Goal: Task Accomplishment & Management: Manage account settings

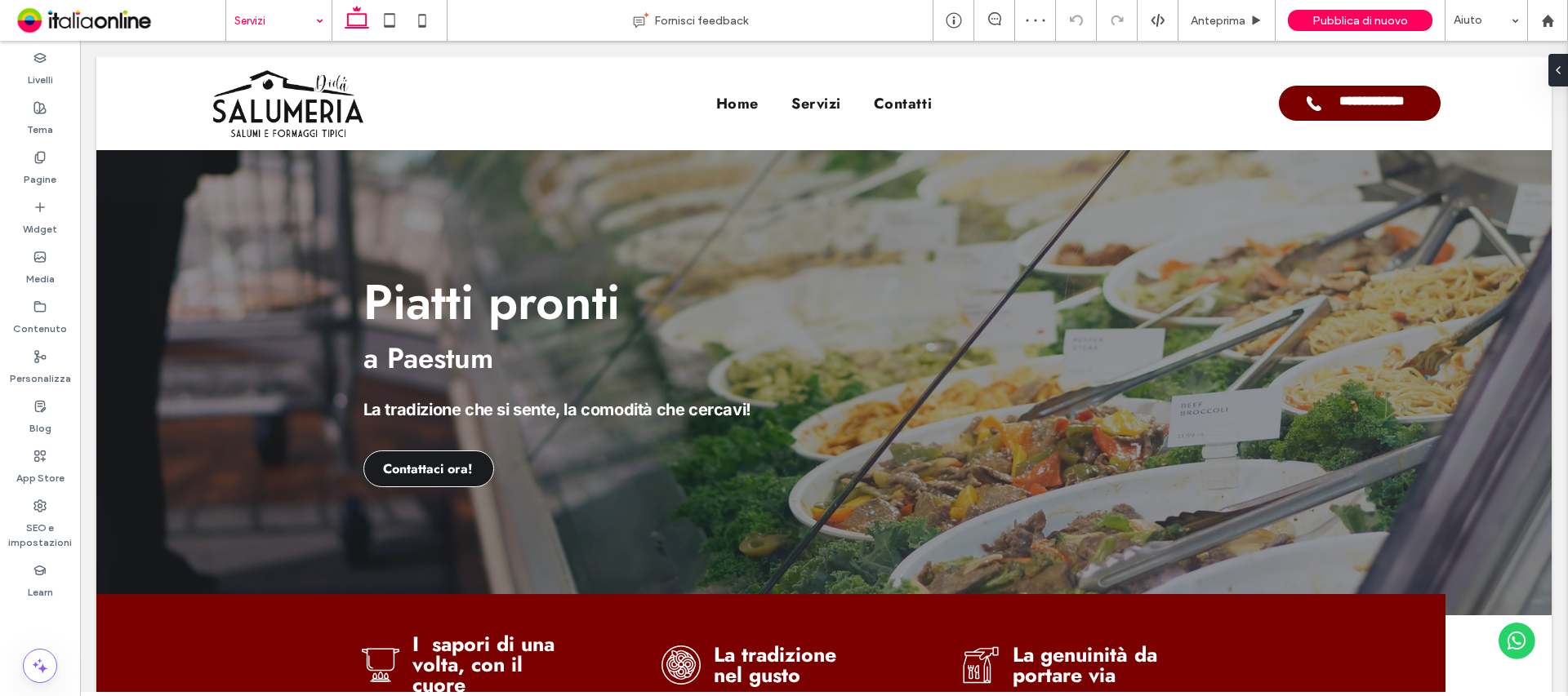
click at [285, 21] on input at bounding box center [274, 20] width 80 height 41
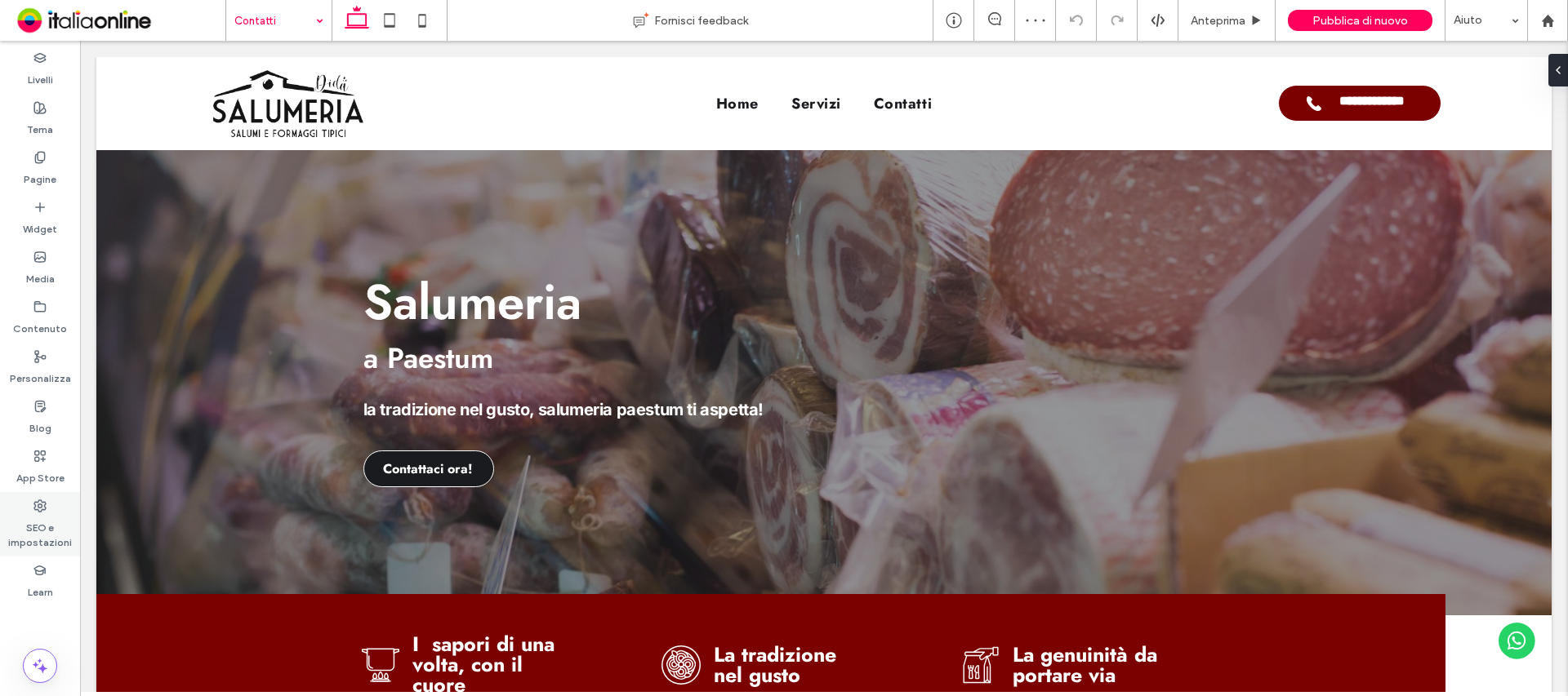
click at [53, 537] on label "SEO e impostazioni" at bounding box center [40, 531] width 80 height 37
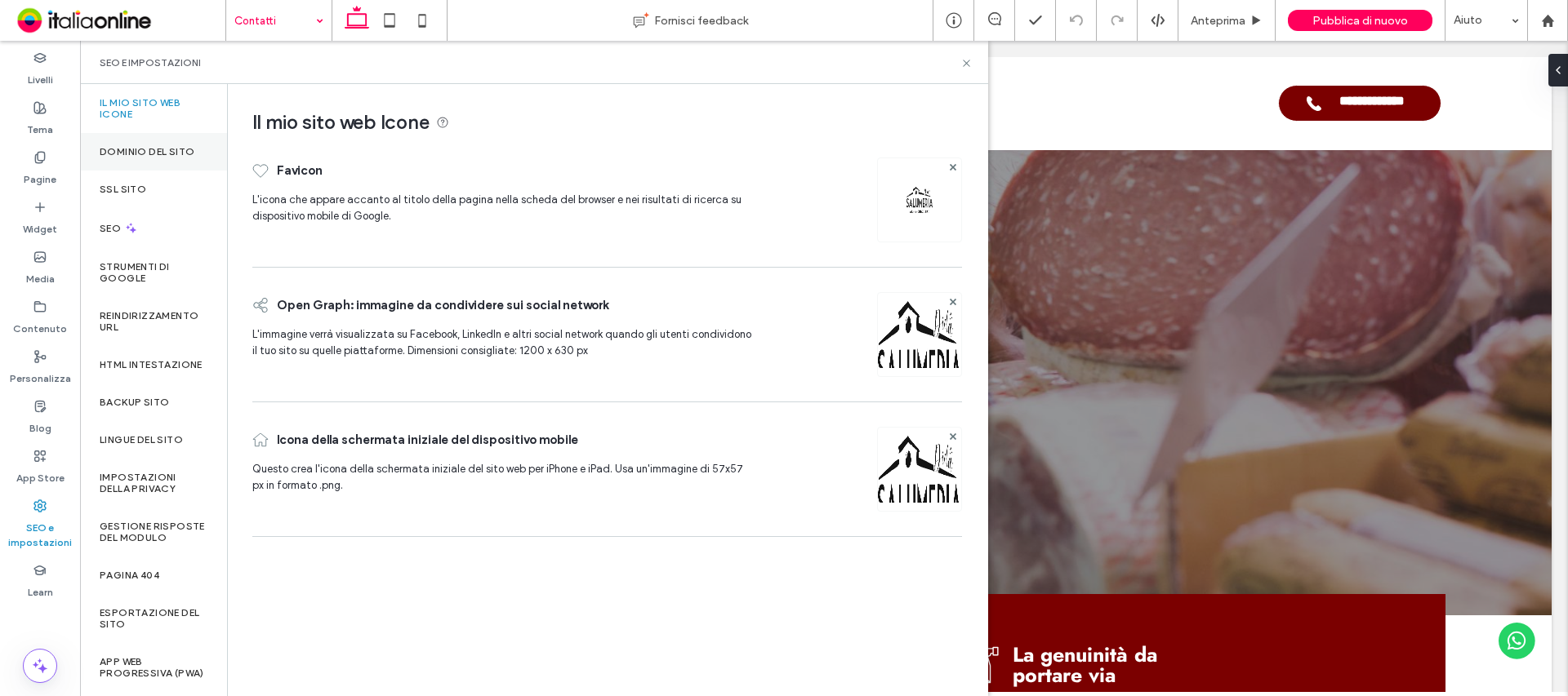
click at [163, 156] on label "Dominio del sito" at bounding box center [147, 152] width 95 height 11
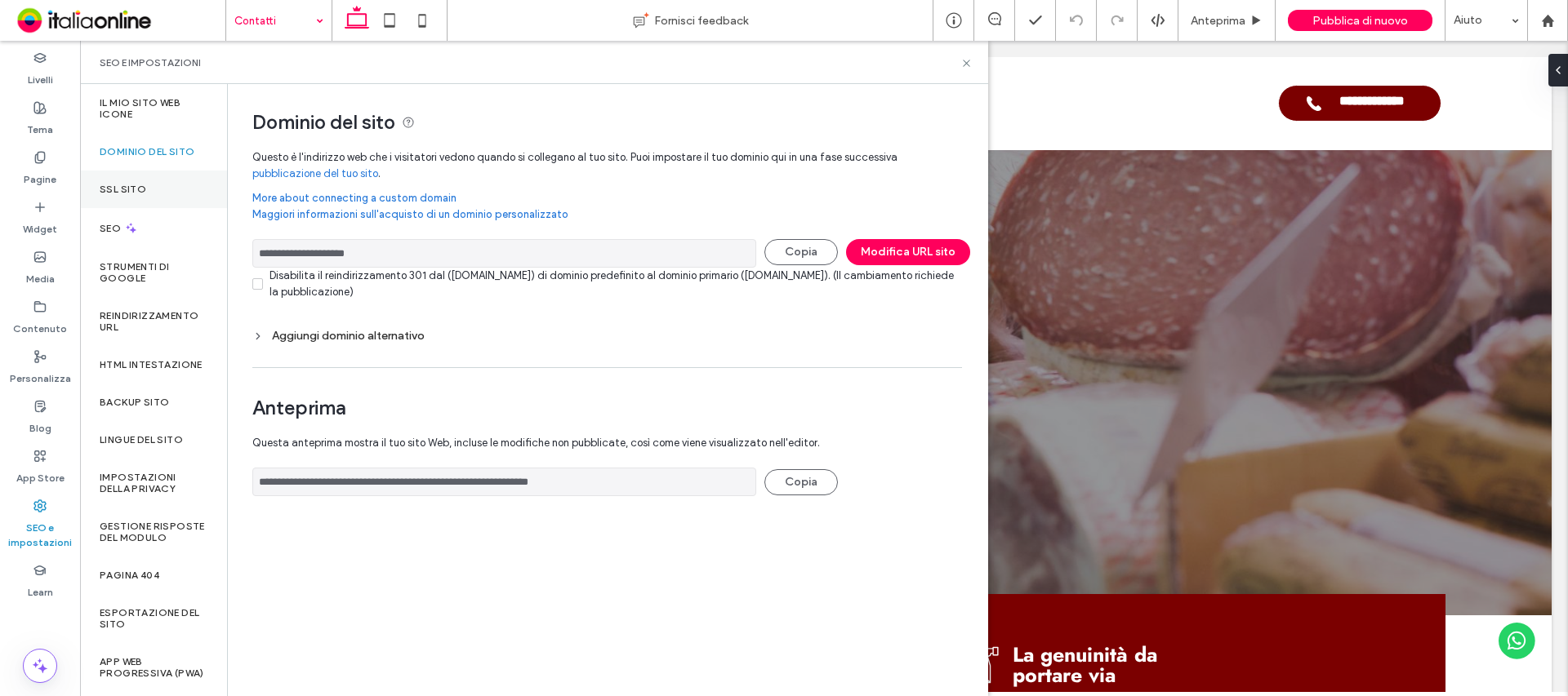
click at [153, 193] on div "SSL sito" at bounding box center [153, 189] width 147 height 37
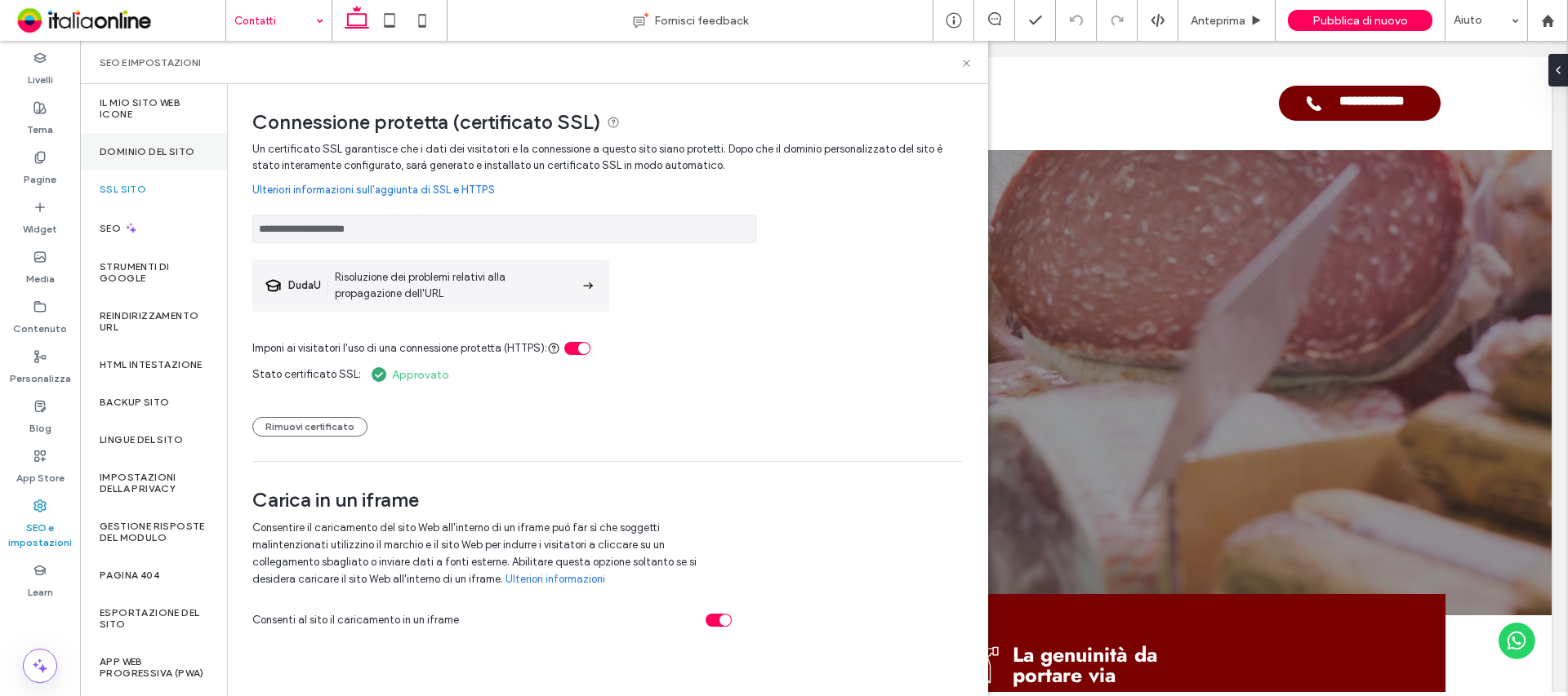
click at [154, 169] on div "Dominio del sito" at bounding box center [153, 152] width 147 height 37
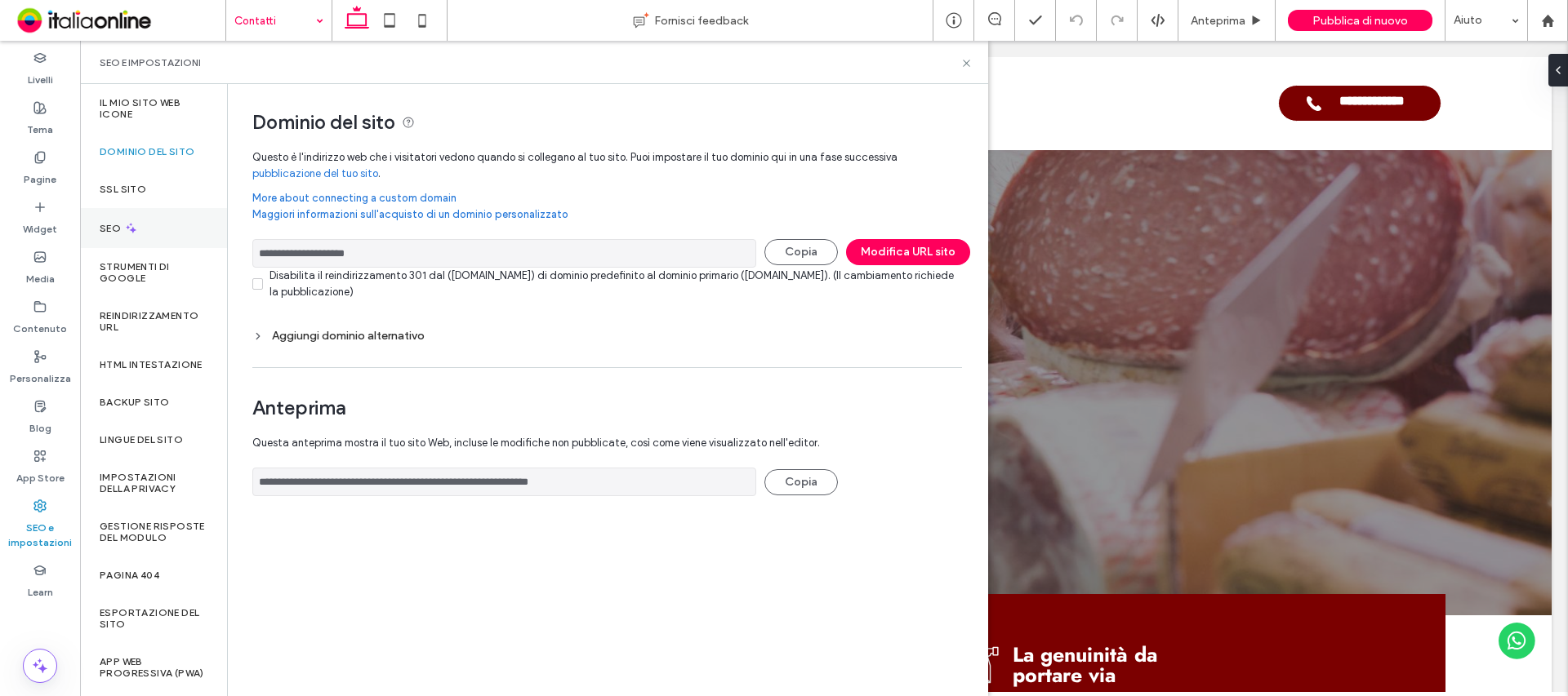
click at [158, 244] on div "SEO" at bounding box center [153, 228] width 147 height 40
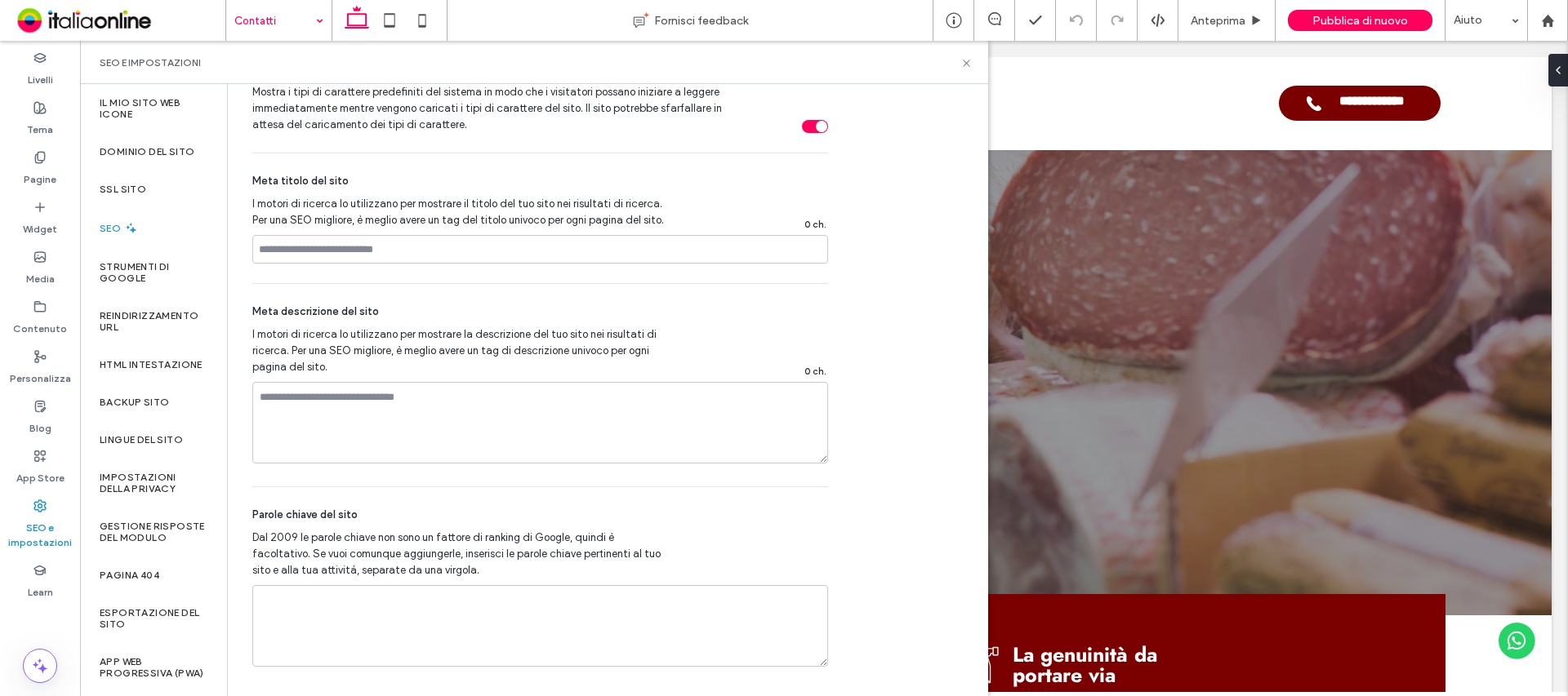
scroll to position [919, 0]
click at [53, 152] on div "Pagine" at bounding box center [40, 168] width 80 height 50
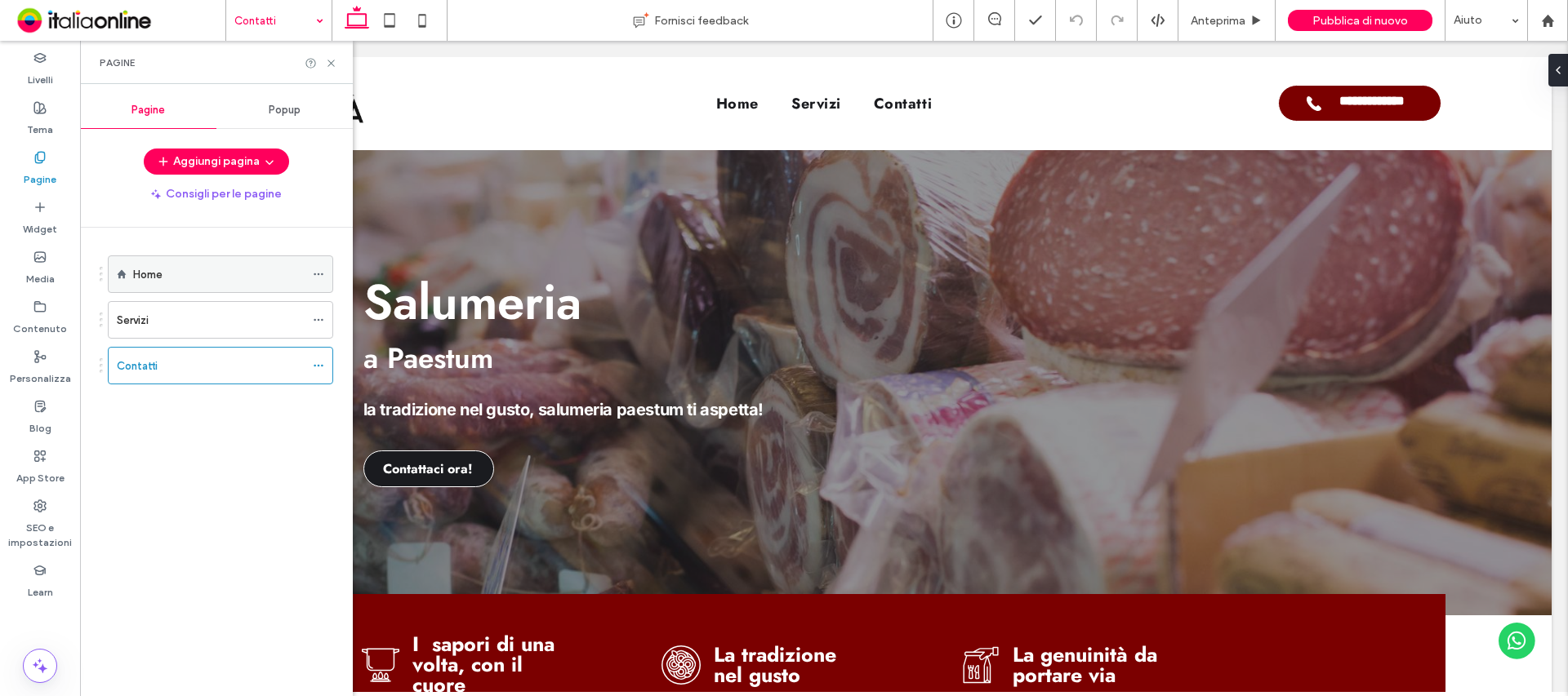
click at [319, 267] on span at bounding box center [318, 273] width 11 height 25
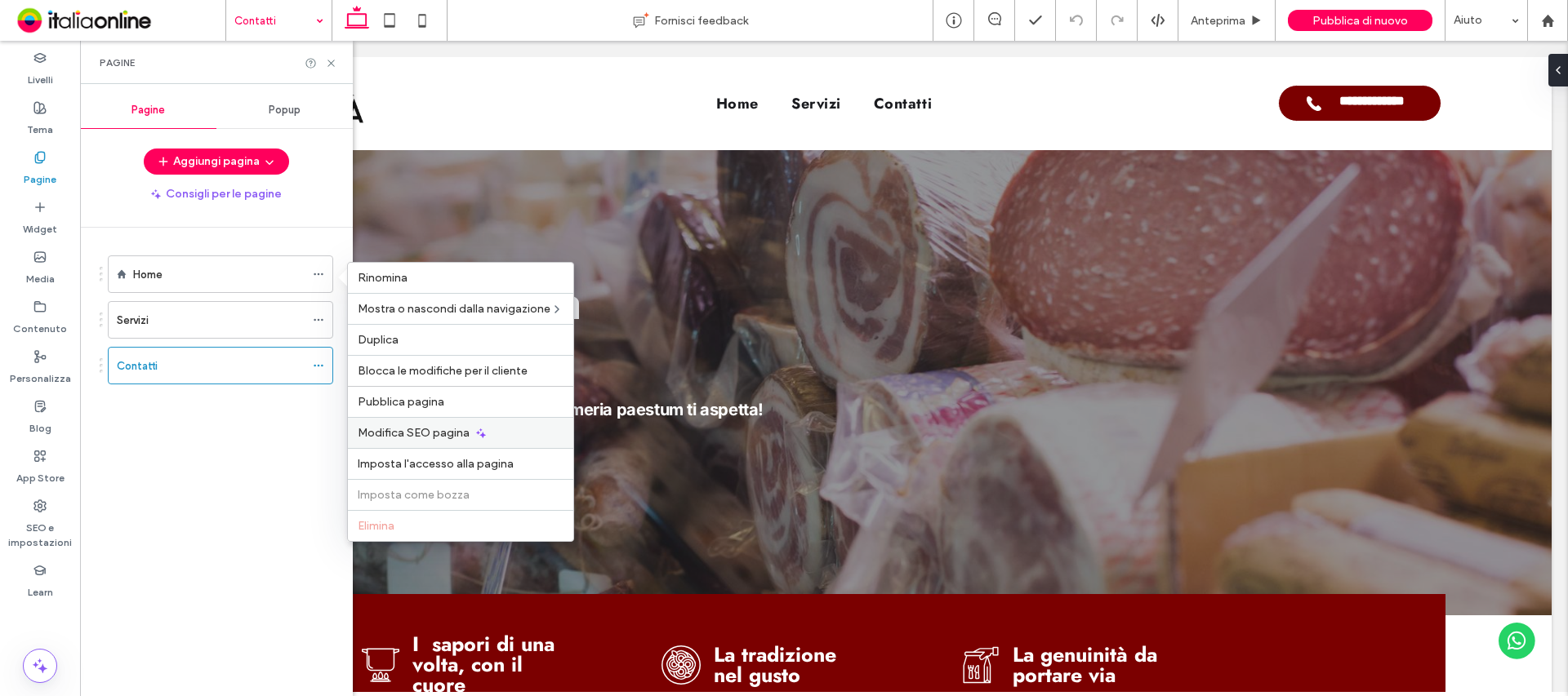
click at [433, 428] on span "Modifica SEO pagina" at bounding box center [413, 433] width 112 height 14
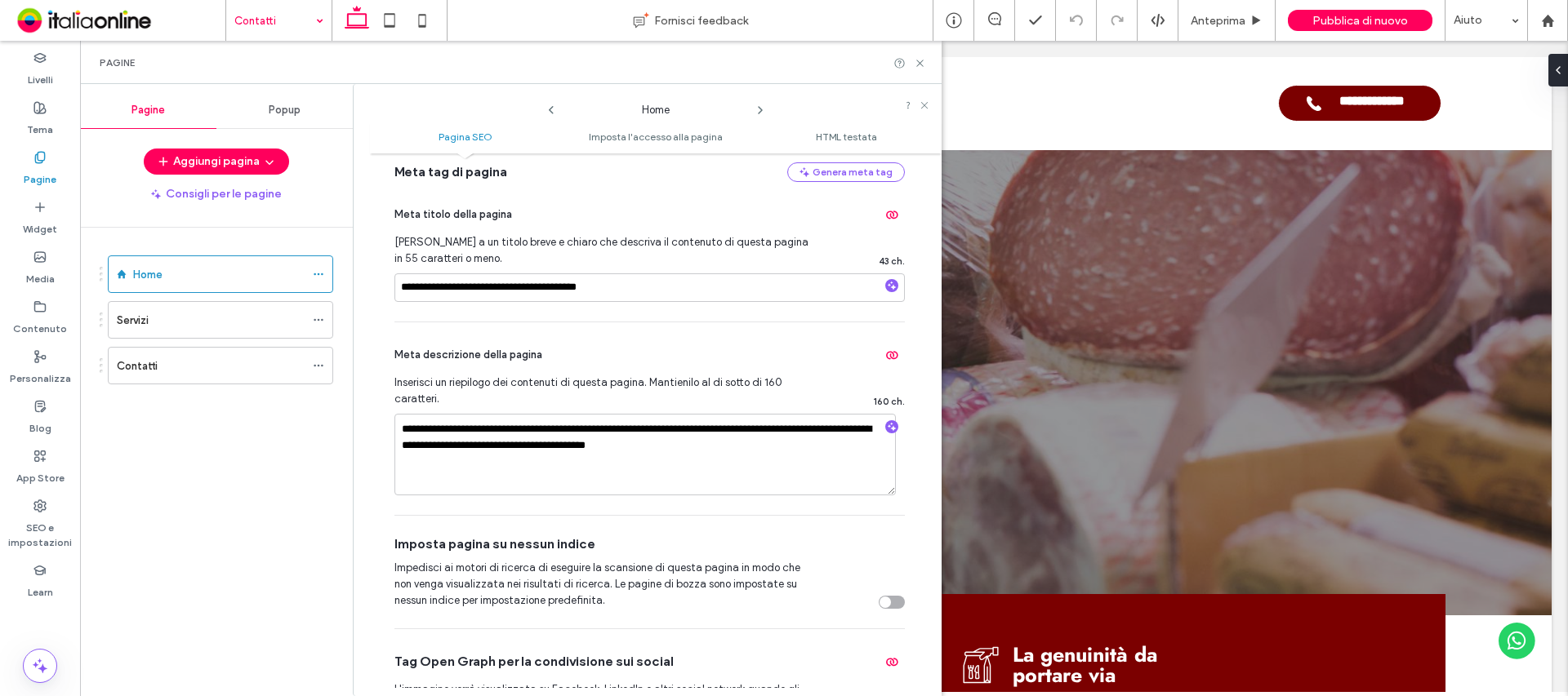
scroll to position [245, 0]
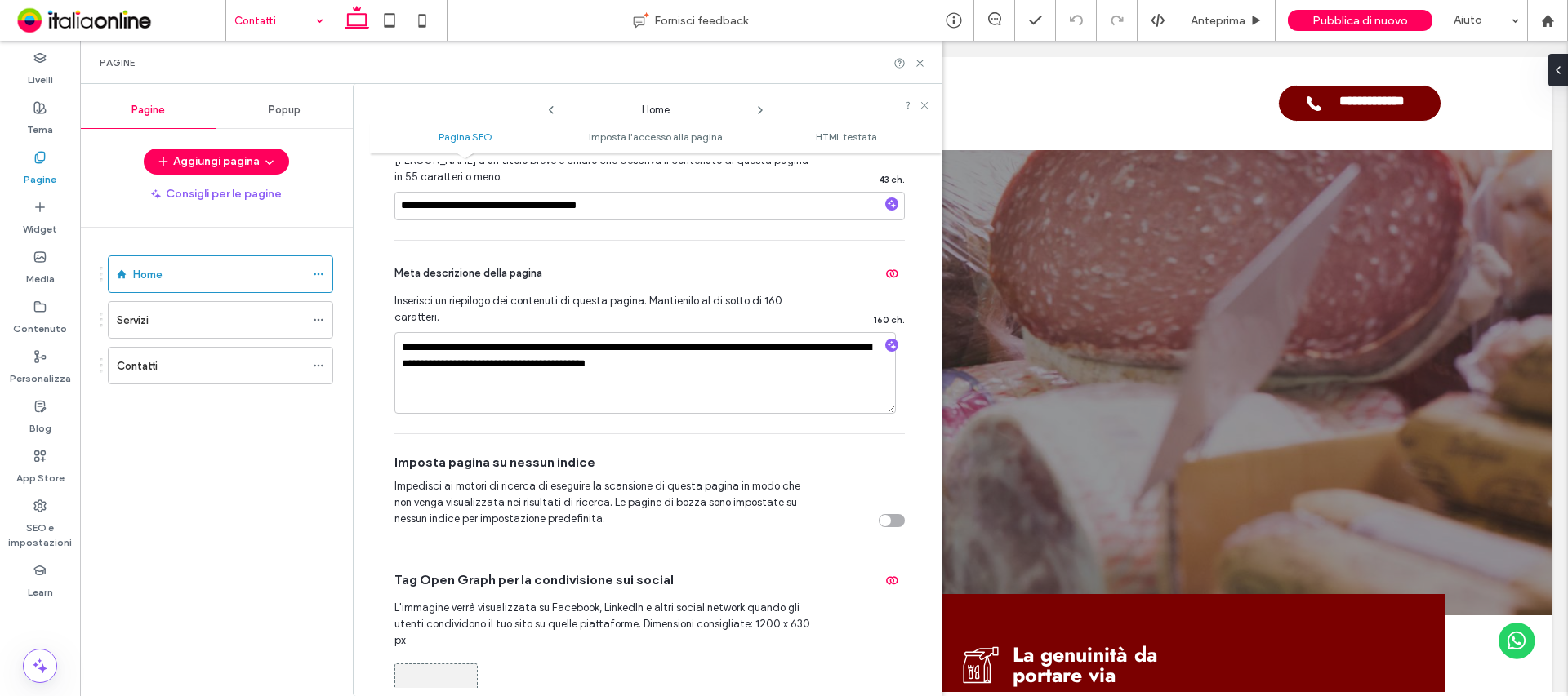
click at [761, 105] on icon at bounding box center [760, 109] width 13 height 13
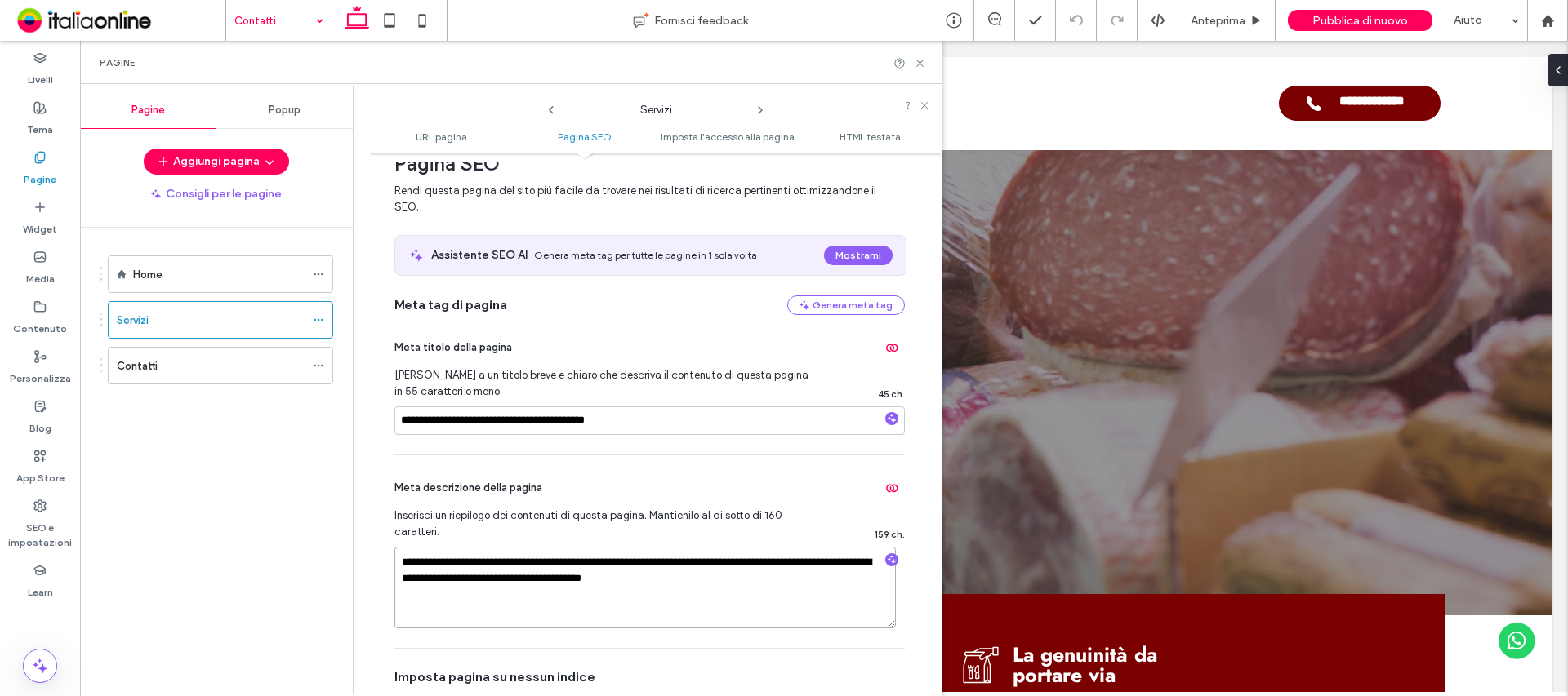
click at [518, 558] on textarea "**********" at bounding box center [645, 588] width 501 height 81
click at [507, 561] on textarea "**********" at bounding box center [645, 588] width 501 height 81
click at [501, 561] on textarea "**********" at bounding box center [645, 588] width 501 height 81
drag, startPoint x: 503, startPoint y: 561, endPoint x: 621, endPoint y: 562, distance: 118.0
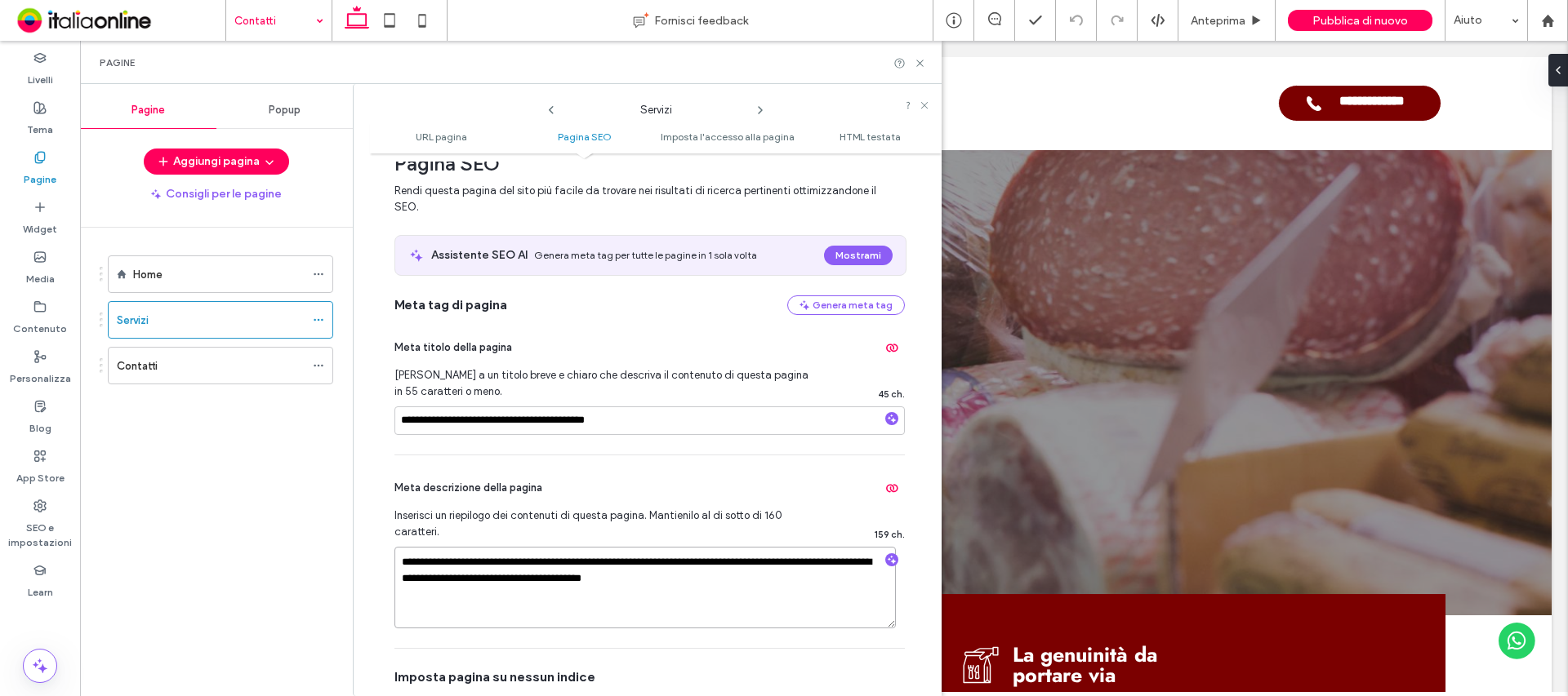
click at [621, 562] on textarea "**********" at bounding box center [645, 588] width 501 height 81
type textarea "**********"
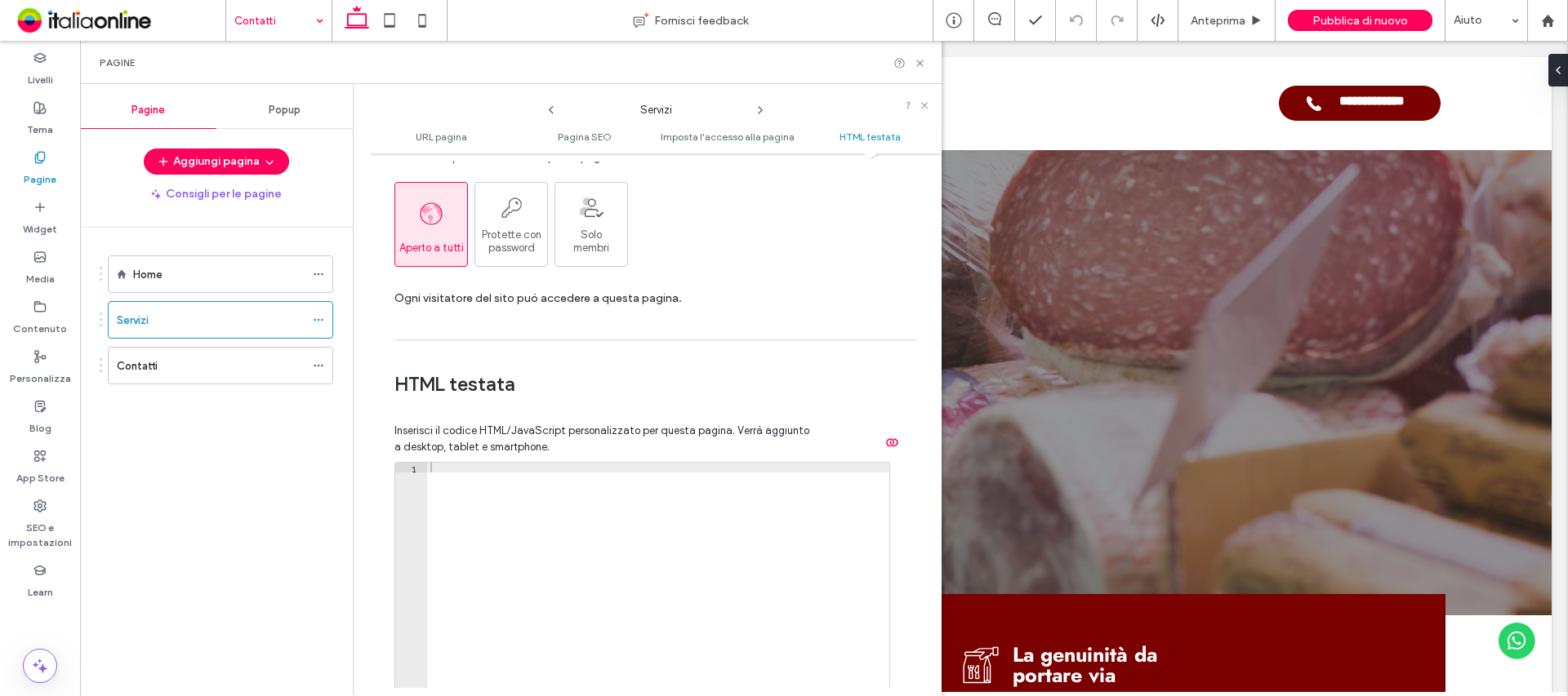
scroll to position [1587, 0]
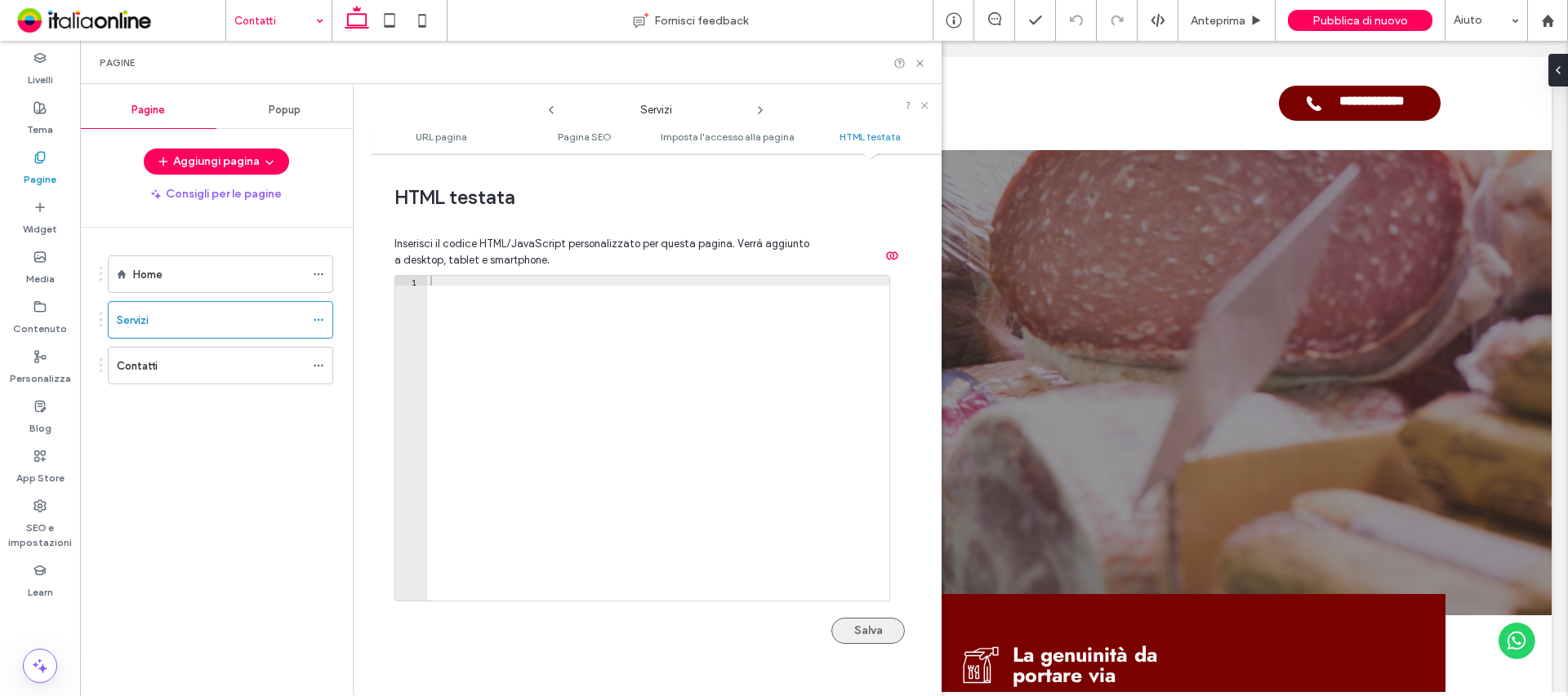
click at [845, 632] on button "Salva" at bounding box center [867, 631] width 74 height 26
click at [760, 110] on icon at bounding box center [760, 109] width 13 height 13
drag, startPoint x: 865, startPoint y: 632, endPoint x: 858, endPoint y: 621, distance: 13.0
click at [865, 632] on button "Salva" at bounding box center [867, 631] width 74 height 26
click at [758, 113] on icon at bounding box center [760, 109] width 13 height 13
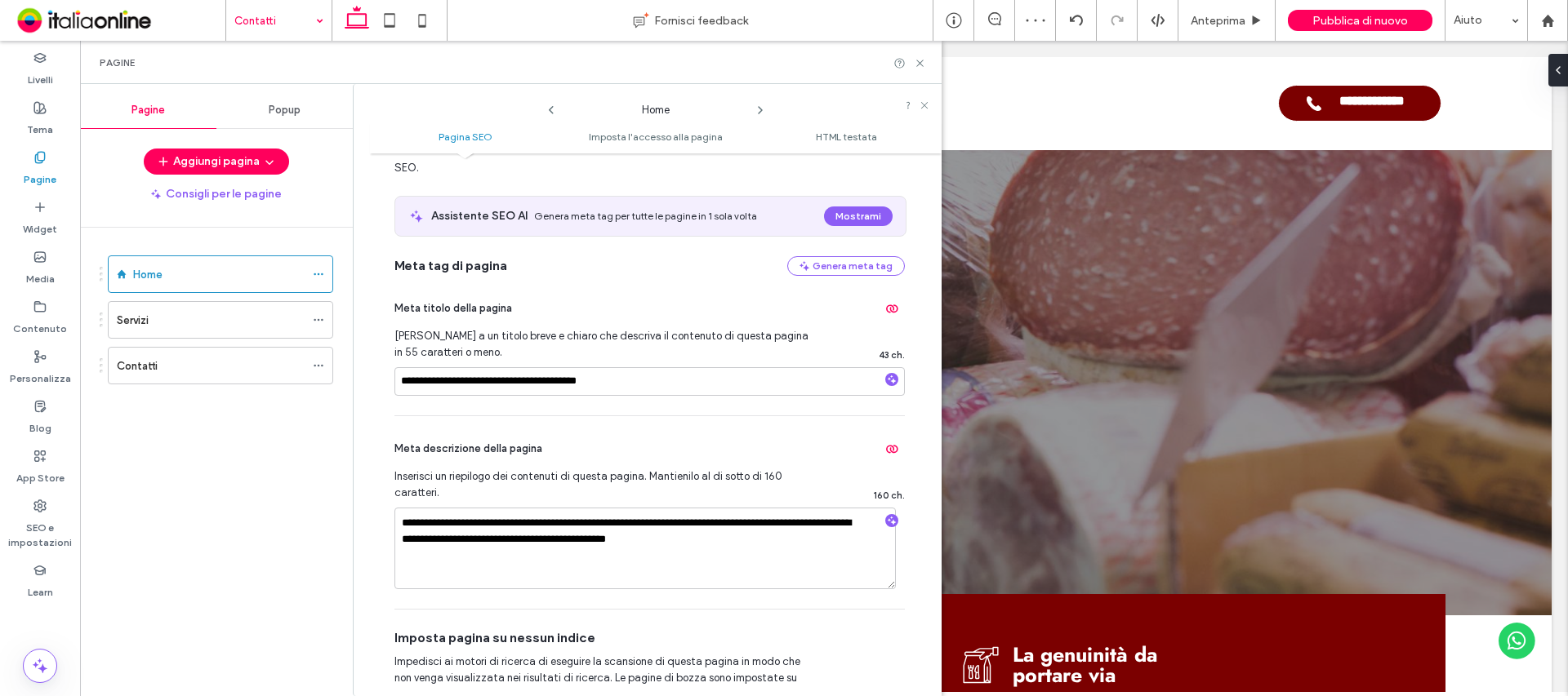
scroll to position [163, 0]
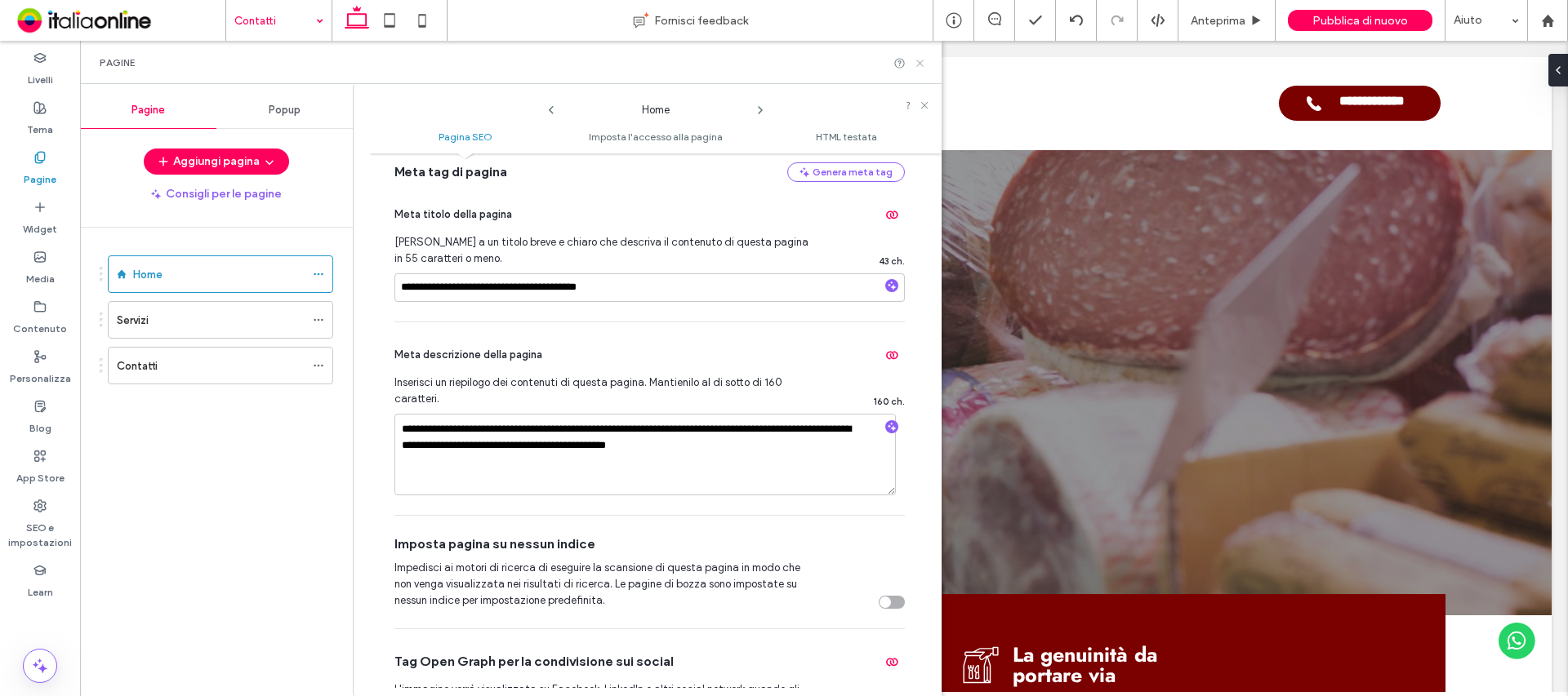
click at [923, 61] on icon at bounding box center [920, 63] width 12 height 12
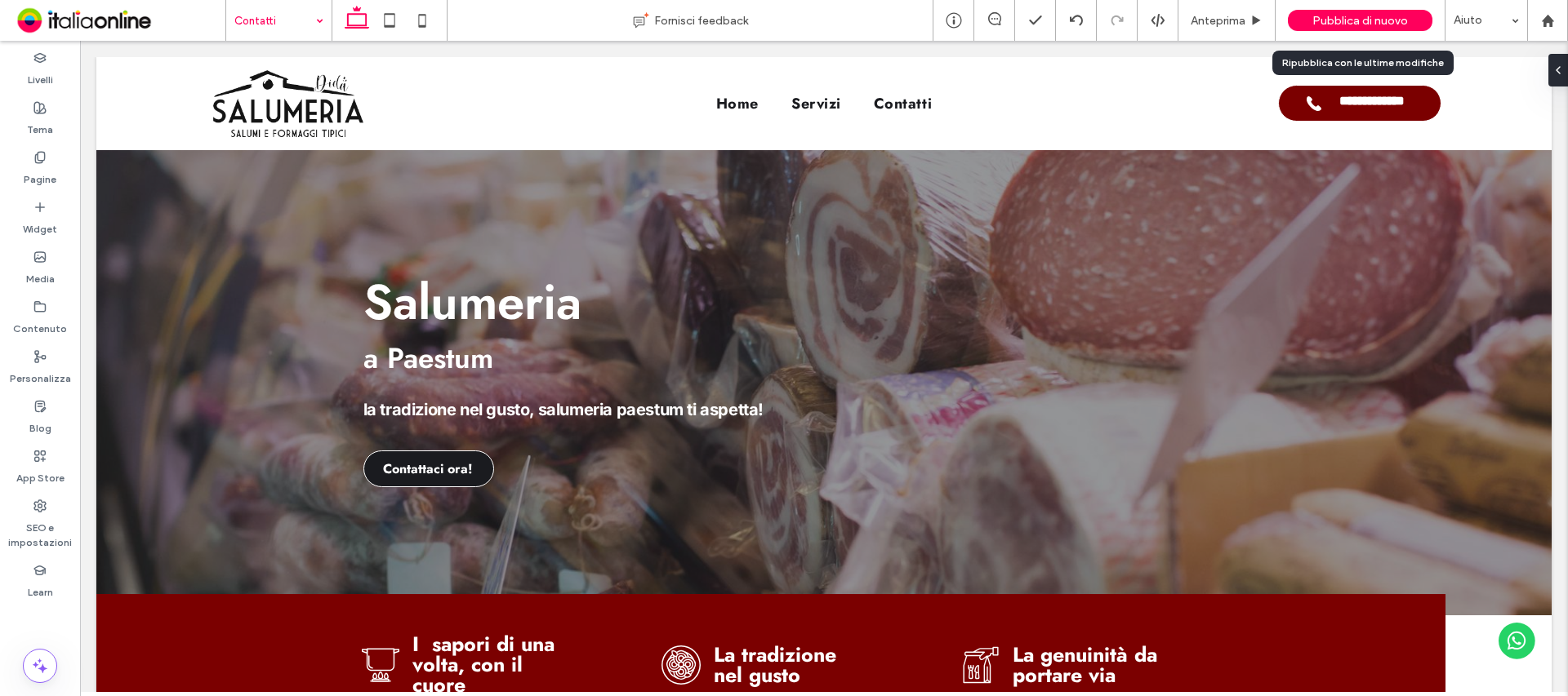
click at [1374, 23] on span "Pubblica di nuovo" at bounding box center [1360, 20] width 96 height 14
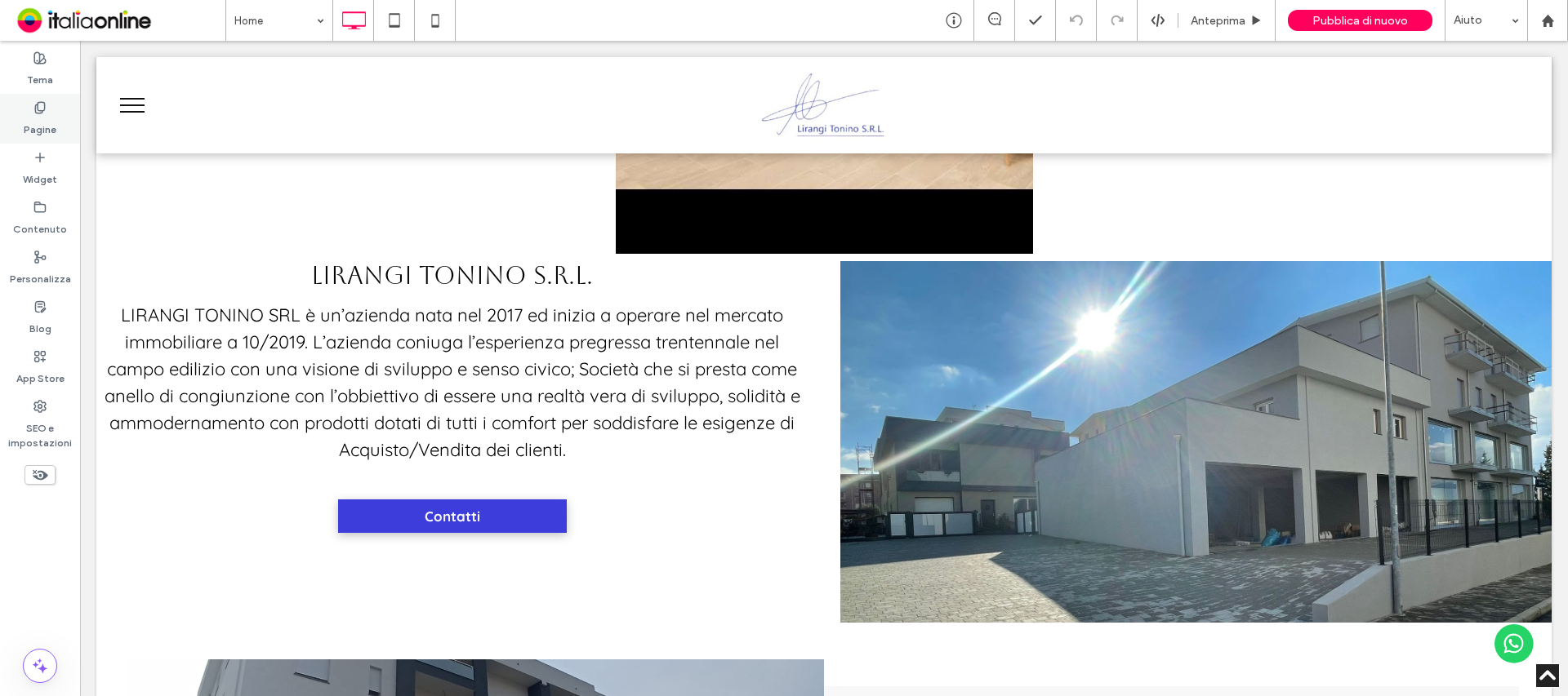
click at [41, 114] on label "Pagine" at bounding box center [40, 125] width 33 height 23
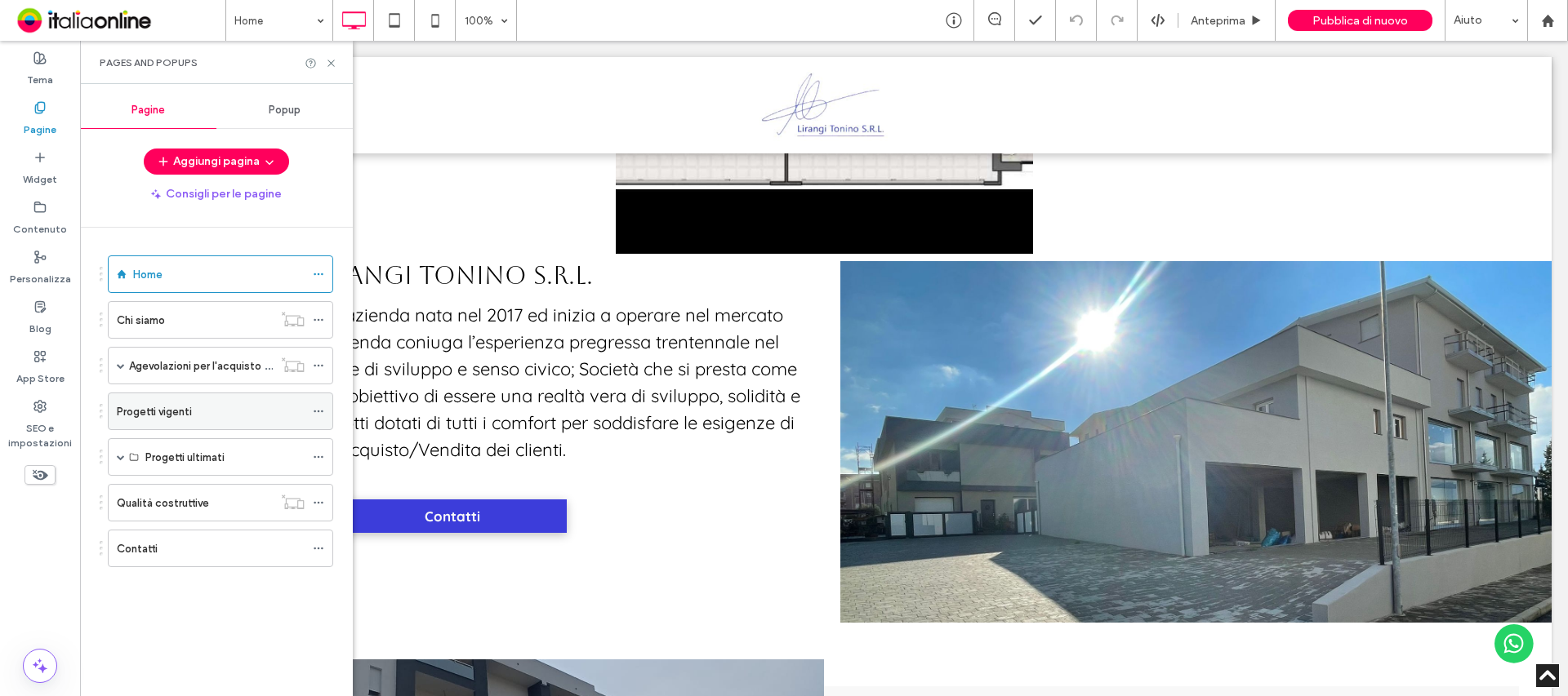
click at [135, 413] on label "Progetti vigenti" at bounding box center [154, 412] width 75 height 29
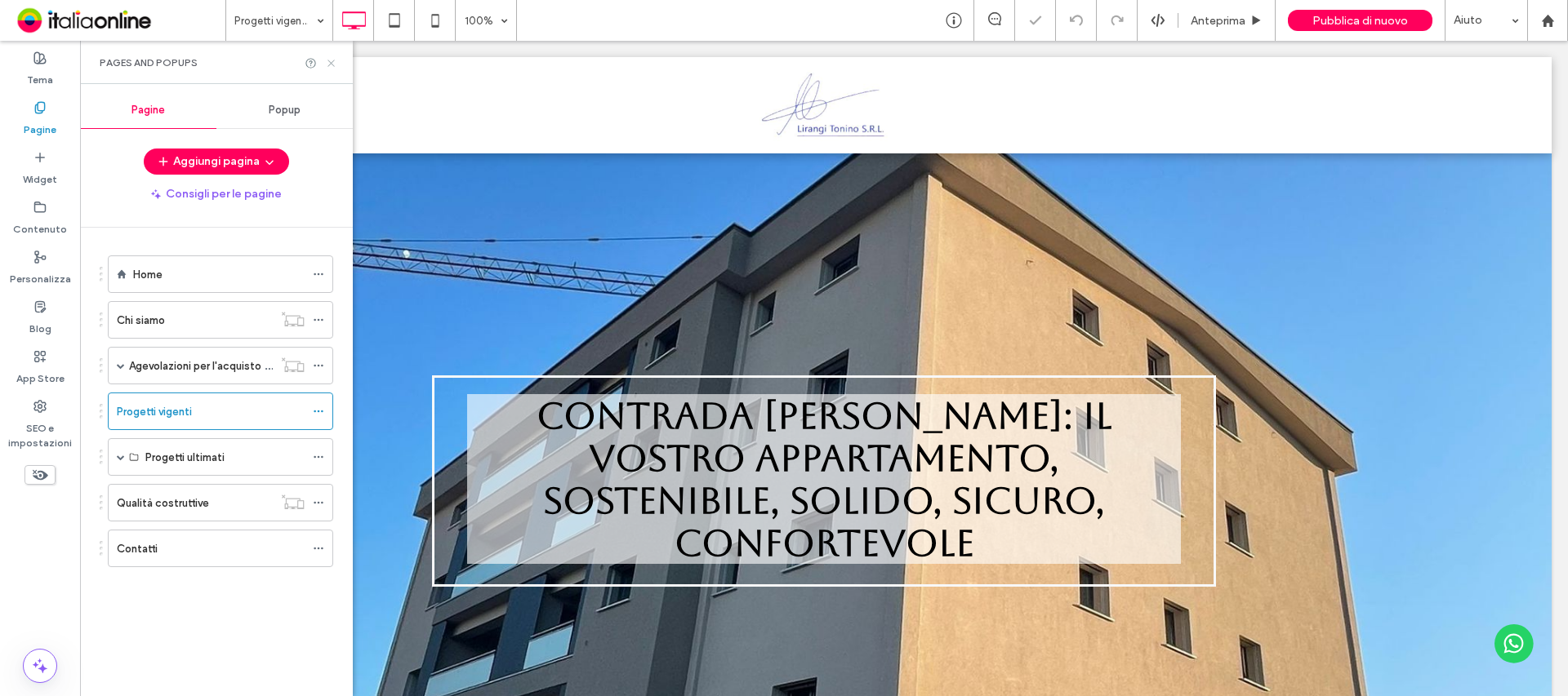
click at [336, 60] on icon at bounding box center [331, 63] width 12 height 12
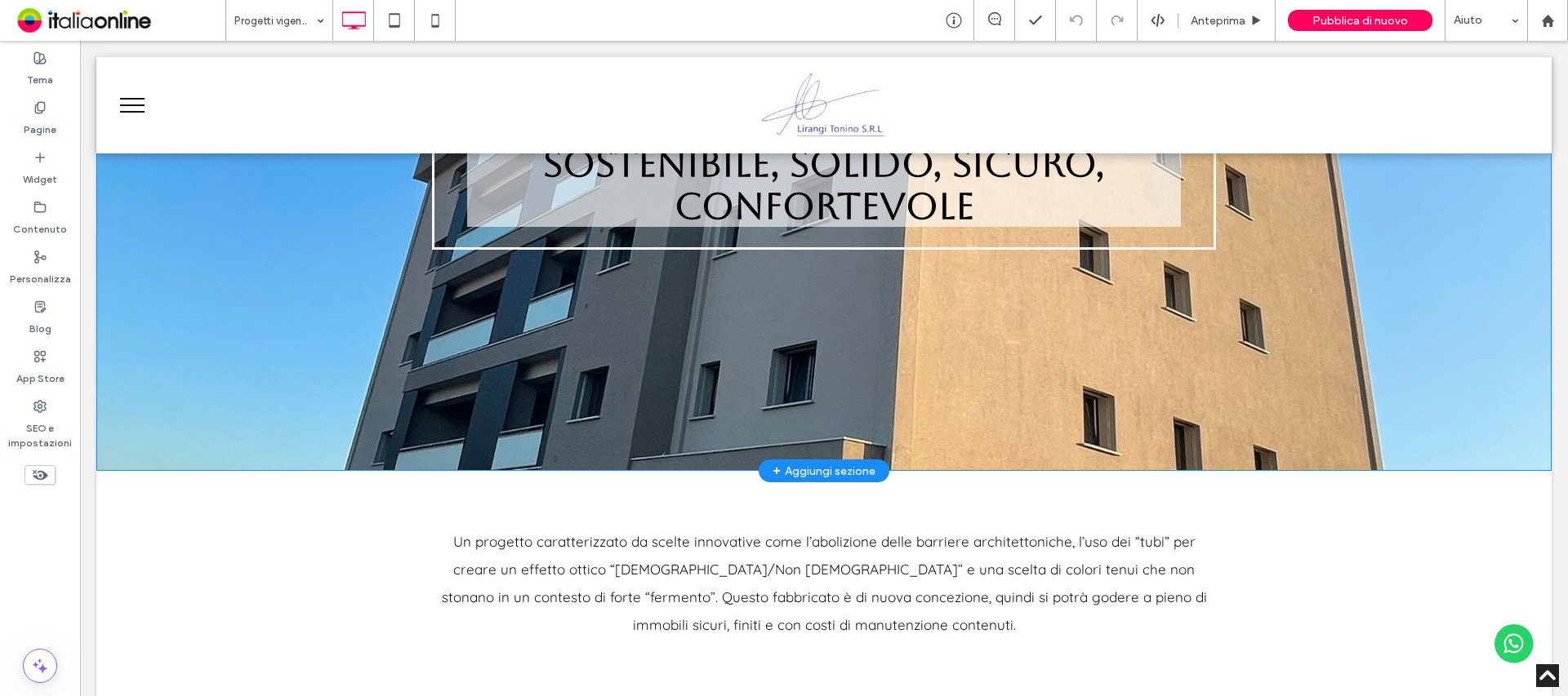
scroll to position [327, 0]
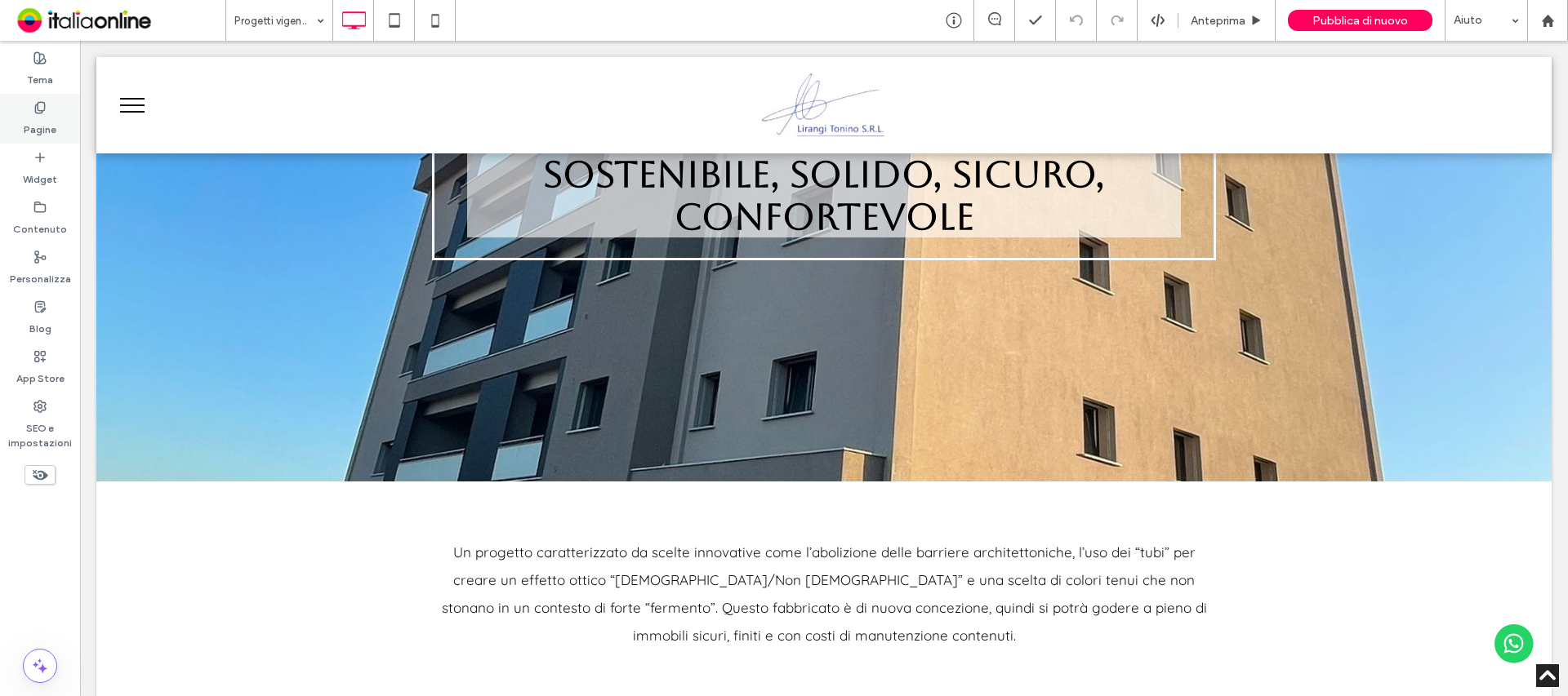
click at [41, 118] on label "Pagine" at bounding box center [40, 125] width 33 height 23
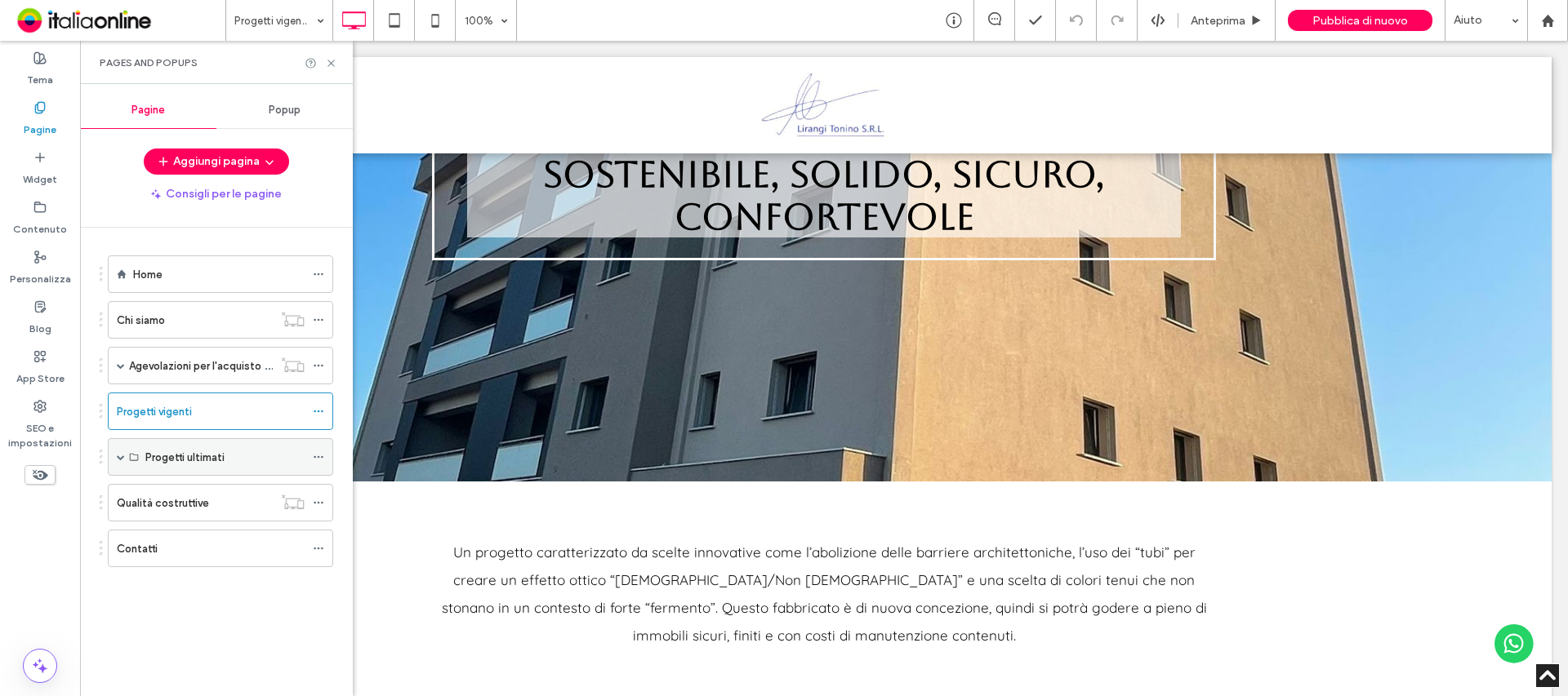
click at [123, 455] on span at bounding box center [121, 457] width 8 height 8
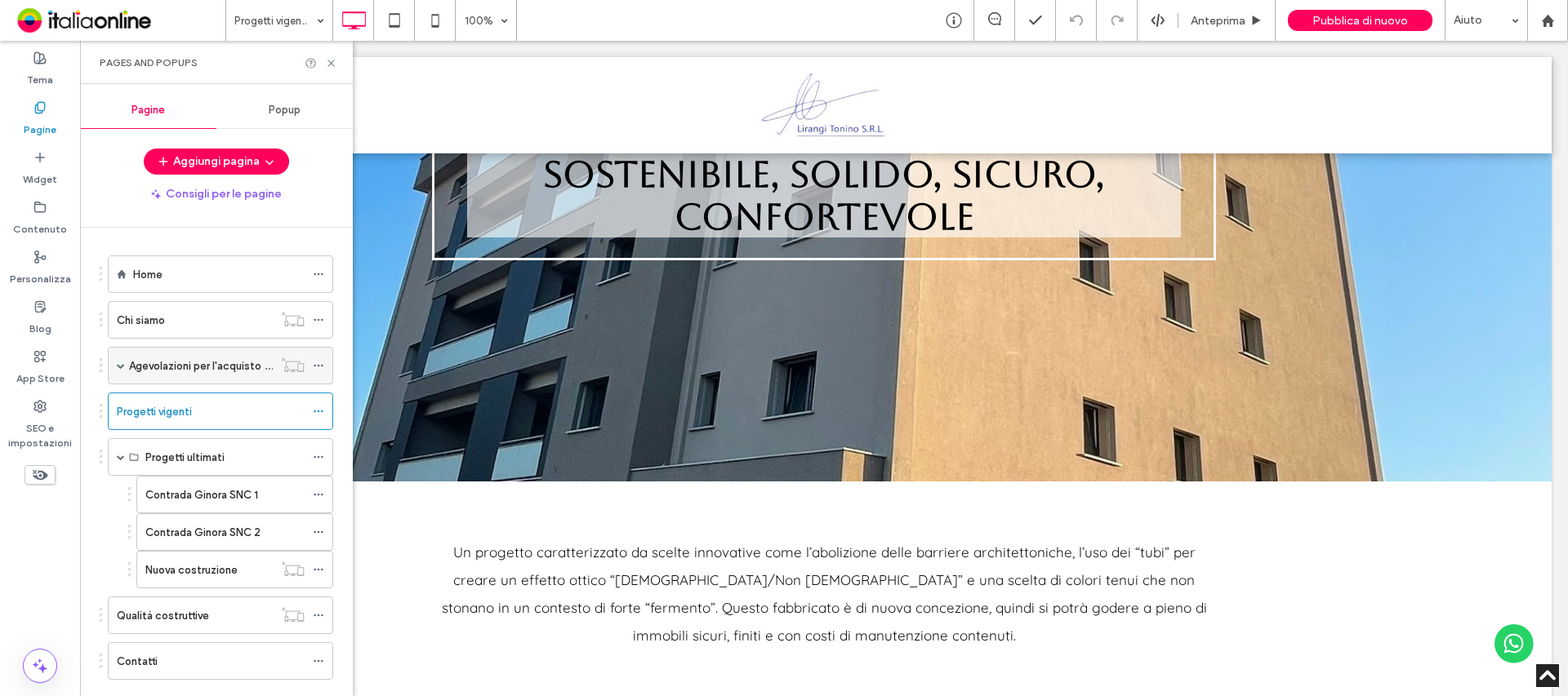
click at [121, 364] on span at bounding box center [121, 366] width 8 height 8
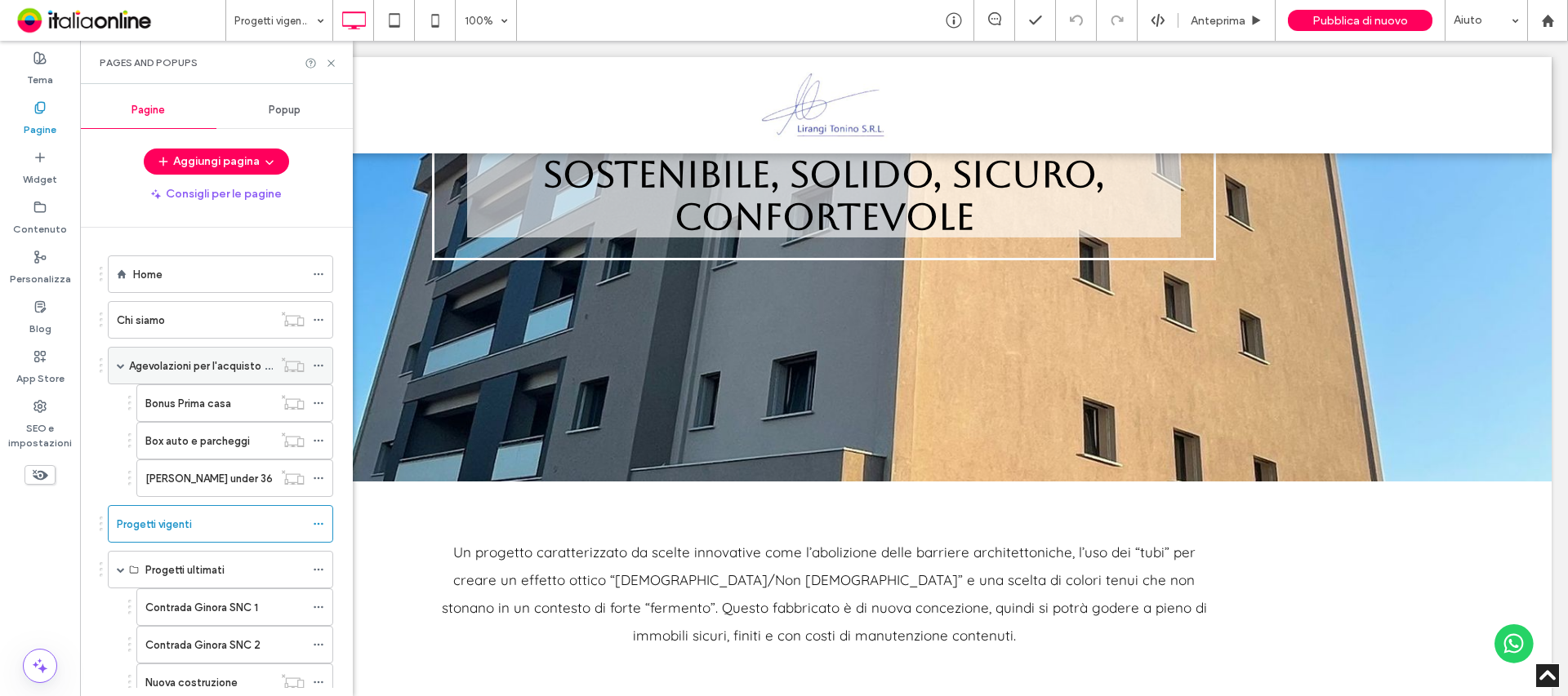
click at [122, 365] on span at bounding box center [121, 366] width 8 height 8
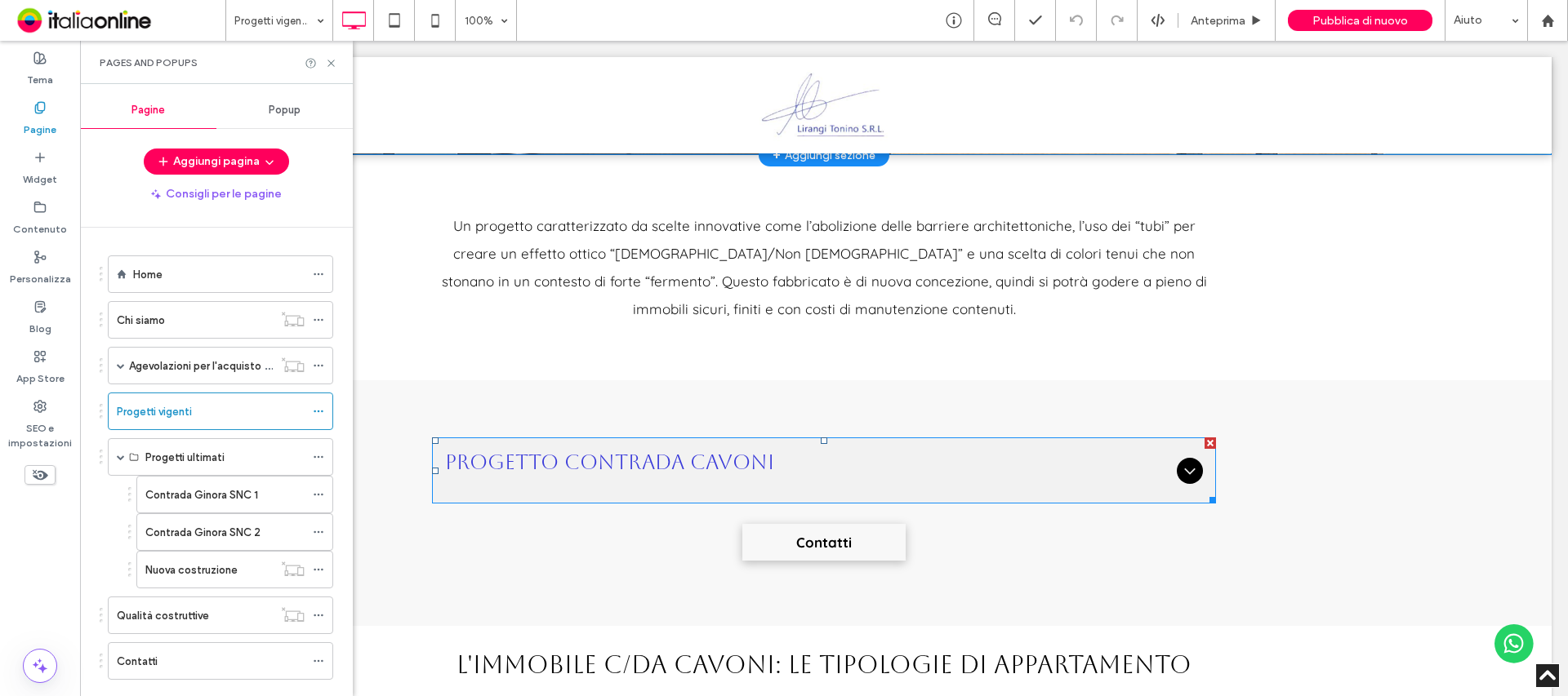
scroll to position [816, 0]
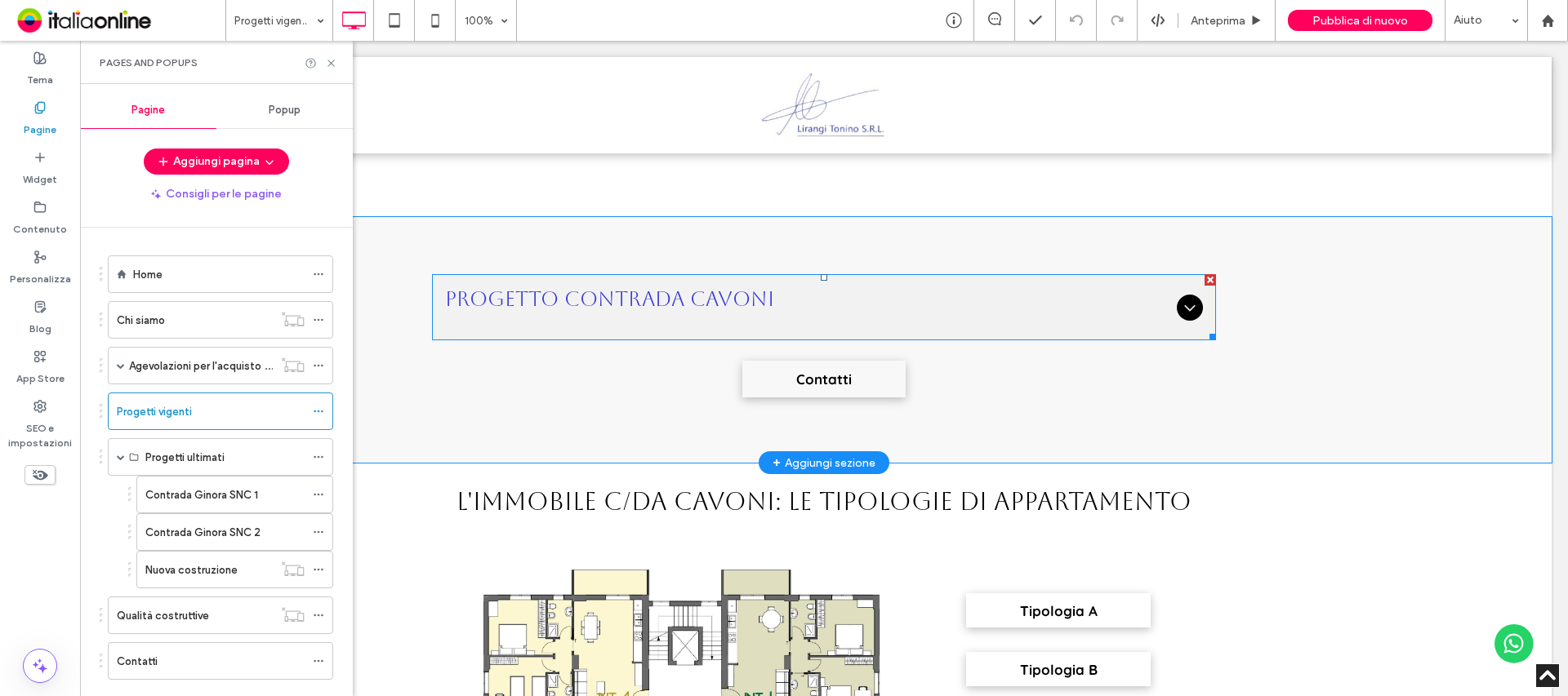
click at [900, 329] on div "Progetto Contrada Cavoni" at bounding box center [823, 307] width 784 height 66
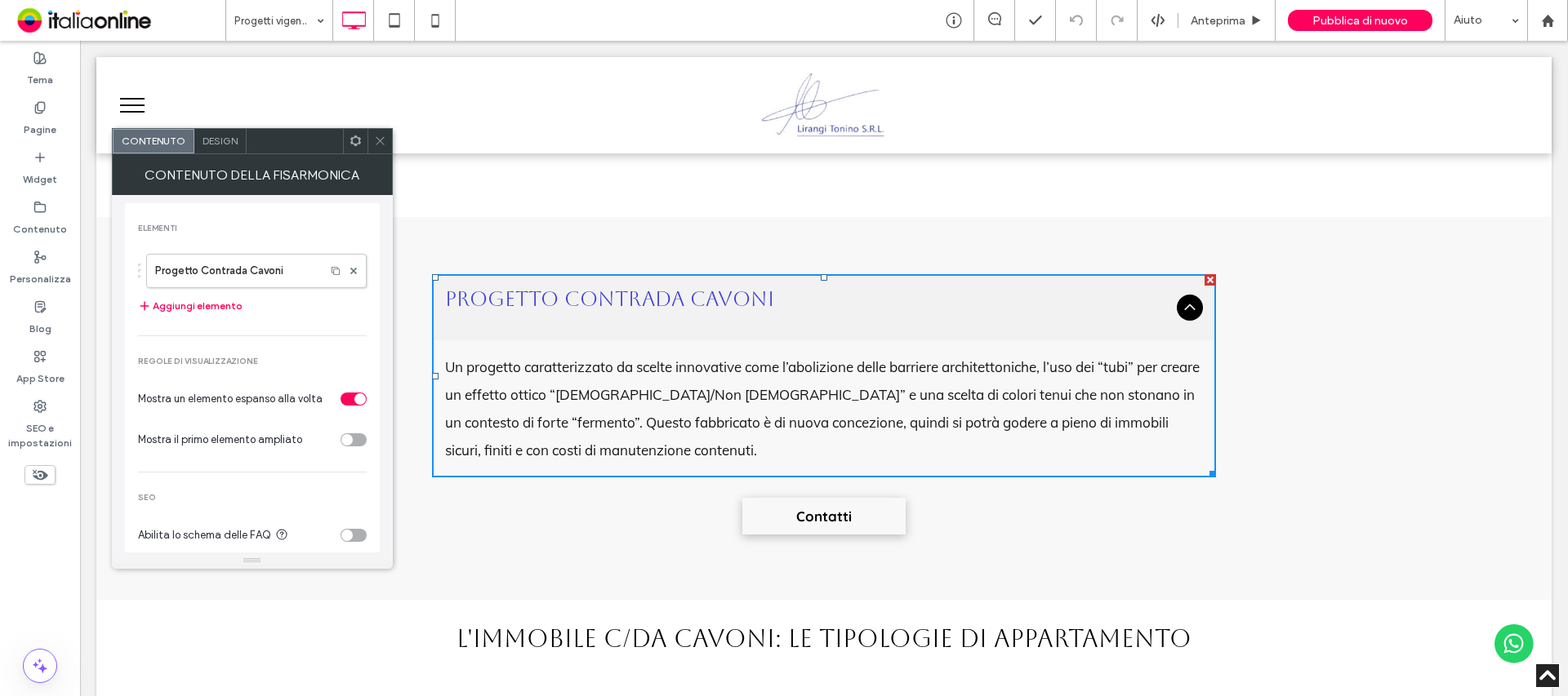
click at [381, 134] on span at bounding box center [380, 141] width 12 height 25
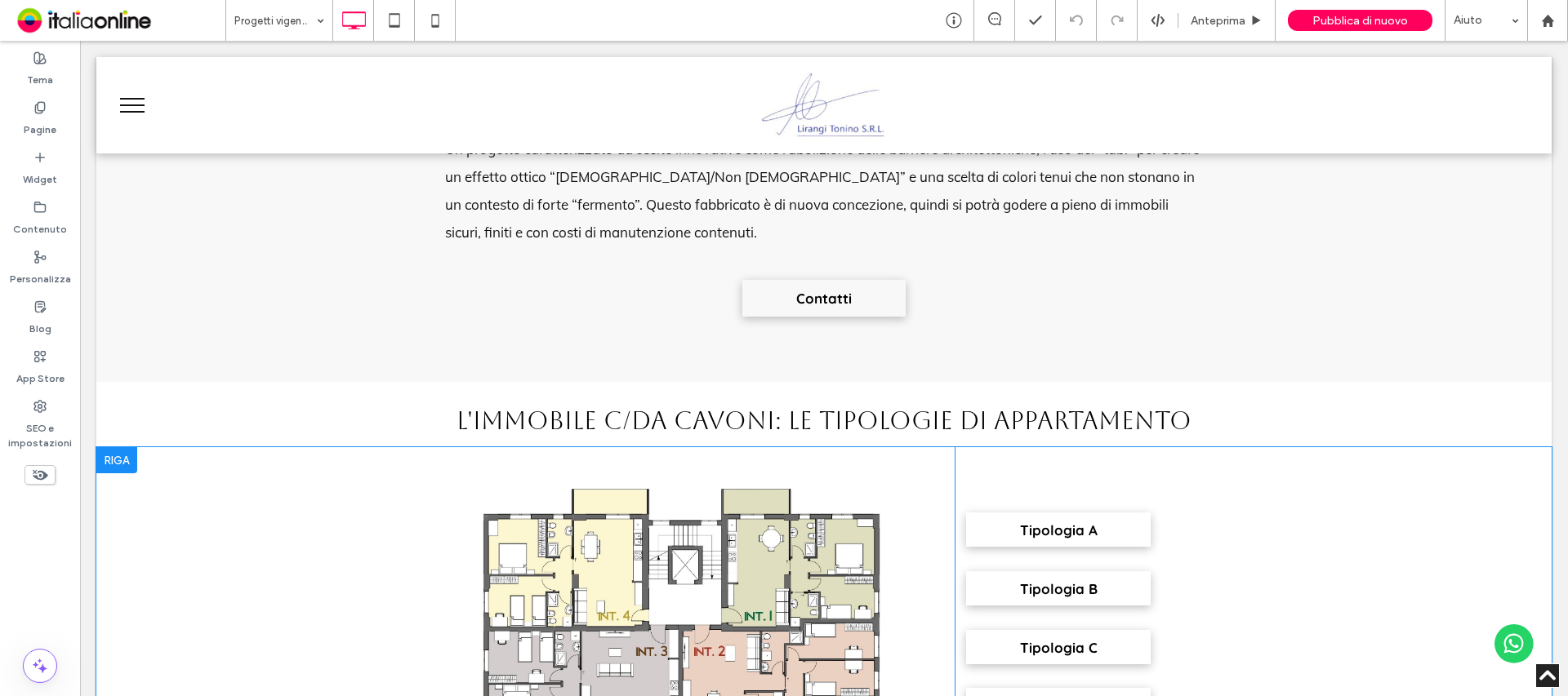
scroll to position [980, 0]
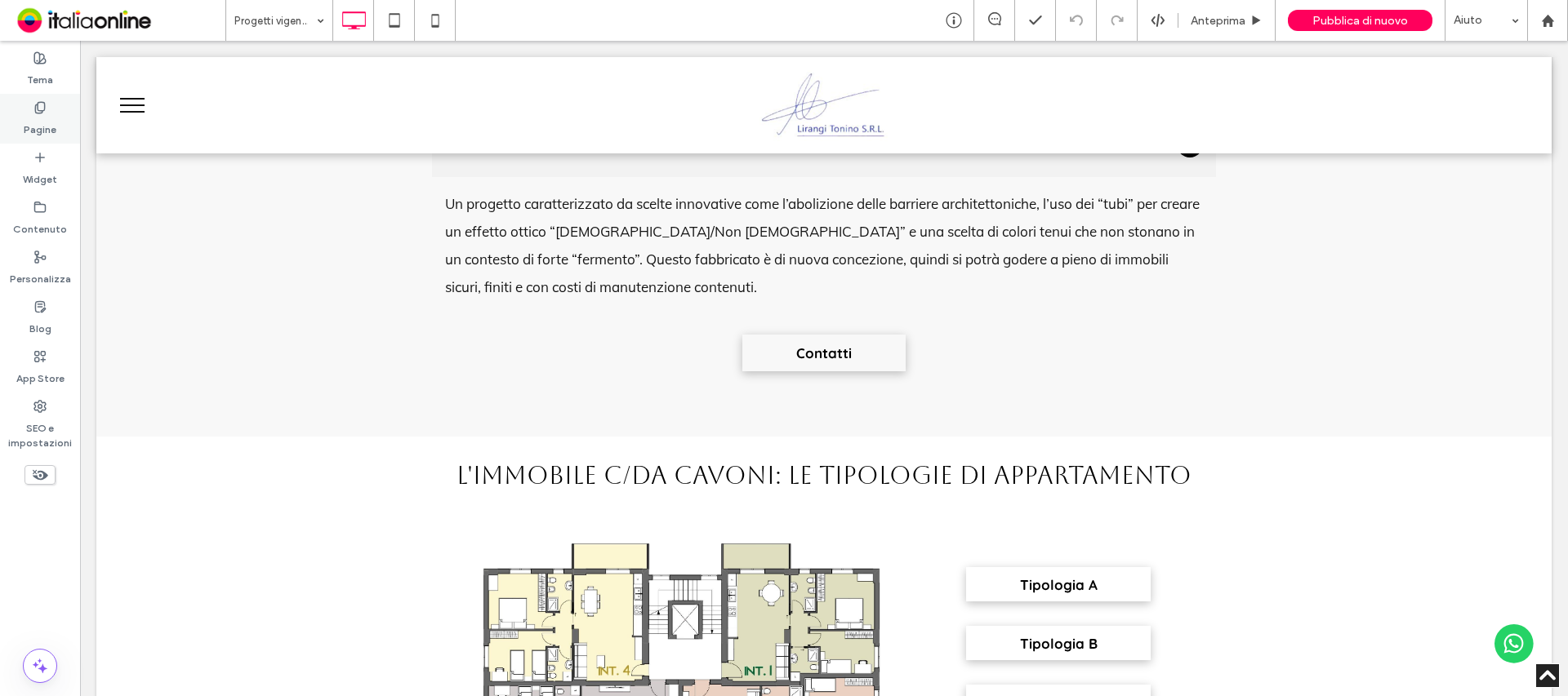
click at [62, 119] on div "Pagine" at bounding box center [40, 119] width 80 height 50
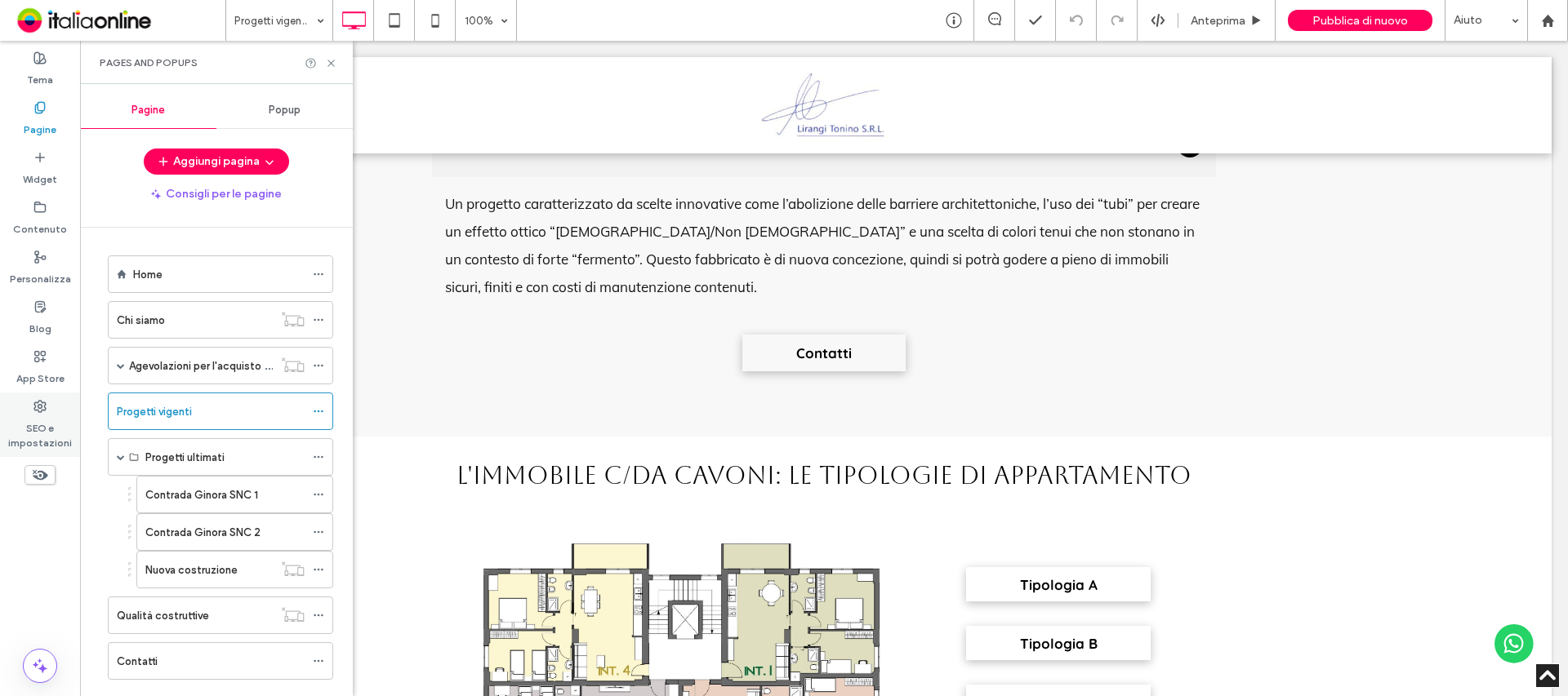
click at [34, 428] on label "SEO e impostazioni" at bounding box center [40, 432] width 80 height 37
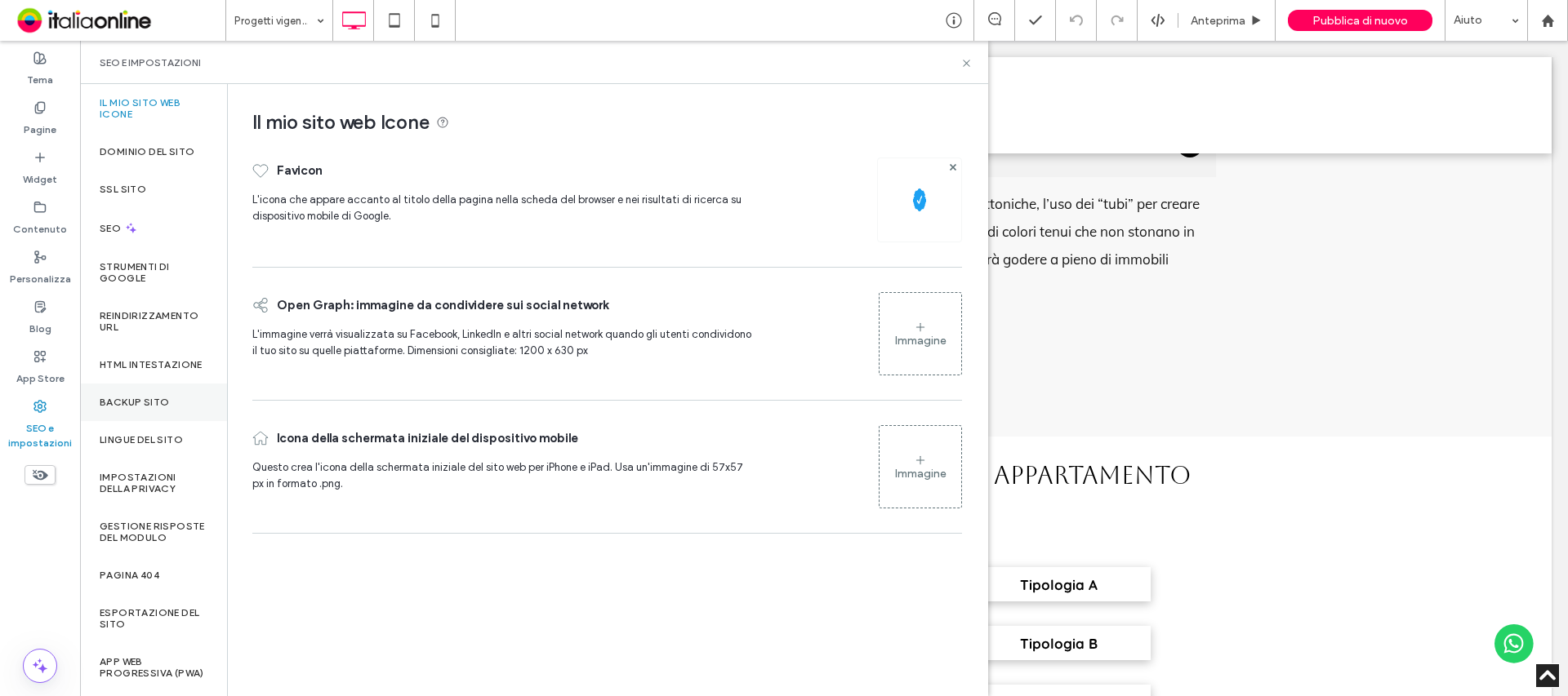
click at [123, 408] on label "Backup sito" at bounding box center [135, 402] width 69 height 11
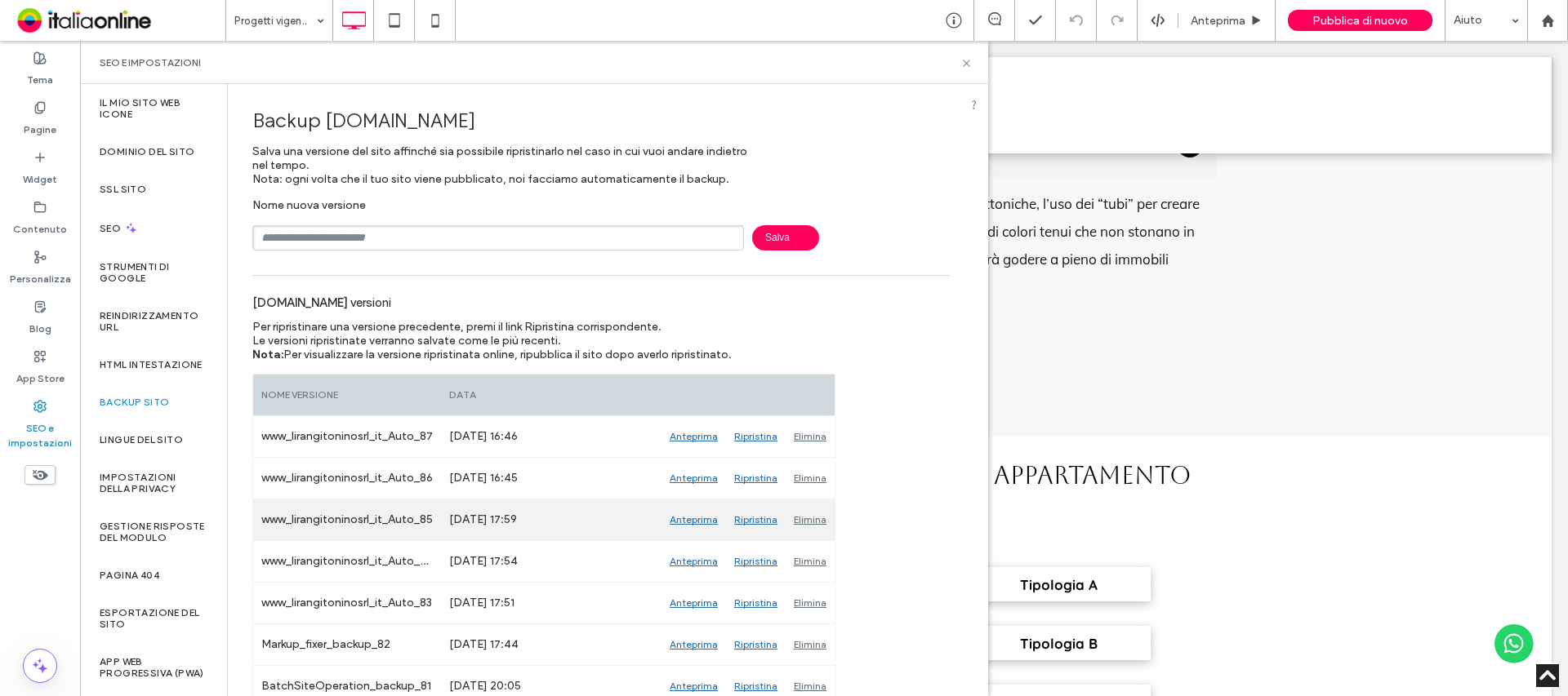
click at [695, 518] on div "Anteprima" at bounding box center [694, 520] width 64 height 41
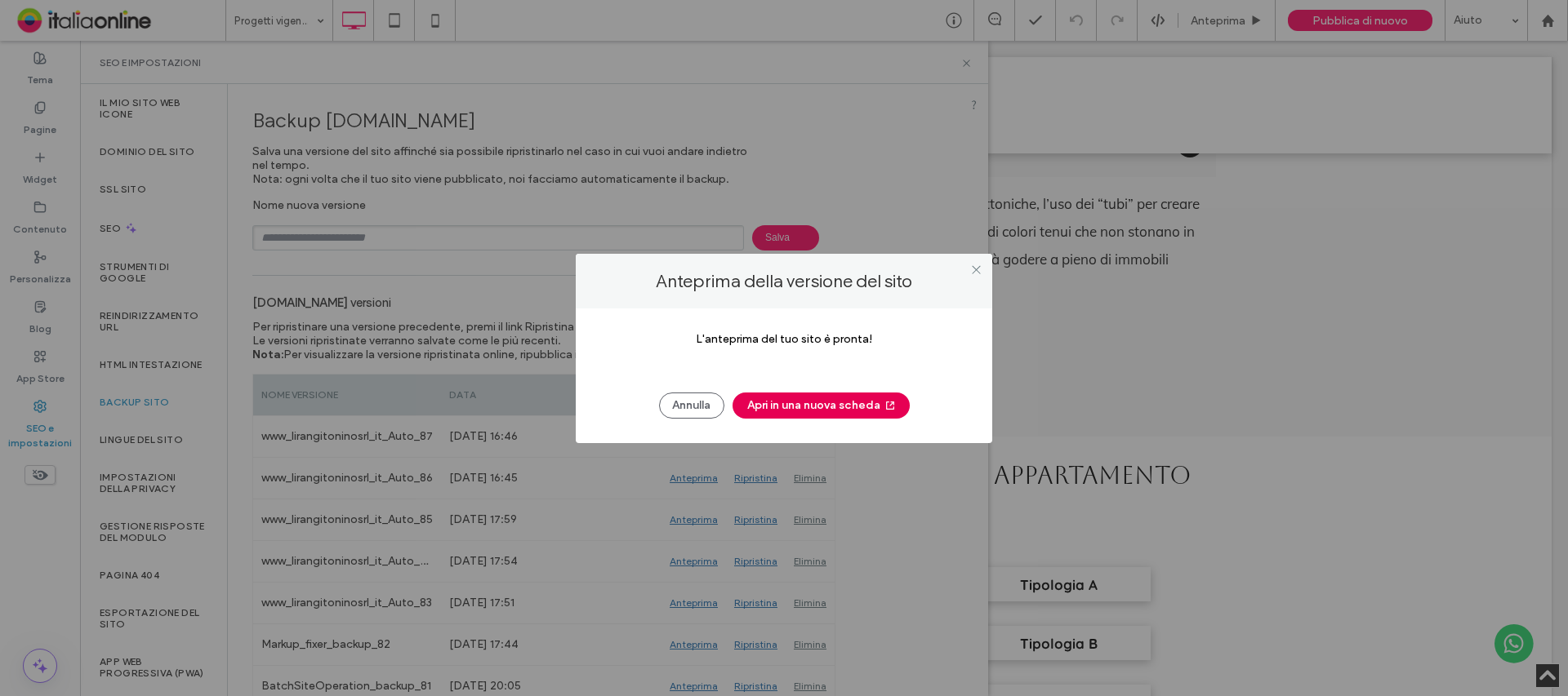
click at [860, 401] on button "Apri in una nuova scheda" at bounding box center [821, 406] width 177 height 26
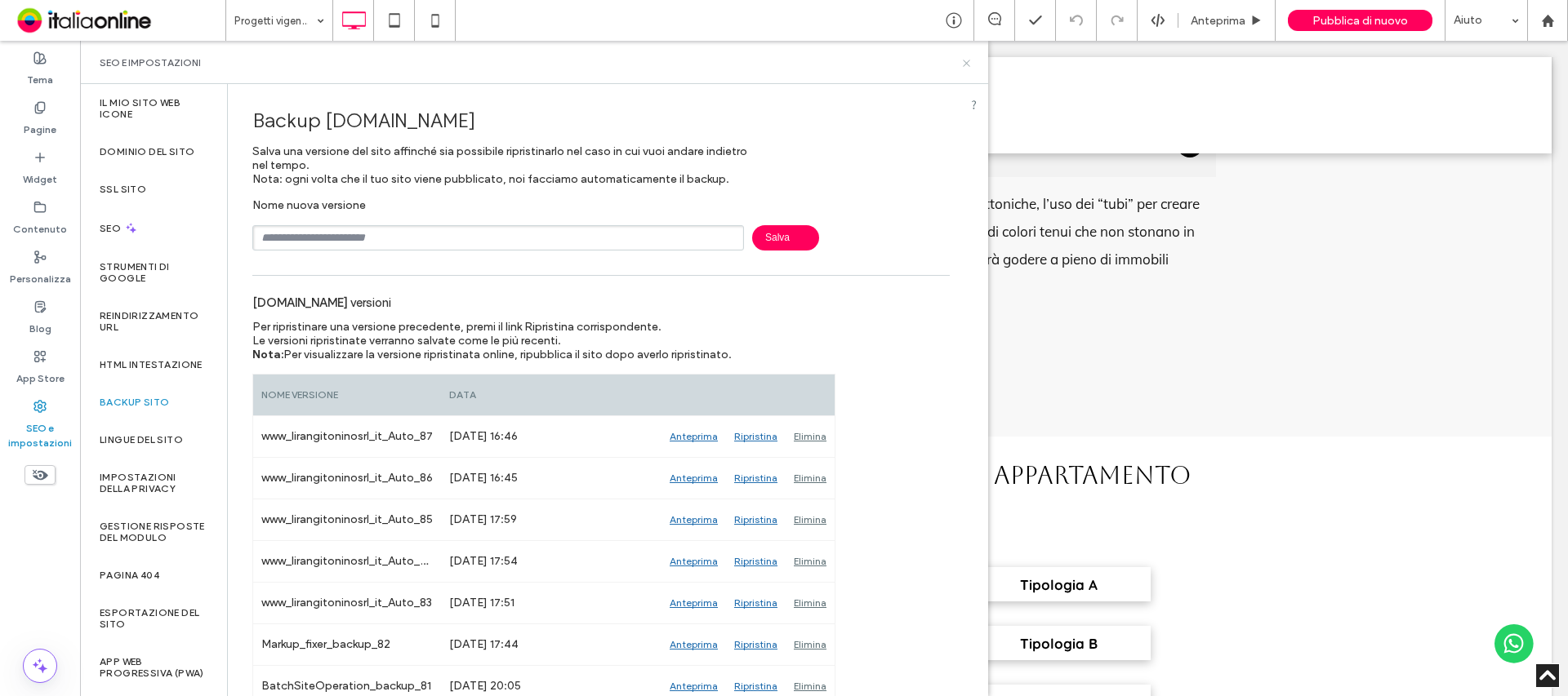
click at [969, 58] on icon at bounding box center [967, 63] width 12 height 12
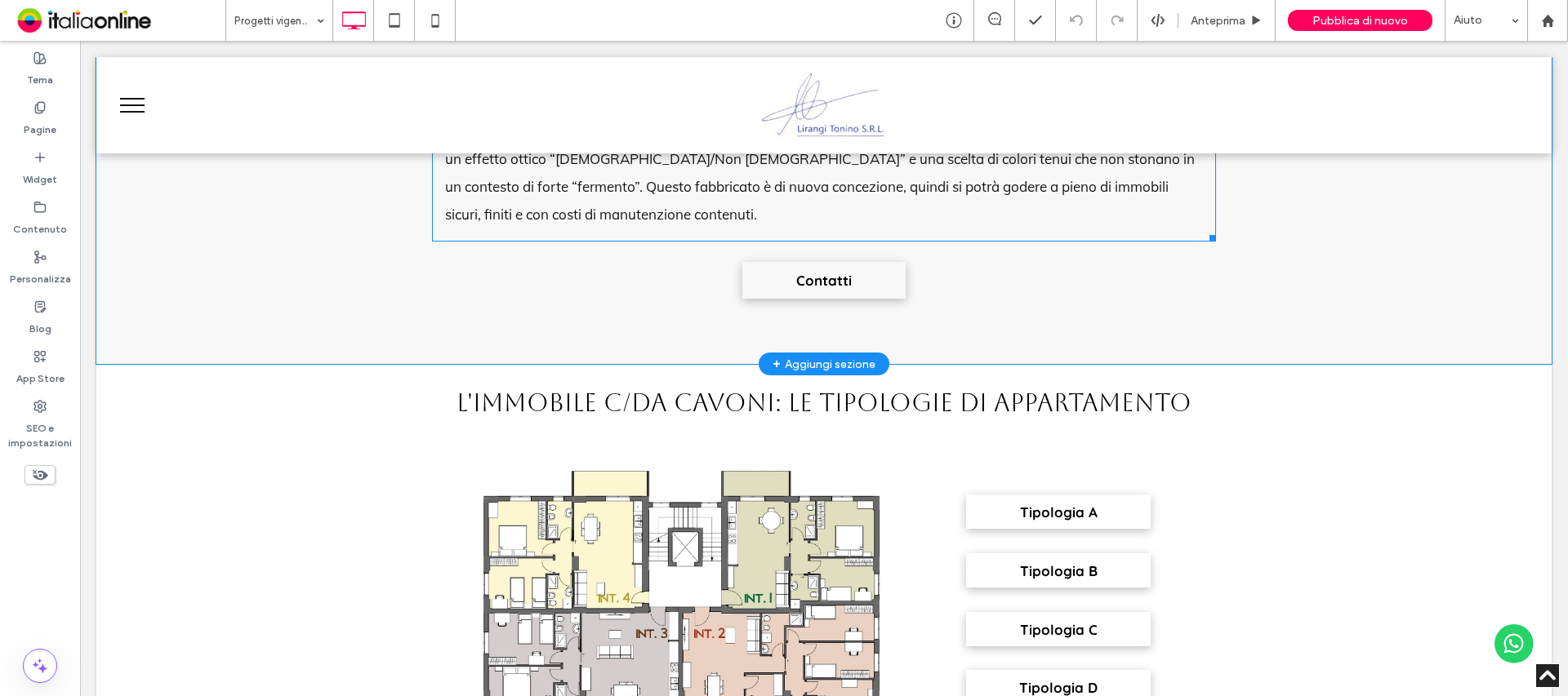
scroll to position [898, 0]
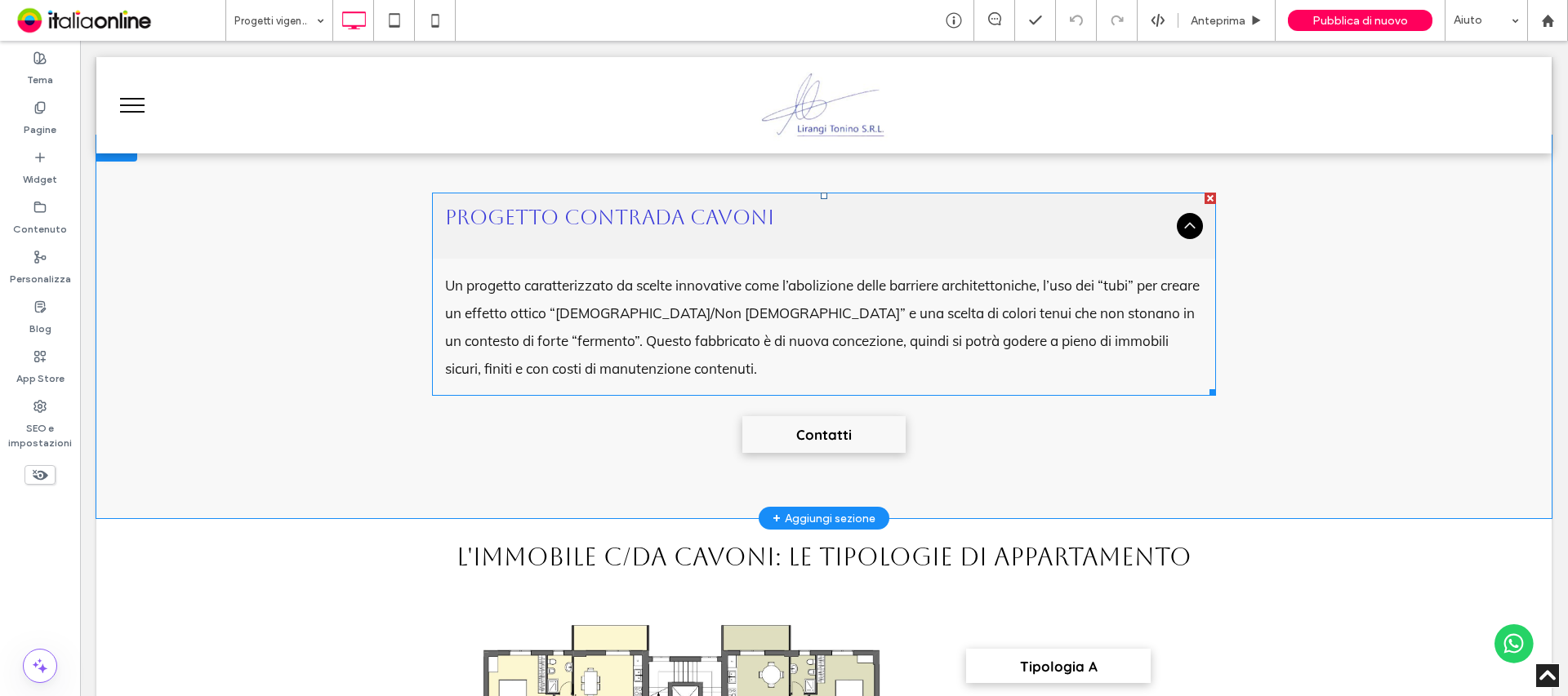
click at [780, 328] on p "Un progetto caratterizzato da scelte innovative come l’abolizione delle barrier…" at bounding box center [823, 327] width 758 height 111
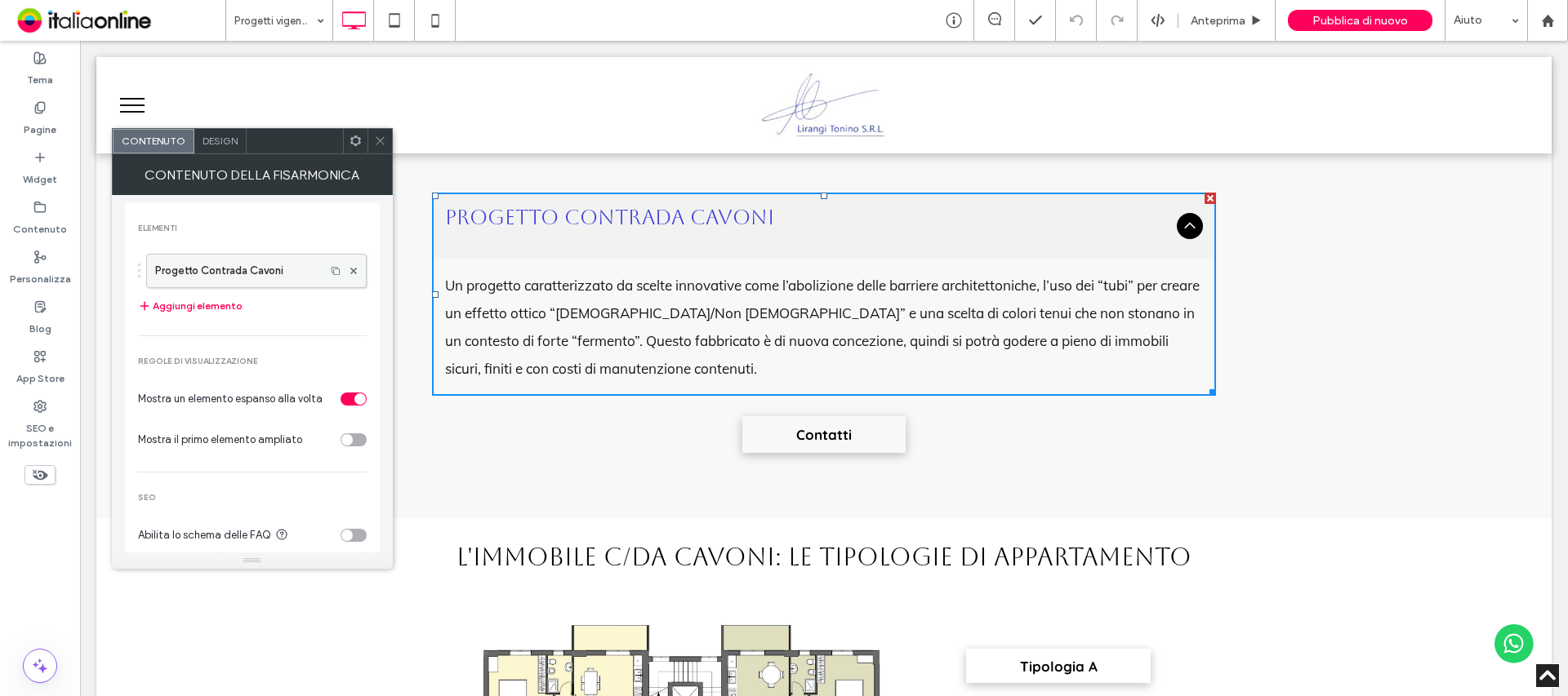
click at [291, 279] on label "Progetto Contrada Cavoni" at bounding box center [235, 271] width 162 height 33
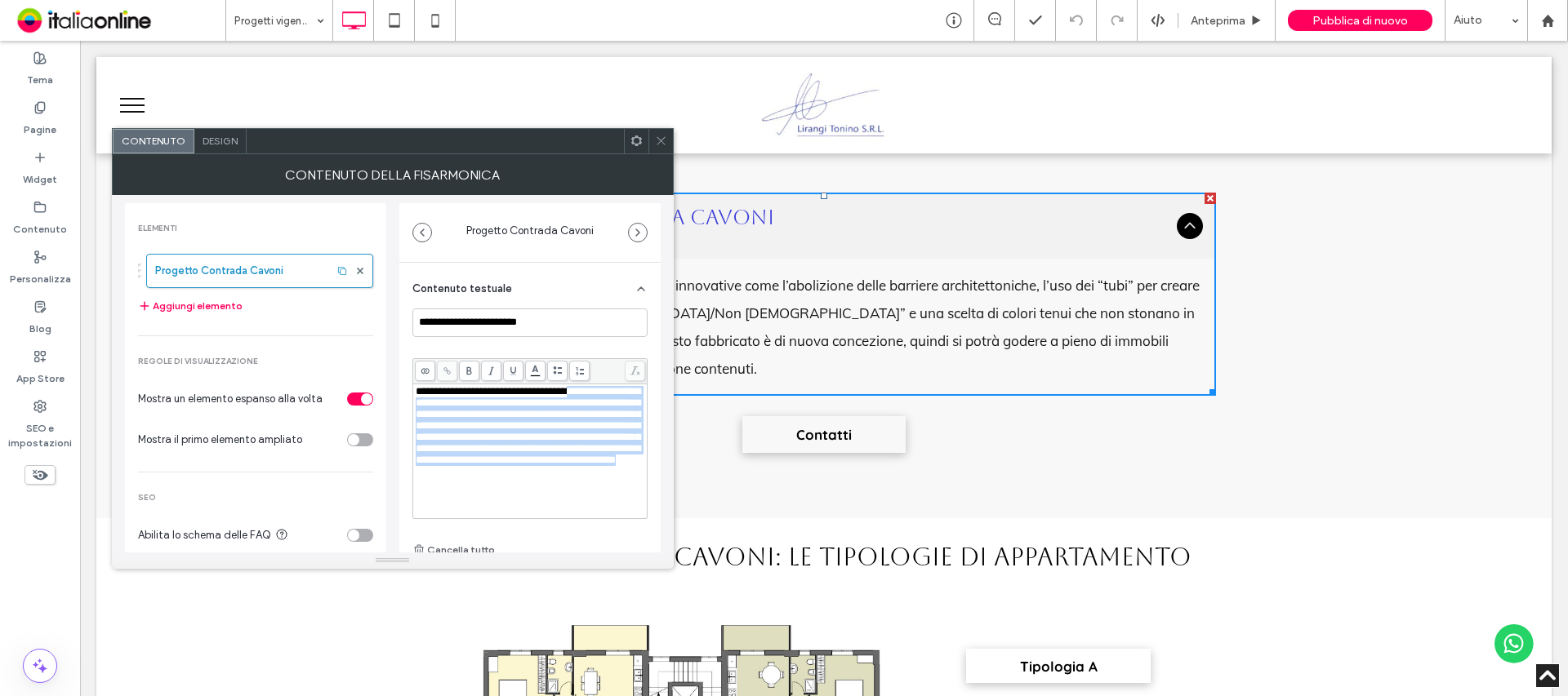
scroll to position [0, 0]
drag, startPoint x: 469, startPoint y: 489, endPoint x: 380, endPoint y: 373, distance: 146.2
click at [380, 373] on div "**********" at bounding box center [392, 373] width 535 height 357
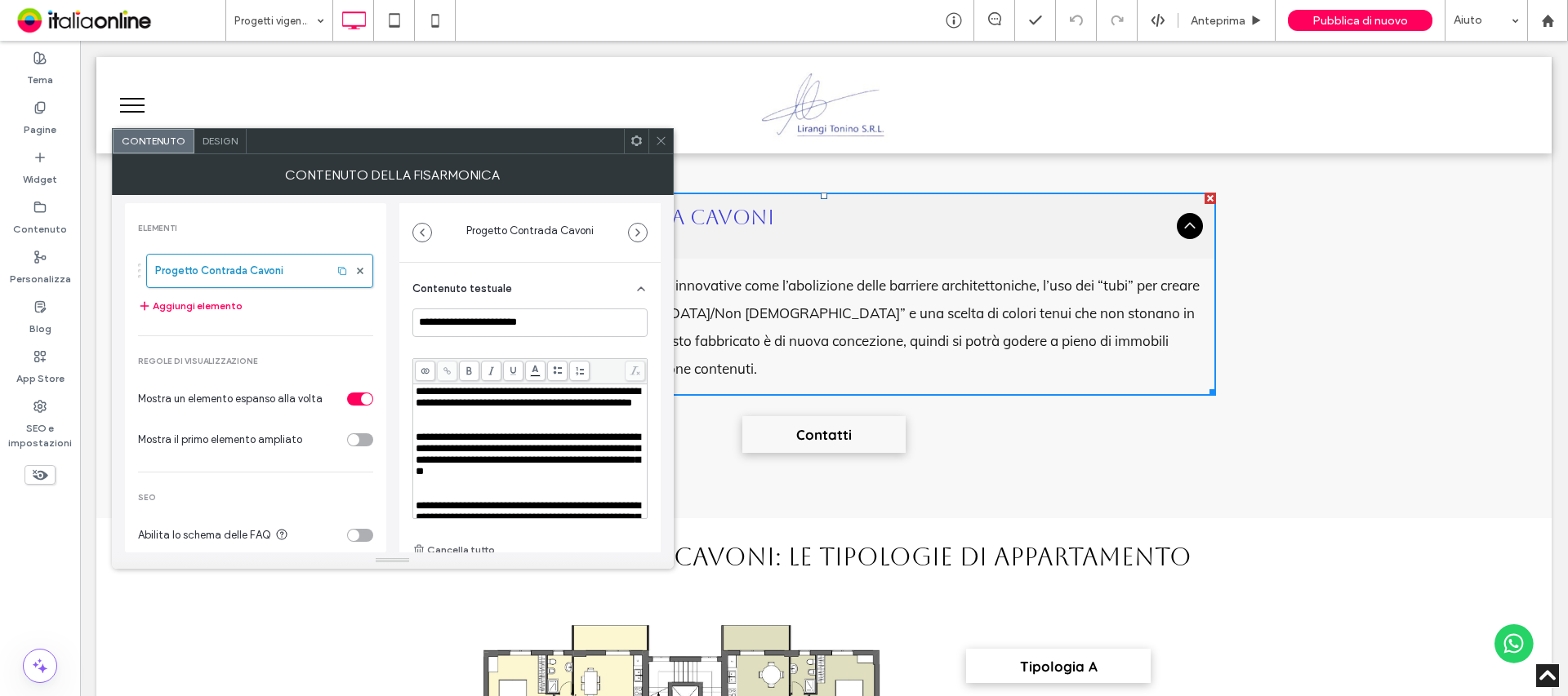
scroll to position [131, 0]
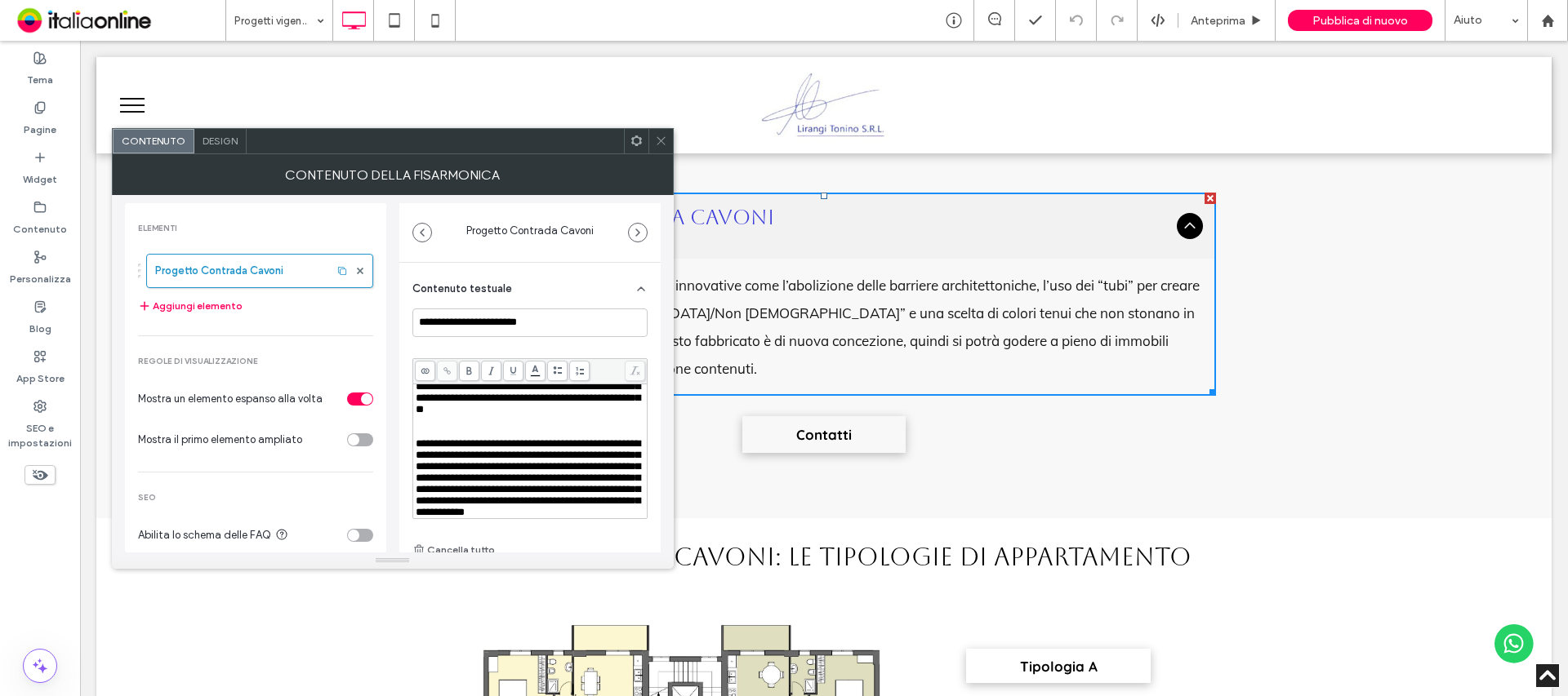
click at [416, 439] on span "**********" at bounding box center [528, 478] width 224 height 80
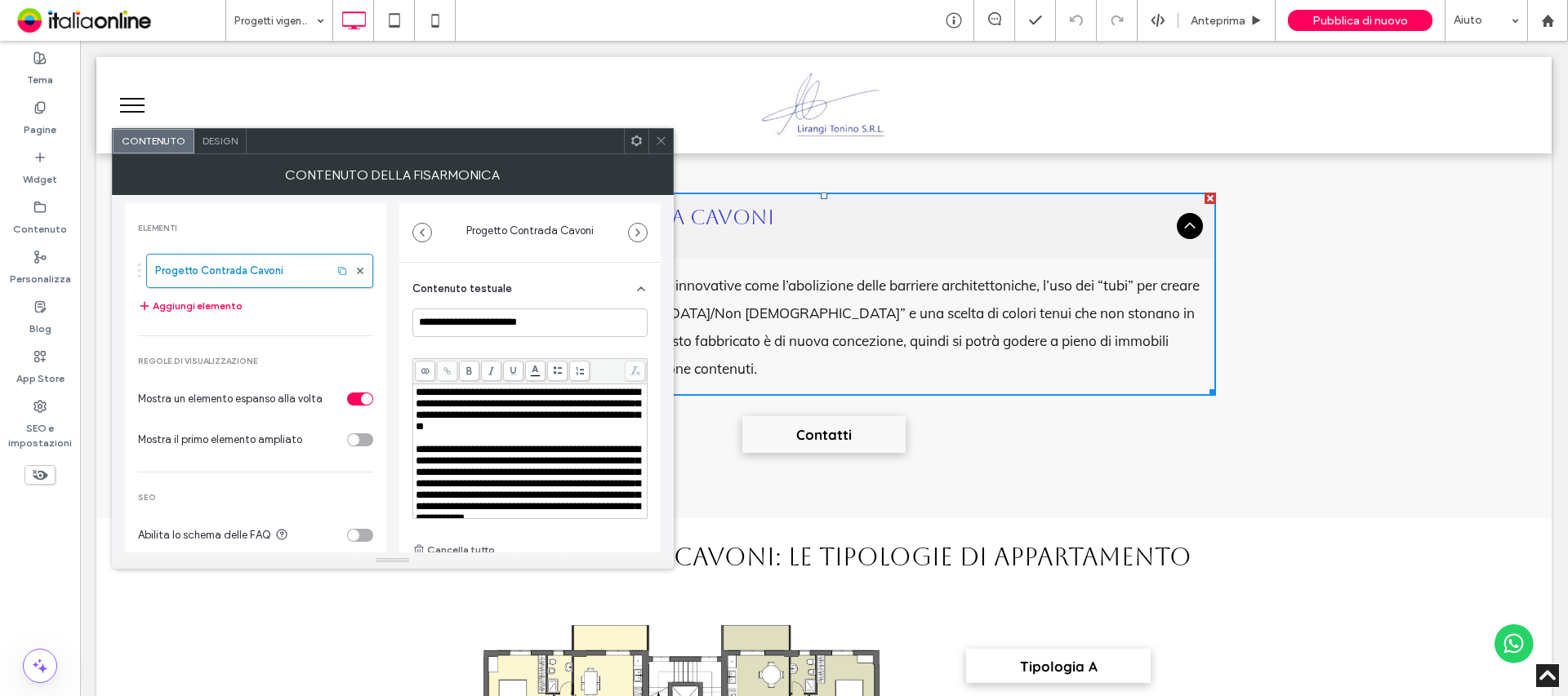
click at [664, 146] on icon at bounding box center [661, 141] width 12 height 12
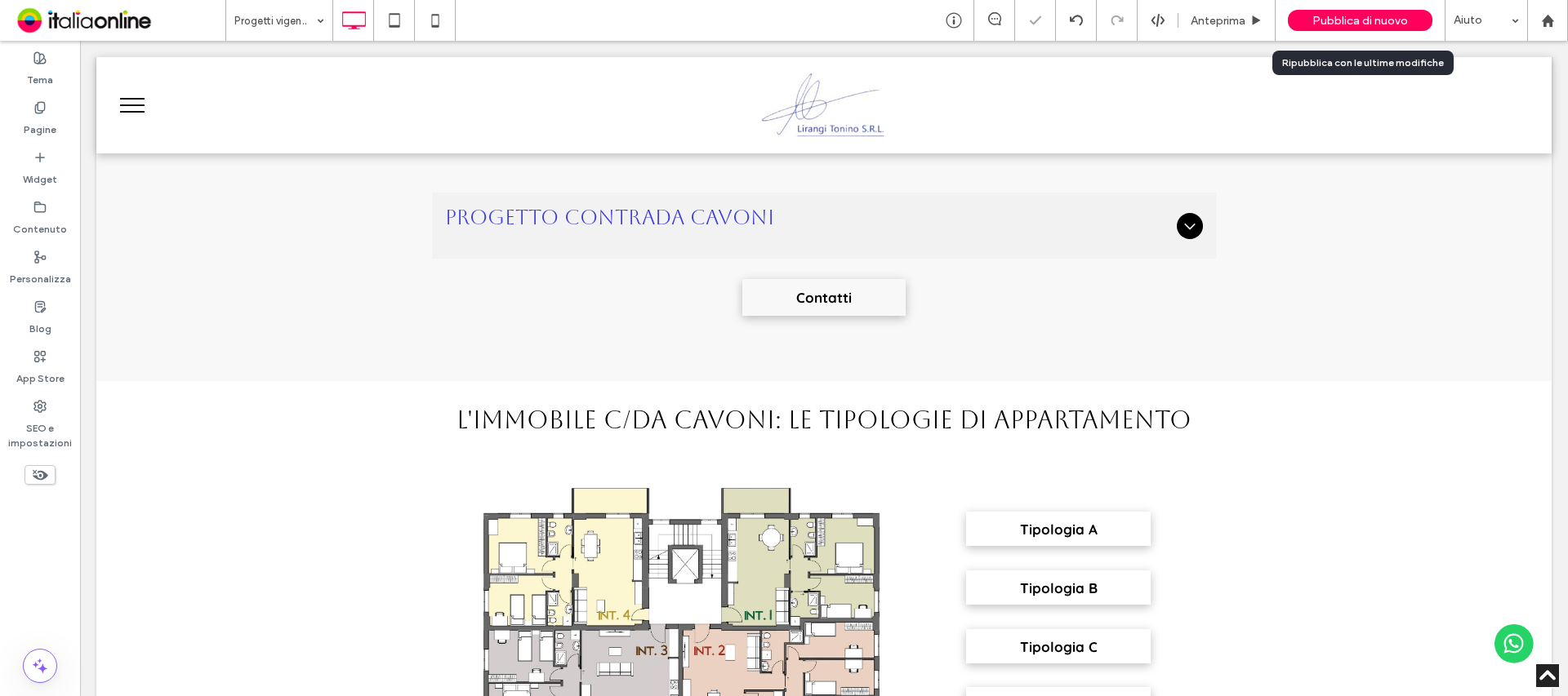
click at [1356, 29] on div "Pubblica di nuovo" at bounding box center [1360, 20] width 145 height 21
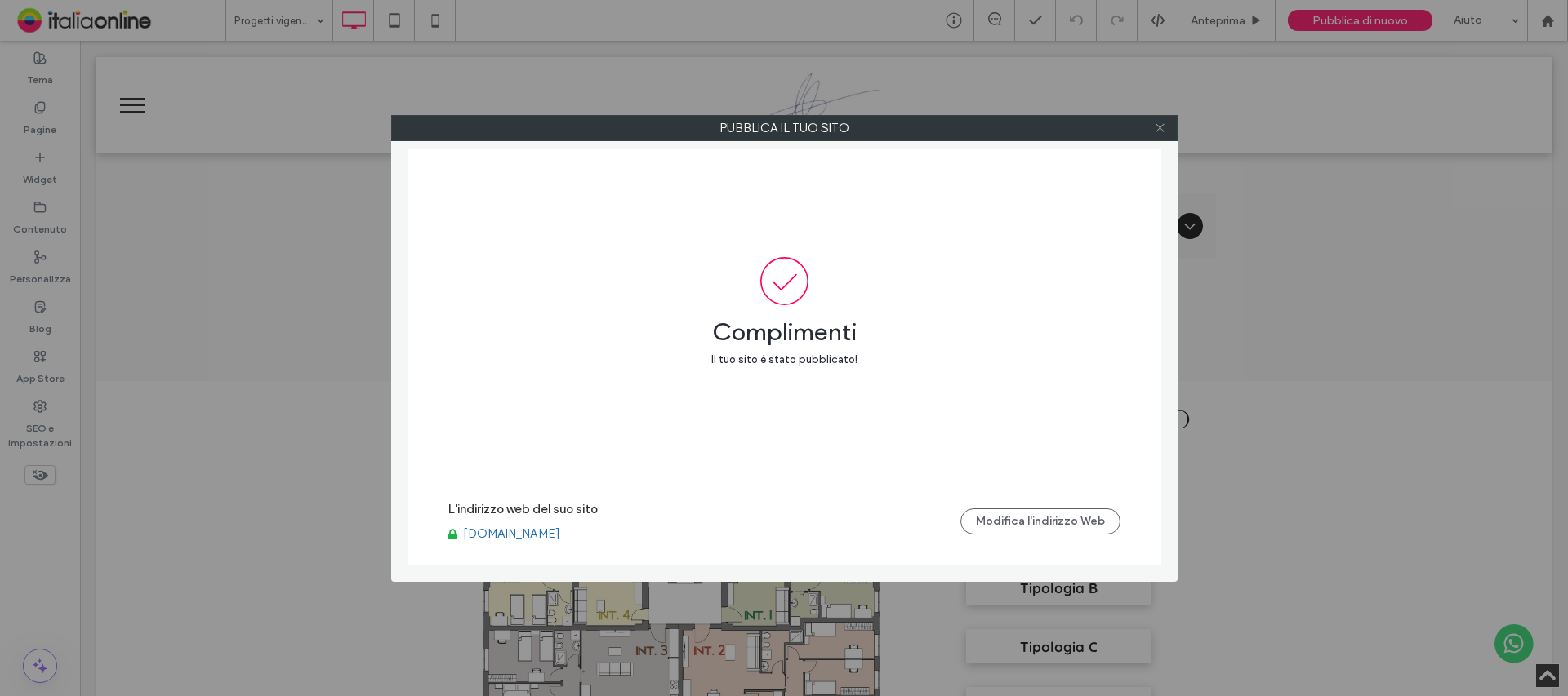
click at [1161, 130] on icon at bounding box center [1160, 128] width 12 height 12
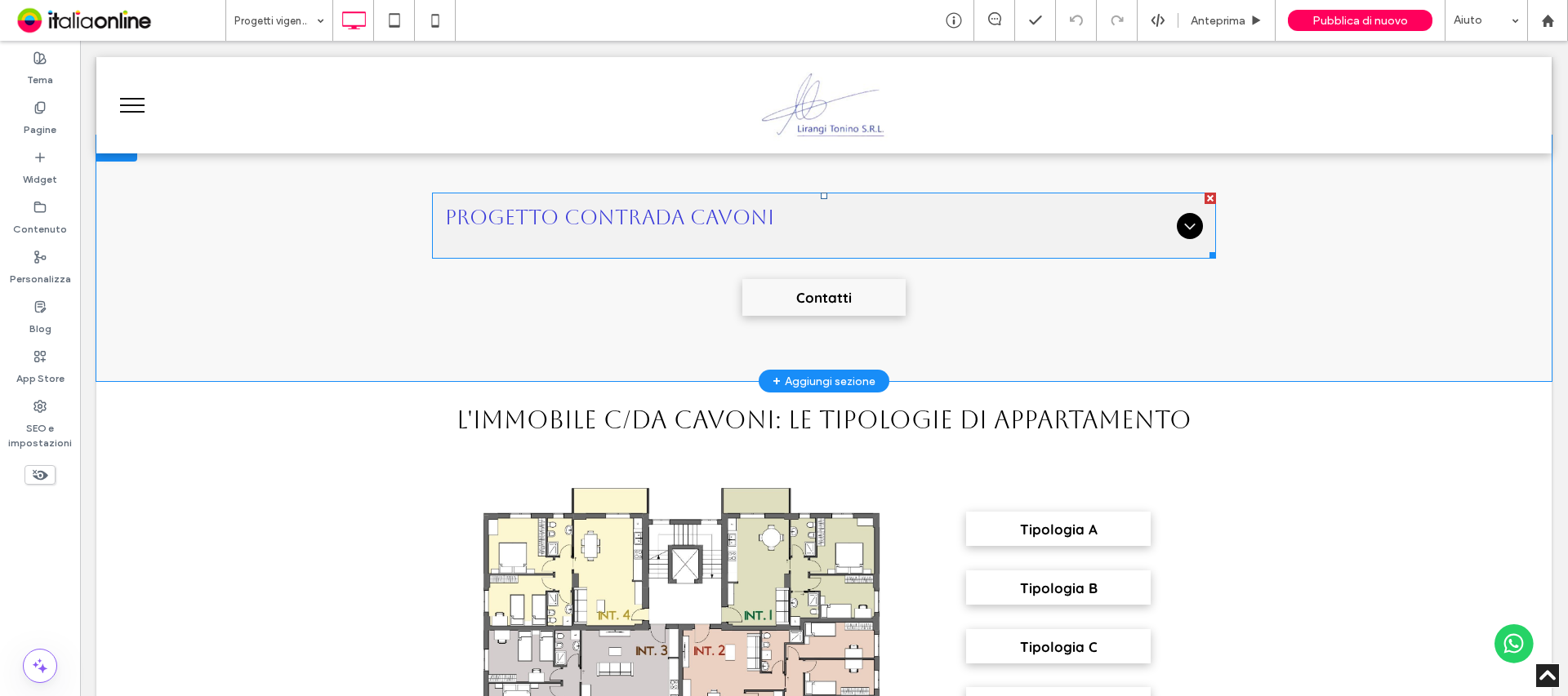
click at [683, 236] on h3 "Progetto Contrada Cavoni" at bounding box center [807, 222] width 725 height 32
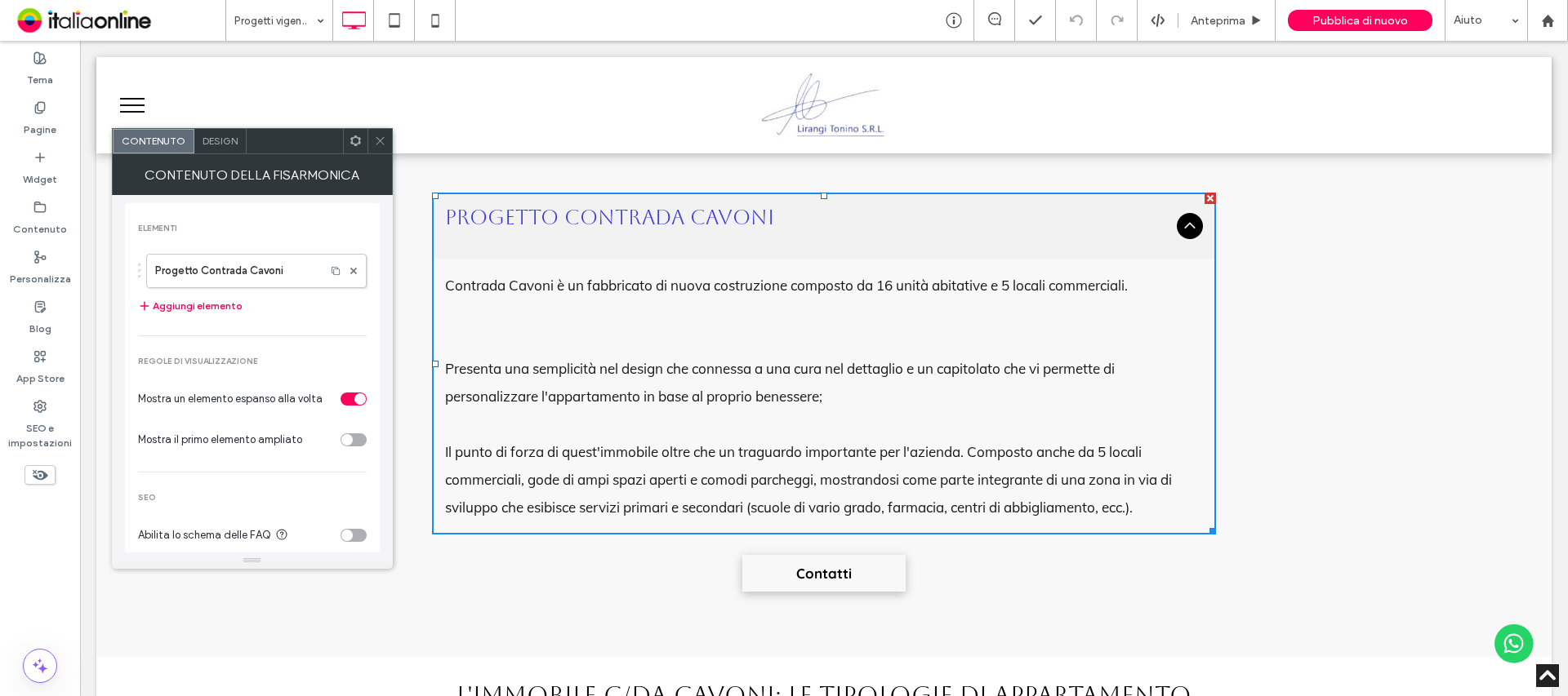
click at [513, 364] on p "Presenta una semplicità nel design che connessa a una cura nel dettaglio e un c…" at bounding box center [823, 383] width 758 height 56
click at [213, 271] on label "Progetto Contrada Cavoni" at bounding box center [235, 271] width 162 height 33
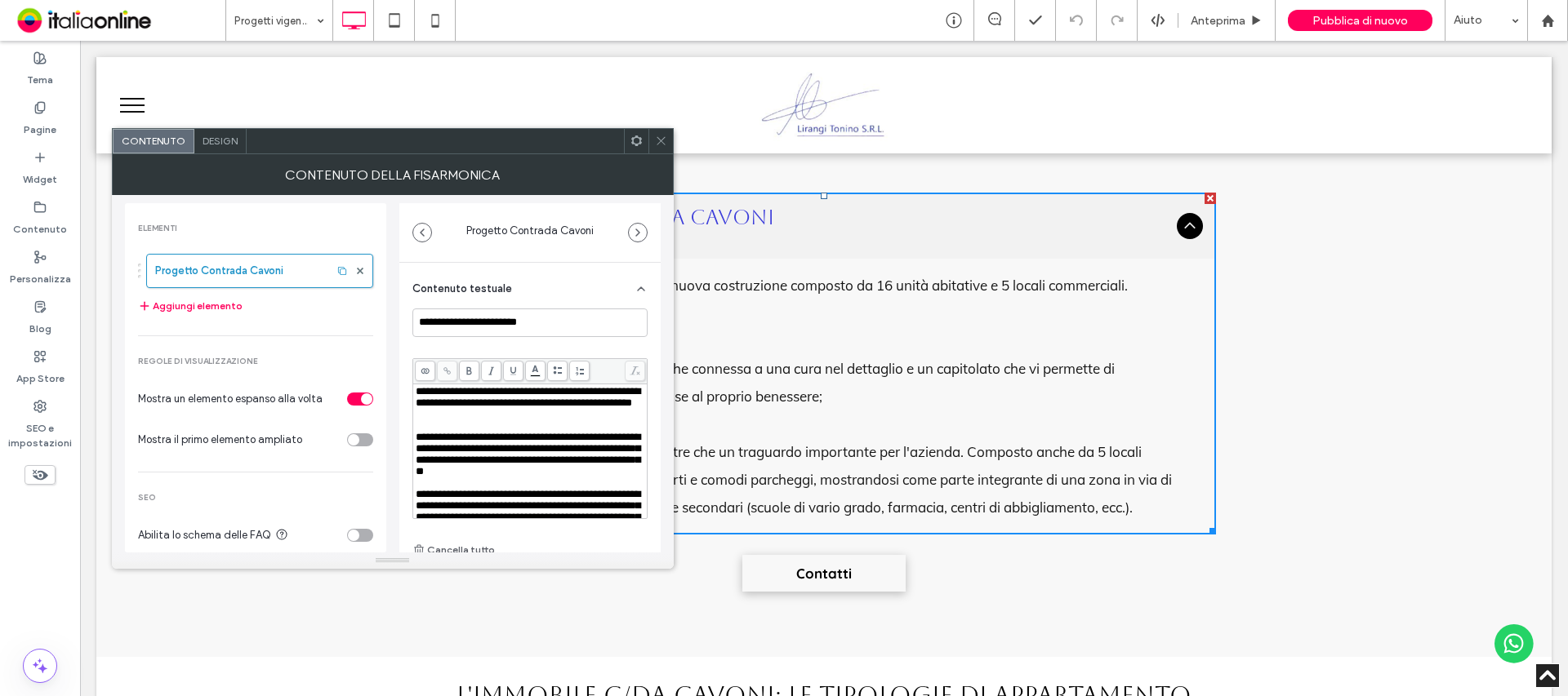
click at [661, 148] on span at bounding box center [661, 141] width 12 height 25
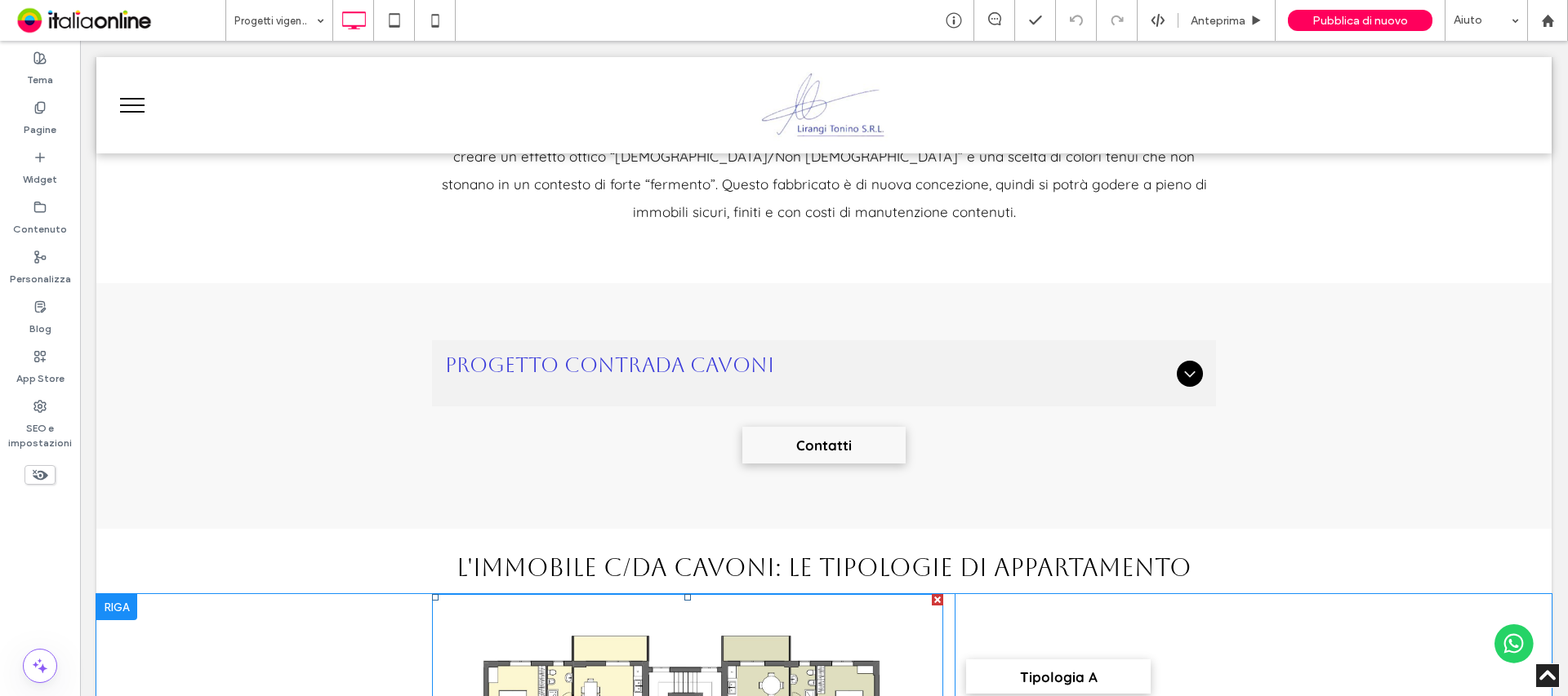
scroll to position [735, 0]
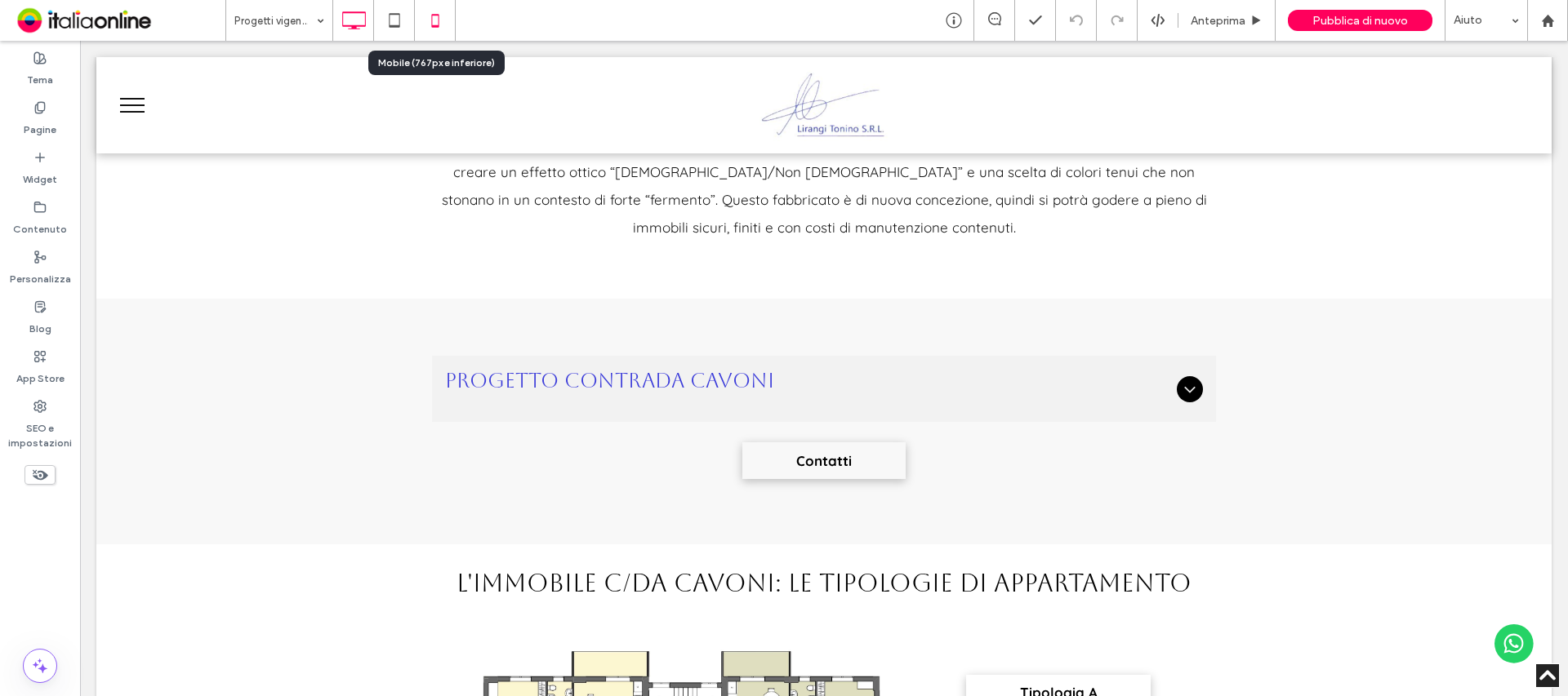
click at [439, 30] on icon at bounding box center [435, 20] width 33 height 33
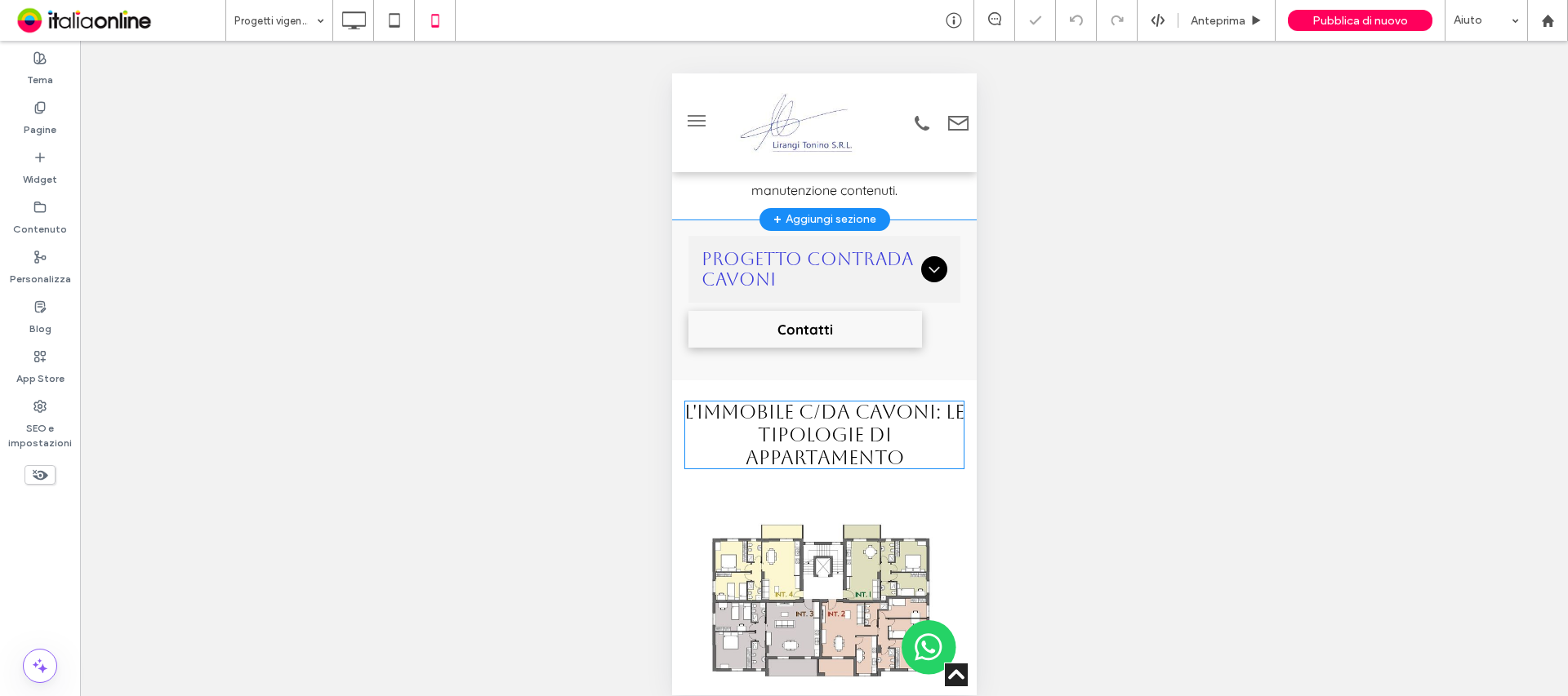
scroll to position [653, 0]
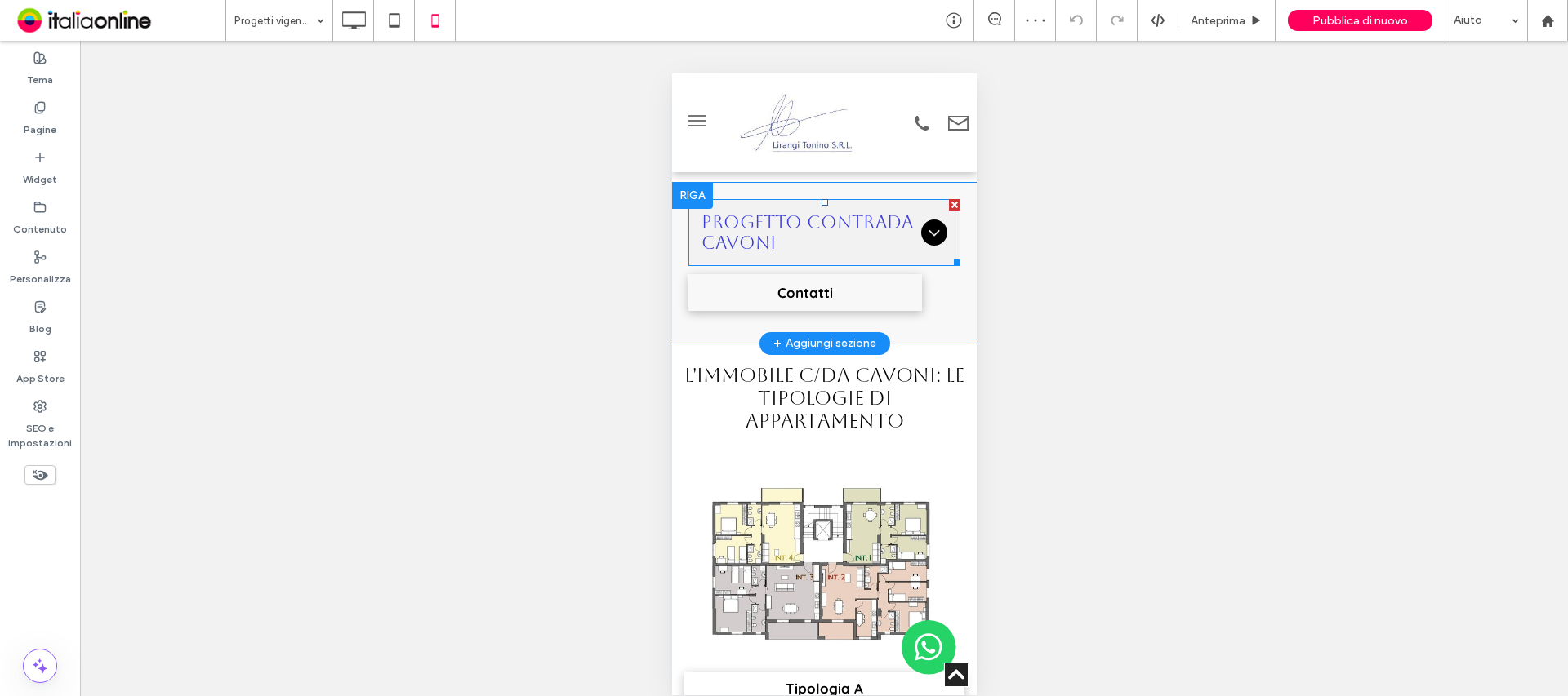
click at [834, 218] on span "Progetto Contrada Cavoni" at bounding box center [807, 233] width 213 height 41
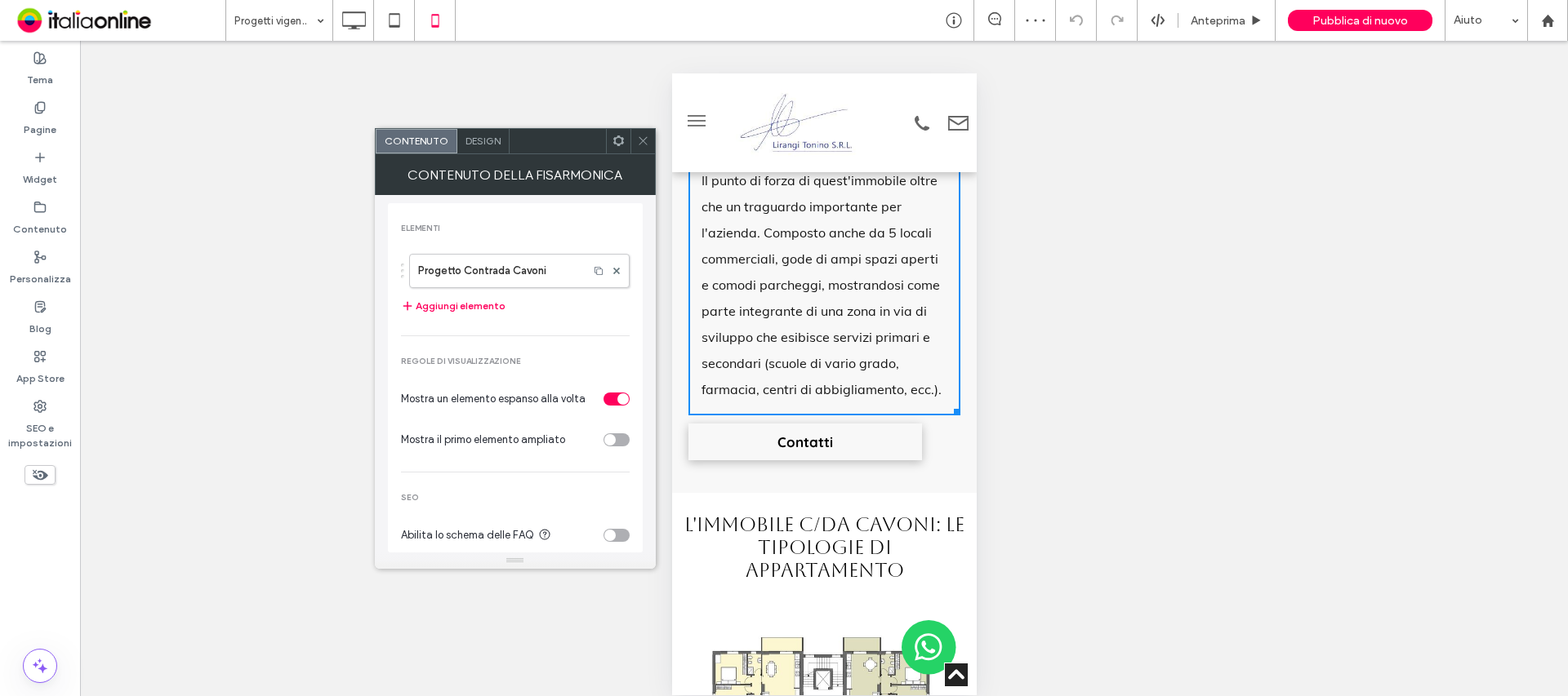
scroll to position [1061, 0]
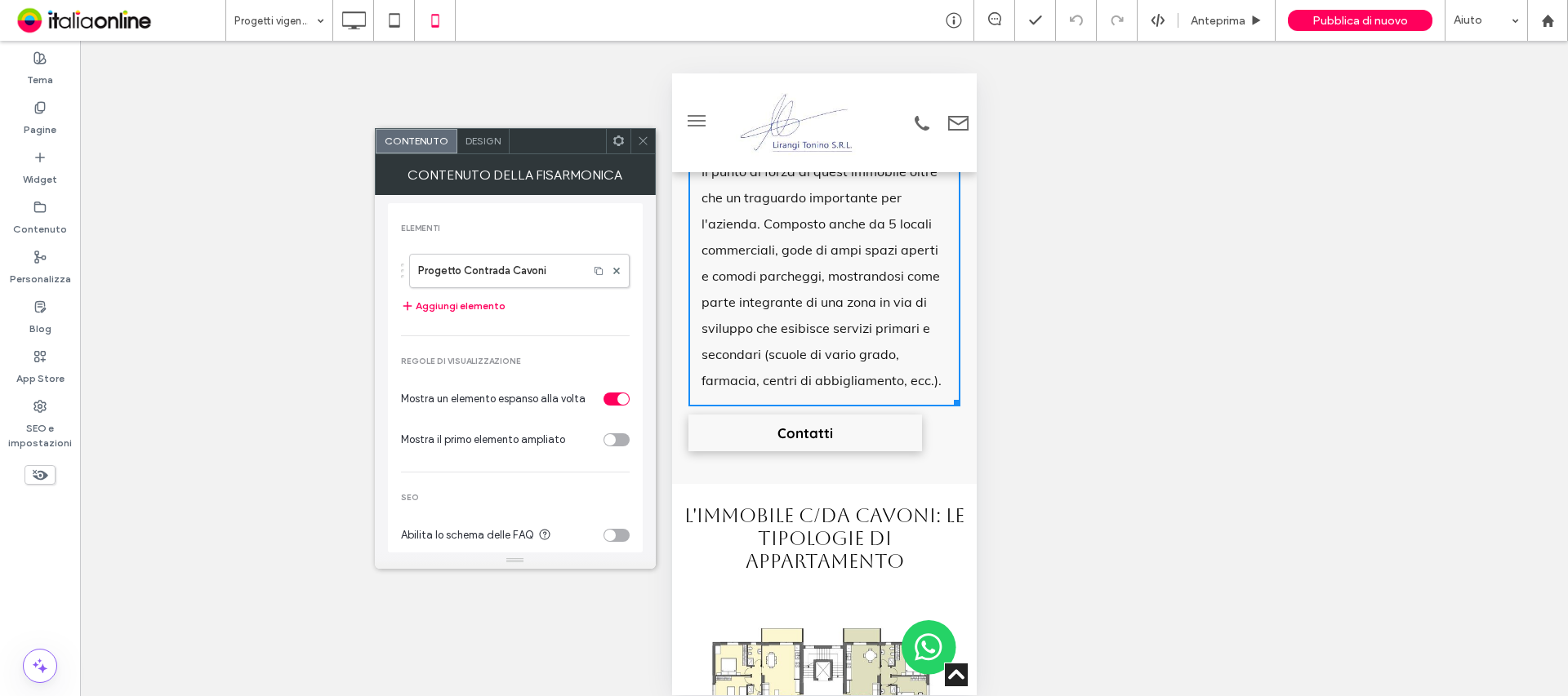
click at [638, 141] on icon at bounding box center [643, 141] width 12 height 12
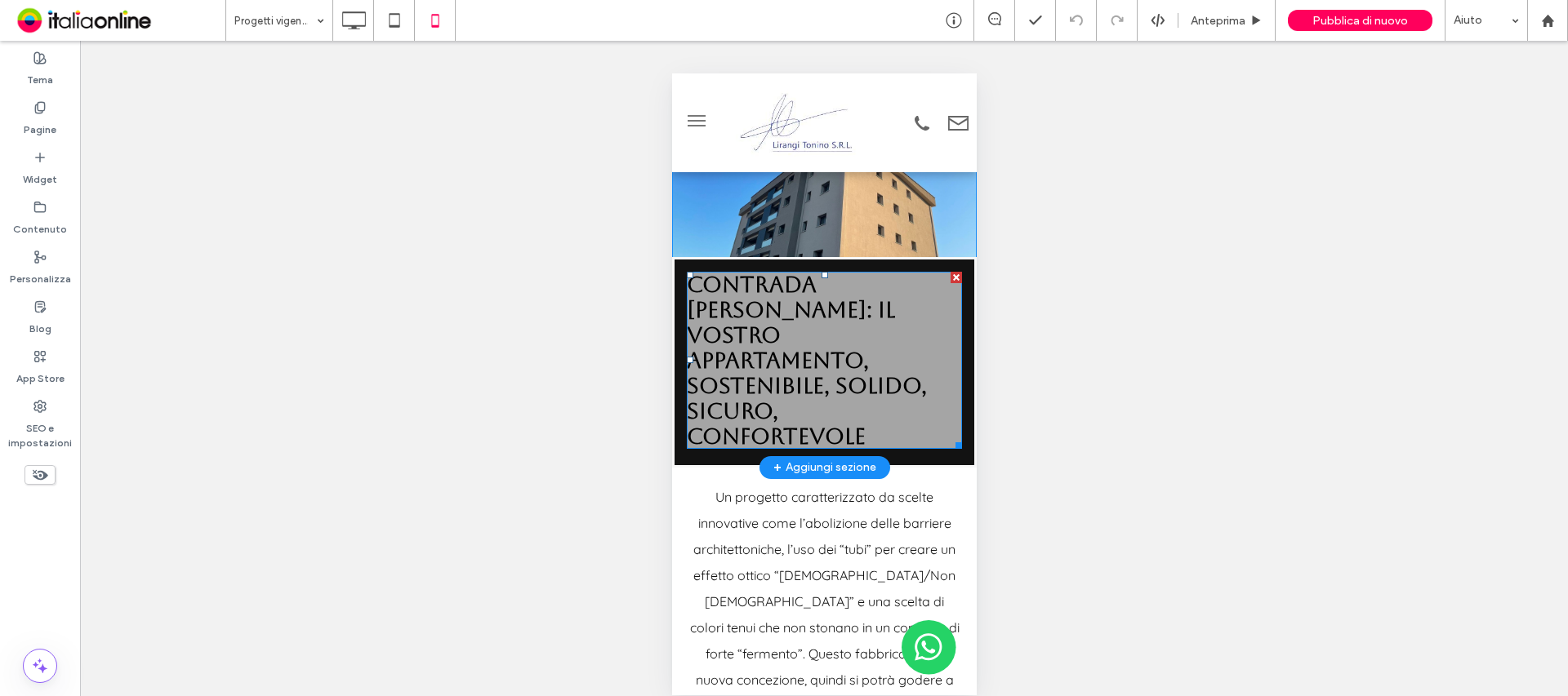
scroll to position [0, 0]
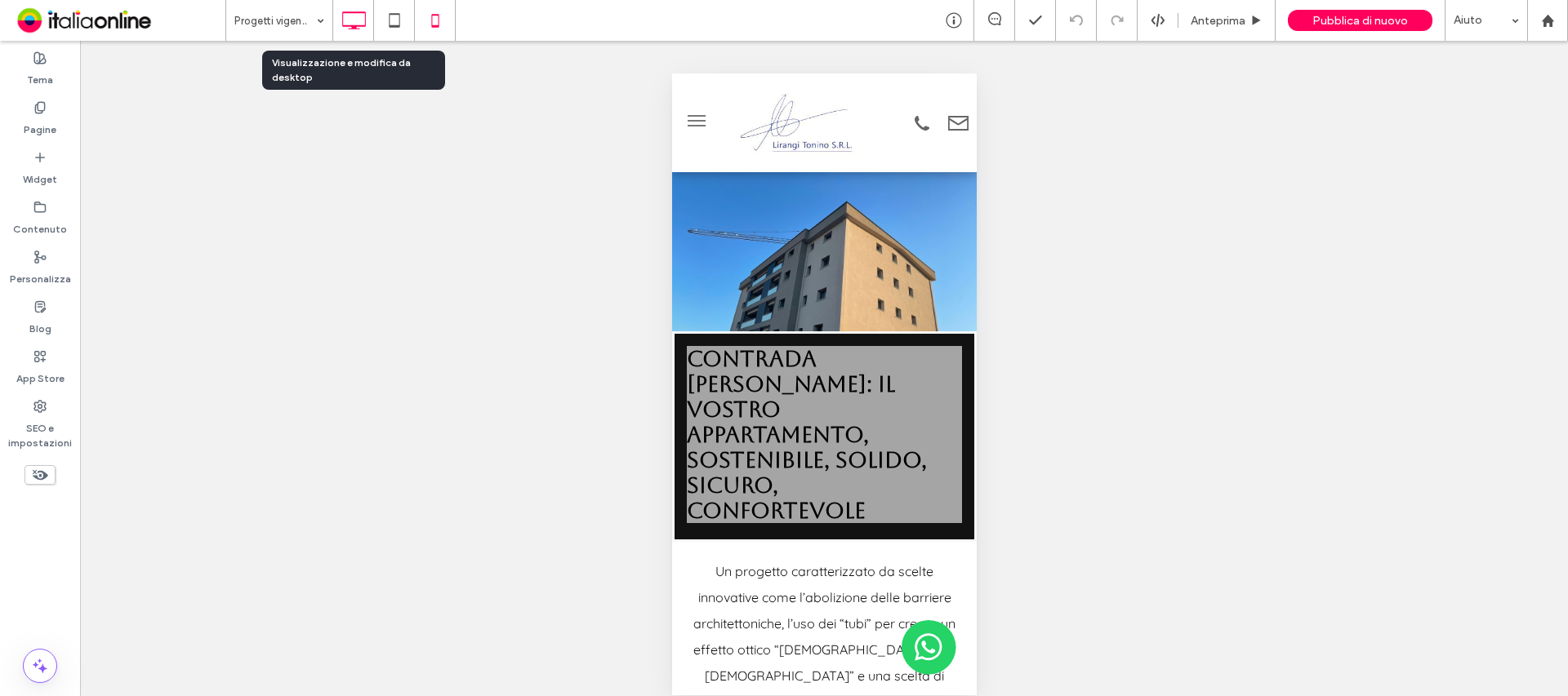
click at [357, 31] on icon at bounding box center [353, 20] width 33 height 33
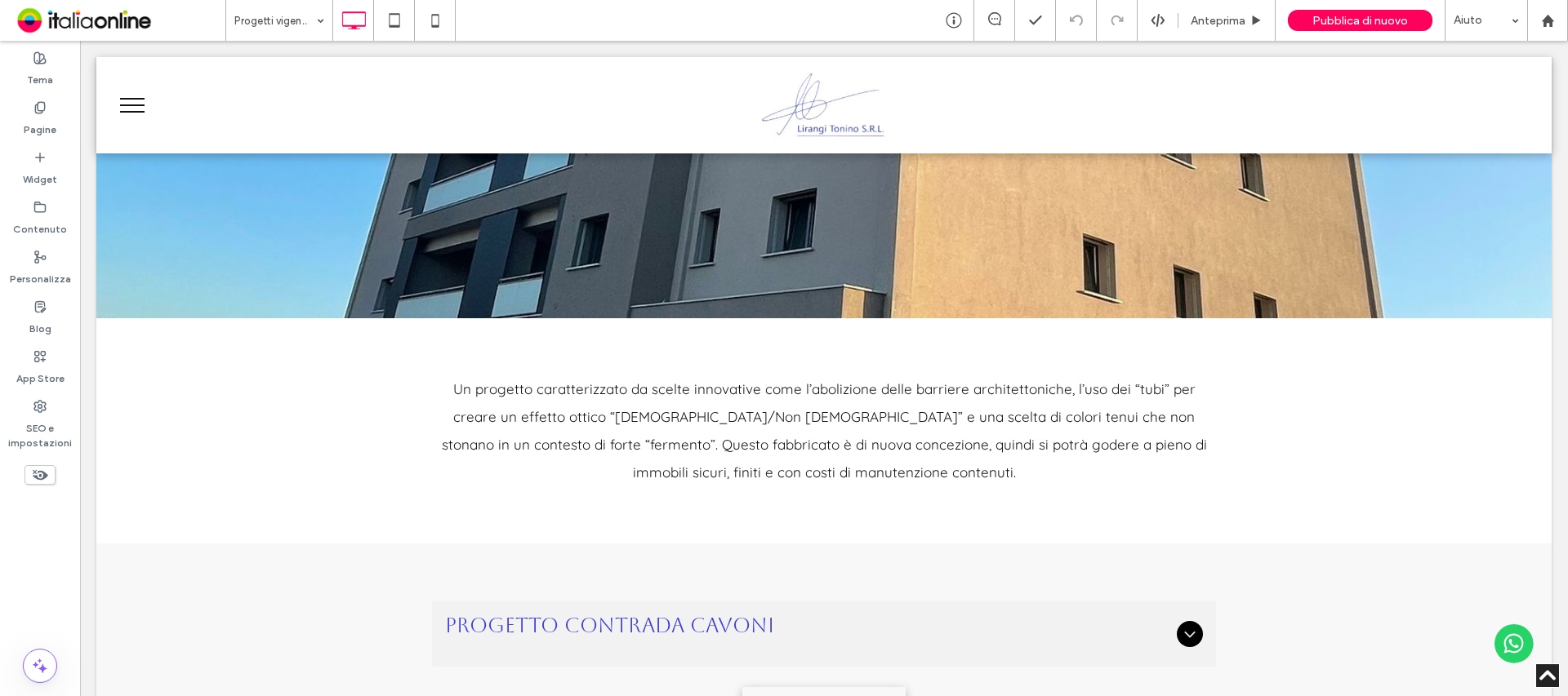
scroll to position [572, 0]
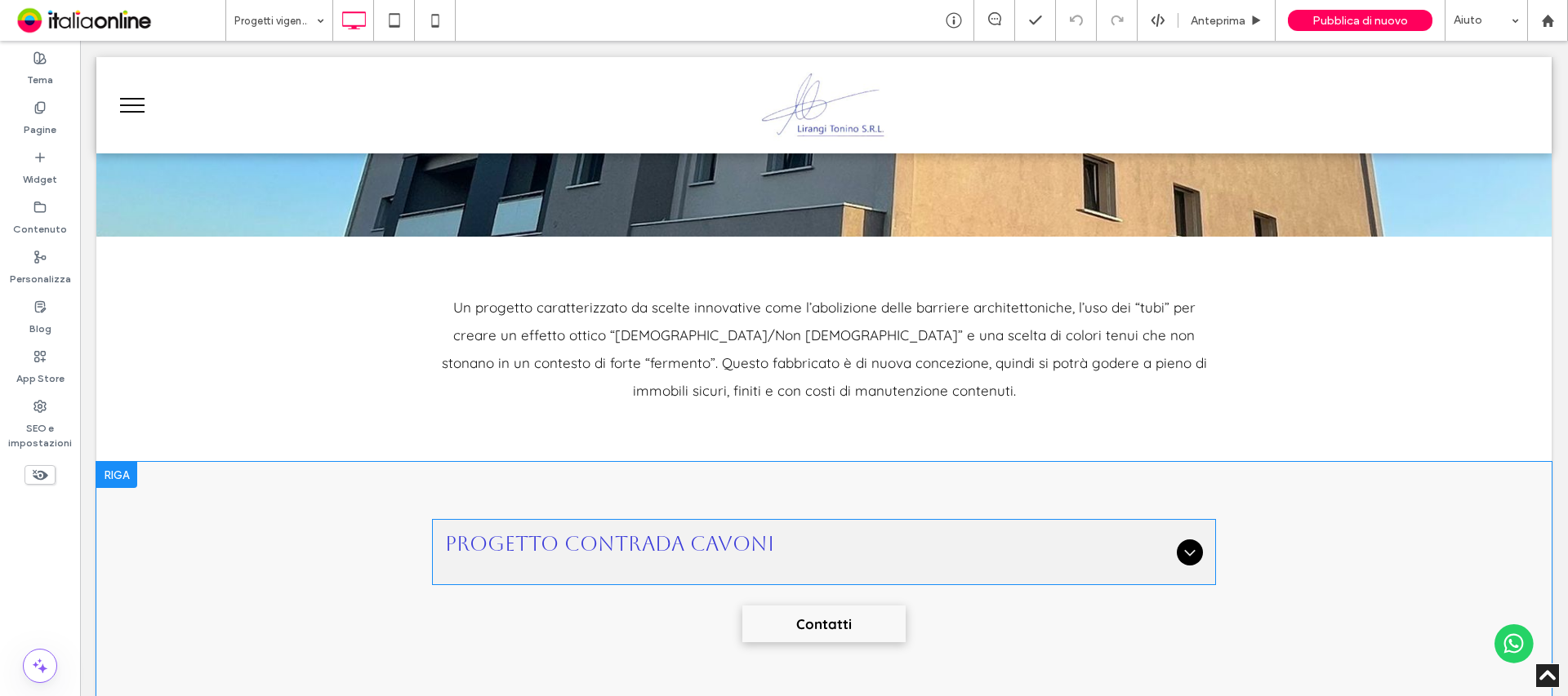
click at [622, 525] on div "Progetto Contrada Cavoni" at bounding box center [823, 552] width 784 height 66
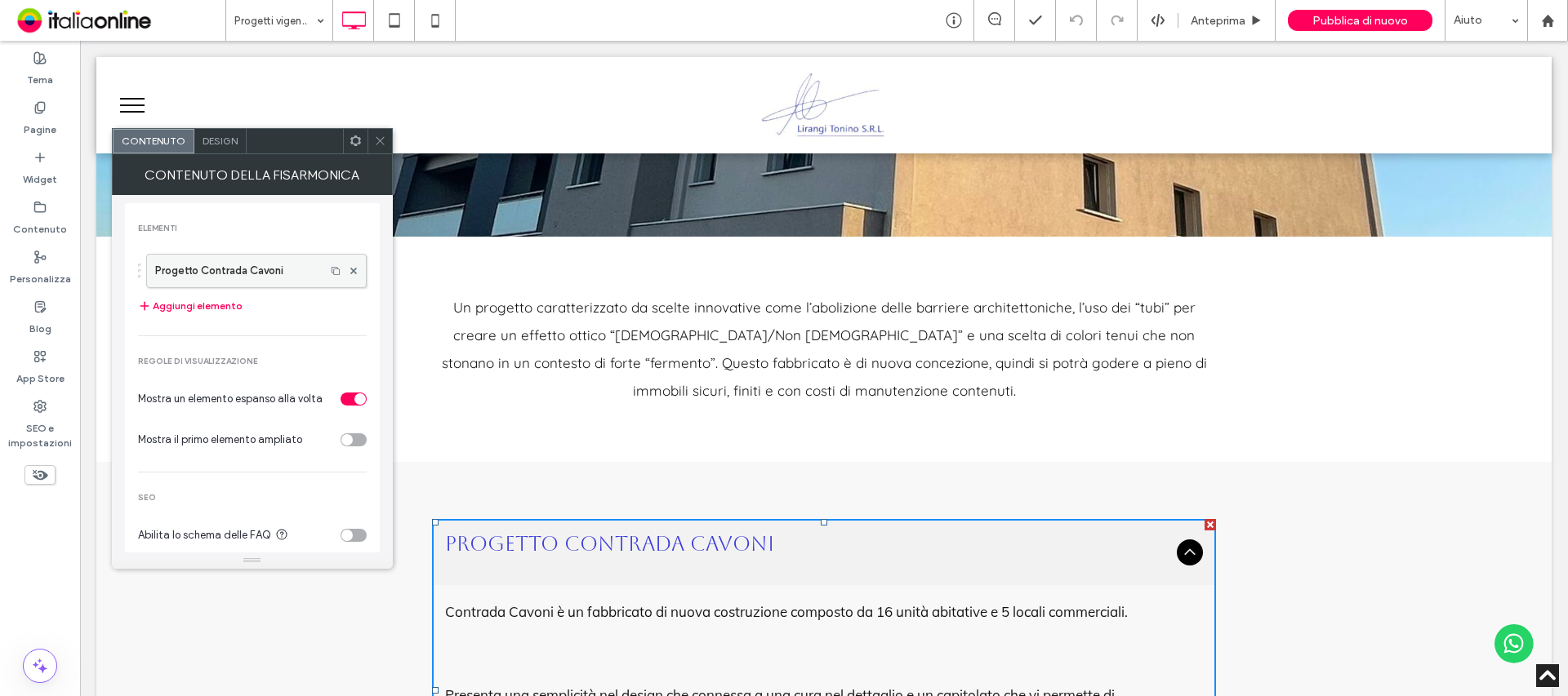
click at [215, 266] on label "Progetto Contrada Cavoni" at bounding box center [235, 271] width 162 height 33
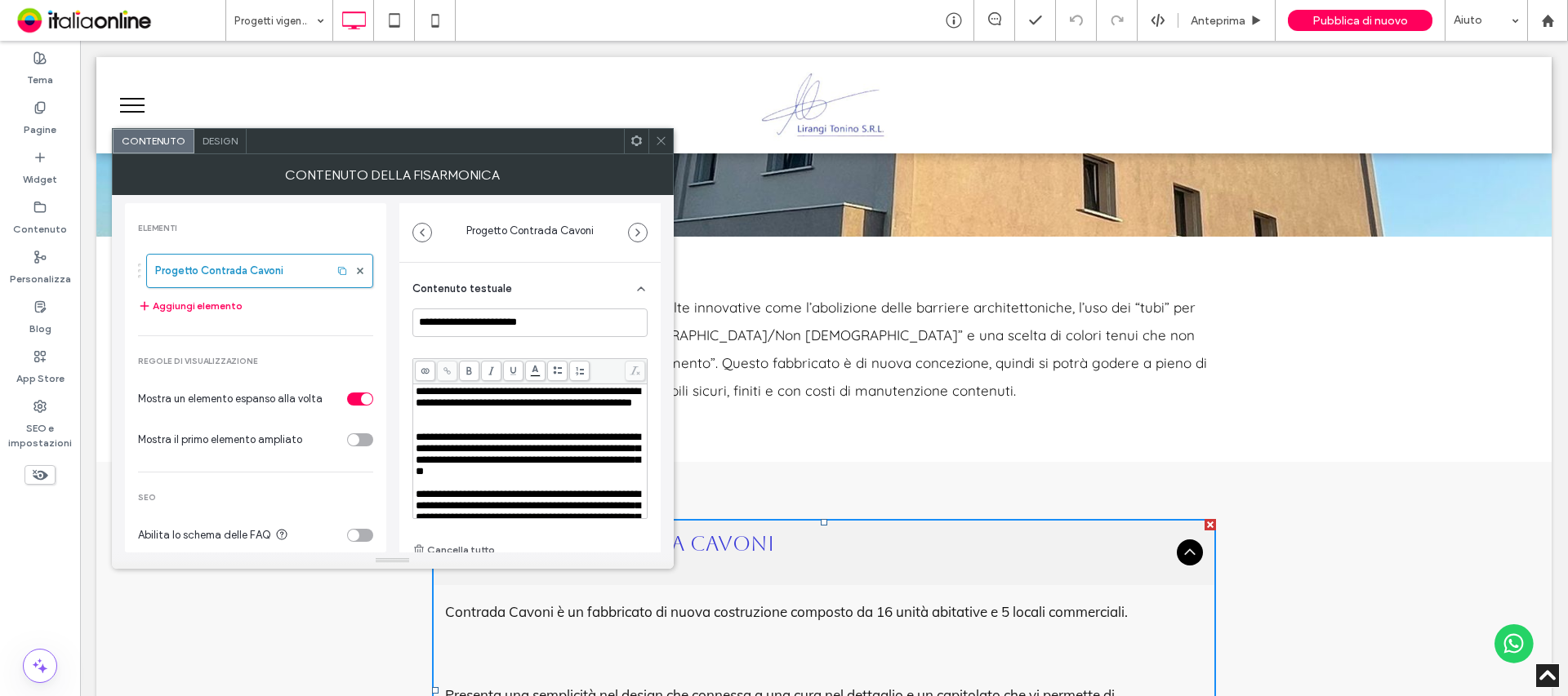
click at [657, 138] on use at bounding box center [661, 141] width 8 height 8
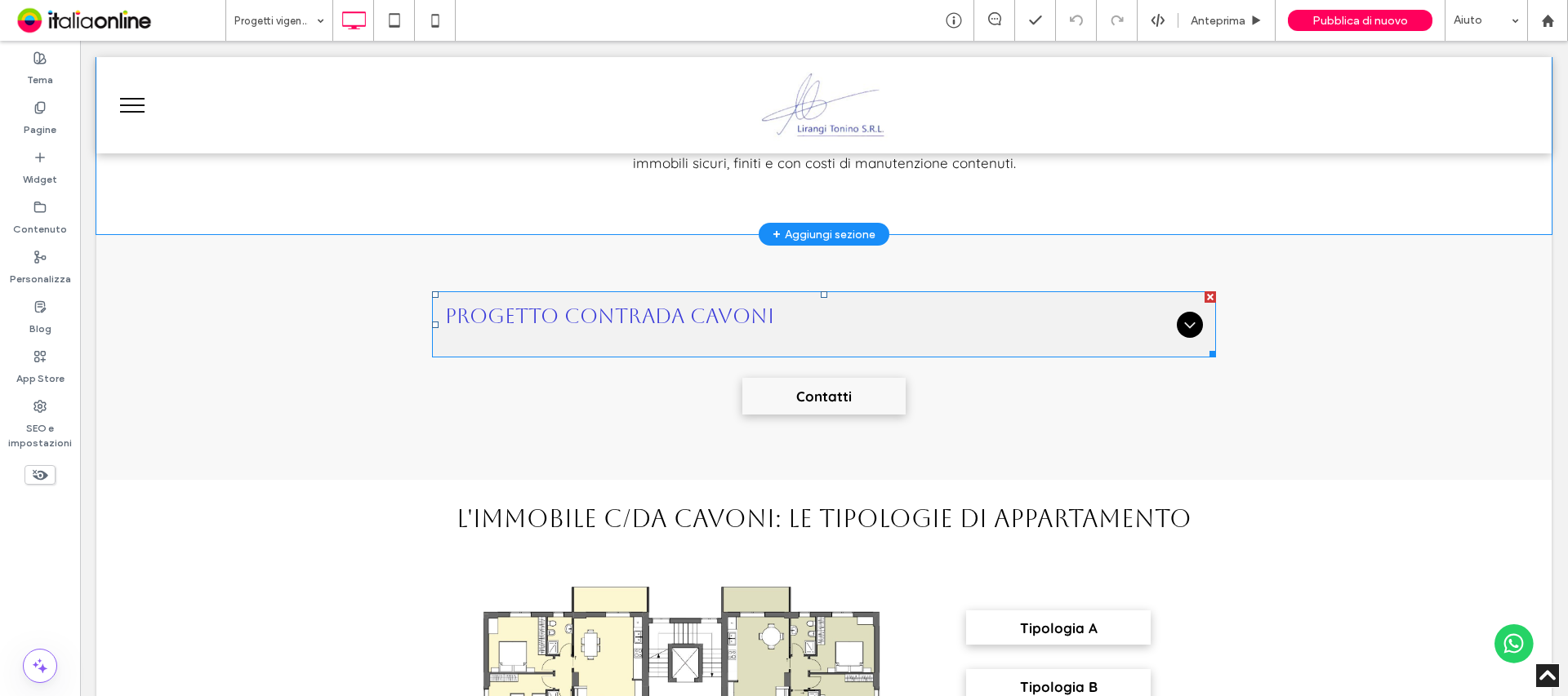
scroll to position [816, 0]
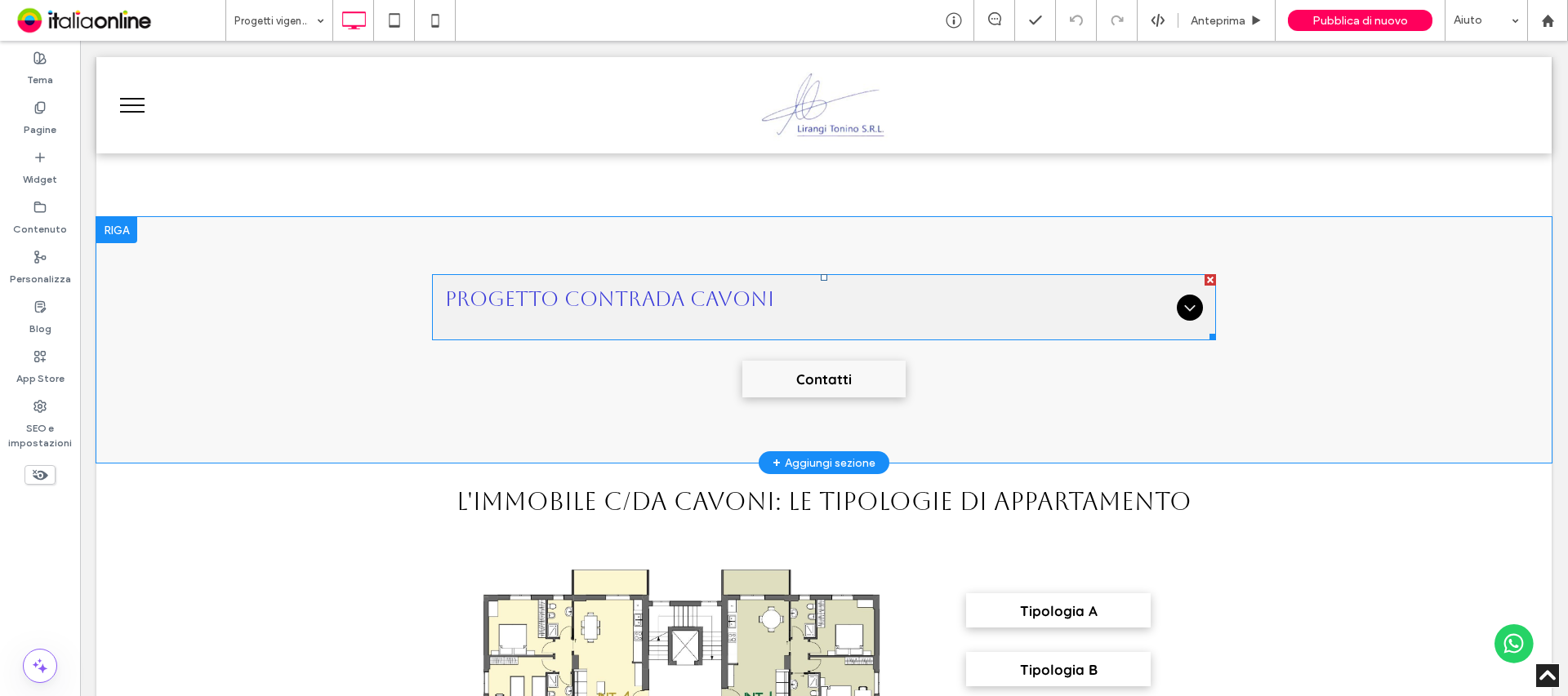
click at [759, 301] on span "Progetto Contrada Cavoni" at bounding box center [807, 299] width 725 height 24
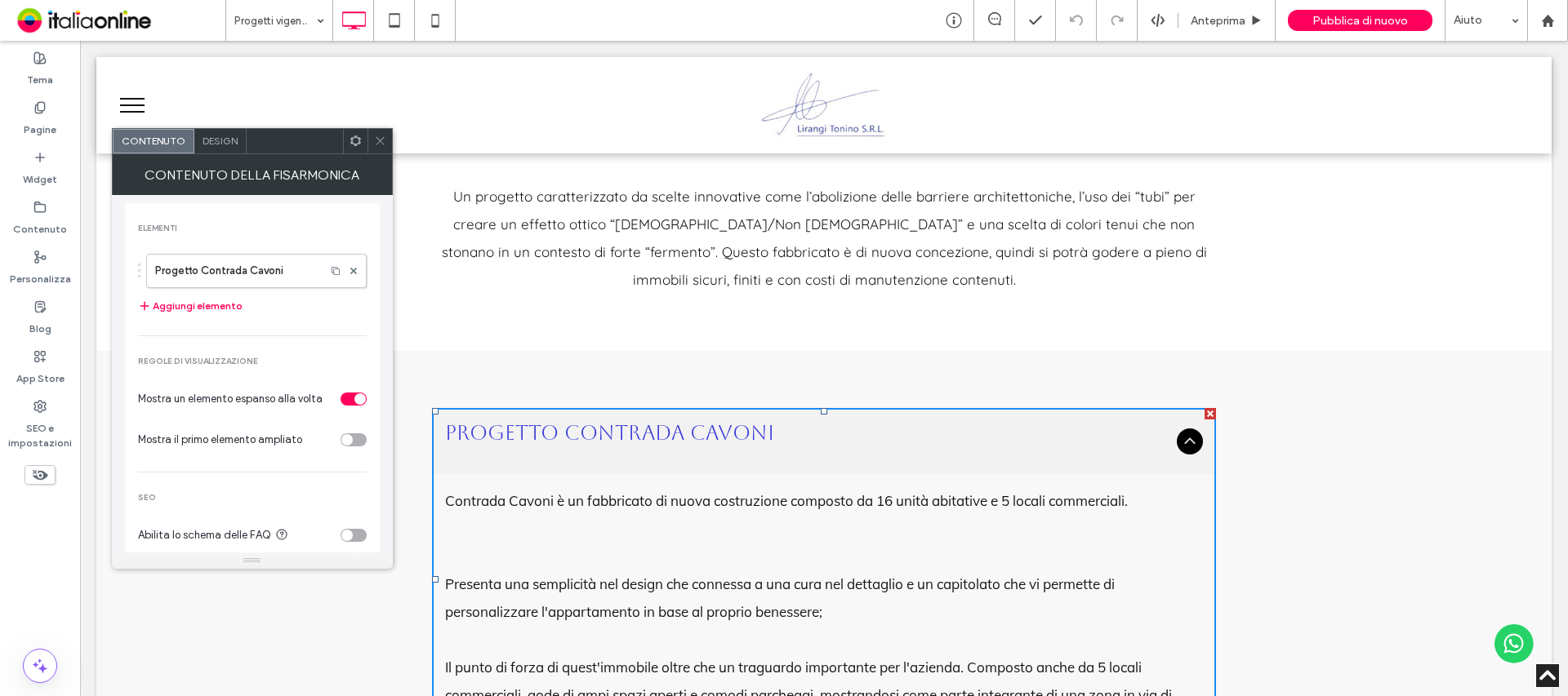
scroll to position [489, 0]
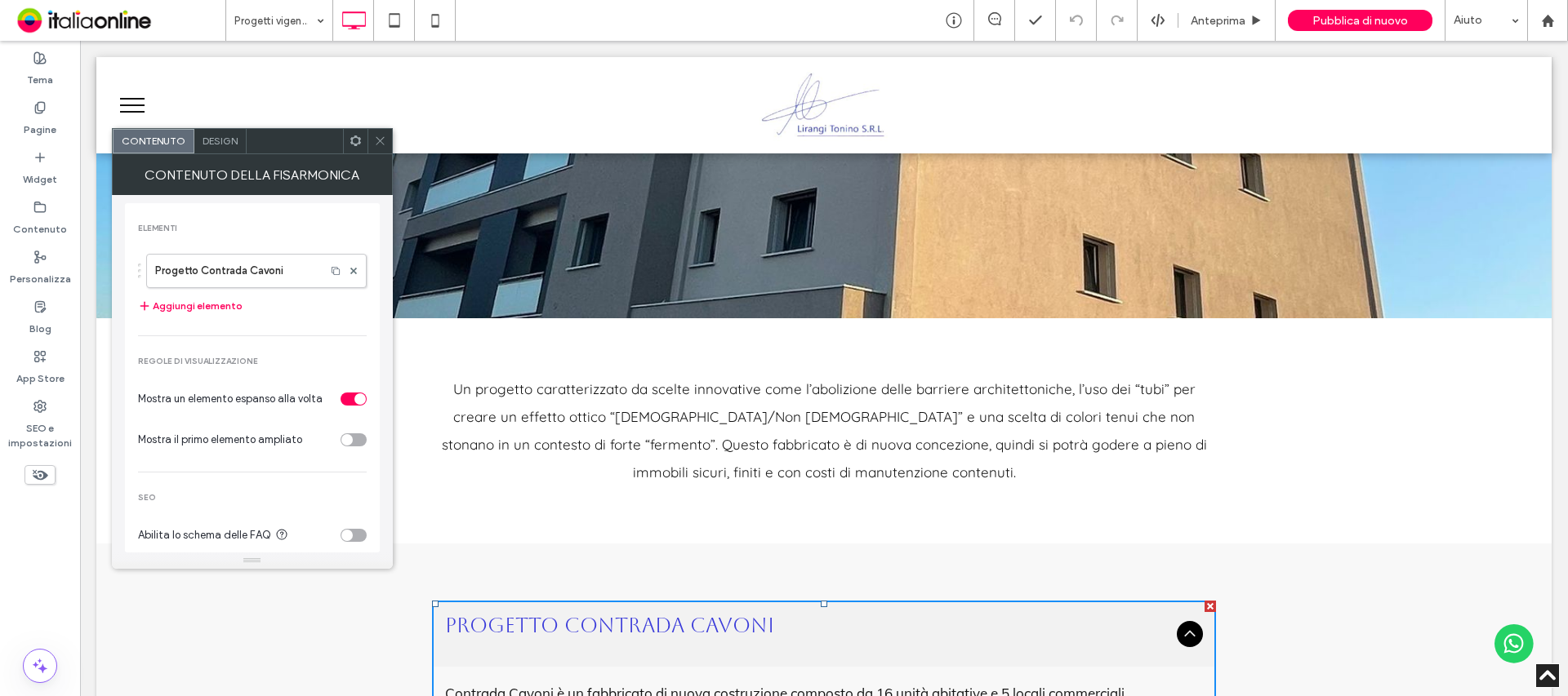
click at [380, 136] on icon at bounding box center [380, 141] width 12 height 12
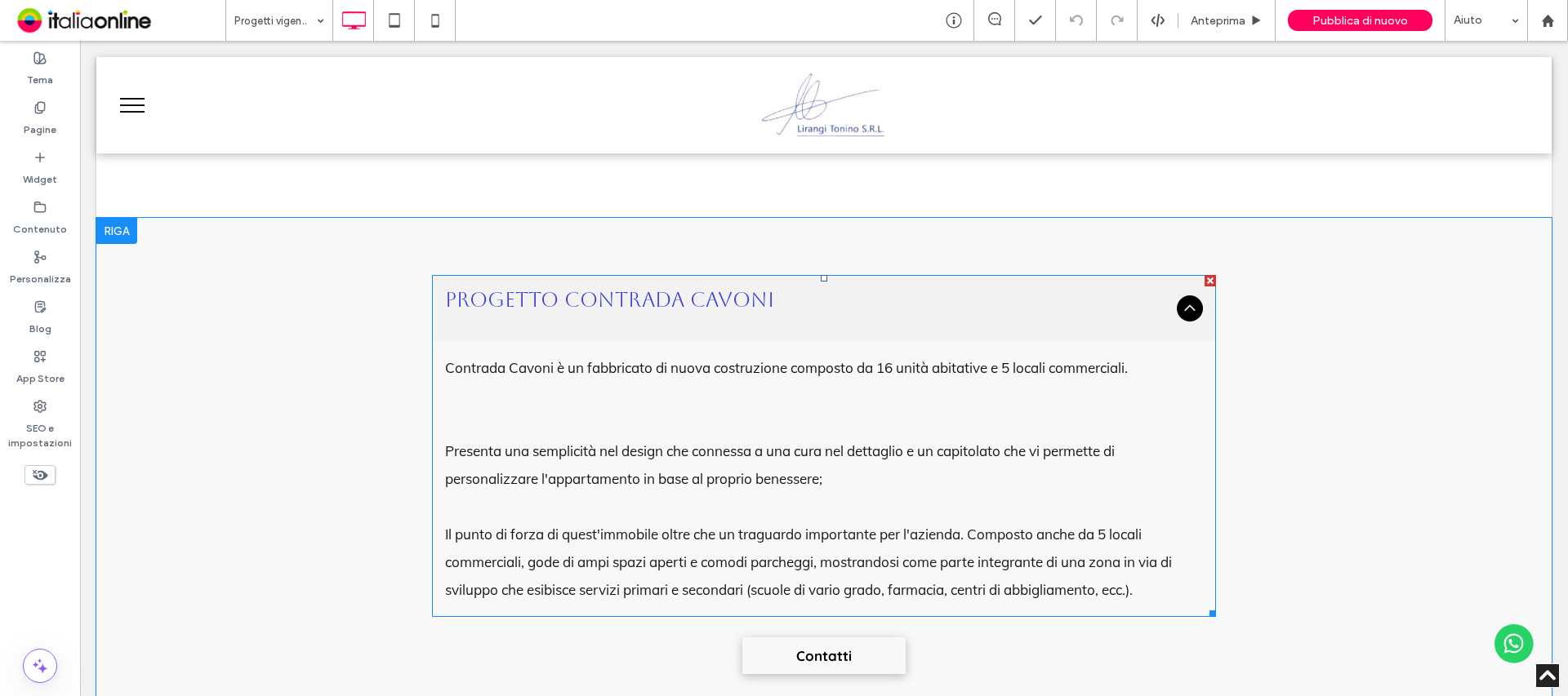
scroll to position [816, 0]
click at [895, 531] on p "Il punto di forza di quest'immobile oltre che un traguardo importante per l'azi…" at bounding box center [823, 561] width 758 height 83
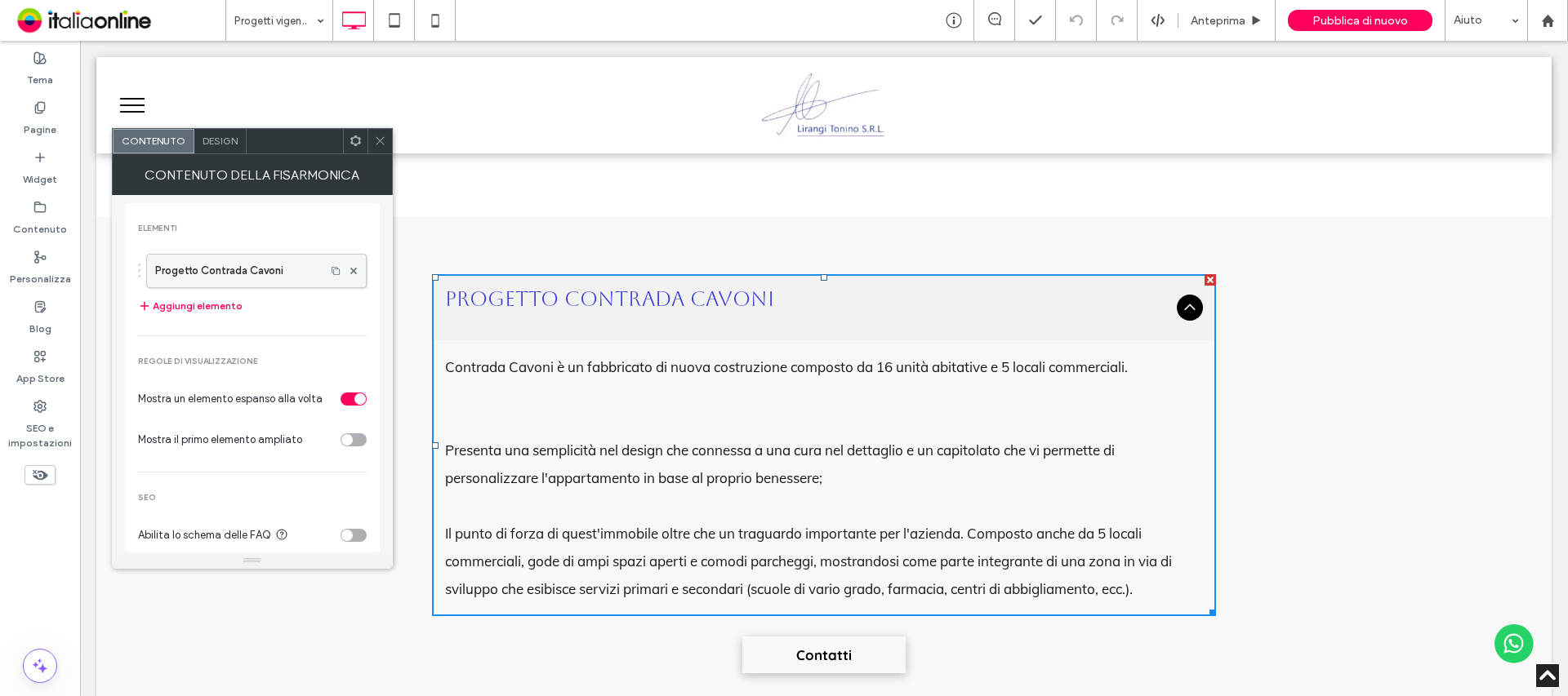
click at [208, 279] on label "Progetto Contrada Cavoni" at bounding box center [235, 271] width 162 height 33
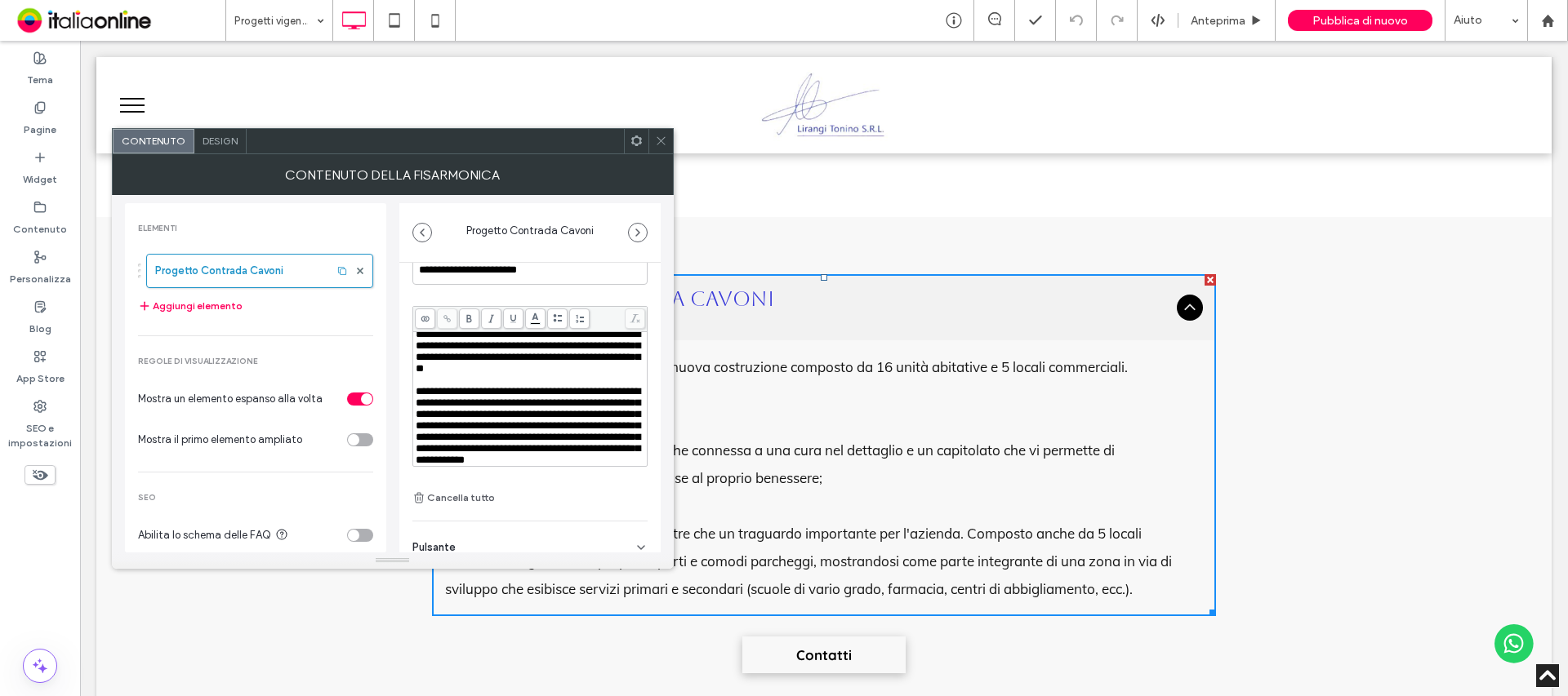
scroll to position [114, 0]
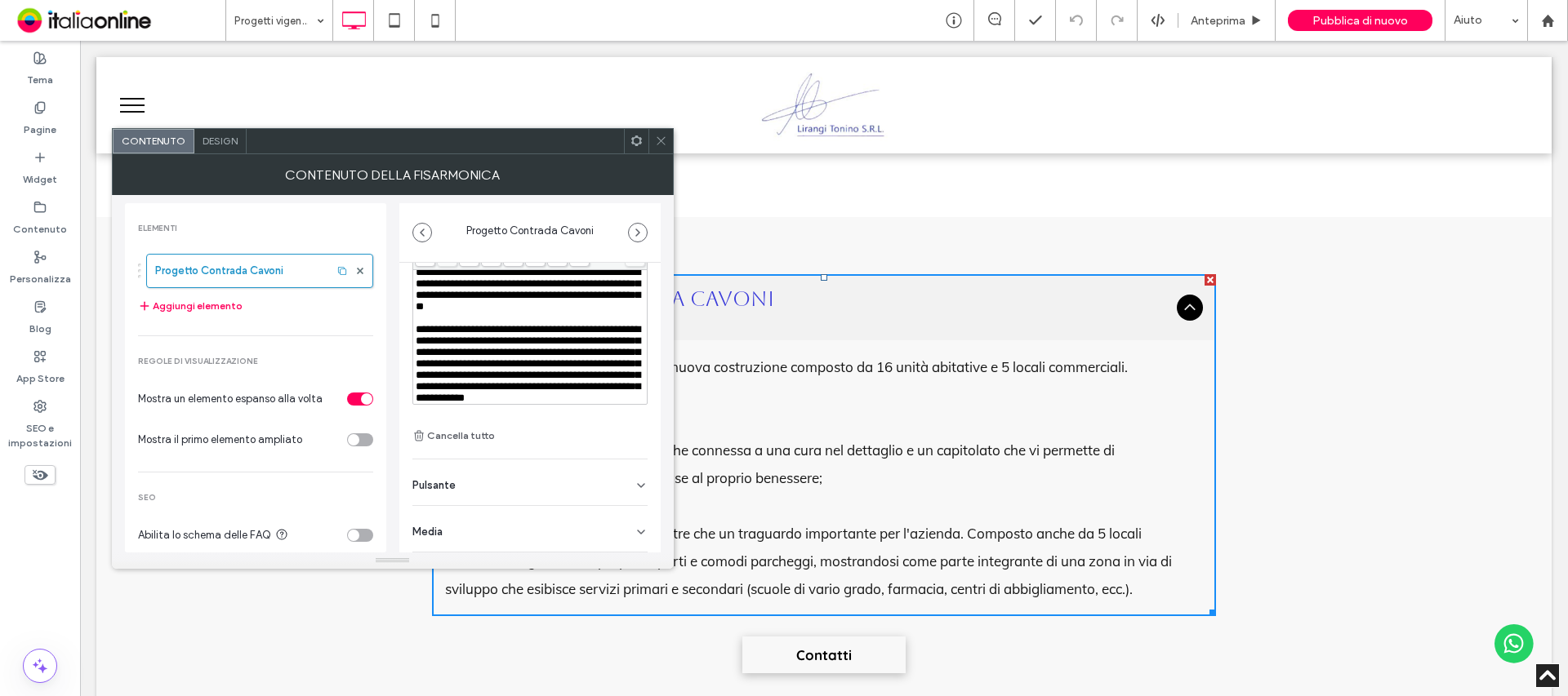
click at [663, 140] on icon at bounding box center [661, 141] width 12 height 12
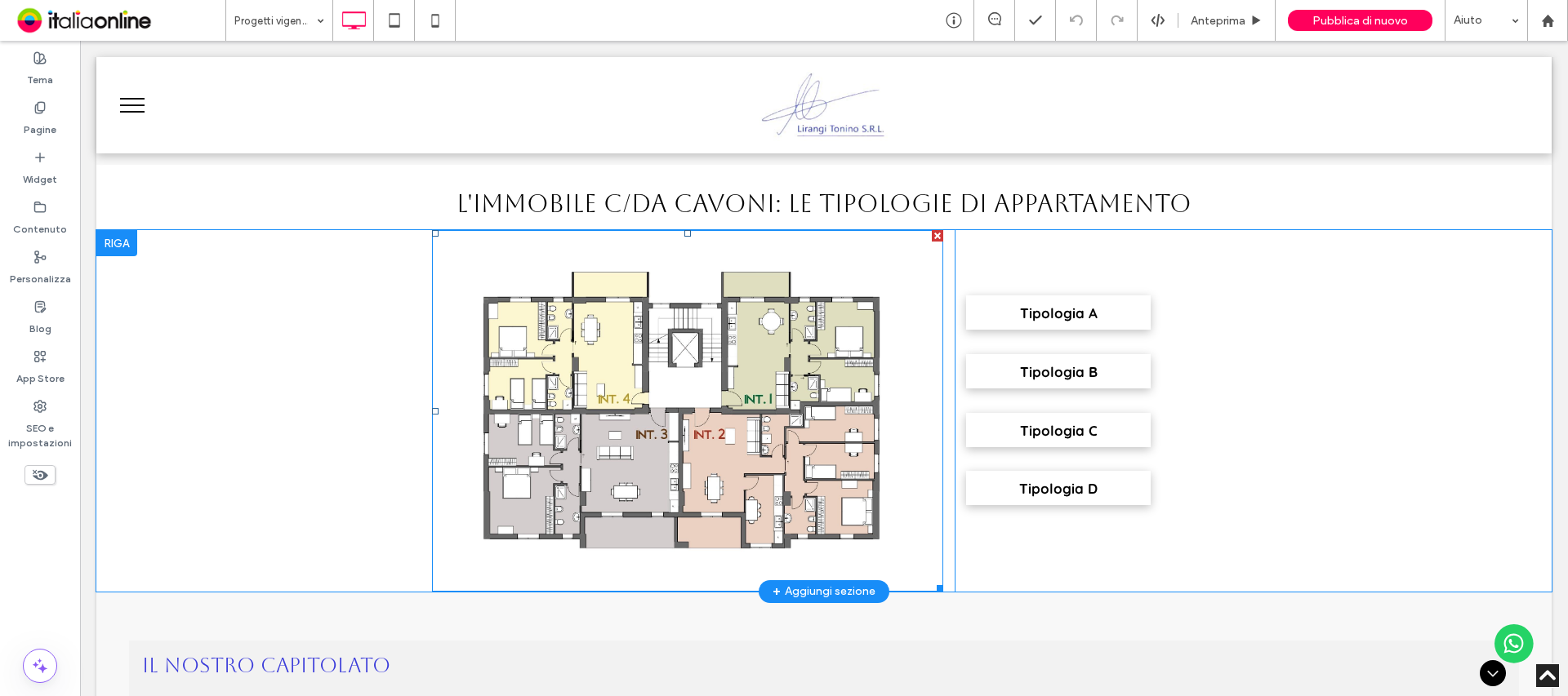
scroll to position [1143, 0]
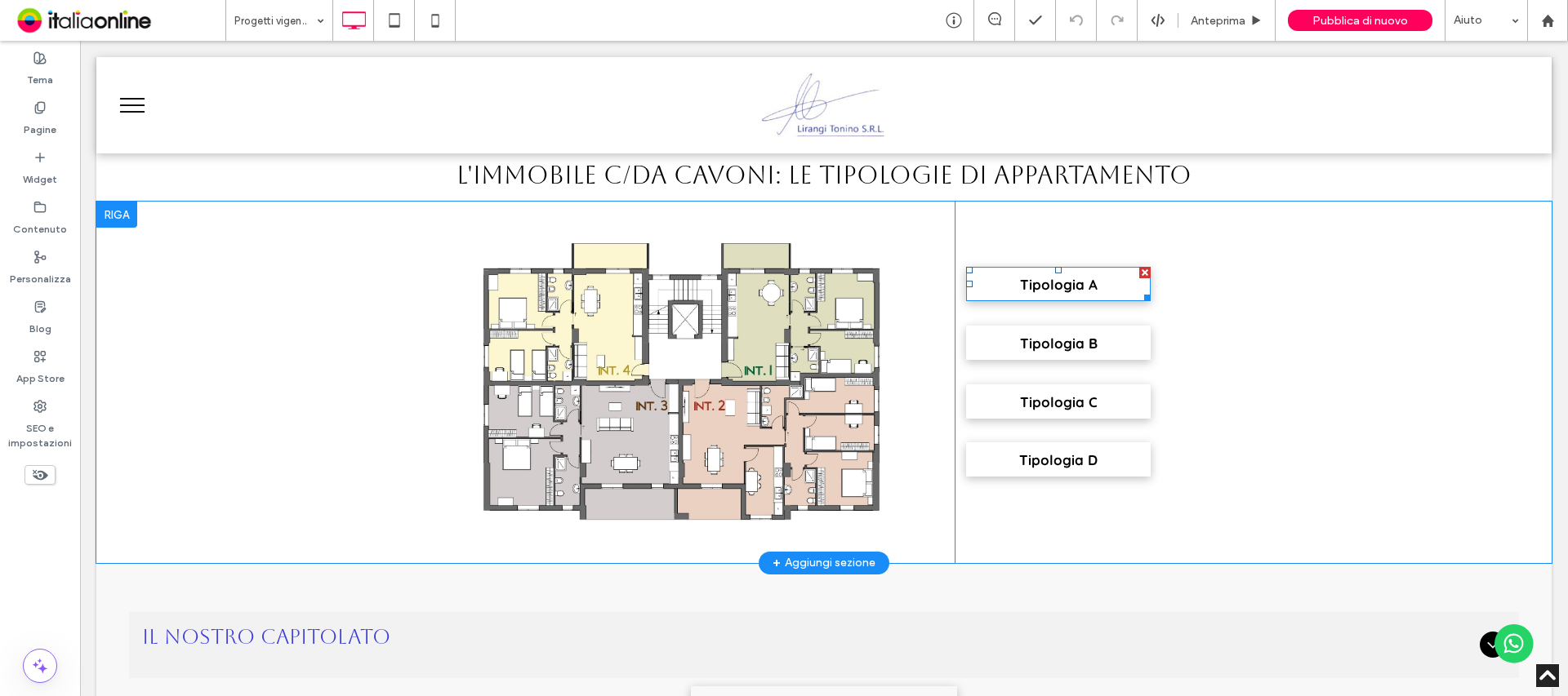
click at [1037, 292] on span "Tipologia A" at bounding box center [1059, 284] width 78 height 17
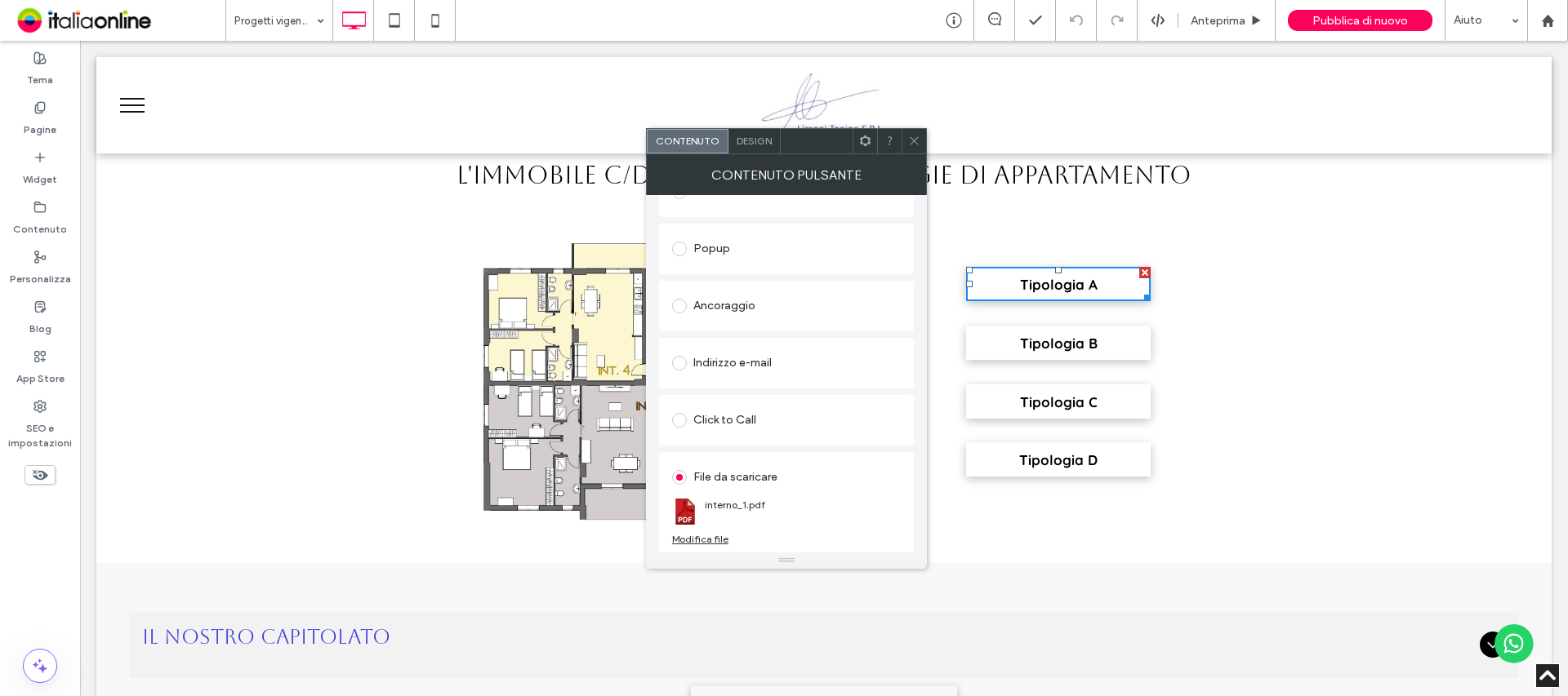
scroll to position [273, 0]
click at [909, 133] on span at bounding box center [914, 141] width 12 height 25
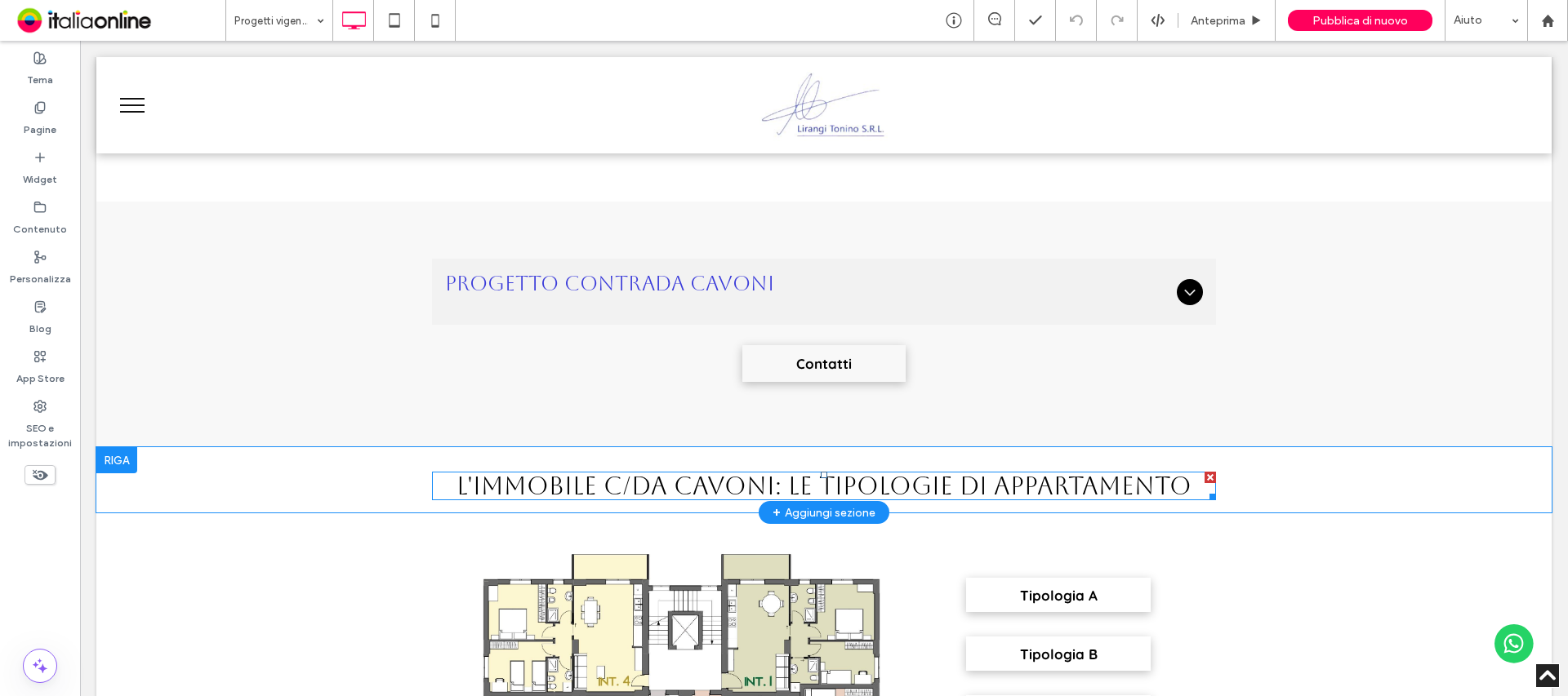
scroll to position [816, 0]
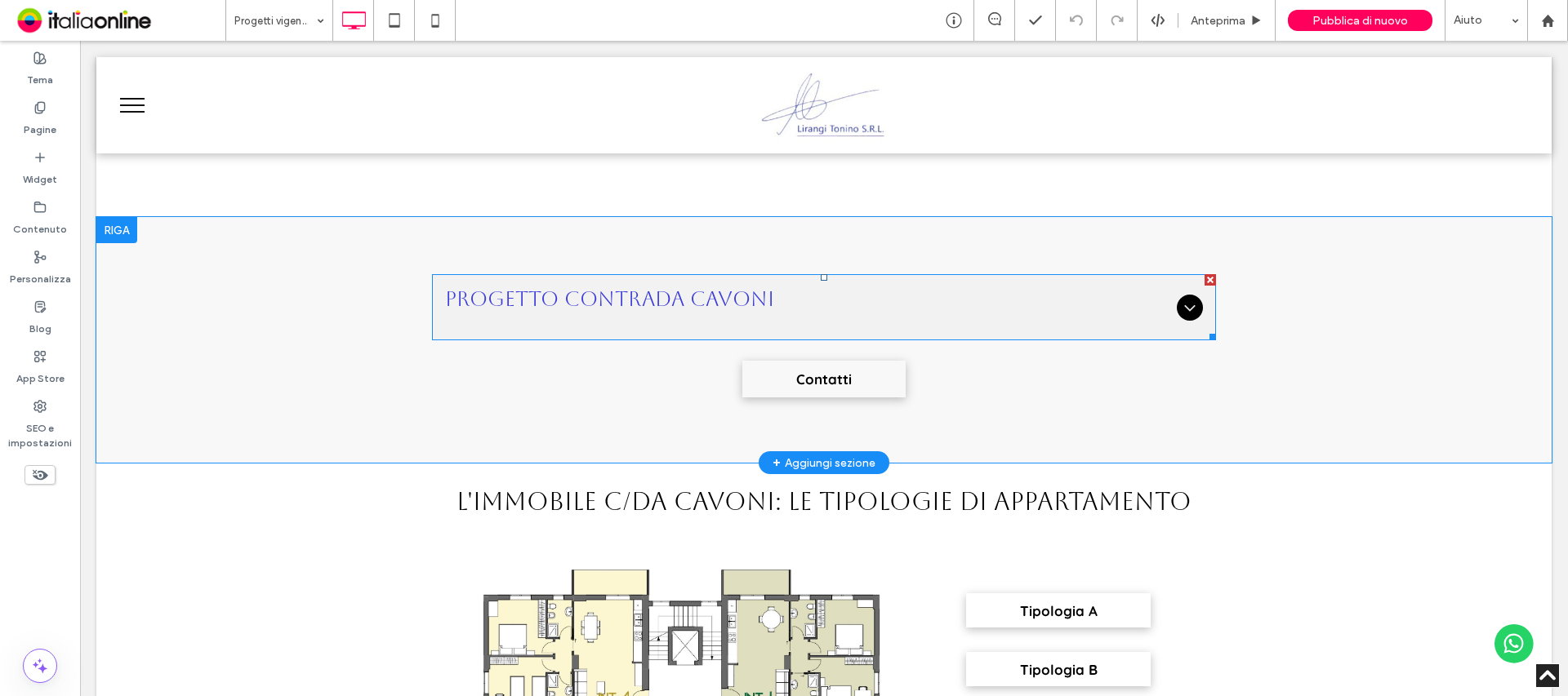
click at [767, 322] on div "Progetto Contrada Cavoni" at bounding box center [823, 307] width 784 height 66
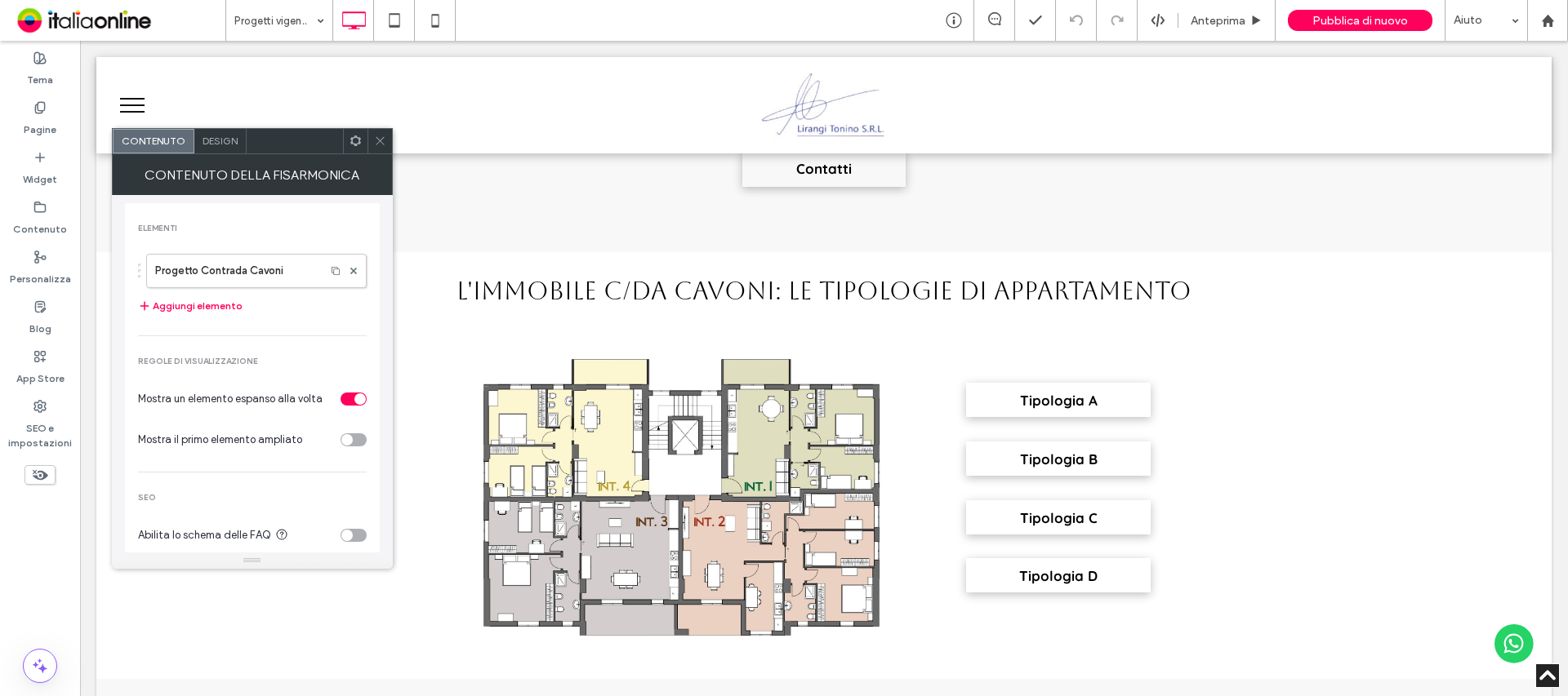
scroll to position [1306, 0]
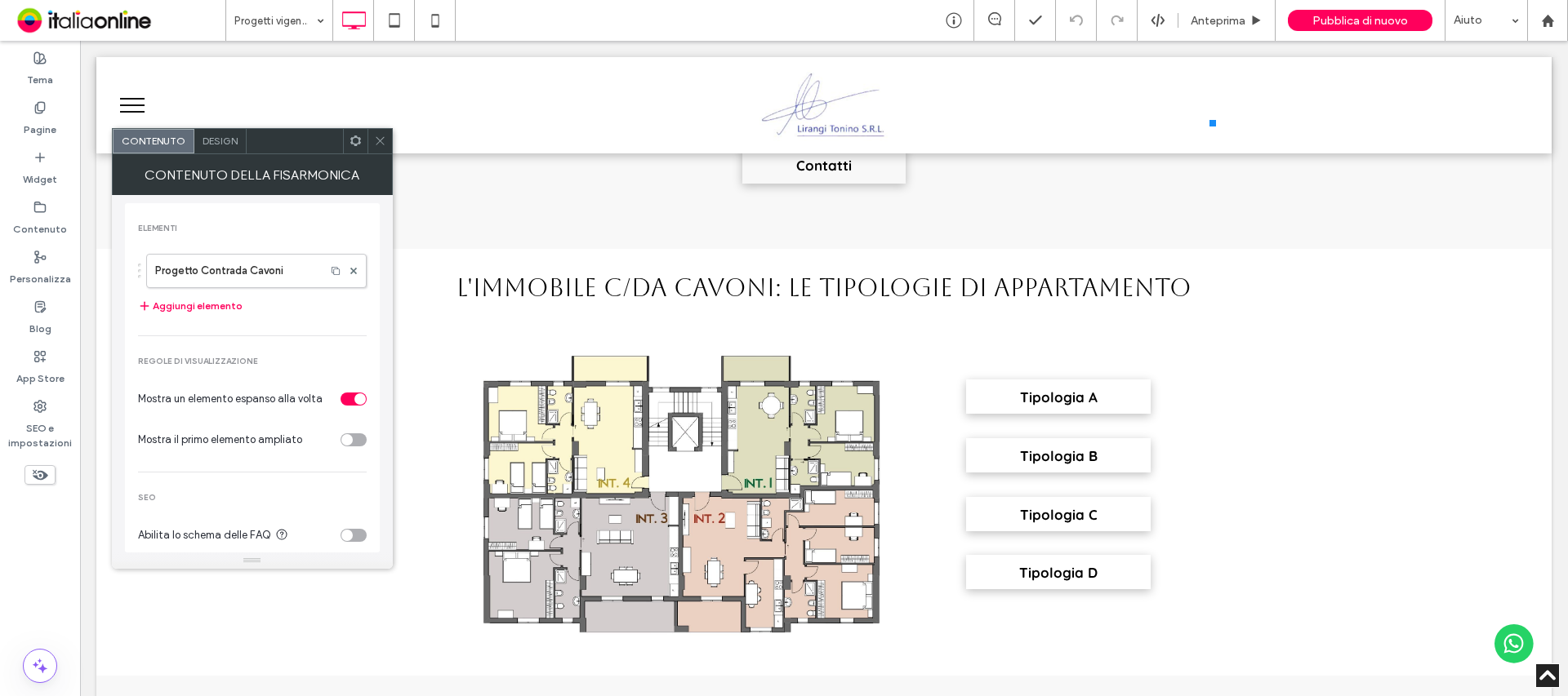
click at [377, 130] on span at bounding box center [380, 141] width 12 height 25
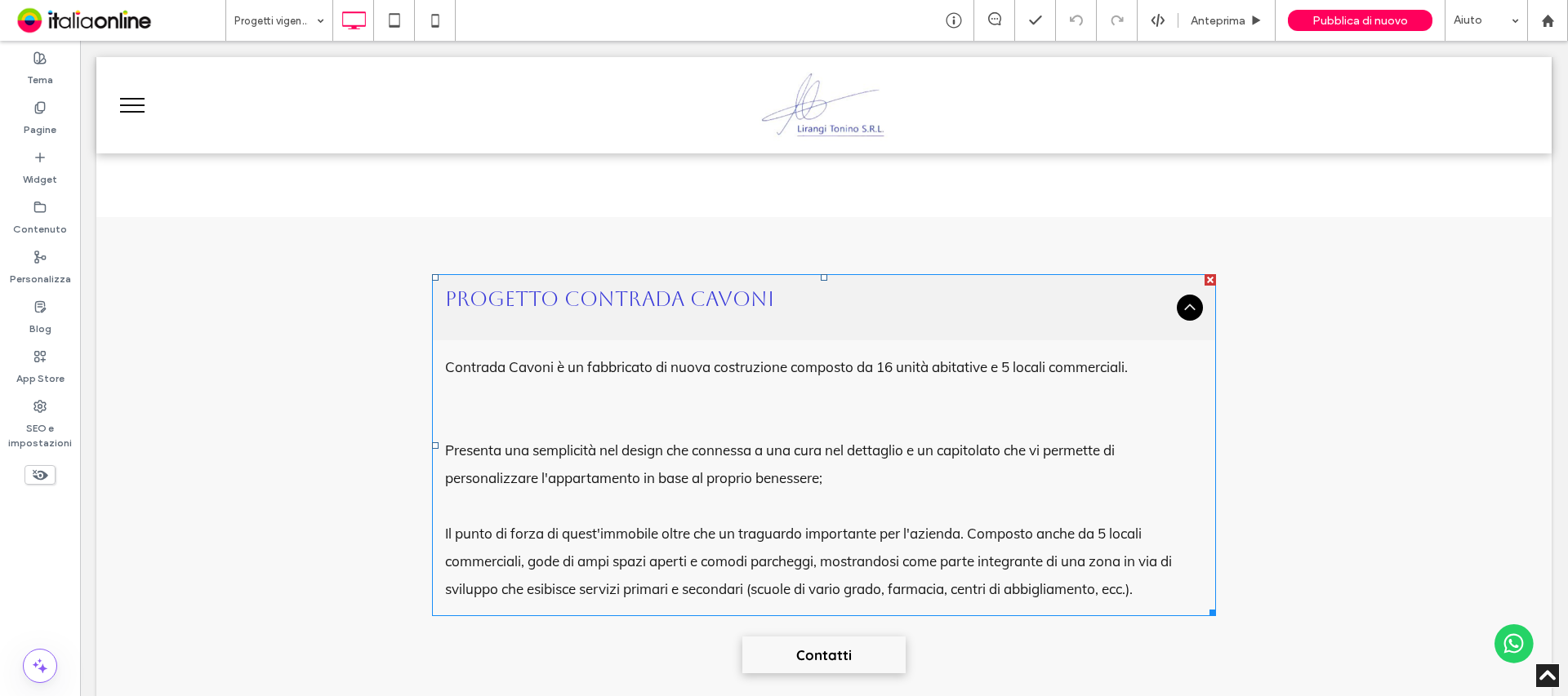
scroll to position [898, 0]
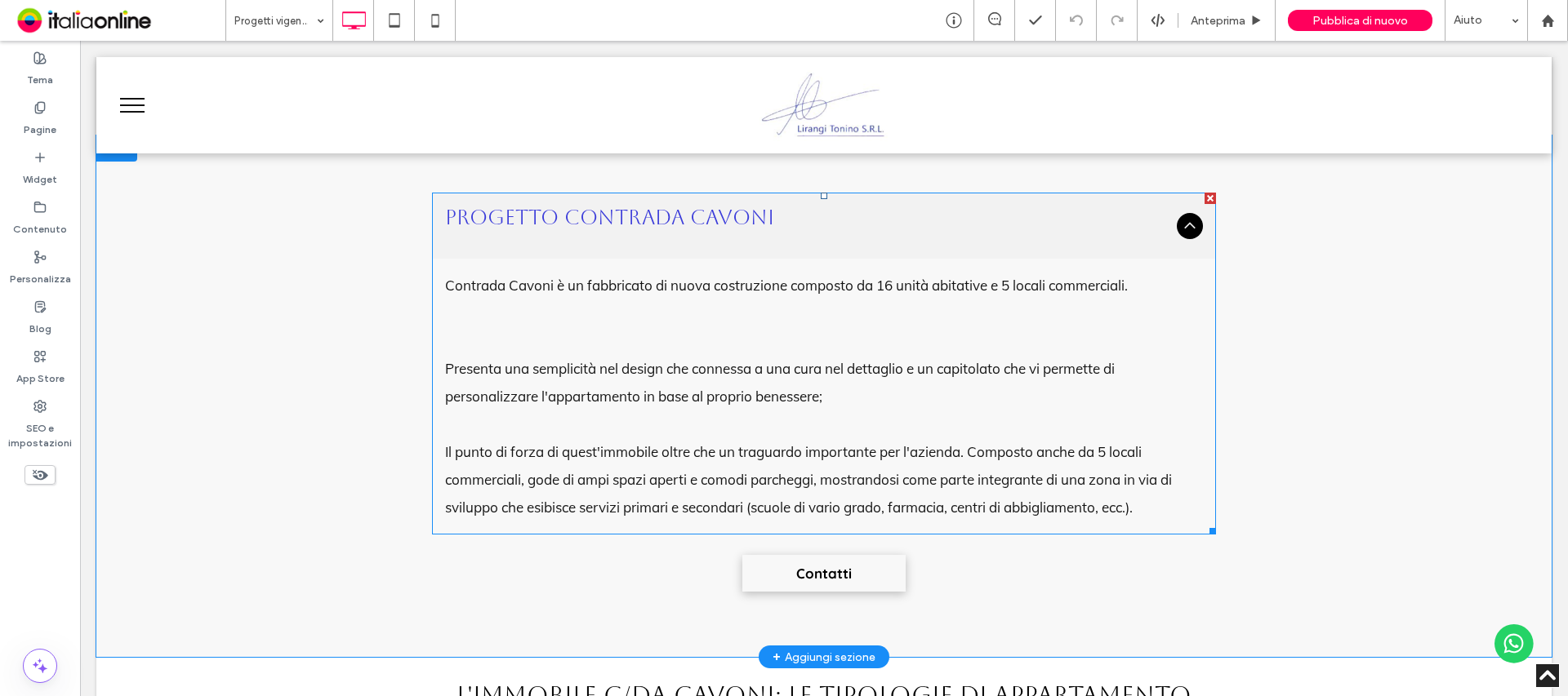
click at [620, 414] on div "Contrada Cavoni è un fabbricato di nuova costruzione composto da 16 unità abita…" at bounding box center [823, 396] width 758 height 250
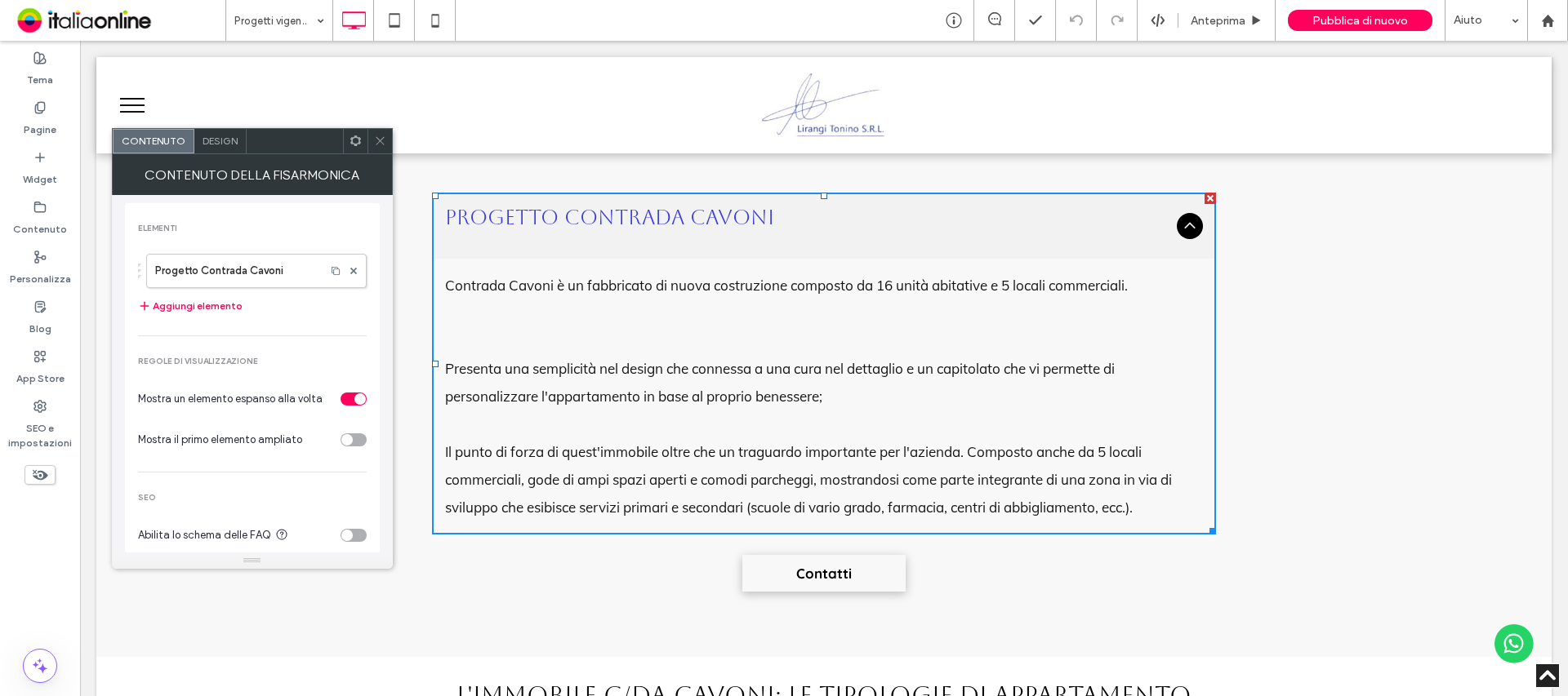
click at [1150, 502] on p "Il punto di forza di quest'immobile oltre che un traguardo importante per l'azi…" at bounding box center [823, 480] width 758 height 83
click at [1150, 505] on p "Il punto di forza di quest'immobile oltre che un traguardo importante per l'azi…" at bounding box center [823, 480] width 758 height 83
click at [244, 272] on label "Progetto Contrada Cavoni" at bounding box center [235, 271] width 162 height 33
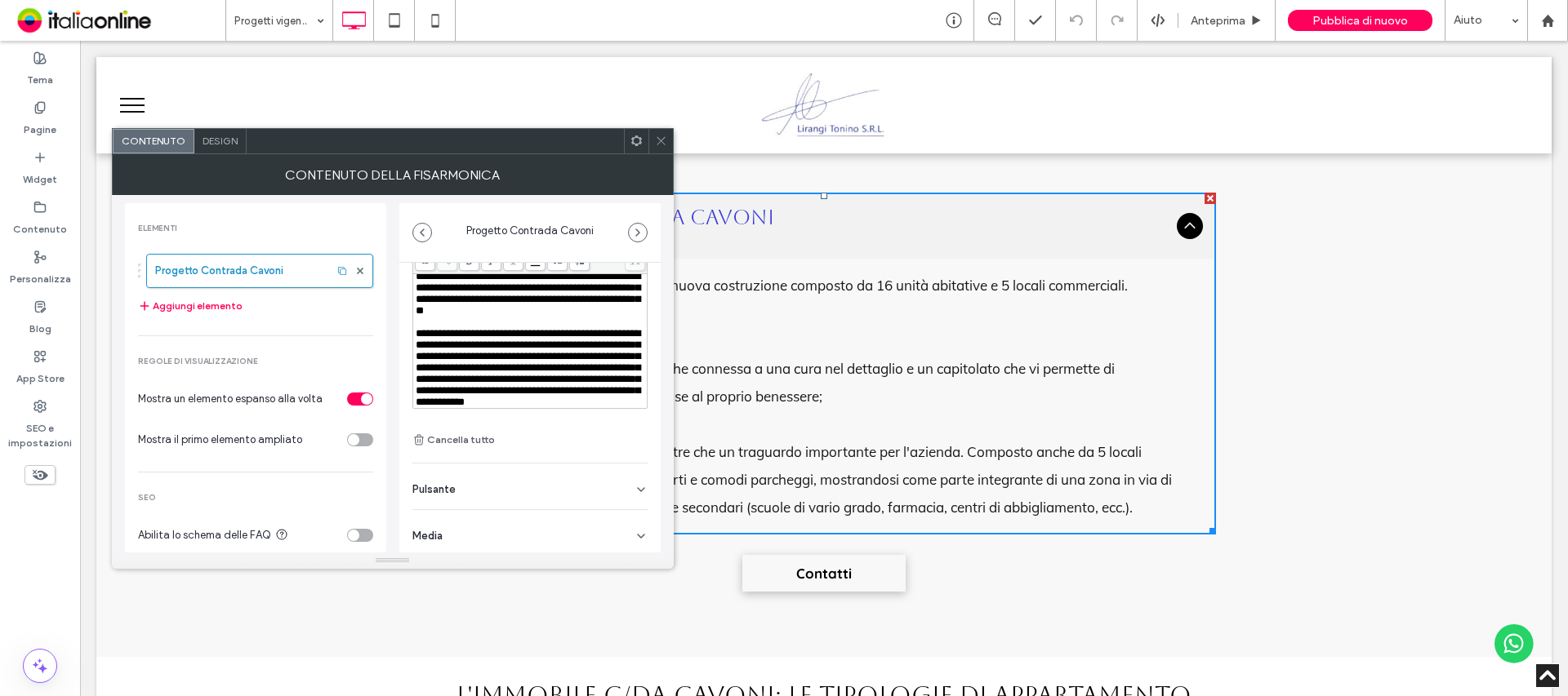
scroll to position [114, 0]
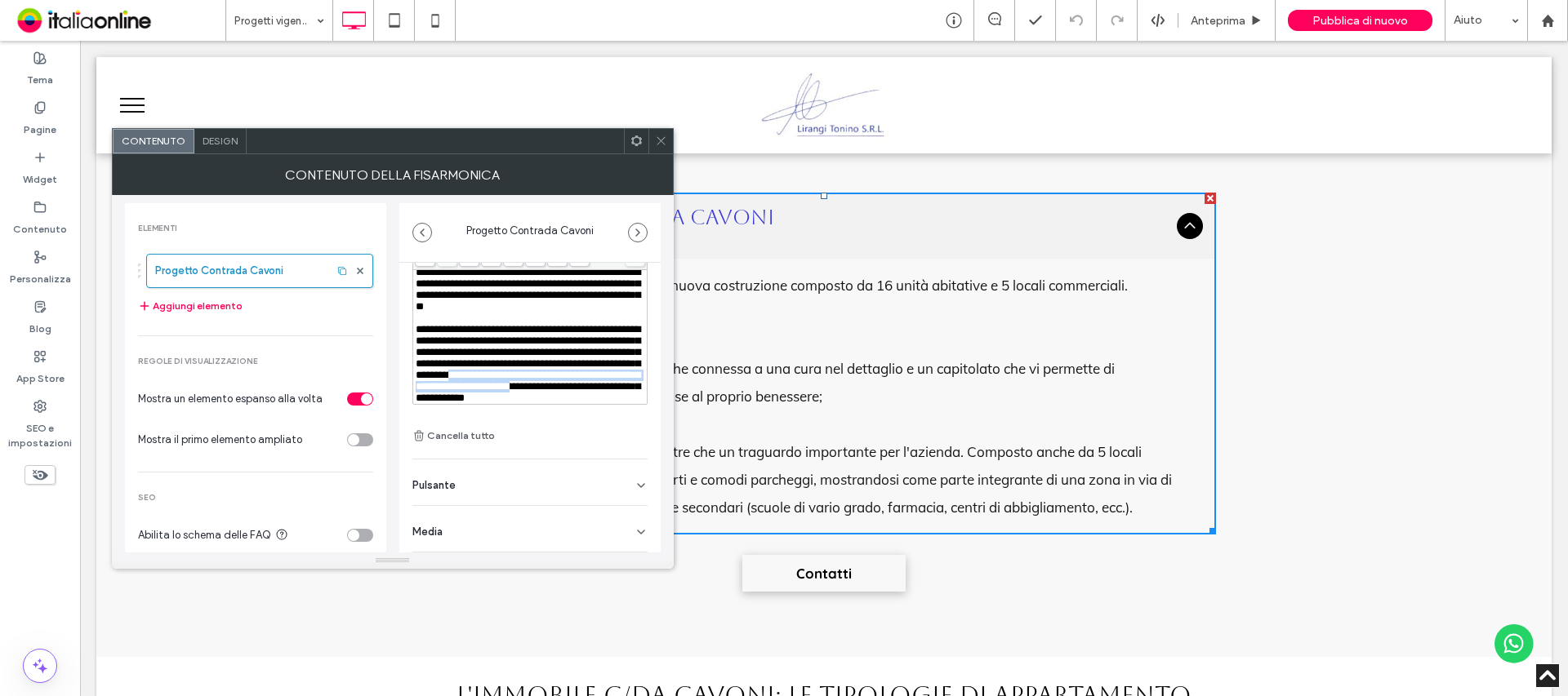
drag, startPoint x: 567, startPoint y: 377, endPoint x: 418, endPoint y: 360, distance: 150.0
click at [418, 361] on span "**********" at bounding box center [528, 364] width 224 height 80
click at [579, 383] on div "**********" at bounding box center [530, 364] width 230 height 80
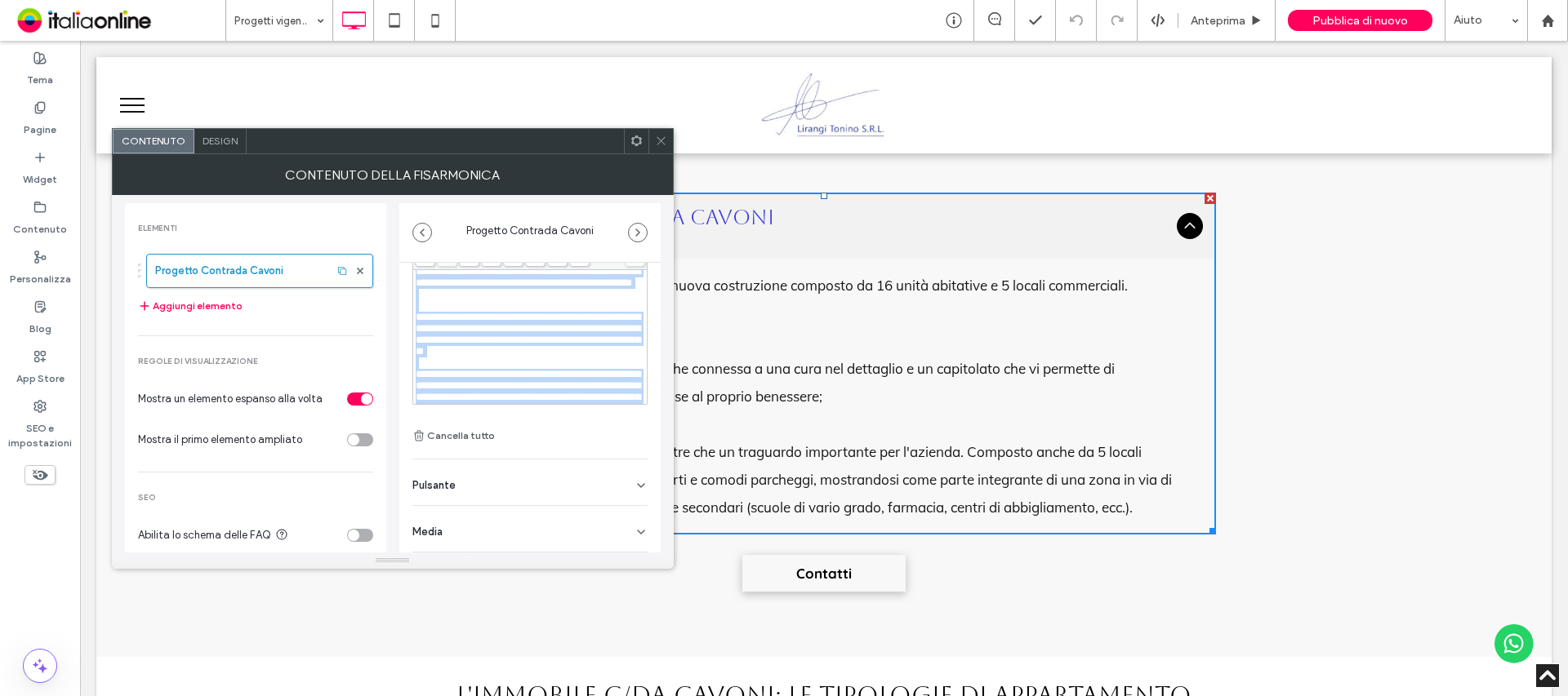
scroll to position [113, 0]
drag, startPoint x: 579, startPoint y: 383, endPoint x: 408, endPoint y: 331, distance: 178.7
click at [408, 331] on div "**********" at bounding box center [529, 351] width 261 height 404
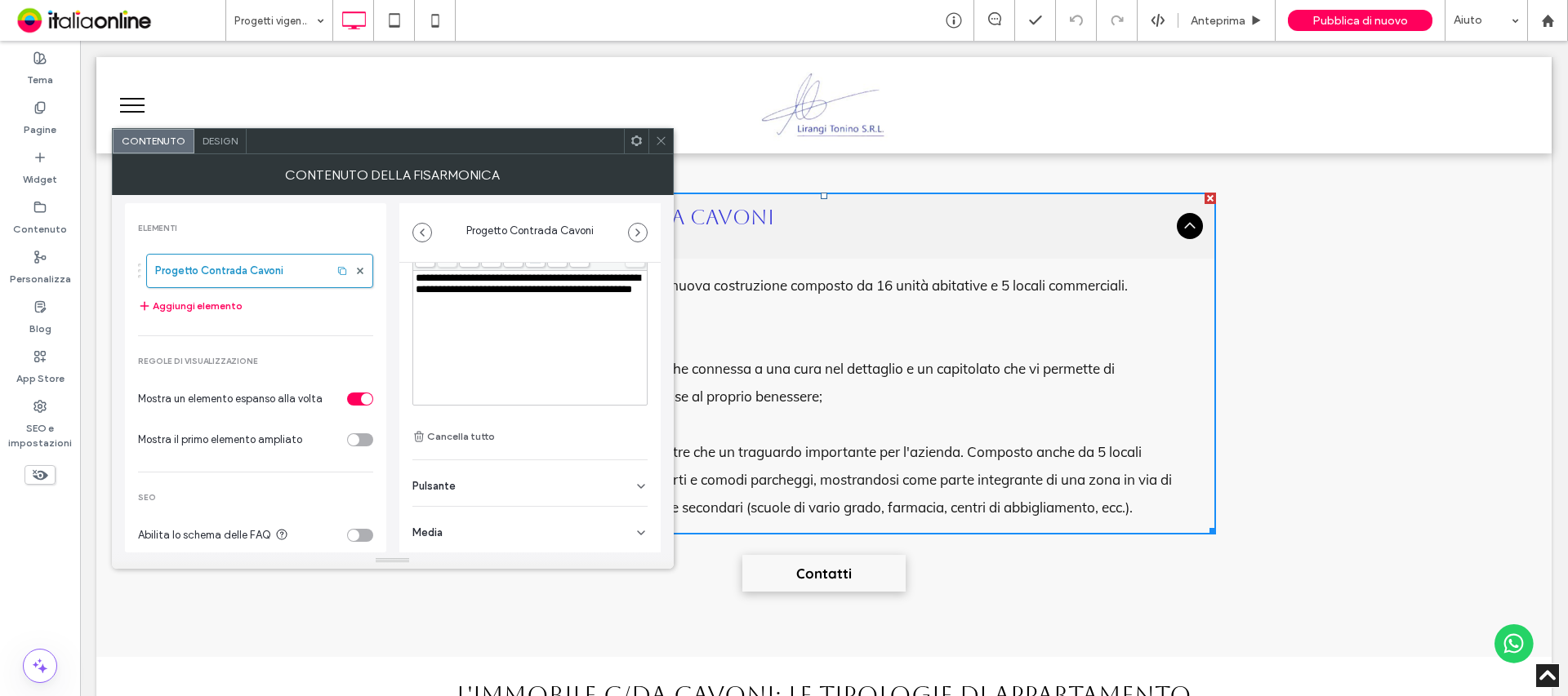
click at [666, 136] on icon at bounding box center [661, 141] width 12 height 12
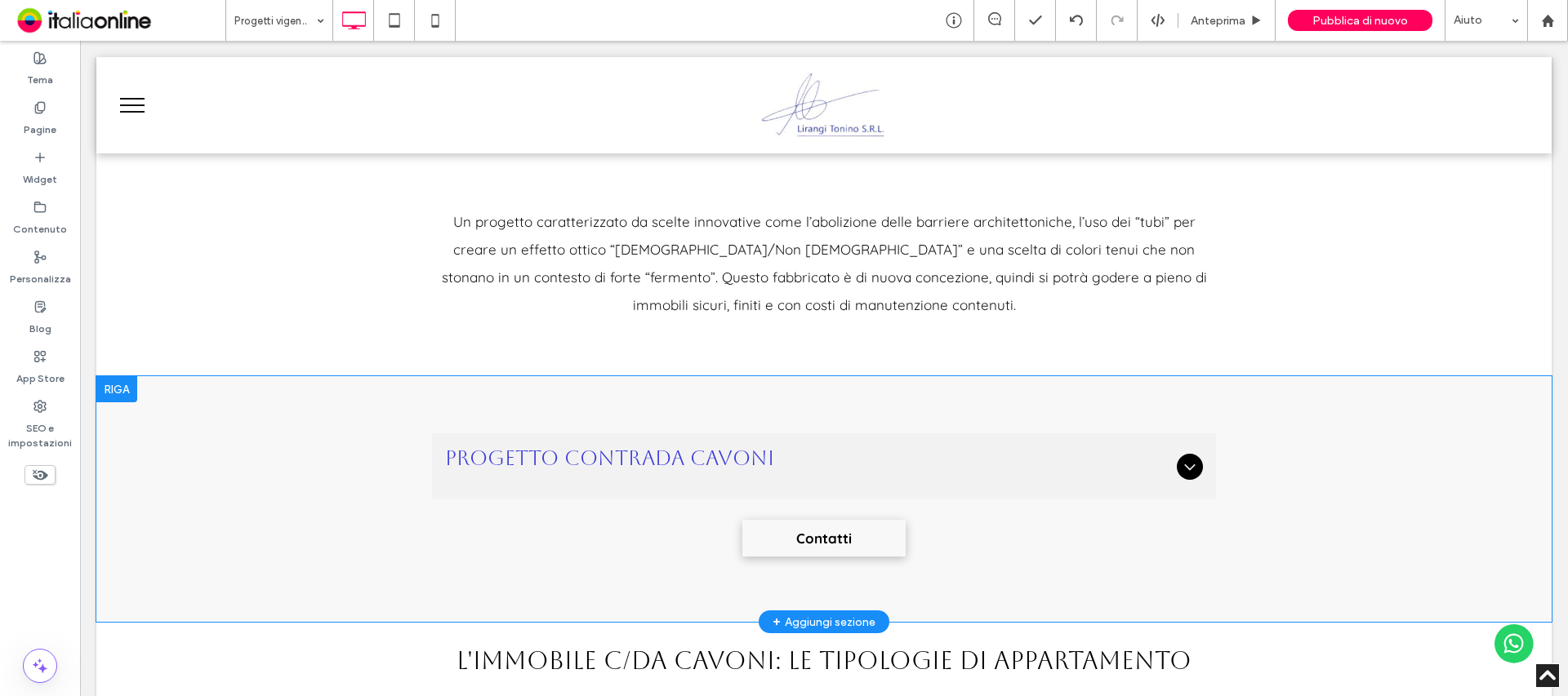
scroll to position [653, 0]
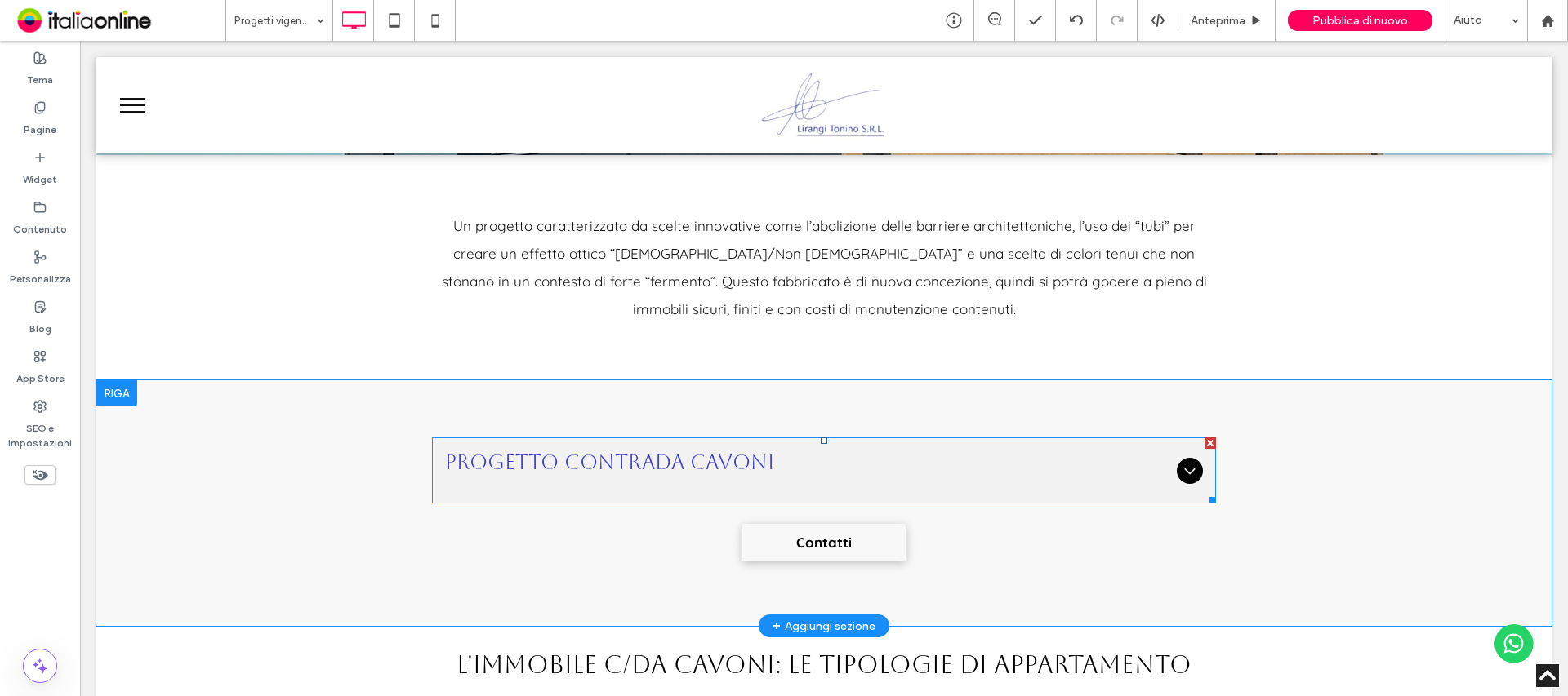
click at [801, 479] on h3 "Progetto Contrada Cavoni" at bounding box center [807, 467] width 725 height 32
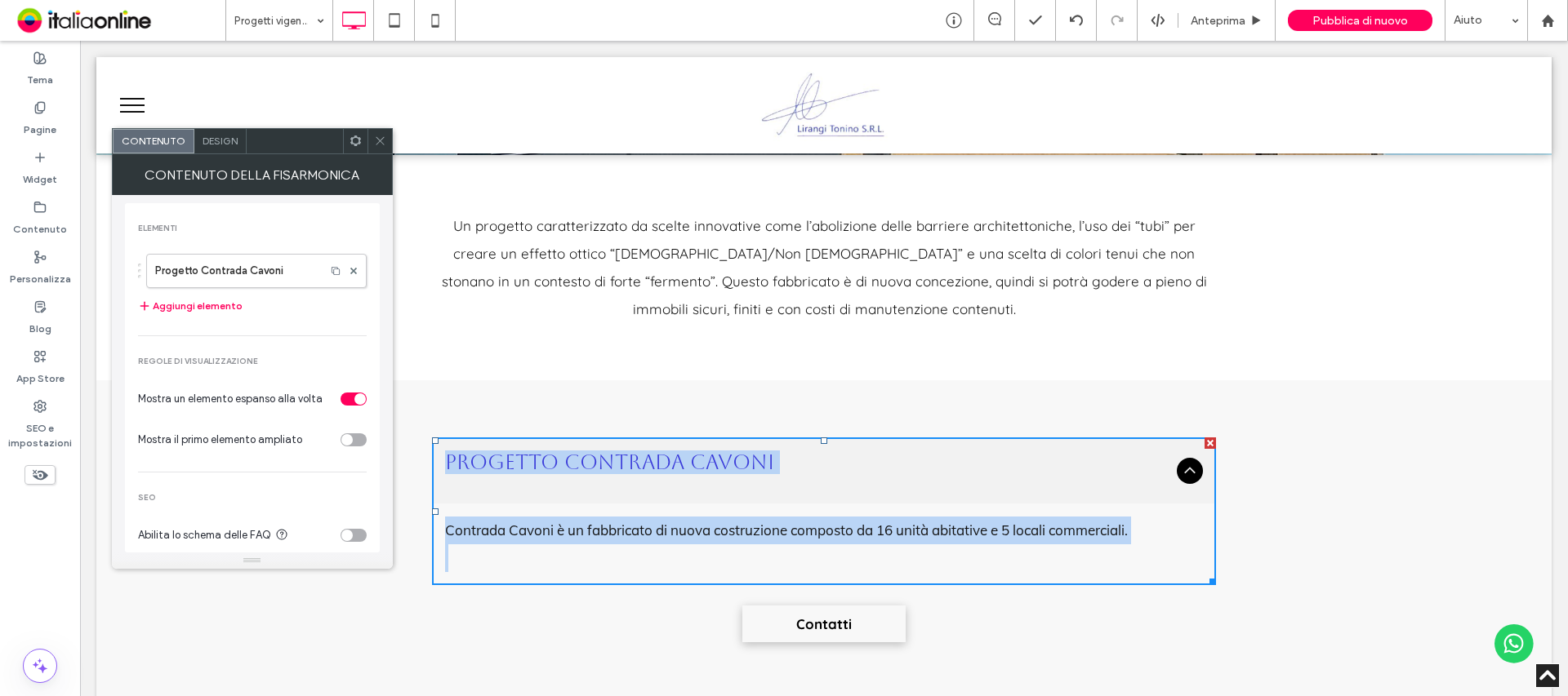
click at [830, 530] on p "Contrada Cavoni è un fabbricato di nuova costruzione composto da 16 unità abita…" at bounding box center [823, 530] width 758 height 28
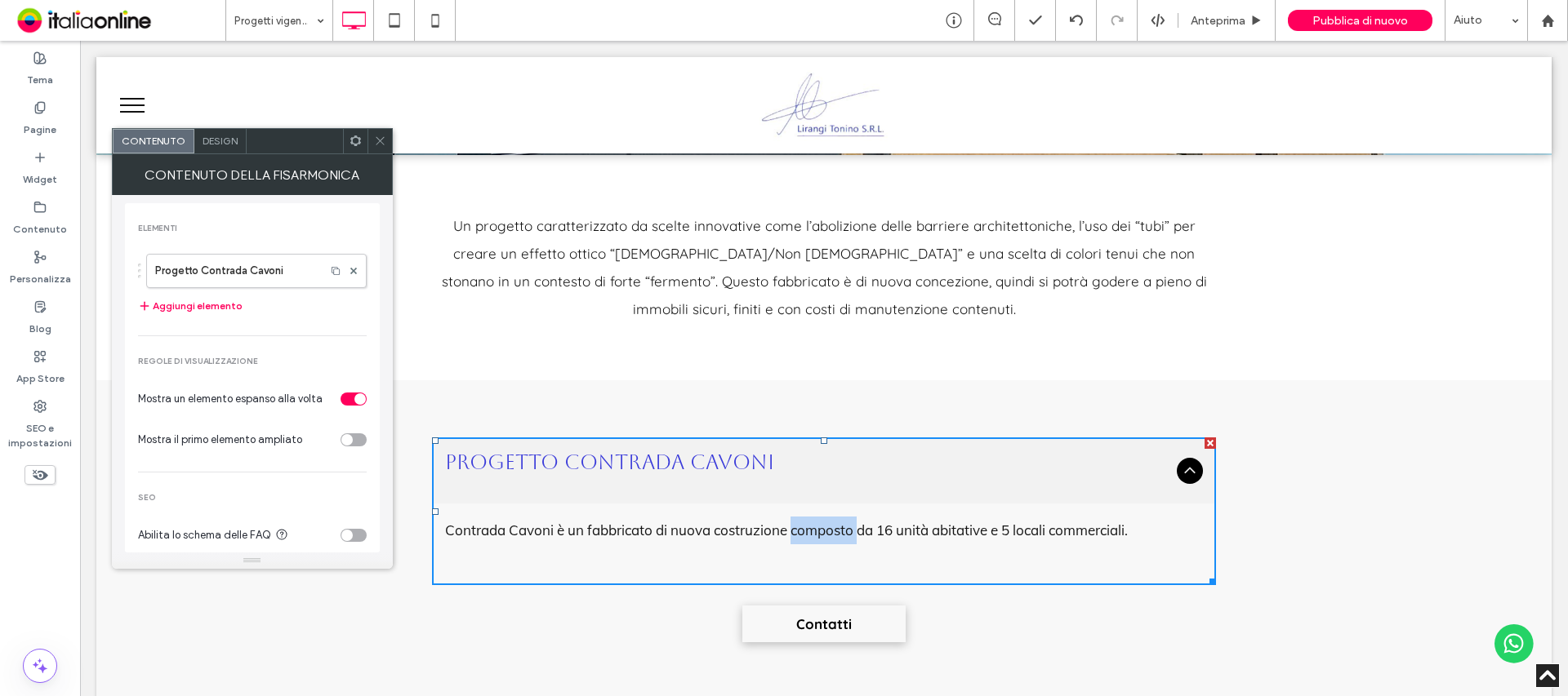
click at [830, 530] on p "Contrada Cavoni è un fabbricato di nuova costruzione composto da 16 unità abita…" at bounding box center [823, 530] width 758 height 28
click at [383, 132] on span at bounding box center [380, 141] width 12 height 25
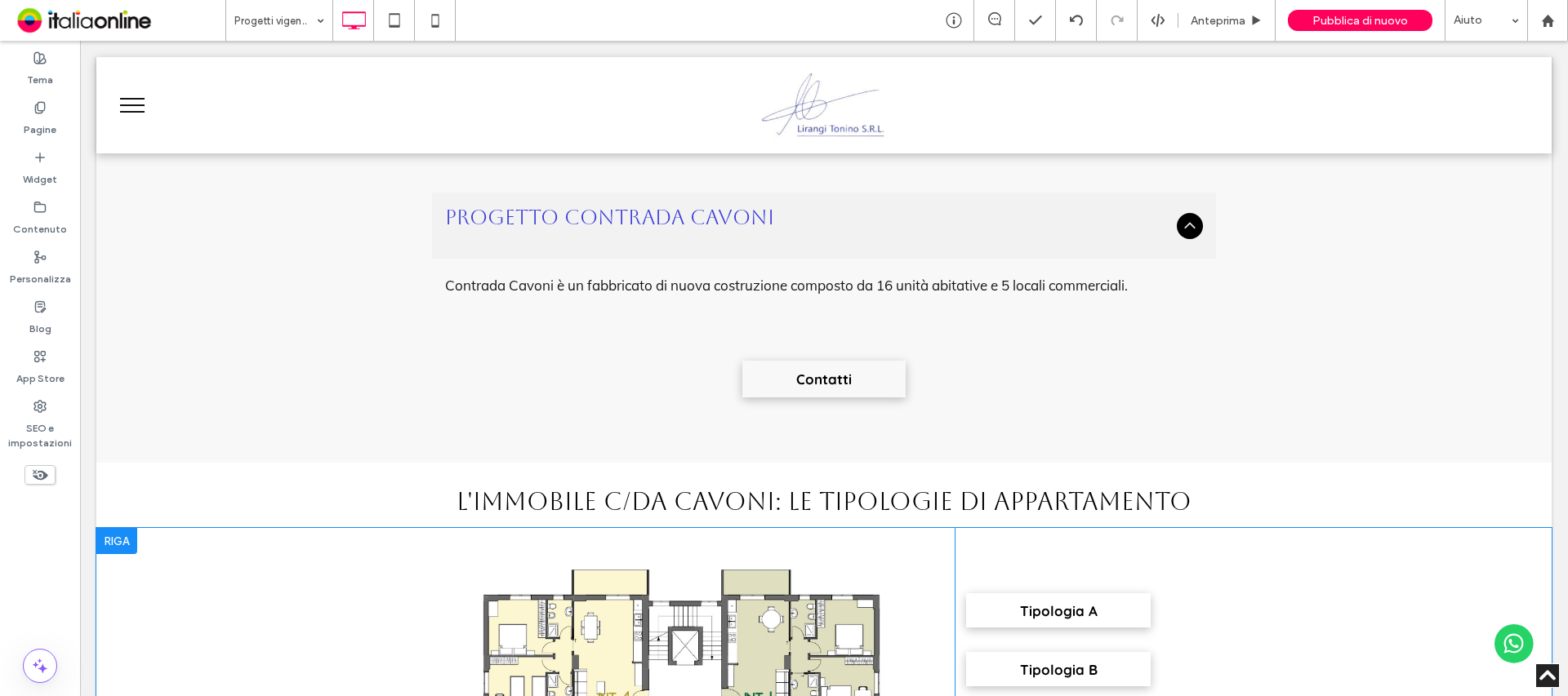
scroll to position [1143, 0]
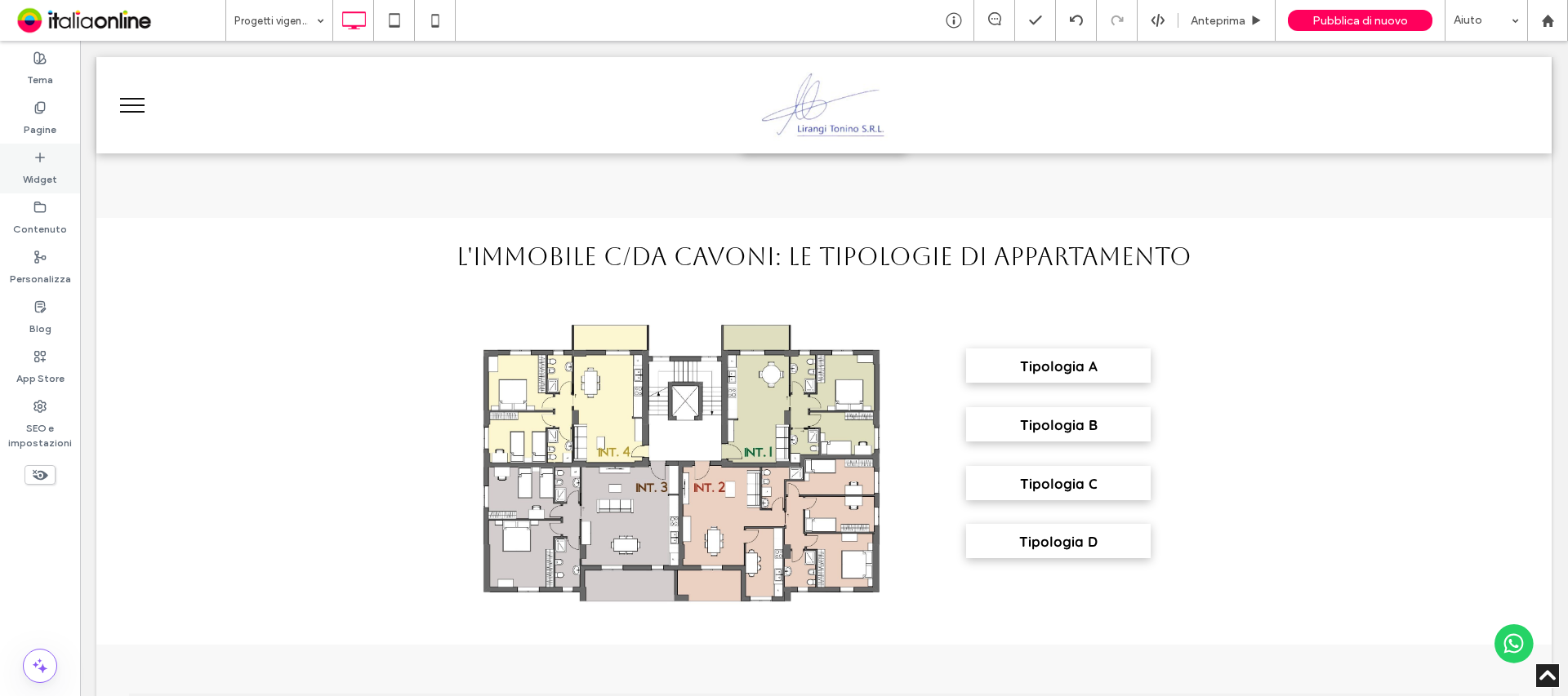
click at [69, 177] on div "Widget" at bounding box center [40, 168] width 80 height 50
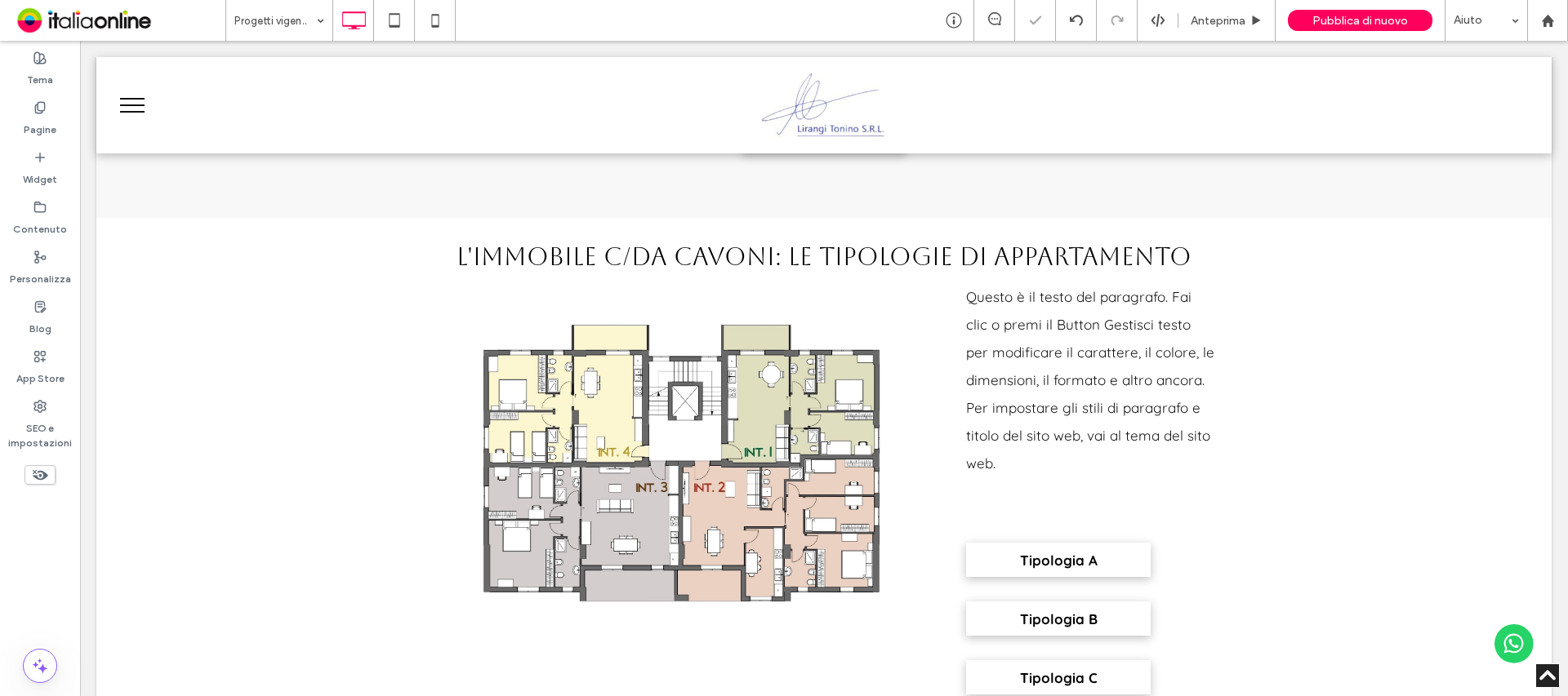
type input "*********"
type input "**"
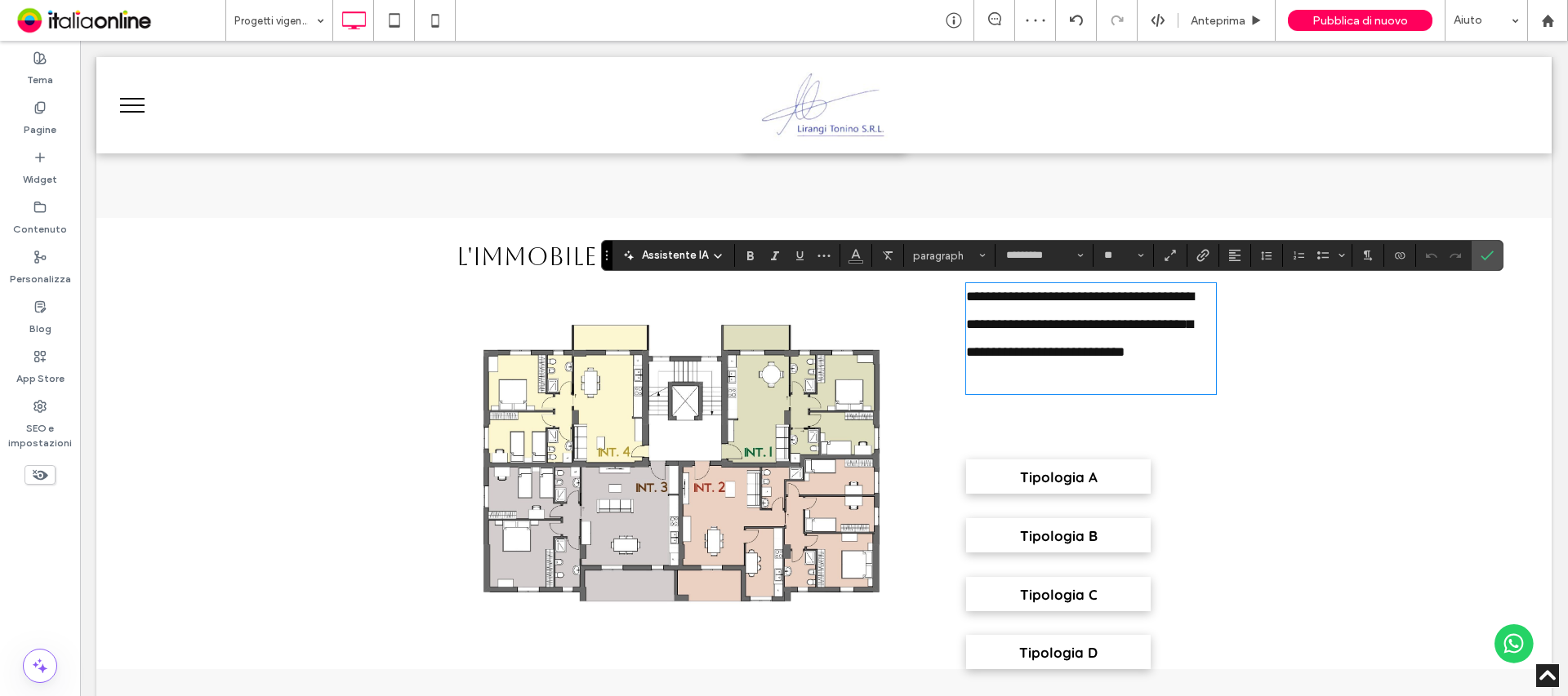
scroll to position [0, 0]
click at [1493, 258] on label "Conferma" at bounding box center [1487, 255] width 25 height 30
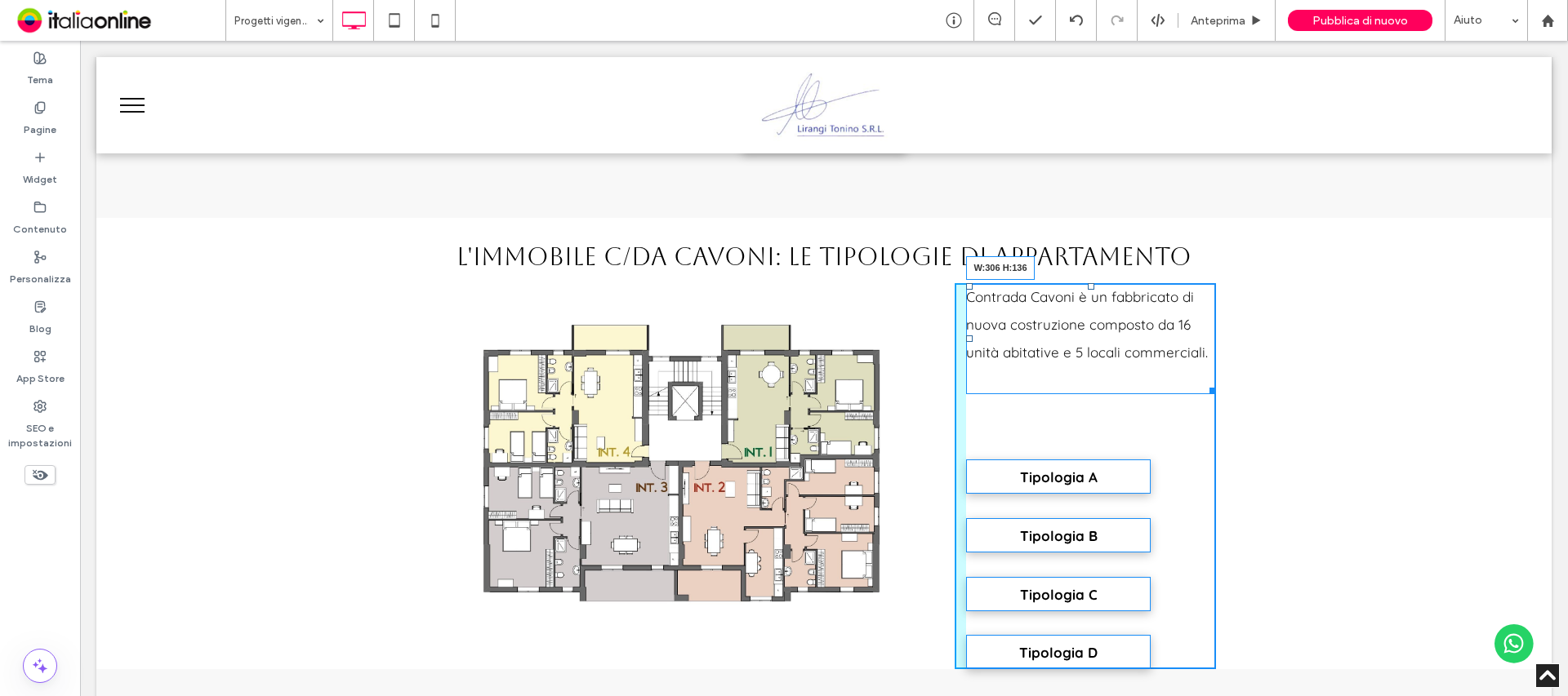
drag, startPoint x: 1205, startPoint y: 385, endPoint x: 1295, endPoint y: 384, distance: 90.0
click at [1295, 384] on div "Click To Paste Contrada Cavoni è un fabbricato di nuova costruzione composto da…" at bounding box center [824, 477] width 1455 height 386
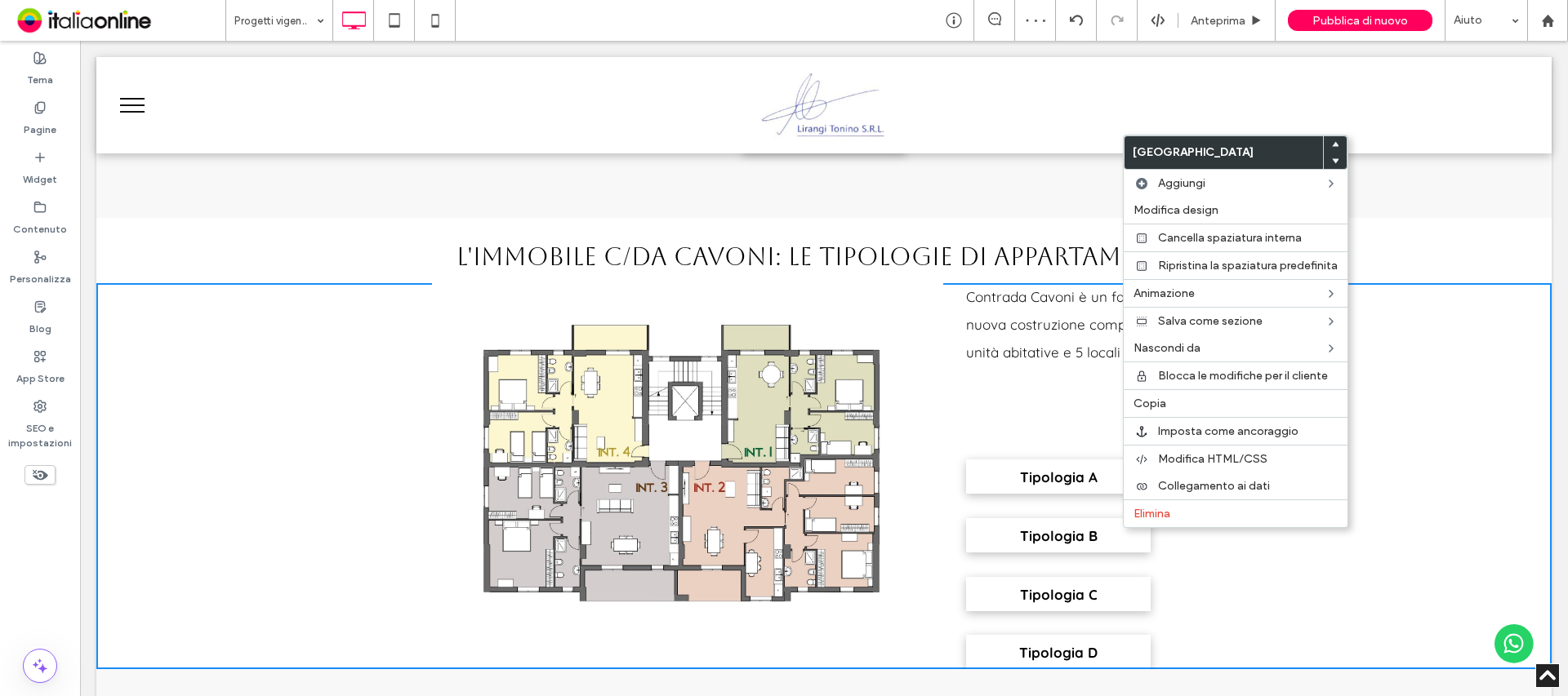
drag, startPoint x: 1417, startPoint y: 265, endPoint x: 1418, endPoint y: 277, distance: 12.0
click at [1417, 265] on div "L'immobile C/da Cavoni: le tipologie di appartamento Click To Paste Riga + Aggi…" at bounding box center [824, 250] width 1455 height 65
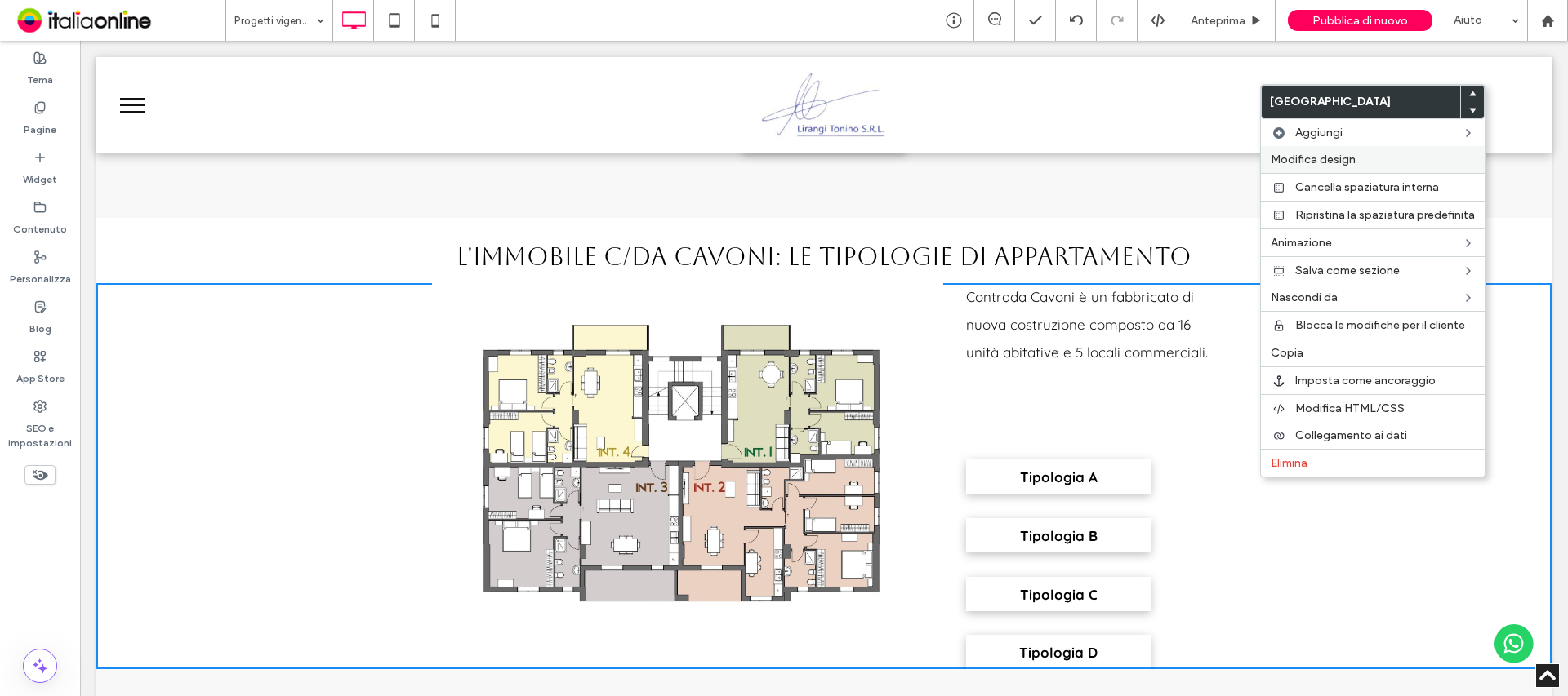
click at [1330, 162] on span "Modifica design" at bounding box center [1313, 159] width 85 height 14
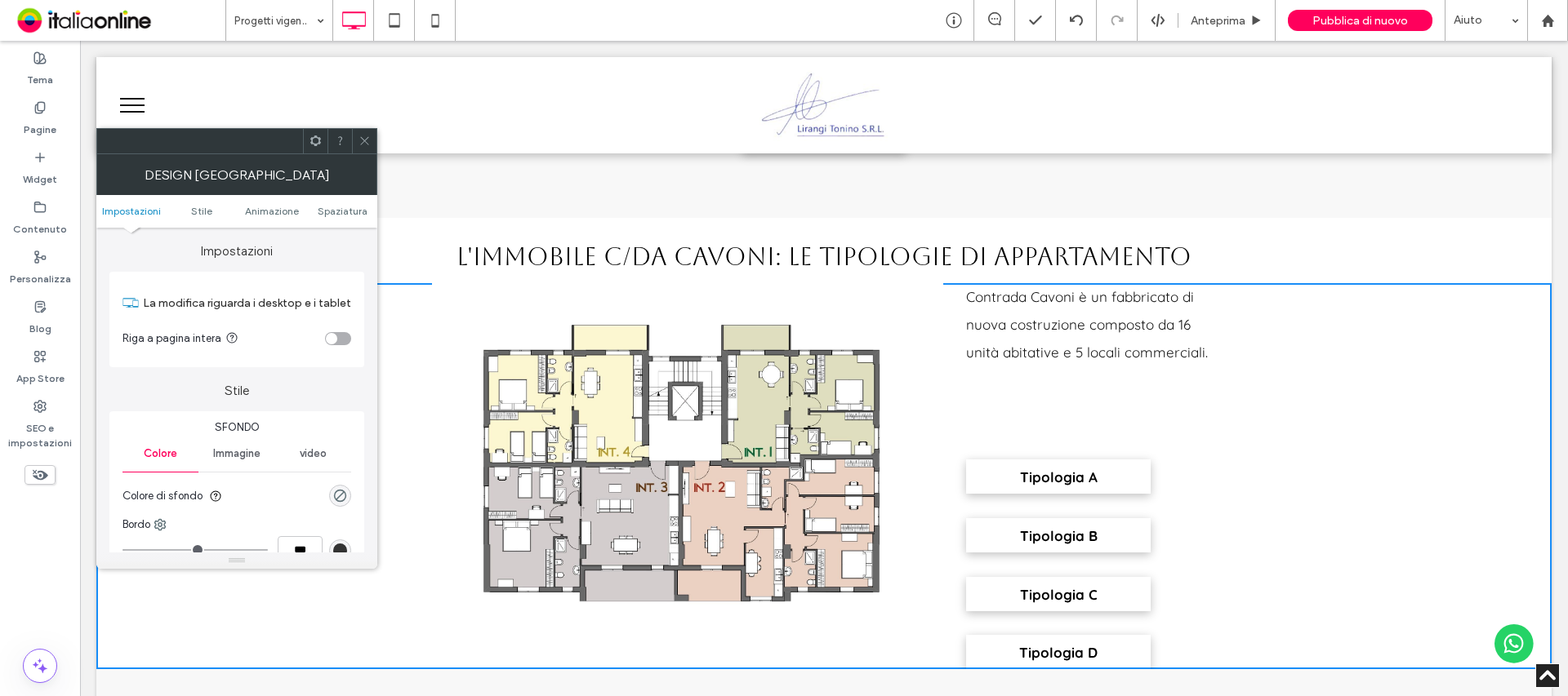
click at [333, 333] on div "toggle" at bounding box center [331, 338] width 11 height 11
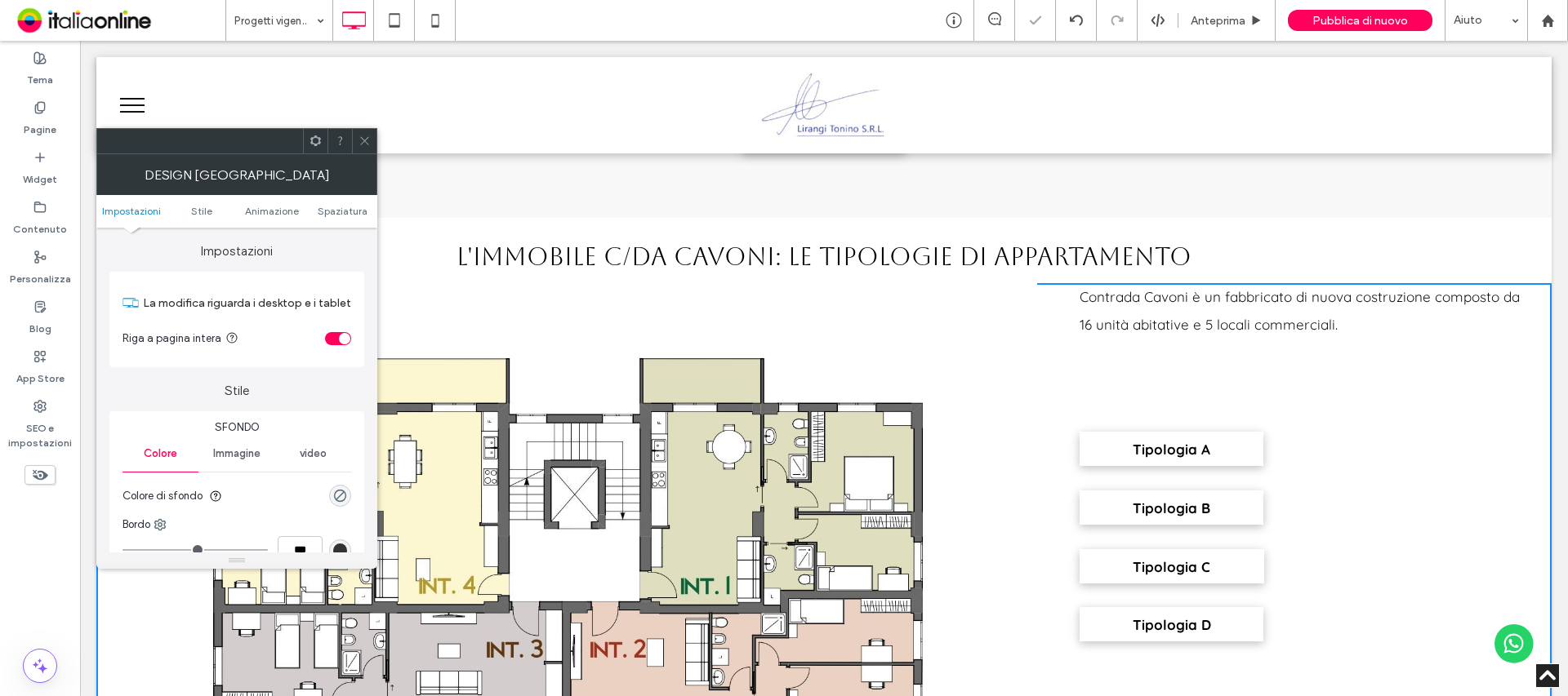
click at [365, 141] on use at bounding box center [364, 141] width 8 height 8
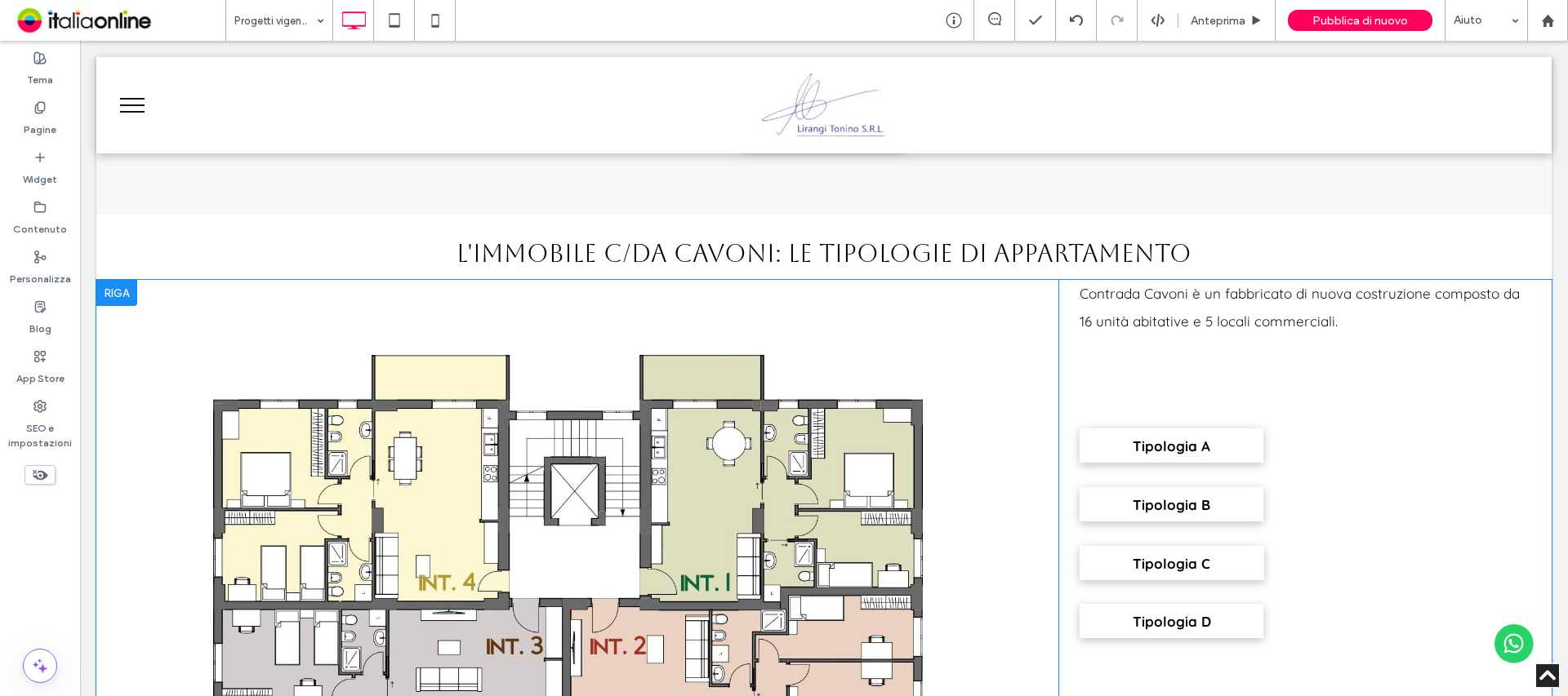
scroll to position [1143, 0]
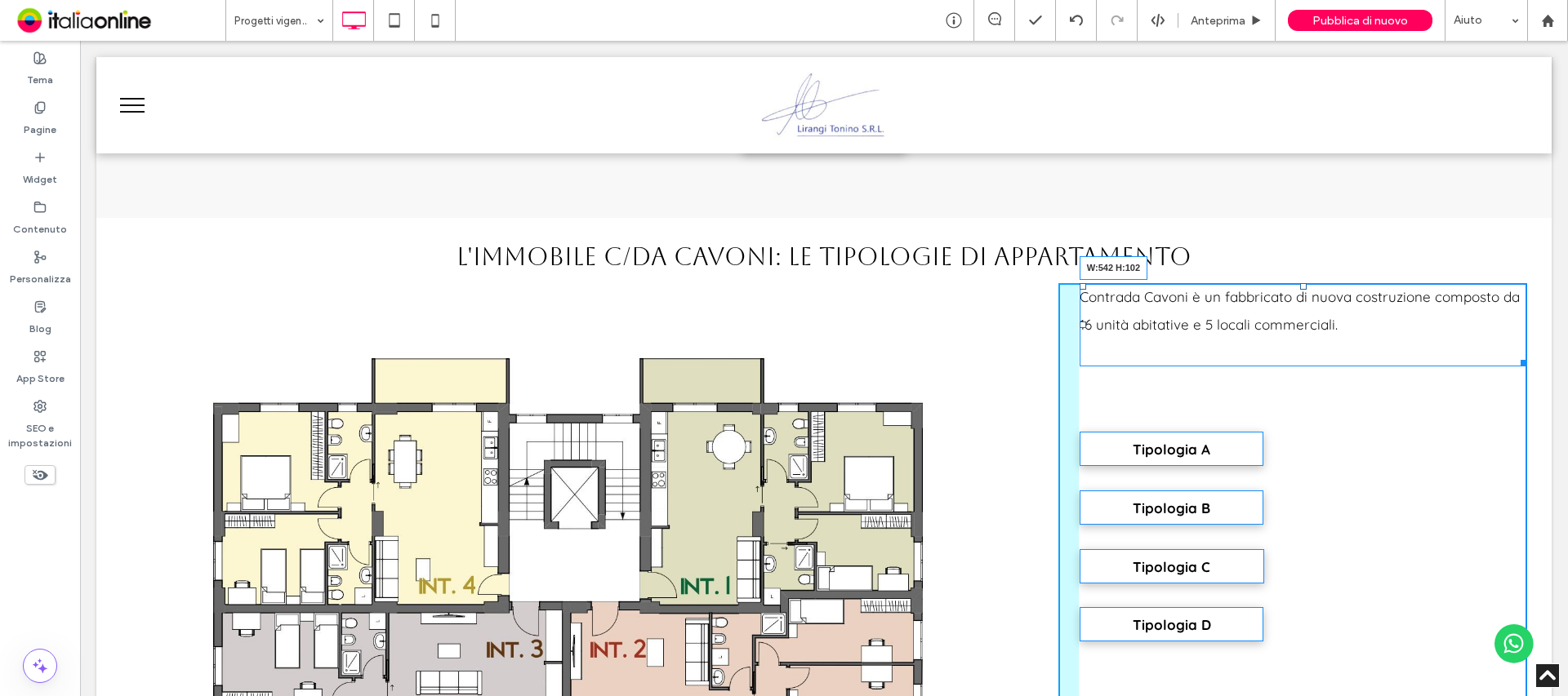
drag, startPoint x: 1507, startPoint y: 361, endPoint x: 1529, endPoint y: 362, distance: 22.0
click at [1529, 362] on div "Click To Paste Contrada Cavoni è un fabbricato di nuova costruzione composto da…" at bounding box center [824, 607] width 1455 height 648
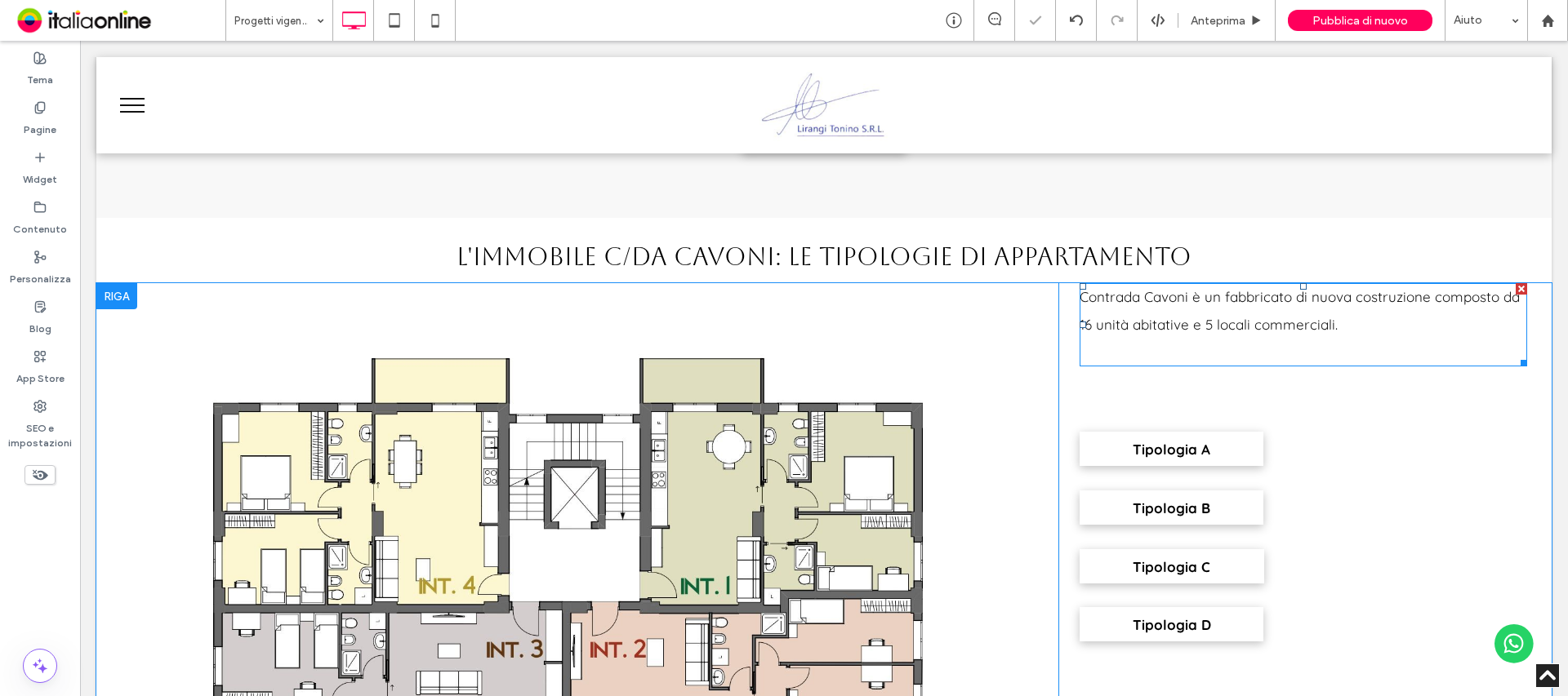
click at [1188, 329] on span "Contrada Cavoni è un fabbricato di nuova costruzione composto da 16 unità abita…" at bounding box center [1299, 310] width 440 height 45
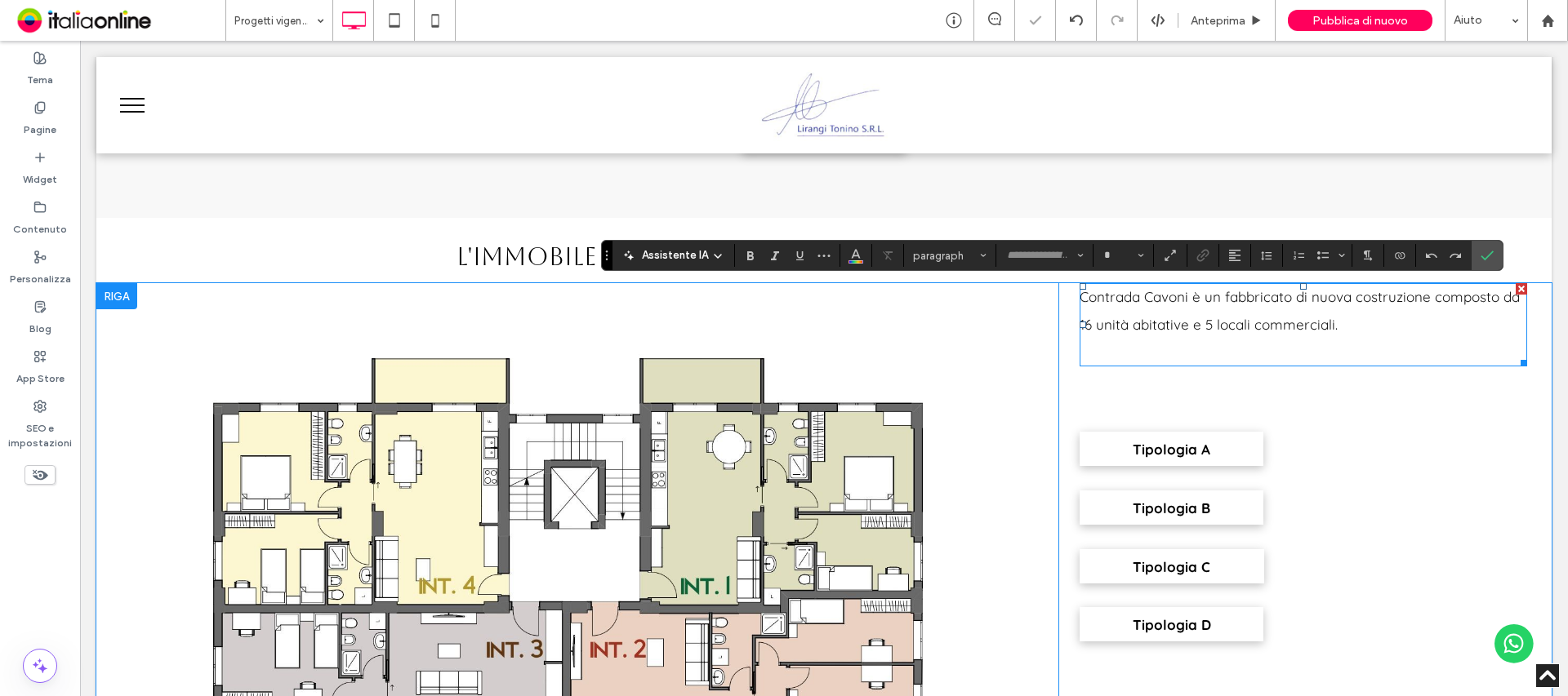
type input "*********"
type input "**"
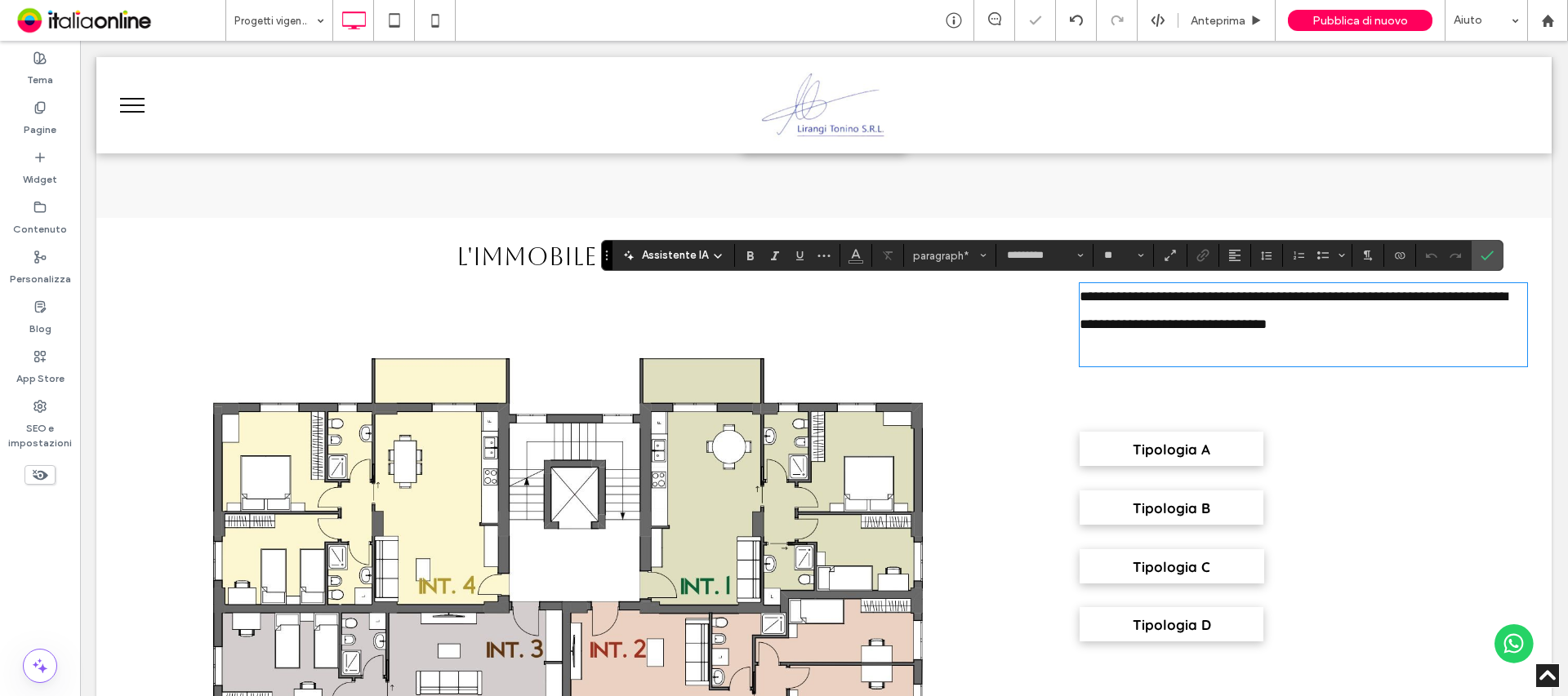
click at [1188, 329] on span "**********" at bounding box center [1293, 310] width 428 height 41
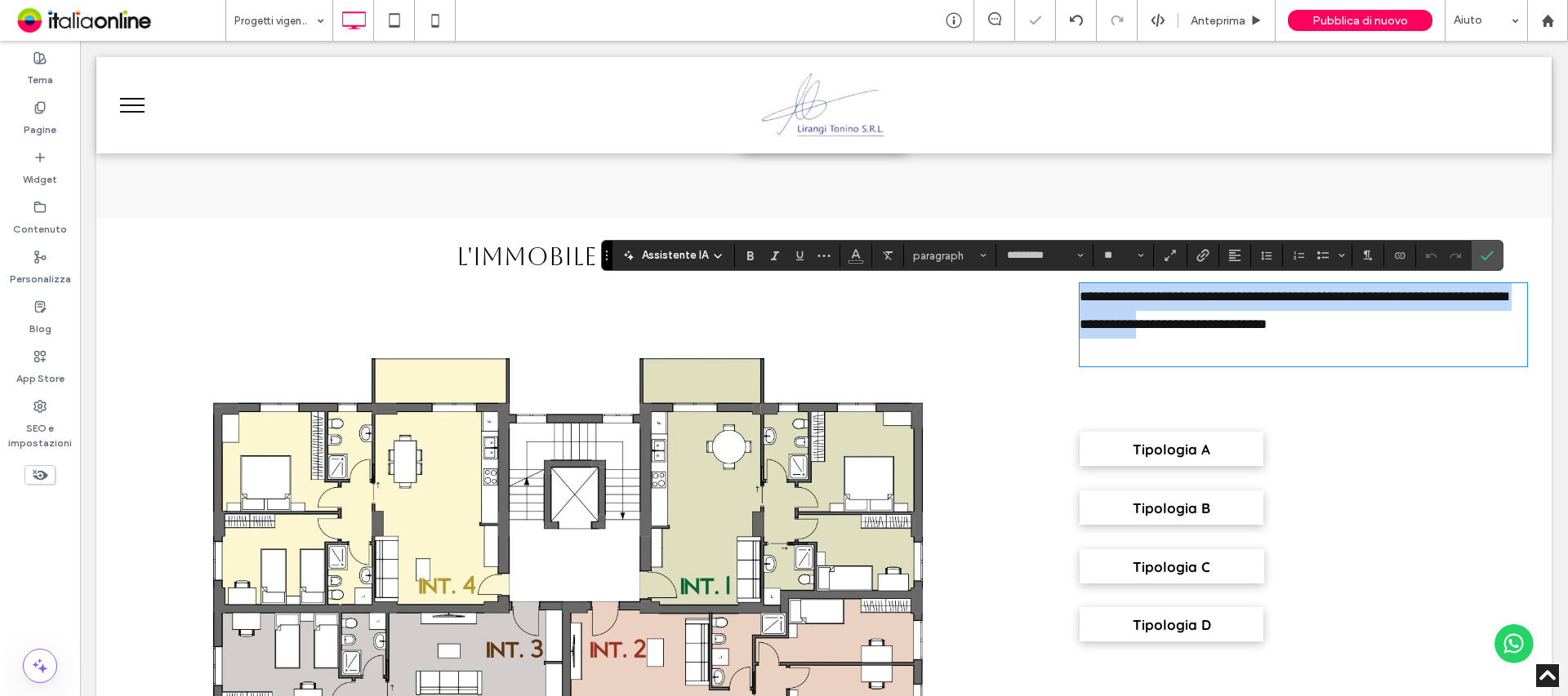
click at [1188, 329] on span "**********" at bounding box center [1293, 310] width 428 height 41
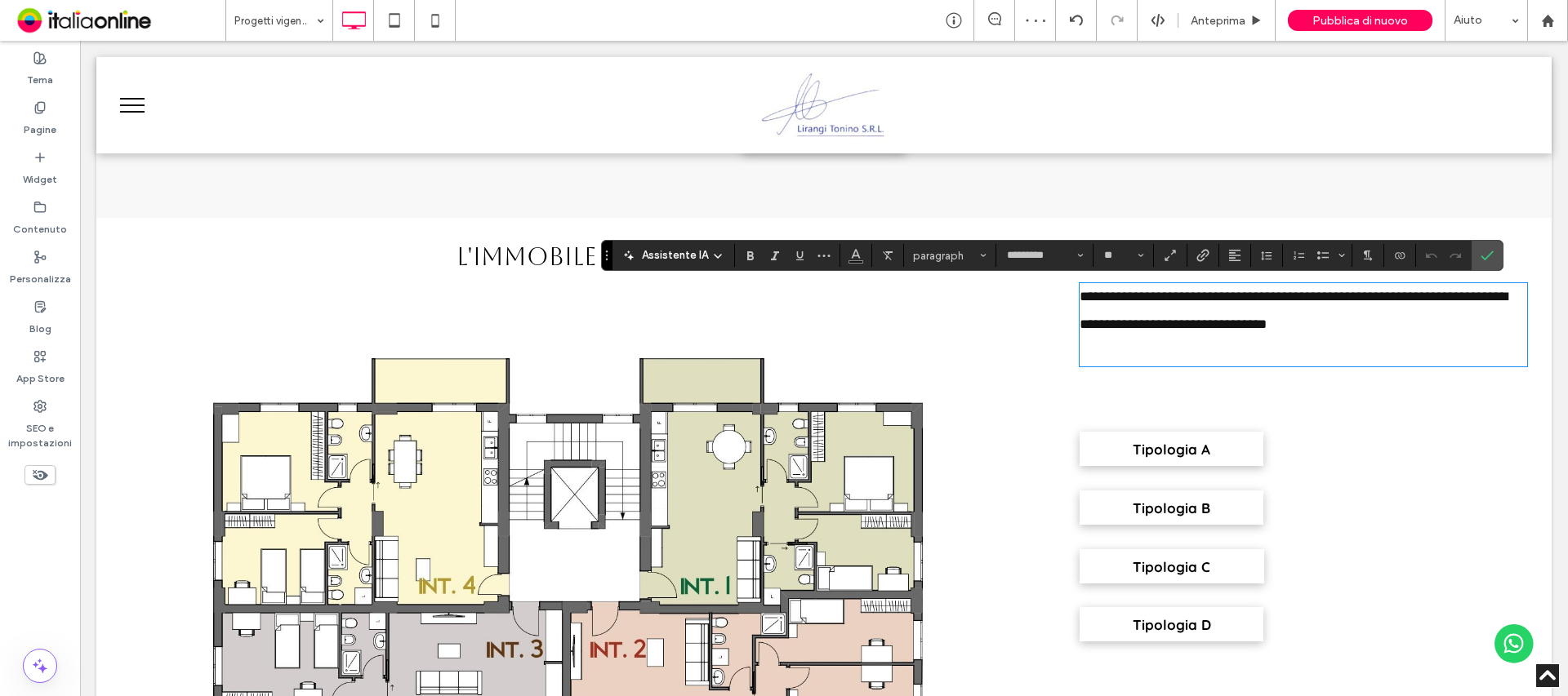
click at [1348, 329] on p "**********" at bounding box center [1303, 312] width 447 height 56
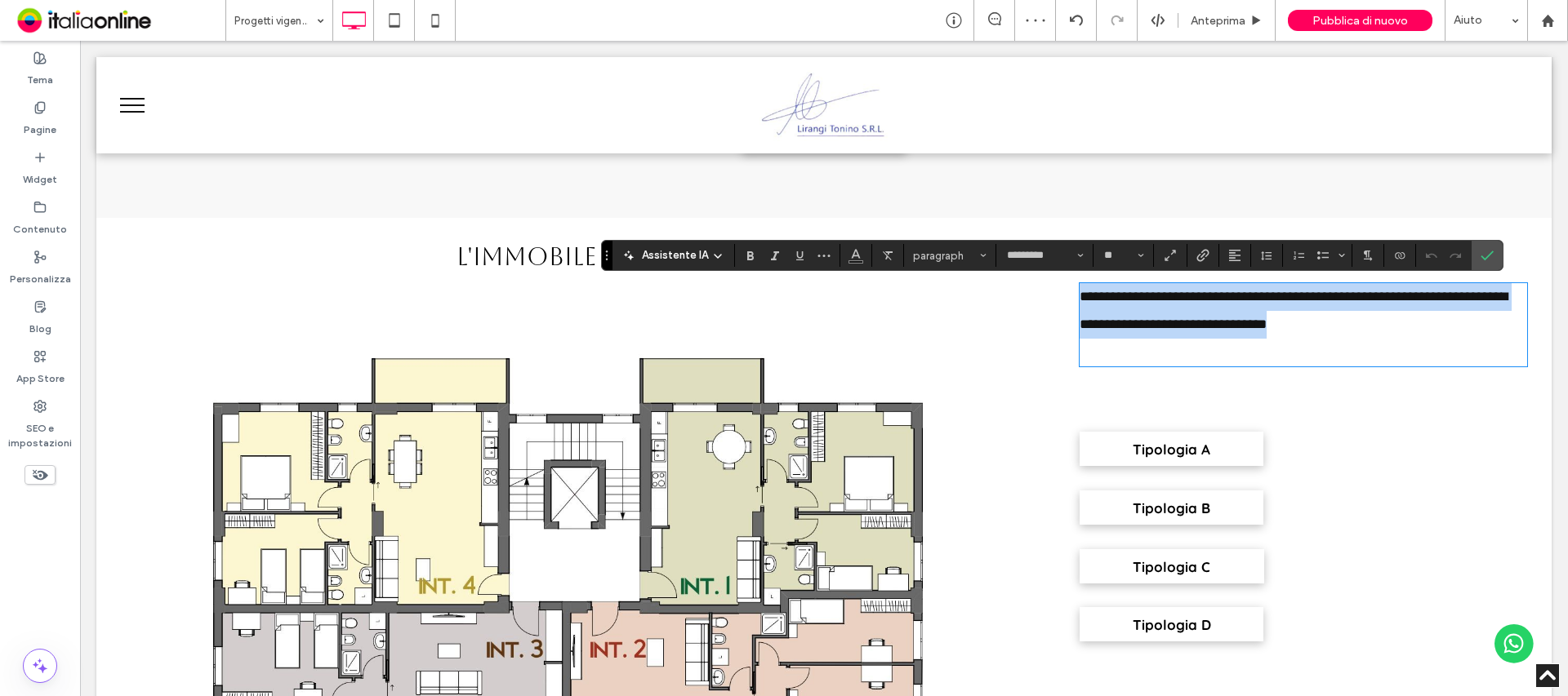
drag, startPoint x: 1348, startPoint y: 329, endPoint x: 1017, endPoint y: 290, distance: 333.3
click at [1017, 290] on div "**********" at bounding box center [824, 607] width 1406 height 648
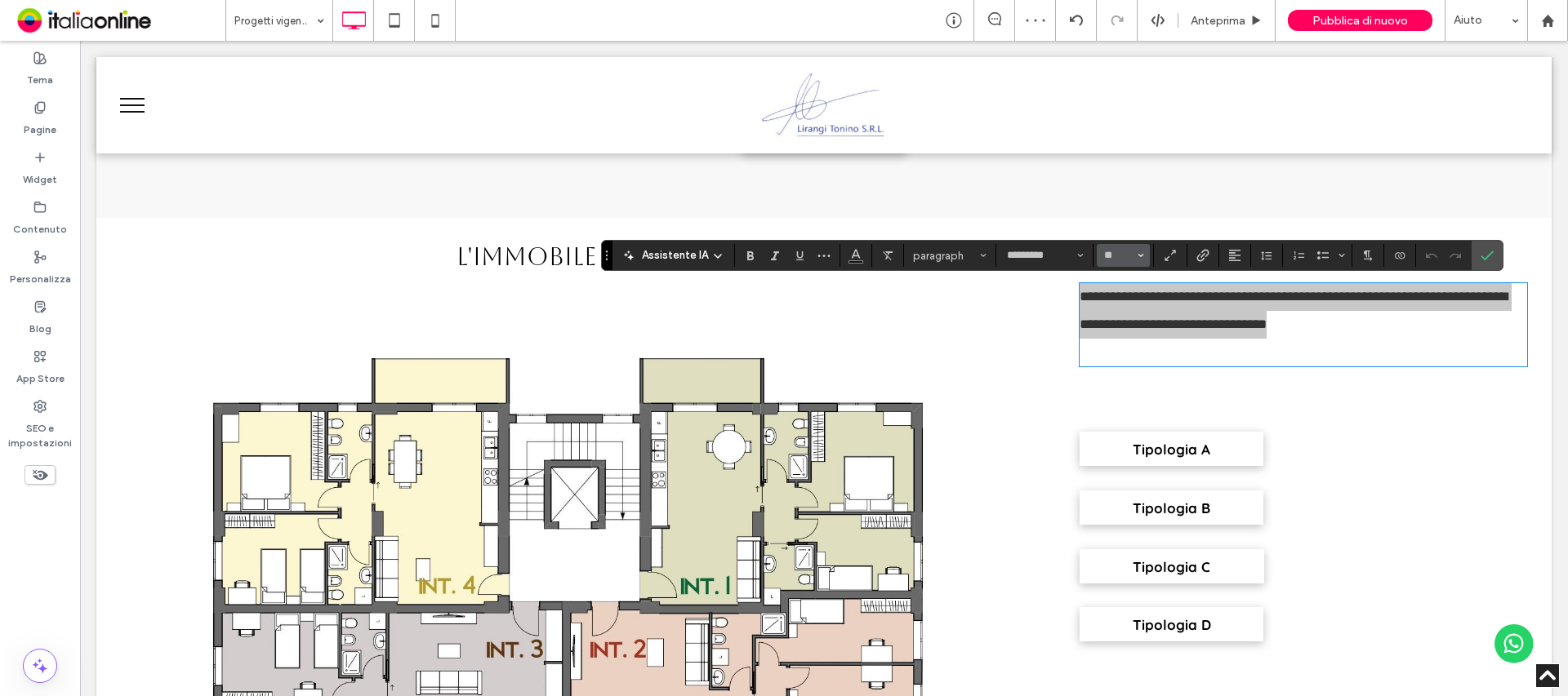
click at [1138, 251] on span "Dimensione" at bounding box center [1141, 255] width 7 height 21
click at [1143, 355] on label "18" at bounding box center [1123, 360] width 53 height 23
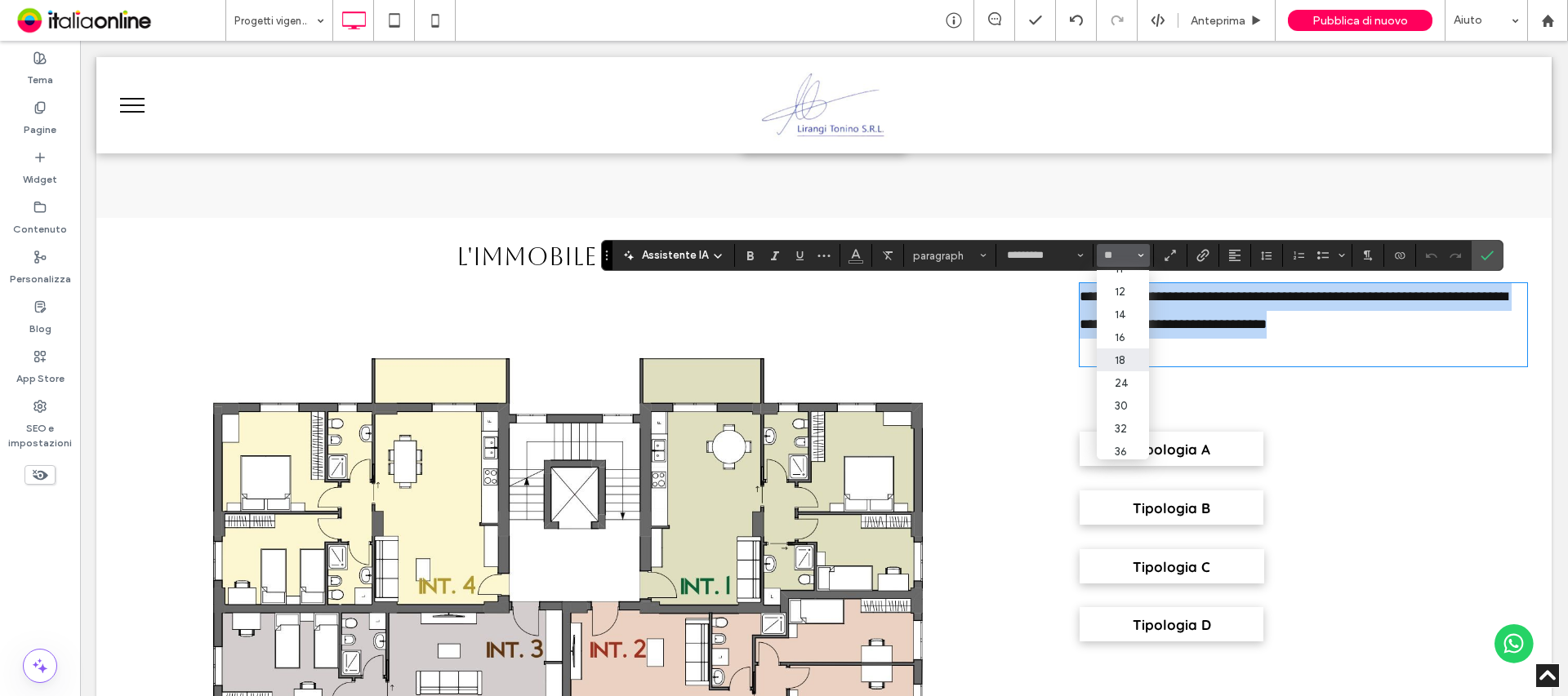
type input "**"
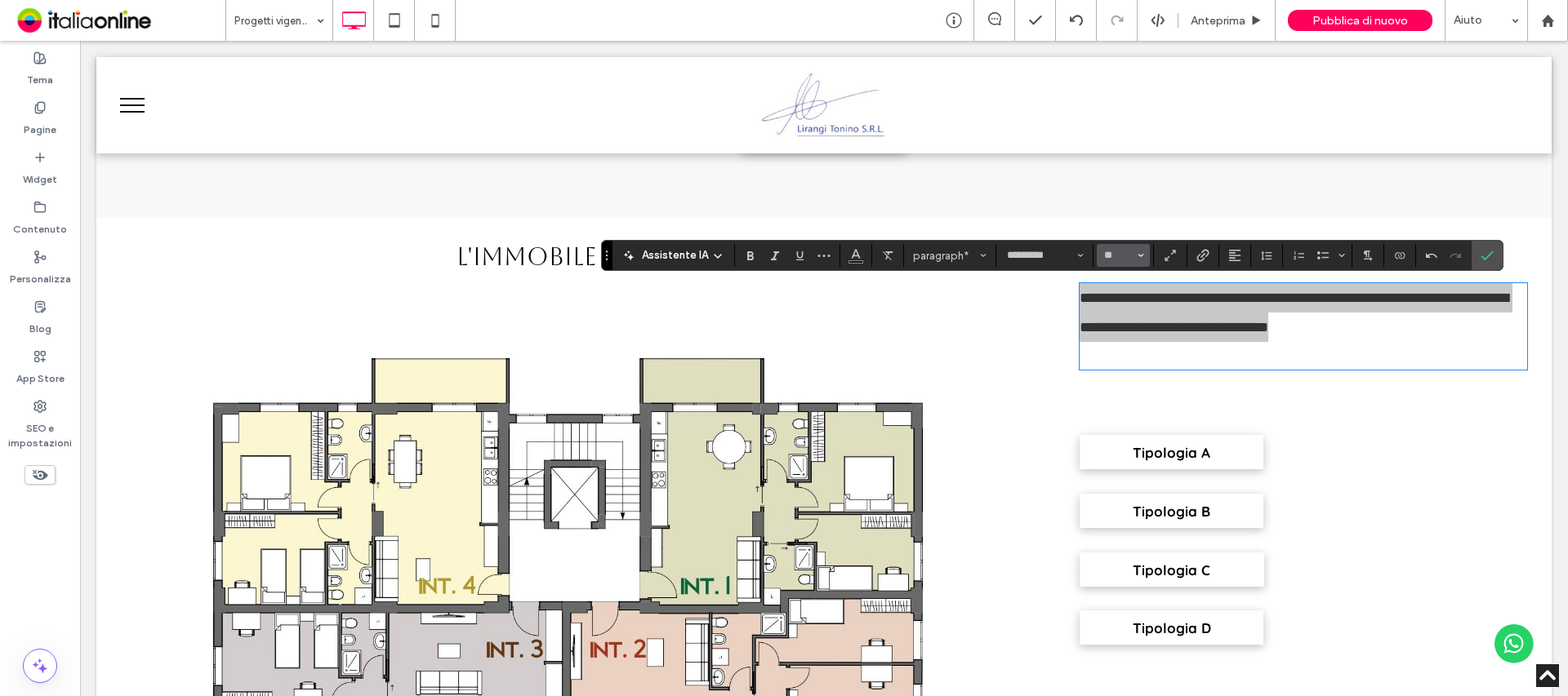
click at [1135, 253] on button "**" at bounding box center [1123, 255] width 53 height 23
click at [1120, 257] on input "Dimensione-input" at bounding box center [1118, 255] width 32 height 13
type input "**"
click at [1485, 250] on icon "Conferma" at bounding box center [1487, 255] width 13 height 13
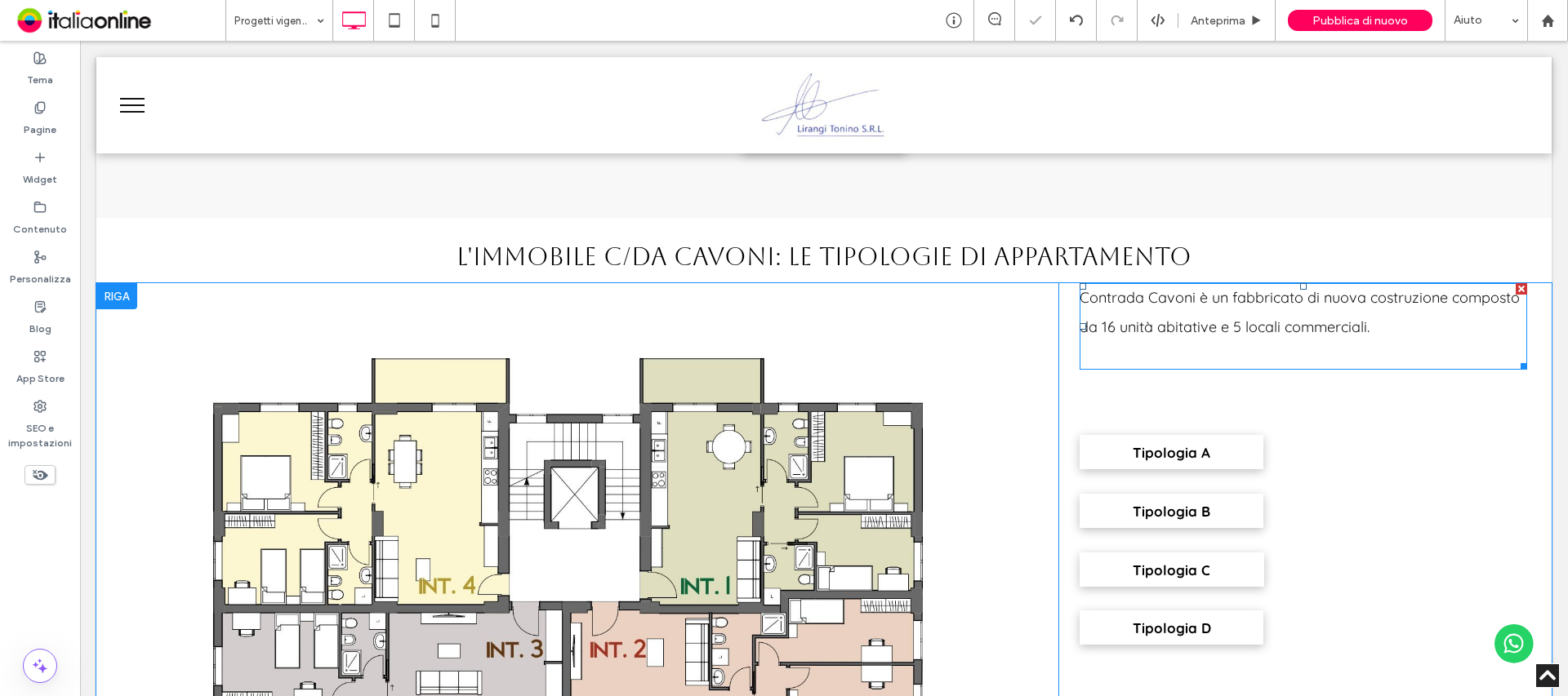
click at [1167, 315] on p "Contrada Cavoni è un fabbricato di nuova costruzione composto da 16 unità abita…" at bounding box center [1303, 312] width 447 height 58
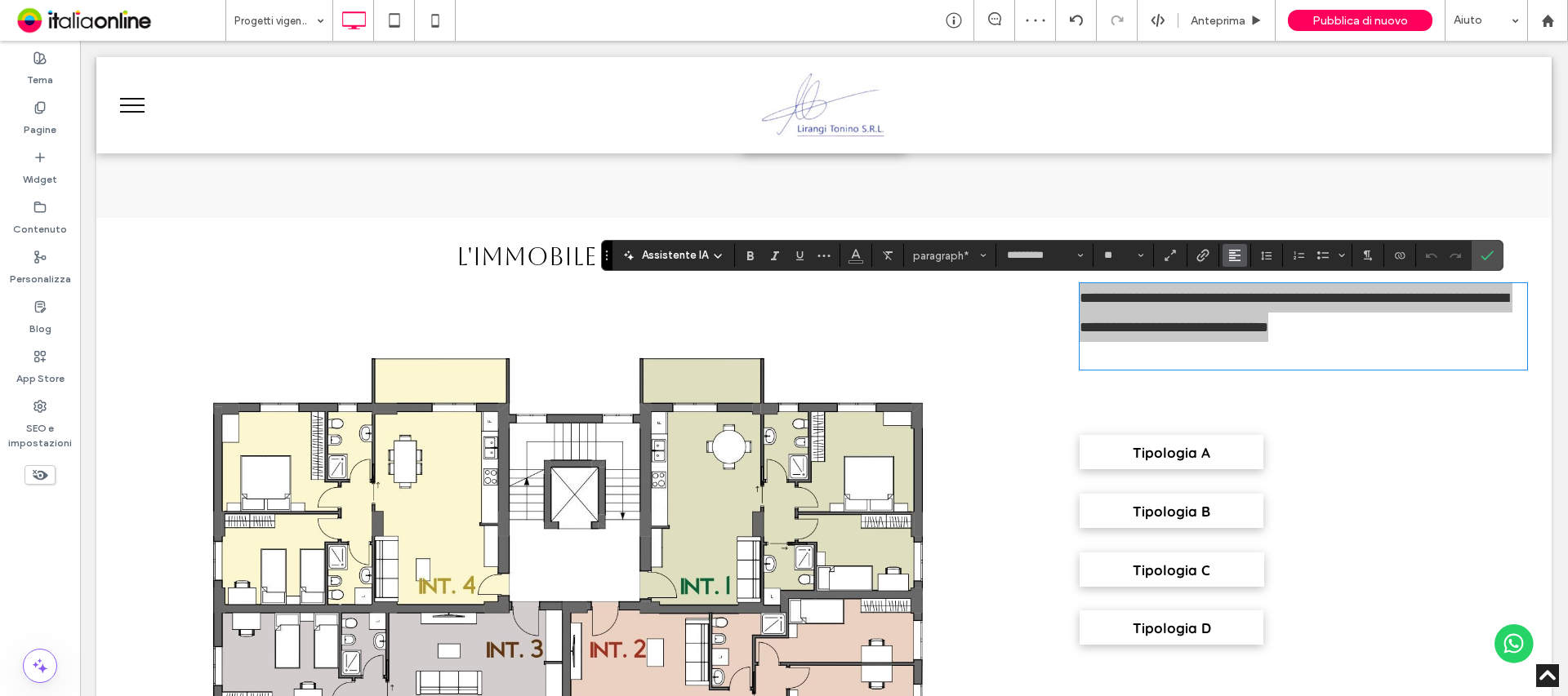
click at [1229, 261] on use "Allineamento" at bounding box center [1234, 255] width 11 height 11
click at [1256, 307] on div "ui.textEditor.alignment.center" at bounding box center [1250, 306] width 21 height 13
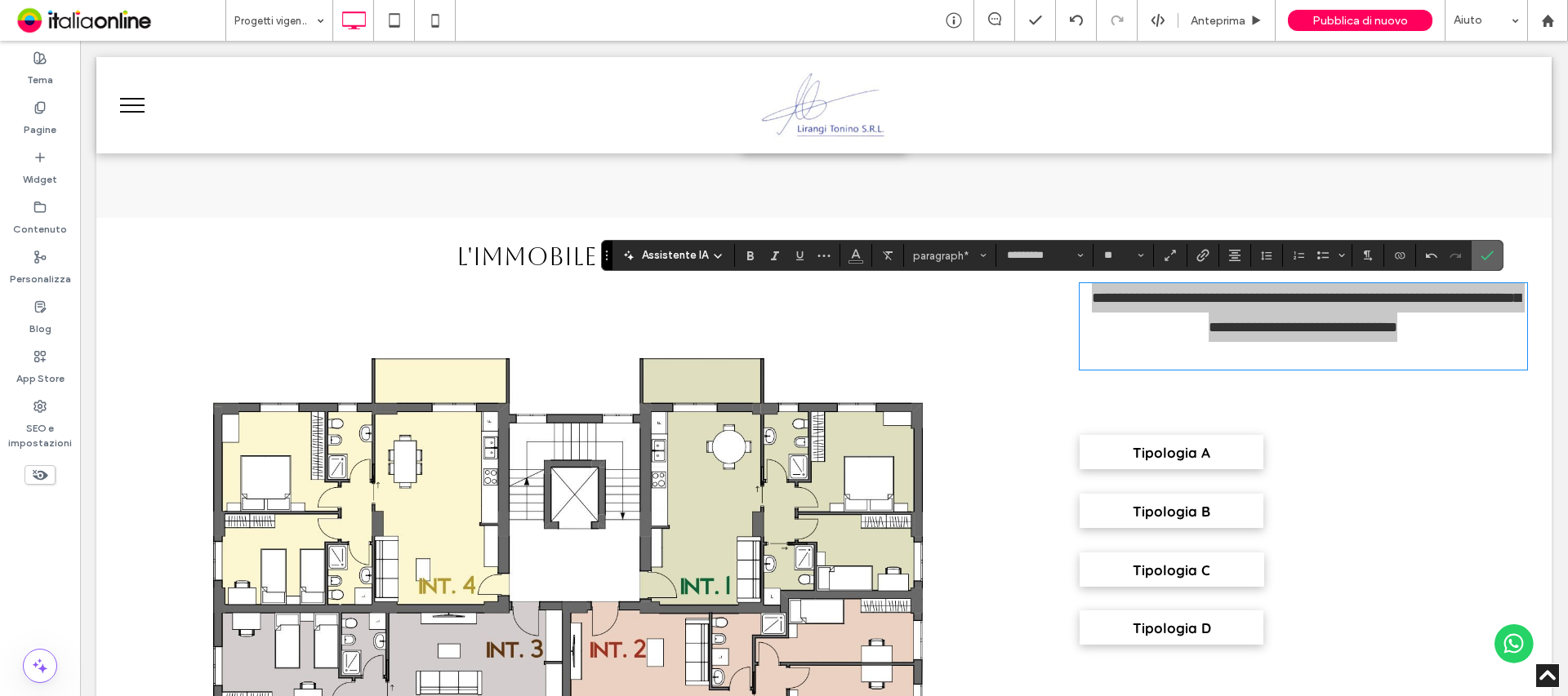
click at [1486, 246] on span "Conferma" at bounding box center [1484, 255] width 8 height 30
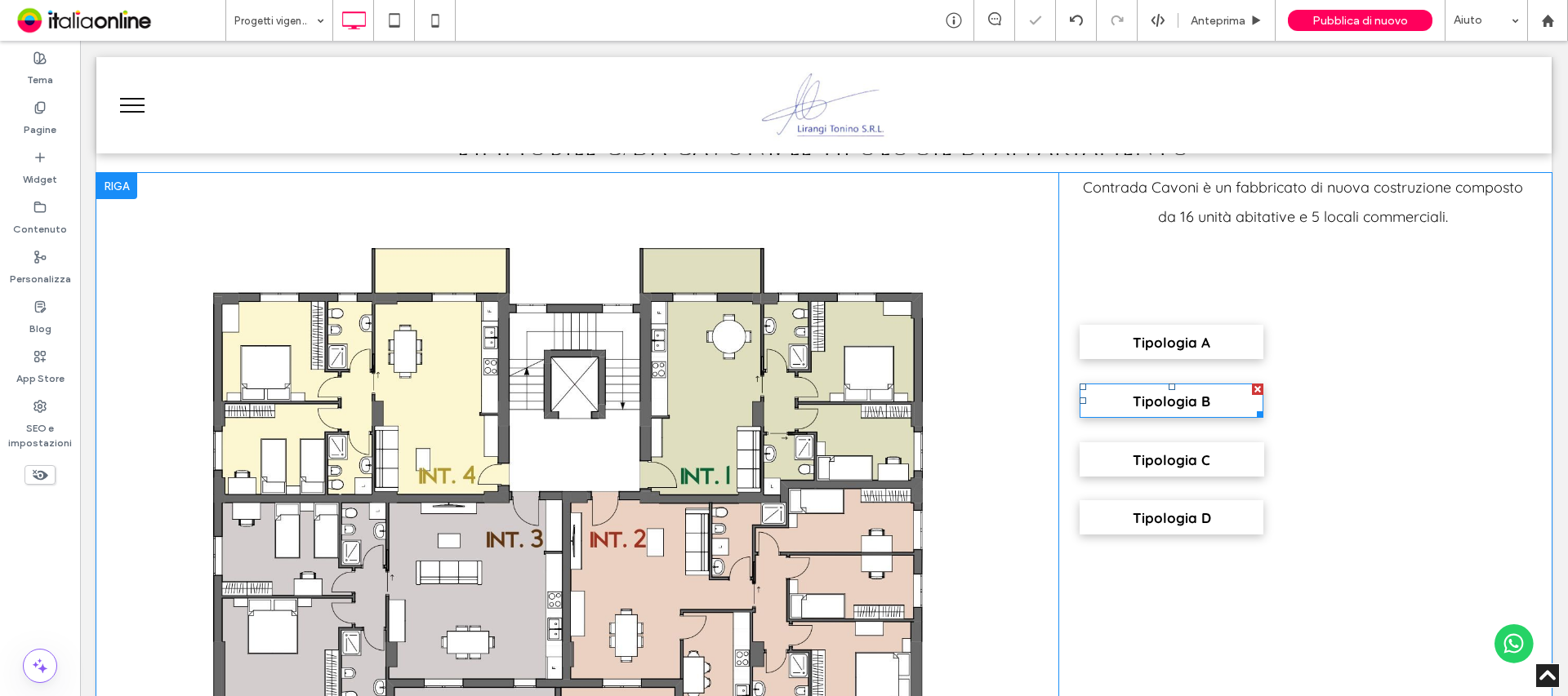
scroll to position [1224, 0]
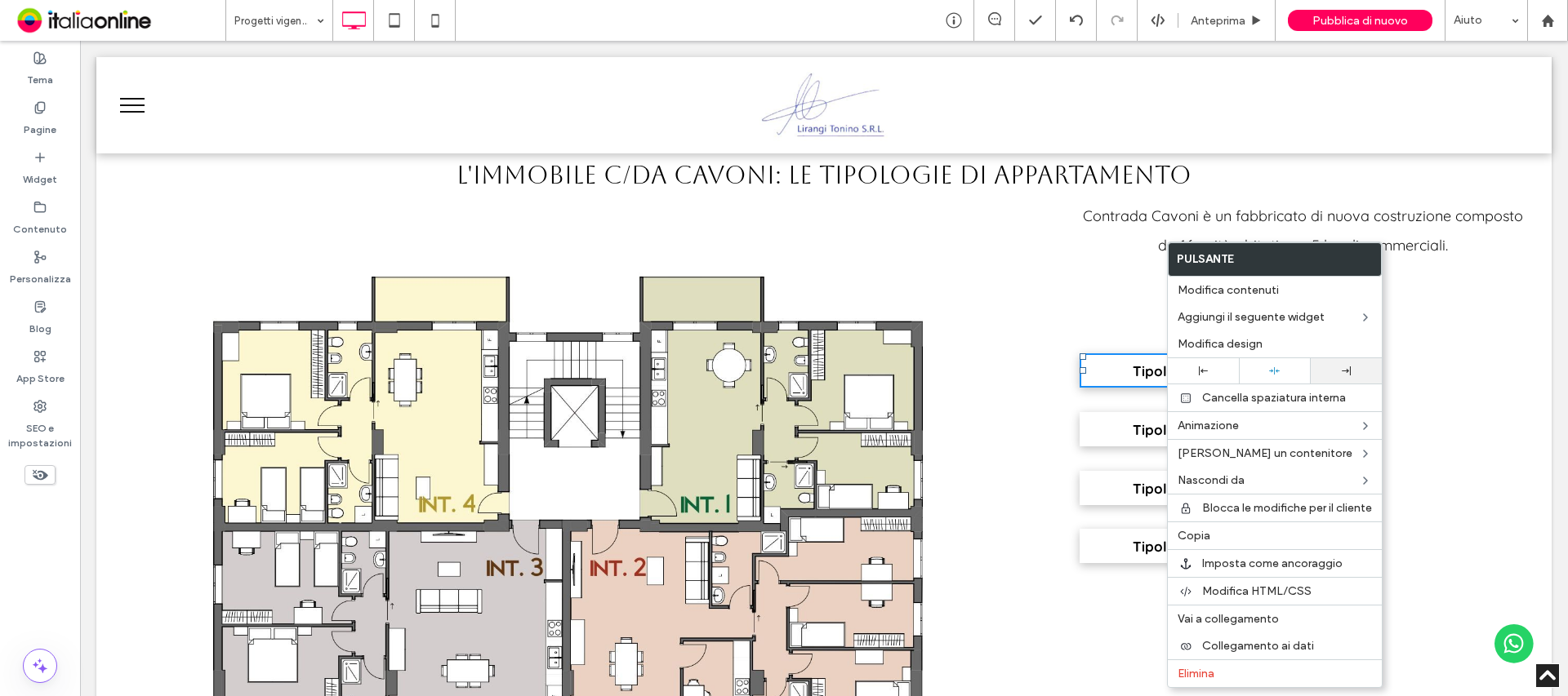
click at [1326, 376] on div at bounding box center [1346, 371] width 71 height 25
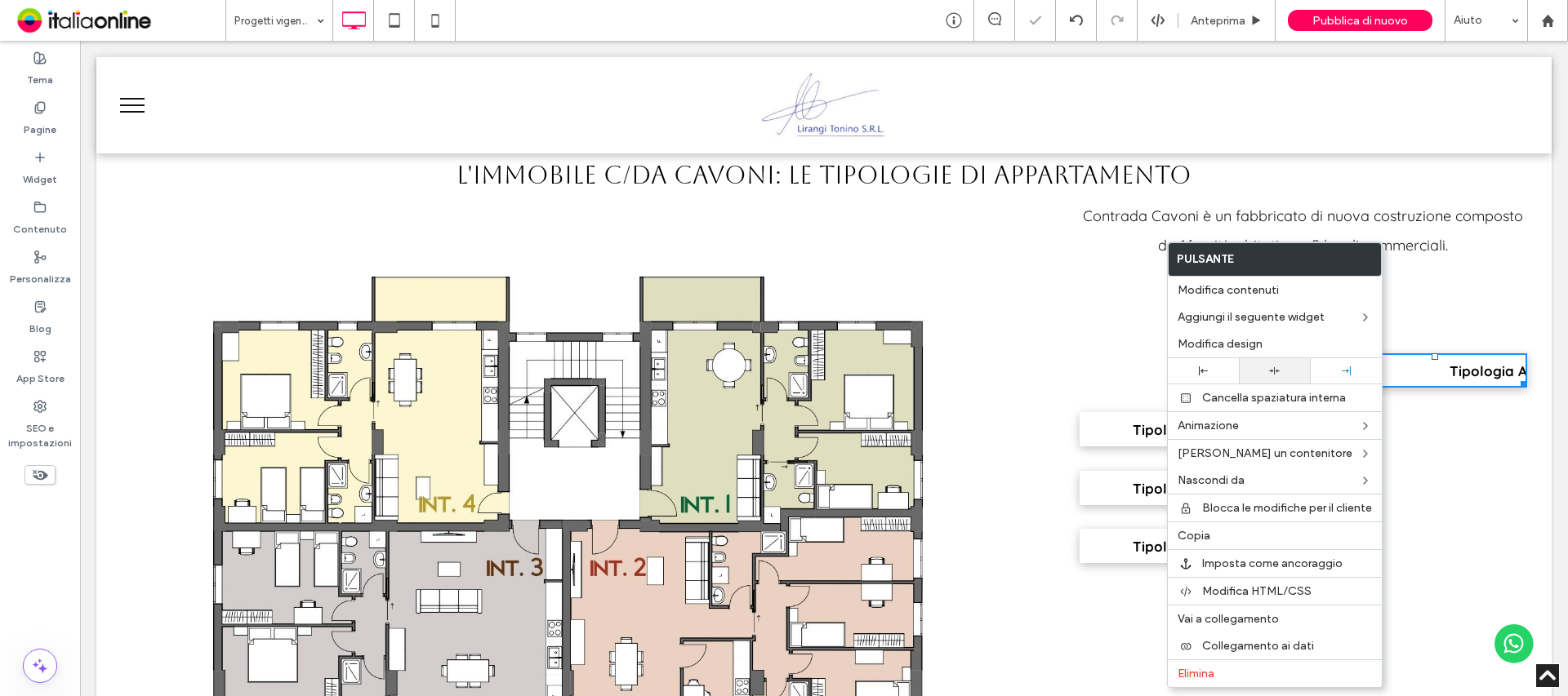
click at [1272, 378] on div at bounding box center [1274, 371] width 71 height 25
click at [1122, 429] on link "Tipologia B" at bounding box center [1172, 429] width 185 height 34
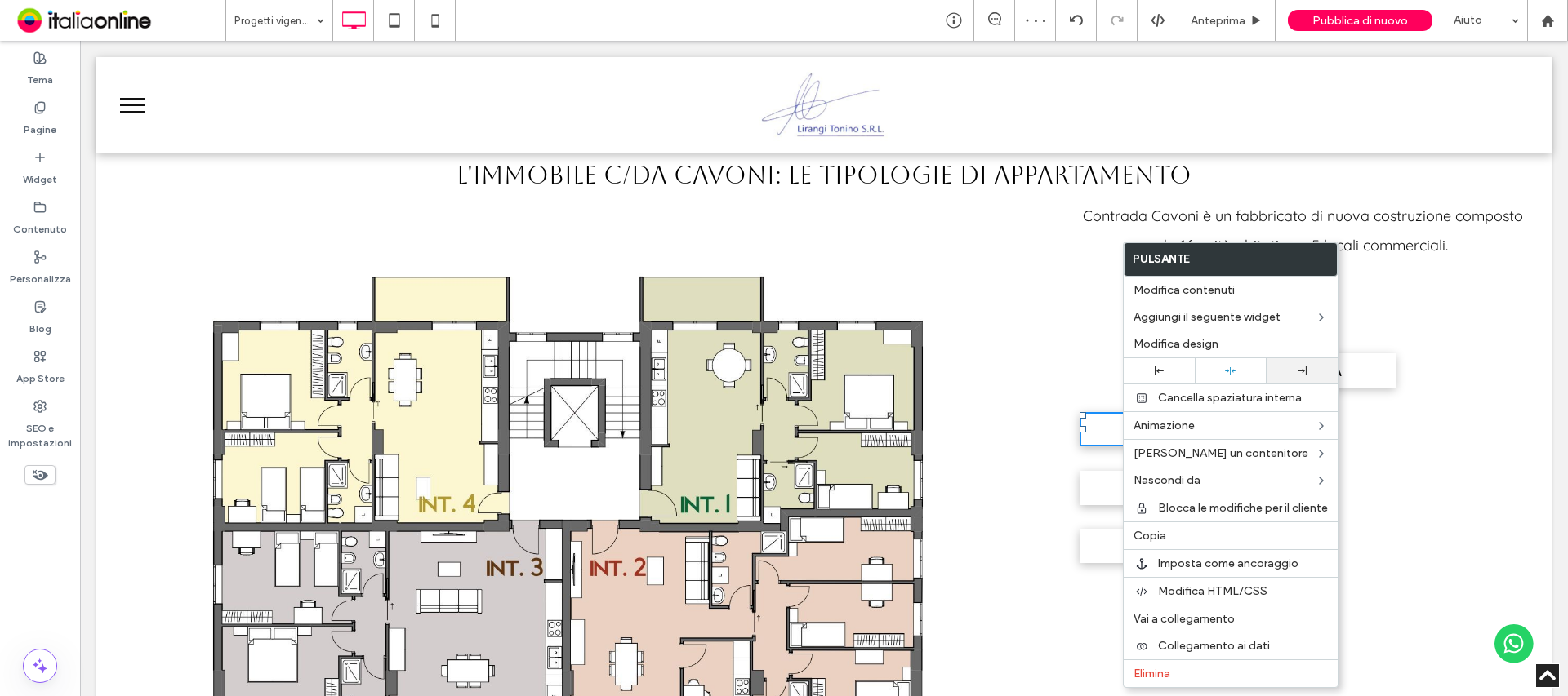
click at [1271, 364] on div at bounding box center [1302, 371] width 71 height 25
click at [1236, 379] on div at bounding box center [1230, 371] width 71 height 25
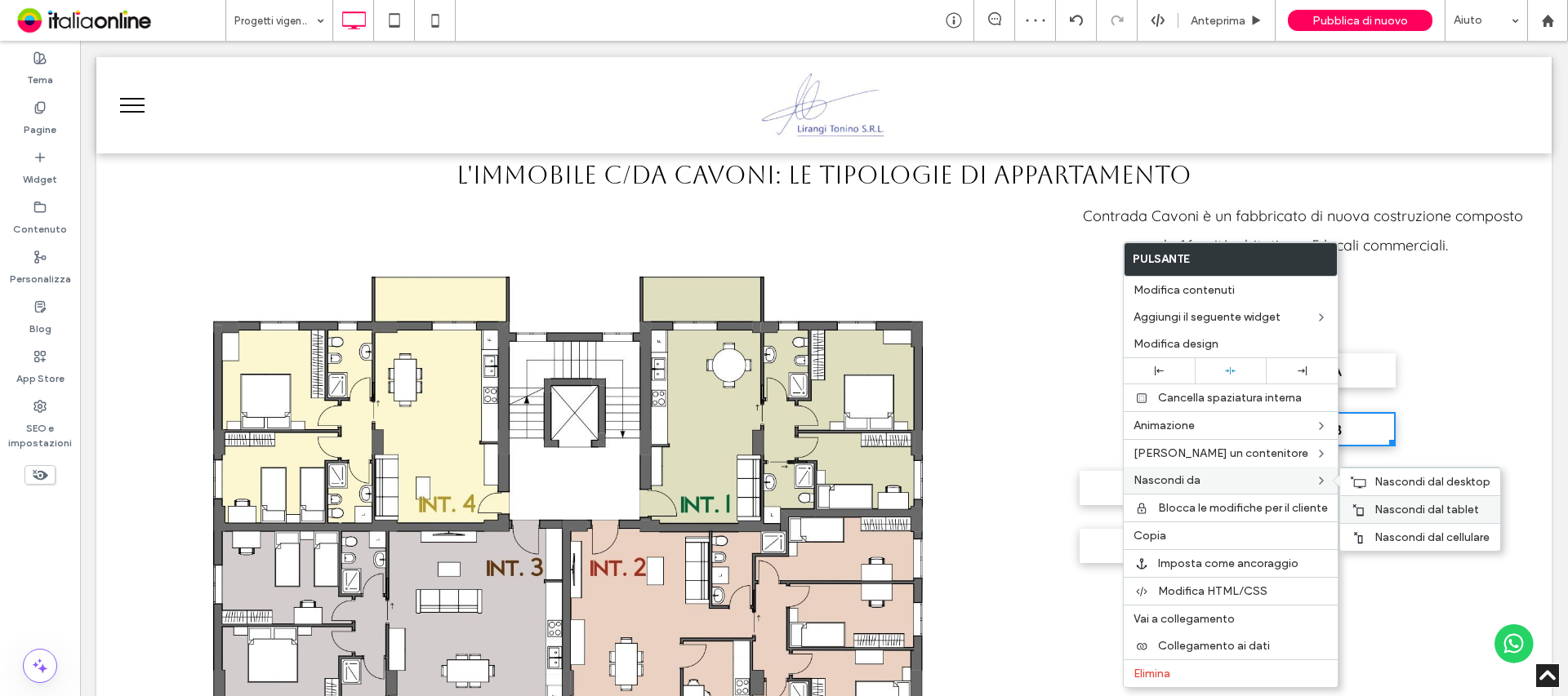
click at [1393, 499] on div "Nascondi dal tablet" at bounding box center [1420, 509] width 160 height 28
click at [1393, 511] on span "Nascondi dal tablet" at bounding box center [1426, 510] width 104 height 14
click at [1401, 315] on div "Contrada Cavoni è un fabbricato di nuova costruzione composto da 16 unità abita…" at bounding box center [1292, 525] width 468 height 648
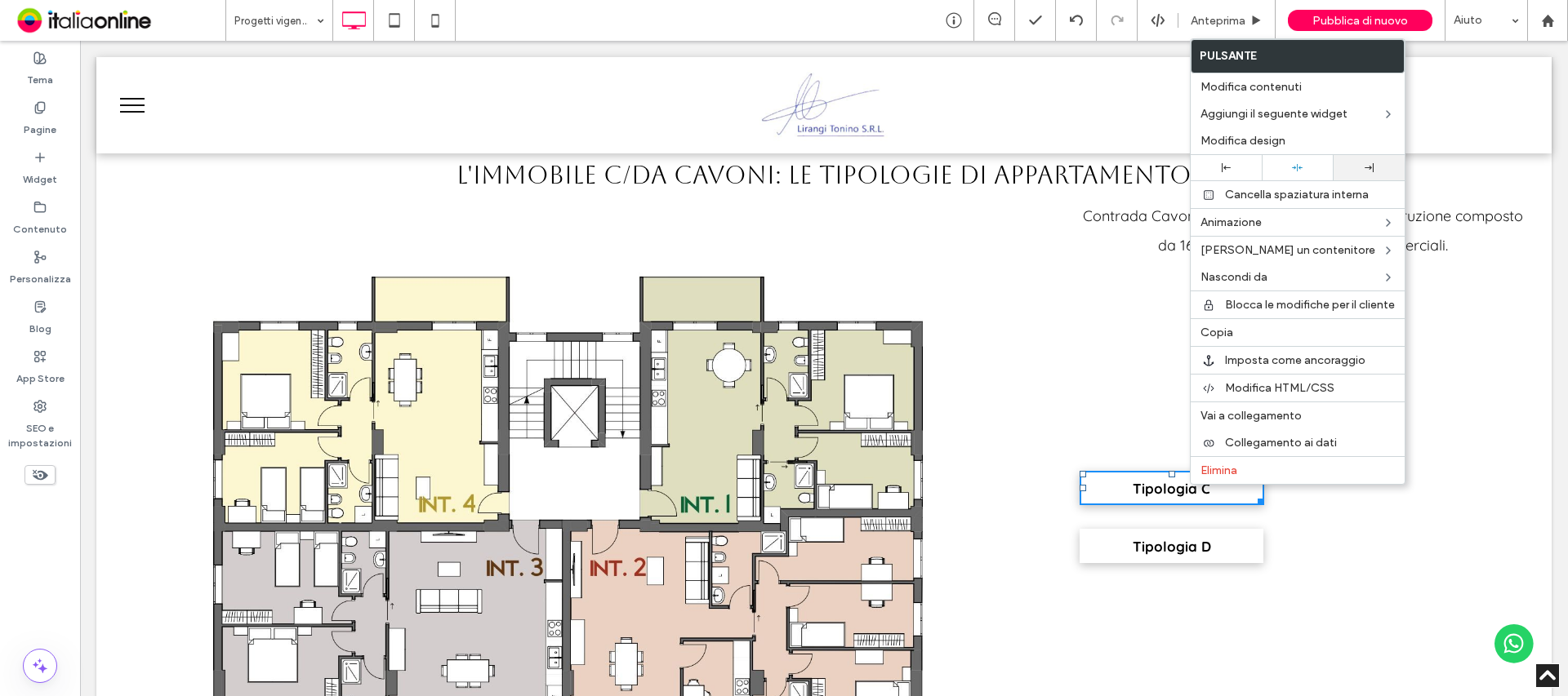
click at [1344, 178] on div at bounding box center [1369, 168] width 71 height 25
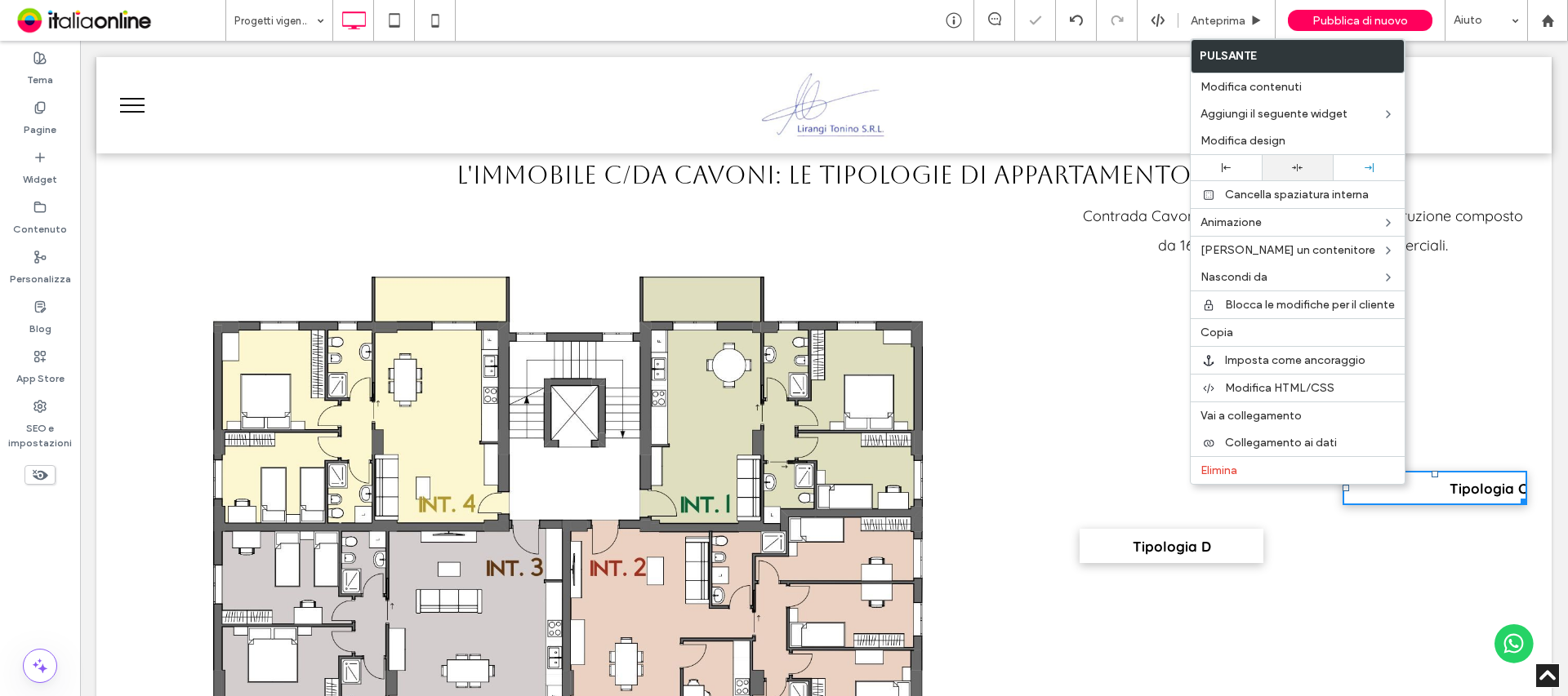
click at [1312, 174] on div at bounding box center [1297, 168] width 71 height 25
click at [1365, 568] on div "Contrada Cavoni è un fabbricato di nuova costruzione composto da 16 unità abita…" at bounding box center [1292, 525] width 468 height 648
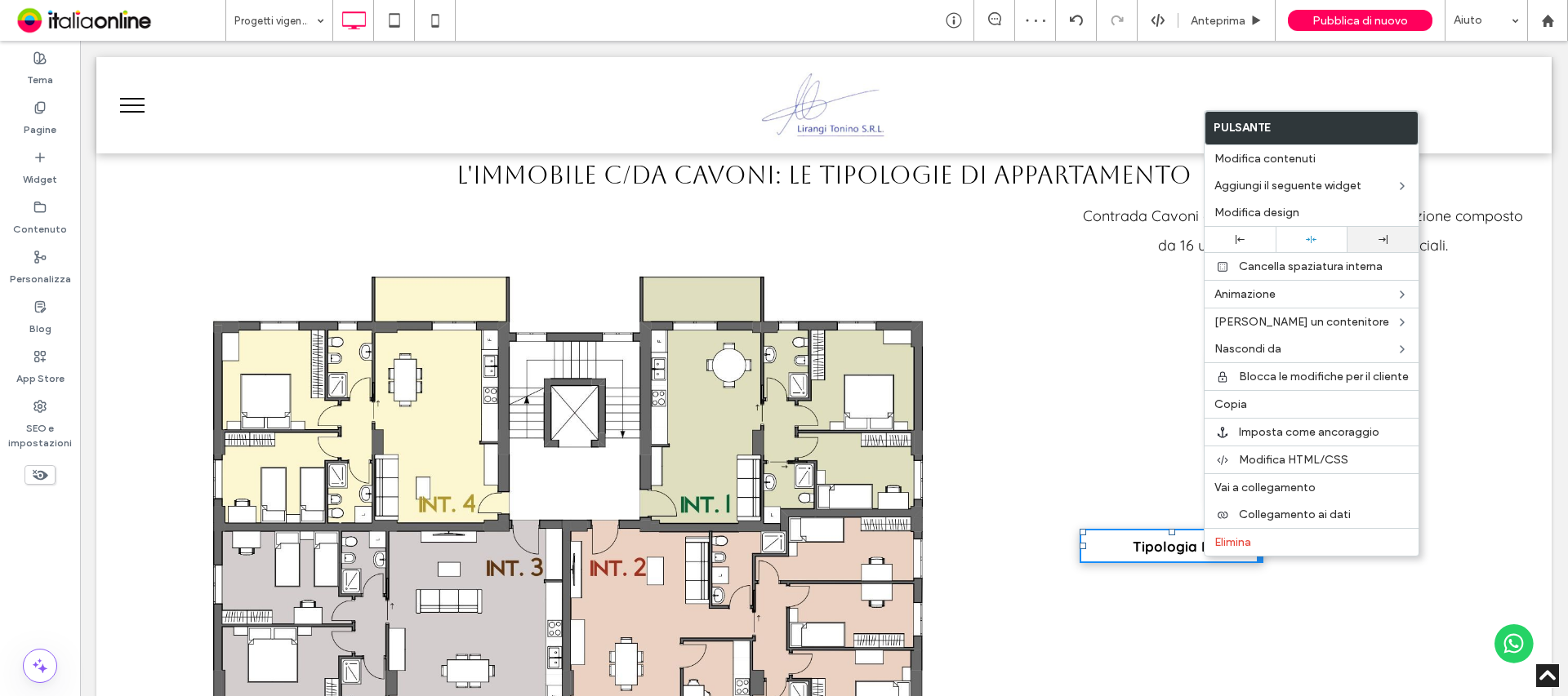
click at [1373, 233] on div at bounding box center [1383, 240] width 71 height 25
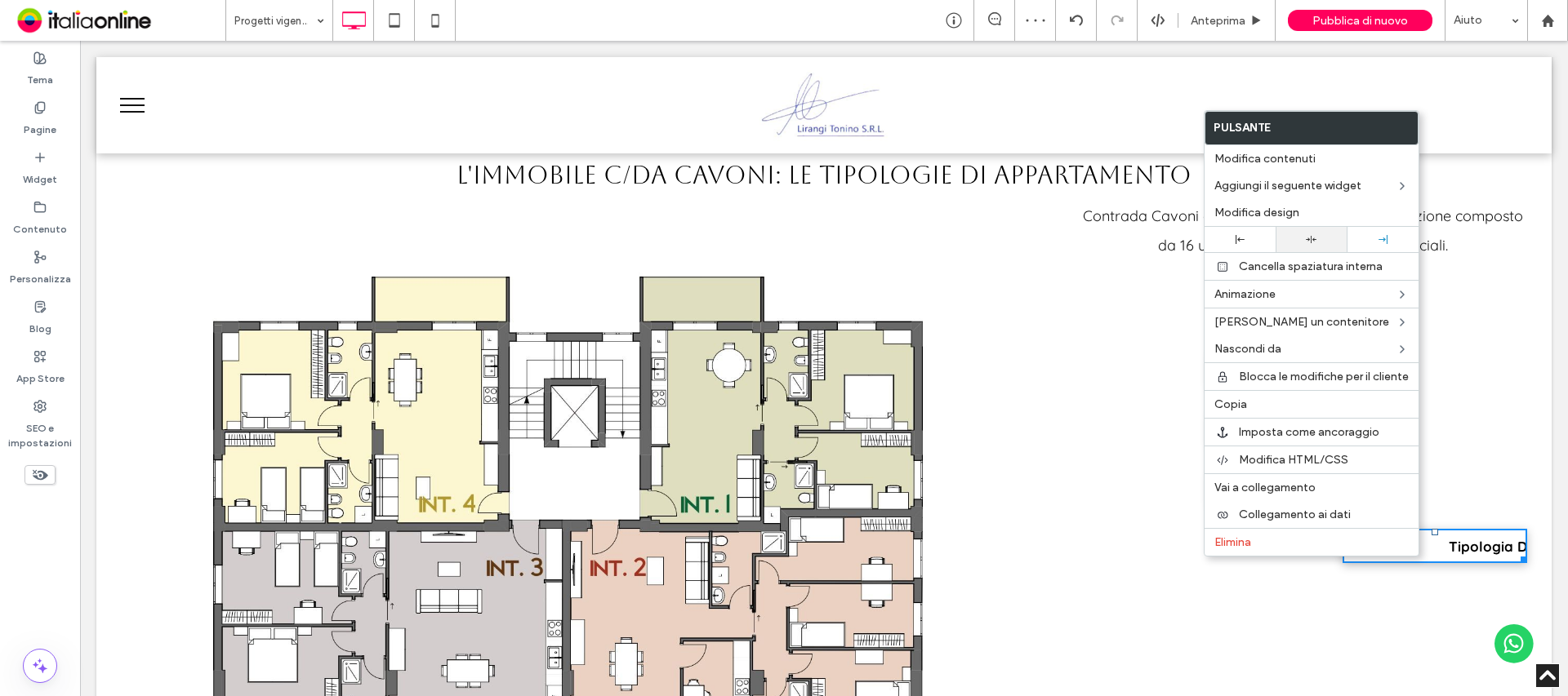
click at [1323, 238] on div at bounding box center [1310, 240] width 55 height 11
drag, startPoint x: 1498, startPoint y: 439, endPoint x: 1496, endPoint y: 428, distance: 11.2
click at [1498, 439] on div "Contrada Cavoni è un fabbricato di nuova costruzione composto da 16 unità abita…" at bounding box center [1292, 525] width 468 height 648
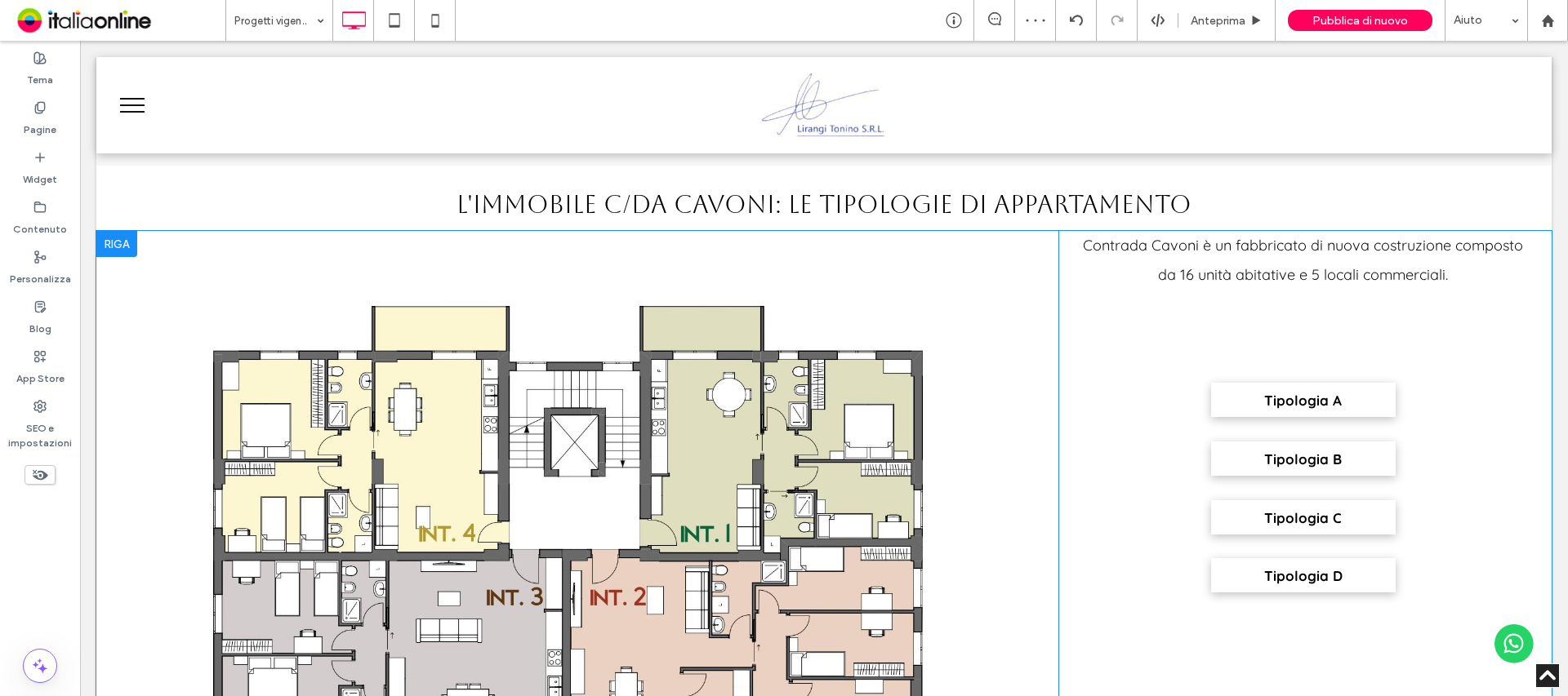
scroll to position [1143, 0]
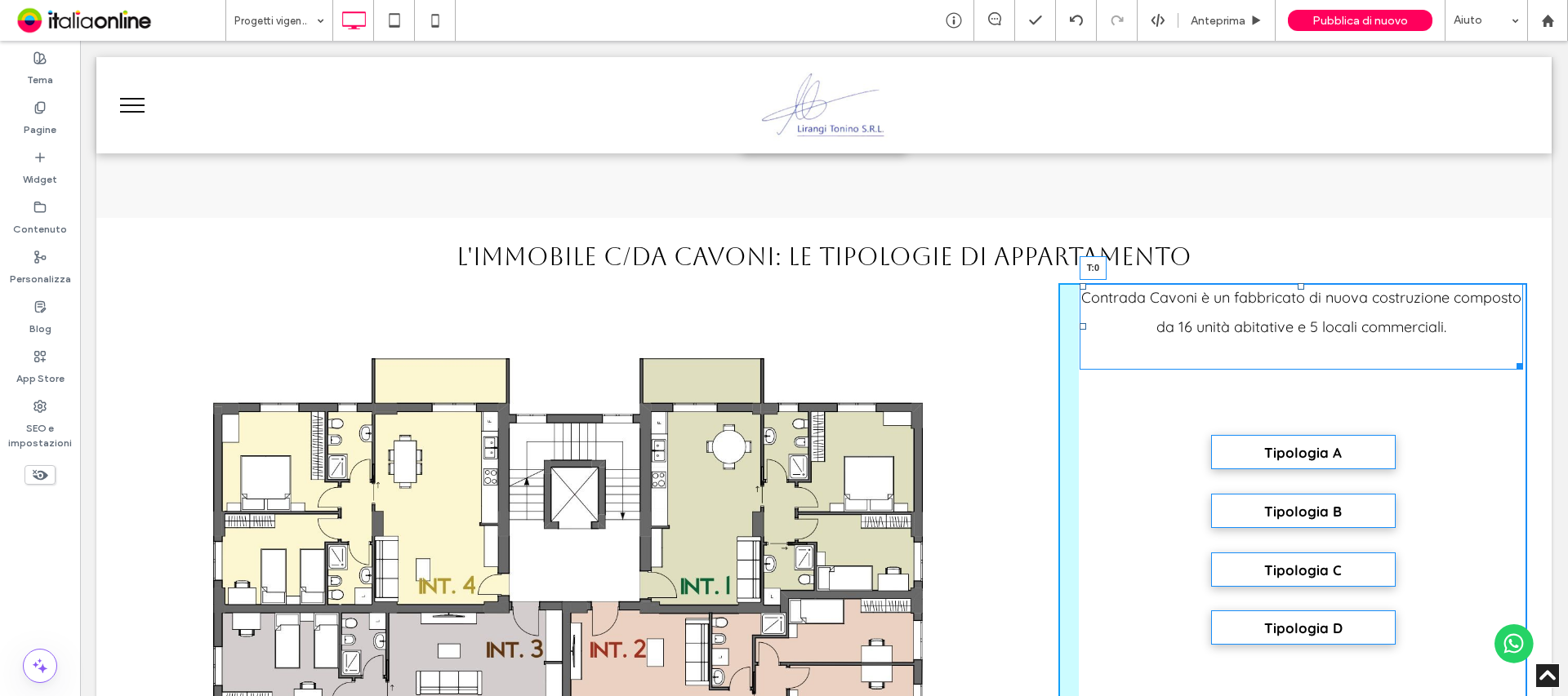
drag, startPoint x: 1291, startPoint y: 284, endPoint x: 1287, endPoint y: 338, distance: 54.1
click at [1287, 338] on div "Contrada Cavoni è un fabbricato di nuova costruzione composto da 16 unità abita…" at bounding box center [1300, 327] width 443 height 86
drag, startPoint x: 1504, startPoint y: 363, endPoint x: 1493, endPoint y: 389, distance: 28.2
click at [1511, 384] on div "Contrada Cavoni è un fabbricato di nuova costruzione composto da 16 unità abita…" at bounding box center [1292, 607] width 468 height 648
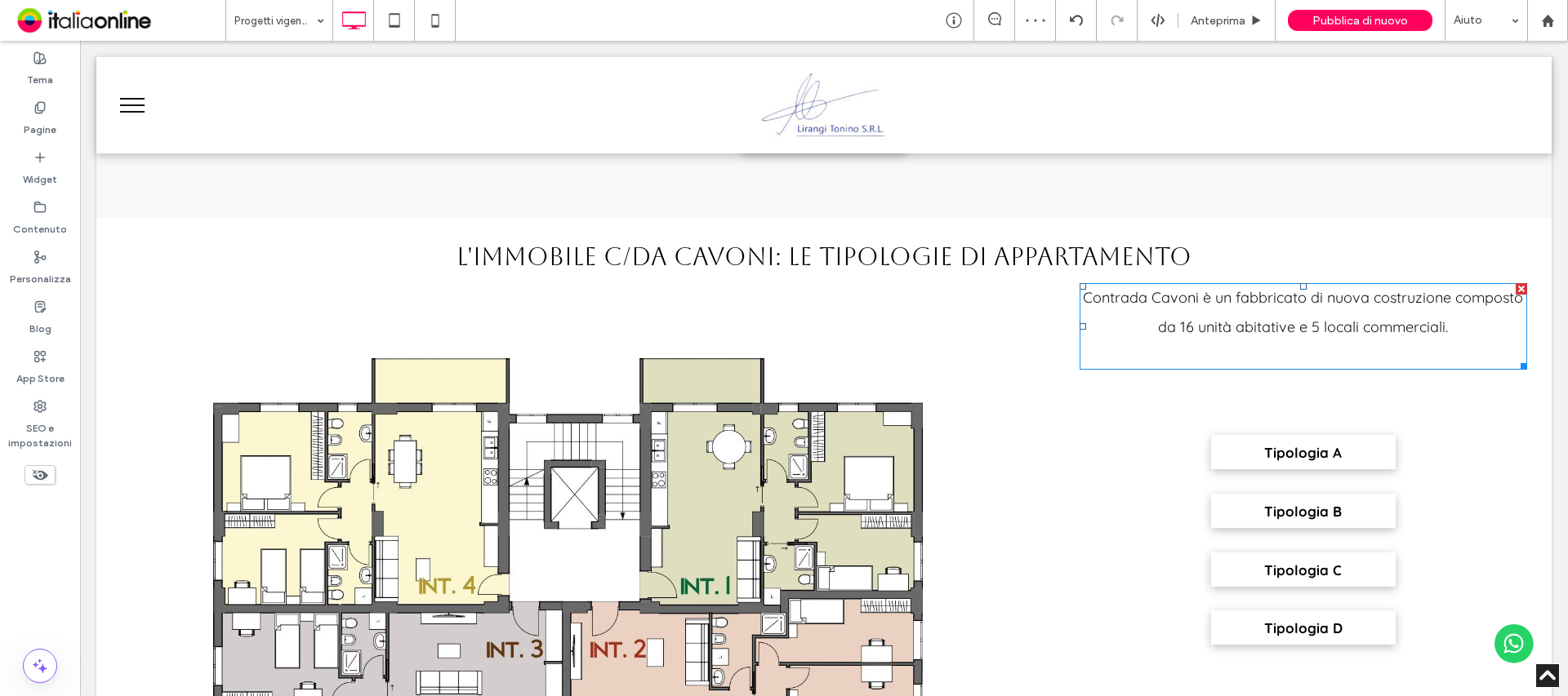
click at [1305, 325] on span "Contrada Cavoni è un fabbricato di nuova costruzione composto da 16 unità abita…" at bounding box center [1303, 312] width 440 height 48
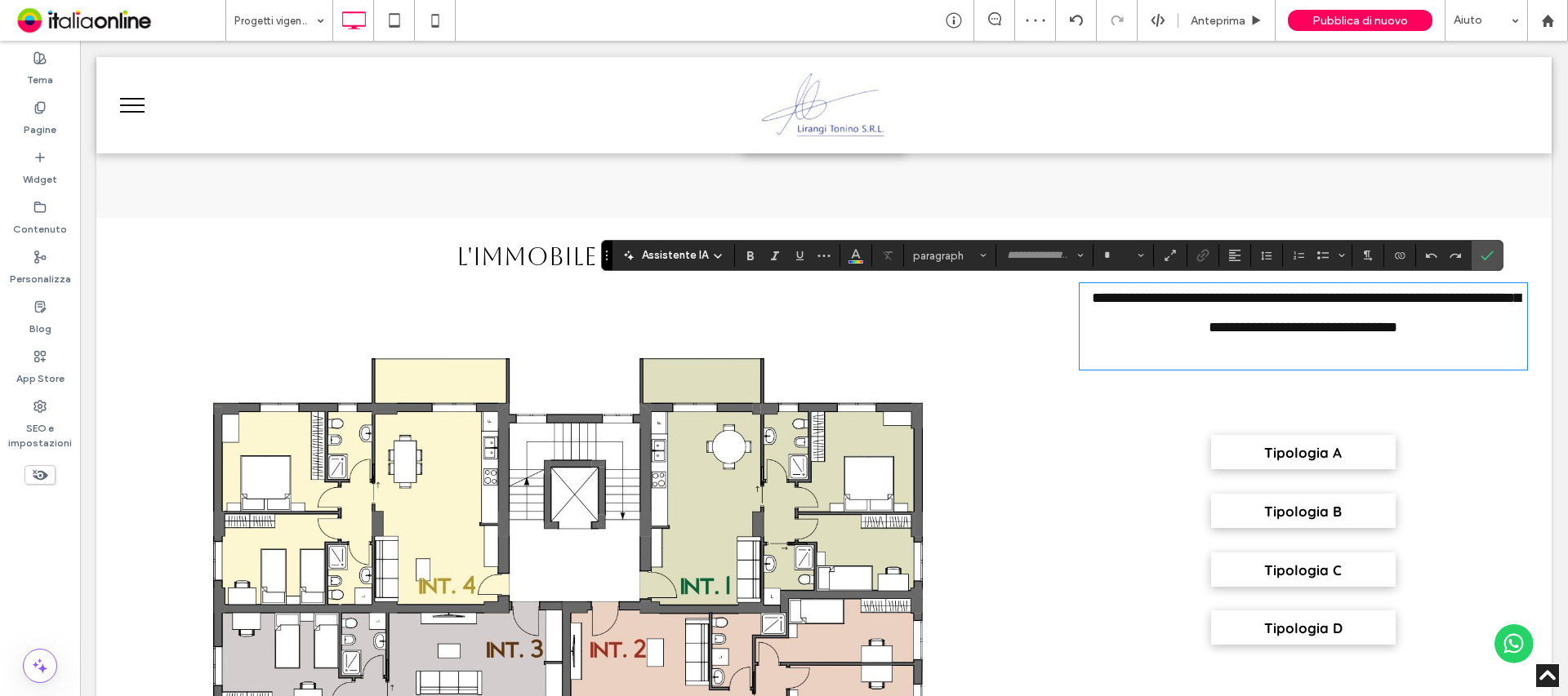
type input "*********"
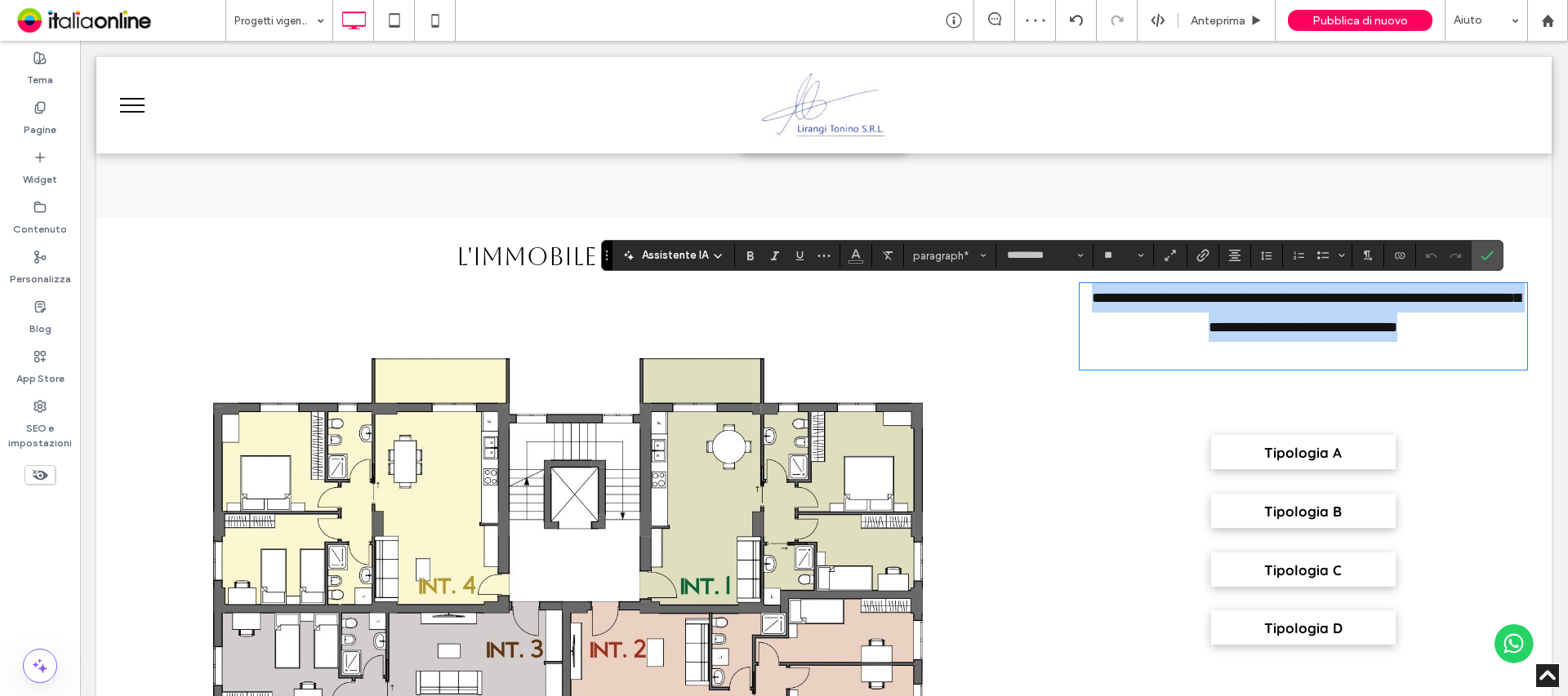
click at [1101, 308] on p "**********" at bounding box center [1303, 312] width 447 height 58
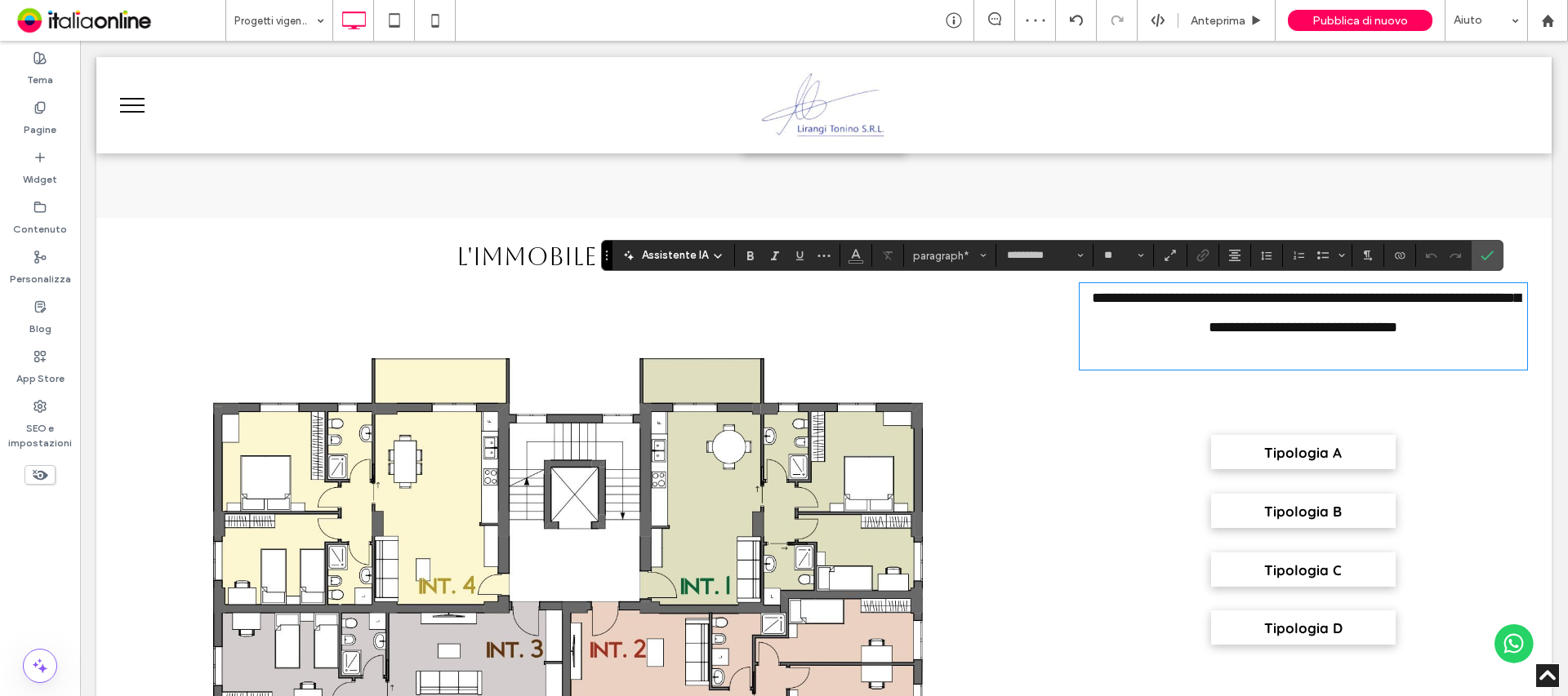
click at [1092, 296] on span "**********" at bounding box center [1306, 312] width 429 height 44
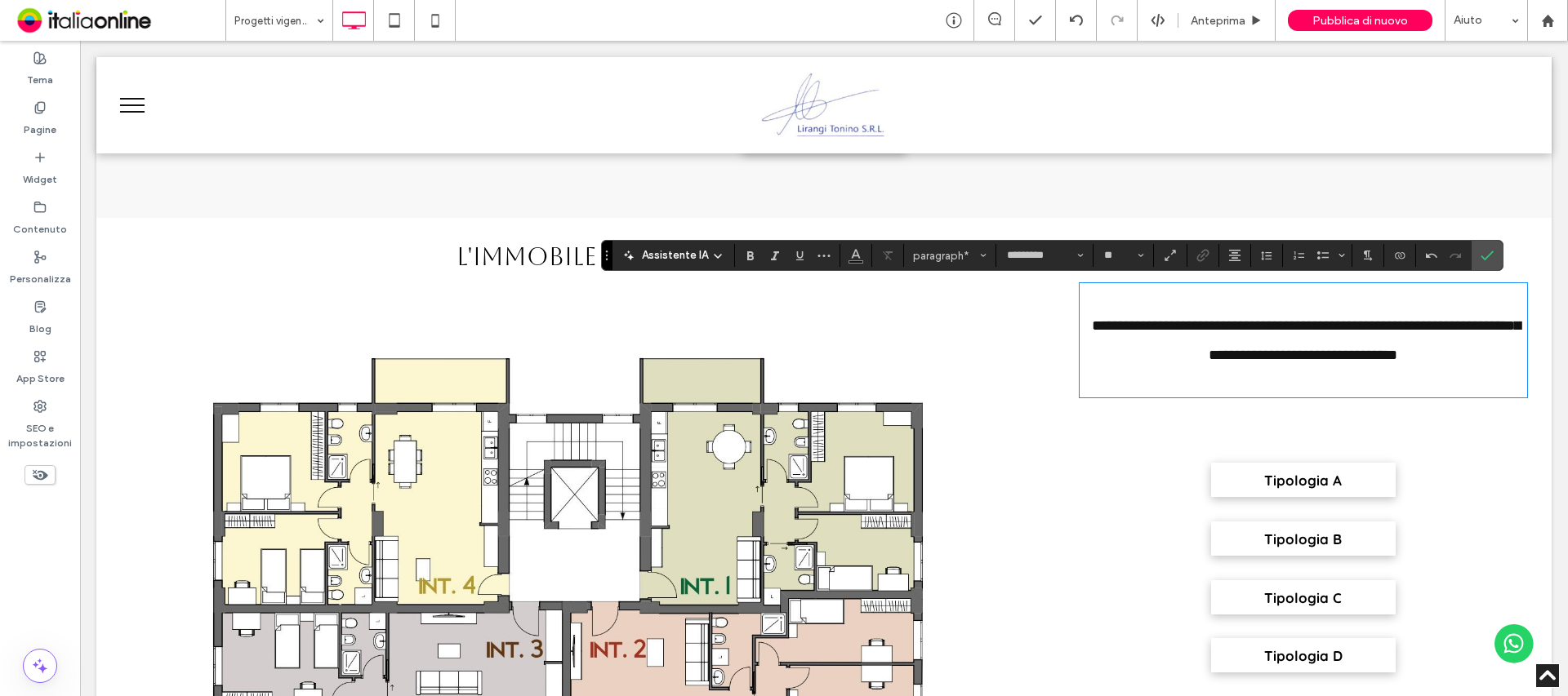
type input "**"
click at [1432, 362] on span "**********" at bounding box center [1306, 340] width 429 height 44
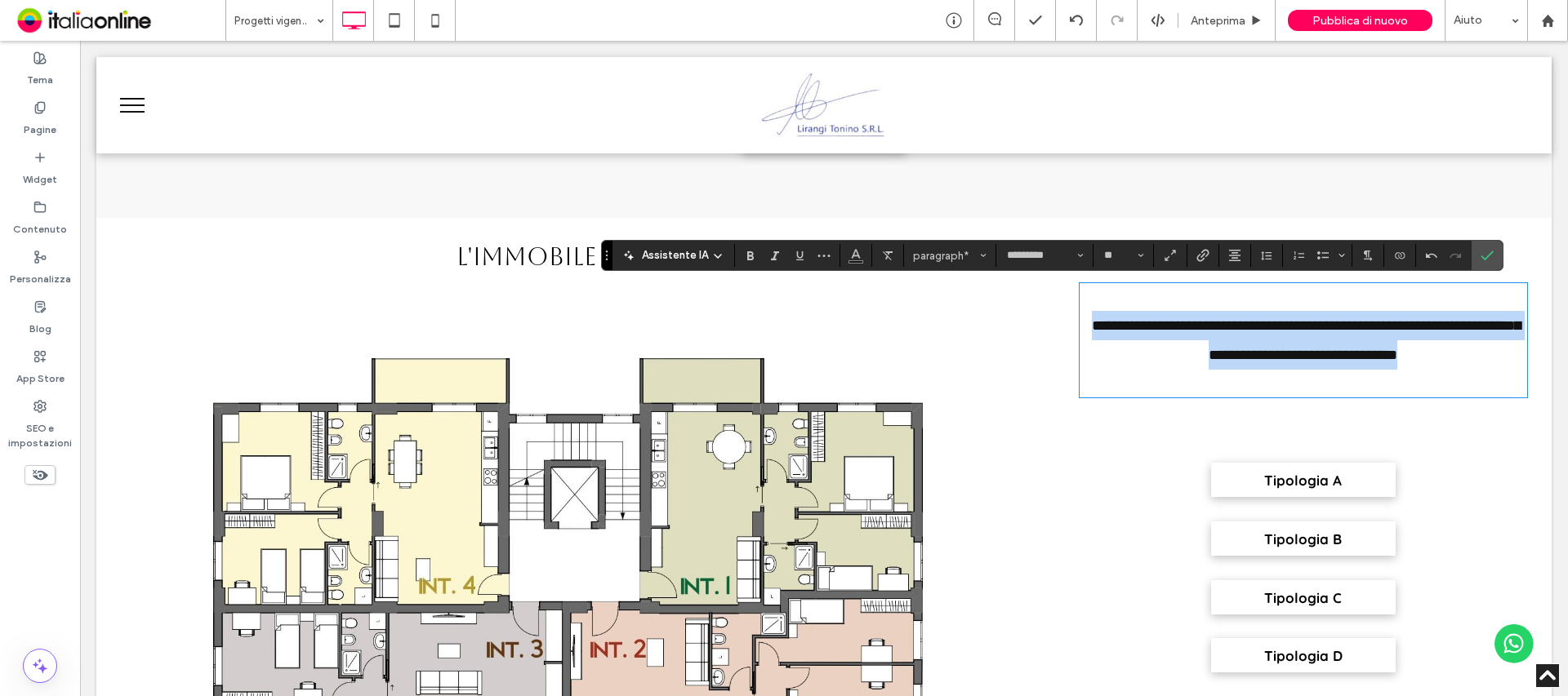
drag, startPoint x: 1437, startPoint y: 360, endPoint x: 1049, endPoint y: 322, distance: 389.9
click at [1058, 323] on div "**********" at bounding box center [1292, 607] width 468 height 648
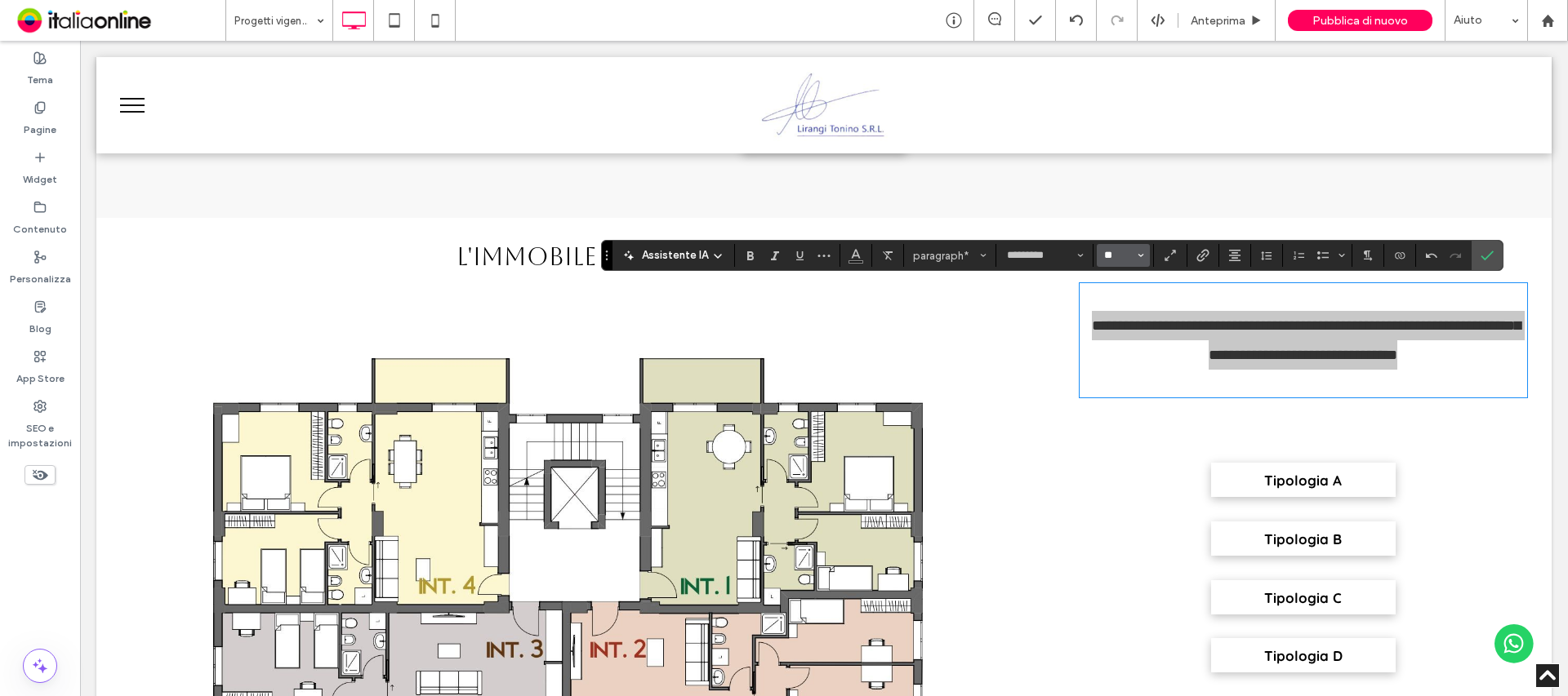
click at [1125, 254] on input "**" at bounding box center [1118, 255] width 32 height 13
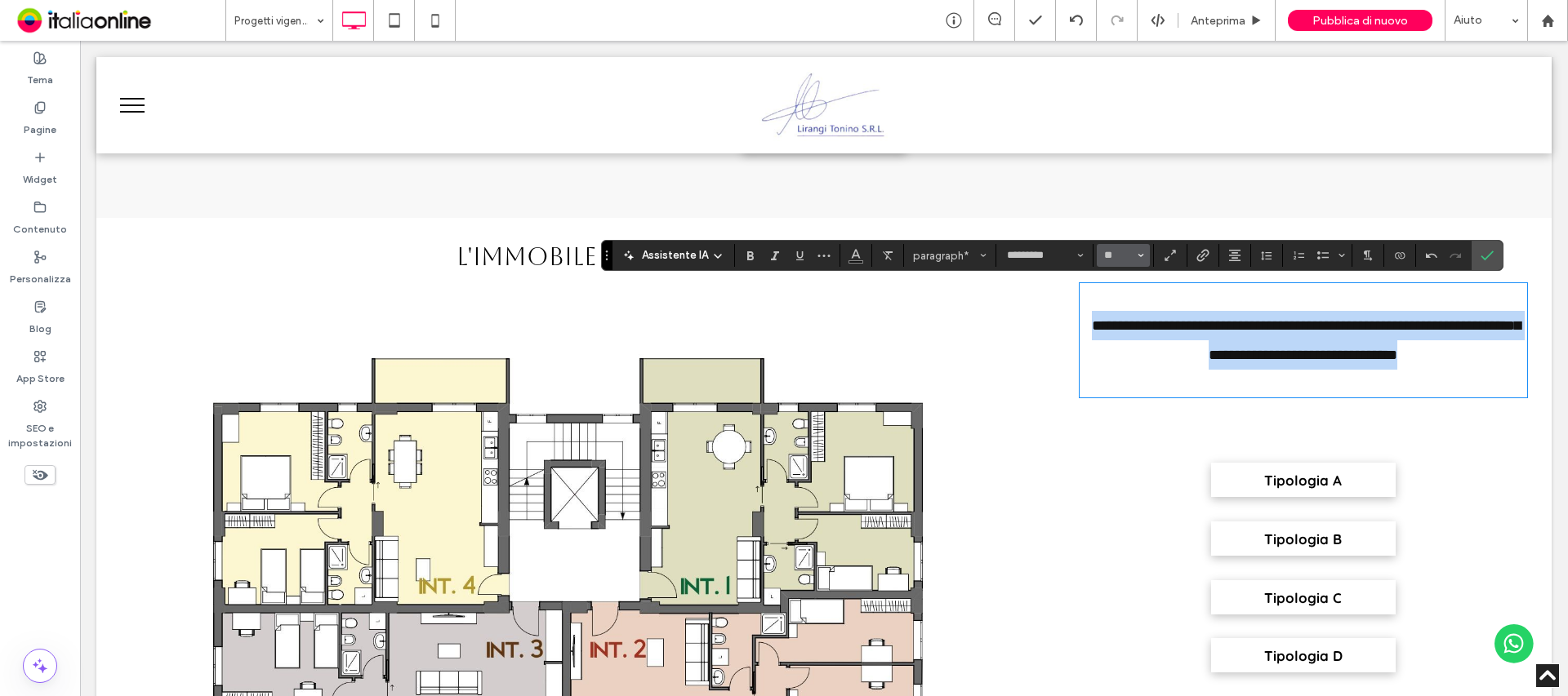
type input "**"
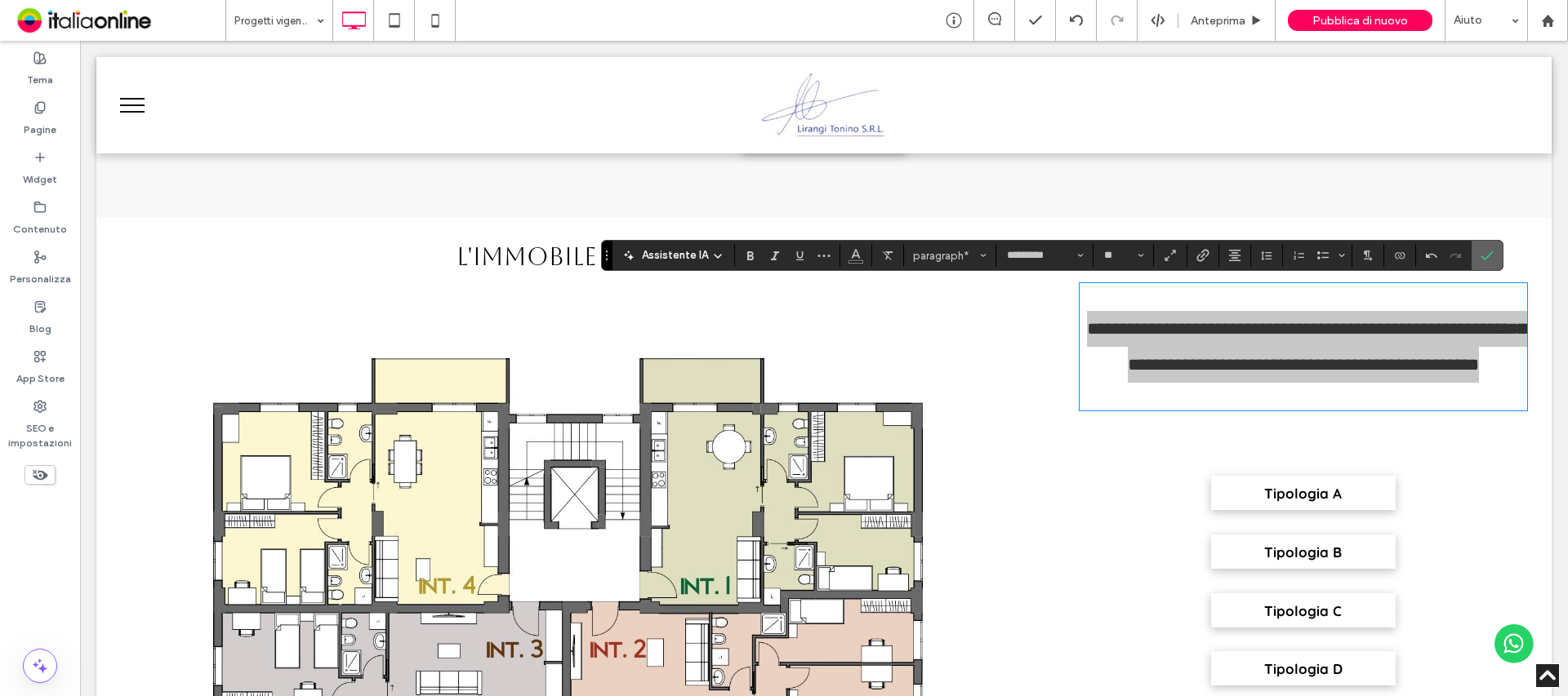
click at [1482, 251] on icon "Conferma" at bounding box center [1487, 255] width 13 height 13
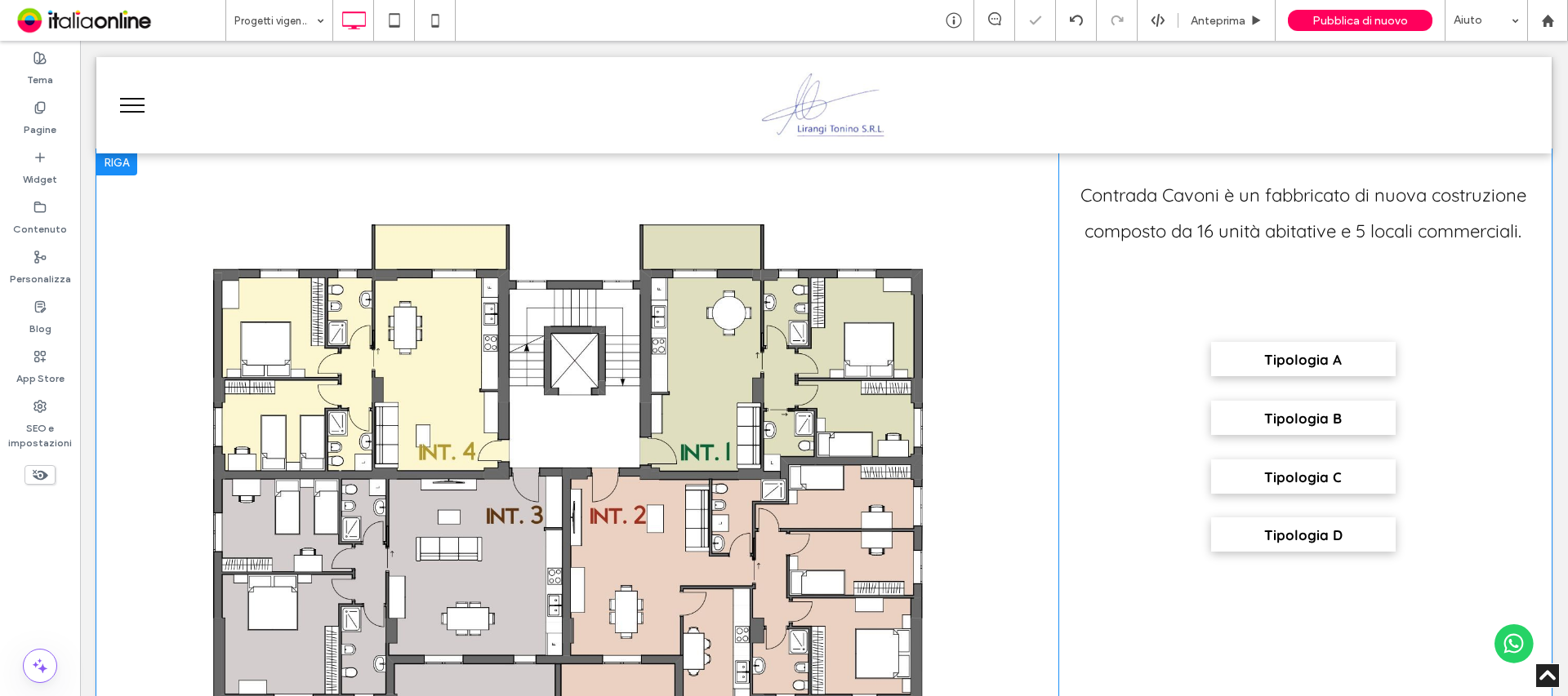
scroll to position [1224, 0]
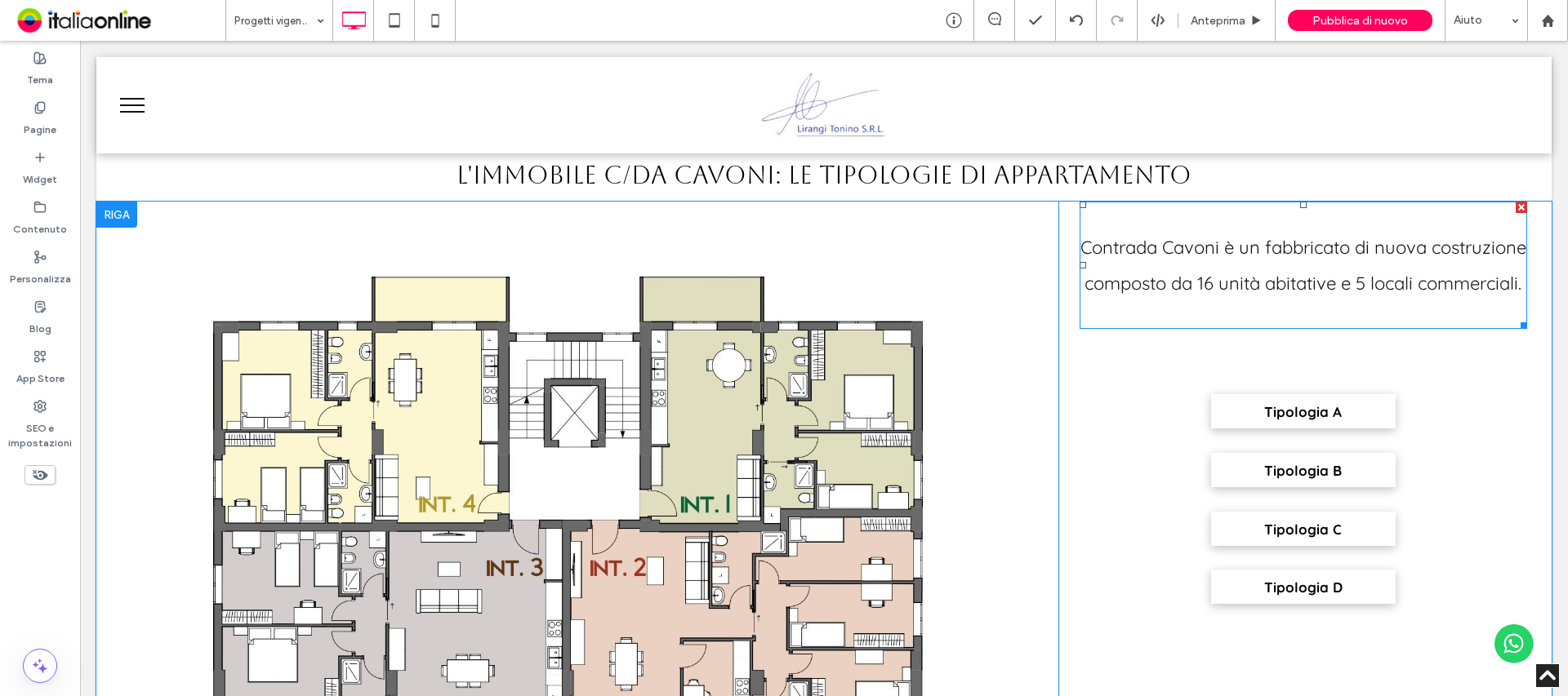
click at [1470, 292] on span "Contrada Cavoni è un fabbricato di nuova costruzione composto da 16 unità abita…" at bounding box center [1303, 265] width 446 height 58
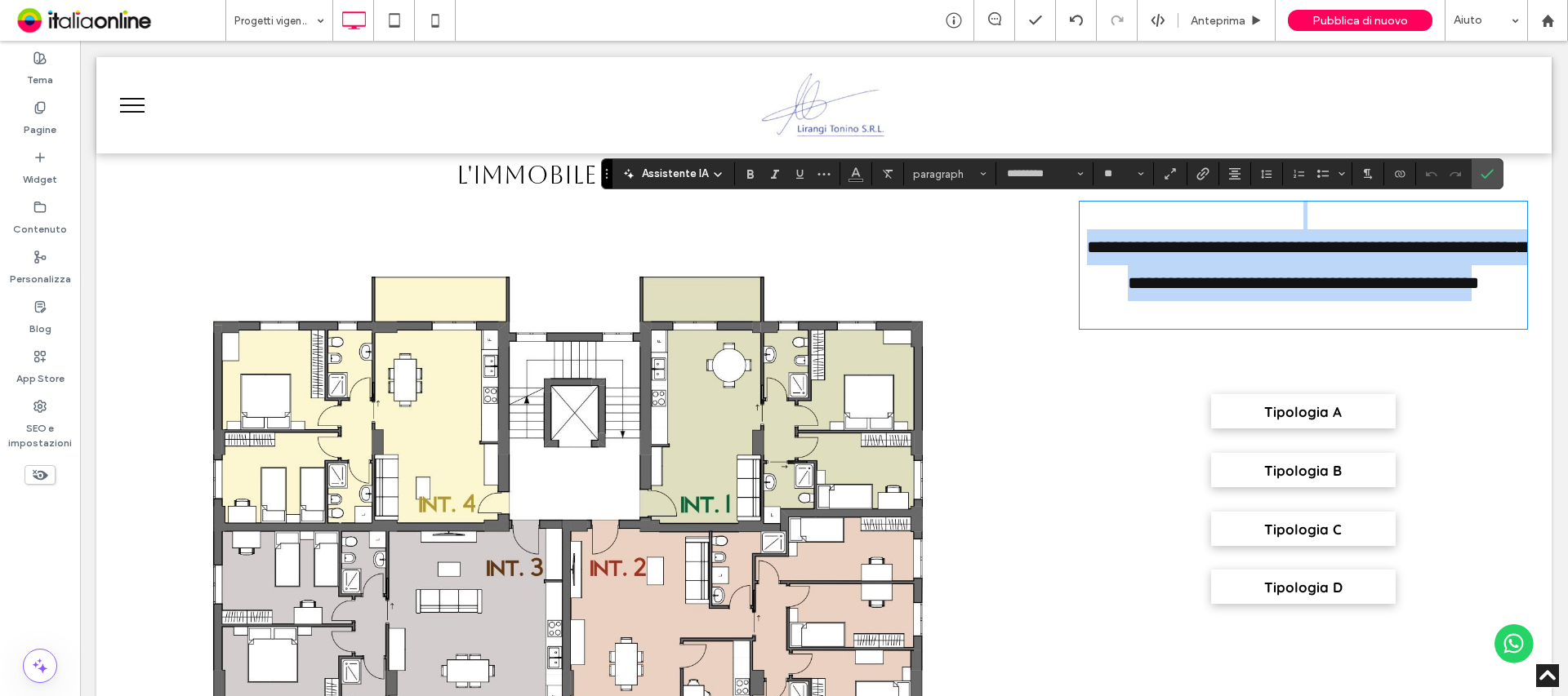
click at [1427, 284] on span "**********" at bounding box center [1306, 265] width 440 height 54
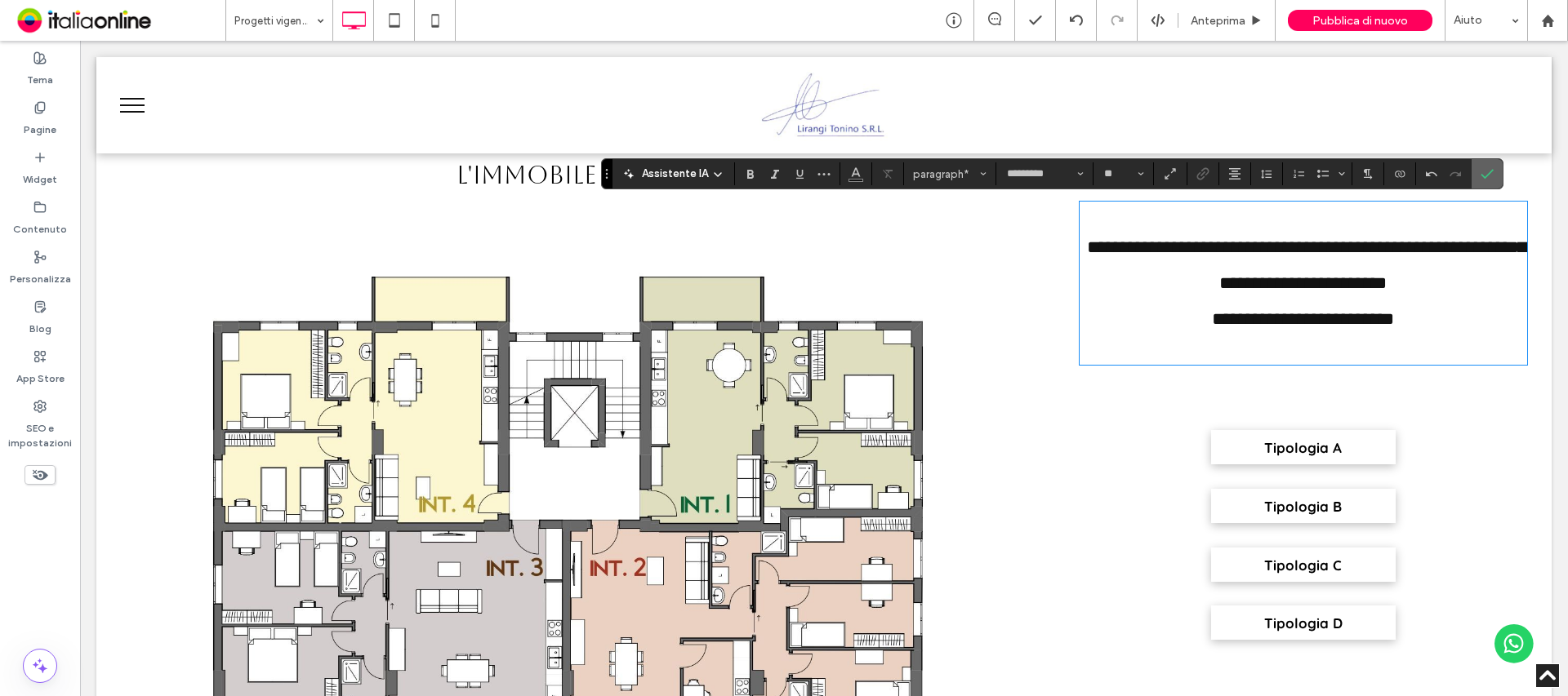
click at [1487, 178] on icon "Conferma" at bounding box center [1487, 174] width 13 height 13
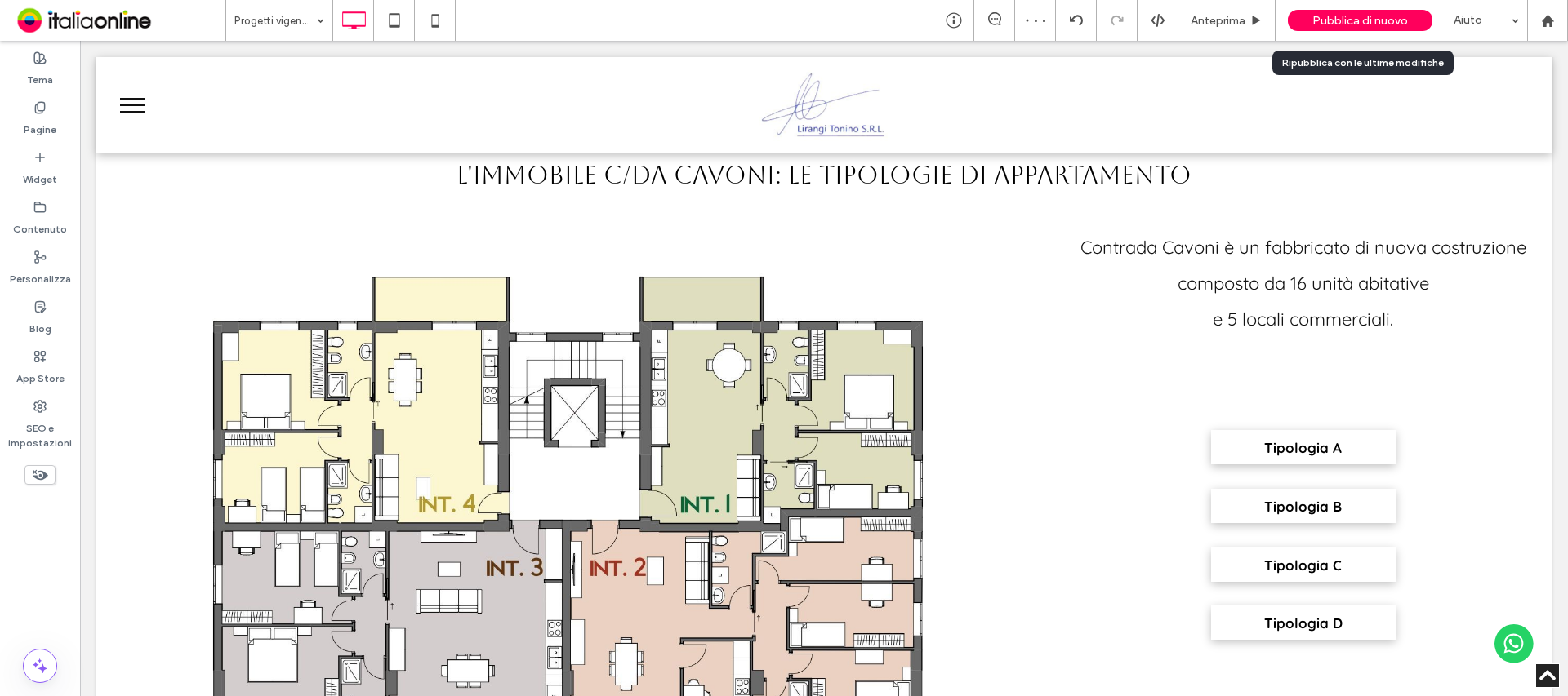
click at [1378, 14] on span "Pubblica di nuovo" at bounding box center [1360, 20] width 96 height 14
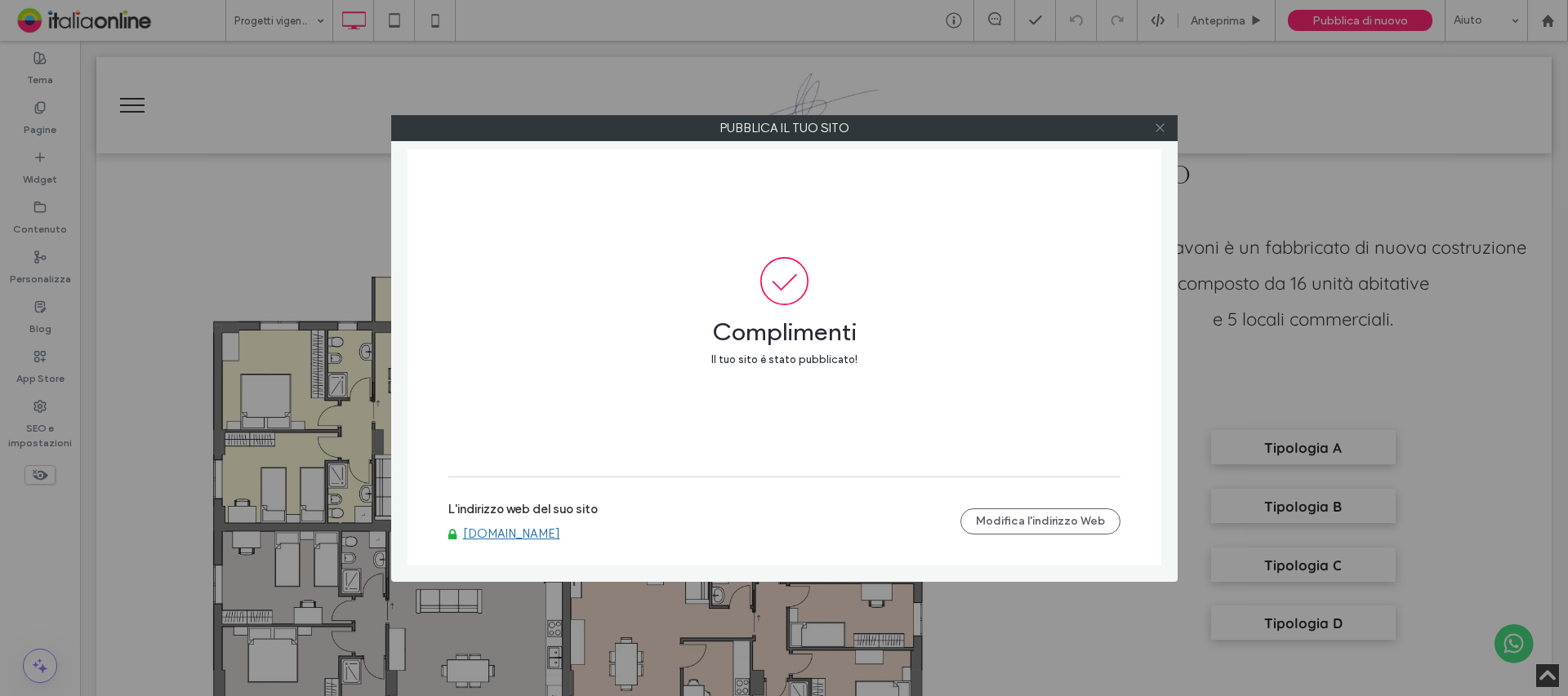
click at [1166, 128] on icon at bounding box center [1160, 128] width 12 height 12
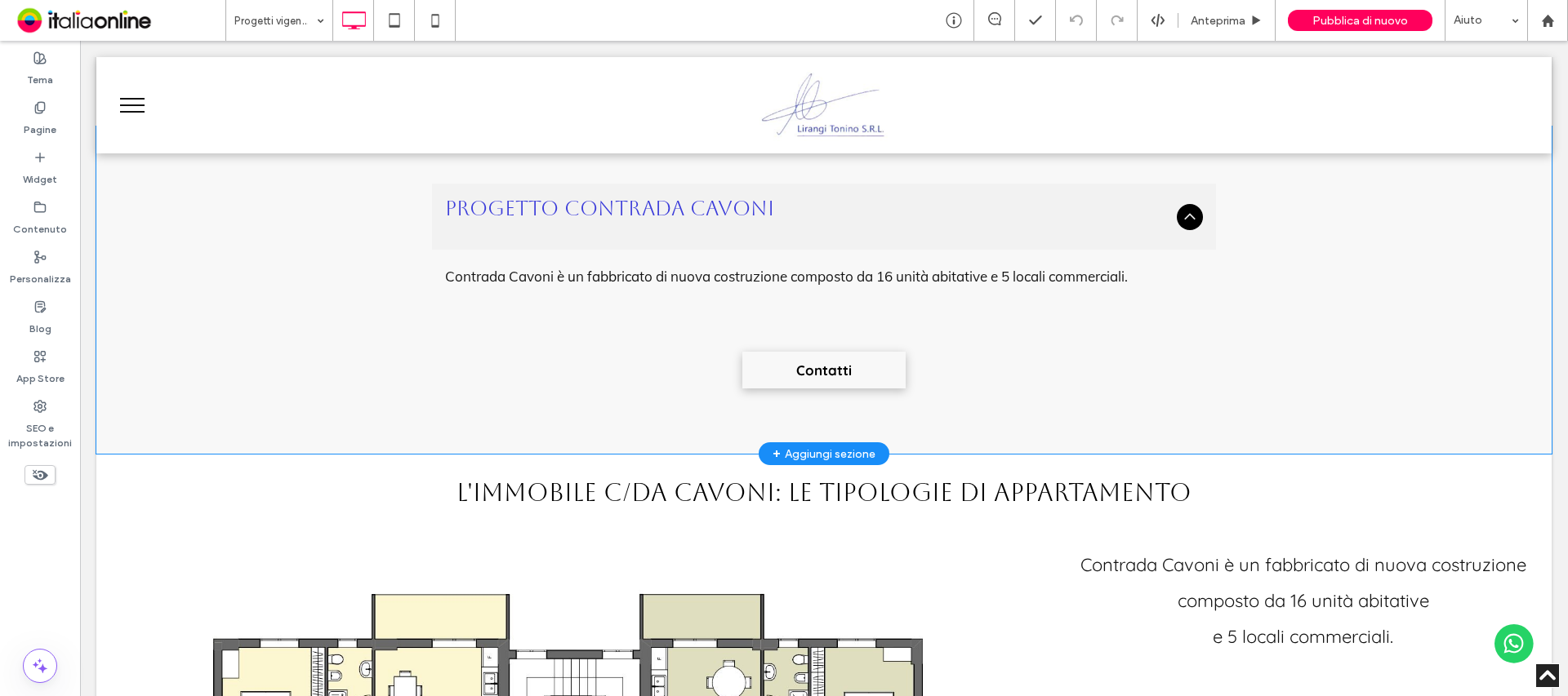
scroll to position [898, 0]
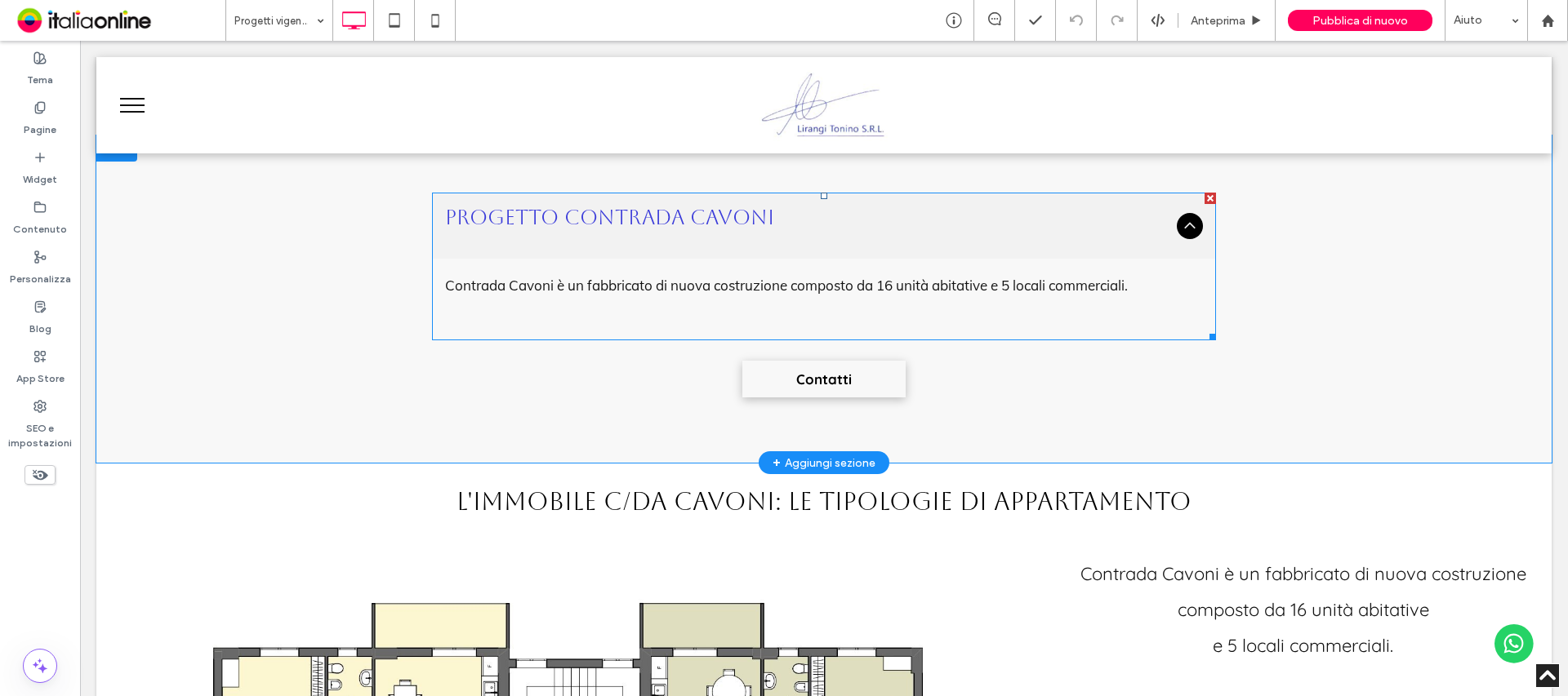
click at [1182, 230] on icon at bounding box center [1189, 225] width 19 height 19
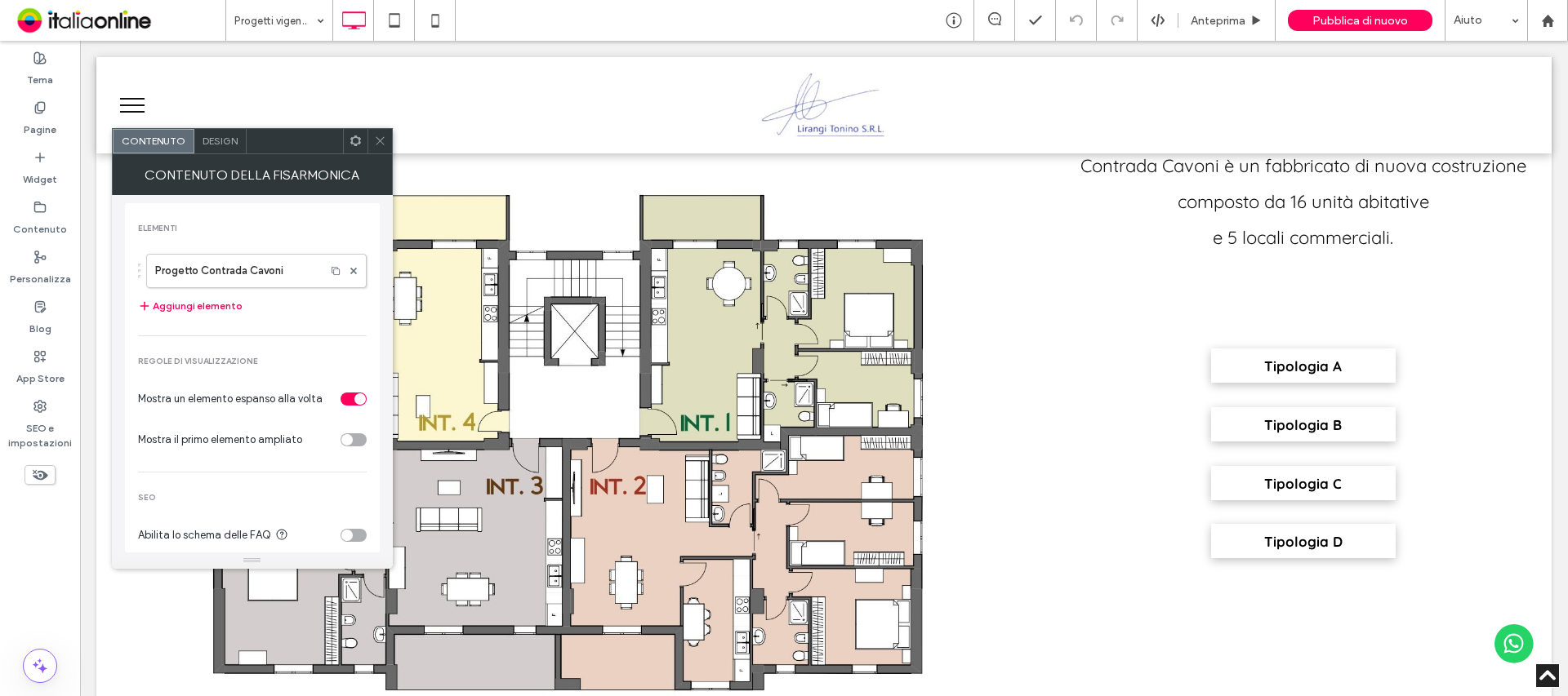
scroll to position [1306, 0]
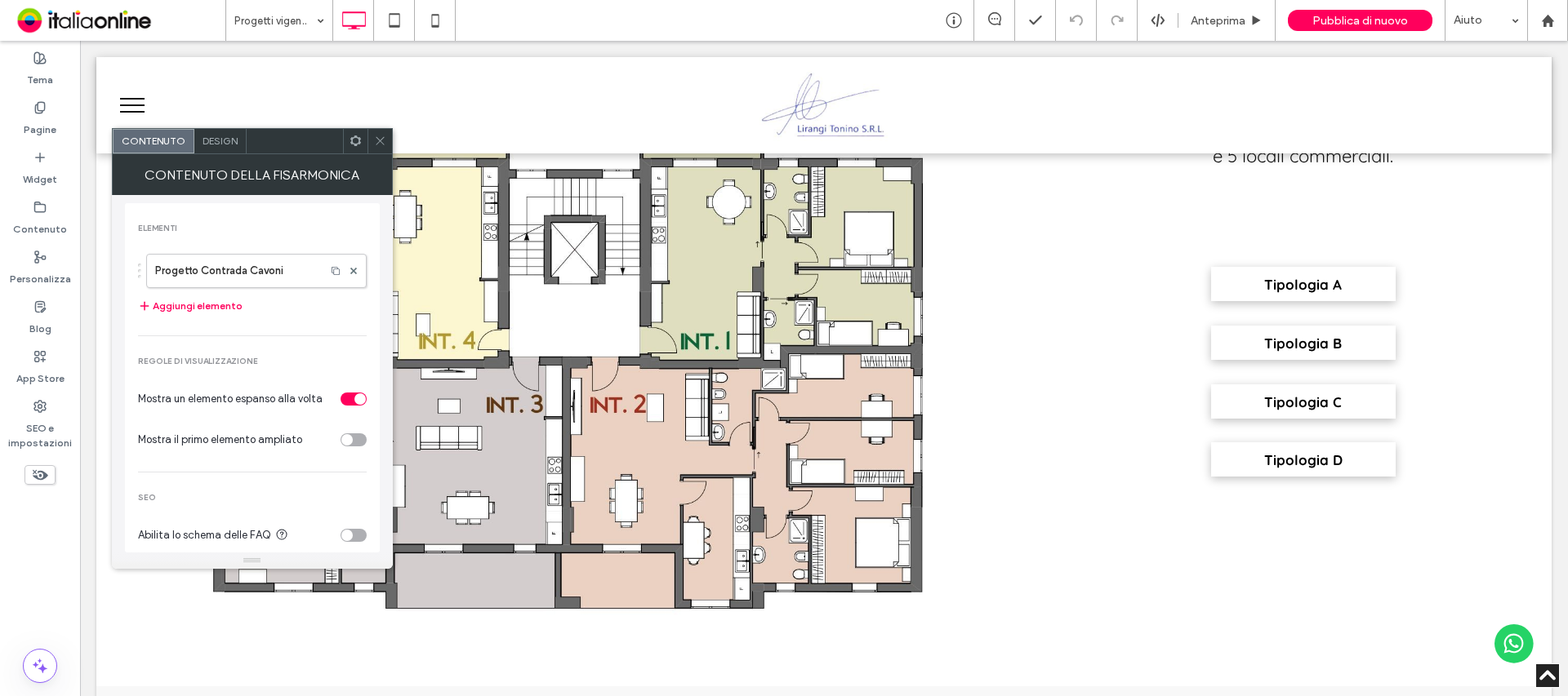
click at [911, 436] on img at bounding box center [579, 362] width 917 height 648
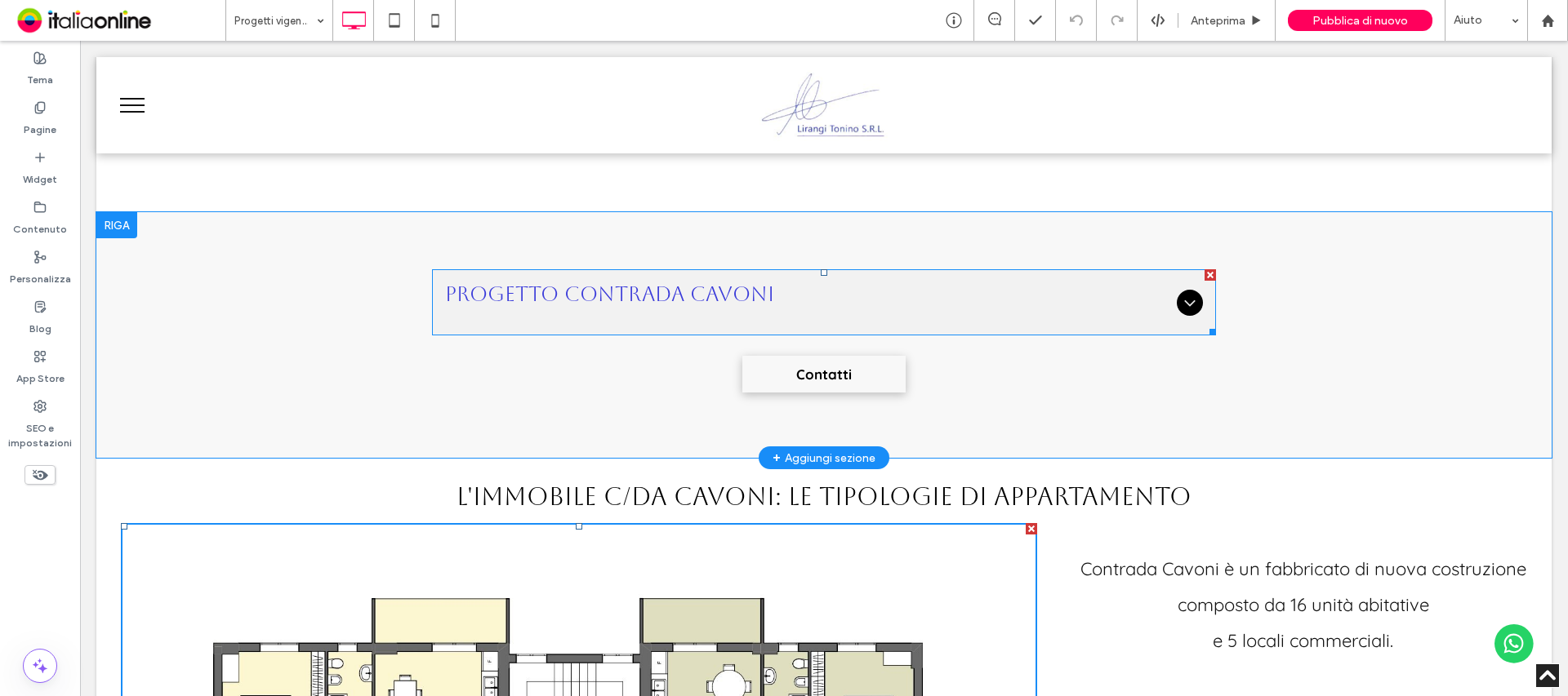
scroll to position [898, 0]
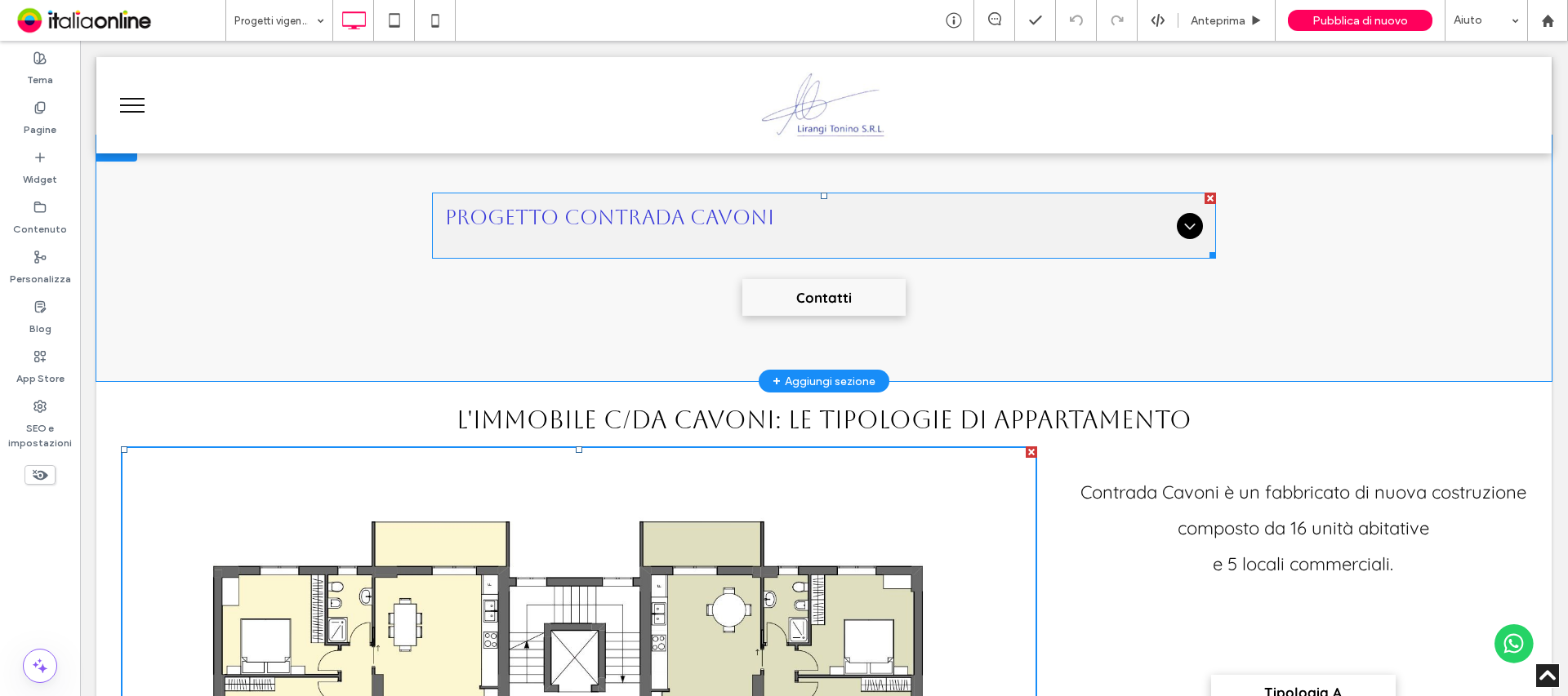
click at [846, 229] on span "Progetto Contrada Cavoni" at bounding box center [807, 218] width 725 height 24
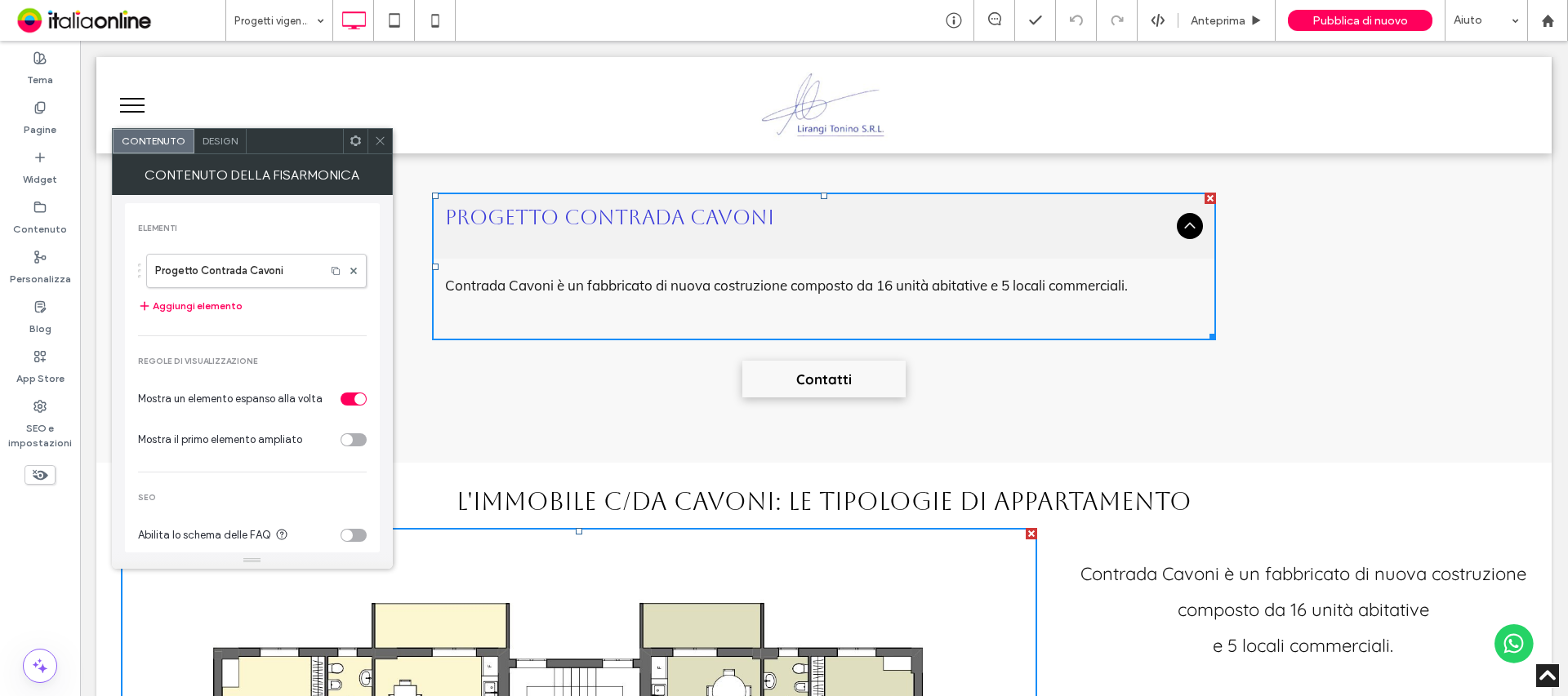
click at [385, 131] on span at bounding box center [380, 141] width 12 height 25
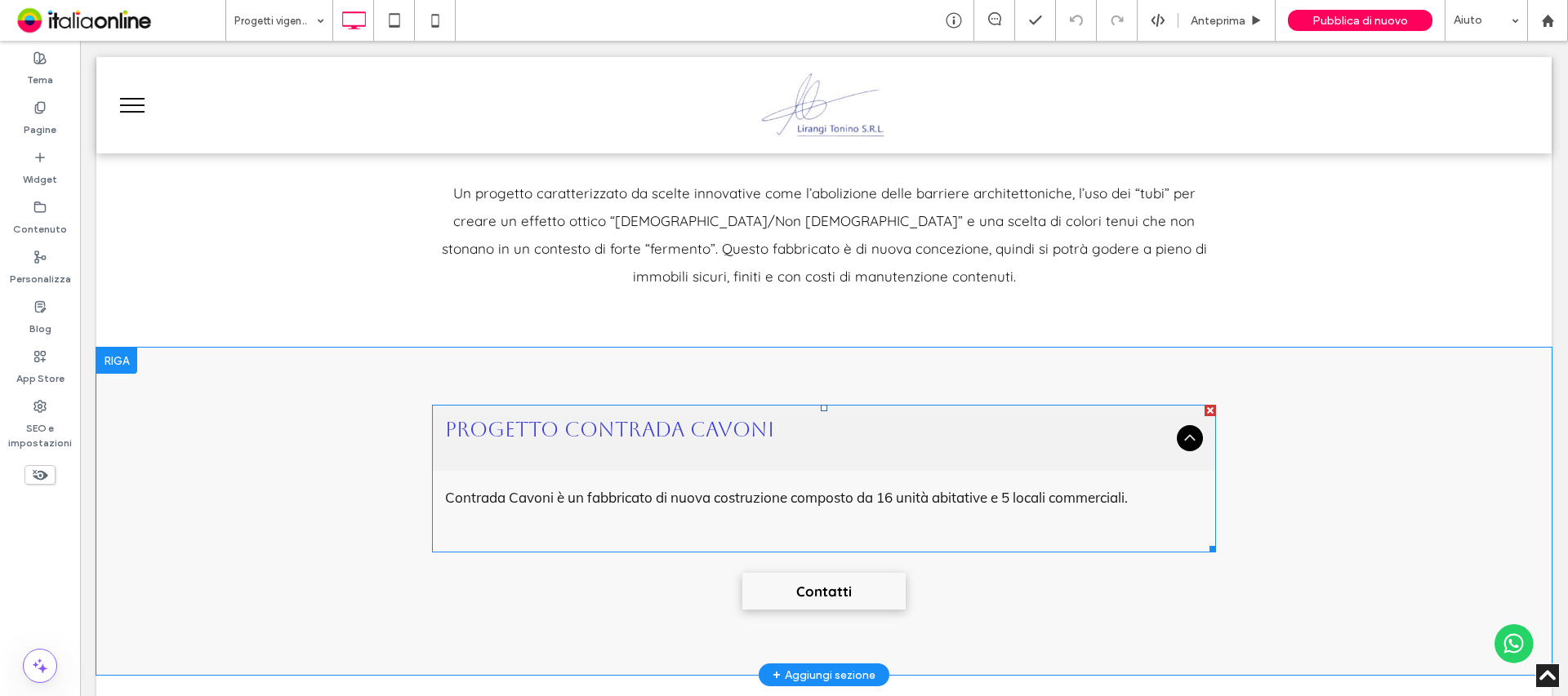
scroll to position [816, 0]
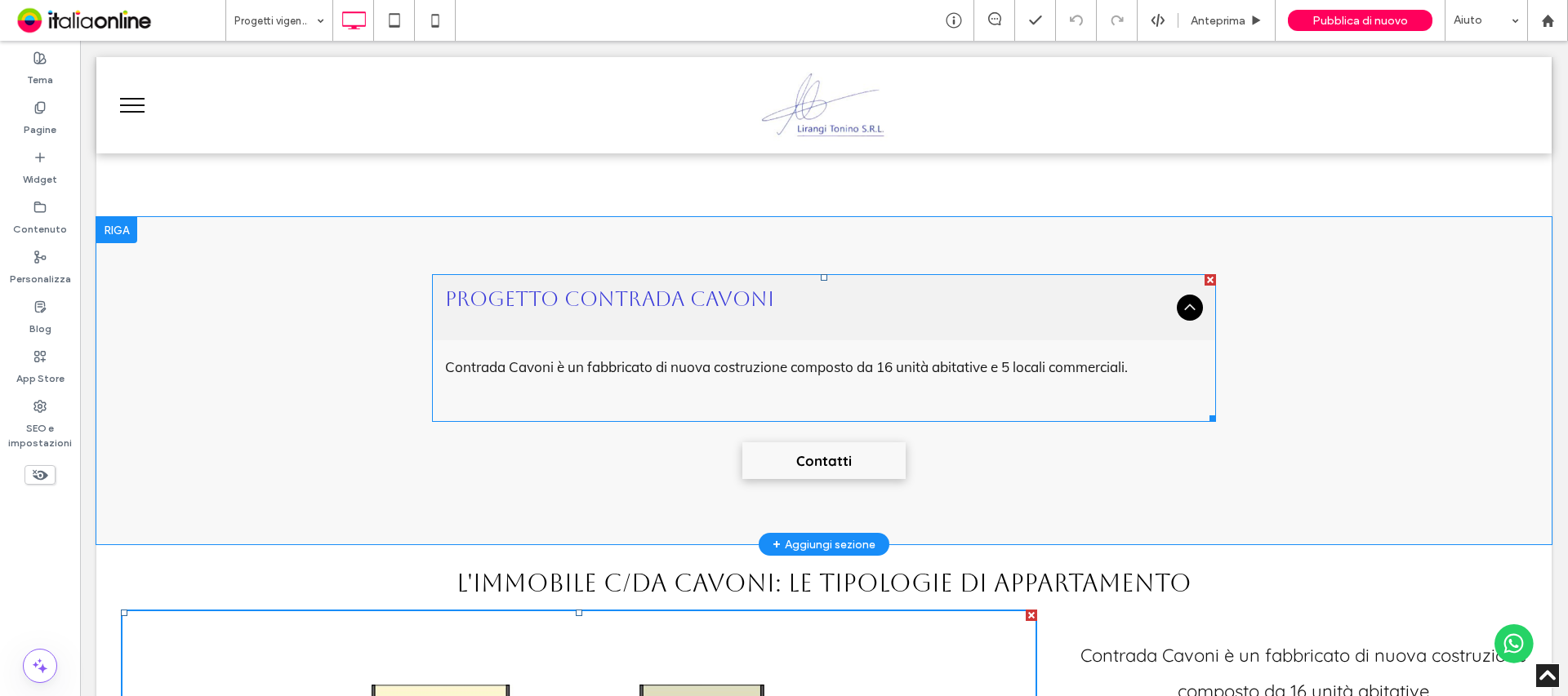
click at [1205, 279] on div at bounding box center [1210, 279] width 11 height 11
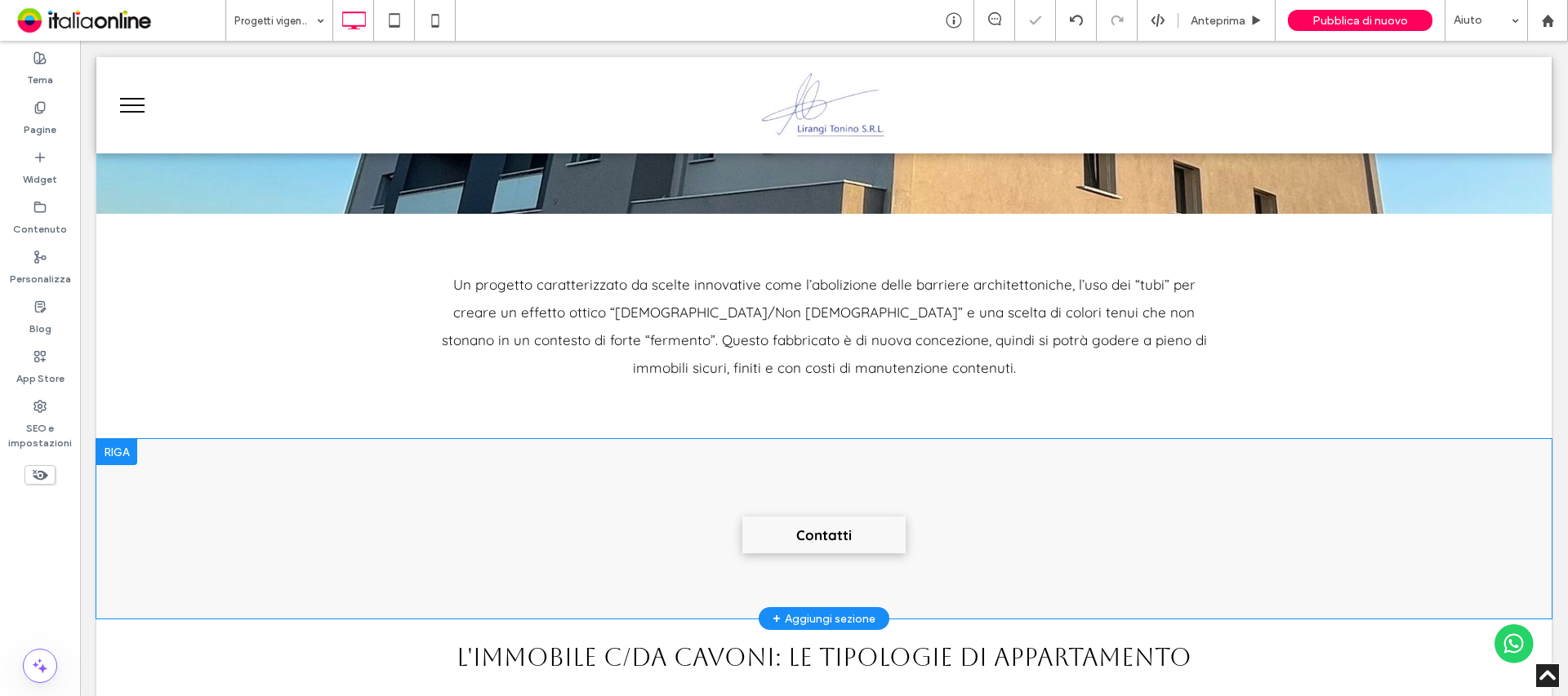
scroll to position [572, 0]
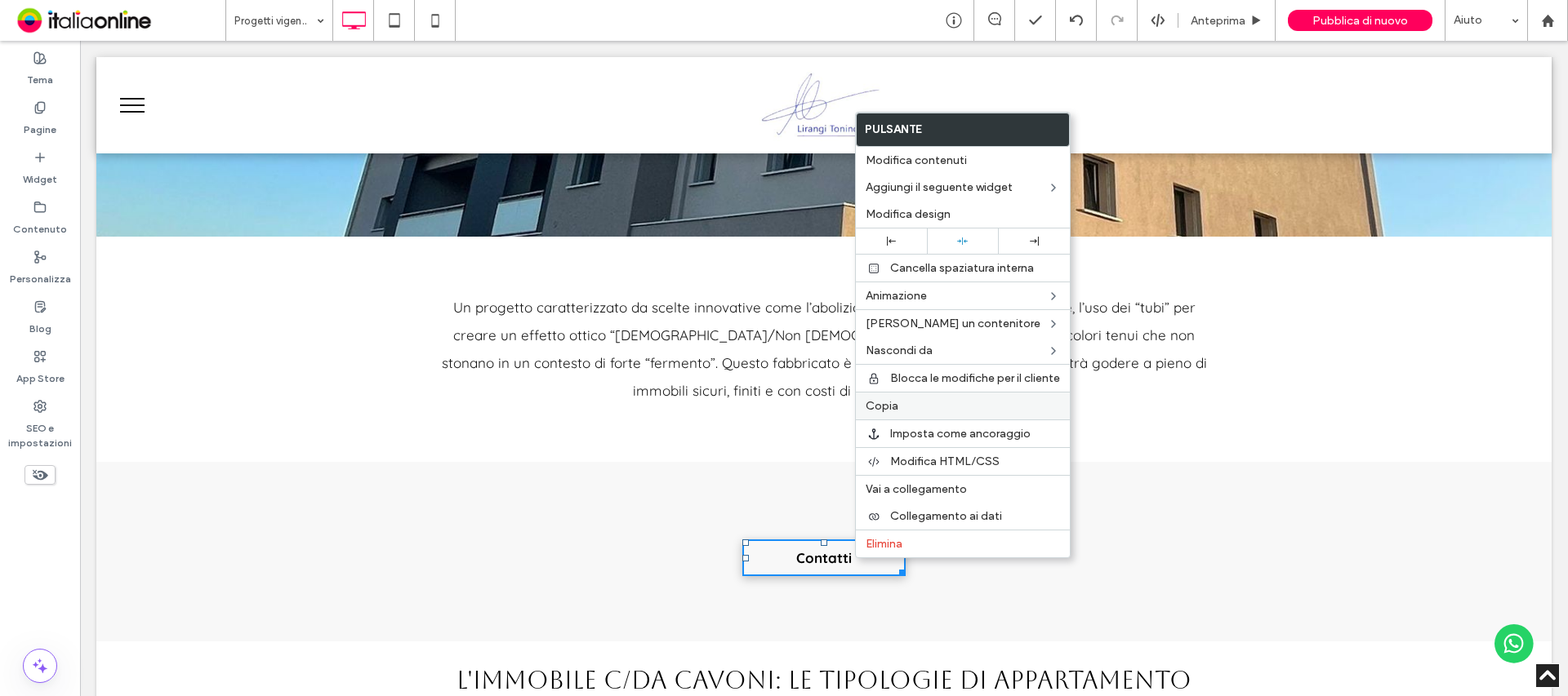
drag, startPoint x: 929, startPoint y: 411, endPoint x: 888, endPoint y: 422, distance: 42.4
click at [929, 411] on label "Copia" at bounding box center [962, 406] width 194 height 14
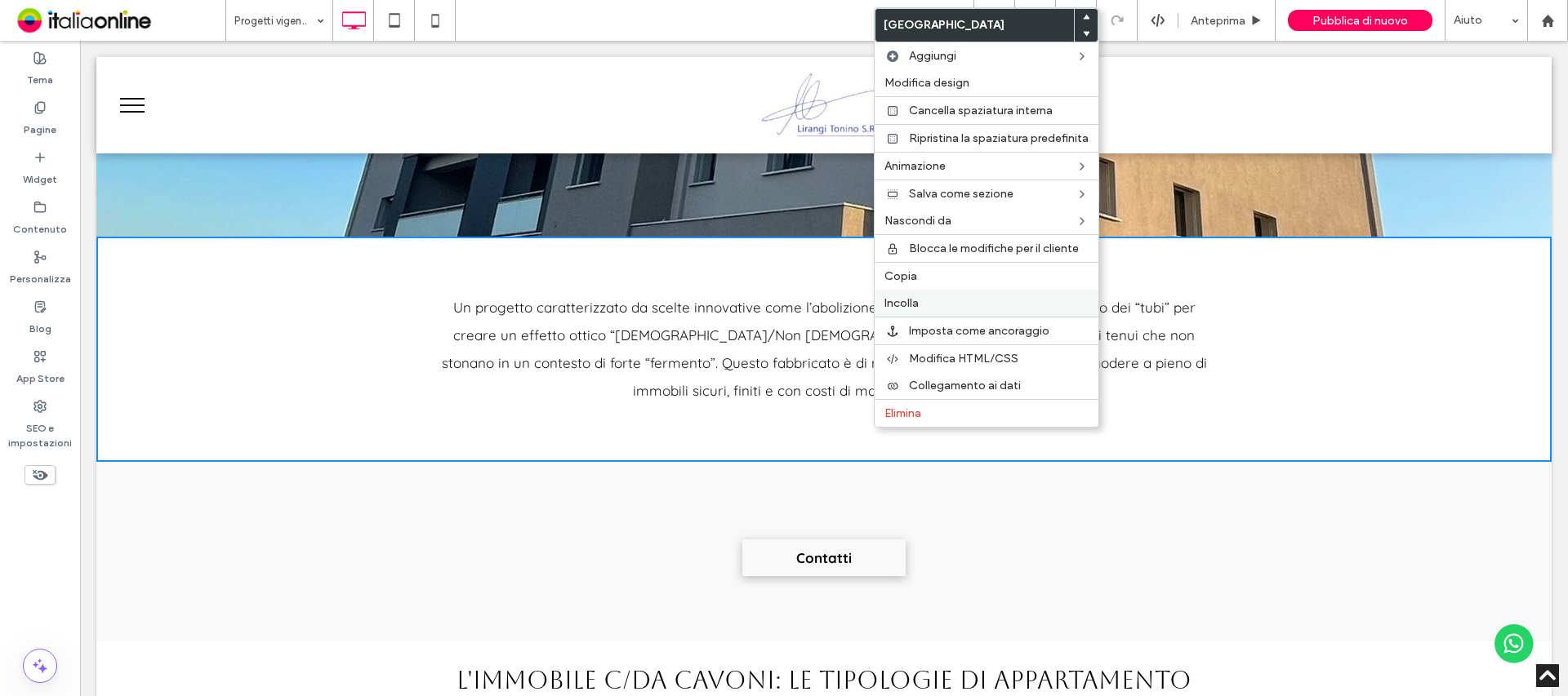
click at [915, 299] on span "Incolla" at bounding box center [901, 303] width 34 height 14
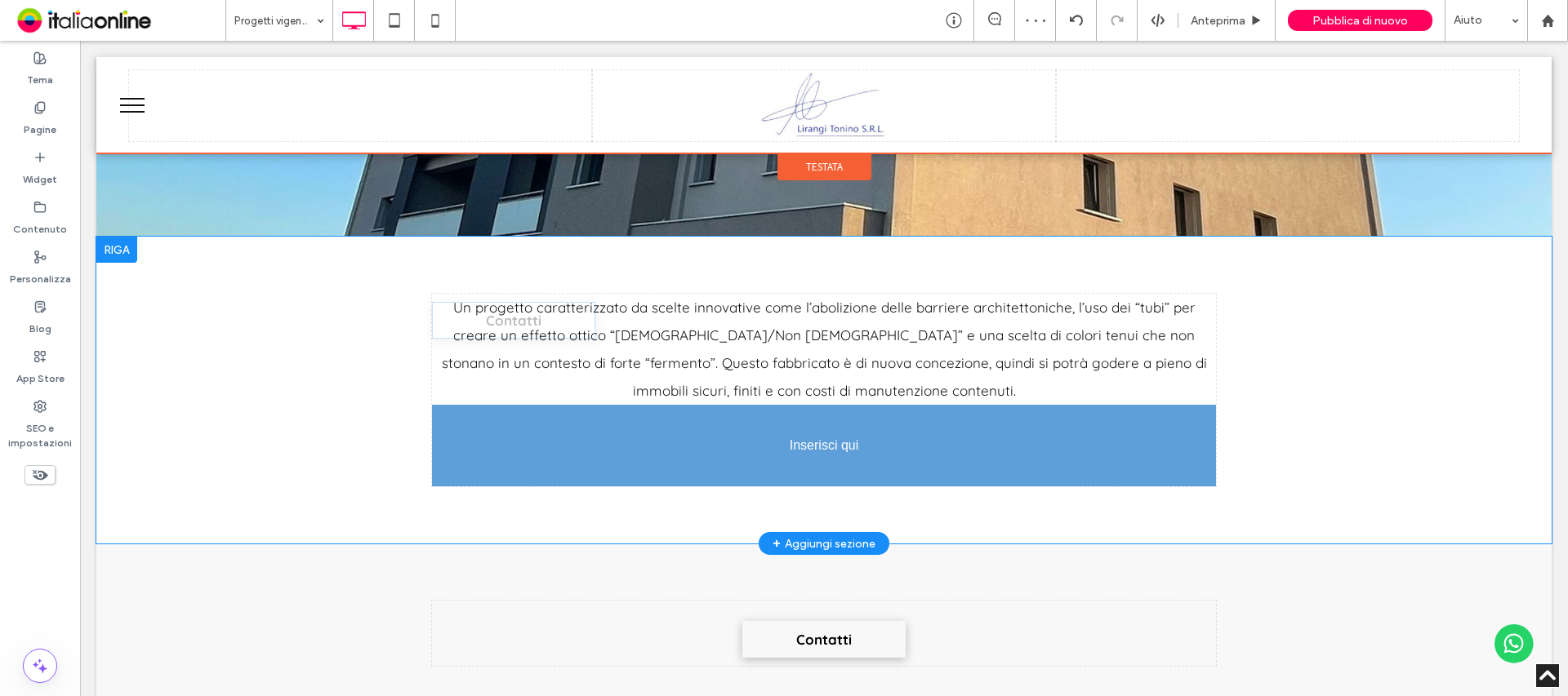
drag, startPoint x: 837, startPoint y: 315, endPoint x: 917, endPoint y: 492, distance: 194.2
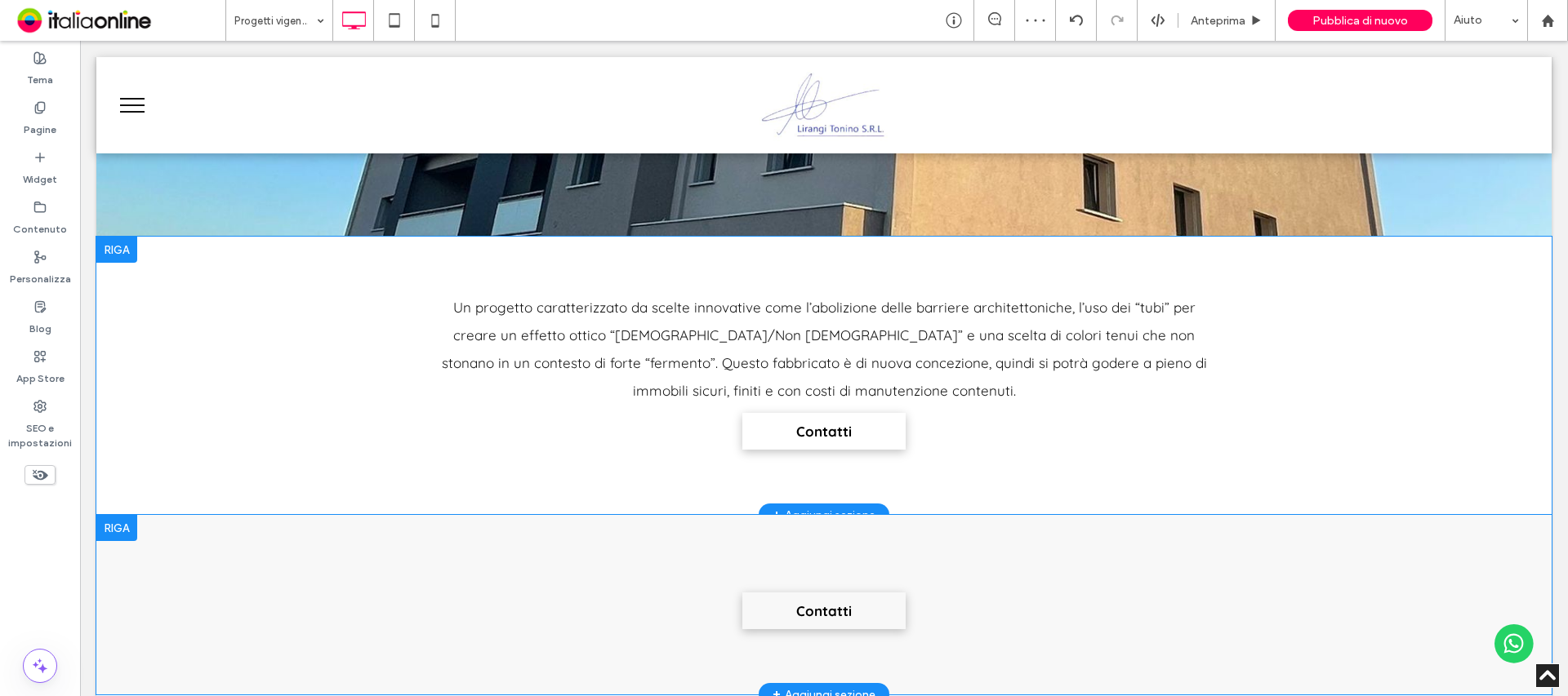
scroll to position [816, 0]
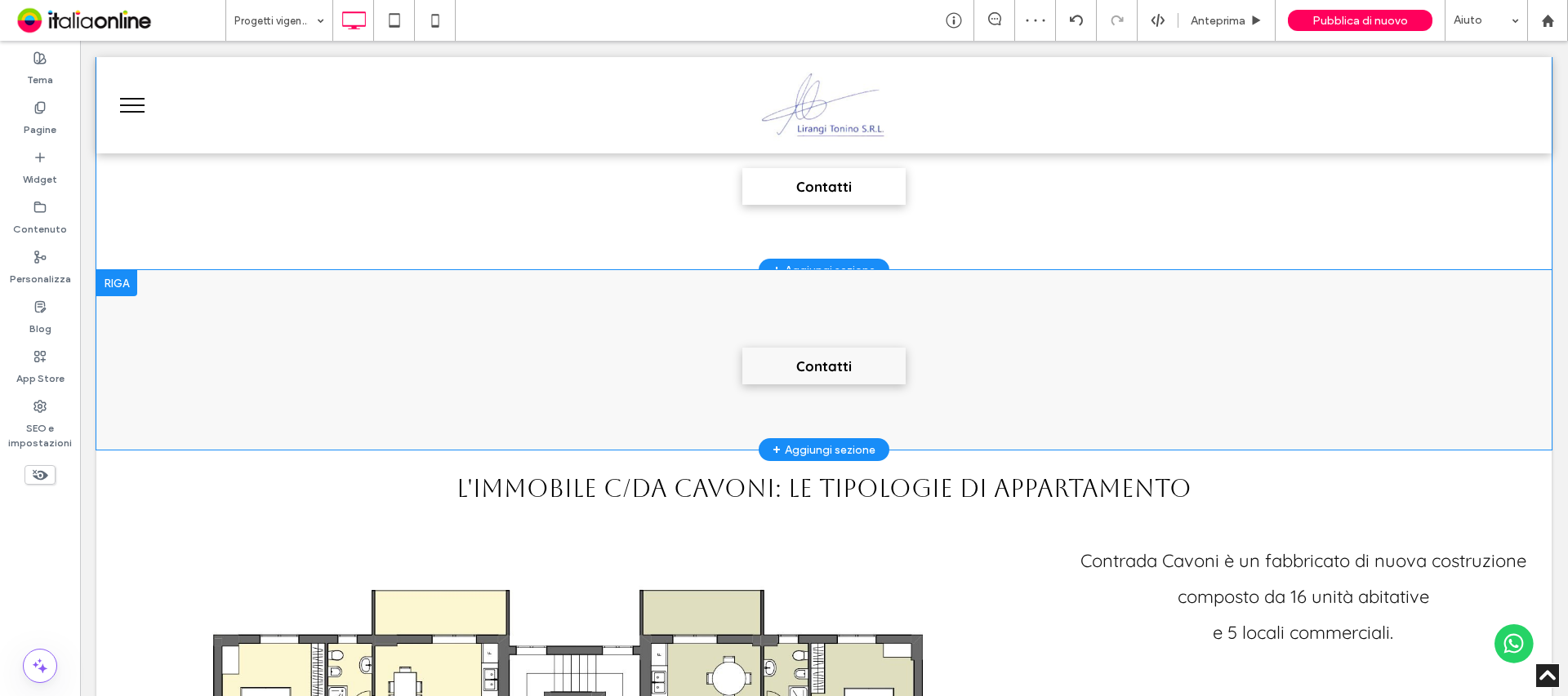
click at [124, 290] on div at bounding box center [117, 283] width 41 height 26
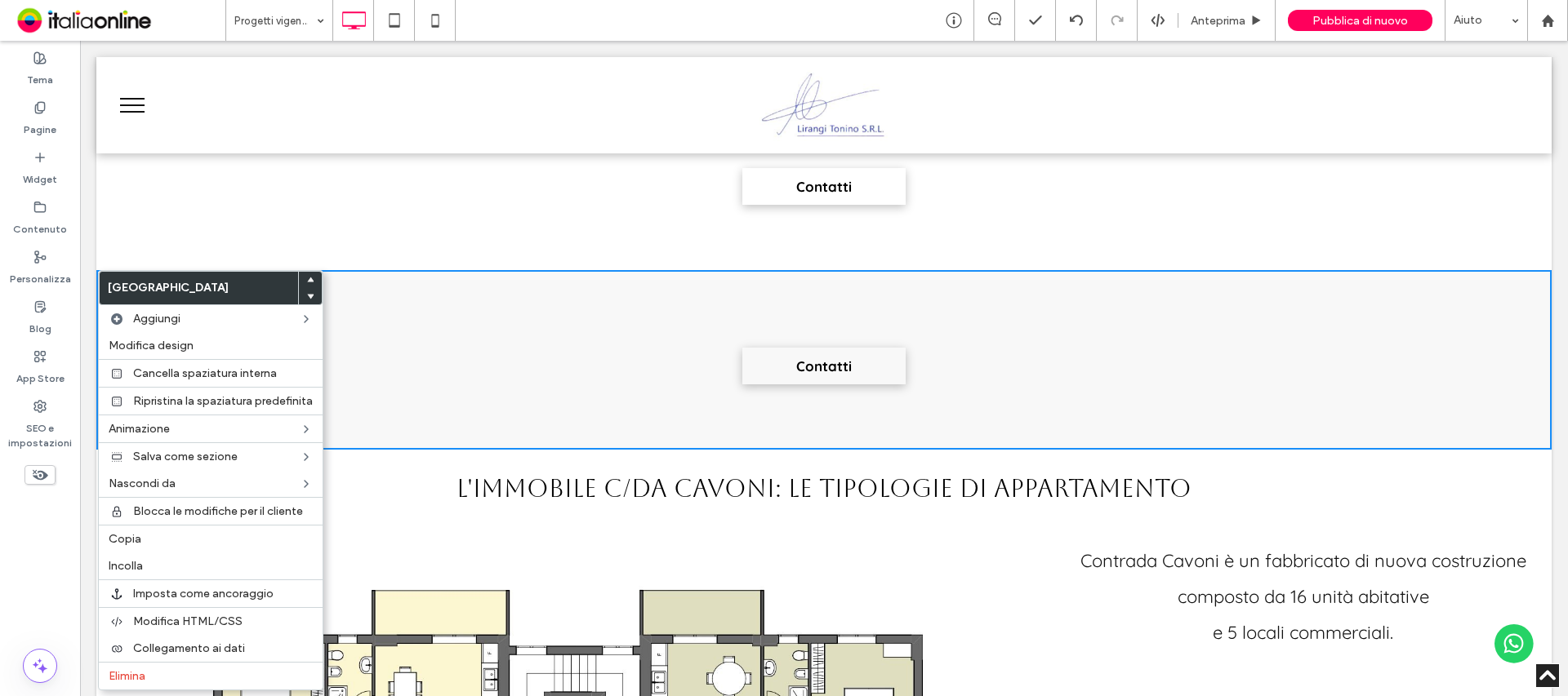
drag, startPoint x: 146, startPoint y: 682, endPoint x: 371, endPoint y: 627, distance: 231.6
click at [146, 682] on span "Elimina" at bounding box center [126, 676] width 36 height 14
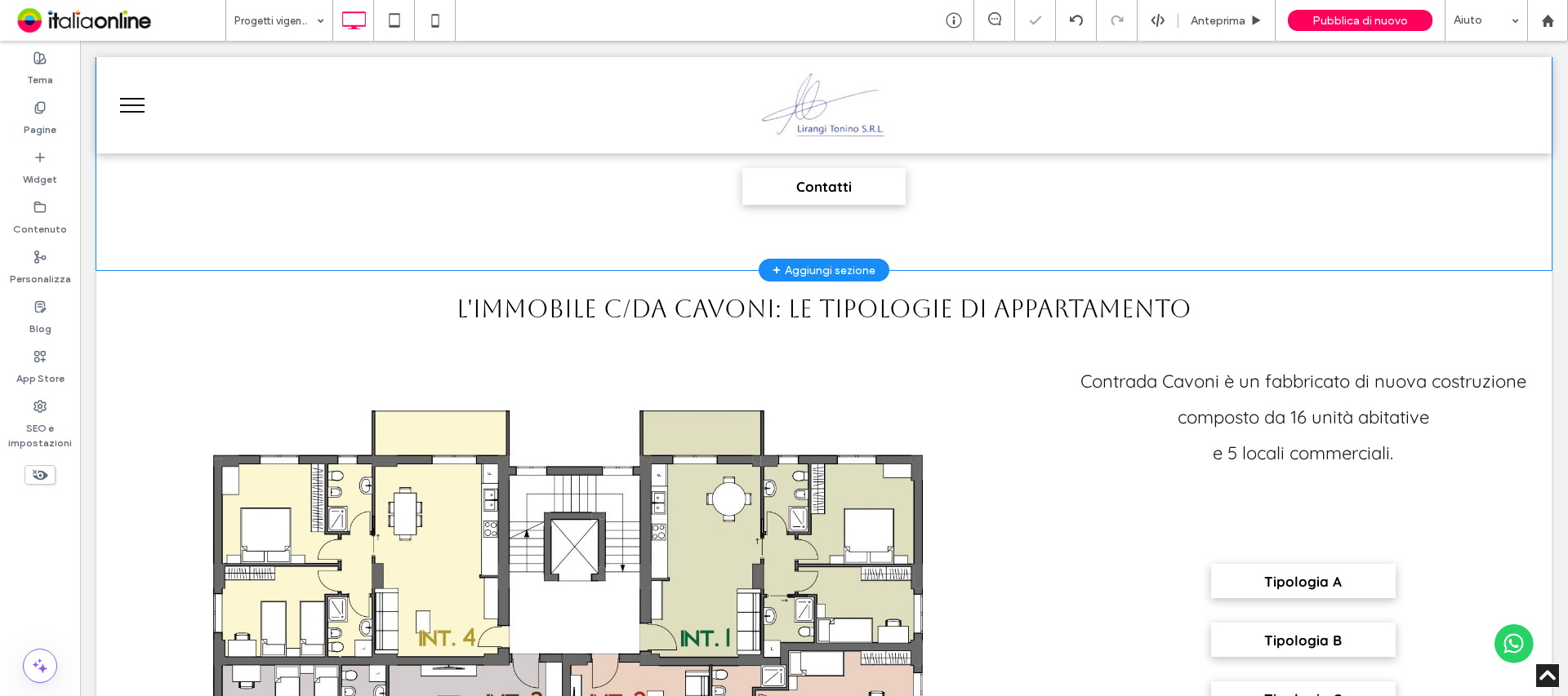
scroll to position [653, 0]
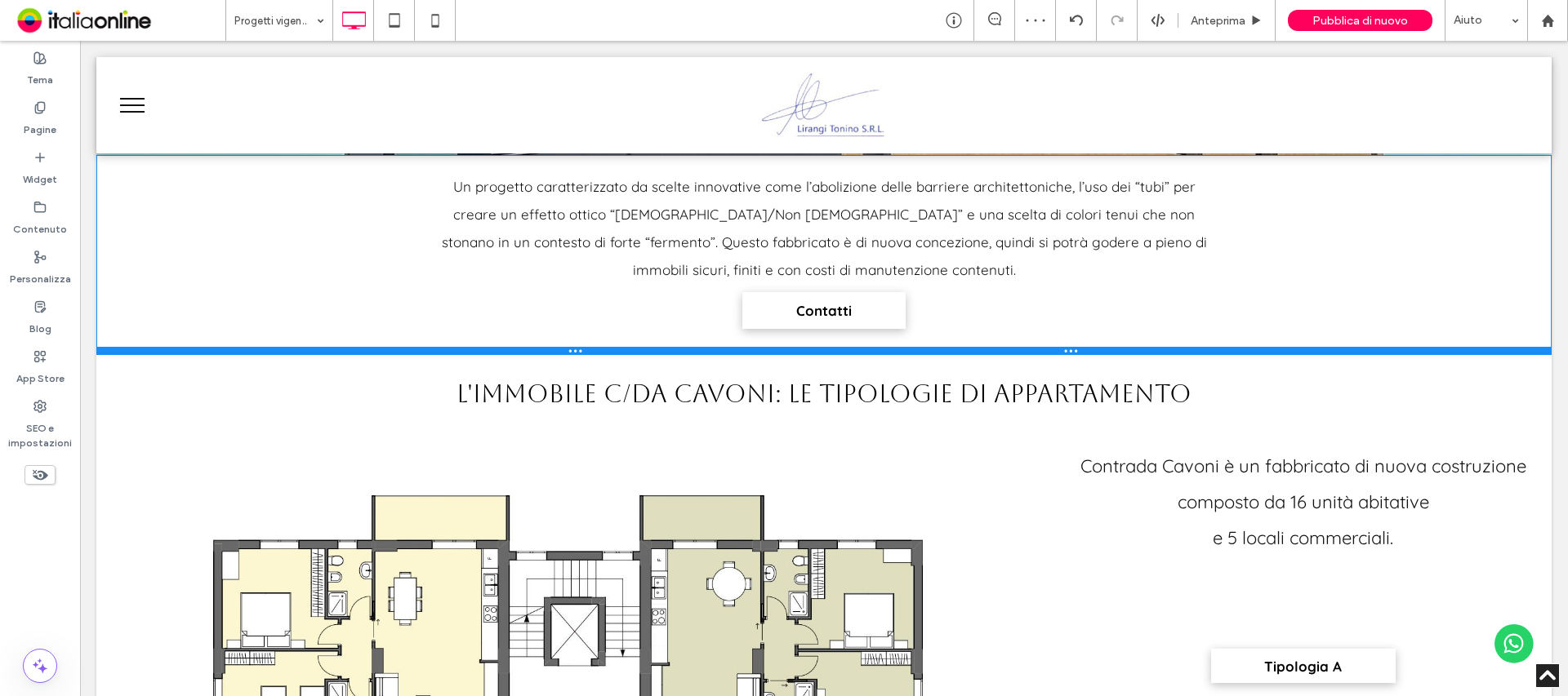
drag, startPoint x: 912, startPoint y: 428, endPoint x: 919, endPoint y: 351, distance: 77.3
click at [919, 351] on div at bounding box center [824, 351] width 1455 height 8
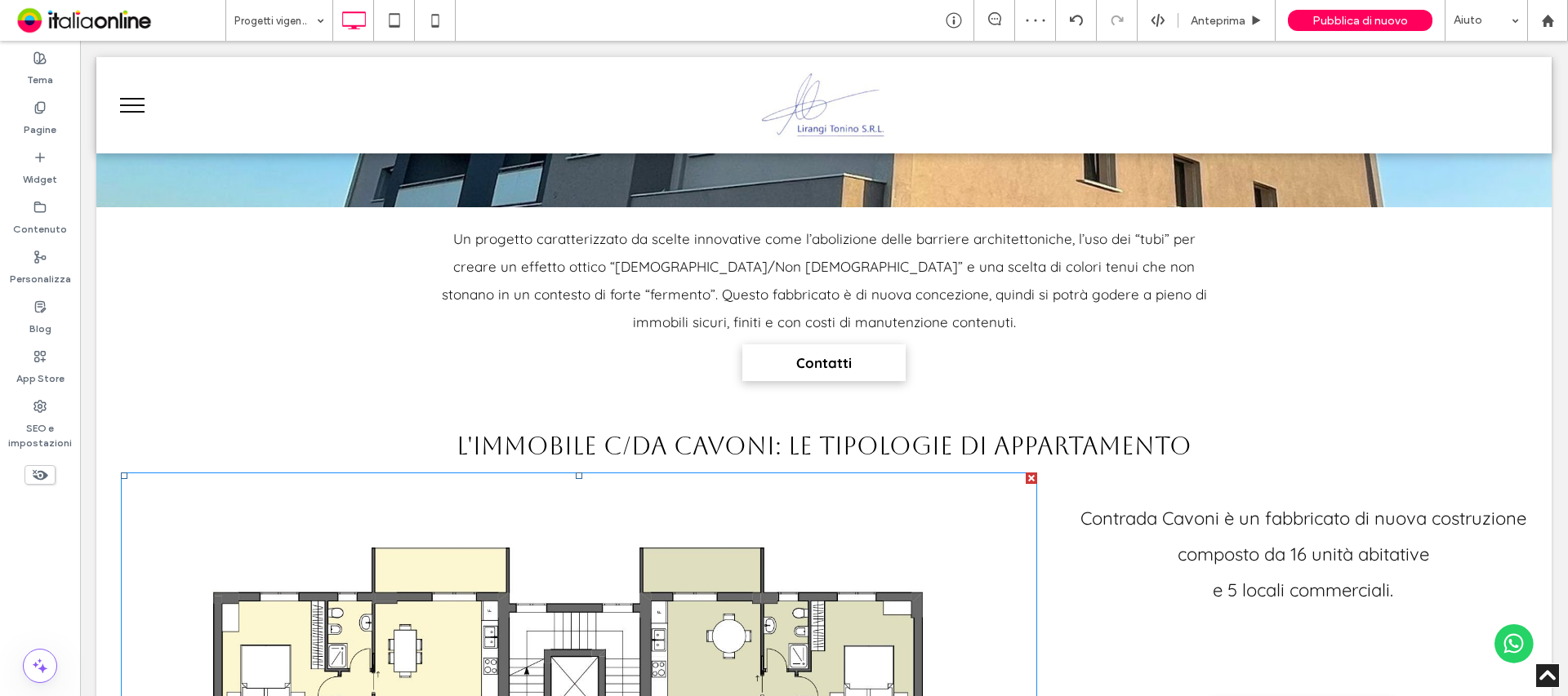
scroll to position [572, 0]
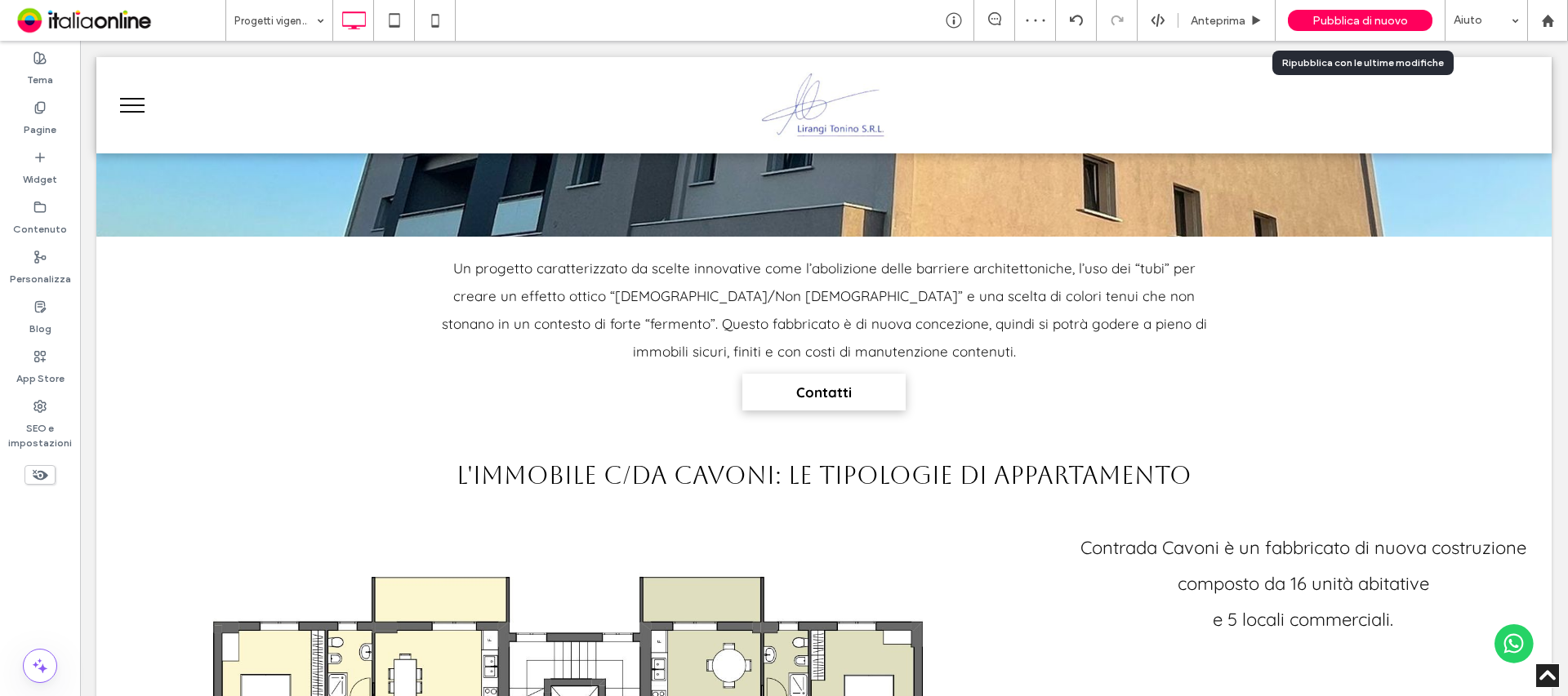
click at [1328, 25] on span "Pubblica di nuovo" at bounding box center [1360, 20] width 96 height 14
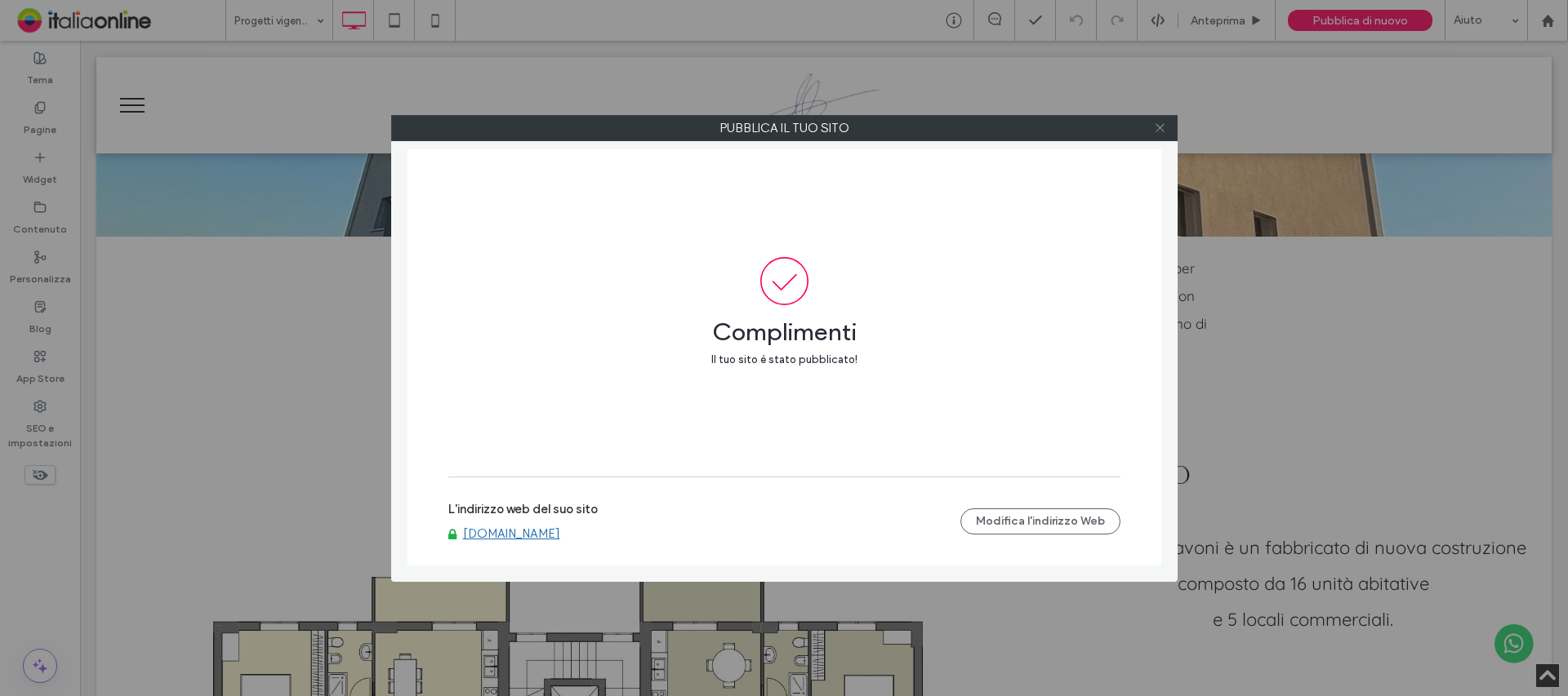
click at [1161, 130] on icon at bounding box center [1160, 128] width 12 height 12
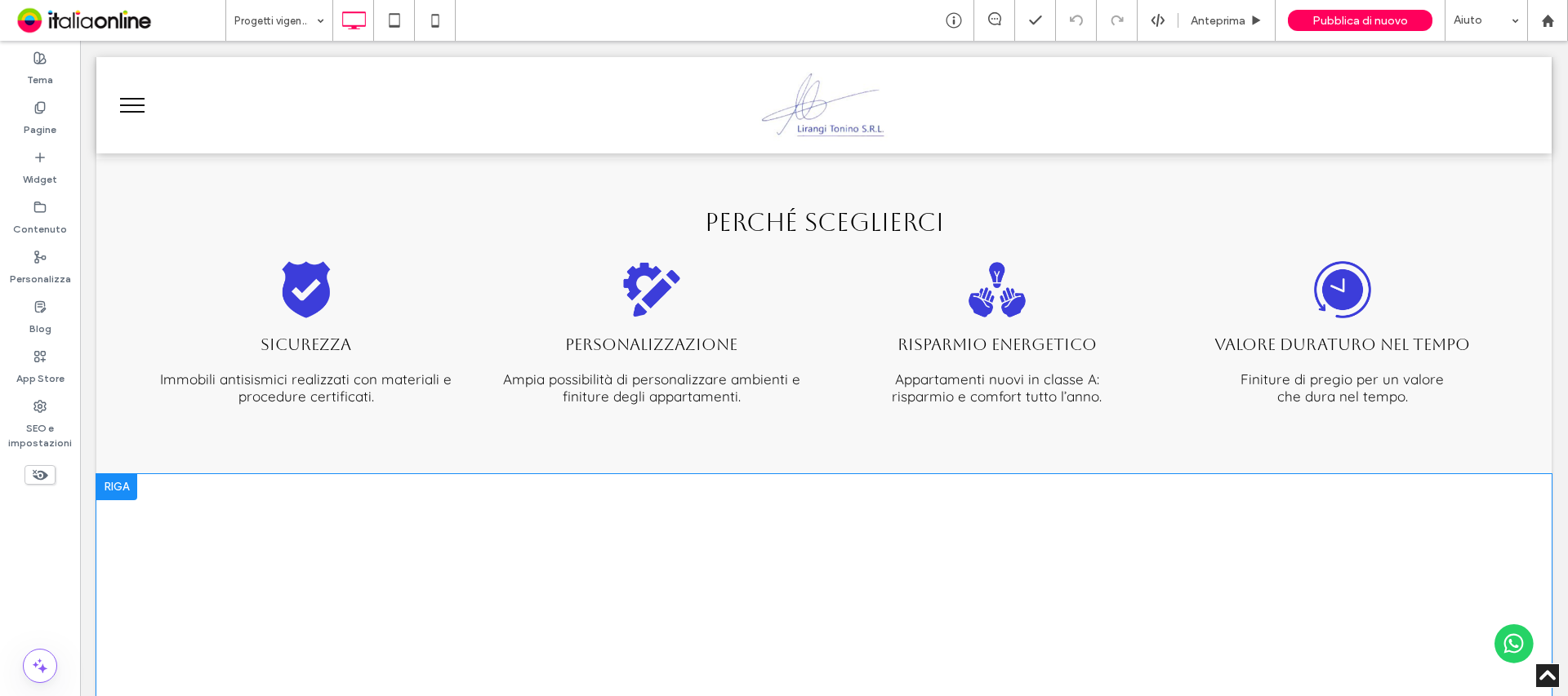
scroll to position [2530, 0]
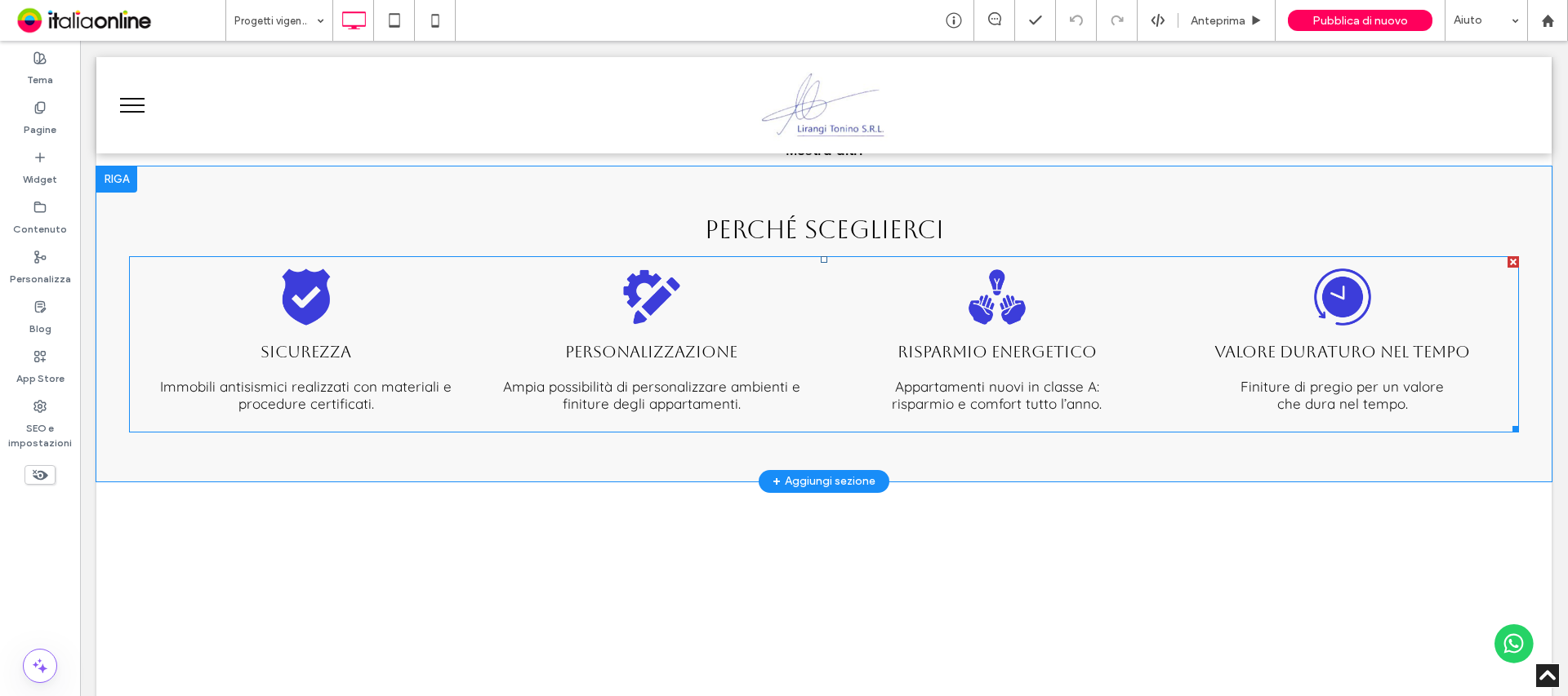
click at [222, 305] on link at bounding box center [306, 296] width 337 height 65
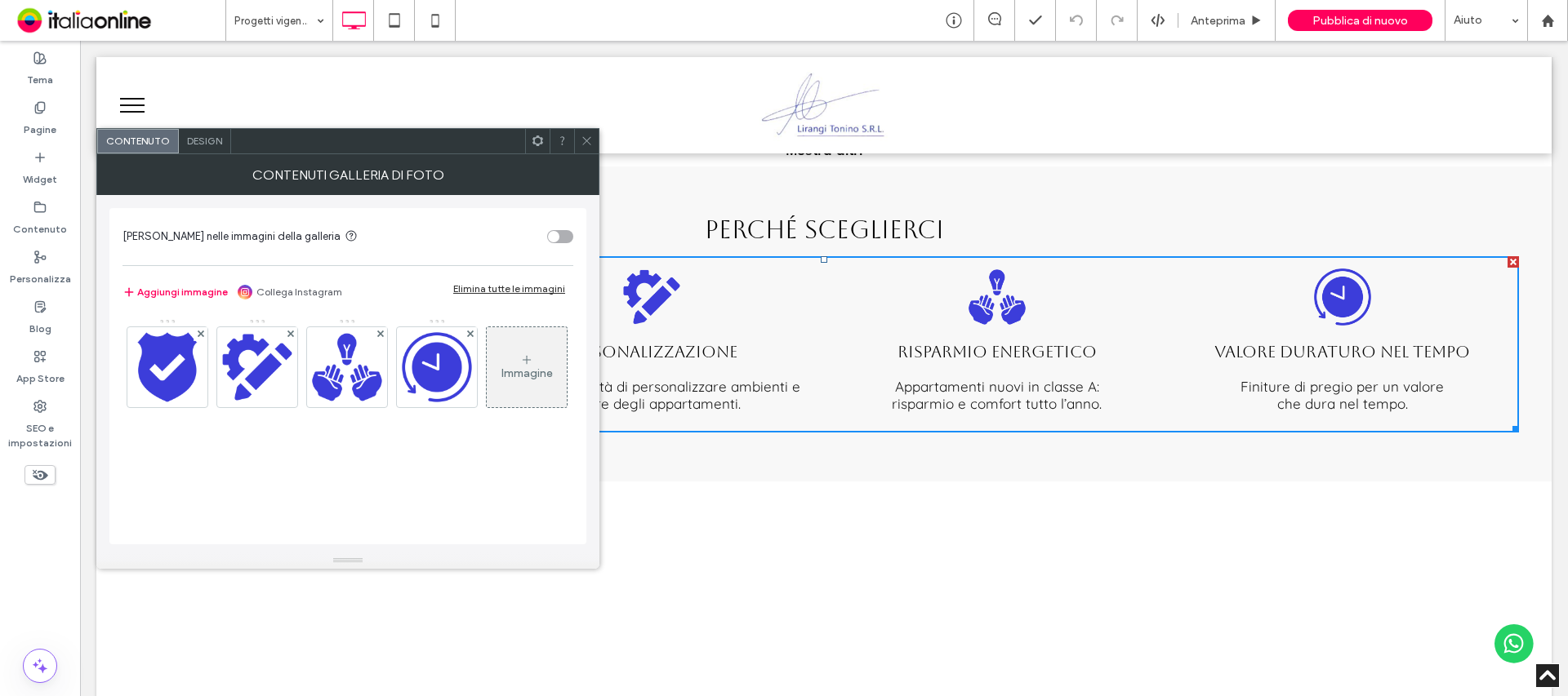
click at [579, 132] on div at bounding box center [586, 141] width 25 height 25
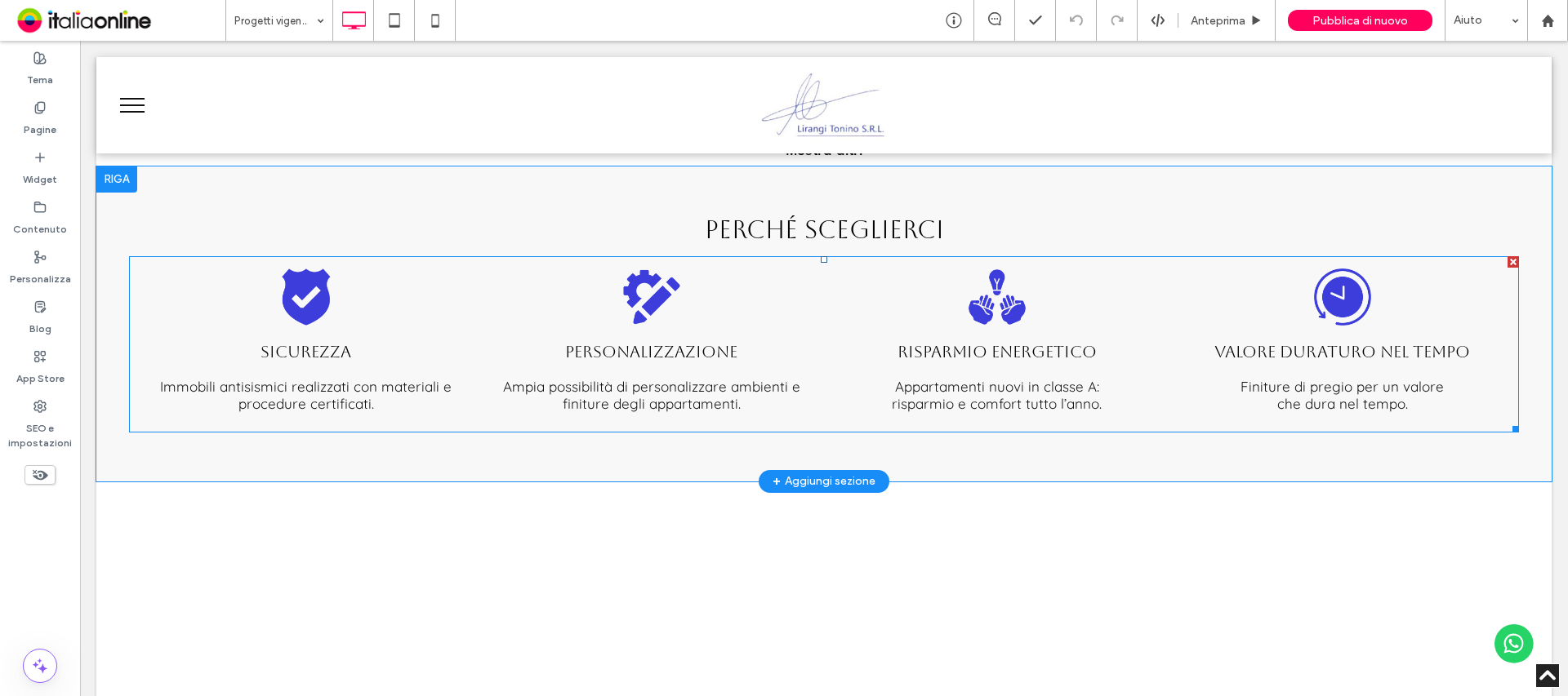
click at [159, 331] on span "Sicurezza Immobili antisismici realizzati con materiali e procedure certificati…" at bounding box center [306, 377] width 337 height 95
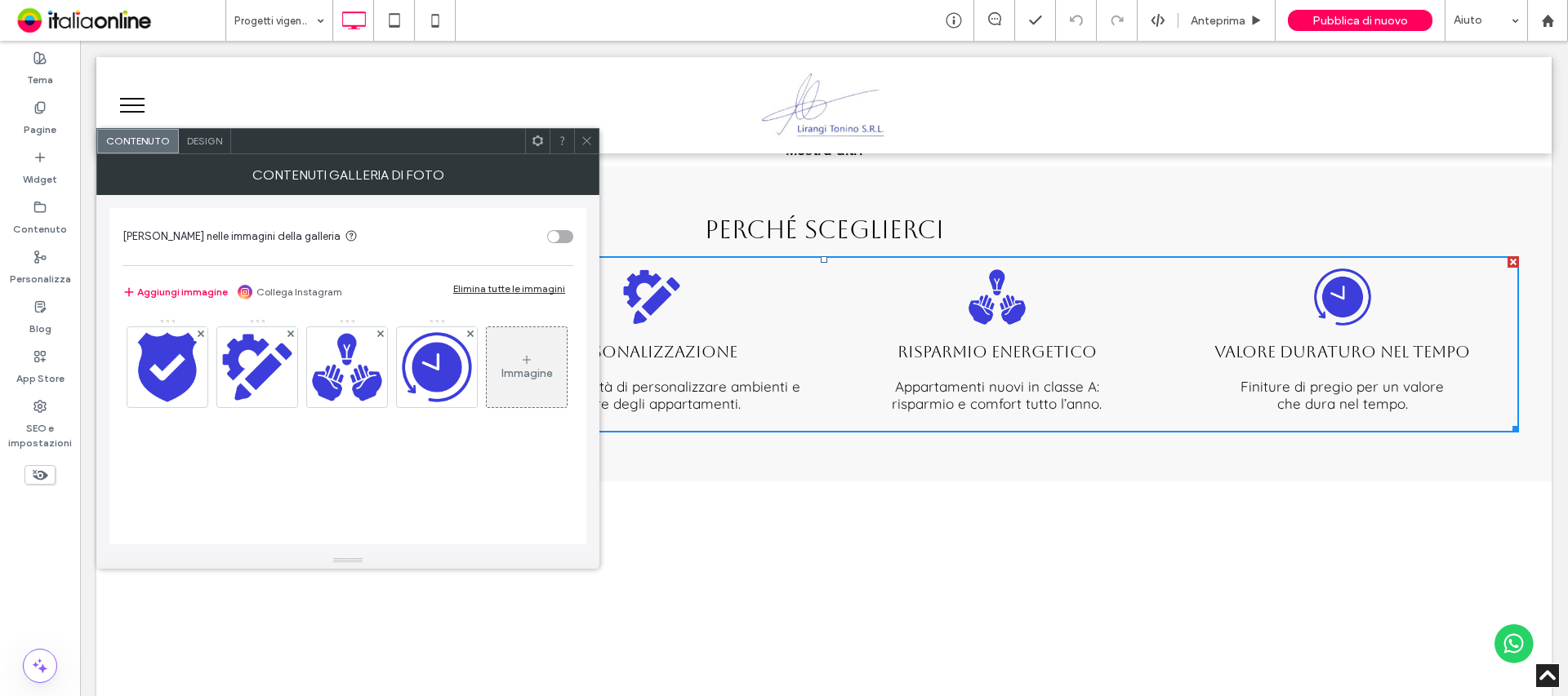
click at [584, 135] on icon at bounding box center [586, 141] width 12 height 12
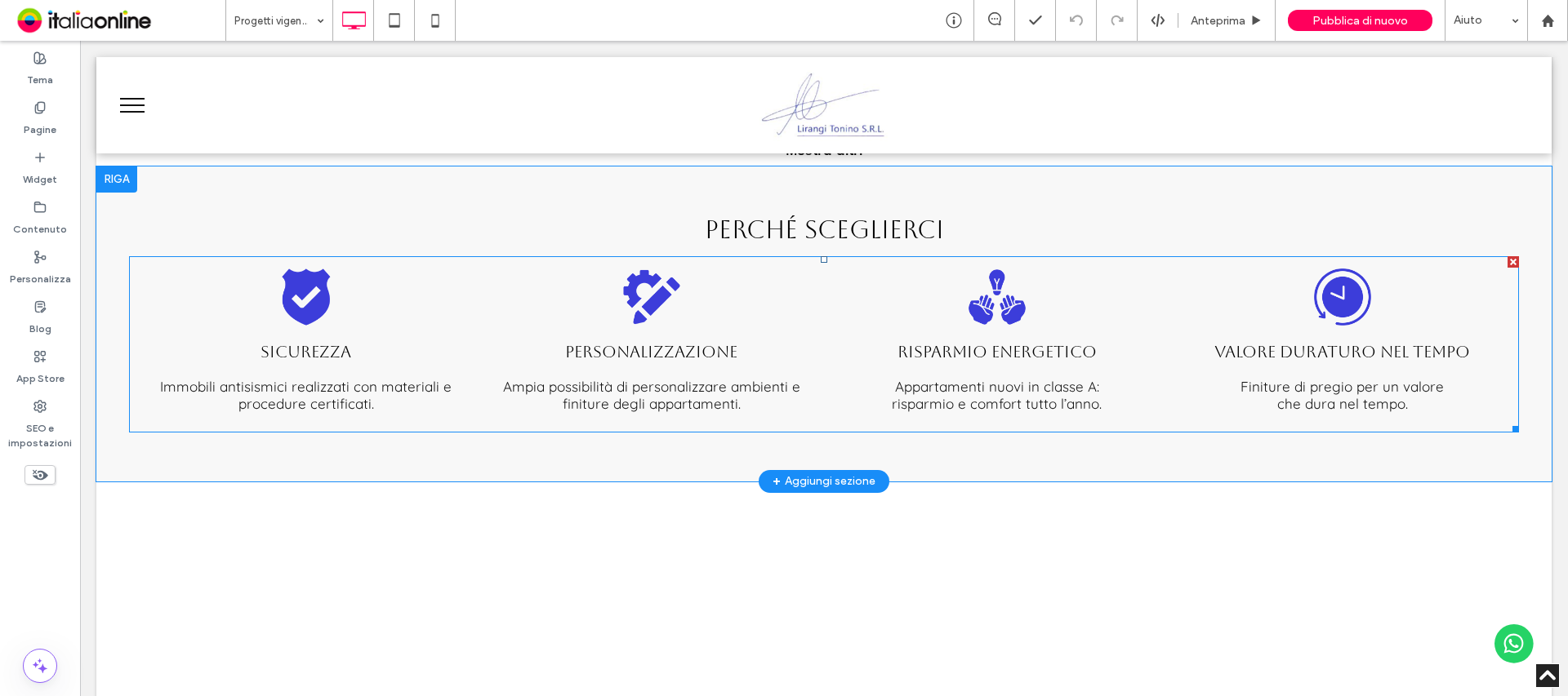
scroll to position [2449, 0]
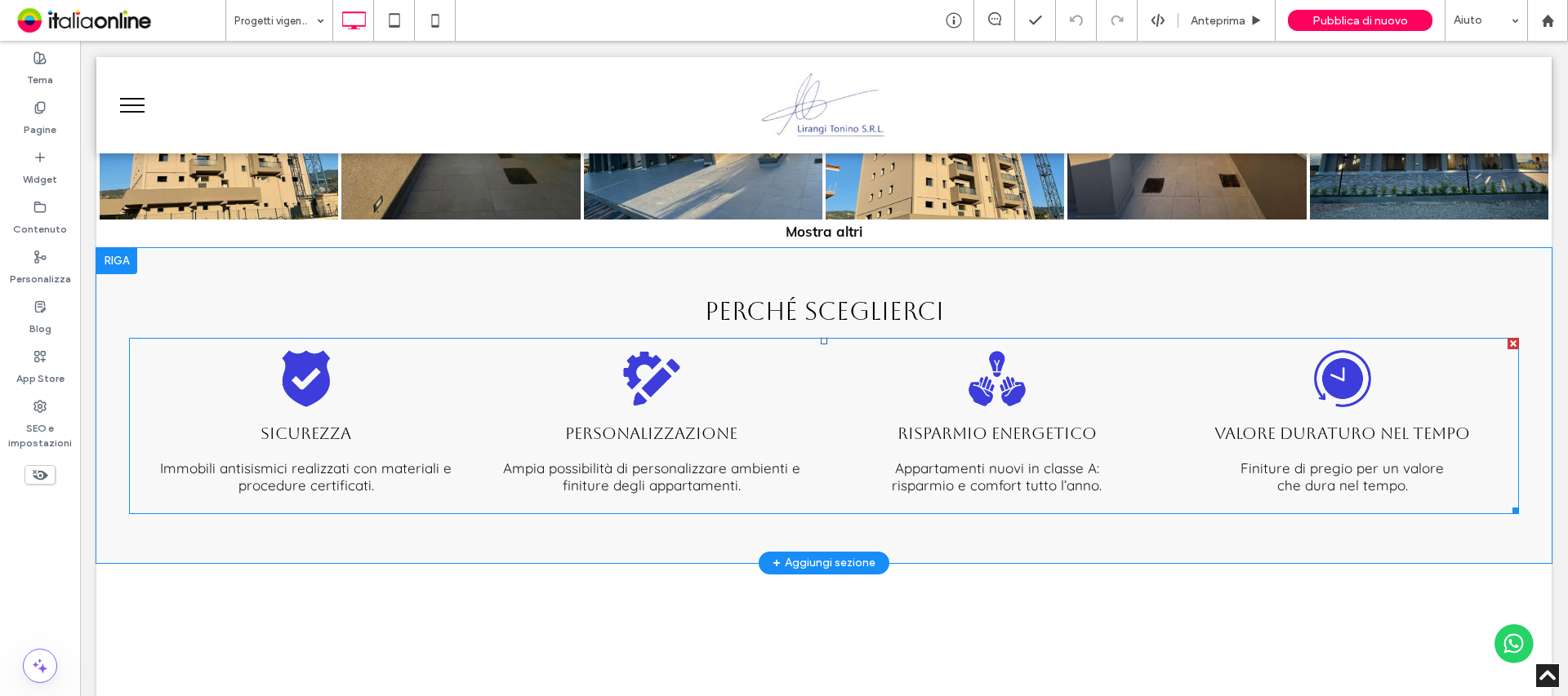
click at [241, 438] on span "Sicurezza Immobili antisismici realizzati con materiali e procedure certificati…" at bounding box center [306, 459] width 337 height 95
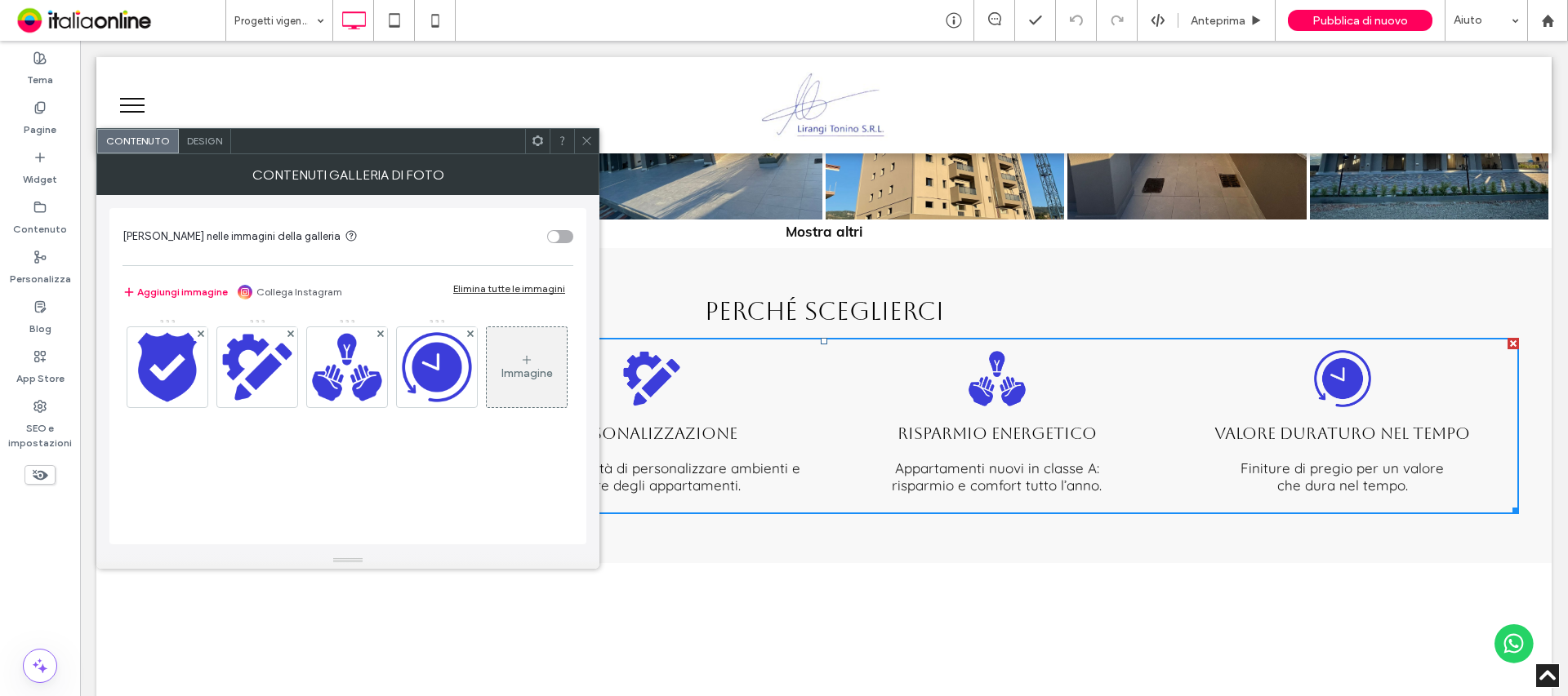
click at [205, 132] on div "Design" at bounding box center [205, 141] width 53 height 25
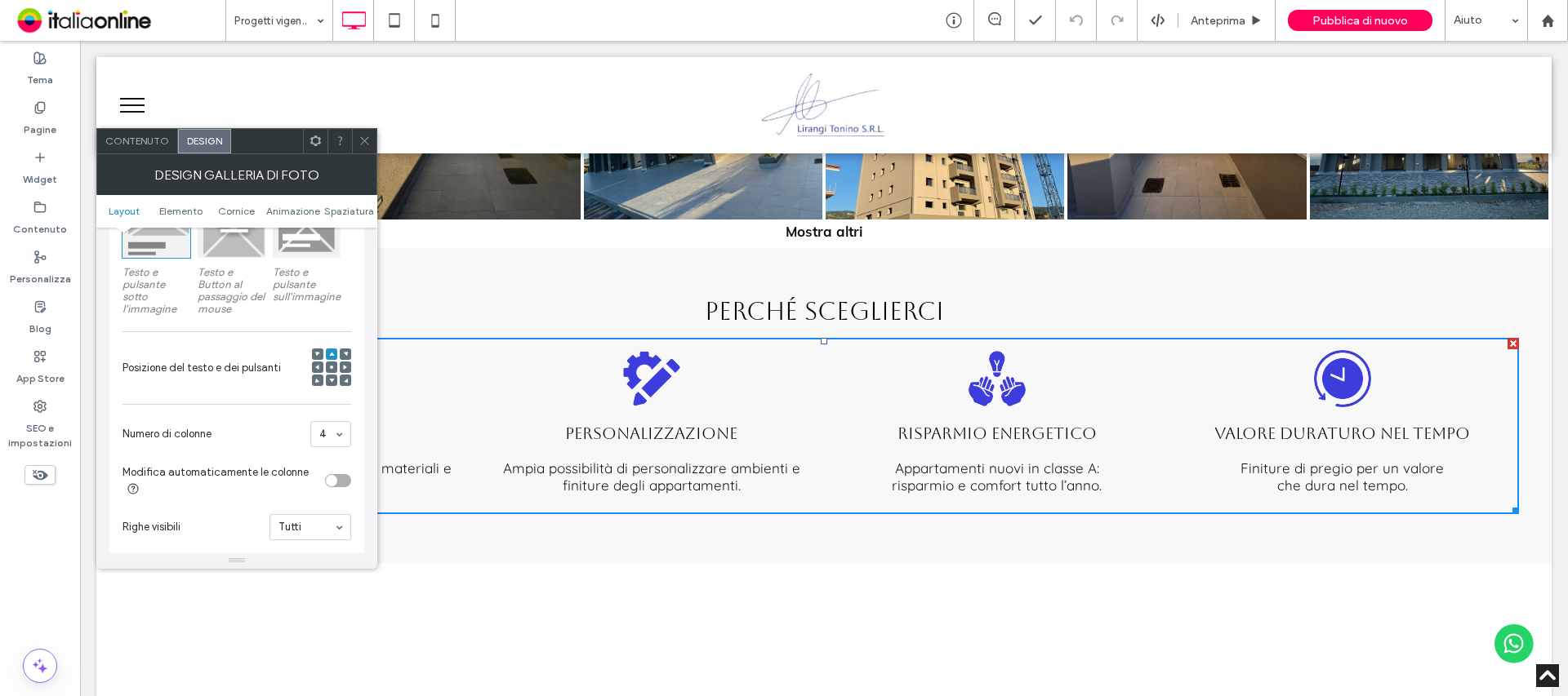
scroll to position [327, 0]
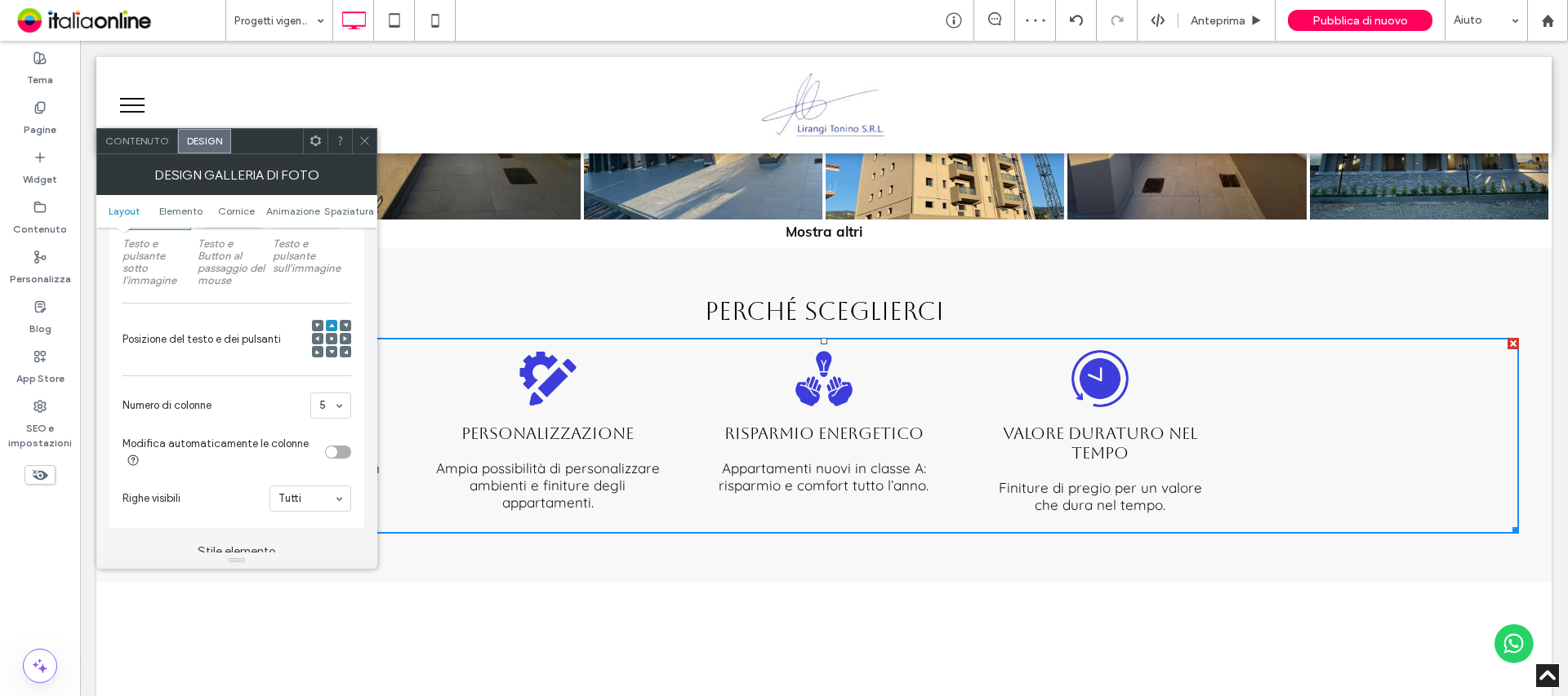
click at [371, 146] on div at bounding box center [363, 141] width 25 height 25
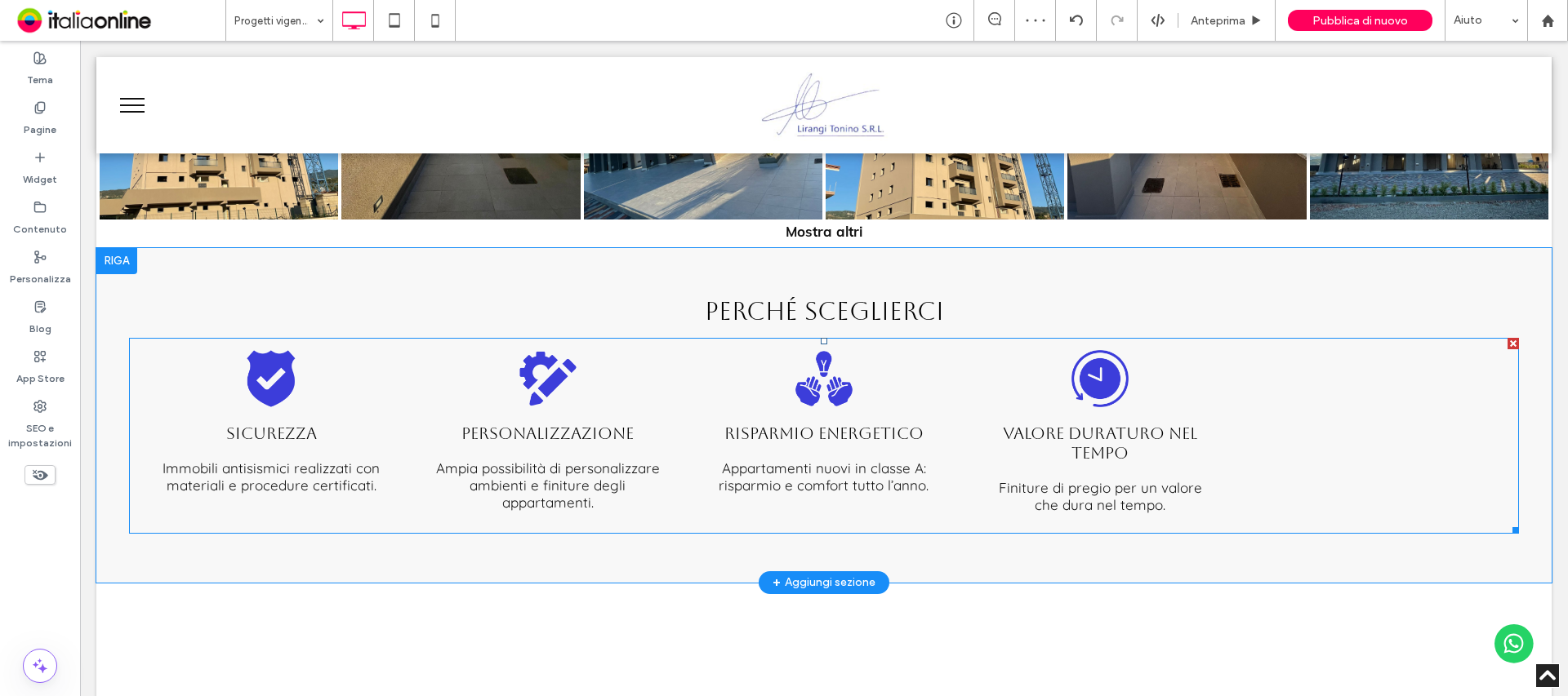
click at [1075, 434] on h3 "Valore duraturo nel tempo" at bounding box center [1100, 443] width 243 height 39
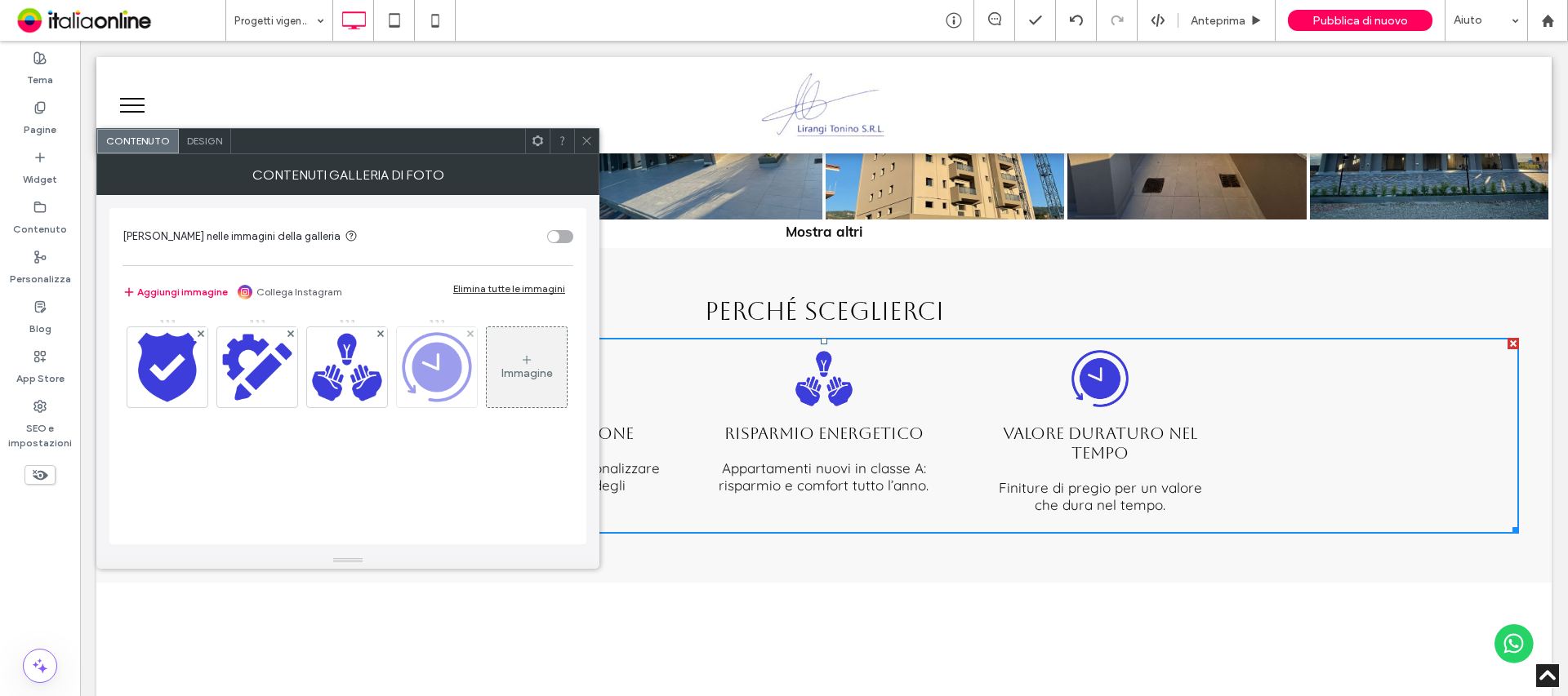
click at [433, 359] on img at bounding box center [437, 367] width 80 height 80
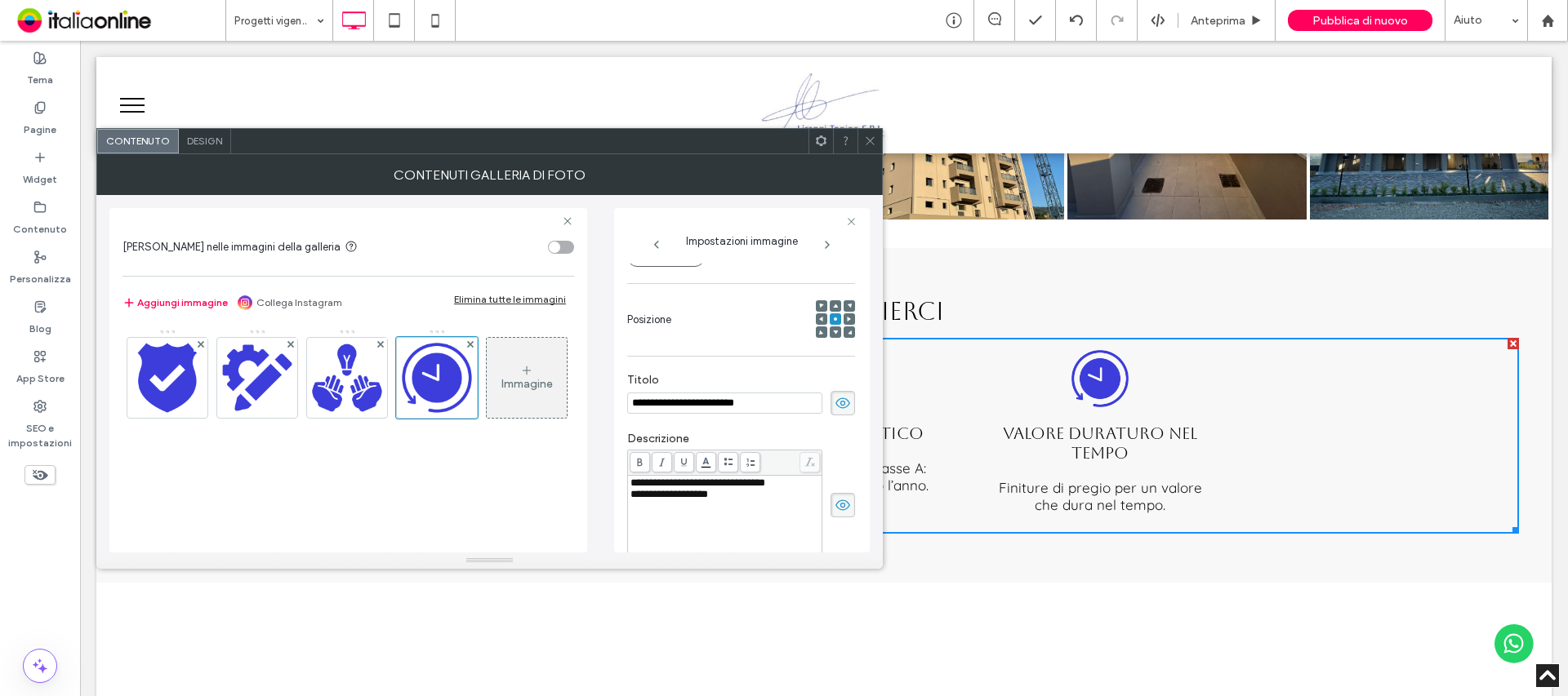
scroll to position [0, 0]
drag, startPoint x: 711, startPoint y: 403, endPoint x: 774, endPoint y: 406, distance: 63.1
click at [711, 403] on input "**********" at bounding box center [724, 403] width 195 height 21
type input "**********"
click at [862, 142] on div at bounding box center [869, 141] width 25 height 25
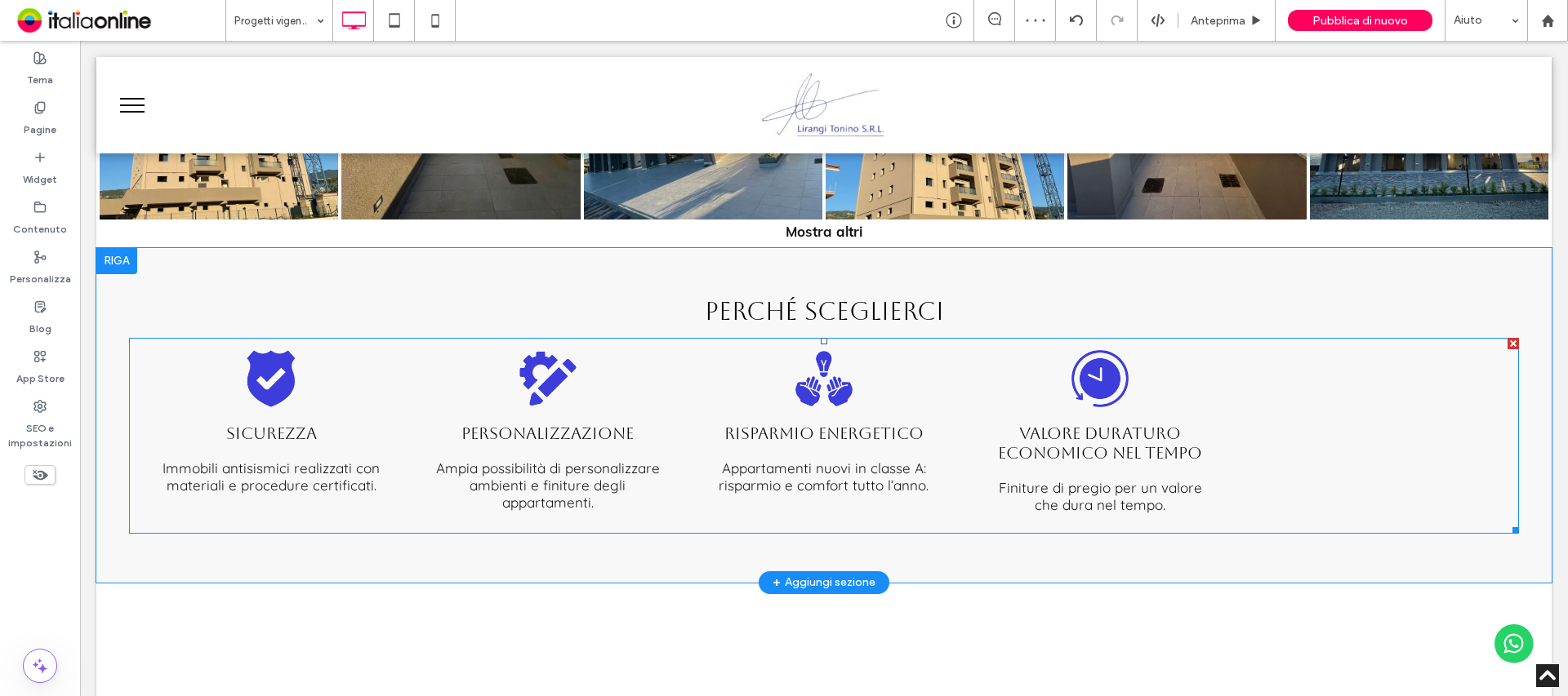
click at [1131, 412] on span "Valore duraturo economico nel tempo Finiture di pregio per un valore che dura n…" at bounding box center [1100, 468] width 268 height 114
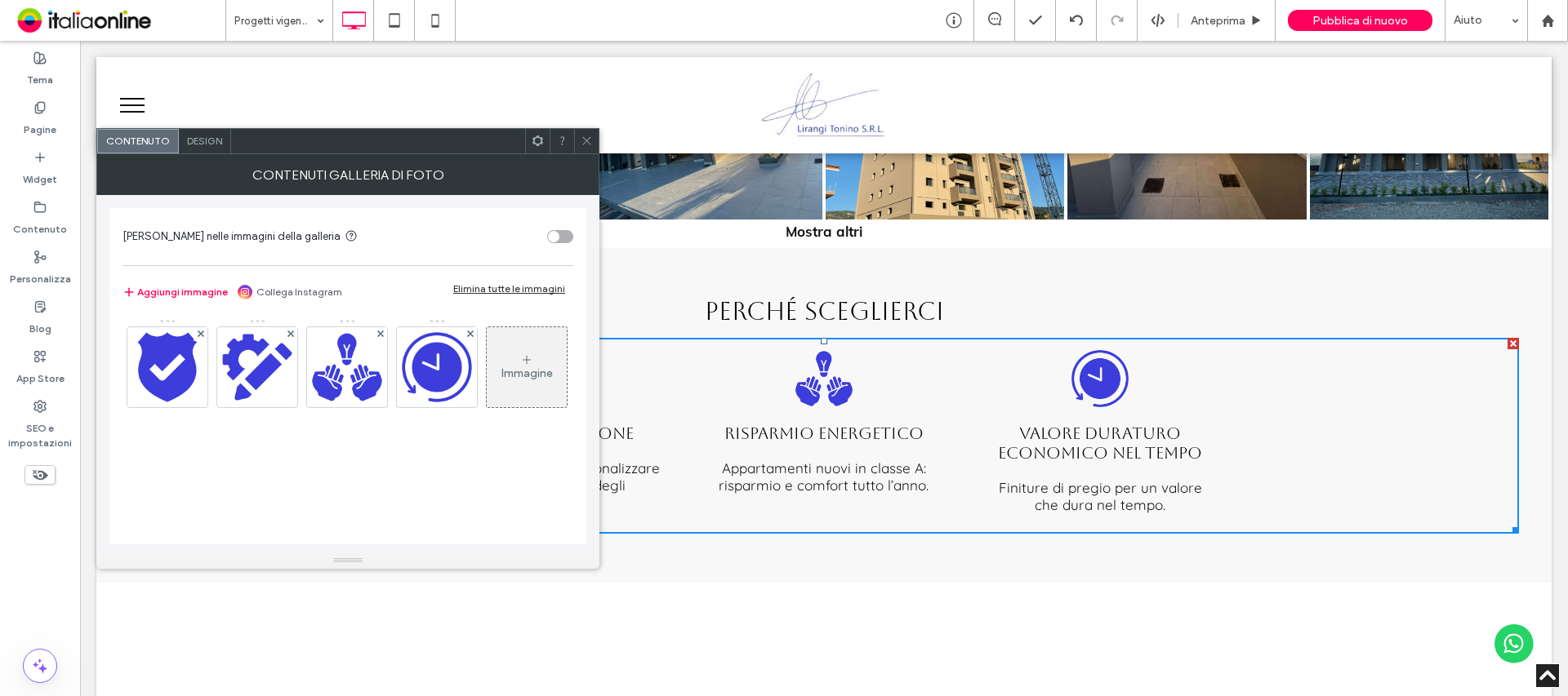
click at [487, 406] on div "Immagine" at bounding box center [527, 367] width 80 height 77
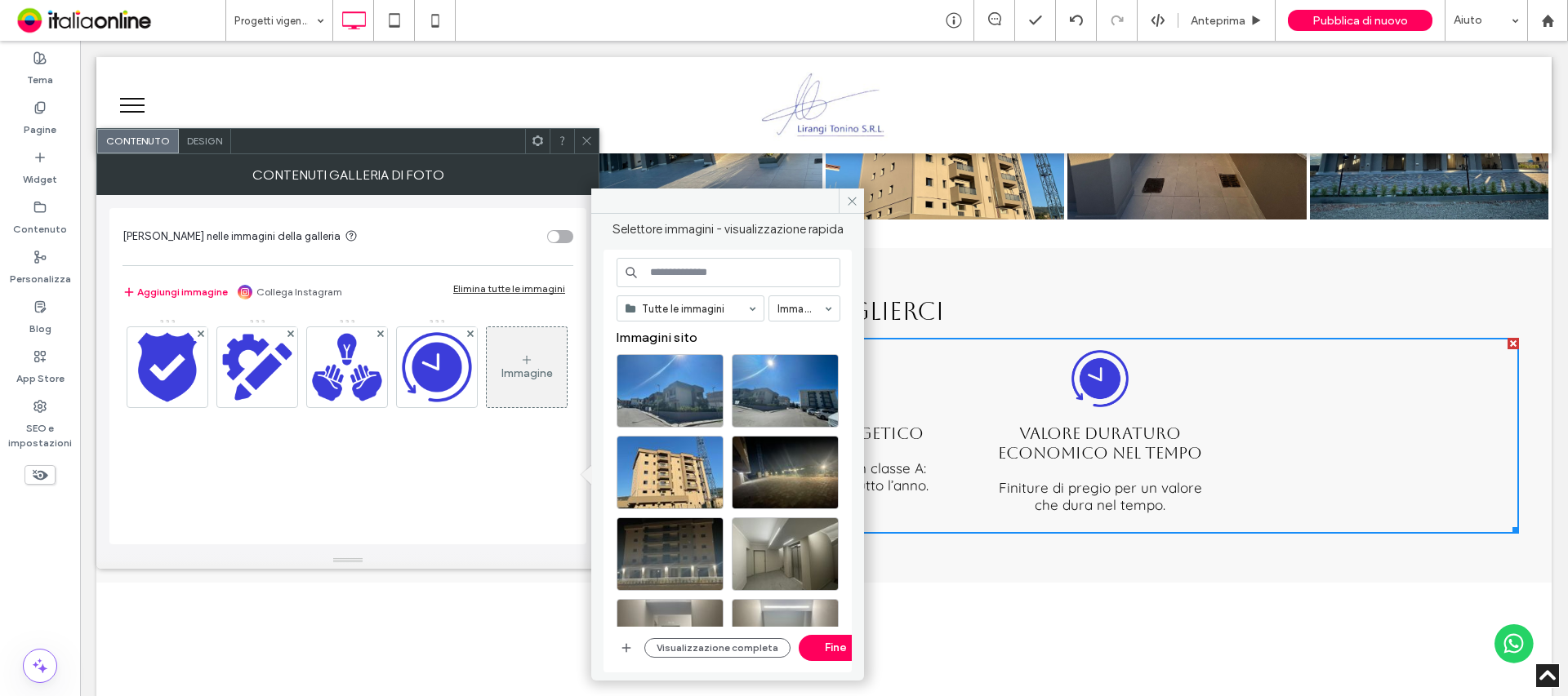
click at [670, 273] on input at bounding box center [729, 273] width 224 height 30
type input "**********"
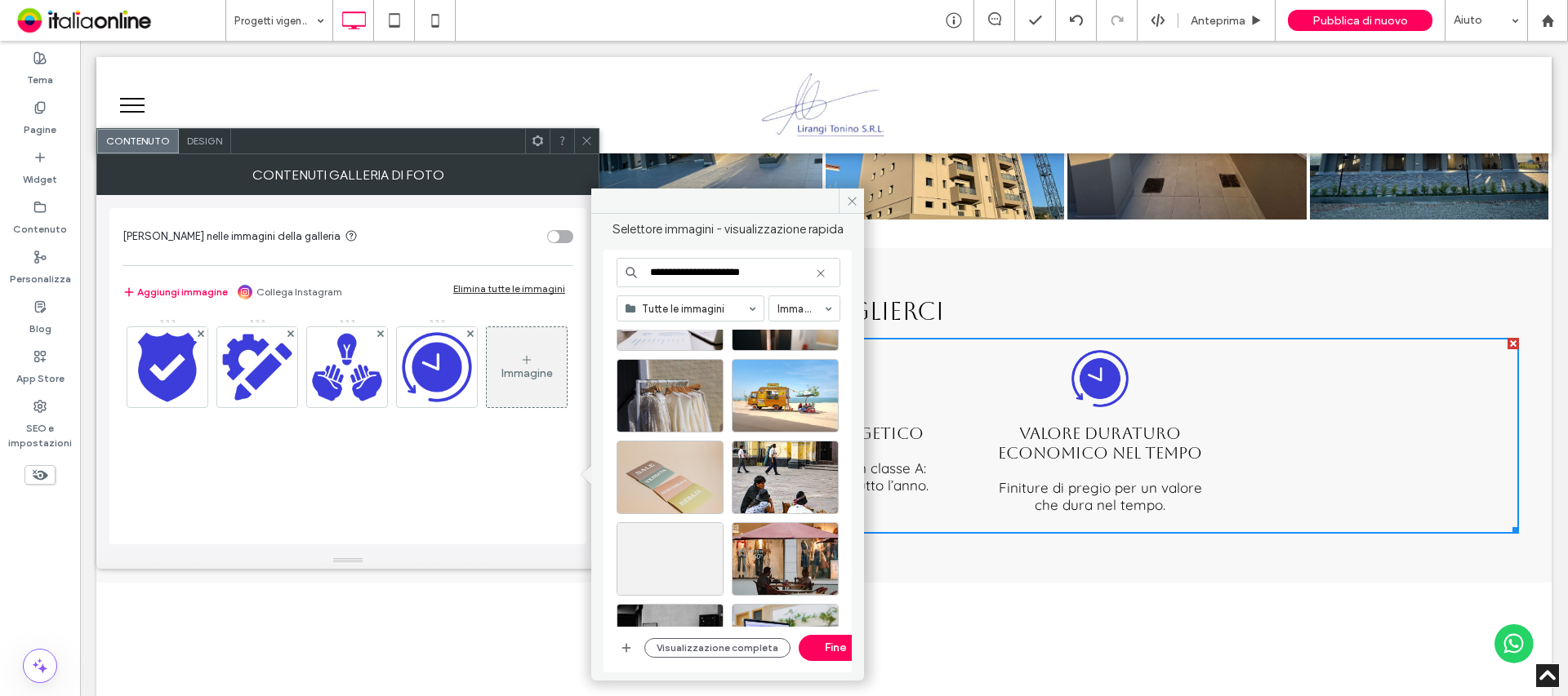
scroll to position [3416, 0]
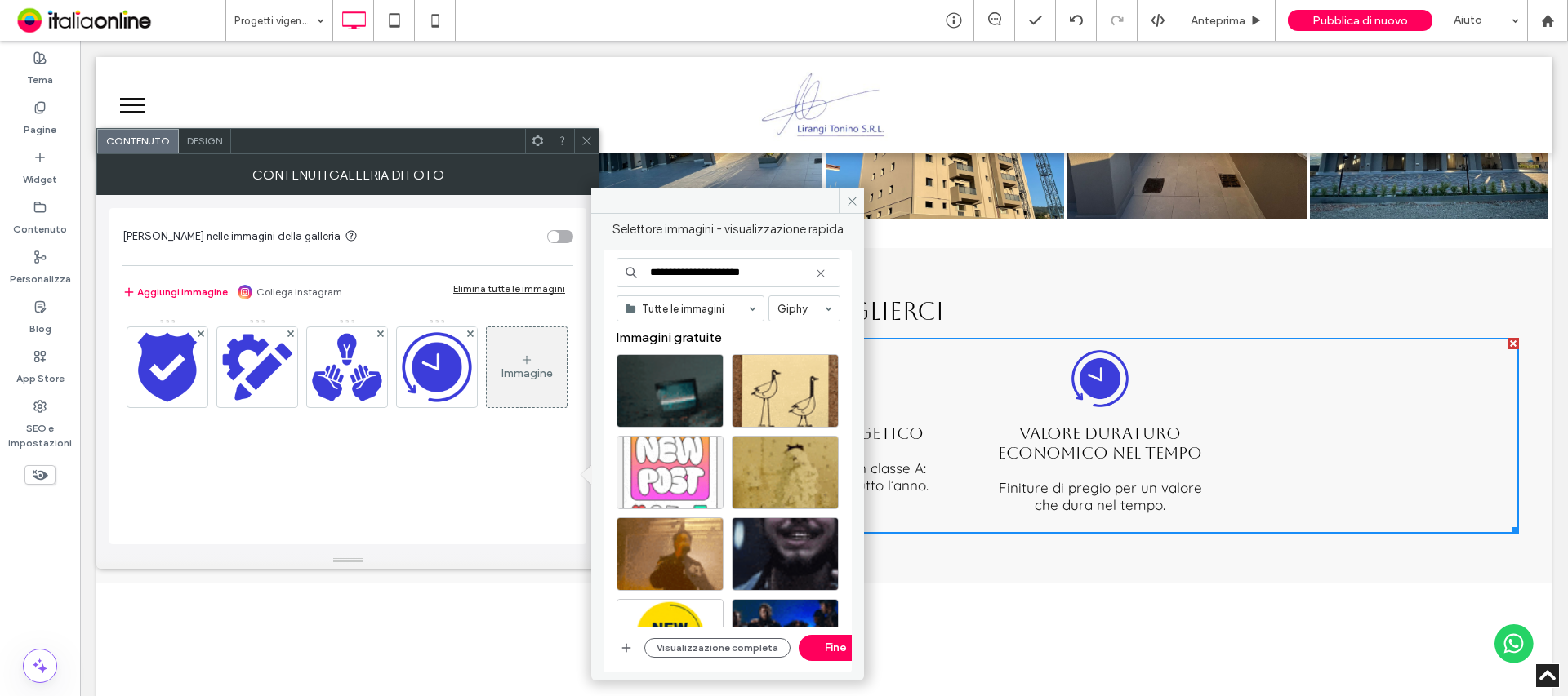
click at [811, 312] on input at bounding box center [801, 308] width 46 height 11
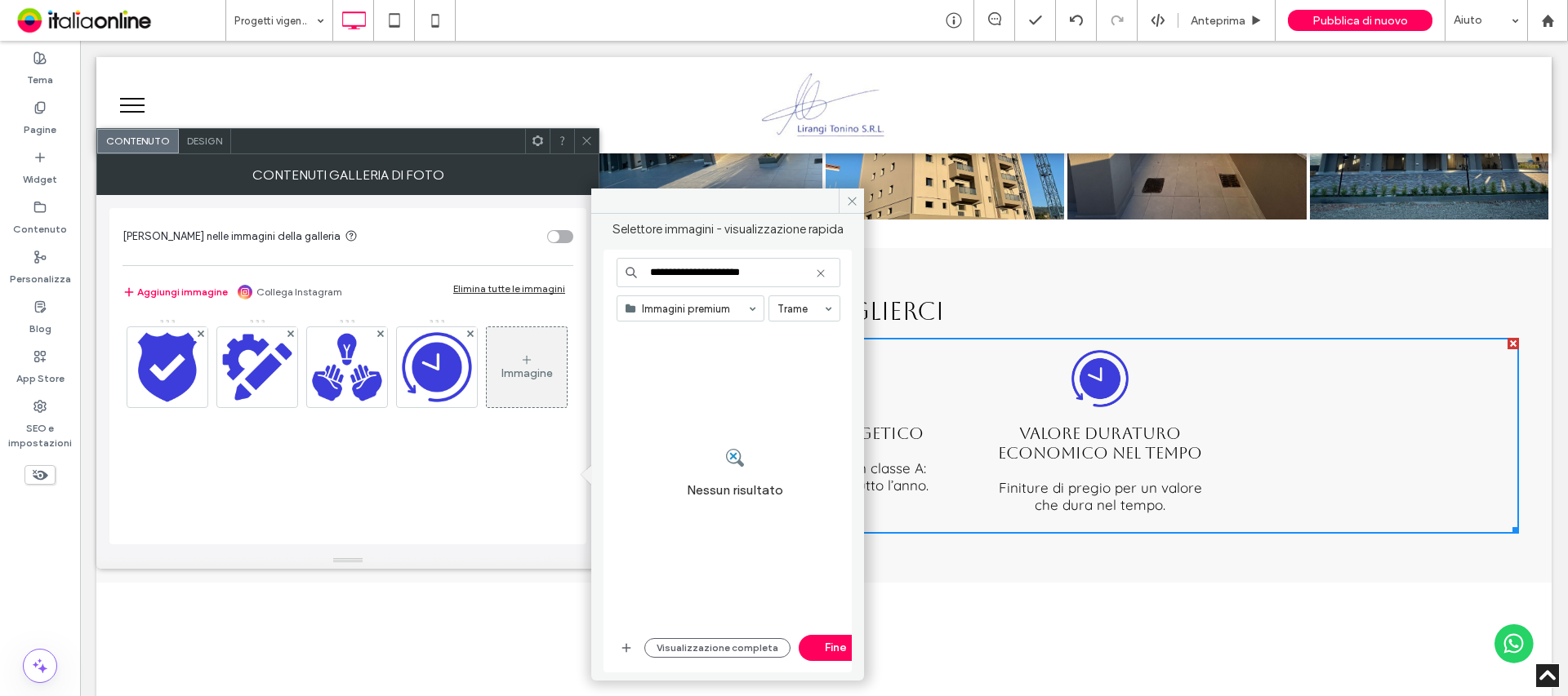
click at [732, 318] on div at bounding box center [690, 308] width 147 height 25
click at [738, 300] on div at bounding box center [690, 308] width 147 height 25
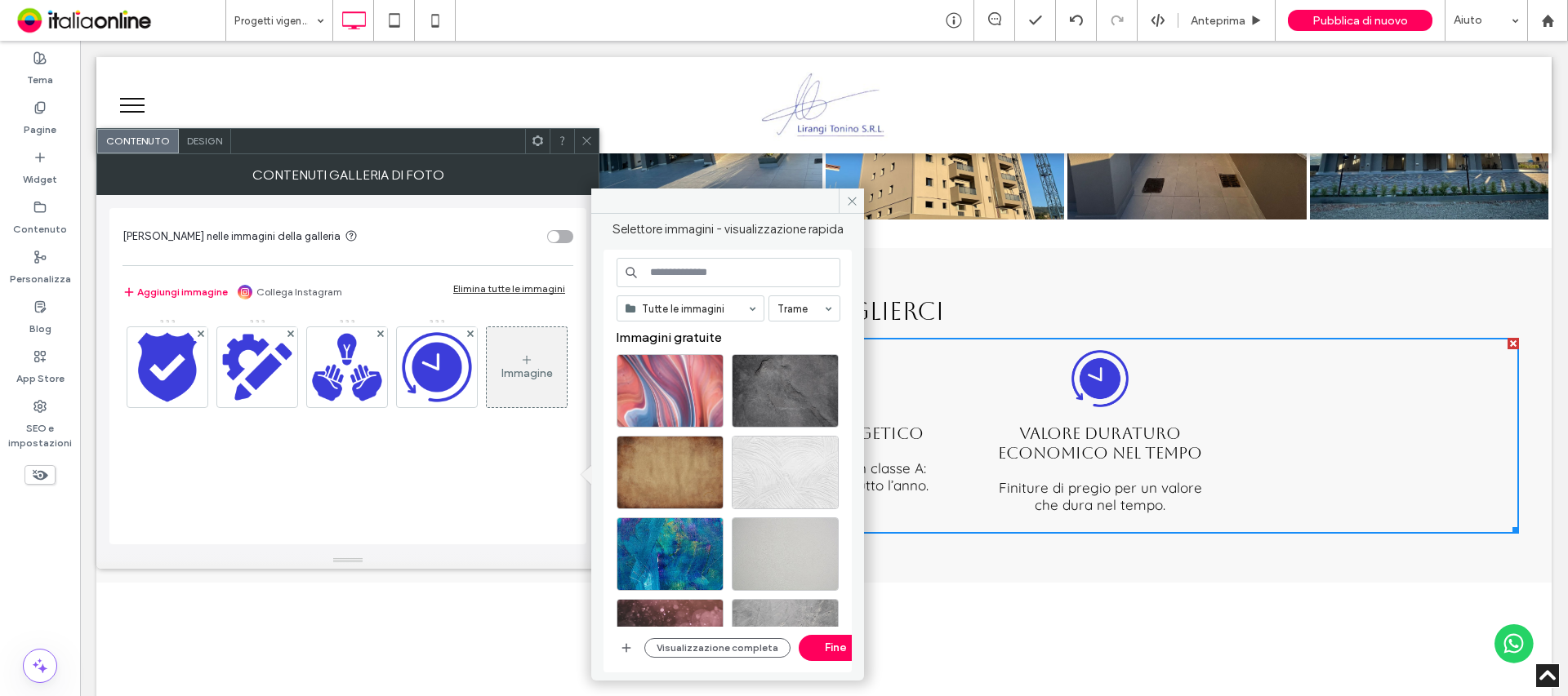
click at [753, 284] on input at bounding box center [729, 273] width 224 height 30
type input "**********"
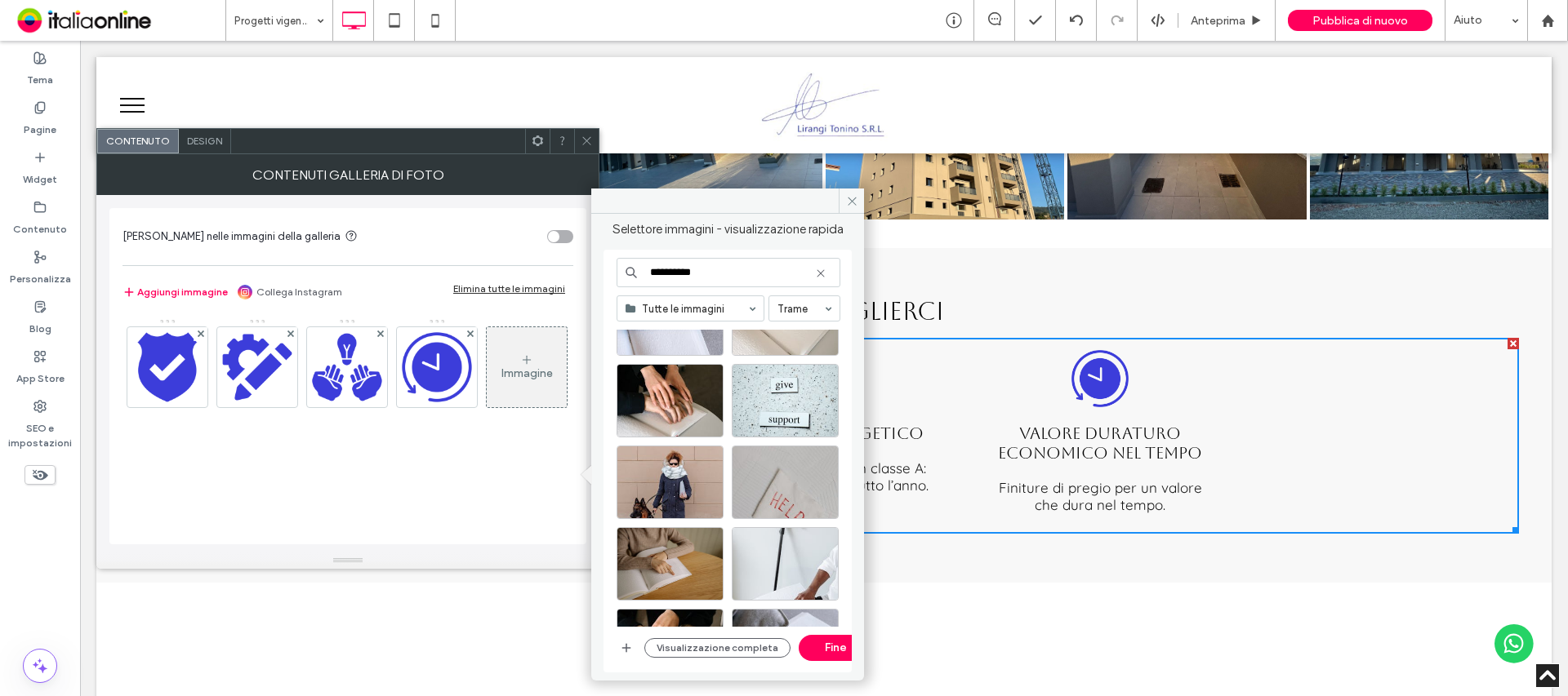
scroll to position [707, 0]
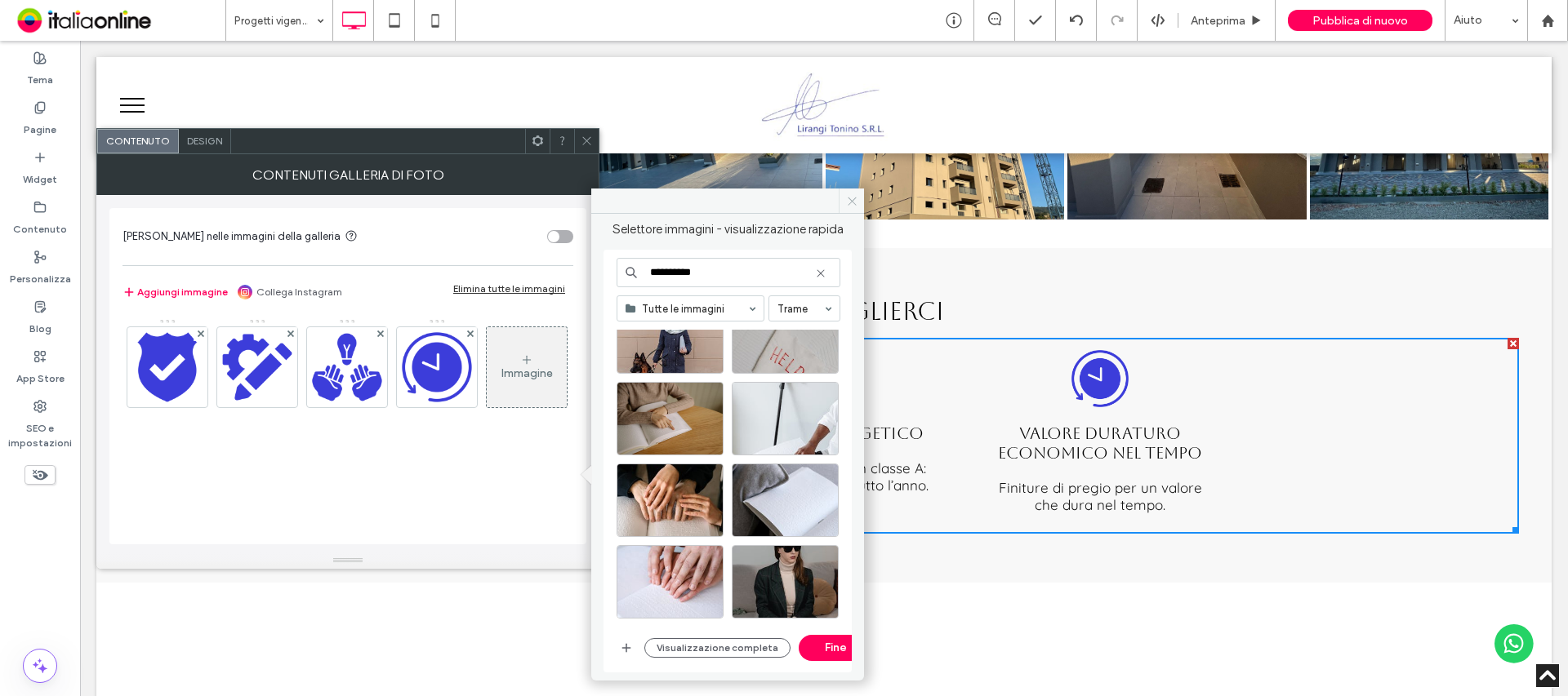
click at [846, 202] on icon at bounding box center [852, 201] width 12 height 12
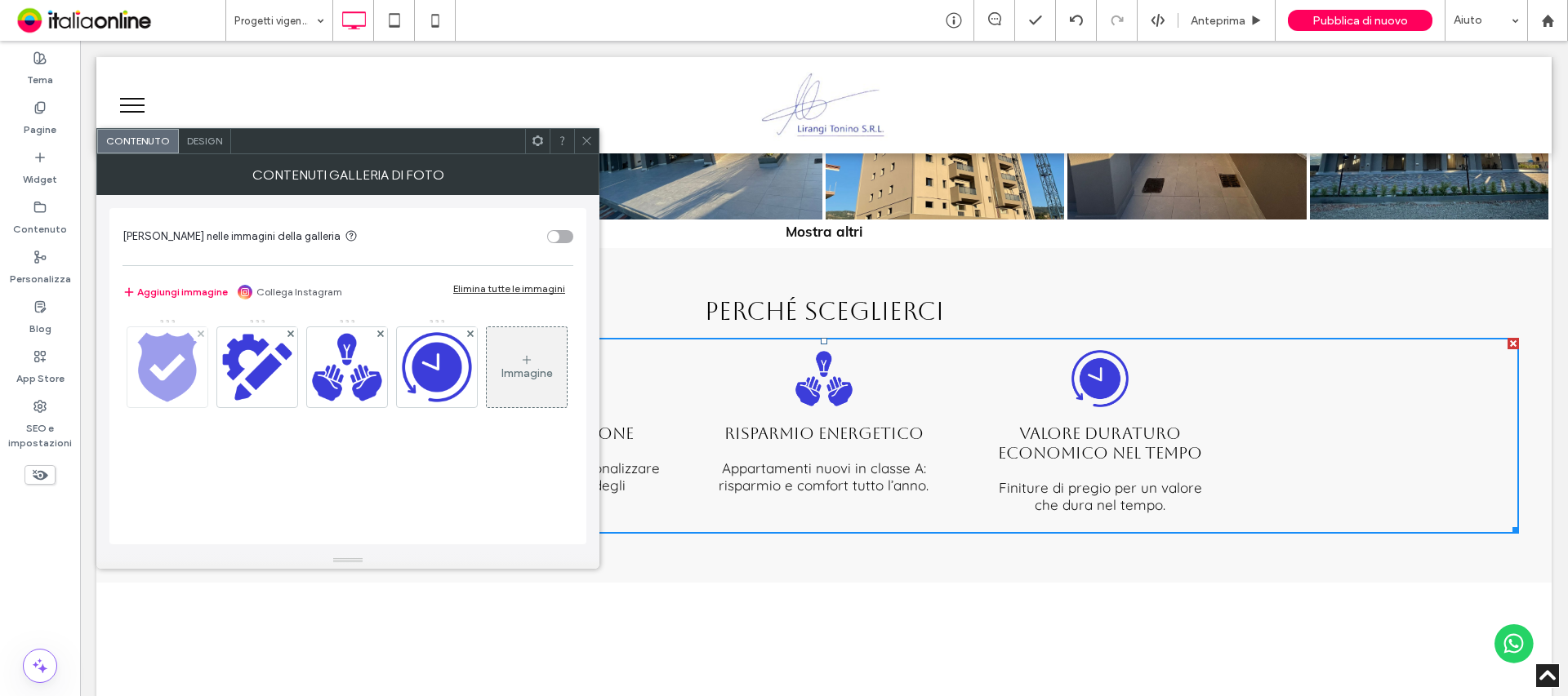
click at [162, 353] on img at bounding box center [167, 367] width 80 height 80
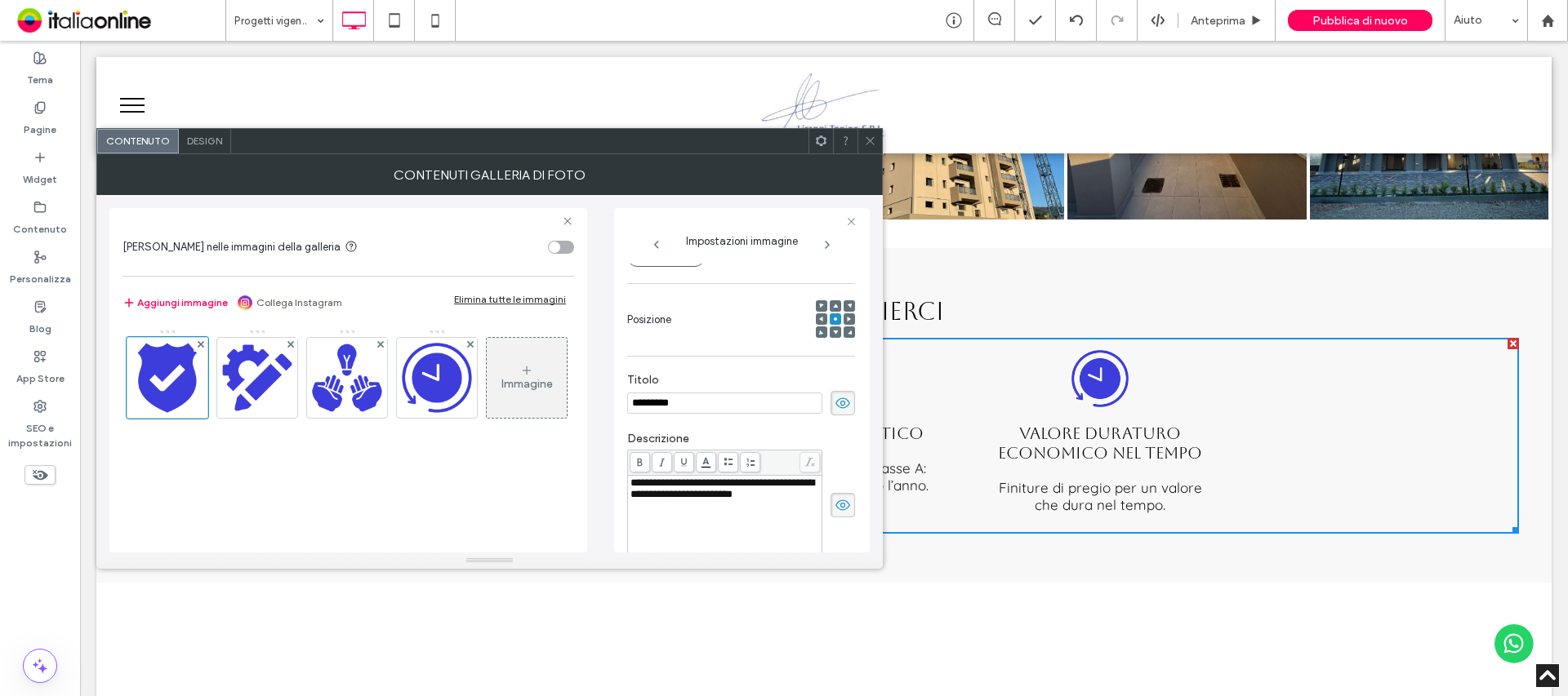
scroll to position [0, 0]
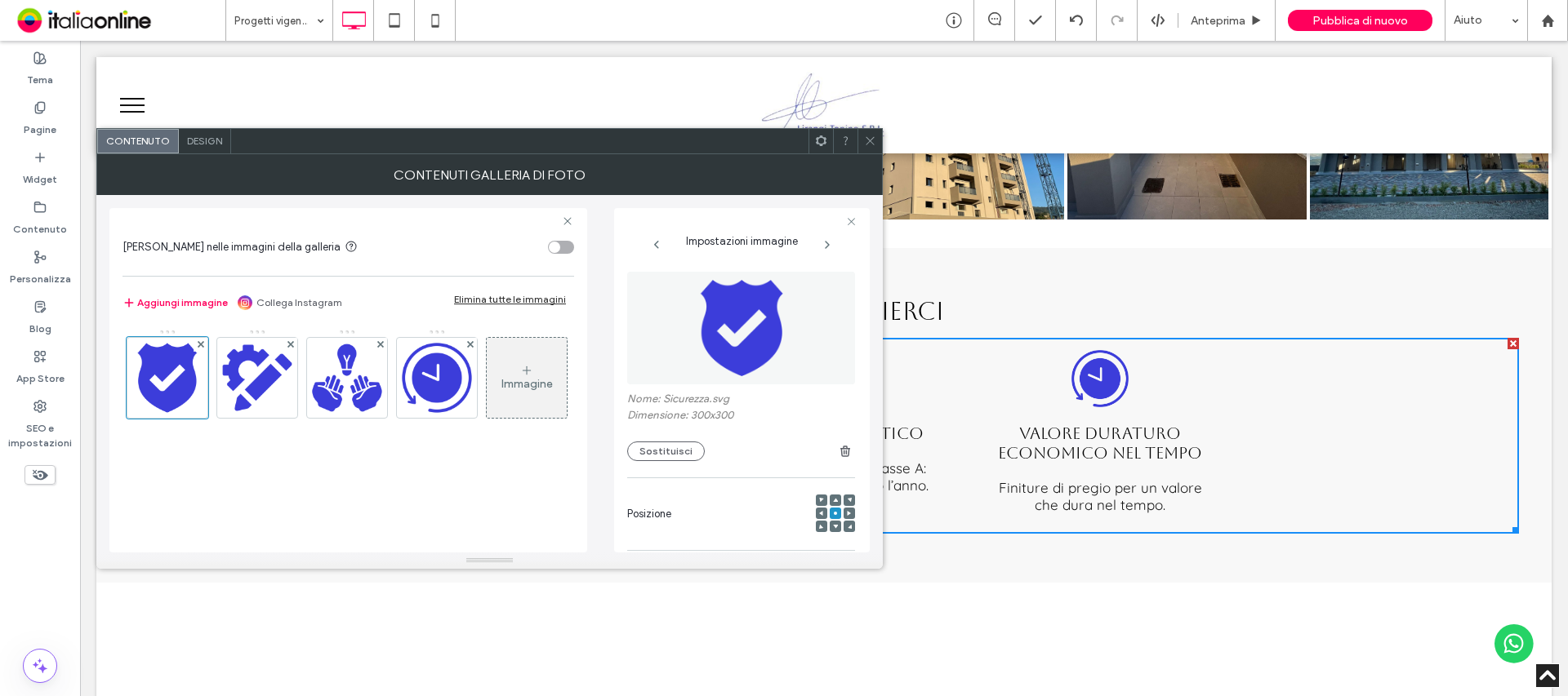
click at [727, 401] on label "Nome: Sicurezza.svg" at bounding box center [740, 400] width 228 height 16
click at [266, 377] on img at bounding box center [257, 378] width 80 height 80
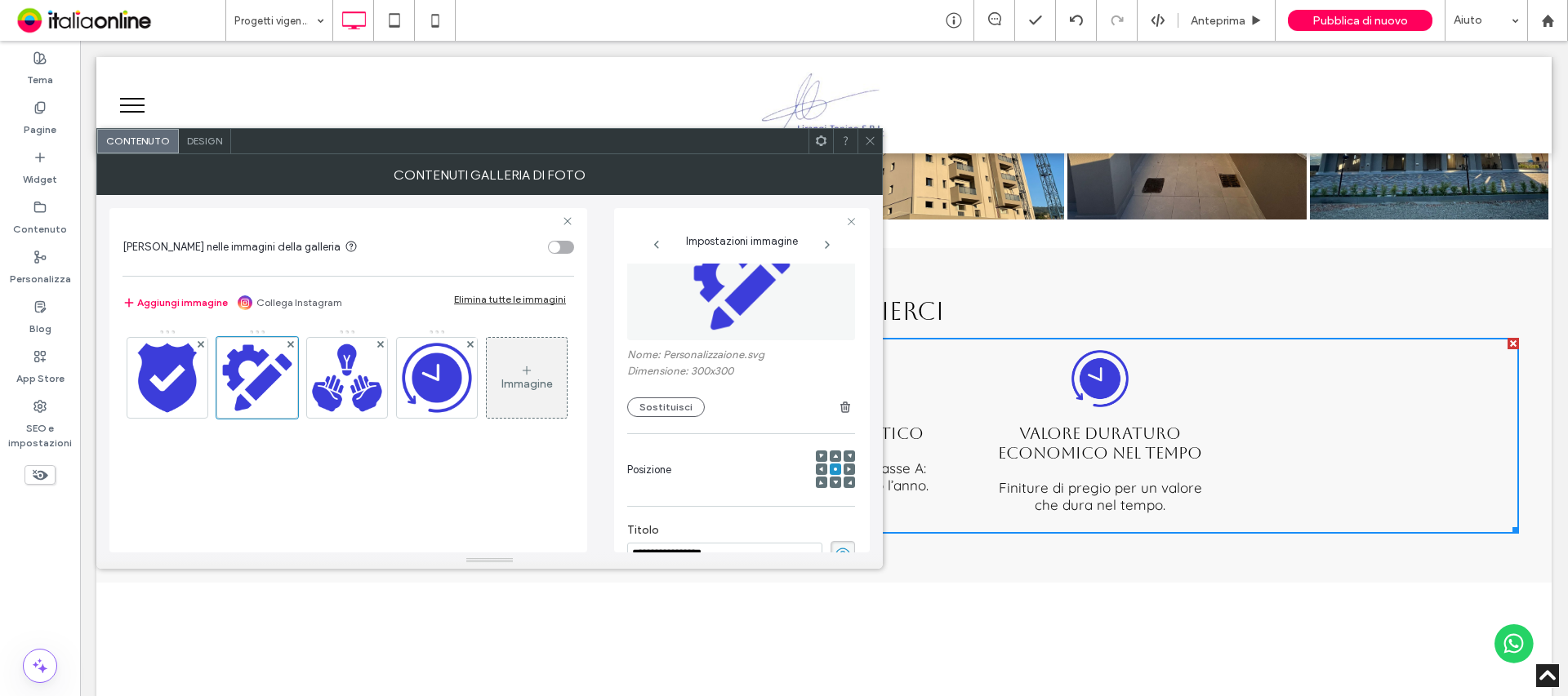
scroll to position [25, 0]
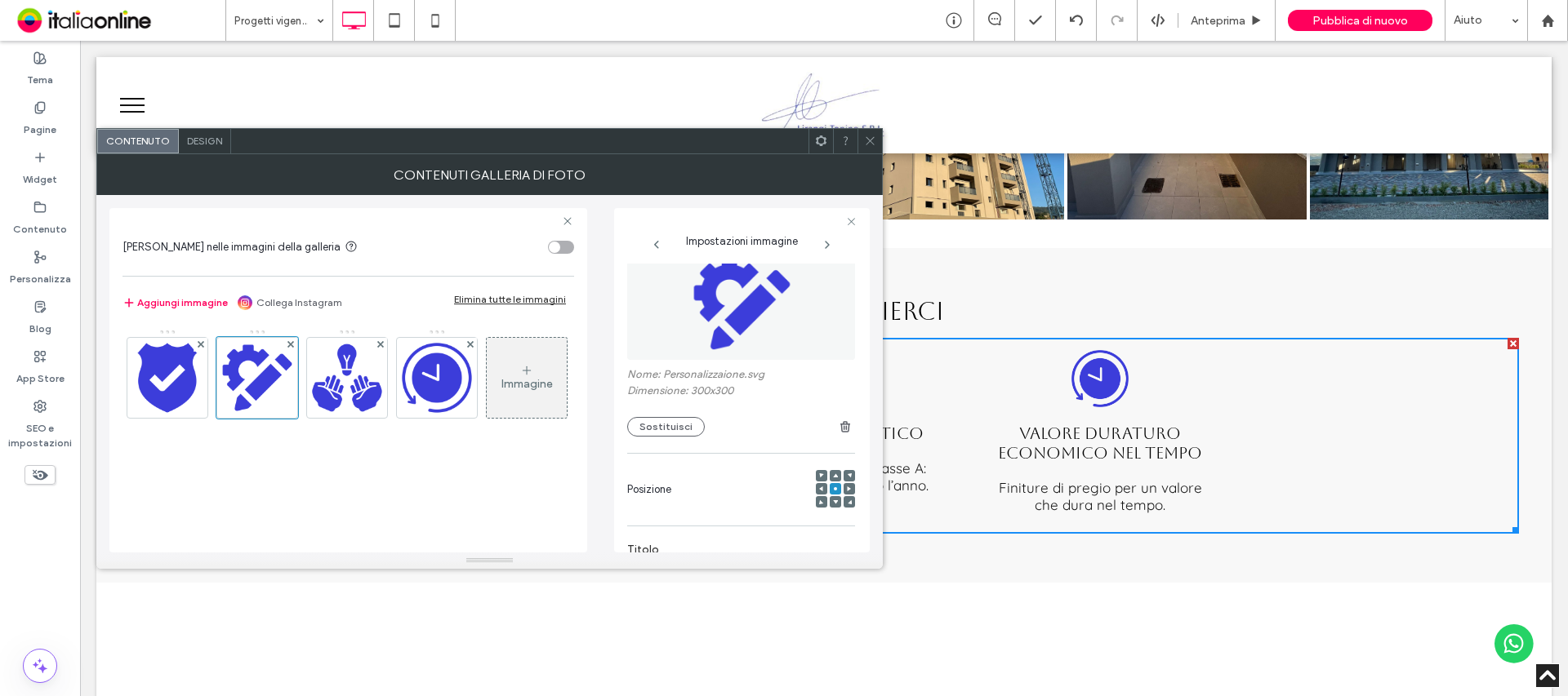
click at [487, 417] on div "Immagine" at bounding box center [527, 378] width 80 height 77
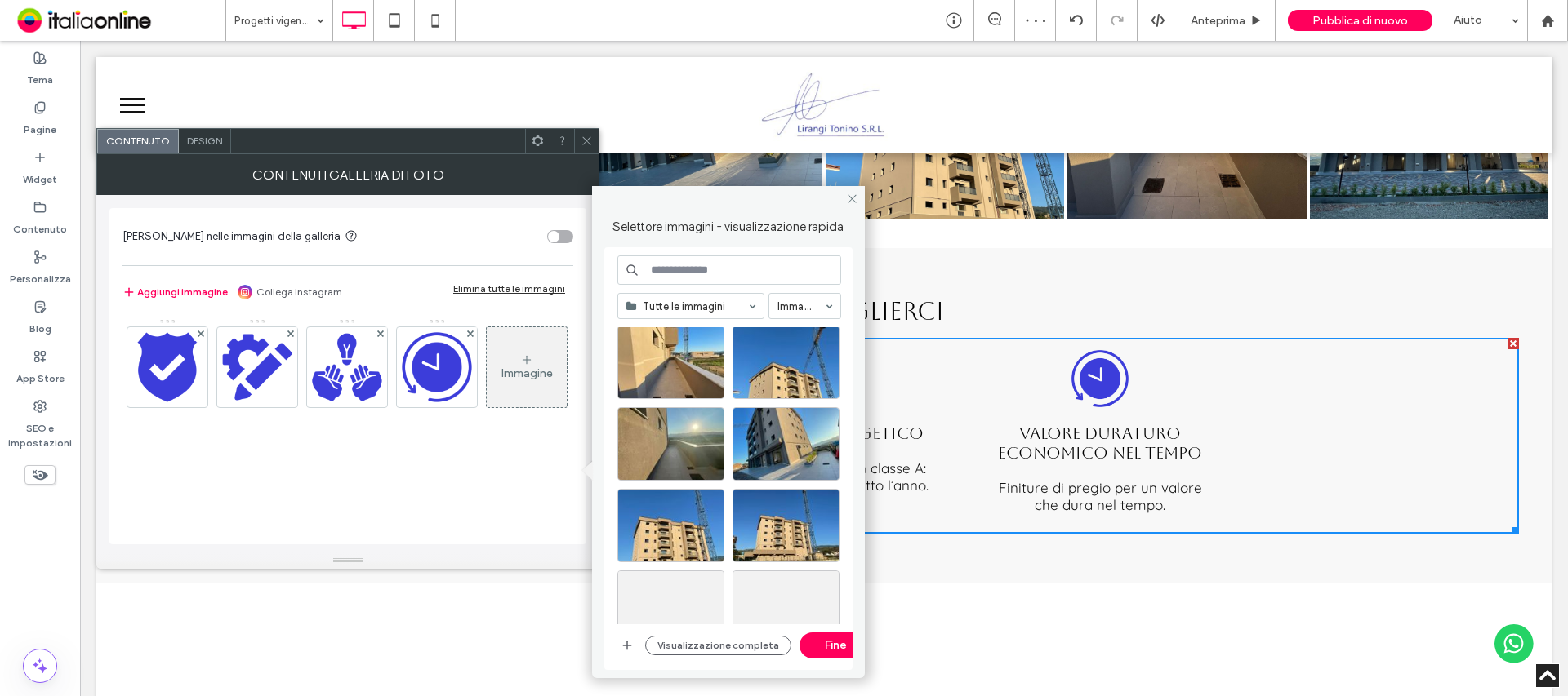
scroll to position [572, 0]
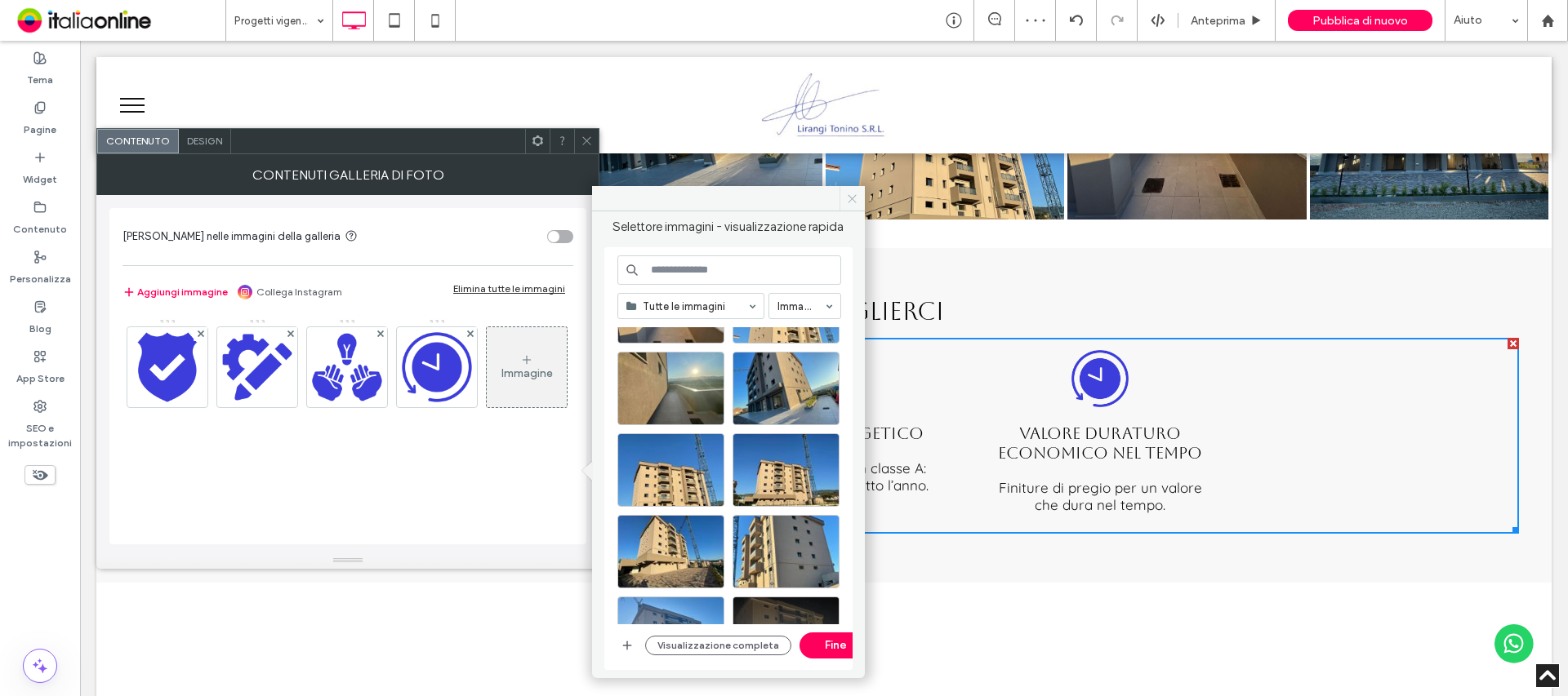
click at [853, 201] on icon at bounding box center [852, 199] width 12 height 12
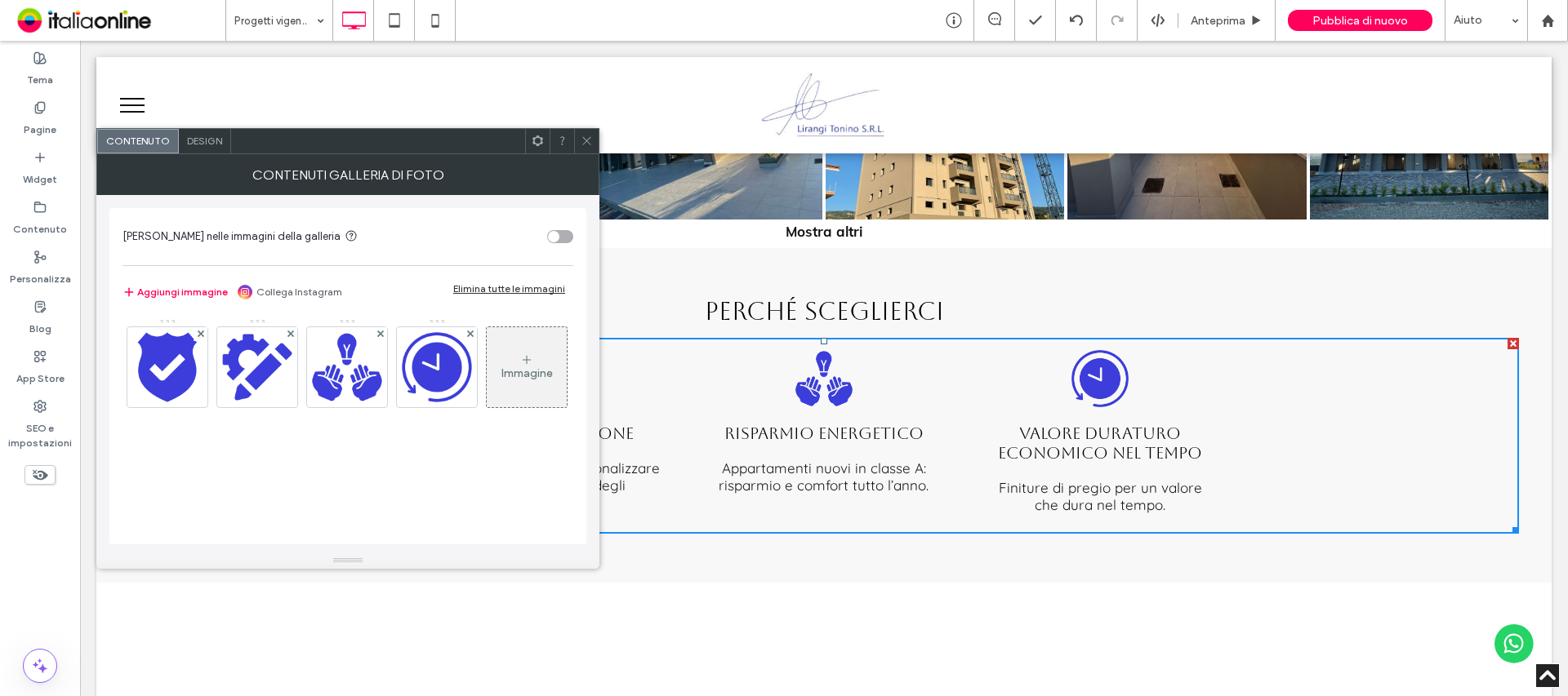
click at [594, 142] on div at bounding box center [586, 141] width 25 height 25
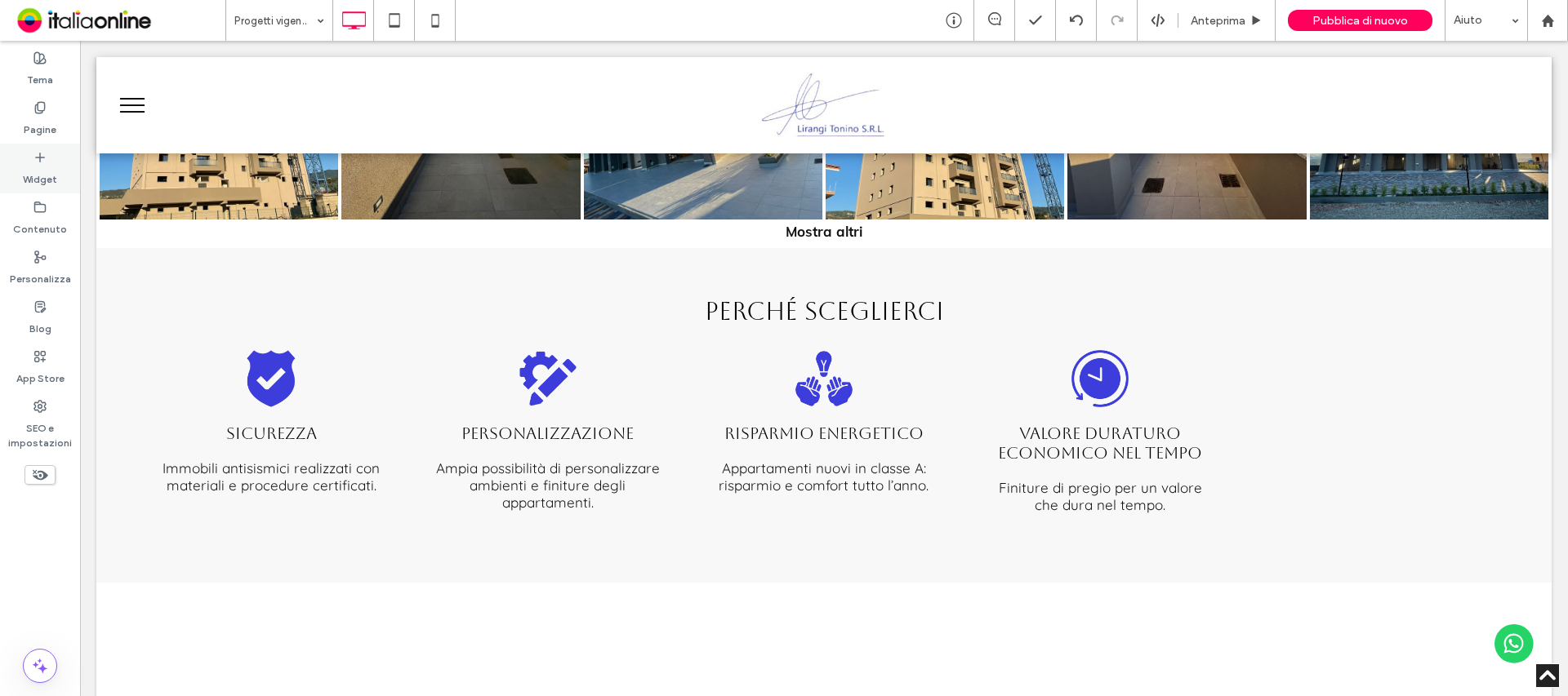
click at [34, 156] on icon at bounding box center [40, 157] width 13 height 13
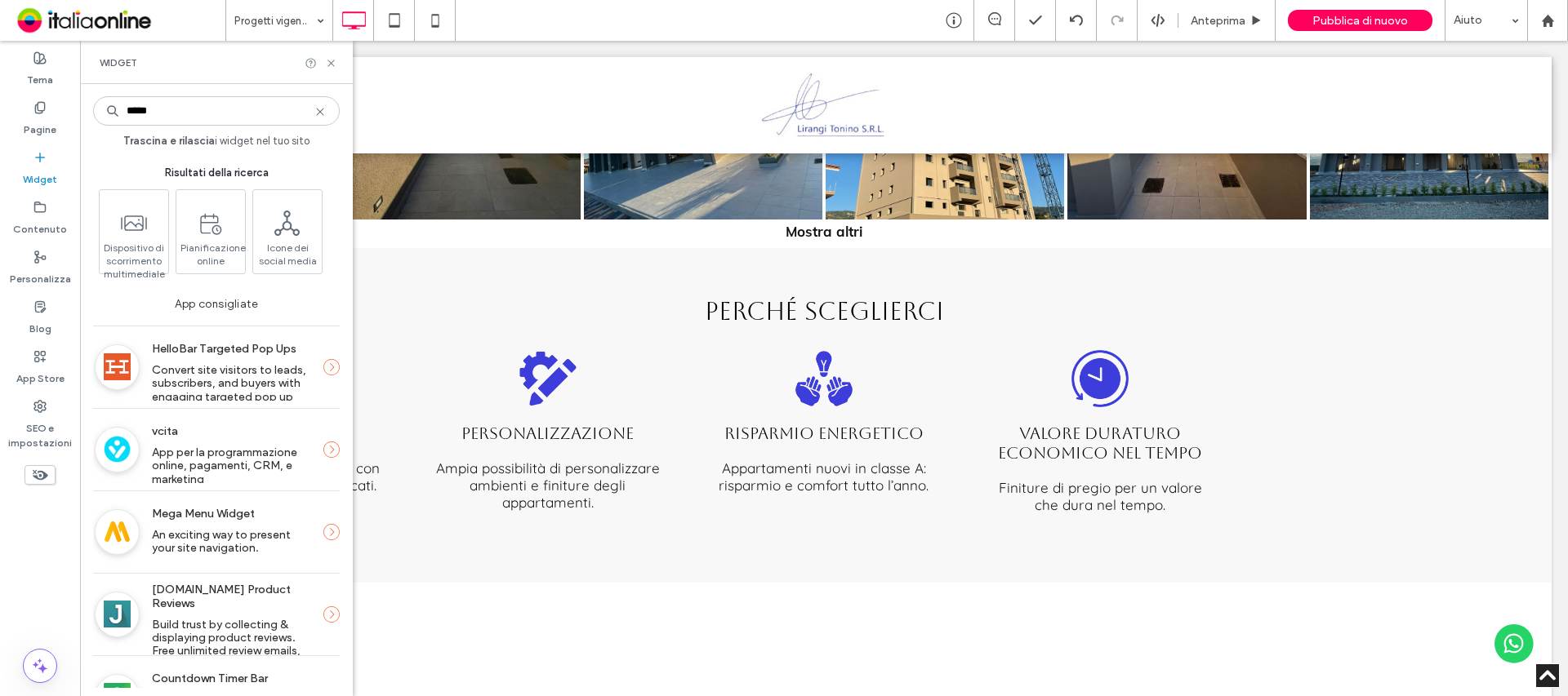
type input "*****"
click at [211, 95] on div "***** Trascina e rilascia i widget nel tuo sito Risultati della ricerca Disposi…" at bounding box center [216, 390] width 247 height 596
click at [325, 114] on icon at bounding box center [319, 111] width 13 height 13
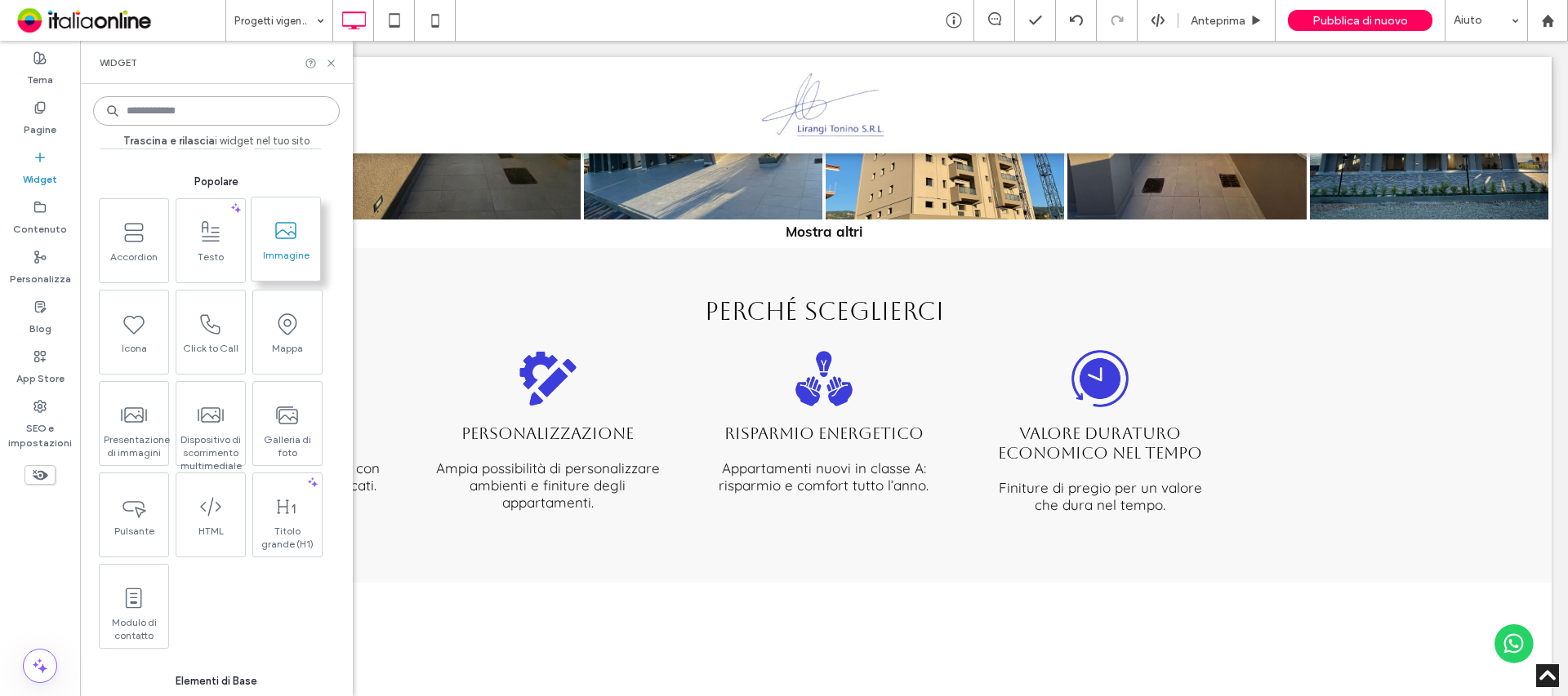
scroll to position [245, 0]
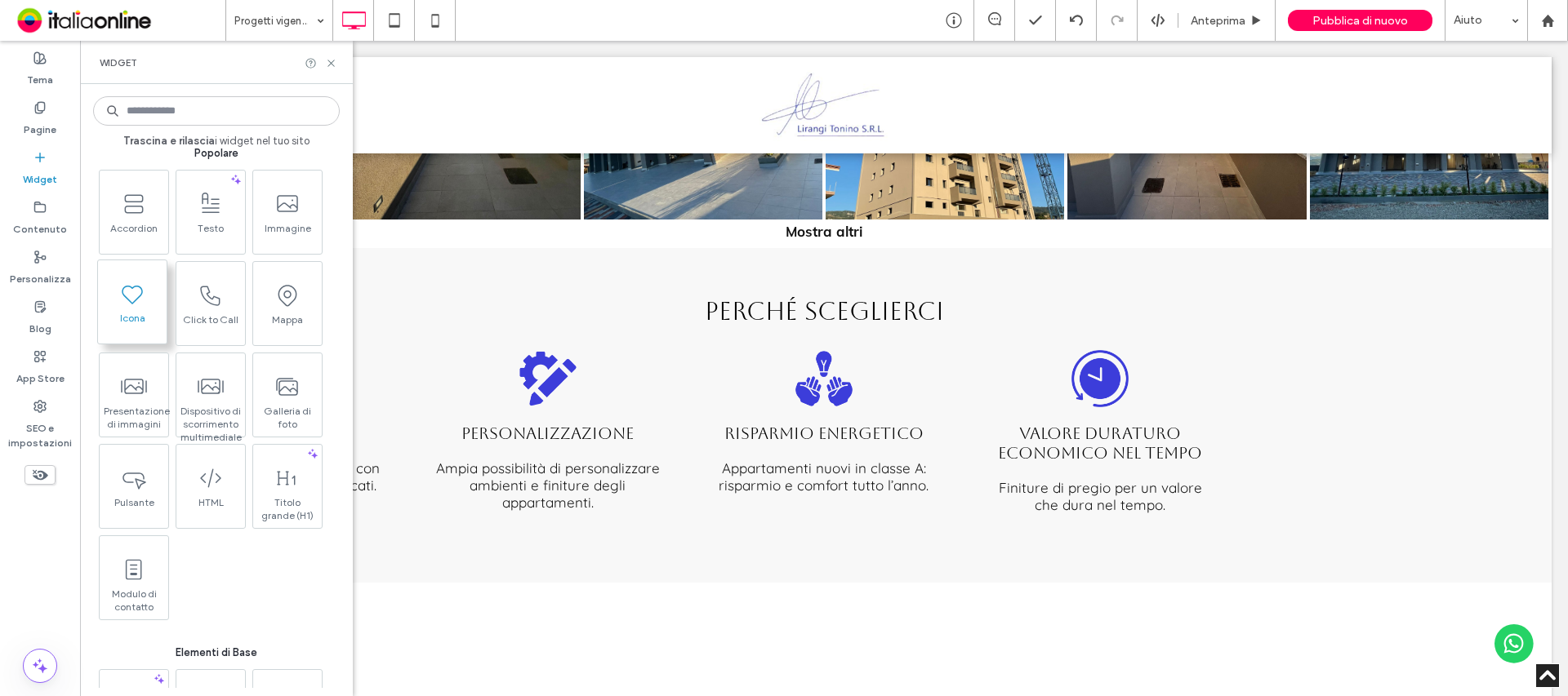
click at [160, 318] on span "Icona" at bounding box center [132, 323] width 69 height 23
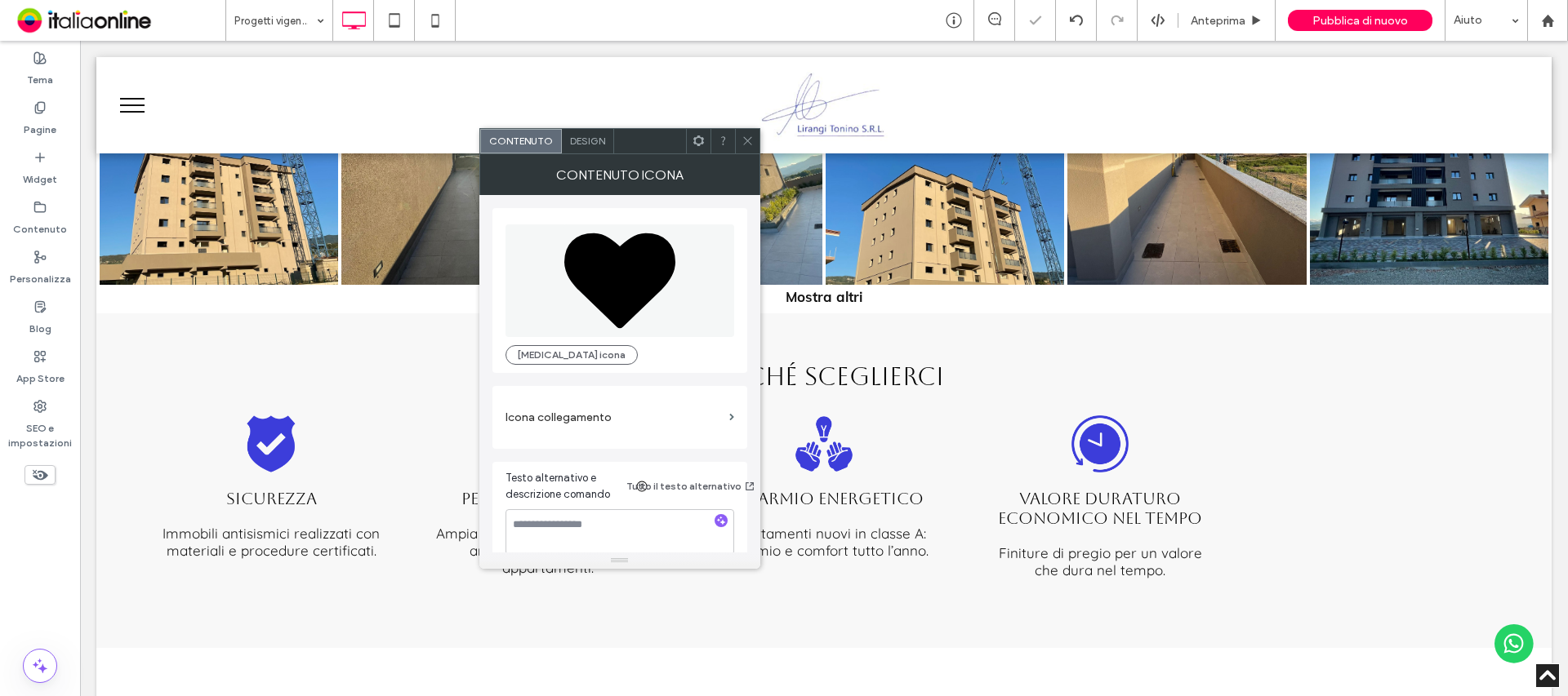
scroll to position [2514, 0]
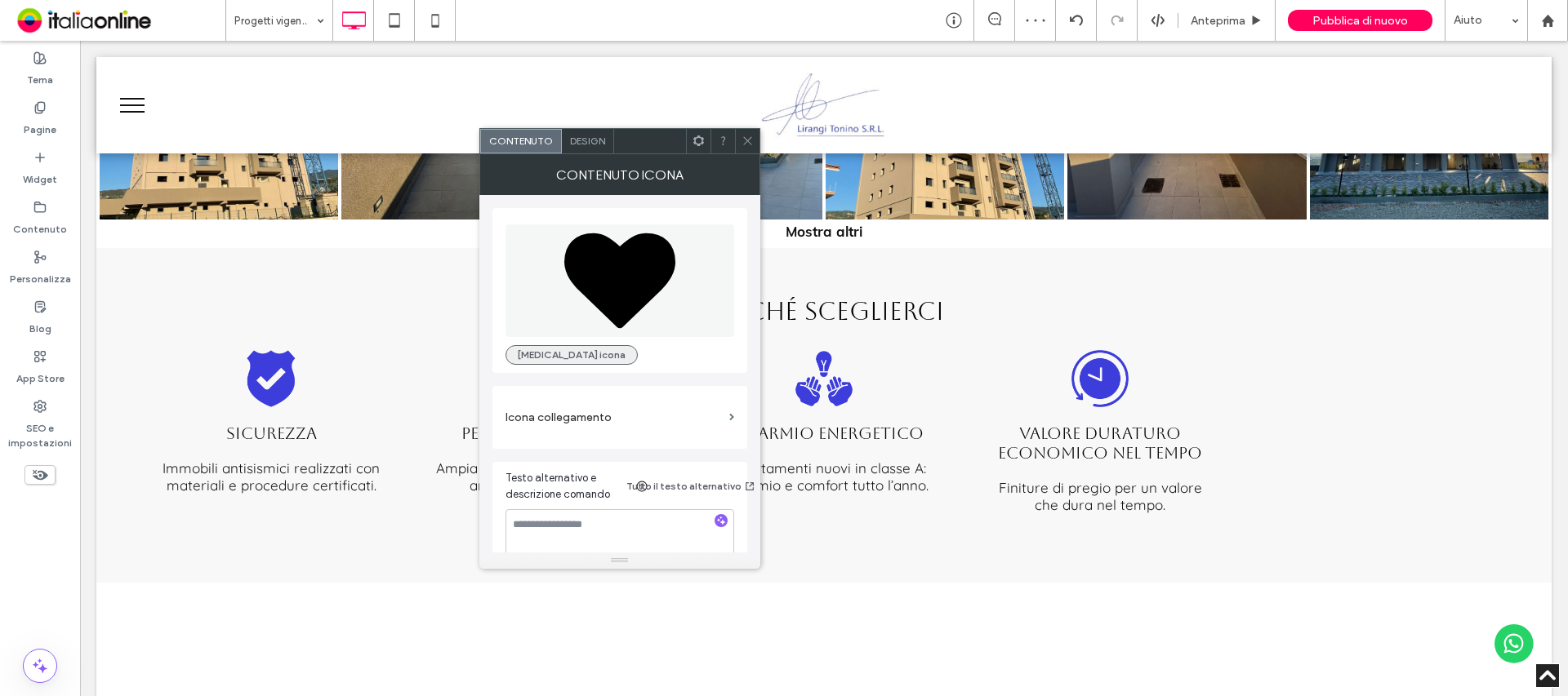
click at [566, 352] on button "Cambia icona" at bounding box center [572, 355] width 132 height 19
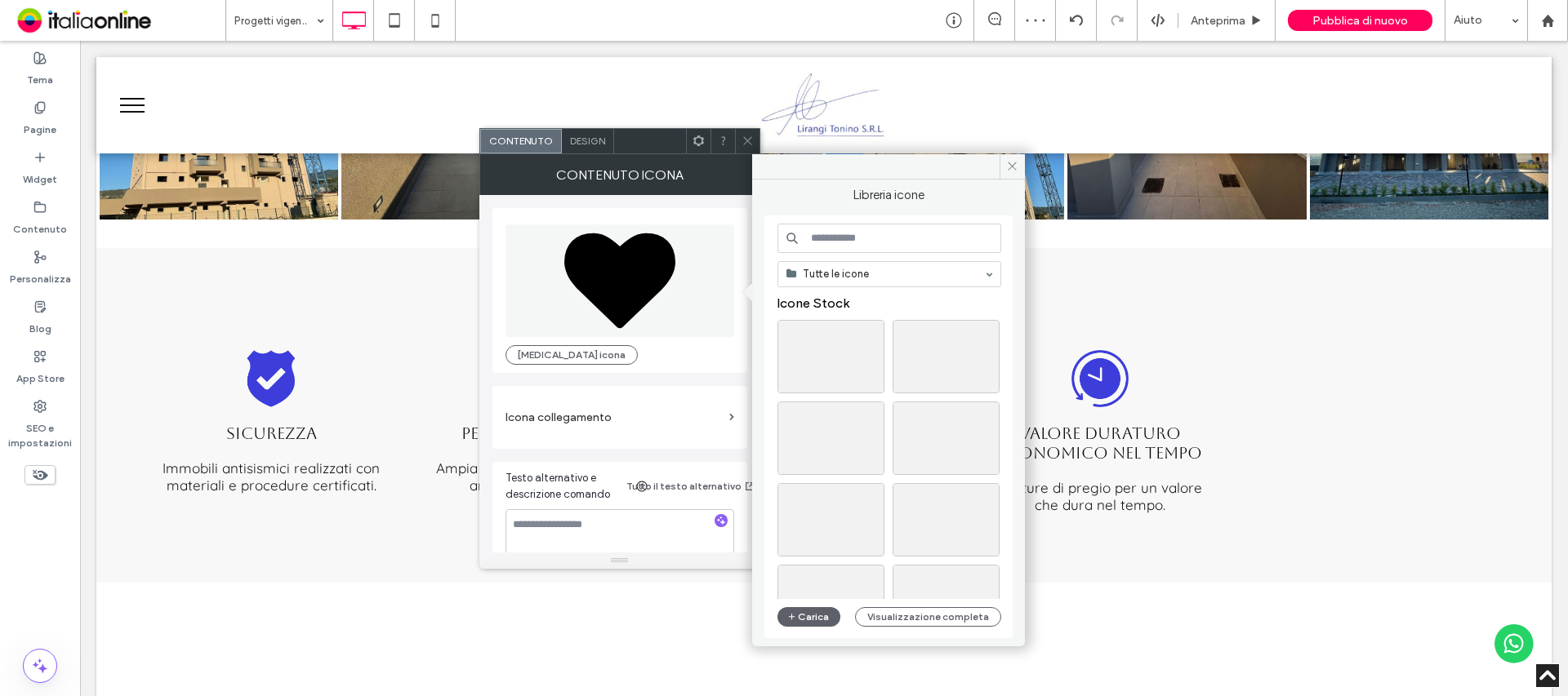
click at [846, 241] on input at bounding box center [889, 238] width 224 height 30
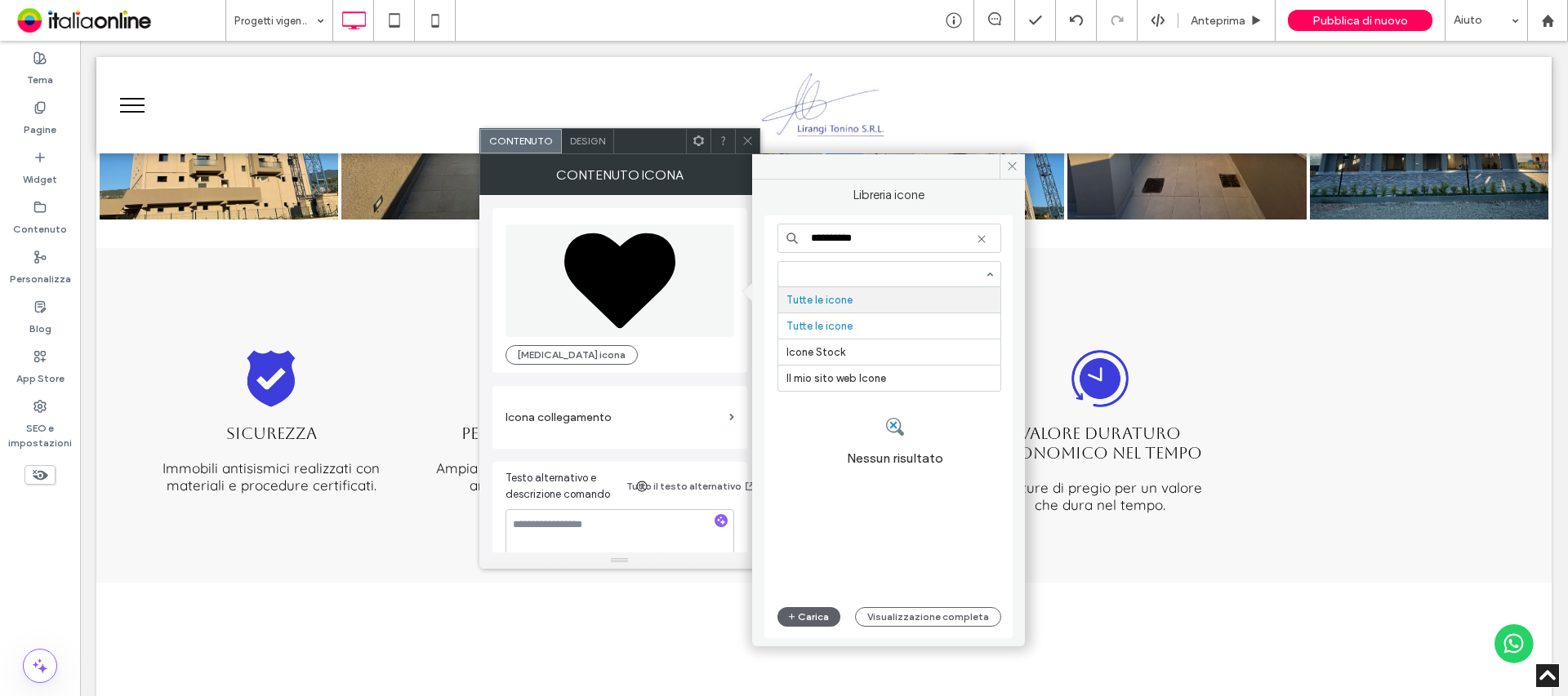
click at [917, 270] on input at bounding box center [884, 273] width 197 height 11
click at [986, 280] on span at bounding box center [889, 273] width 222 height 25
click at [876, 245] on input "**********" at bounding box center [889, 238] width 224 height 30
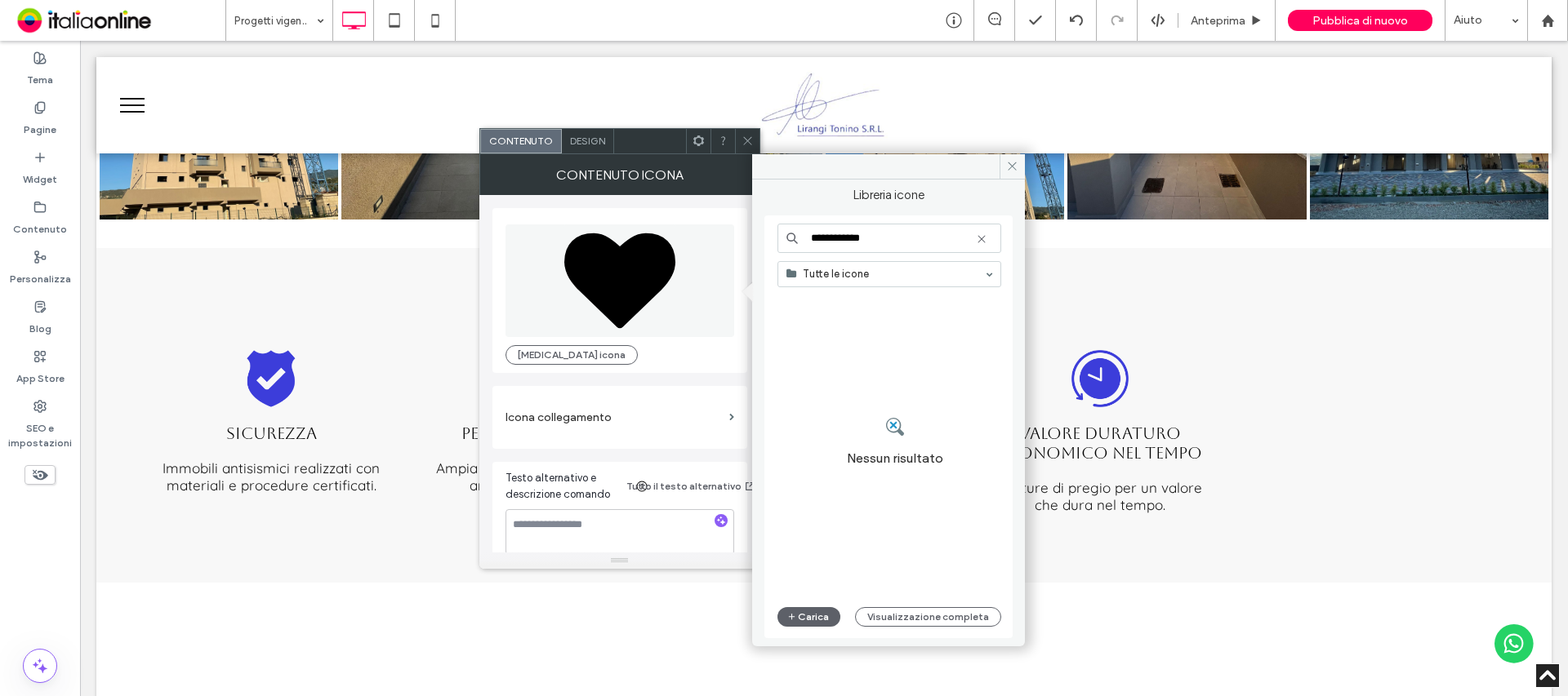
type input "**********"
click at [978, 241] on use at bounding box center [981, 239] width 8 height 8
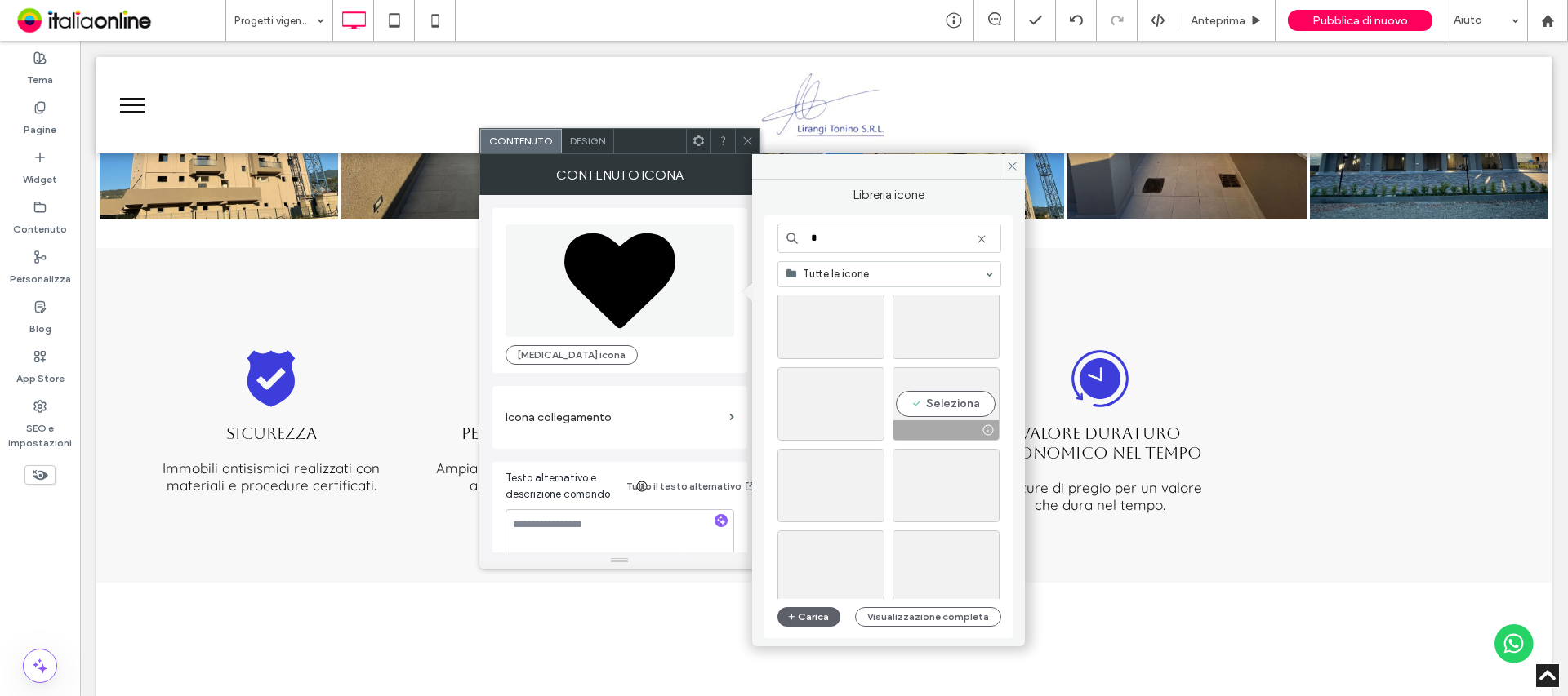
scroll to position [1940, 0]
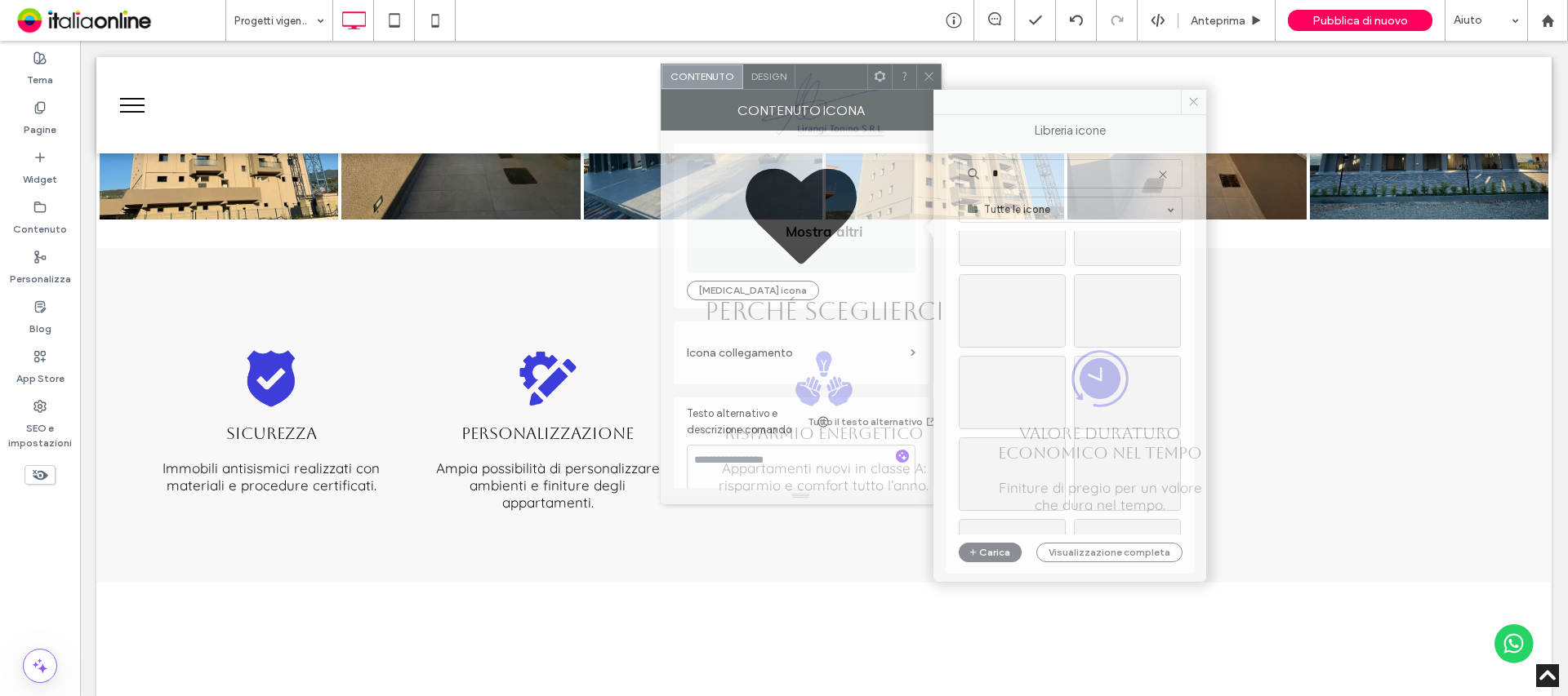
drag, startPoint x: 643, startPoint y: 143, endPoint x: 824, endPoint y: 79, distance: 192.0
click at [824, 79] on div at bounding box center [831, 76] width 72 height 25
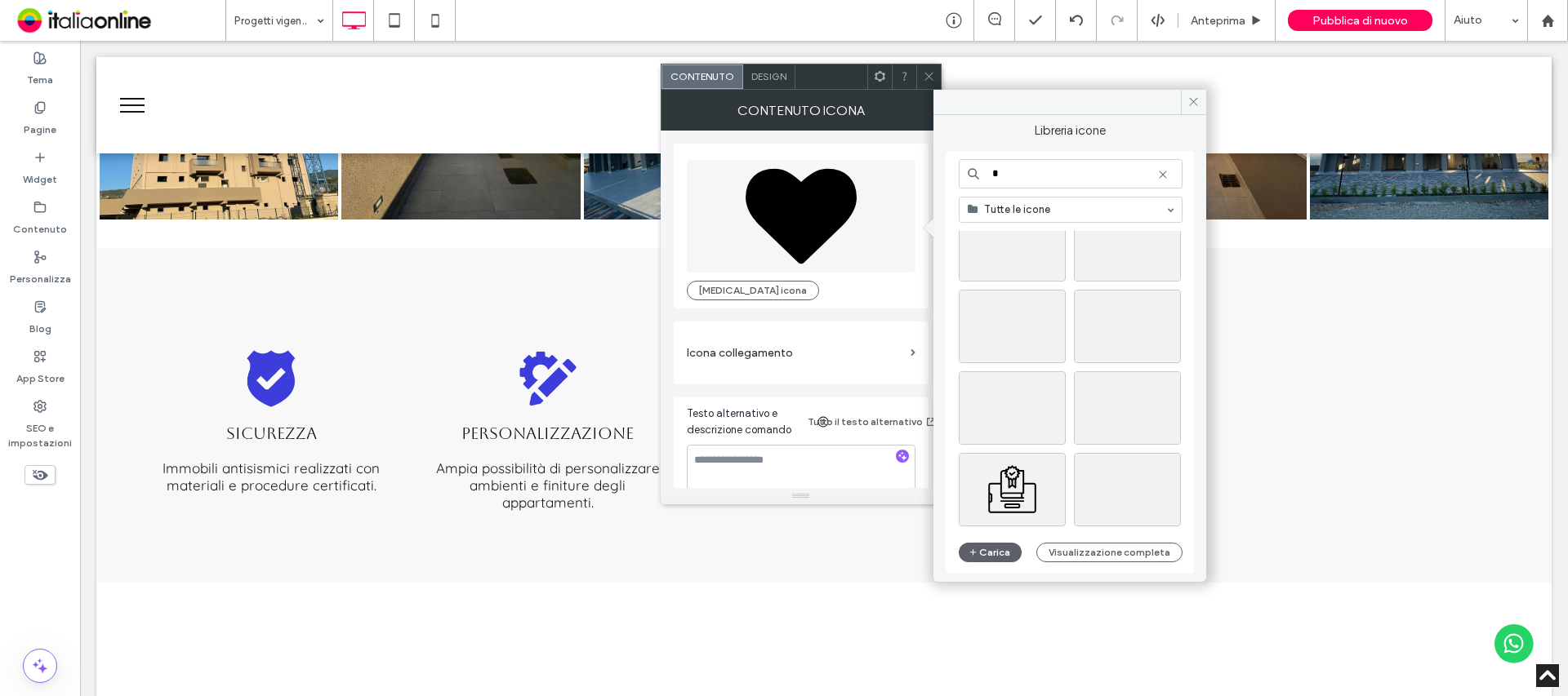
scroll to position [3736, 0]
click at [1002, 175] on input "*" at bounding box center [1071, 174] width 224 height 30
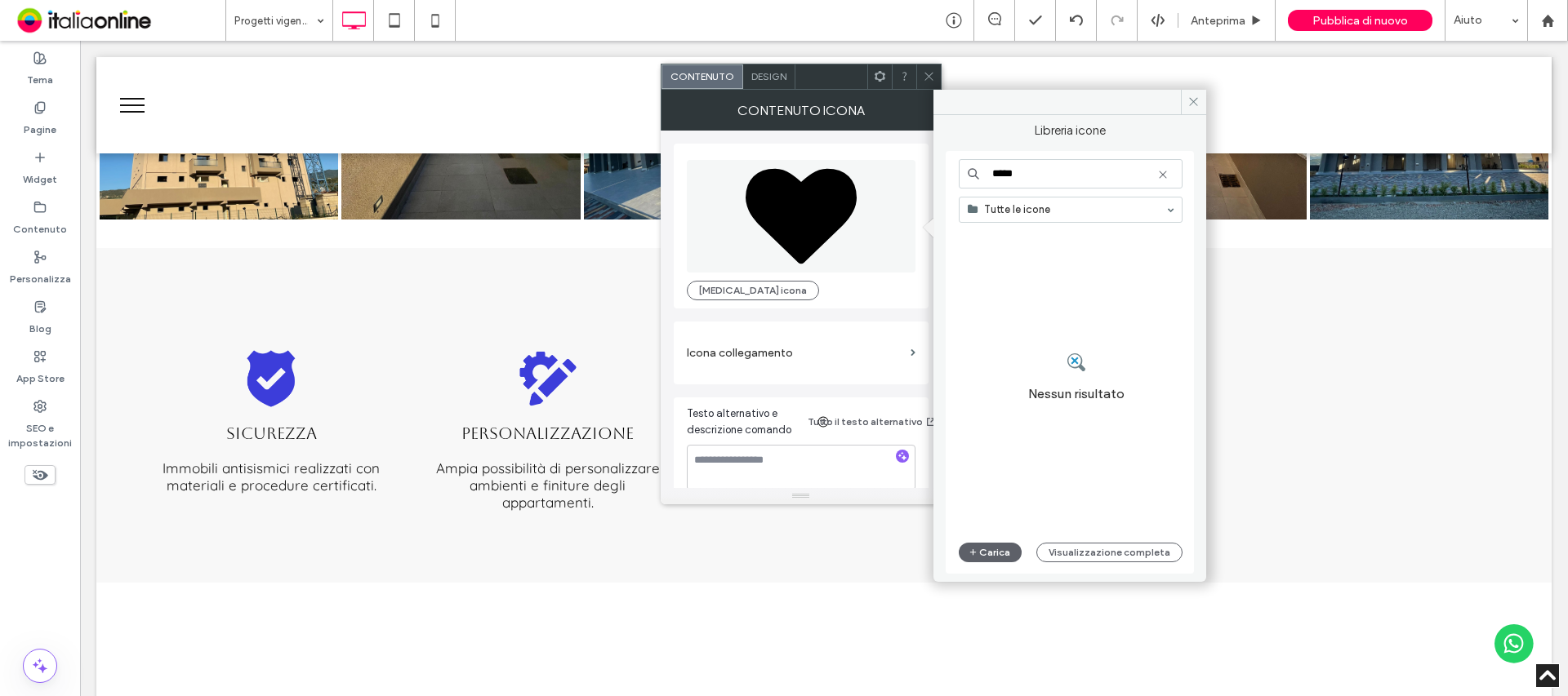
click at [1038, 177] on input "*****" at bounding box center [1071, 174] width 224 height 30
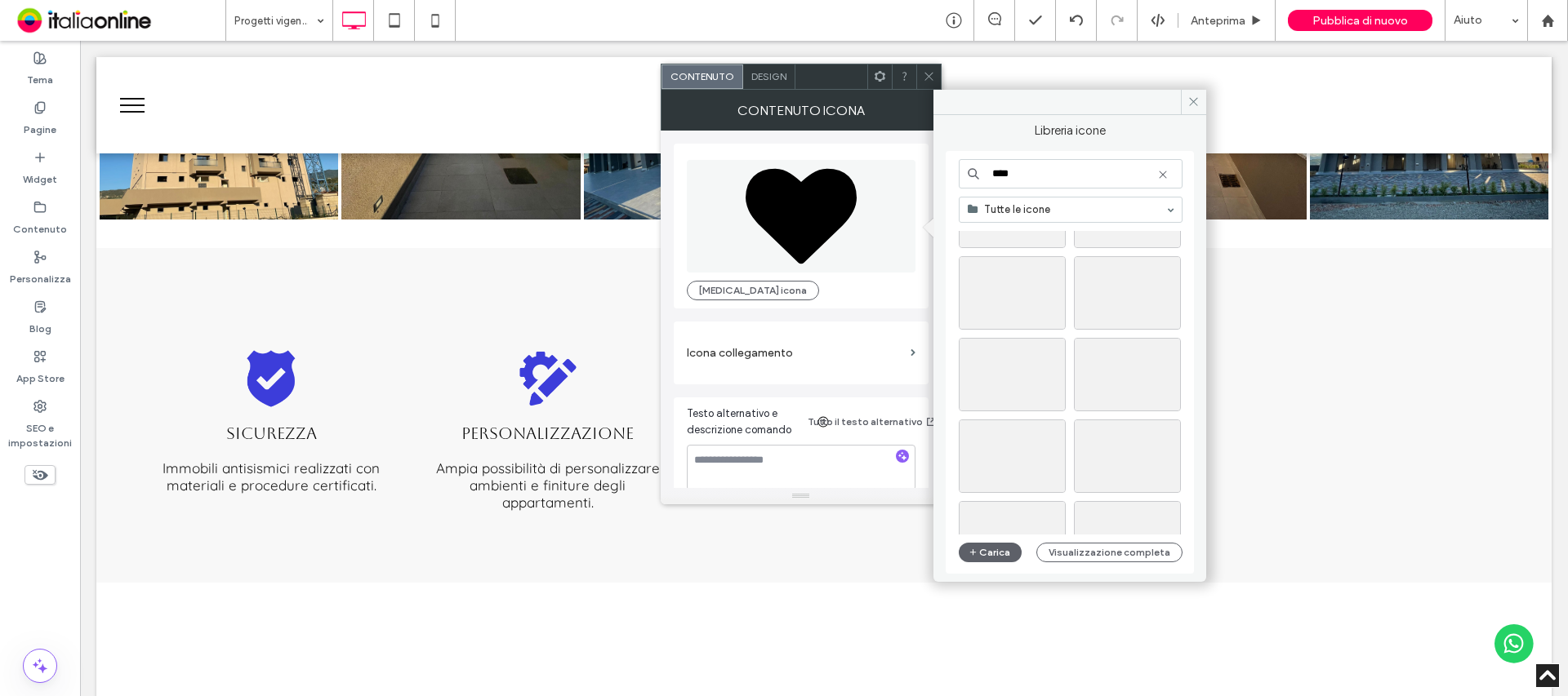
scroll to position [81, 0]
type input "****"
click at [1020, 276] on div "Seleziona" at bounding box center [1012, 292] width 107 height 74
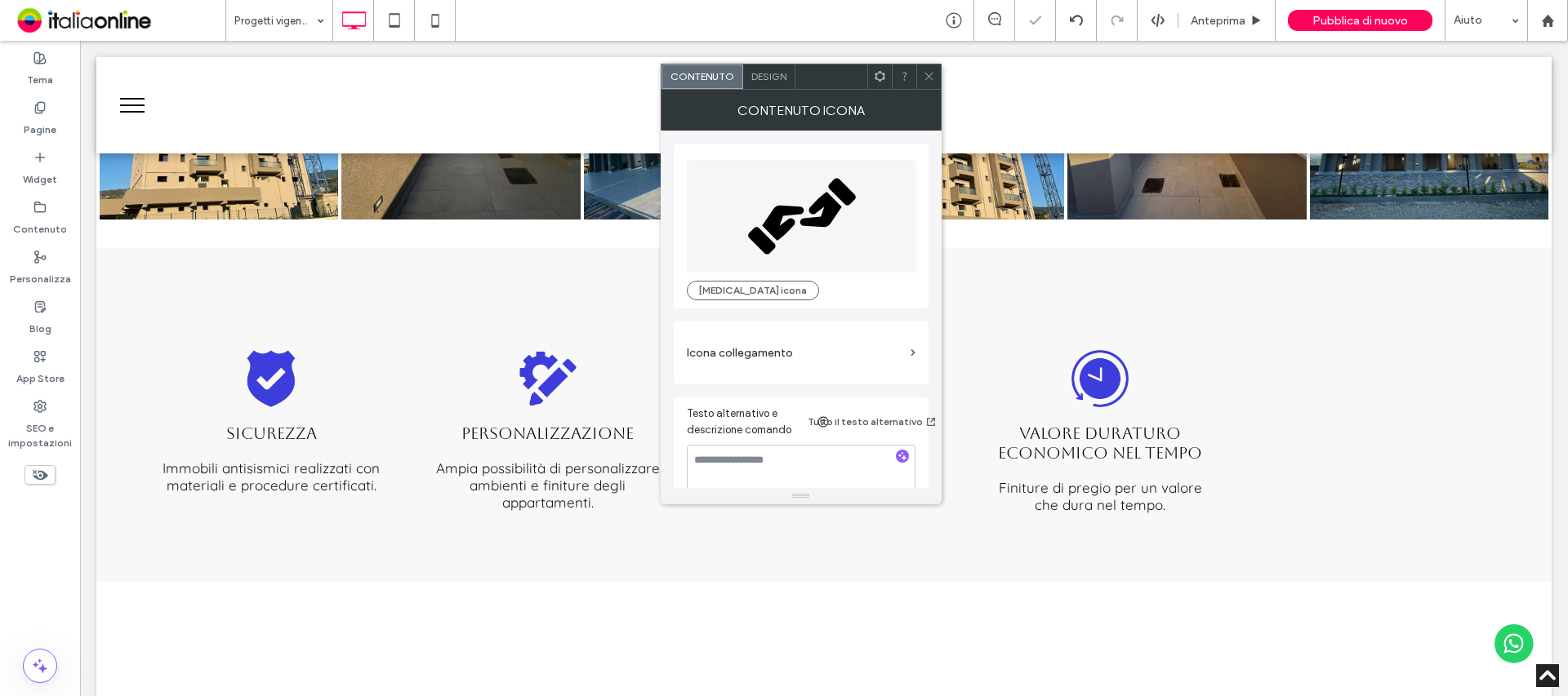
click at [767, 68] on div "Design" at bounding box center [769, 76] width 53 height 25
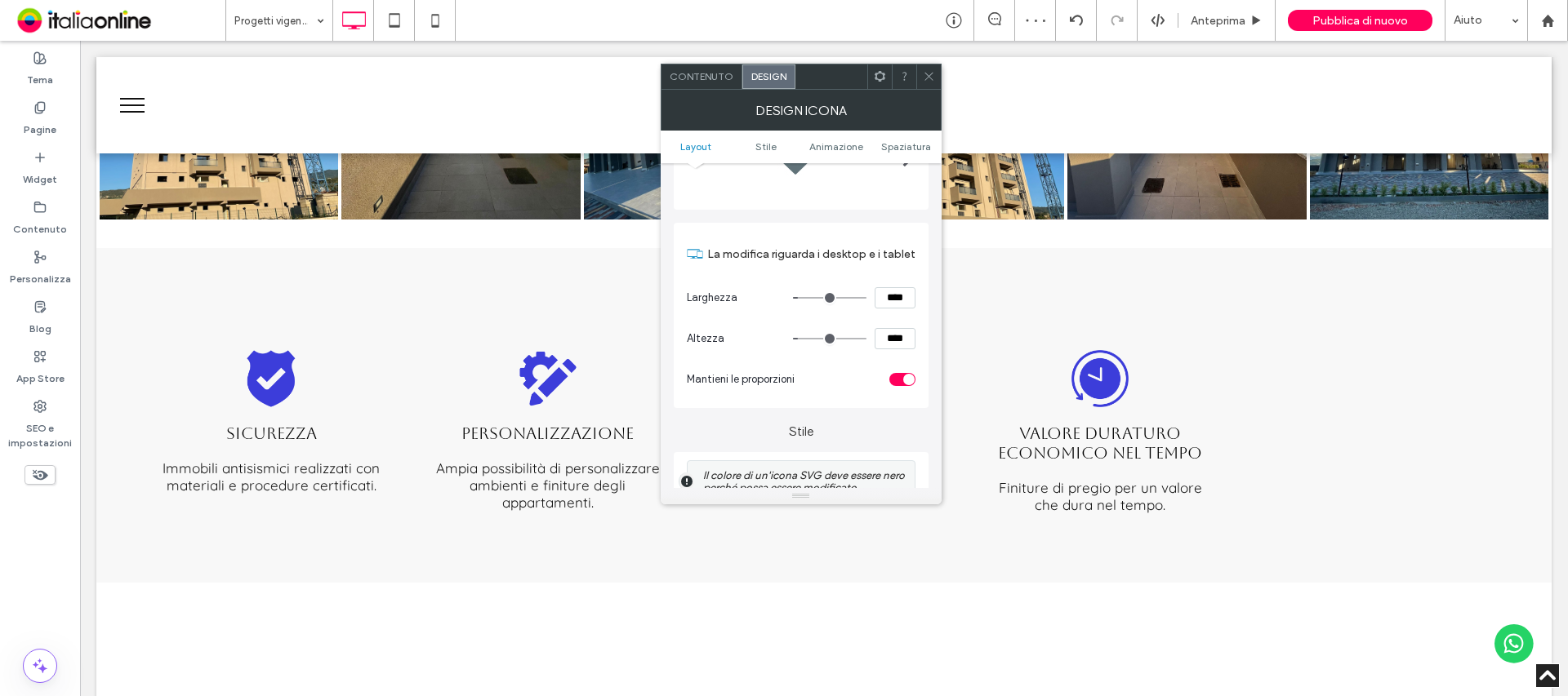
scroll to position [327, 0]
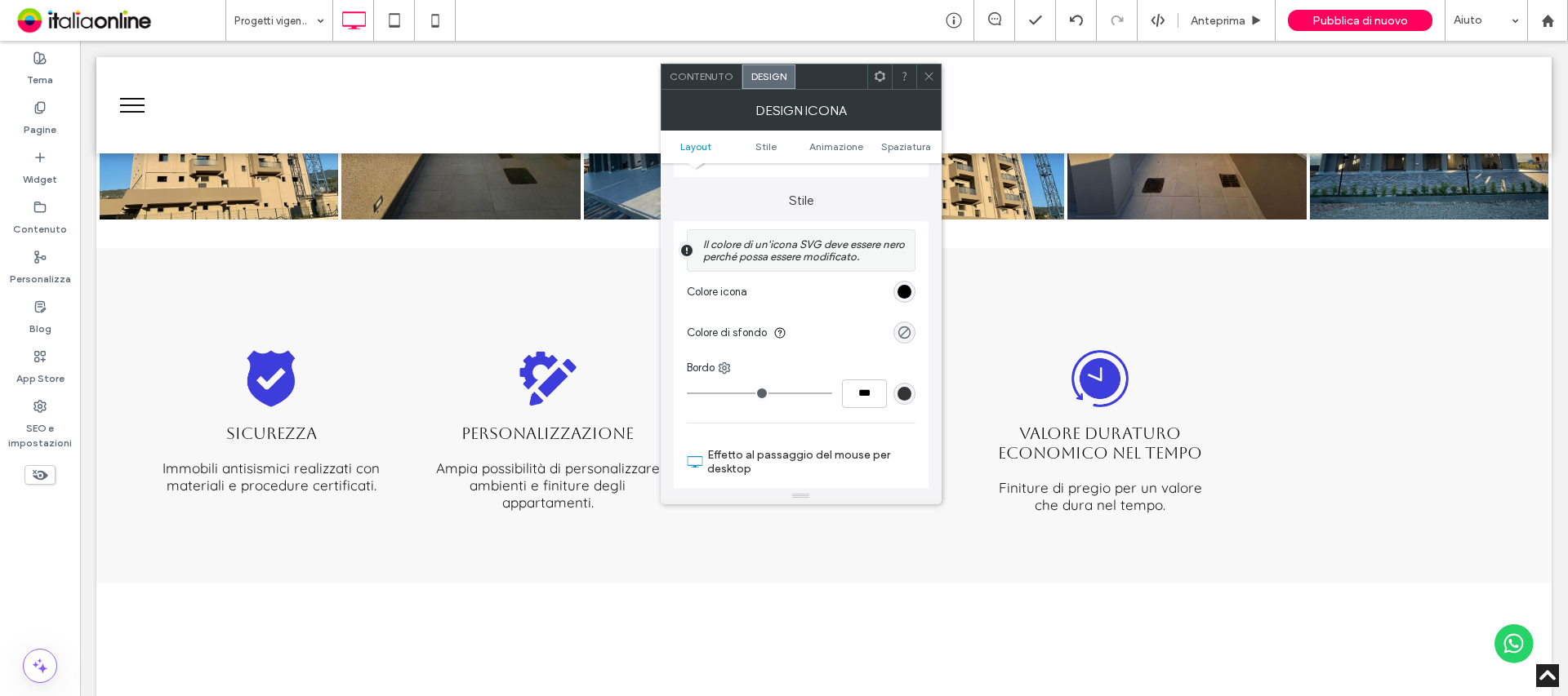
click at [914, 292] on div "rgb(0, 0, 0)" at bounding box center [905, 292] width 22 height 22
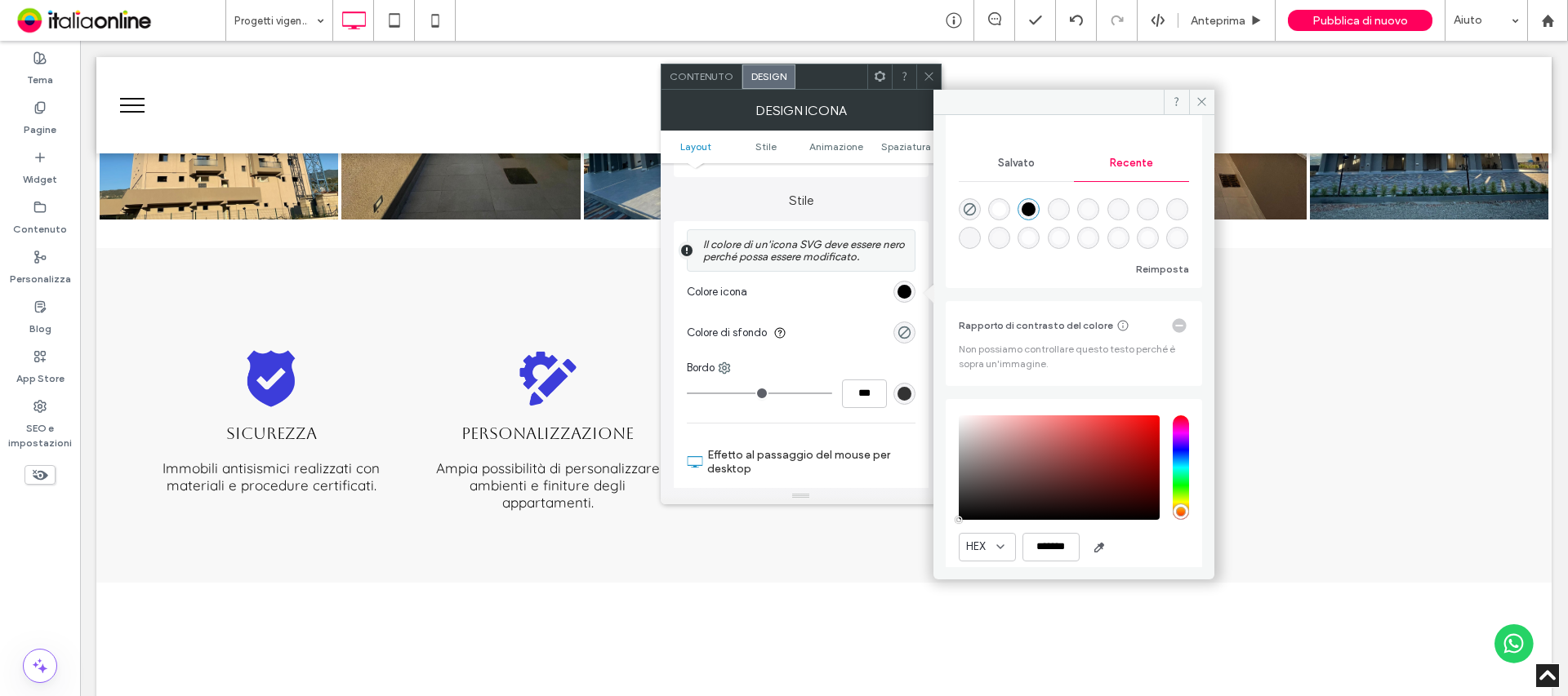
scroll to position [197, 0]
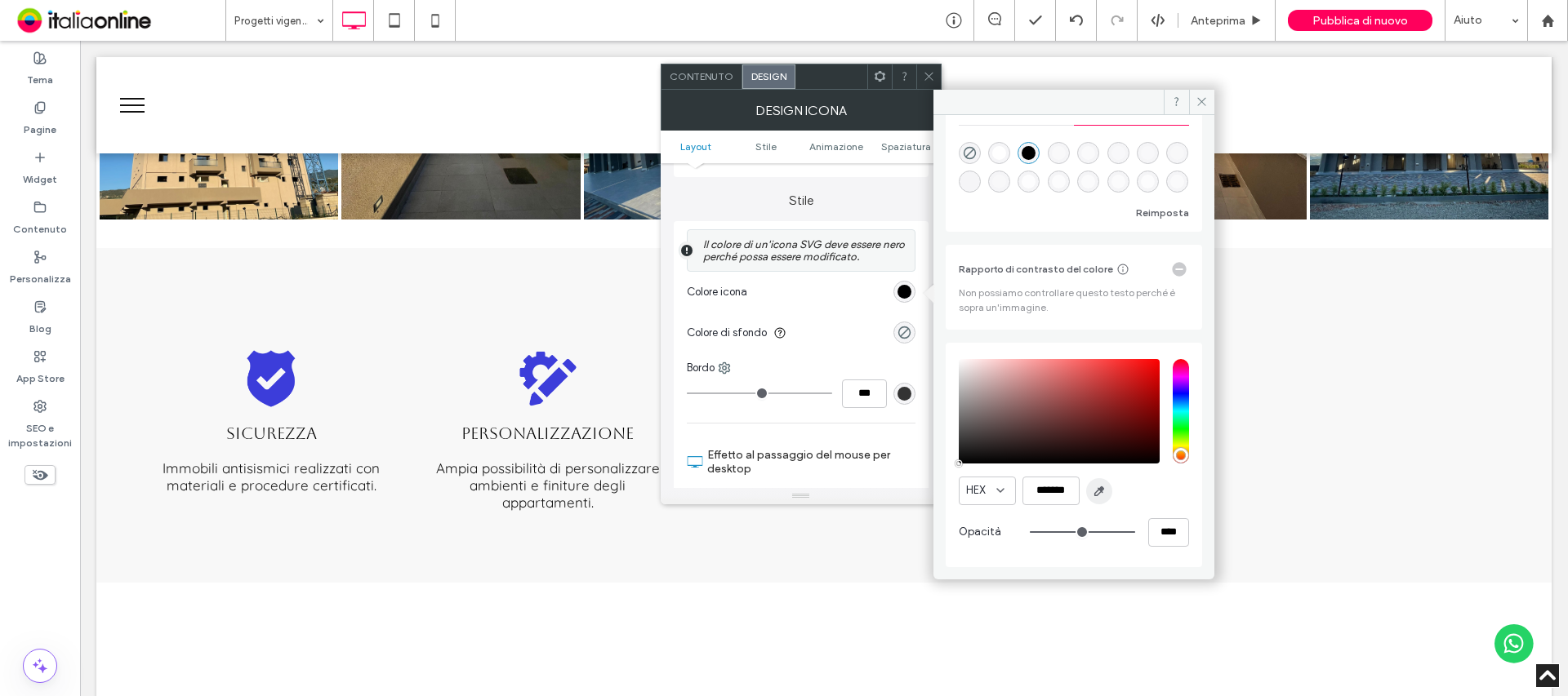
click at [1093, 494] on icon "button" at bounding box center [1099, 491] width 13 height 13
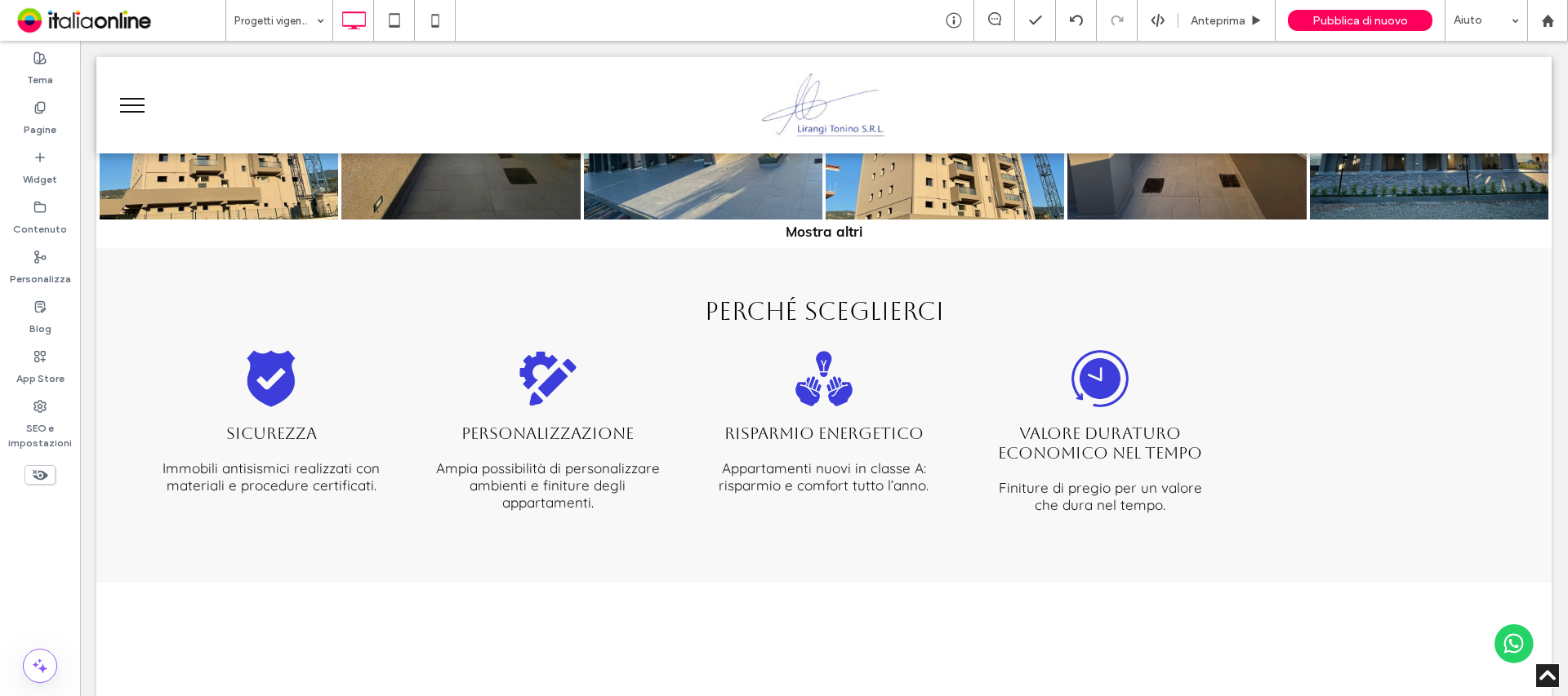
type input "*******"
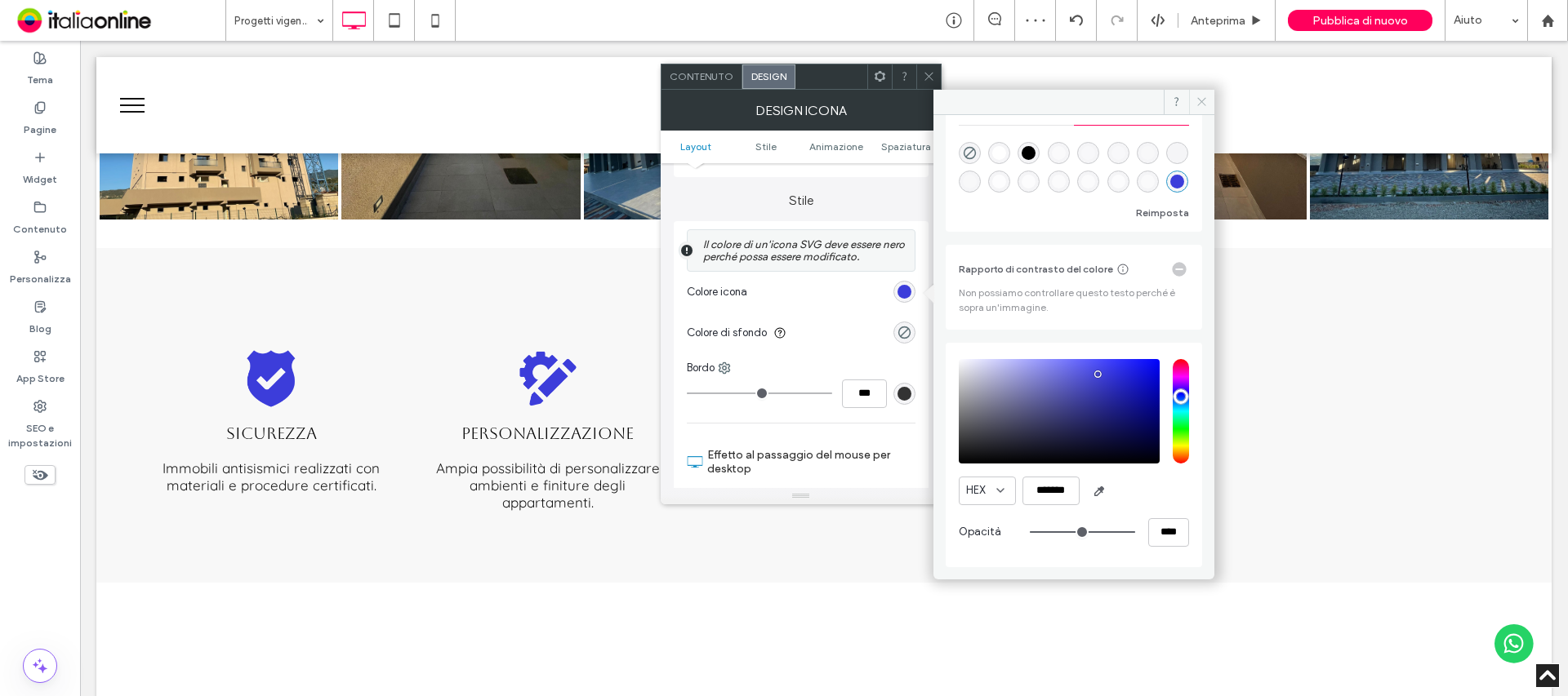
click at [1211, 104] on span at bounding box center [1202, 102] width 25 height 25
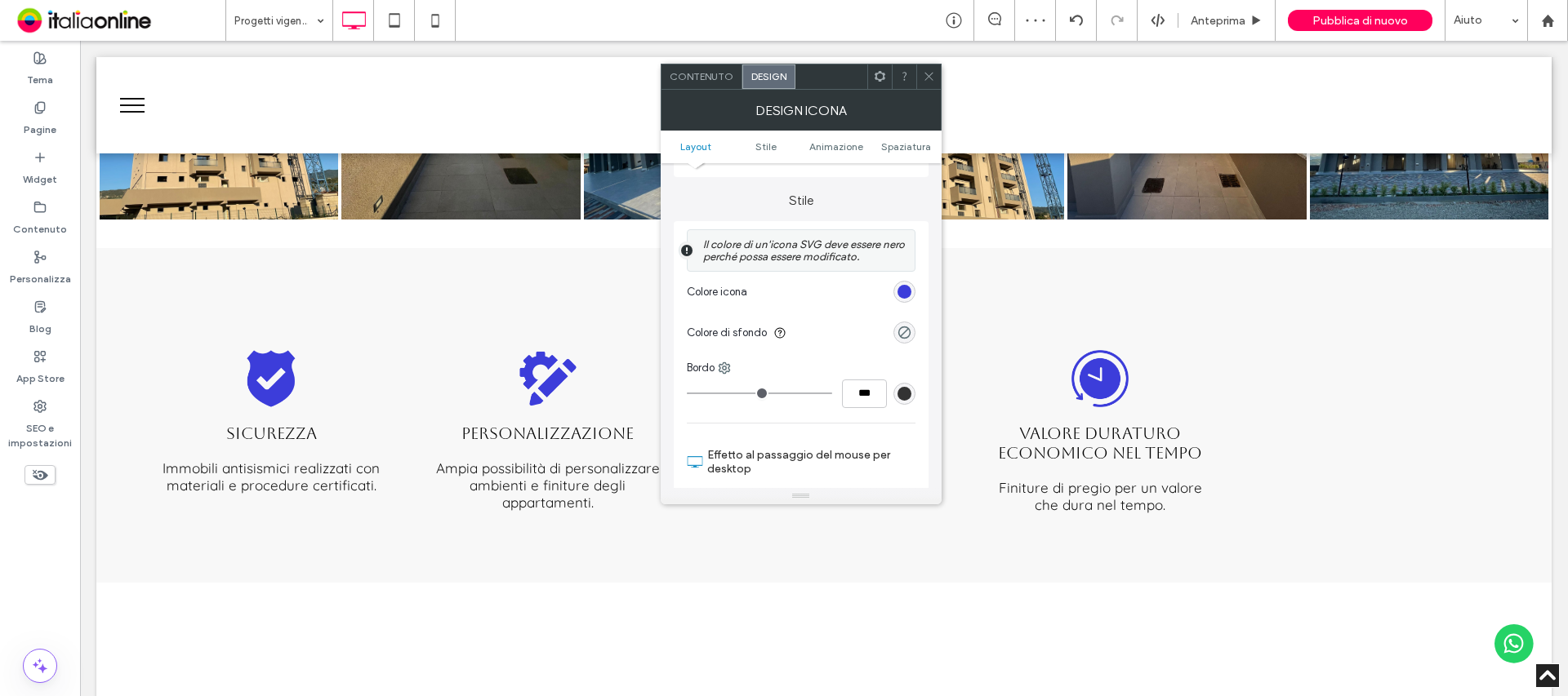
click at [933, 77] on icon at bounding box center [928, 76] width 12 height 12
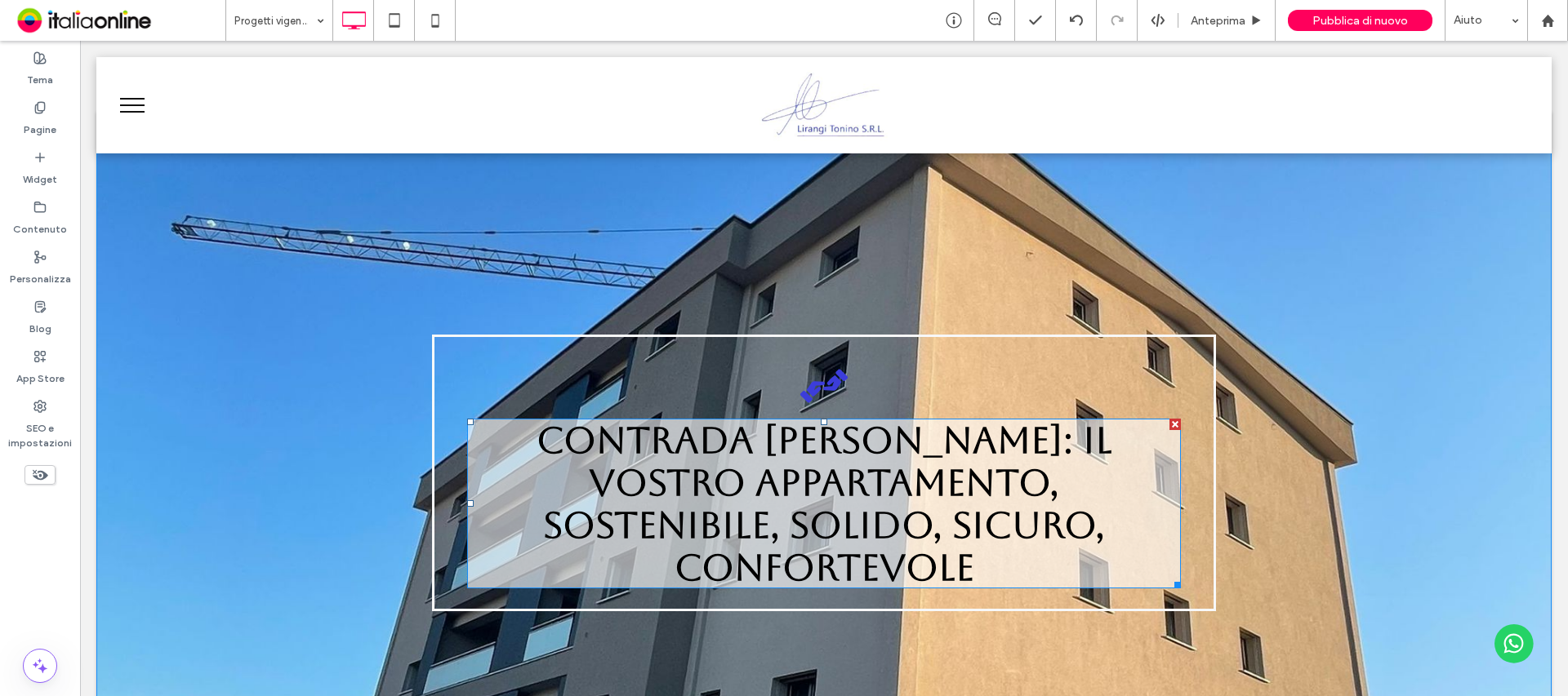
scroll to position [81, 0]
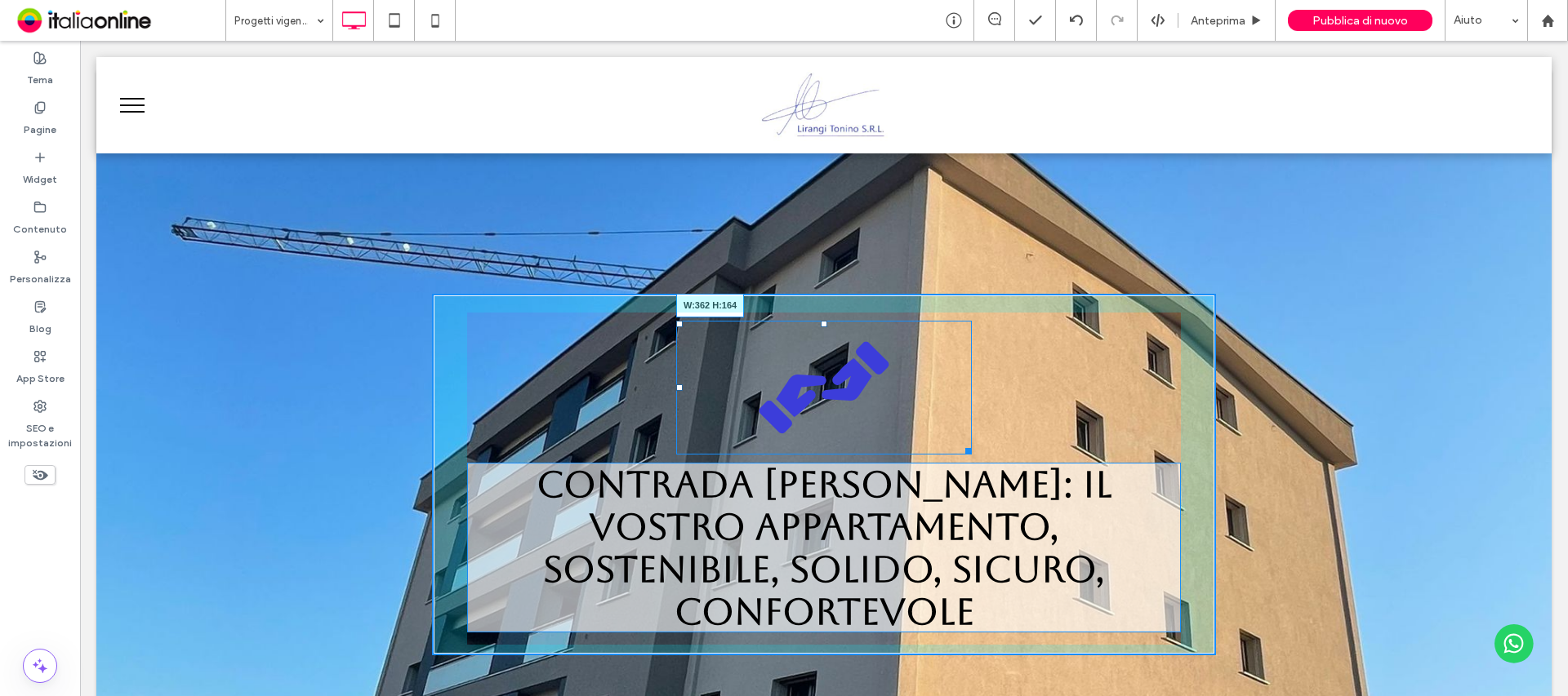
drag, startPoint x: 836, startPoint y: 361, endPoint x: 960, endPoint y: 445, distance: 149.8
click at [960, 445] on div at bounding box center [966, 448] width 12 height 12
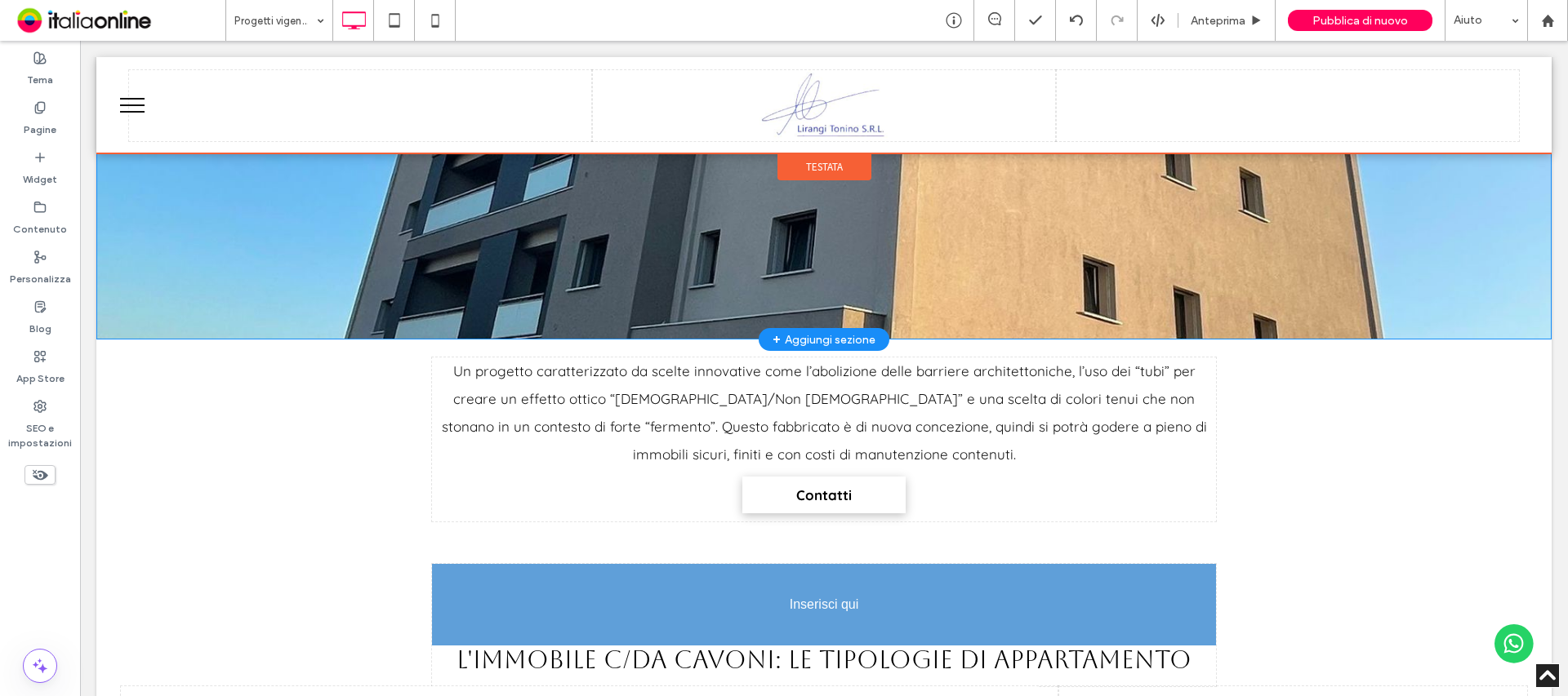
scroll to position [572, 0]
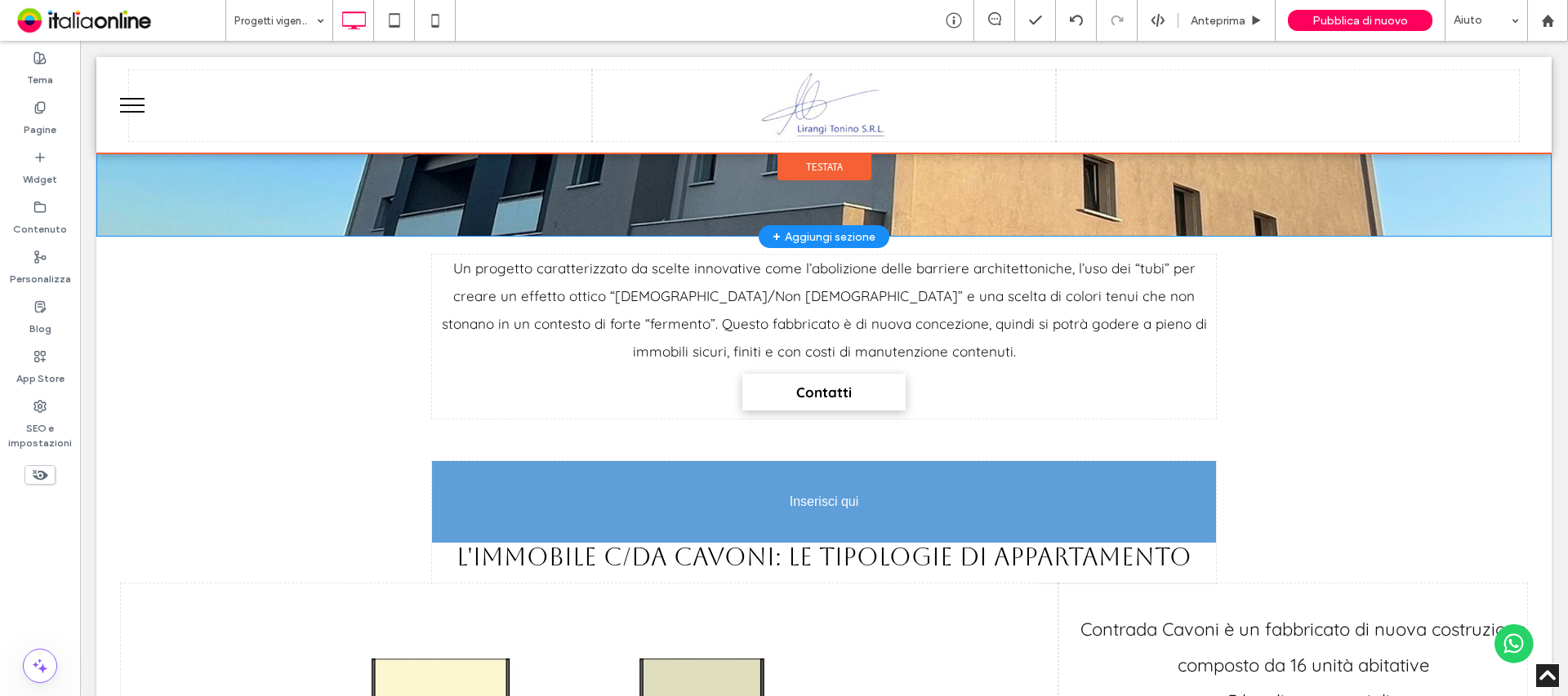
drag, startPoint x: 834, startPoint y: 327, endPoint x: 875, endPoint y: 508, distance: 185.6
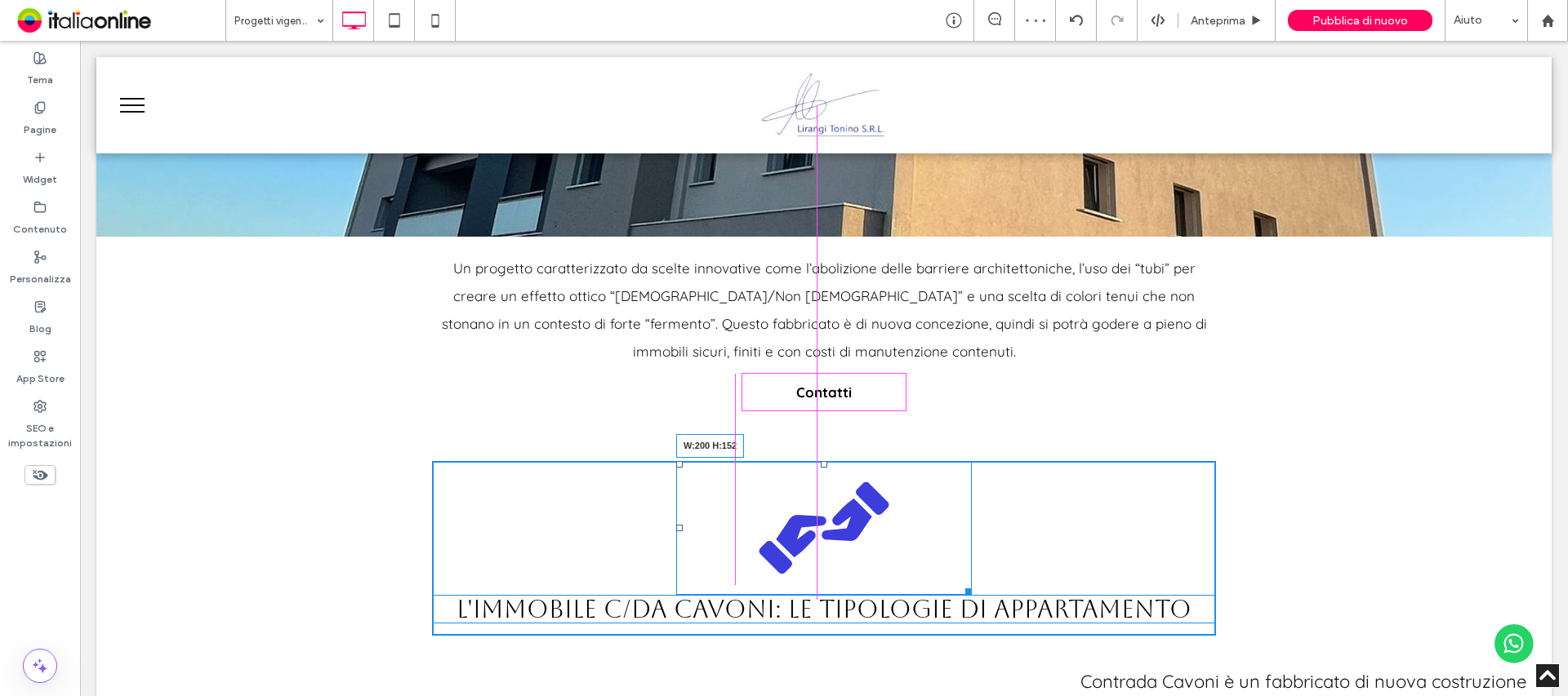
drag, startPoint x: 959, startPoint y: 588, endPoint x: 890, endPoint y: 578, distance: 69.7
click at [960, 583] on div at bounding box center [966, 588] width 12 height 12
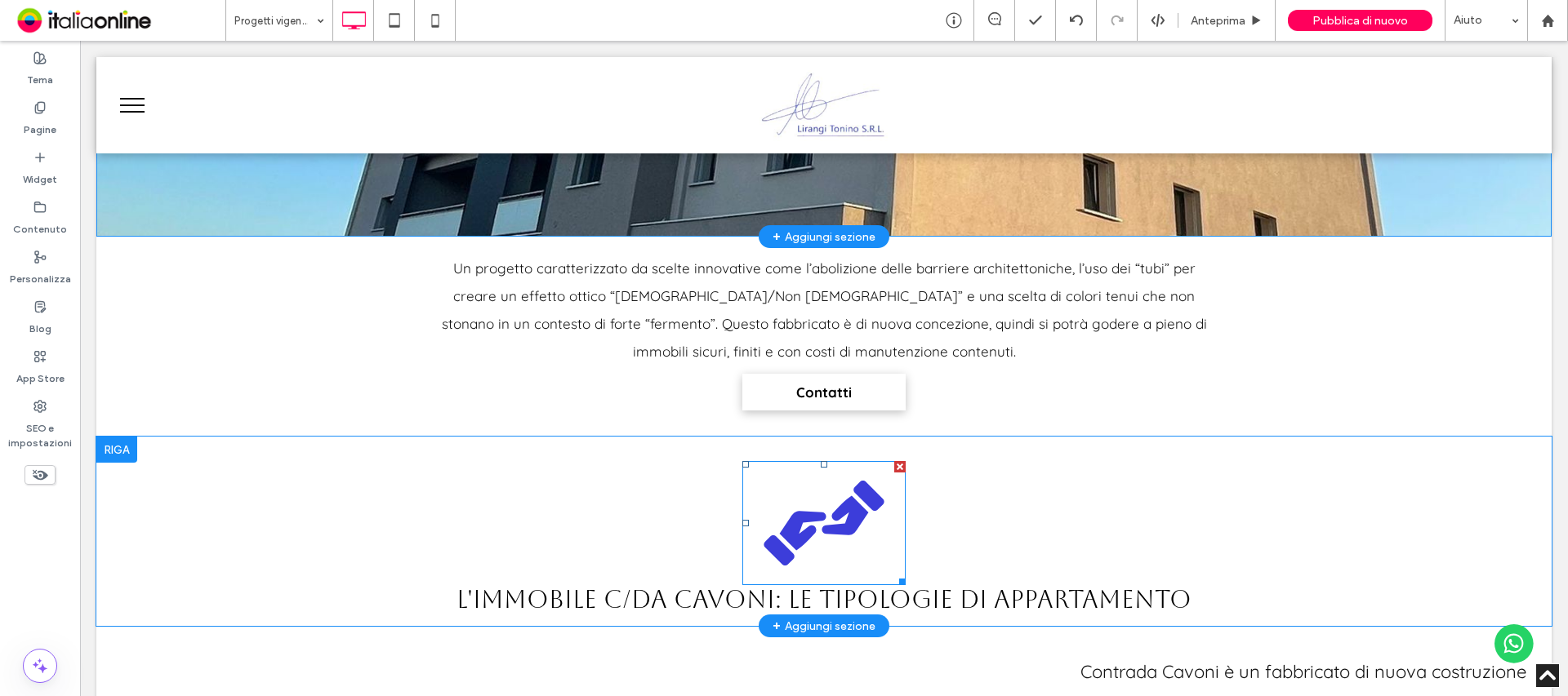
click at [895, 468] on div at bounding box center [900, 467] width 11 height 11
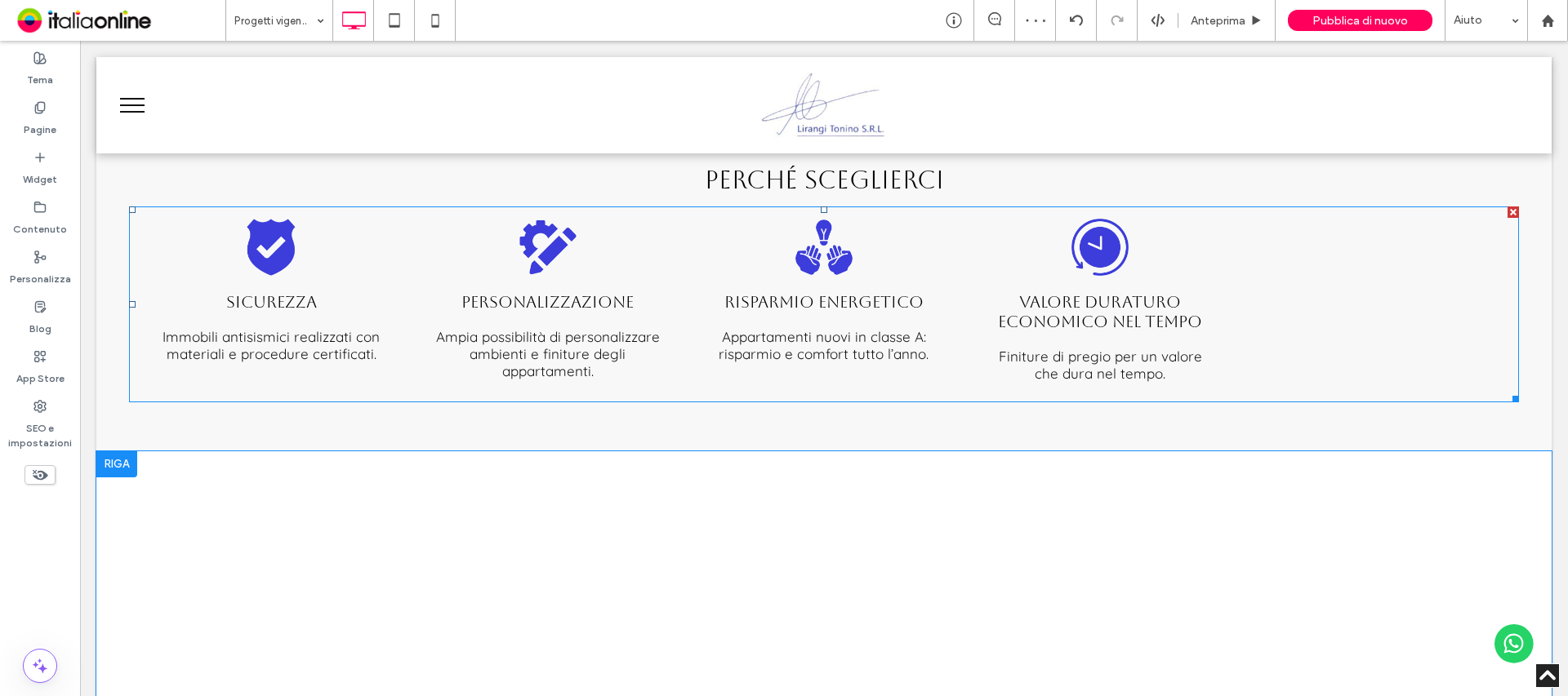
scroll to position [2693, 0]
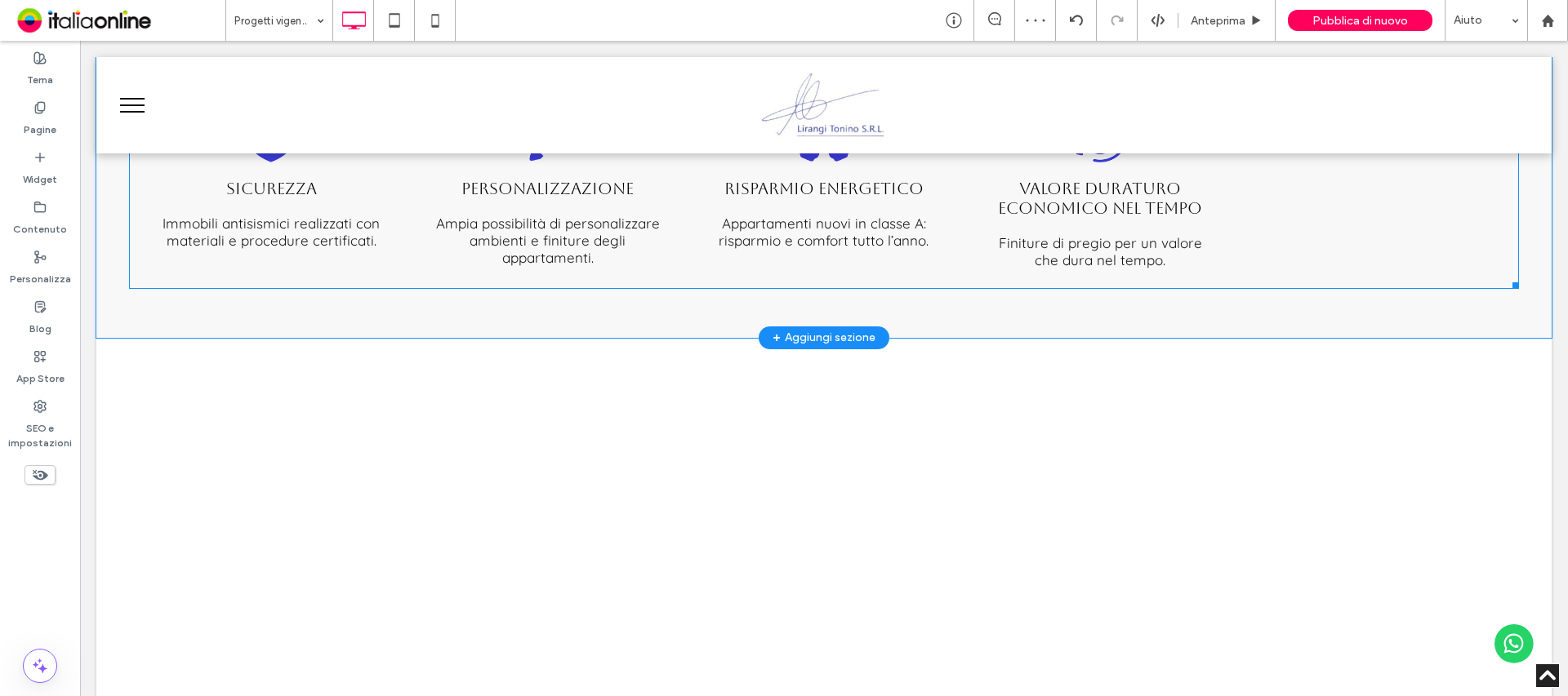
click at [1281, 235] on div at bounding box center [1377, 191] width 276 height 188
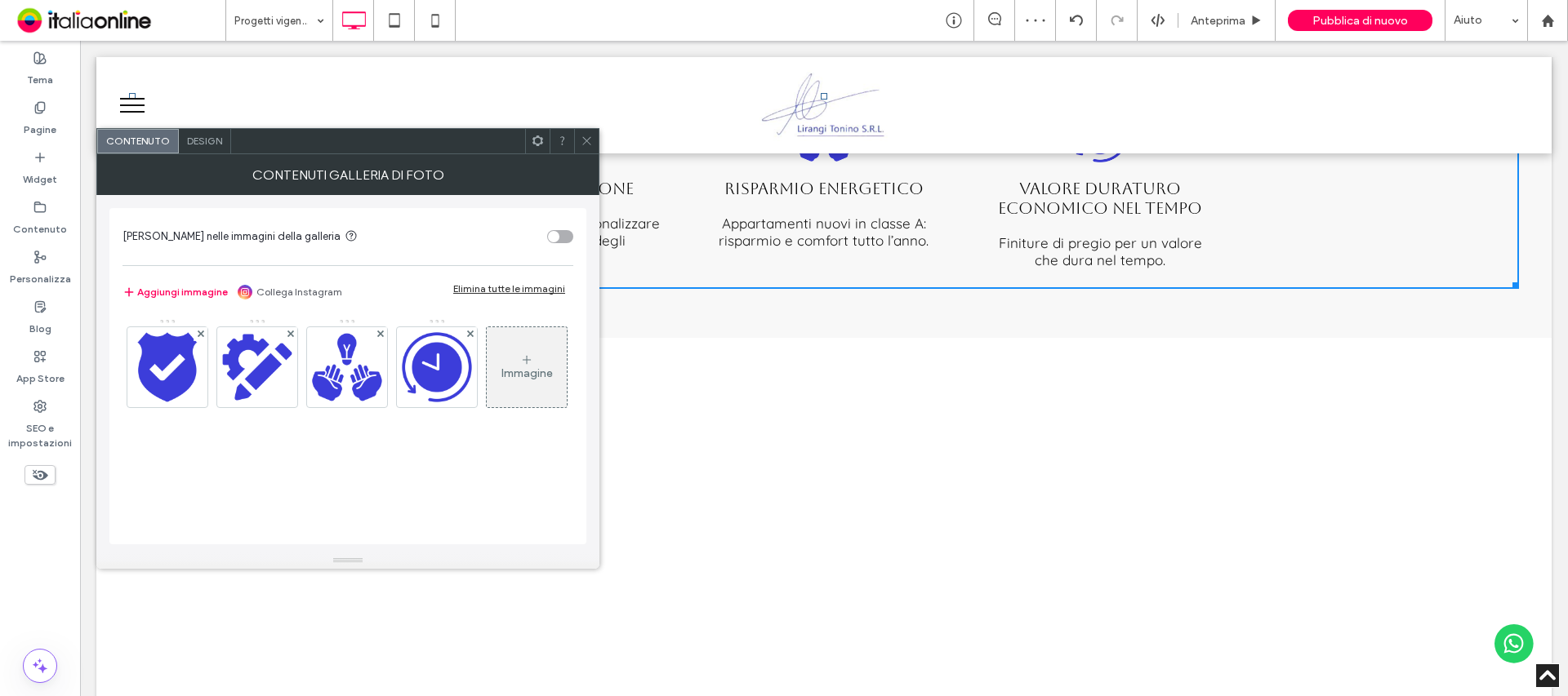
click at [501, 380] on div "Immagine" at bounding box center [527, 373] width 52 height 14
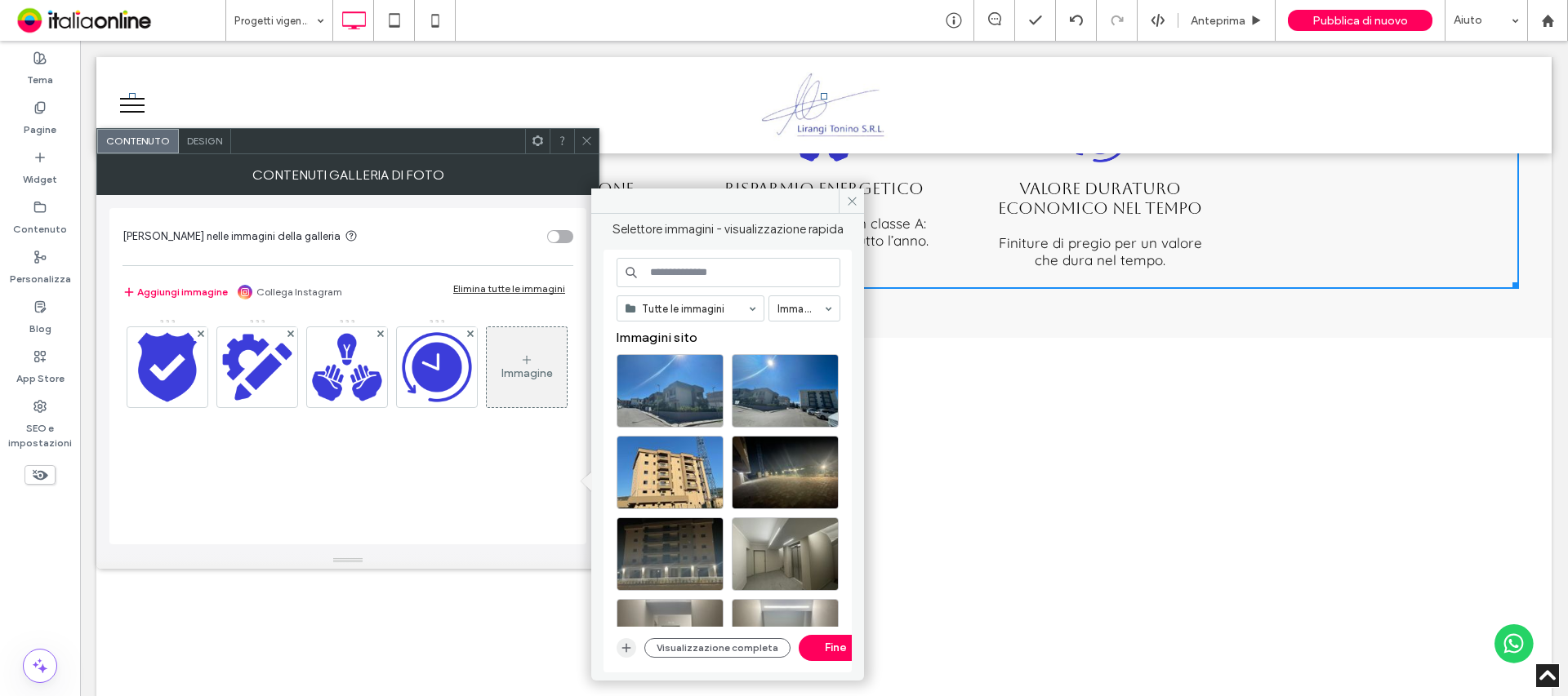
click at [624, 649] on icon "button" at bounding box center [626, 648] width 13 height 13
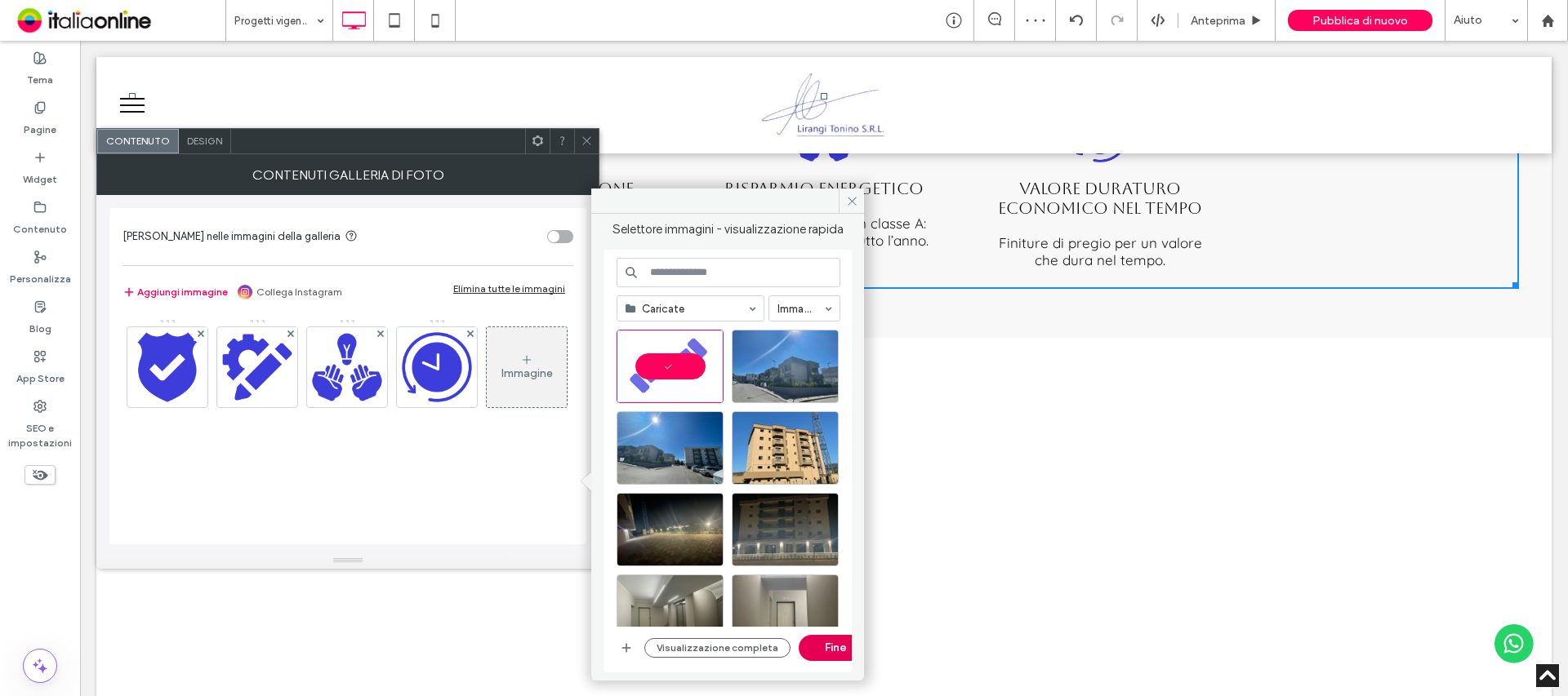
click at [817, 649] on button "Fine" at bounding box center [835, 648] width 74 height 26
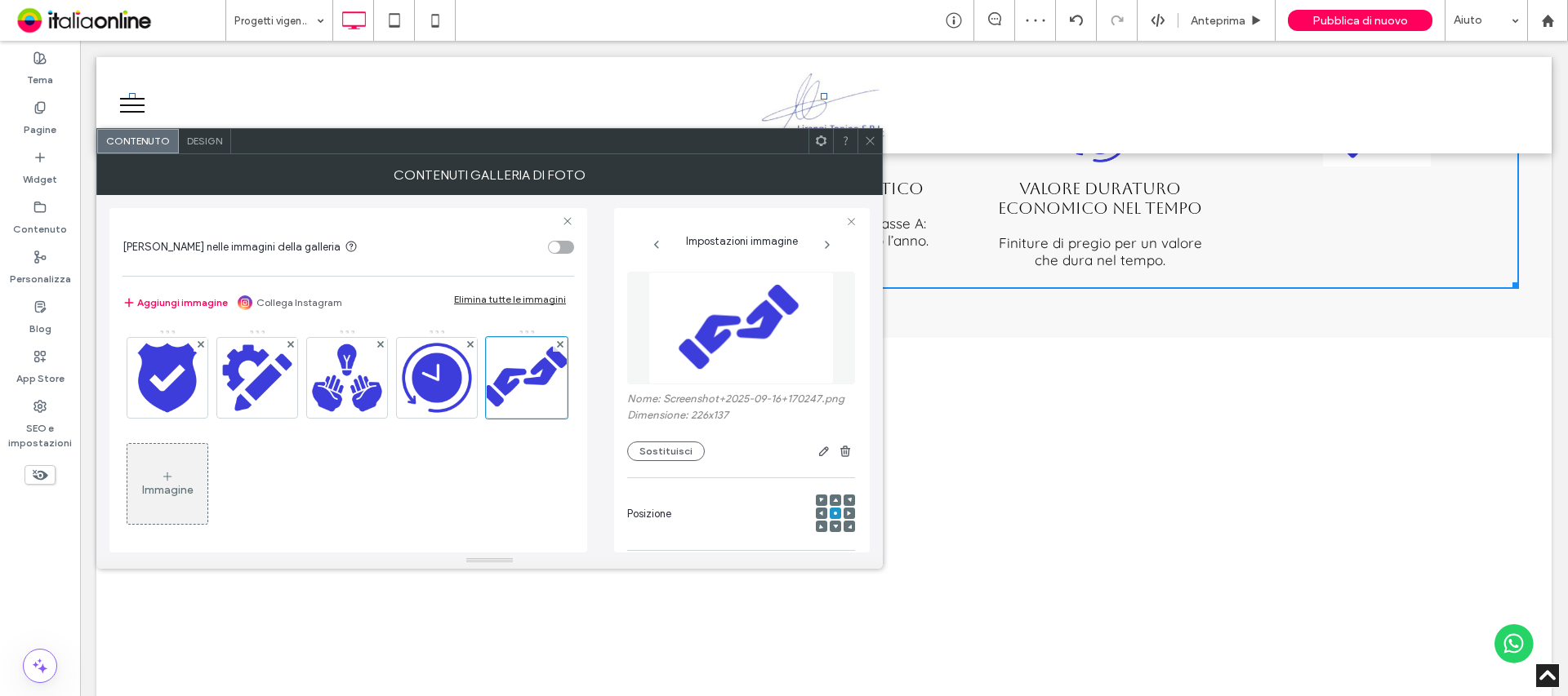
click at [877, 146] on div at bounding box center [869, 141] width 25 height 25
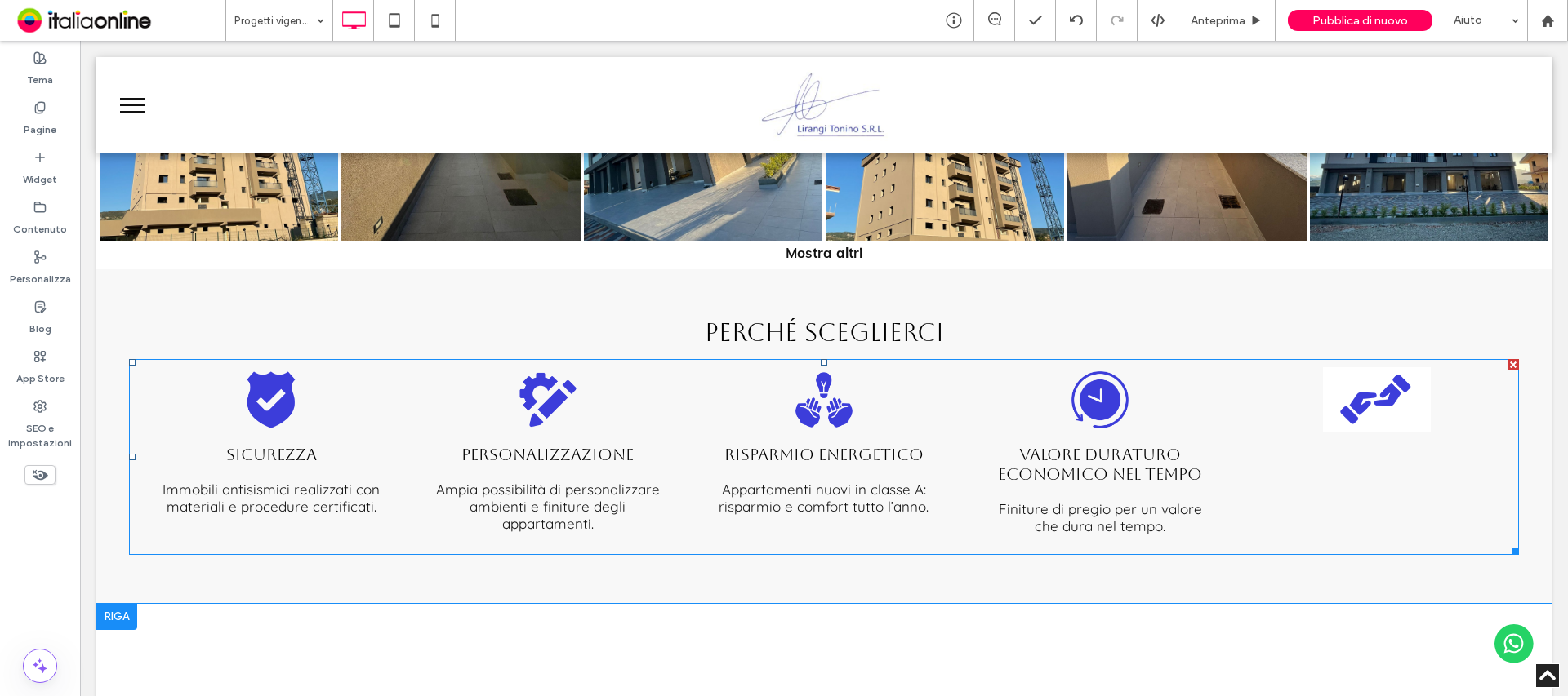
scroll to position [2530, 0]
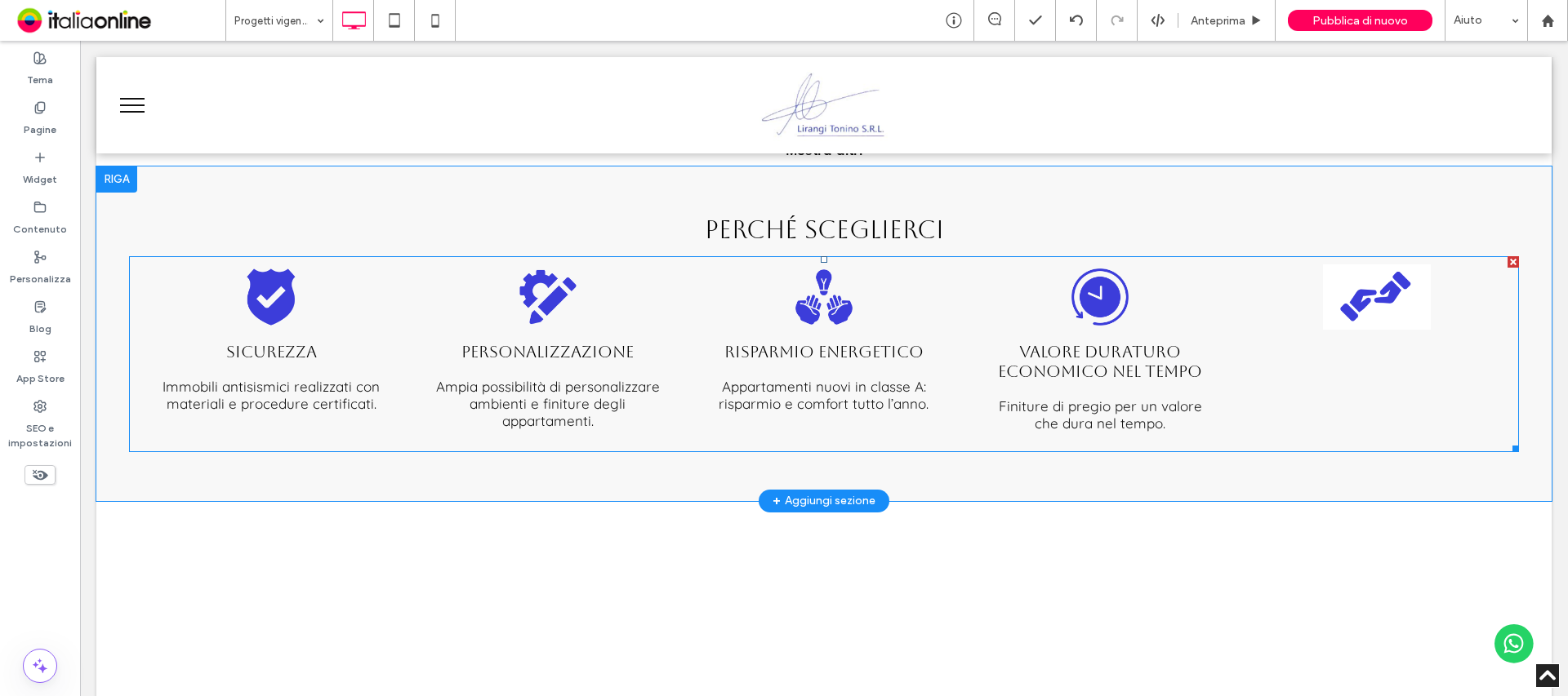
click at [1353, 284] on link at bounding box center [1377, 296] width 268 height 65
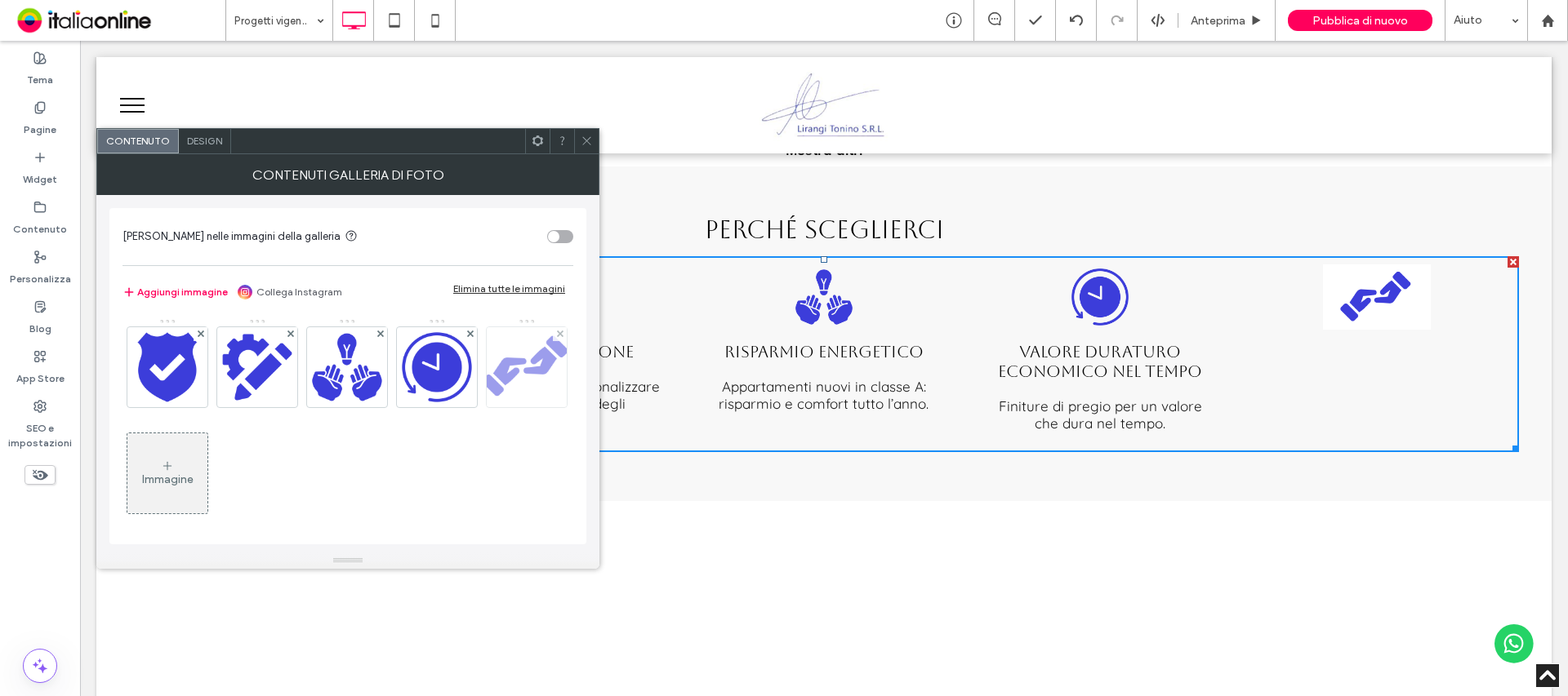
click at [461, 407] on img at bounding box center [527, 367] width 132 height 80
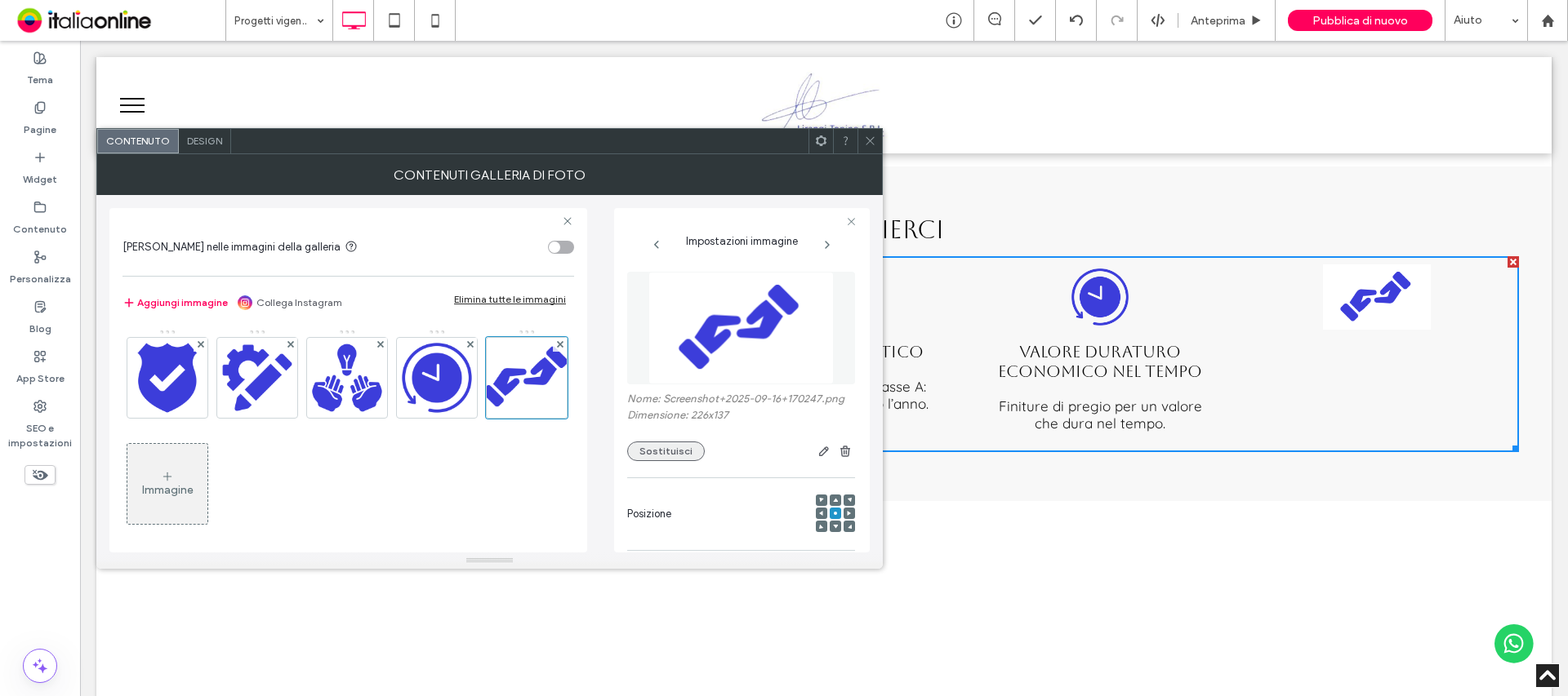
click at [663, 461] on button "Sostituisci" at bounding box center [666, 451] width 78 height 19
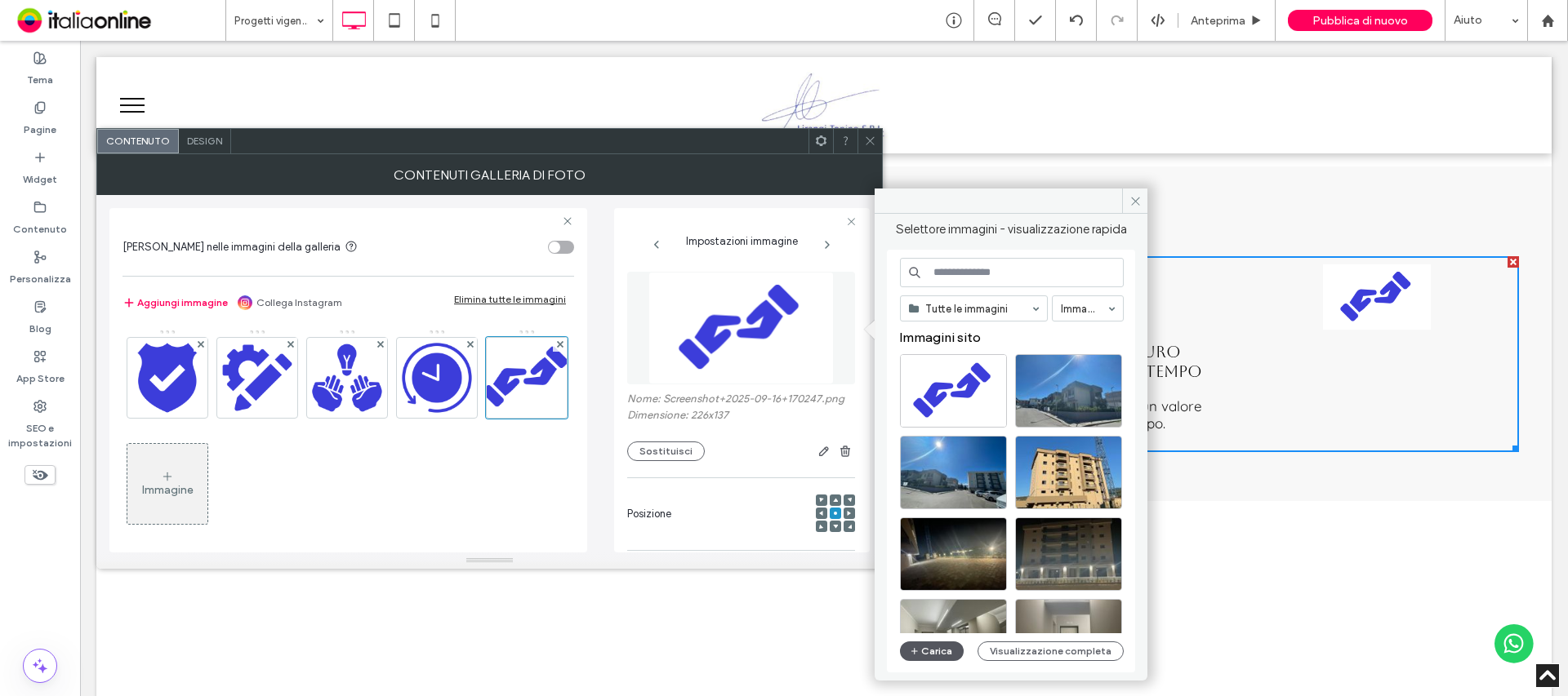
click at [908, 655] on button "Carica" at bounding box center [931, 651] width 64 height 19
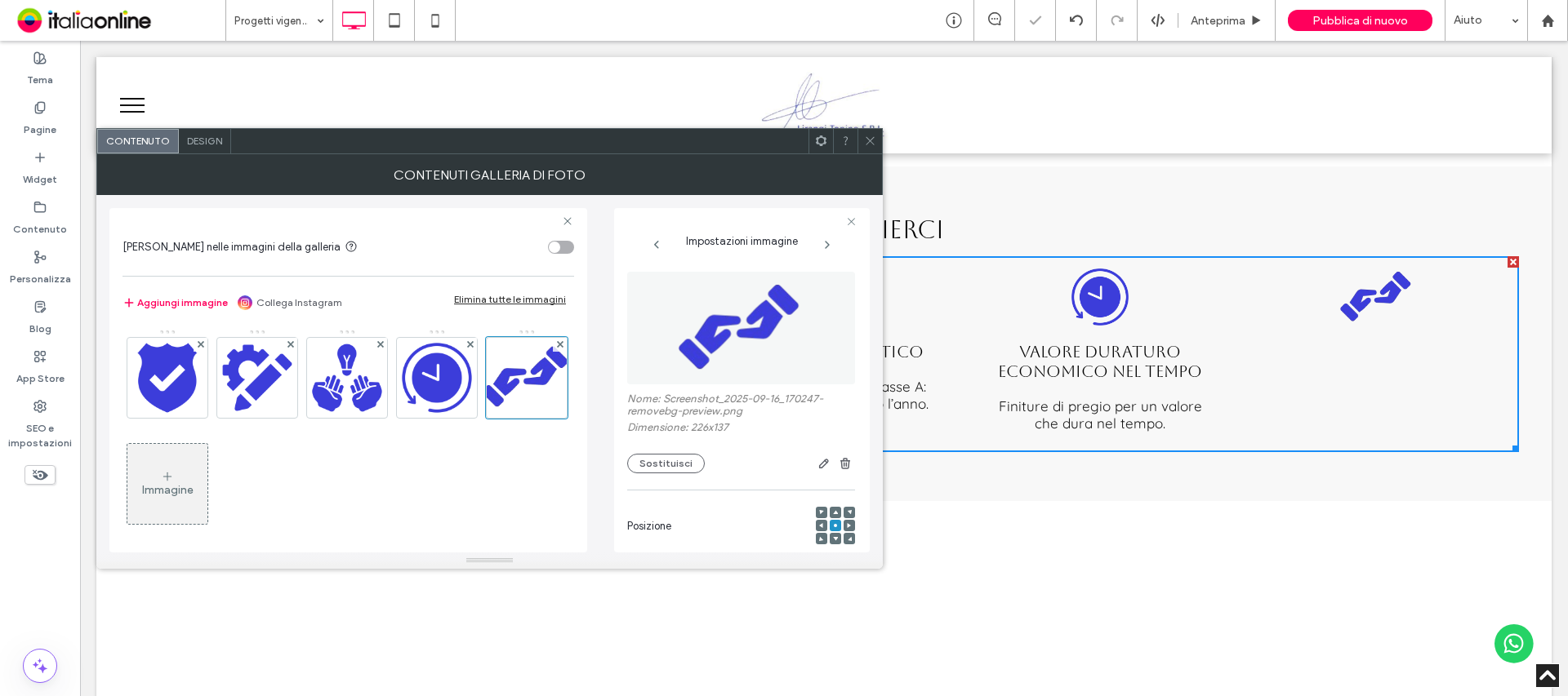
click at [873, 140] on icon at bounding box center [870, 141] width 12 height 12
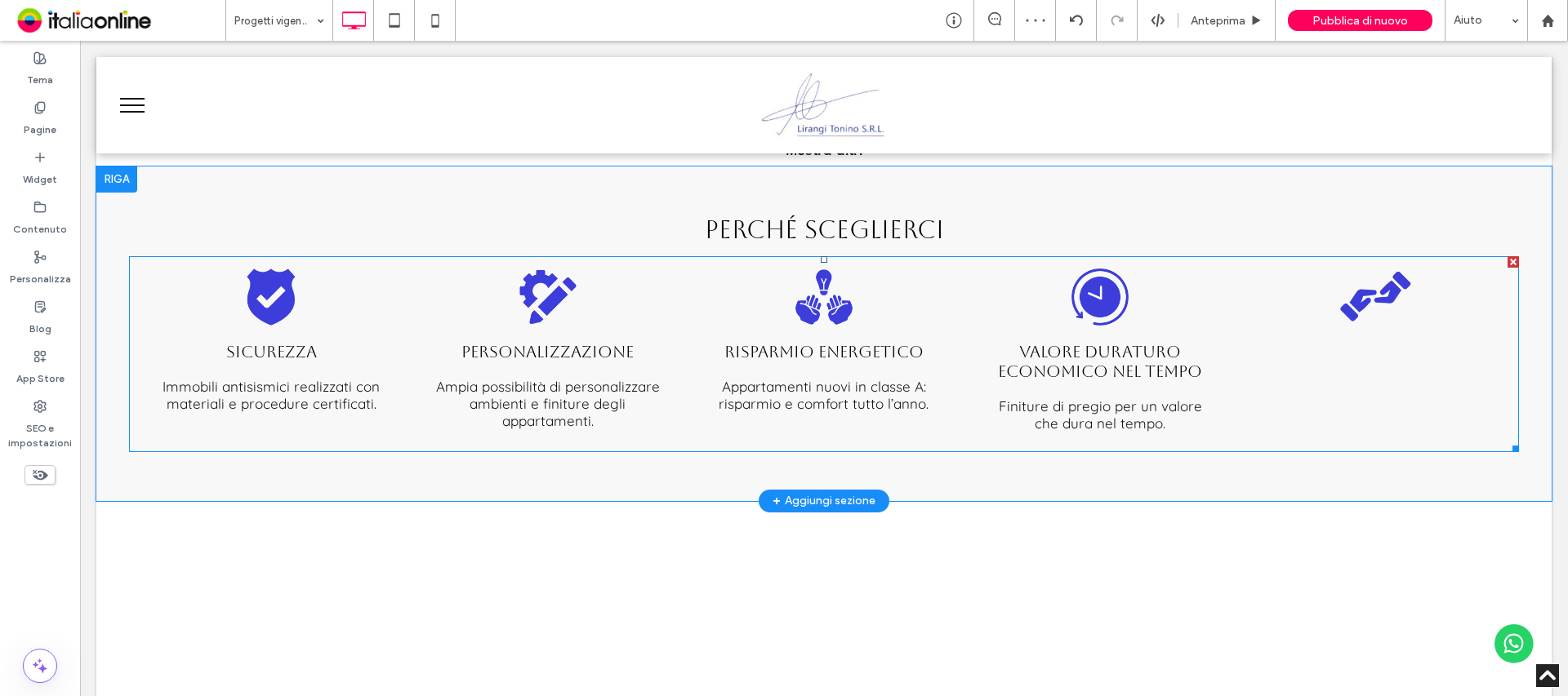
click at [1366, 294] on link at bounding box center [1377, 296] width 268 height 65
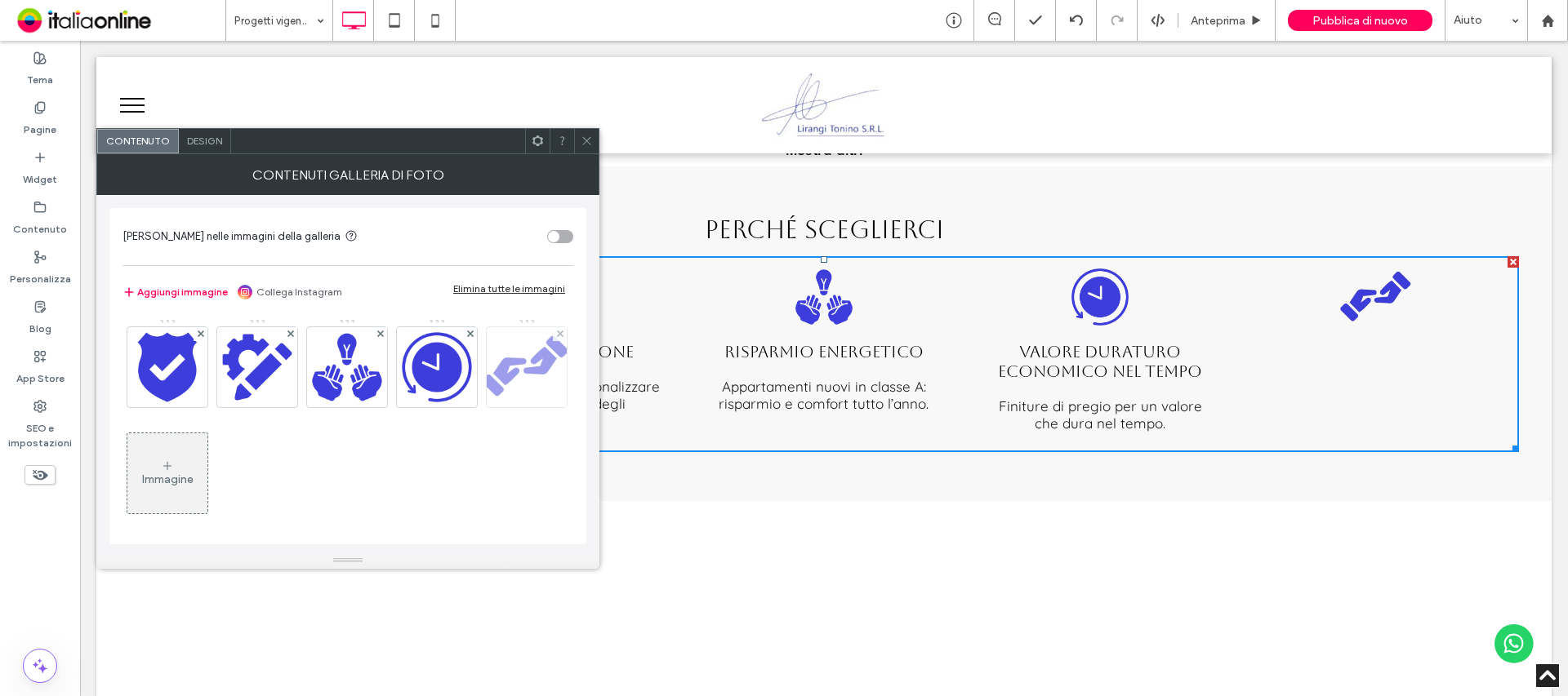
click at [461, 407] on img at bounding box center [527, 367] width 132 height 80
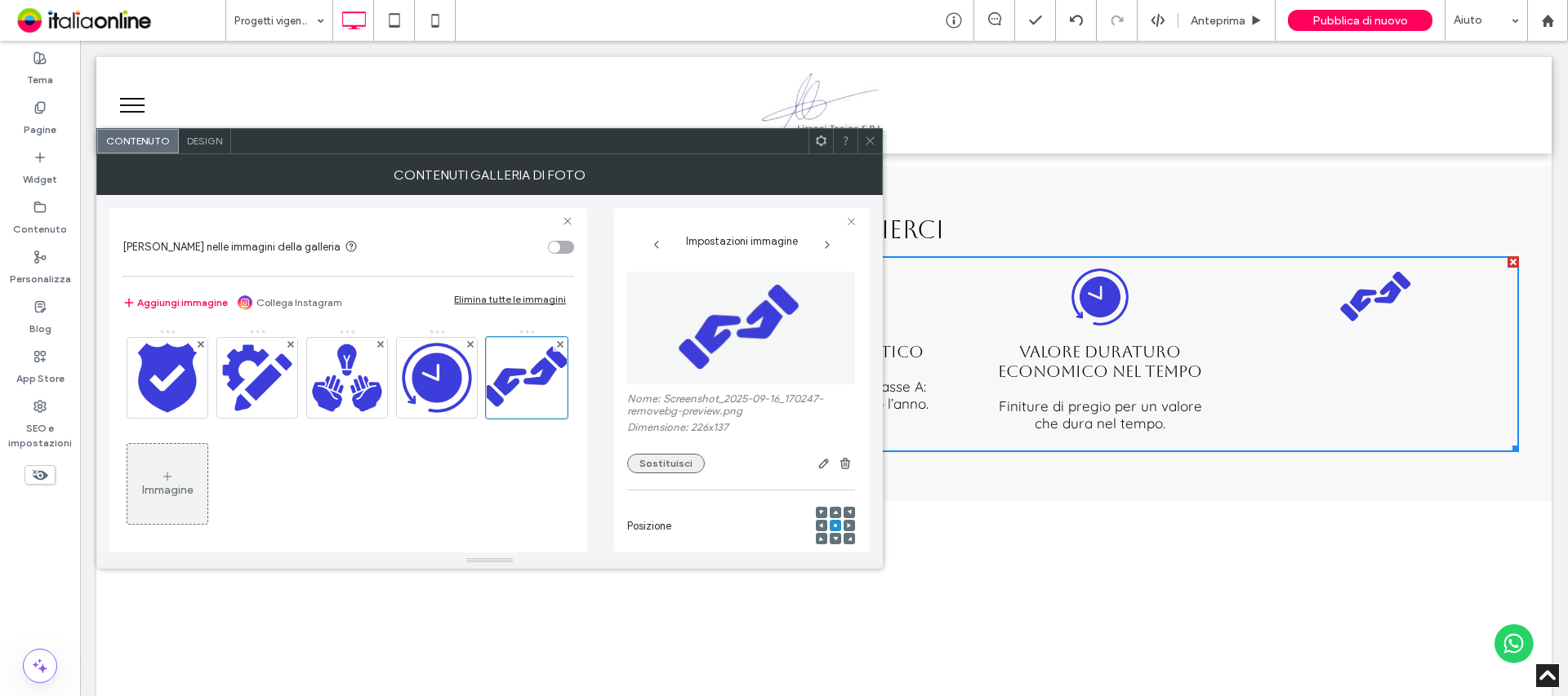
click at [689, 462] on button "Sostituisci" at bounding box center [666, 463] width 78 height 19
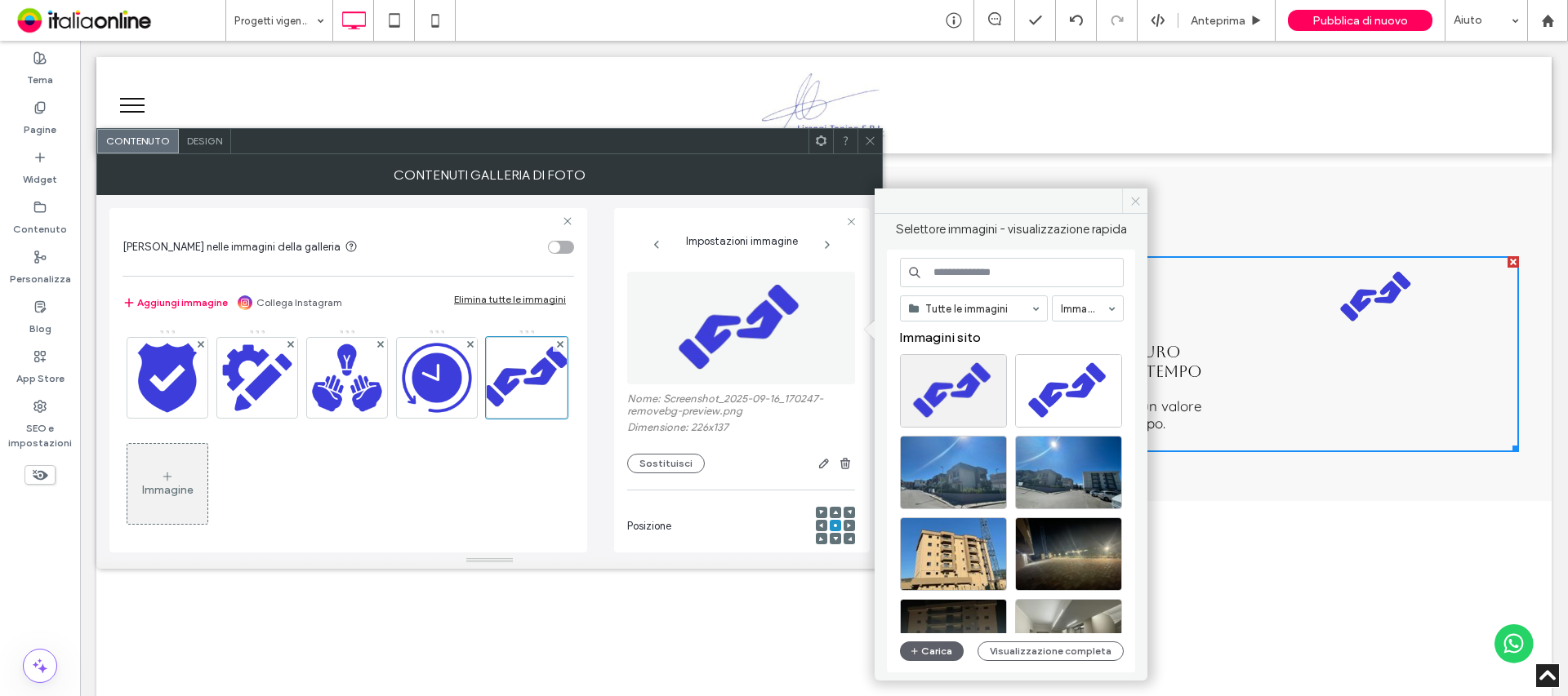
click at [1139, 204] on use at bounding box center [1135, 201] width 8 height 8
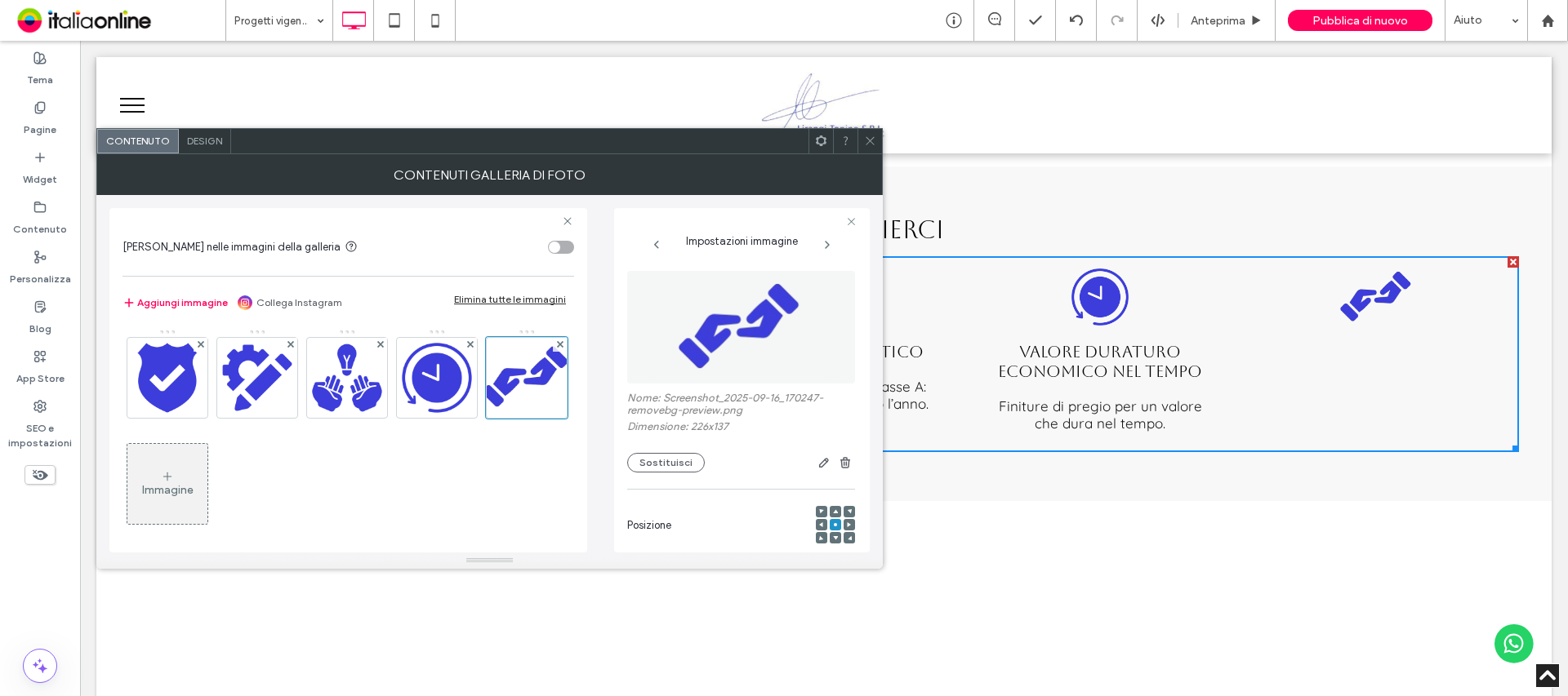
scroll to position [0, 0]
click at [817, 461] on icon "button" at bounding box center [823, 463] width 13 height 13
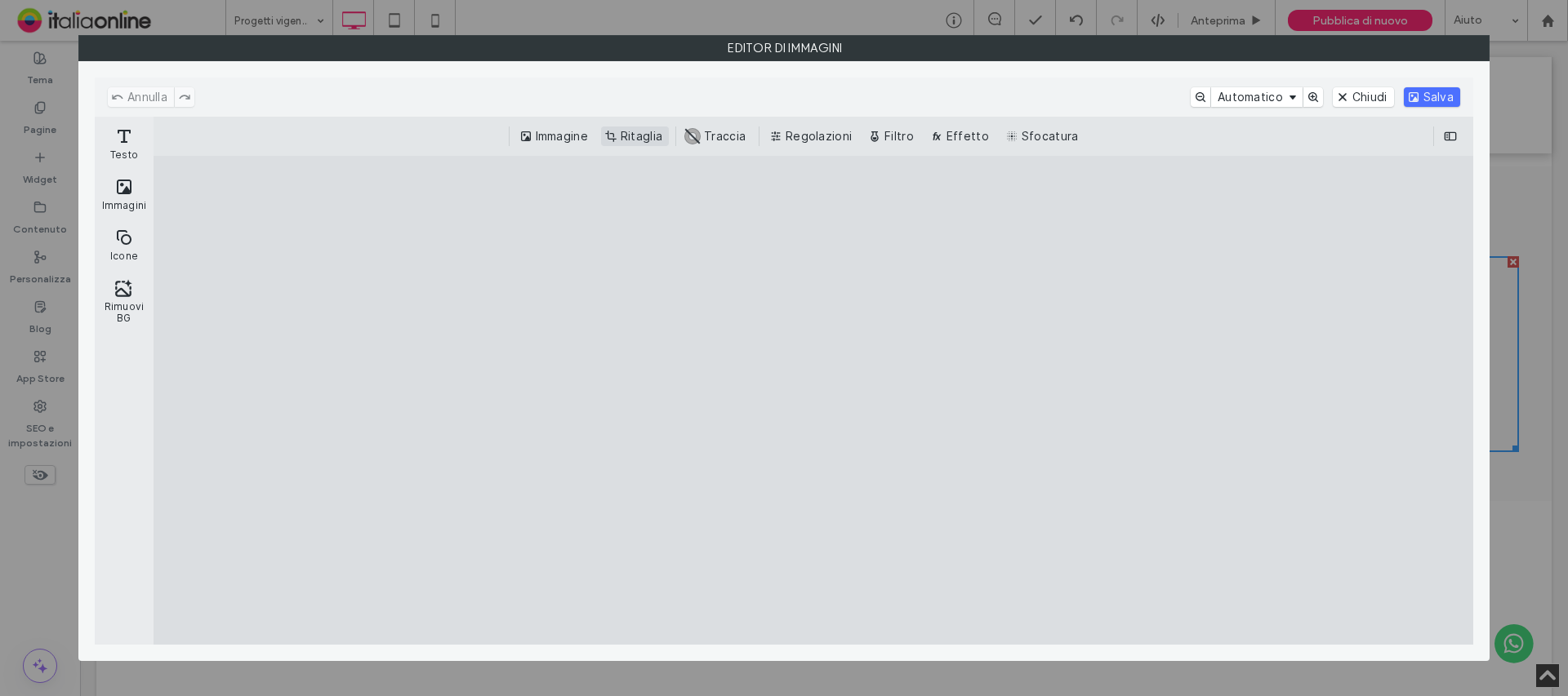
drag, startPoint x: 633, startPoint y: 134, endPoint x: 816, endPoint y: 322, distance: 262.4
click at [633, 134] on button "Ritaglia" at bounding box center [635, 135] width 68 height 19
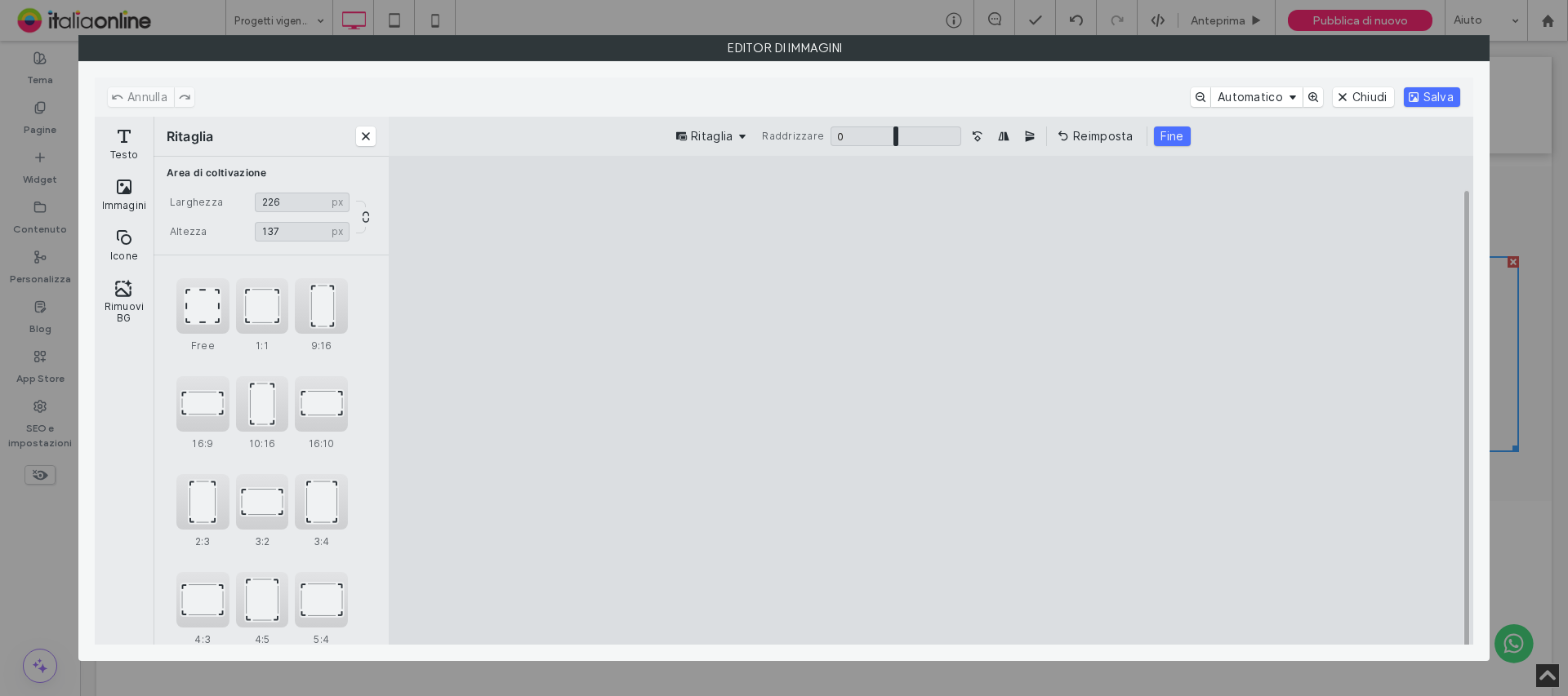
type input "***"
drag, startPoint x: 1255, startPoint y: 598, endPoint x: 1145, endPoint y: 571, distance: 113.3
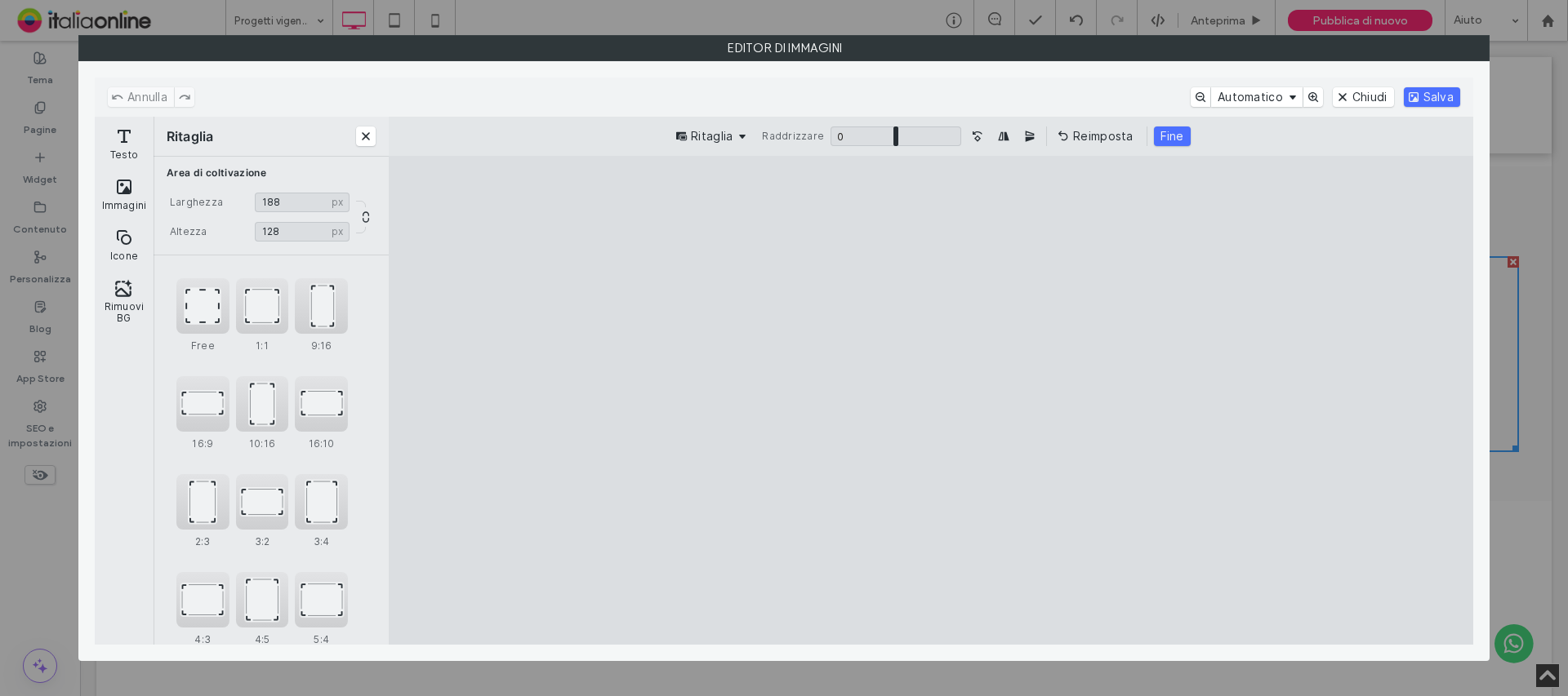
click at [931, 400] on cesdk-canvas "Editor / piattaforma / website builder canvas" at bounding box center [931, 400] width 0 height 0
type input "***"
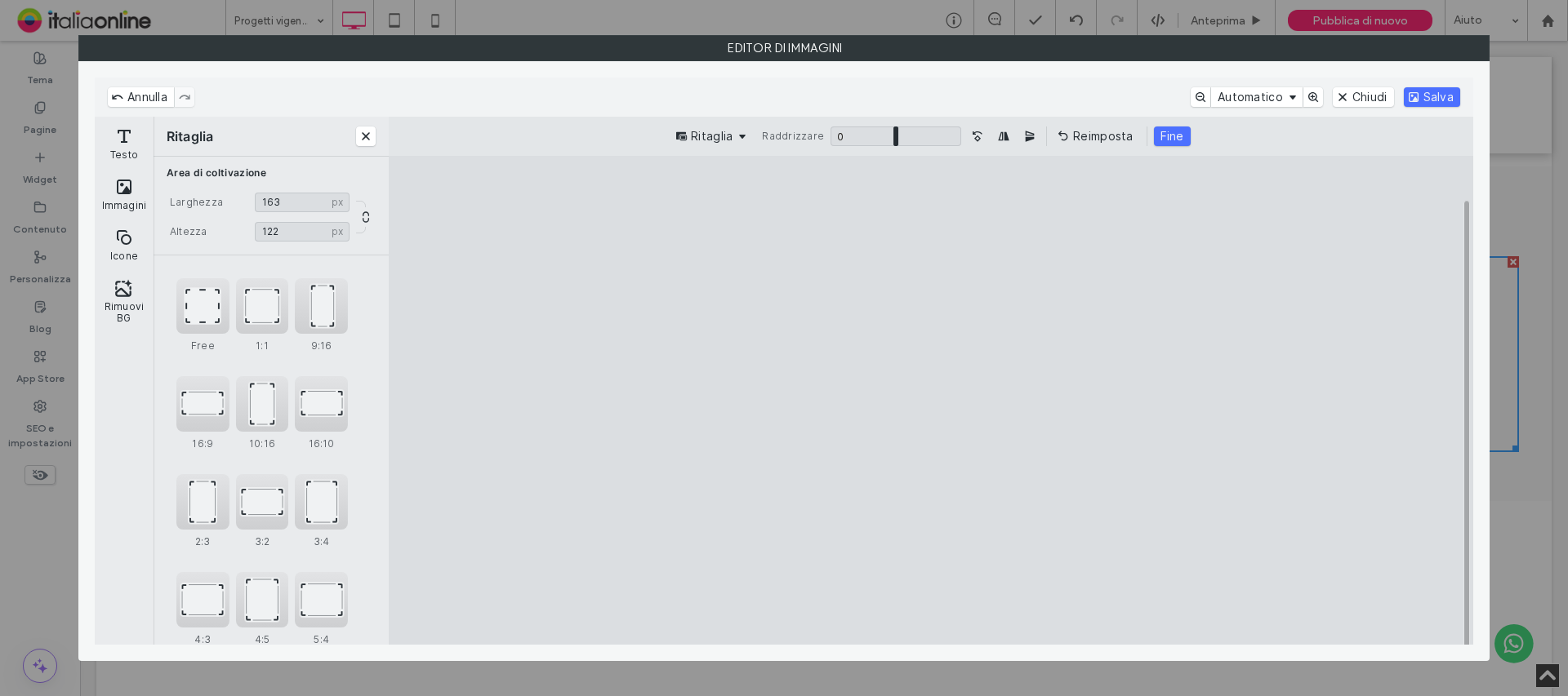
type input "***"
drag, startPoint x: 643, startPoint y: 588, endPoint x: 783, endPoint y: 536, distance: 149.3
click at [931, 400] on cesdk-canvas "Editor / piattaforma / website builder canvas" at bounding box center [931, 400] width 0 height 0
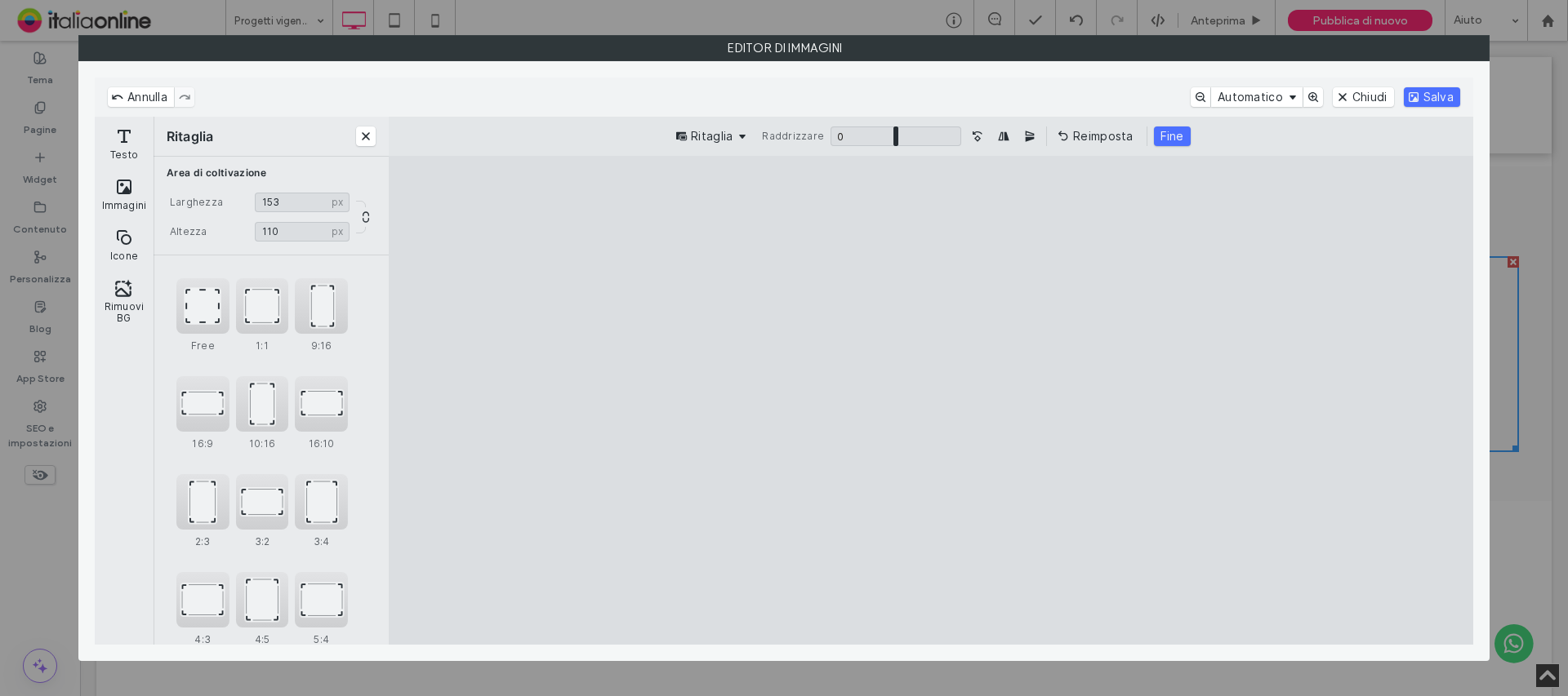
type input "***"
drag, startPoint x: 933, startPoint y: 204, endPoint x: 944, endPoint y: 245, distance: 42.4
click at [931, 400] on cesdk-canvas "Editor / piattaforma / website builder canvas" at bounding box center [931, 400] width 0 height 0
click at [1433, 95] on button "Salva" at bounding box center [1432, 97] width 57 height 19
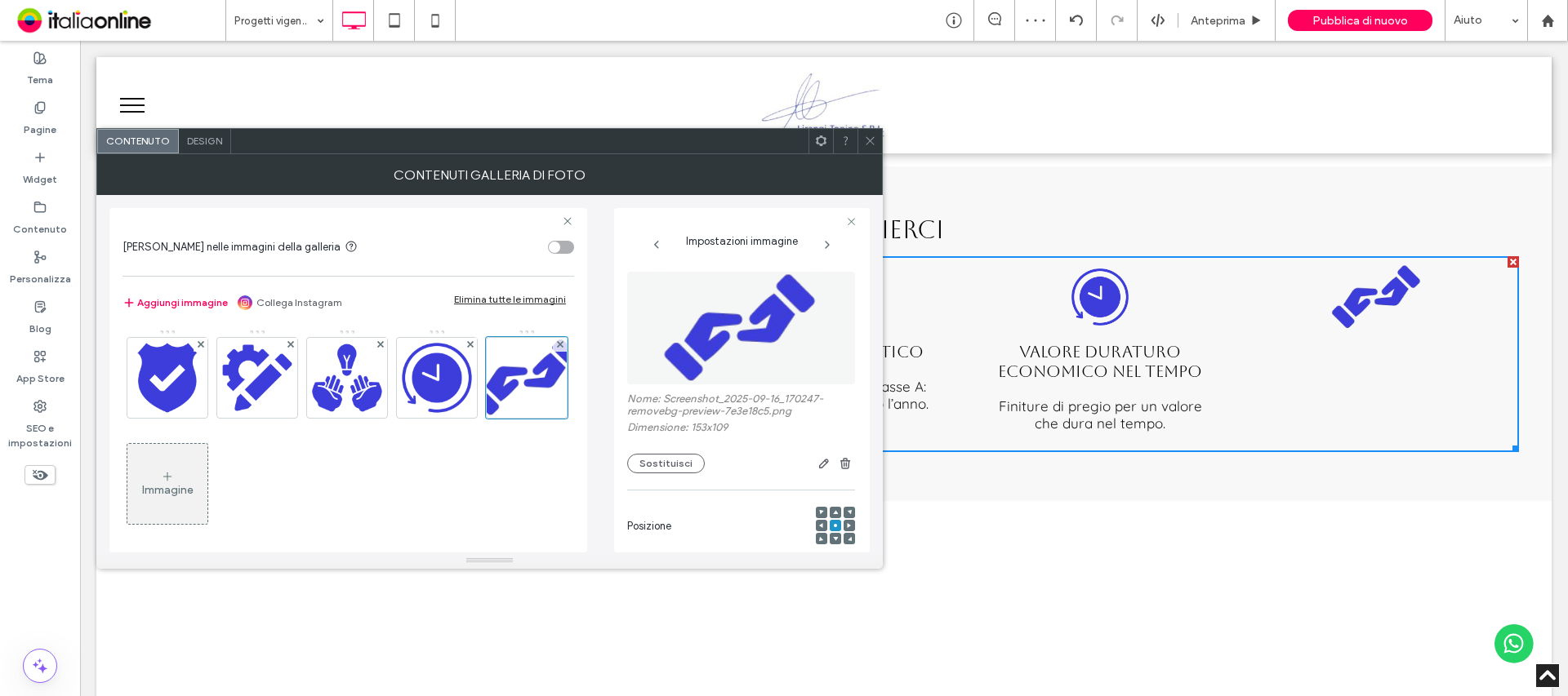
click at [867, 144] on icon at bounding box center [870, 141] width 12 height 12
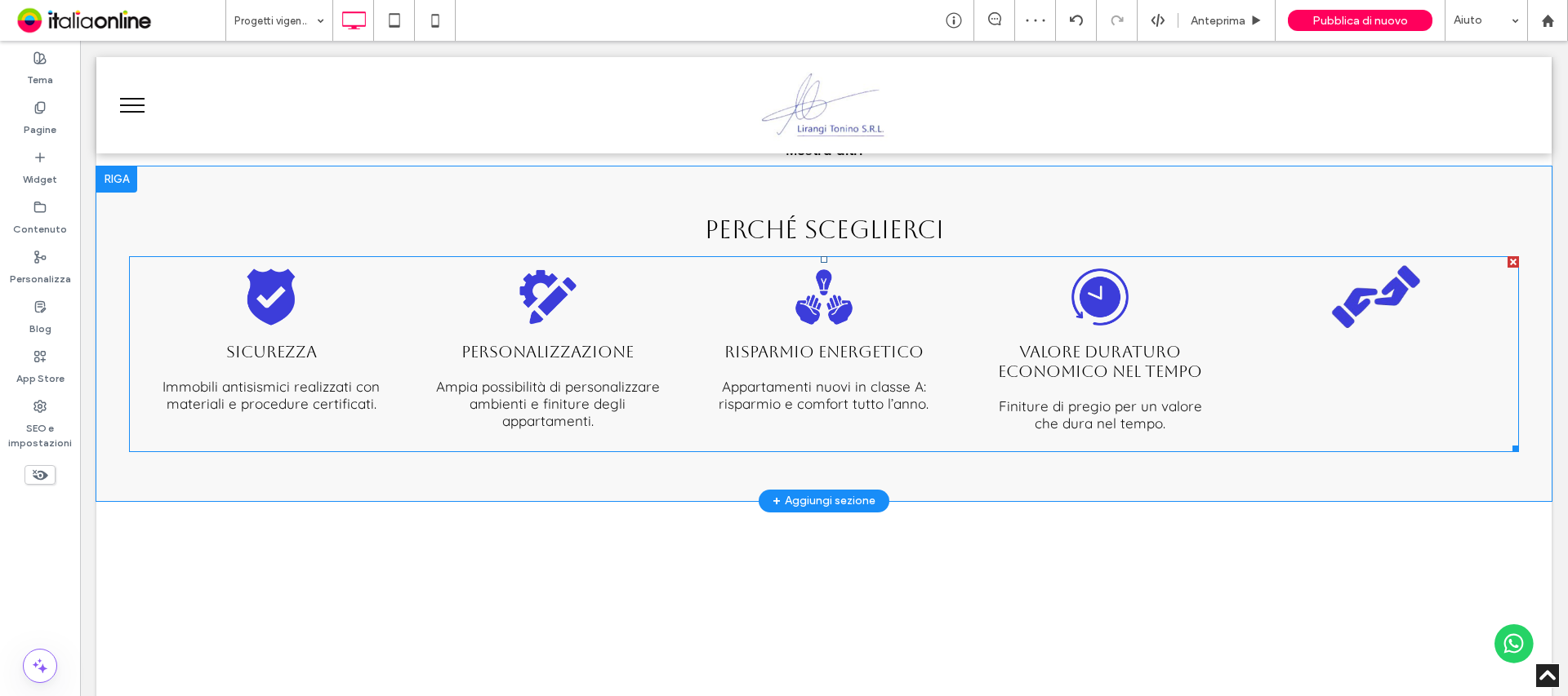
click at [1394, 299] on link at bounding box center [1377, 296] width 268 height 65
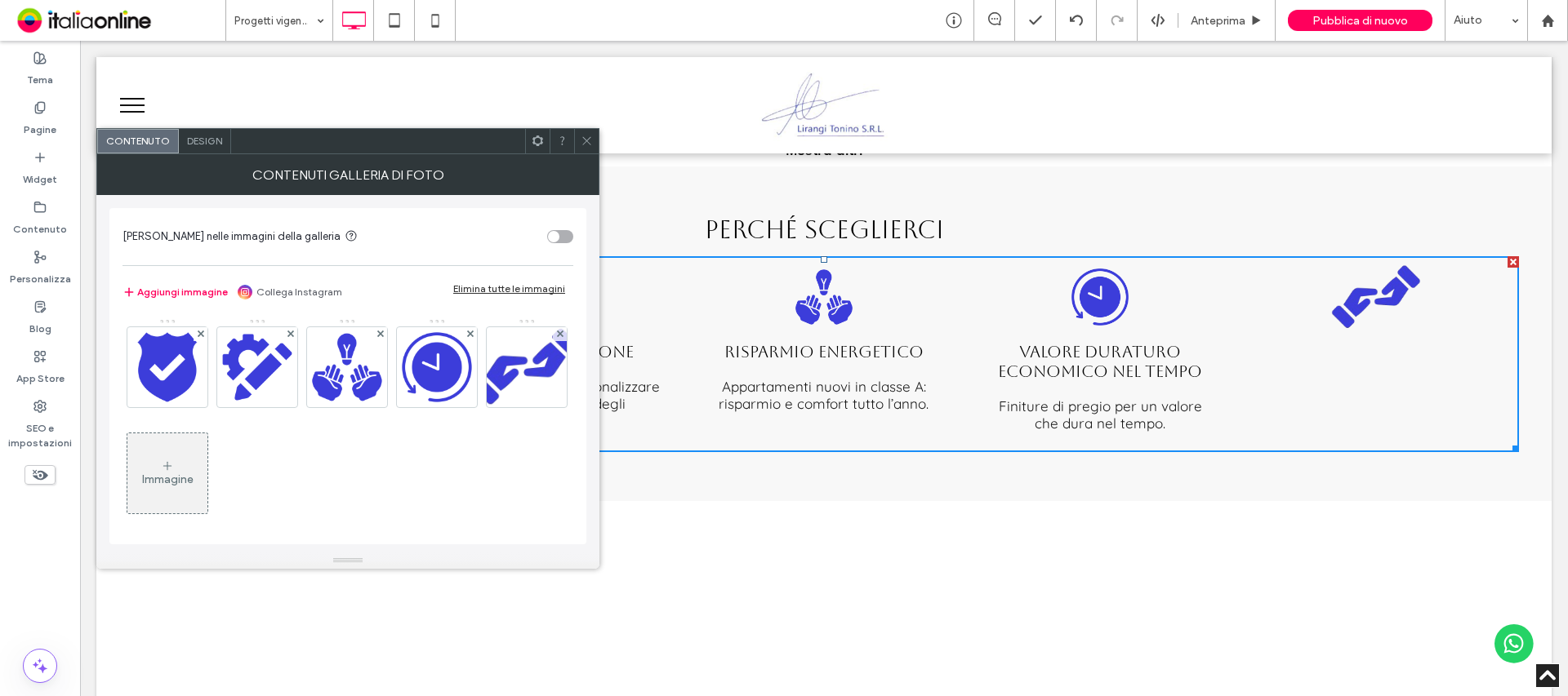
click at [591, 133] on span at bounding box center [586, 141] width 12 height 25
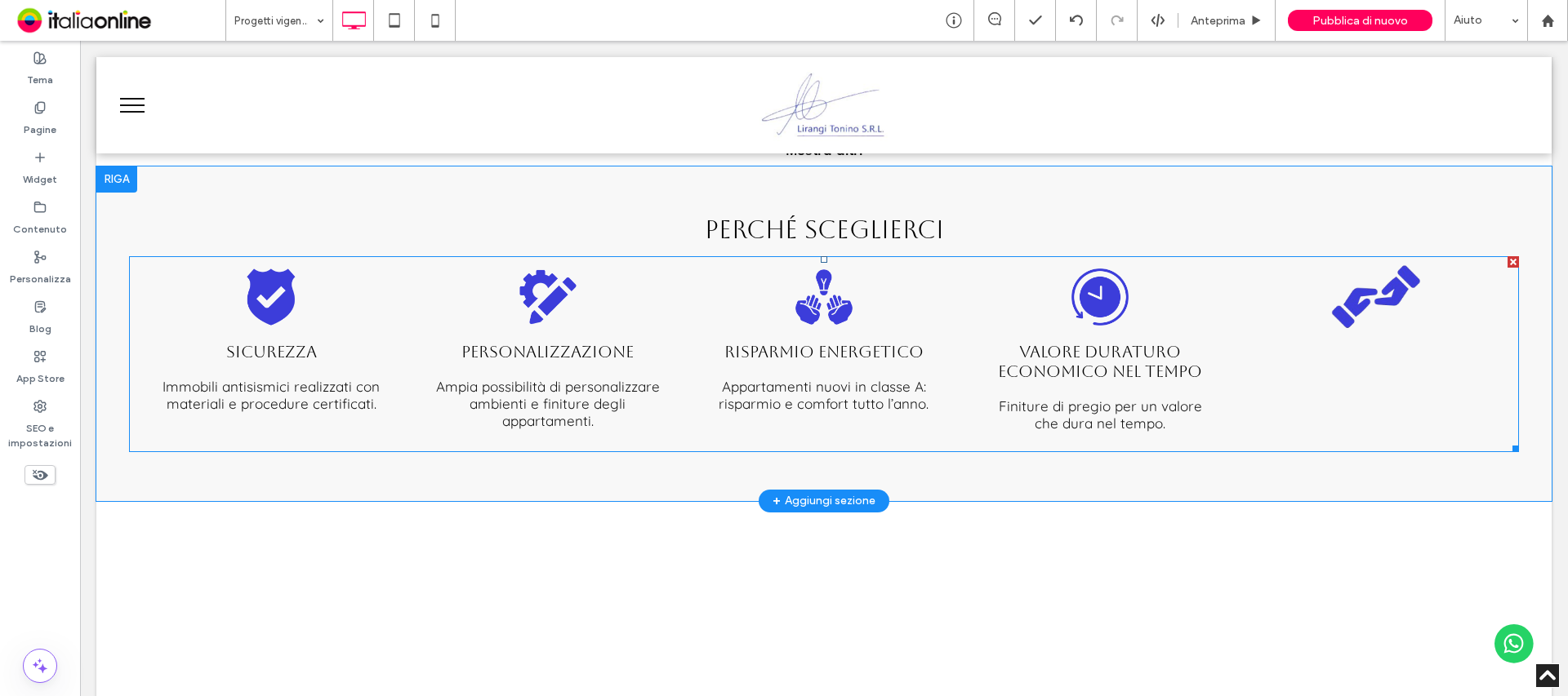
click at [1116, 373] on span "Valore duraturo economico nel tempo Finiture di pregio per un valore che dura n…" at bounding box center [1100, 386] width 268 height 114
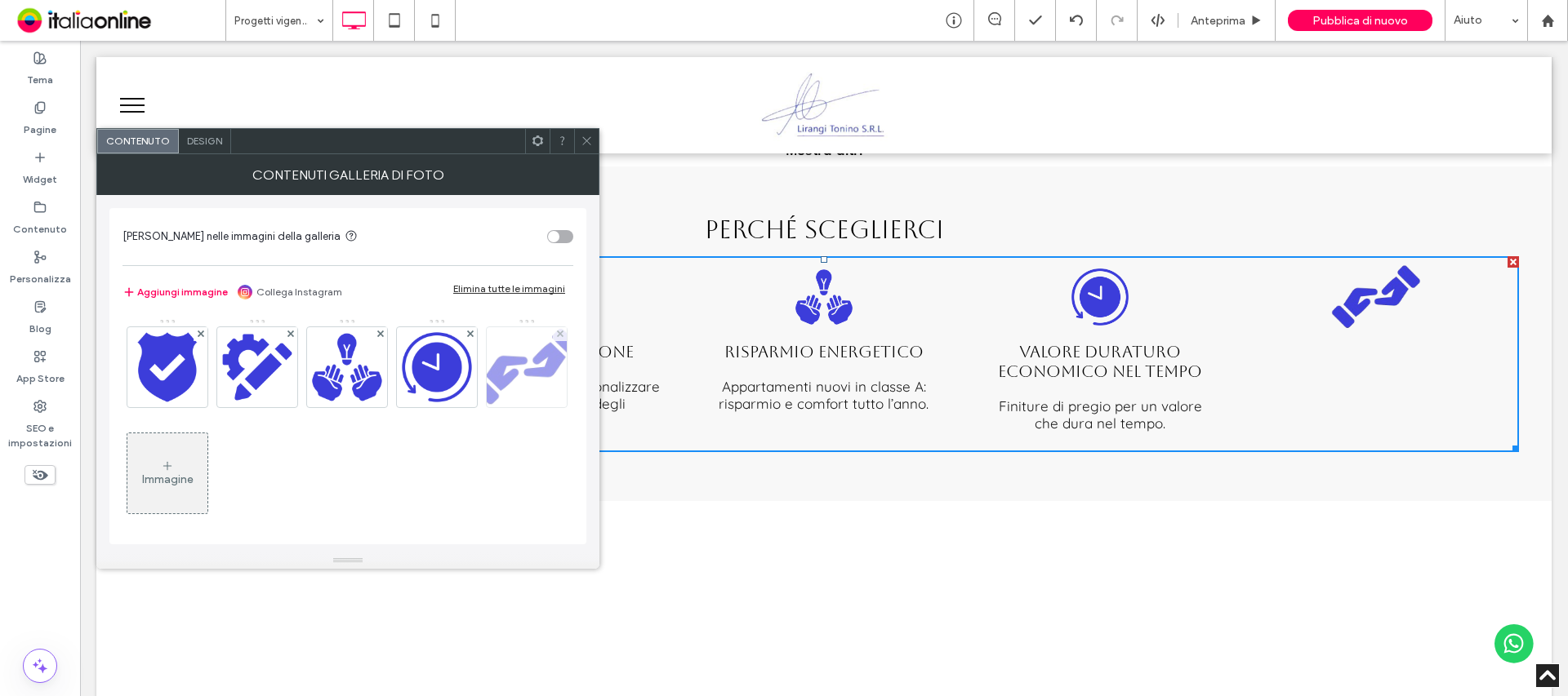
click at [470, 407] on img at bounding box center [526, 367] width 113 height 80
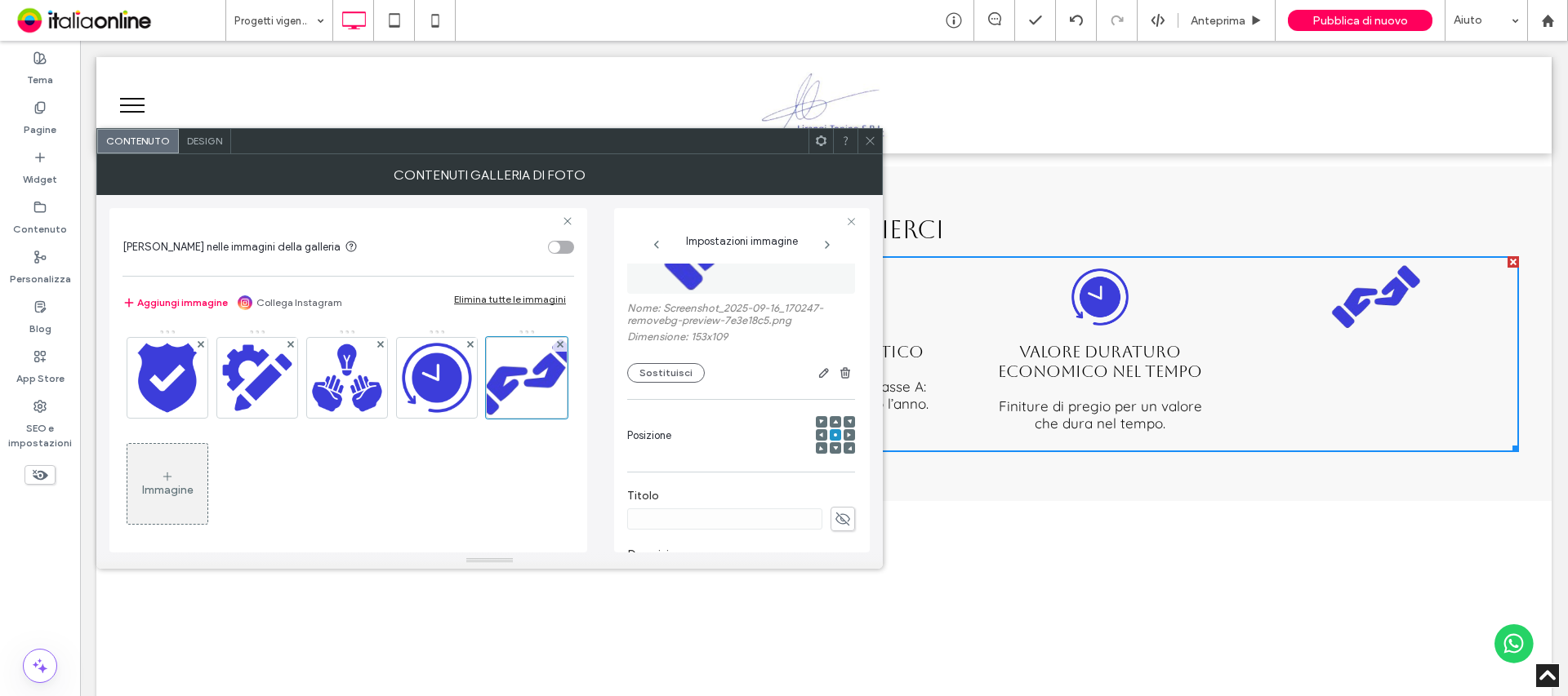
scroll to position [245, 0]
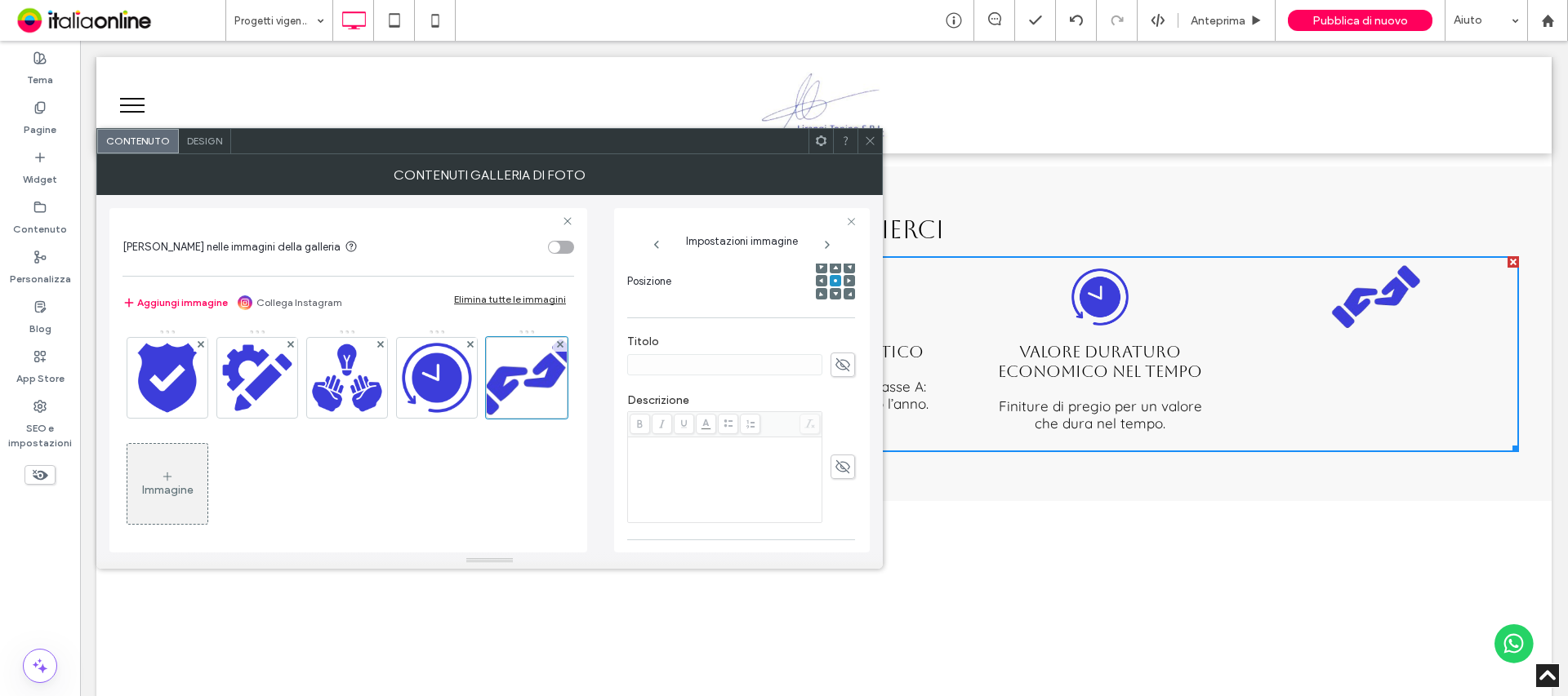
click at [834, 358] on icon at bounding box center [842, 364] width 16 height 18
click at [713, 374] on input at bounding box center [724, 364] width 195 height 21
click at [679, 374] on input at bounding box center [724, 364] width 195 height 21
click at [681, 367] on input at bounding box center [724, 364] width 195 height 21
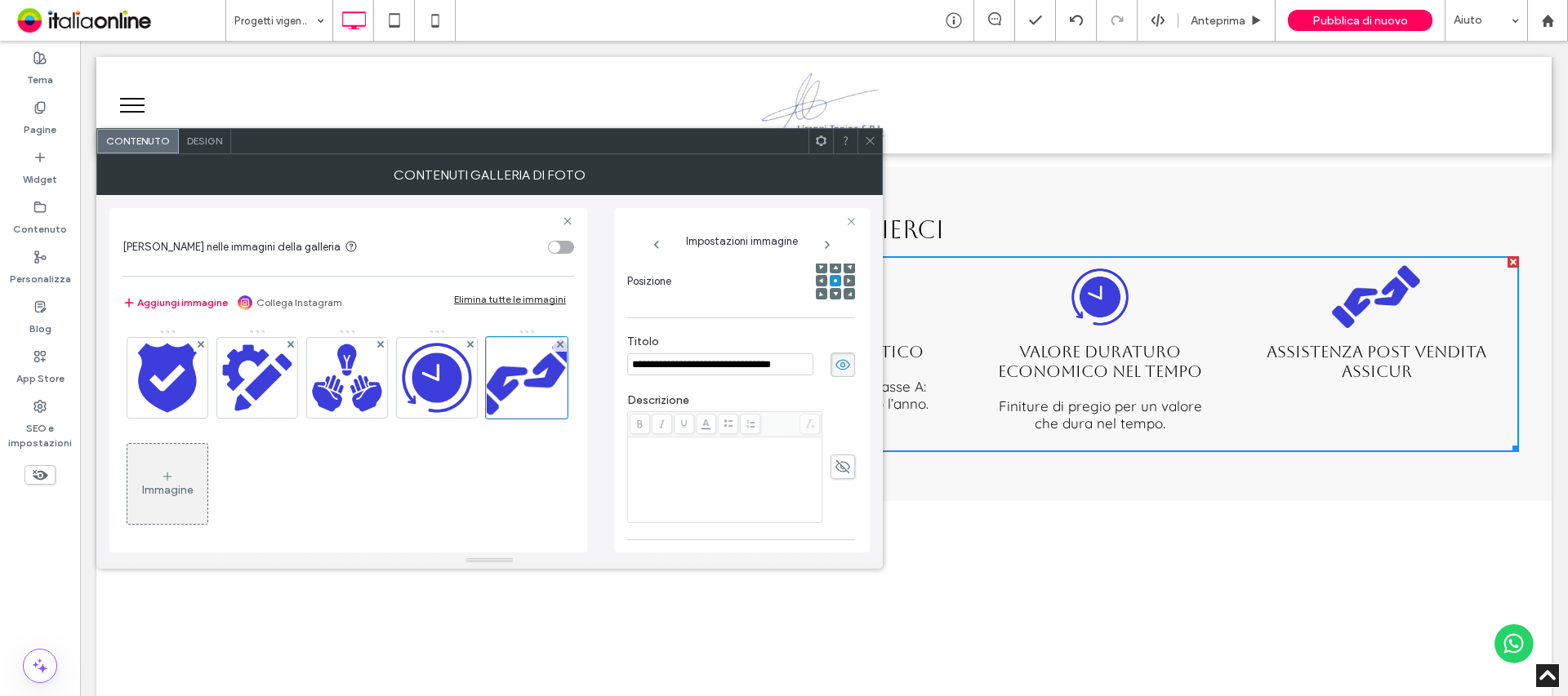
scroll to position [0, 32]
type input "**********"
click at [869, 142] on use at bounding box center [870, 141] width 8 height 8
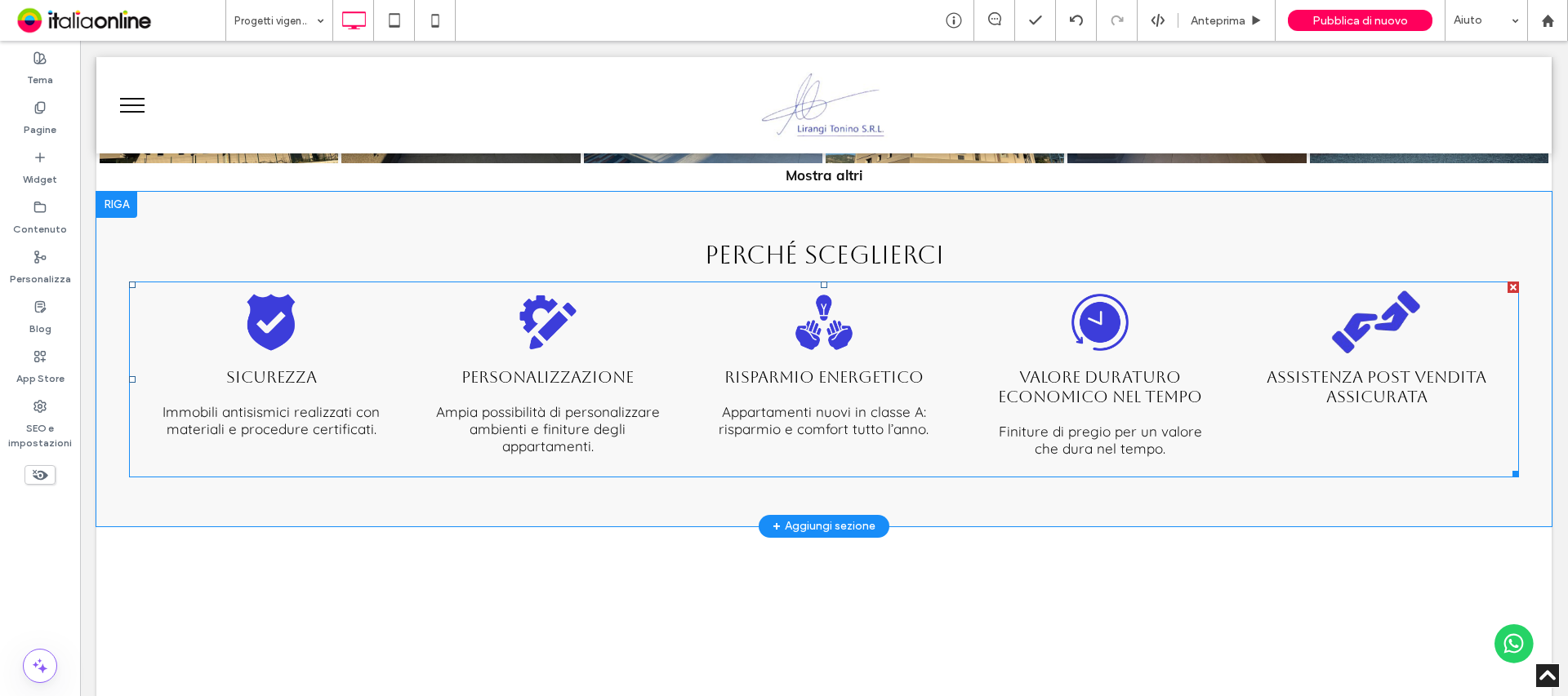
scroll to position [2449, 0]
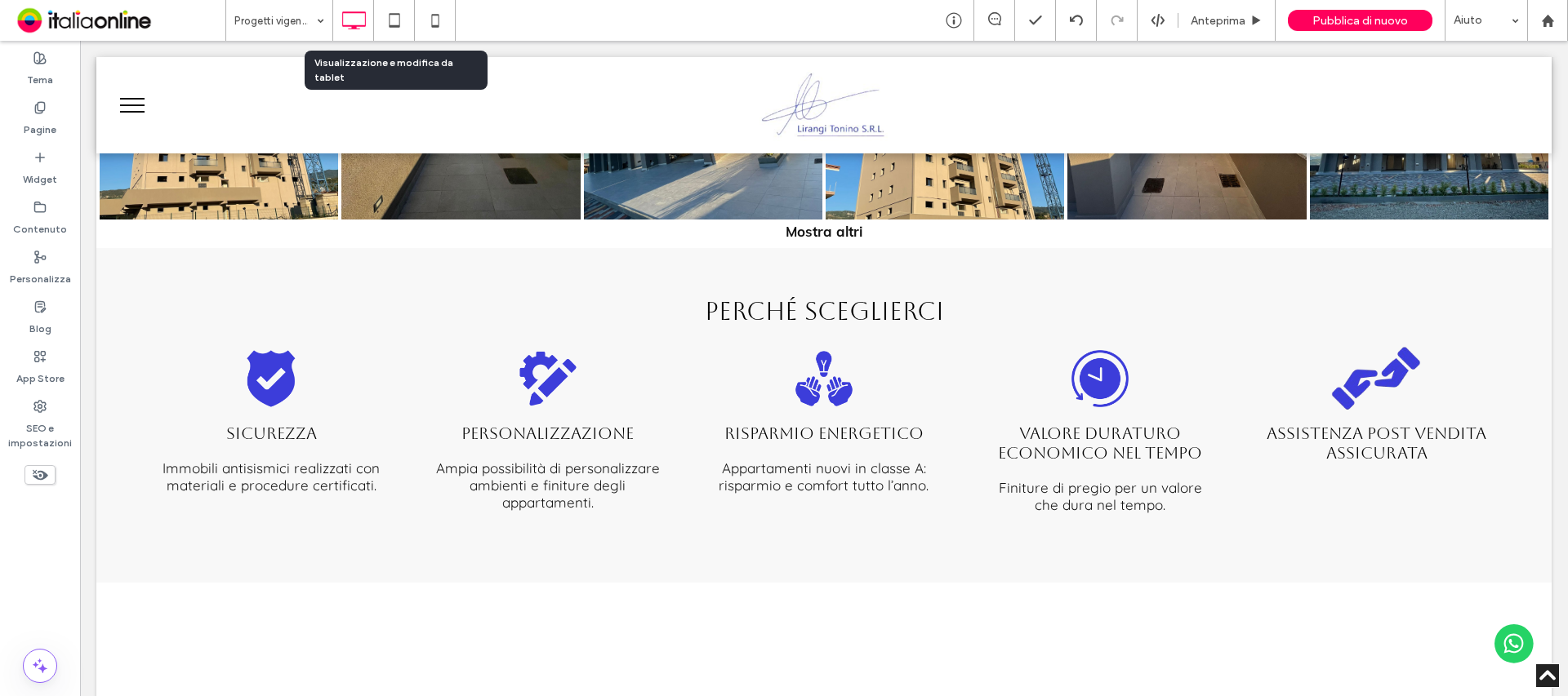
drag, startPoint x: 396, startPoint y: 12, endPoint x: 518, endPoint y: 86, distance: 142.7
click at [397, 12] on icon at bounding box center [394, 20] width 33 height 33
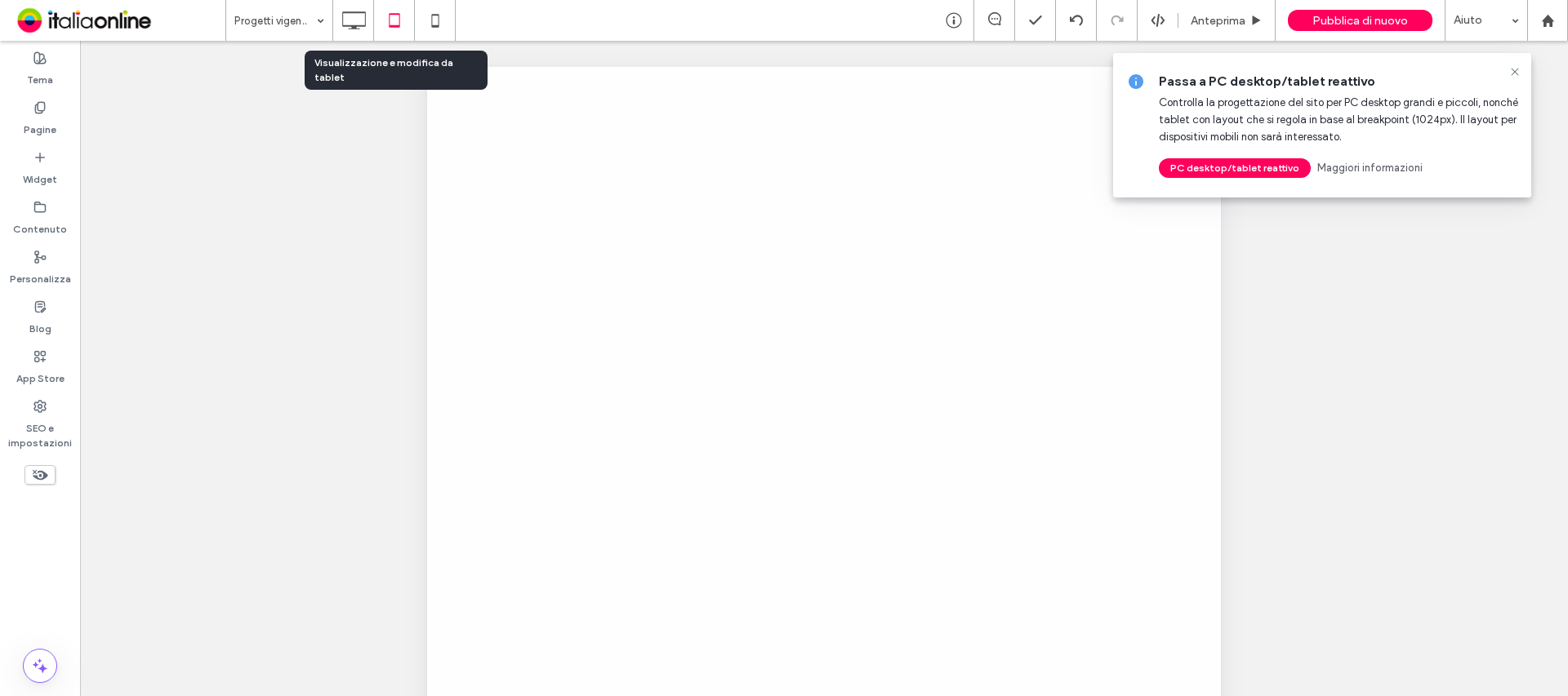
scroll to position [0, 0]
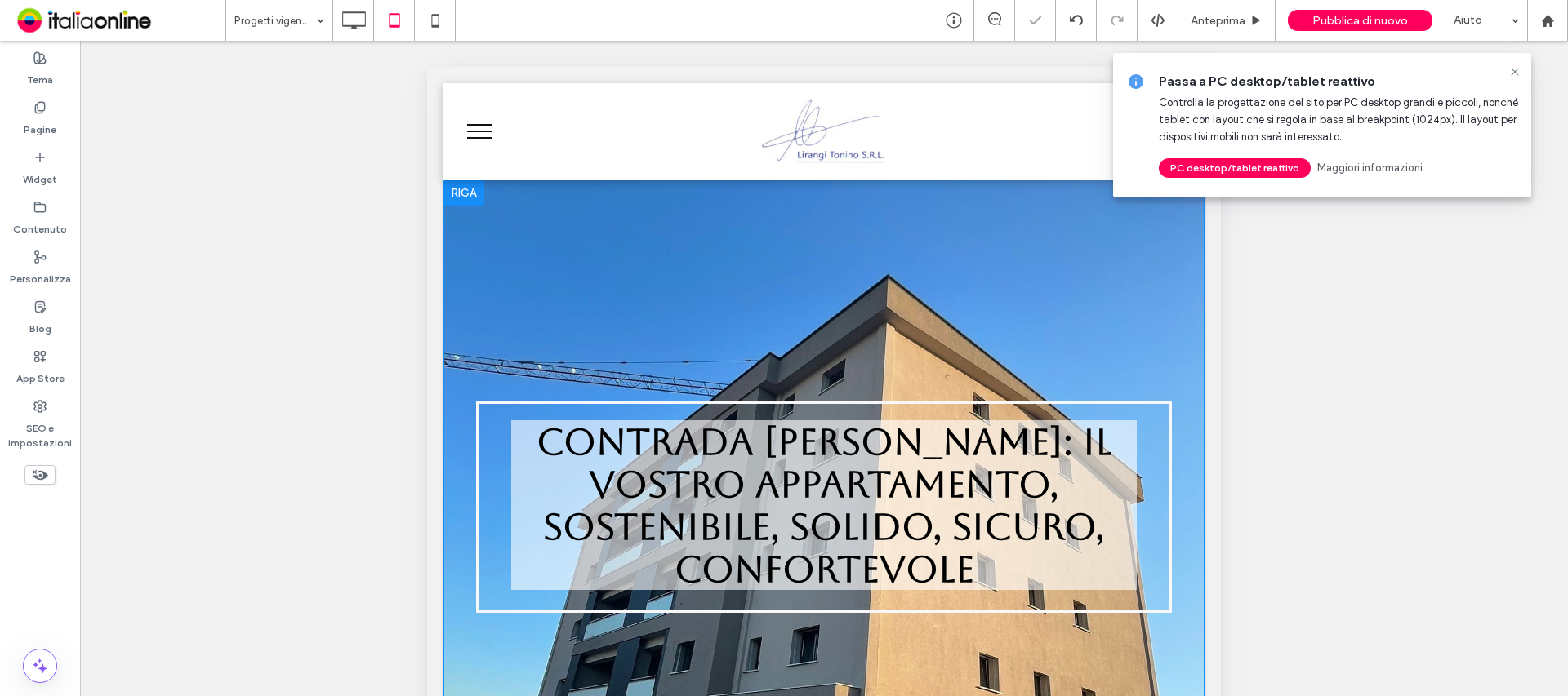
click at [1515, 71] on use at bounding box center [1514, 71] width 8 height 8
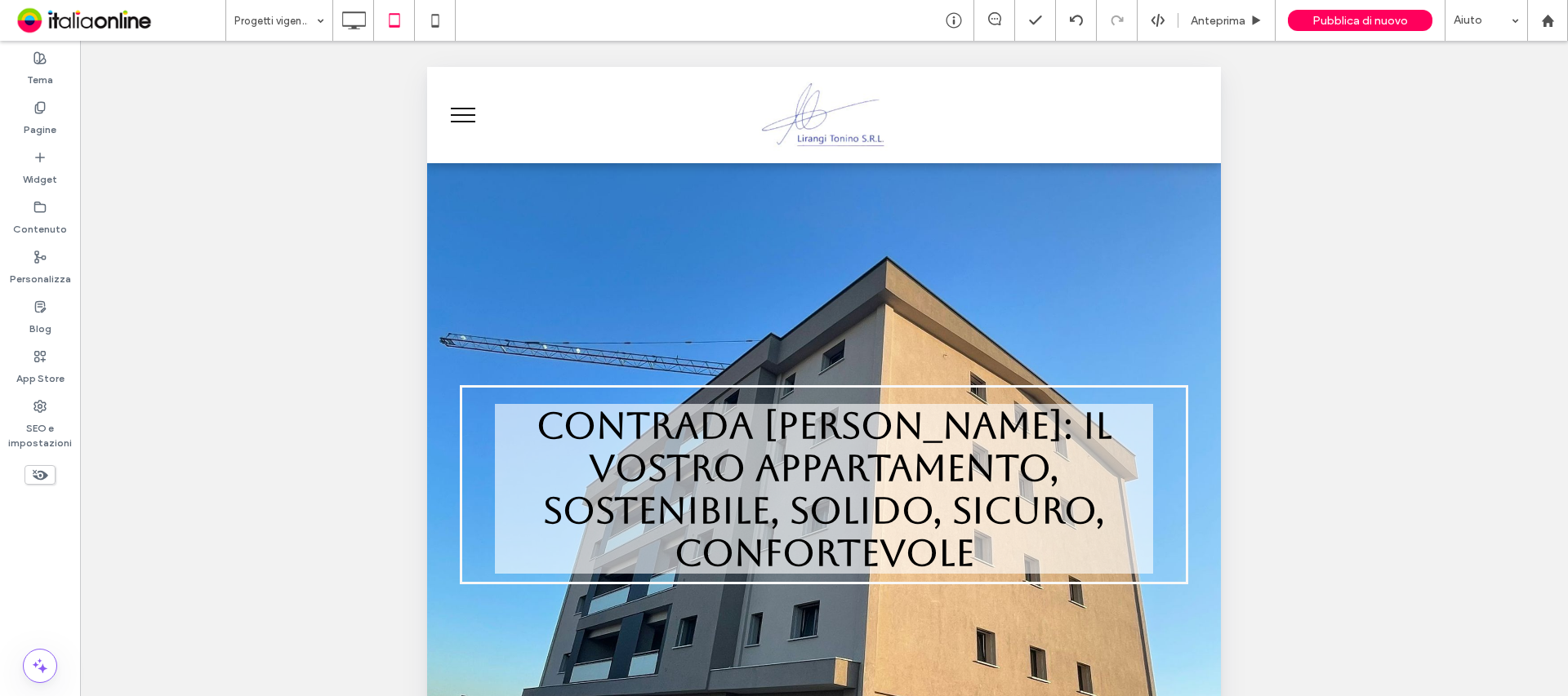
scroll to position [1061, 0]
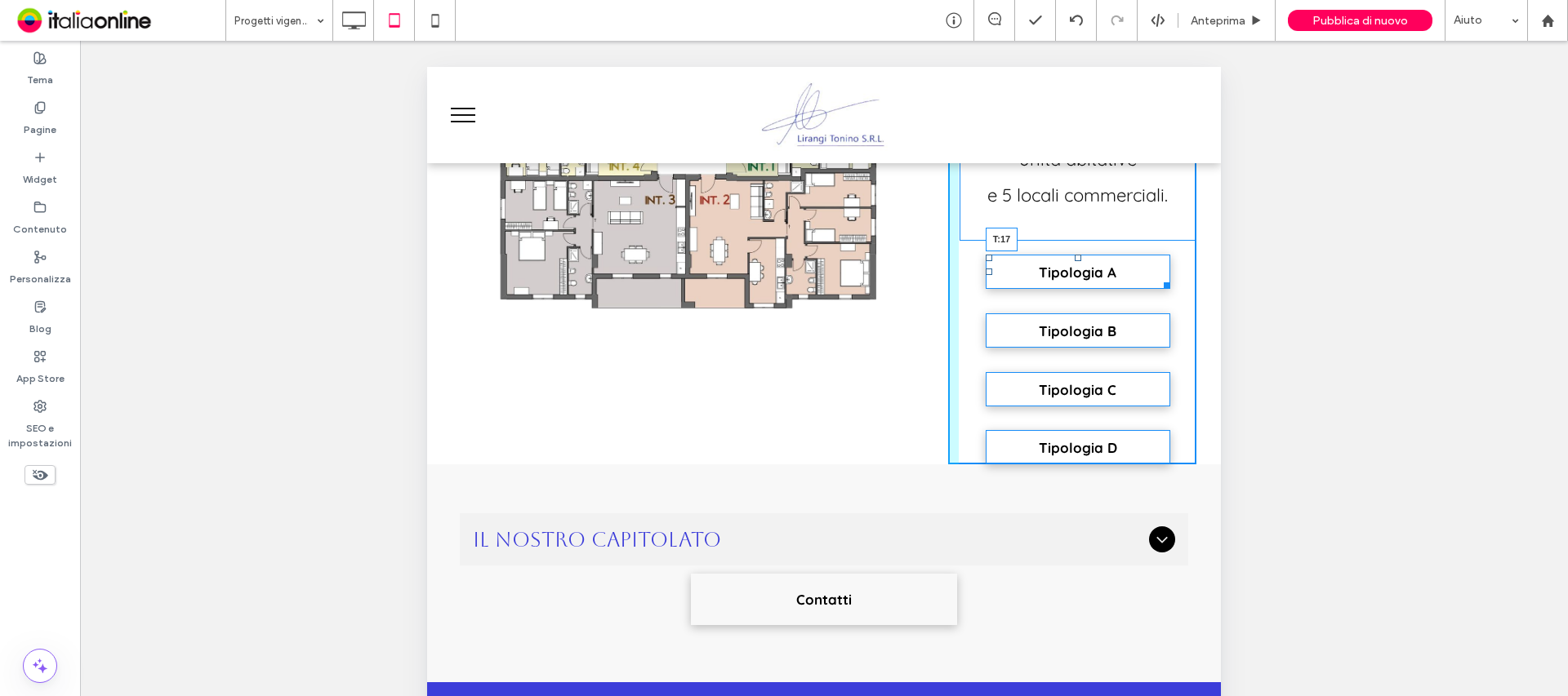
click at [1075, 256] on div at bounding box center [1078, 258] width 7 height 7
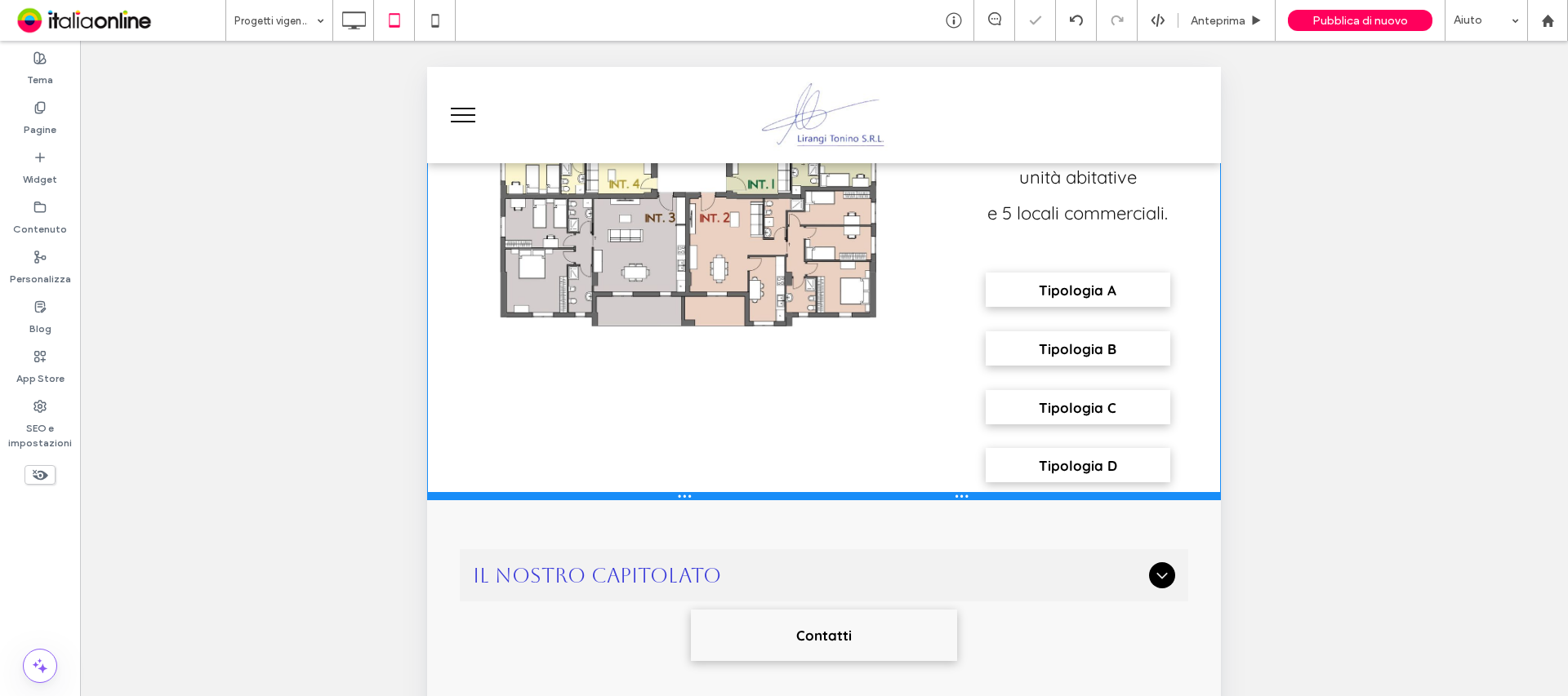
drag, startPoint x: 1166, startPoint y: 460, endPoint x: 1165, endPoint y: 500, distance: 40.0
click at [1165, 500] on div at bounding box center [823, 496] width 794 height 8
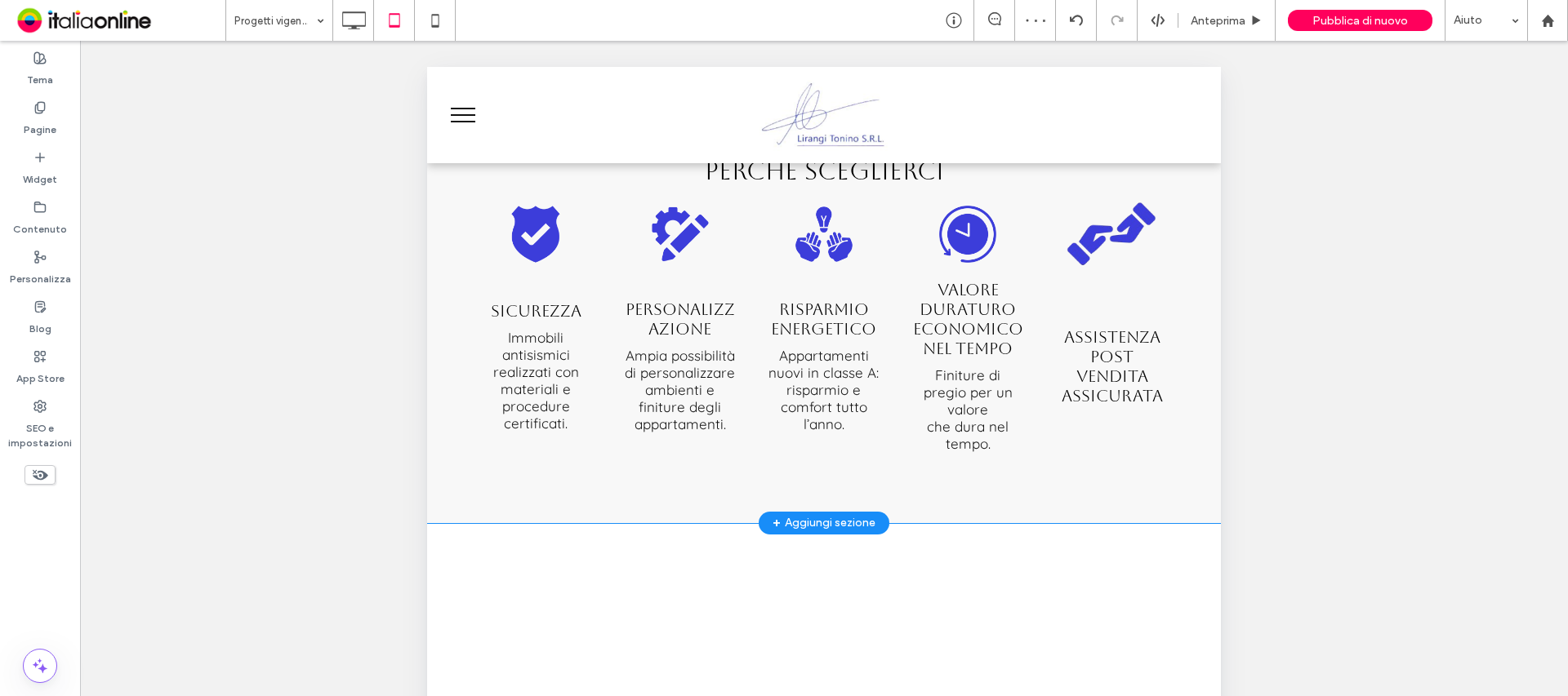
scroll to position [2204, 0]
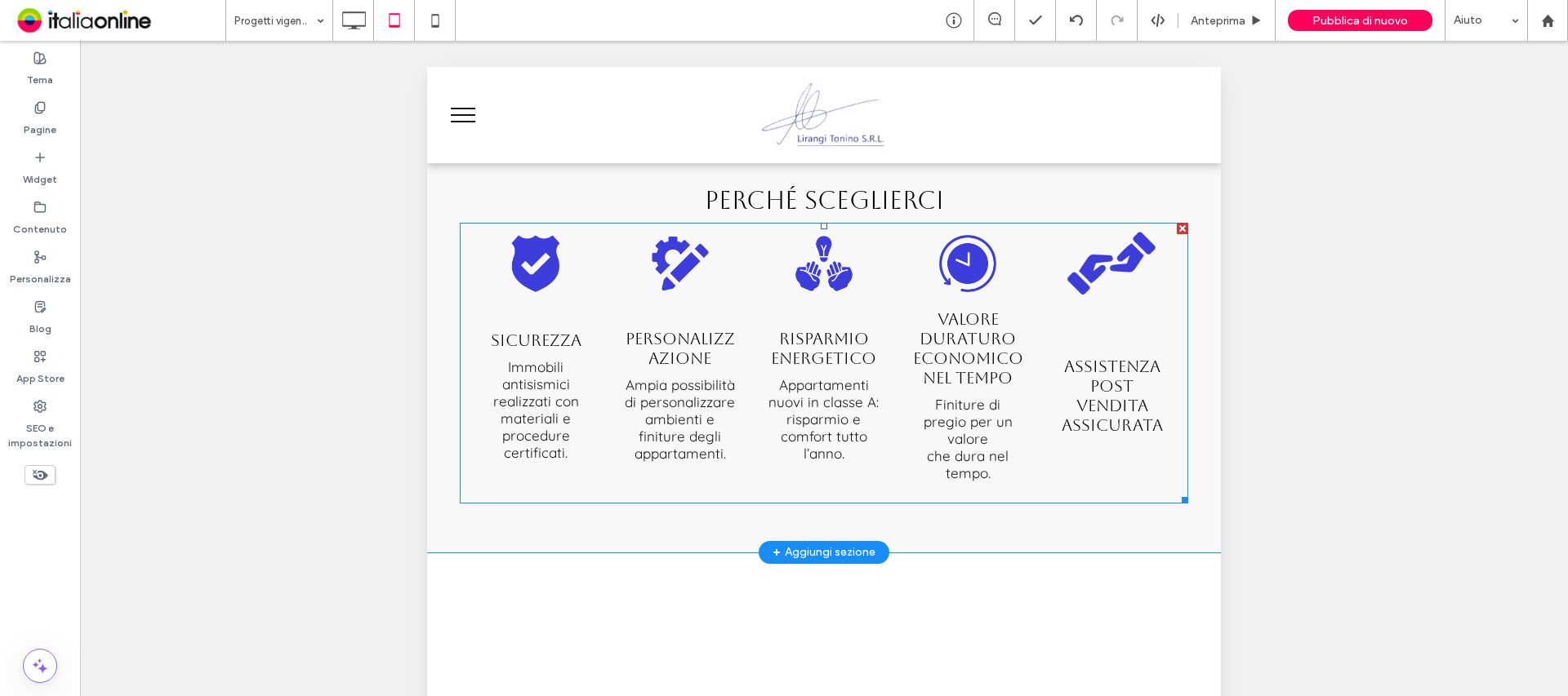
click at [1082, 379] on h3 "ASSISTENZA POST VENDITA ASSICURATA" at bounding box center [1111, 395] width 111 height 79
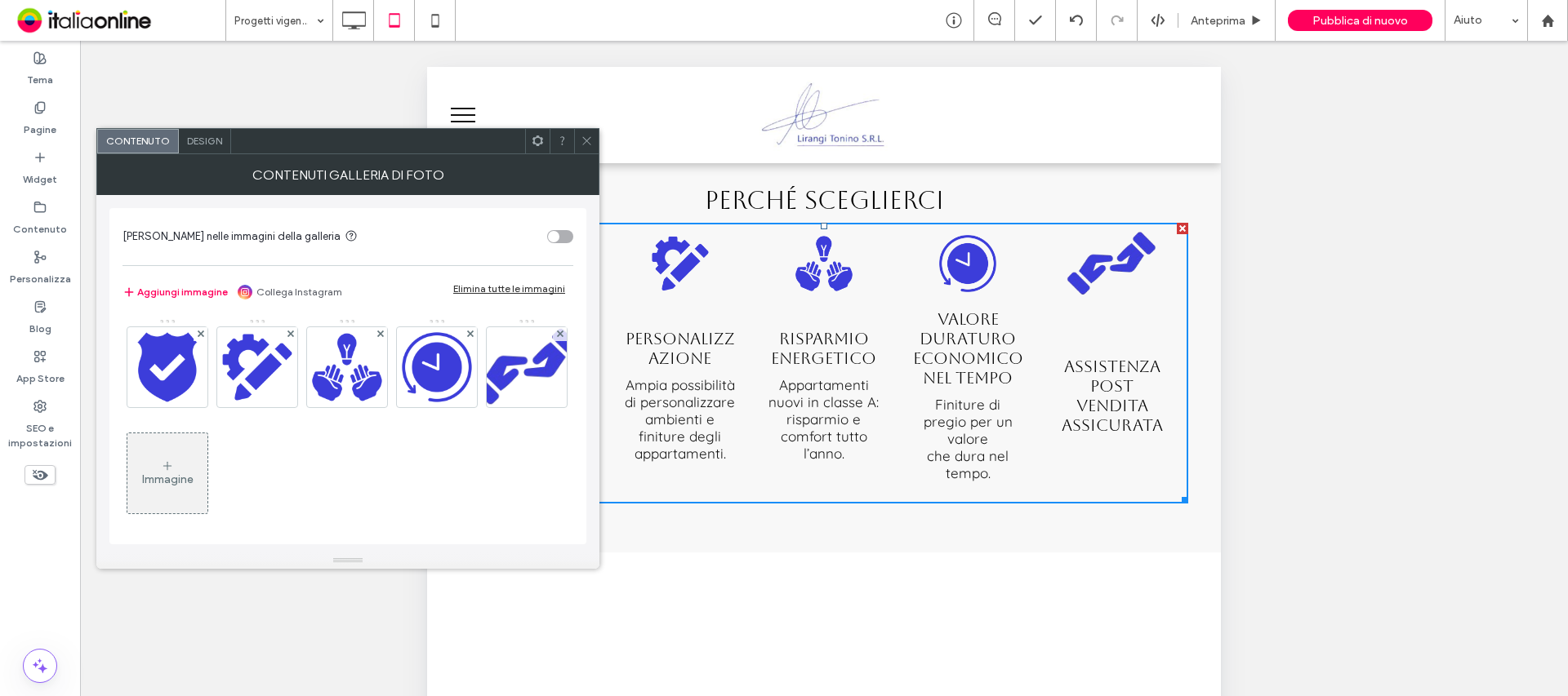
click at [588, 130] on span at bounding box center [586, 141] width 12 height 25
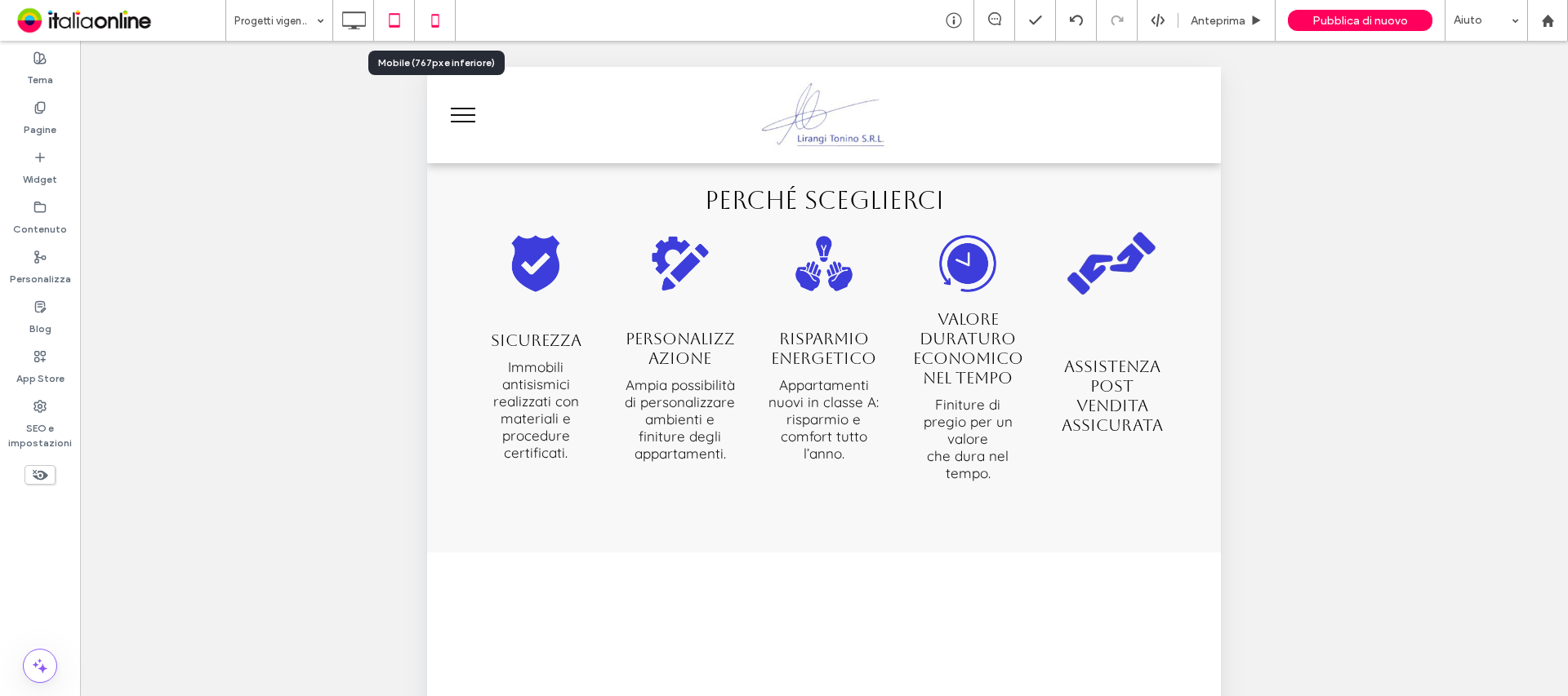
click at [427, 17] on icon at bounding box center [435, 20] width 33 height 33
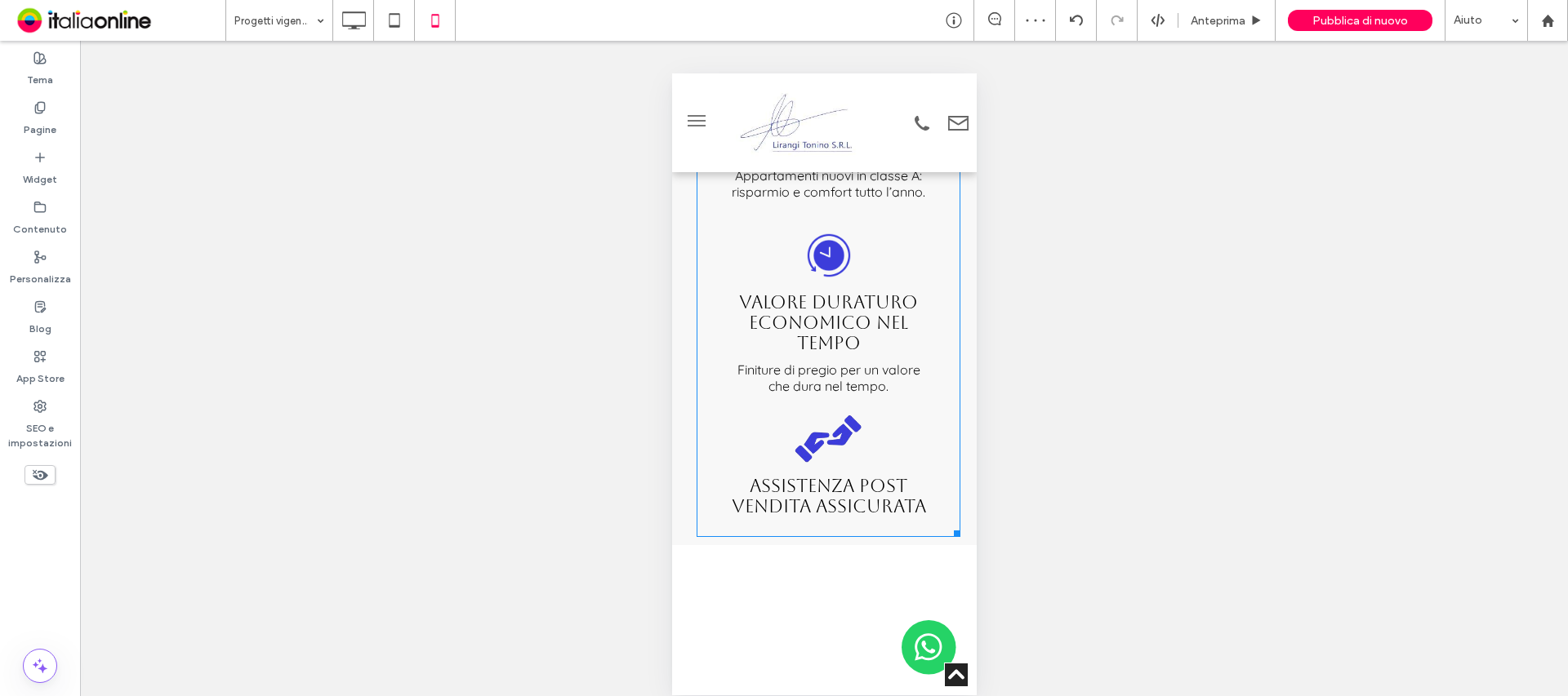
scroll to position [3102, 0]
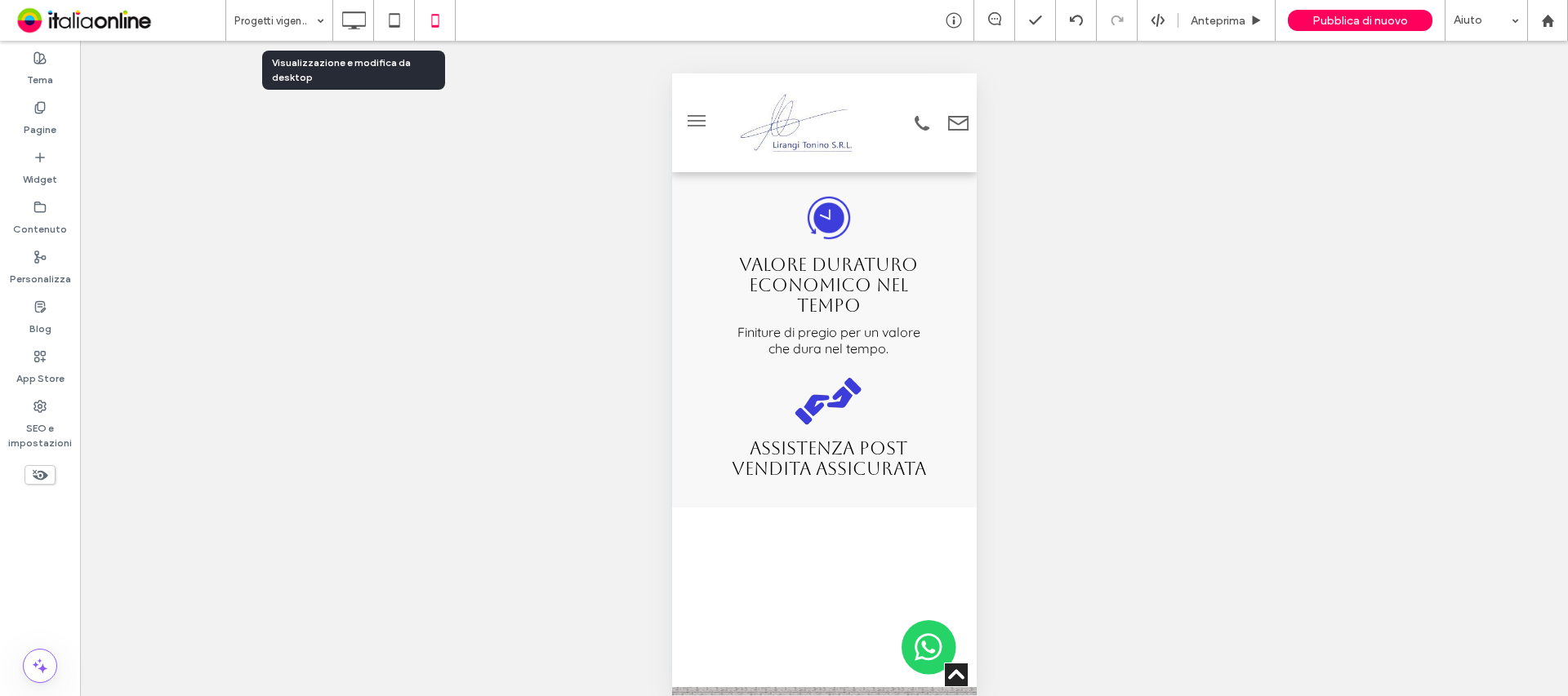
drag, startPoint x: 345, startPoint y: 16, endPoint x: 487, endPoint y: 36, distance: 143.4
click at [345, 16] on icon at bounding box center [353, 20] width 33 height 33
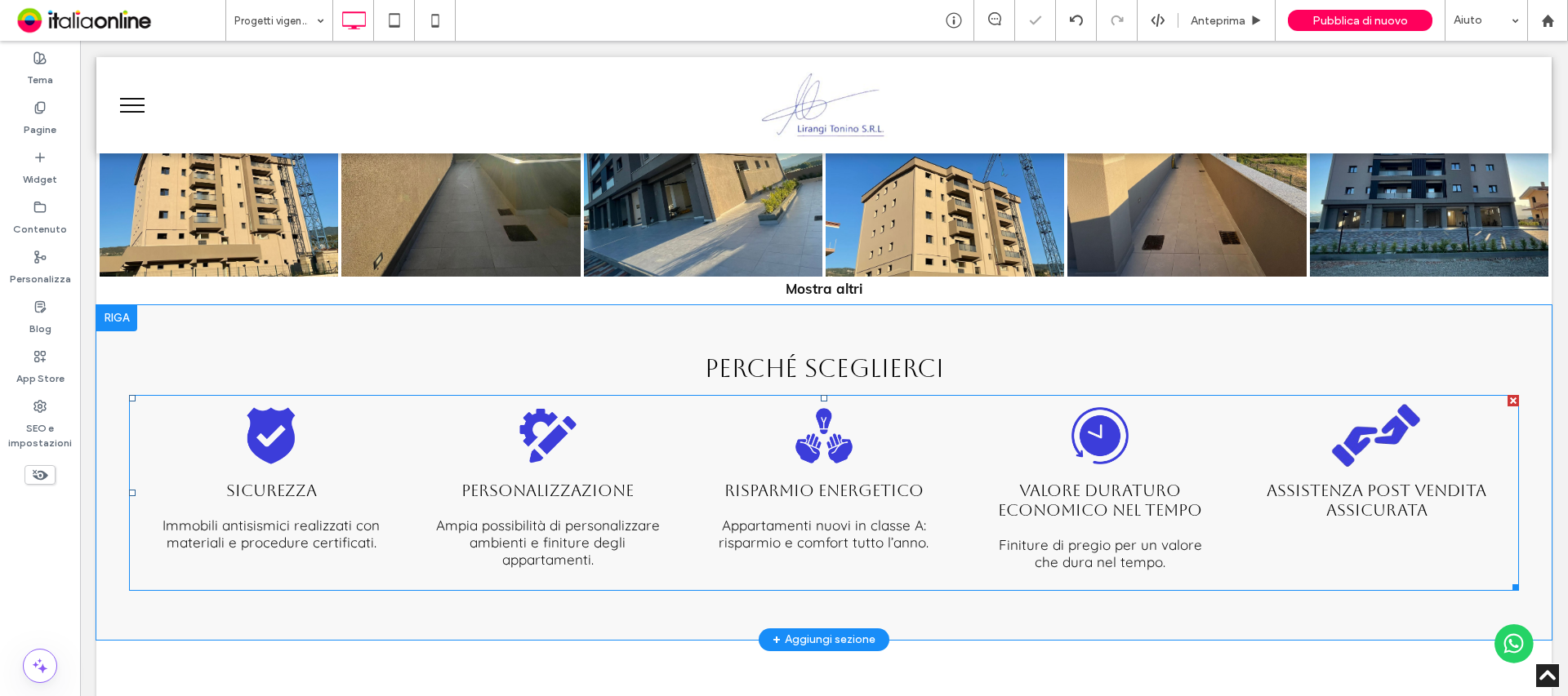
scroll to position [2367, 0]
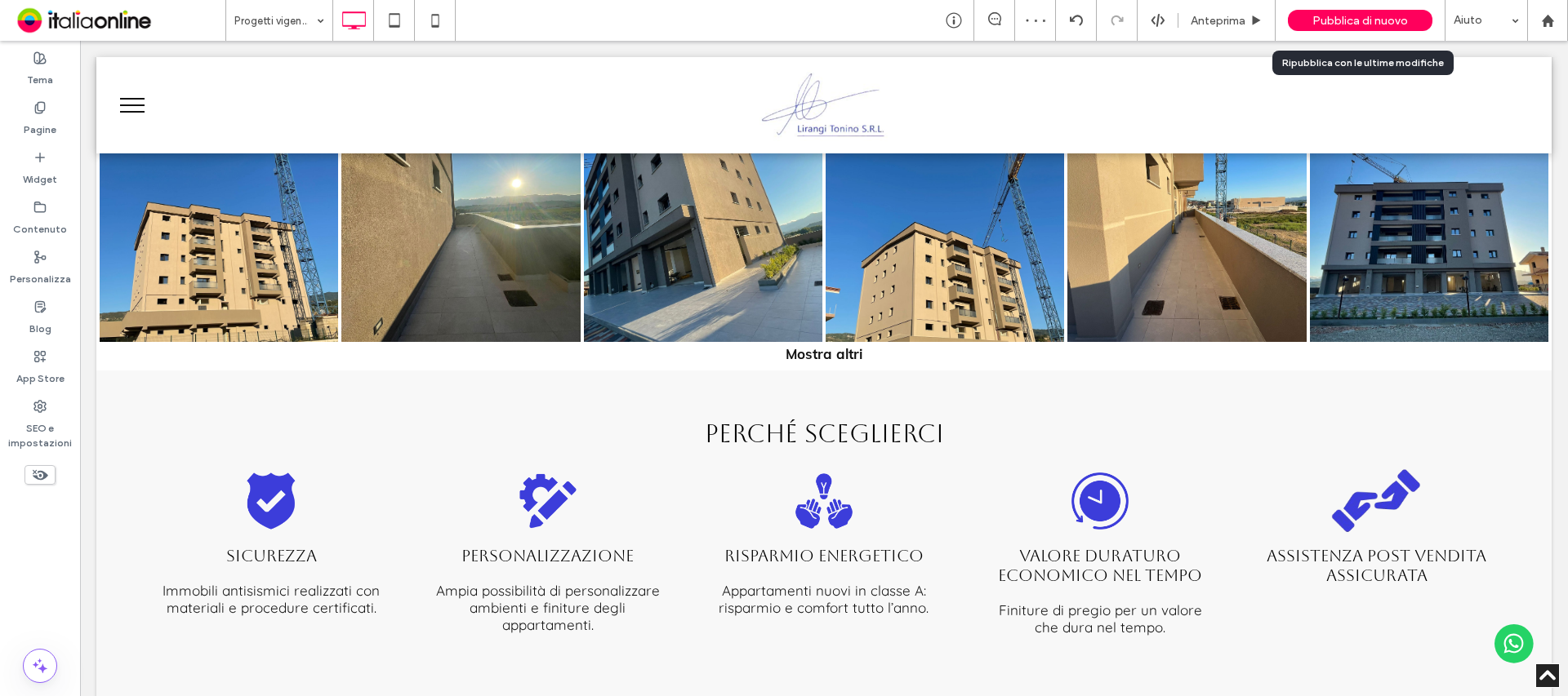
click at [1380, 27] on span "Pubblica di nuovo" at bounding box center [1360, 20] width 96 height 14
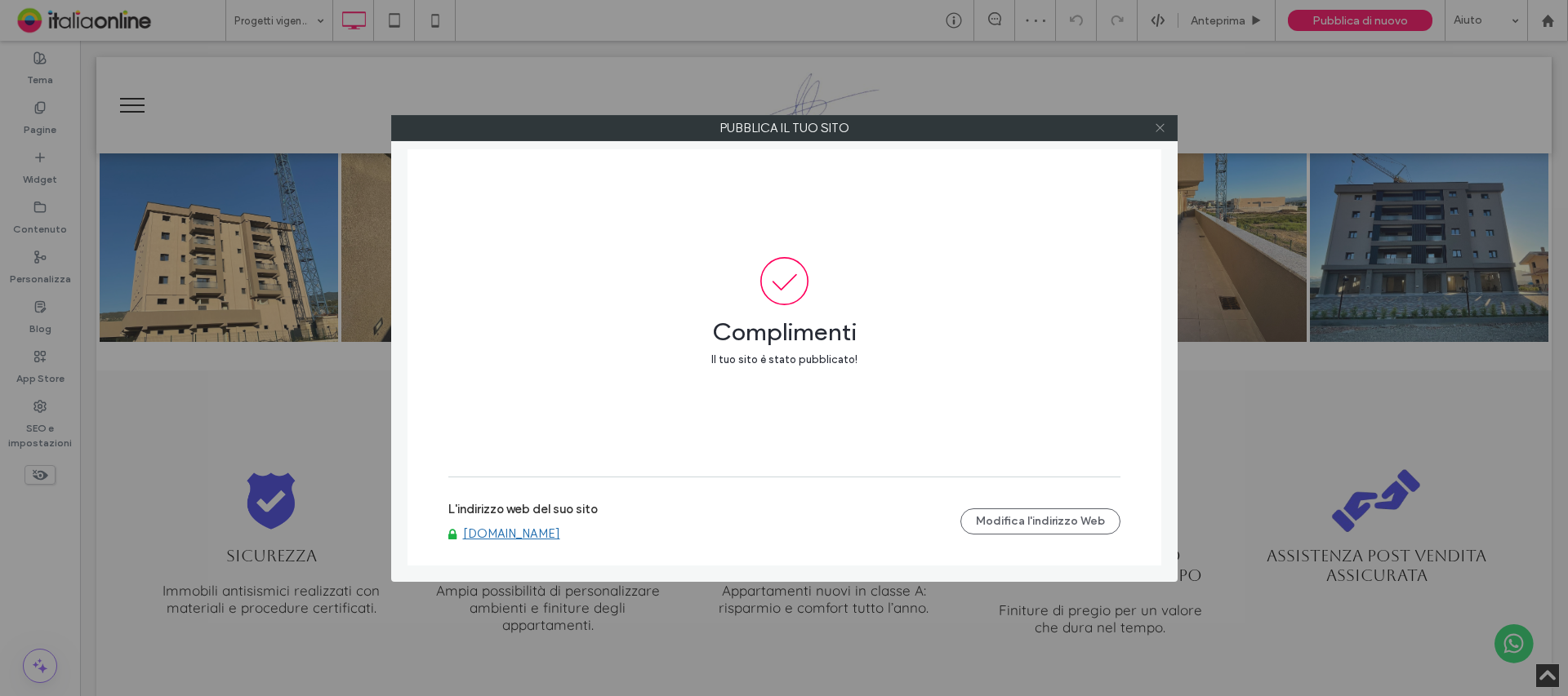
click at [1155, 124] on icon at bounding box center [1160, 128] width 12 height 12
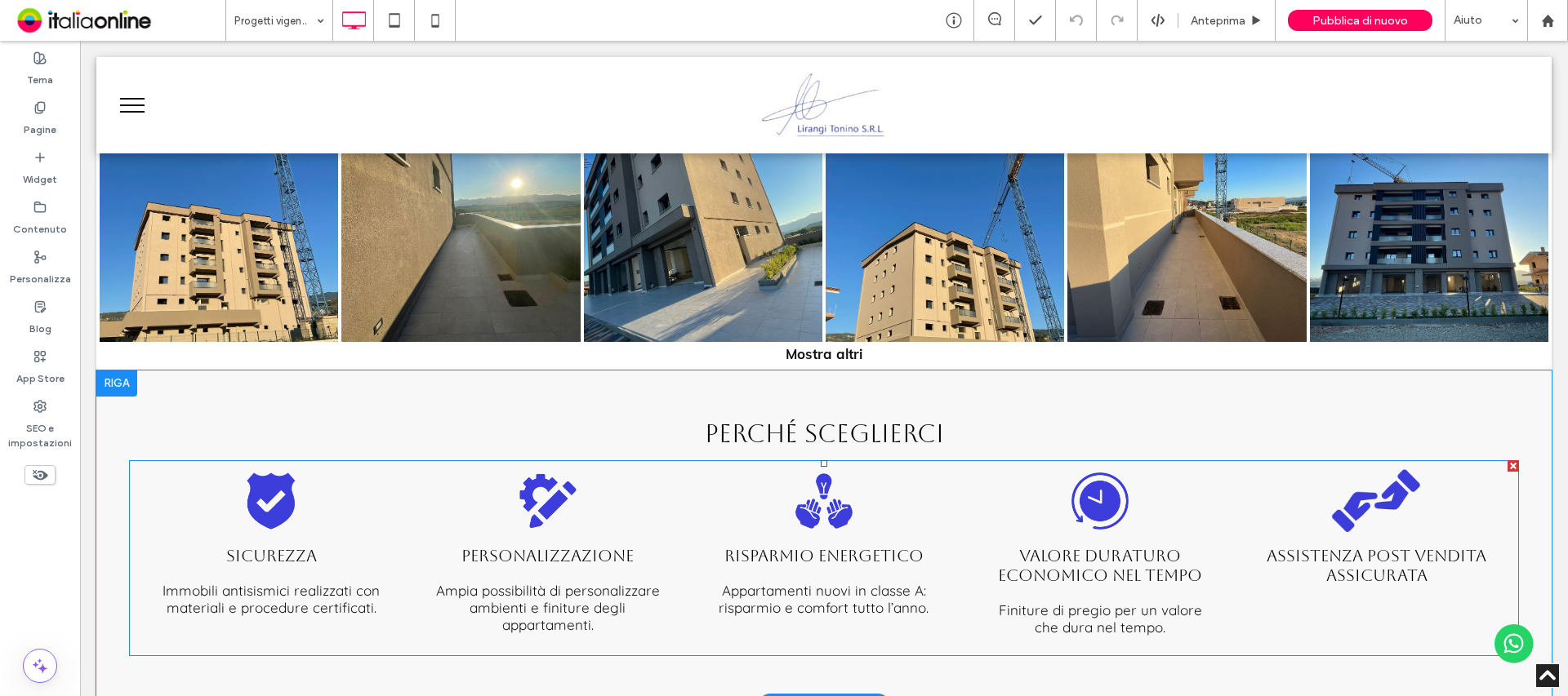
click at [1108, 565] on h3 "Valore duraturo economico nel tempo" at bounding box center [1100, 566] width 243 height 39
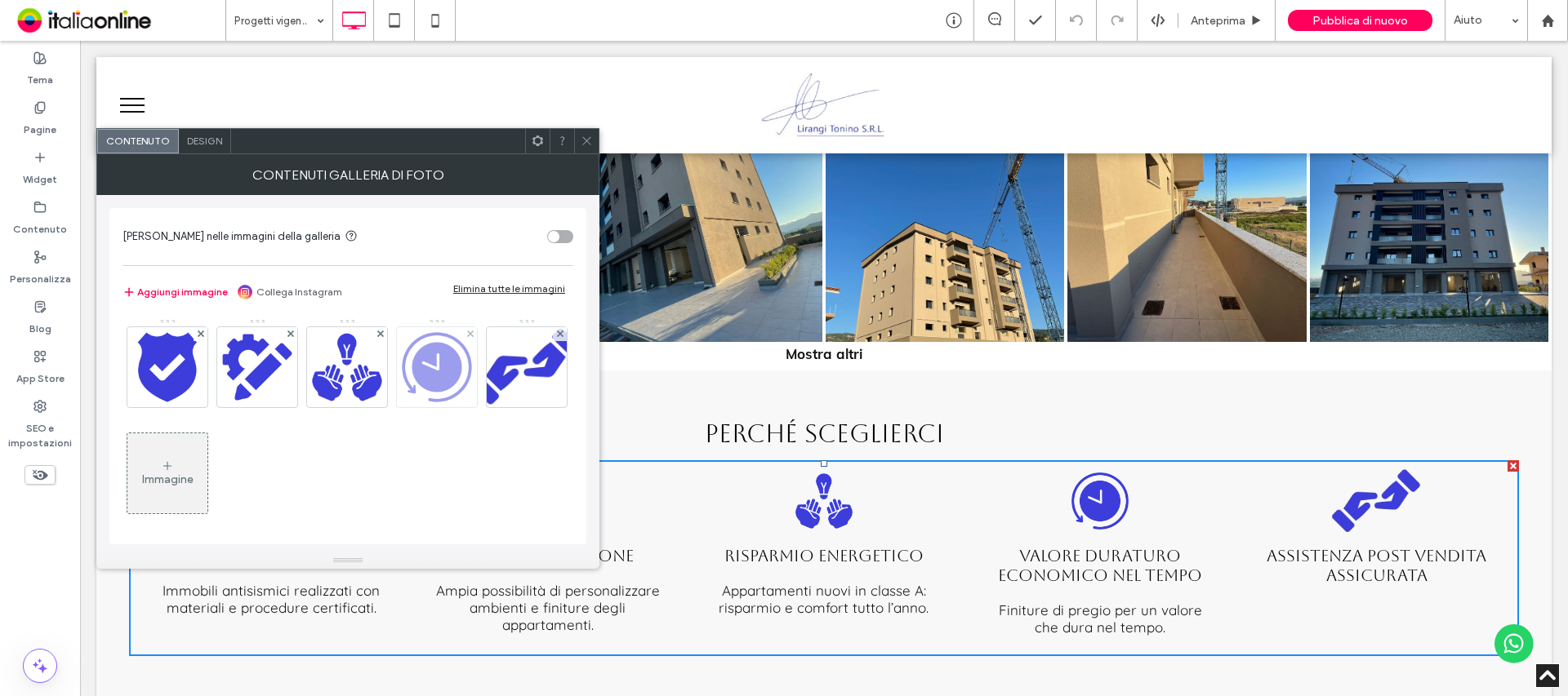
click at [440, 384] on img at bounding box center [437, 367] width 80 height 80
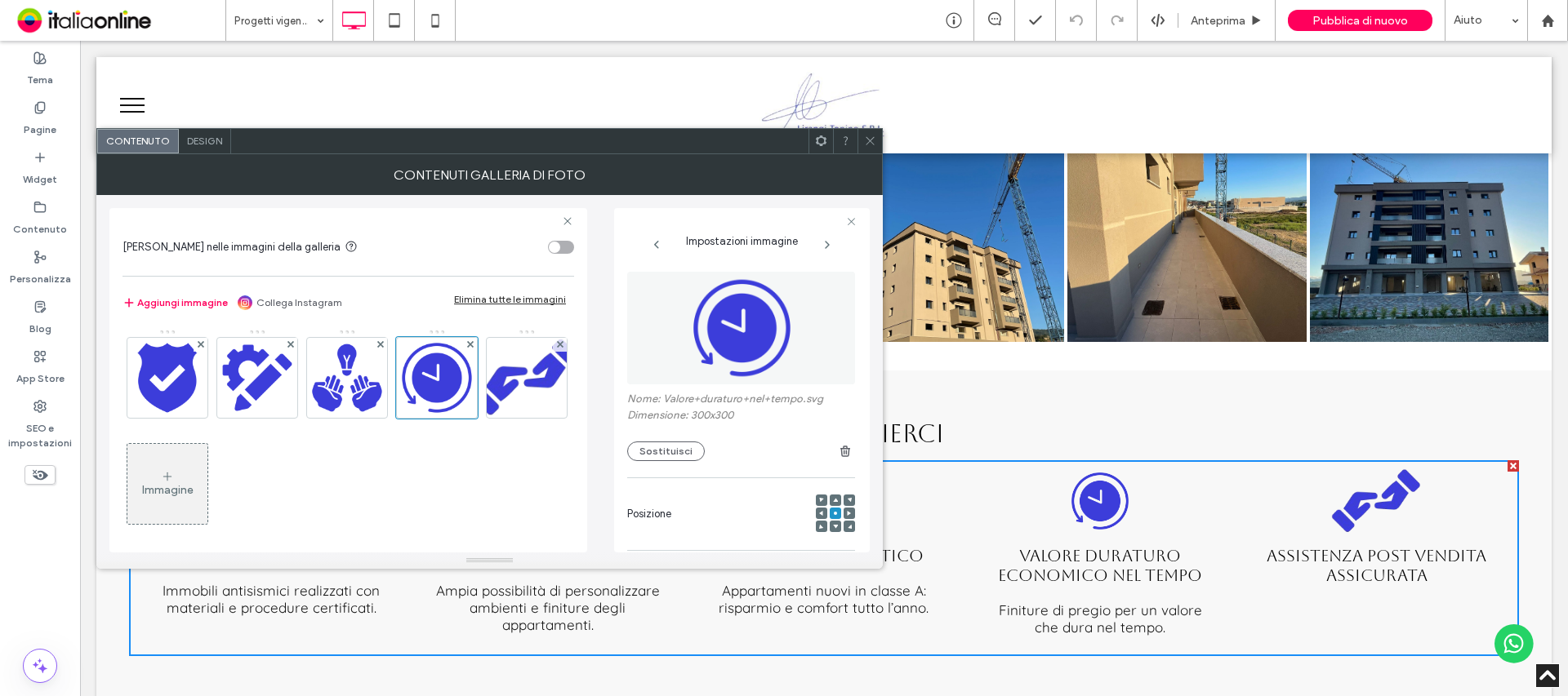
scroll to position [0, 0]
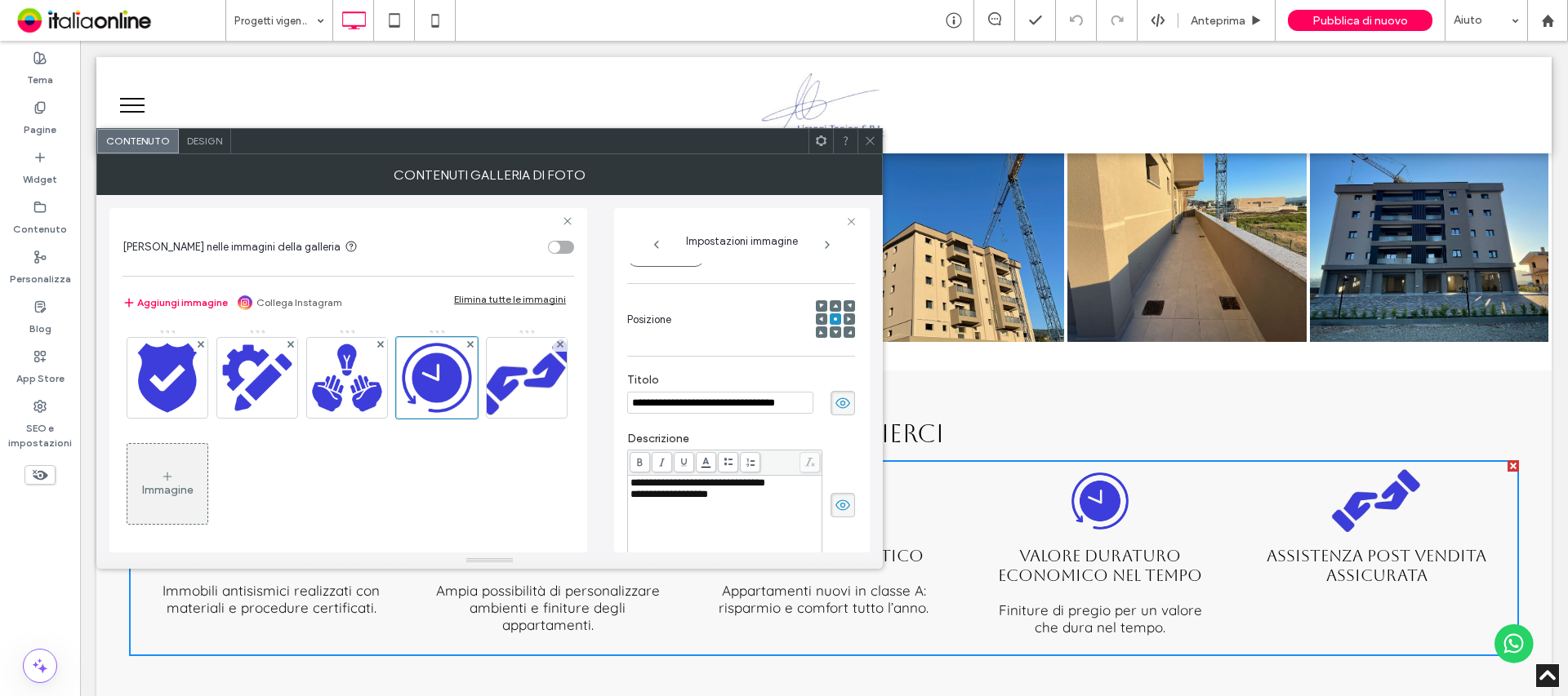
click at [734, 406] on input "**********" at bounding box center [720, 403] width 186 height 22
click at [668, 401] on input "**********" at bounding box center [720, 403] width 186 height 22
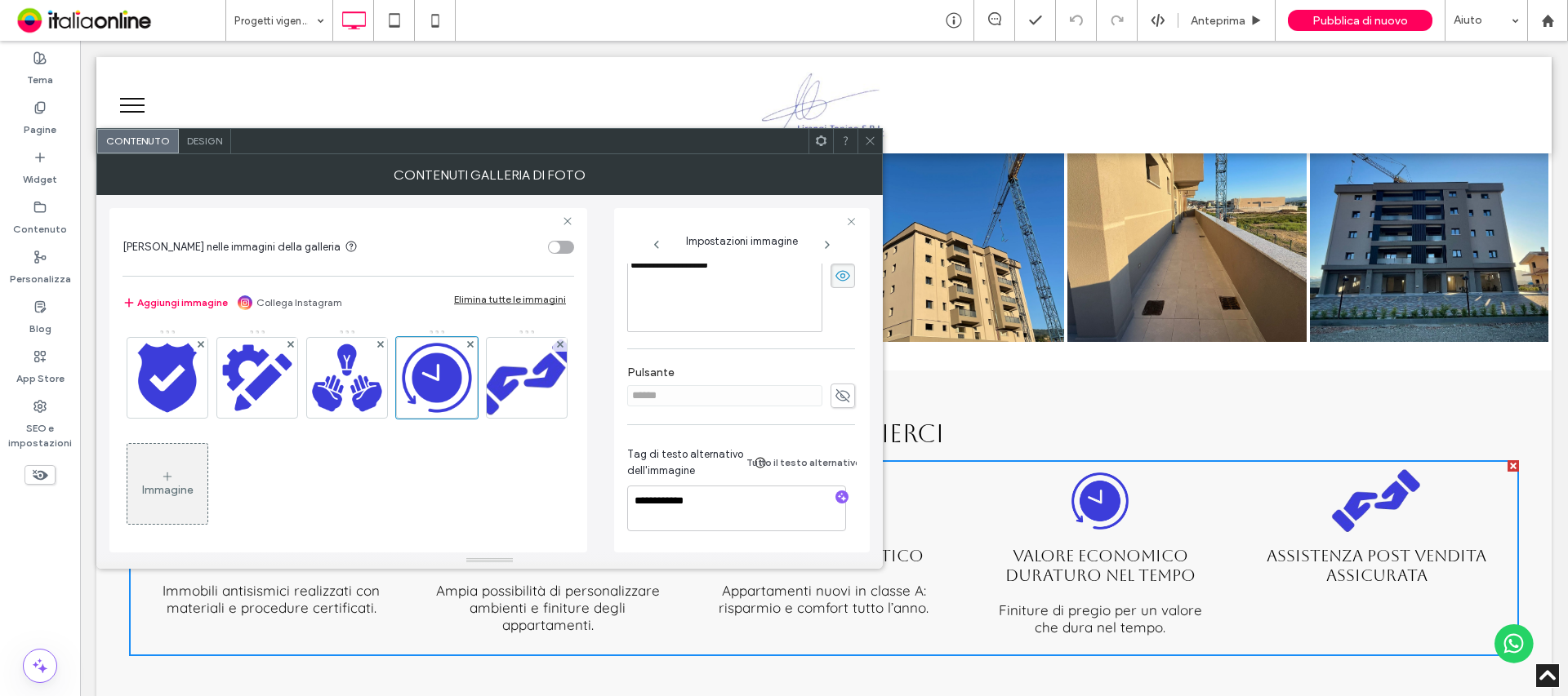
scroll to position [433, 0]
type input "**********"
drag, startPoint x: 807, startPoint y: 102, endPoint x: 873, endPoint y: 145, distance: 78.8
click at [869, 147] on span at bounding box center [870, 141] width 12 height 25
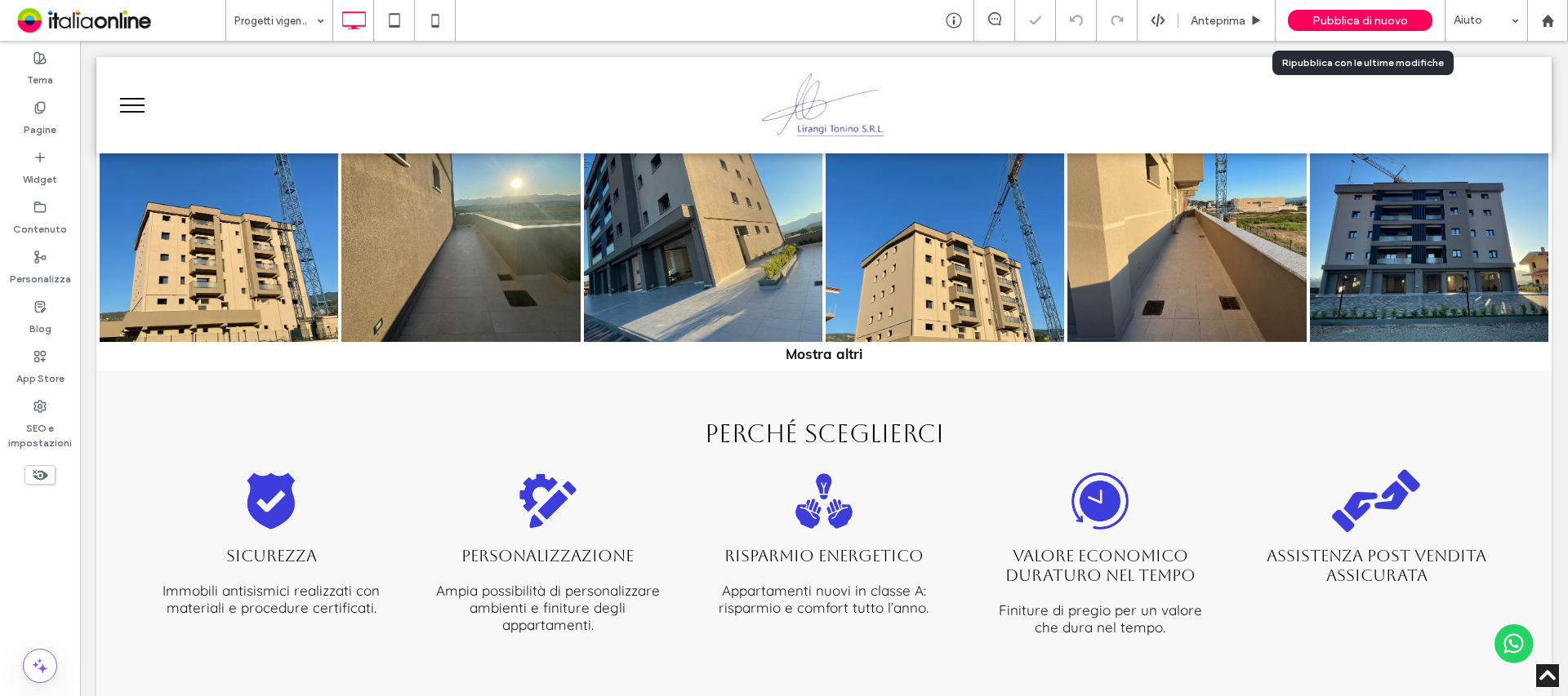
drag, startPoint x: 1333, startPoint y: 14, endPoint x: 1330, endPoint y: 23, distance: 9.5
click at [1333, 14] on span "Pubblica di nuovo" at bounding box center [1360, 20] width 96 height 14
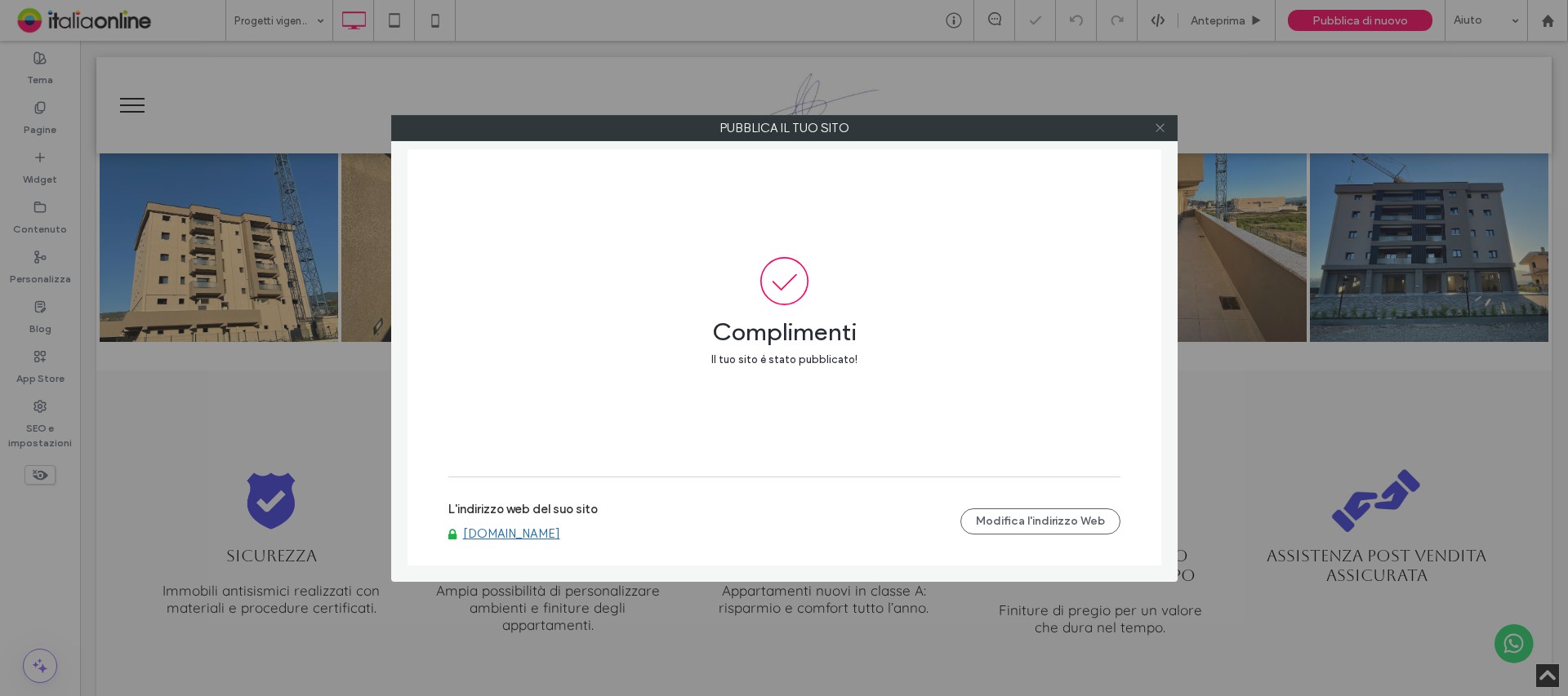
click at [1160, 130] on icon at bounding box center [1160, 128] width 12 height 12
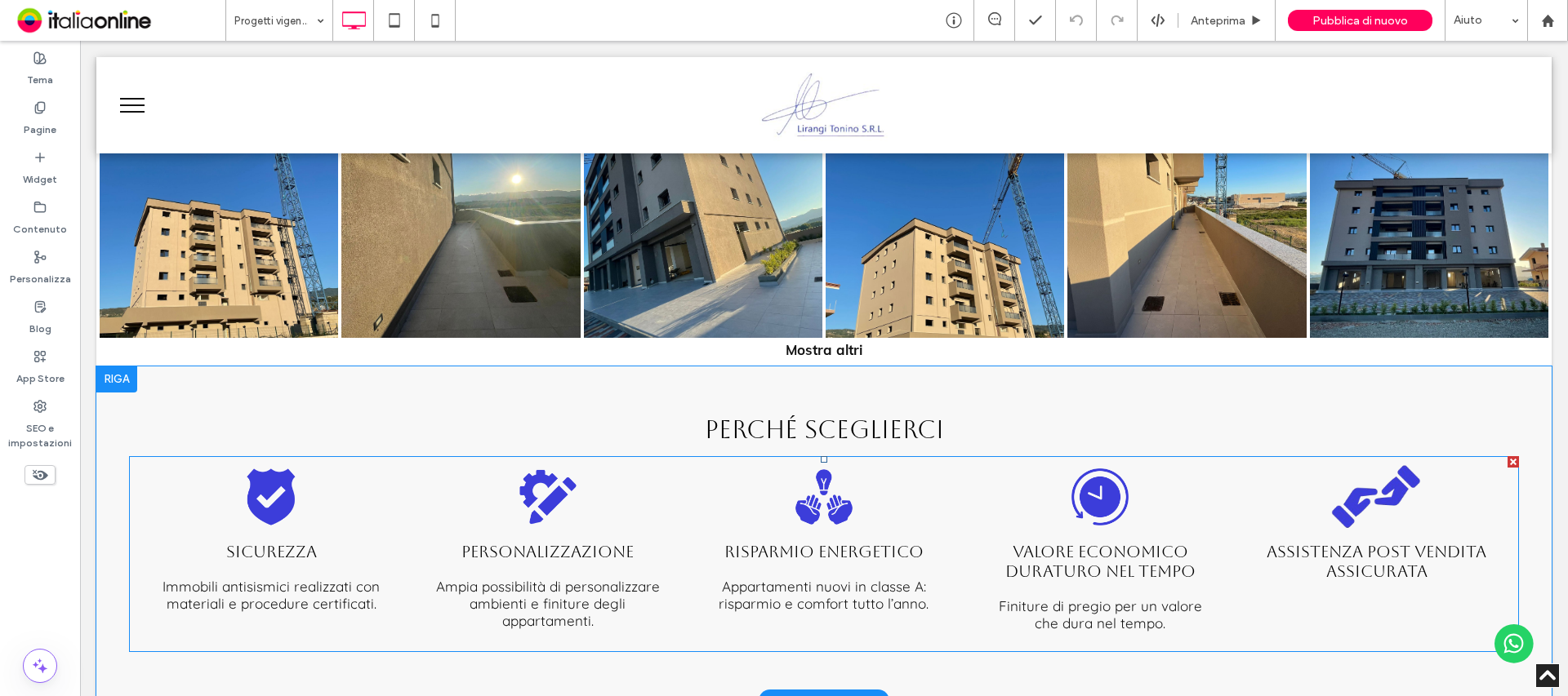
scroll to position [2449, 0]
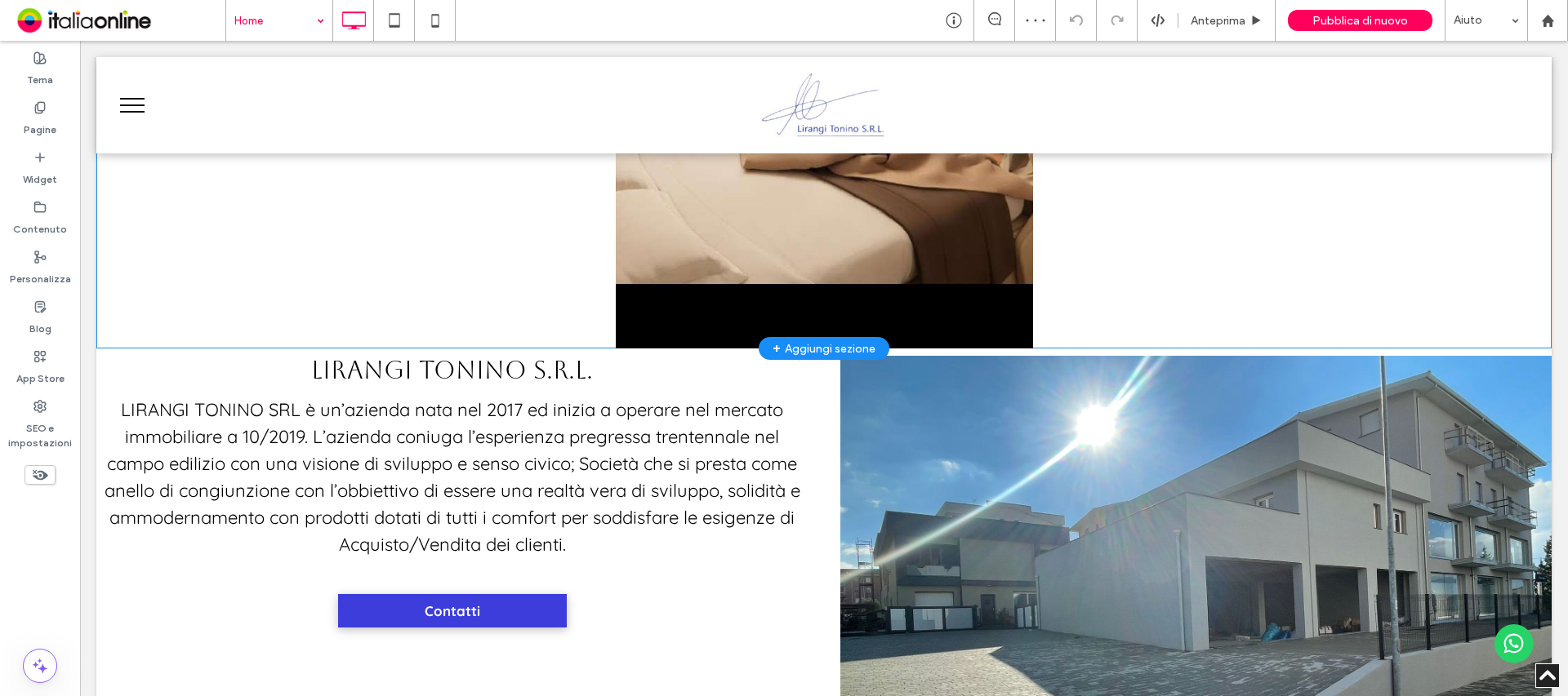
scroll to position [489, 0]
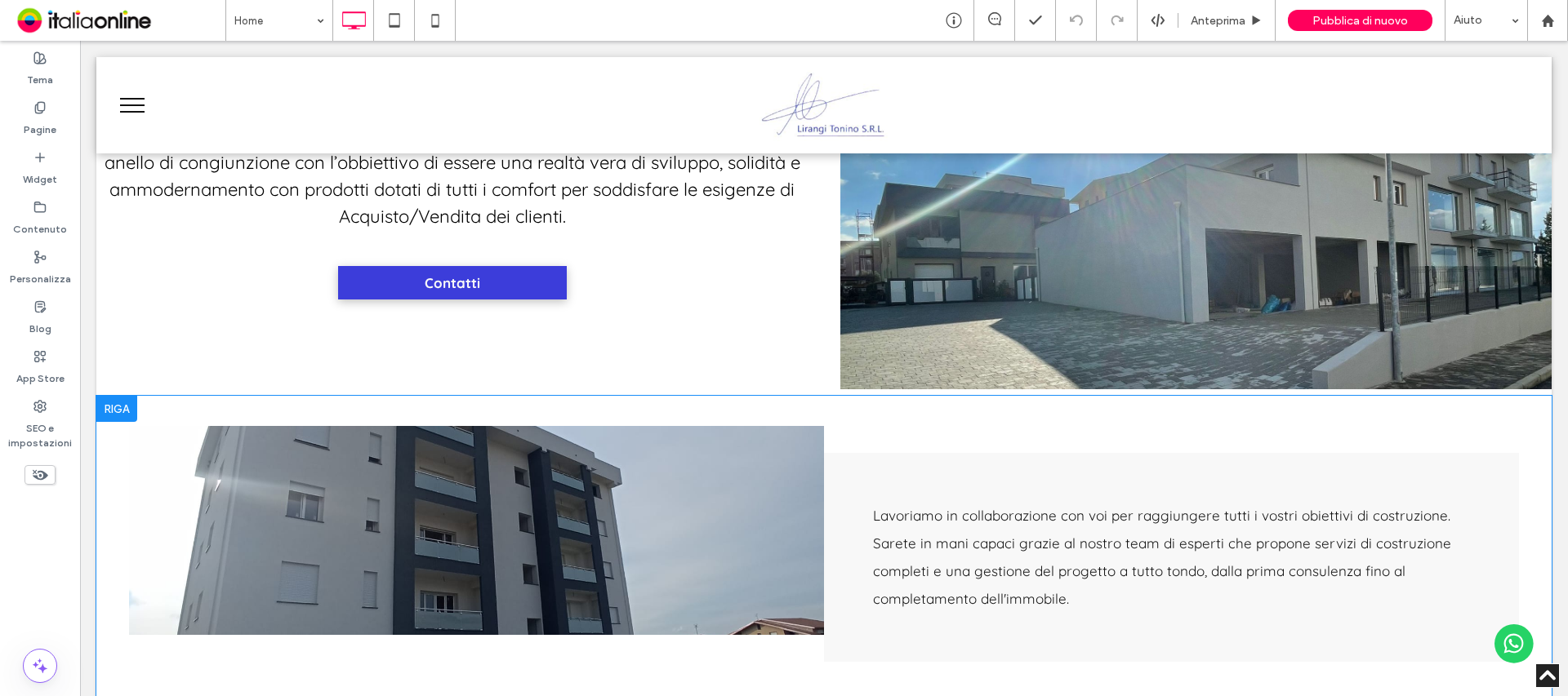
scroll to position [816, 0]
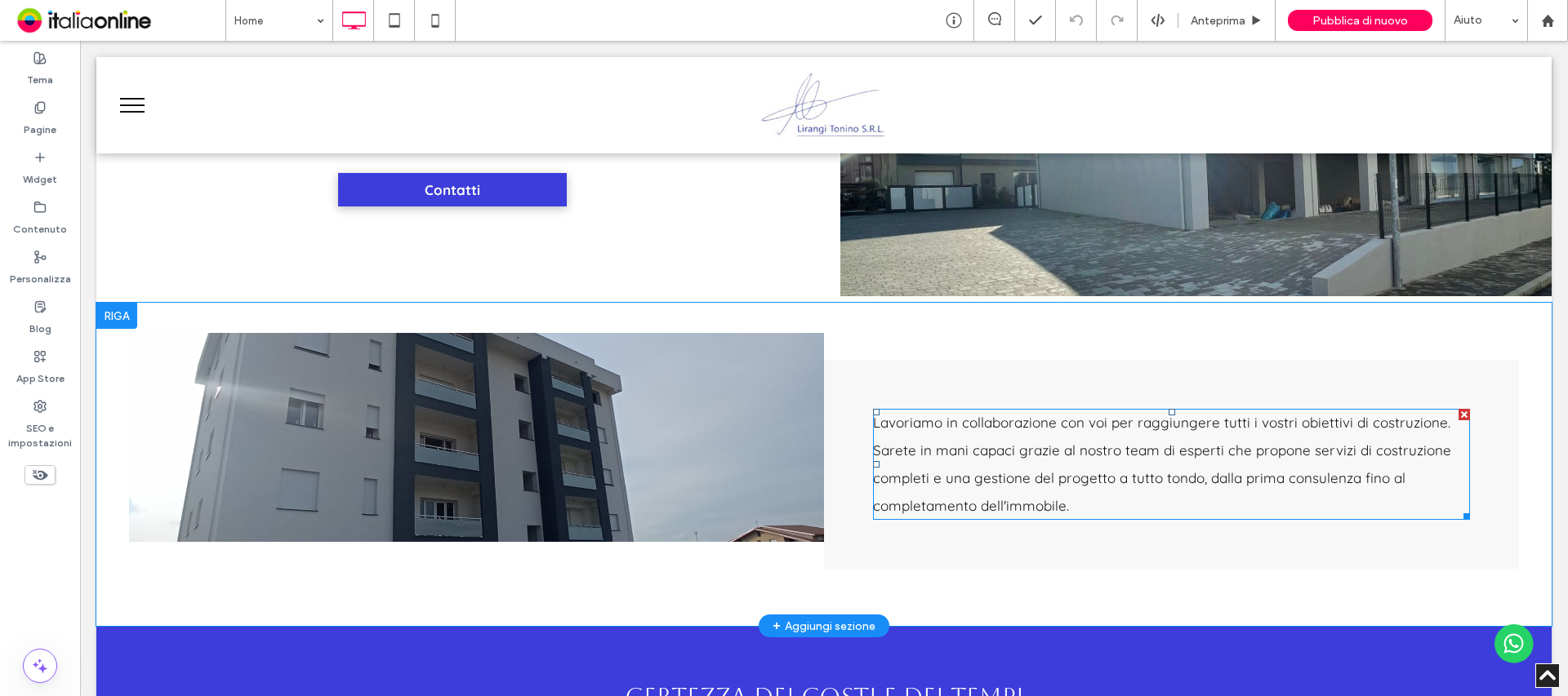
click at [1000, 501] on span "Lavoriamo in collaborazione con voi per raggiungere tutti i vostri obiettivi di…" at bounding box center [1162, 464] width 579 height 101
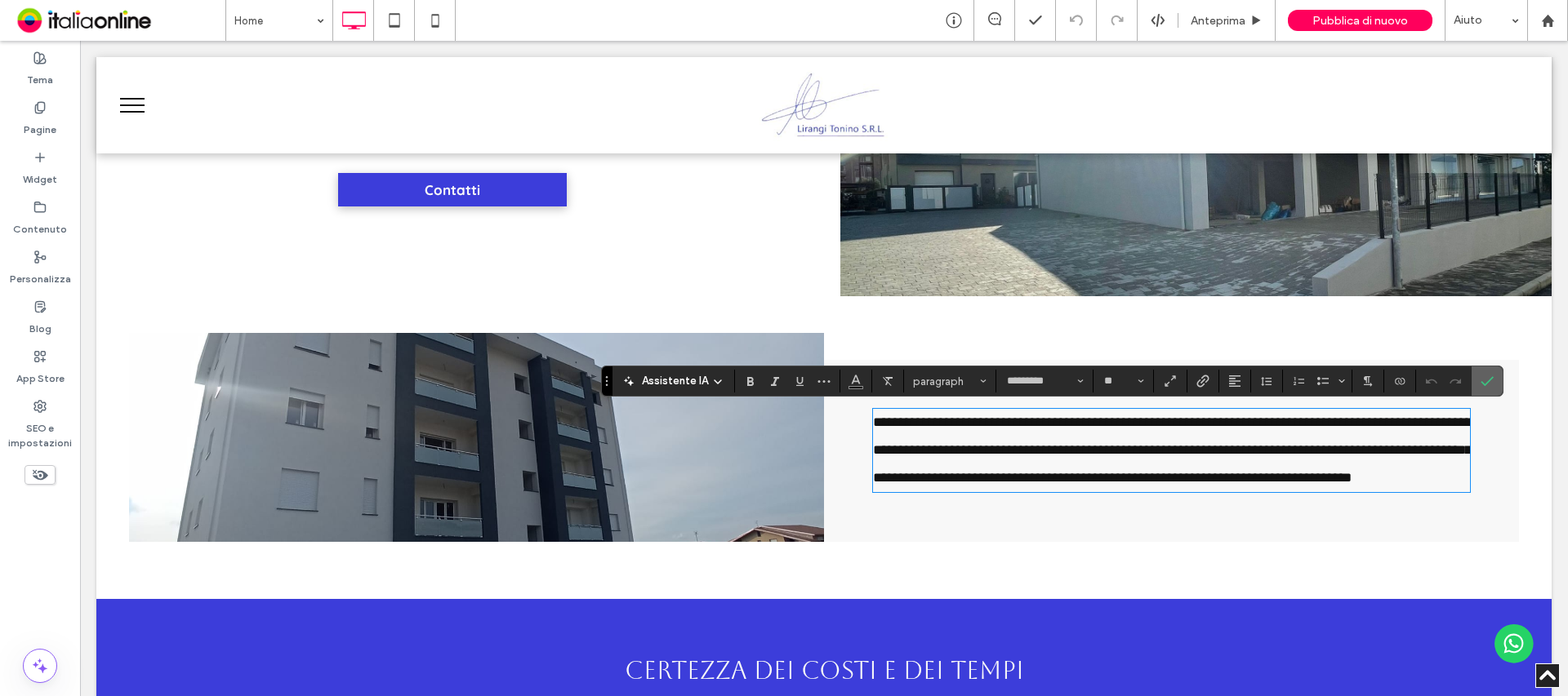
drag, startPoint x: 1488, startPoint y: 379, endPoint x: 1394, endPoint y: 348, distance: 99.0
click at [1488, 379] on icon "Conferma" at bounding box center [1487, 380] width 13 height 13
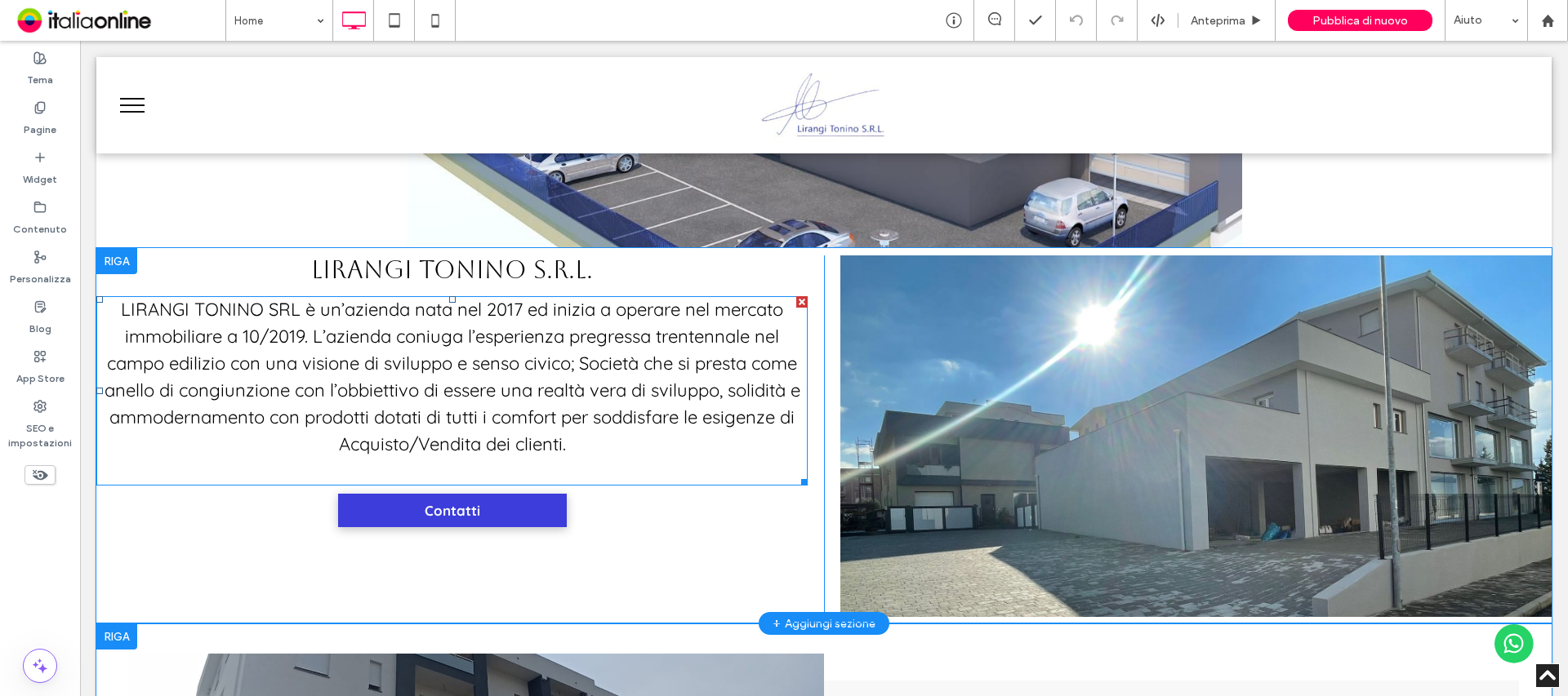
scroll to position [489, 0]
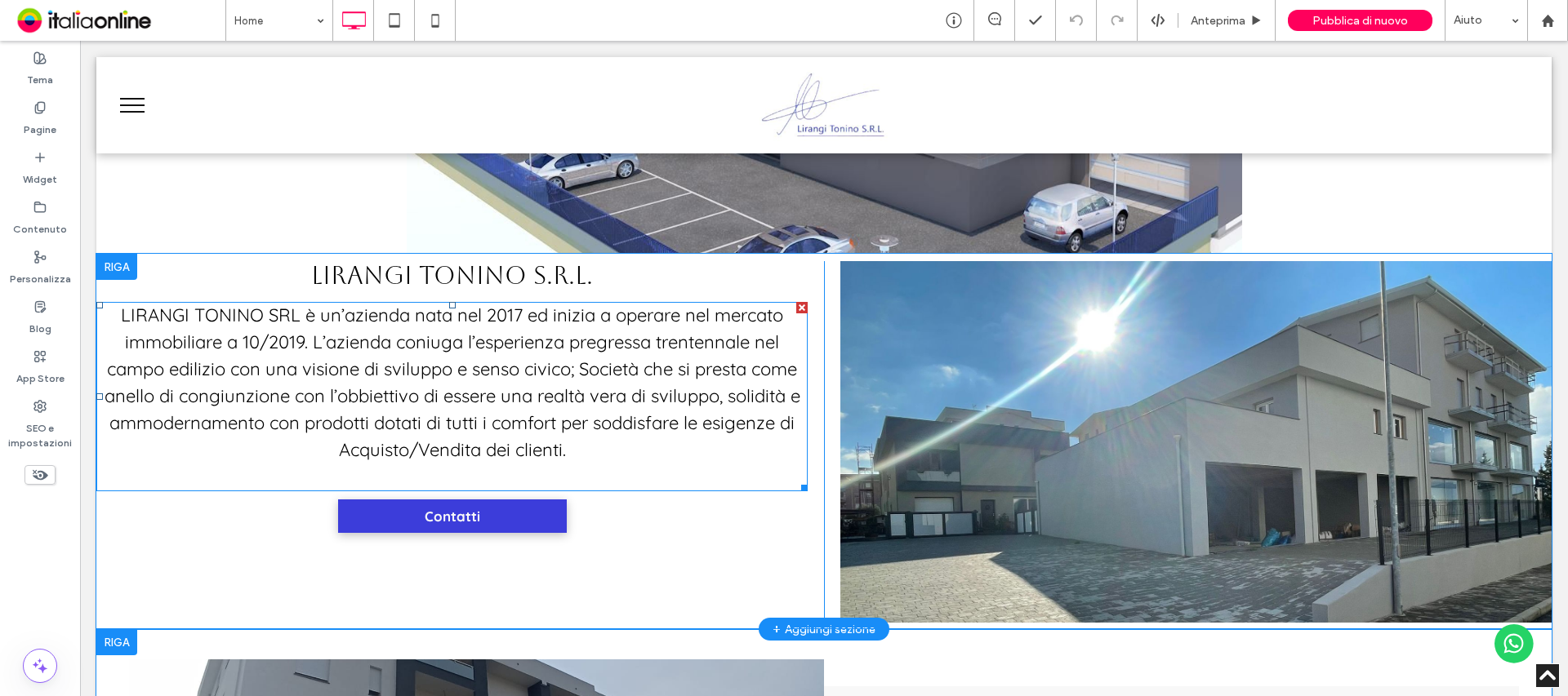
click at [397, 375] on span "LIRANGI TONINO SRL è un’azienda nata nel 2017 ed inizia a operare nel mercato i…" at bounding box center [452, 383] width 695 height 157
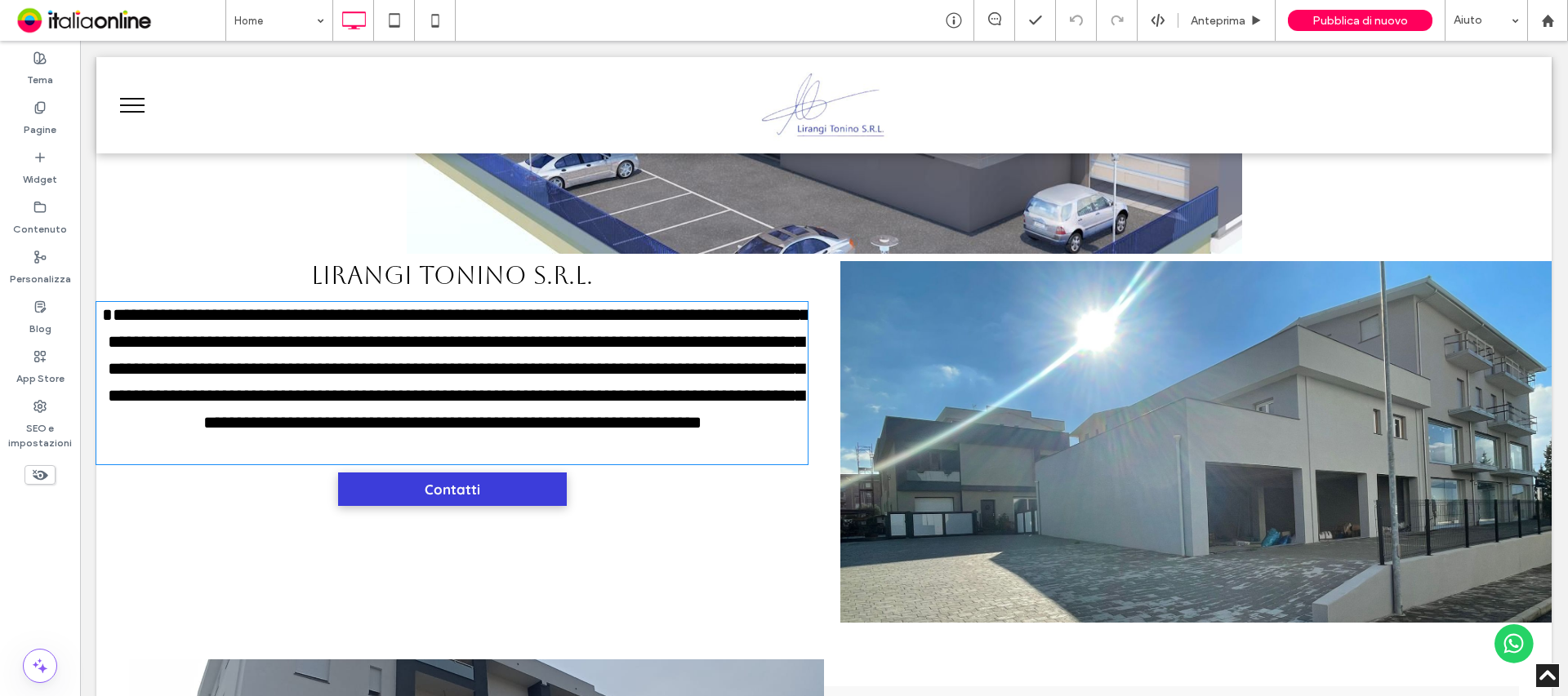
type input "*********"
type input "**"
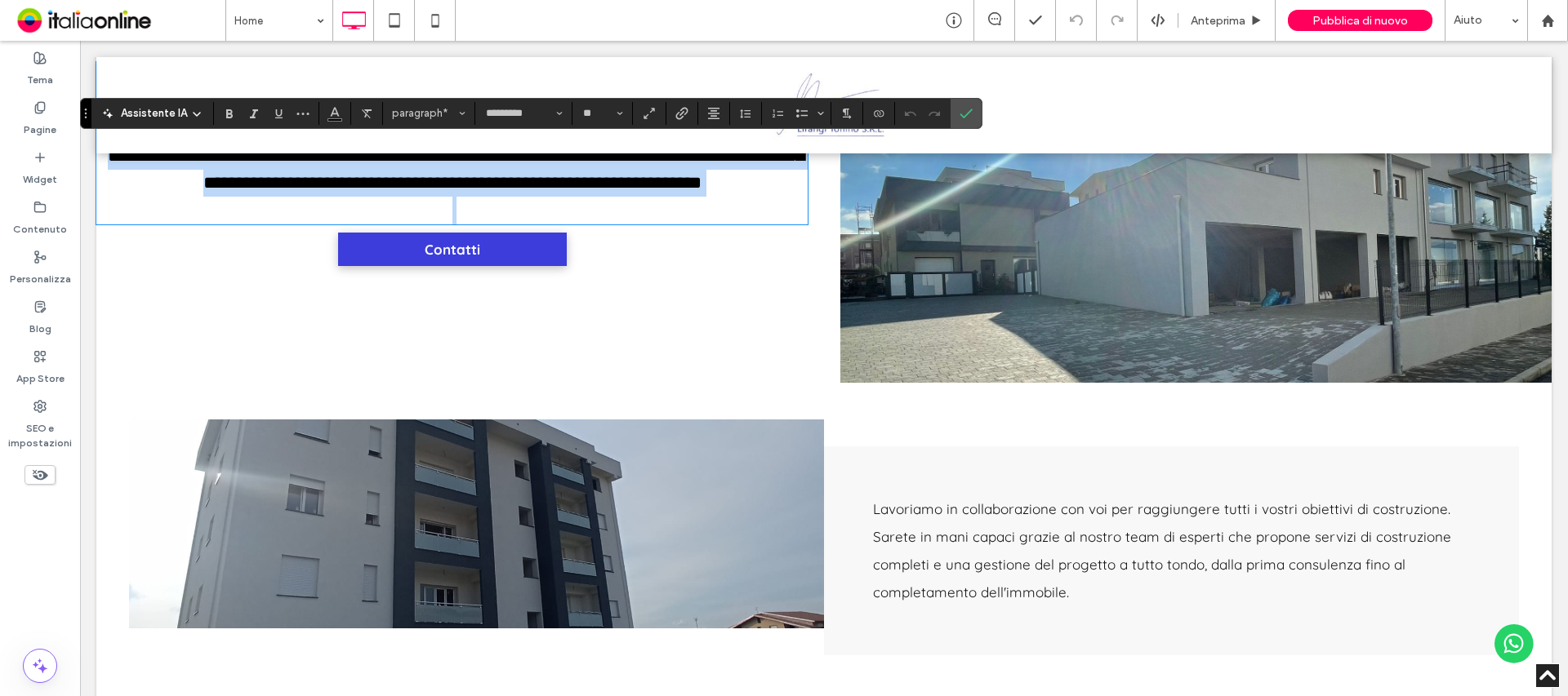
scroll to position [735, 0]
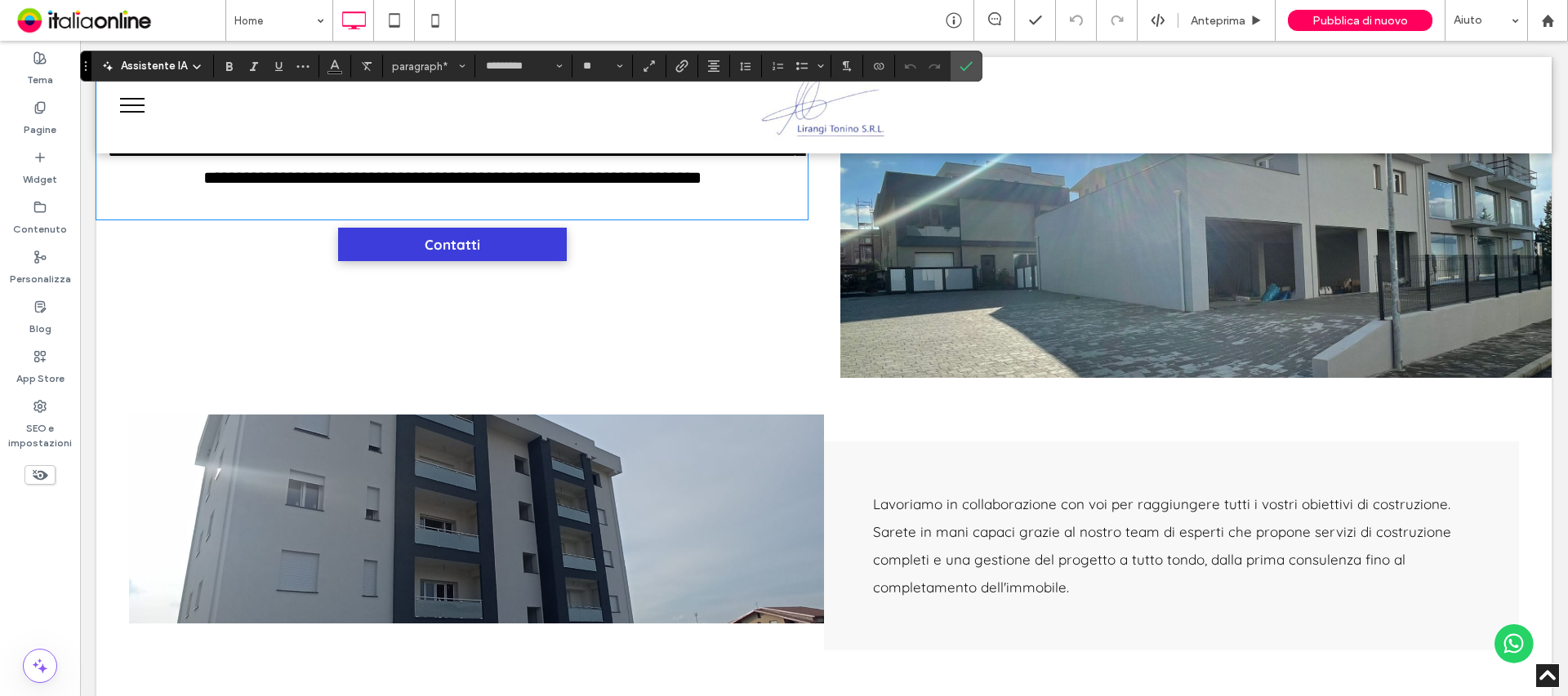
click at [1234, 565] on span "Lavoriamo in collaborazione con voi per raggiungere tutti i vostri obiettivi di…" at bounding box center [1162, 545] width 579 height 101
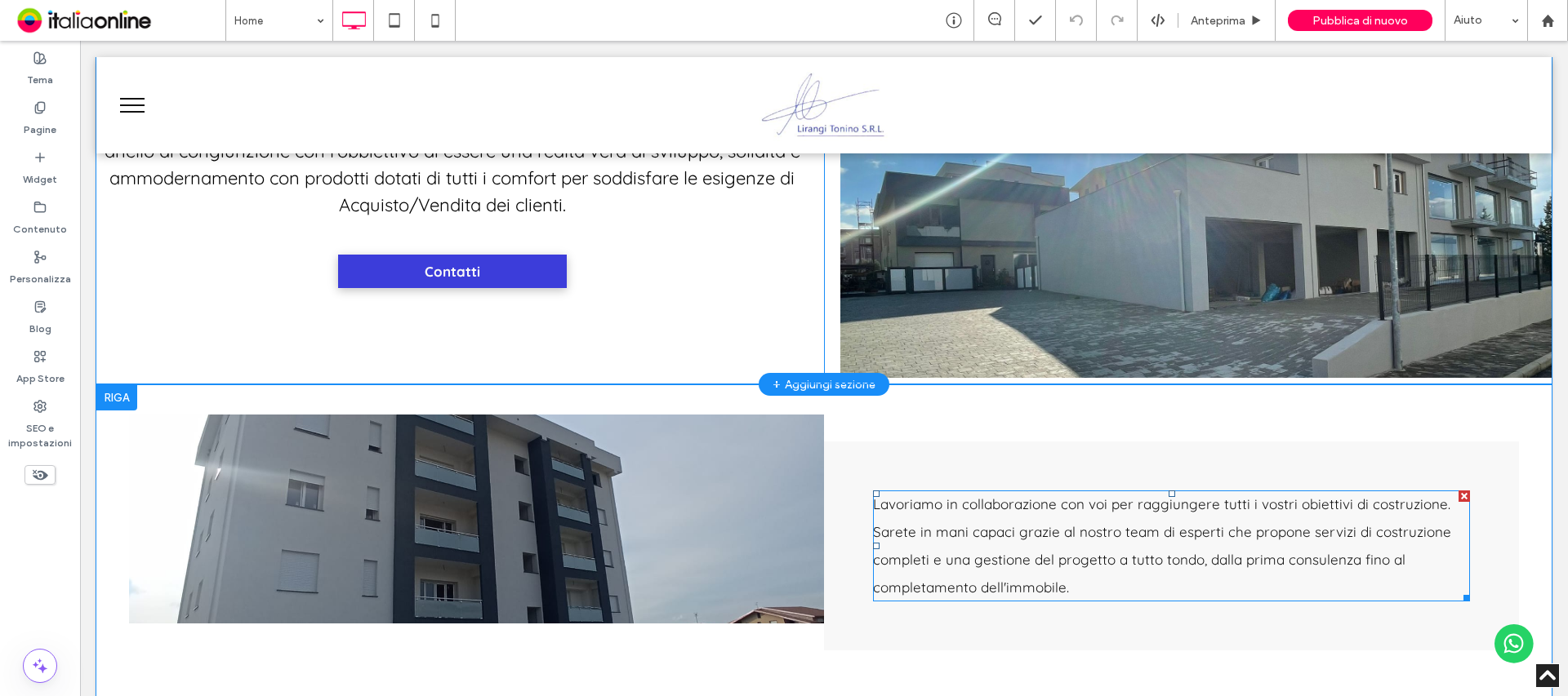
click at [1233, 565] on span "Lavoriamo in collaborazione con voi per raggiungere tutti i vostri obiettivi di…" at bounding box center [1162, 545] width 579 height 101
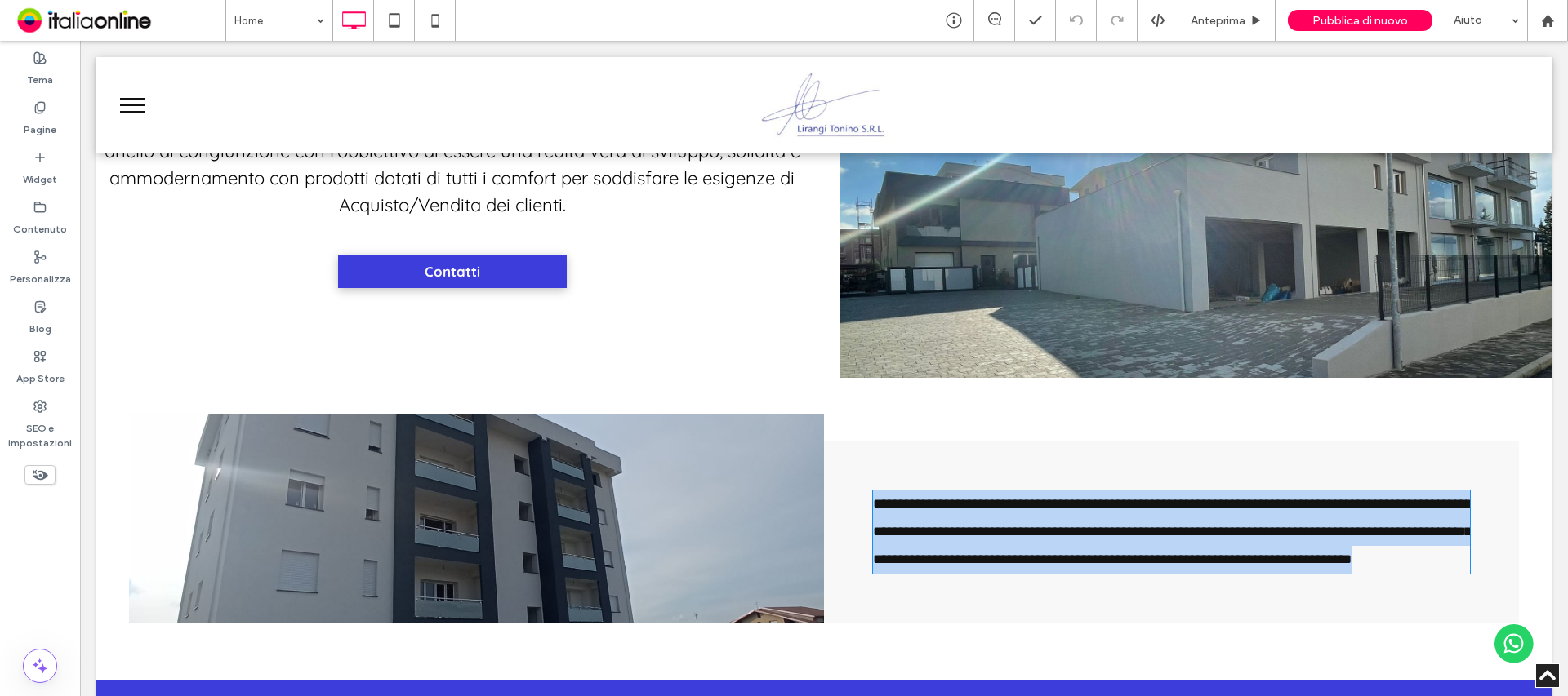
type input "*********"
type input "**"
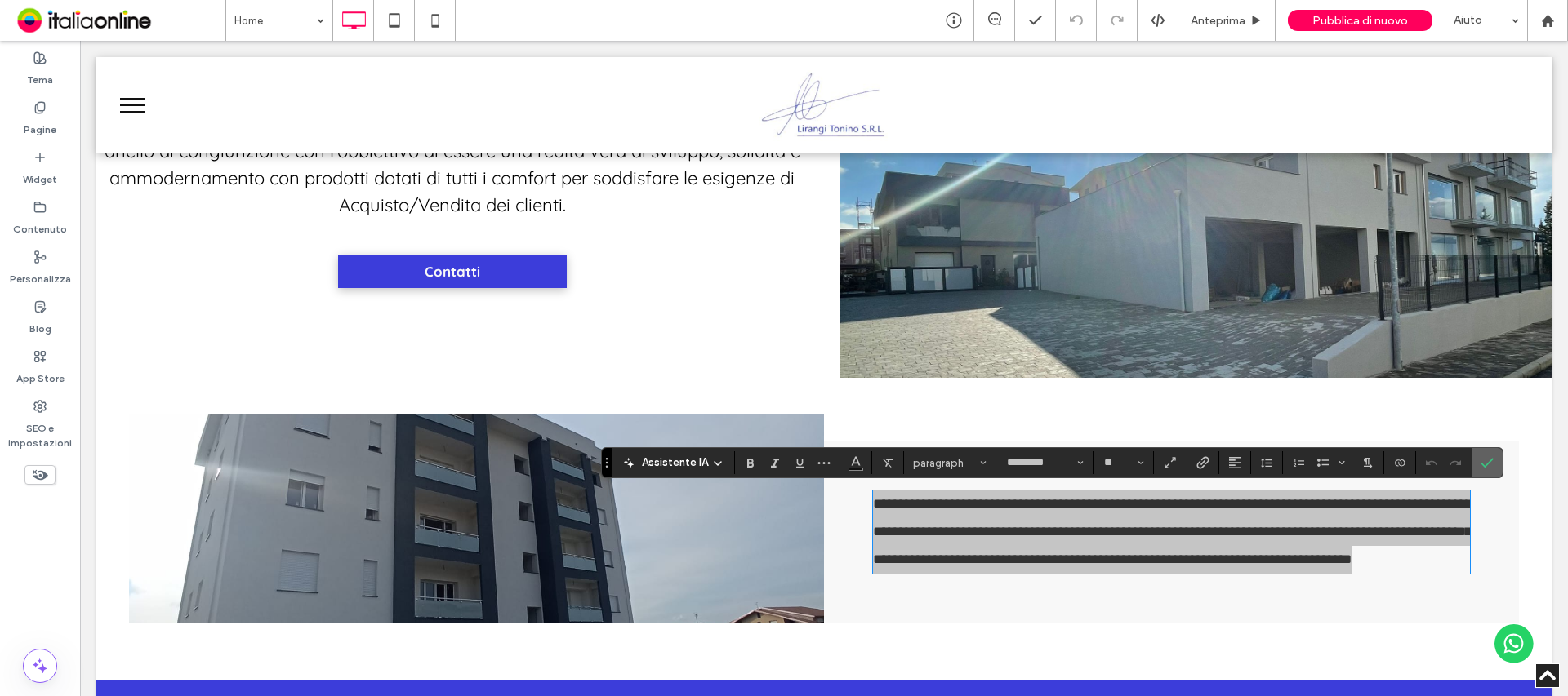
drag, startPoint x: 1392, startPoint y: 418, endPoint x: 1488, endPoint y: 462, distance: 105.6
click at [1488, 462] on use "Conferma" at bounding box center [1487, 464] width 13 height 10
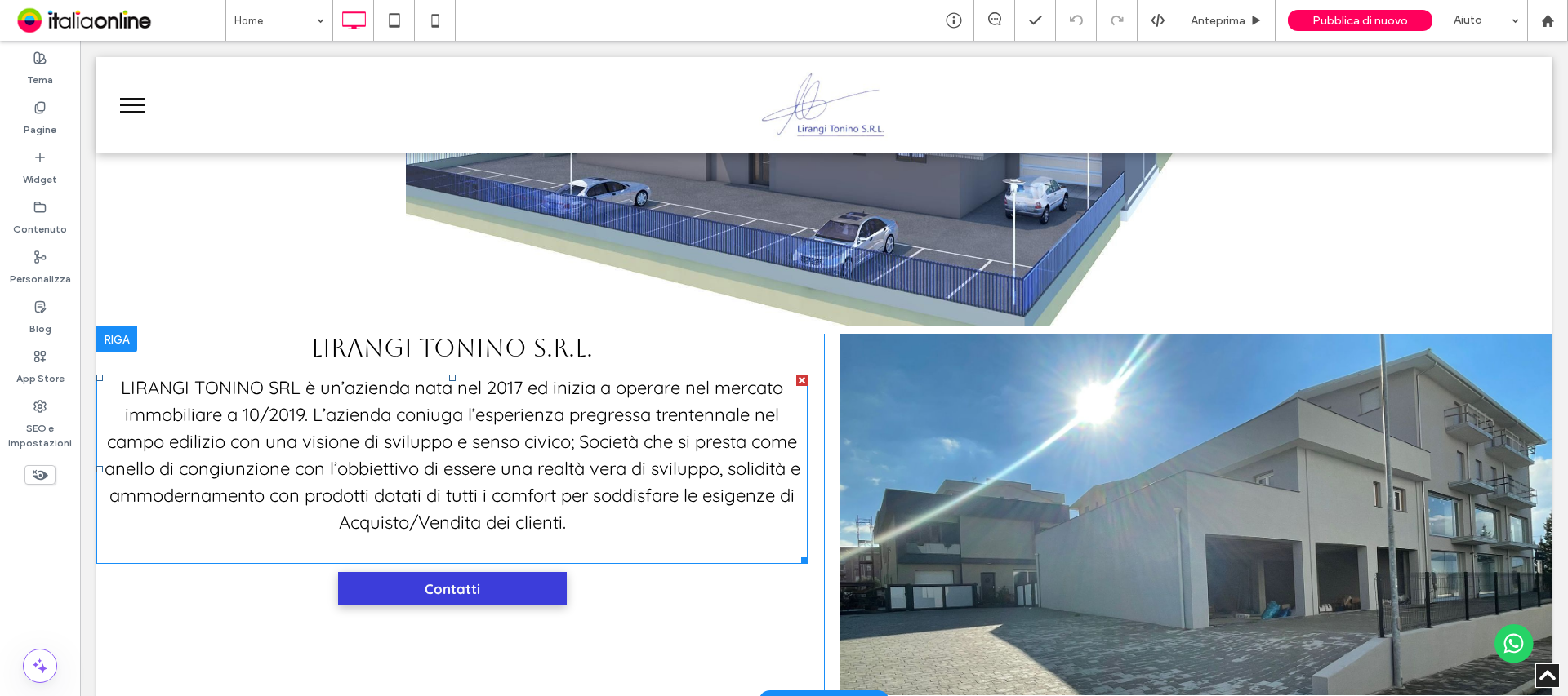
scroll to position [408, 0]
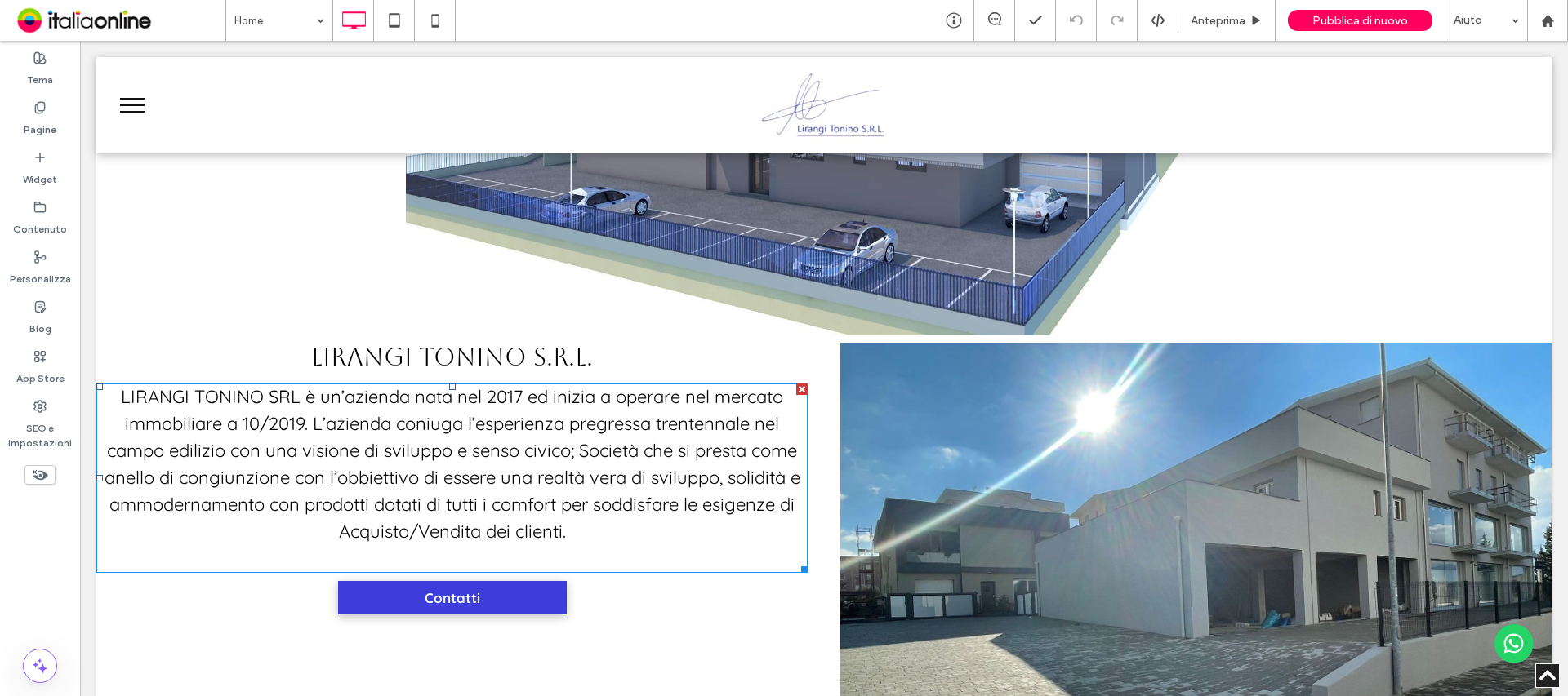
click at [624, 417] on span "LIRANGI TONINO SRL è un’azienda nata nel 2017 ed inizia a operare nel mercato i…" at bounding box center [452, 464] width 695 height 157
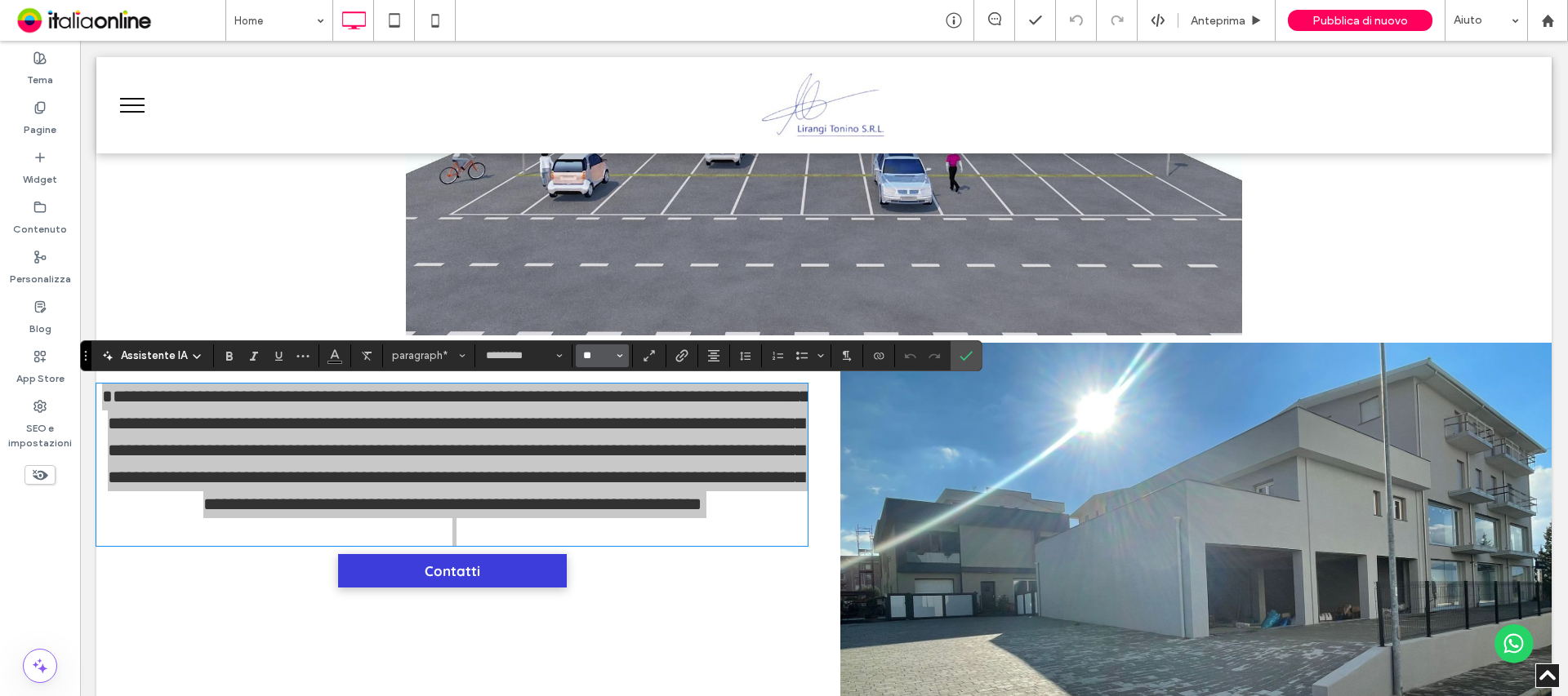
click at [609, 353] on input "**" at bounding box center [597, 356] width 32 height 13
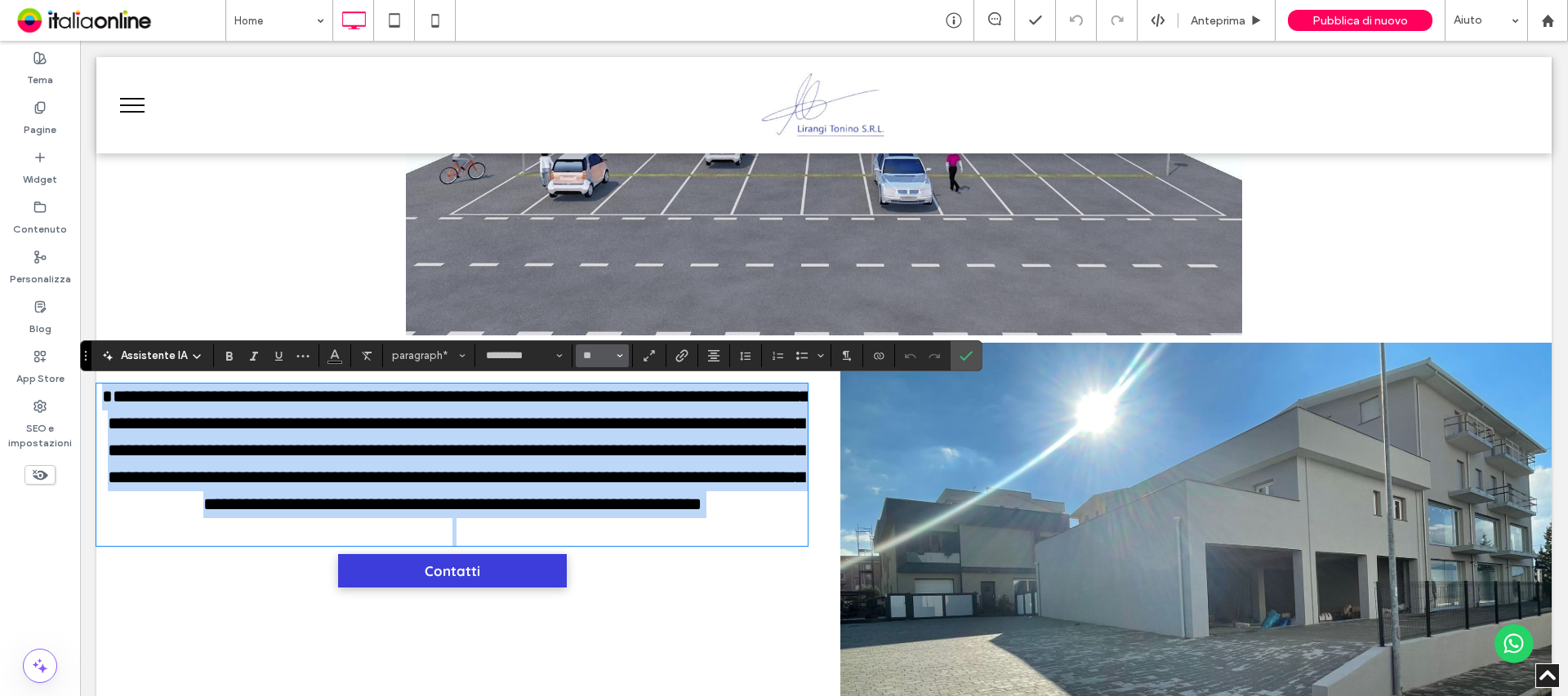
type input "**"
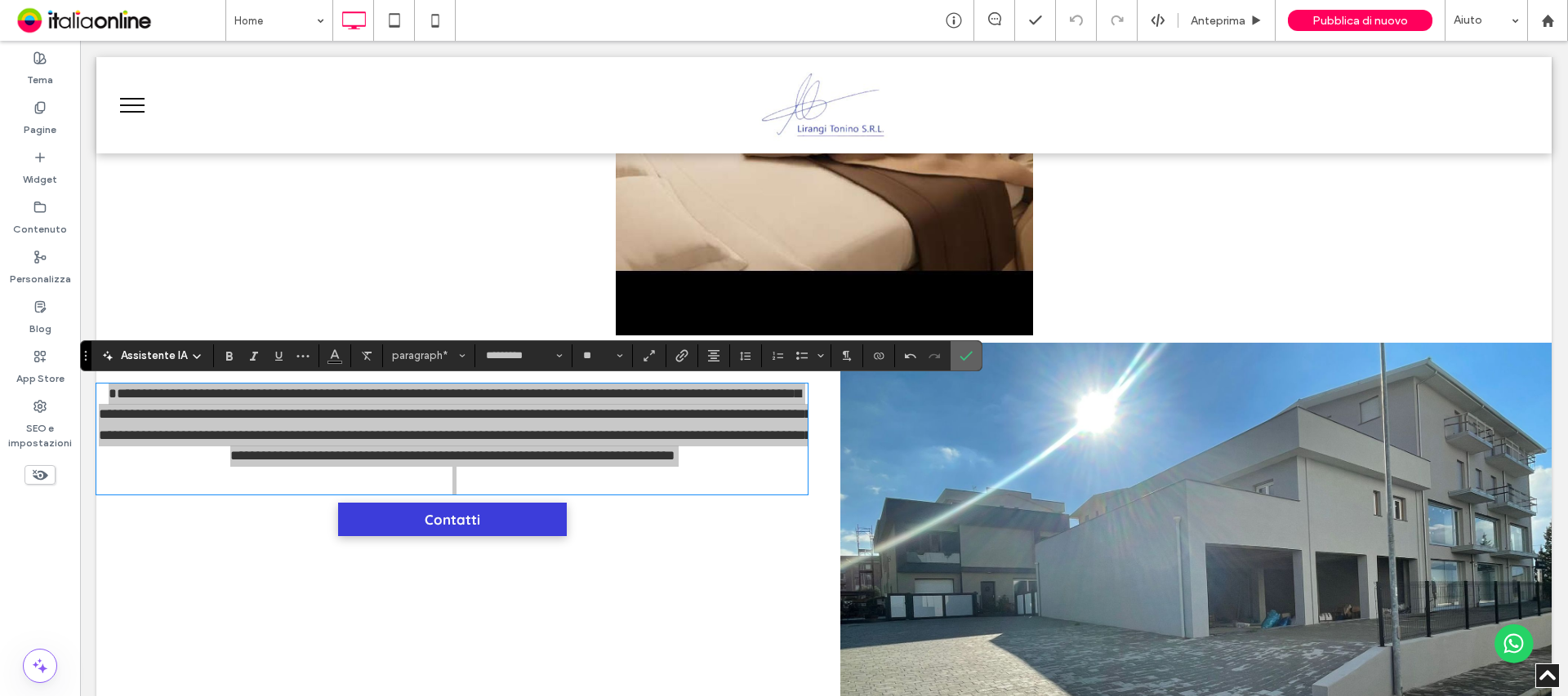
click at [973, 362] on label "Conferma" at bounding box center [966, 356] width 25 height 30
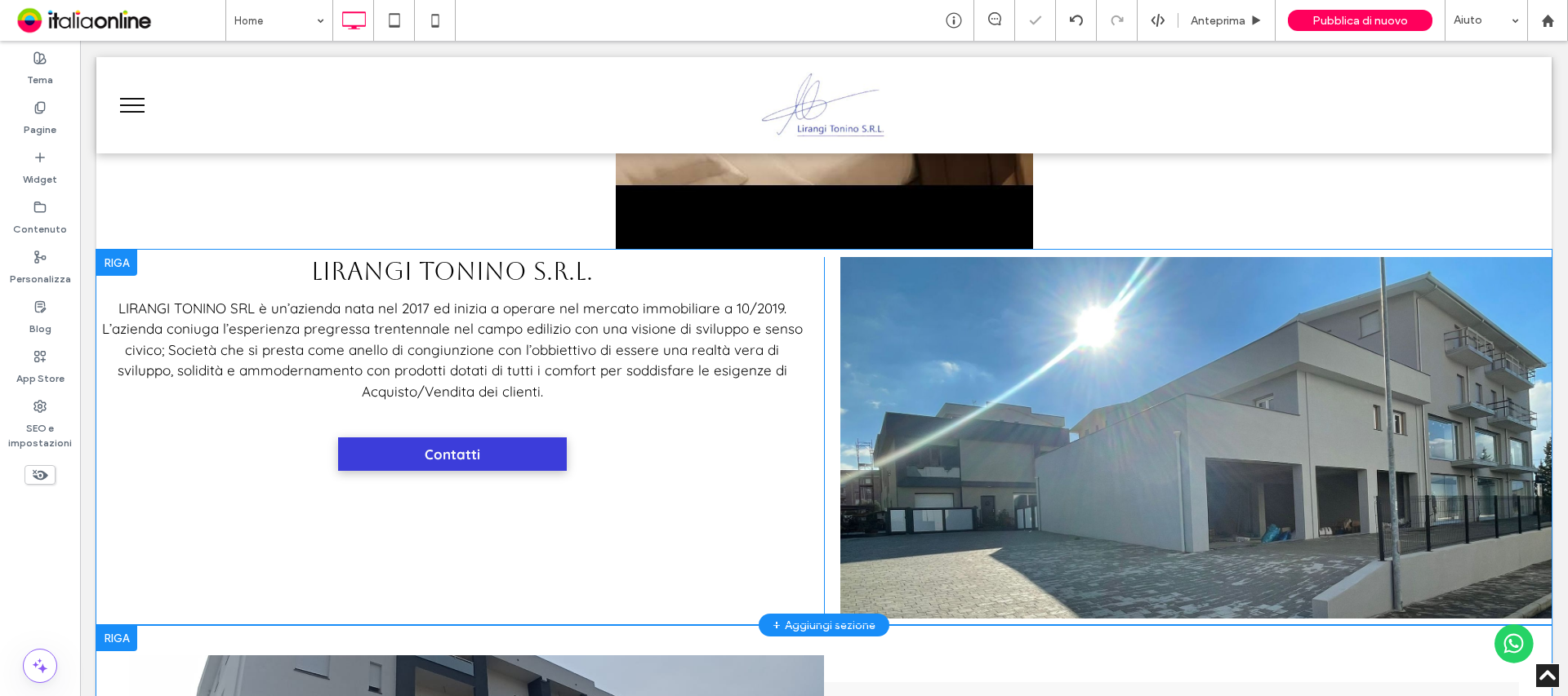
scroll to position [489, 0]
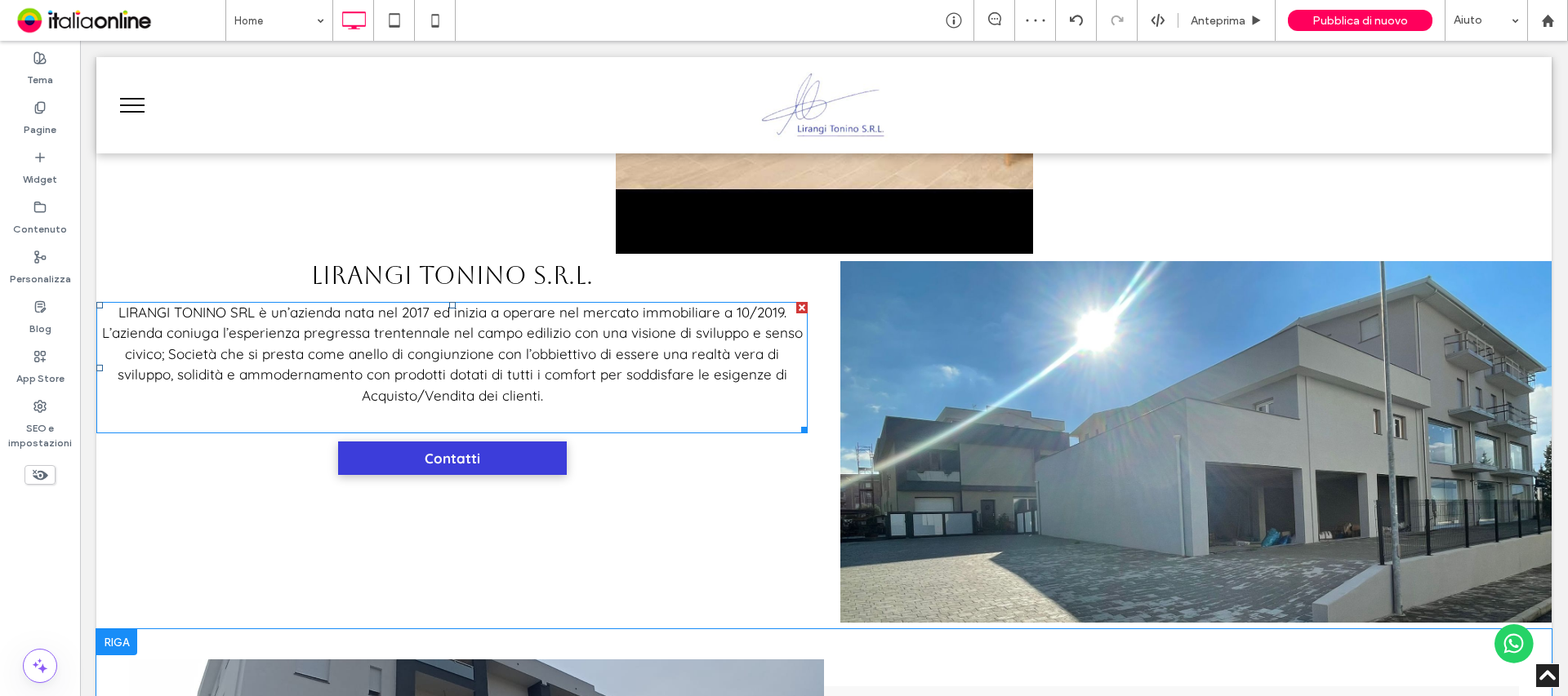
click at [686, 377] on span "LIRANGI TONINO SRL è un’azienda nata nel 2017 ed inizia a operare nel mercato i…" at bounding box center [452, 354] width 701 height 101
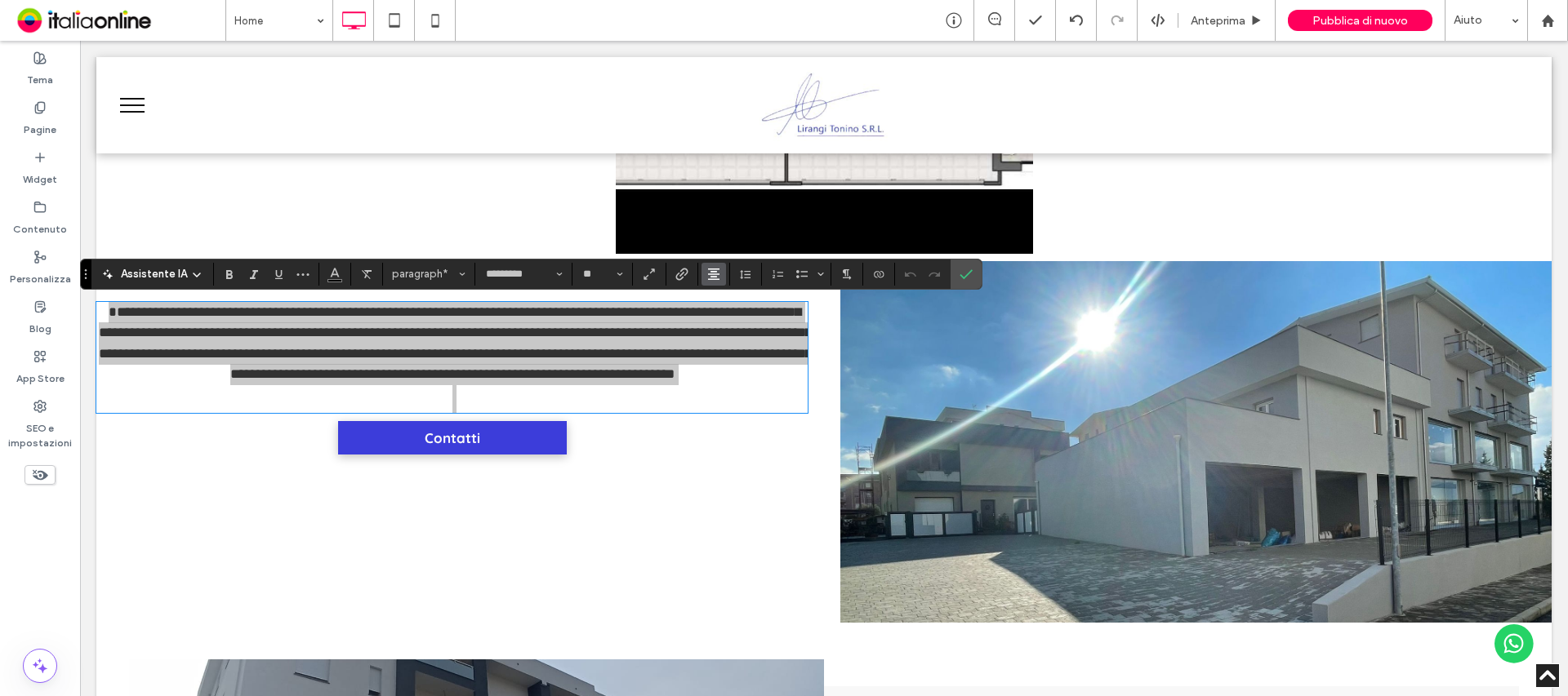
click at [712, 273] on icon "Allineamento" at bounding box center [713, 273] width 13 height 13
click at [721, 302] on icon "ui.textEditor.alignment.left" at bounding box center [725, 300] width 13 height 13
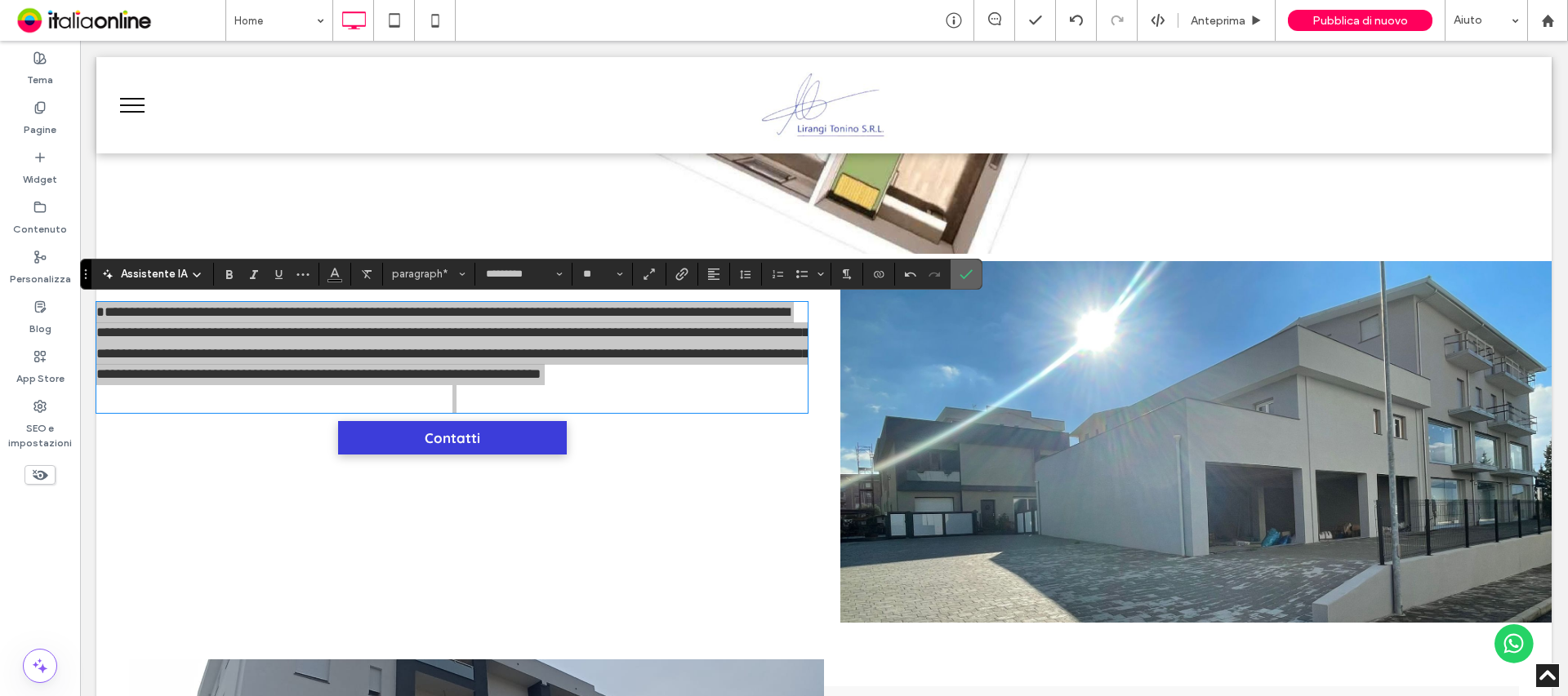
click at [979, 274] on section at bounding box center [966, 274] width 31 height 30
click at [956, 279] on label "Conferma" at bounding box center [966, 274] width 25 height 30
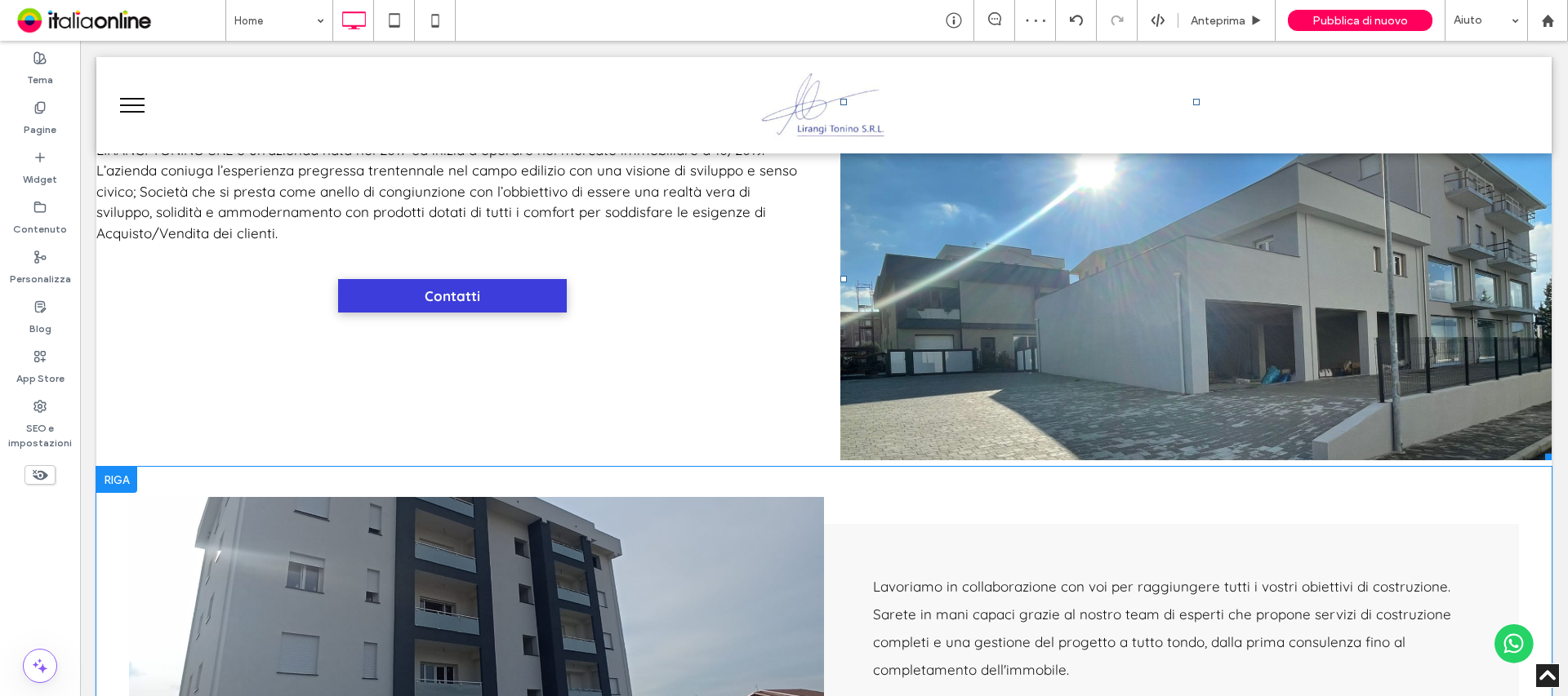
scroll to position [653, 0]
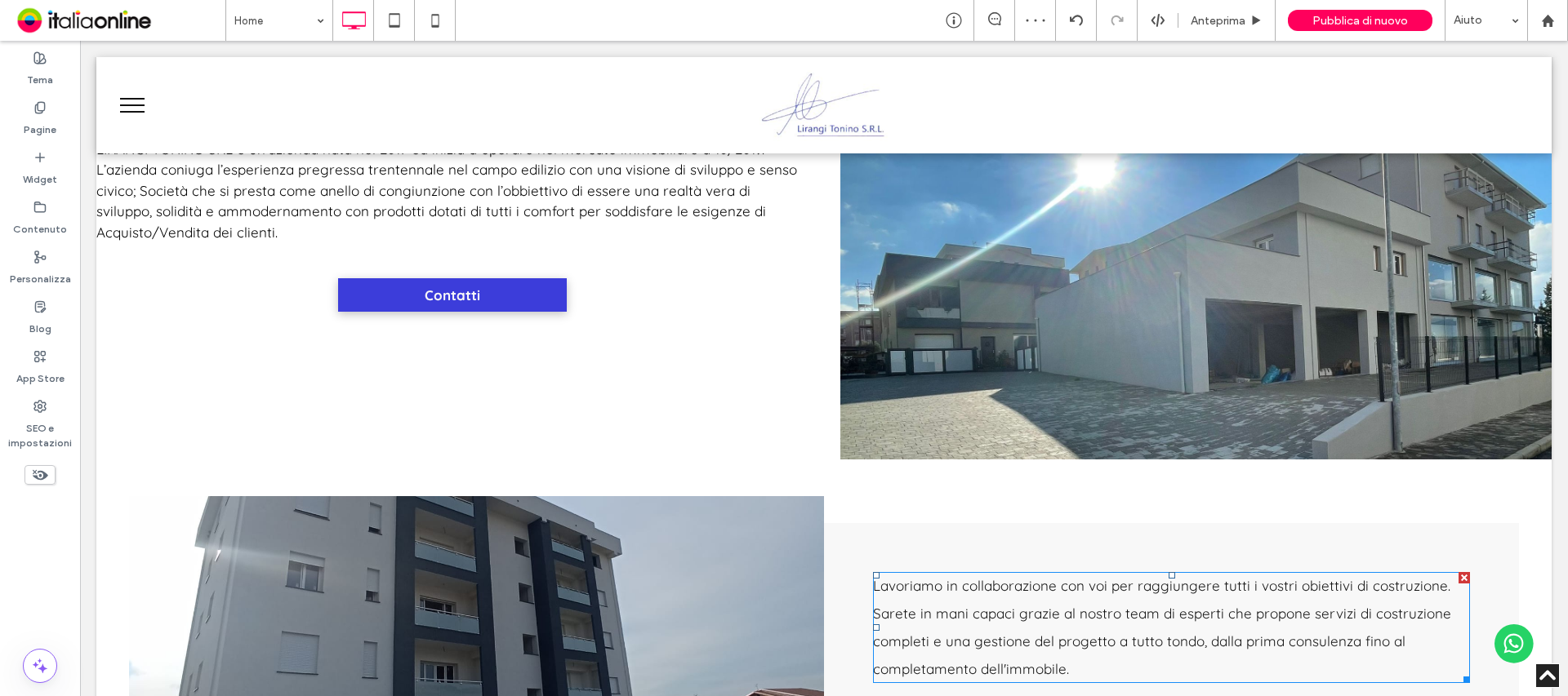
click at [1007, 596] on p "Lavoriamo in collaborazione con voi per raggiungere tutti i vostri obiettivi di…" at bounding box center [1172, 627] width 597 height 111
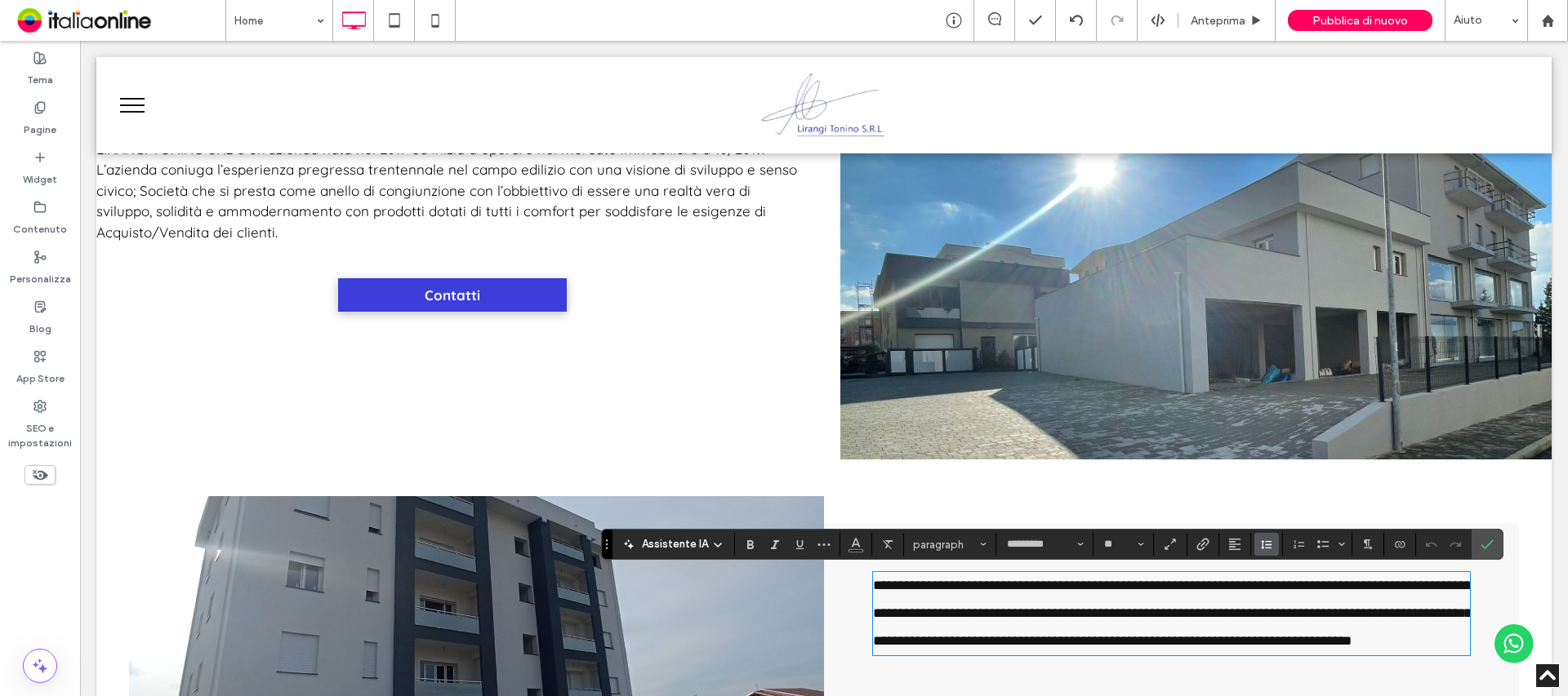
click at [1263, 551] on icon "Altezza riga" at bounding box center [1266, 544] width 13 height 13
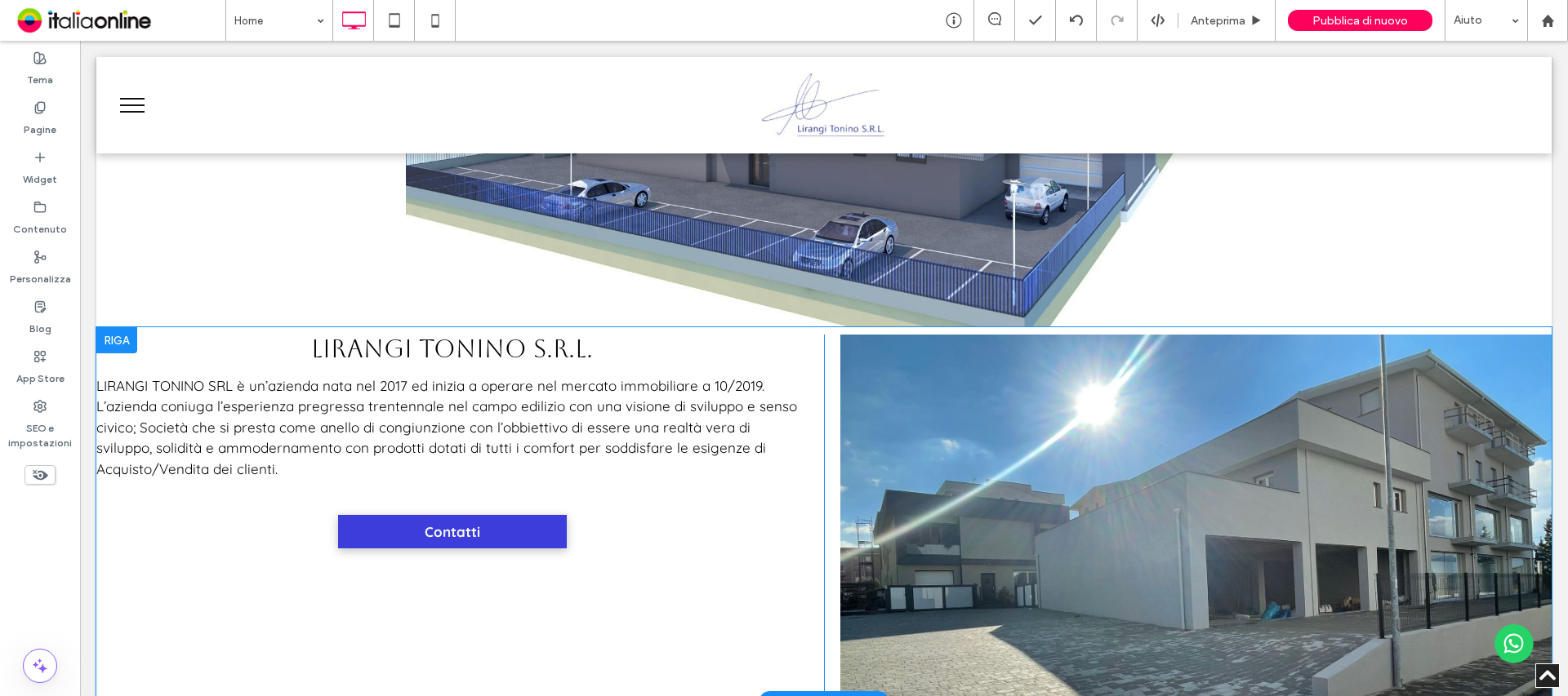
scroll to position [408, 0]
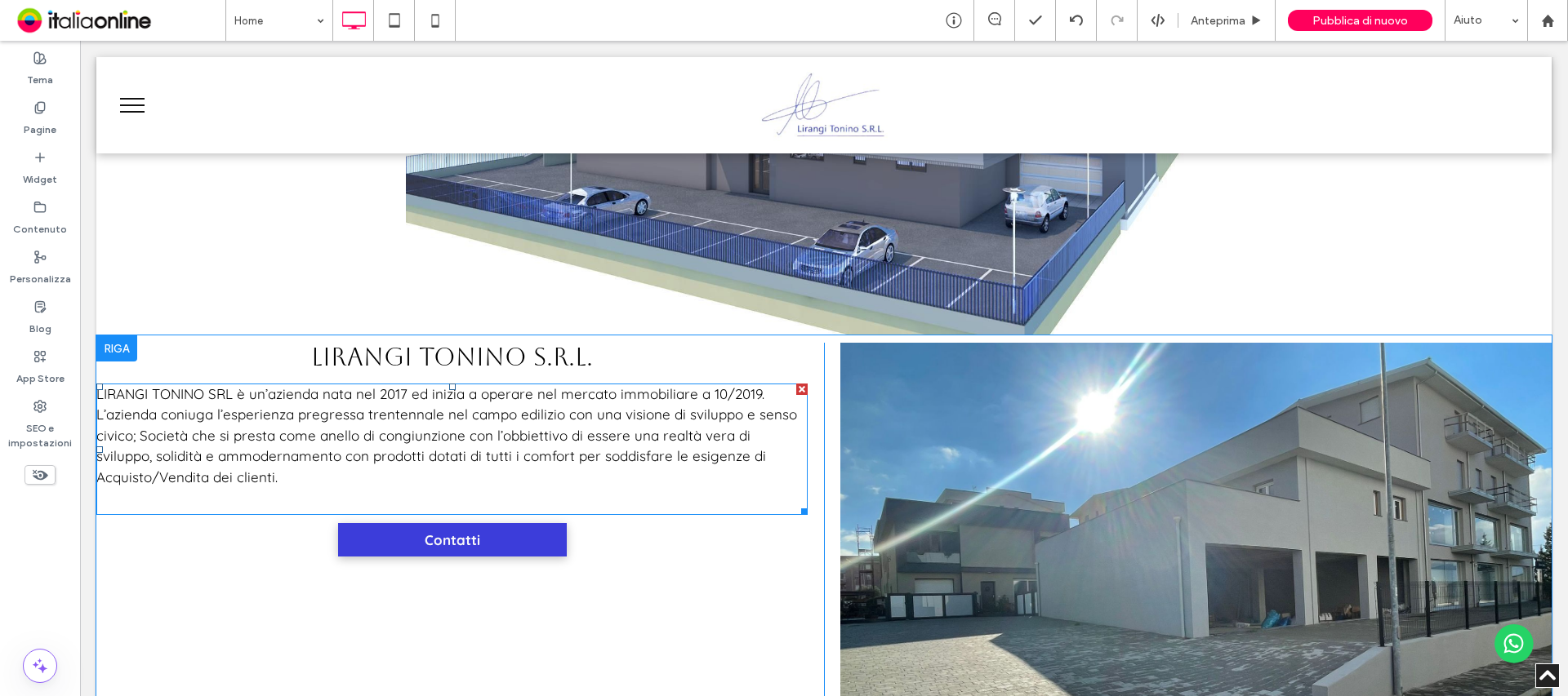
click at [366, 454] on span "LIRANGI TONINO SRL è un’azienda nata nel 2017 ed inizia a operare nel mercato i…" at bounding box center [446, 435] width 701 height 101
type input "*********"
type input "**"
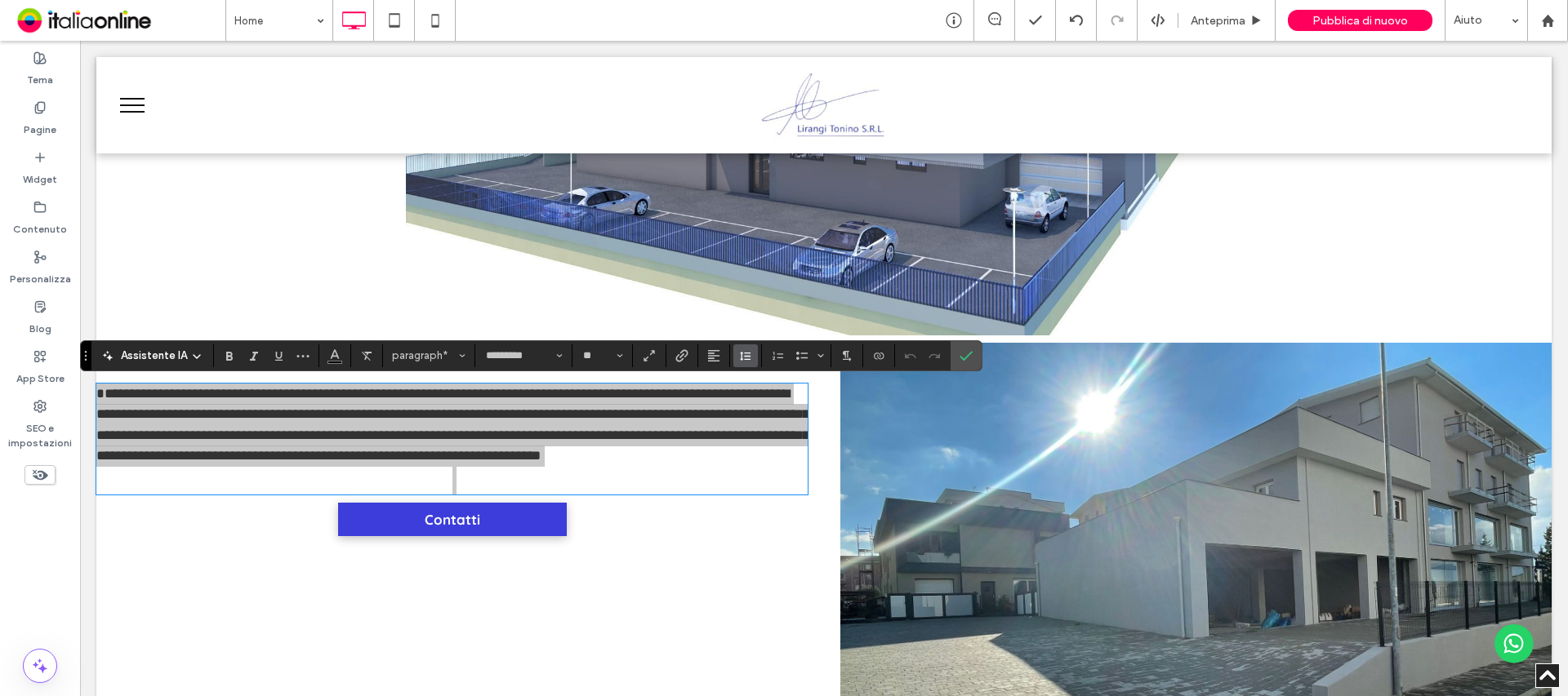
click at [744, 362] on icon "Altezza riga" at bounding box center [745, 356] width 13 height 13
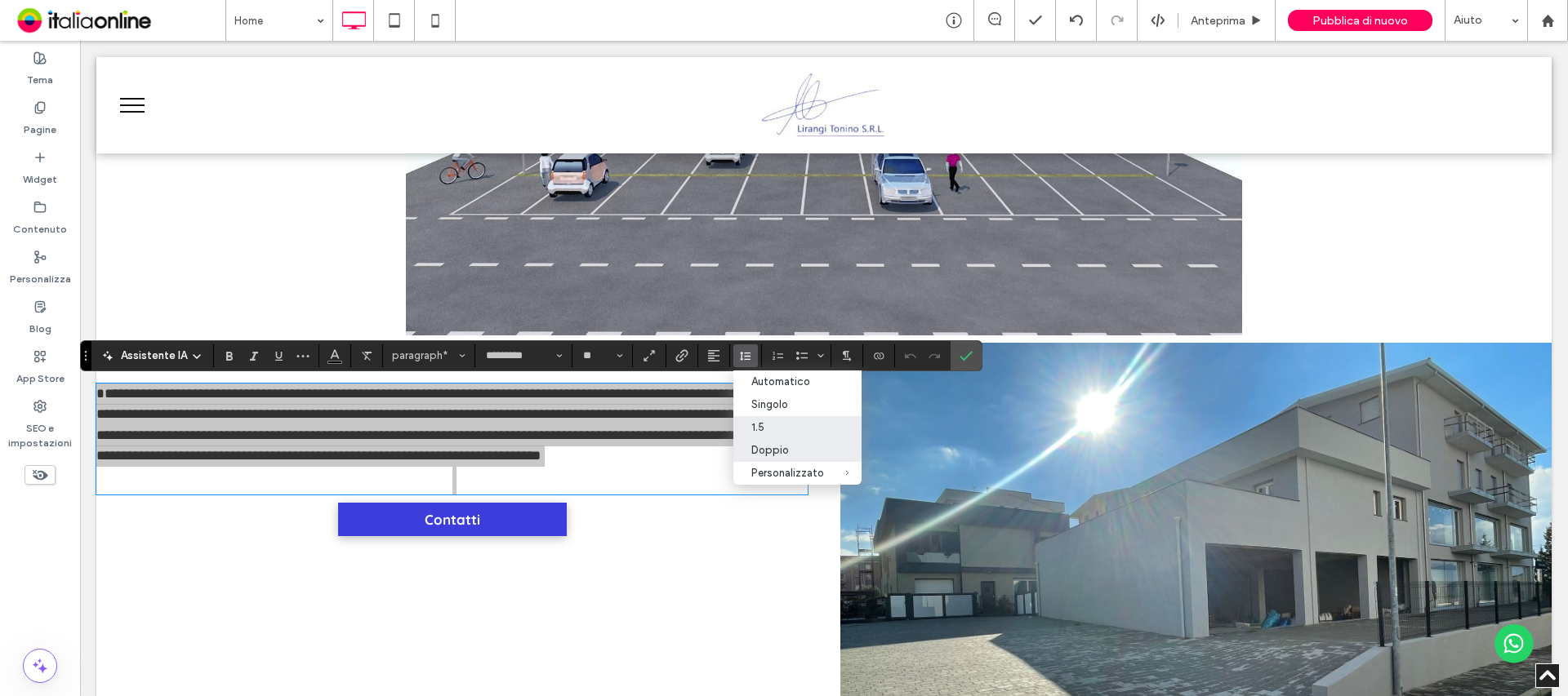
click at [778, 440] on label "Doppio" at bounding box center [797, 450] width 128 height 23
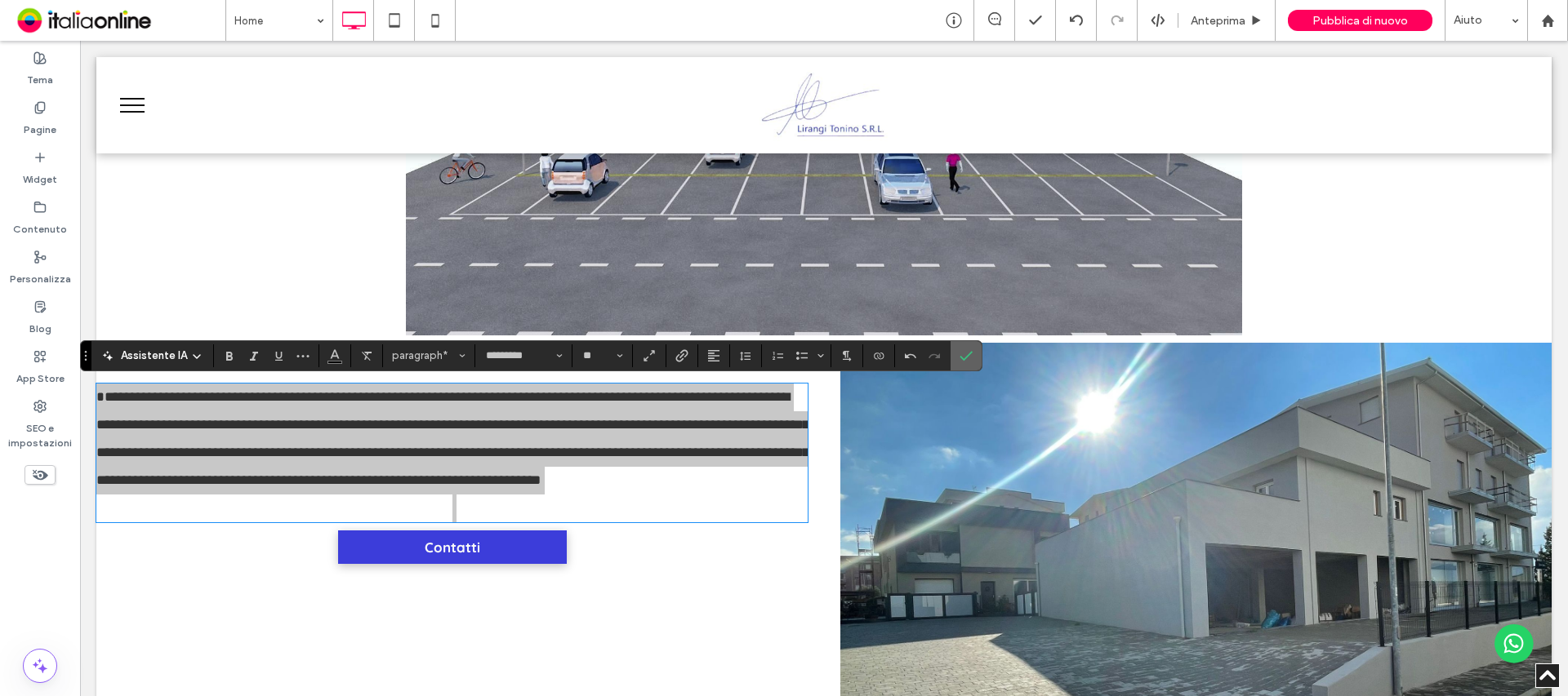
click at [971, 359] on icon "Conferma" at bounding box center [966, 356] width 13 height 13
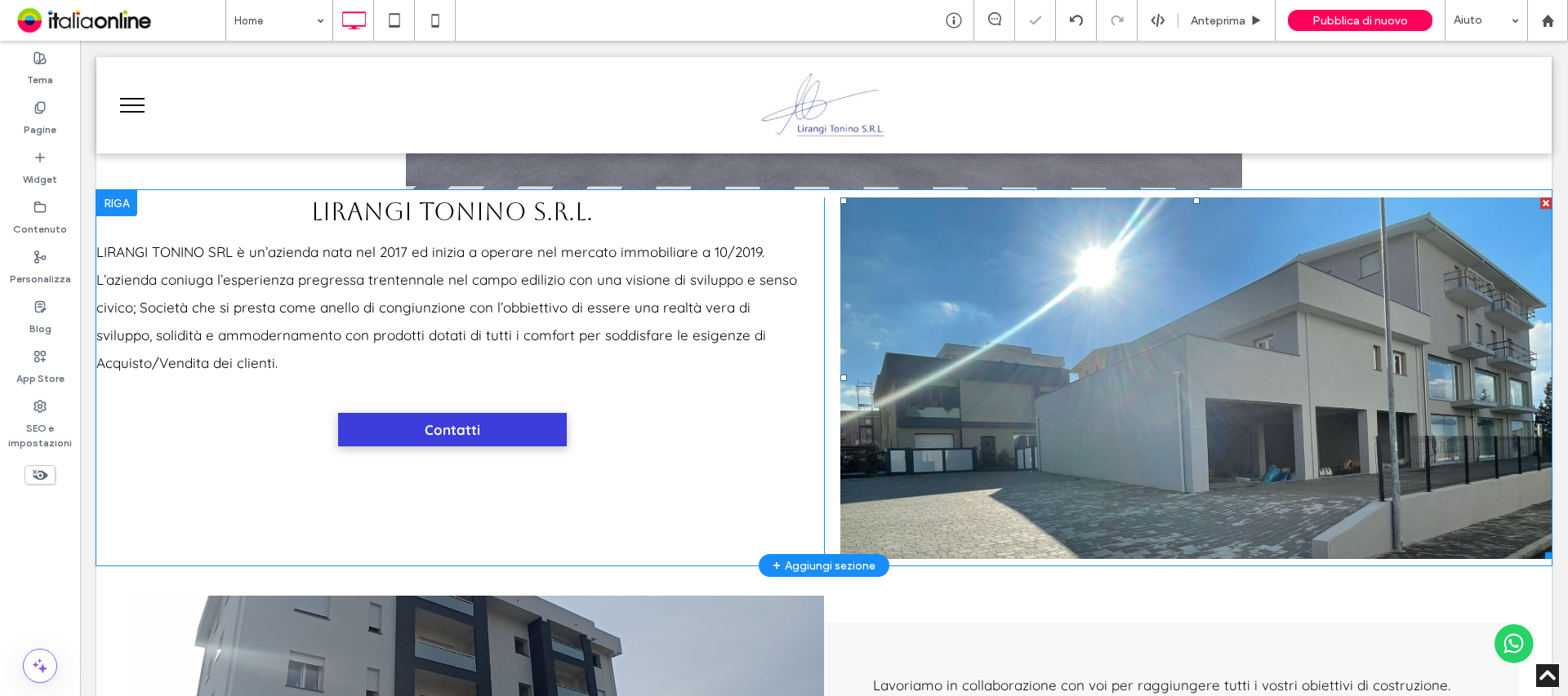
scroll to position [735, 0]
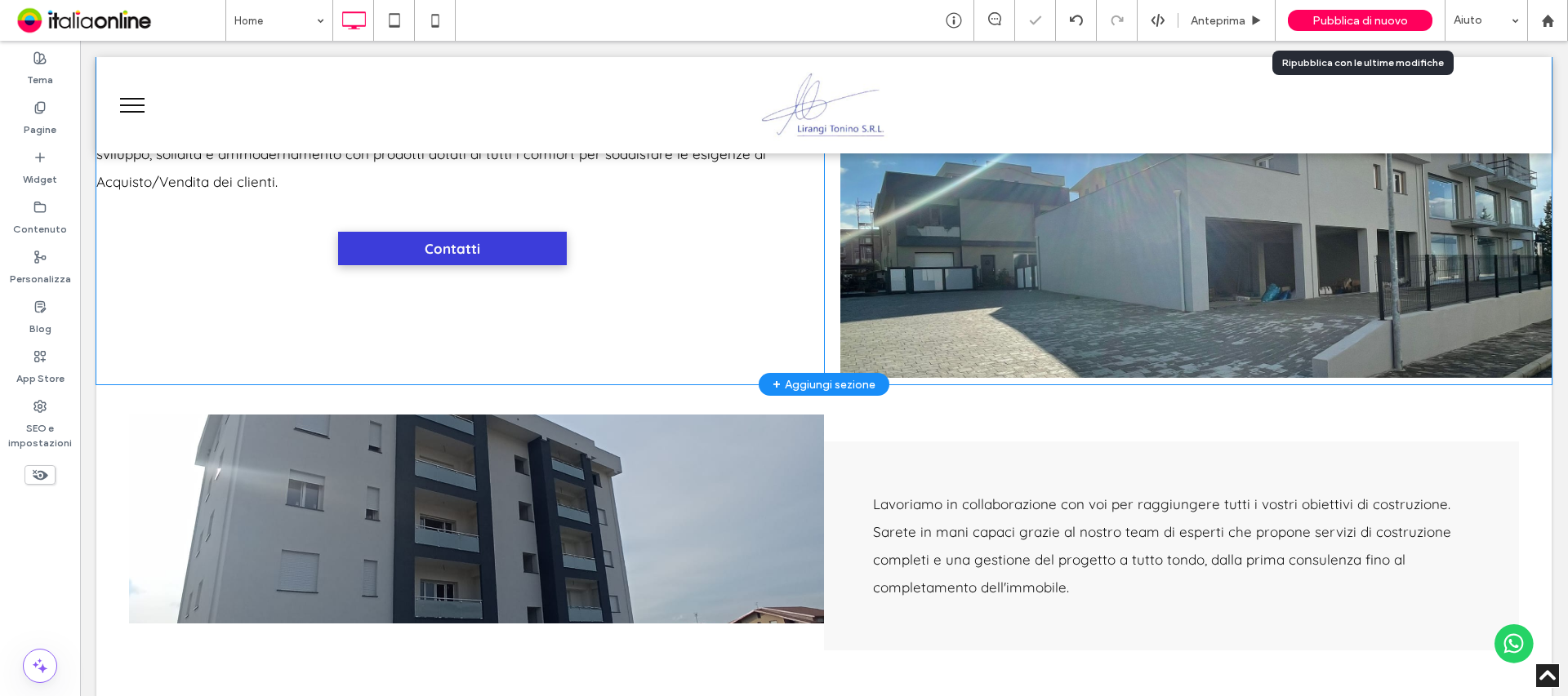
click at [1388, 21] on span "Pubblica di nuovo" at bounding box center [1360, 20] width 96 height 14
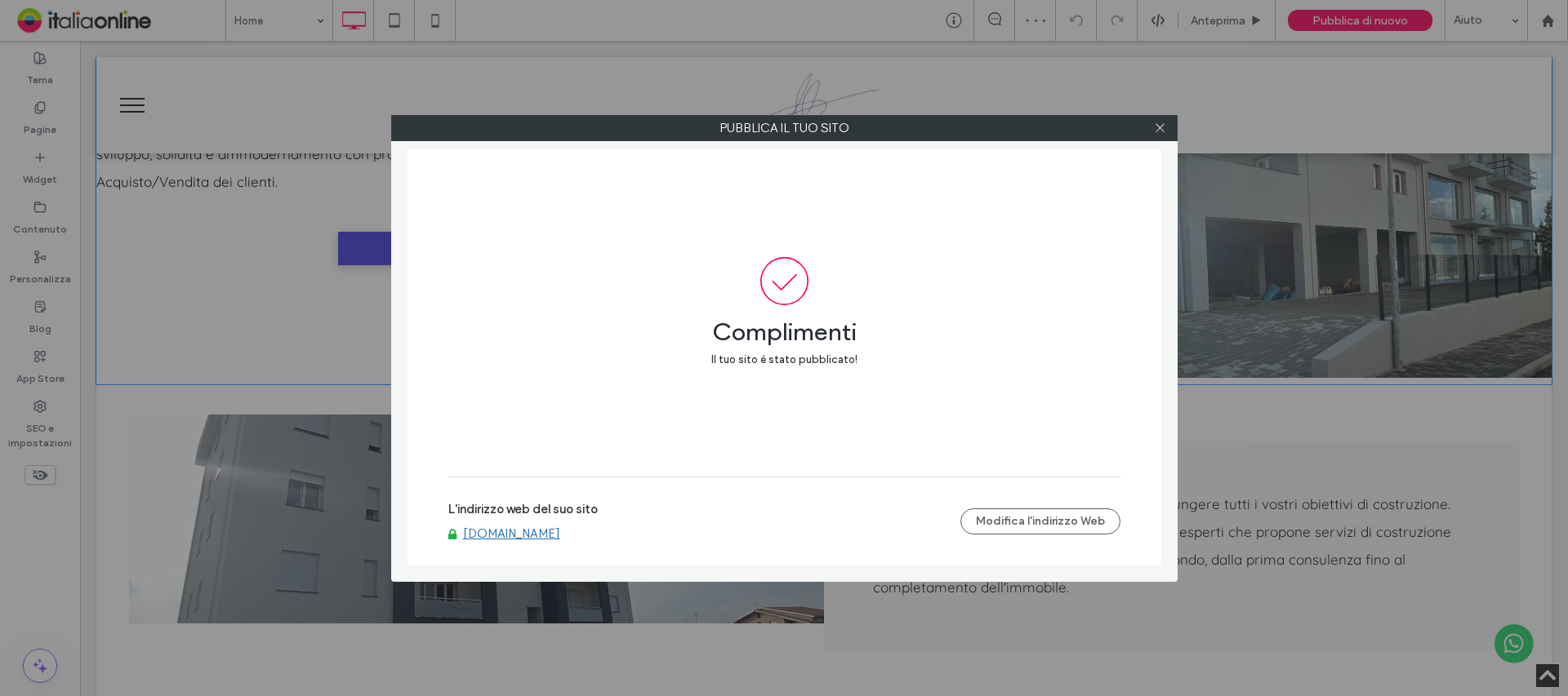
drag, startPoint x: 1160, startPoint y: 127, endPoint x: 1160, endPoint y: 142, distance: 15.0
click at [1160, 127] on use at bounding box center [1160, 129] width 8 height 8
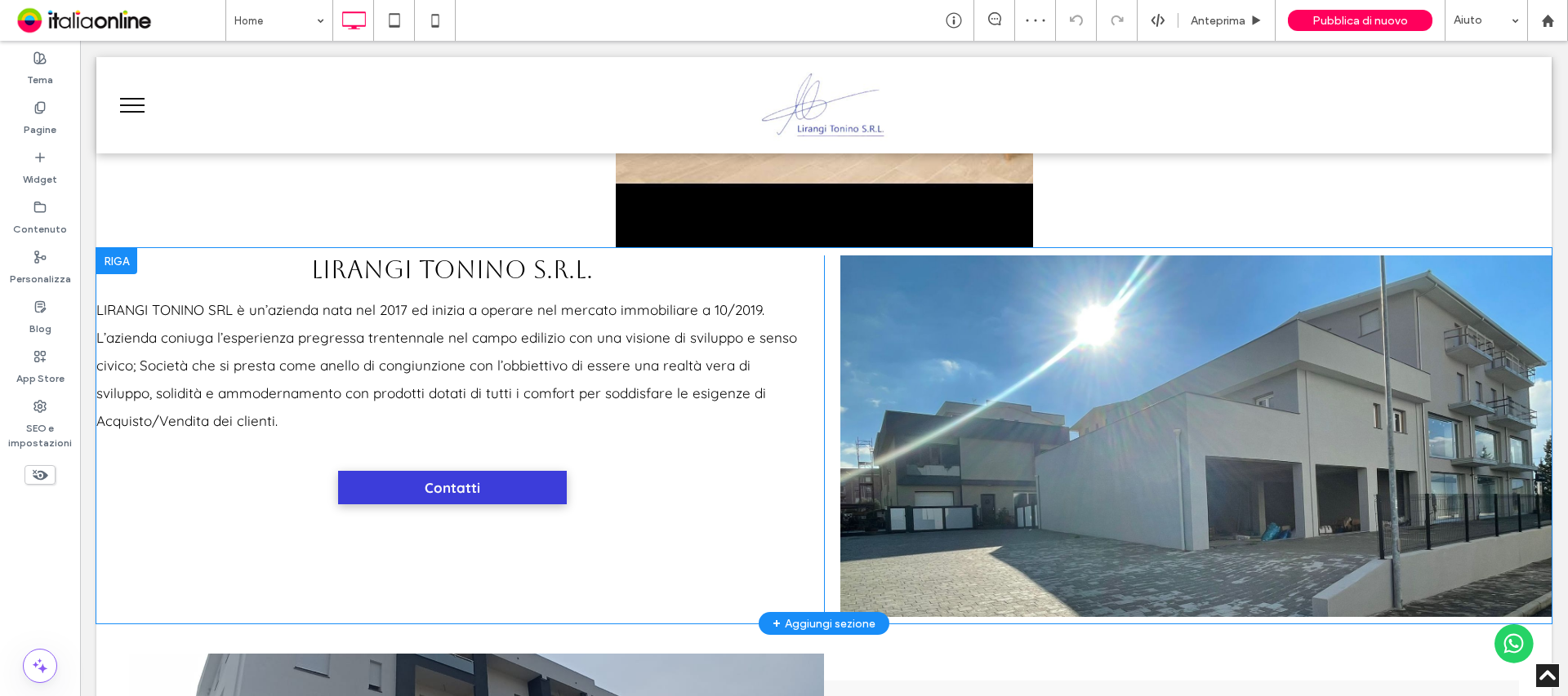
scroll to position [489, 0]
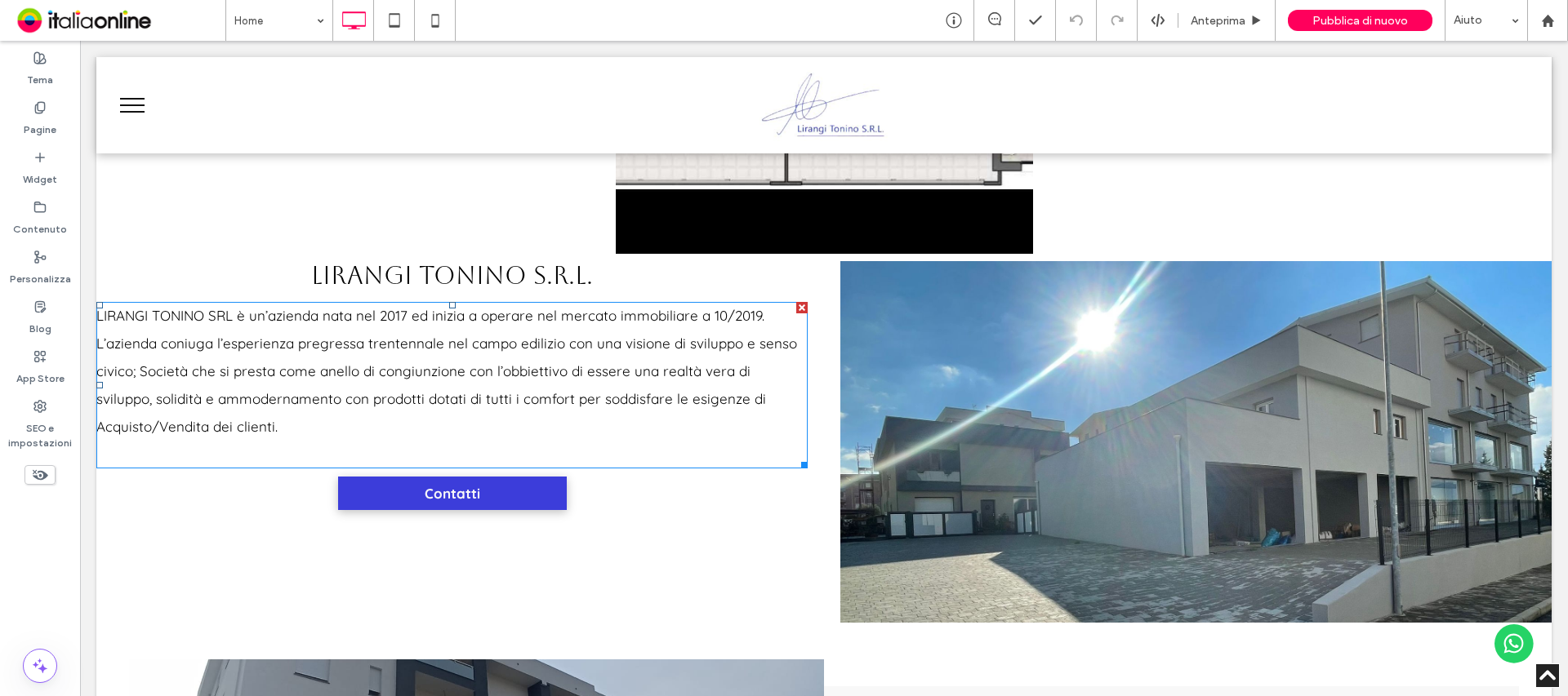
click at [124, 319] on span "LIRANGI TONINO SRL è un’azienda nata nel 2017 ed inizia a operare nel mercato i…" at bounding box center [446, 370] width 701 height 128
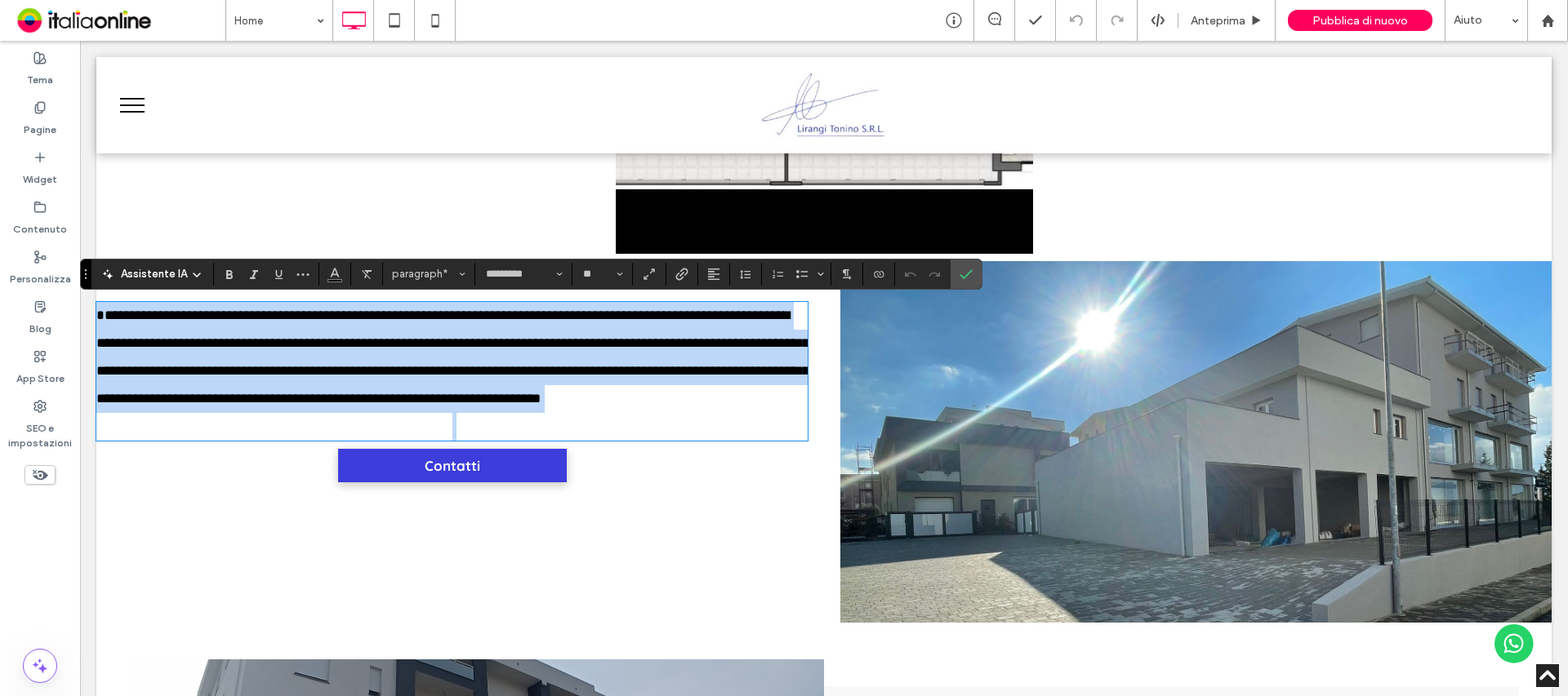
click at [99, 313] on span "**********" at bounding box center [453, 356] width 713 height 97
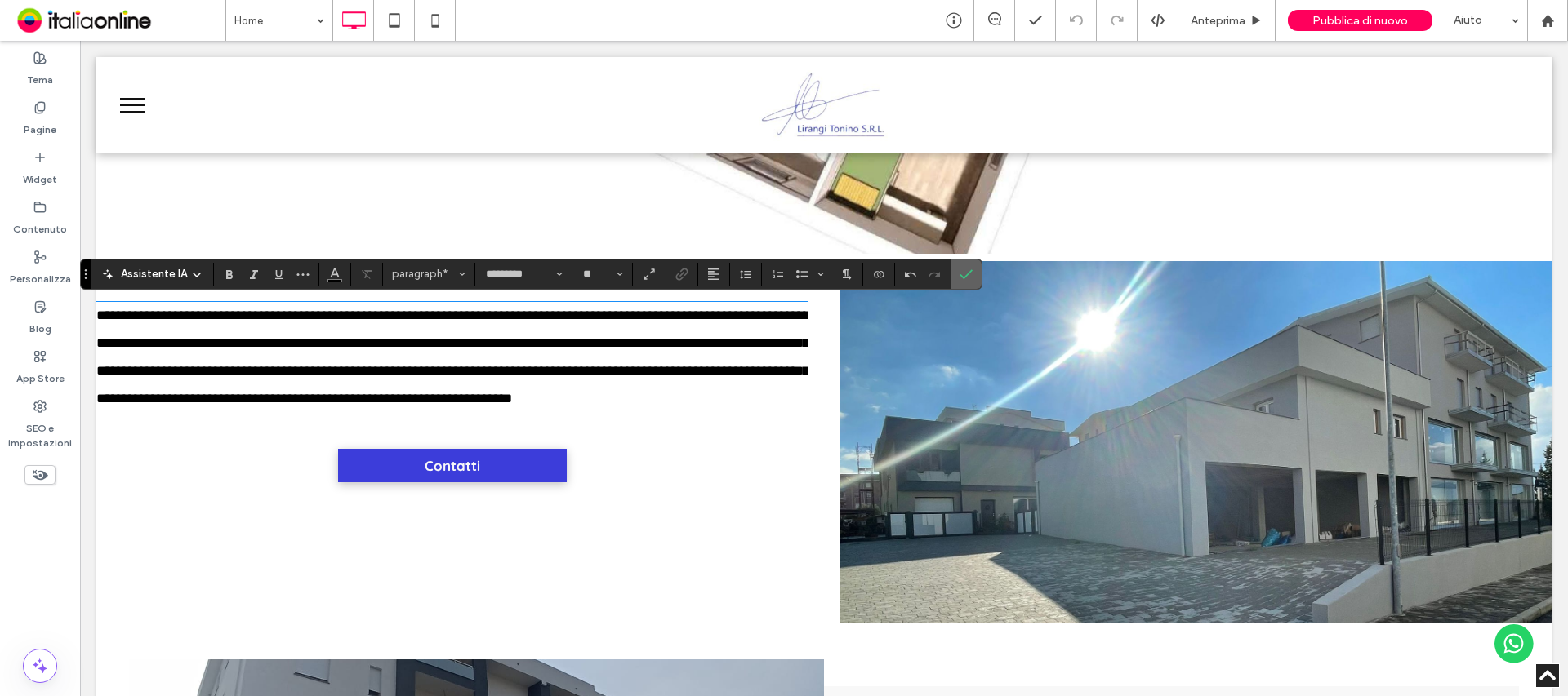
click at [954, 274] on label "Conferma" at bounding box center [966, 274] width 25 height 30
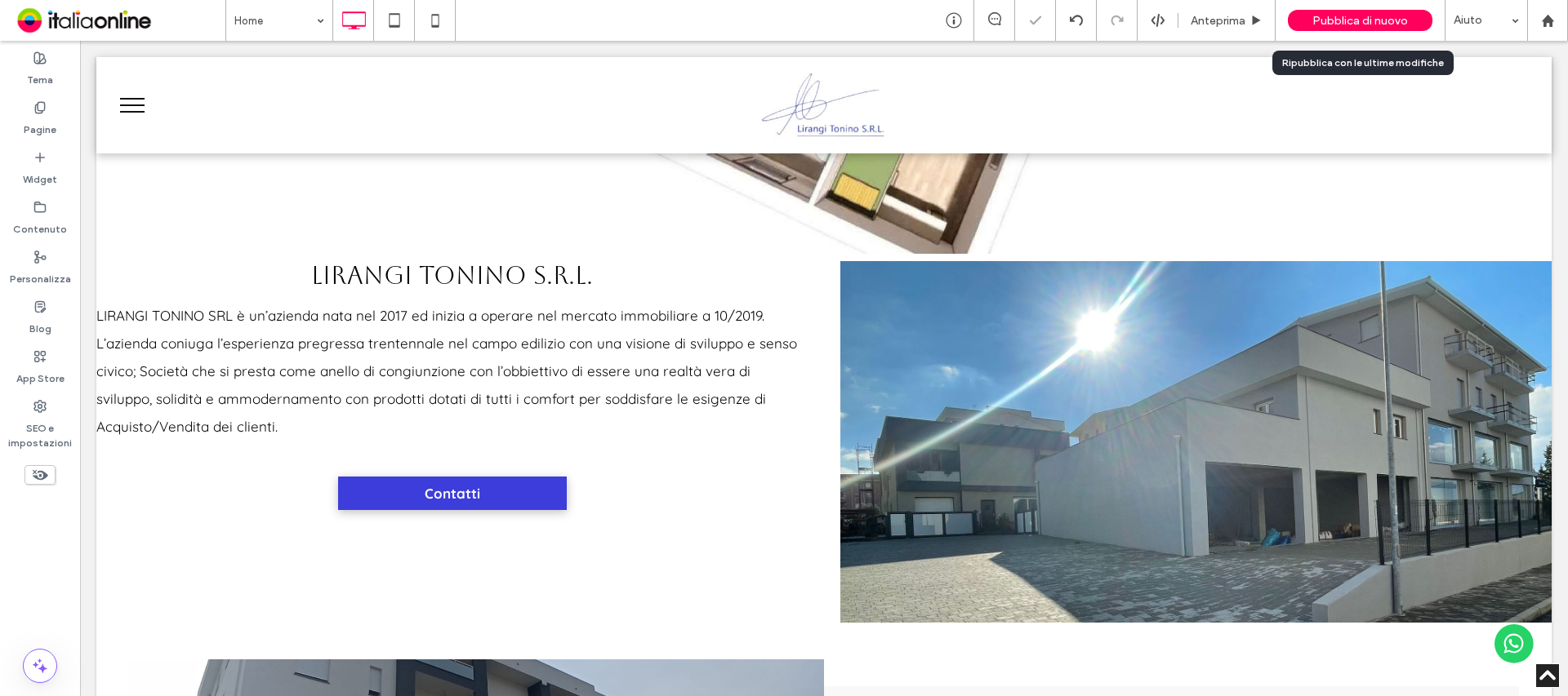
click at [1309, 20] on div "Pubblica di nuovo" at bounding box center [1360, 20] width 145 height 21
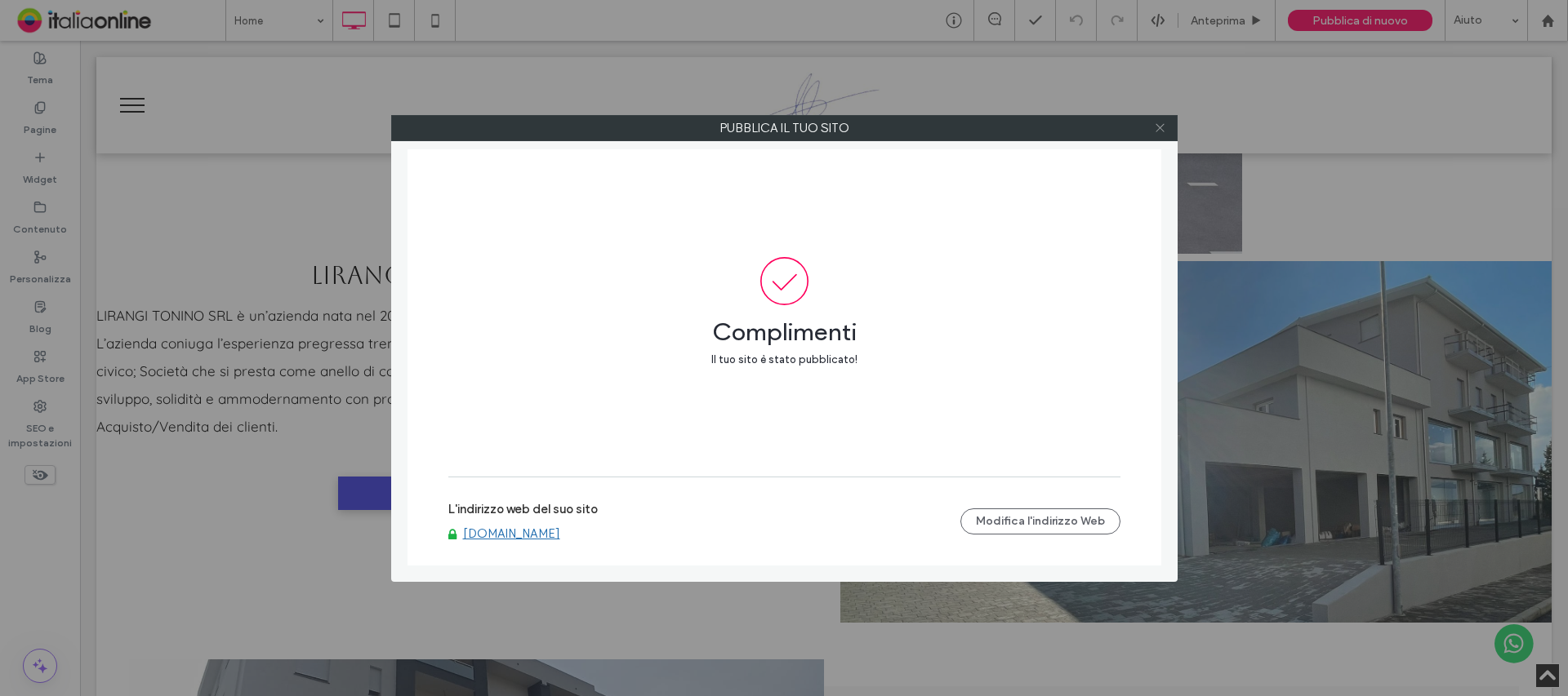
click at [1165, 125] on icon at bounding box center [1160, 128] width 12 height 12
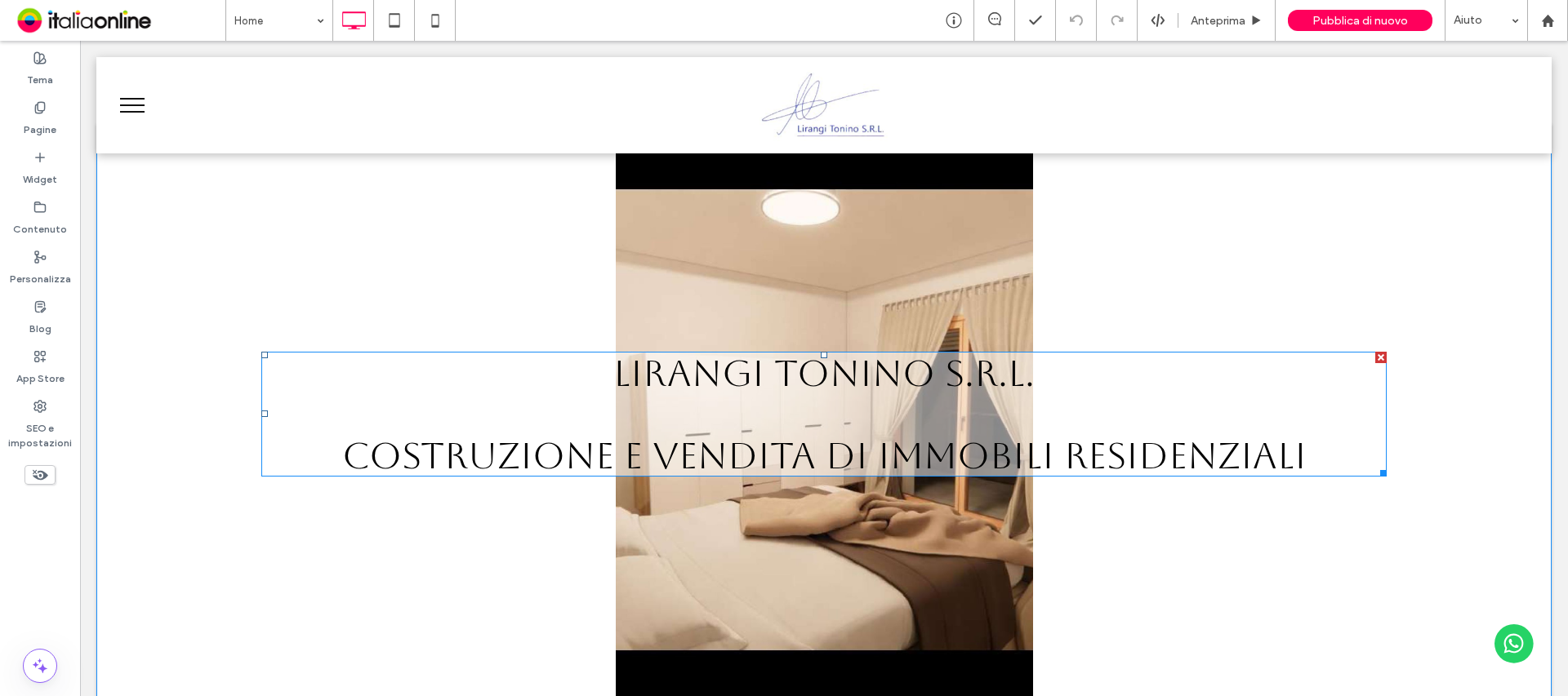
scroll to position [0, 0]
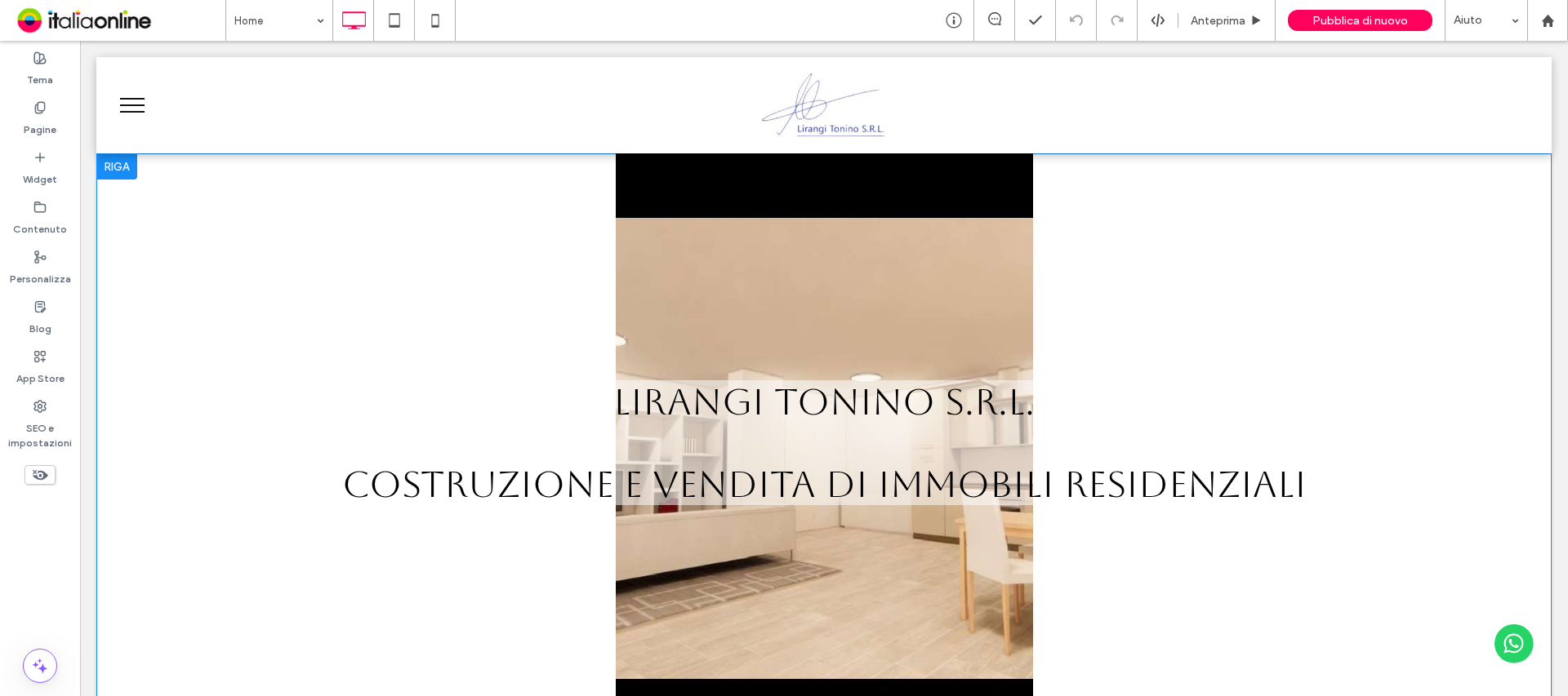
click at [816, 298] on div at bounding box center [824, 448] width 1455 height 590
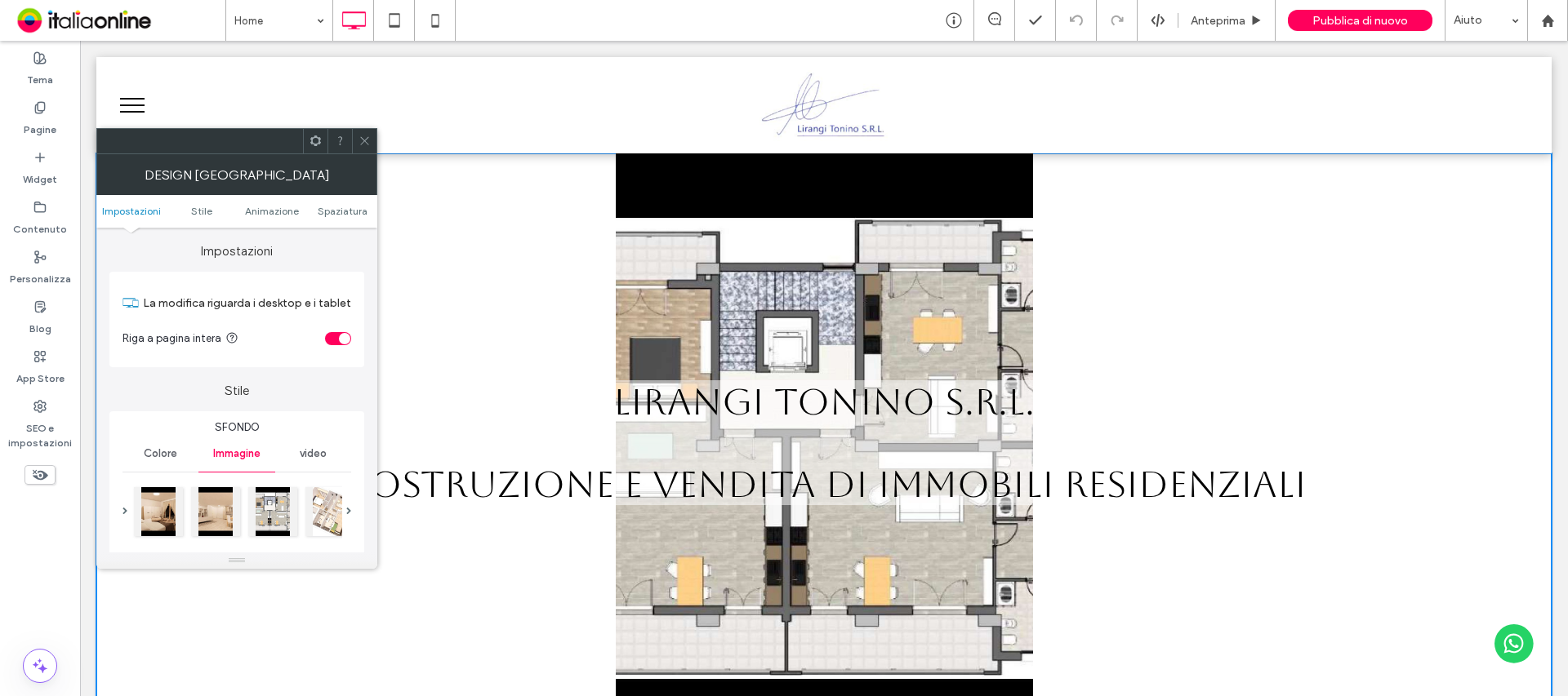
click at [369, 146] on icon at bounding box center [364, 141] width 12 height 12
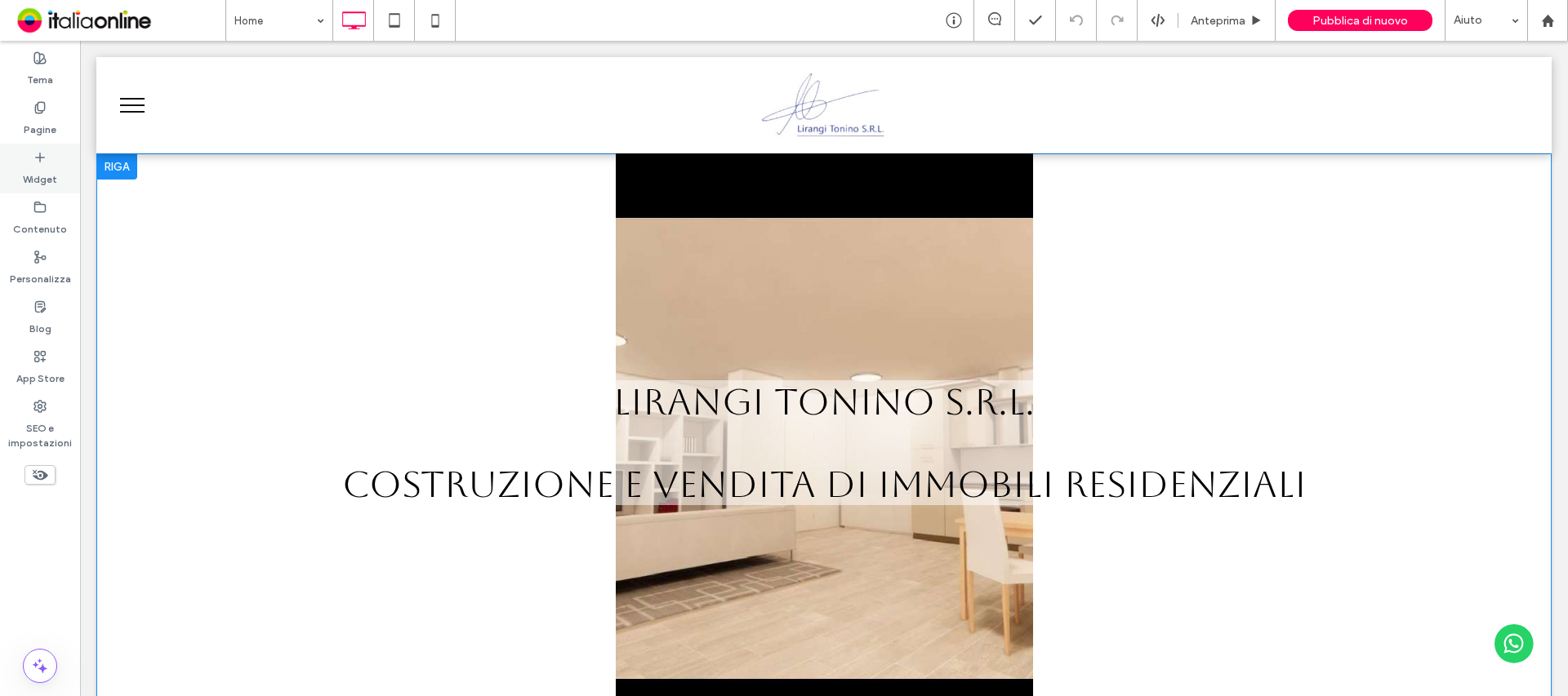
click at [34, 153] on icon at bounding box center [40, 157] width 13 height 13
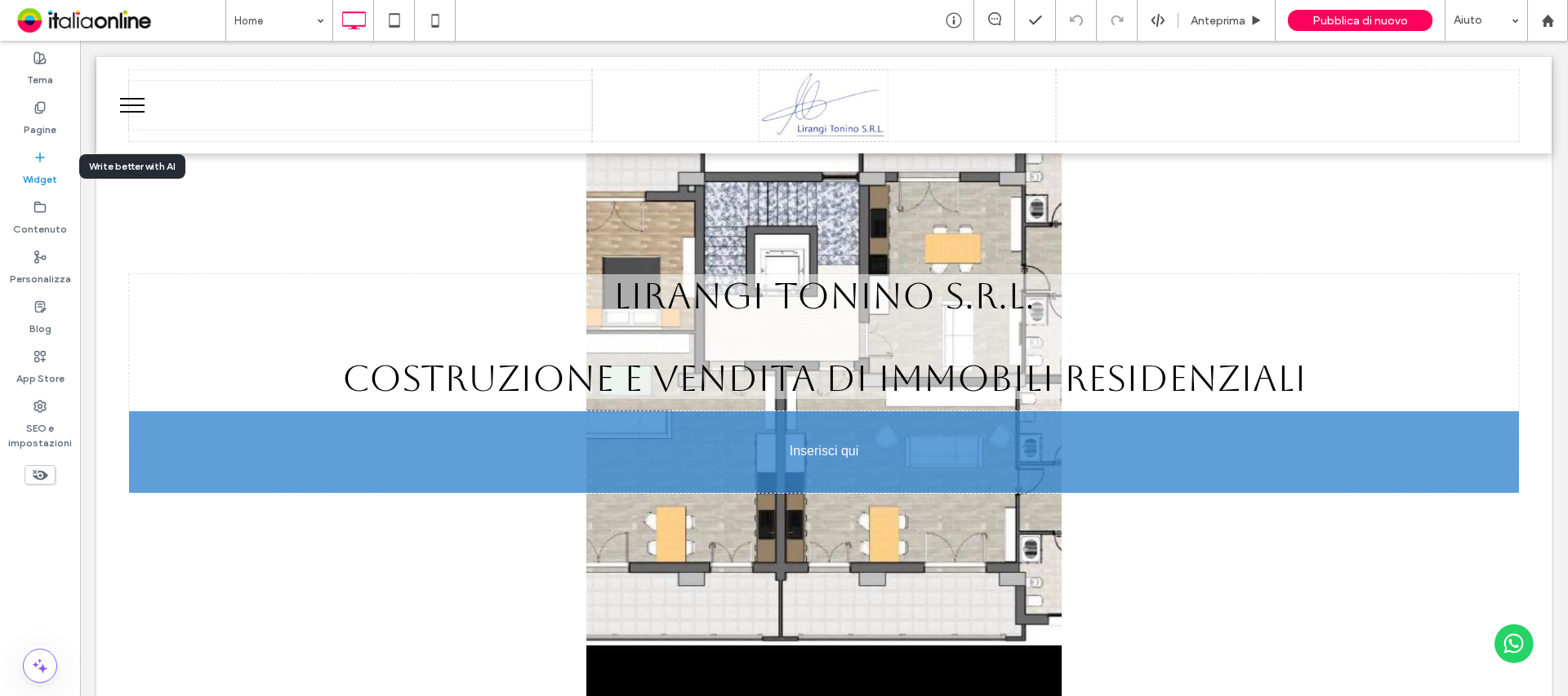
scroll to position [123, 0]
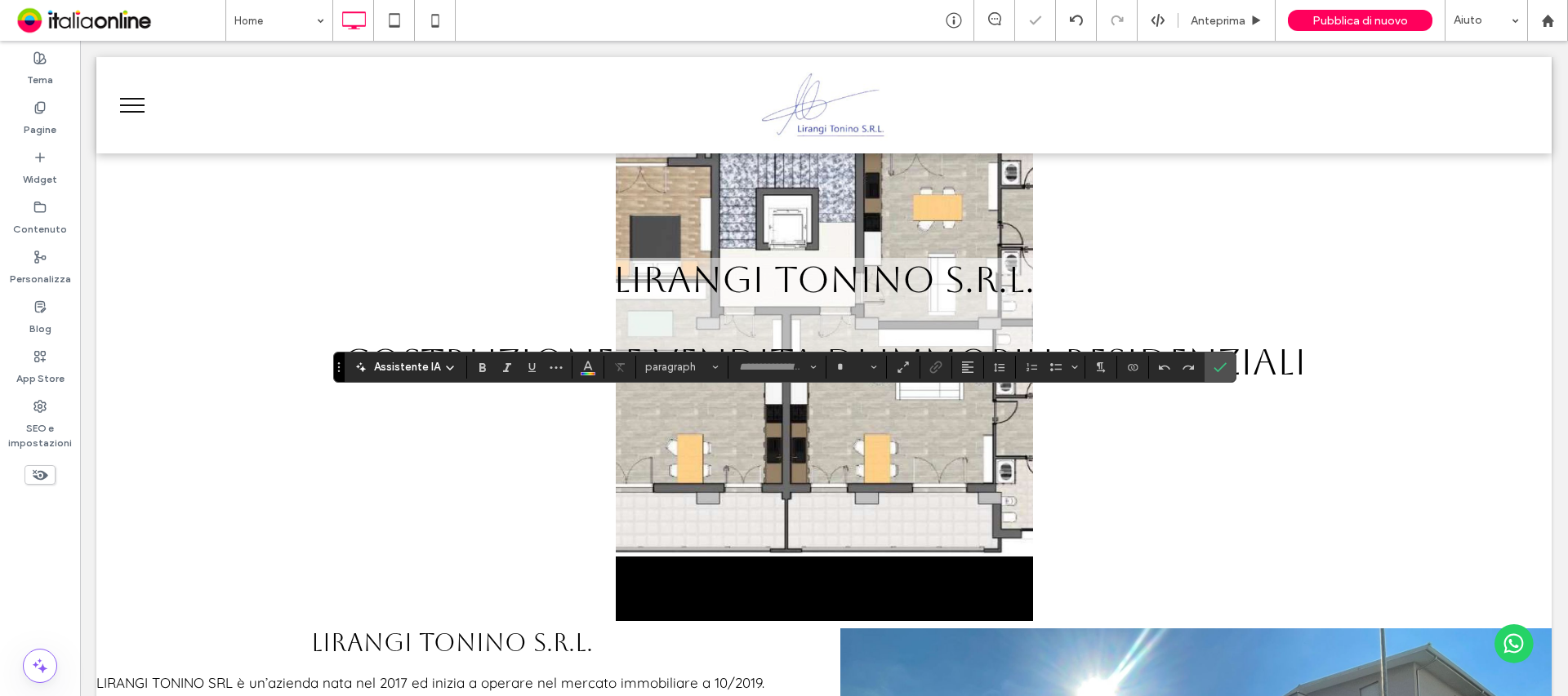
type input "*********"
type input "**"
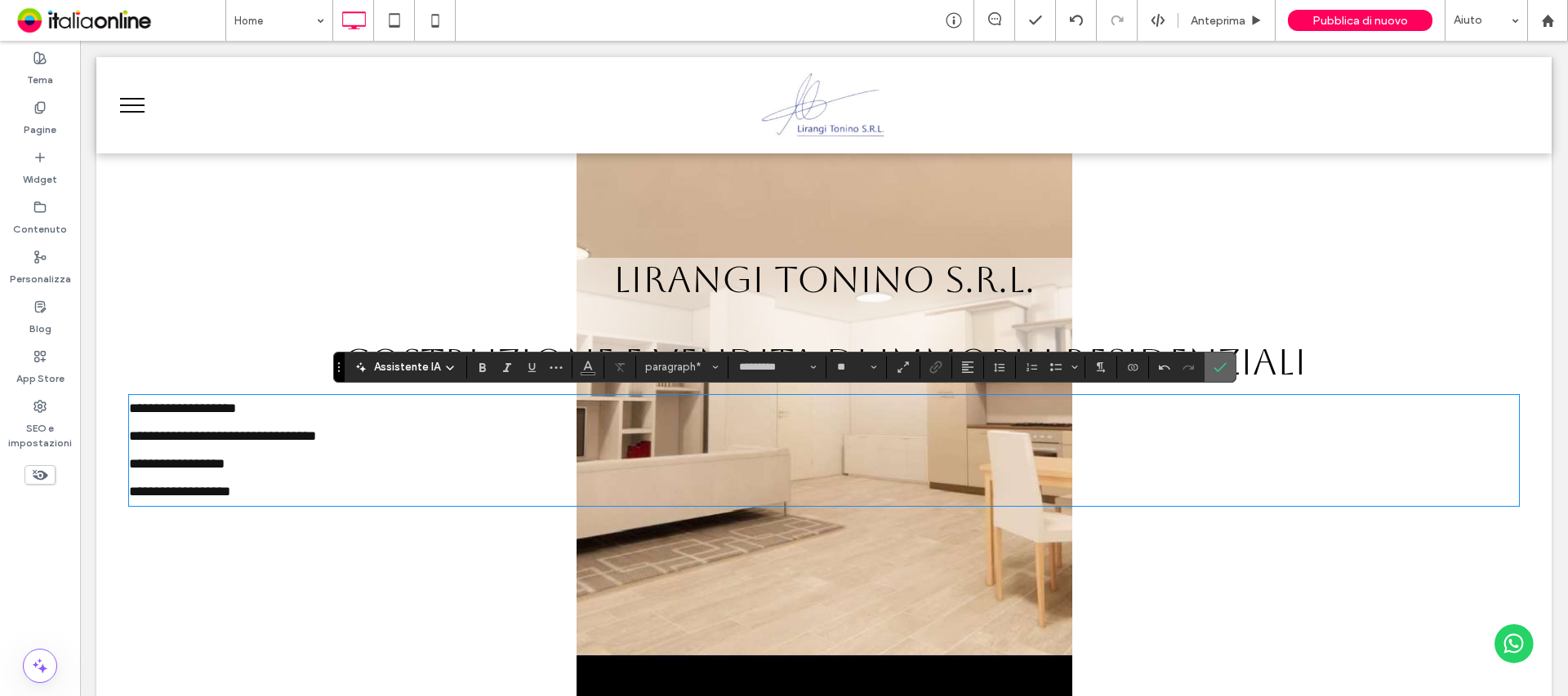
click at [1217, 367] on icon "Conferma" at bounding box center [1220, 367] width 13 height 13
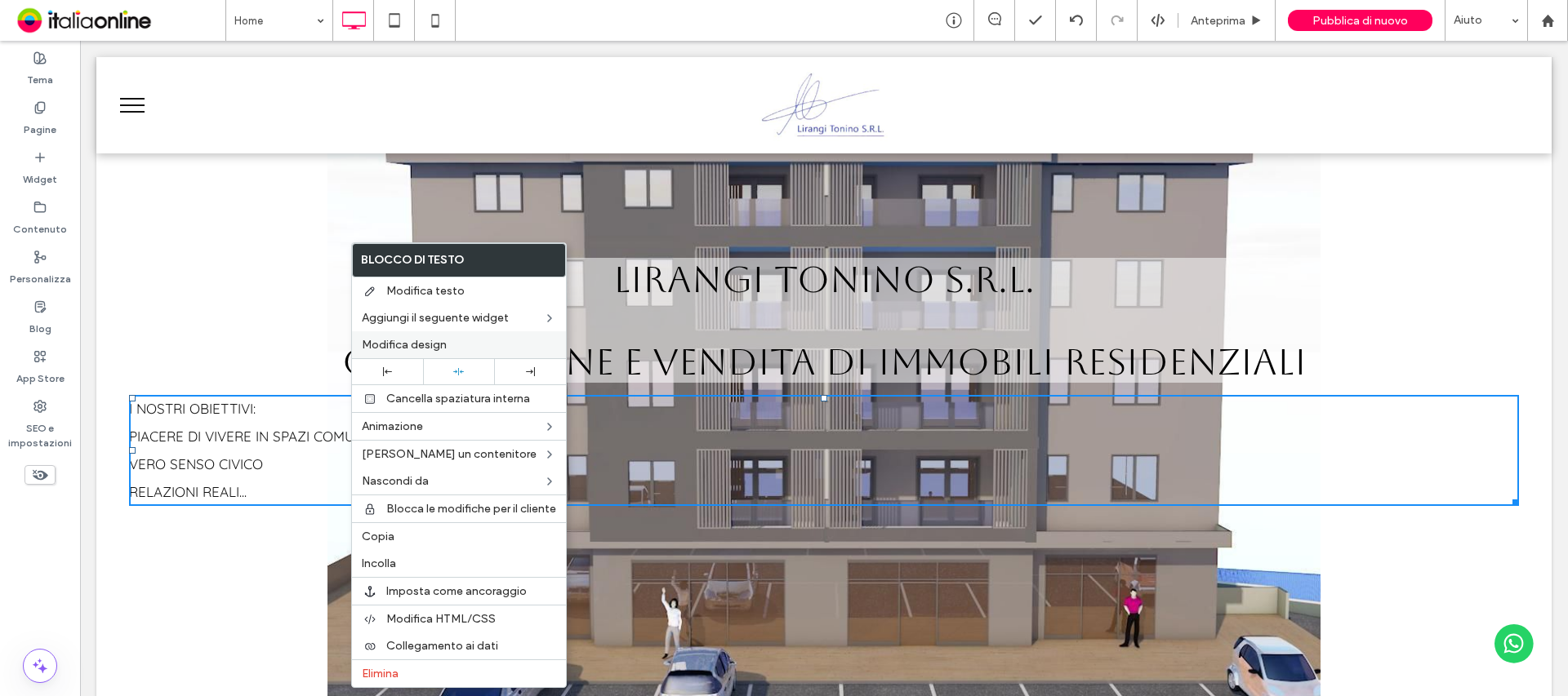
click at [473, 353] on div "Modifica design" at bounding box center [458, 345] width 214 height 27
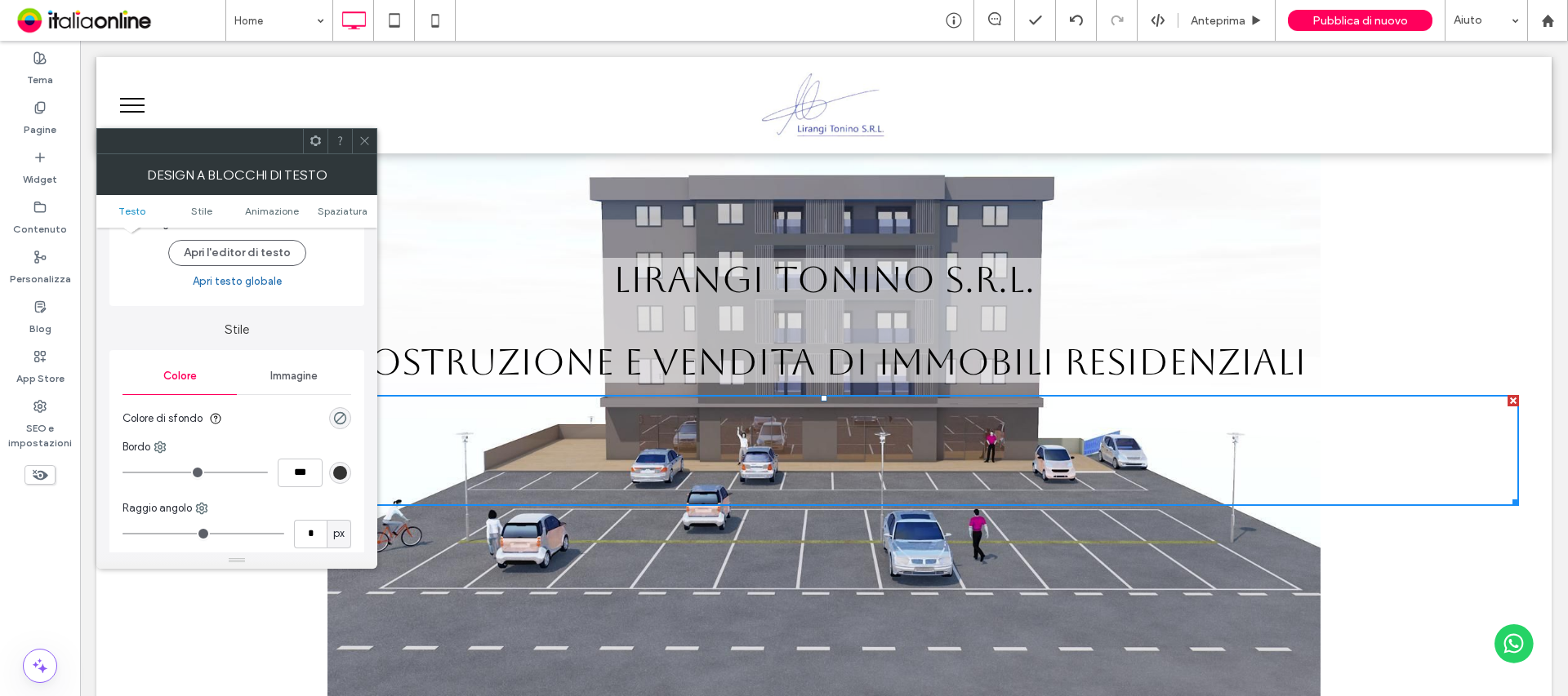
scroll to position [81, 0]
click at [263, 277] on link "Apri testo globale" at bounding box center [237, 280] width 89 height 16
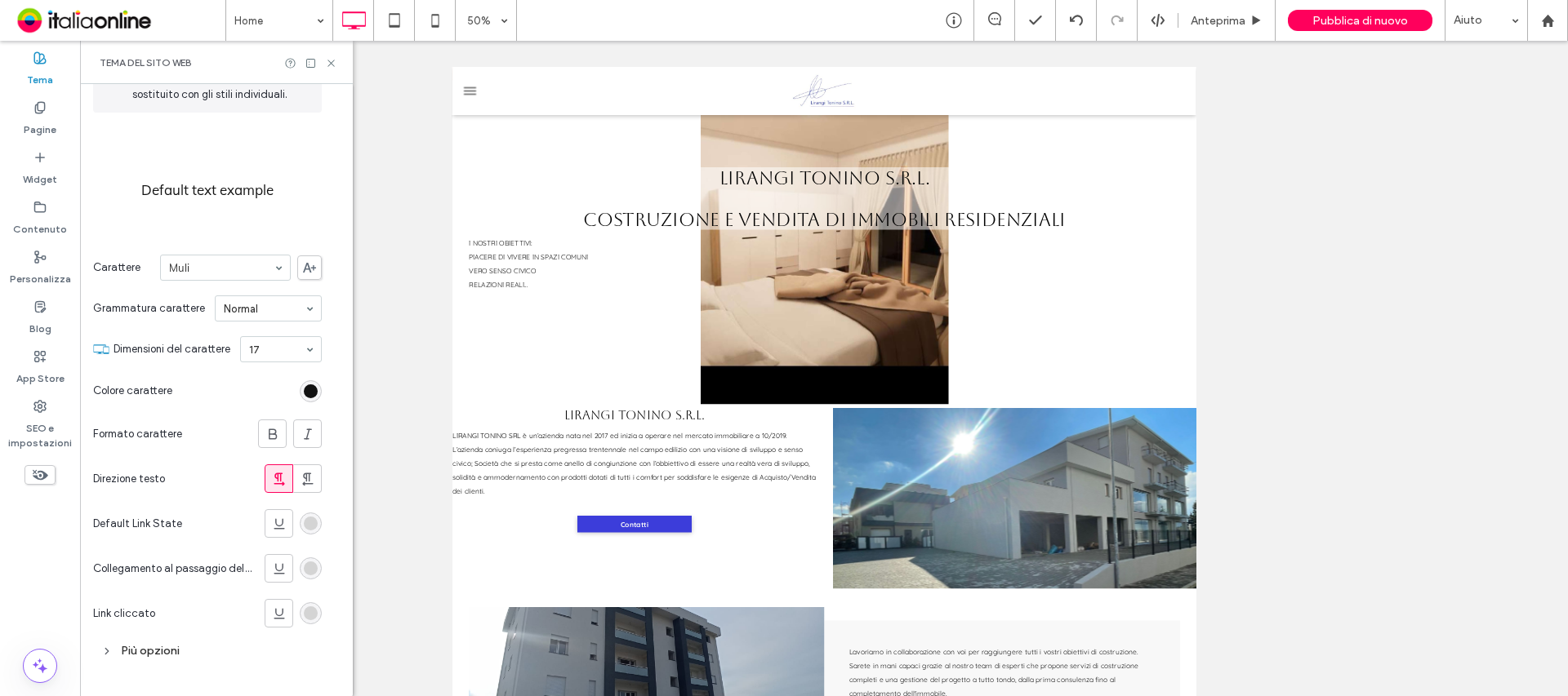
scroll to position [115, 0]
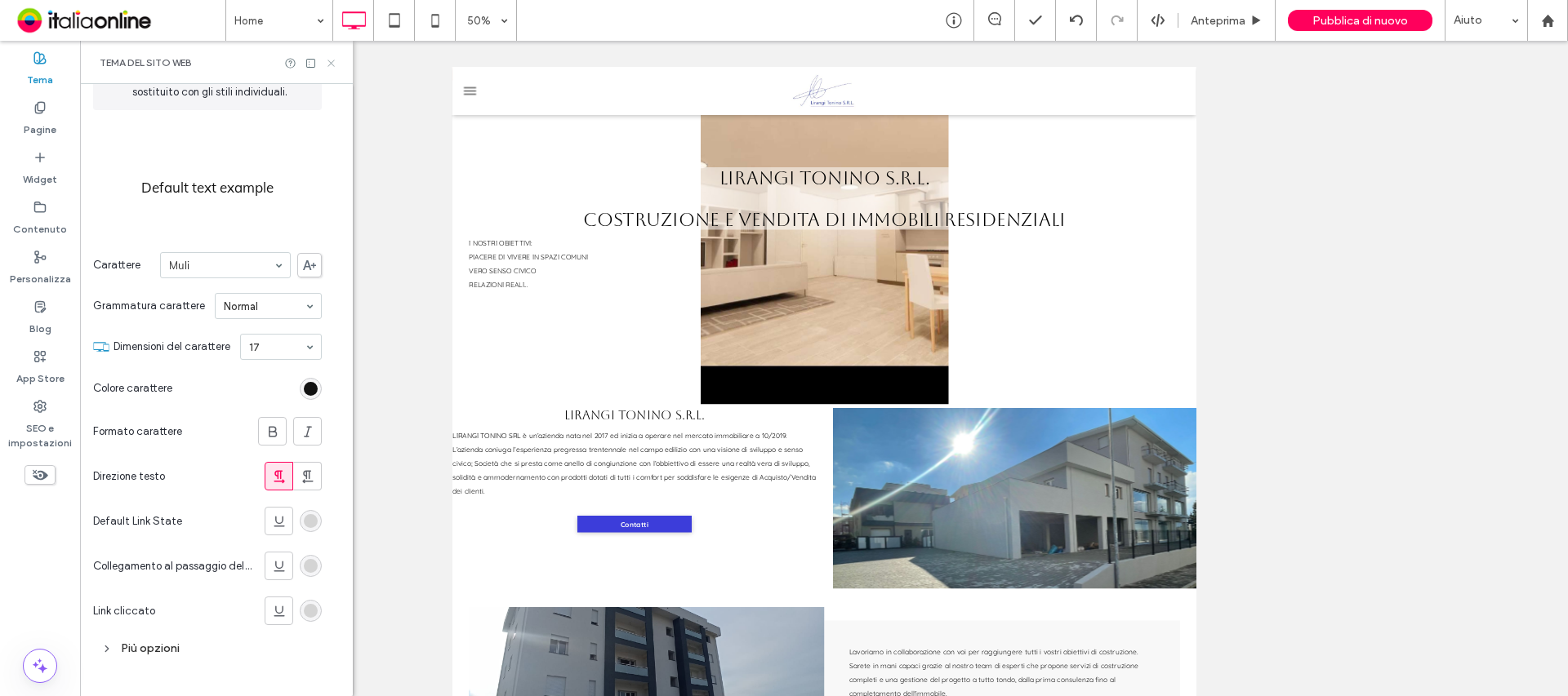
click at [326, 62] on icon at bounding box center [331, 63] width 12 height 12
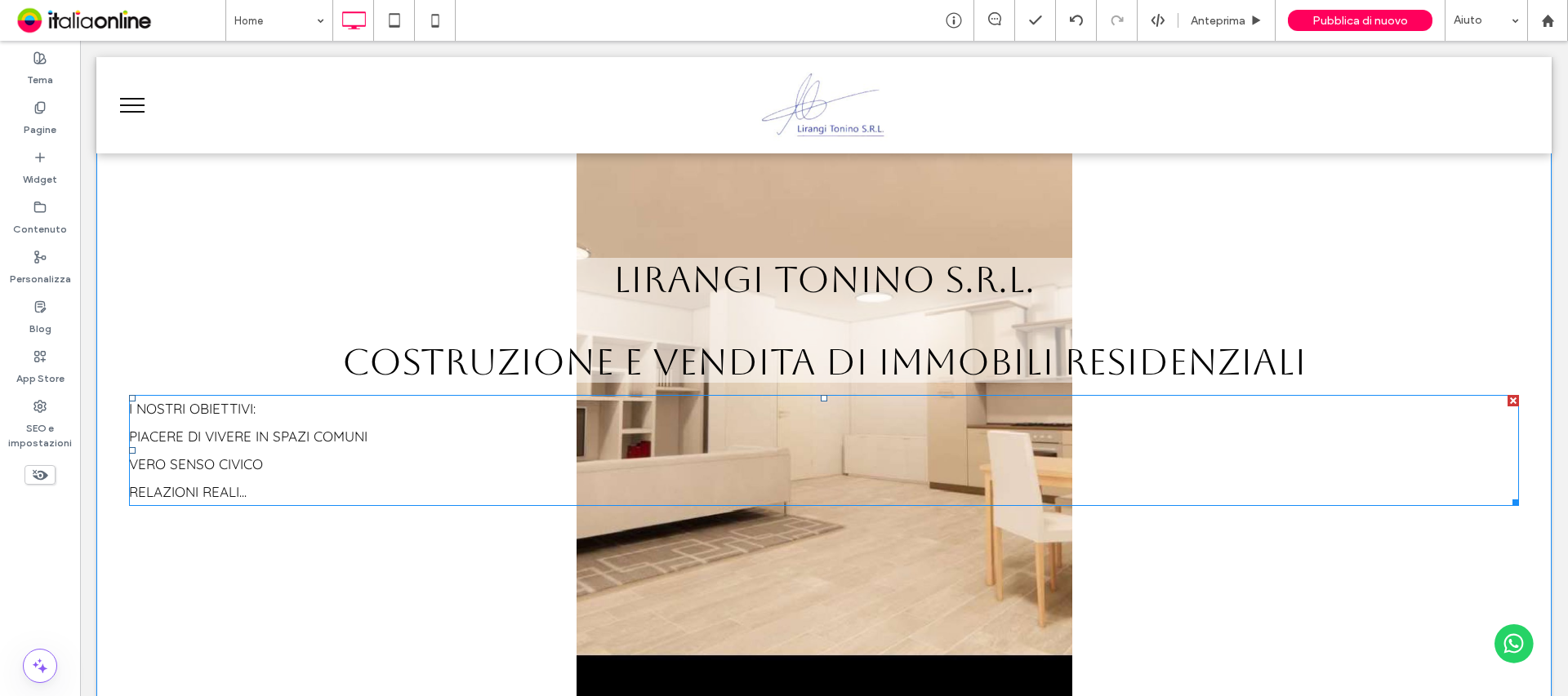
click at [338, 450] on p "PIACERE DI VIVERE IN SPAZI COMUNI" at bounding box center [823, 436] width 1390 height 28
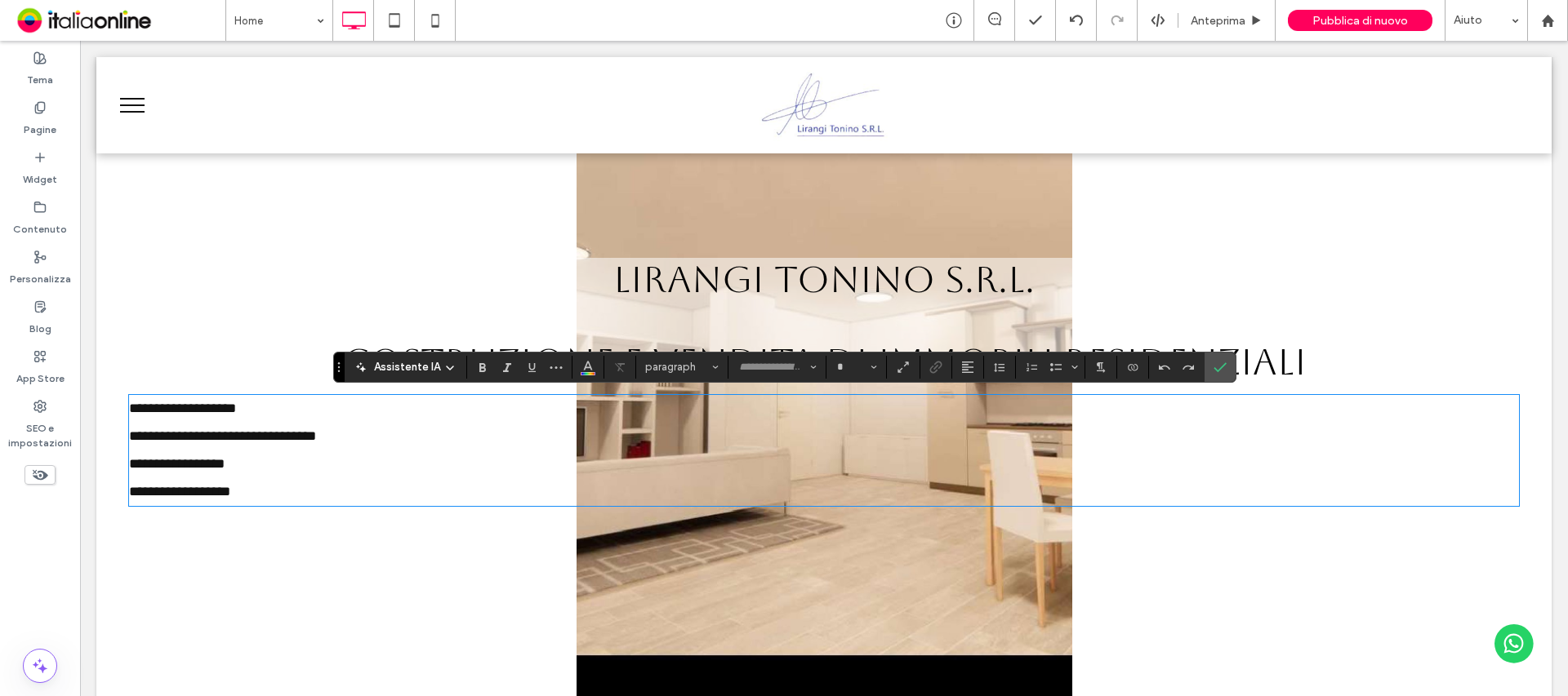
type input "*********"
type input "**"
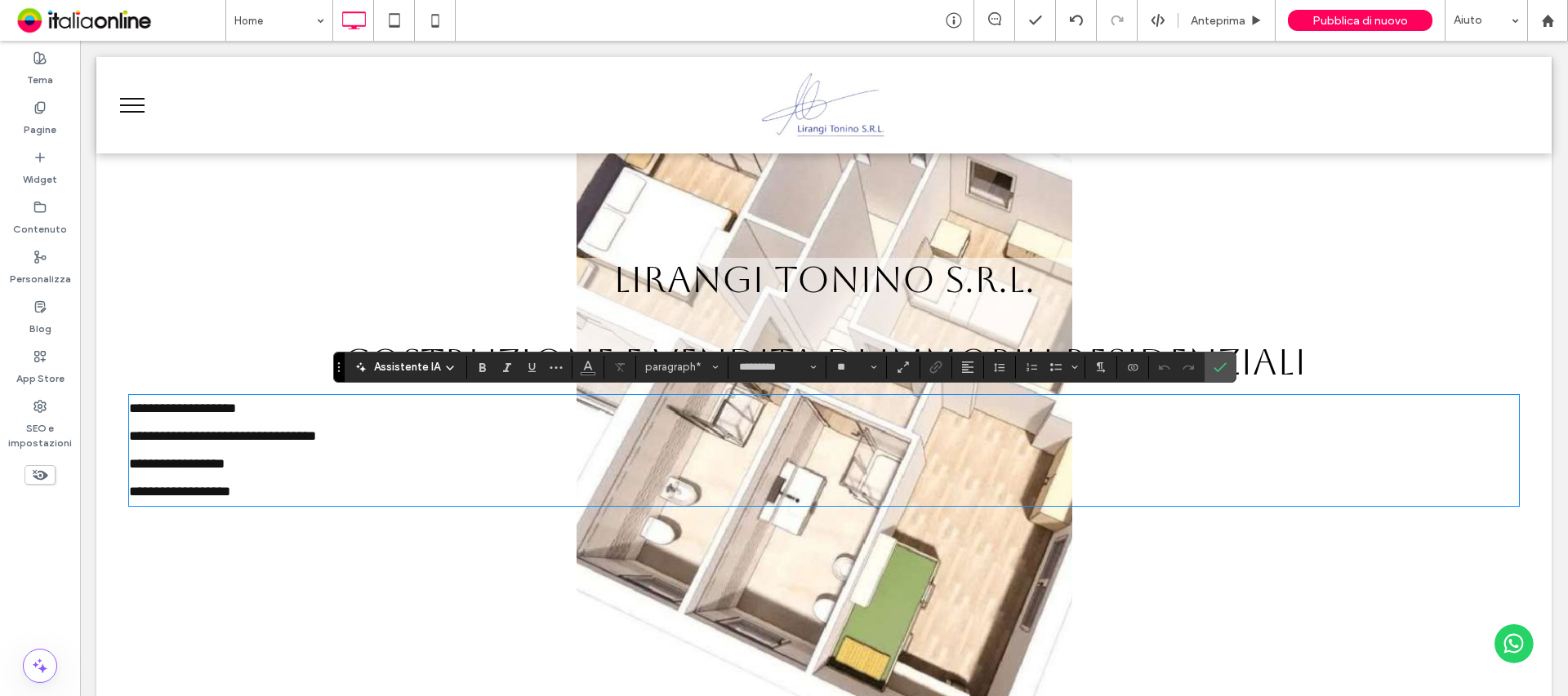
click at [451, 364] on icon at bounding box center [449, 367] width 13 height 13
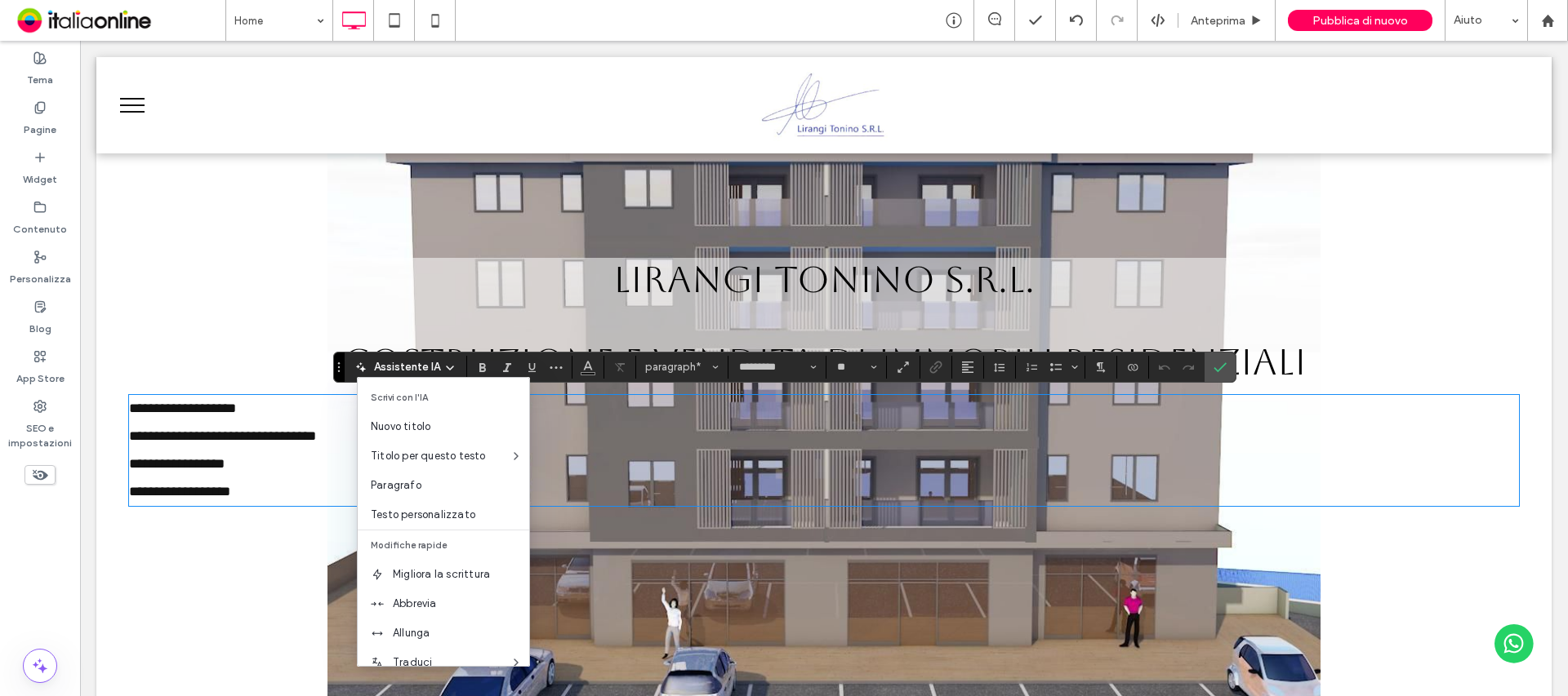
scroll to position [0, 0]
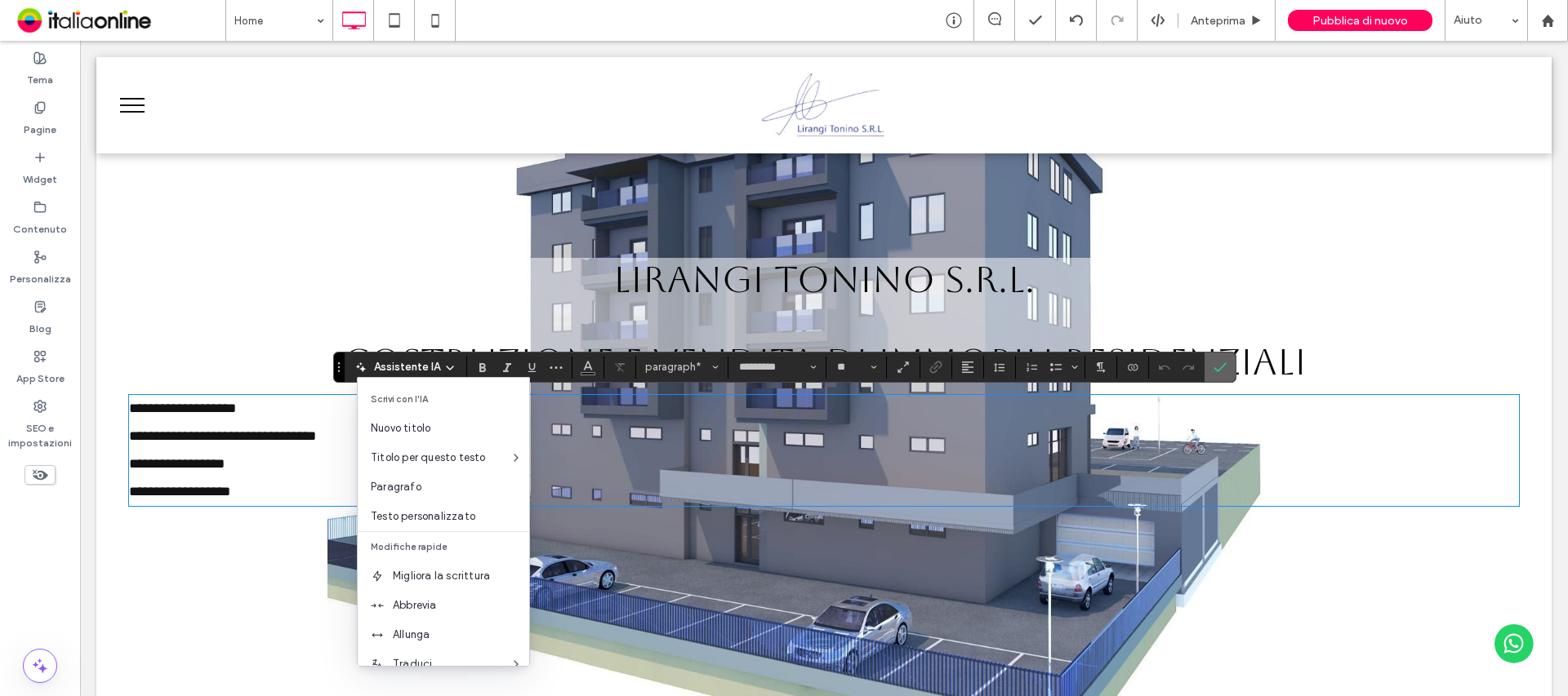
click at [1226, 362] on label "Conferma" at bounding box center [1220, 367] width 25 height 30
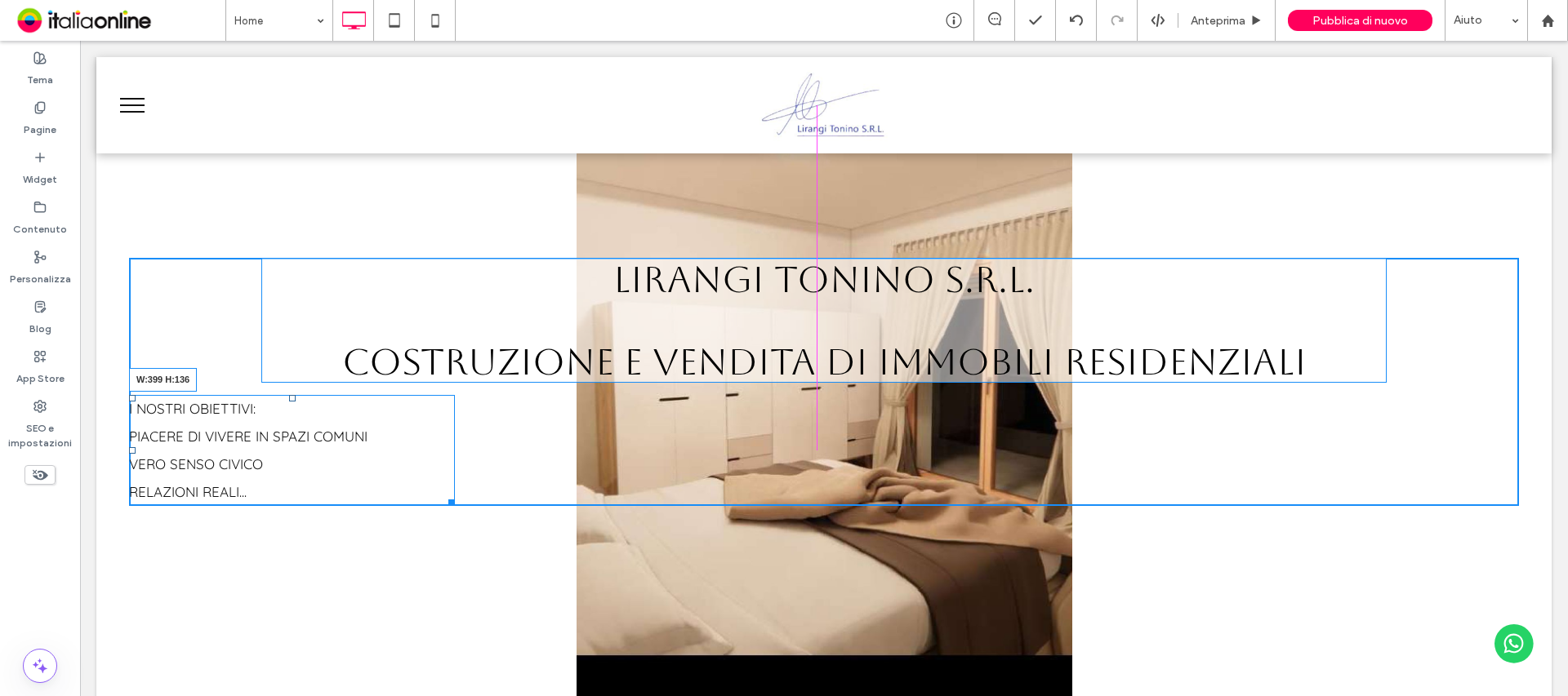
drag, startPoint x: 1499, startPoint y: 500, endPoint x: 973, endPoint y: 461, distance: 527.4
click at [973, 461] on div "LIRANGI TONINO S.R.L. Costruzione e vendita di immobili residenziali I NOSTRI O…" at bounding box center [823, 382] width 1390 height 248
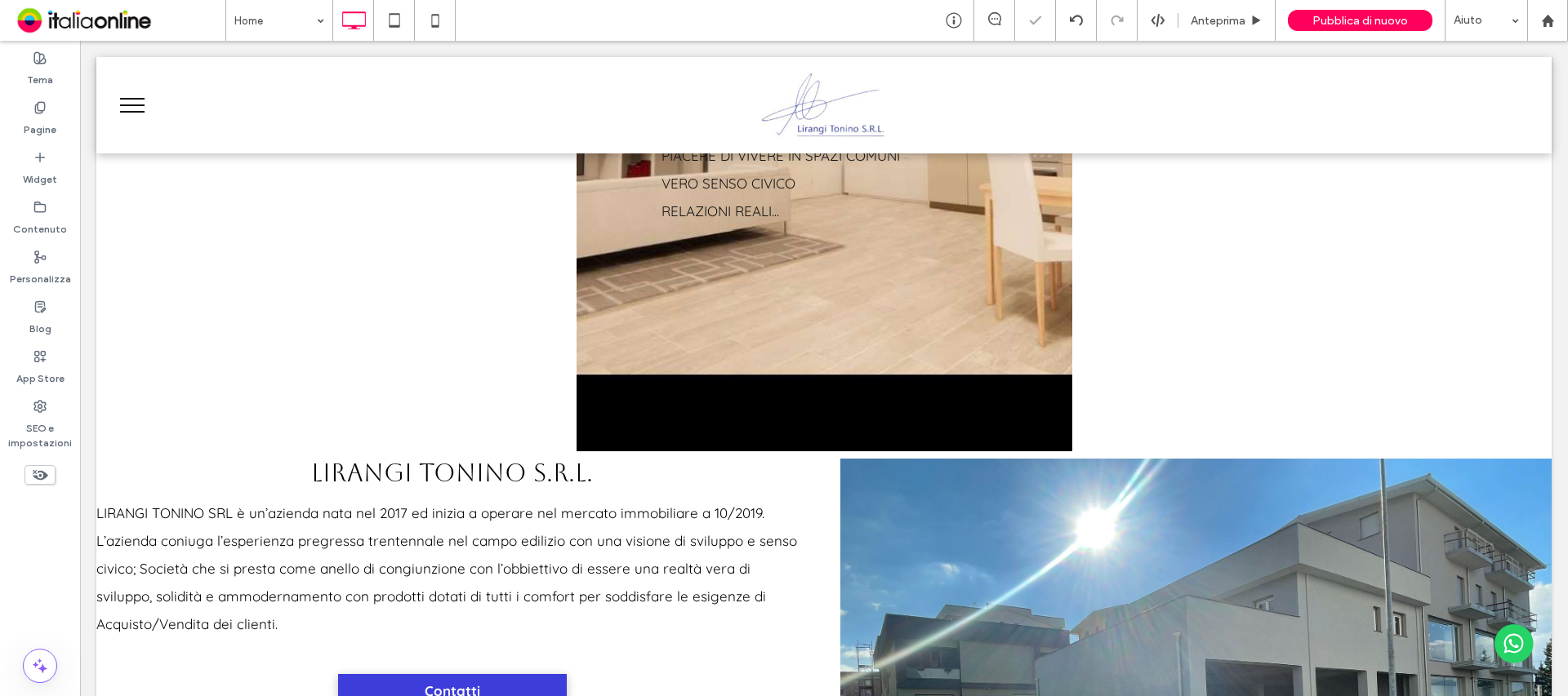
scroll to position [204, 0]
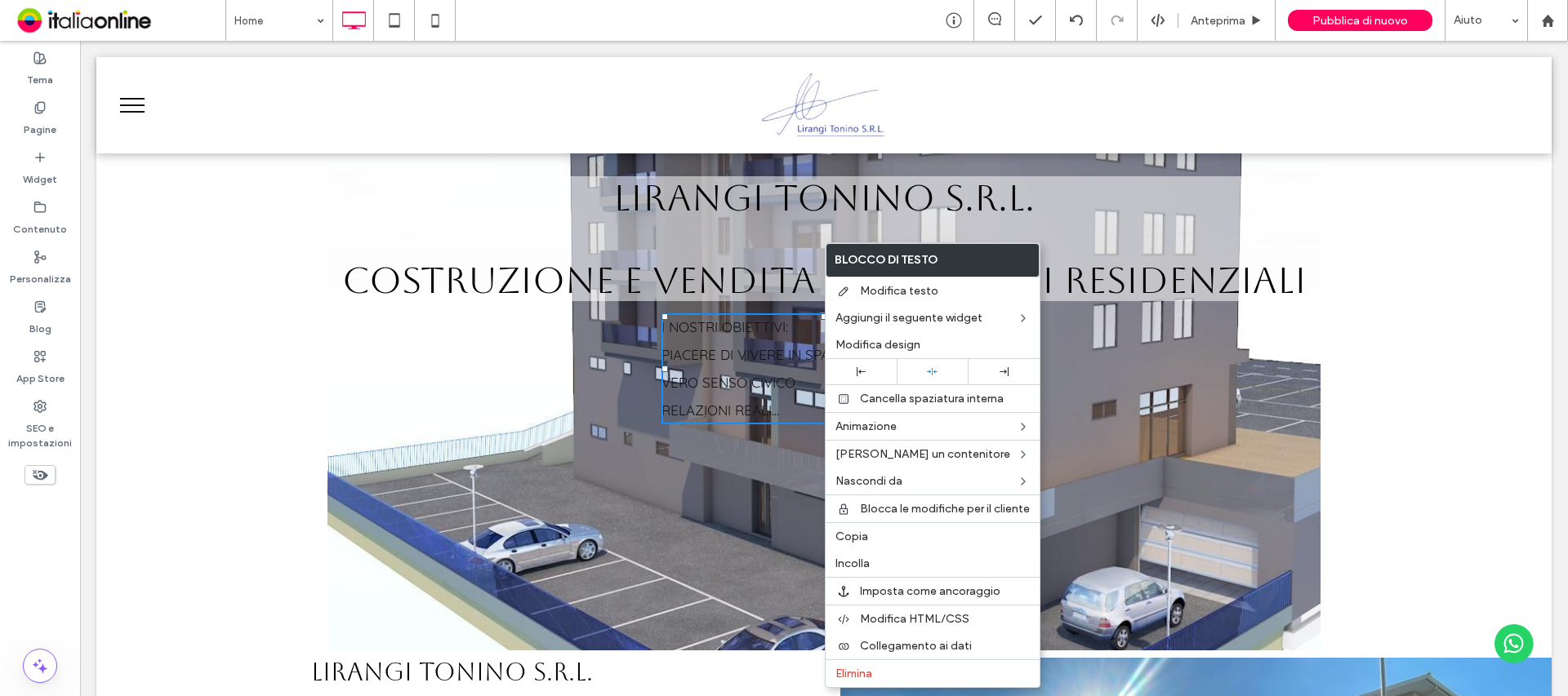
click at [1397, 344] on div "LIRANGI TONINO S.R.L. Costruzione e vendita di immobili residenziali I NOSTRI O…" at bounding box center [823, 300] width 1390 height 248
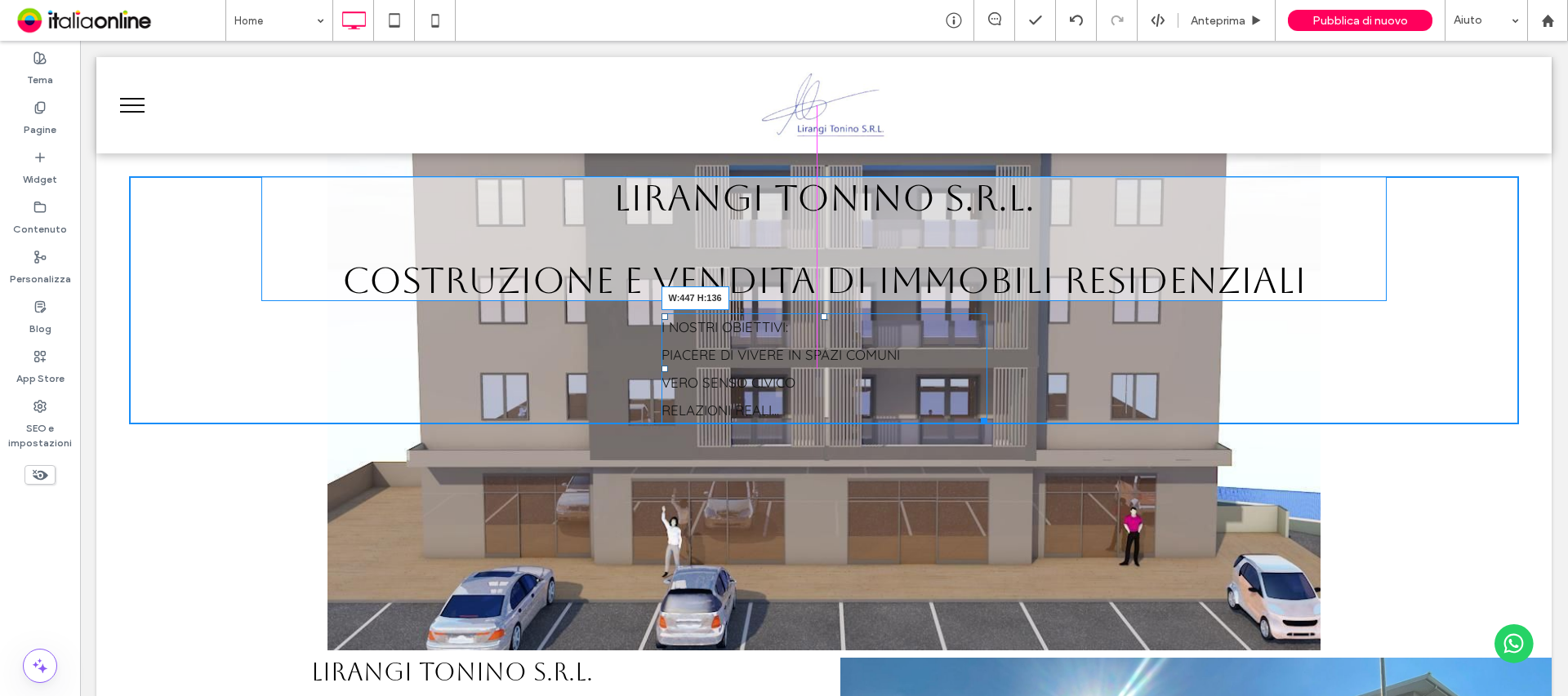
drag, startPoint x: 970, startPoint y: 423, endPoint x: 725, endPoint y: 489, distance: 253.7
click at [989, 453] on div "LIRANGI TONINO S.R.L. Costruzione e vendita di immobili residenziali I NOSTRI O…" at bounding box center [824, 300] width 1455 height 701
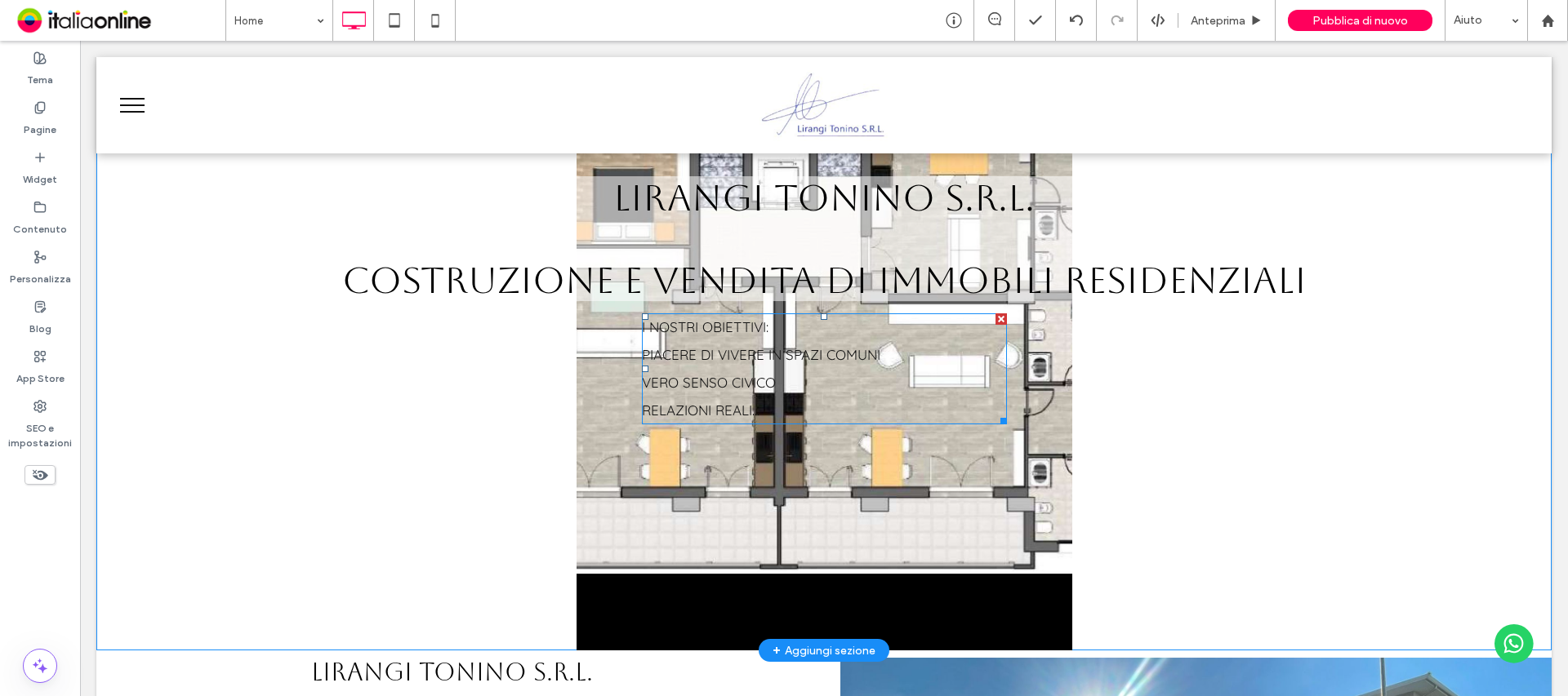
click at [788, 356] on span "PIACERE DI VIVERE IN SPAZI COMUNI" at bounding box center [761, 355] width 238 height 17
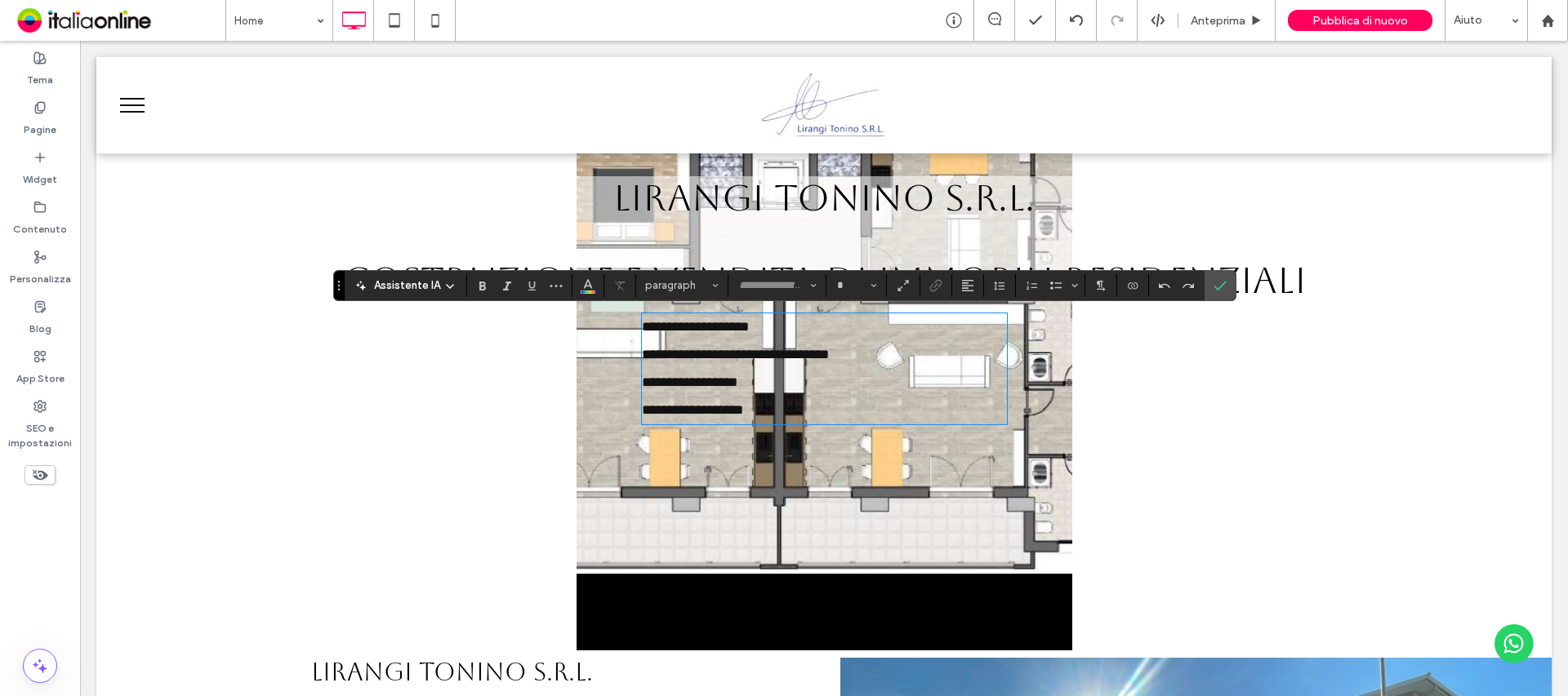
type input "*********"
type input "**"
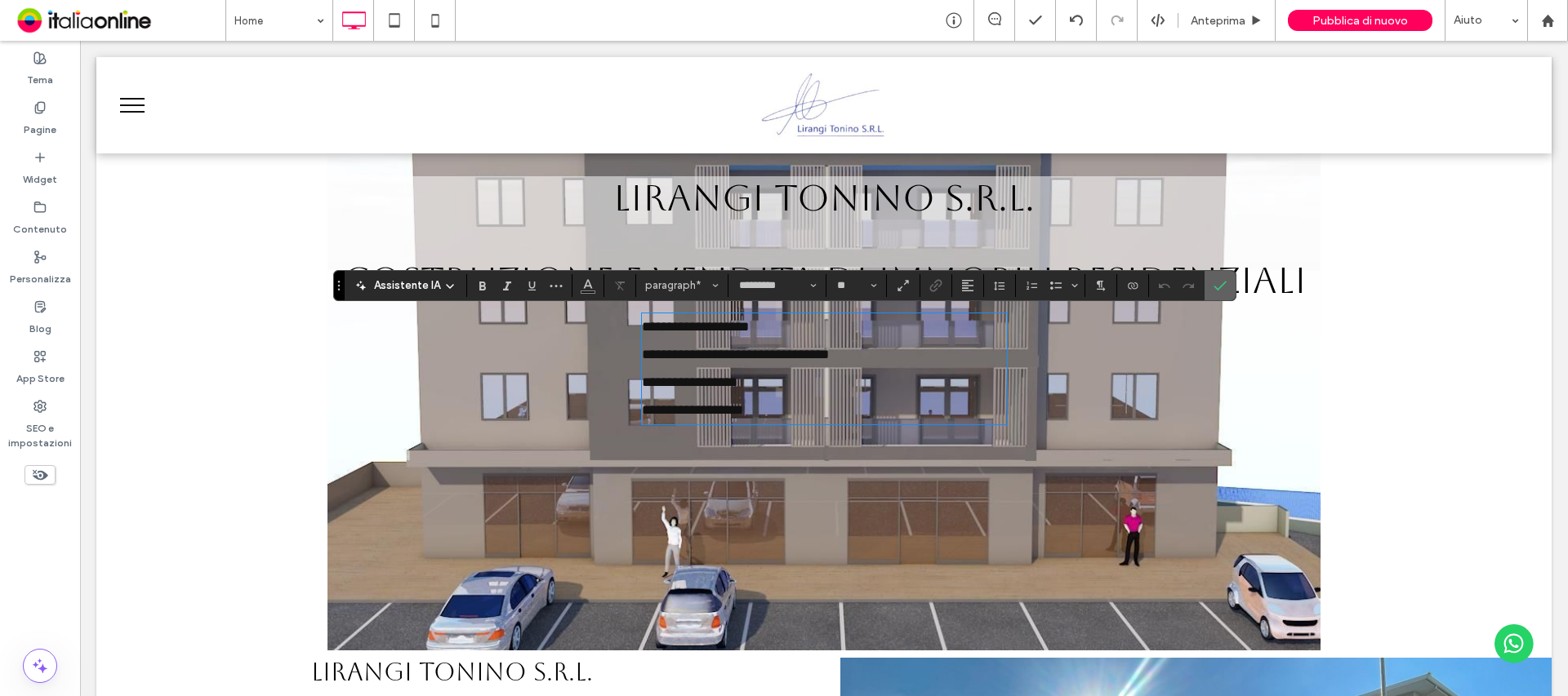
drag, startPoint x: 1214, startPoint y: 277, endPoint x: 1133, endPoint y: 236, distance: 90.8
click at [1214, 277] on span "Conferma" at bounding box center [1217, 285] width 8 height 30
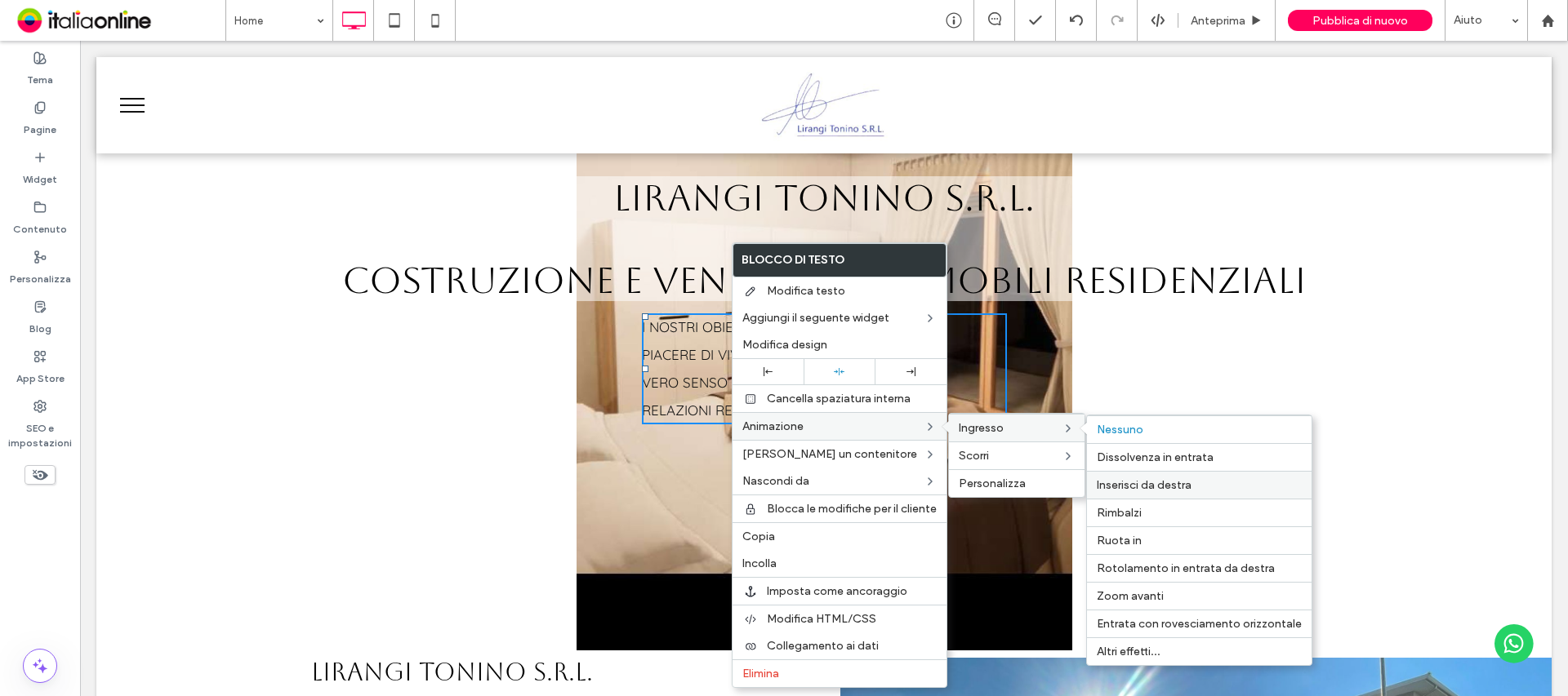
click at [1229, 476] on div "Inserisci da destra" at bounding box center [1199, 484] width 224 height 28
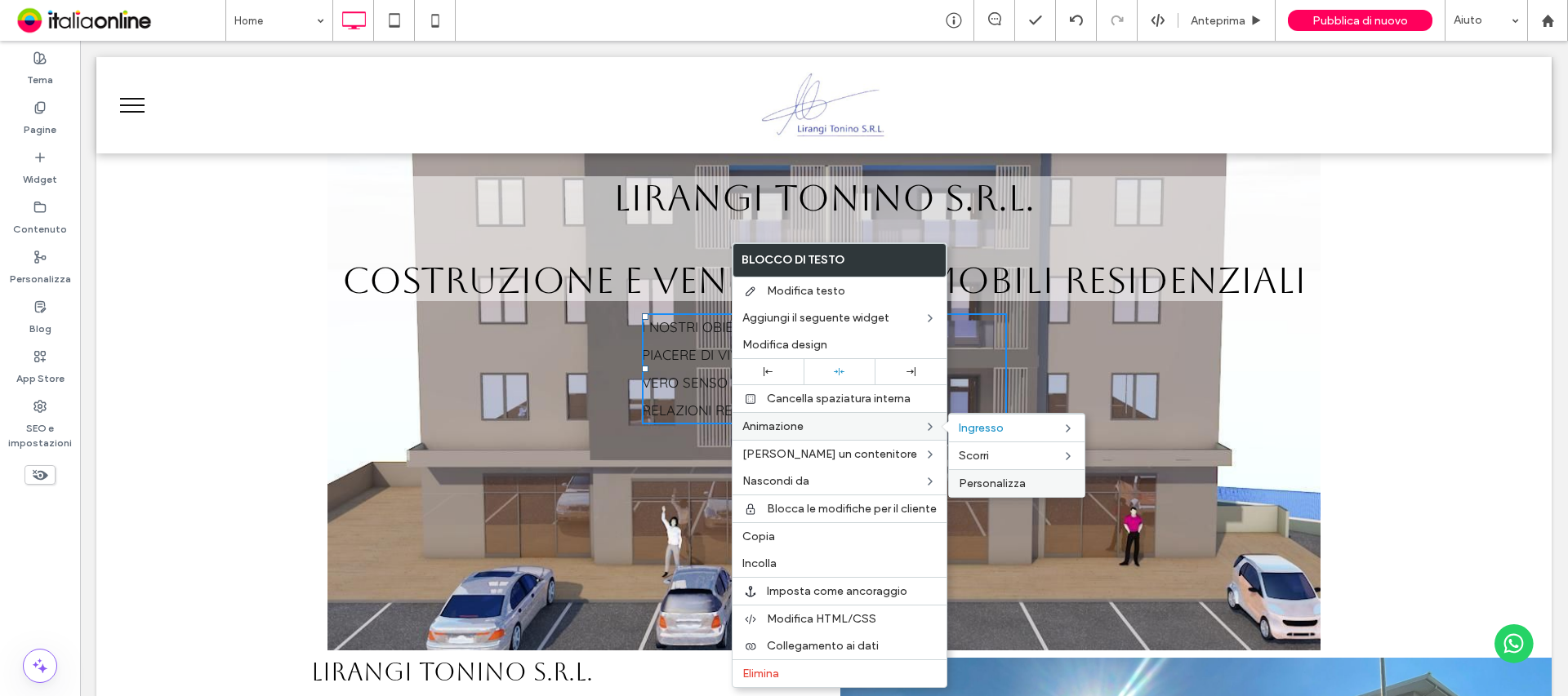
click at [1022, 486] on span "Personalizza" at bounding box center [992, 483] width 67 height 14
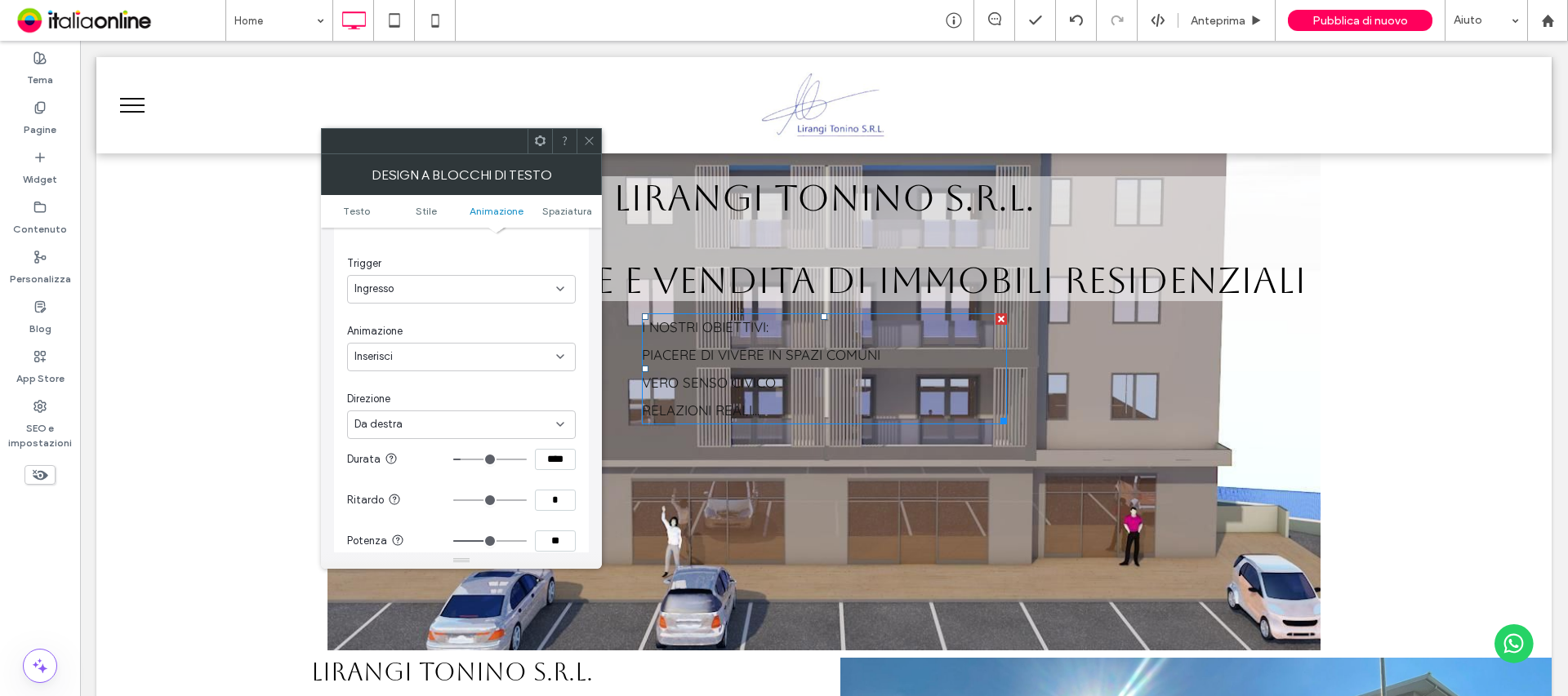
scroll to position [579, 0]
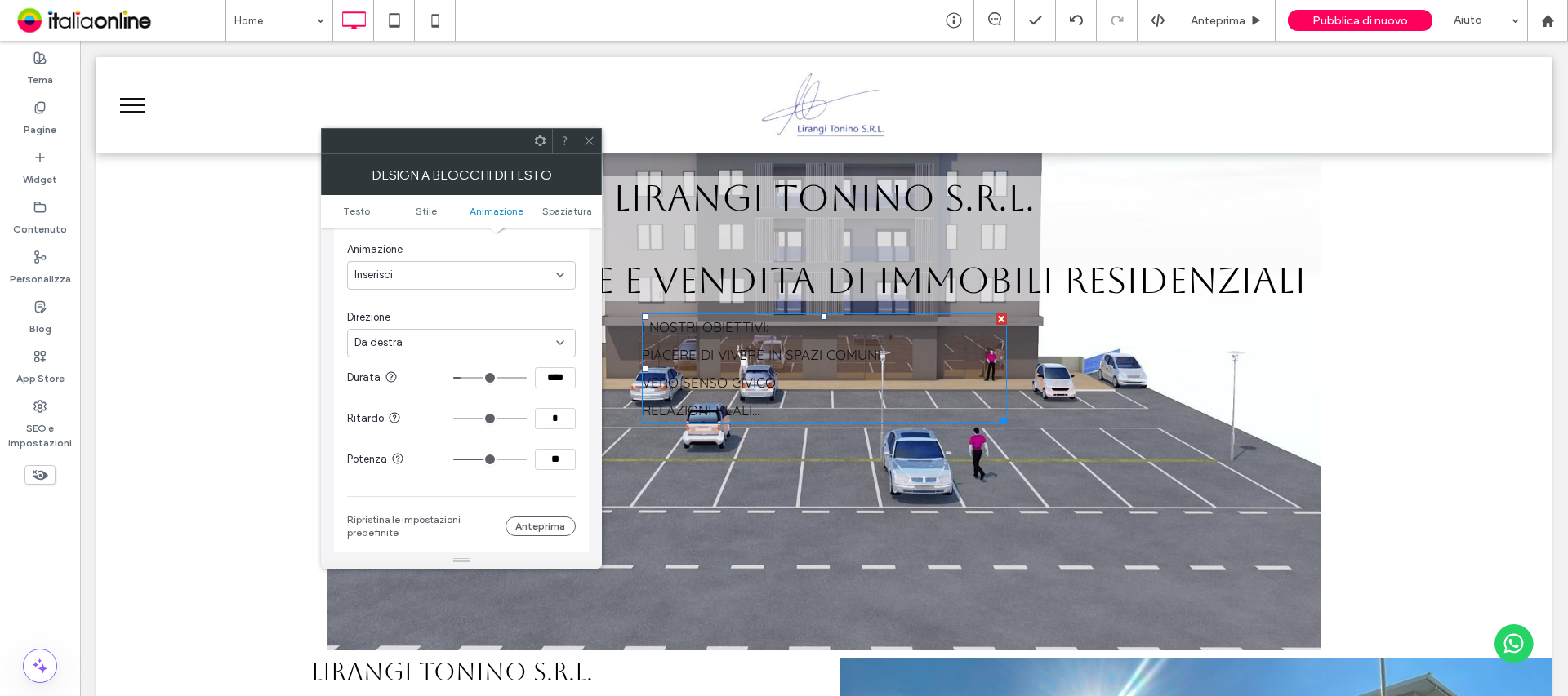
drag, startPoint x: 595, startPoint y: 141, endPoint x: 601, endPoint y: 147, distance: 8.5
click at [595, 141] on icon at bounding box center [589, 141] width 12 height 12
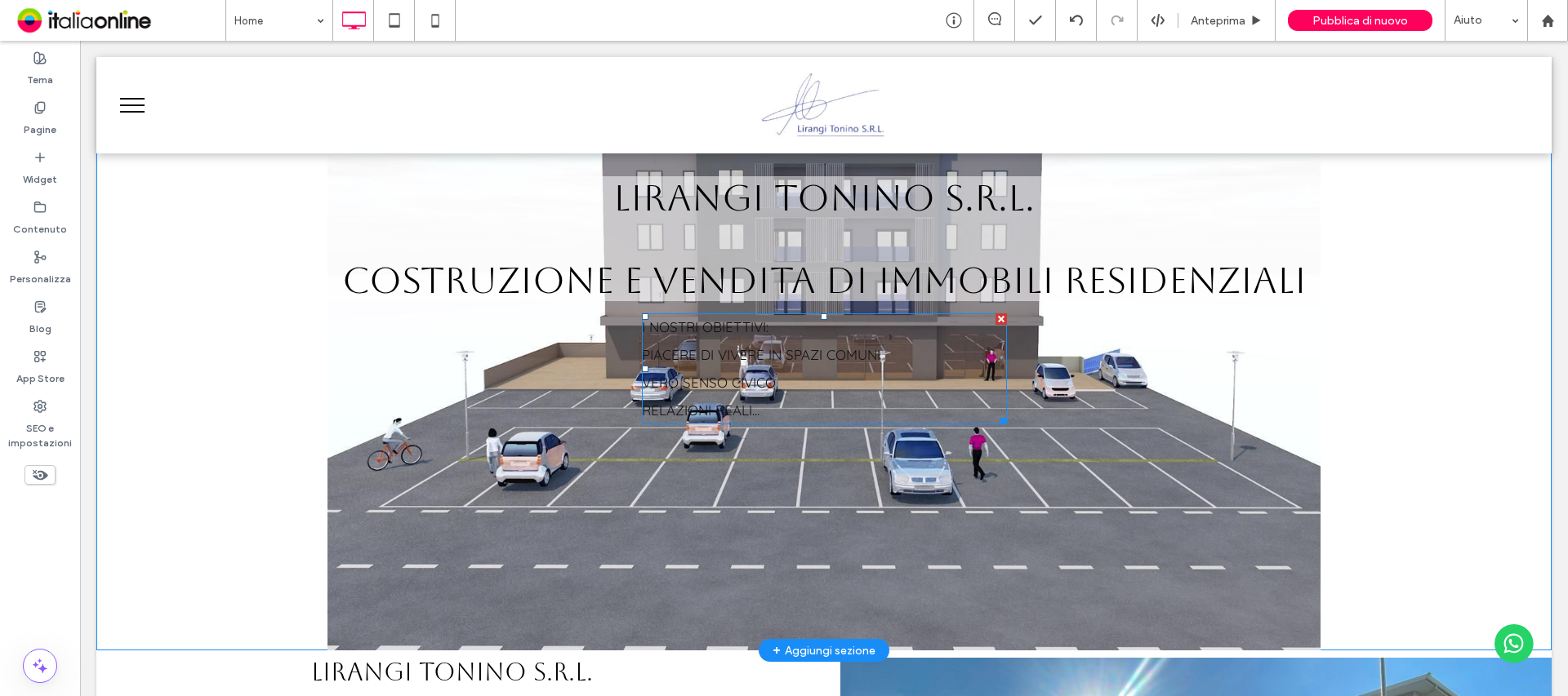
click at [784, 383] on p "VERO SENSO CIVICO" at bounding box center [824, 383] width 365 height 28
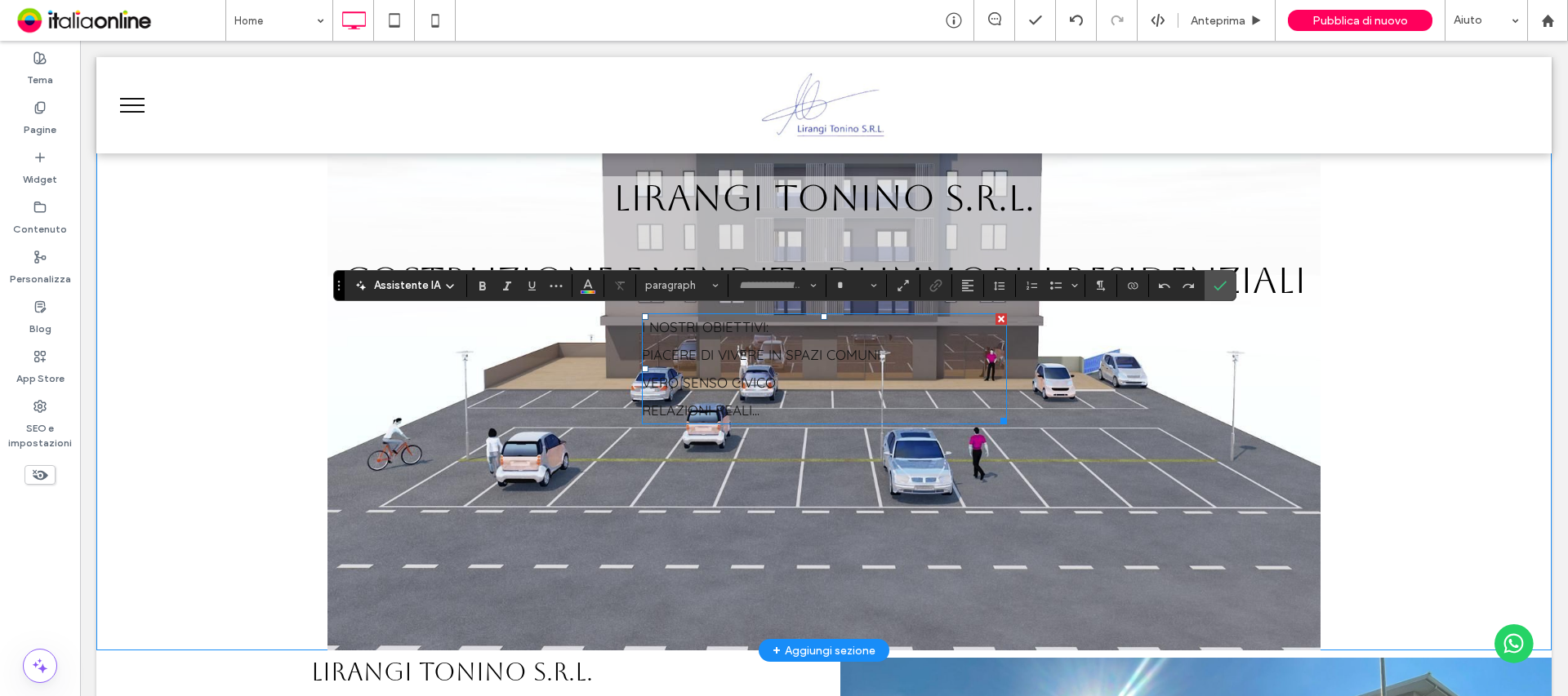
type input "*********"
type input "**"
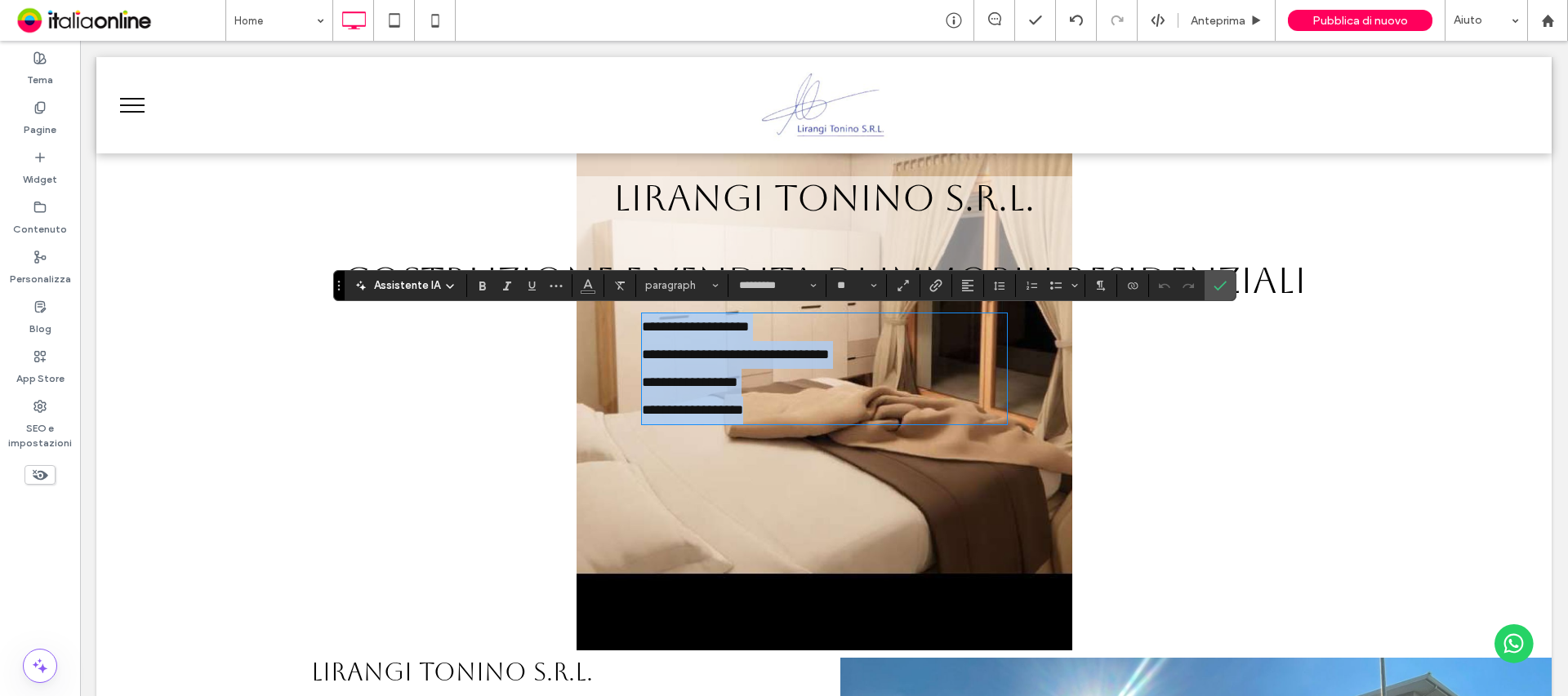
drag, startPoint x: 765, startPoint y: 412, endPoint x: 570, endPoint y: 347, distance: 205.5
click at [568, 340] on div "**********" at bounding box center [823, 300] width 1390 height 248
click at [760, 412] on p "**********" at bounding box center [824, 411] width 365 height 28
click at [761, 411] on p "**********" at bounding box center [824, 411] width 365 height 28
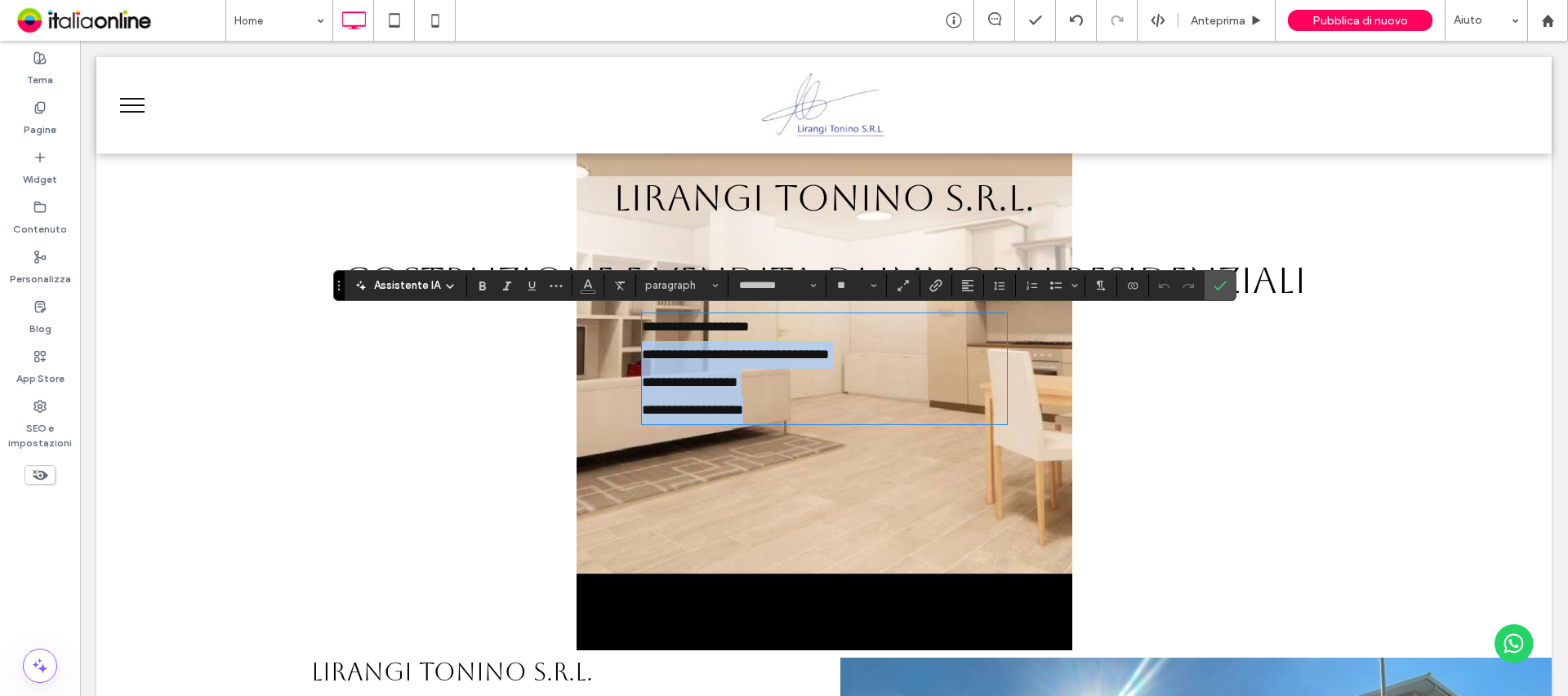
drag, startPoint x: 770, startPoint y: 410, endPoint x: 627, endPoint y: 364, distance: 150.2
click at [627, 364] on div "**********" at bounding box center [823, 300] width 1390 height 248
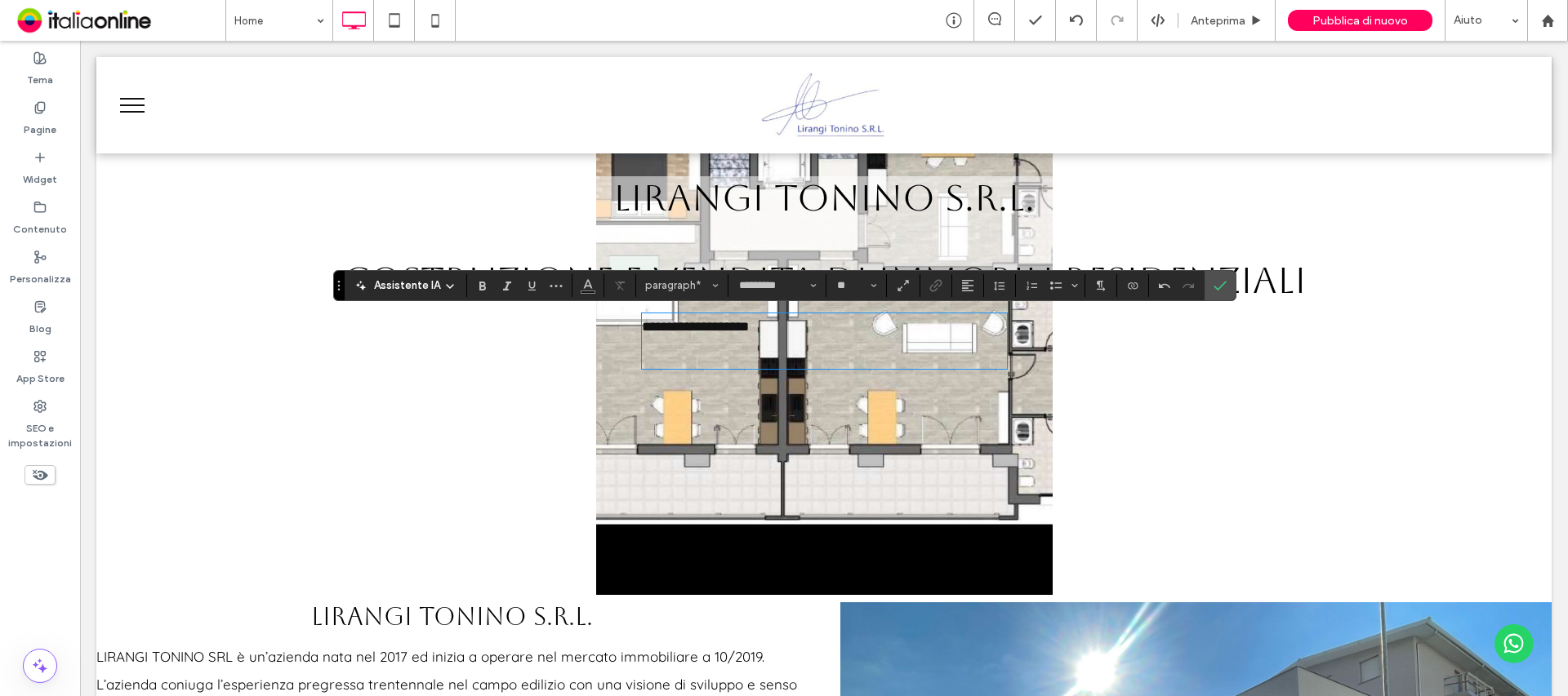
click at [758, 364] on p "﻿" at bounding box center [824, 355] width 365 height 28
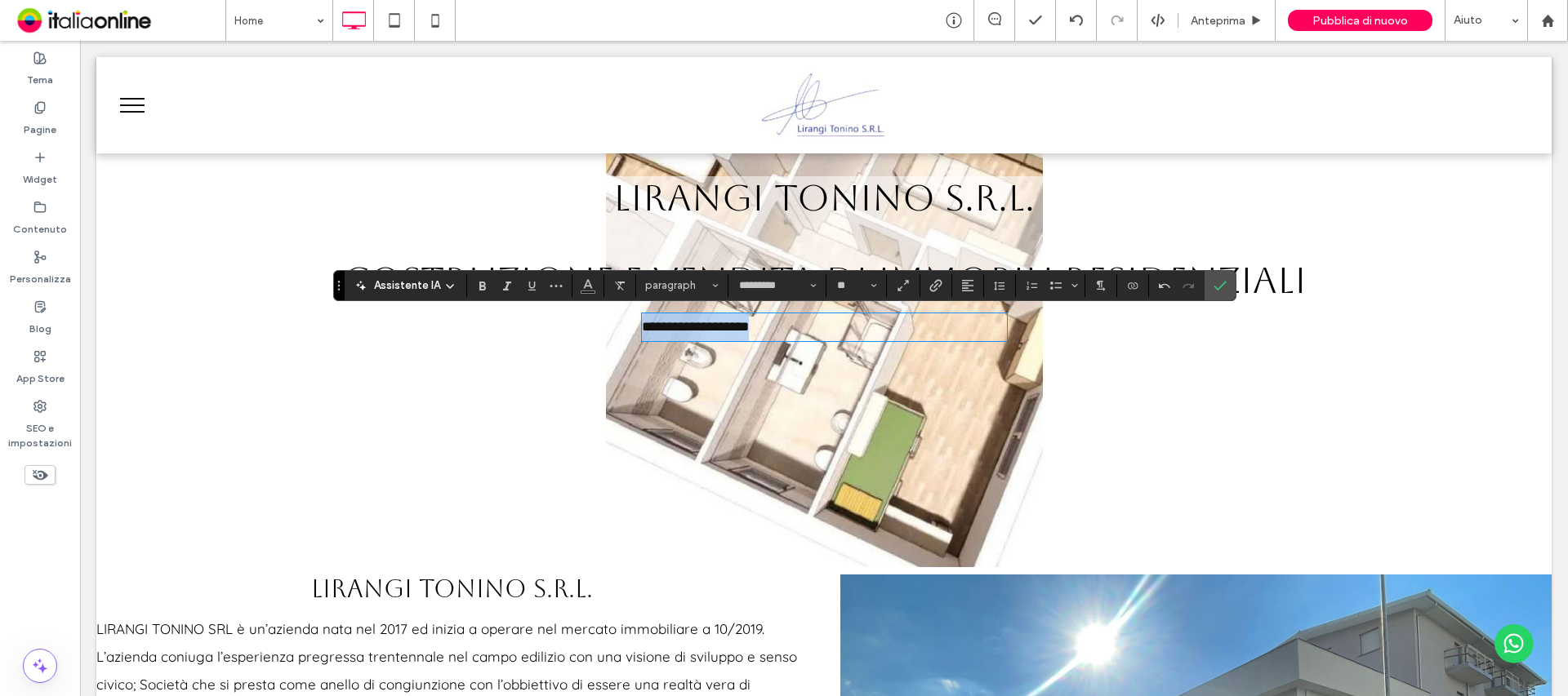
drag, startPoint x: 757, startPoint y: 329, endPoint x: 624, endPoint y: 322, distance: 133.2
click at [624, 322] on div "**********" at bounding box center [823, 258] width 1390 height 165
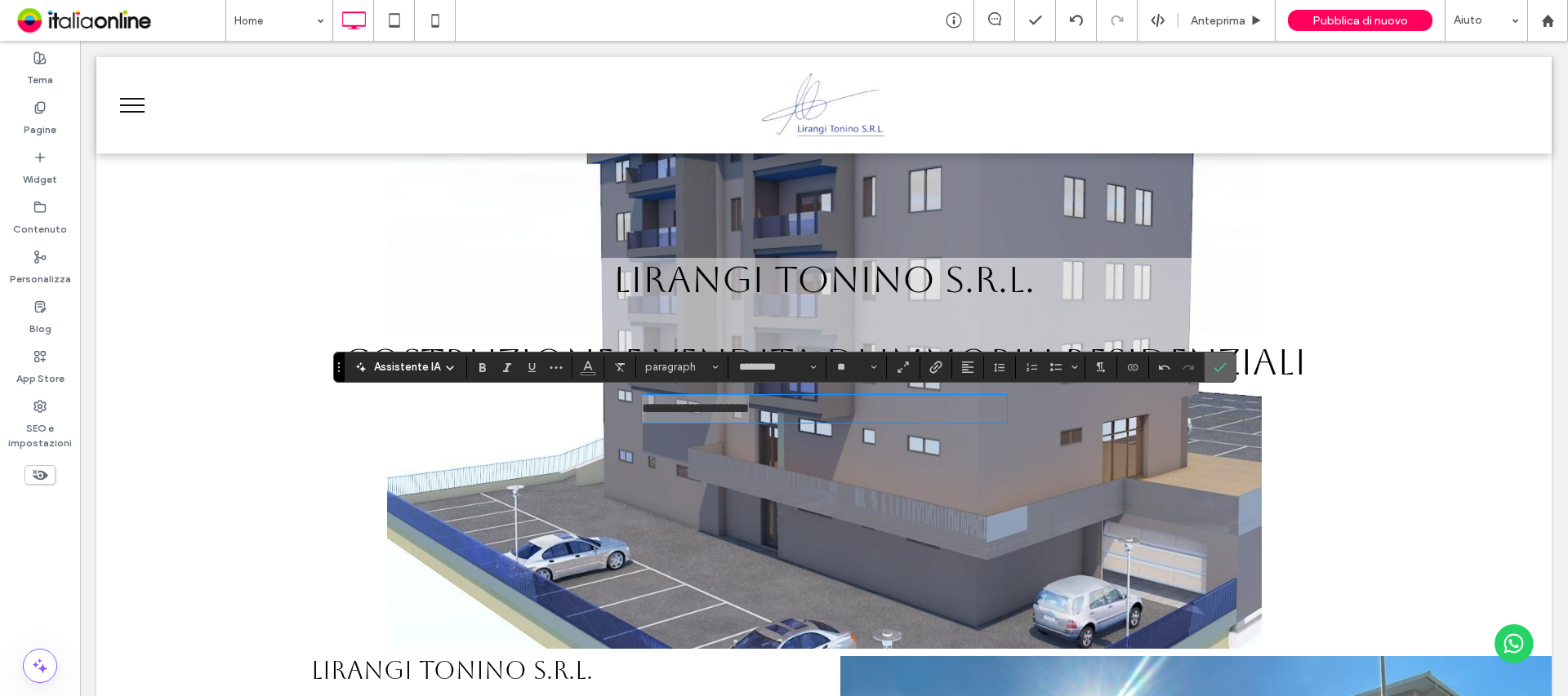
click at [1216, 361] on icon "Conferma" at bounding box center [1220, 367] width 13 height 13
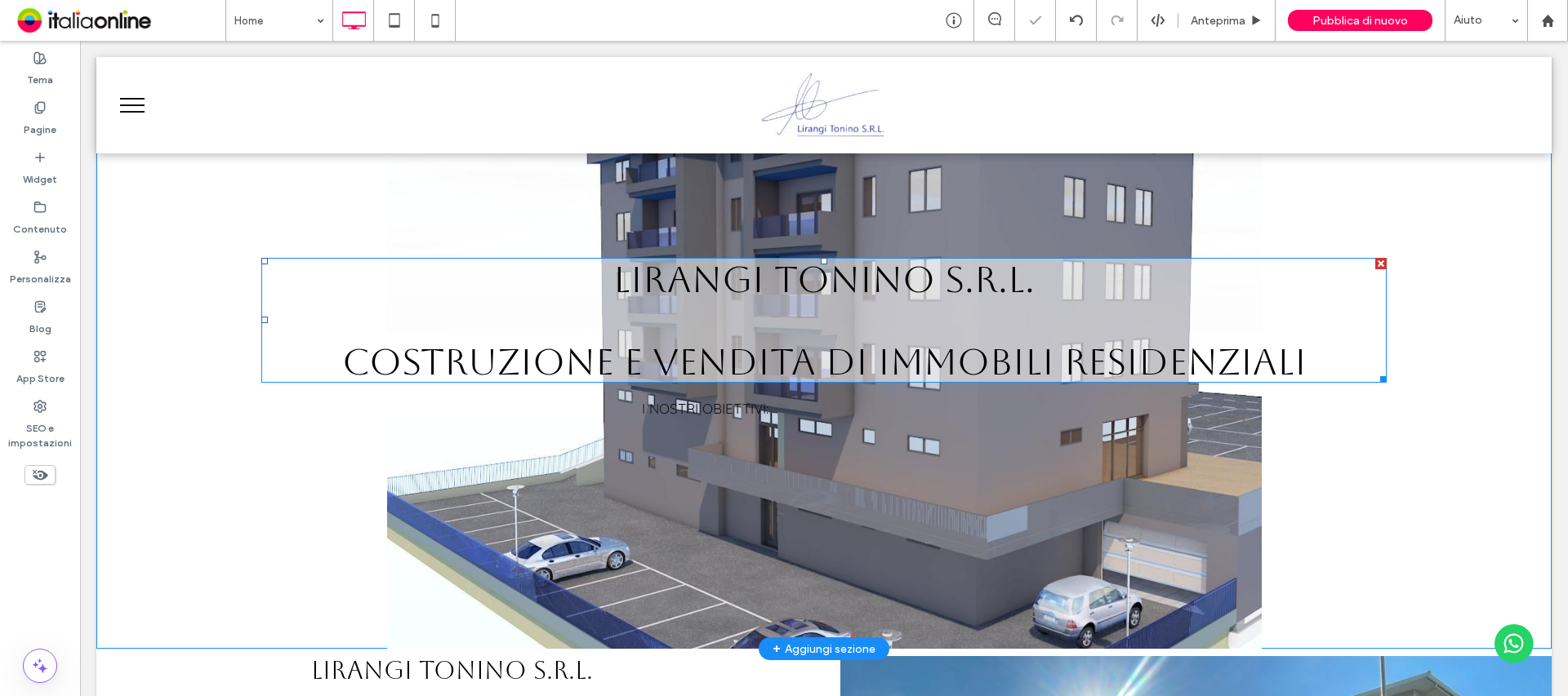
click at [1094, 361] on span "Costruzione e vendita di immobili residenziali" at bounding box center [824, 362] width 964 height 42
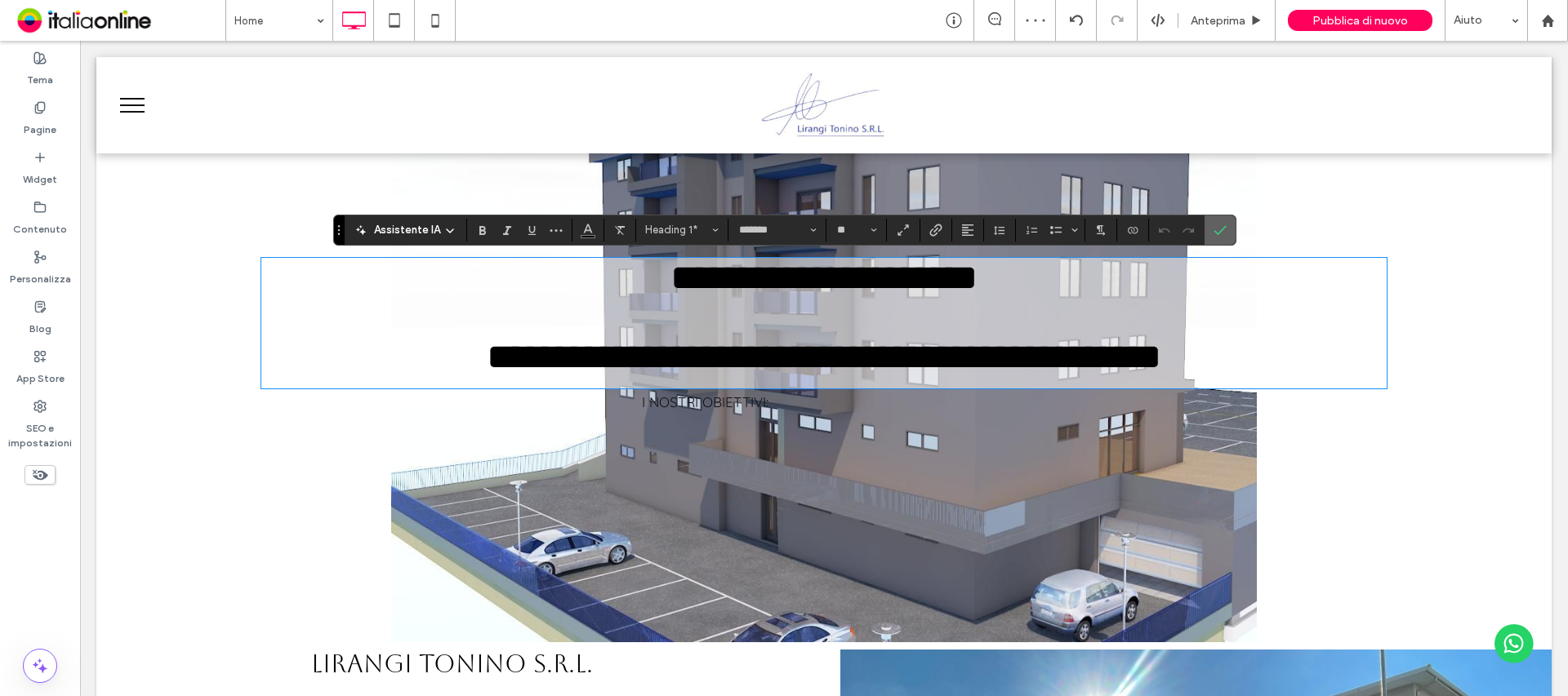
click at [1209, 231] on label "Conferma" at bounding box center [1220, 229] width 25 height 30
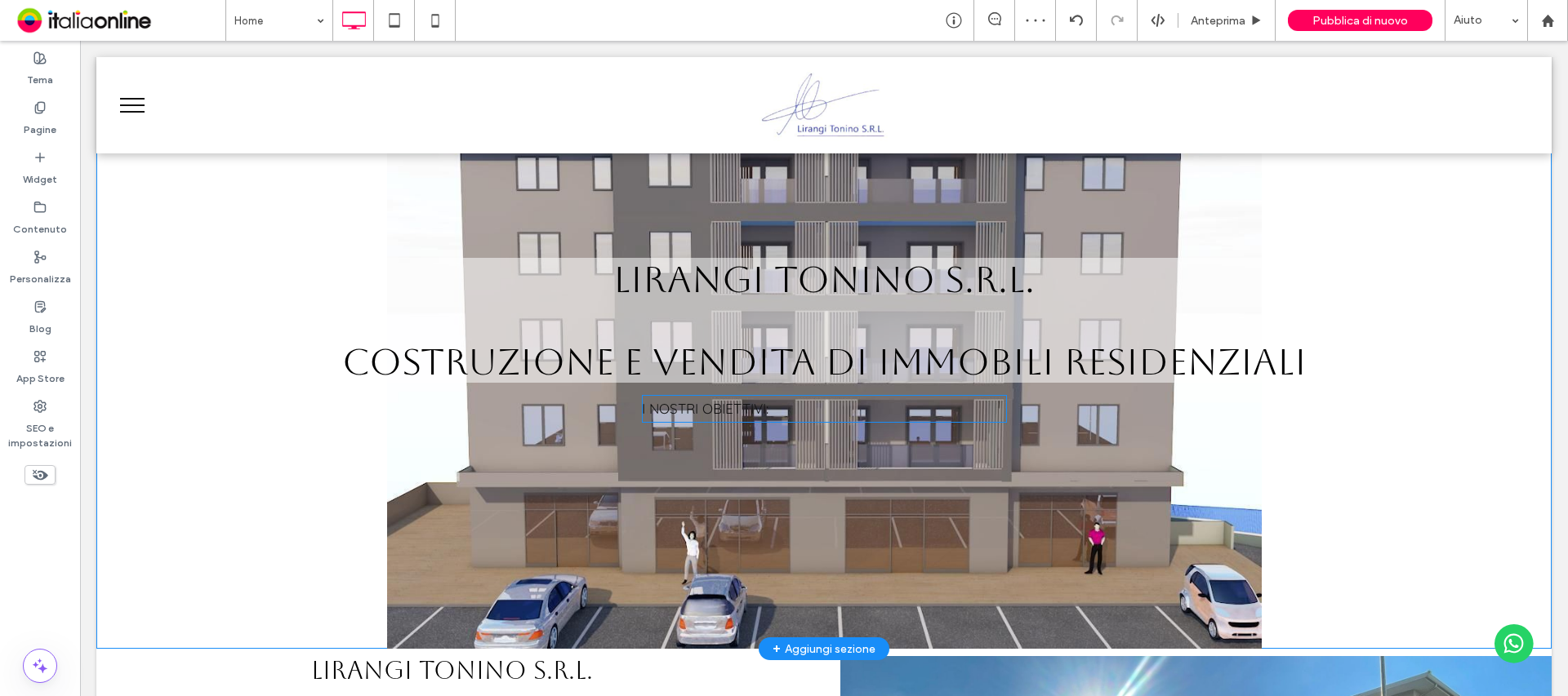
click at [724, 404] on span "I NOSTRI OBIETTIVI: ﻿" at bounding box center [705, 408] width 126 height 17
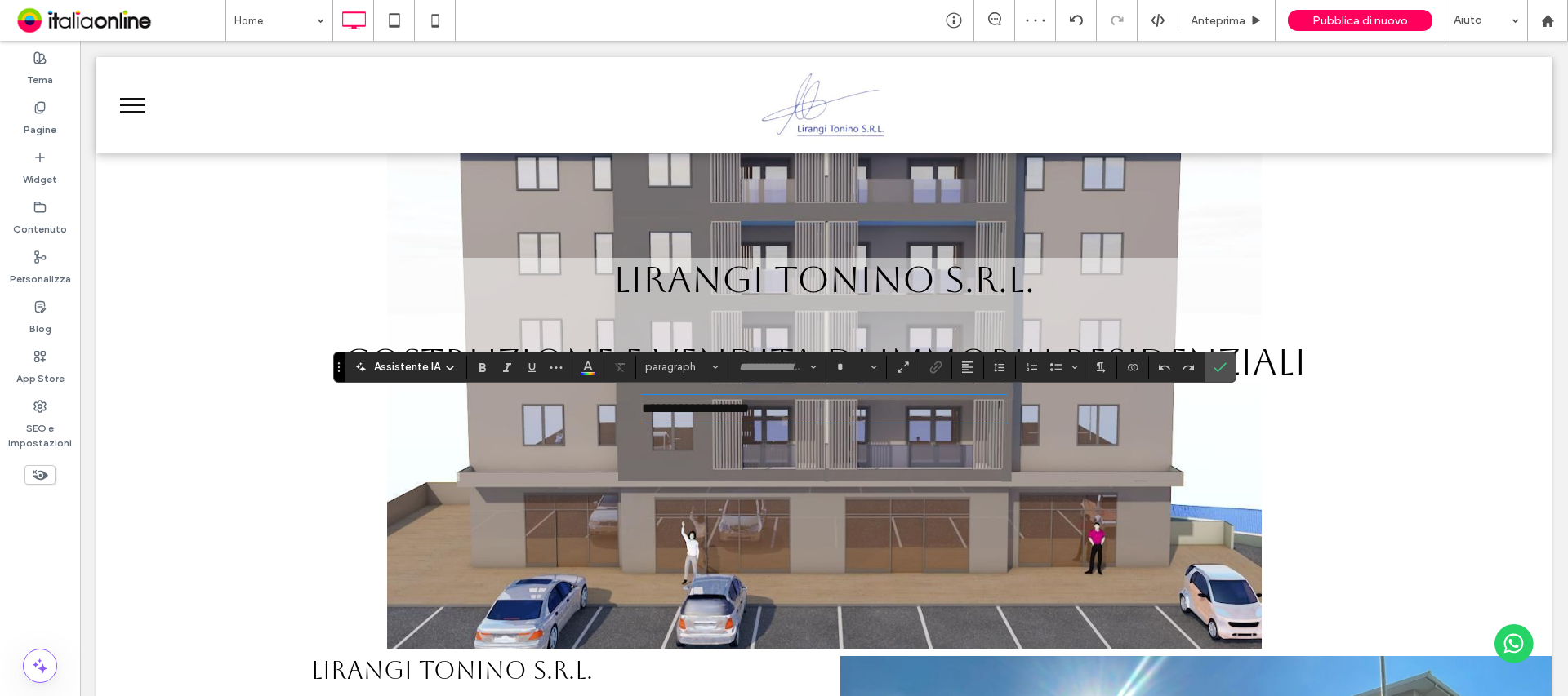
type input "*********"
type input "**"
click at [724, 404] on span "**********" at bounding box center [695, 408] width 107 height 14
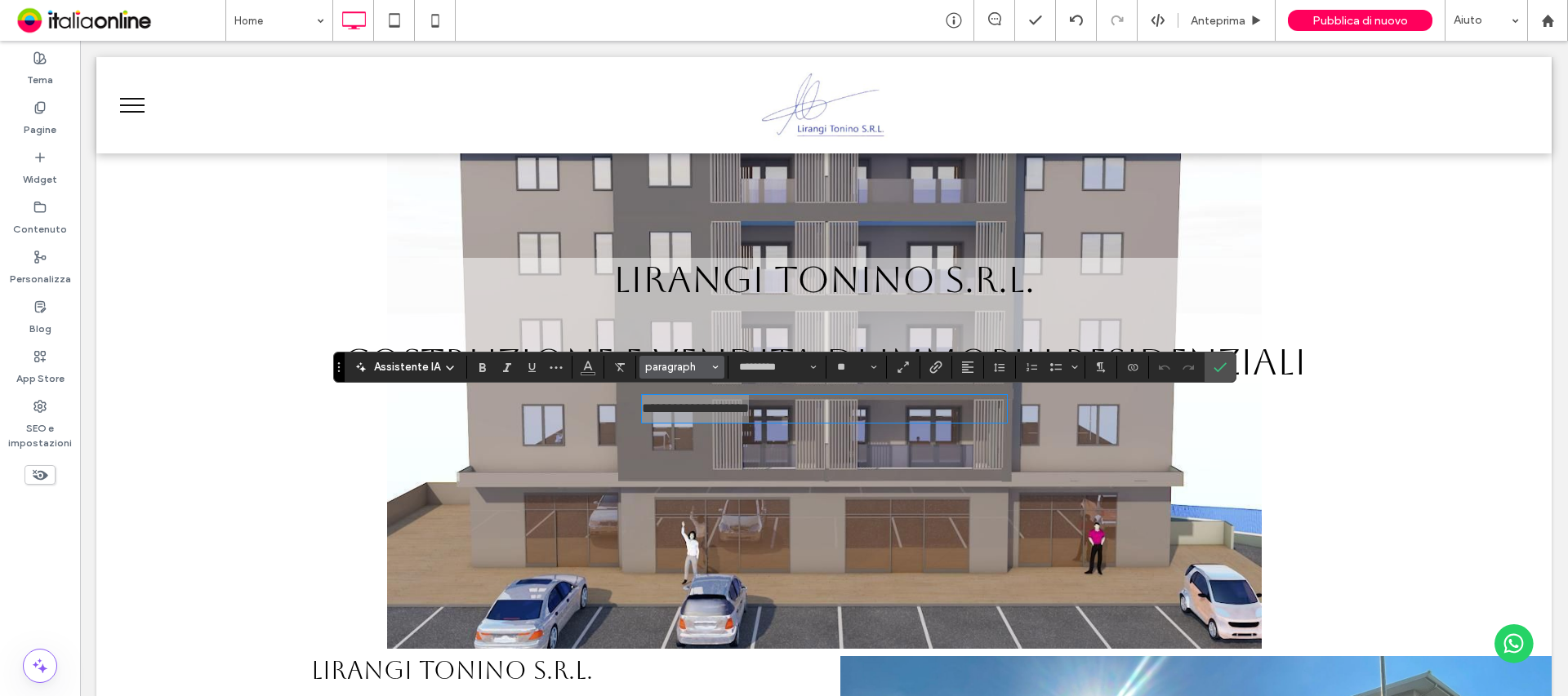
click at [715, 356] on button "paragraph" at bounding box center [682, 367] width 85 height 23
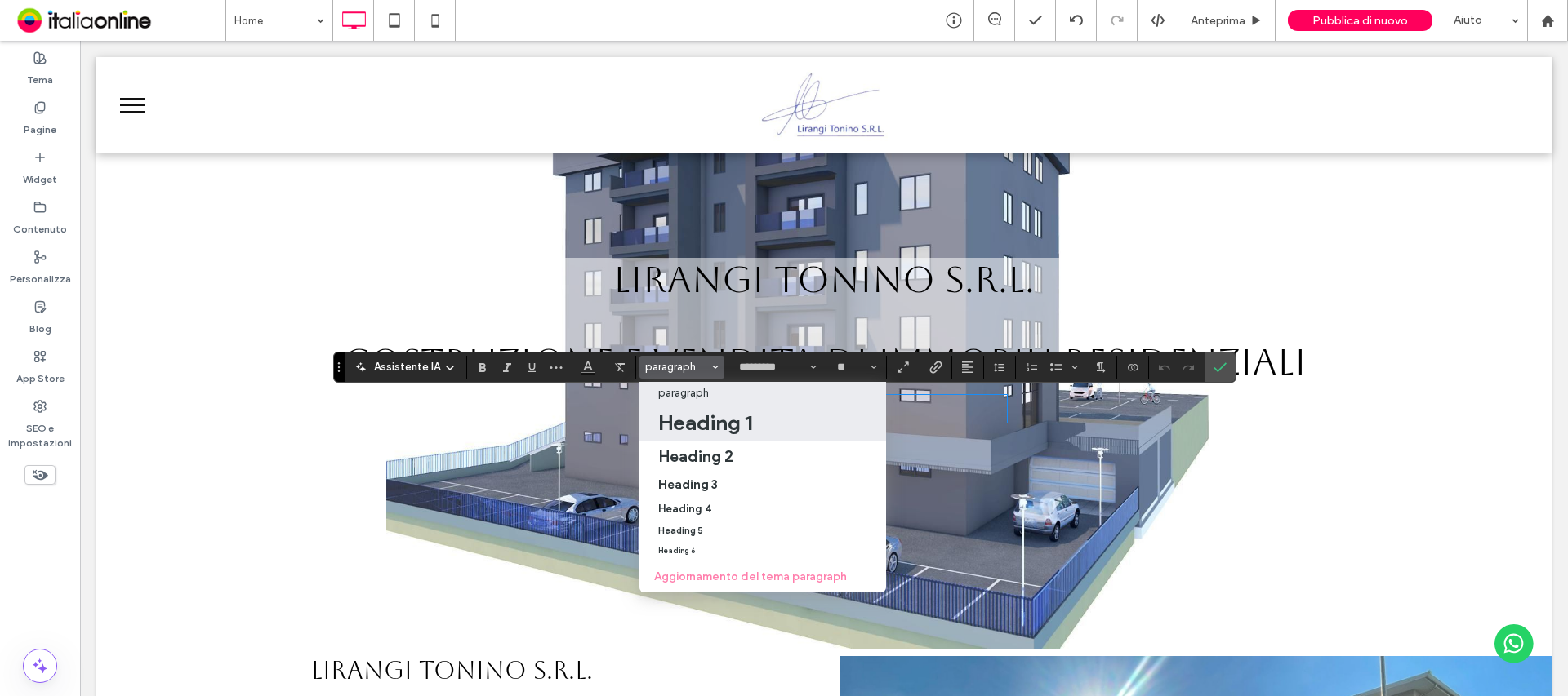
click at [783, 431] on div "Heading 1" at bounding box center [763, 423] width 211 height 26
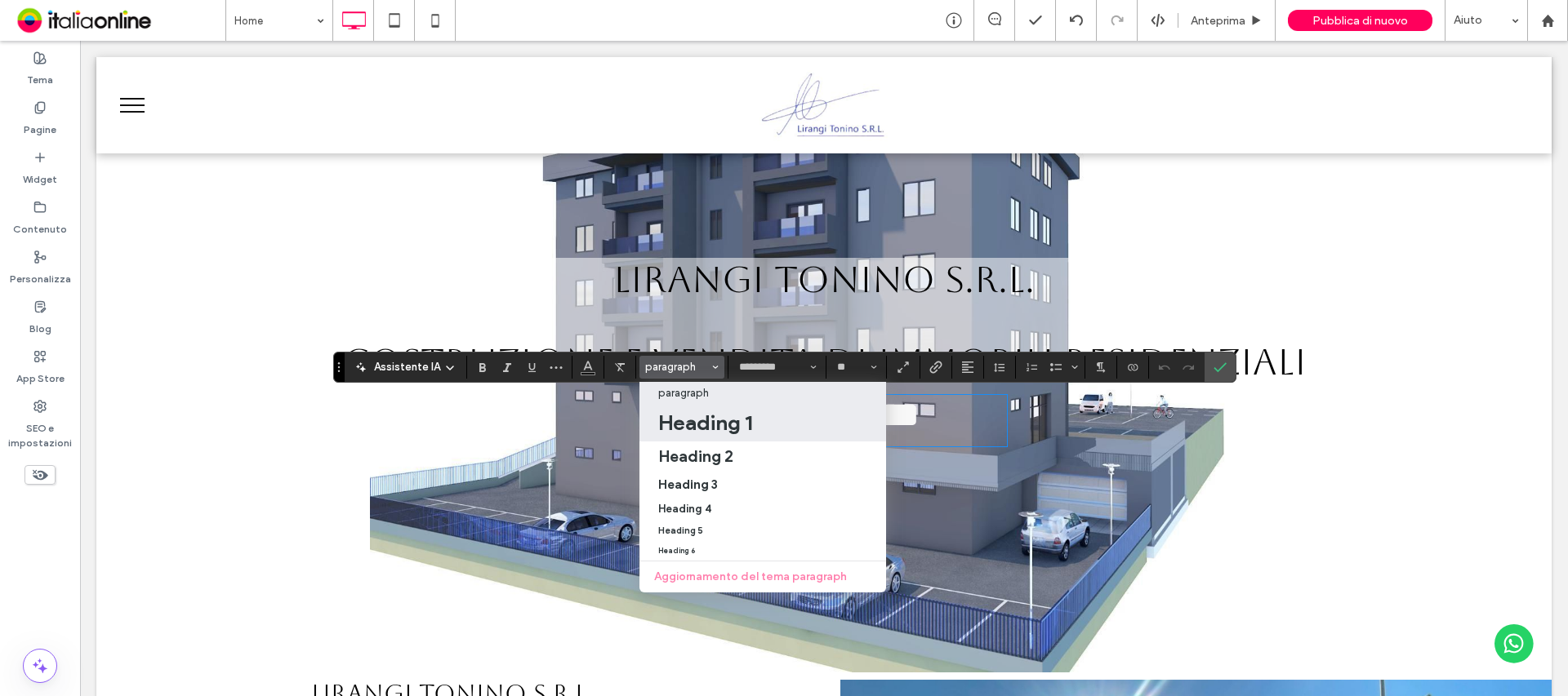
type input "*******"
type input "**"
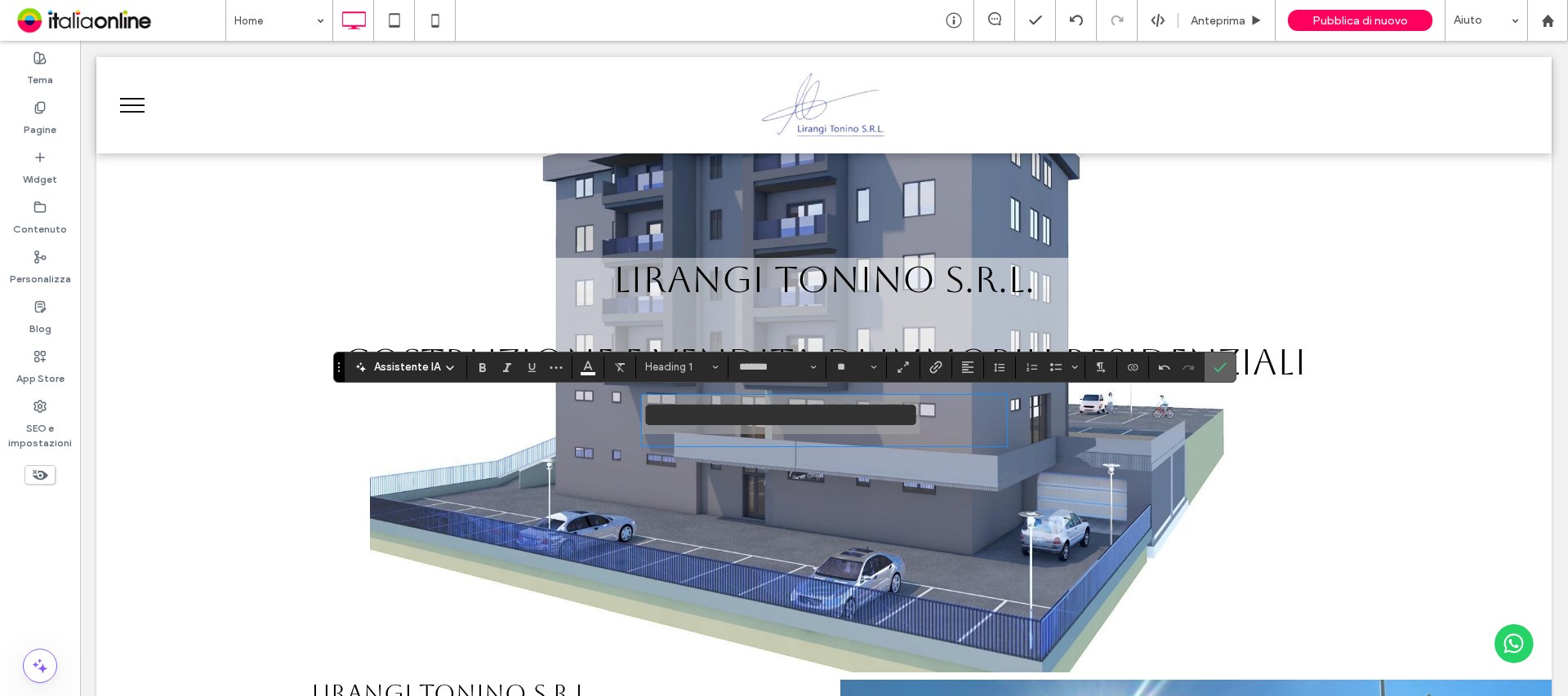
click at [1214, 367] on icon "Conferma" at bounding box center [1220, 367] width 13 height 13
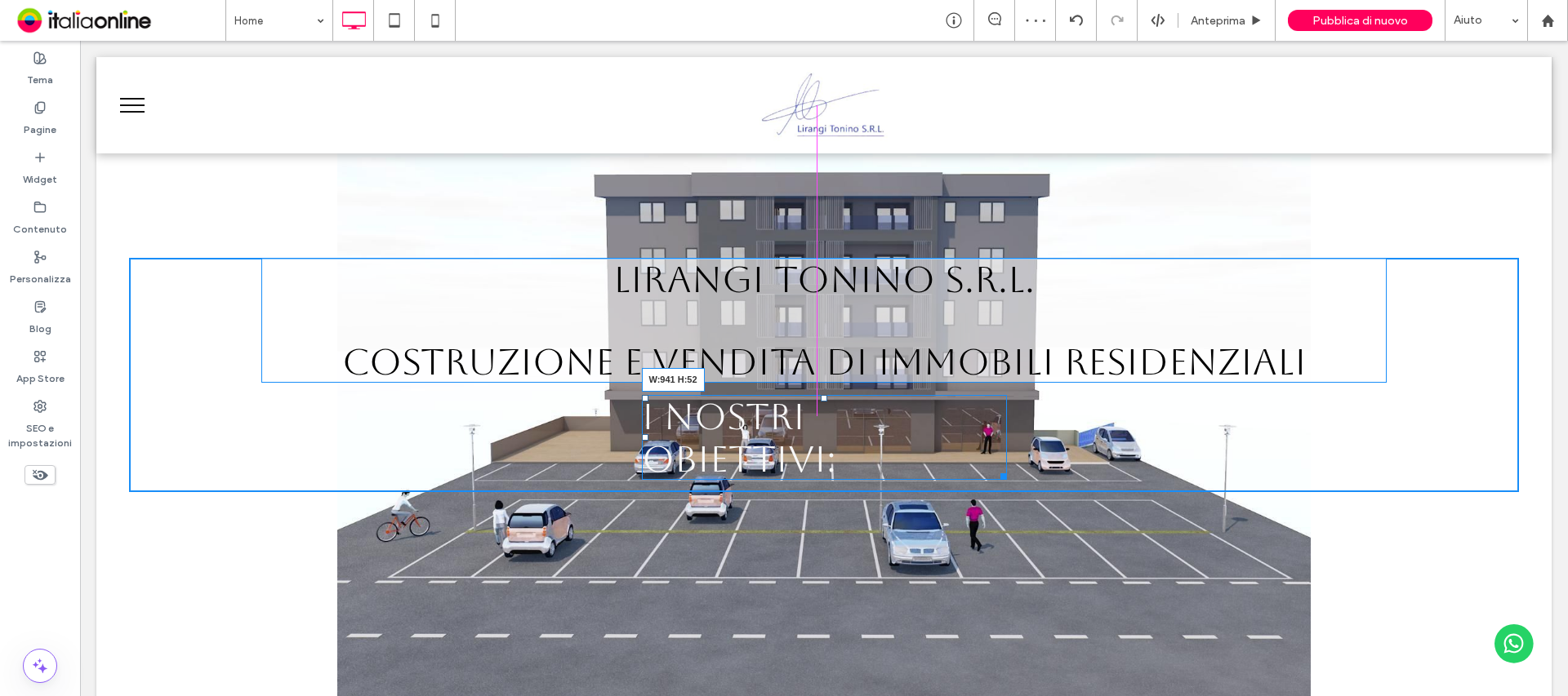
drag, startPoint x: 991, startPoint y: 476, endPoint x: 1194, endPoint y: 461, distance: 203.6
click at [1194, 461] on div "LIRANGI TONINO S.R.L. Costruzione e vendita di immobili residenziali I NOSTRI O…" at bounding box center [824, 375] width 1455 height 688
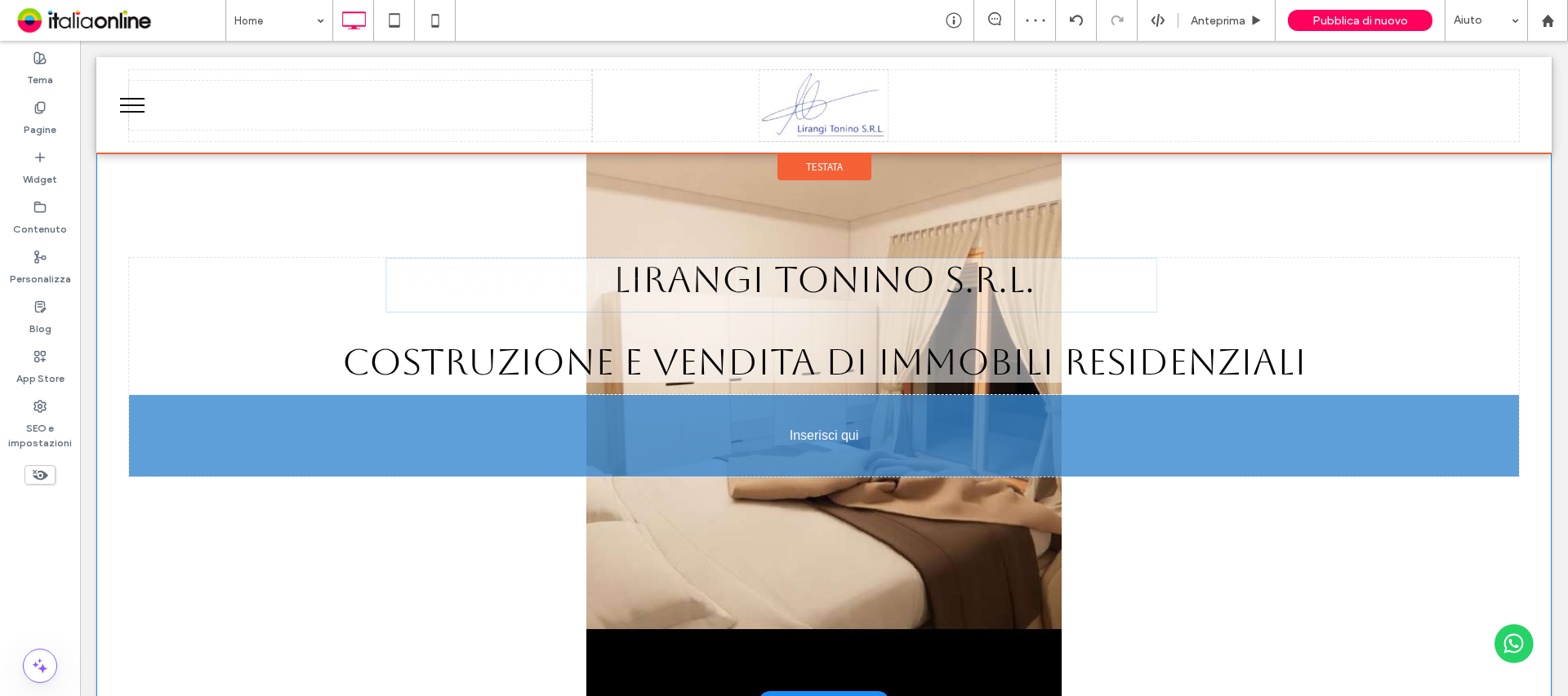
drag, startPoint x: 681, startPoint y: 412, endPoint x: 911, endPoint y: 421, distance: 230.2
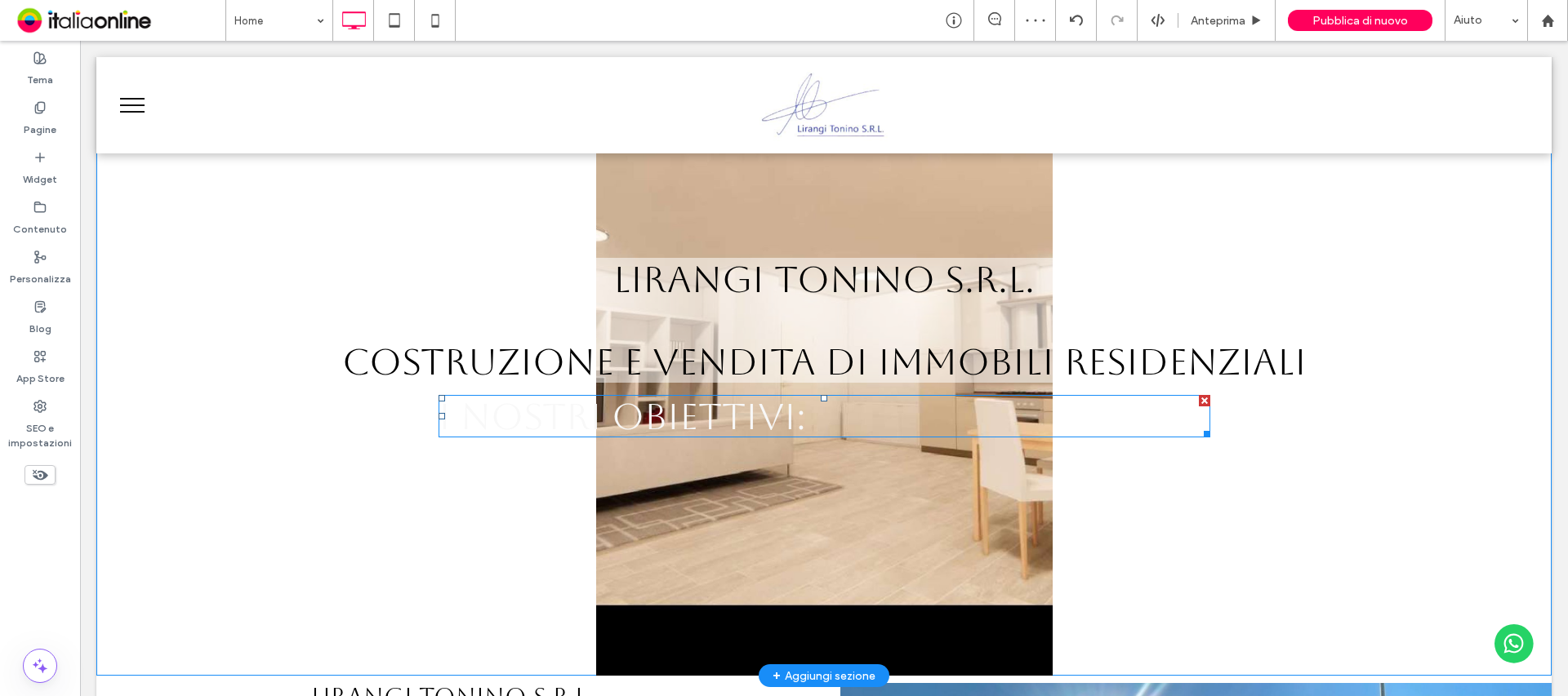
click at [739, 417] on span "I NOSTRI OBIETTIVI:" at bounding box center [623, 417] width 368 height 42
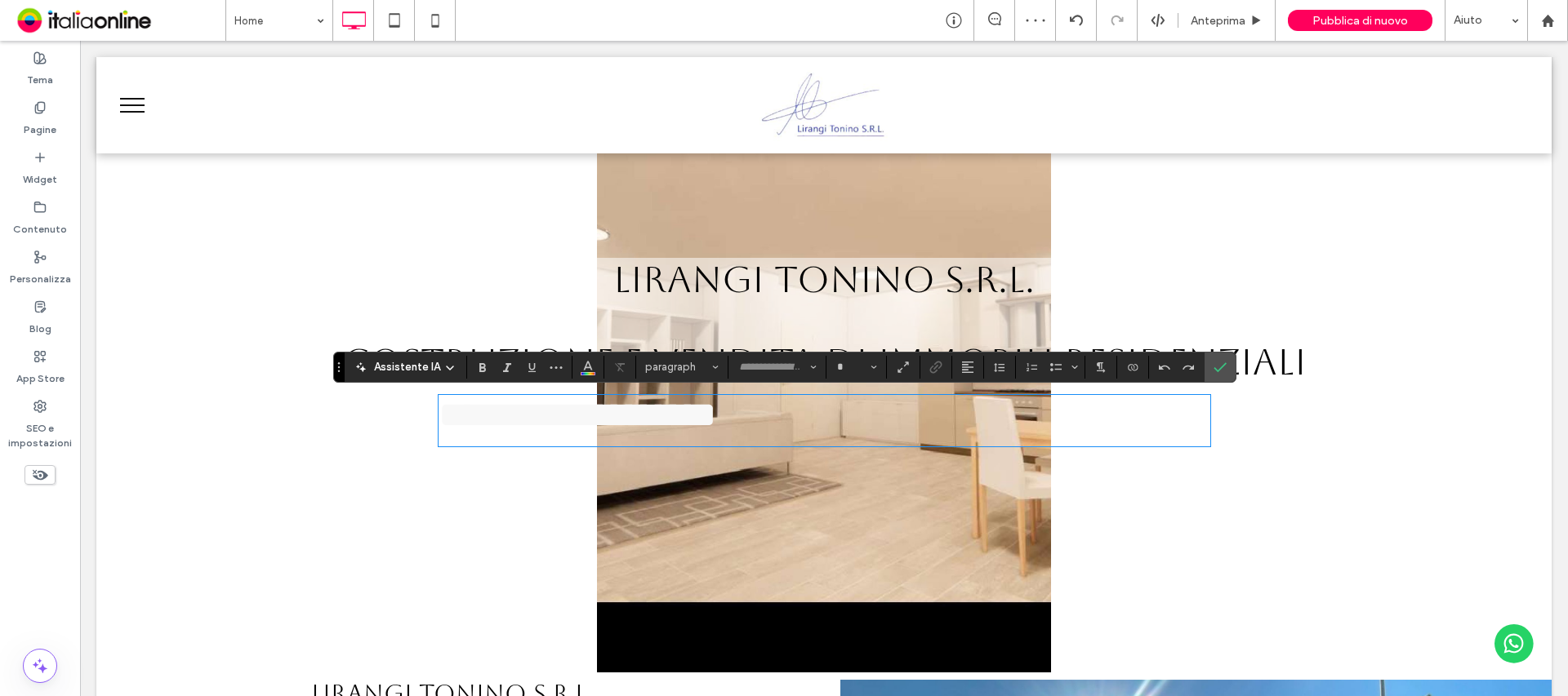
type input "*******"
type input "**"
click at [716, 417] on span "**********" at bounding box center [578, 415] width 278 height 36
drag, startPoint x: 806, startPoint y: 410, endPoint x: 405, endPoint y: 401, distance: 401.1
click at [405, 401] on div "**********" at bounding box center [823, 352] width 1390 height 189
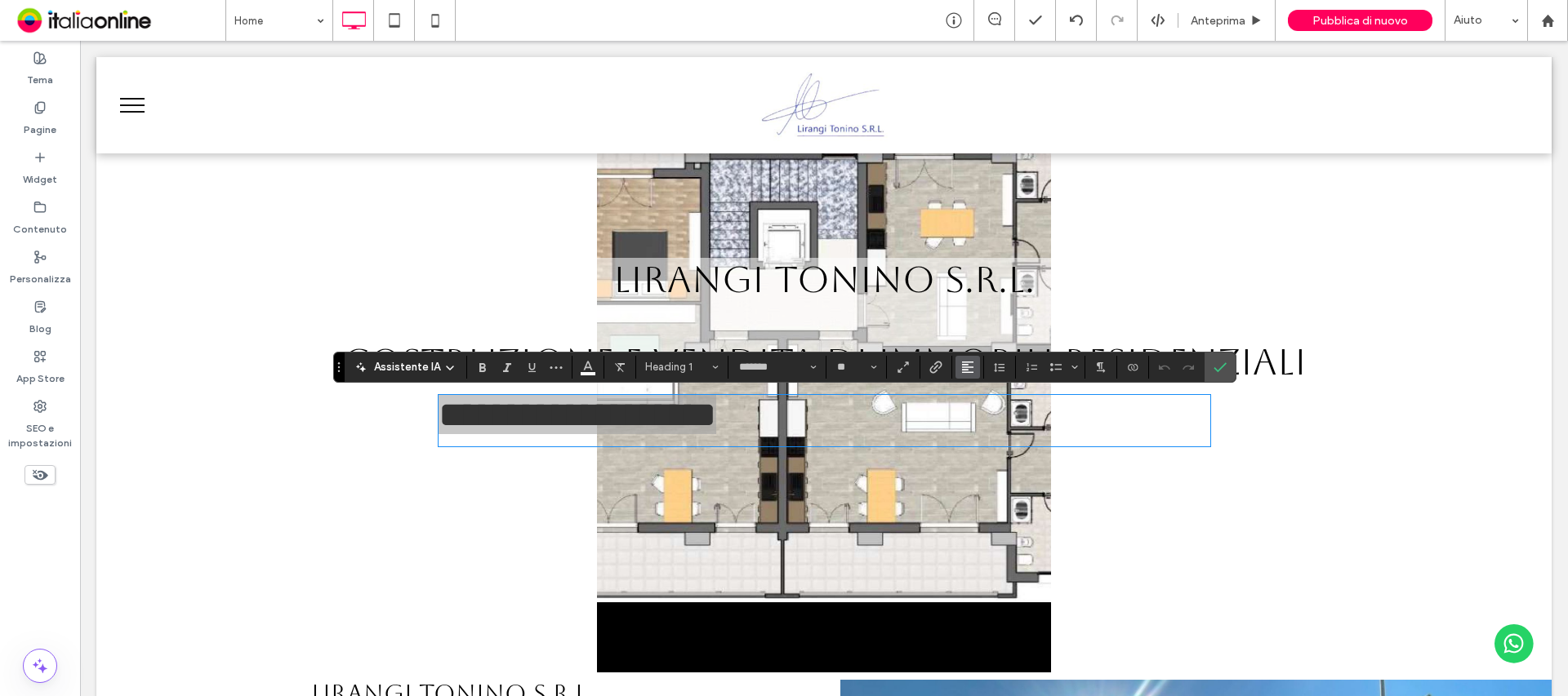
click at [964, 373] on icon "Allineamento" at bounding box center [967, 367] width 13 height 13
click at [983, 424] on label "ui.textEditor.alignment.center" at bounding box center [983, 417] width 57 height 24
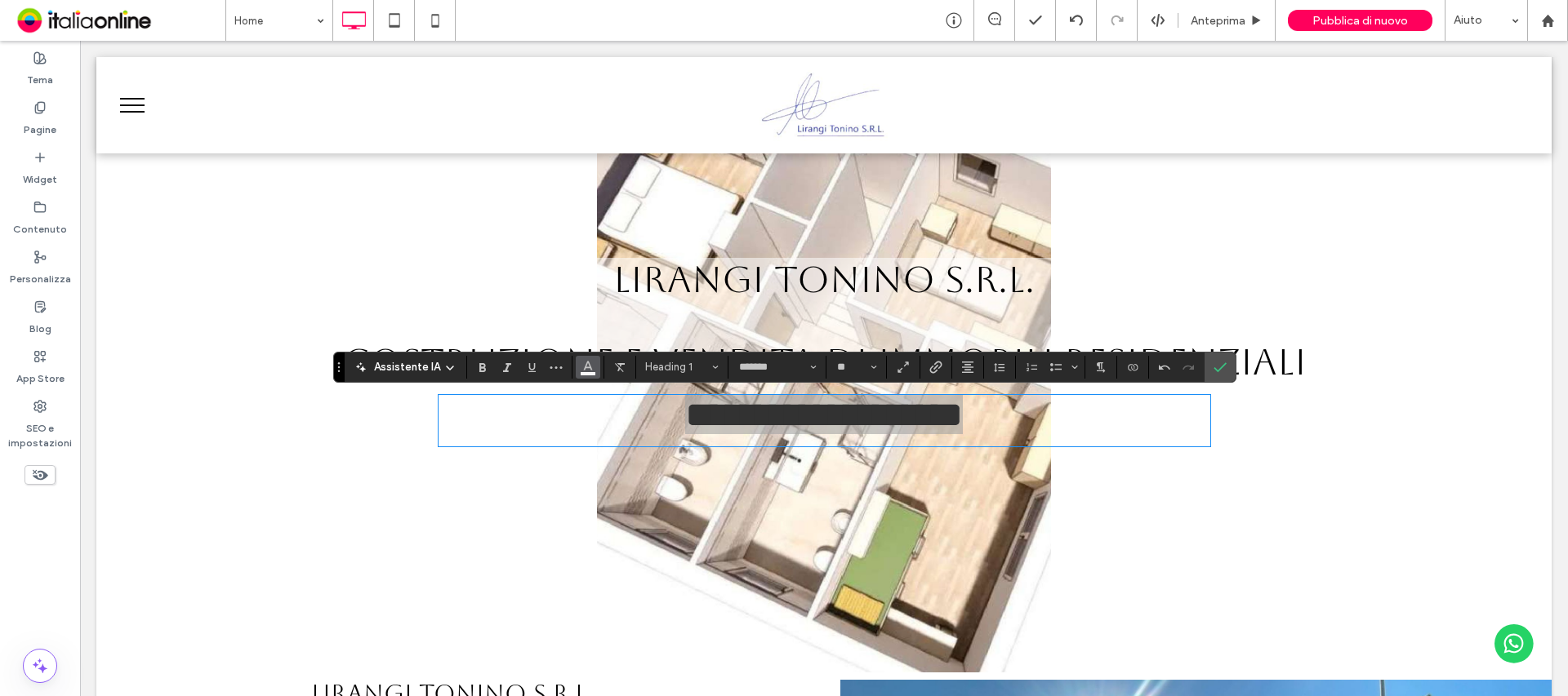
click at [589, 363] on icon "Colore" at bounding box center [587, 365] width 13 height 13
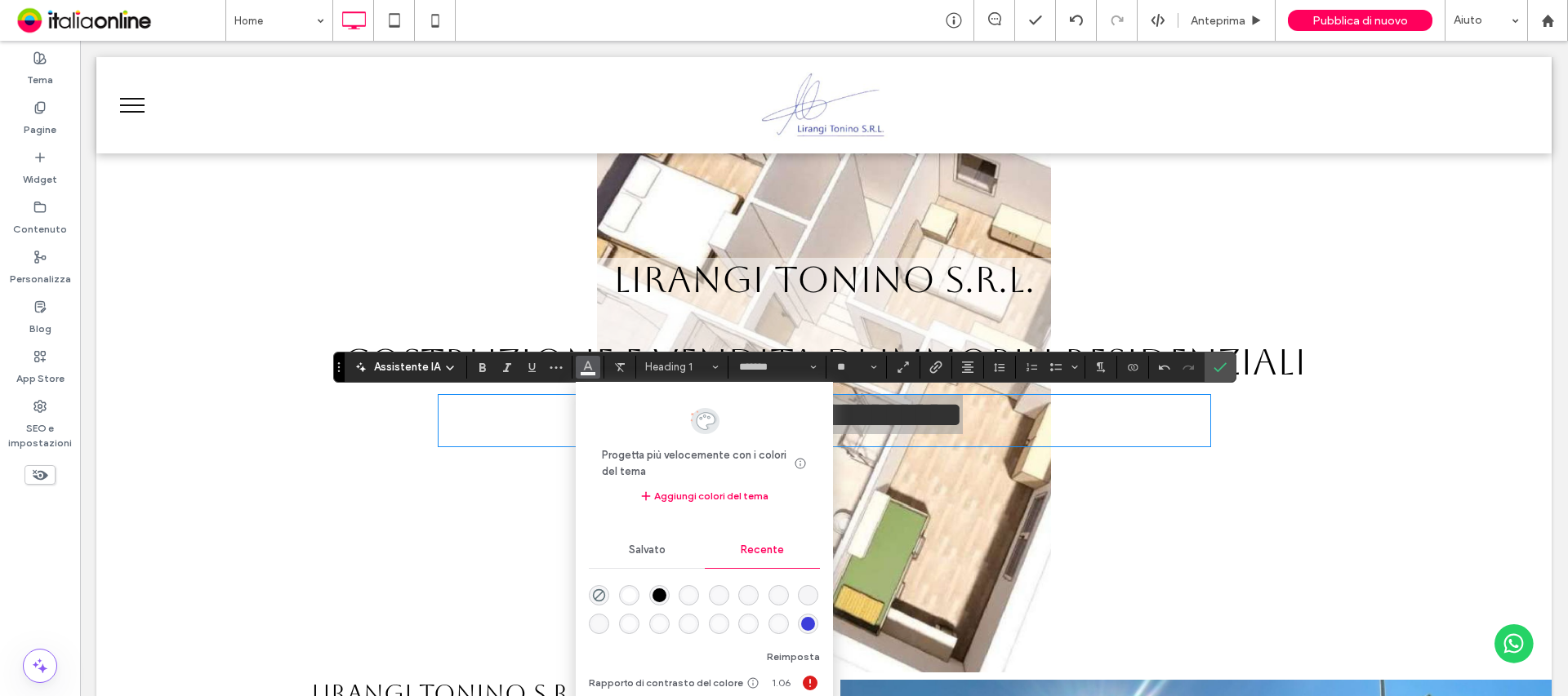
click at [659, 590] on div "rgba(0, 0, 0, 1)" at bounding box center [659, 595] width 14 height 14
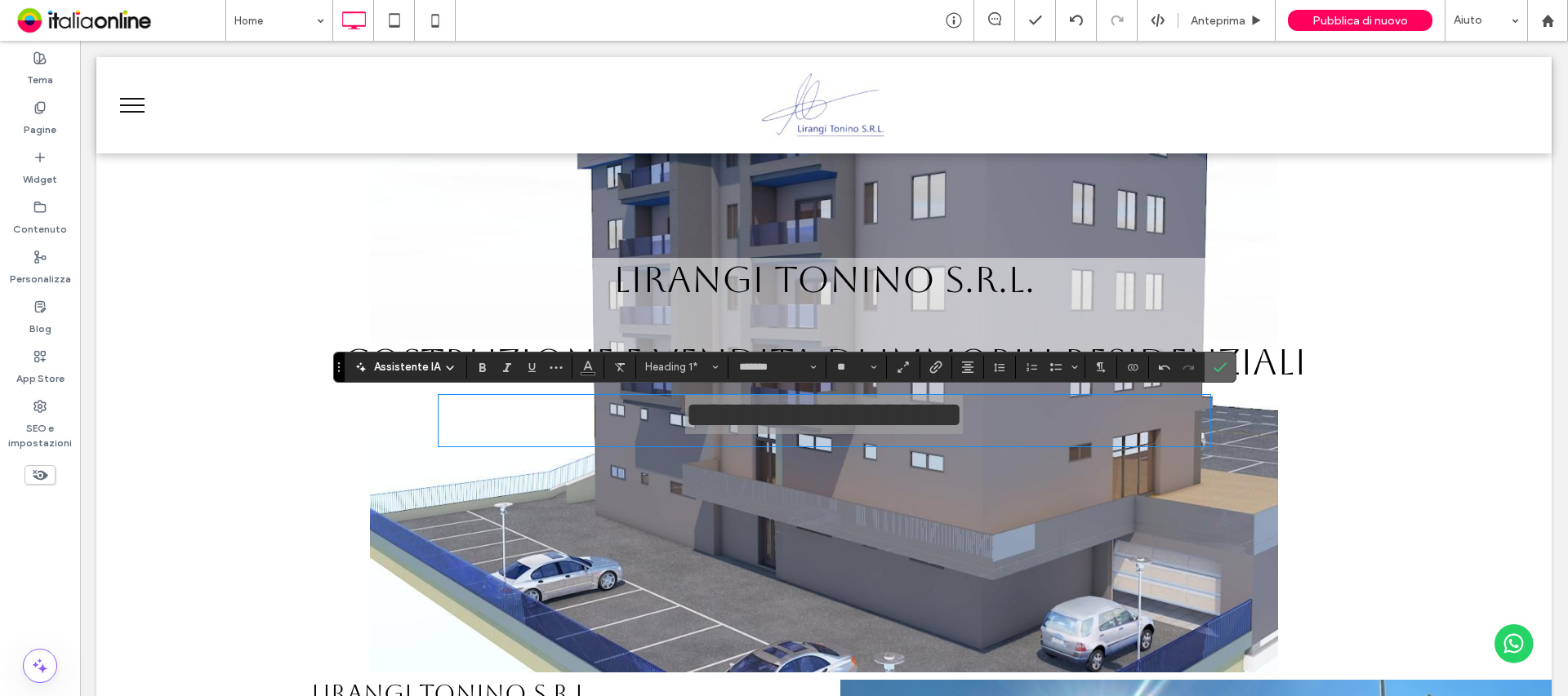
click at [1228, 367] on label "Conferma" at bounding box center [1220, 367] width 25 height 30
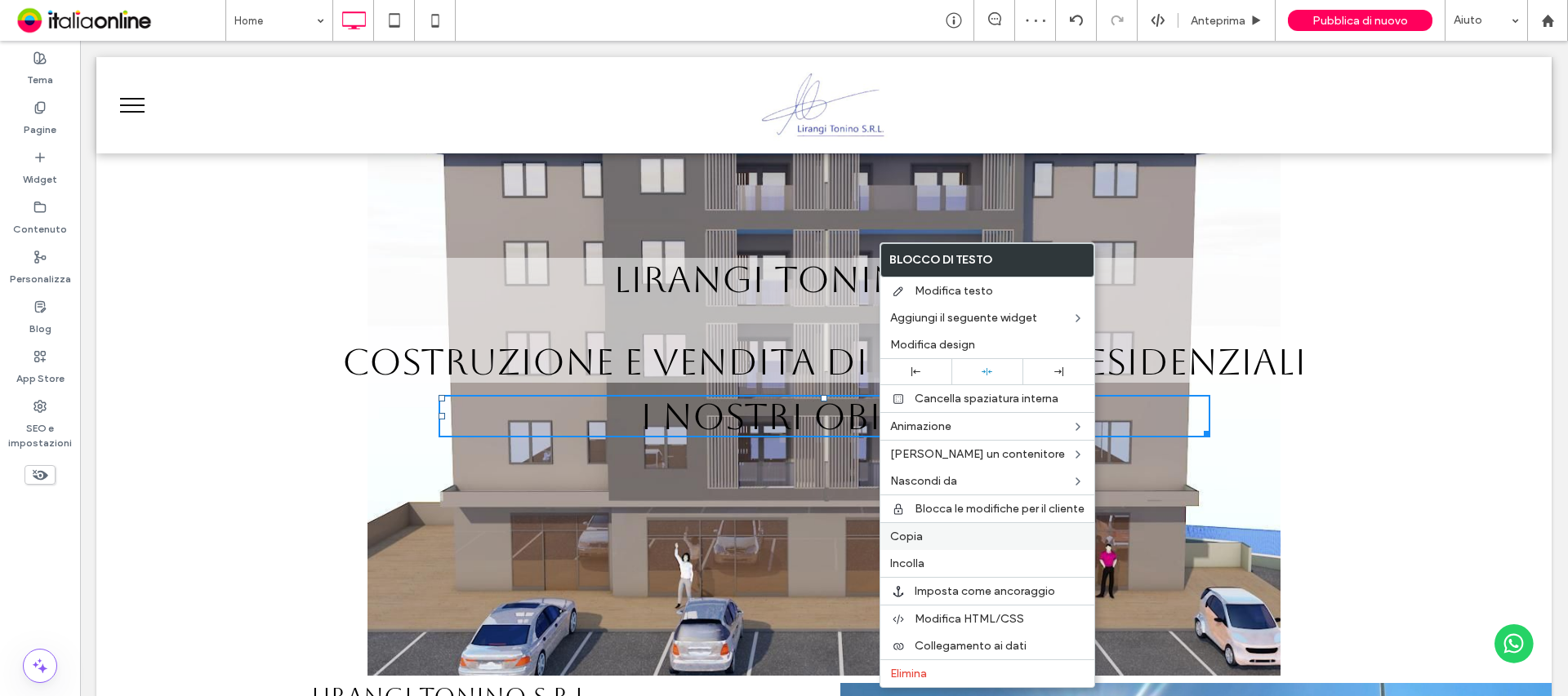
click at [966, 544] on div "Copia" at bounding box center [987, 536] width 214 height 28
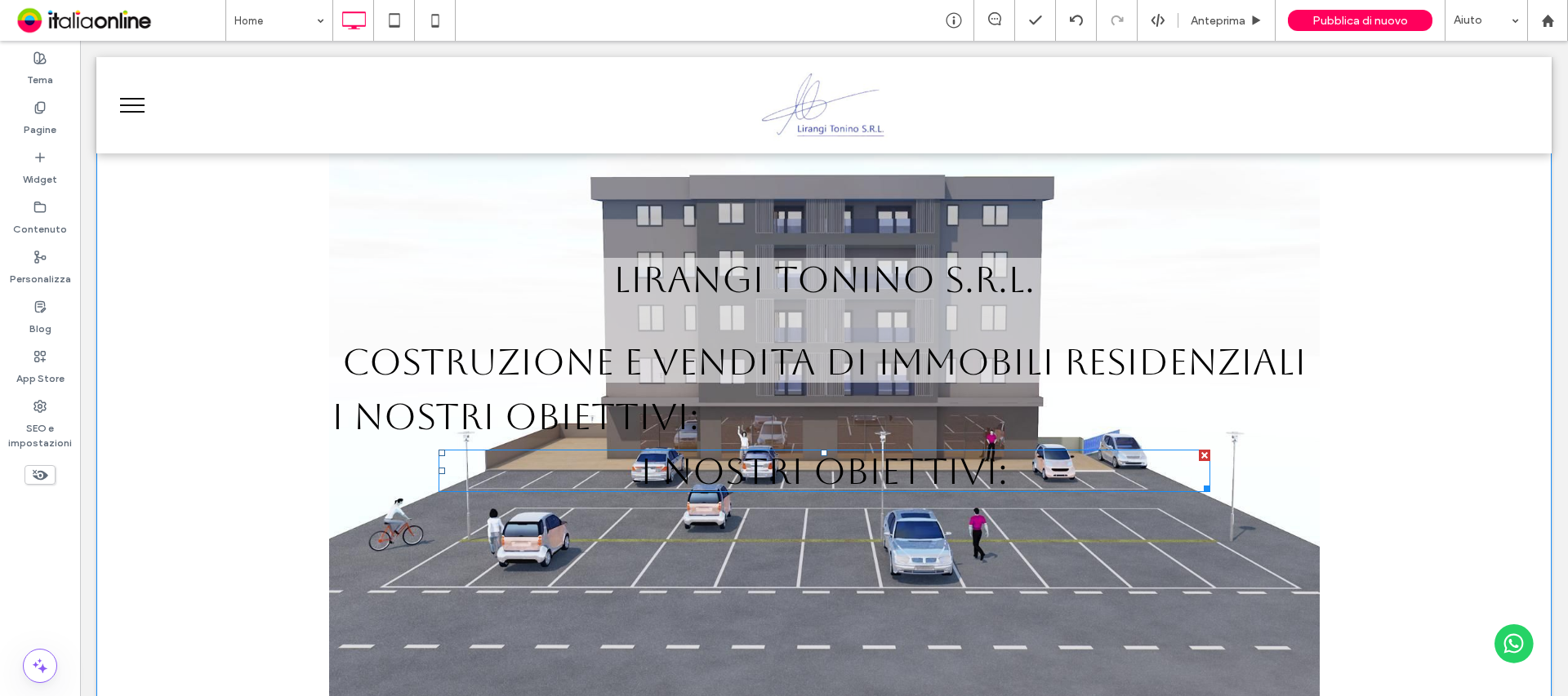
click at [773, 468] on span "I NOSTRI OBIETTIVI:" at bounding box center [824, 471] width 368 height 42
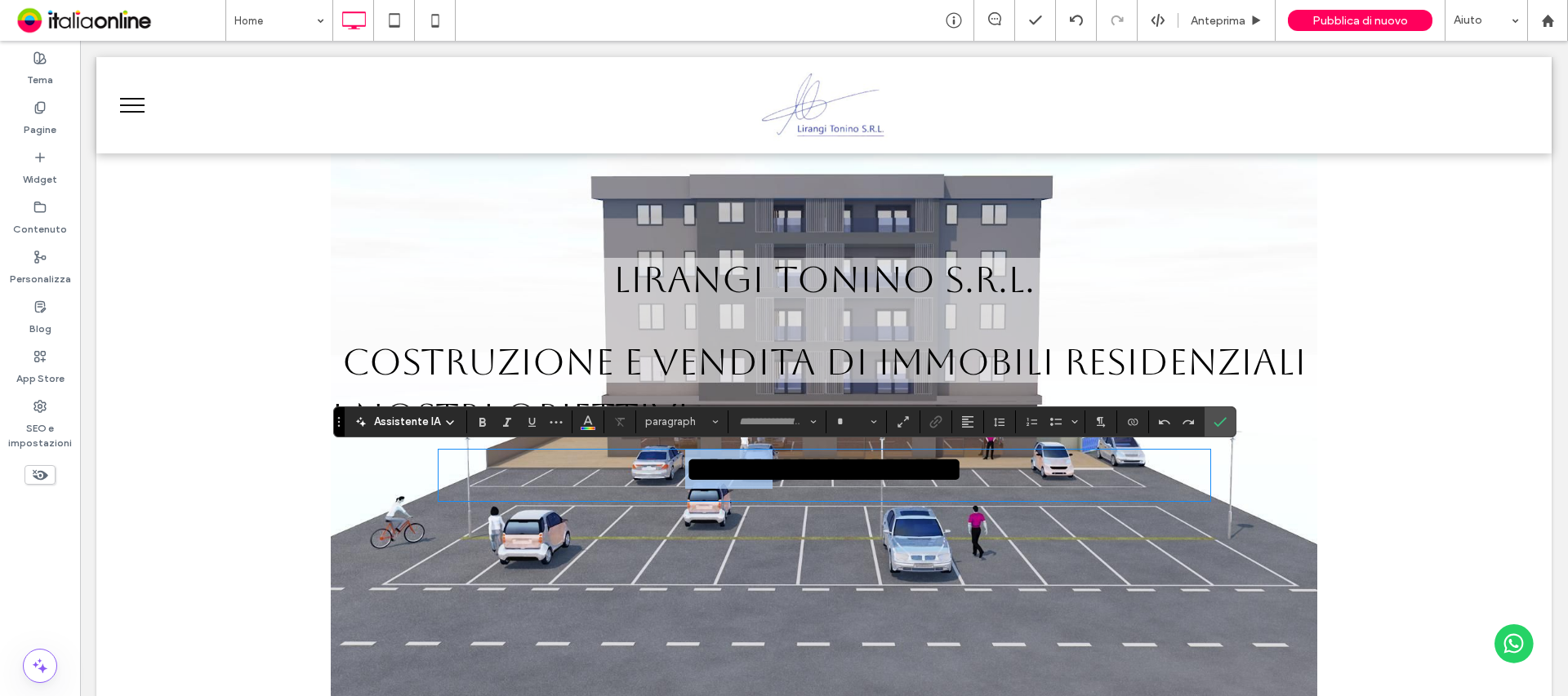
type input "*******"
type input "**"
click at [908, 470] on span "**********" at bounding box center [824, 469] width 278 height 36
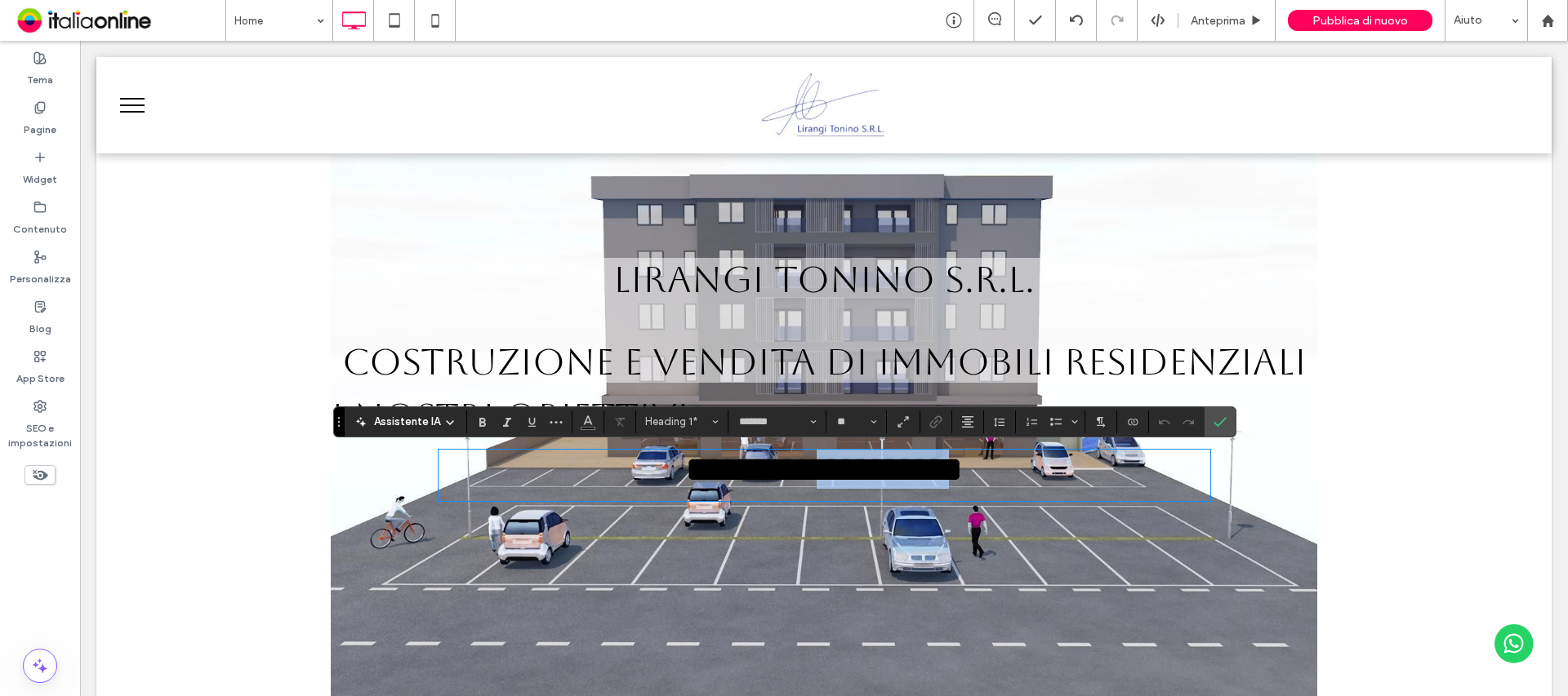
click at [908, 470] on span "**********" at bounding box center [824, 469] width 278 height 36
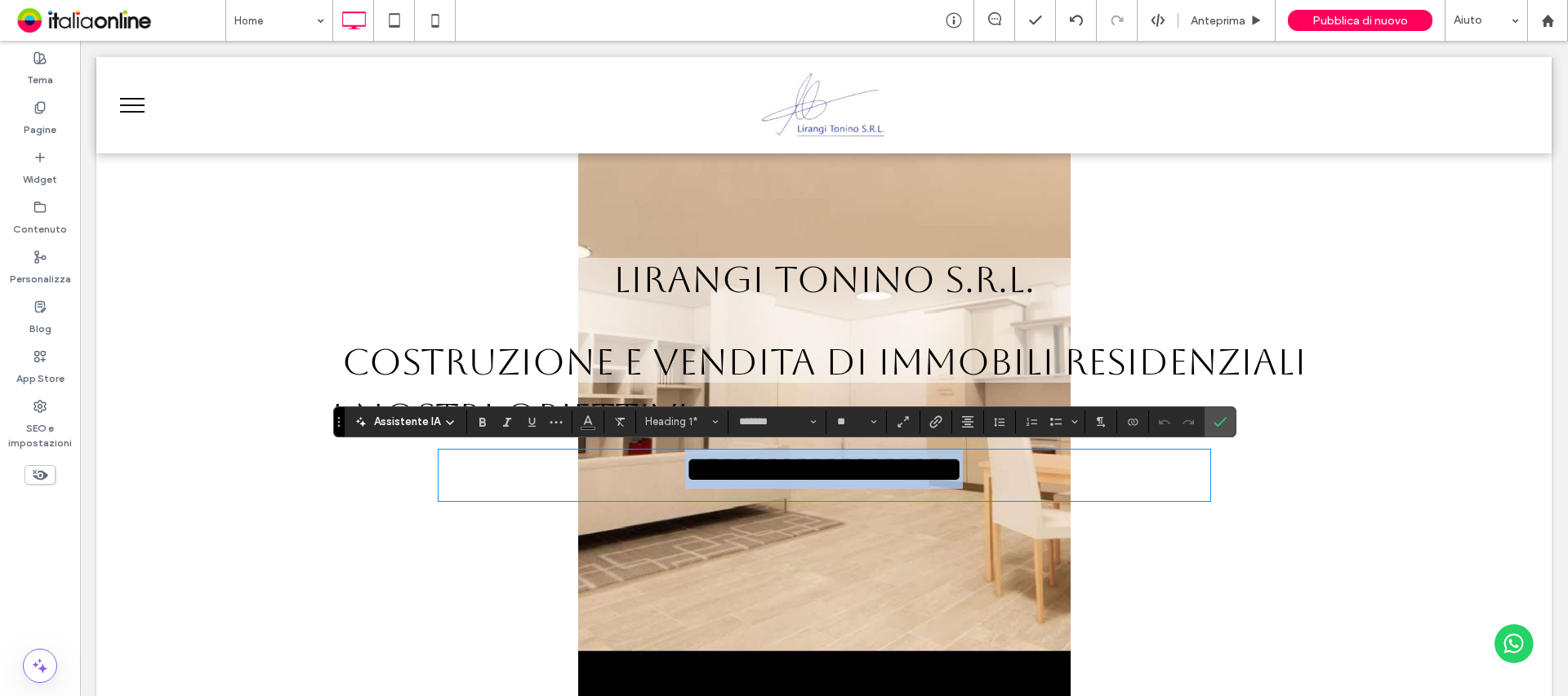
click at [867, 465] on span "**********" at bounding box center [824, 469] width 278 height 36
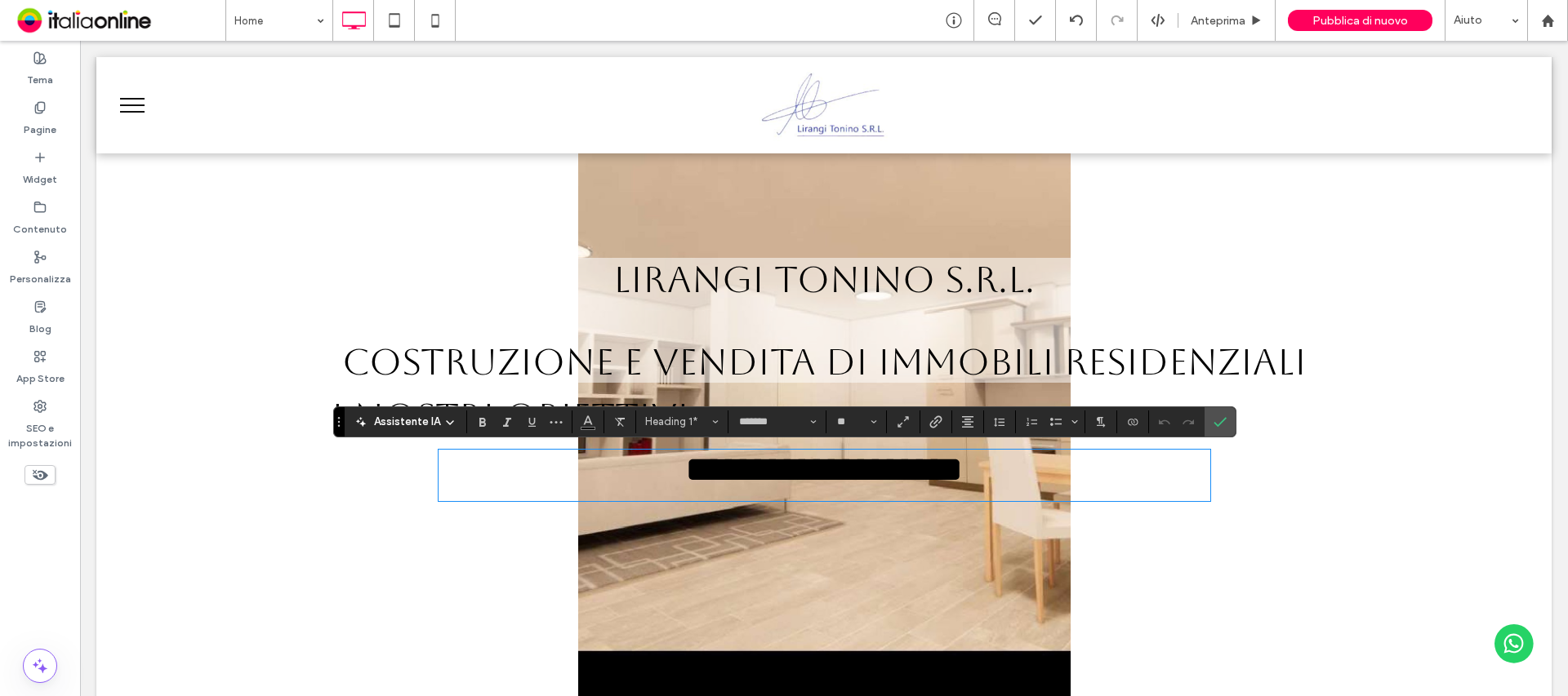
click at [867, 465] on span "**********" at bounding box center [824, 469] width 278 height 36
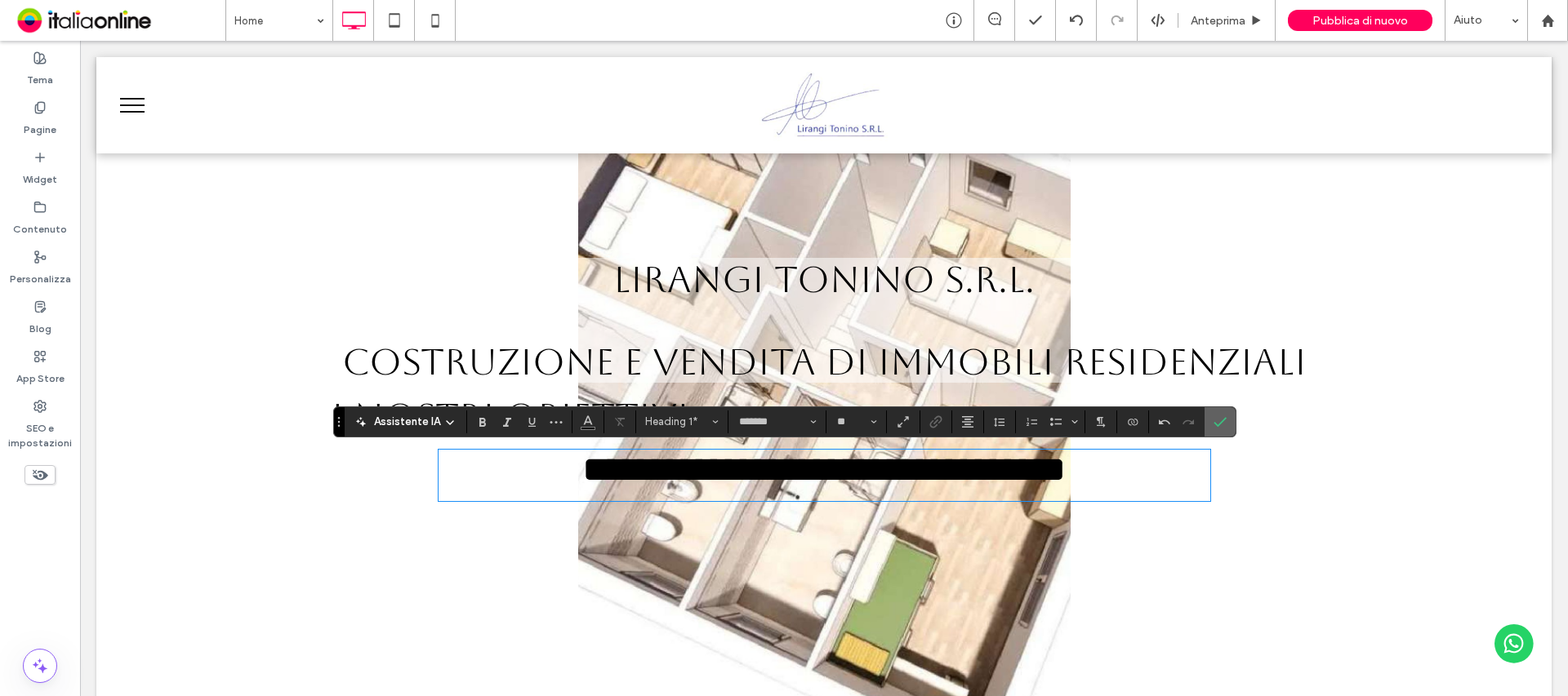
click at [1216, 429] on span "Conferma" at bounding box center [1217, 422] width 8 height 30
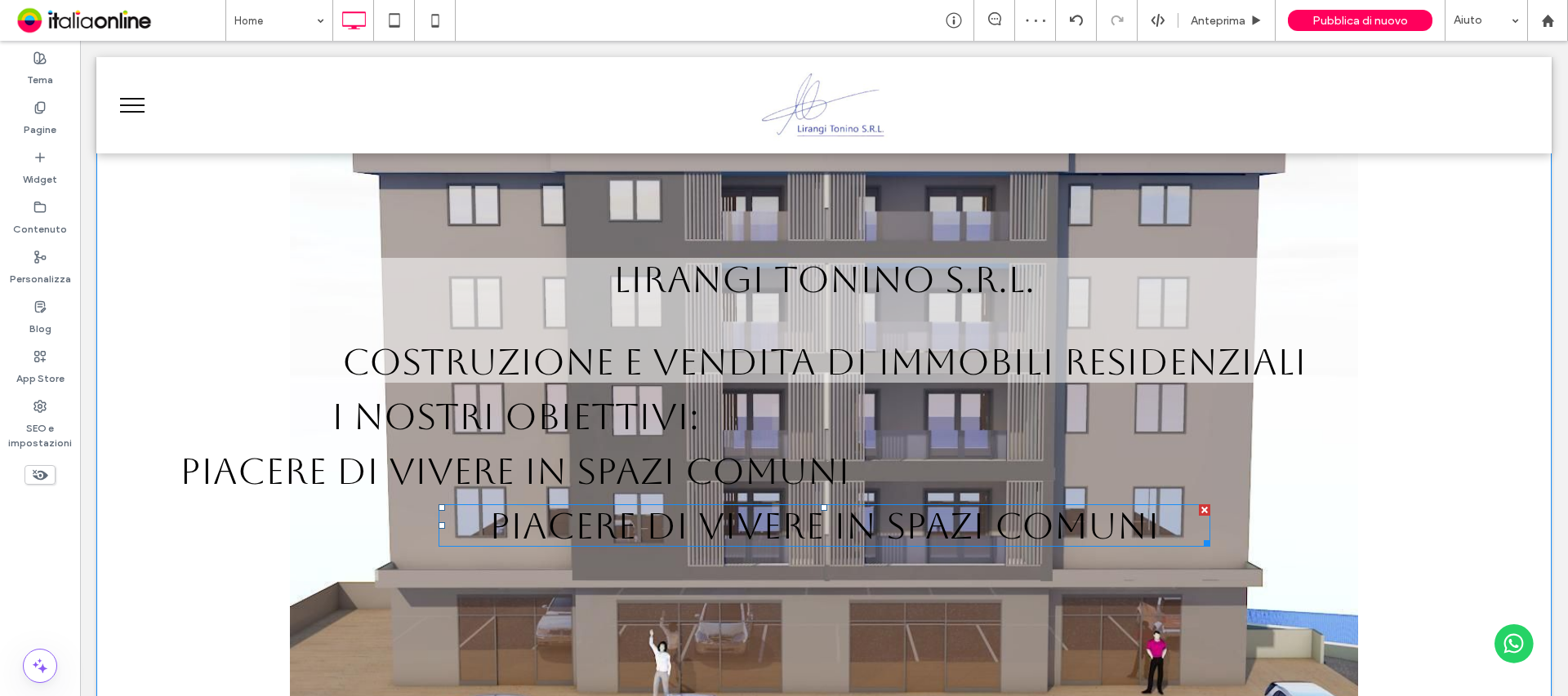
click at [928, 517] on span "PIACERE DI VIVERE IN SPAZI COMUNI" at bounding box center [823, 526] width 670 height 42
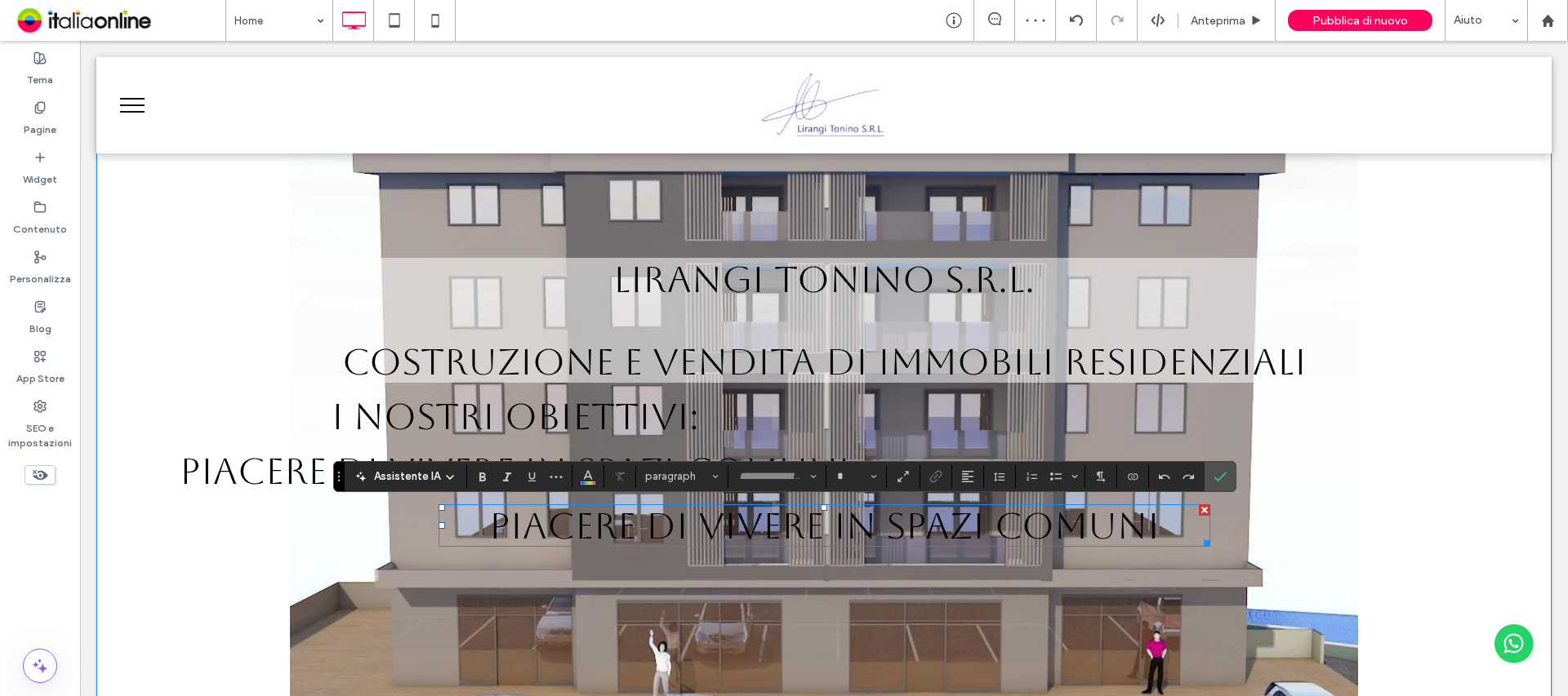
type input "*******"
type input "**"
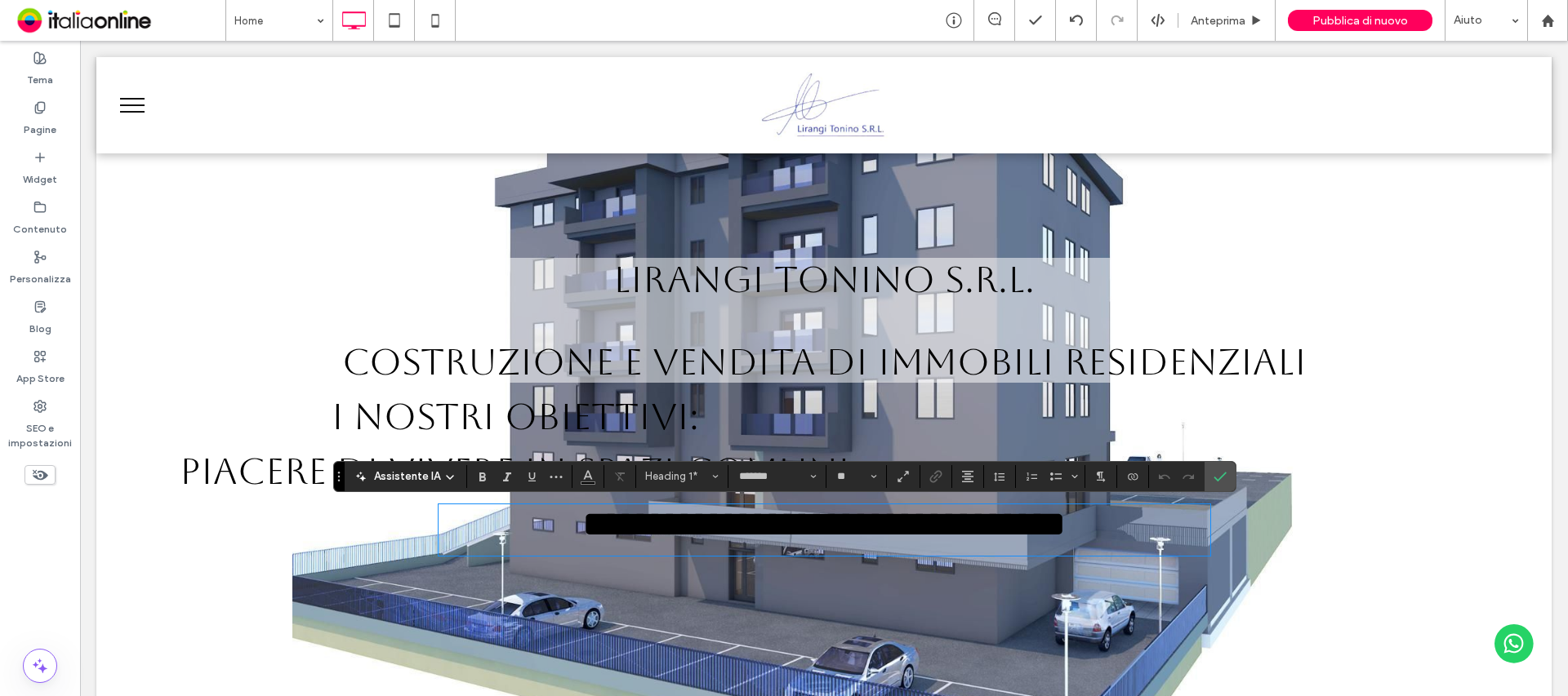
click at [928, 517] on span "**********" at bounding box center [823, 524] width 484 height 36
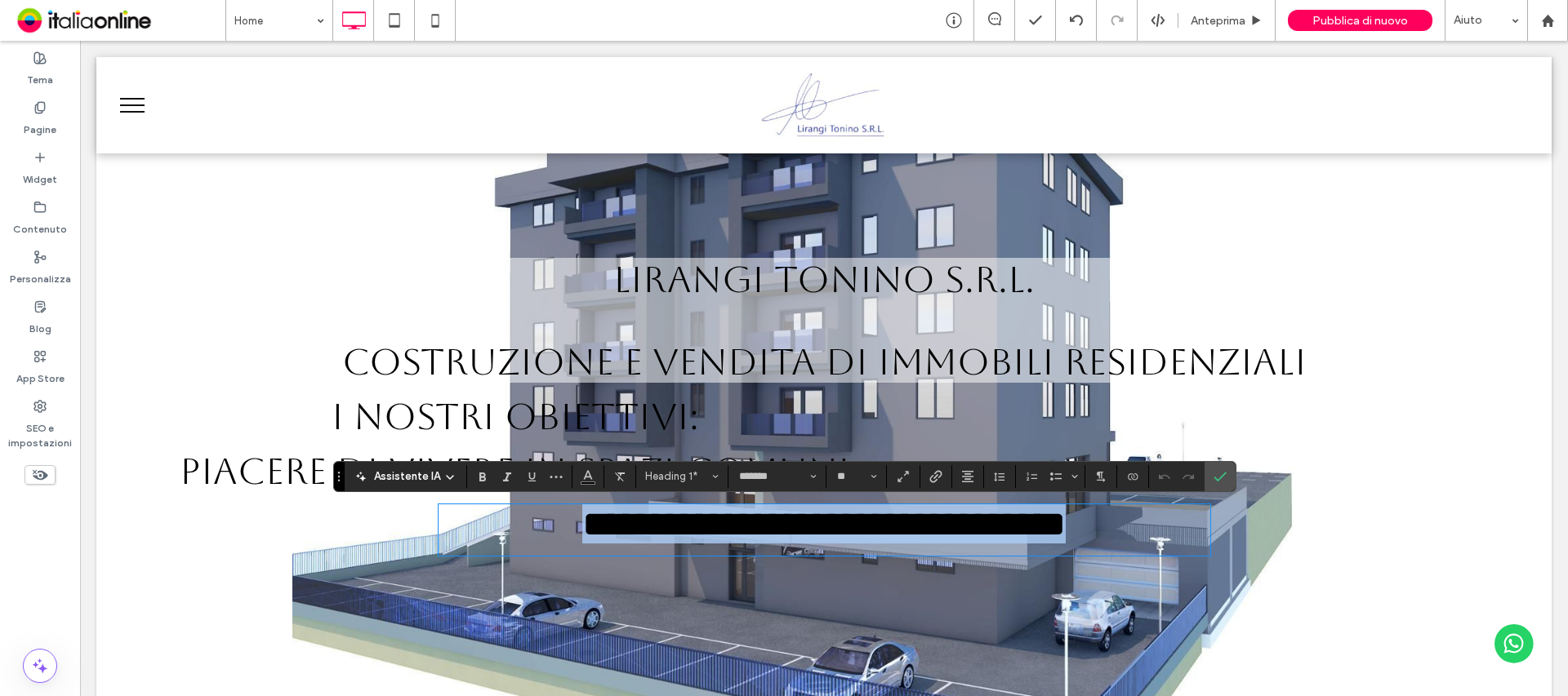
click at [928, 517] on span "**********" at bounding box center [823, 524] width 484 height 36
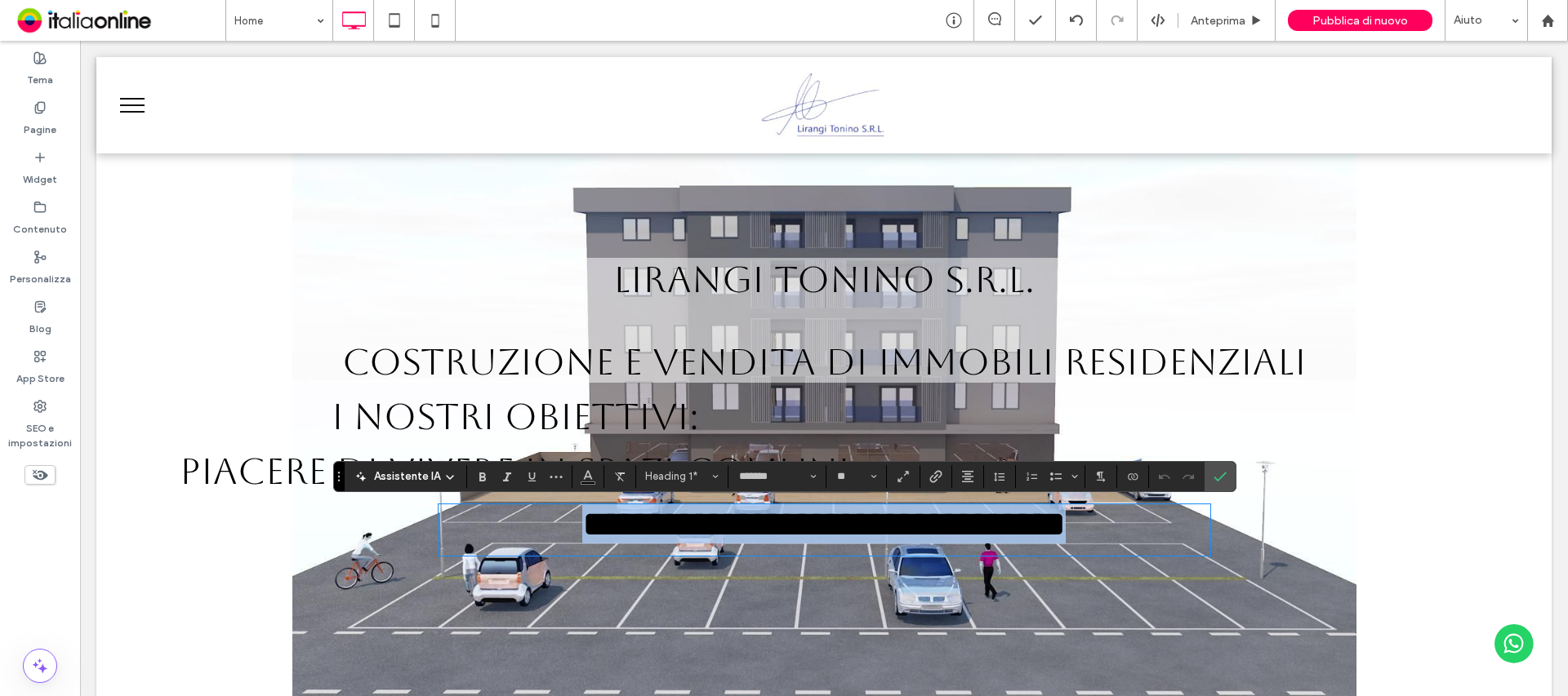
click at [866, 533] on span "**********" at bounding box center [823, 524] width 484 height 36
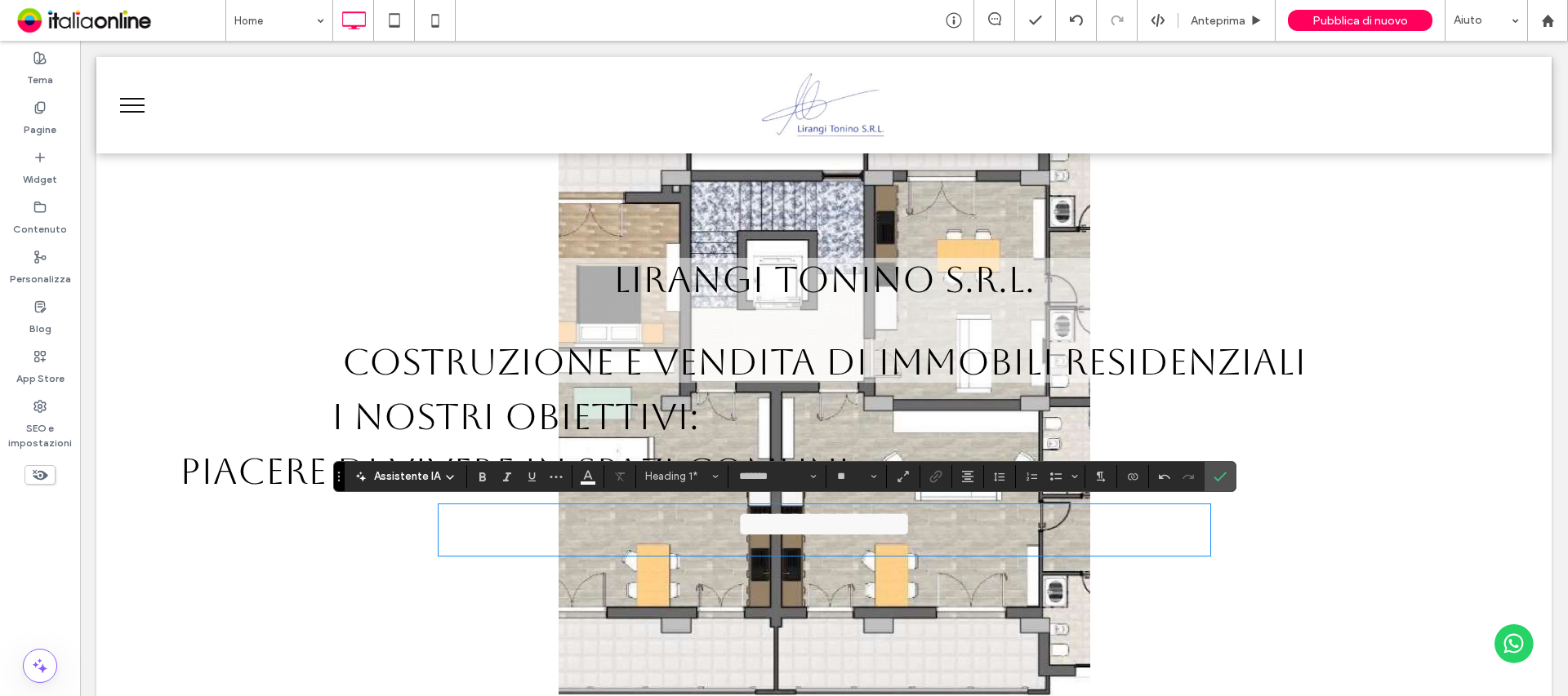
click at [862, 533] on span "**********" at bounding box center [824, 524] width 175 height 36
click at [585, 479] on icon "Colore" at bounding box center [587, 474] width 13 height 13
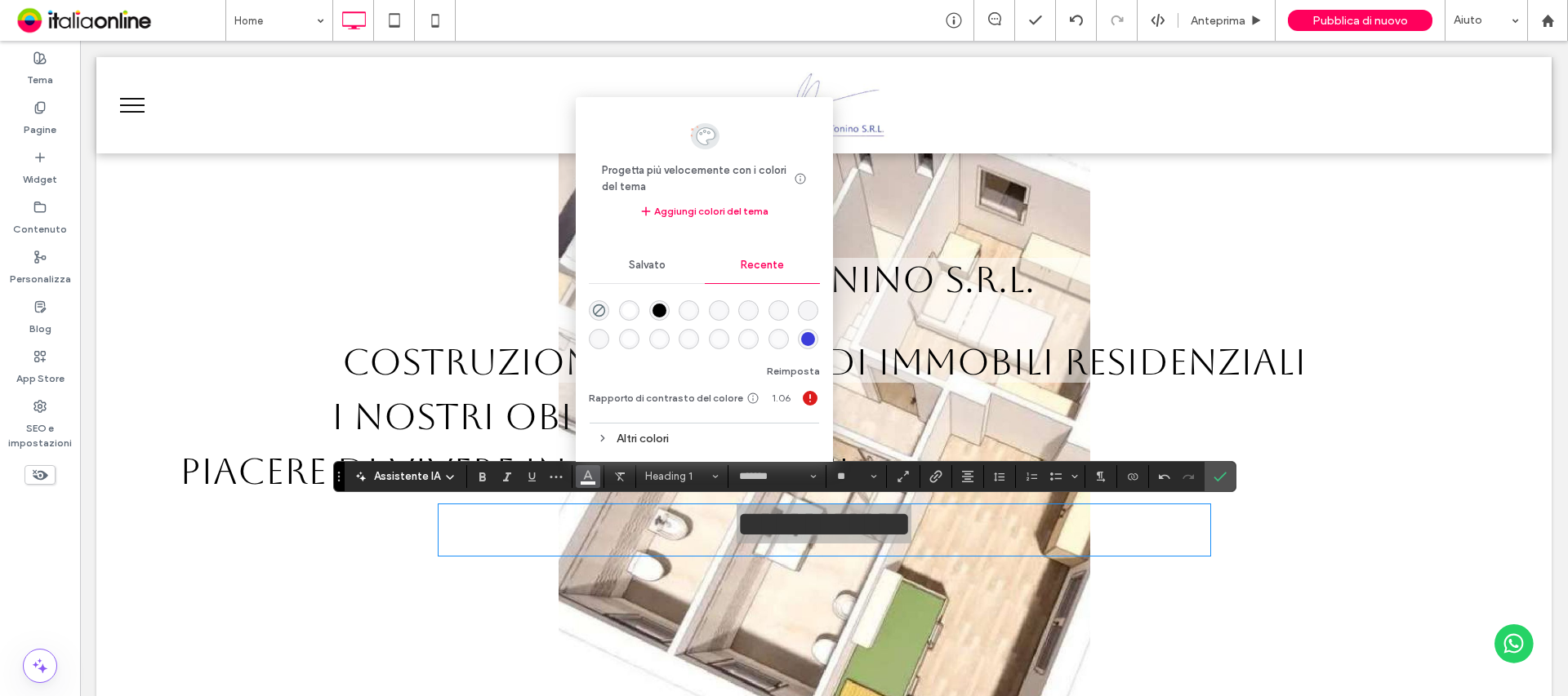
click at [657, 308] on div "rgba(0, 0, 0, 1)" at bounding box center [659, 311] width 14 height 14
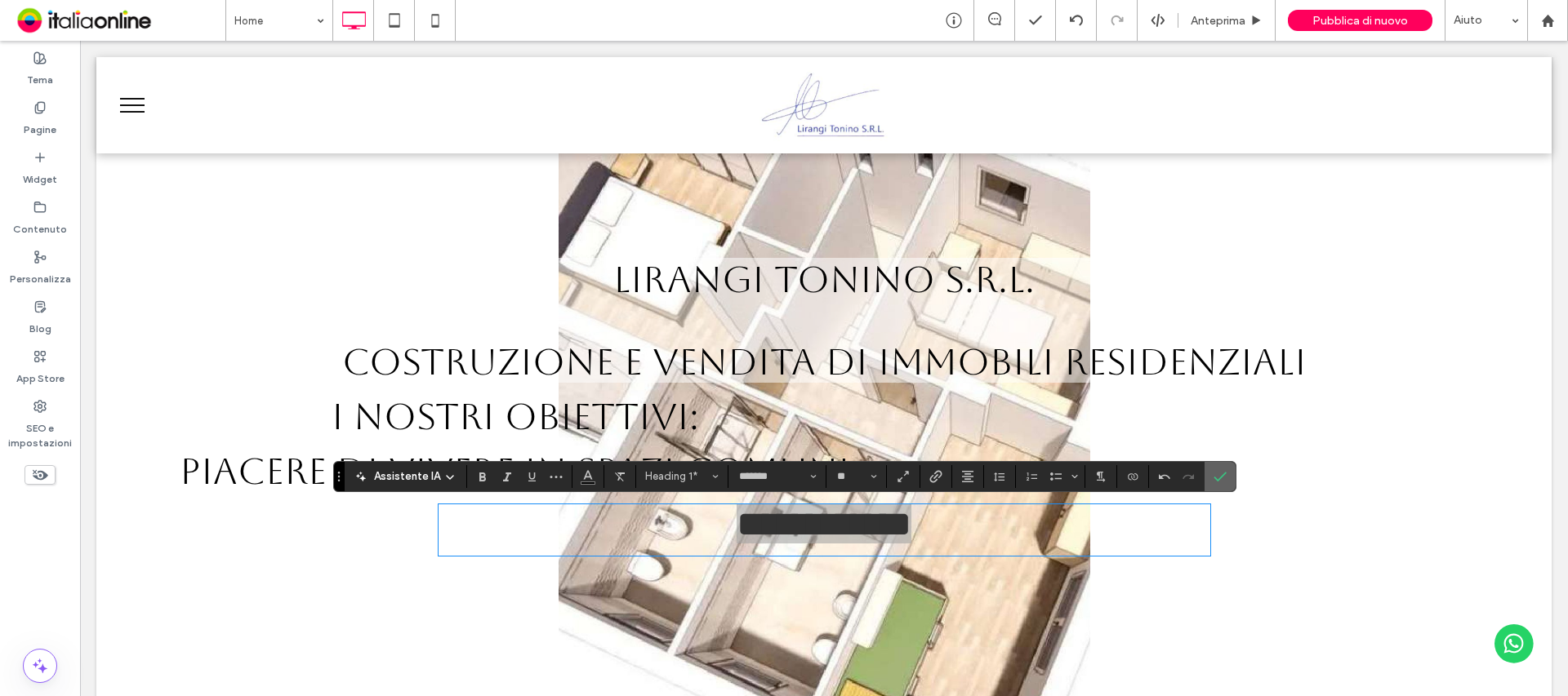
click at [1214, 470] on icon "Conferma" at bounding box center [1220, 476] width 13 height 13
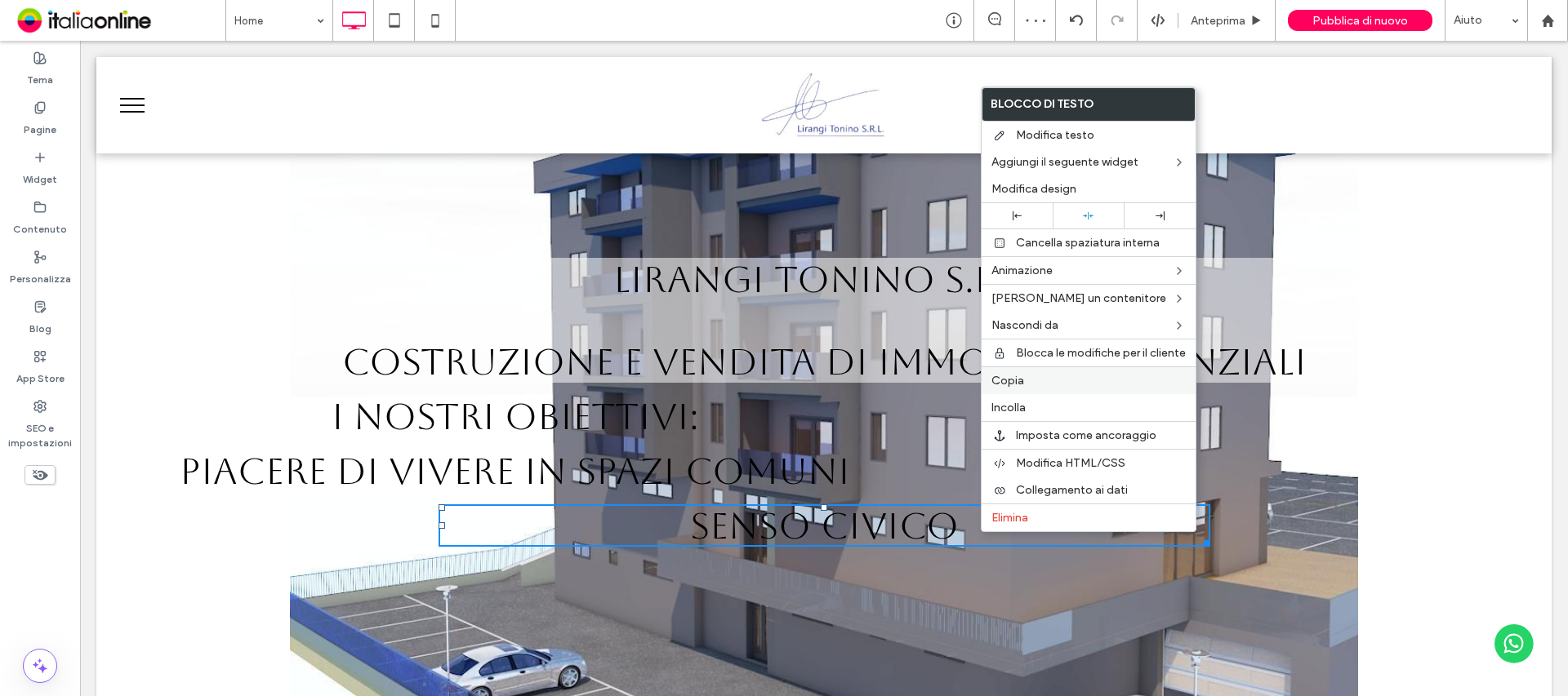
click at [1031, 375] on label "Copia" at bounding box center [1088, 381] width 194 height 14
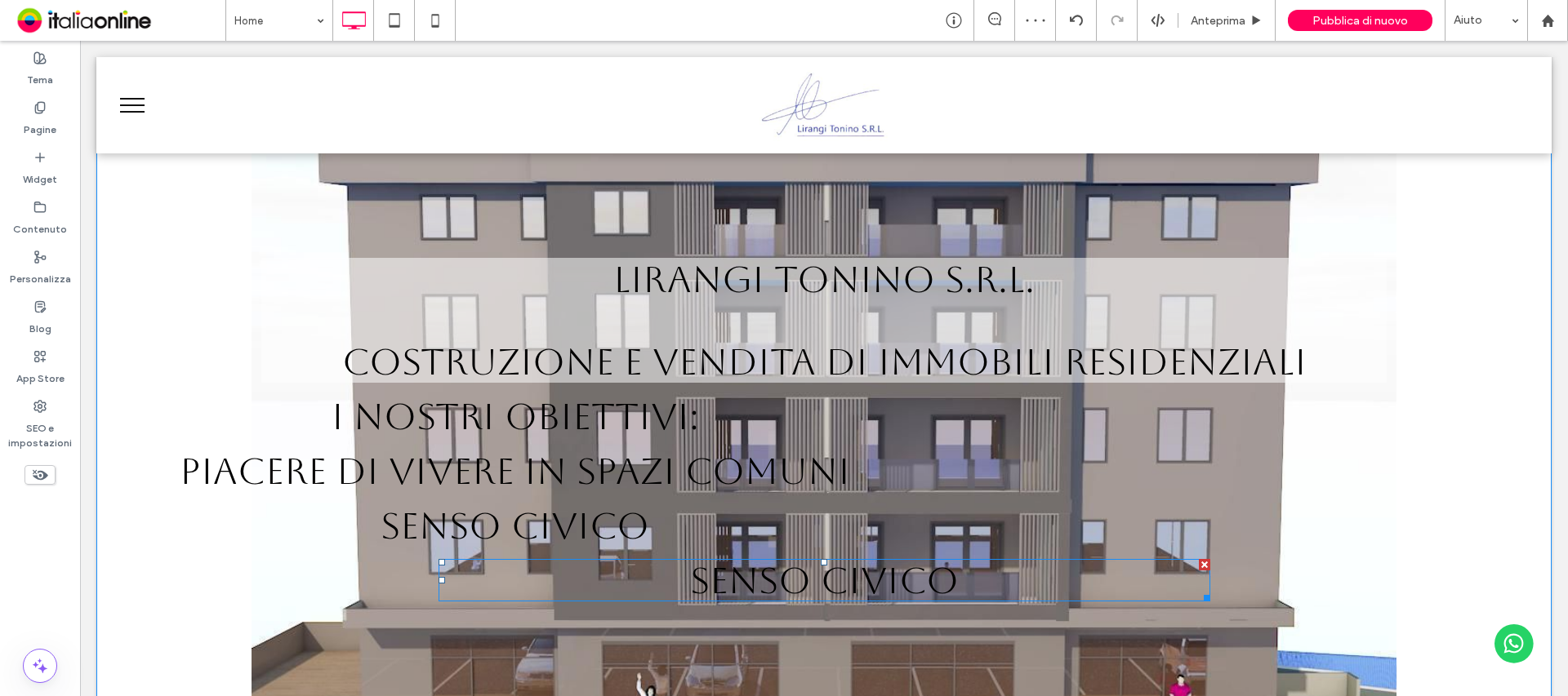
click at [796, 563] on span "SENSO CIVICO" at bounding box center [824, 580] width 269 height 42
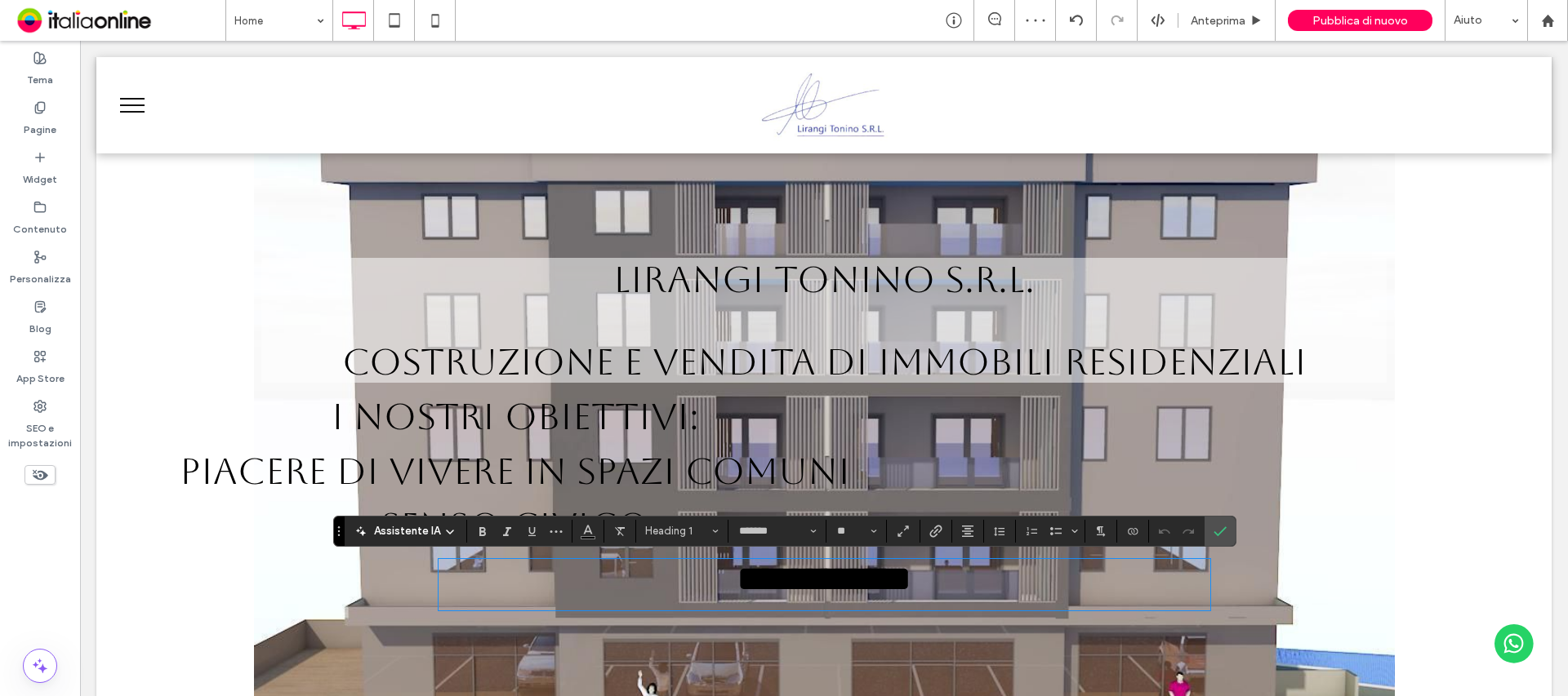
type input "*******"
type input "**"
click at [884, 582] on span "**********" at bounding box center [824, 578] width 175 height 36
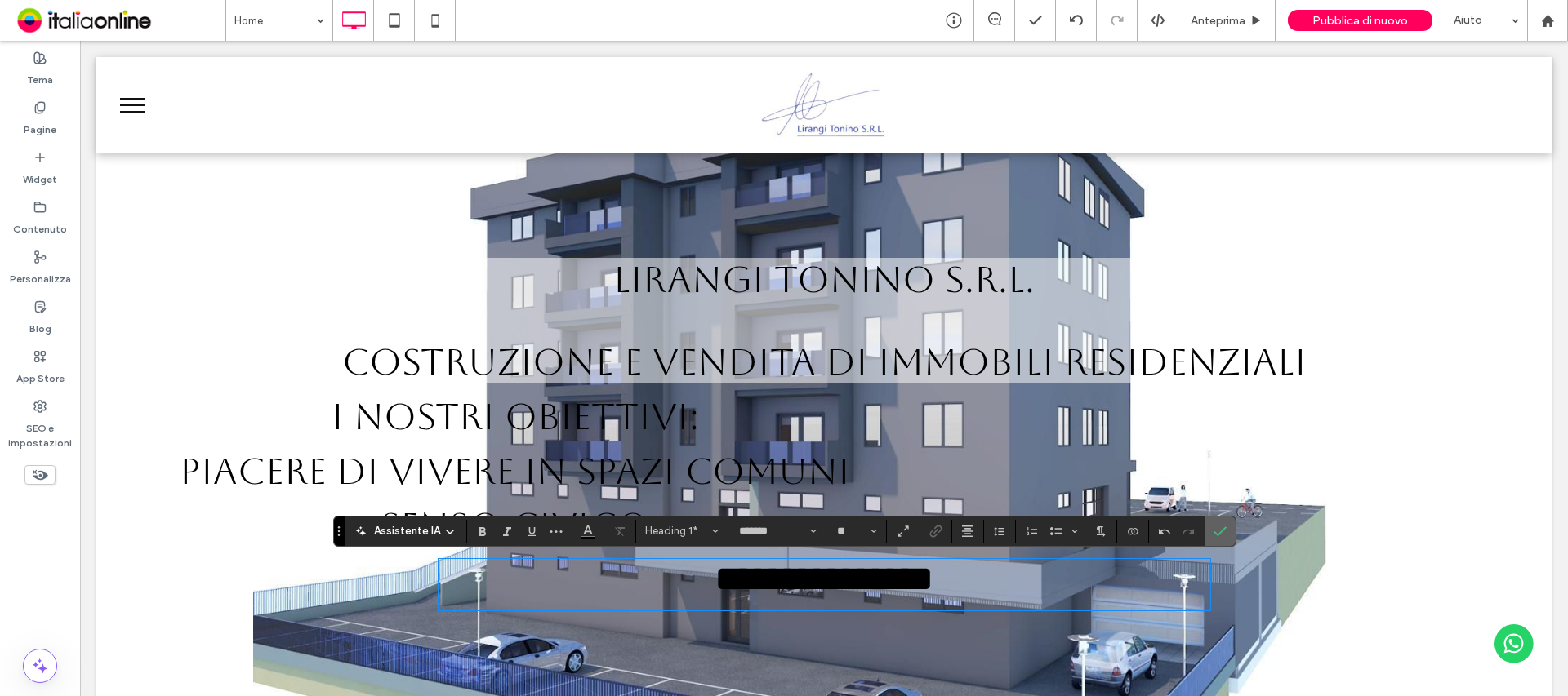
click at [1225, 536] on label "Conferma" at bounding box center [1220, 531] width 25 height 30
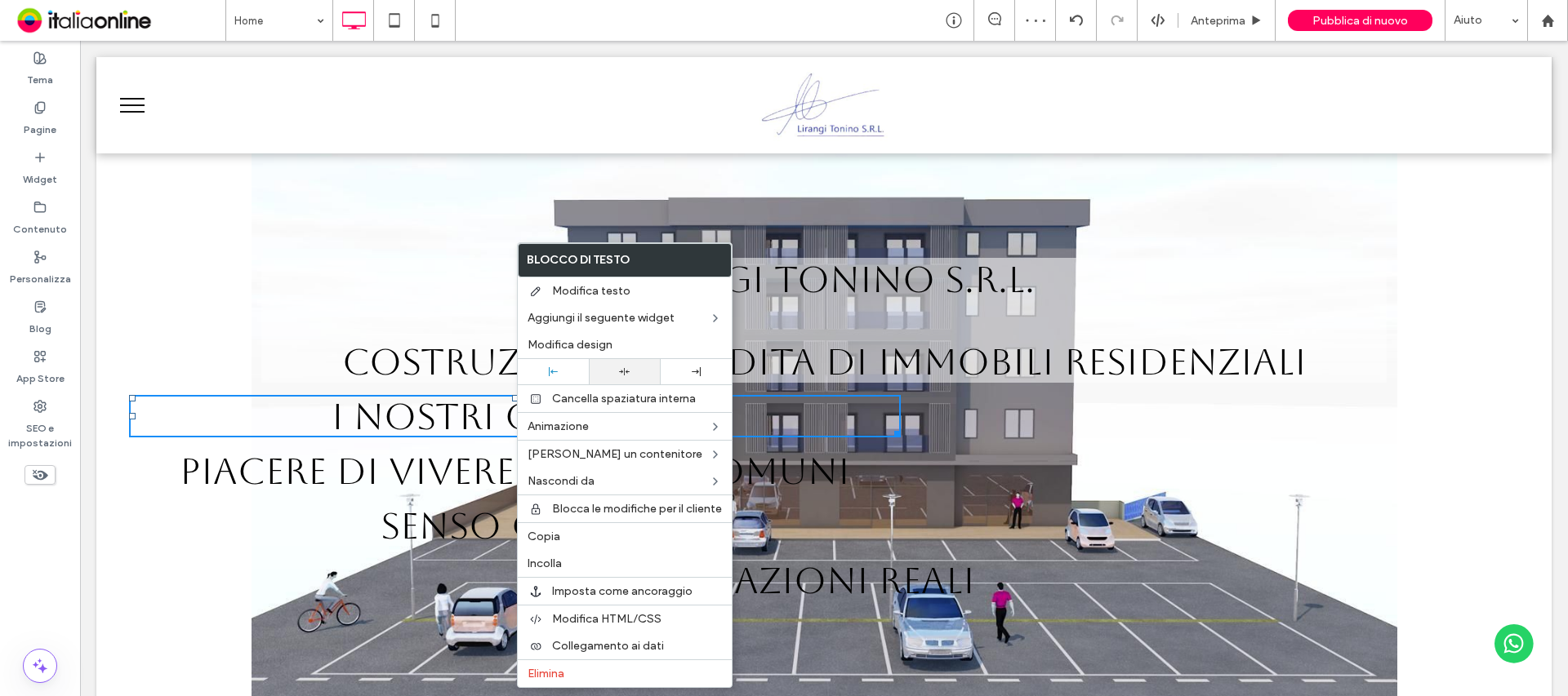
click at [623, 374] on icon at bounding box center [624, 372] width 11 height 11
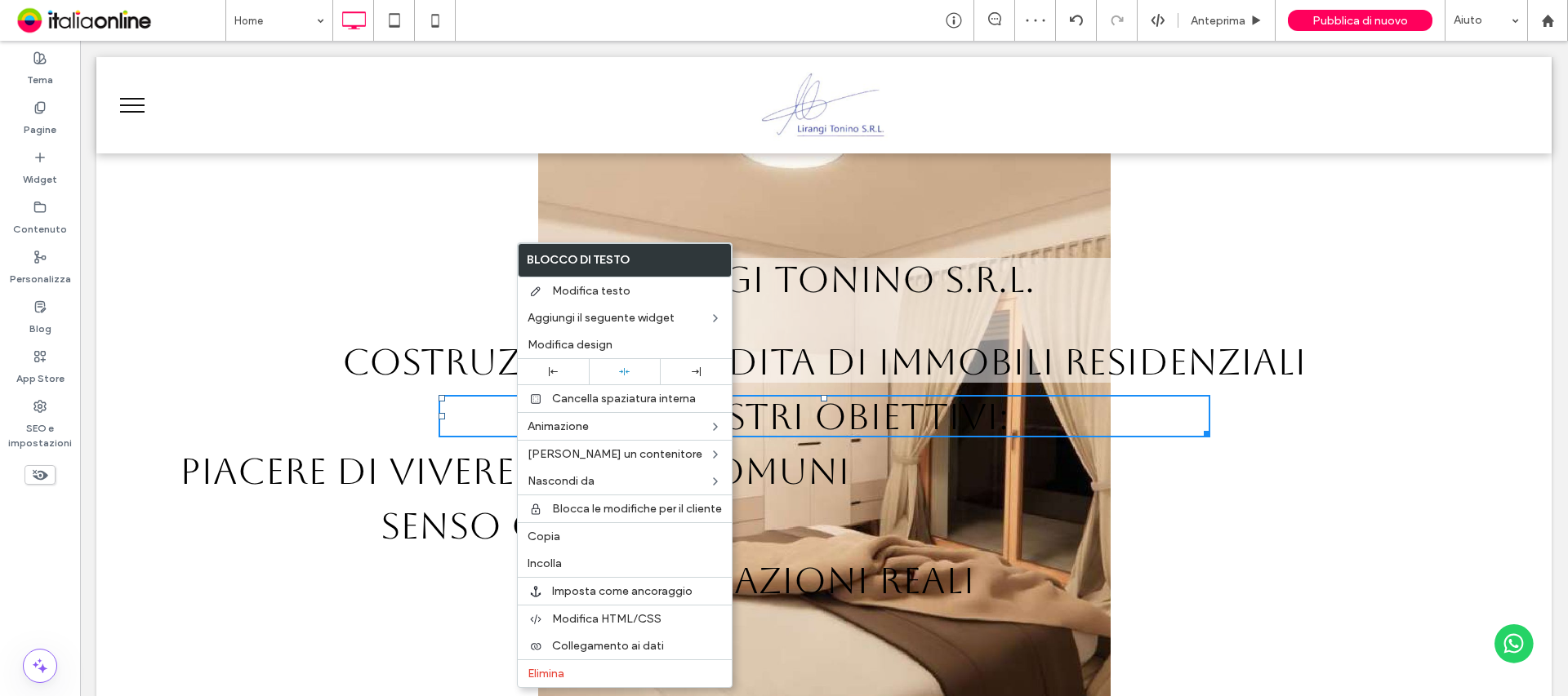
click at [1087, 484] on div "LIRANGI TONINO S.R.L. Costruzione e vendita di immobili residenziali I NOSTRI O…" at bounding box center [823, 436] width 1390 height 356
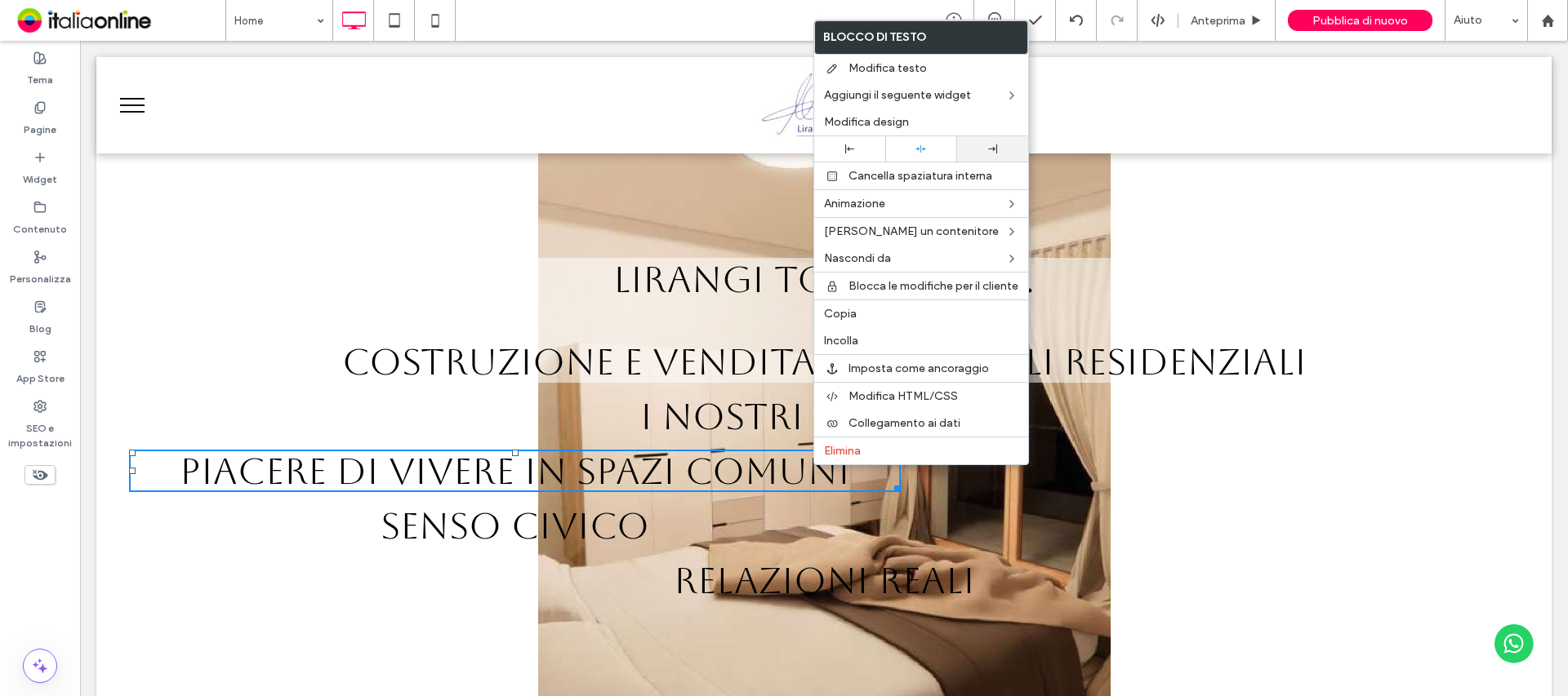
click at [995, 152] on icon at bounding box center [992, 149] width 9 height 9
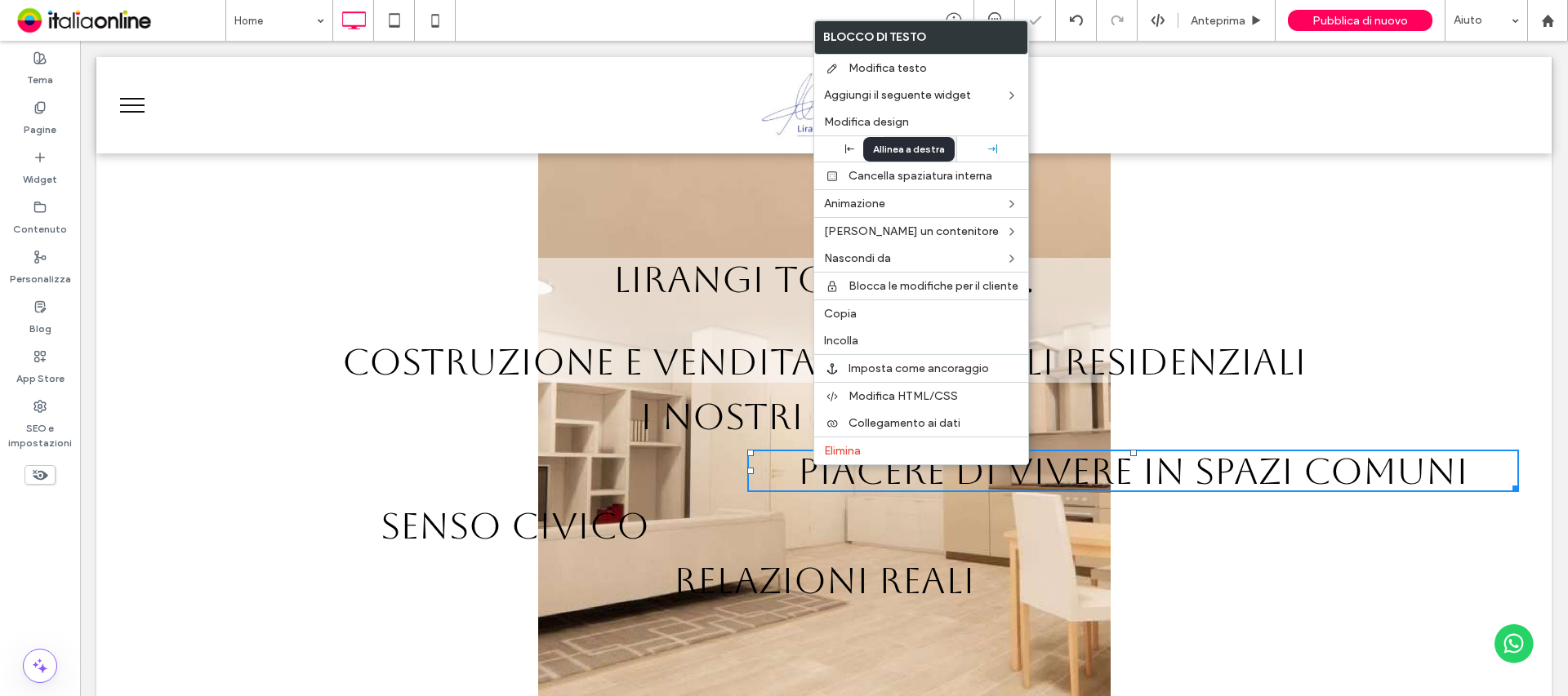
click at [952, 133] on div "Modifica design" at bounding box center [921, 122] width 214 height 27
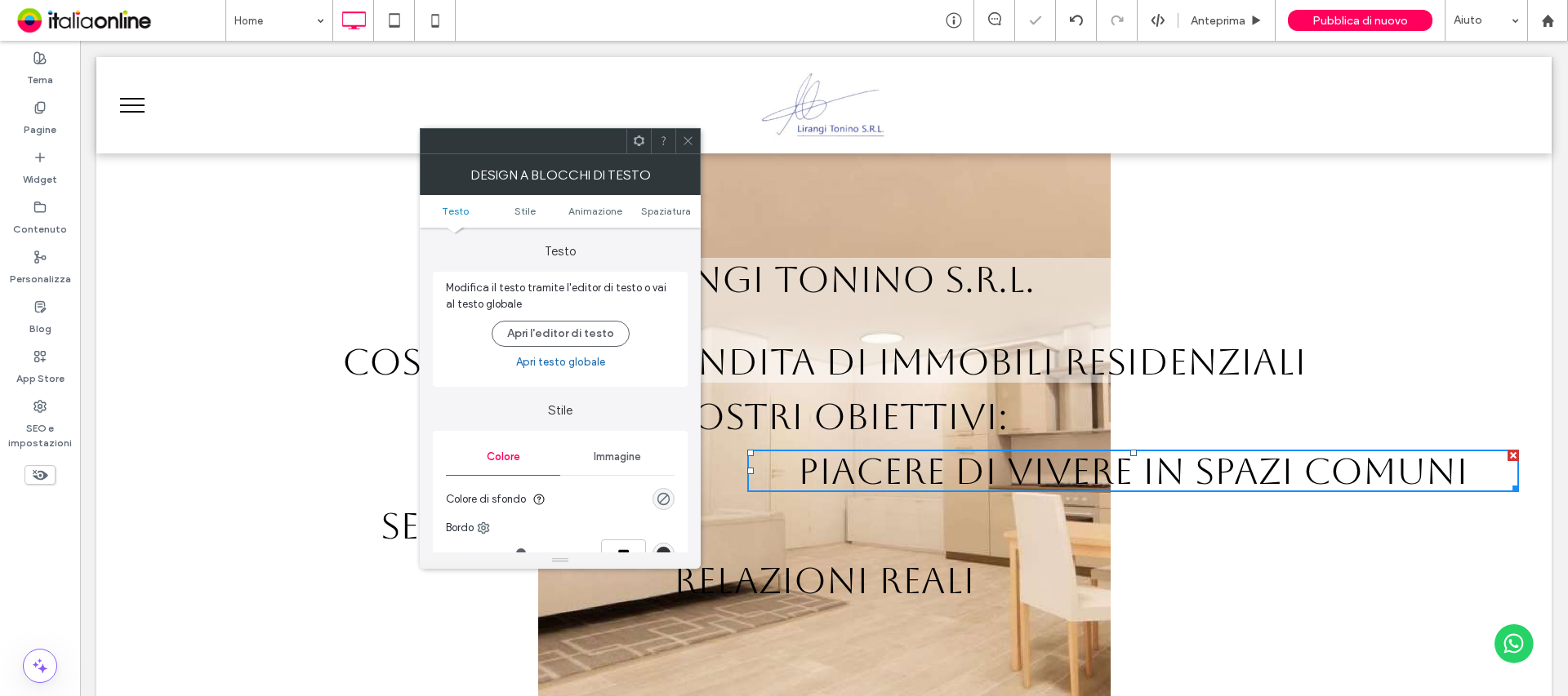
click at [936, 147] on div "Click To Paste Click To Paste Click To Paste" at bounding box center [824, 105] width 1455 height 97
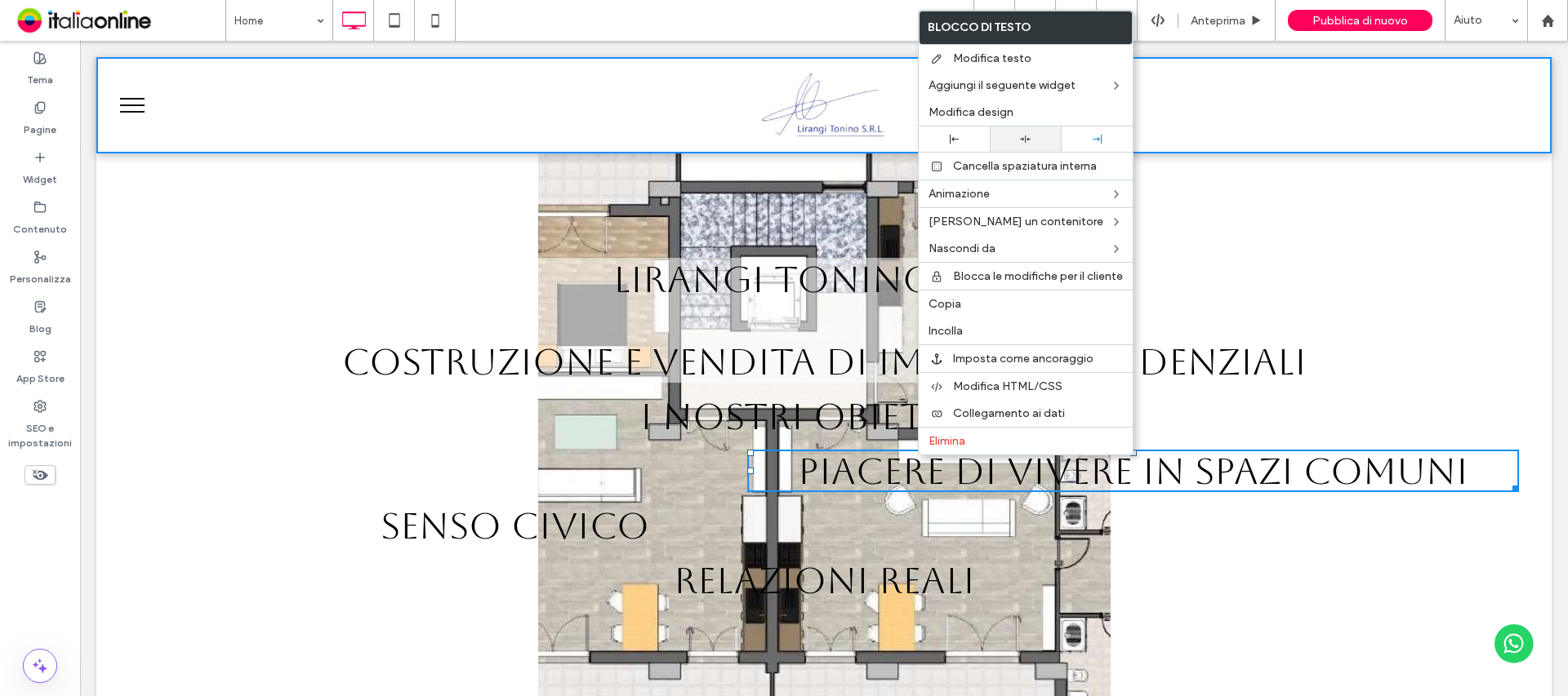
click at [1010, 139] on div at bounding box center [1025, 139] width 55 height 11
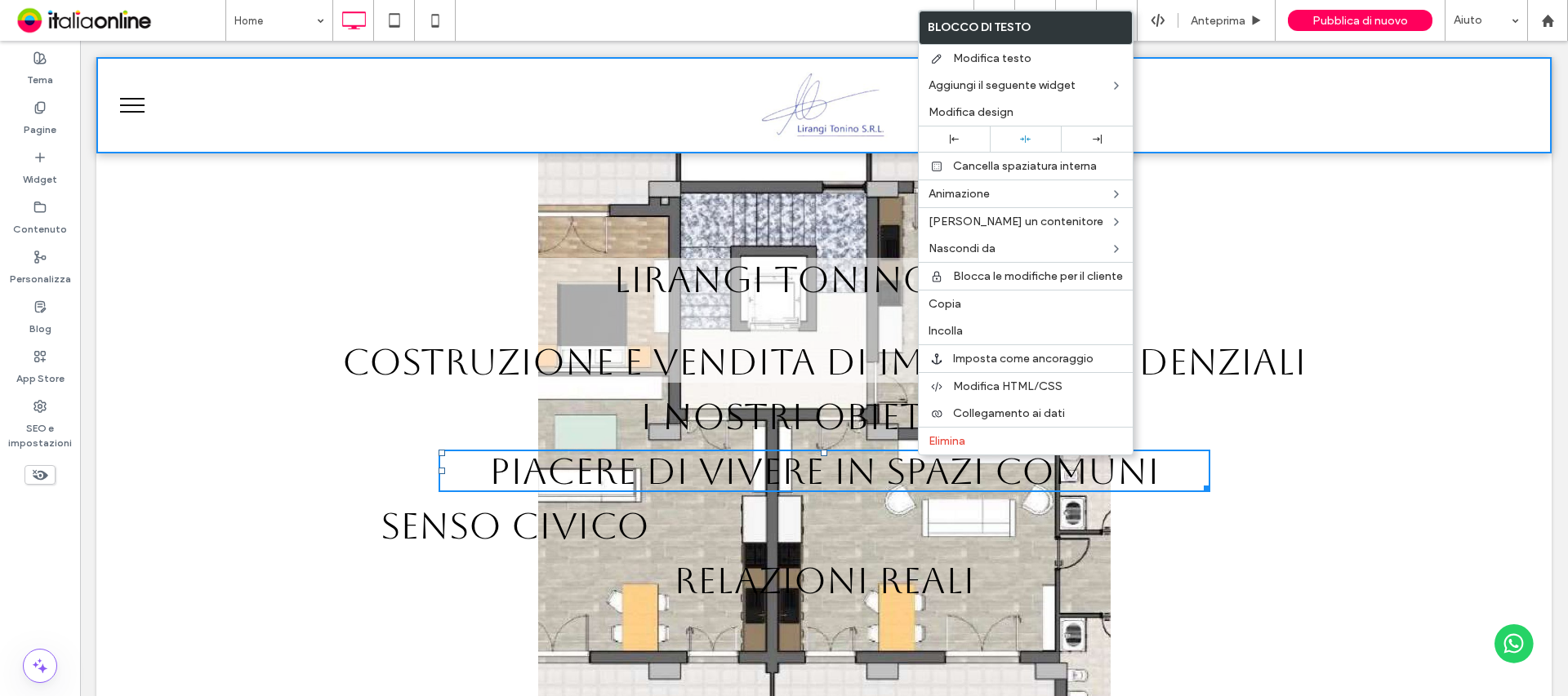
click at [558, 528] on span "SENSO CIVICO" at bounding box center [514, 526] width 269 height 42
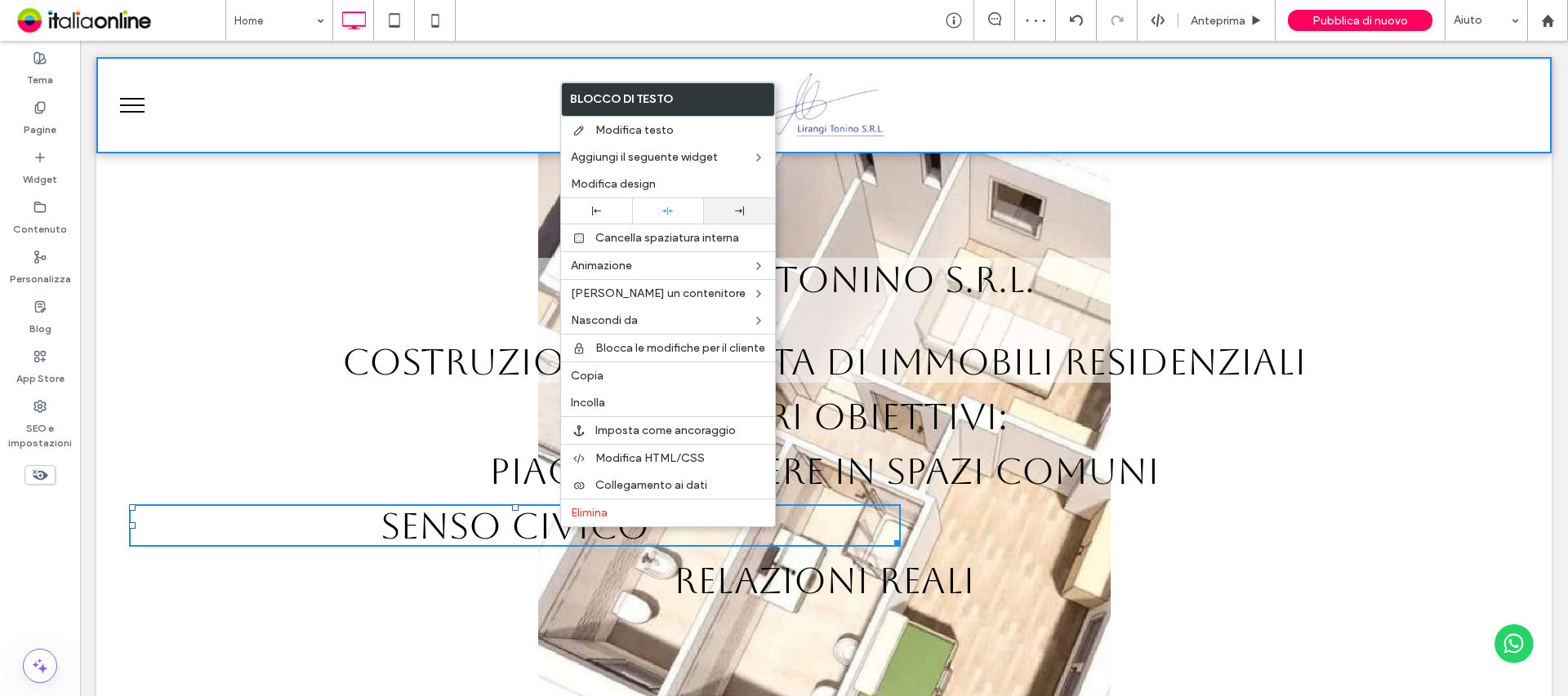
click at [762, 222] on div at bounding box center [740, 211] width 71 height 25
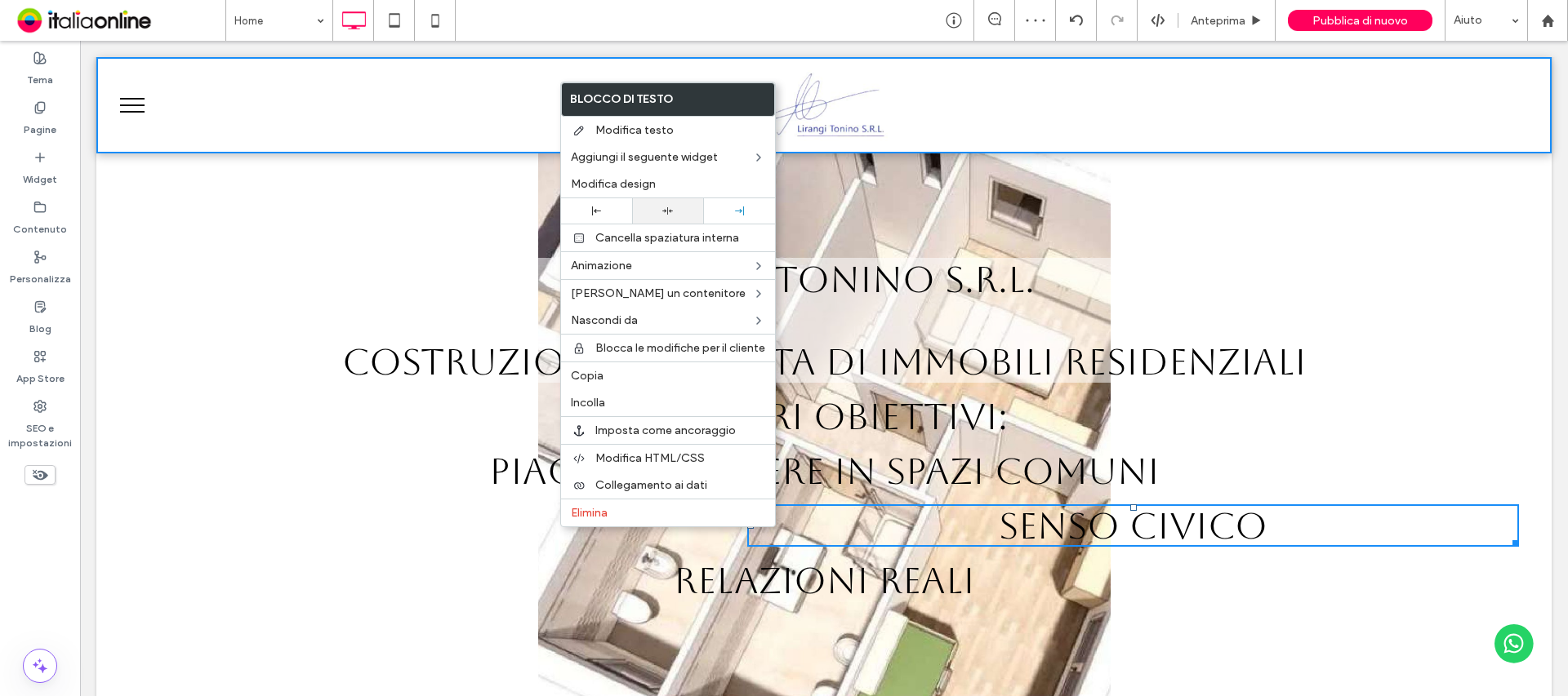
click at [686, 212] on div at bounding box center [668, 211] width 55 height 11
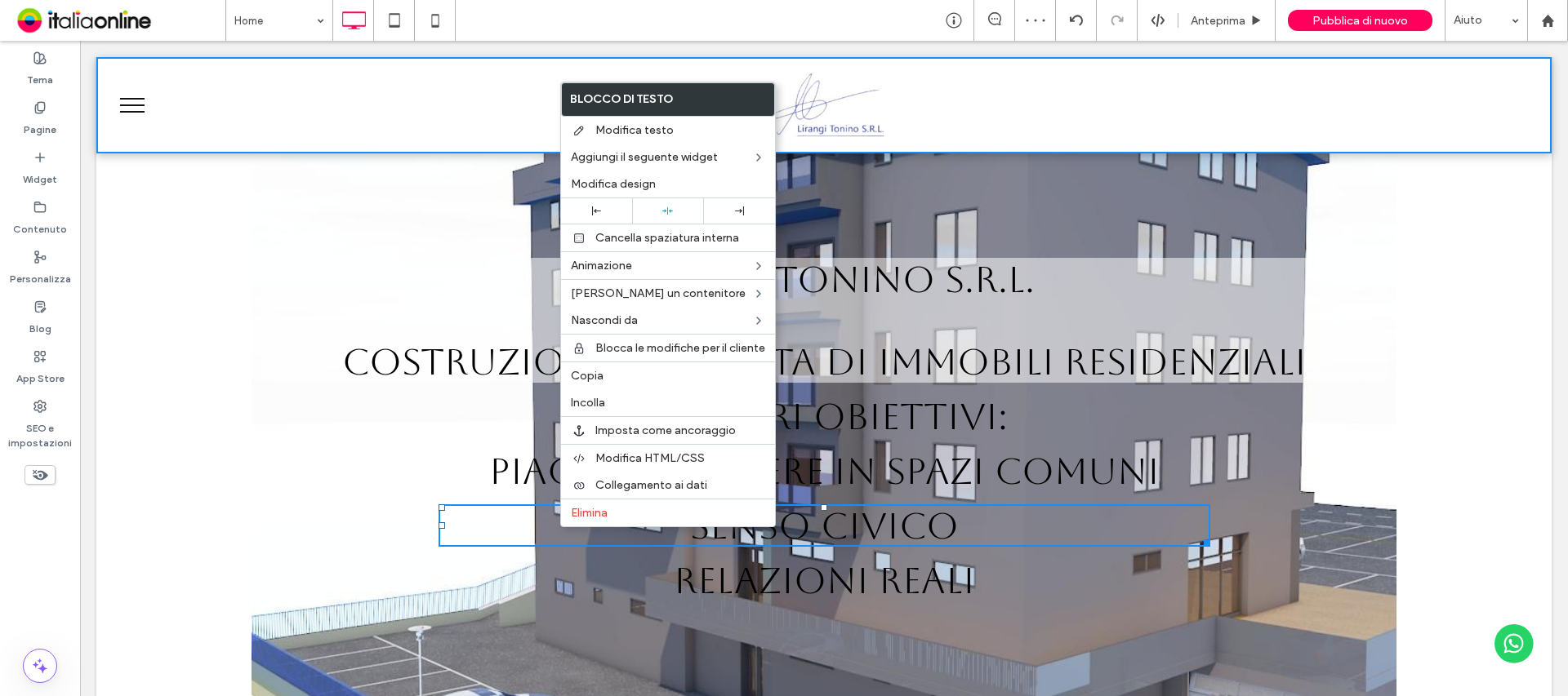
click at [855, 577] on span "RELAZIONI REALI" at bounding box center [824, 580] width 302 height 42
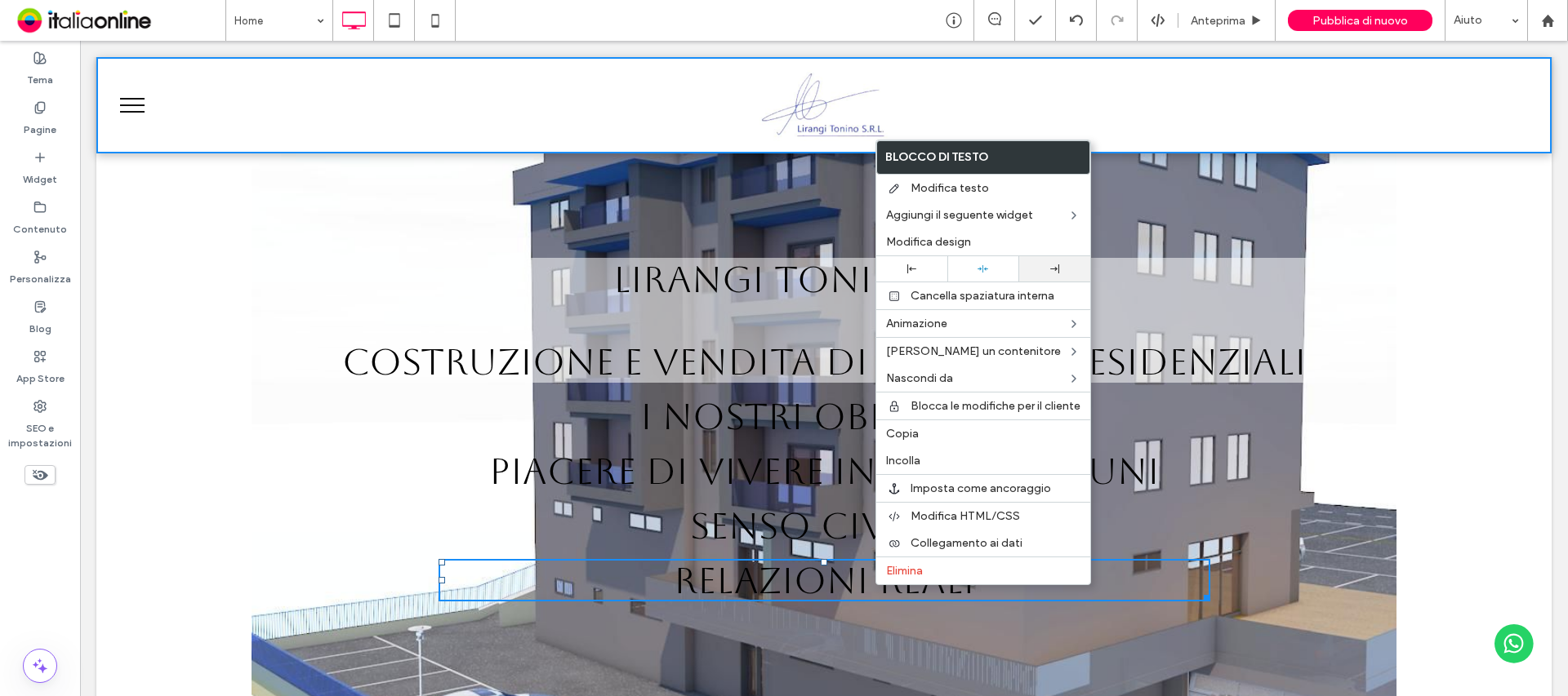
click at [1029, 267] on div at bounding box center [1055, 268] width 55 height 9
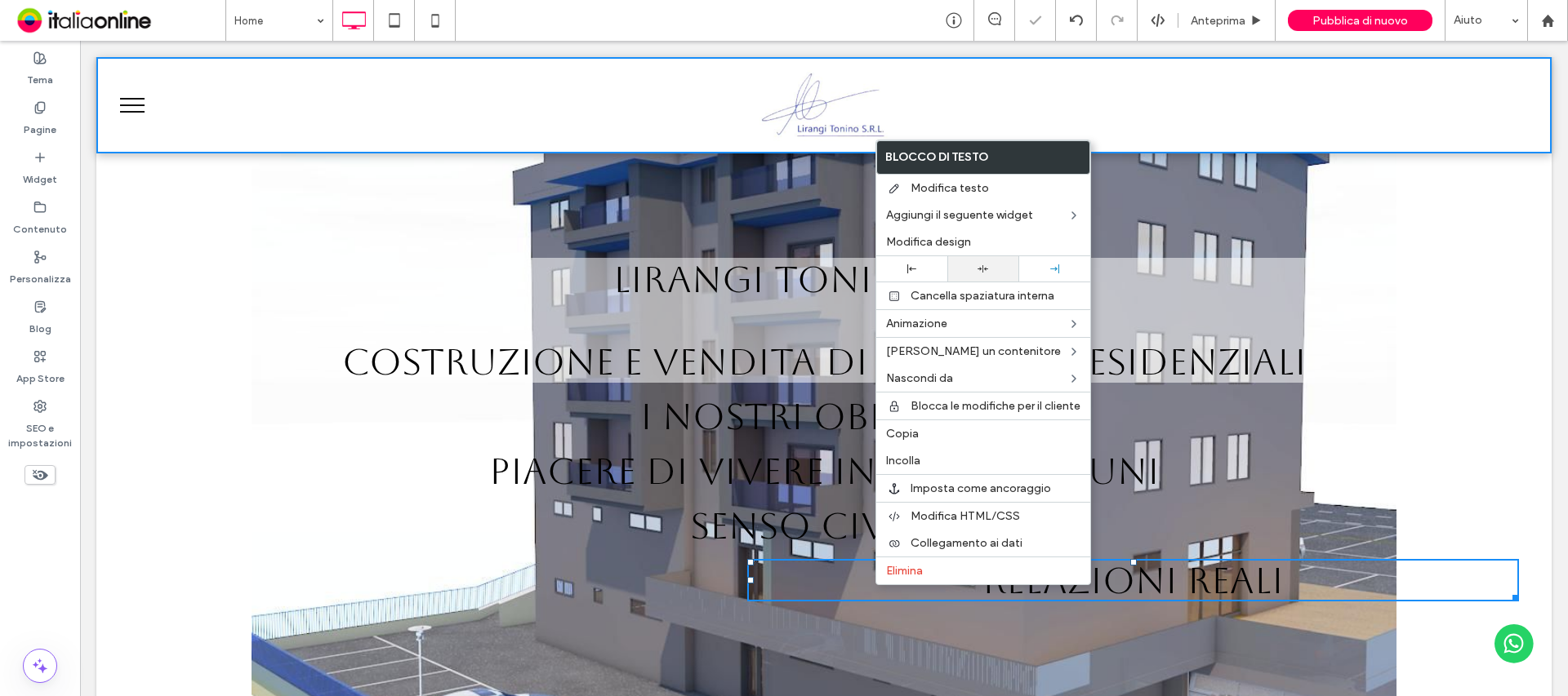
click at [962, 271] on div at bounding box center [983, 268] width 55 height 11
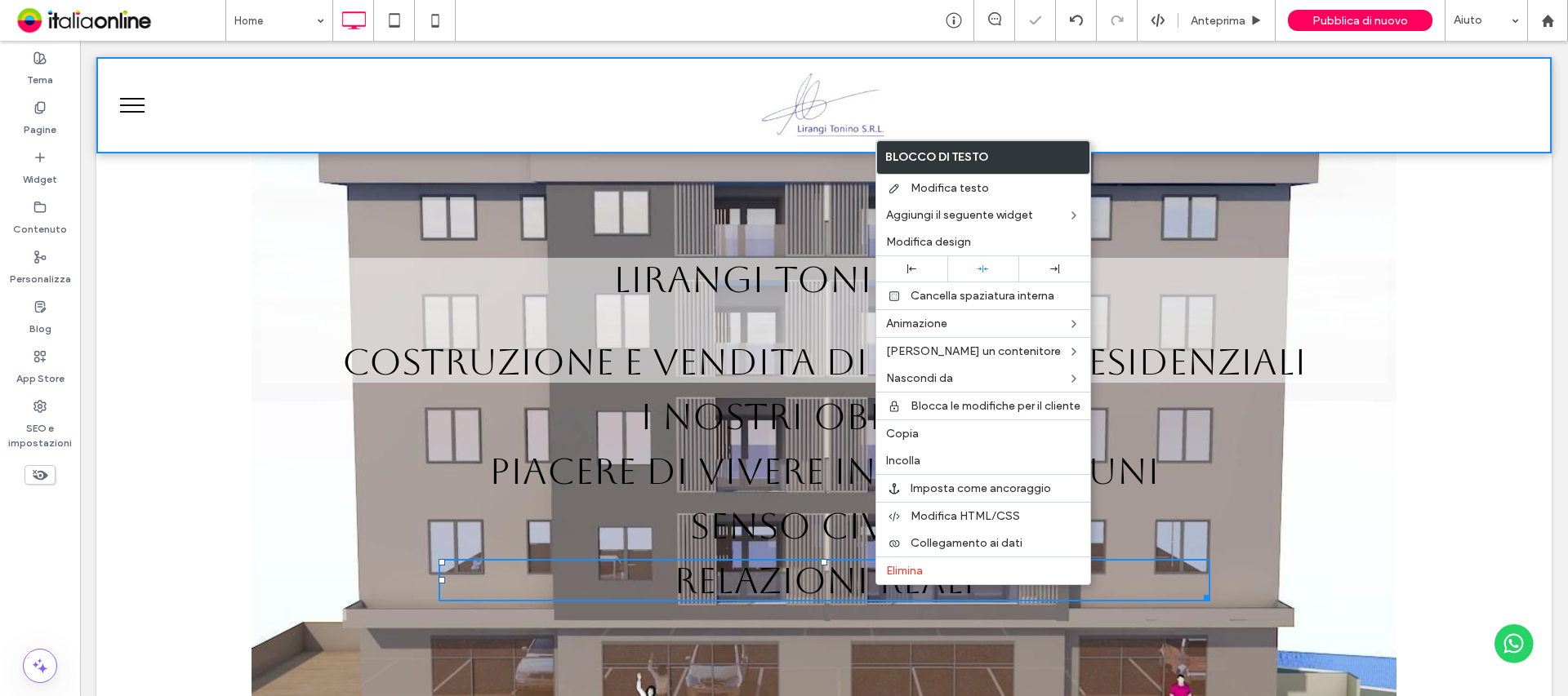
click at [1329, 460] on div "LIRANGI TONINO S.R.L. Costruzione e vendita di immobili residenziali I NOSTRI O…" at bounding box center [823, 436] width 1390 height 356
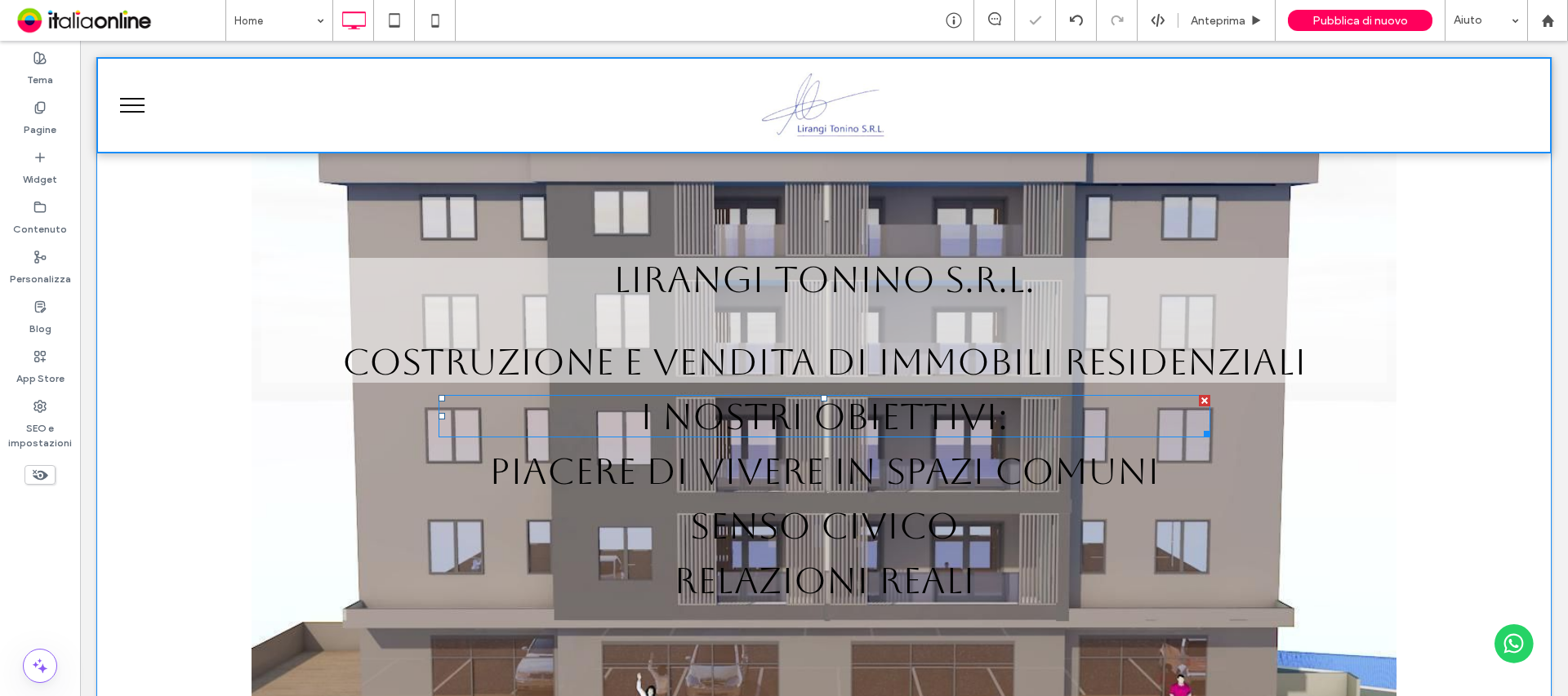
click at [814, 406] on span "I NOSTRI OBIETTIVI:" at bounding box center [824, 417] width 368 height 42
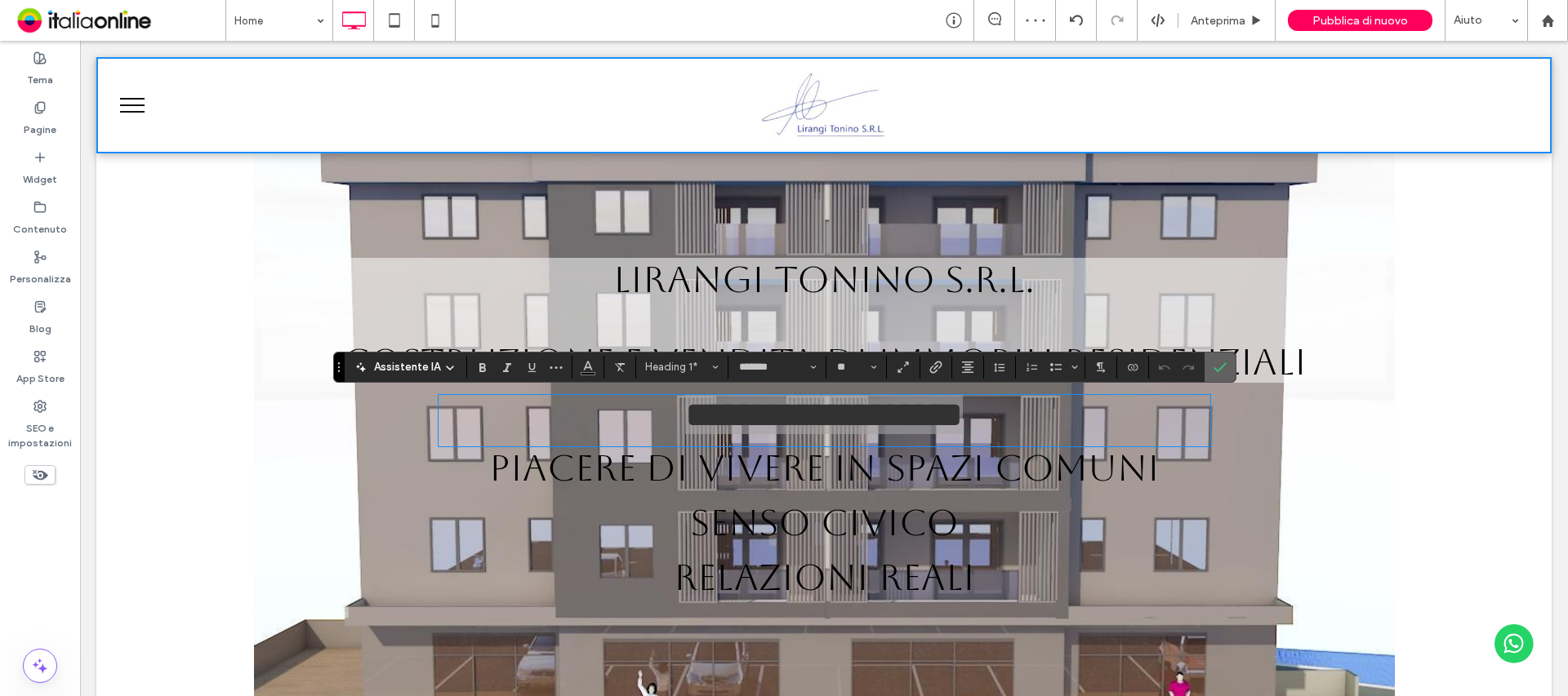
drag, startPoint x: 1214, startPoint y: 367, endPoint x: 1133, endPoint y: 327, distance: 90.3
click at [1214, 367] on icon "Conferma" at bounding box center [1220, 367] width 13 height 13
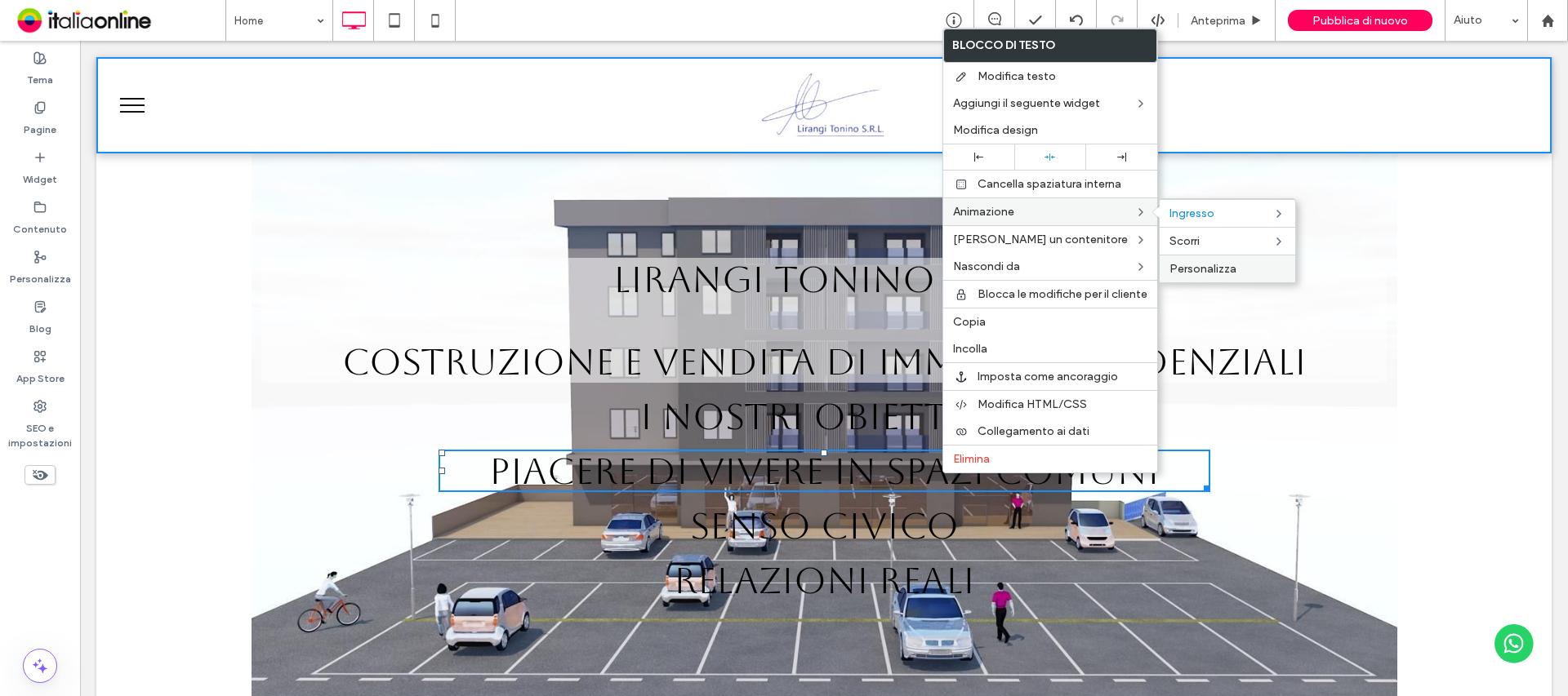
drag, startPoint x: 1125, startPoint y: 269, endPoint x: 1227, endPoint y: 264, distance: 102.1
click at [1227, 264] on span "Personalizza" at bounding box center [1202, 268] width 67 height 14
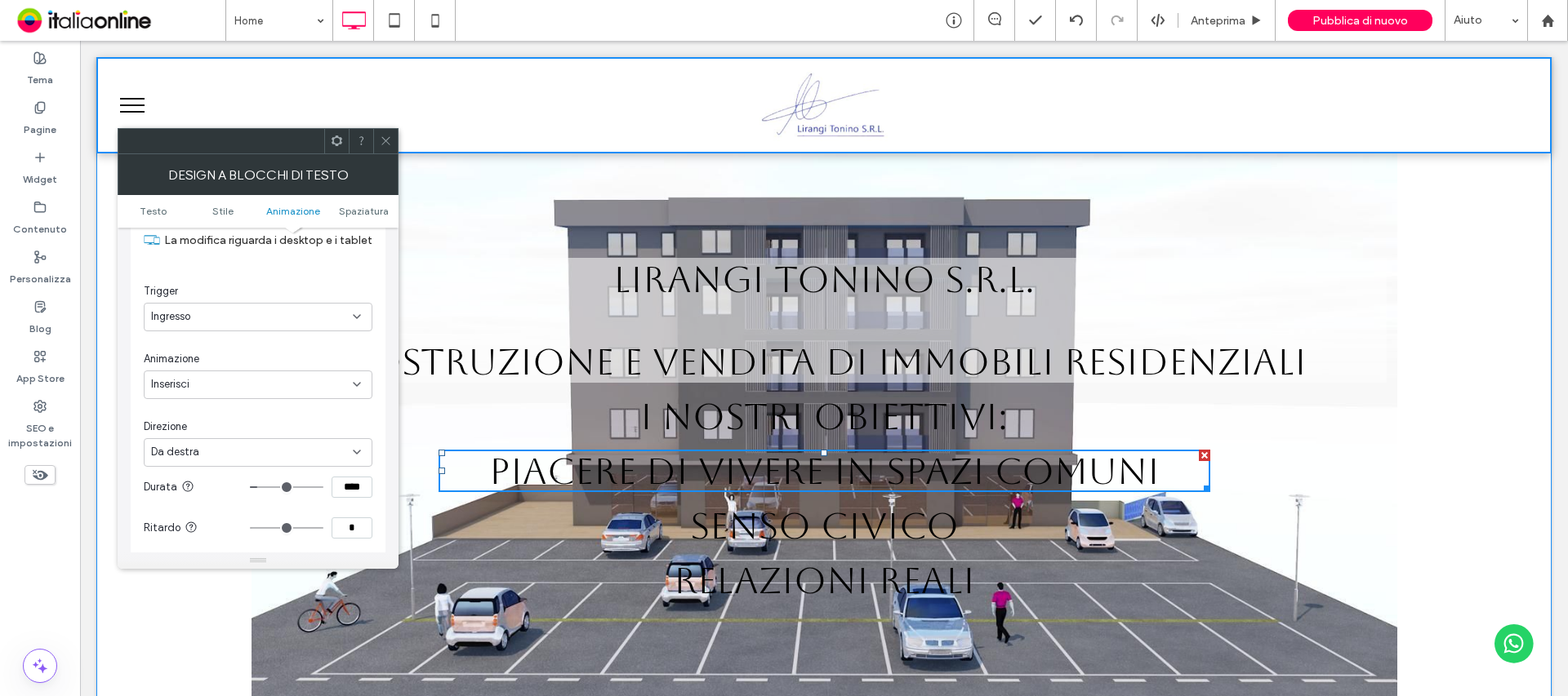
scroll to position [498, 0]
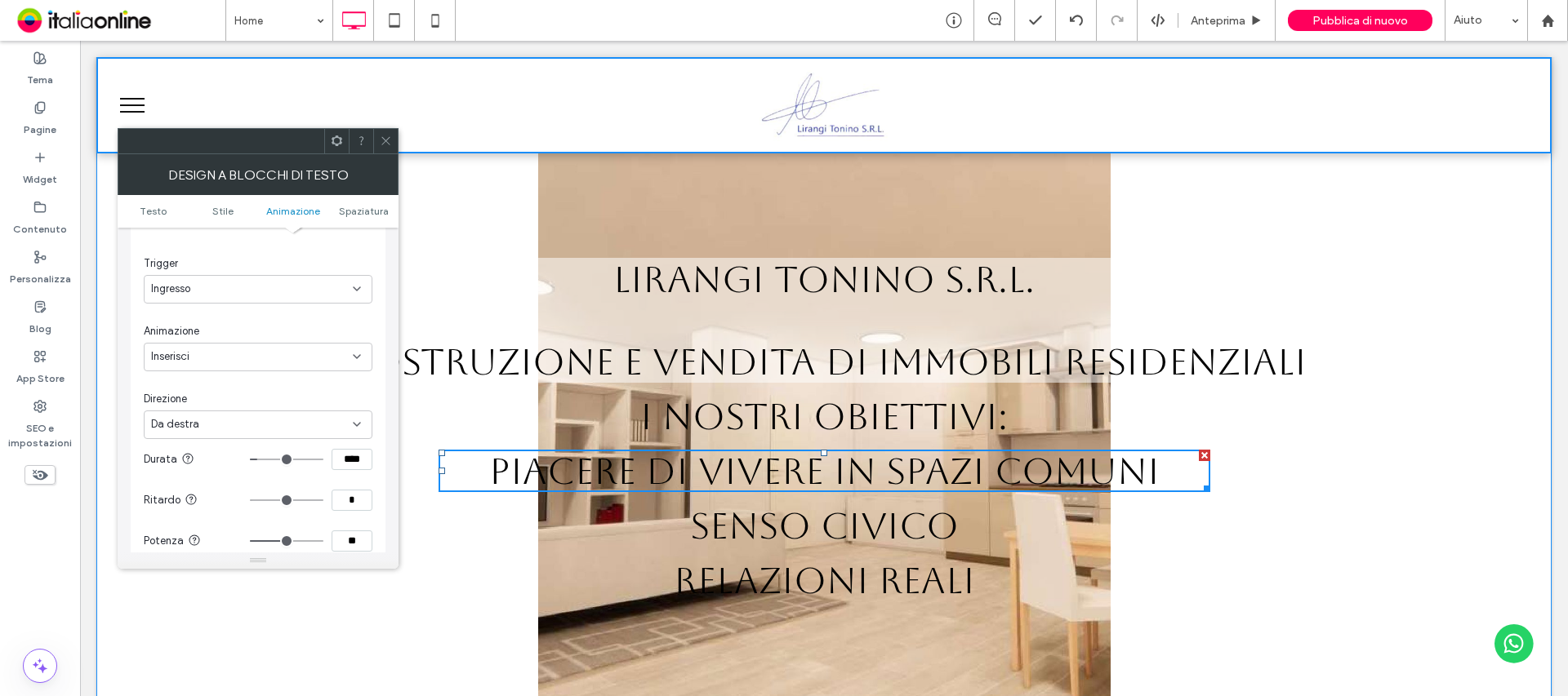
type input "***"
type input "*"
drag, startPoint x: 258, startPoint y: 500, endPoint x: 238, endPoint y: 497, distance: 20.2
click at [250, 500] on input "range" at bounding box center [286, 500] width 74 height 2
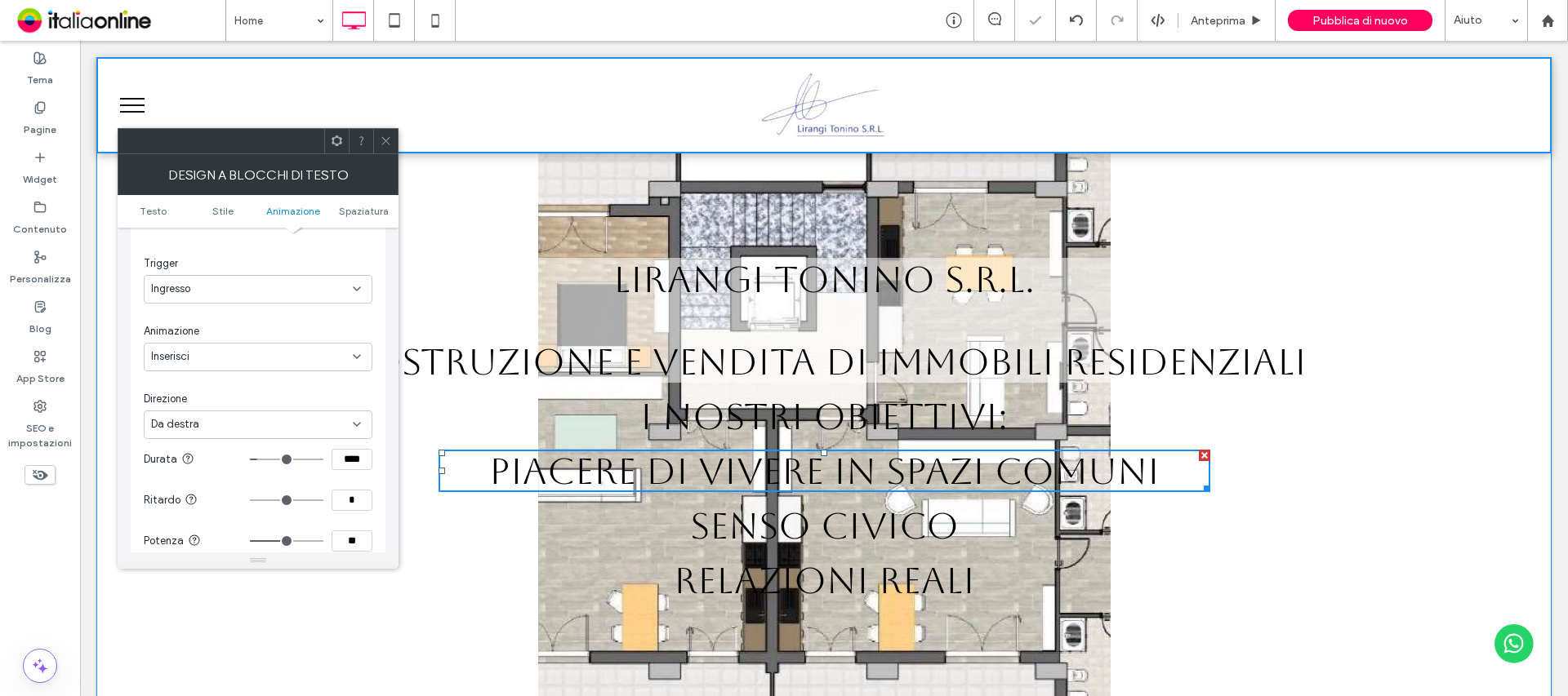
click at [350, 495] on input "*" at bounding box center [352, 500] width 41 height 21
type input "***"
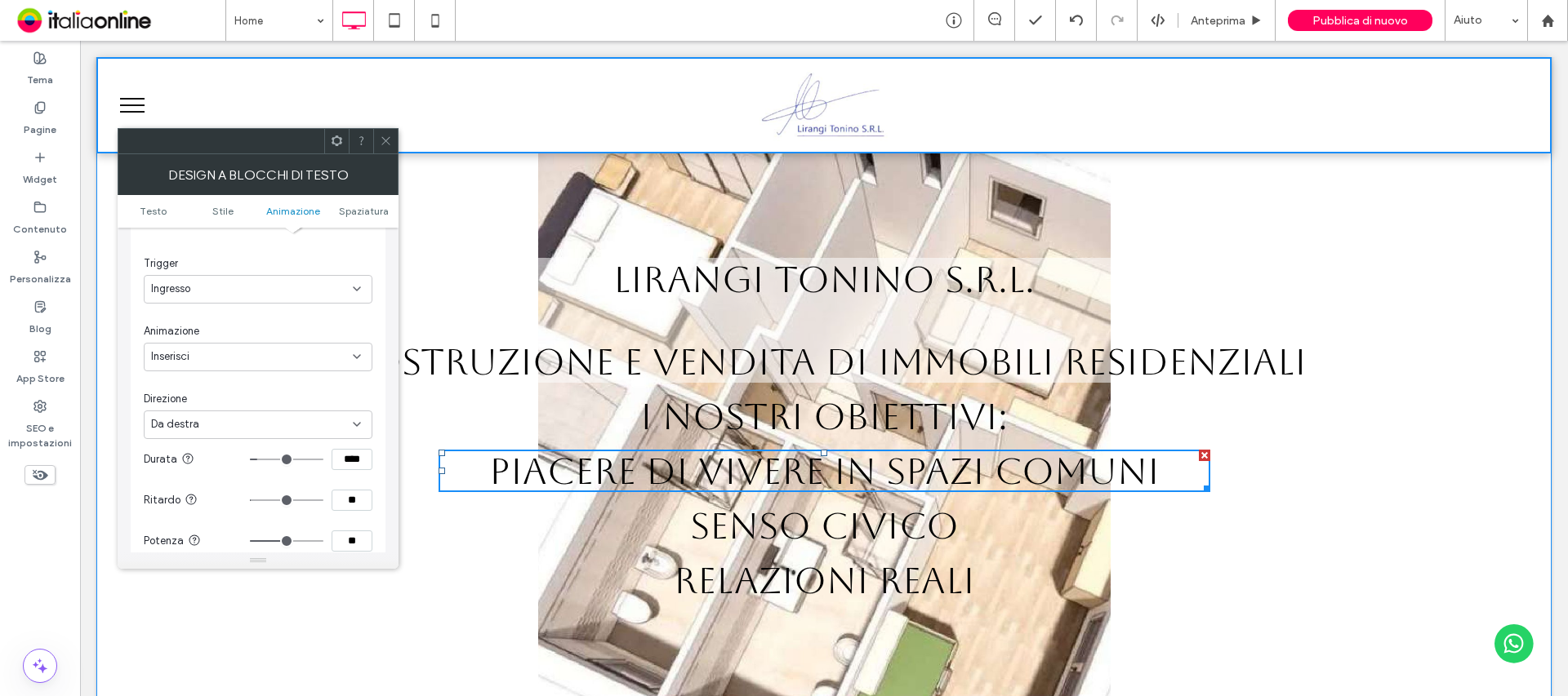
type input "**"
type input "*"
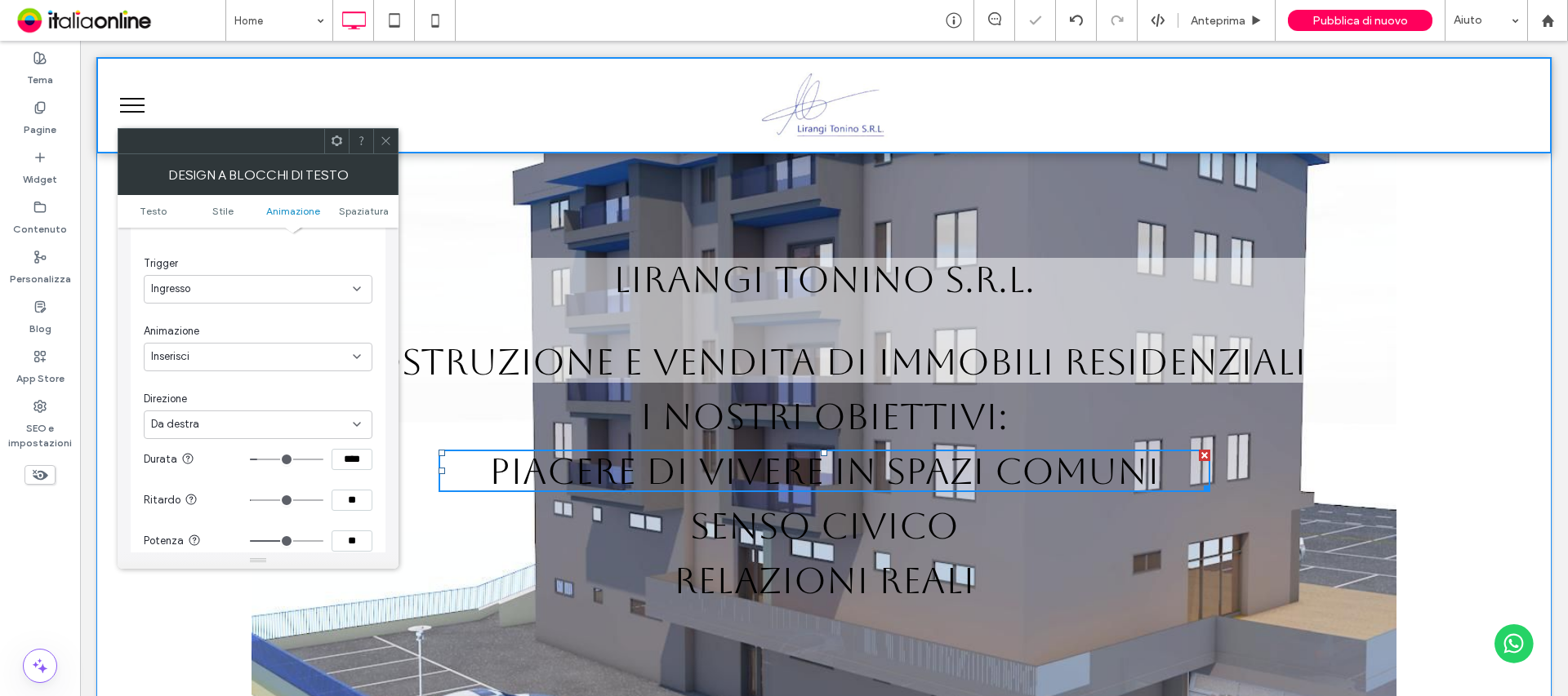
click at [820, 530] on span "SENSO CIVICO" at bounding box center [824, 526] width 269 height 42
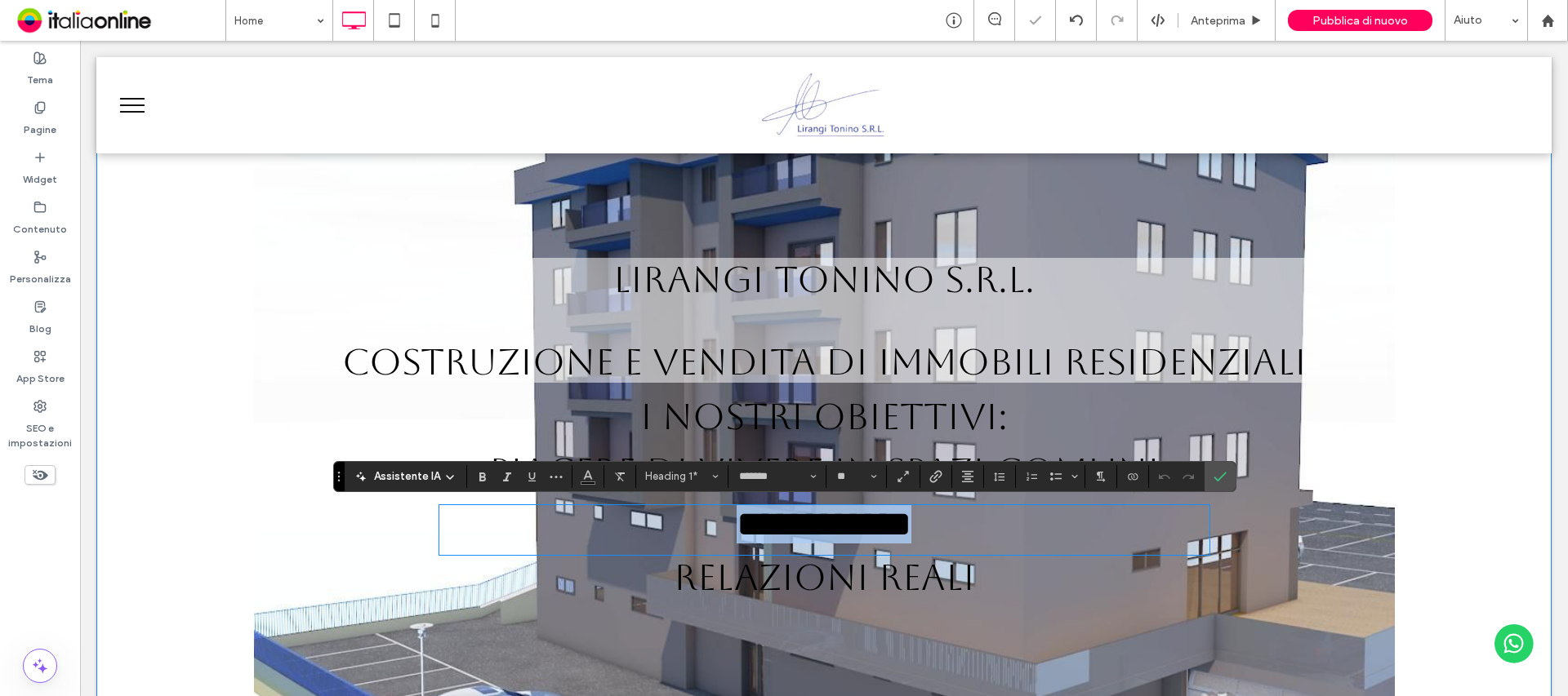
drag, startPoint x: 820, startPoint y: 530, endPoint x: 1405, endPoint y: 323, distance: 620.5
click at [1421, 299] on div "**********" at bounding box center [823, 434] width 1390 height 352
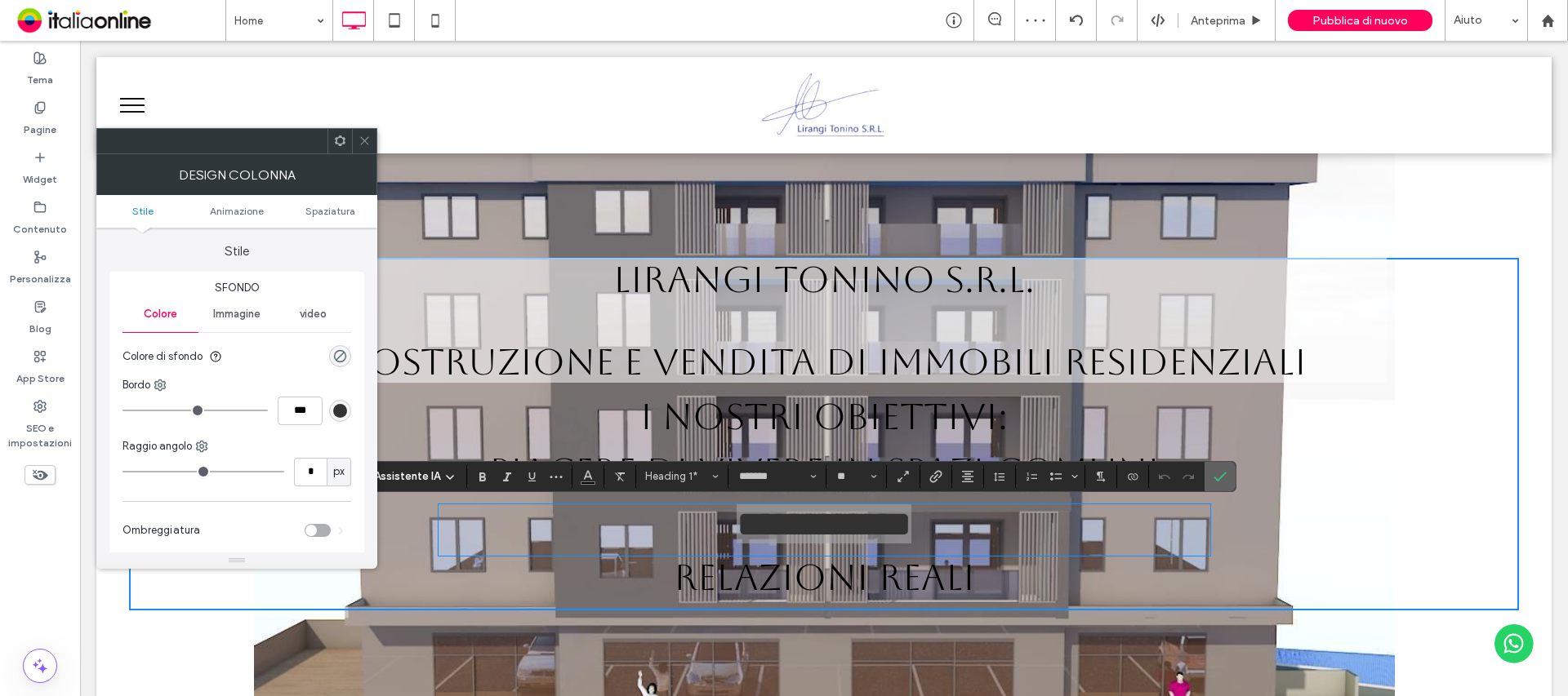
click at [1223, 476] on icon "Conferma" at bounding box center [1220, 476] width 13 height 13
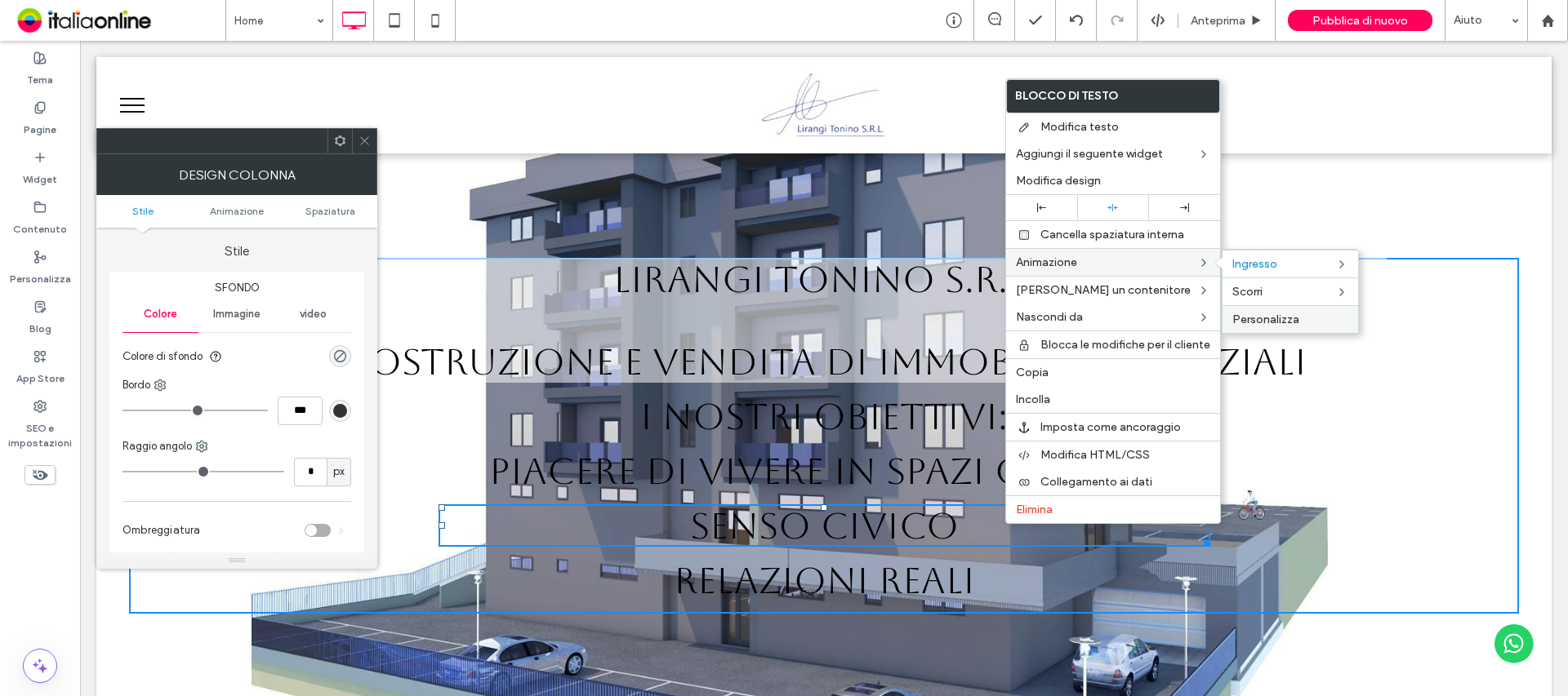
drag, startPoint x: 1276, startPoint y: 314, endPoint x: 378, endPoint y: 269, distance: 899.1
click at [1276, 314] on span "Personalizza" at bounding box center [1266, 319] width 67 height 14
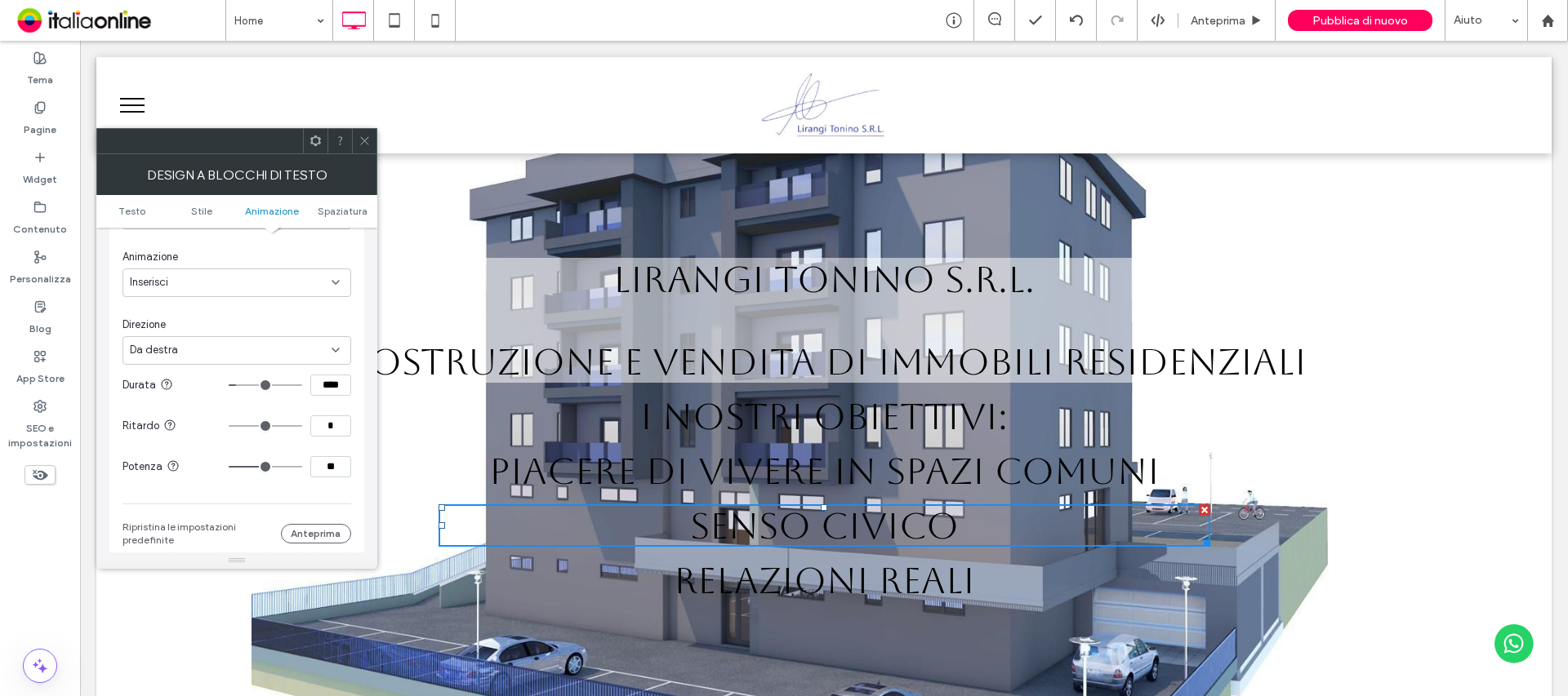
scroll to position [579, 0]
click at [333, 423] on input "*" at bounding box center [330, 418] width 41 height 21
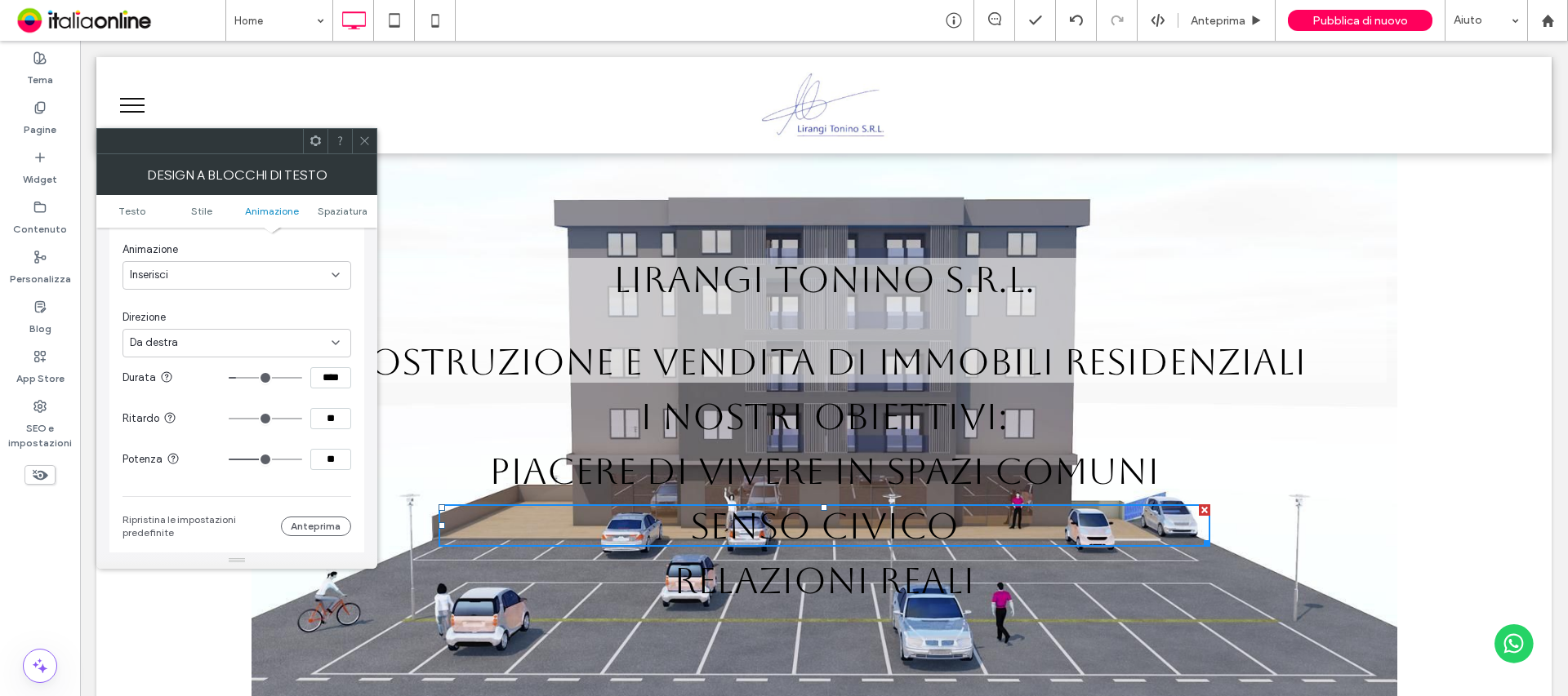
type input "**"
type input "*"
click at [325, 301] on div "La modifica riguarda i desktop e i tablet Trigger Ingresso Animazione Inserisci…" at bounding box center [237, 323] width 229 height 432
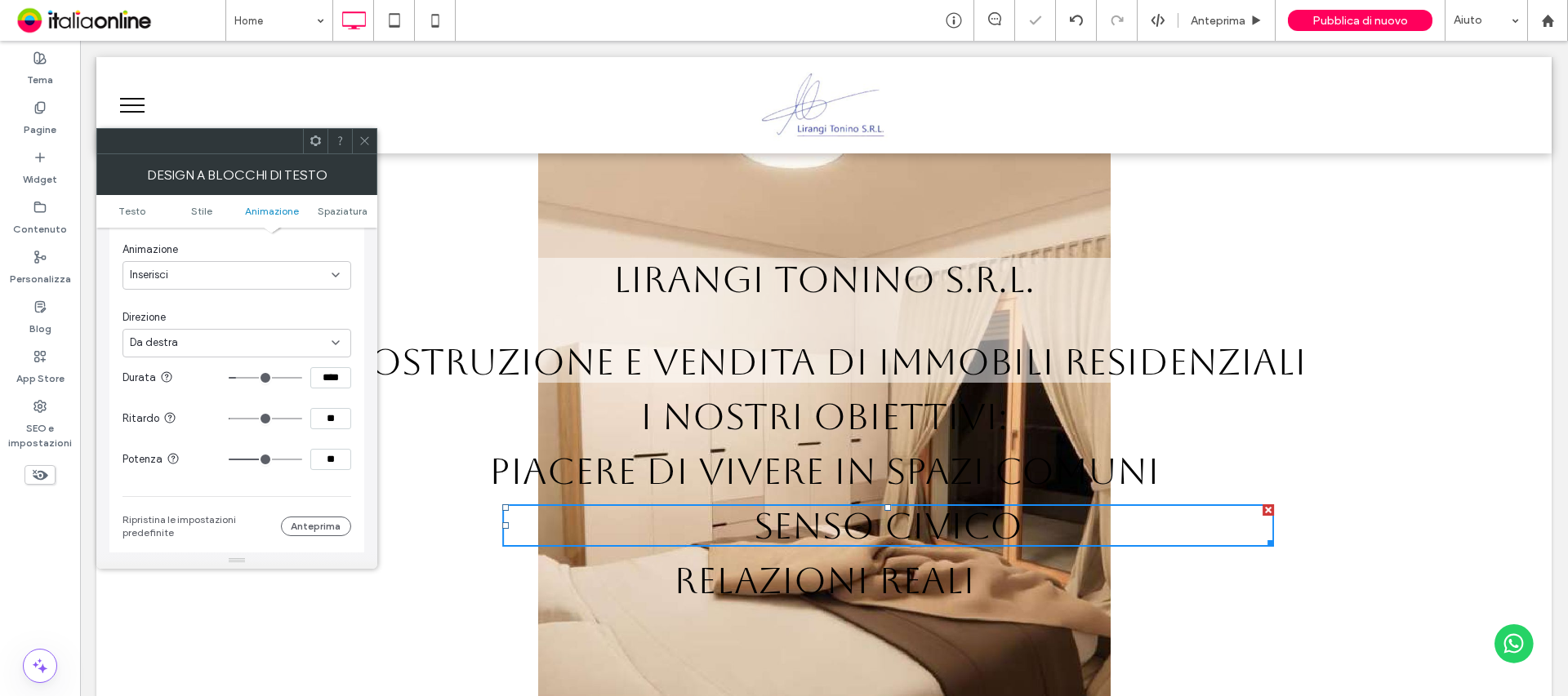
click at [366, 140] on use at bounding box center [364, 141] width 8 height 8
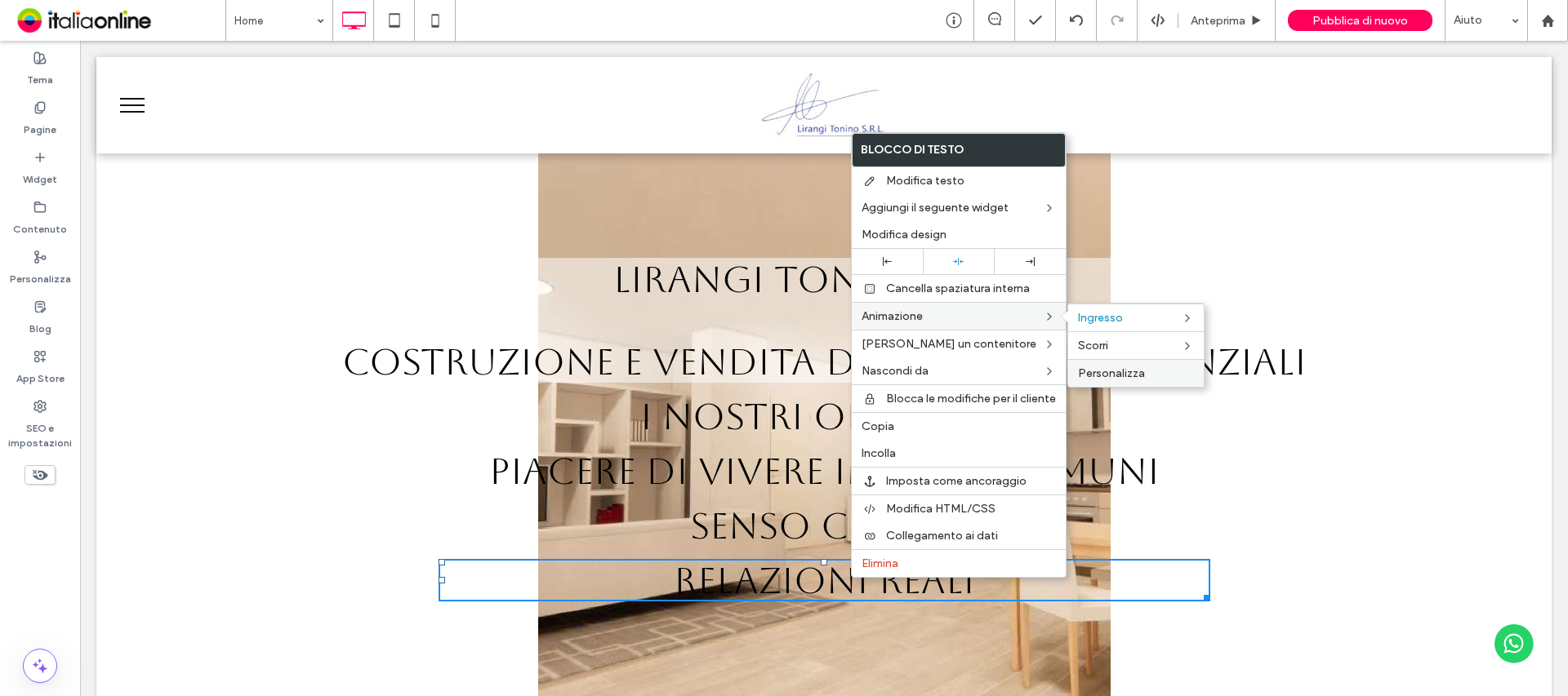
click at [1137, 373] on span "Personalizza" at bounding box center [1111, 373] width 67 height 14
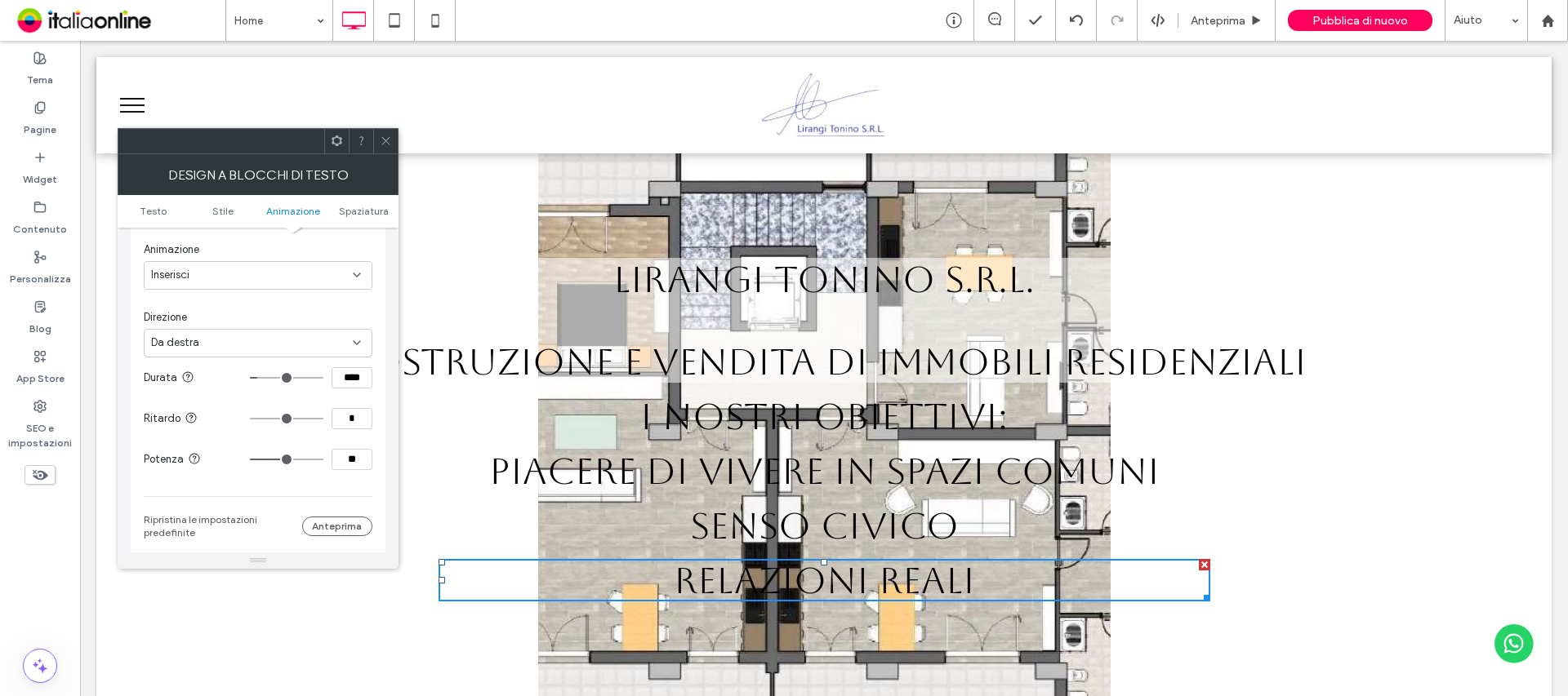
click at [351, 376] on input "****" at bounding box center [352, 378] width 41 height 21
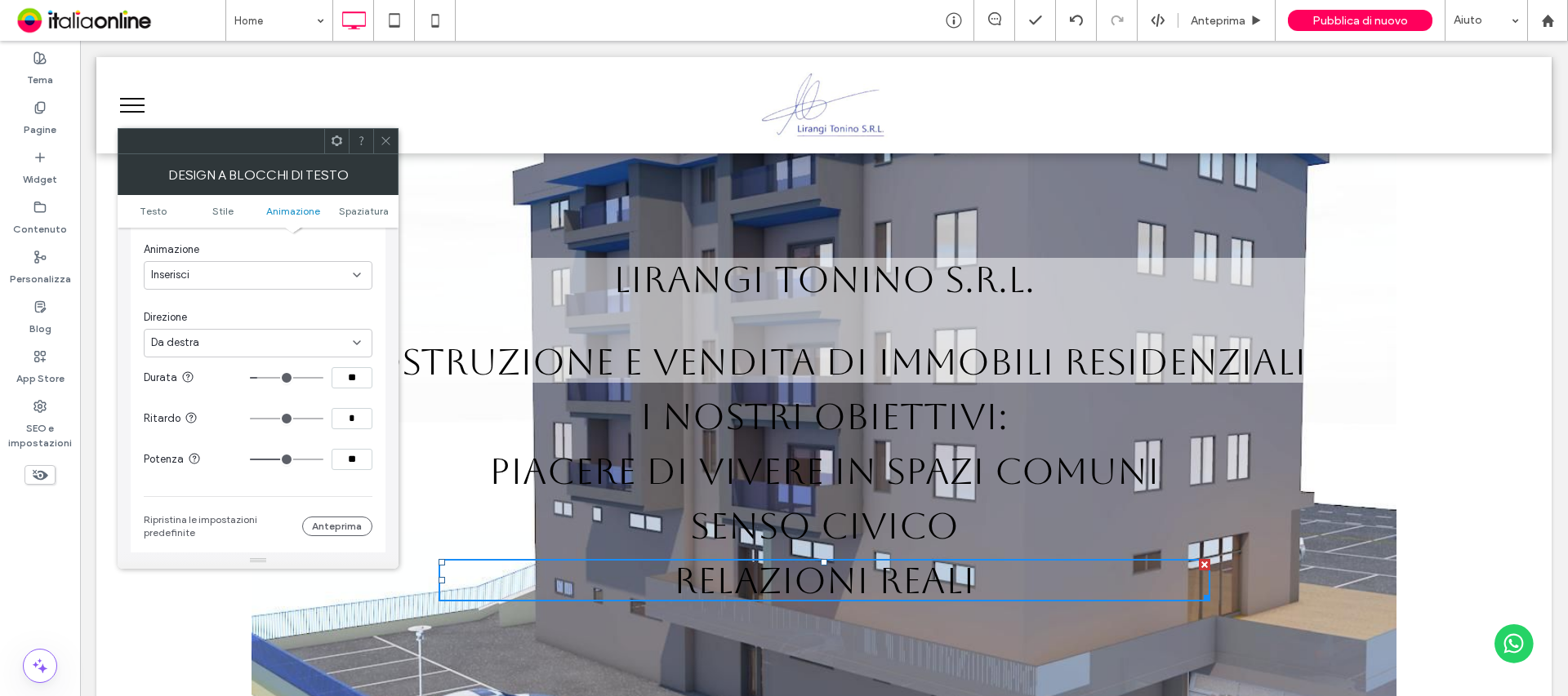
click at [354, 375] on input "**" at bounding box center [352, 378] width 41 height 21
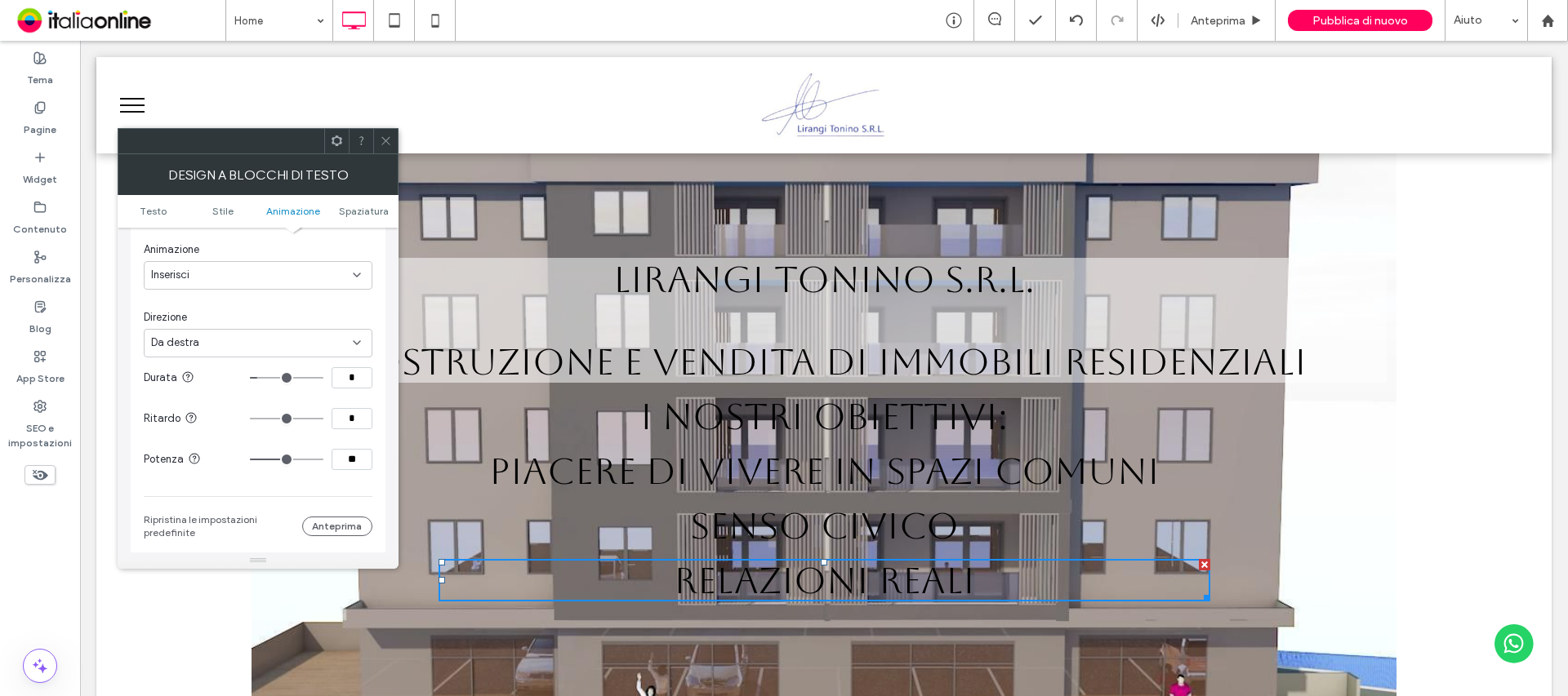
type input "*"
type input "**"
click at [350, 414] on input "*" at bounding box center [352, 418] width 41 height 21
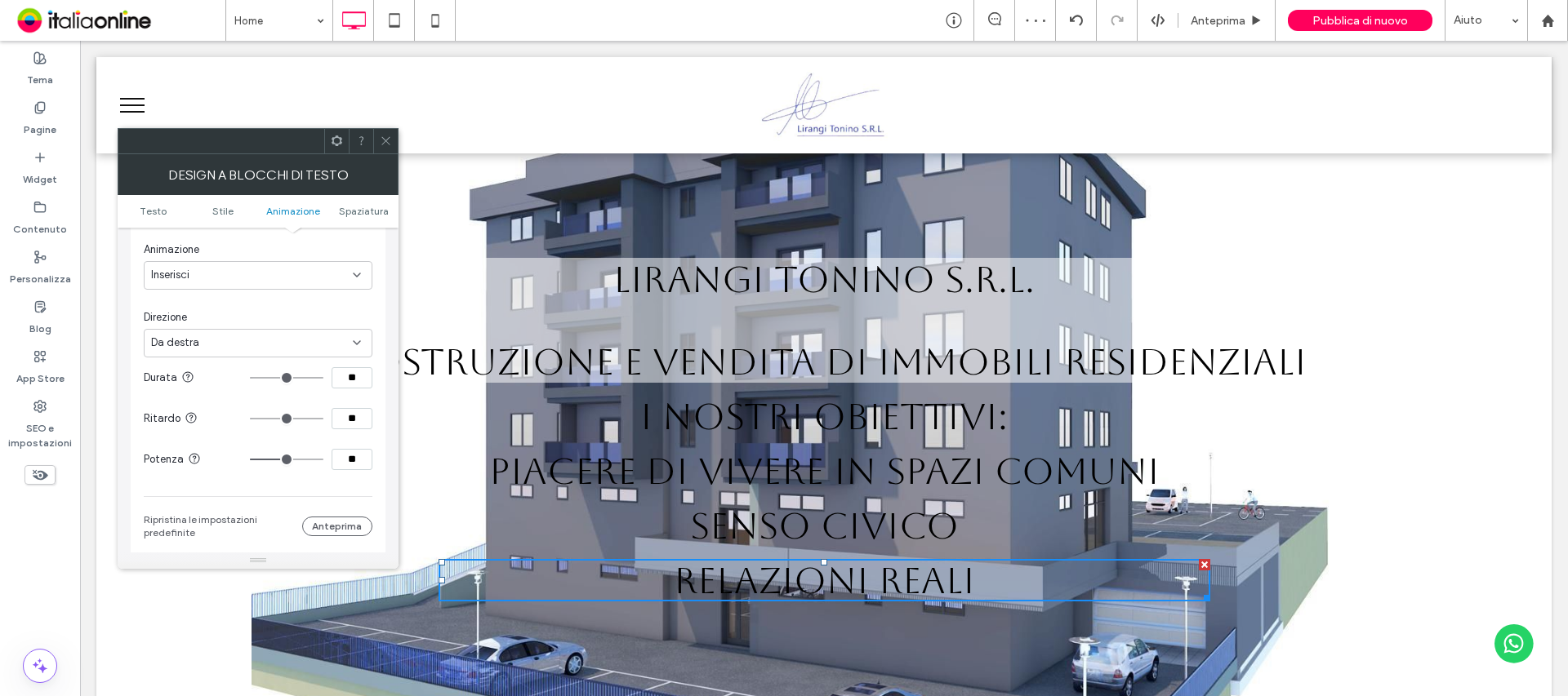
type input "**"
click at [342, 374] on input "**" at bounding box center [352, 378] width 41 height 21
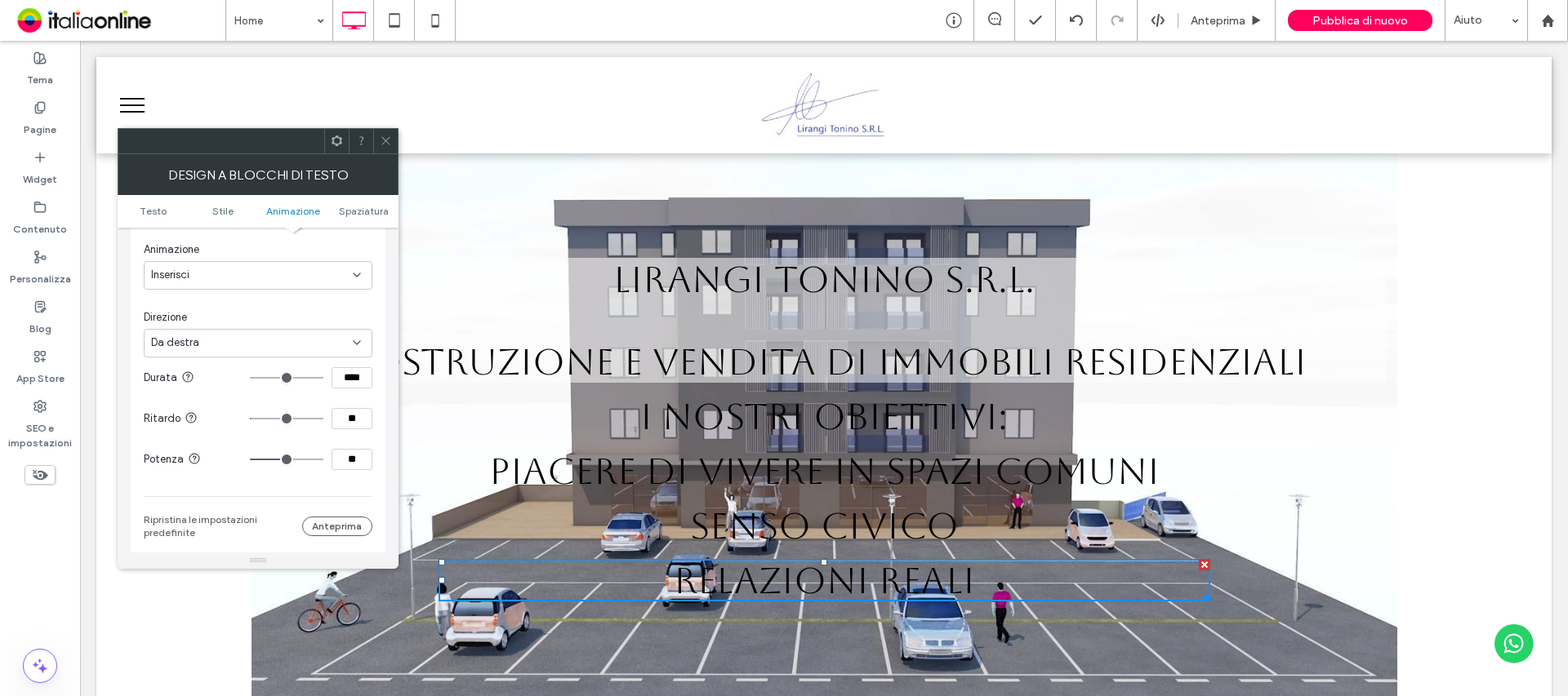
type input "****"
click at [387, 146] on icon at bounding box center [385, 141] width 12 height 12
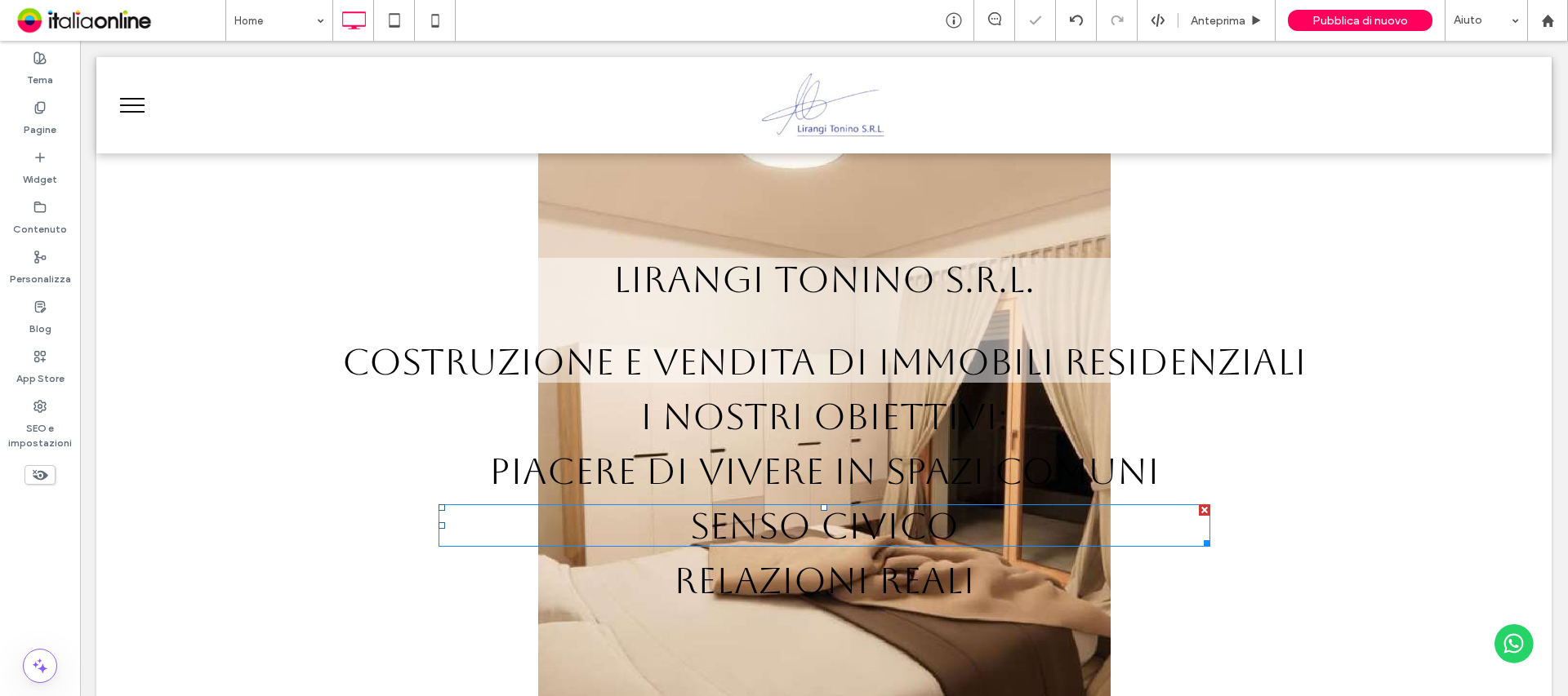
click at [850, 523] on span "SENSO CIVICO" at bounding box center [824, 526] width 269 height 42
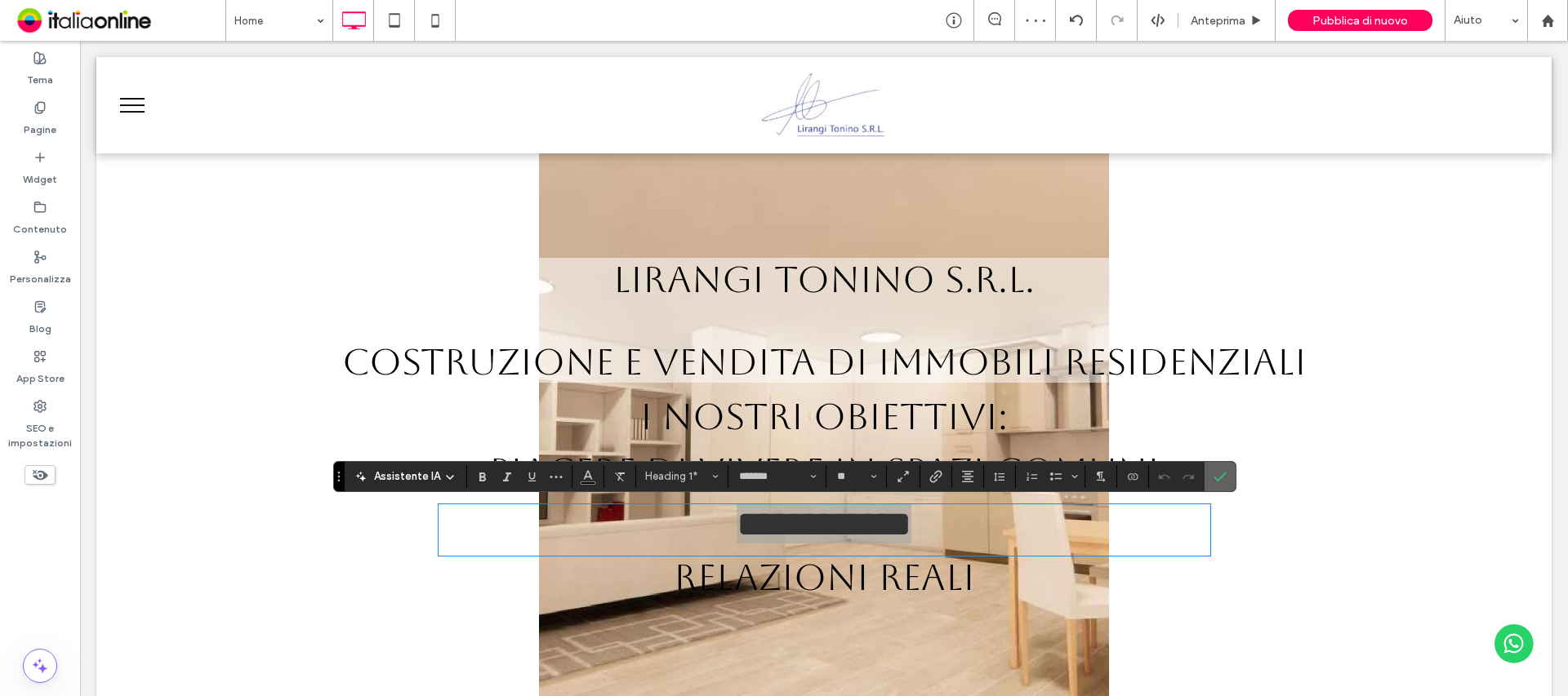
click at [1232, 471] on section at bounding box center [1220, 477] width 31 height 30
click at [1223, 474] on use "Conferma" at bounding box center [1220, 477] width 13 height 10
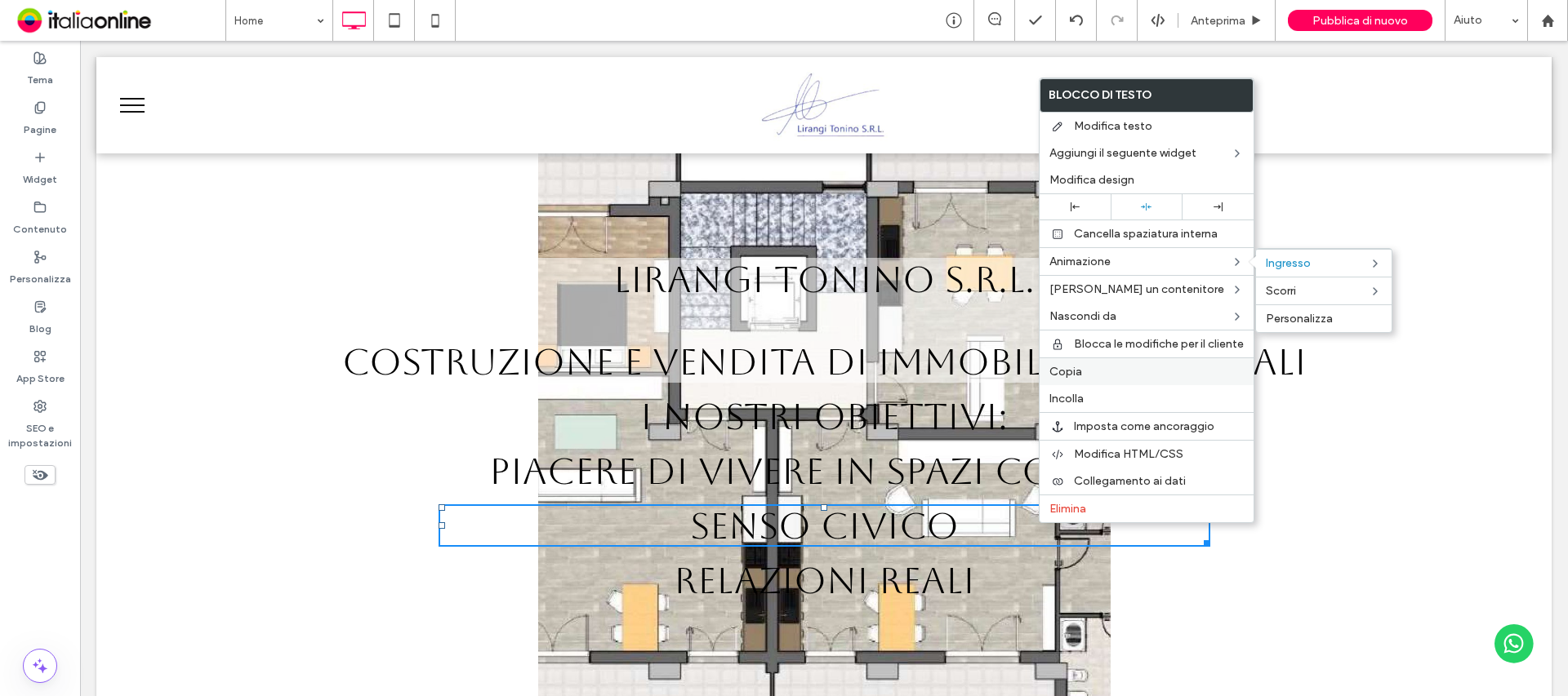
drag, startPoint x: 1282, startPoint y: 309, endPoint x: 1078, endPoint y: 362, distance: 210.8
click at [1282, 309] on div "Personalizza" at bounding box center [1324, 318] width 136 height 28
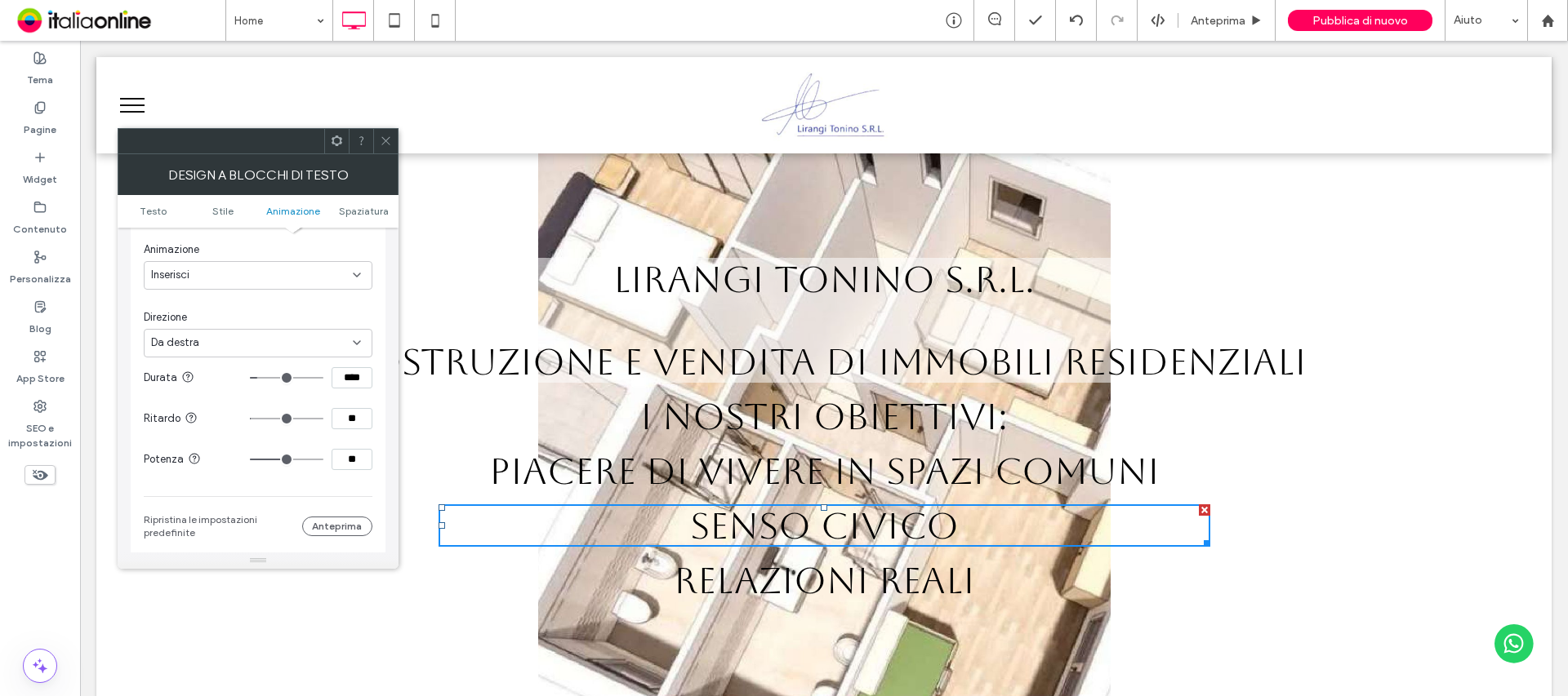
click at [389, 135] on icon at bounding box center [385, 141] width 12 height 12
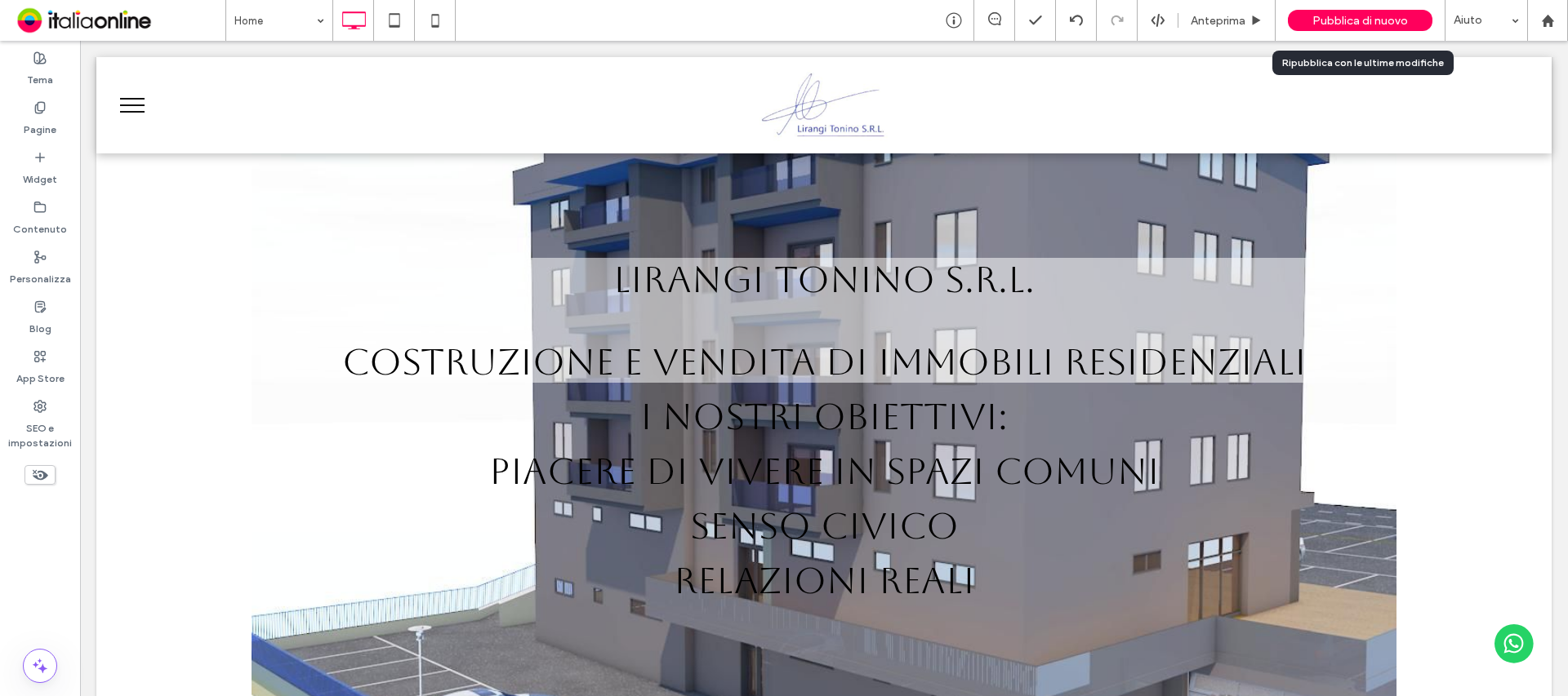
click at [1356, 22] on span "Pubblica di nuovo" at bounding box center [1360, 20] width 96 height 14
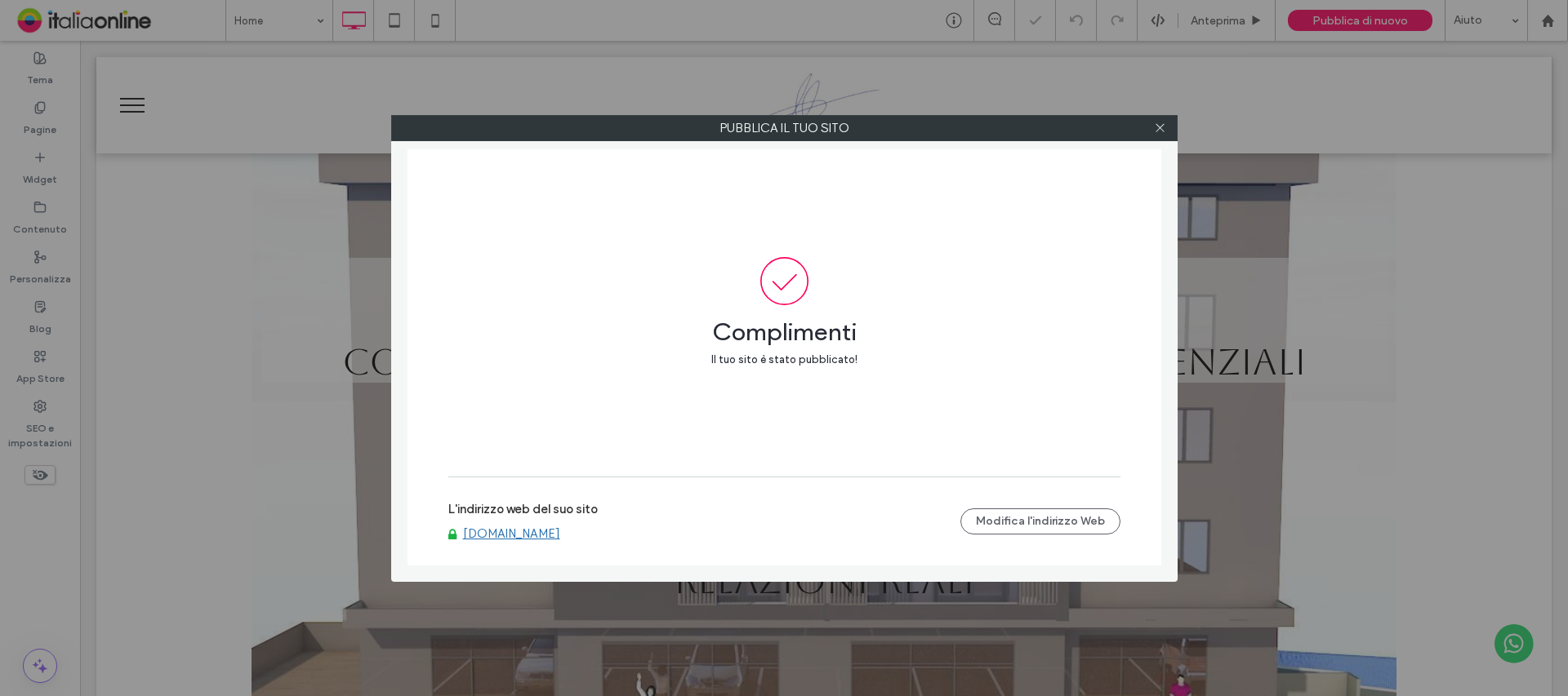
drag, startPoint x: 534, startPoint y: 533, endPoint x: 546, endPoint y: 523, distance: 15.6
click at [534, 533] on link "www.lirangitoninosrl.it" at bounding box center [512, 533] width 97 height 14
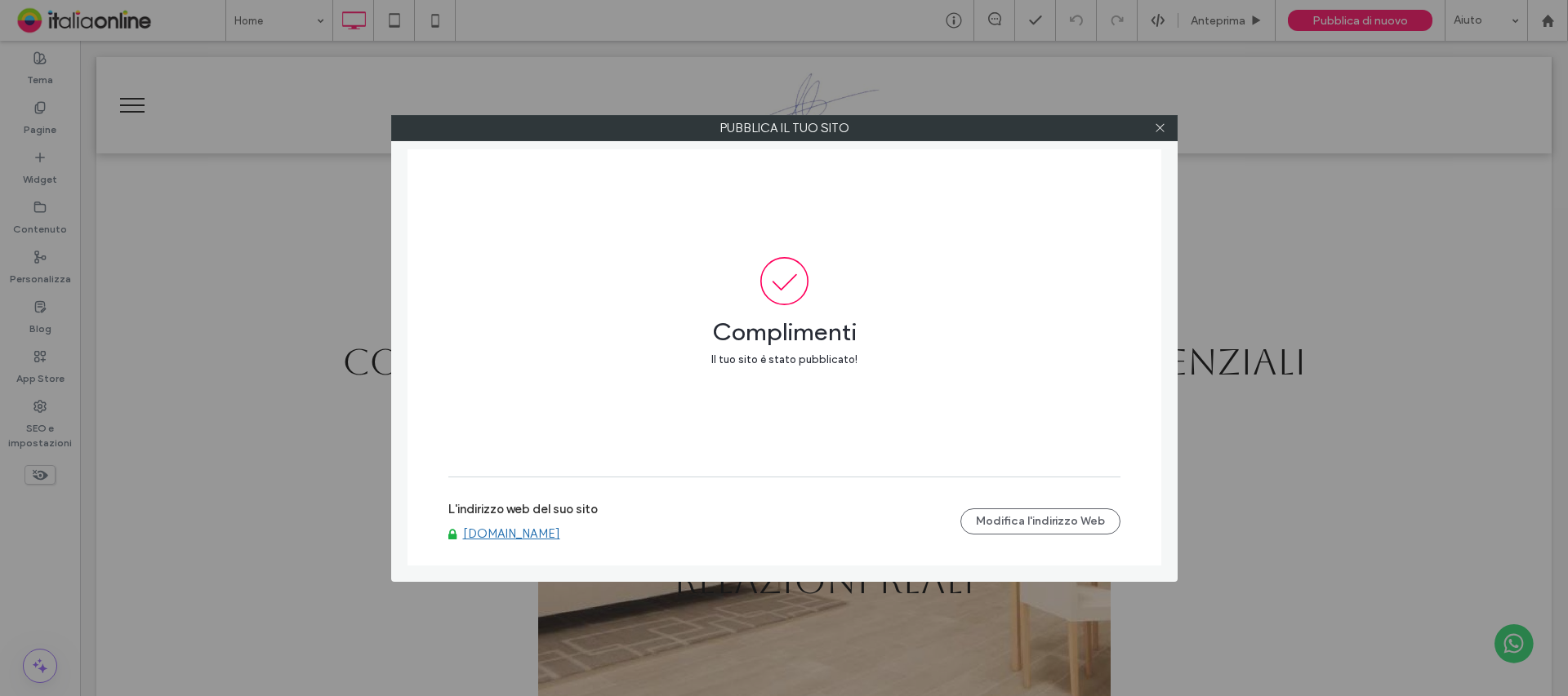
click at [1168, 125] on div at bounding box center [1160, 128] width 25 height 25
click at [1163, 125] on icon at bounding box center [1160, 128] width 12 height 12
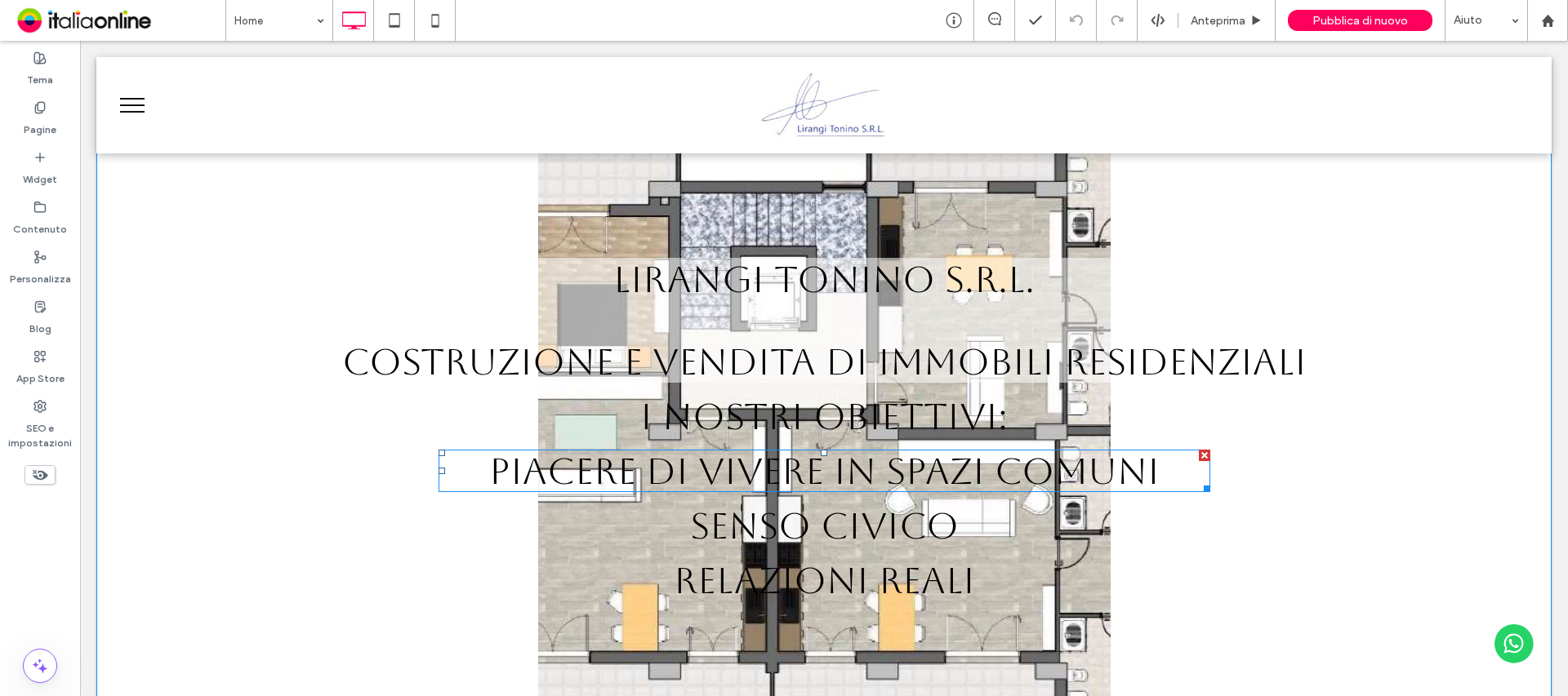
click at [860, 485] on span "PIACERE DI VIVERE IN SPAZI COMUNI" at bounding box center [823, 471] width 670 height 42
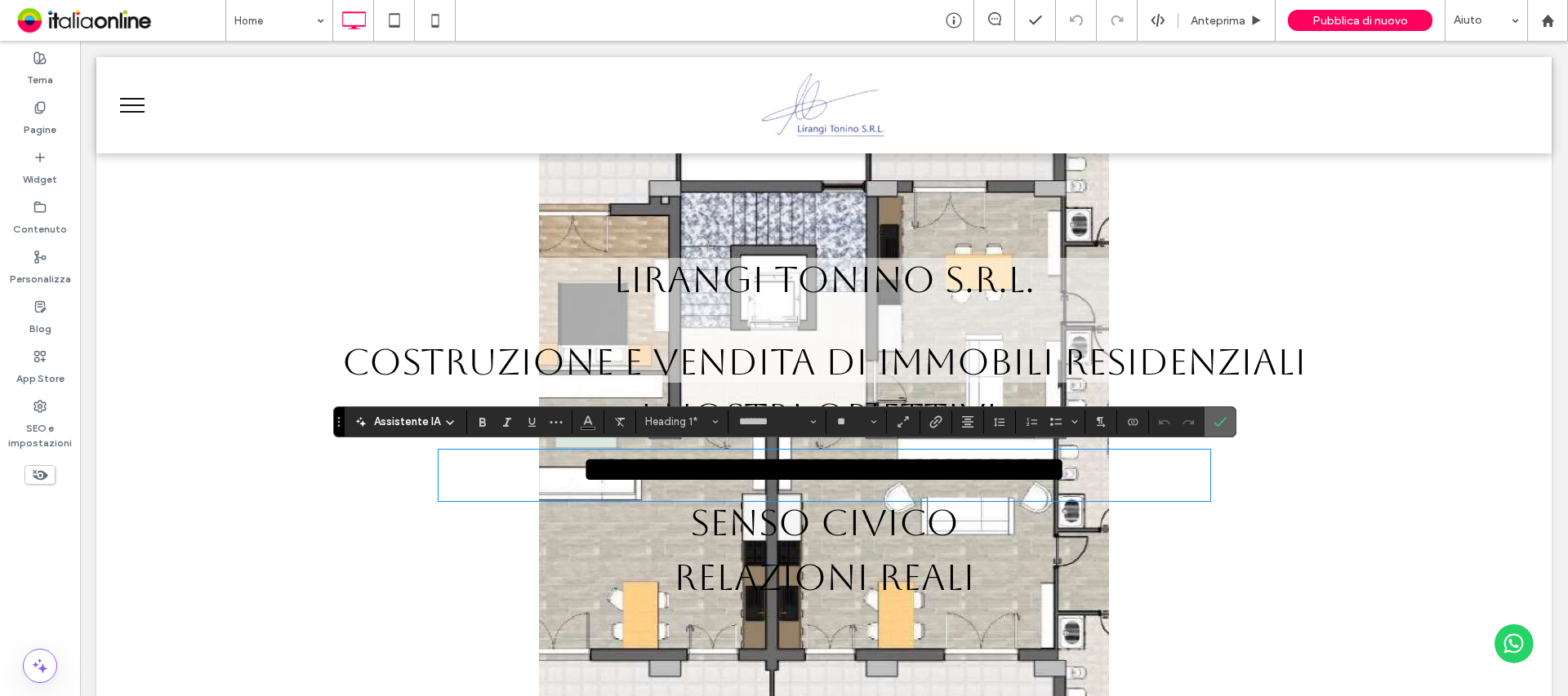
click at [1228, 417] on label "Conferma" at bounding box center [1220, 422] width 25 height 30
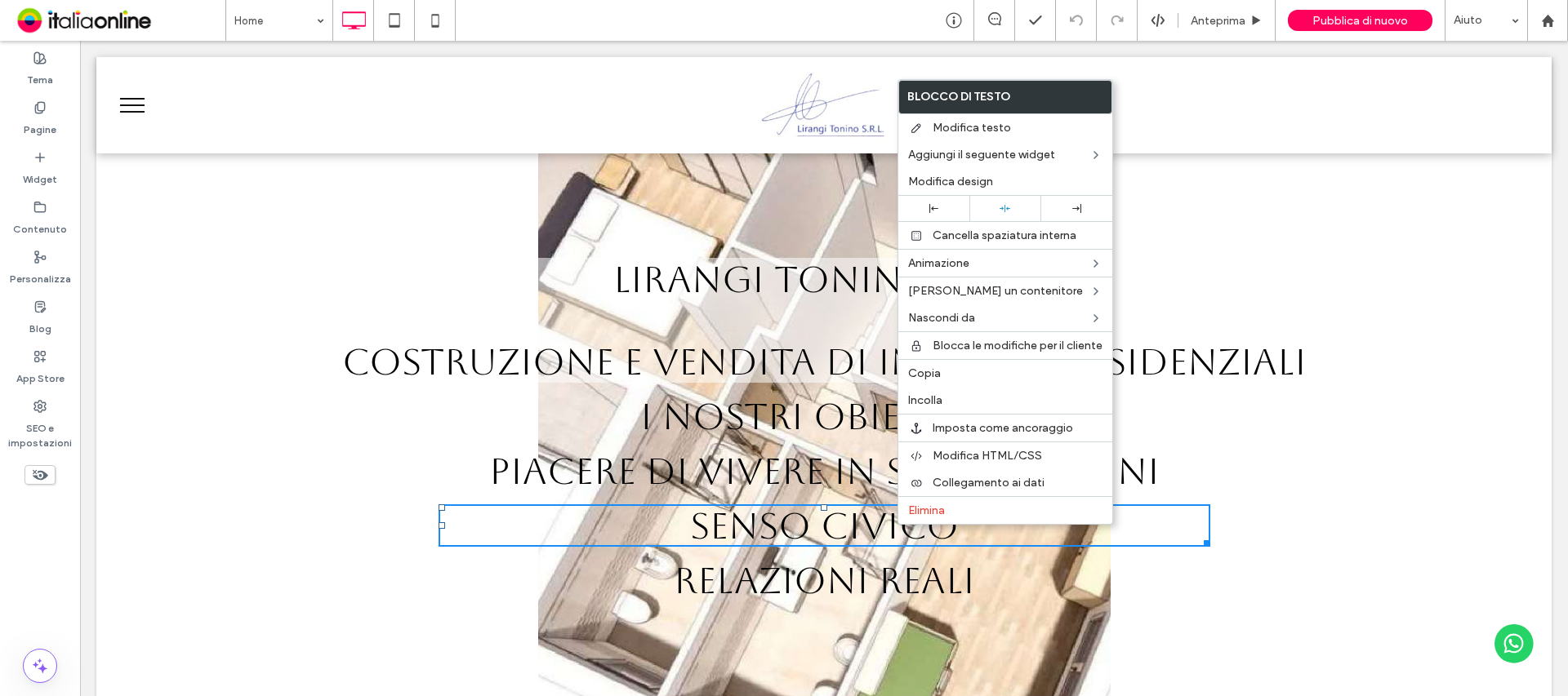
click at [1338, 373] on h1 "Costruzione e vendita di immobili residenziali" at bounding box center [823, 362] width 1126 height 42
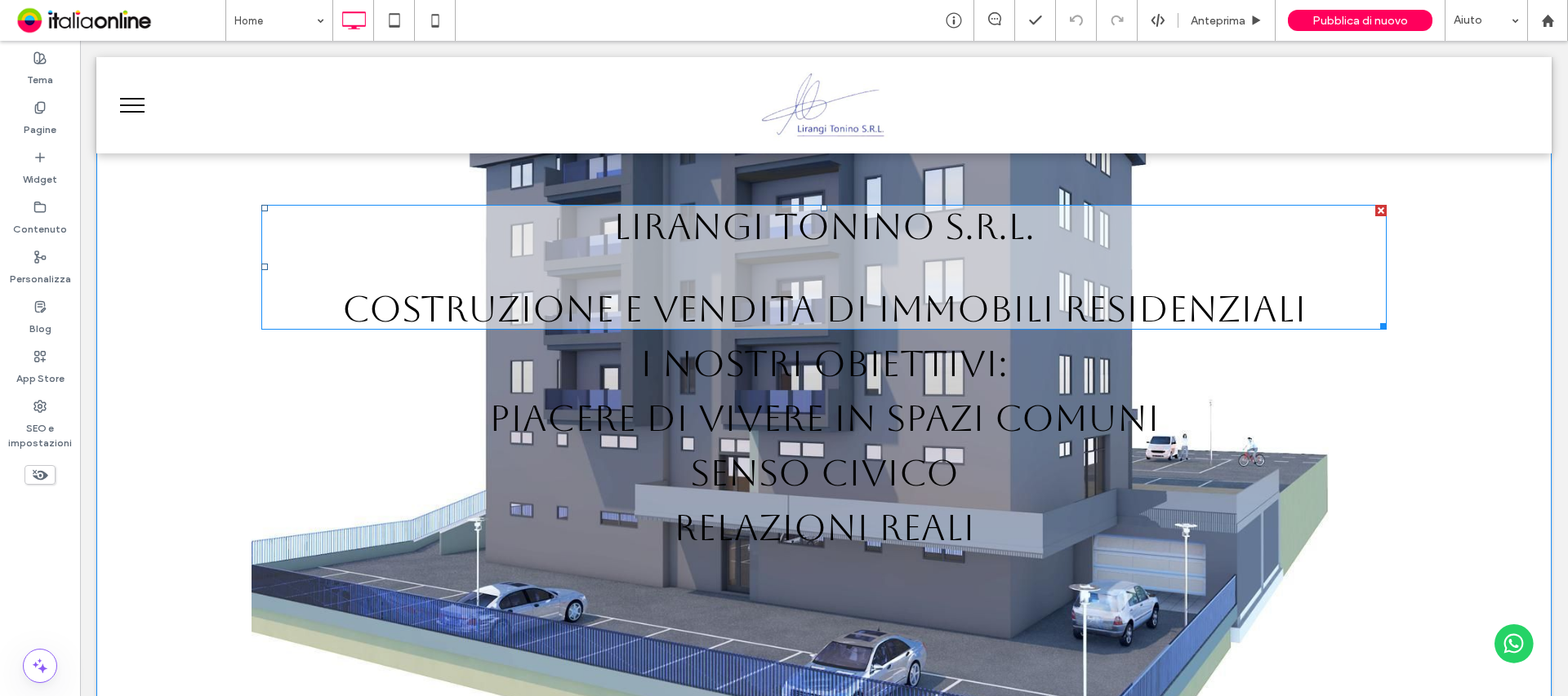
scroll to position [204, 0]
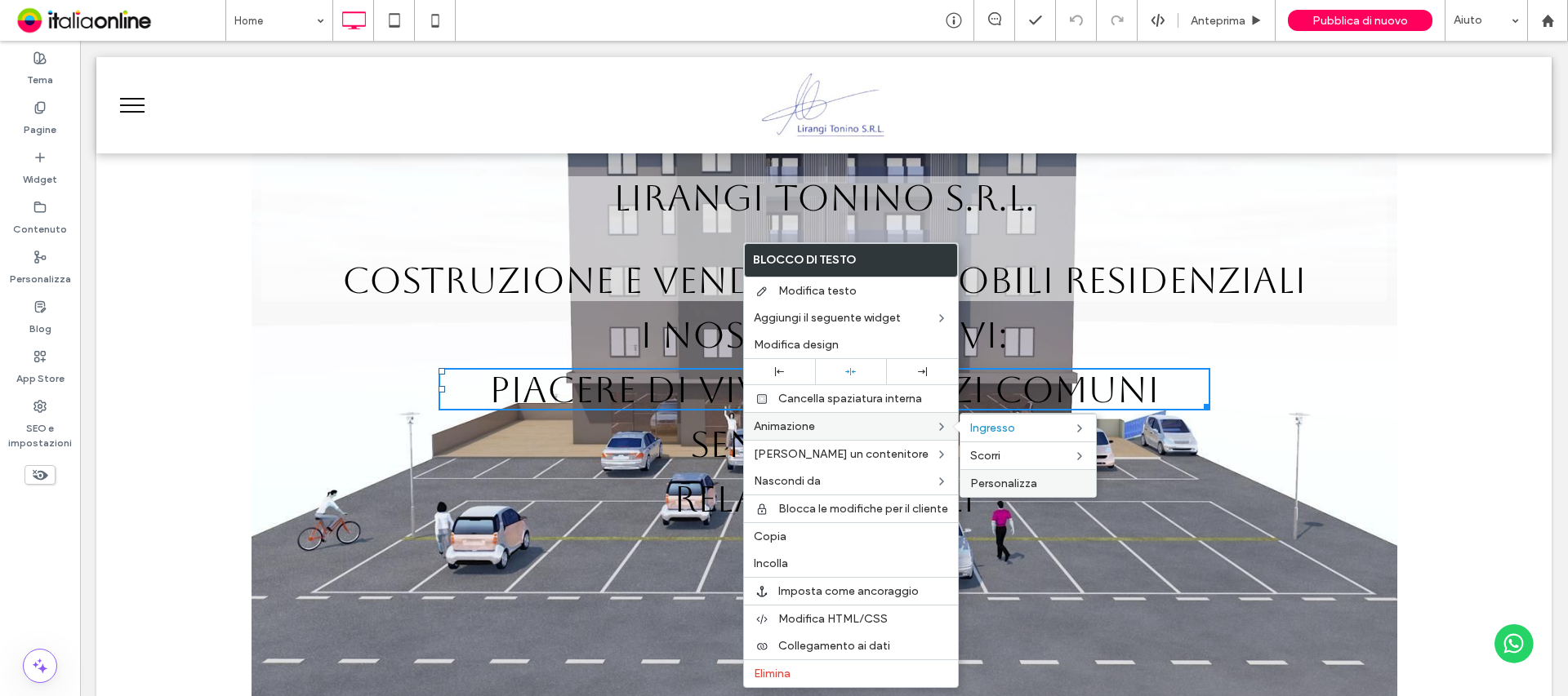
click at [1014, 473] on div "Personalizza" at bounding box center [1028, 483] width 136 height 28
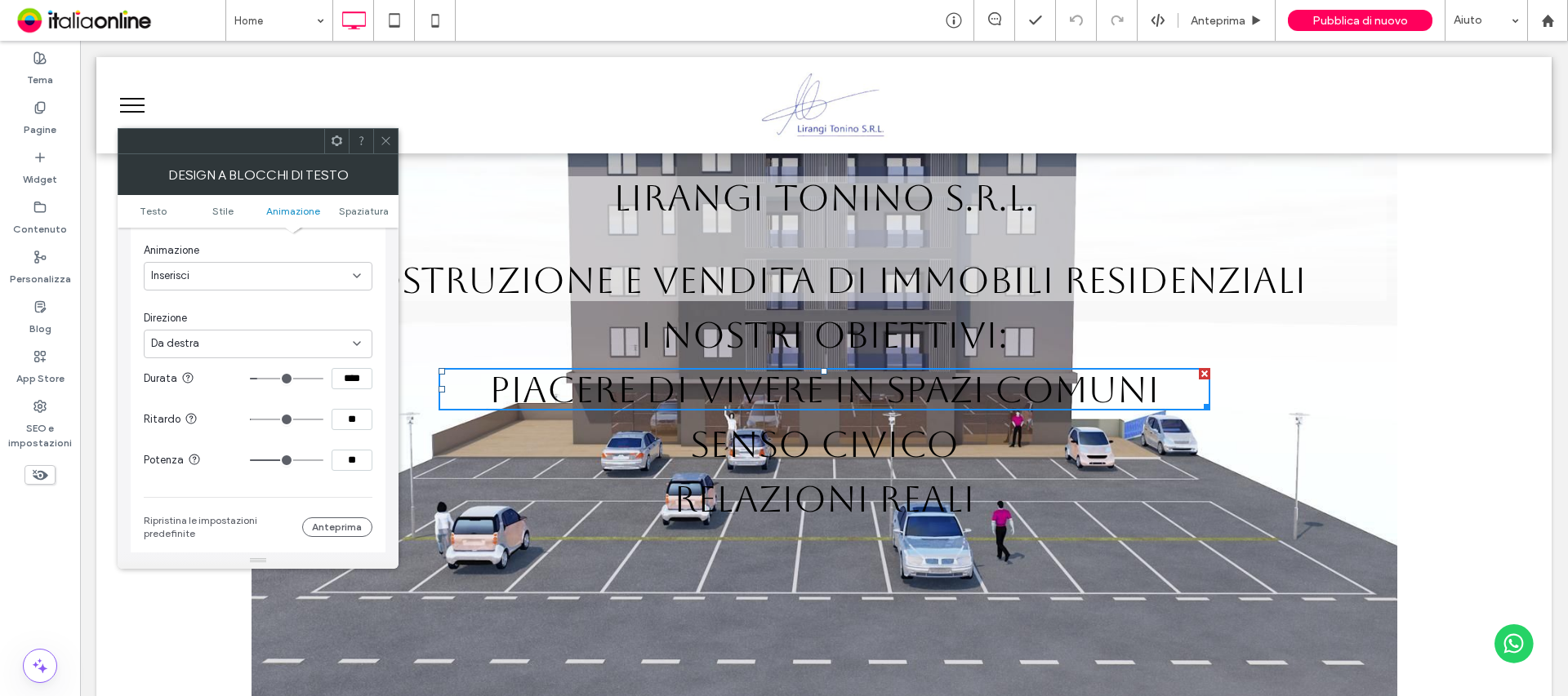
scroll to position [579, 0]
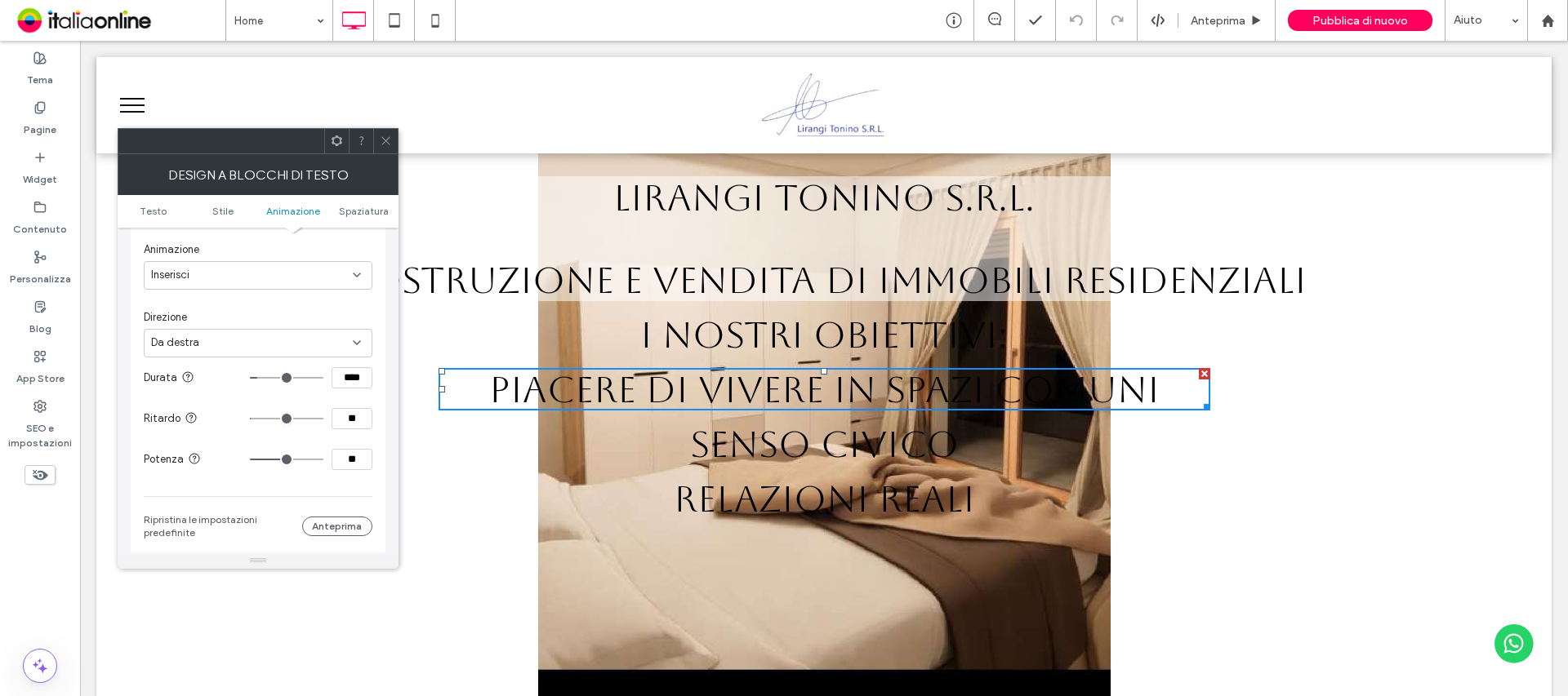
type input "***"
type input "****"
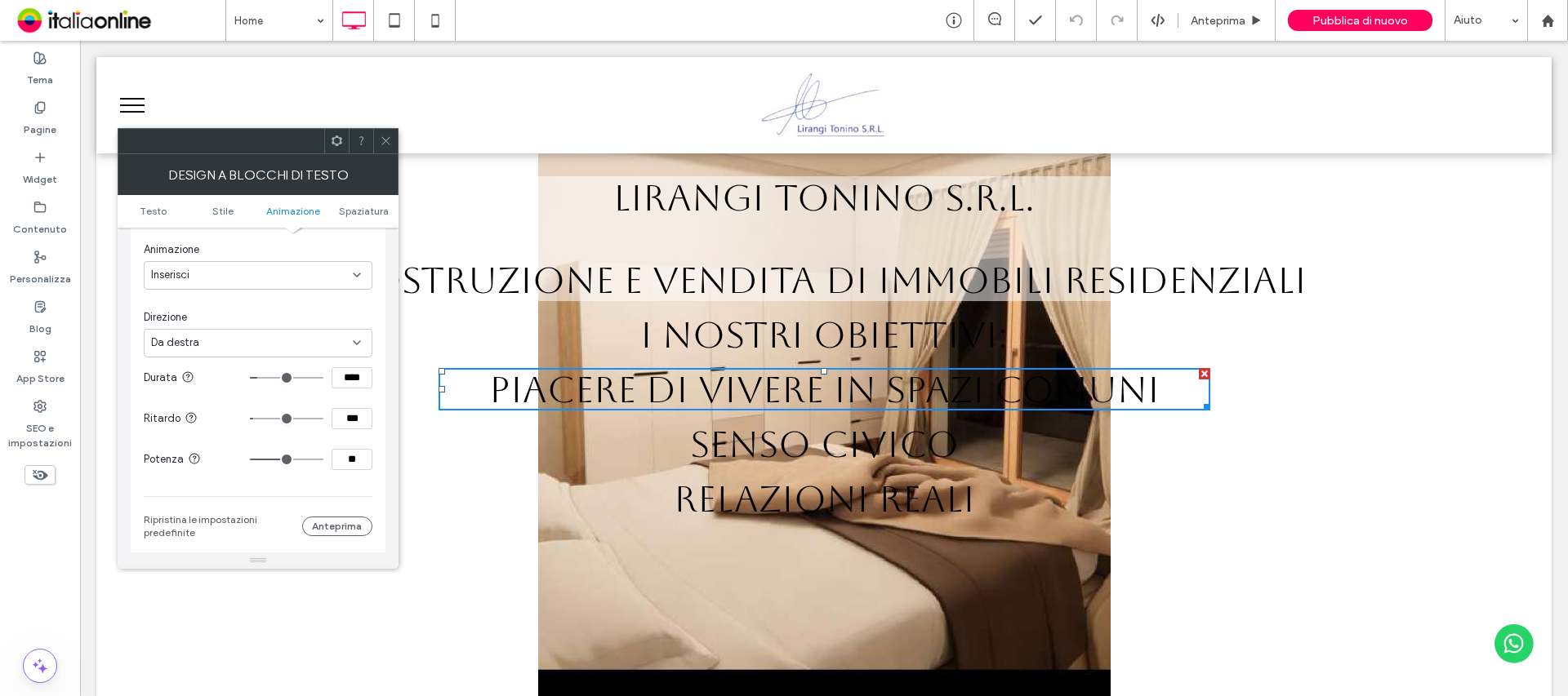
type input "****"
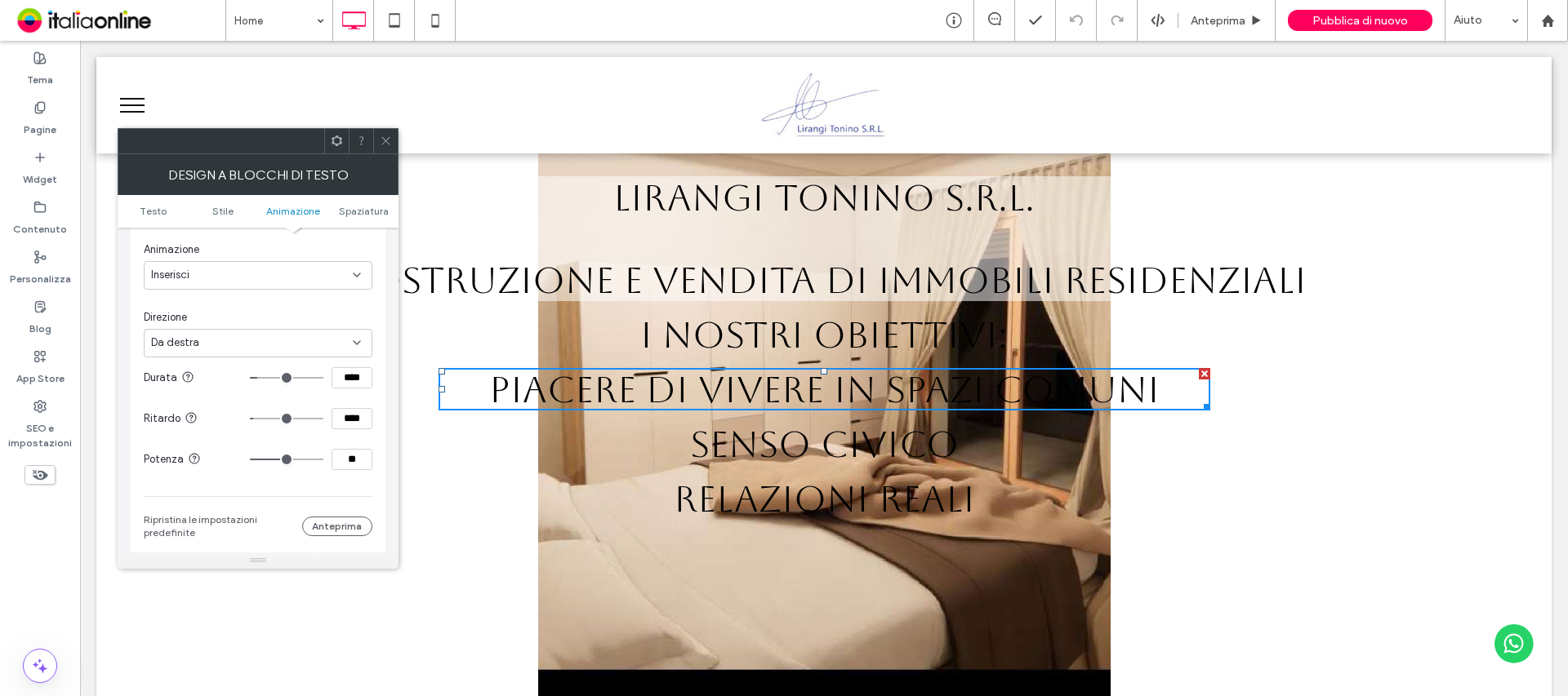
type input "****"
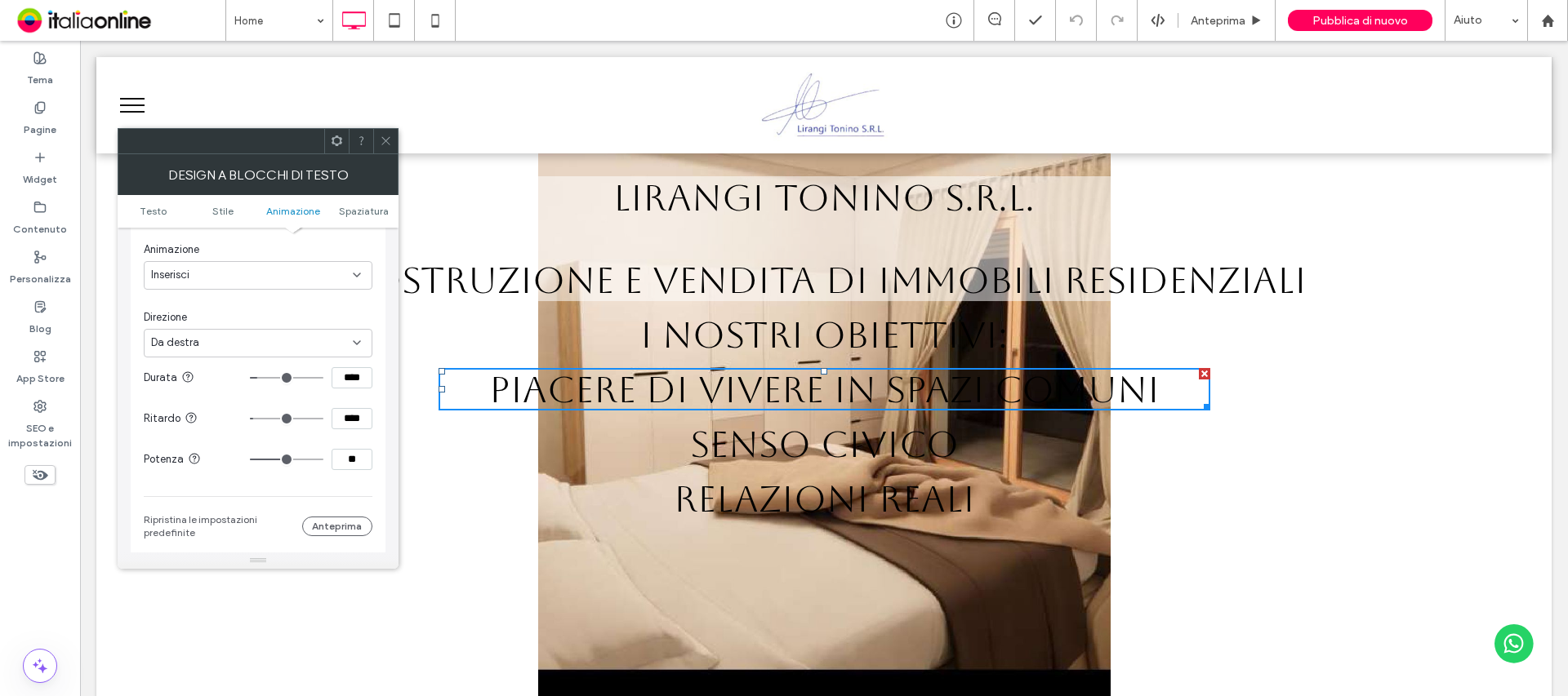
type input "****"
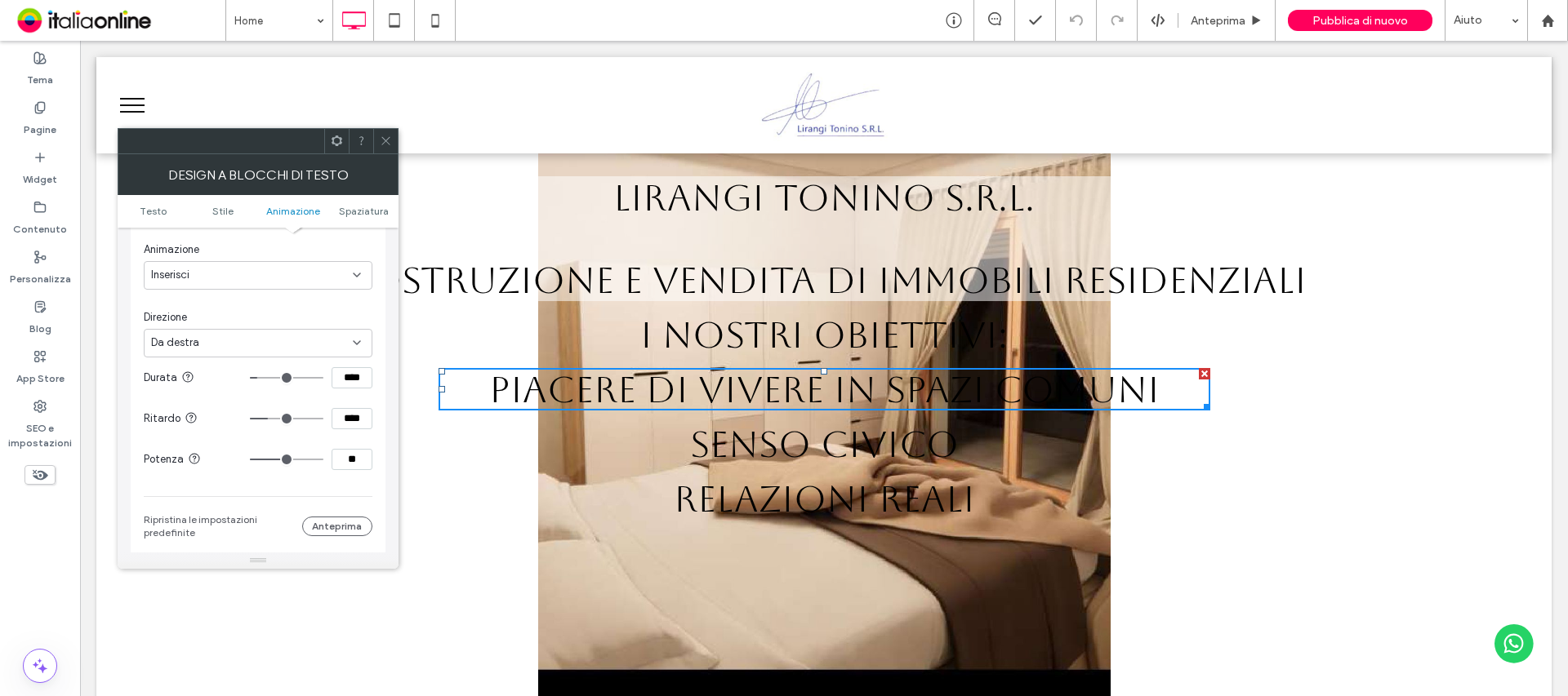
type input "****"
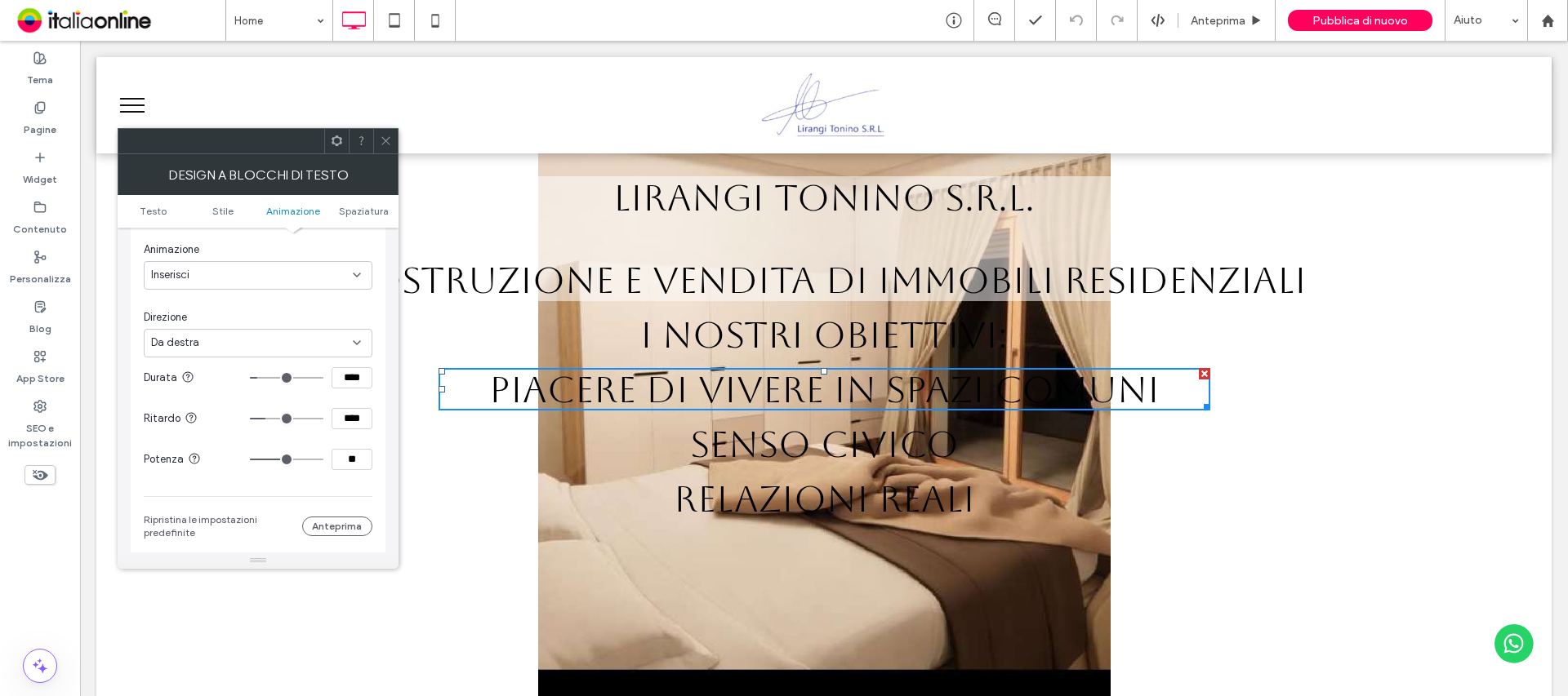
type input "****"
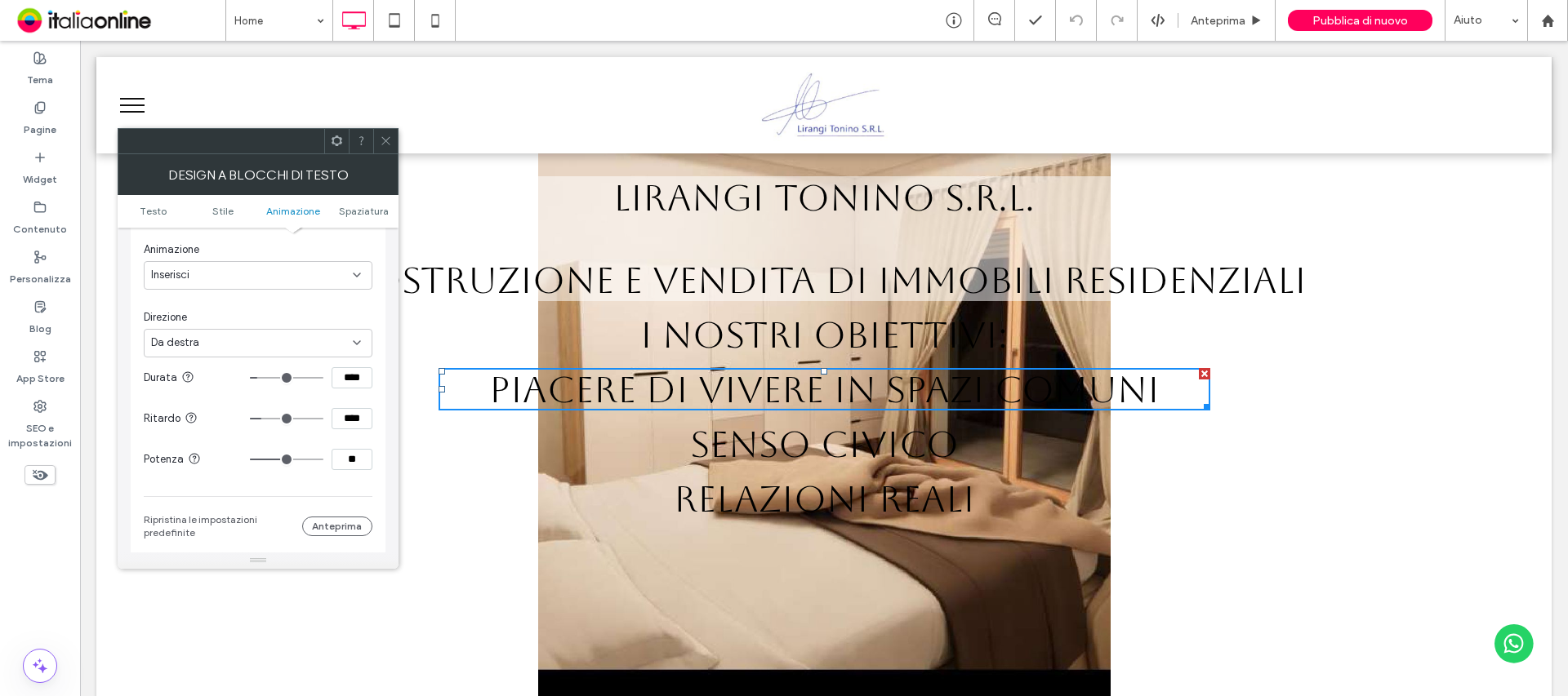
type input "****"
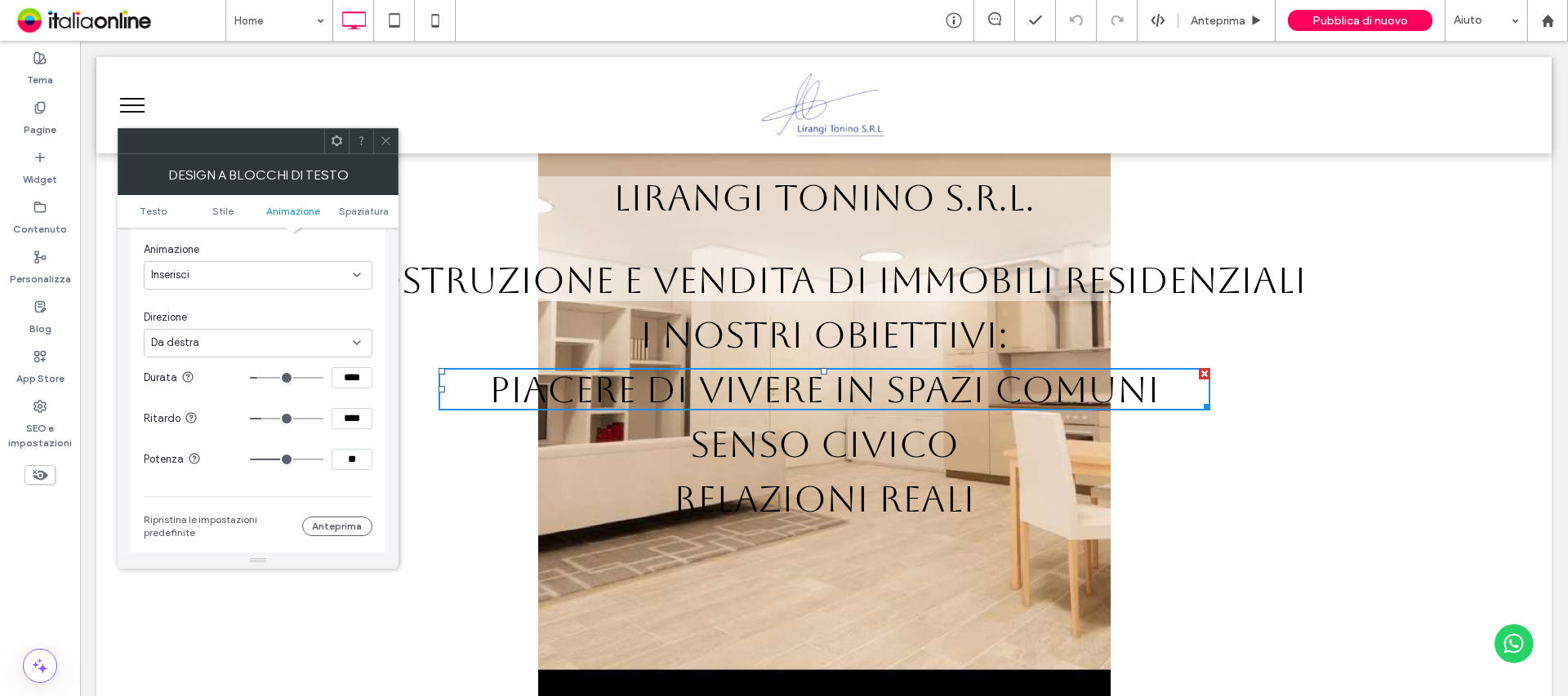
type input "****"
drag, startPoint x: 259, startPoint y: 420, endPoint x: 249, endPoint y: 423, distance: 10.4
click at [264, 420] on input "range" at bounding box center [286, 419] width 74 height 2
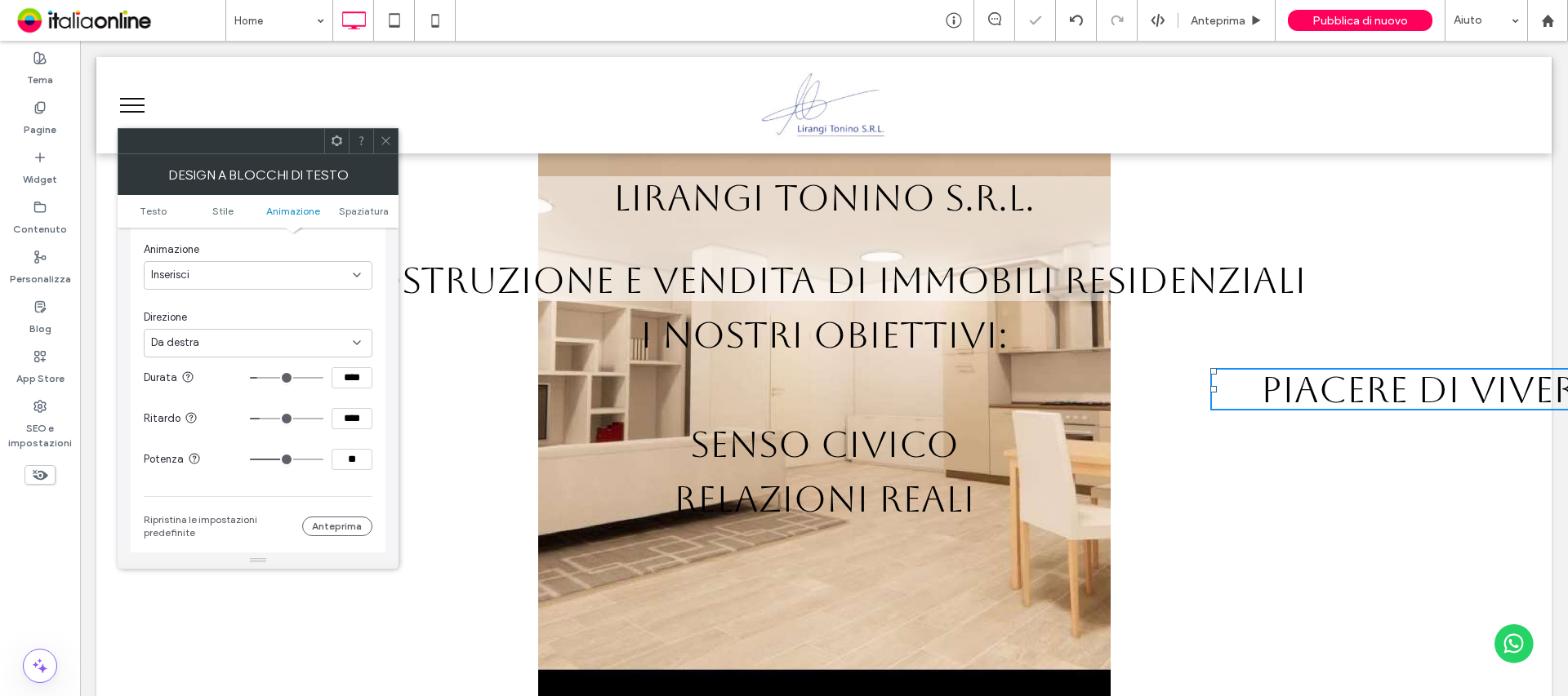
click at [186, 418] on use at bounding box center [191, 417] width 11 height 11
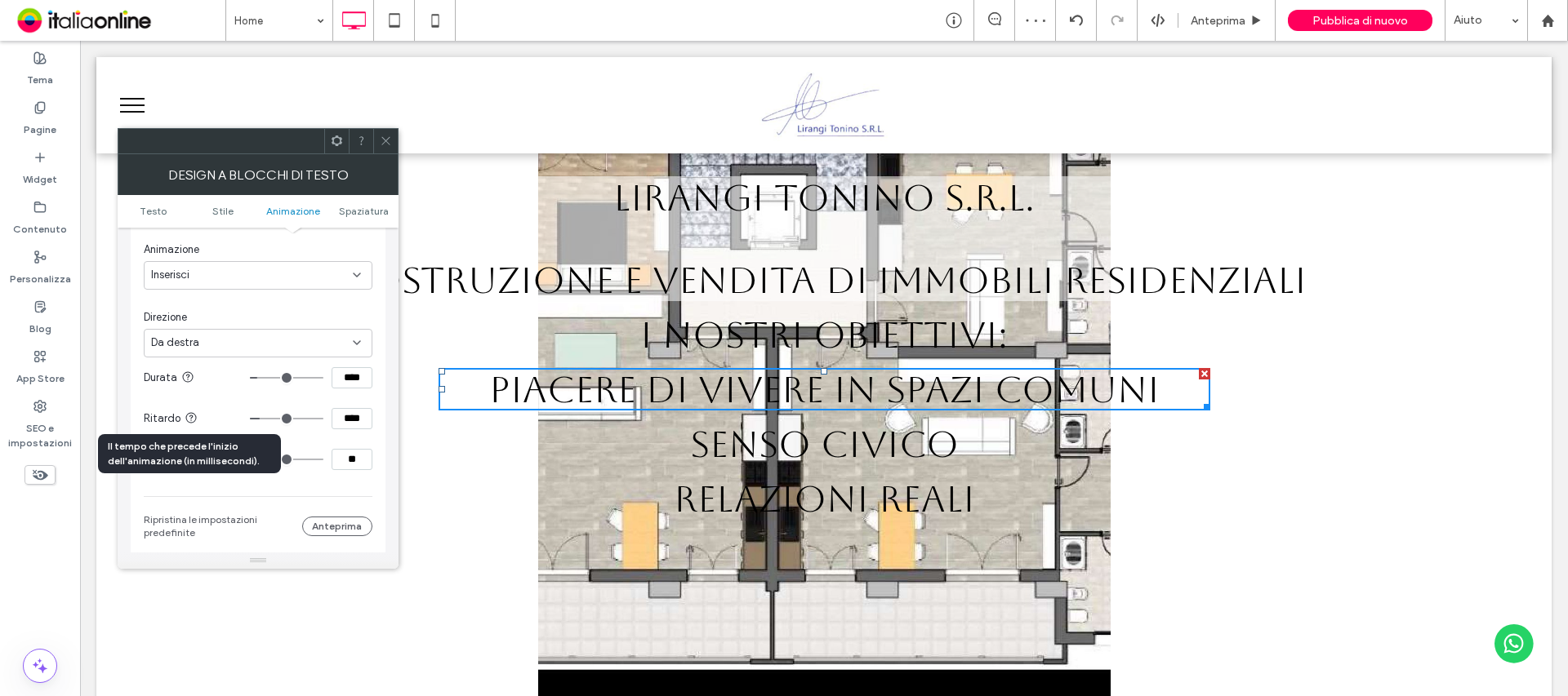
click at [186, 418] on use at bounding box center [191, 417] width 11 height 11
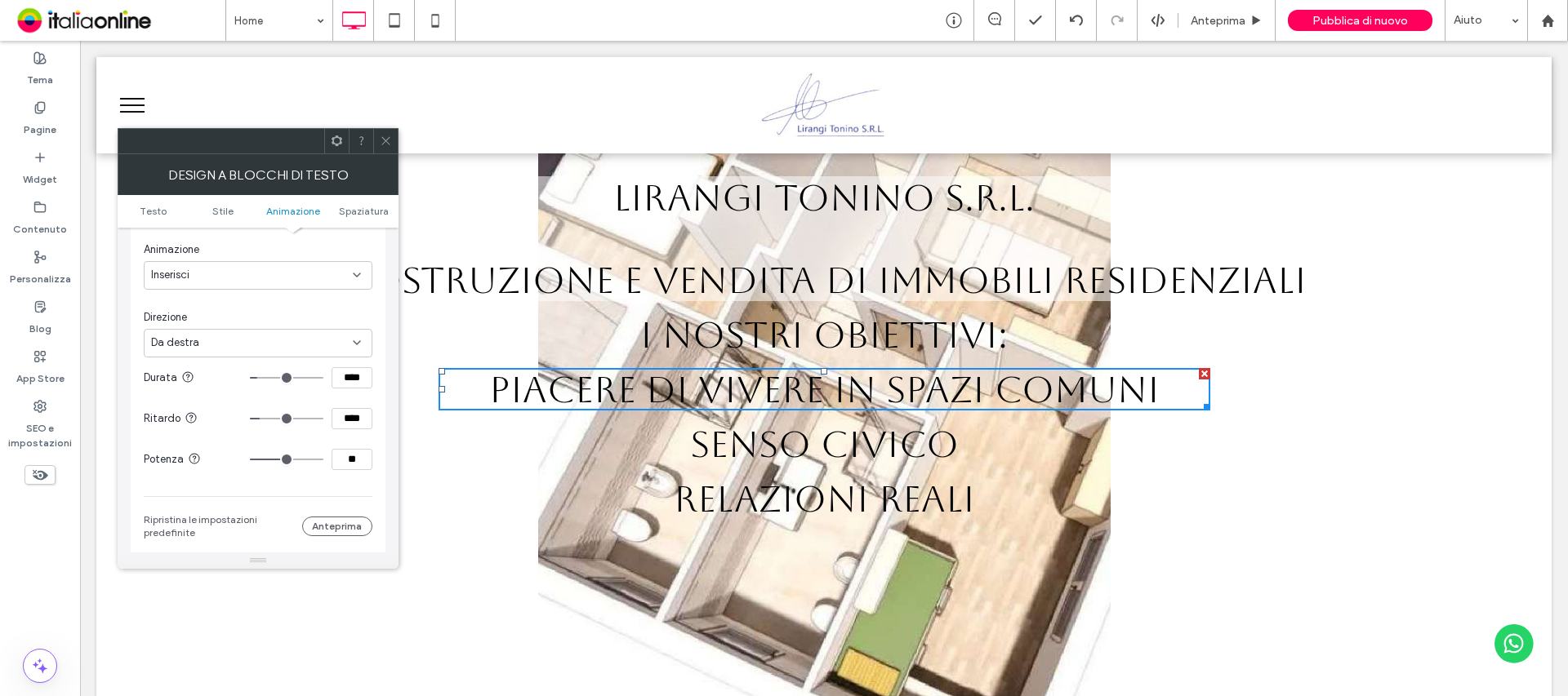
type input "****"
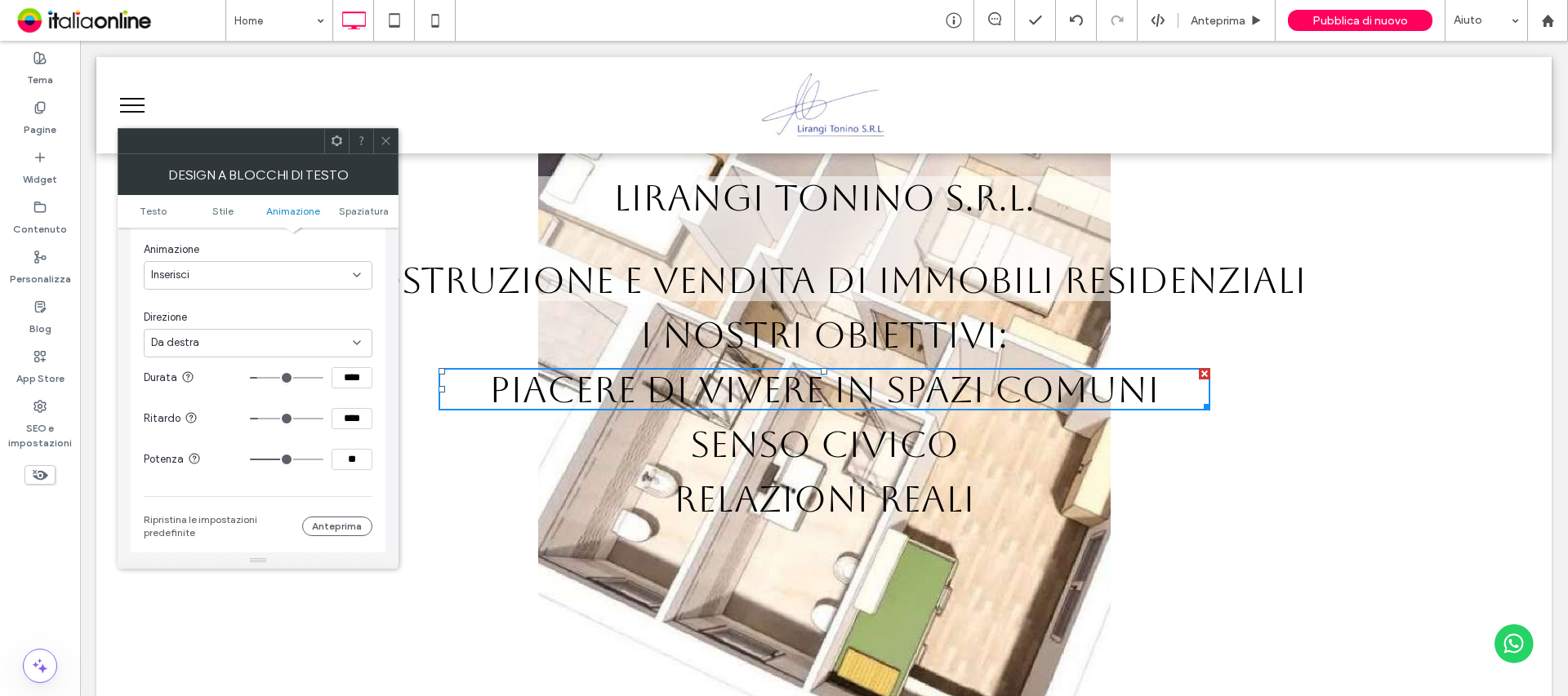
type input "****"
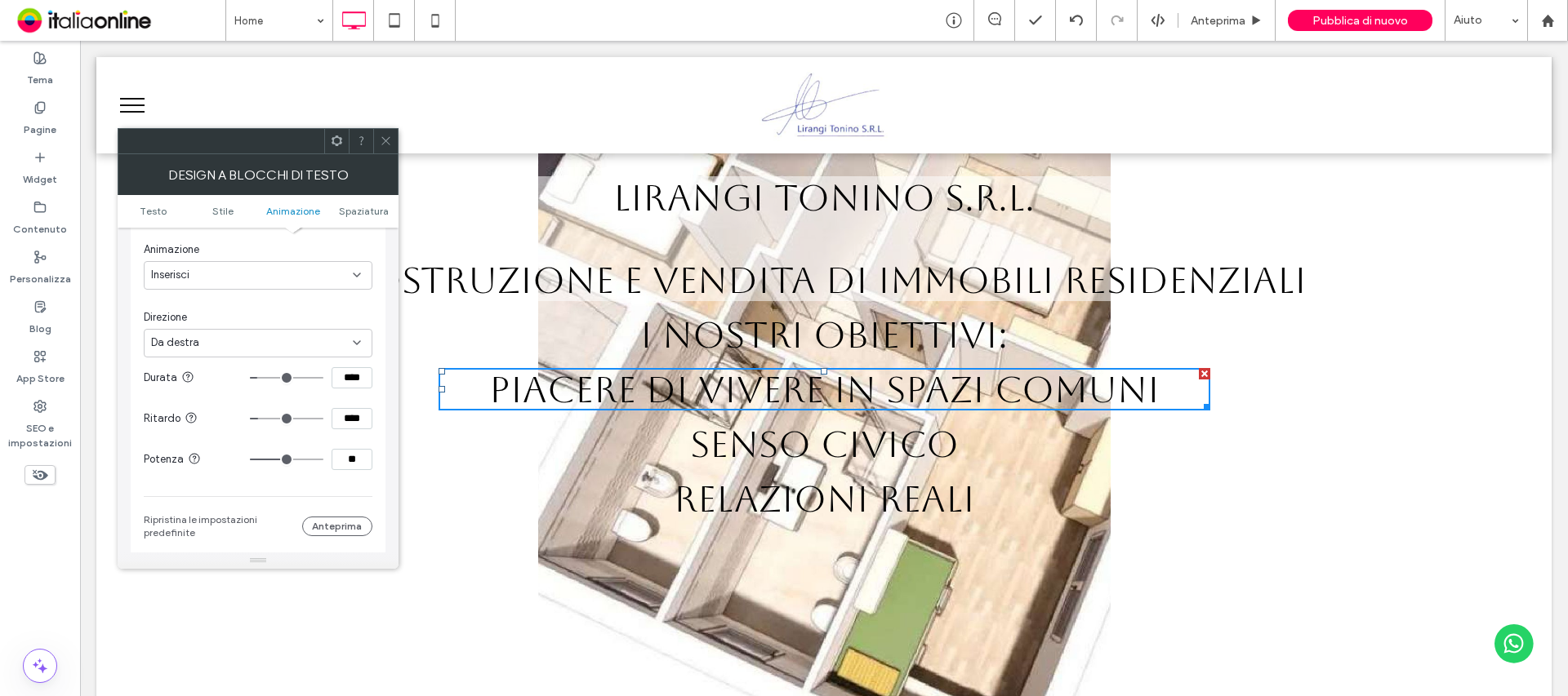
type input "****"
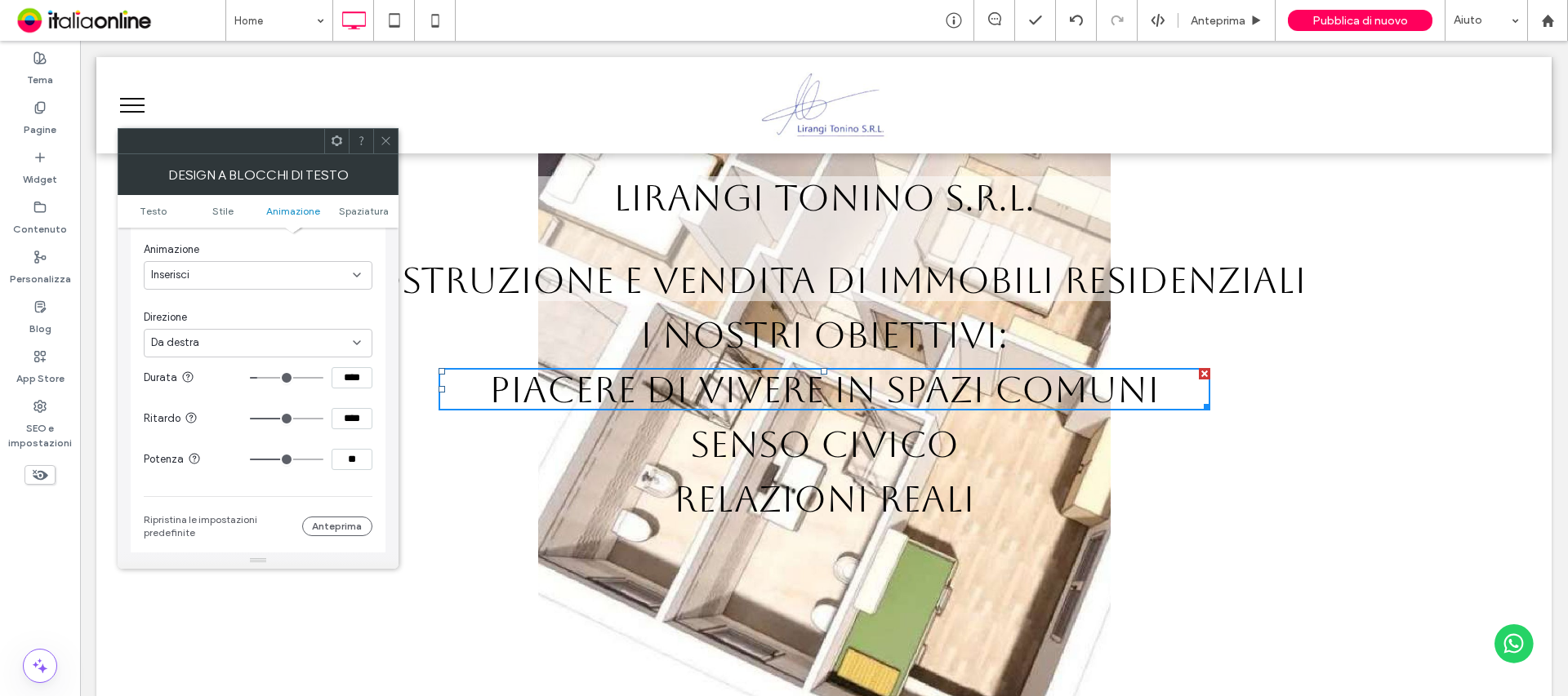
type input "****"
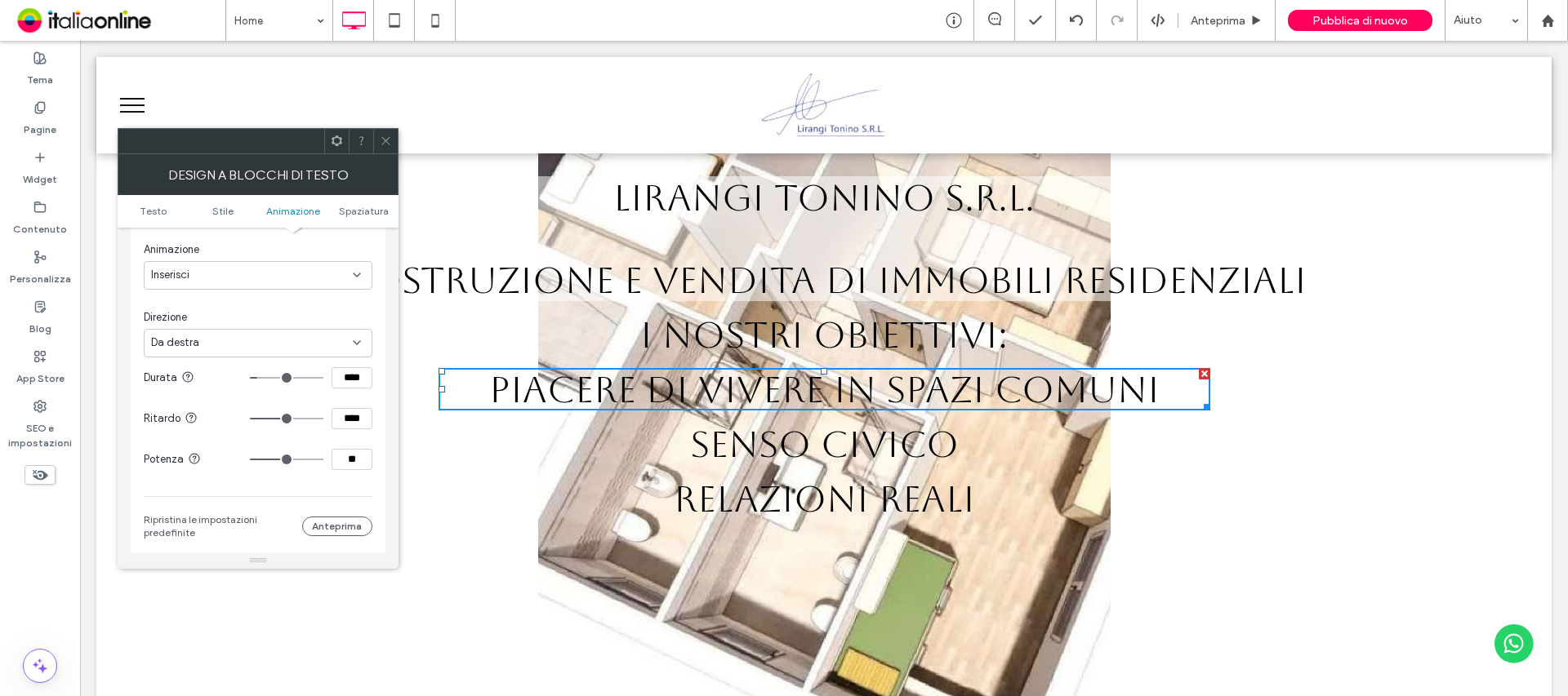
type input "****"
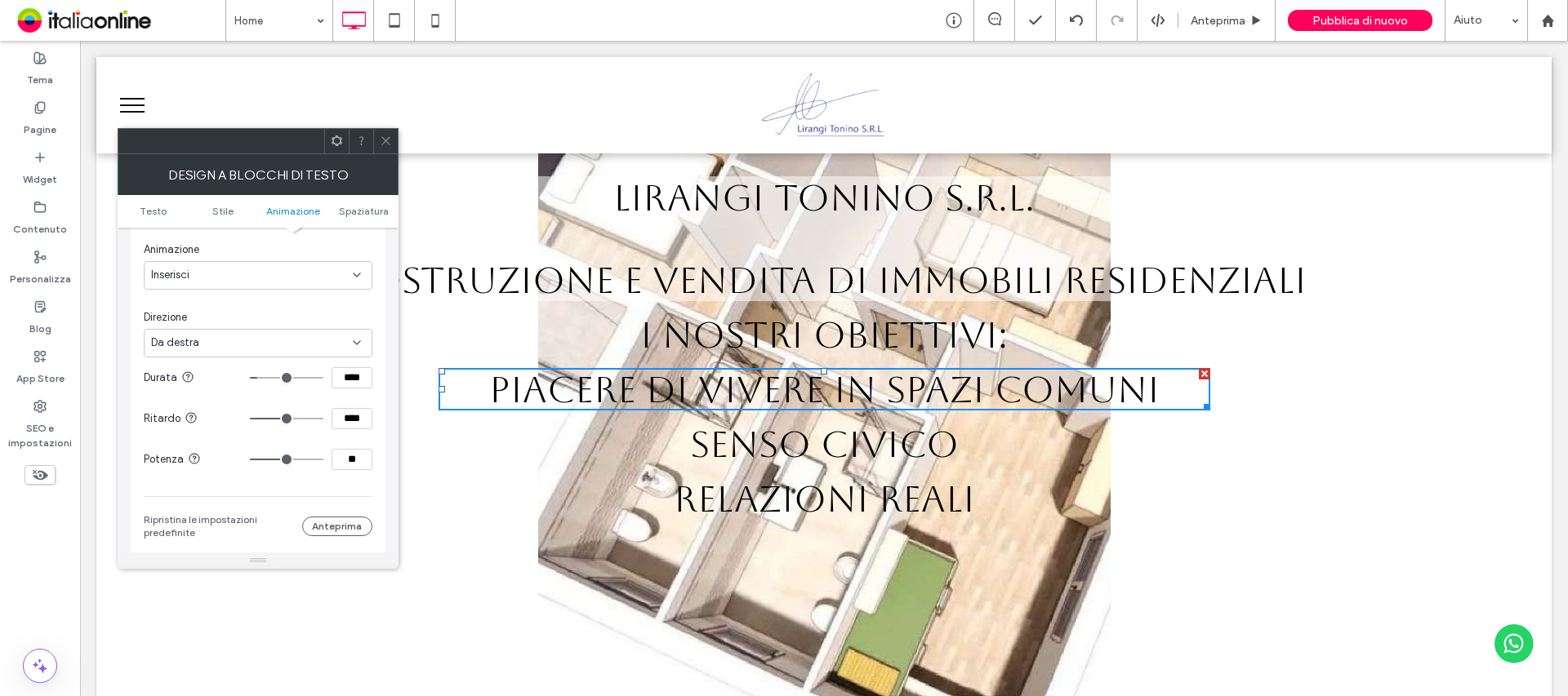
type input "****"
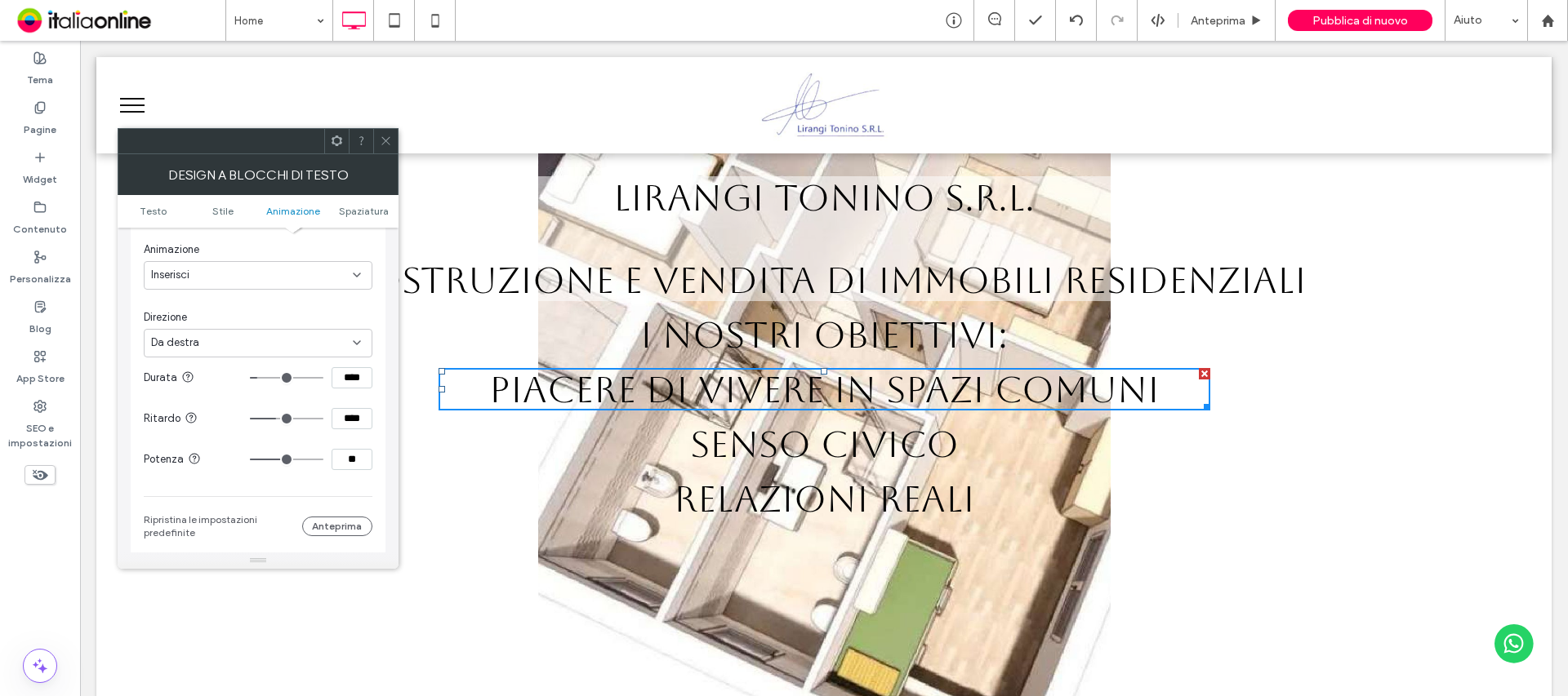
type input "****"
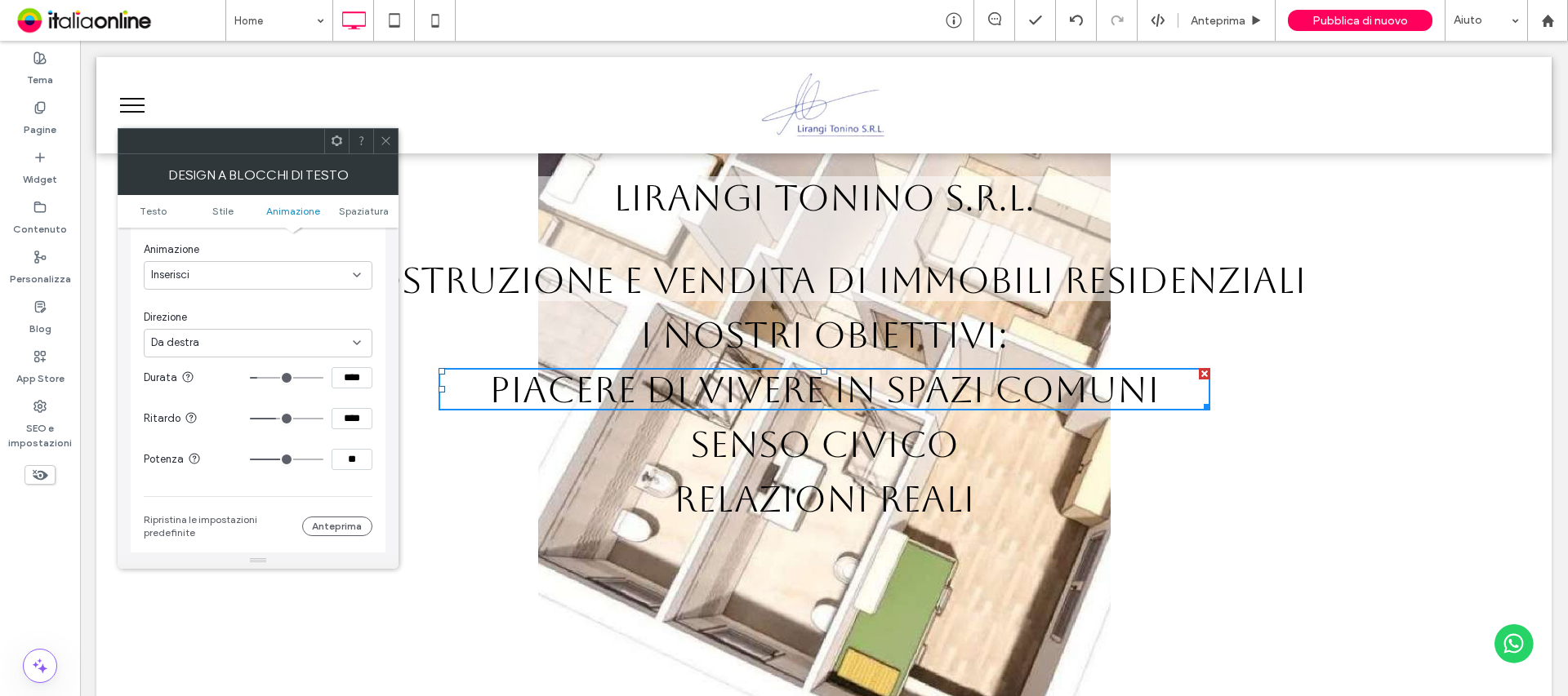
type input "****"
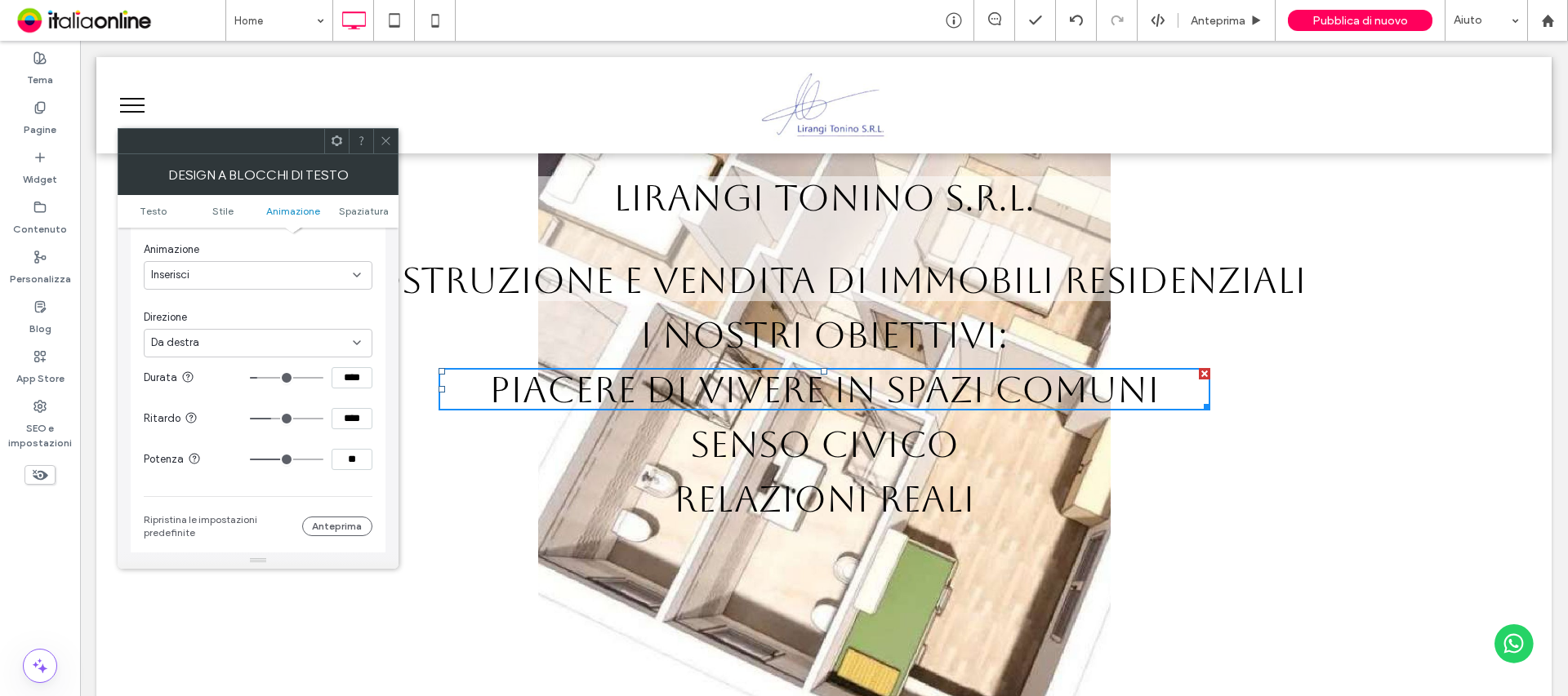
type input "****"
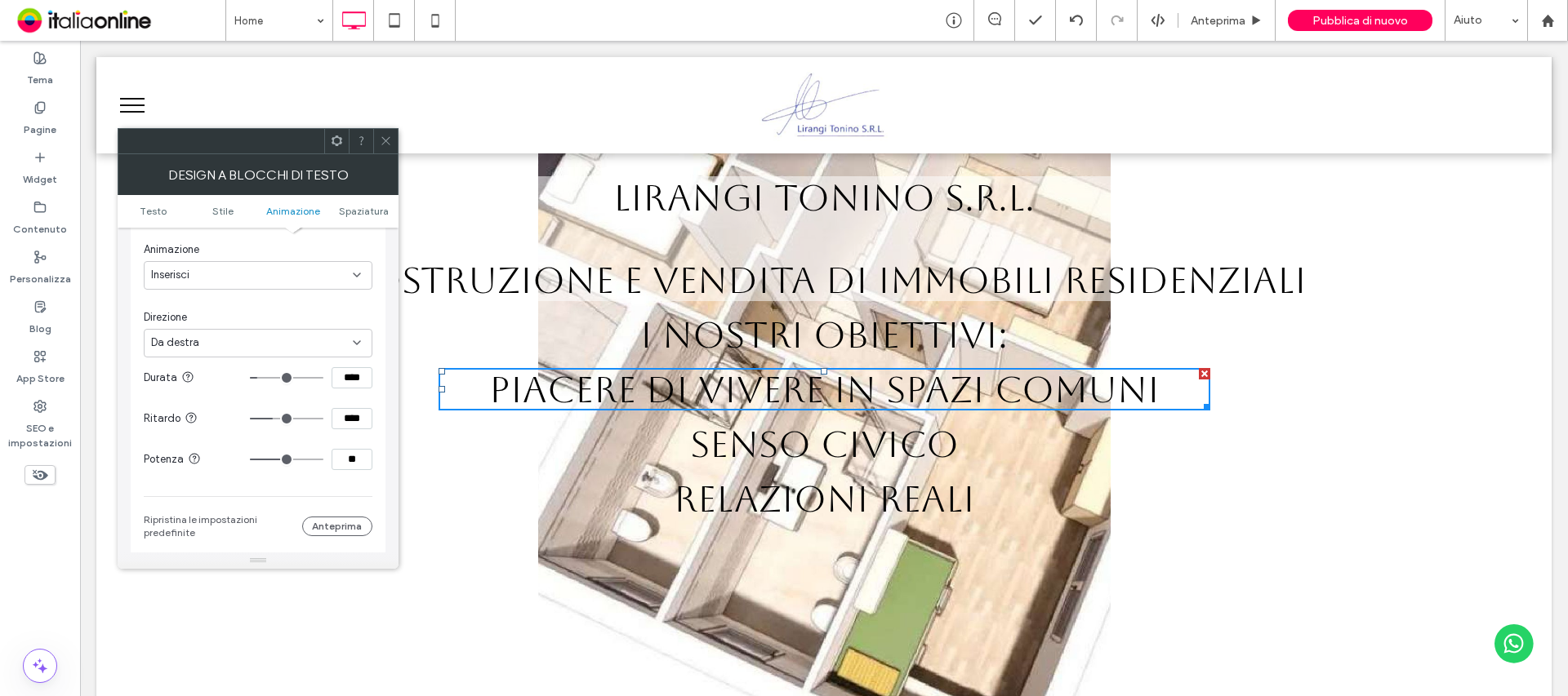
type input "****"
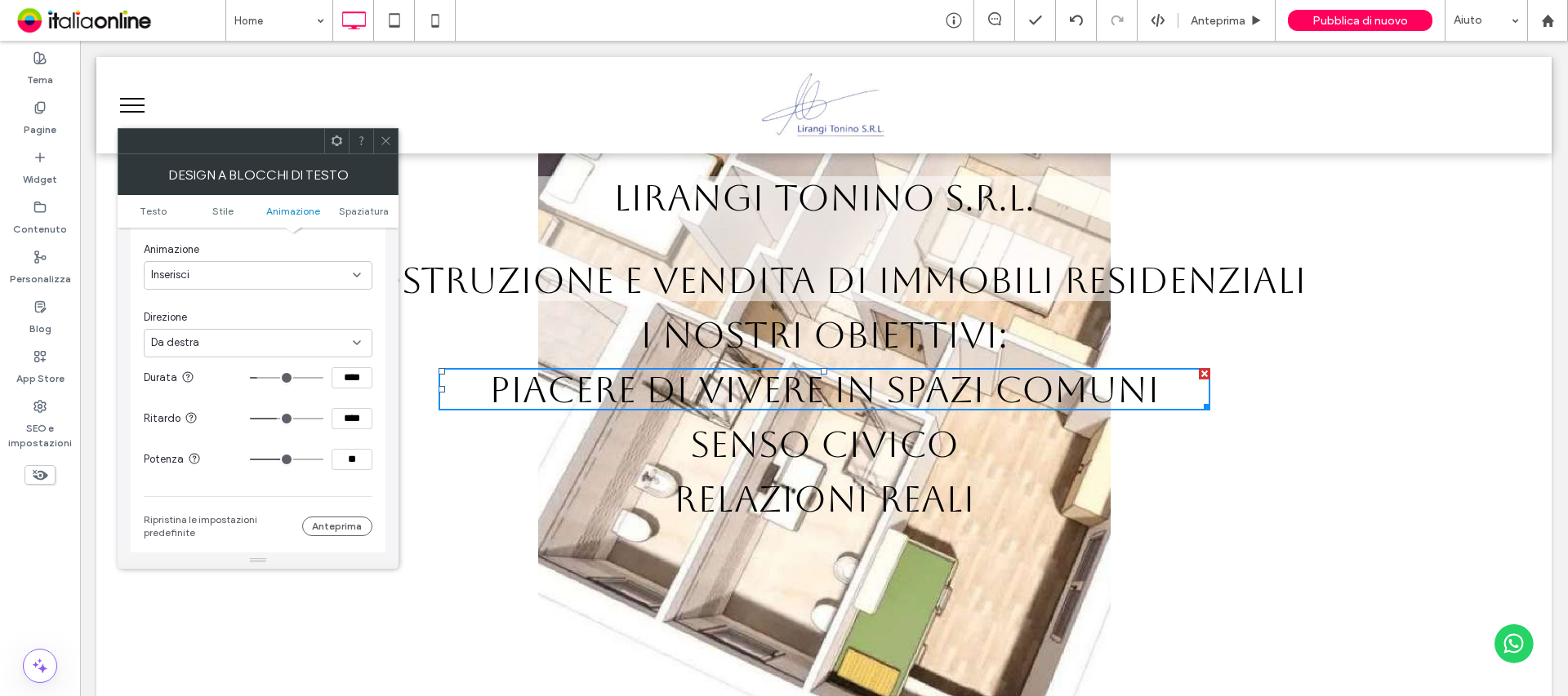
type input "****"
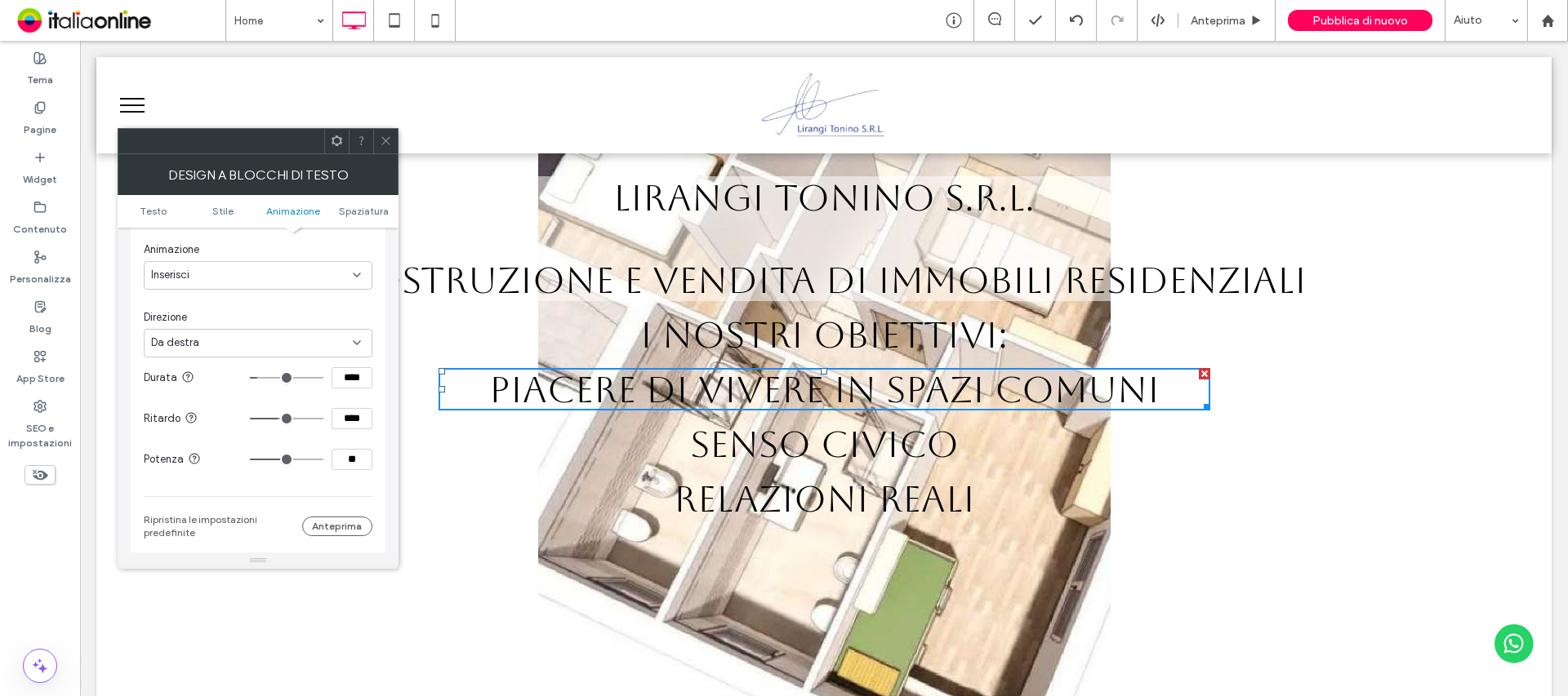
type input "****"
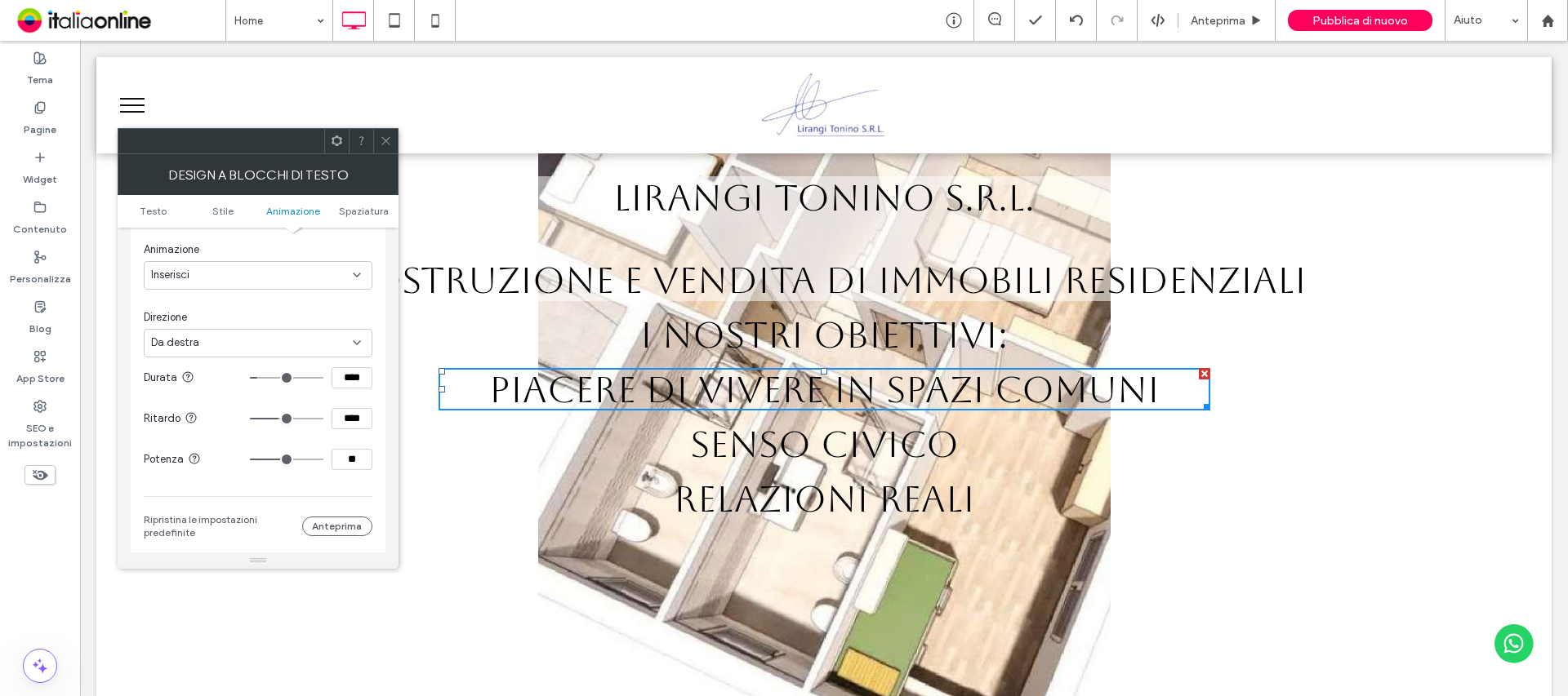
type input "****"
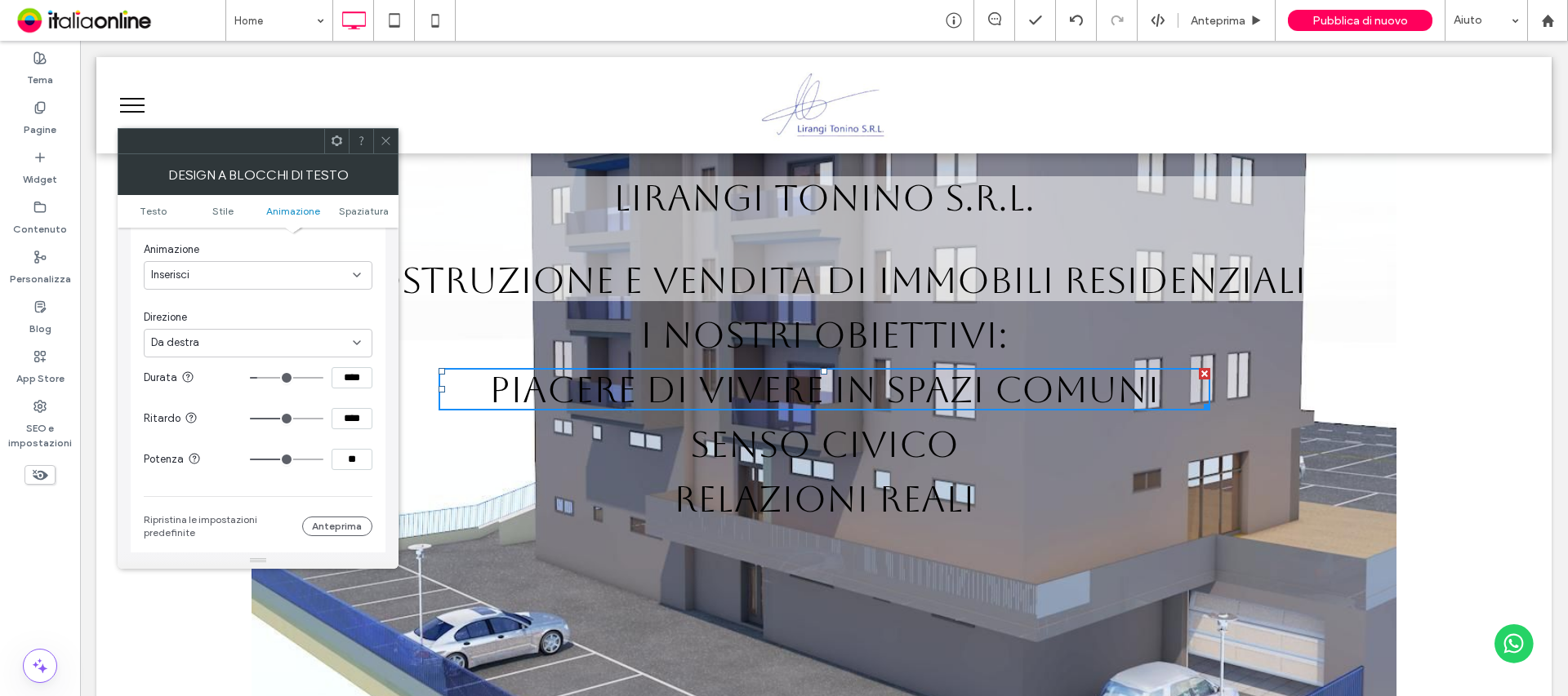
type input "****"
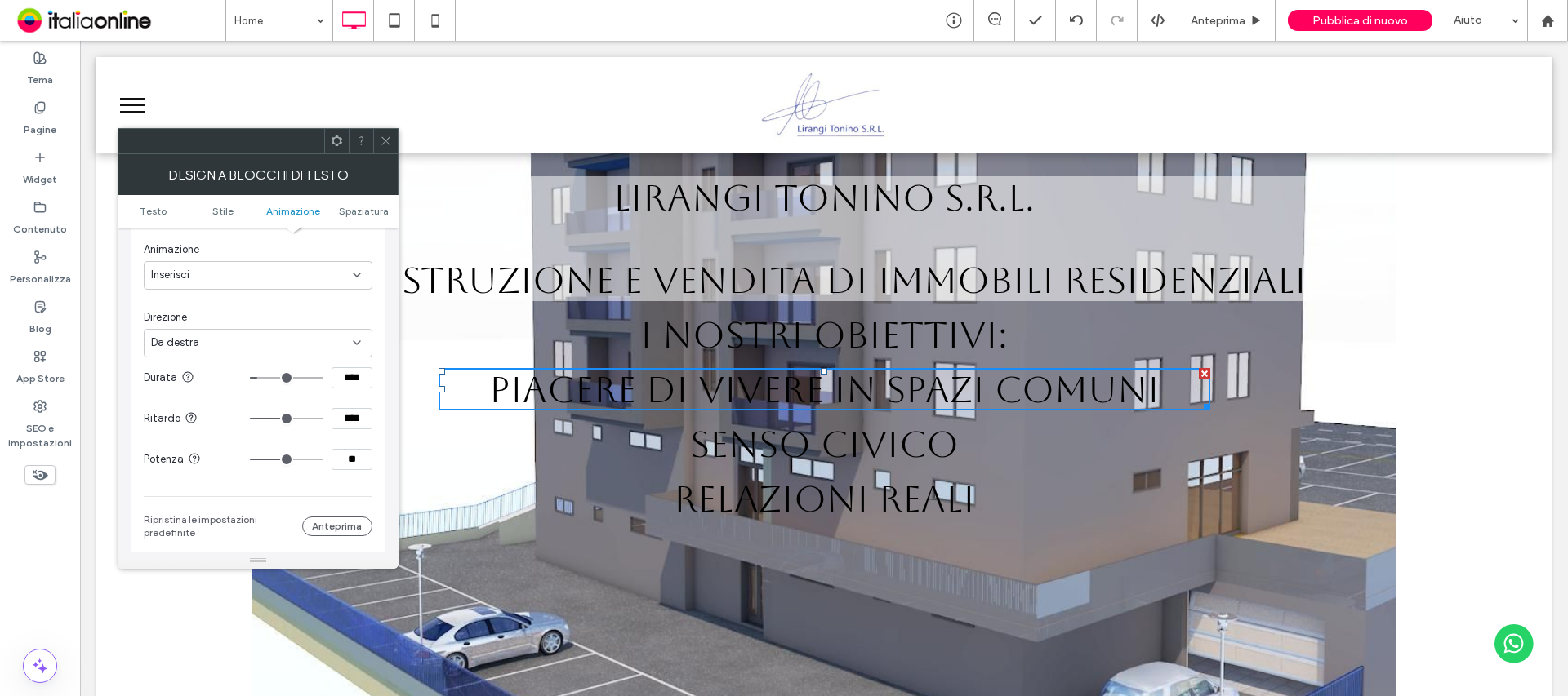
type input "****"
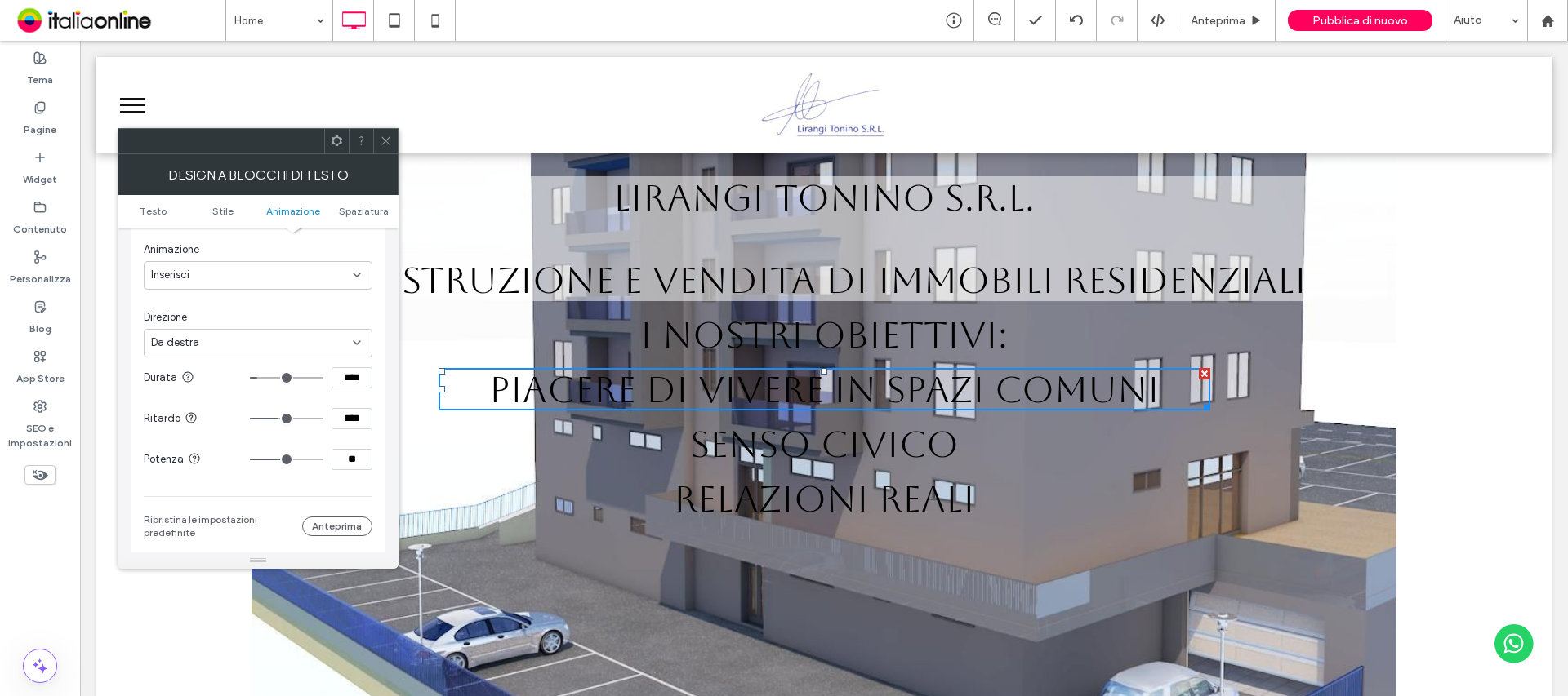
type input "****"
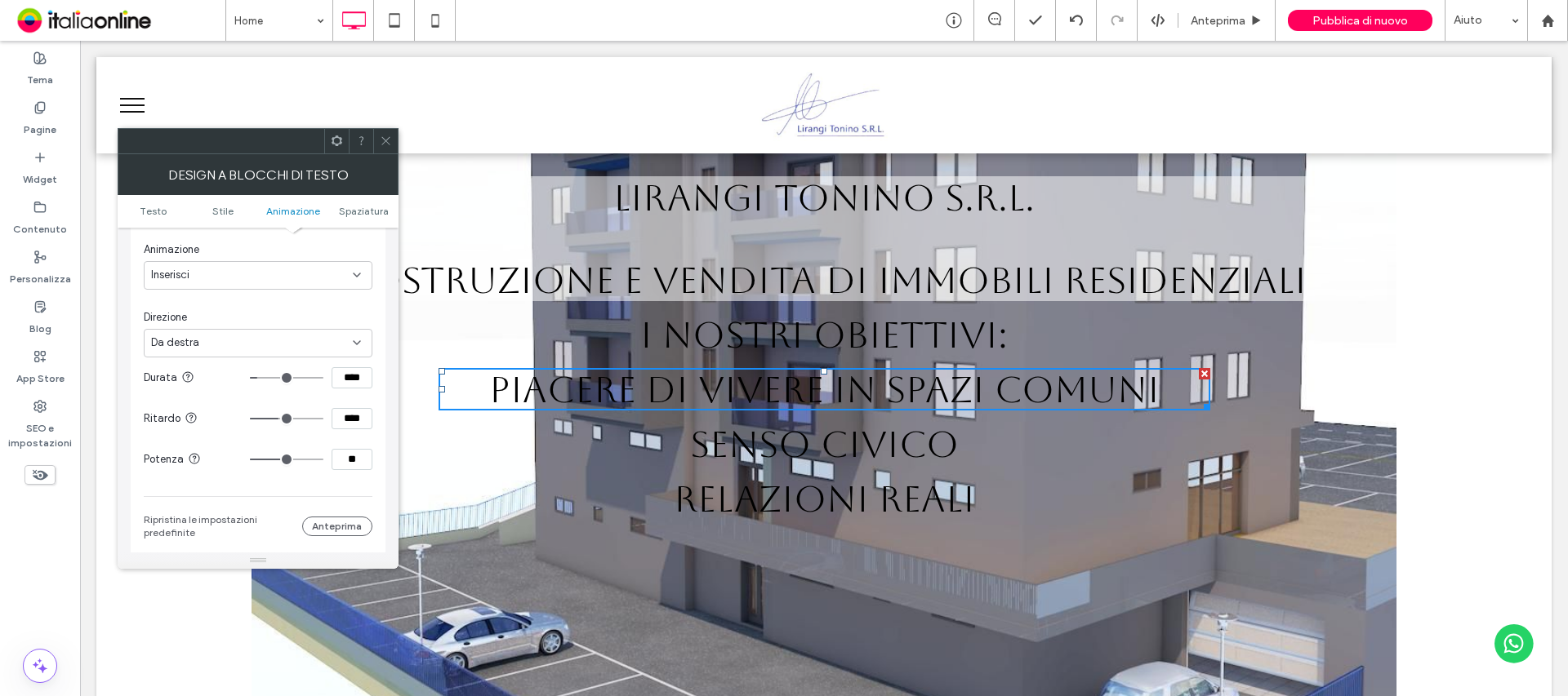
type input "****"
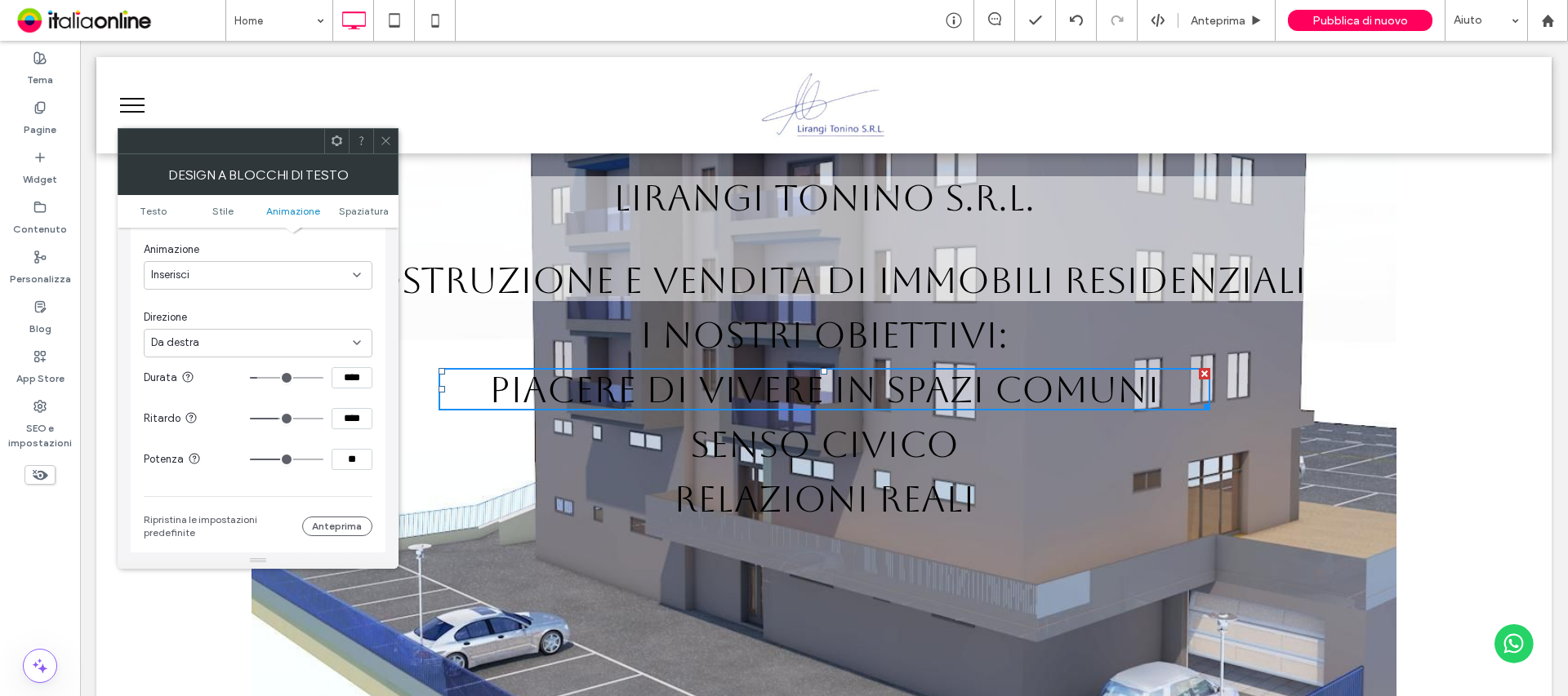
type input "****"
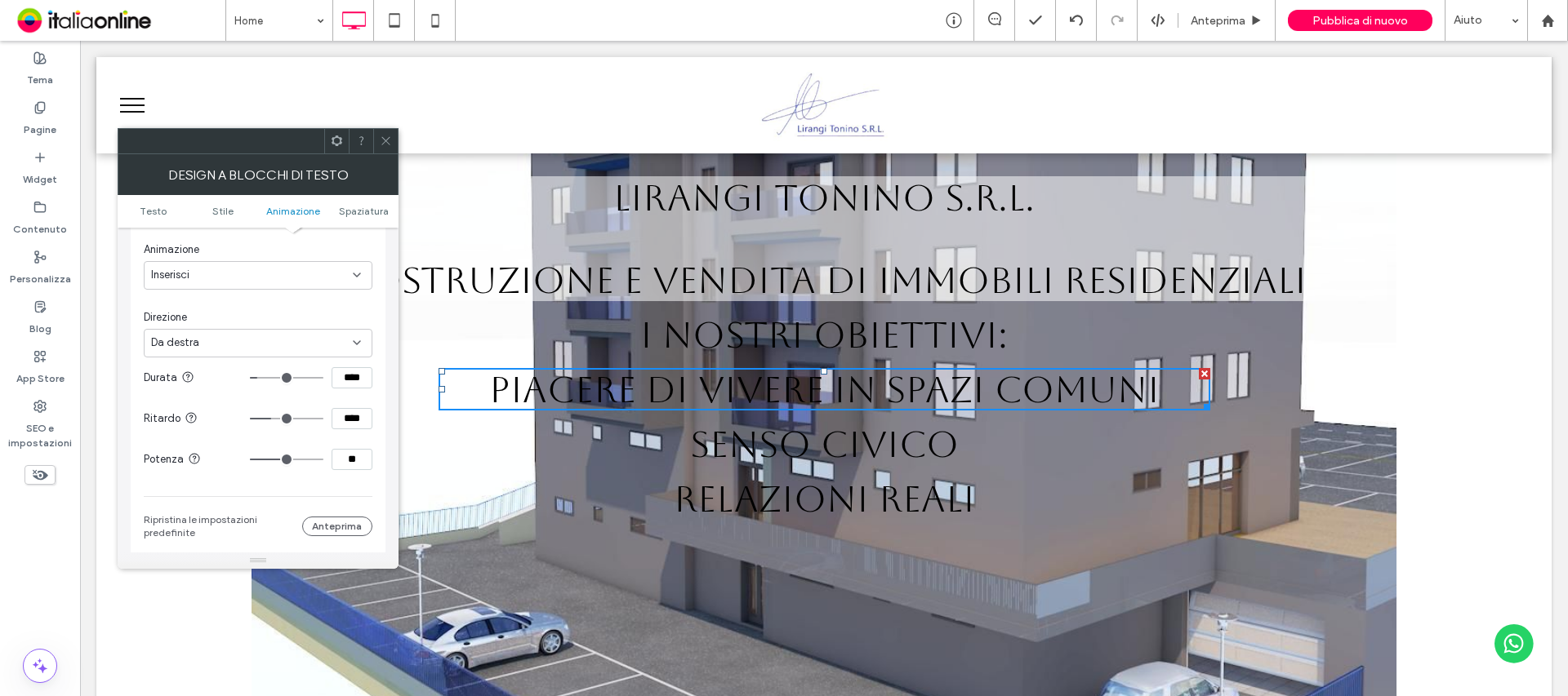
type input "****"
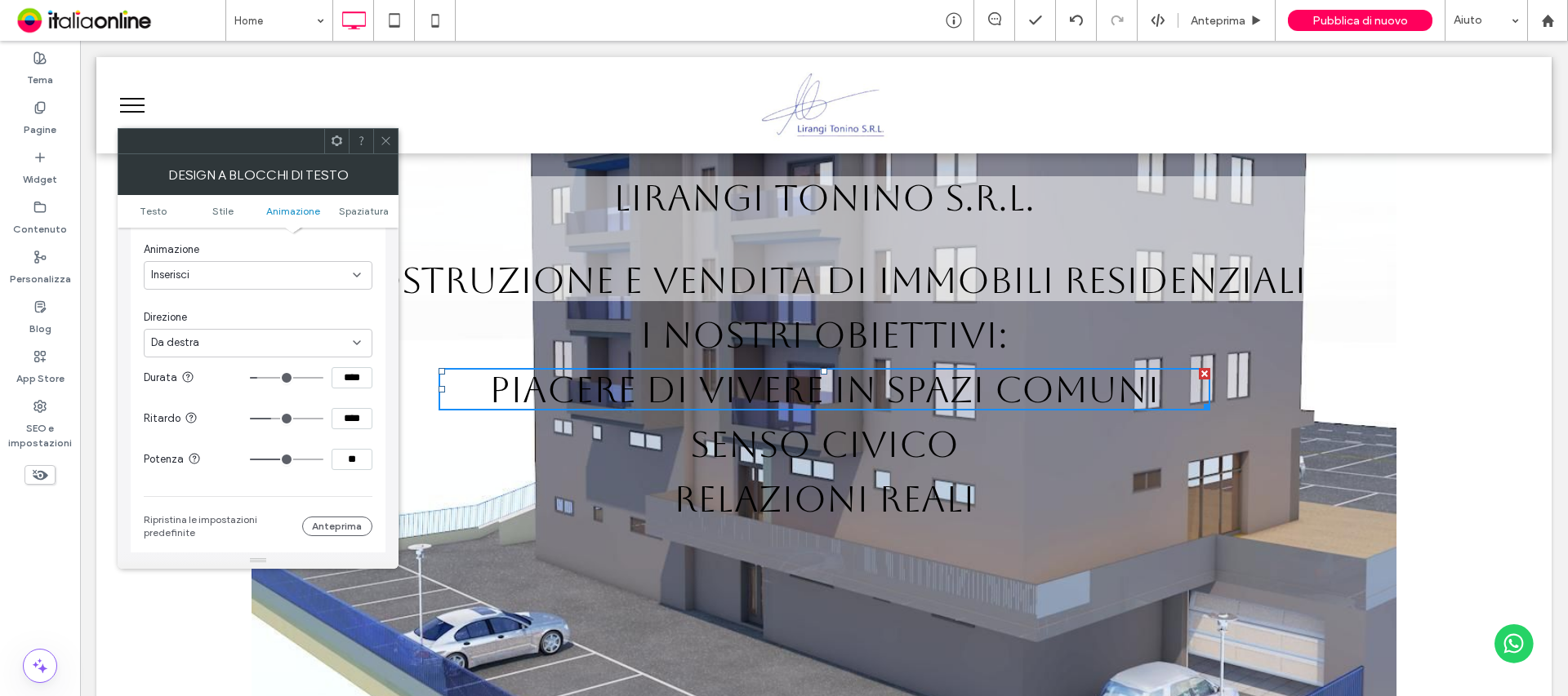
type input "****"
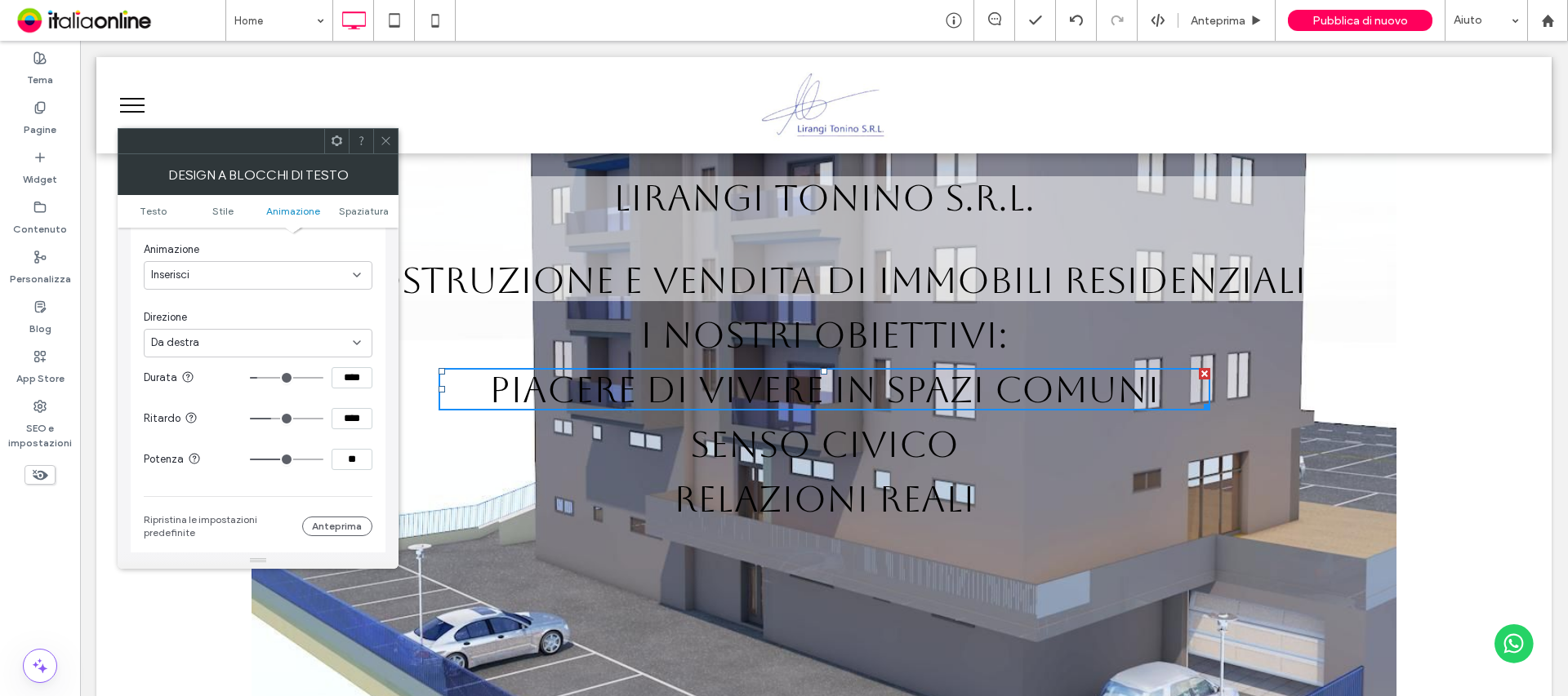
type input "****"
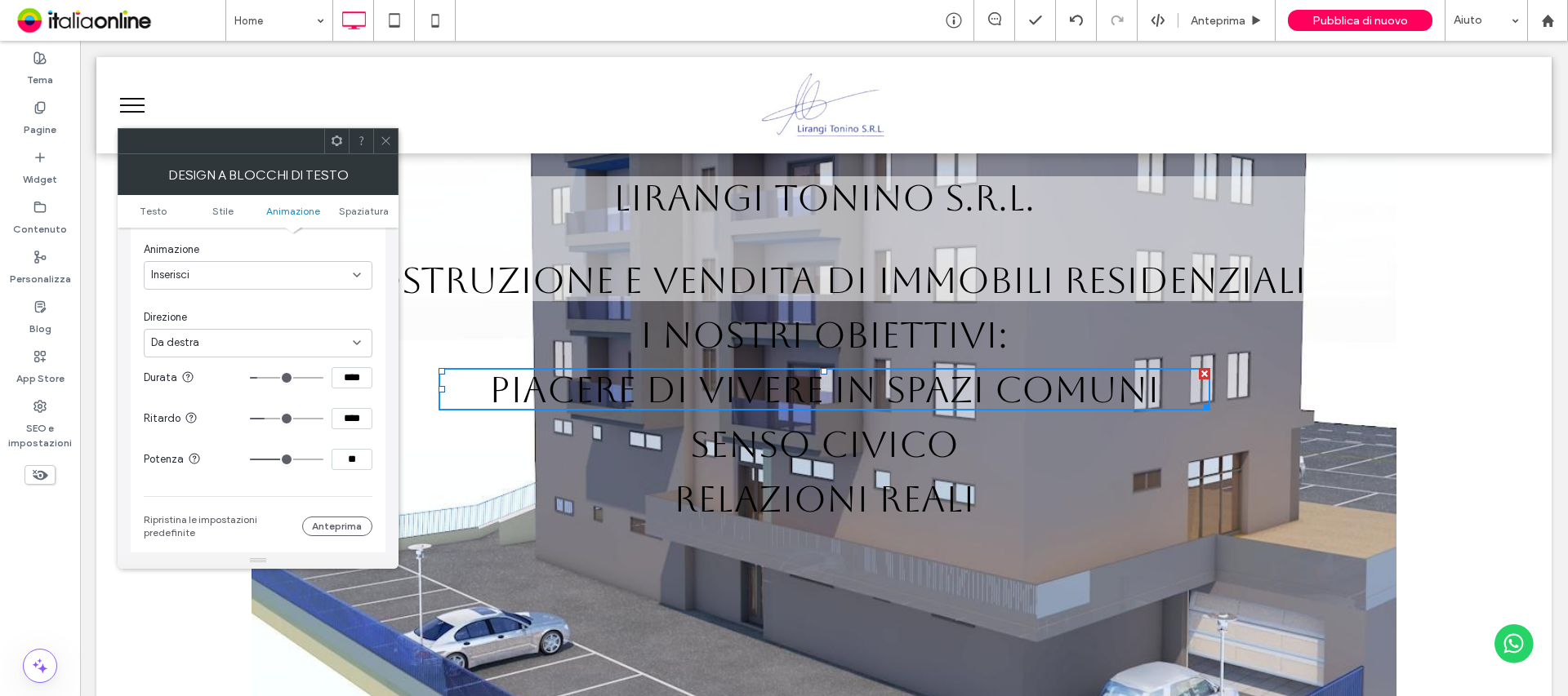
type input "****"
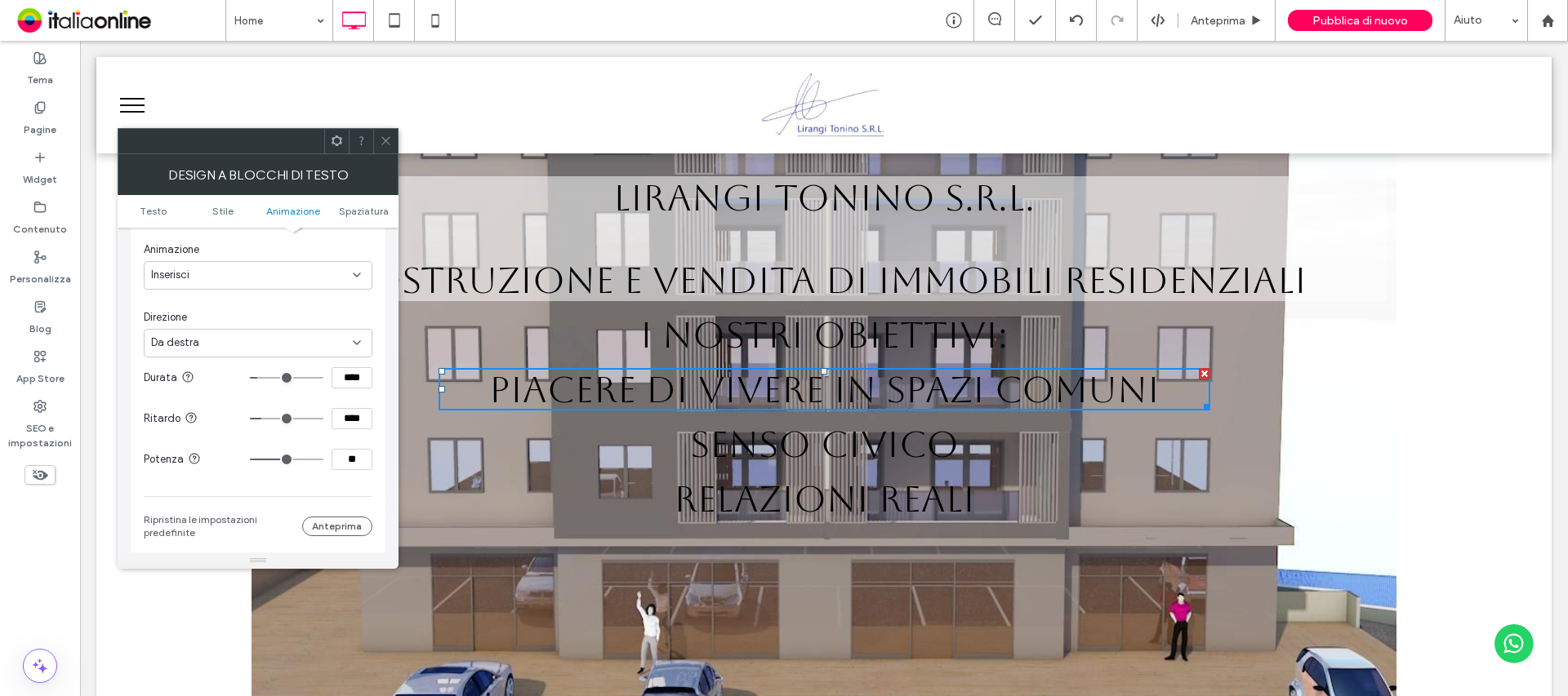
type input "****"
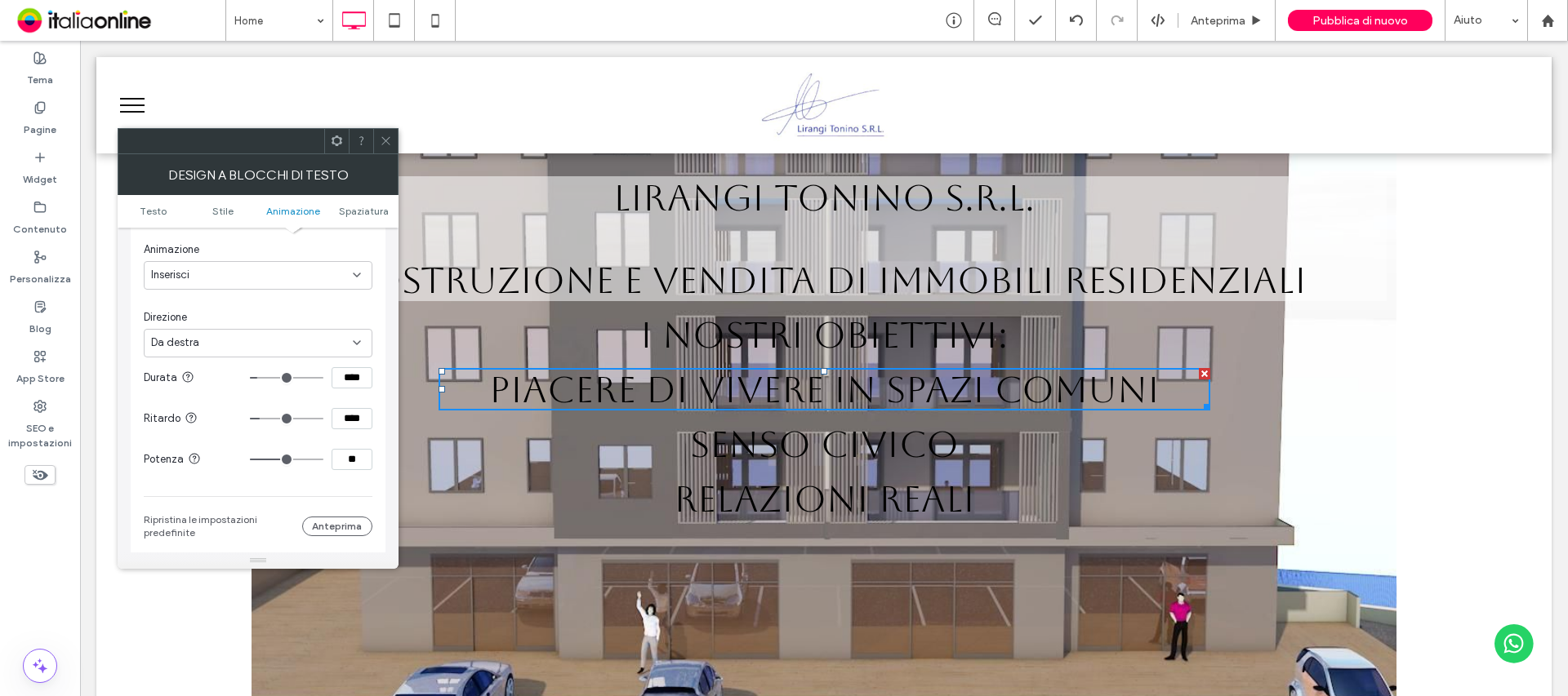
type input "****"
type input "***"
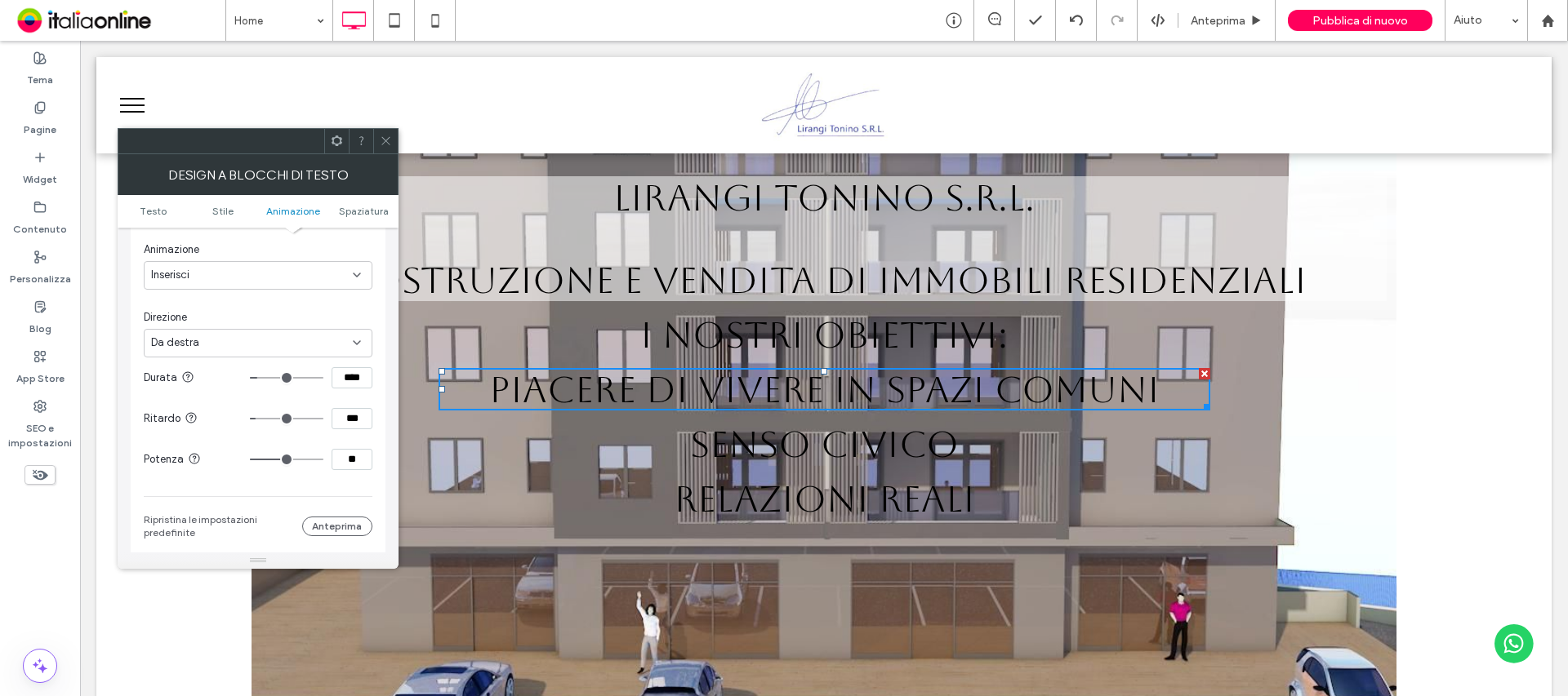
type input "***"
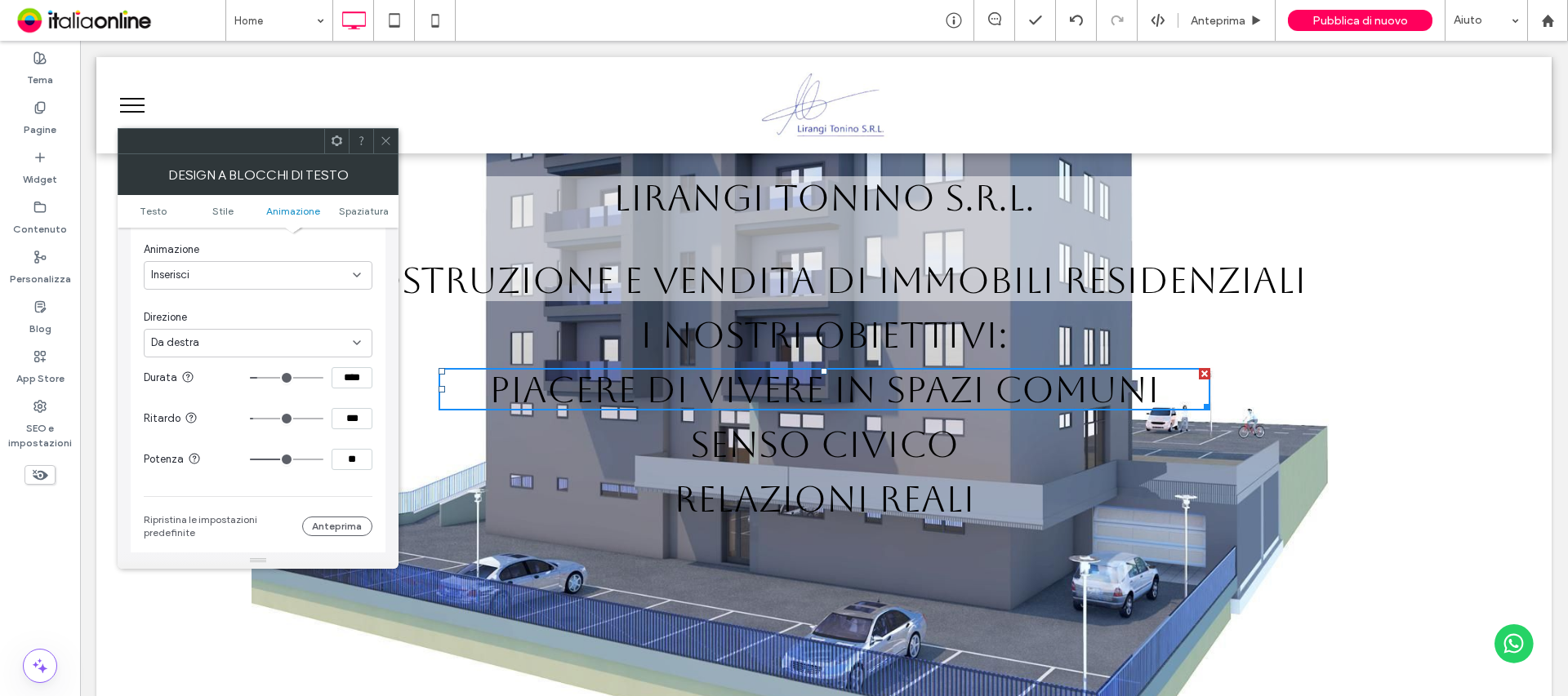
drag, startPoint x: 262, startPoint y: 420, endPoint x: 312, endPoint y: 380, distance: 64.0
click at [259, 420] on input "range" at bounding box center [286, 419] width 74 height 2
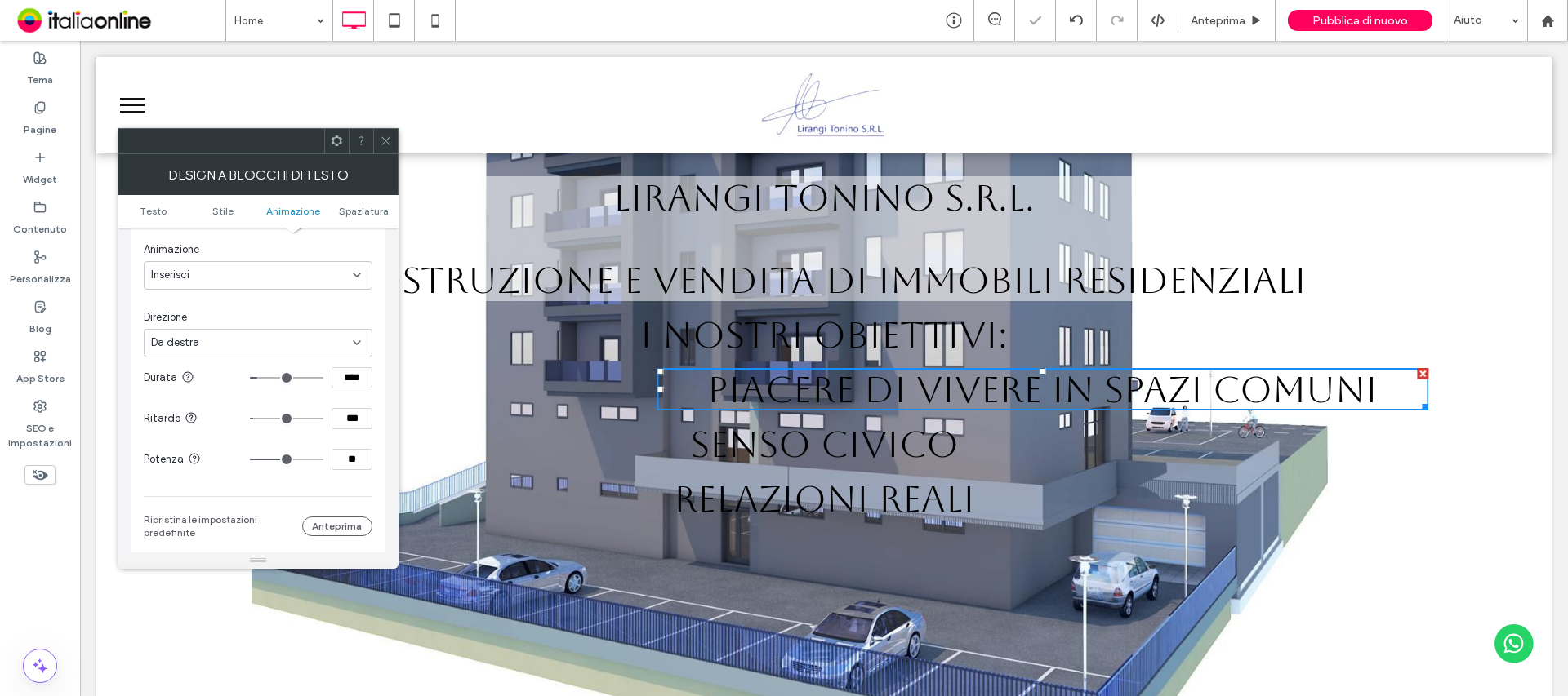
click at [385, 139] on icon at bounding box center [385, 141] width 12 height 12
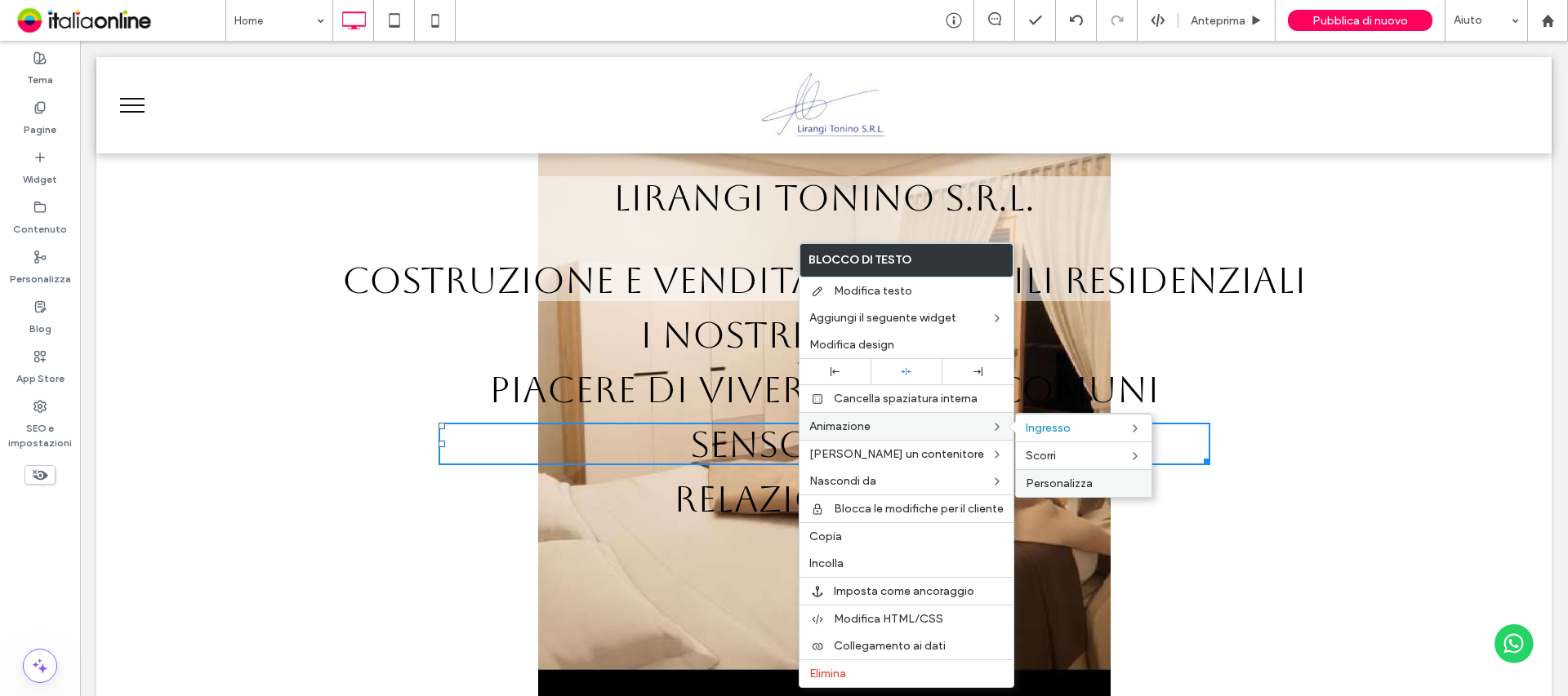
click at [1072, 486] on span "Personalizza" at bounding box center [1059, 483] width 67 height 14
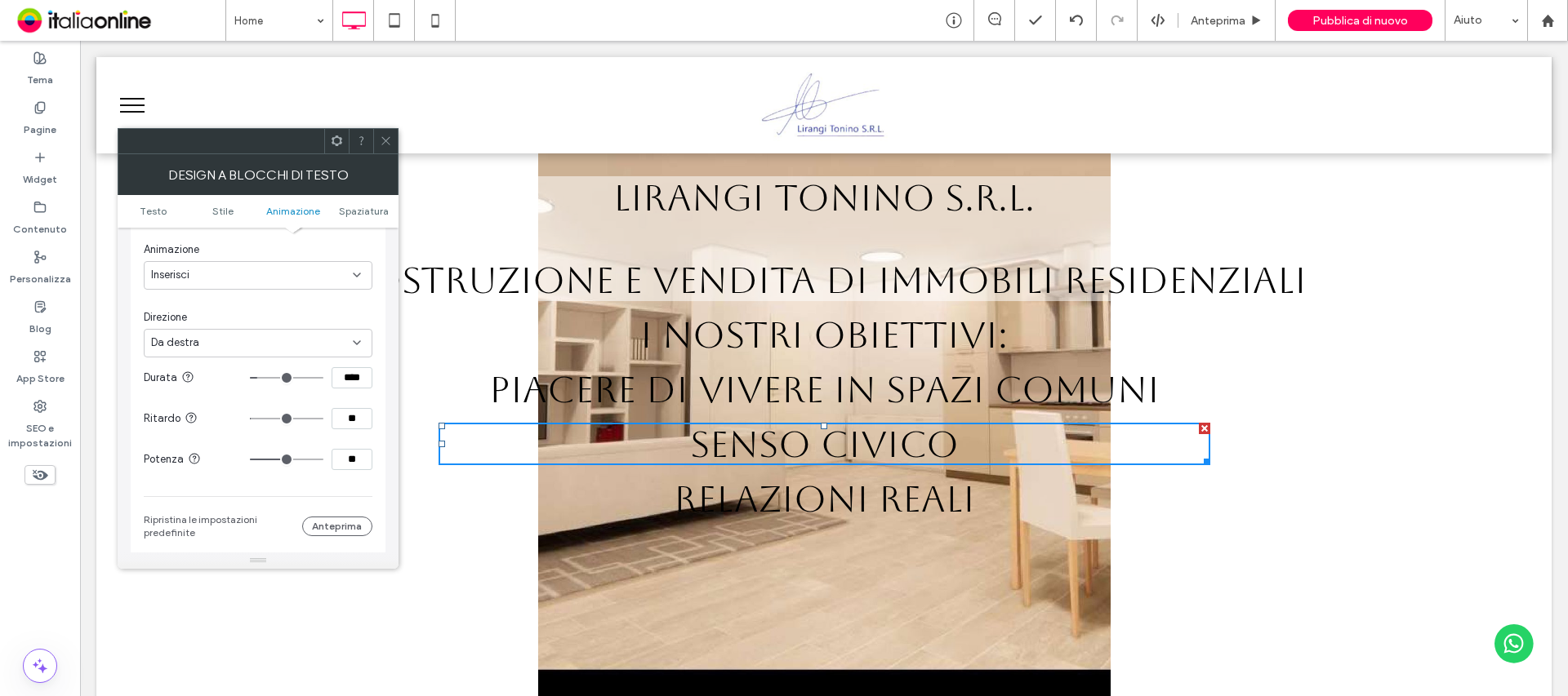
click at [349, 422] on input "**" at bounding box center [352, 418] width 41 height 21
click at [316, 485] on div "La modifica riguarda i desktop e i tablet Trigger Ingresso Animazione Inserisci…" at bounding box center [258, 323] width 229 height 432
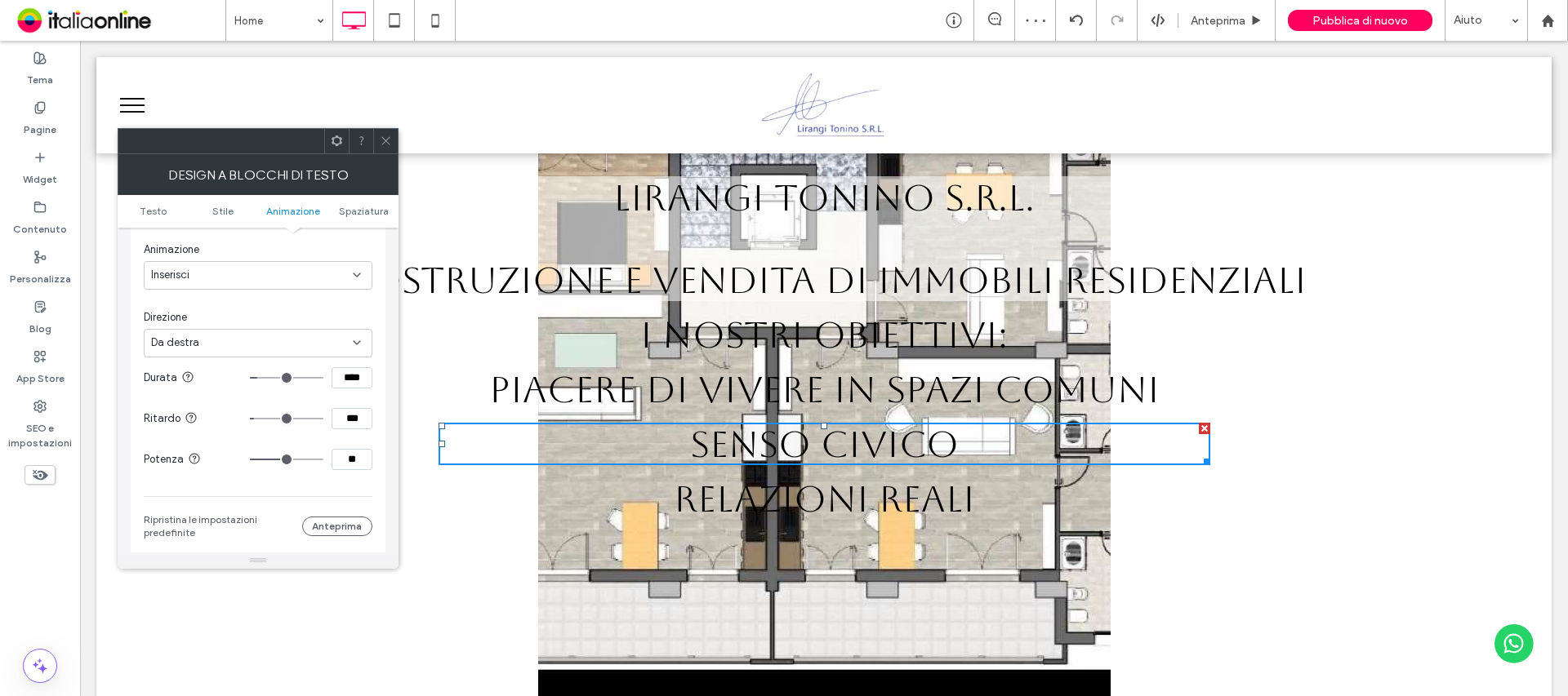
drag, startPoint x: 385, startPoint y: 138, endPoint x: 391, endPoint y: 147, distance: 10.8
click at [385, 138] on icon at bounding box center [385, 141] width 12 height 12
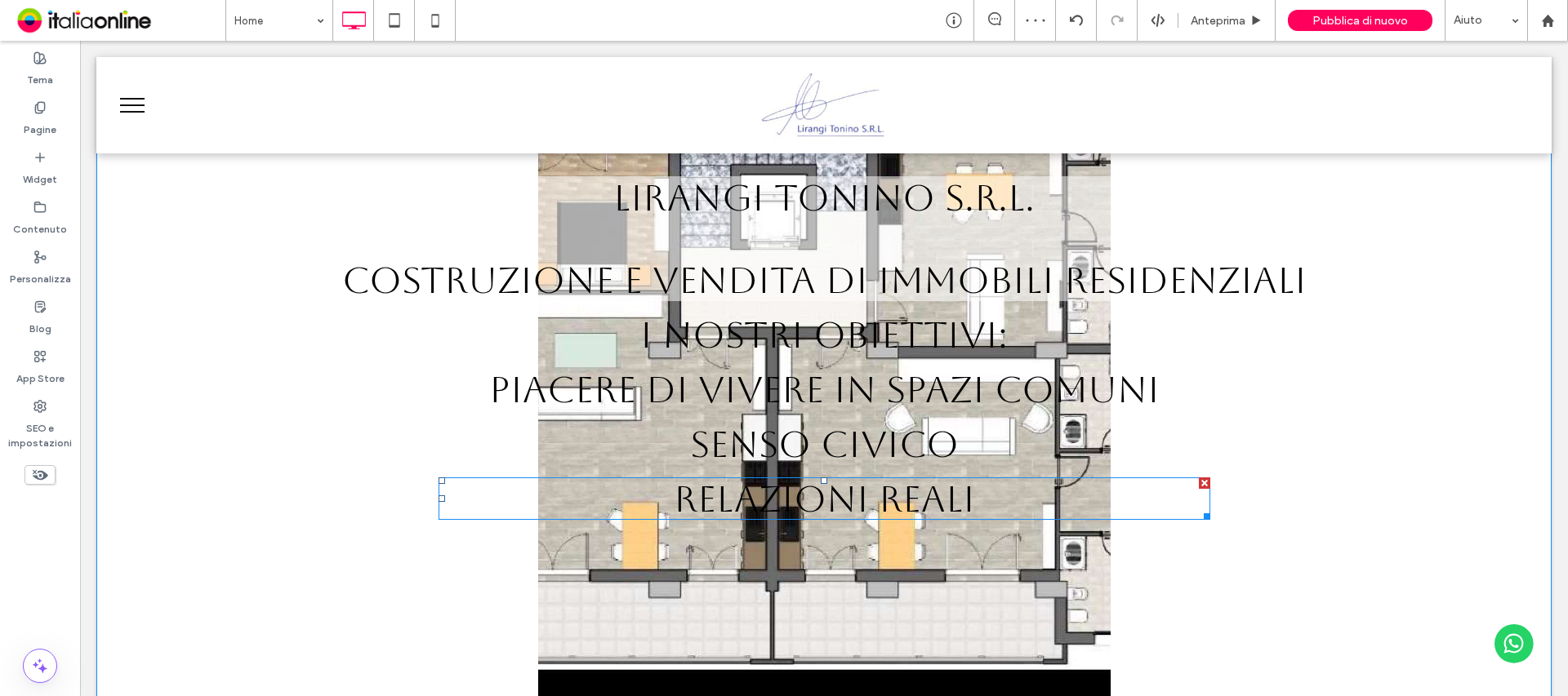
click at [861, 504] on span "RELAZIONI REALI" at bounding box center [824, 499] width 302 height 42
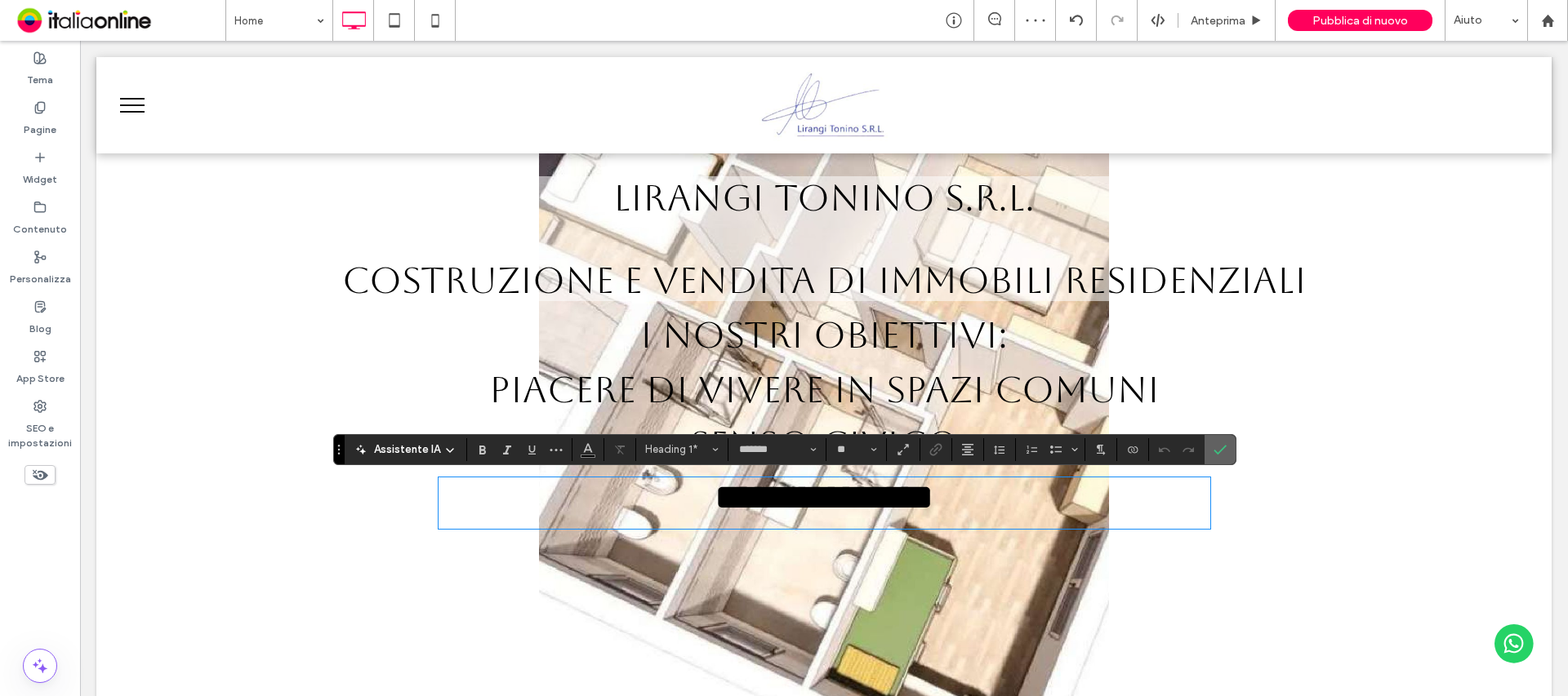
click at [1225, 443] on label "Conferma" at bounding box center [1220, 450] width 25 height 30
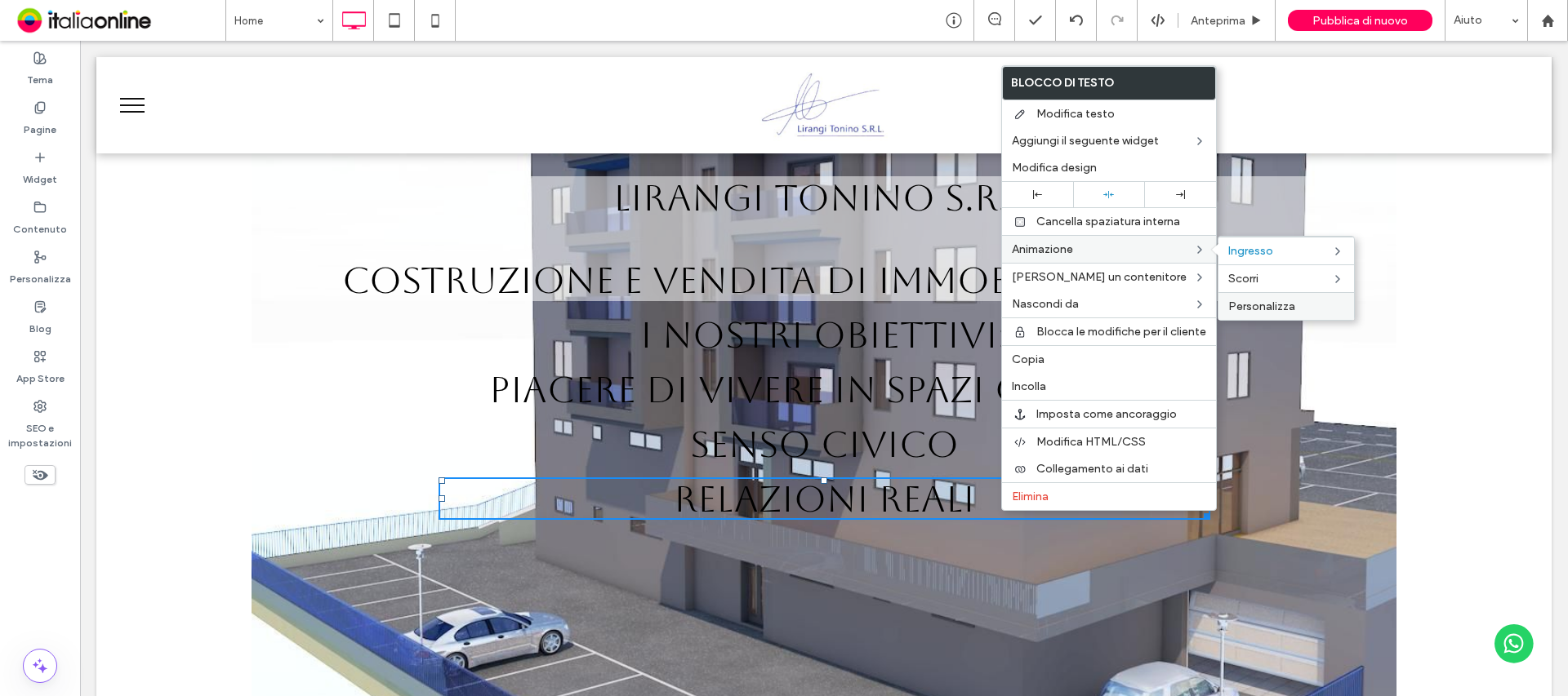
click at [1287, 305] on span "Personalizza" at bounding box center [1261, 307] width 67 height 14
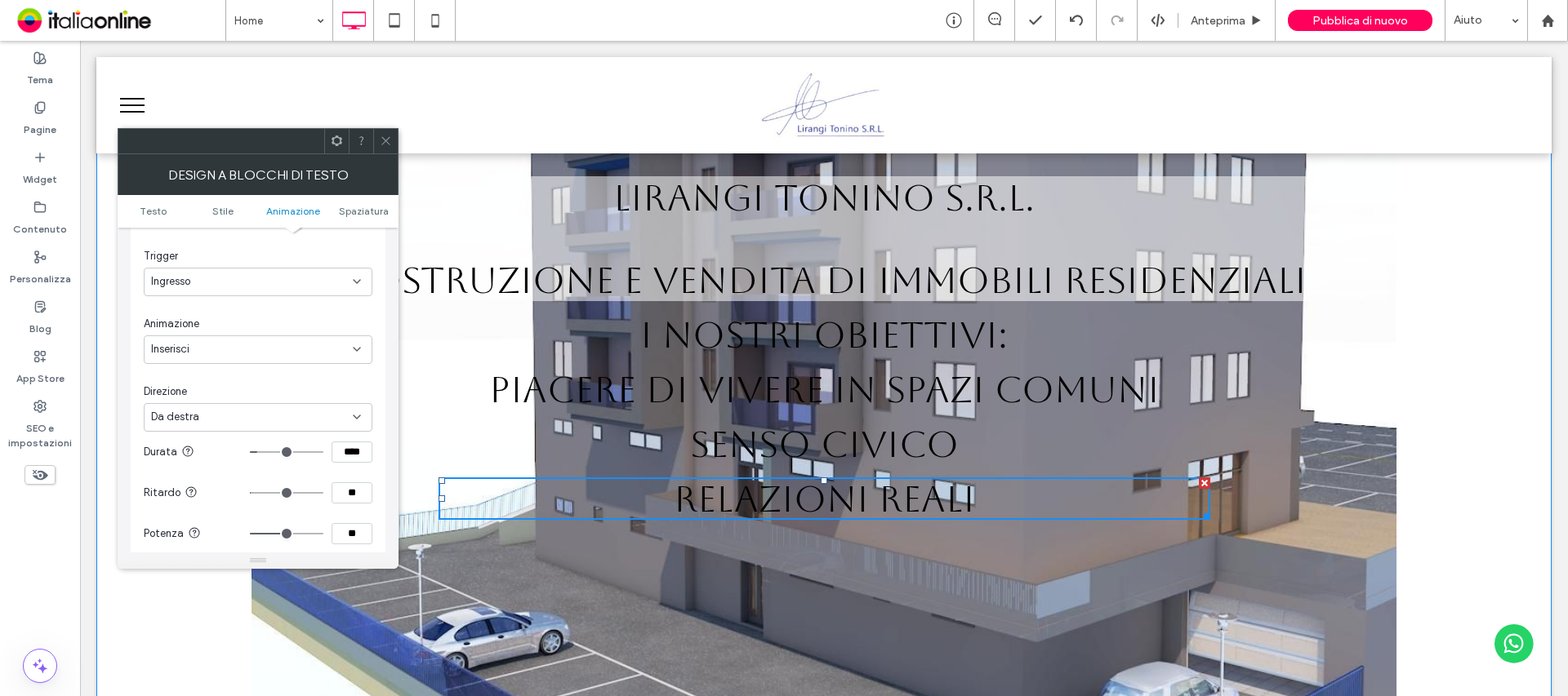
scroll to position [661, 0]
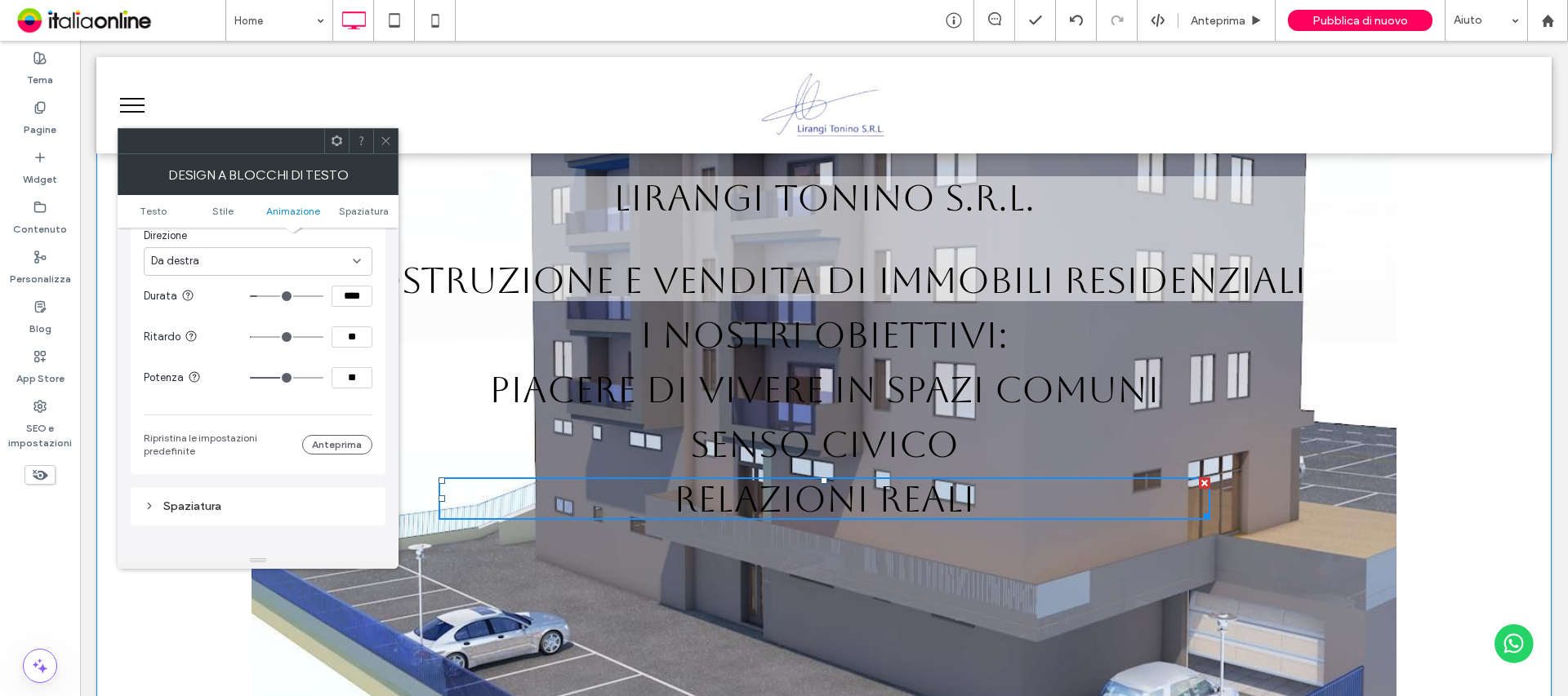
click at [348, 332] on input "**" at bounding box center [352, 337] width 41 height 21
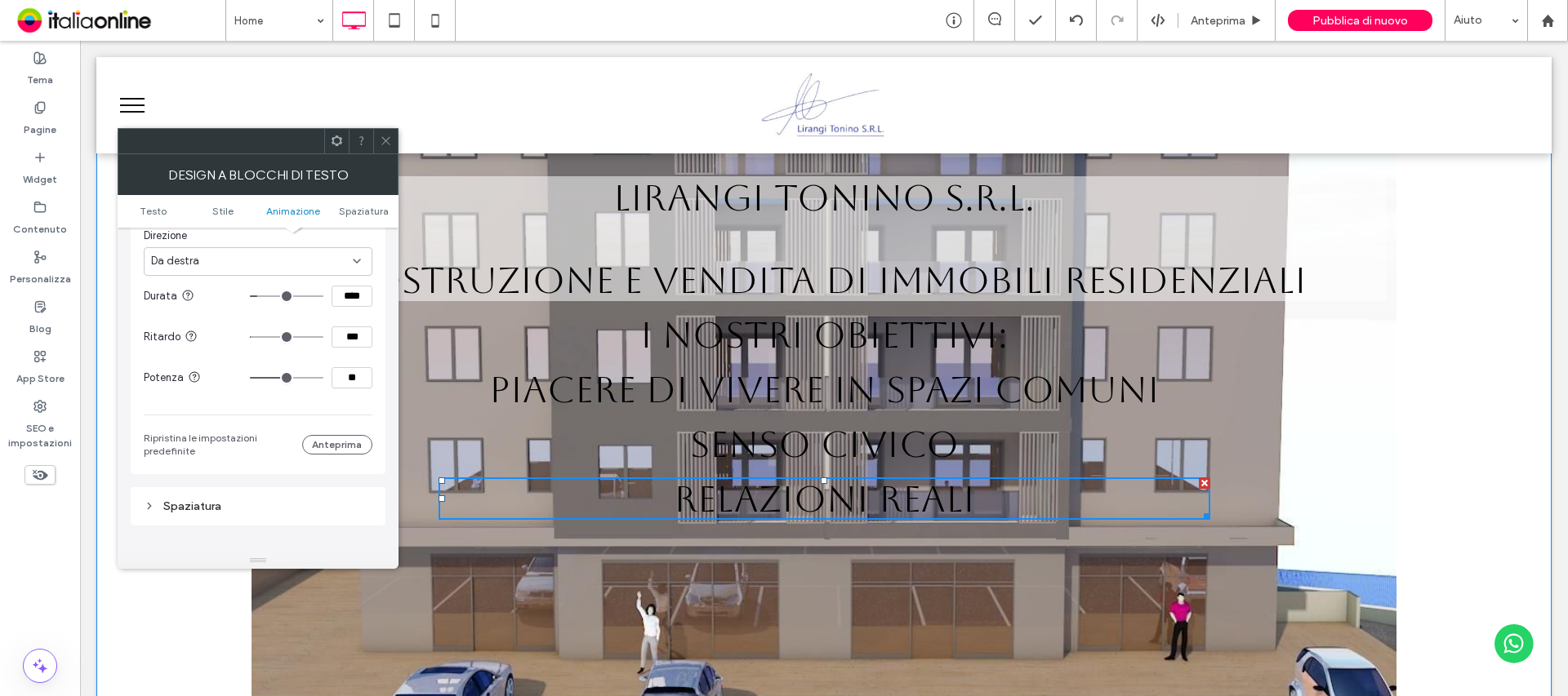
click at [280, 406] on div "La modifica riguarda i desktop e i tablet Trigger Ingresso Animazione Inserisci…" at bounding box center [258, 242] width 229 height 432
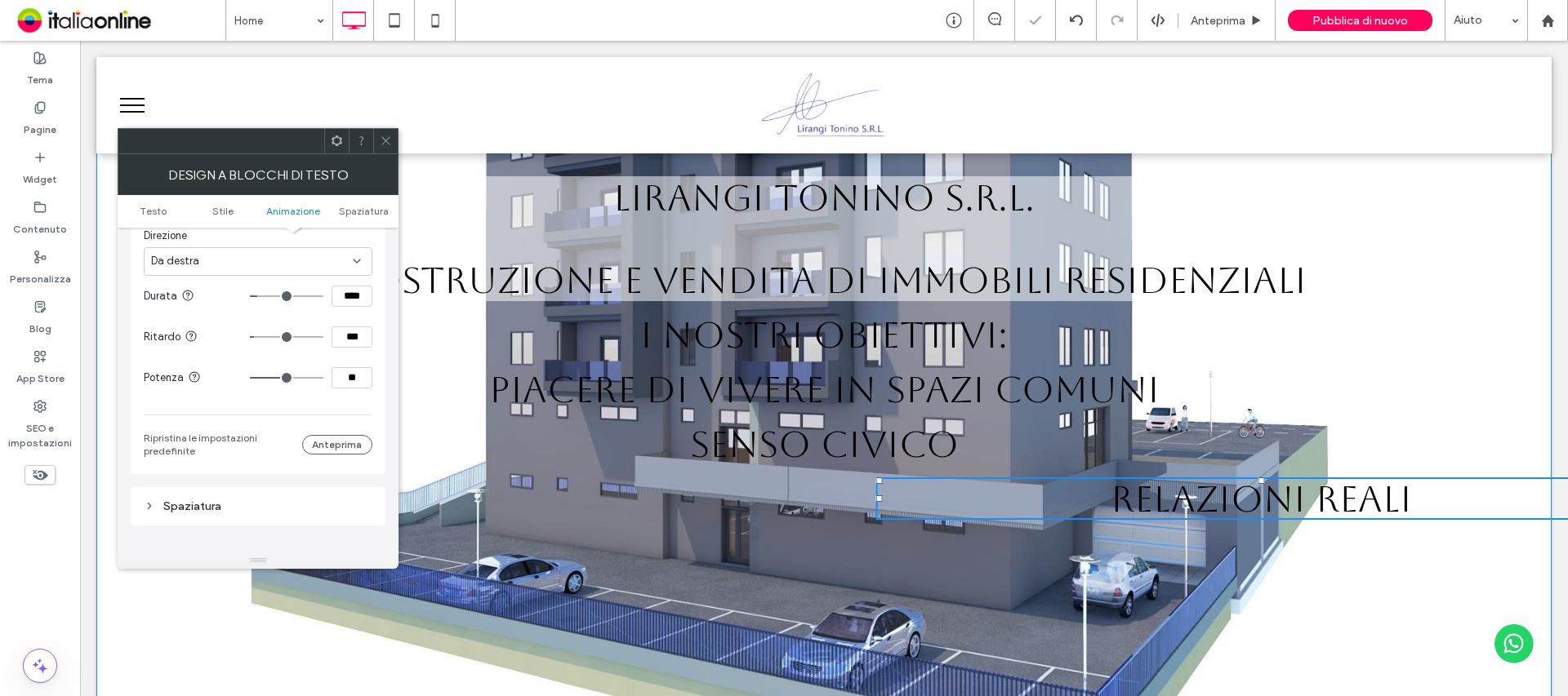
click at [389, 134] on span at bounding box center [385, 141] width 12 height 25
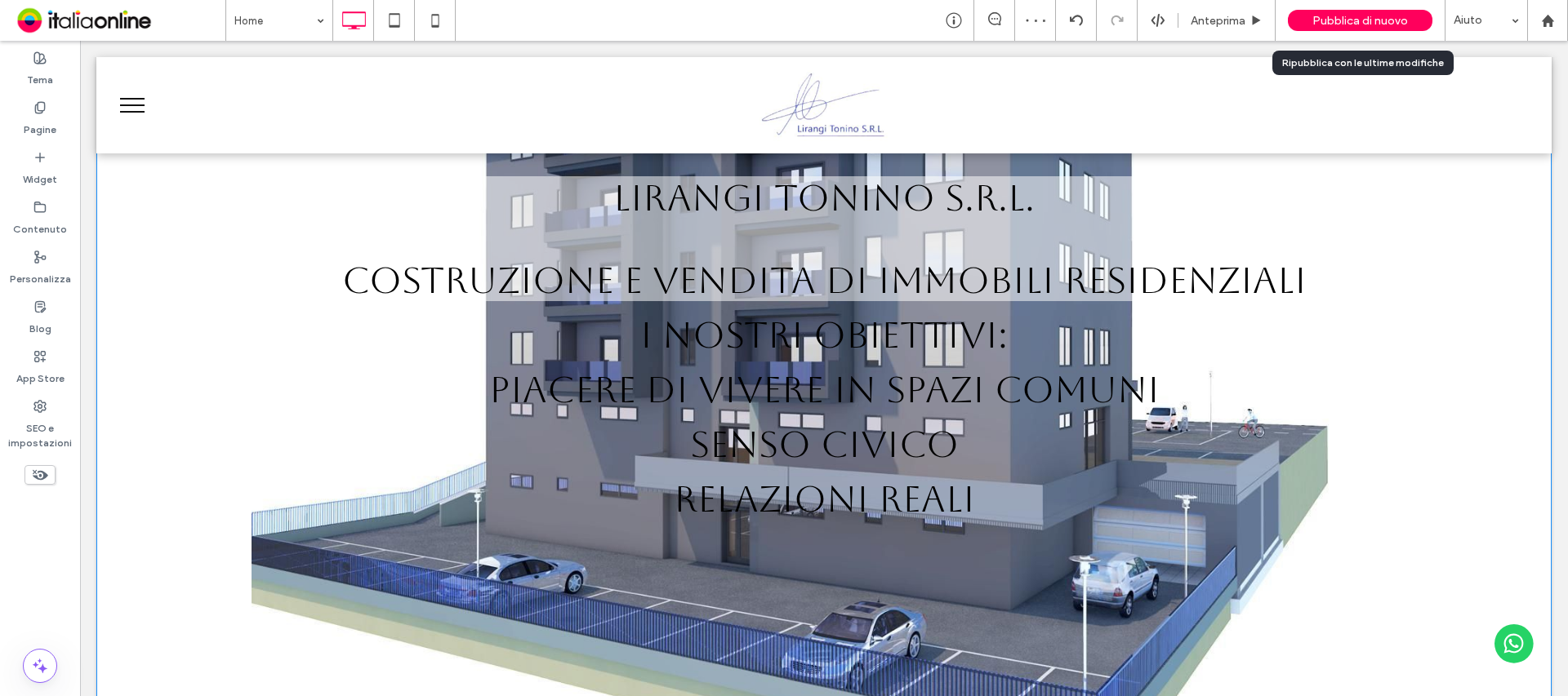
click at [1382, 16] on span "Pubblica di nuovo" at bounding box center [1360, 20] width 96 height 14
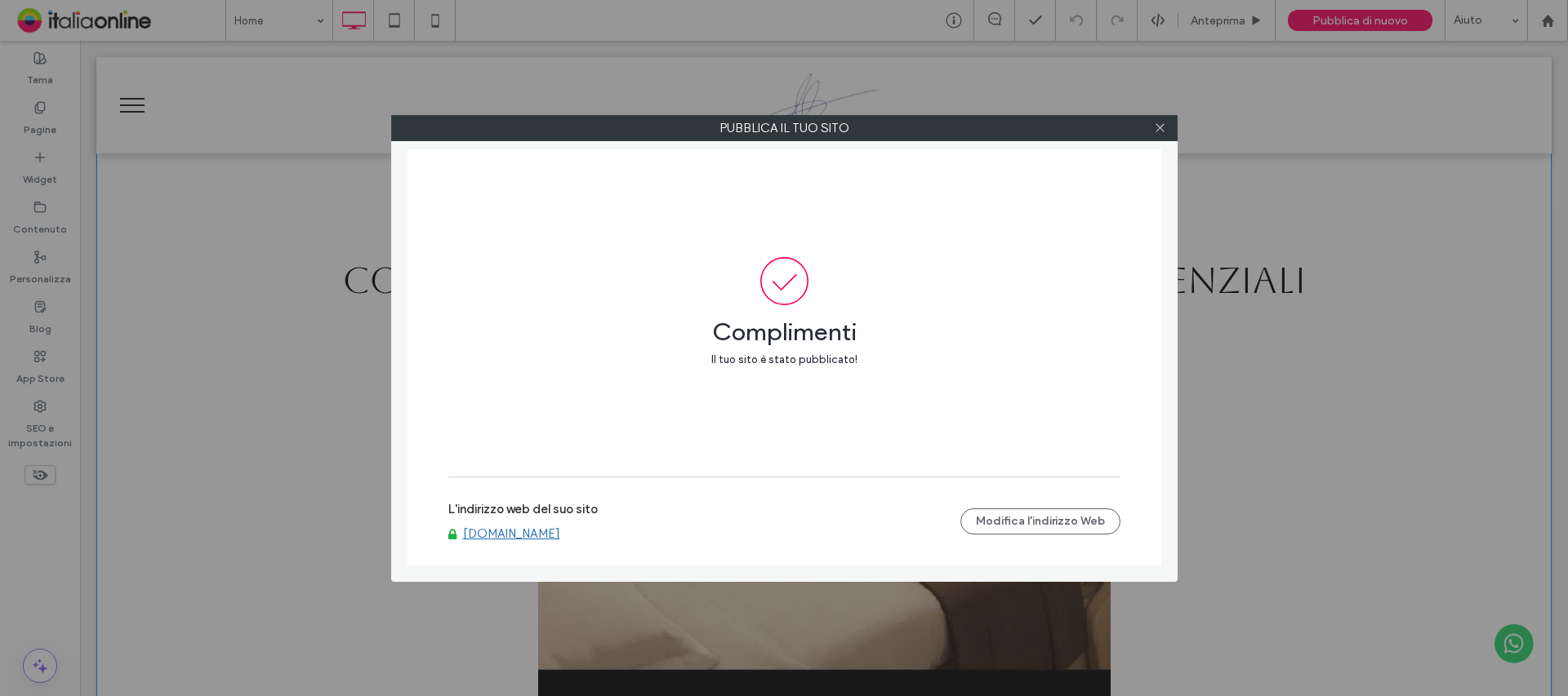
click at [1150, 124] on div at bounding box center [1160, 128] width 25 height 25
click at [1161, 129] on icon at bounding box center [1160, 128] width 12 height 12
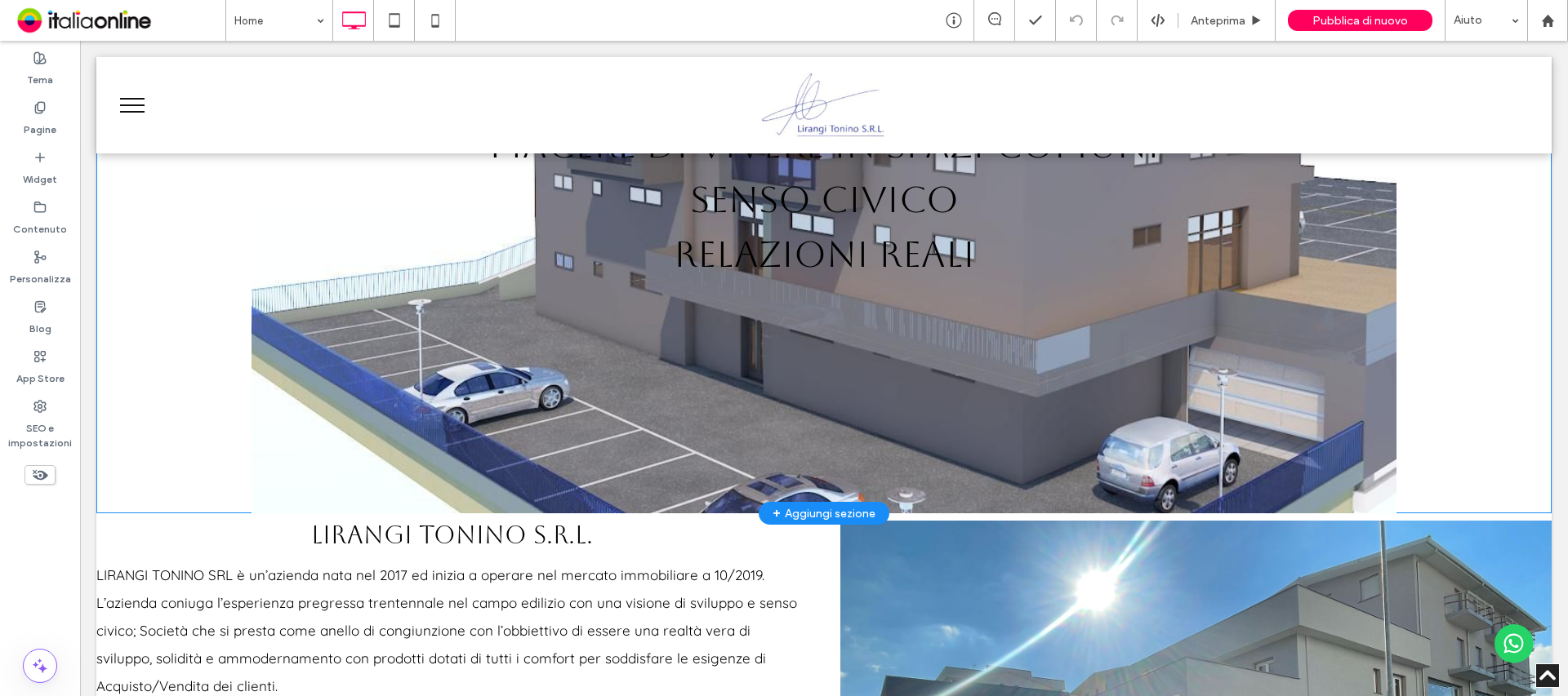
scroll to position [285, 0]
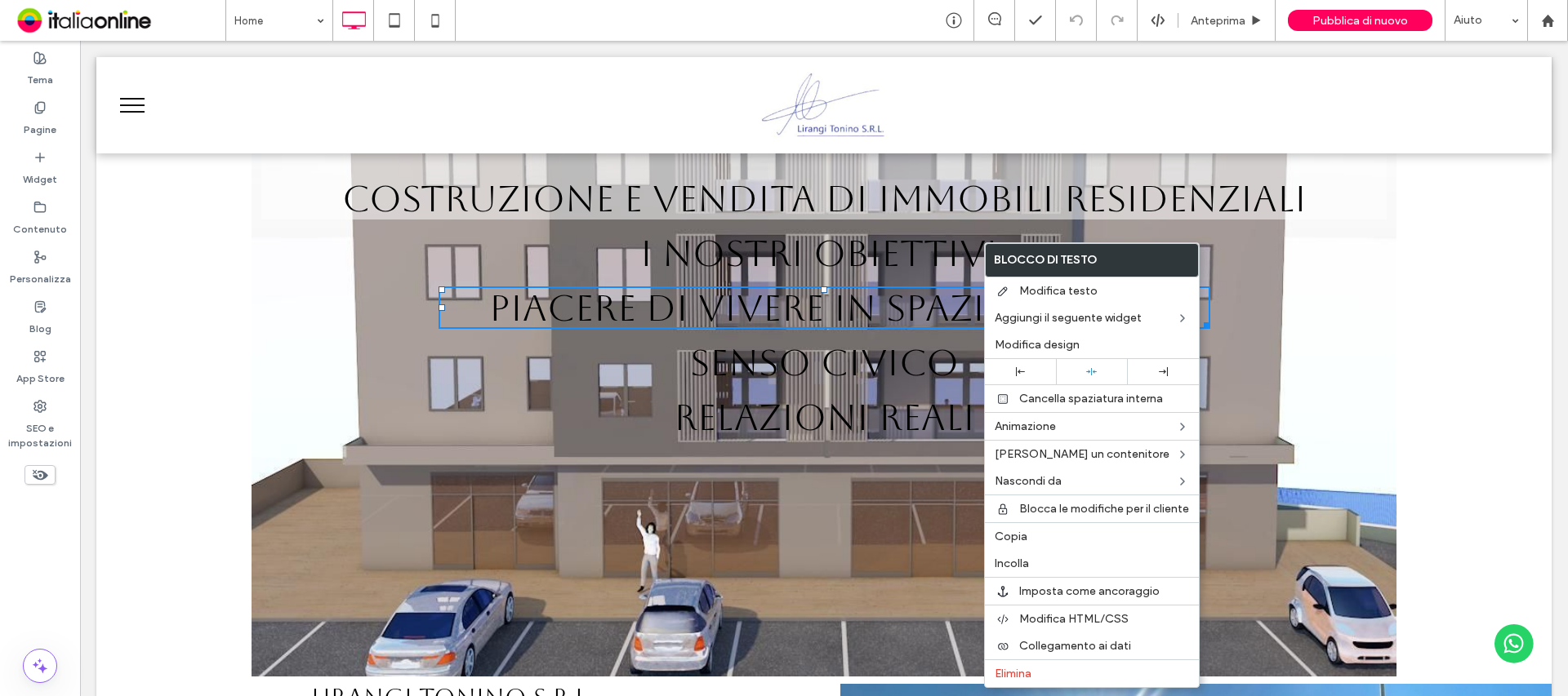
click at [805, 373] on span "SENSO CIVICO" at bounding box center [824, 362] width 269 height 42
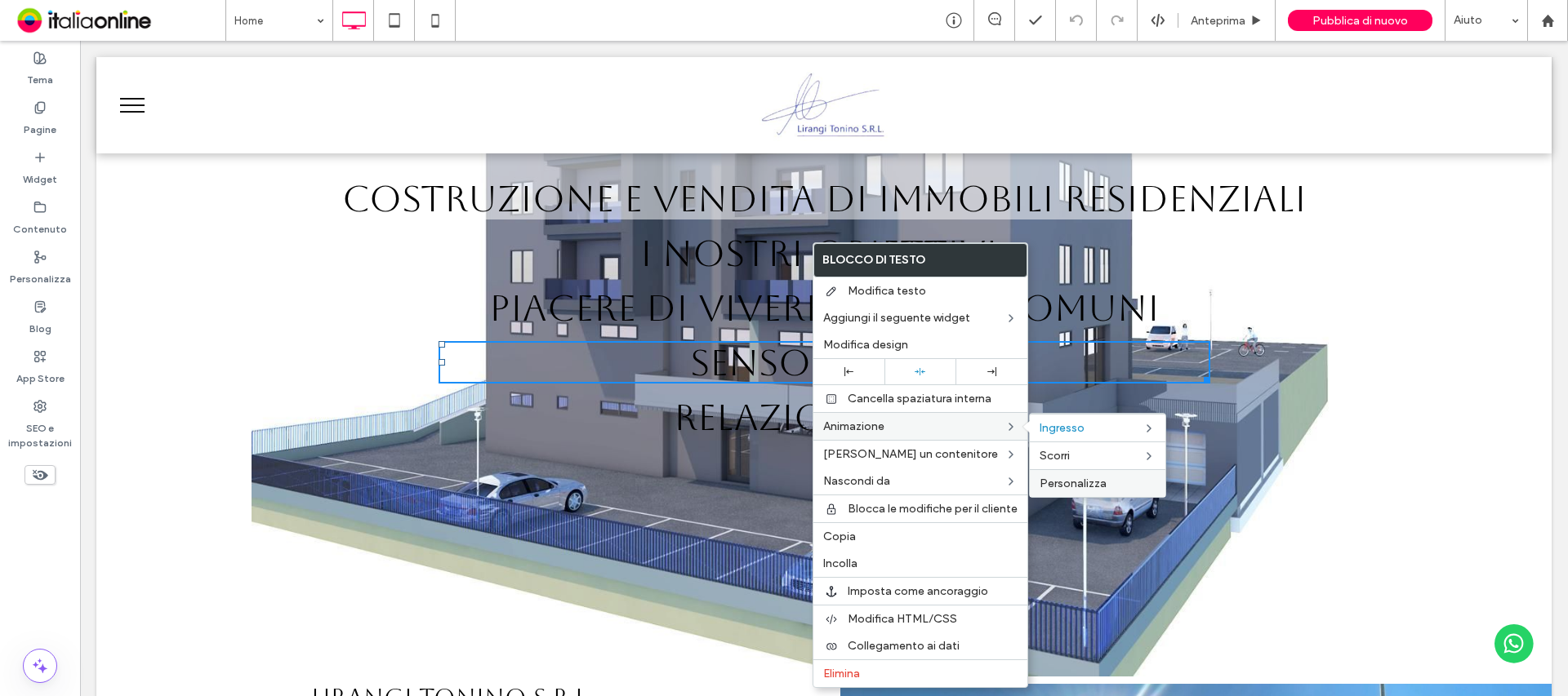
click at [1117, 480] on label "Personalizza" at bounding box center [1097, 483] width 116 height 14
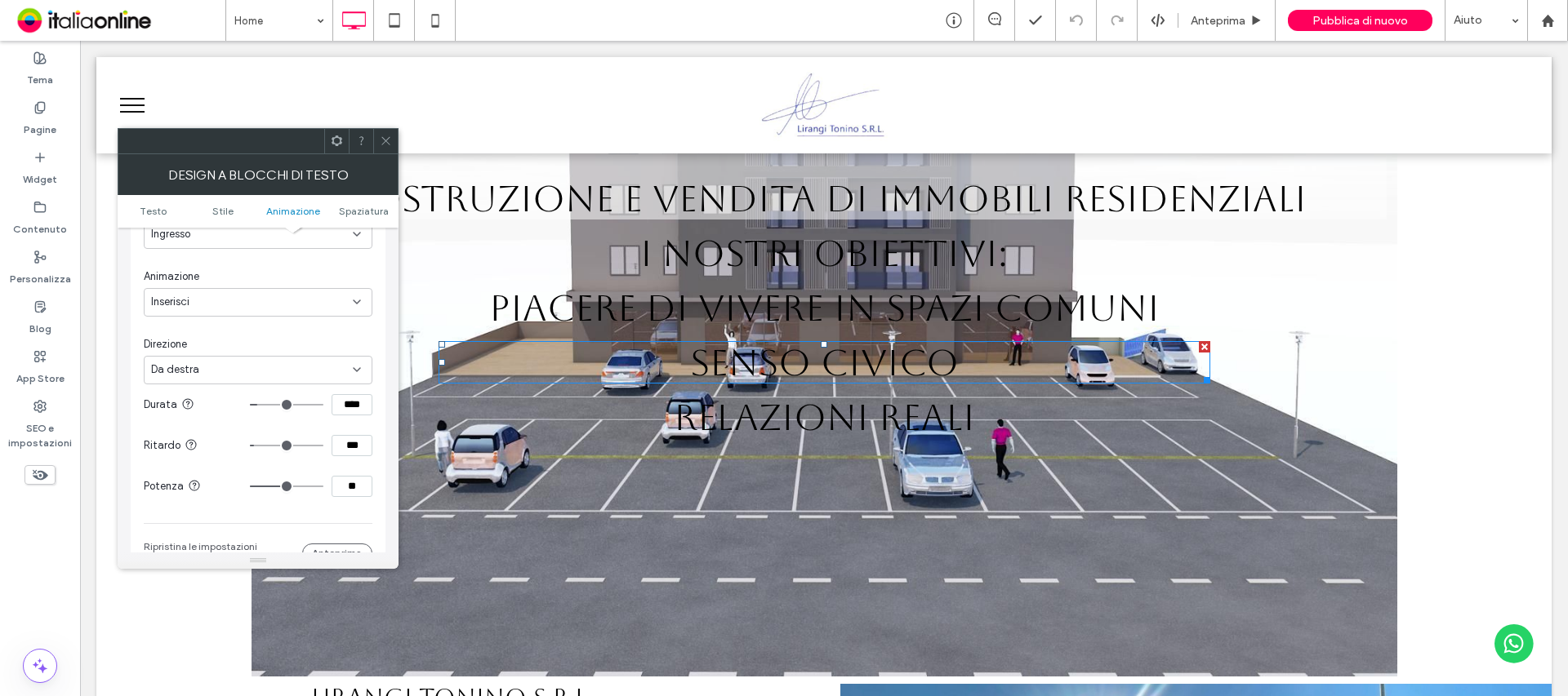
scroll to position [579, 0]
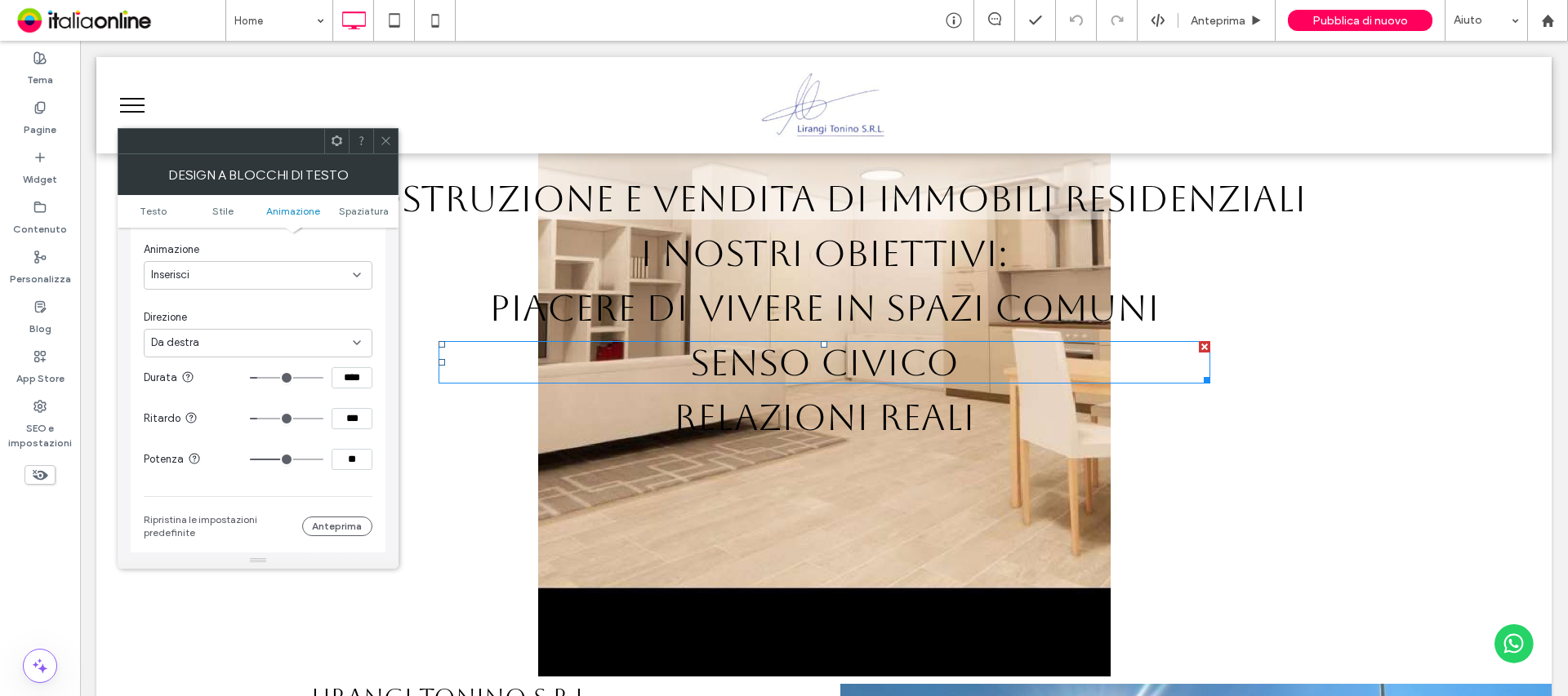
click at [262, 420] on input "range" at bounding box center [286, 419] width 74 height 2
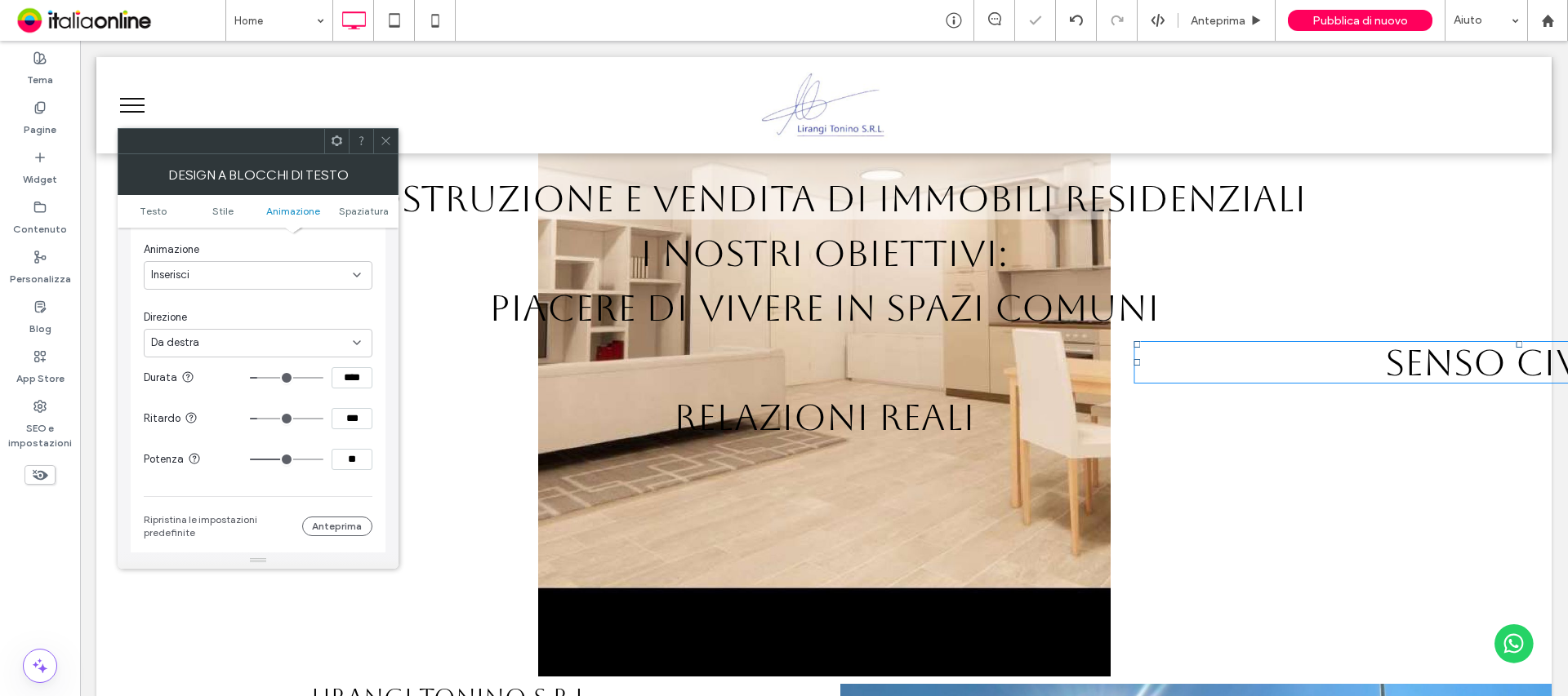
click at [387, 141] on icon at bounding box center [385, 141] width 12 height 12
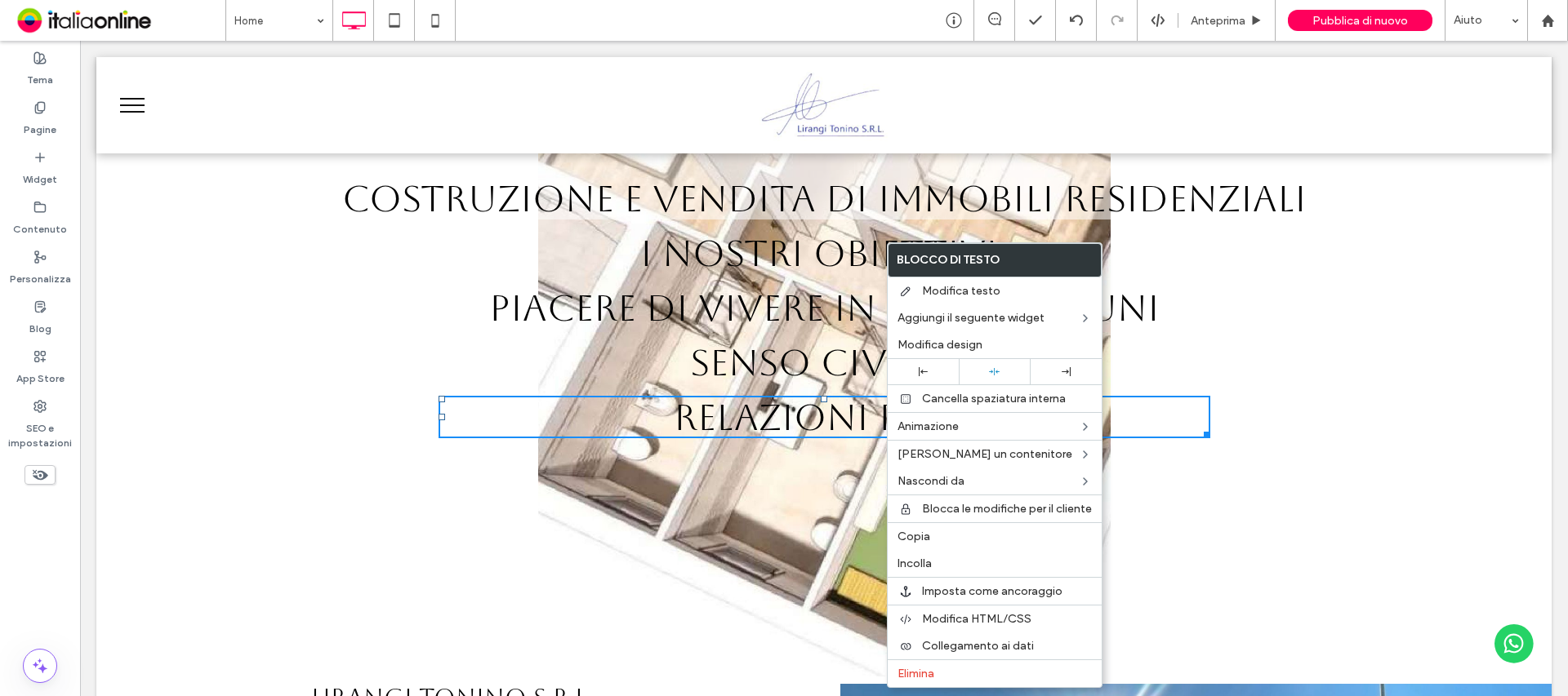
click at [756, 354] on span "SENSO CIVICO" at bounding box center [824, 362] width 269 height 42
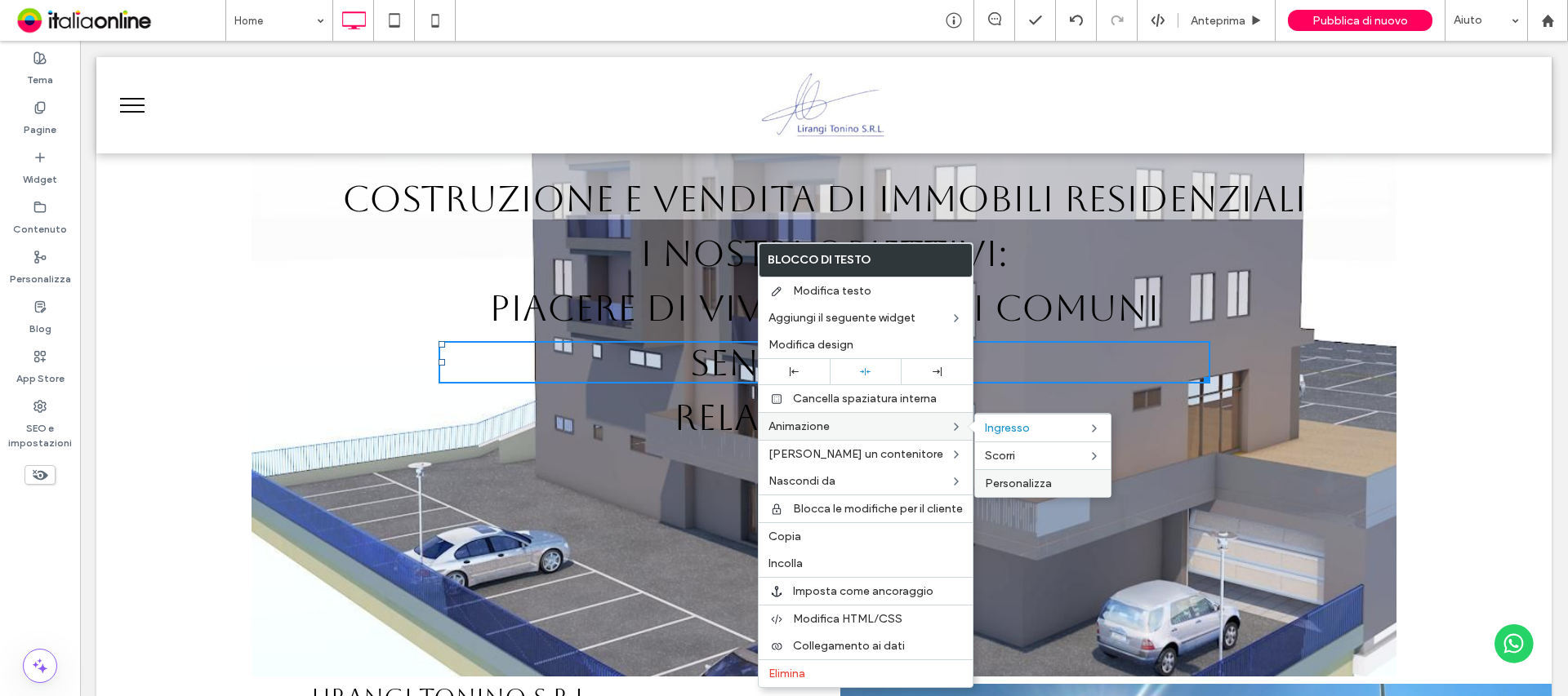
click at [1027, 477] on span "Personalizza" at bounding box center [1018, 483] width 67 height 14
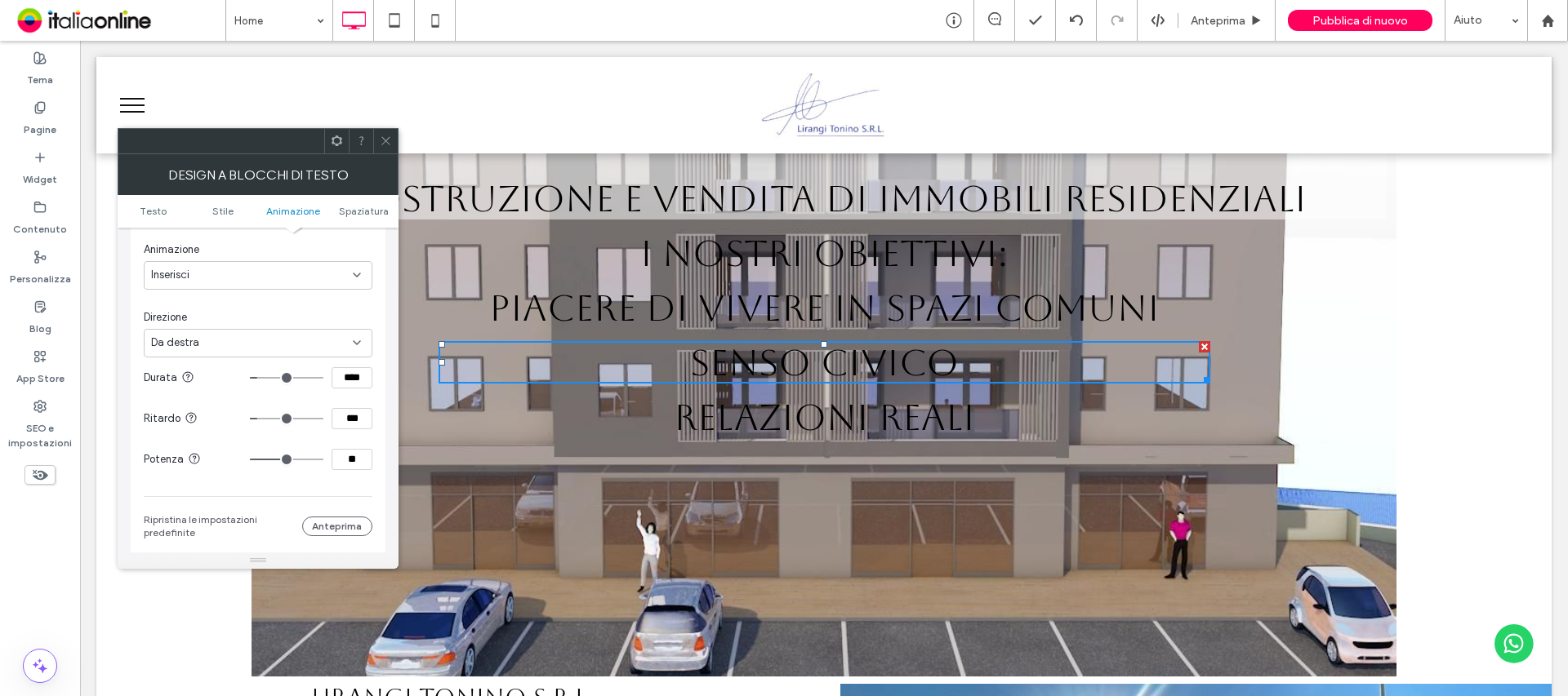
click at [384, 142] on icon at bounding box center [385, 141] width 12 height 12
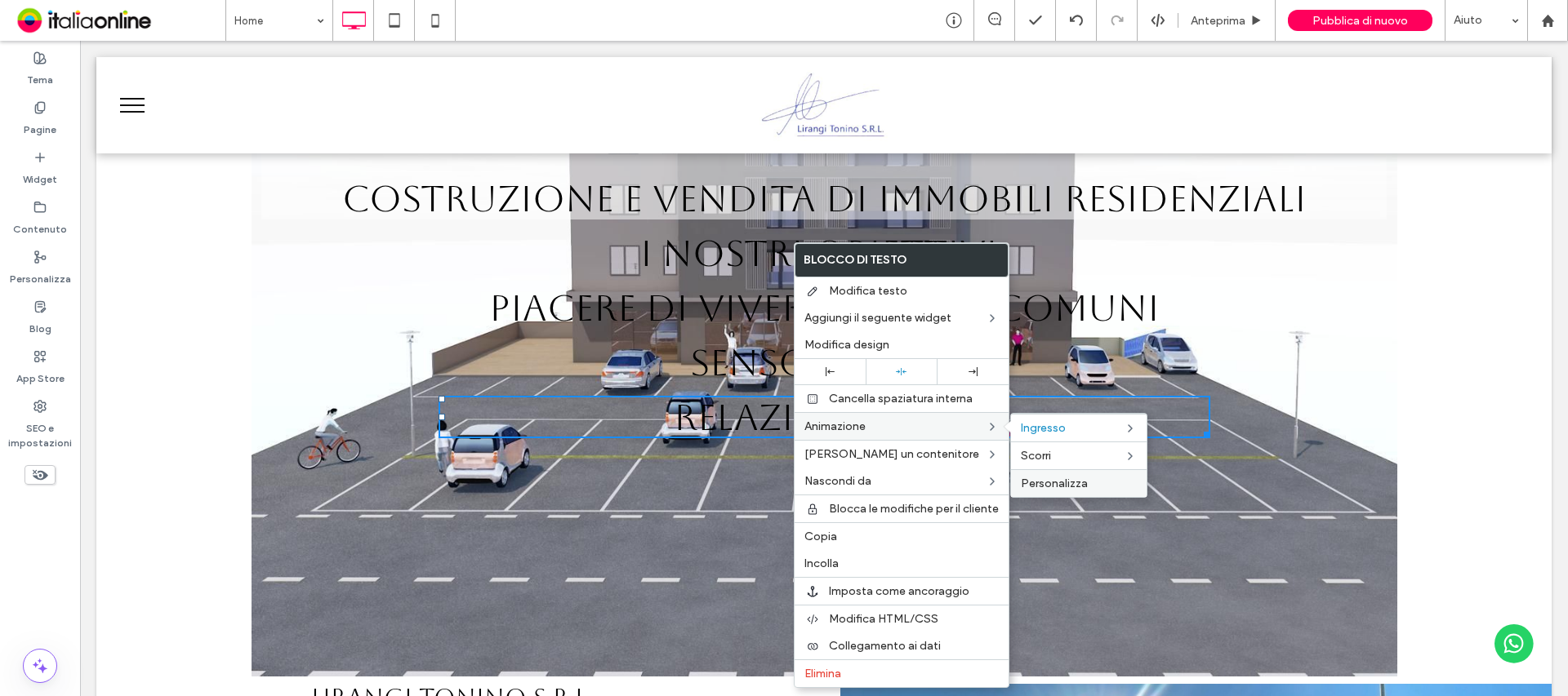
click at [1075, 484] on span "Personalizza" at bounding box center [1054, 483] width 67 height 14
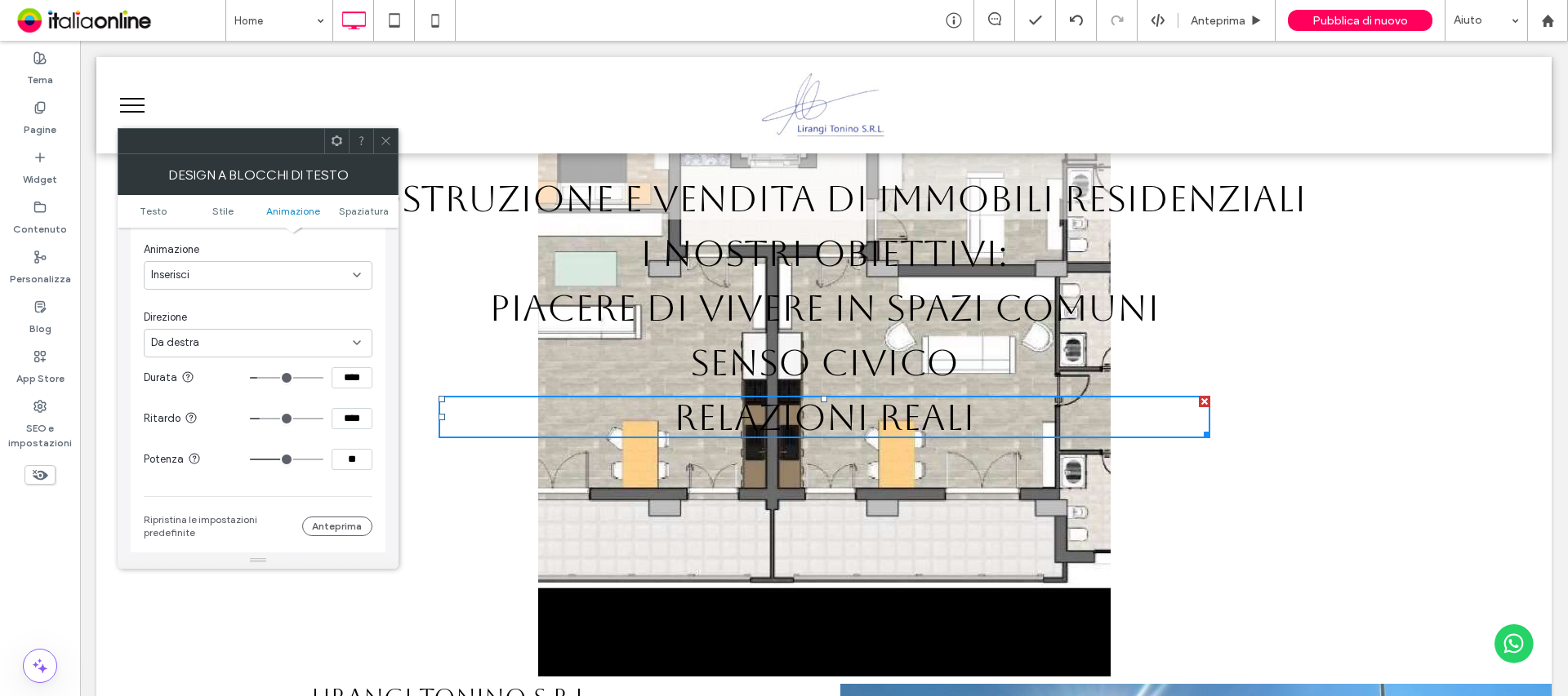
drag, startPoint x: 256, startPoint y: 419, endPoint x: 269, endPoint y: 410, distance: 15.8
click at [264, 418] on input "range" at bounding box center [286, 419] width 74 height 2
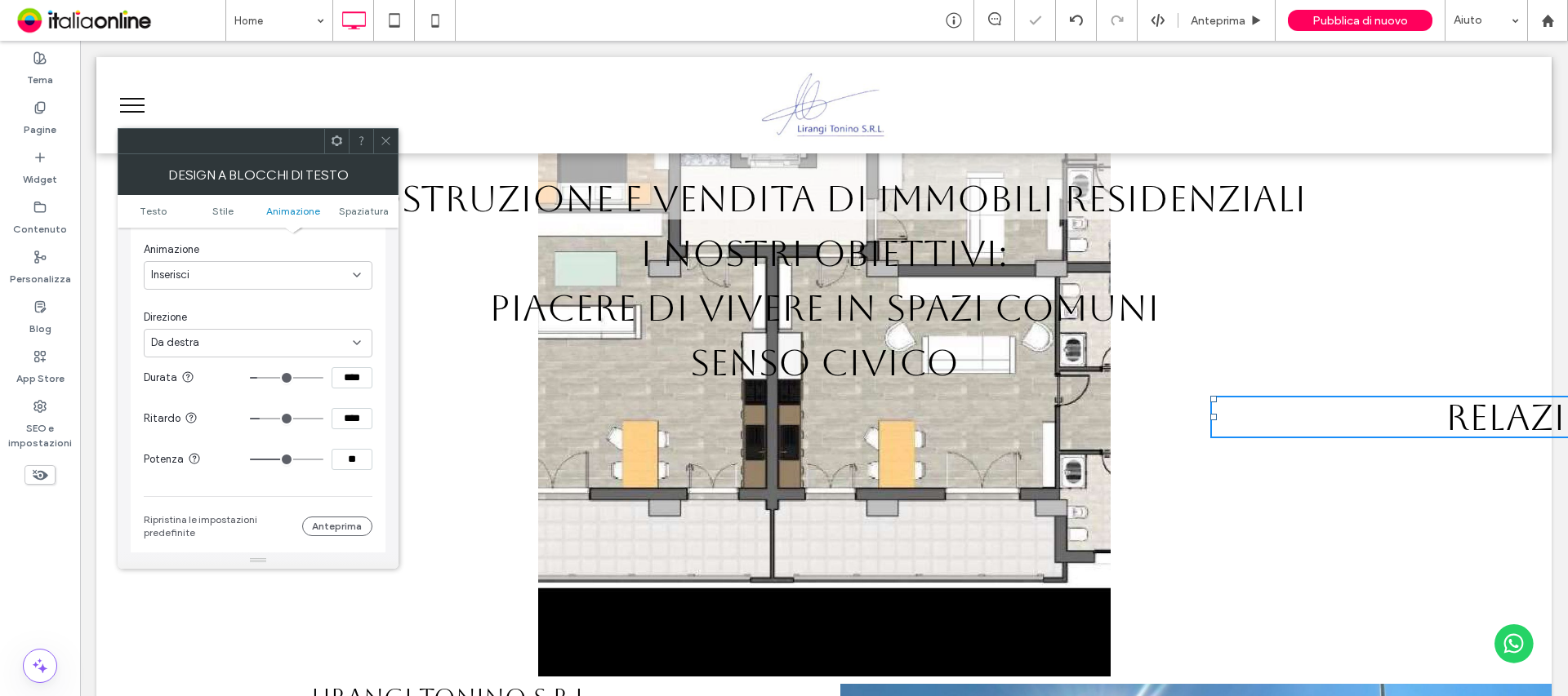
click at [388, 139] on use at bounding box center [385, 141] width 8 height 8
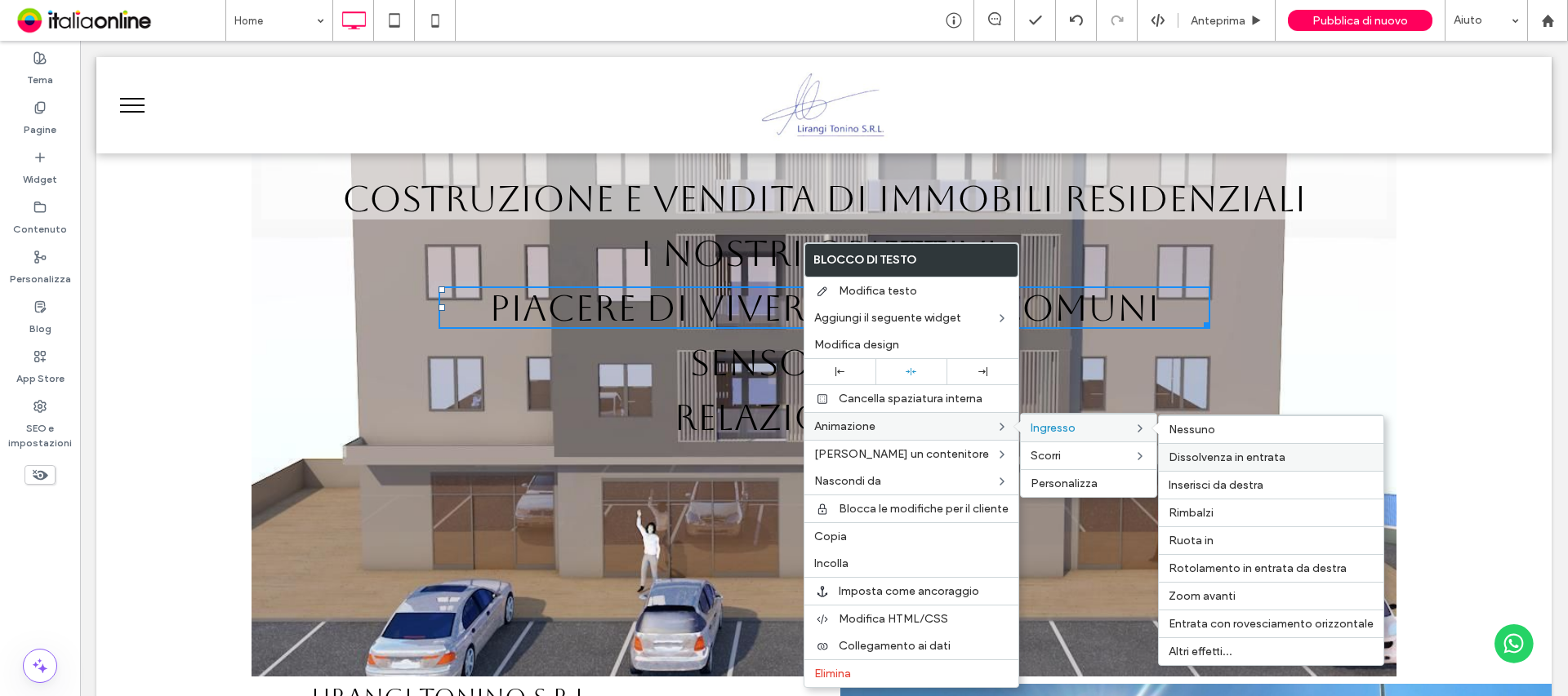
click at [1237, 450] on span "Dissolvenza in entrata" at bounding box center [1227, 457] width 117 height 14
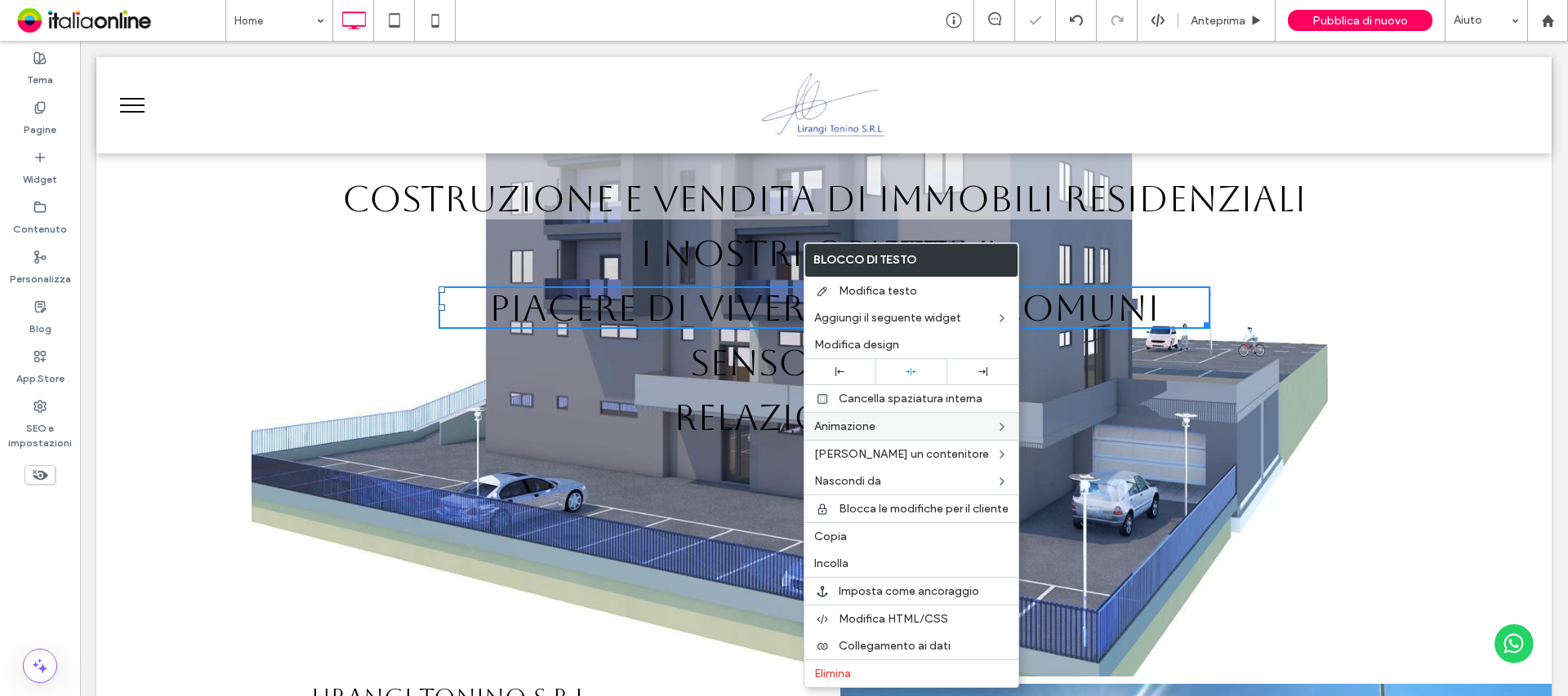
click at [721, 369] on span "SENSO CIVICO" at bounding box center [824, 362] width 269 height 42
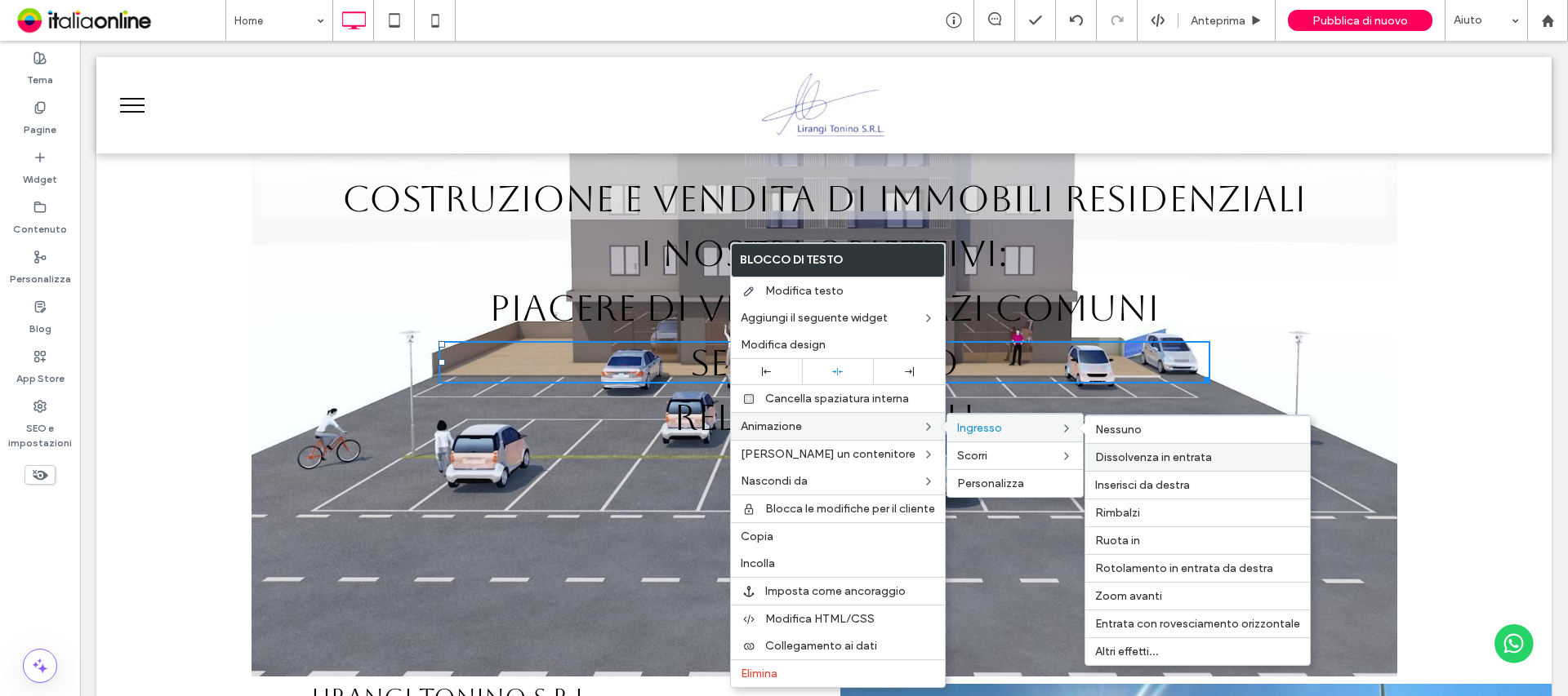
click at [1150, 453] on span "Dissolvenza in entrata" at bounding box center [1154, 457] width 117 height 14
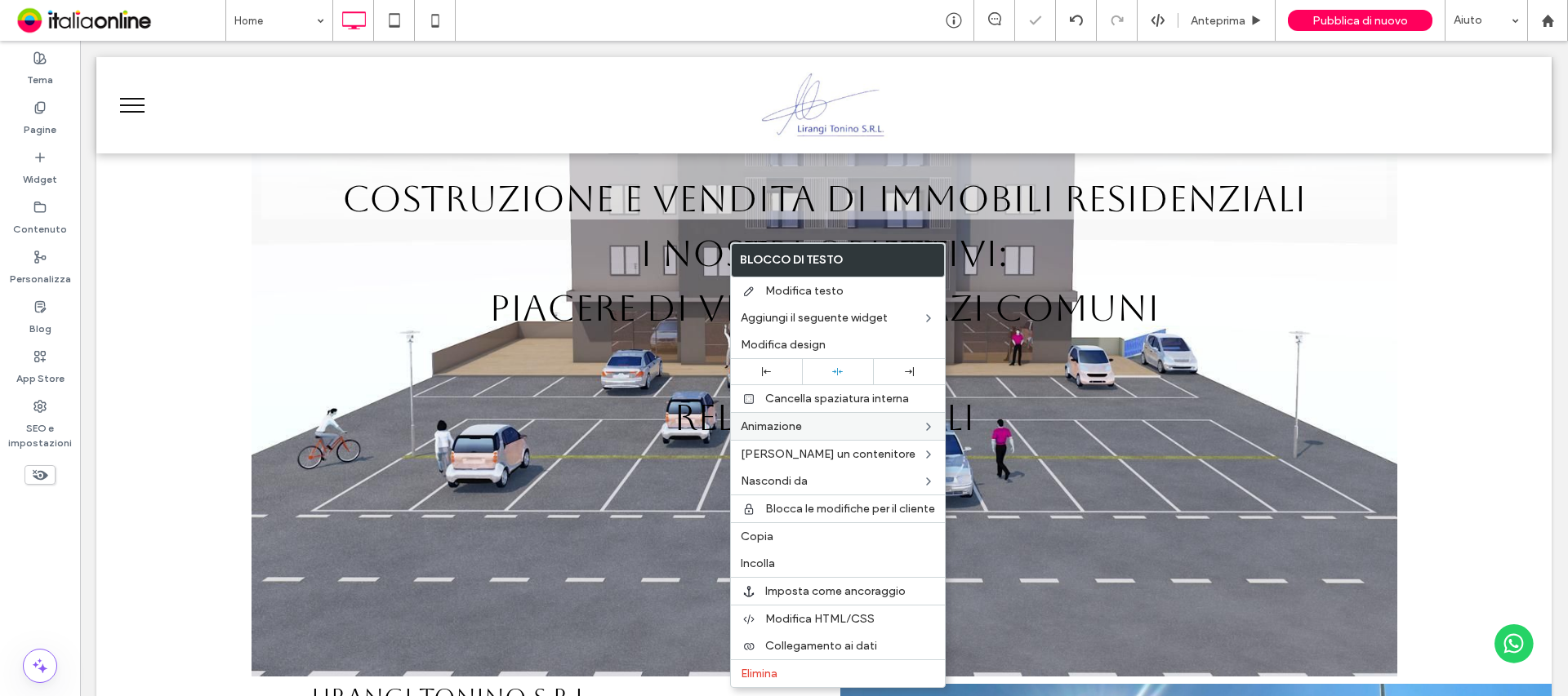
click at [976, 351] on h1 "SENSO CIVICO" at bounding box center [824, 362] width 772 height 42
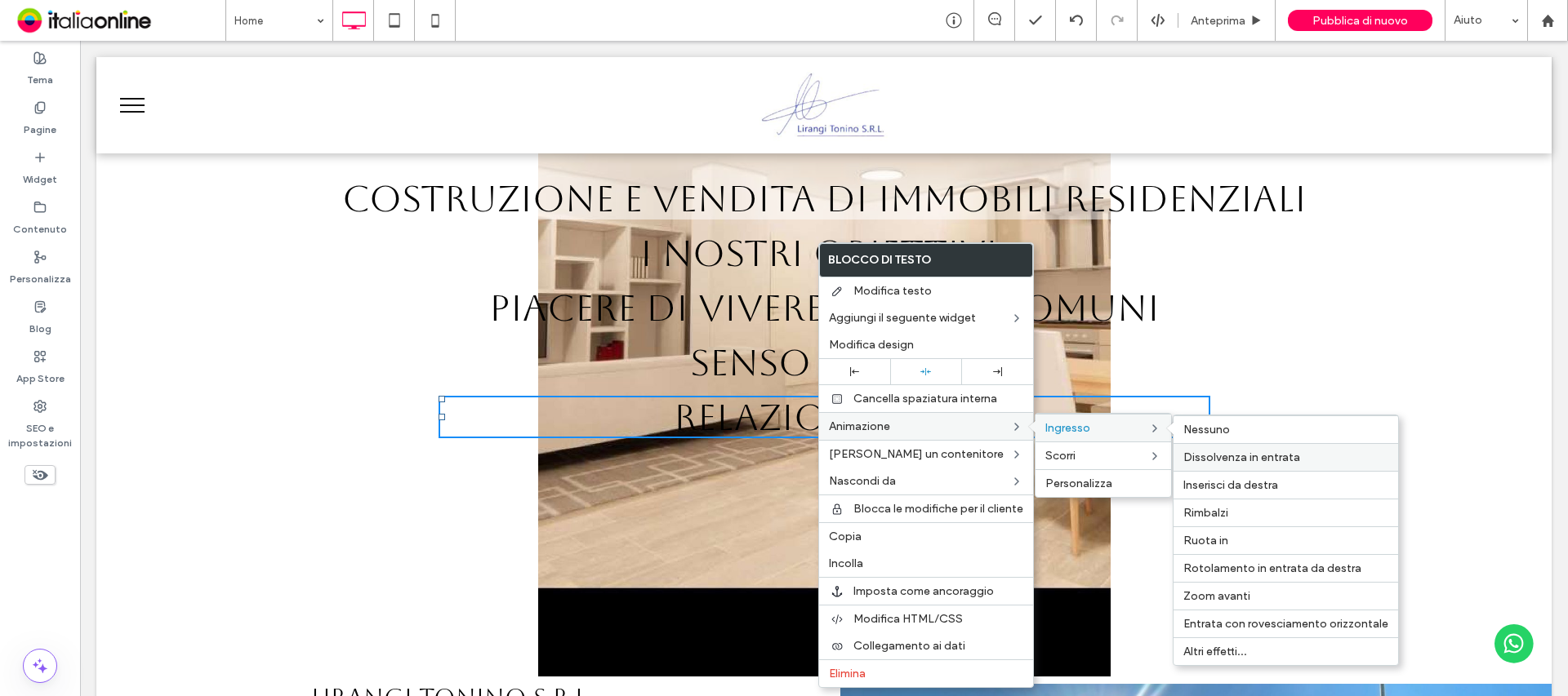
click at [1246, 461] on span "Dissolvenza in entrata" at bounding box center [1242, 457] width 117 height 14
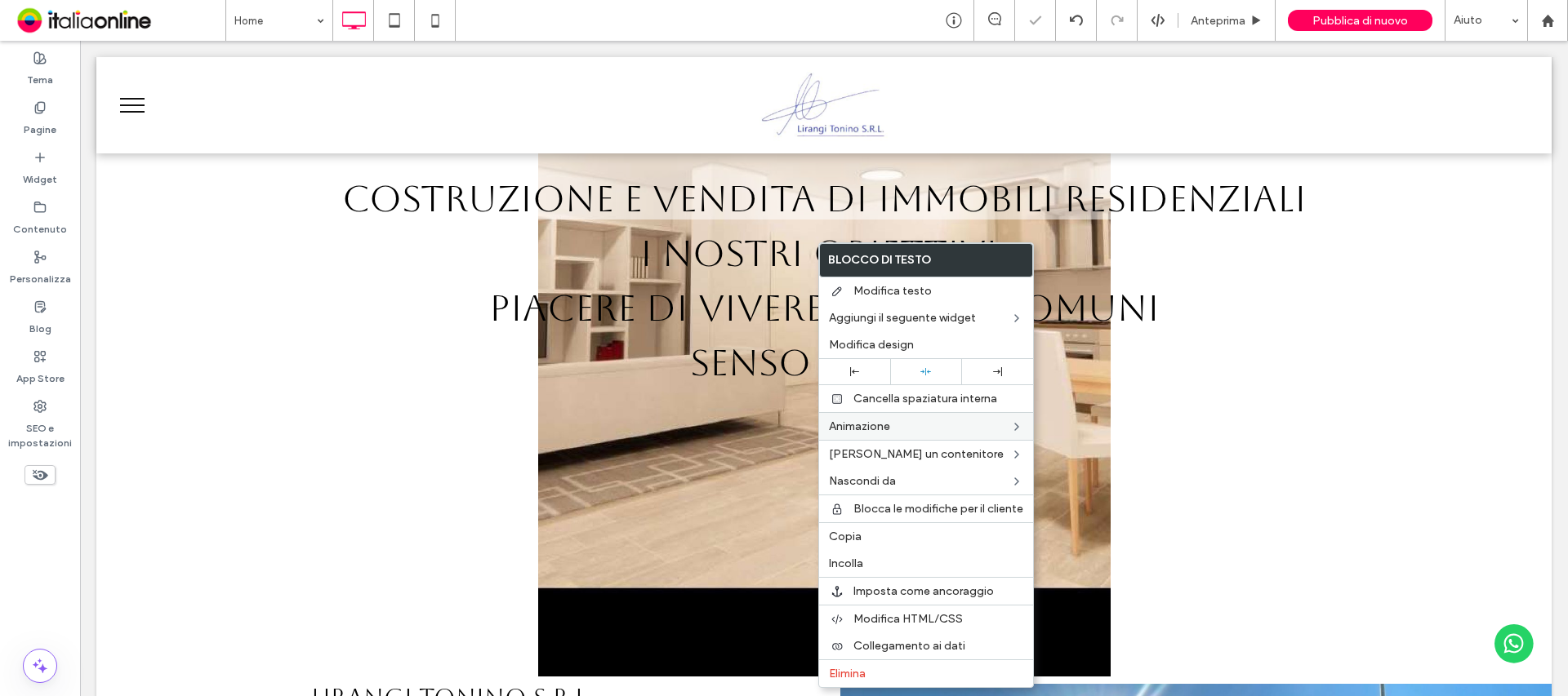
click at [1251, 297] on div "LIRANGI TONINO S.R.L. Costruzione e vendita di immobili residenziali I NOSTRI O…" at bounding box center [823, 273] width 1390 height 356
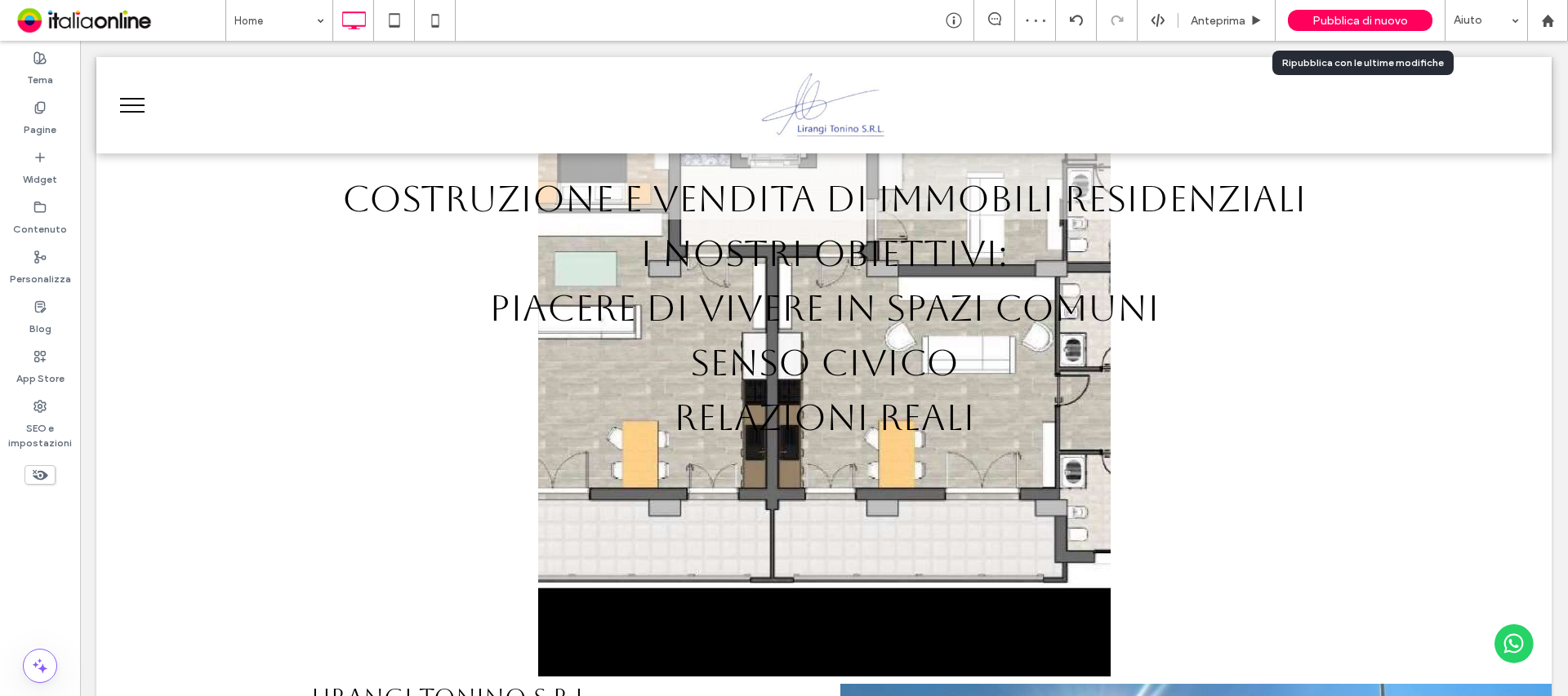
click at [1350, 16] on span "Pubblica di nuovo" at bounding box center [1360, 20] width 96 height 14
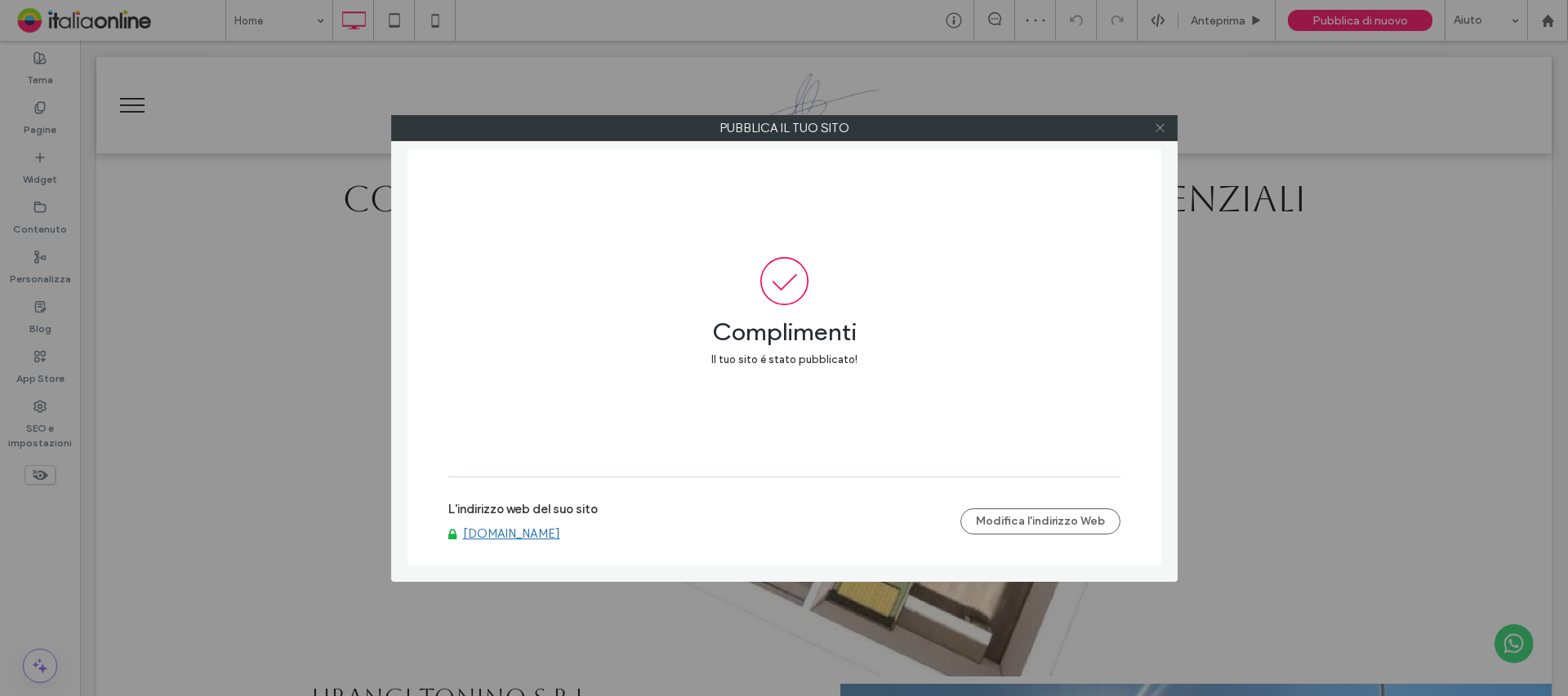
click at [1157, 129] on icon at bounding box center [1160, 128] width 12 height 12
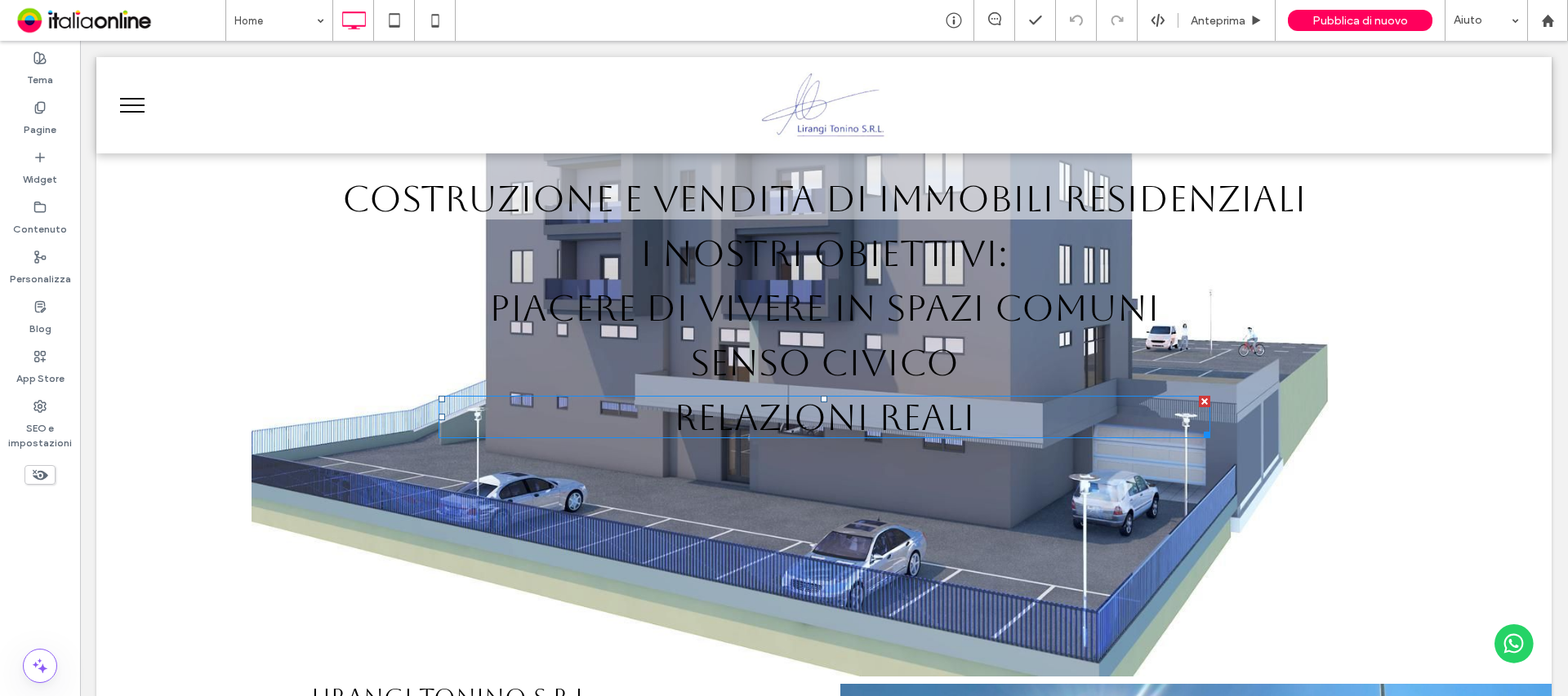
click at [1199, 398] on div at bounding box center [1204, 401] width 11 height 11
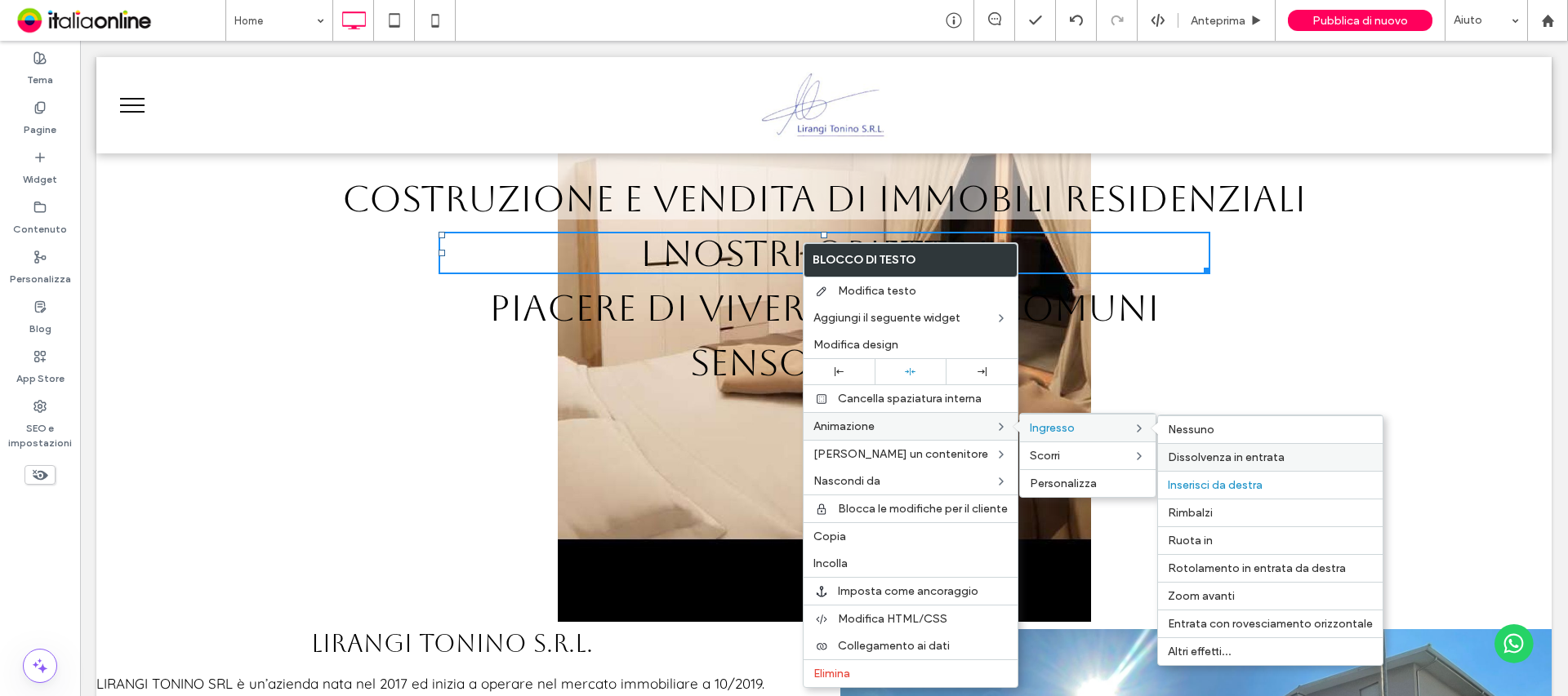
click at [1230, 459] on span "Dissolvenza in entrata" at bounding box center [1227, 457] width 117 height 14
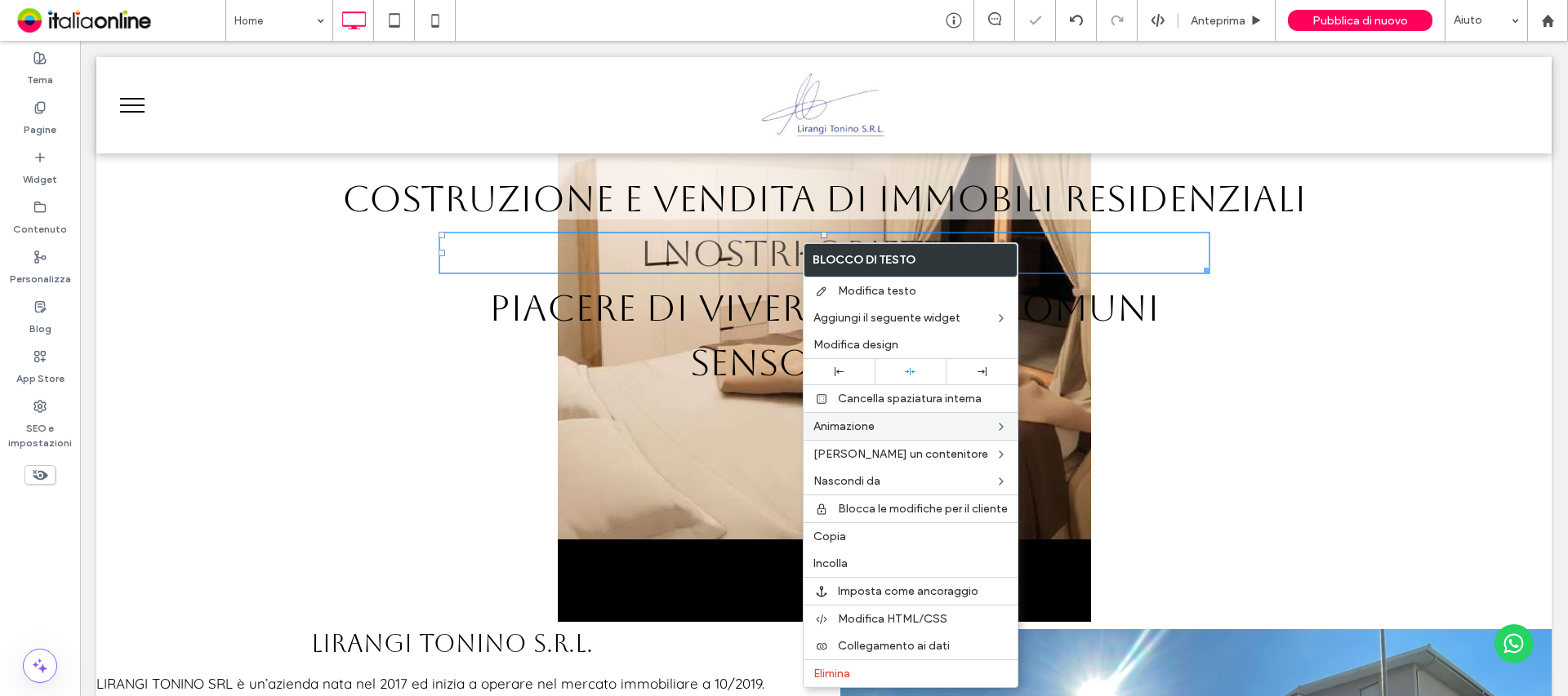
click at [1286, 366] on div "LIRANGI TONINO S.R.L. Costruzione e vendita di immobili residenziali I NOSTRI O…" at bounding box center [823, 246] width 1390 height 301
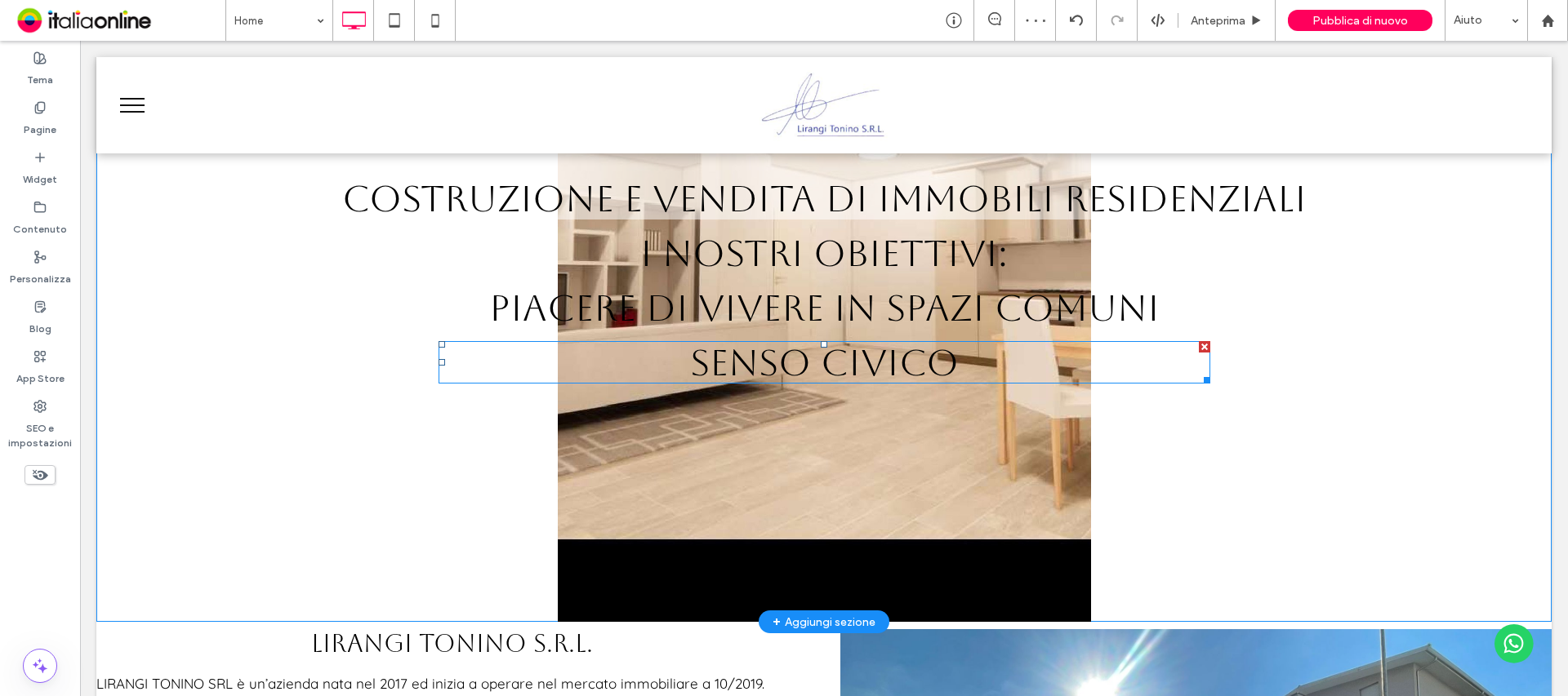
click at [835, 362] on span "SENSO CIVICO" at bounding box center [824, 362] width 269 height 42
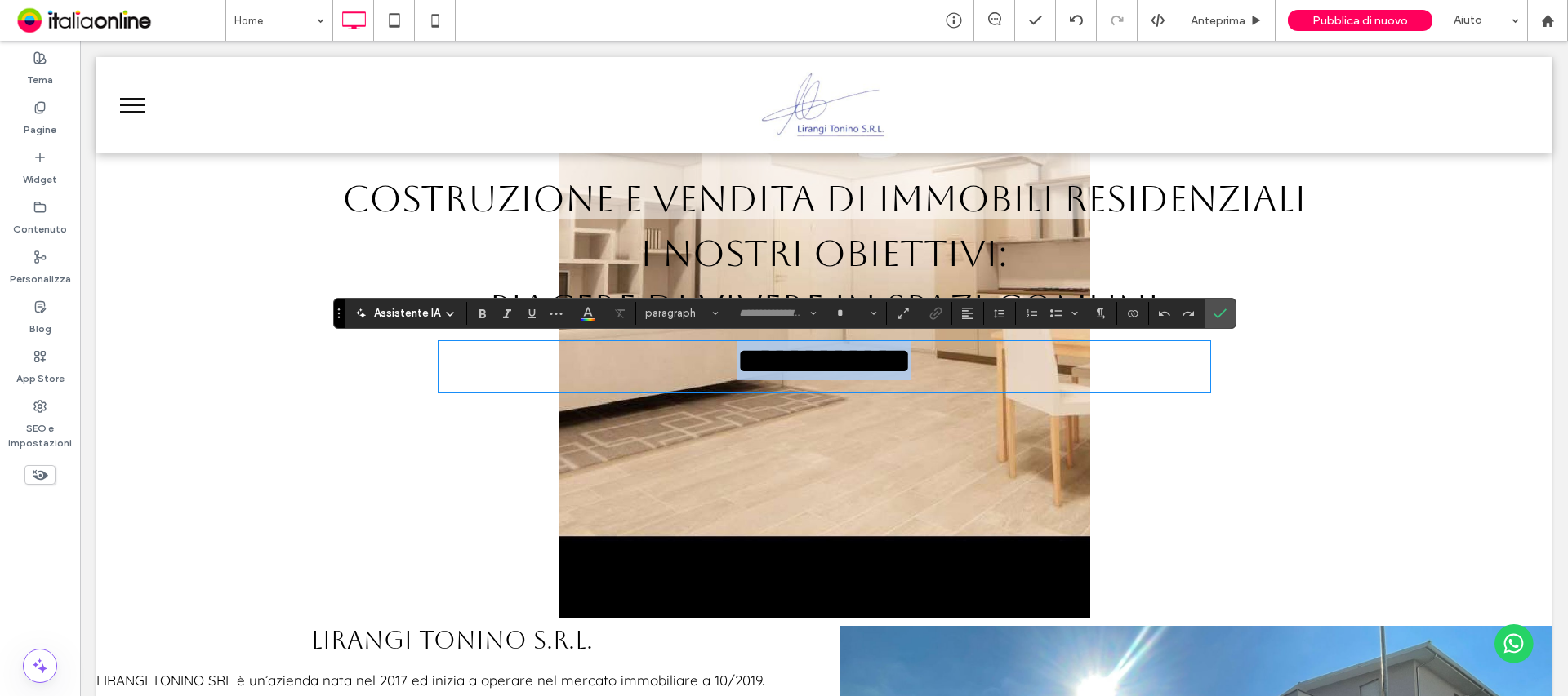
click at [835, 362] on span "**********" at bounding box center [824, 361] width 175 height 36
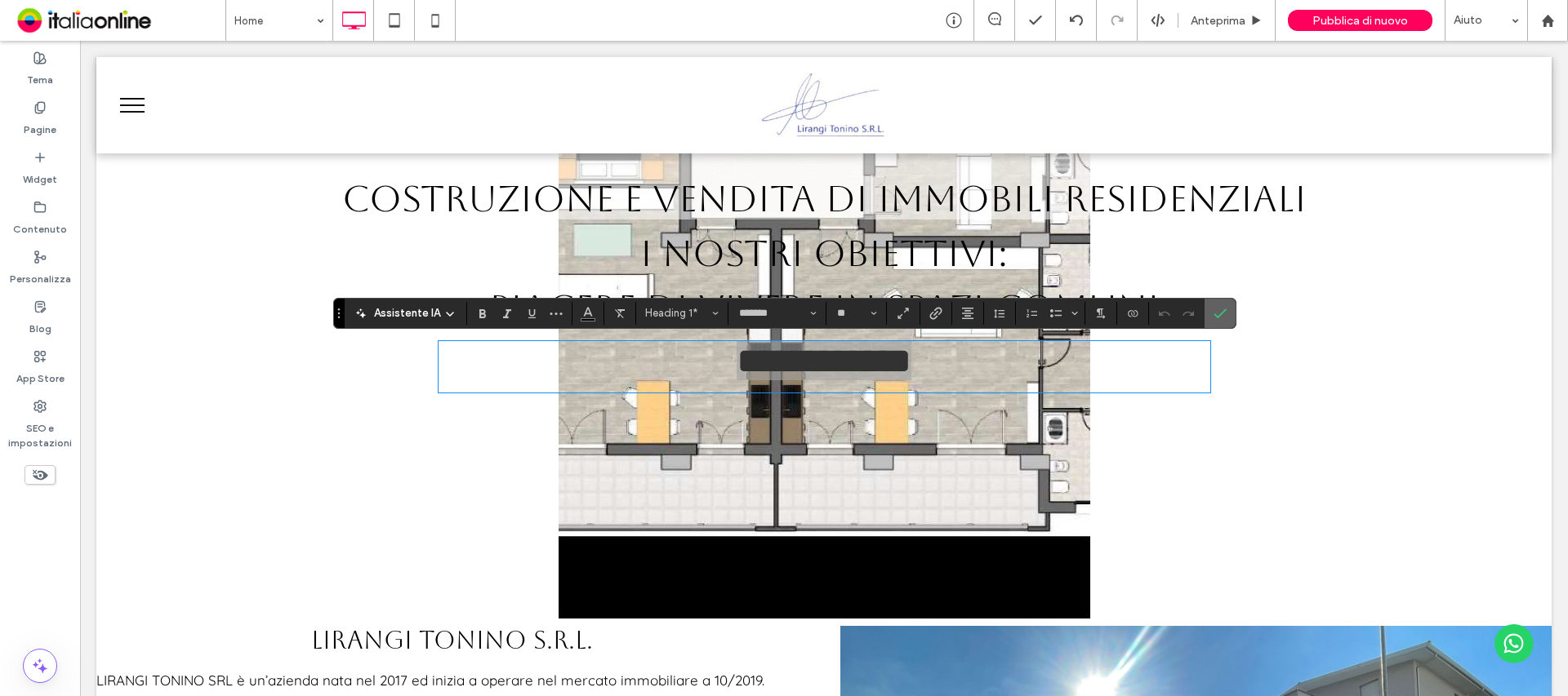
drag, startPoint x: 1219, startPoint y: 314, endPoint x: 1087, endPoint y: 262, distance: 141.9
click at [1219, 314] on use "Conferma" at bounding box center [1220, 313] width 13 height 10
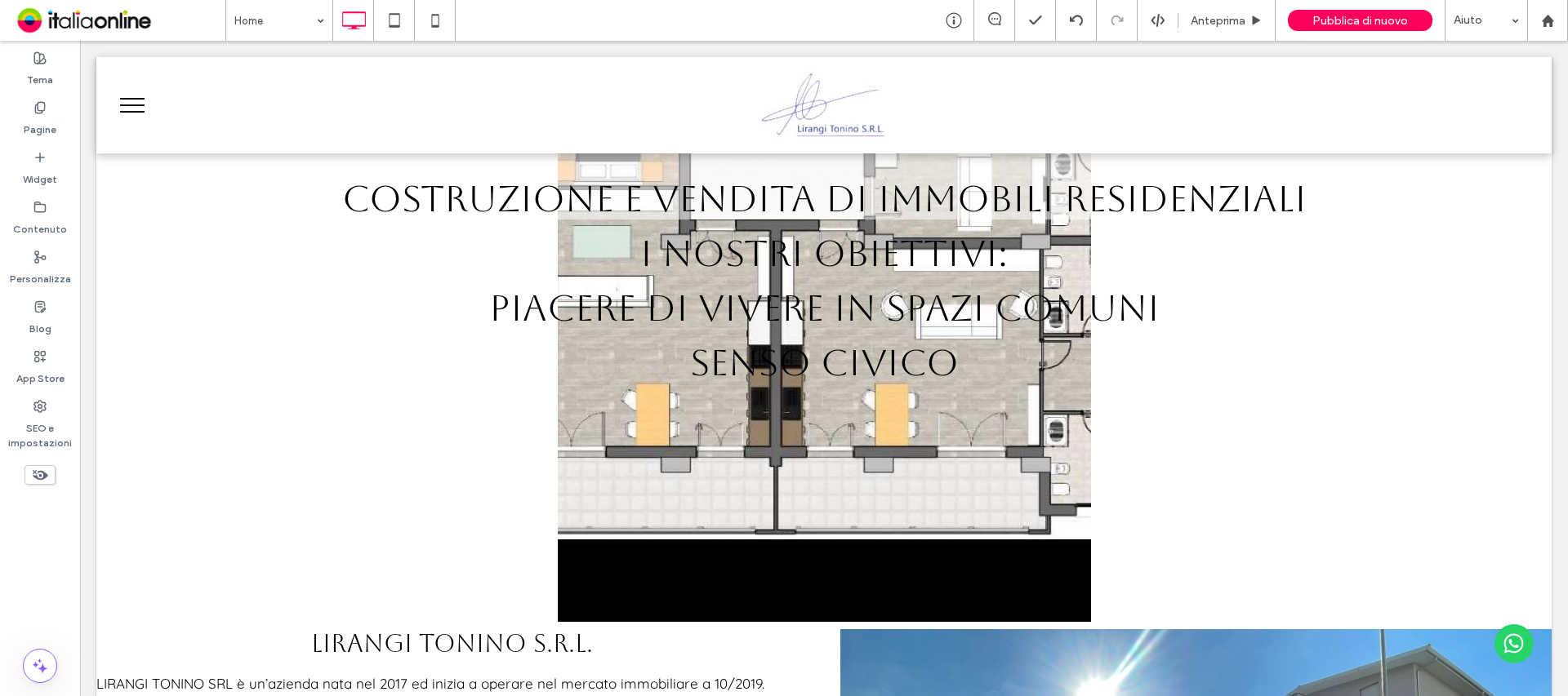
click at [928, 273] on span "I NOSTRI OBIETTIVI:" at bounding box center [824, 253] width 368 height 42
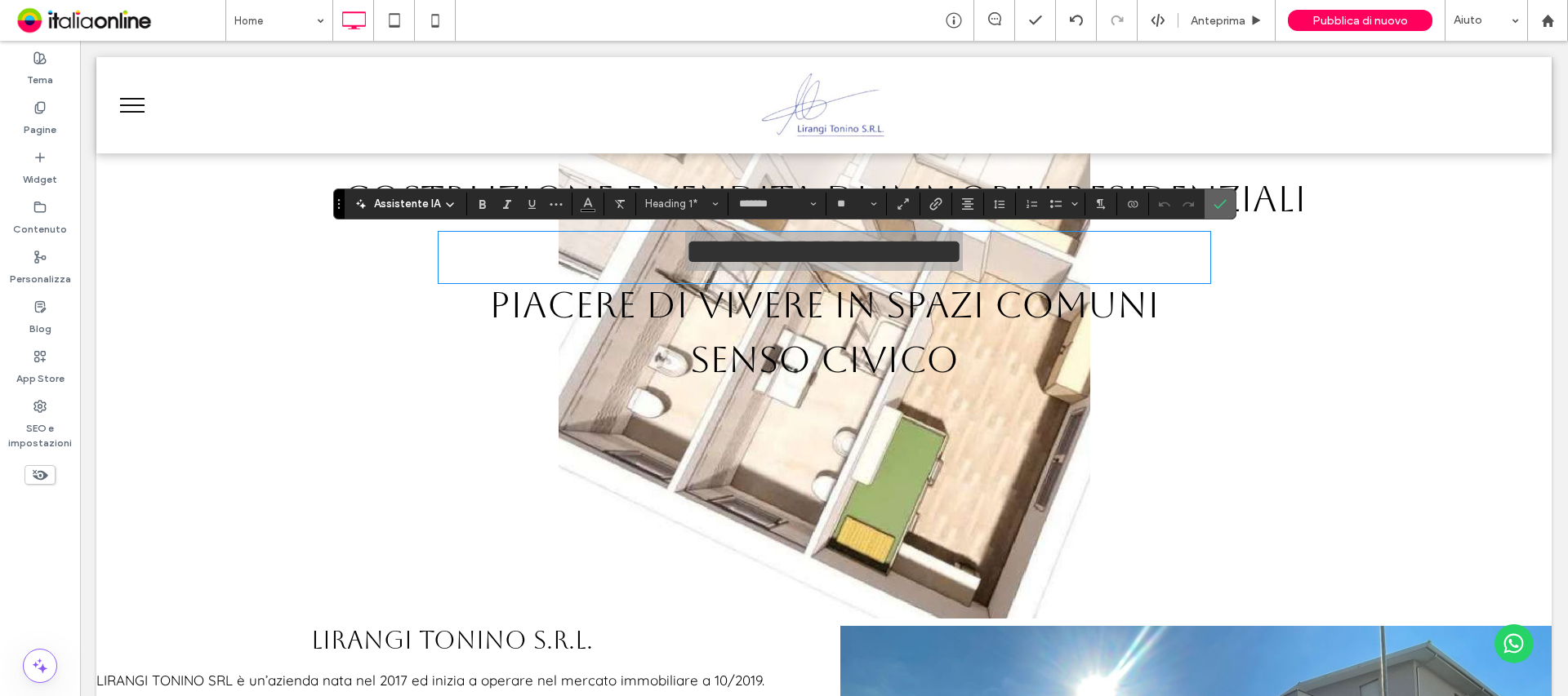
drag, startPoint x: 1133, startPoint y: 162, endPoint x: 1214, endPoint y: 202, distance: 90.3
click at [1214, 202] on icon "Conferma" at bounding box center [1220, 203] width 13 height 13
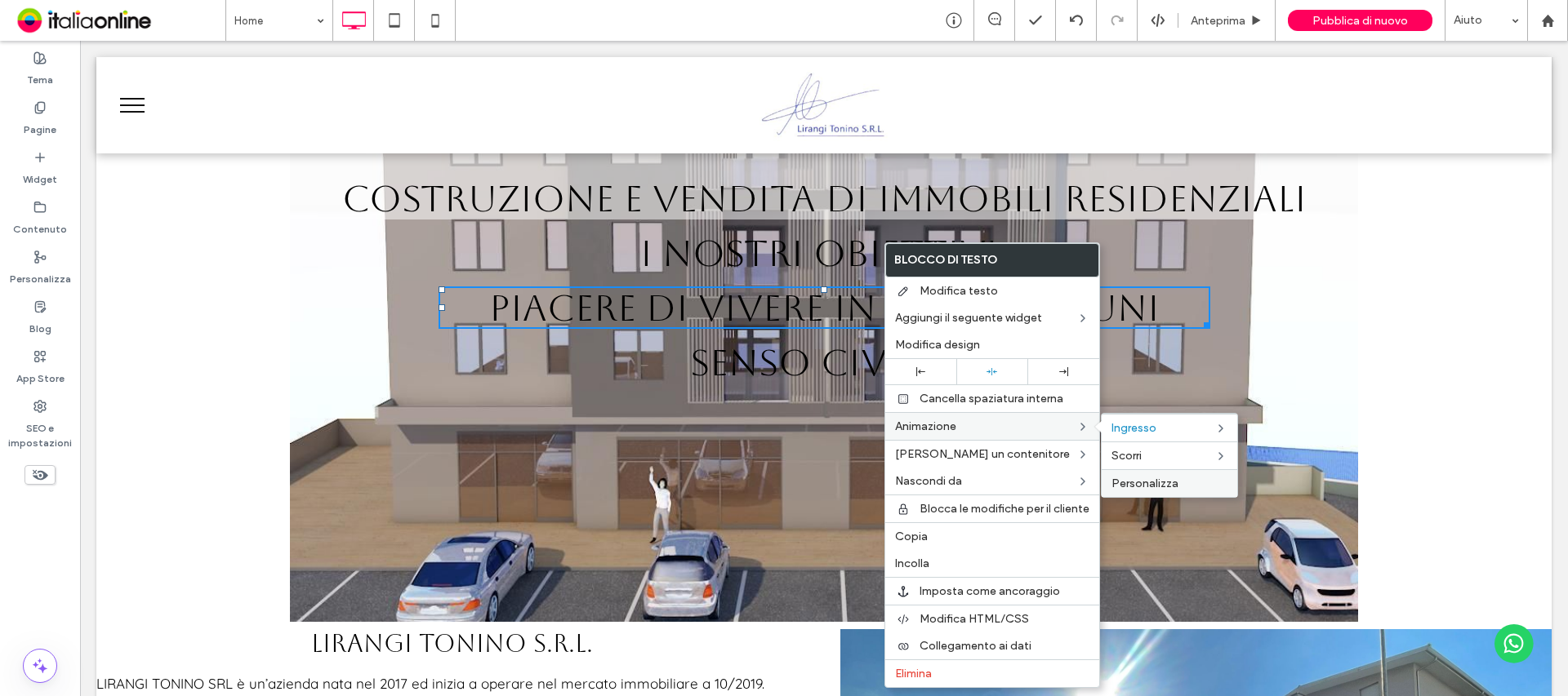
click at [1156, 473] on div "Personalizza" at bounding box center [1169, 483] width 136 height 28
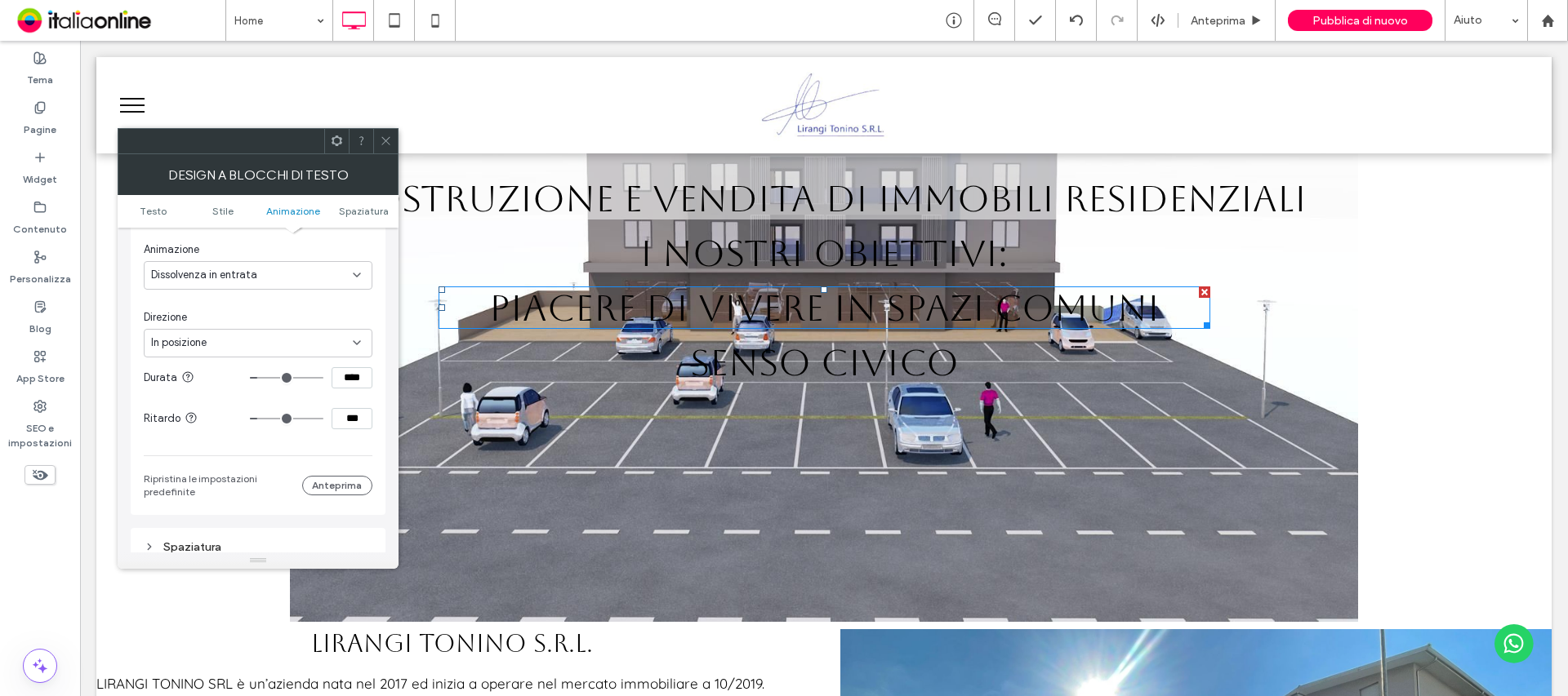
drag, startPoint x: 256, startPoint y: 419, endPoint x: 278, endPoint y: 400, distance: 29.1
click at [262, 419] on input "range" at bounding box center [286, 419] width 74 height 2
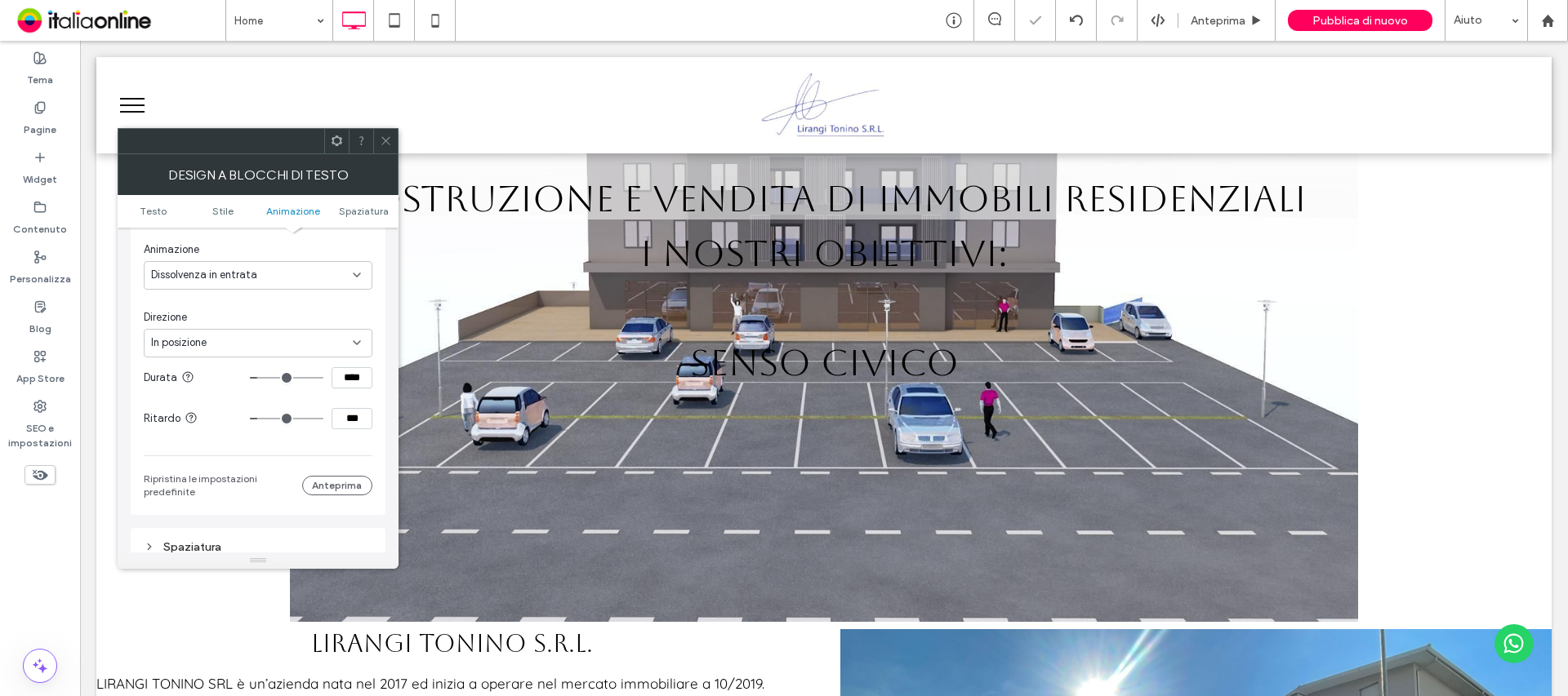
click at [385, 145] on icon at bounding box center [385, 141] width 12 height 12
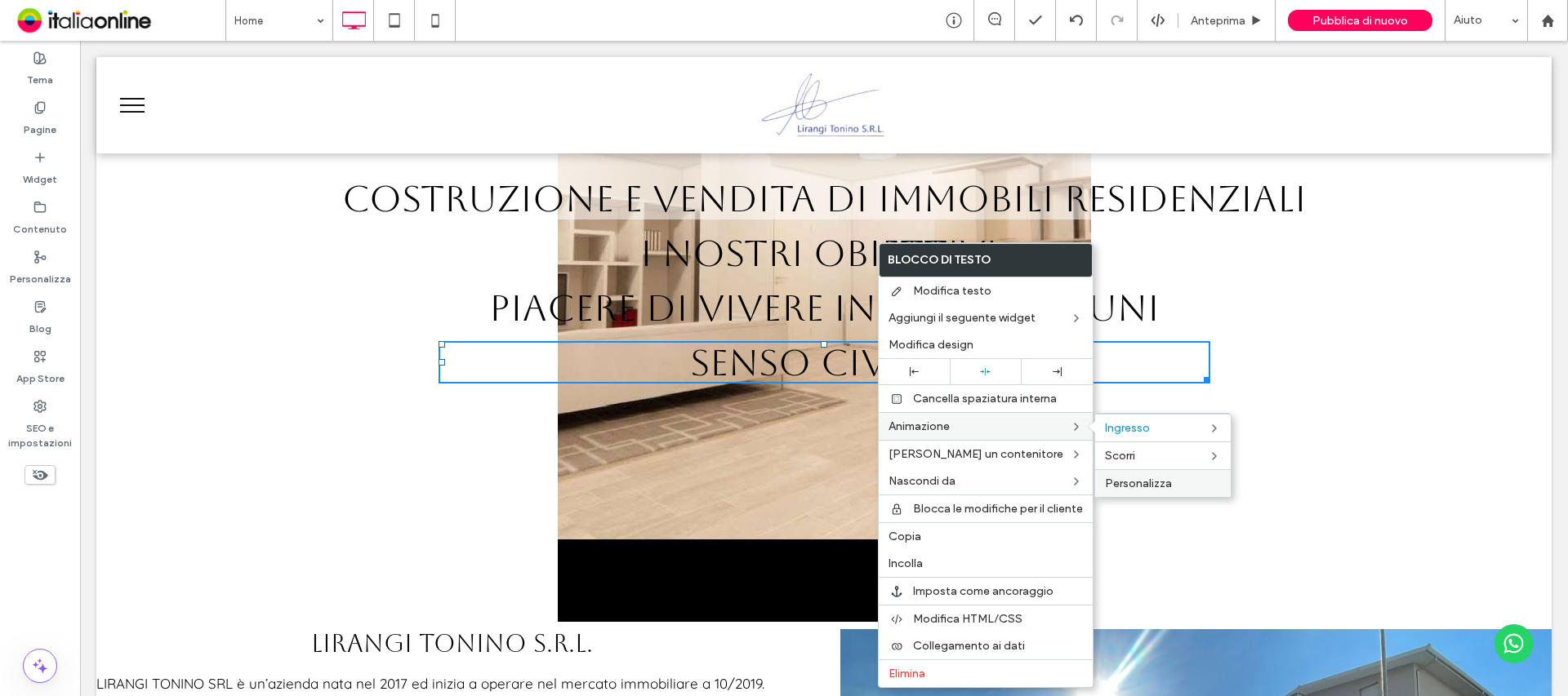
drag, startPoint x: 1154, startPoint y: 487, endPoint x: 1064, endPoint y: 445, distance: 99.3
click at [1154, 487] on span "Personalizza" at bounding box center [1138, 483] width 67 height 14
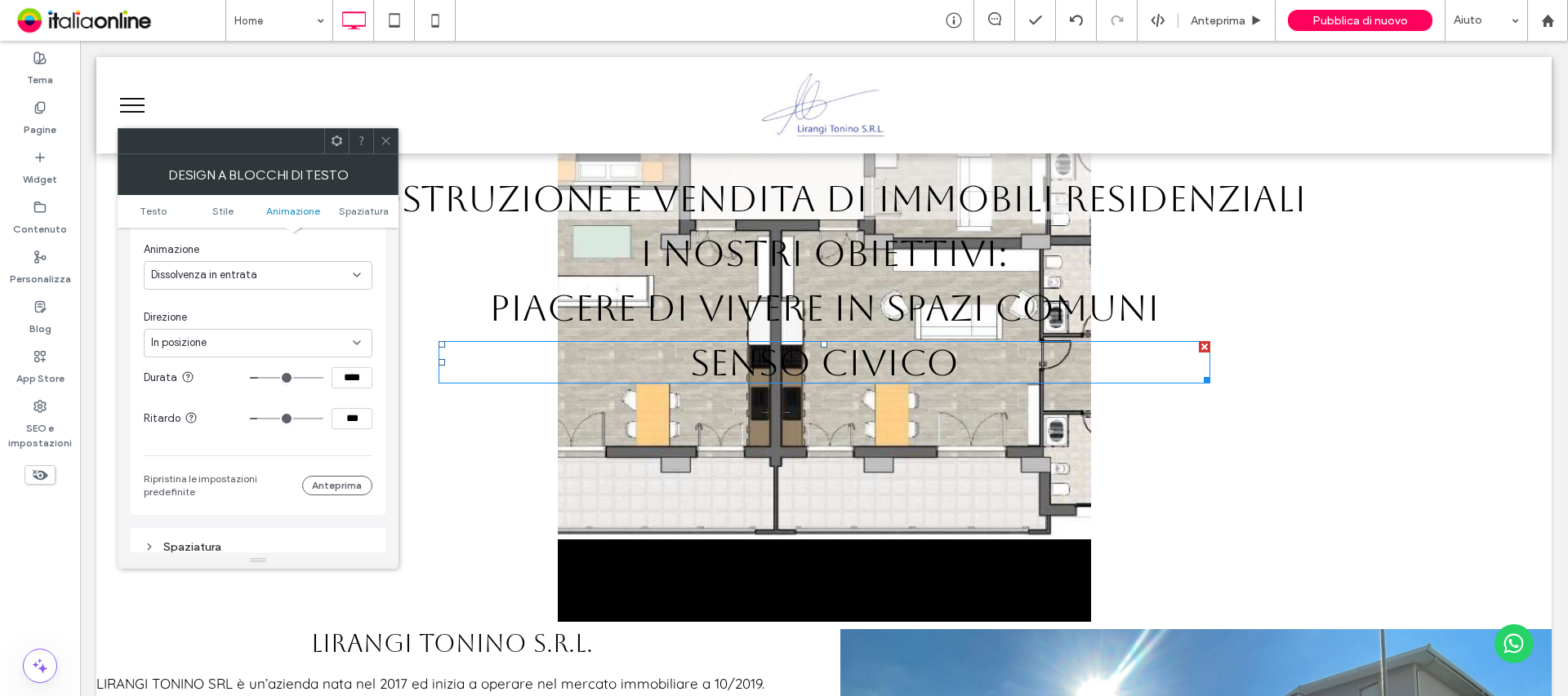
click at [263, 377] on input "range" at bounding box center [286, 378] width 74 height 2
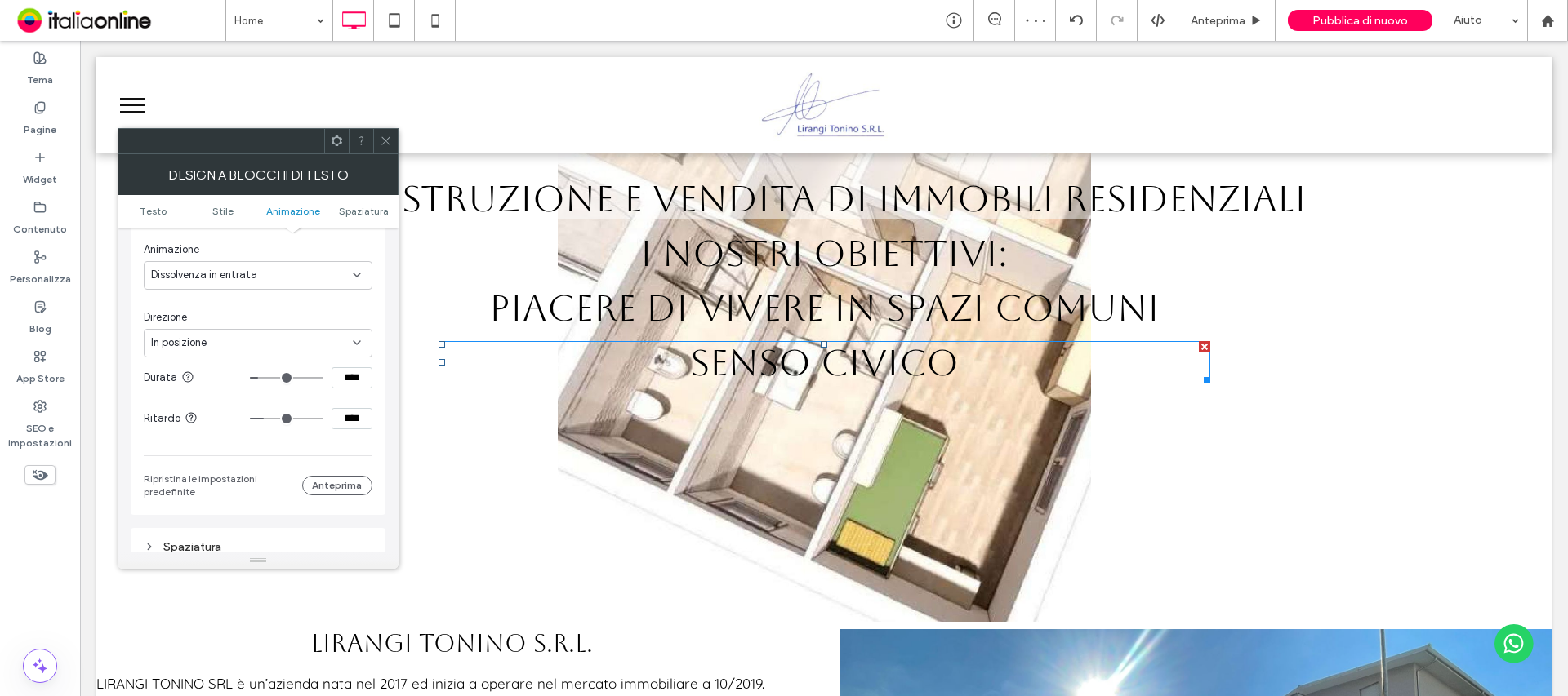
drag, startPoint x: 258, startPoint y: 421, endPoint x: 268, endPoint y: 418, distance: 10.4
click at [268, 418] on input "range" at bounding box center [286, 419] width 74 height 2
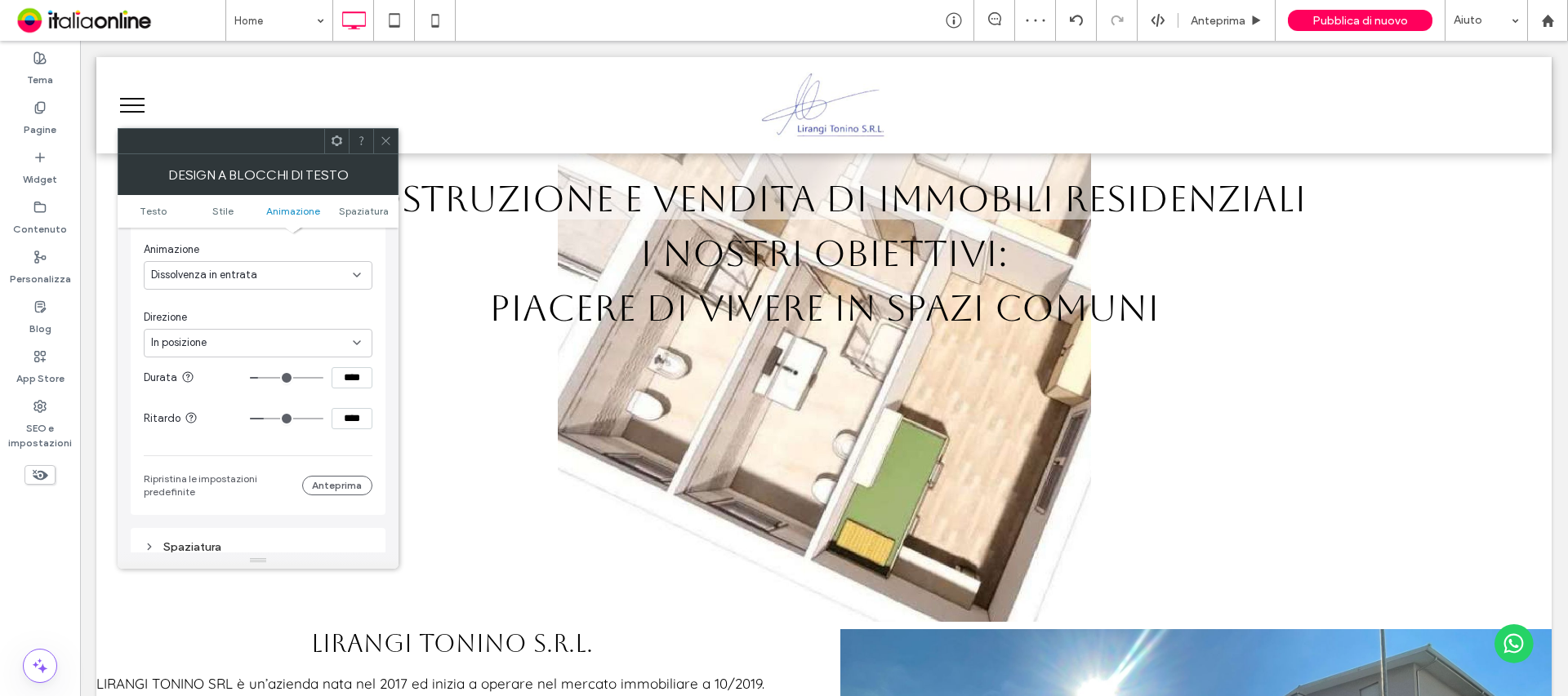
click at [385, 141] on use at bounding box center [385, 141] width 8 height 8
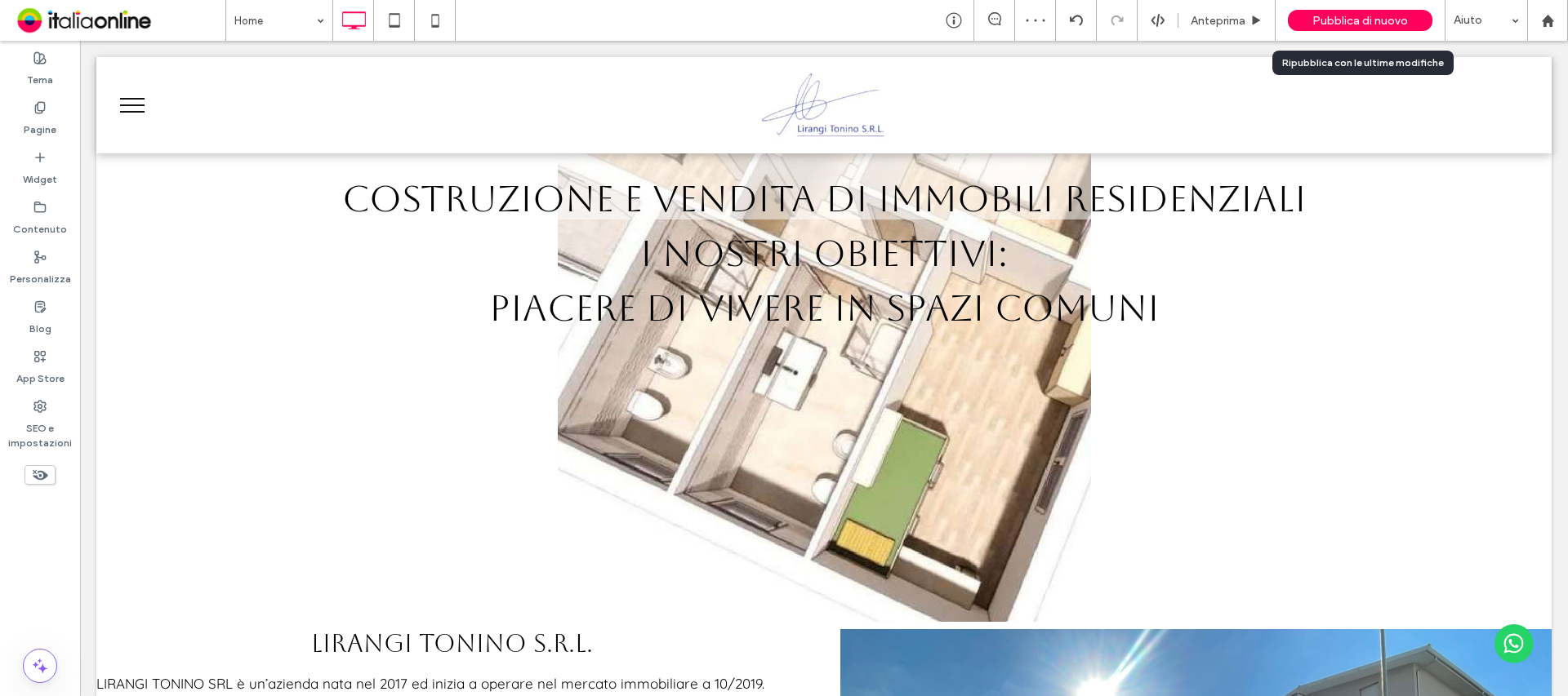
click at [1372, 10] on div "Pubblica di nuovo" at bounding box center [1360, 20] width 145 height 21
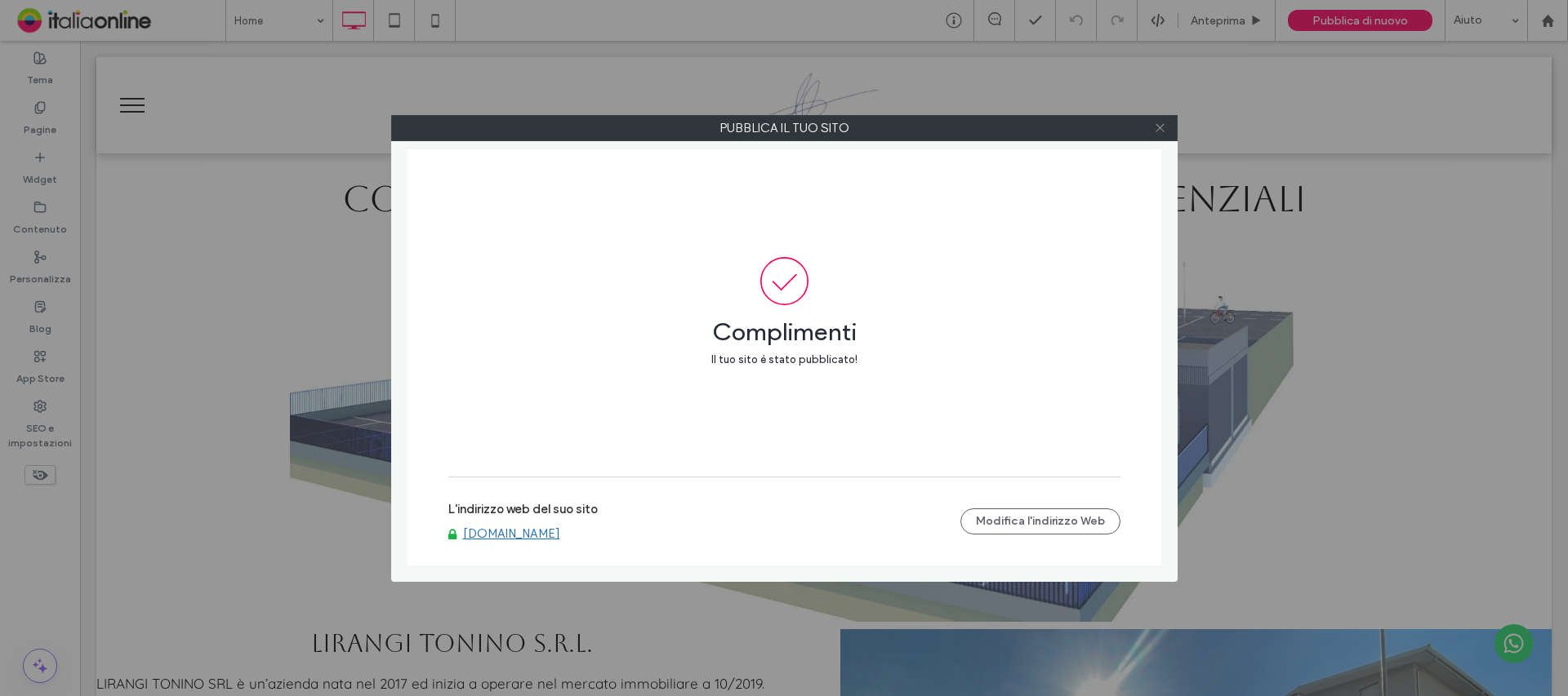
click at [1162, 124] on icon at bounding box center [1160, 128] width 12 height 12
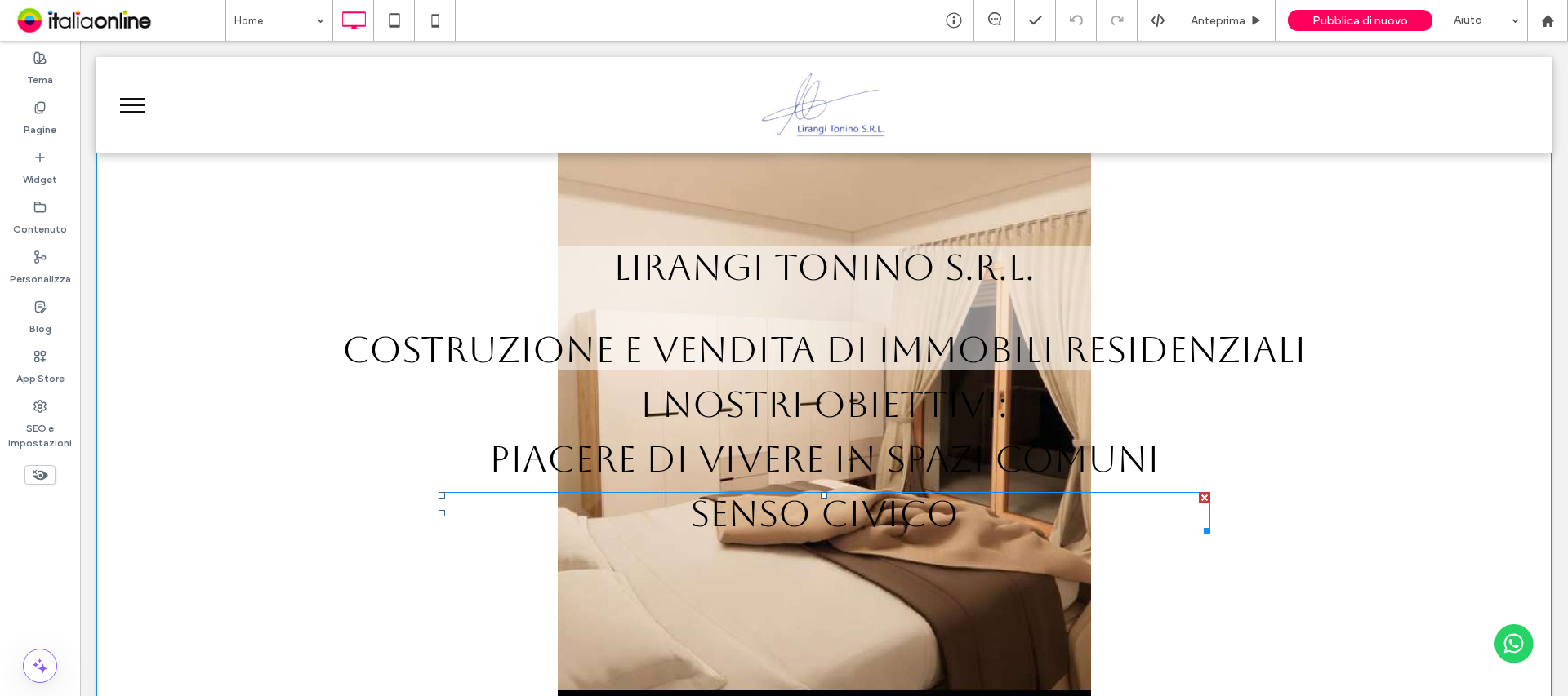
scroll to position [163, 0]
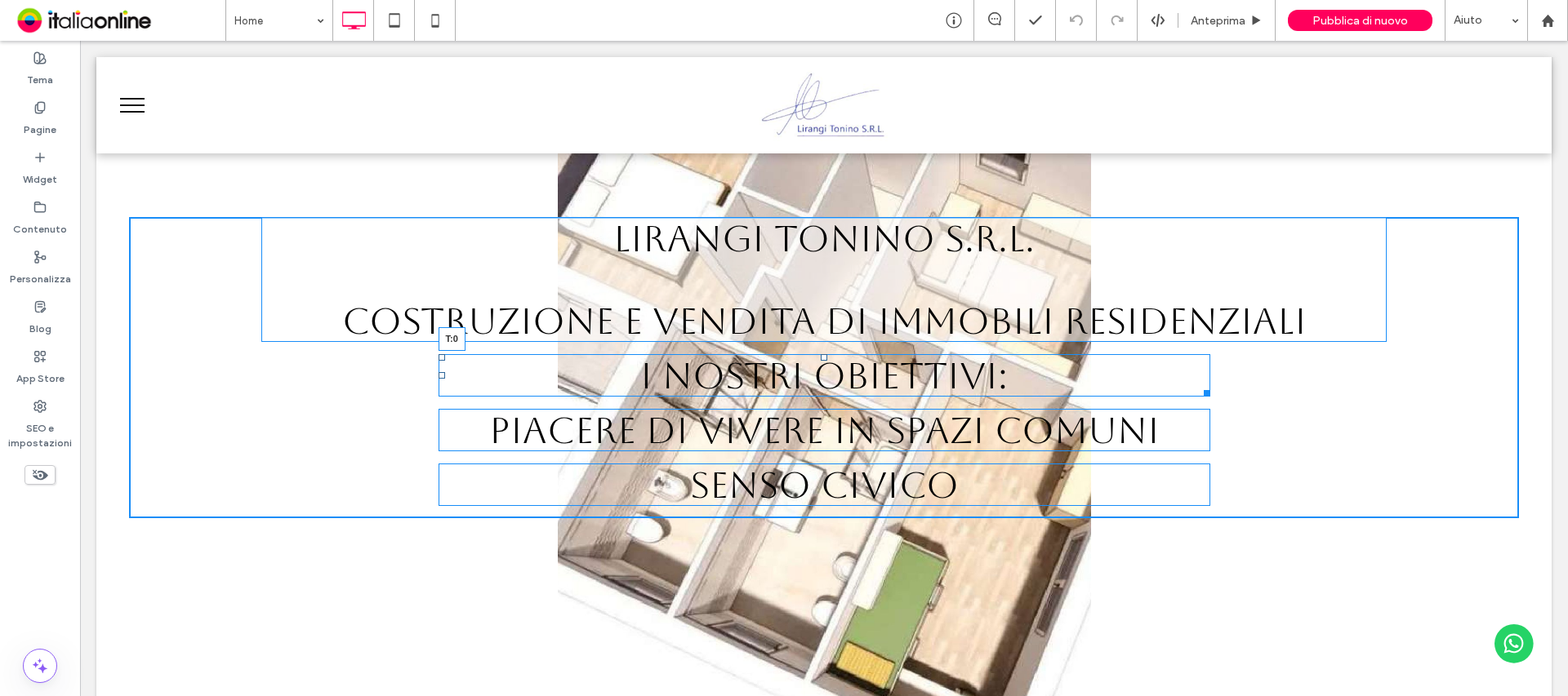
drag, startPoint x: 816, startPoint y: 353, endPoint x: 819, endPoint y: 369, distance: 16.3
click at [819, 369] on div "I NOSTRI OBIETTIVI: T:0" at bounding box center [824, 375] width 772 height 42
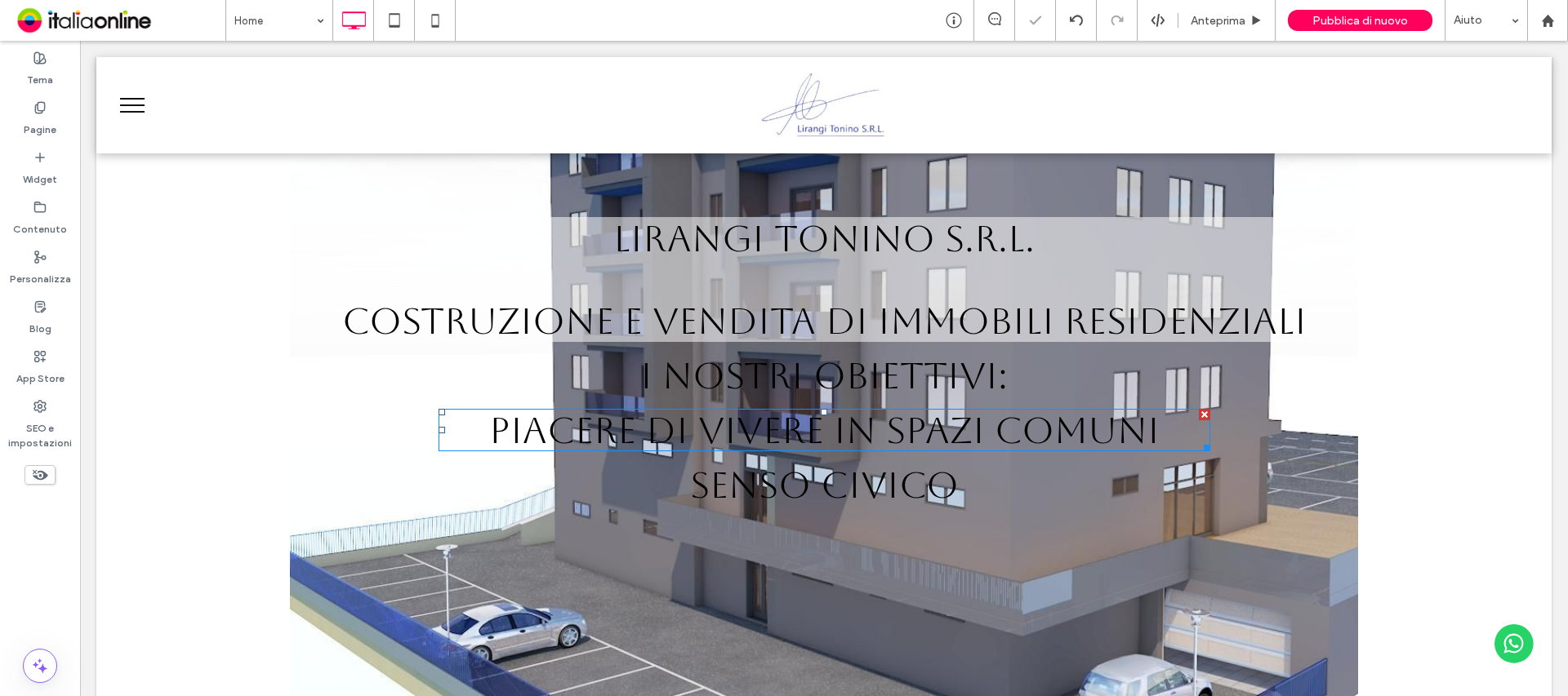
click at [900, 430] on span "PIACERE DI VIVERE IN SPAZI COMUNI" at bounding box center [823, 430] width 670 height 42
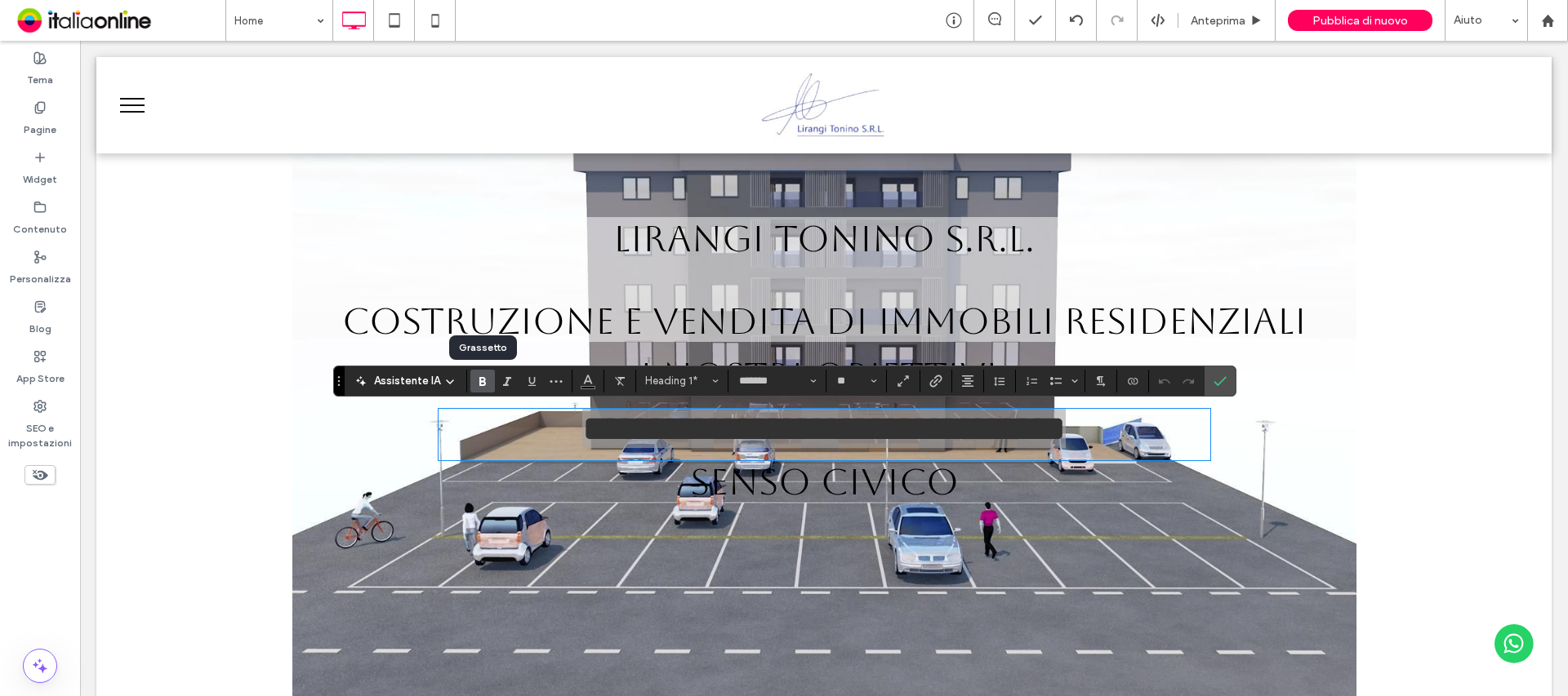
click at [478, 378] on icon "Grassetto" at bounding box center [482, 380] width 13 height 13
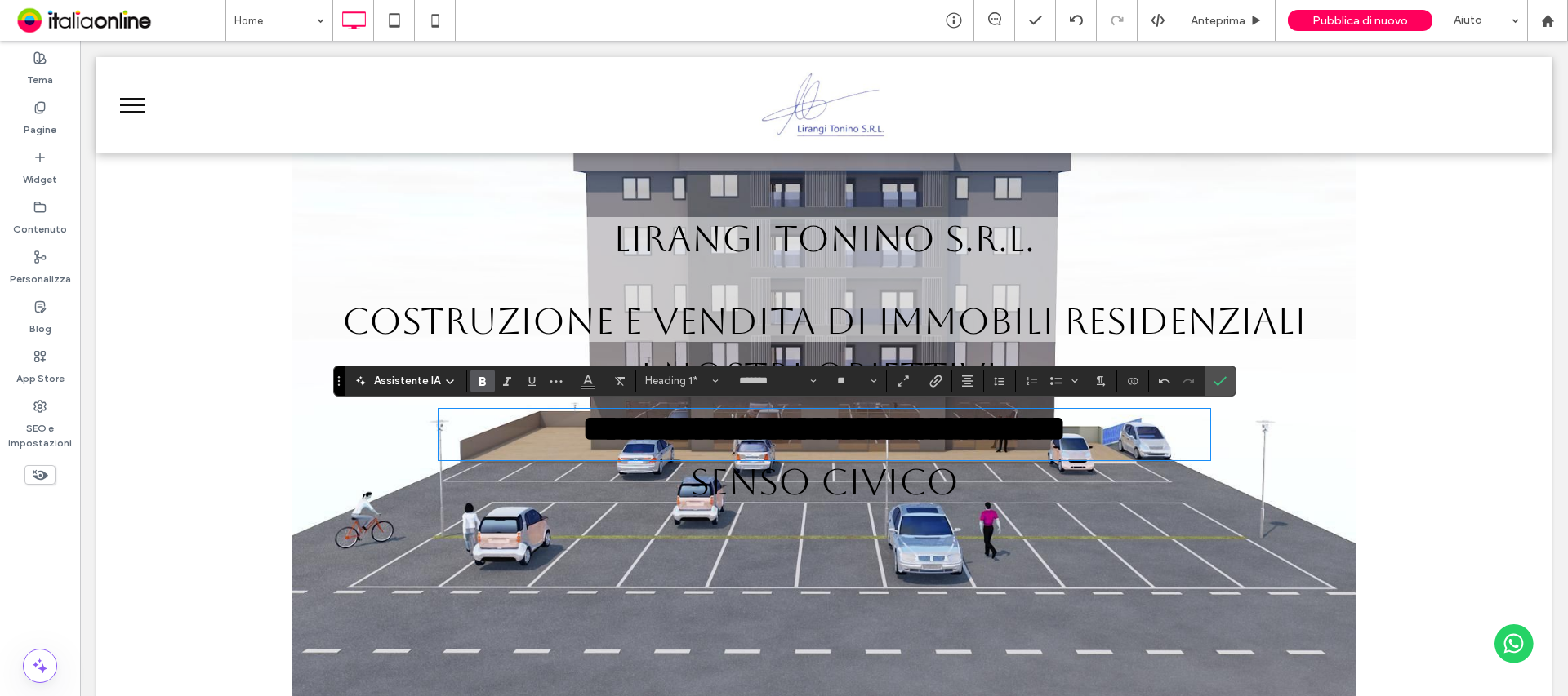
click at [885, 468] on span "SENSO CIVICO" at bounding box center [824, 482] width 269 height 42
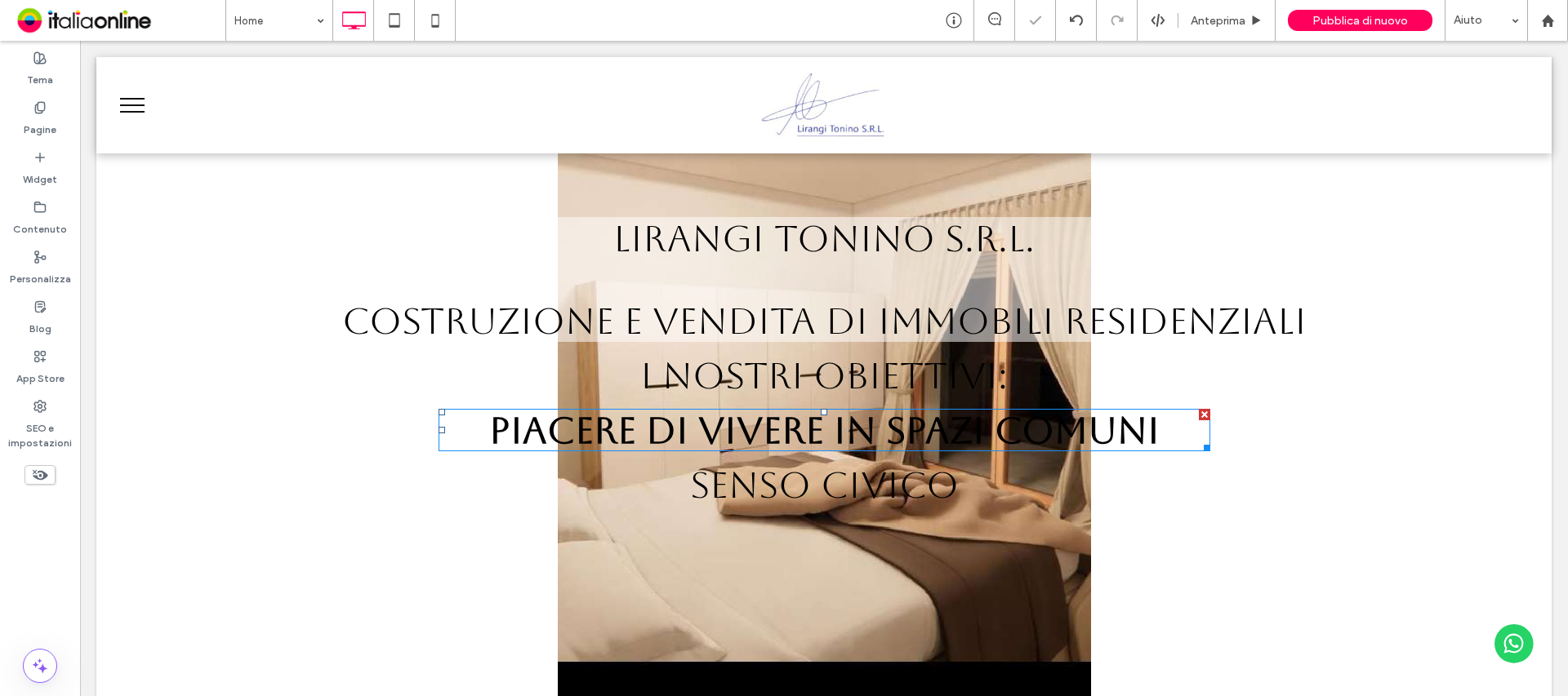
click at [817, 430] on strong "PIACERE DI VIVERE IN SPAZI COMUNI" at bounding box center [823, 430] width 670 height 42
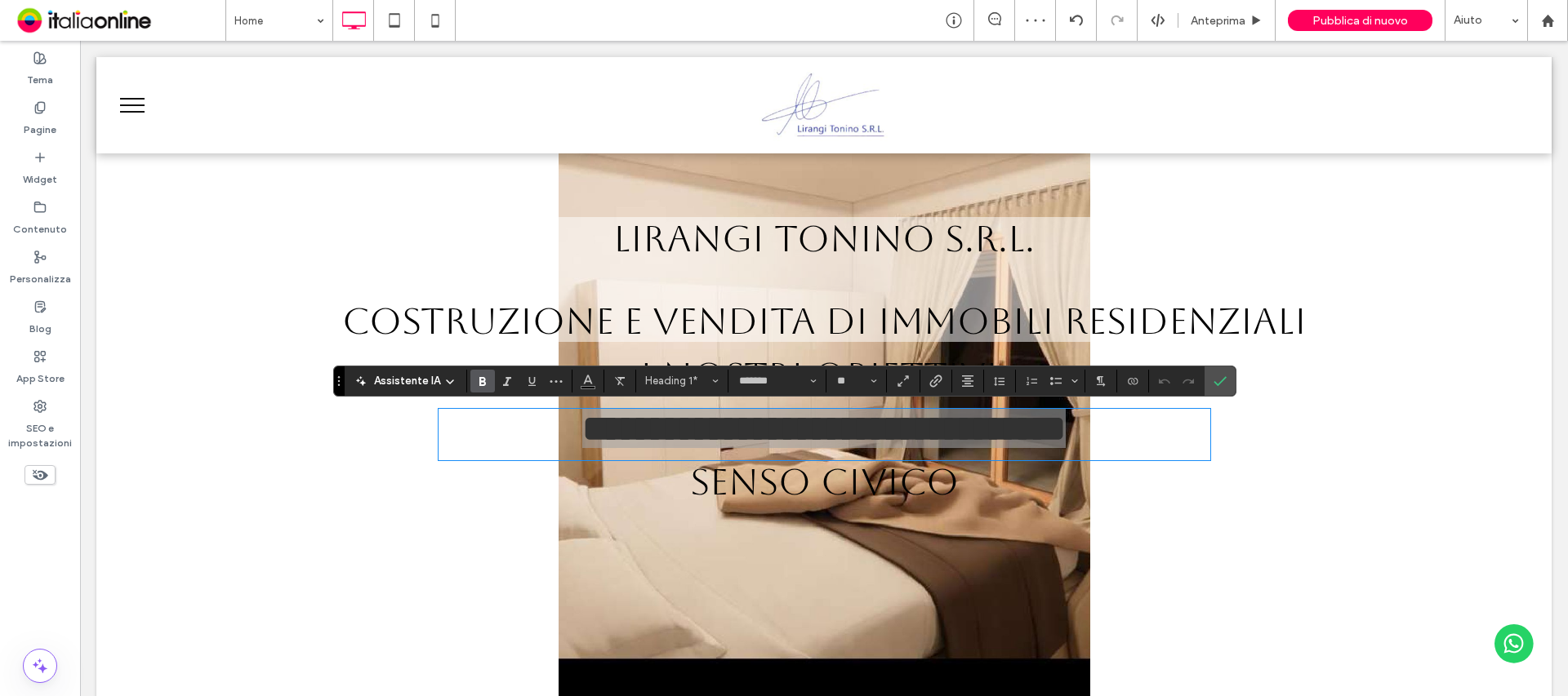
drag, startPoint x: 485, startPoint y: 374, endPoint x: 789, endPoint y: 395, distance: 304.7
click at [485, 375] on icon "Grassetto" at bounding box center [482, 380] width 13 height 13
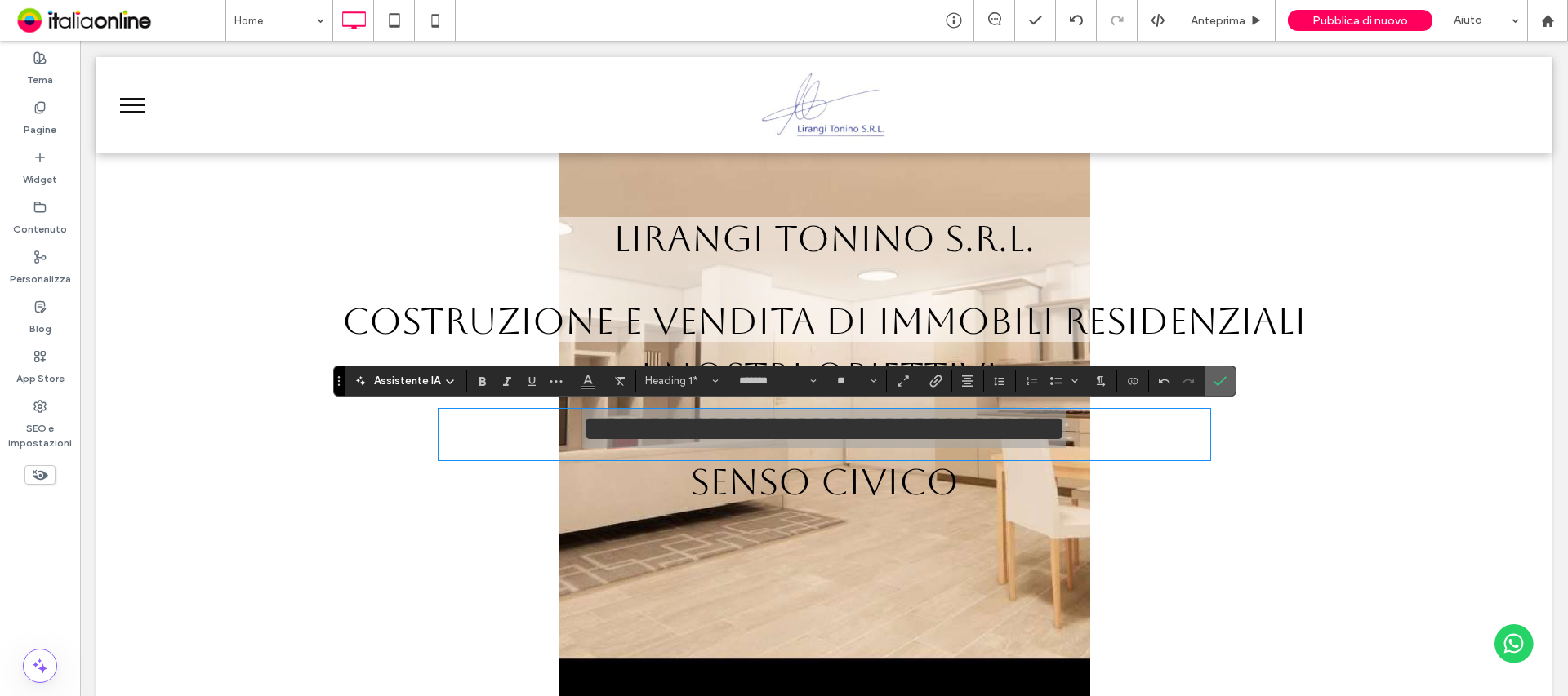
click at [1227, 385] on label "Conferma" at bounding box center [1220, 381] width 25 height 30
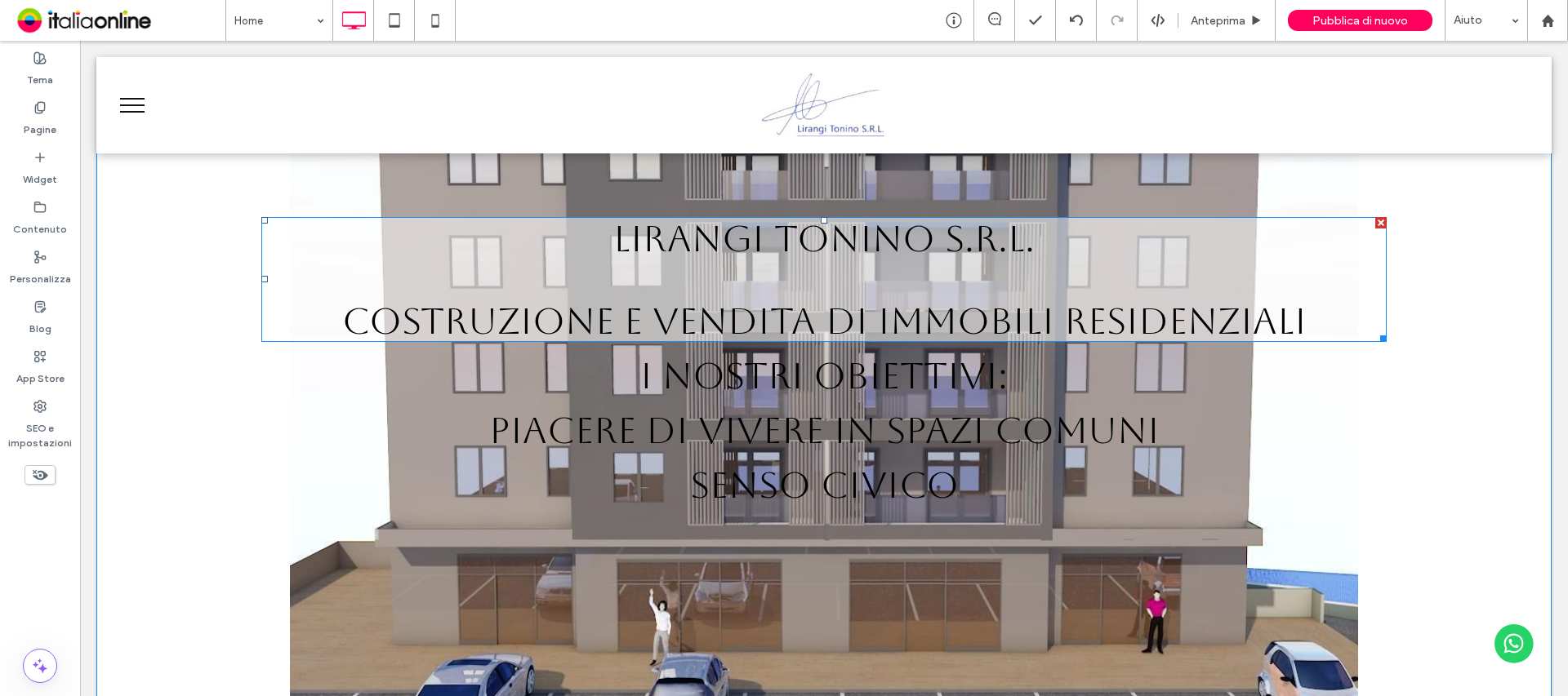
click at [1087, 268] on div "LIRANGI TONINO S.R.L. Costruzione e vendita di immobili residenziali" at bounding box center [823, 279] width 1126 height 124
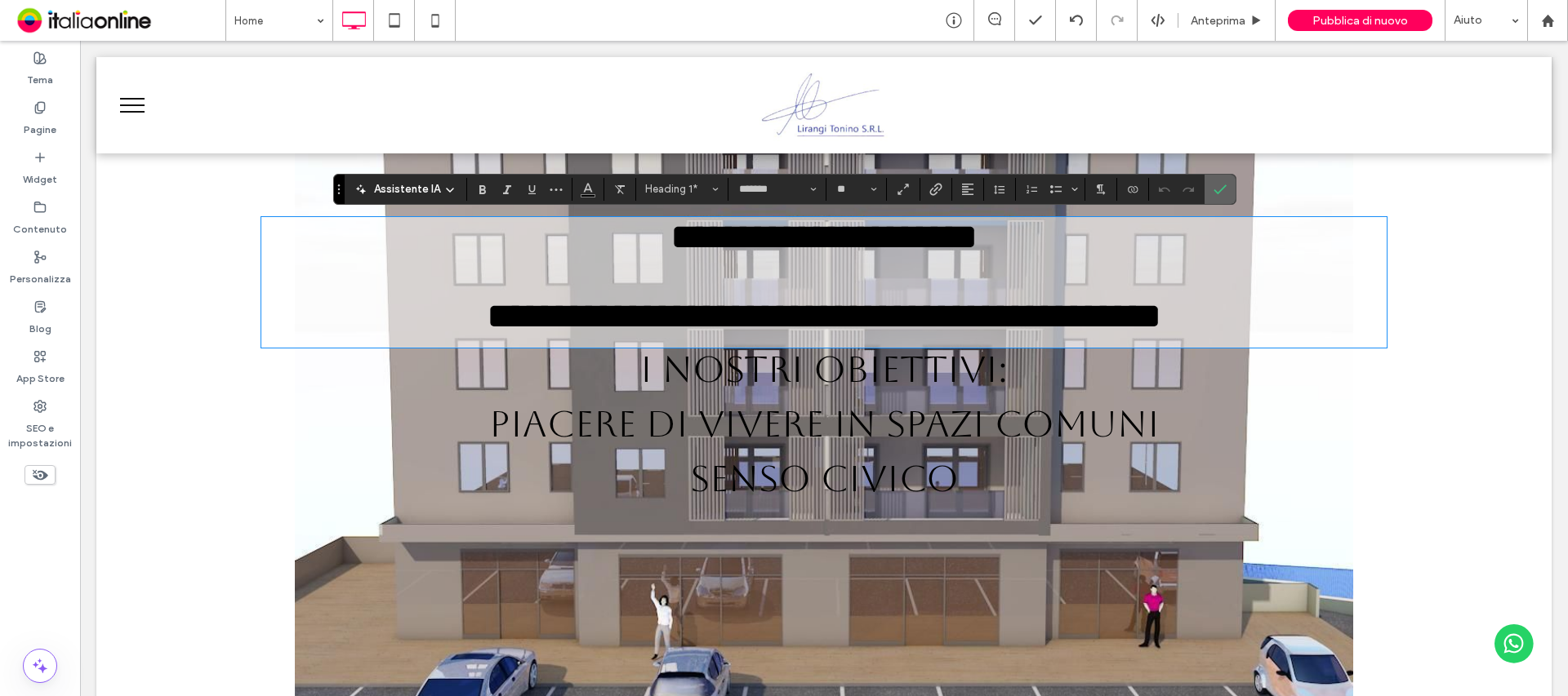
click at [1215, 191] on icon "Conferma" at bounding box center [1220, 189] width 13 height 13
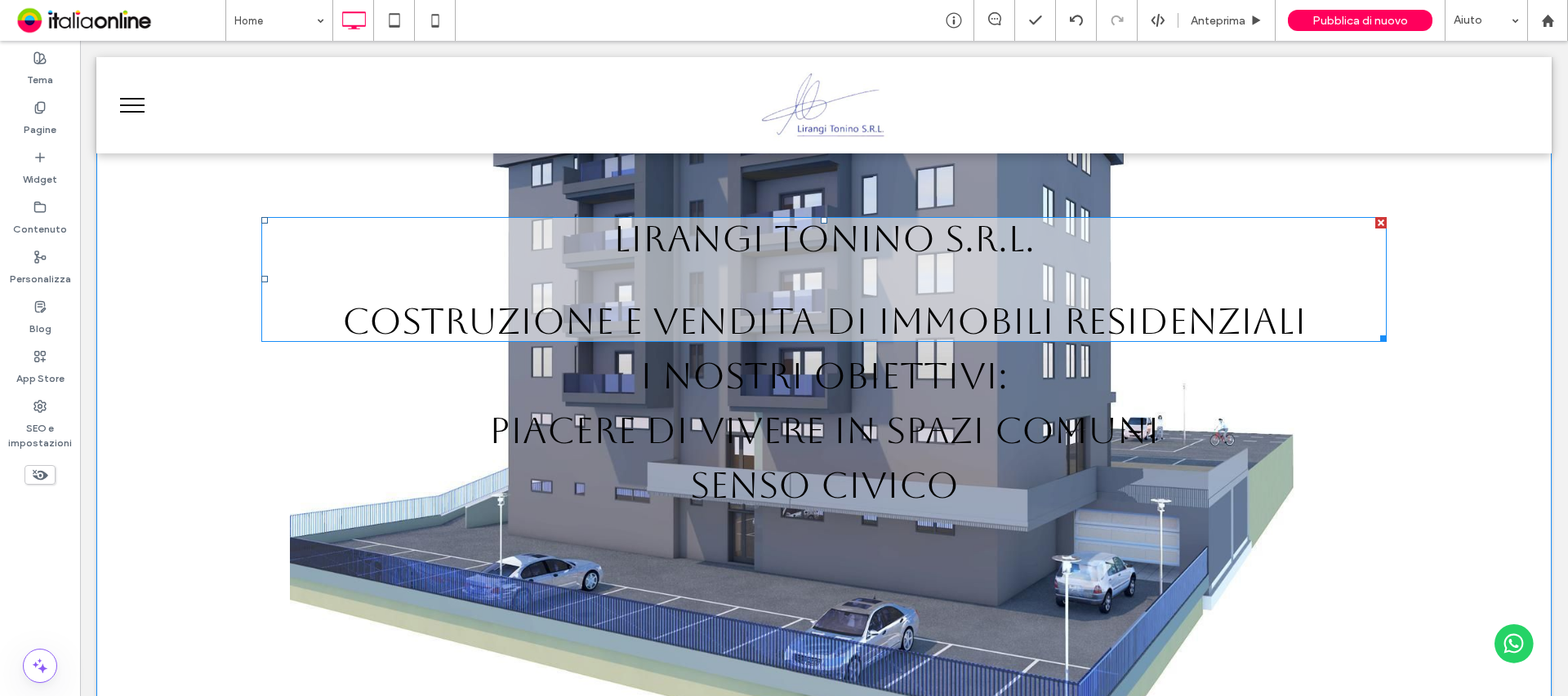
click at [1258, 258] on h1 "LIRANGI TONINO S.R.L." at bounding box center [823, 238] width 1126 height 42
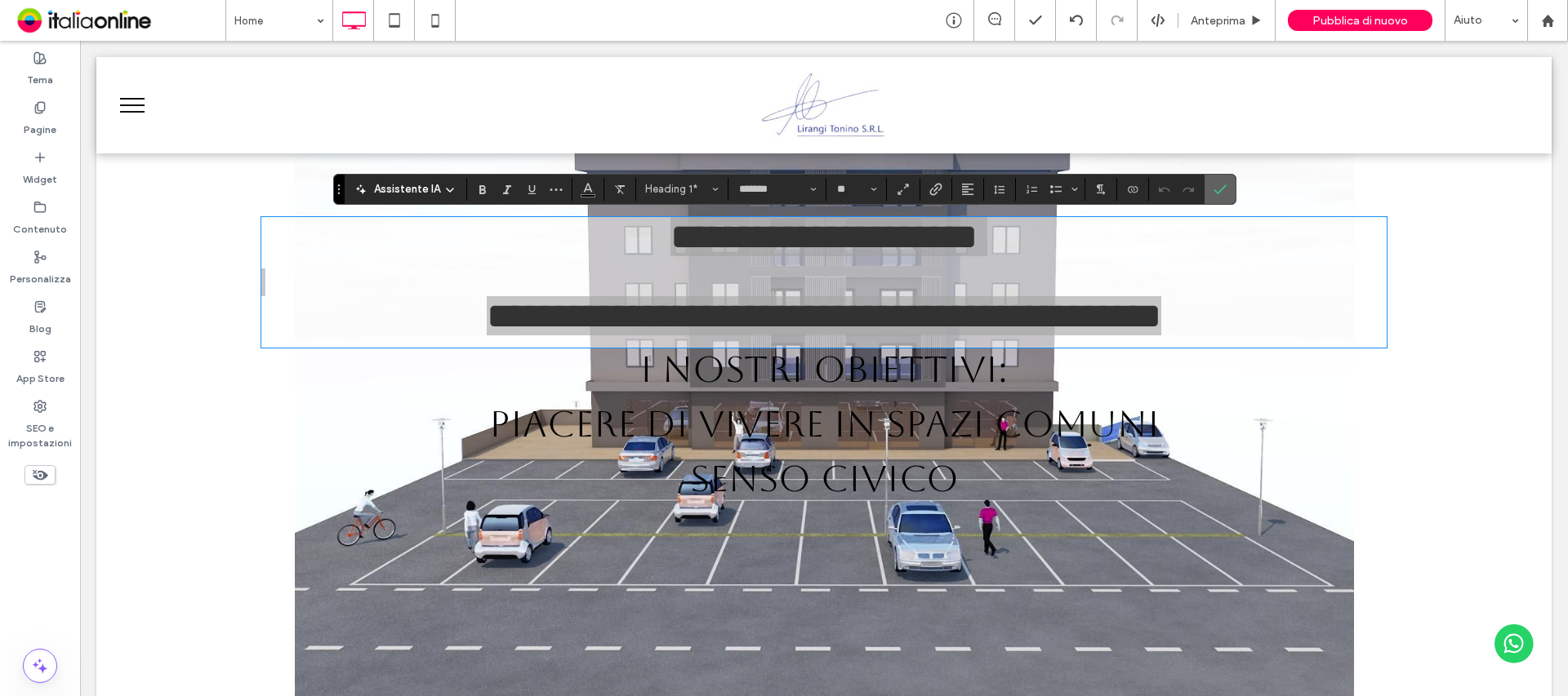
click at [1231, 178] on section at bounding box center [1220, 189] width 31 height 30
click at [1229, 194] on label "Conferma" at bounding box center [1220, 189] width 25 height 30
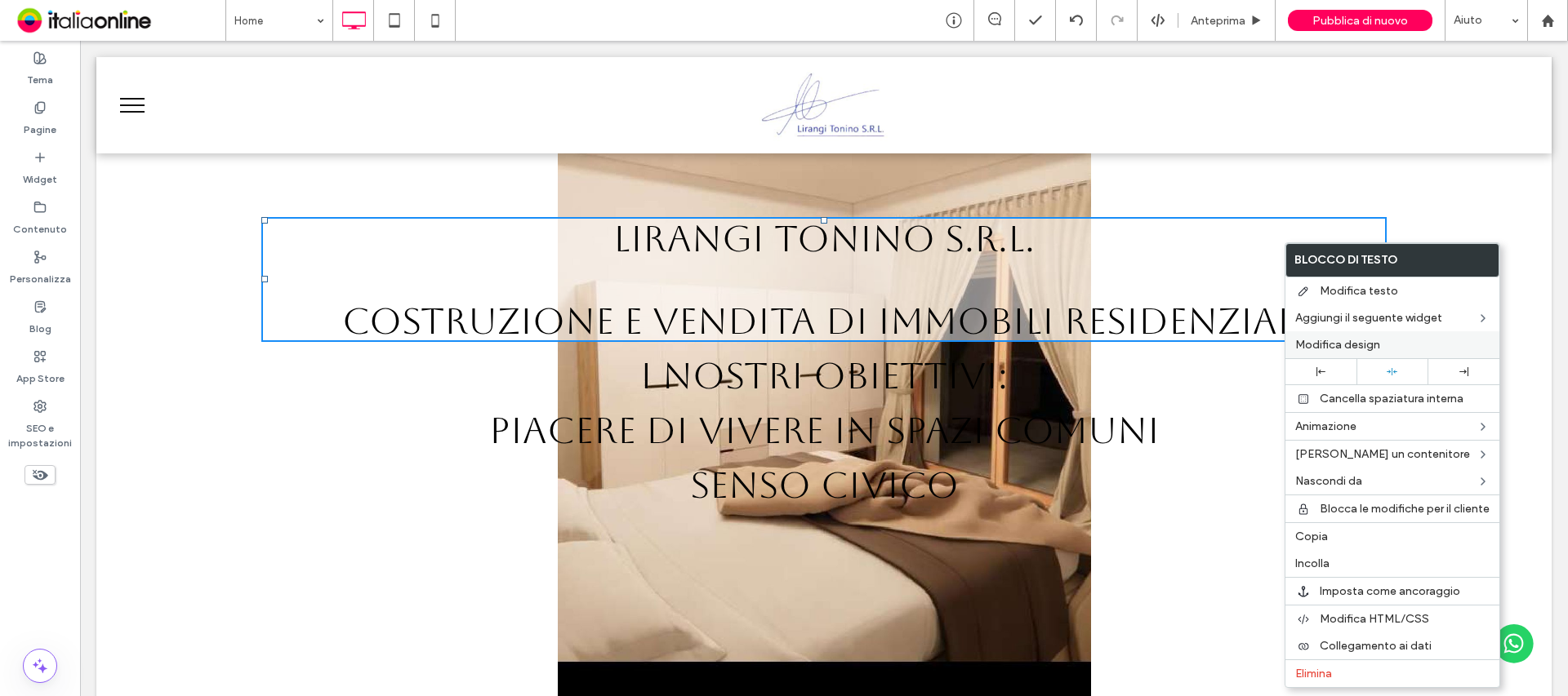
click at [1399, 344] on label "Modifica design" at bounding box center [1392, 345] width 194 height 14
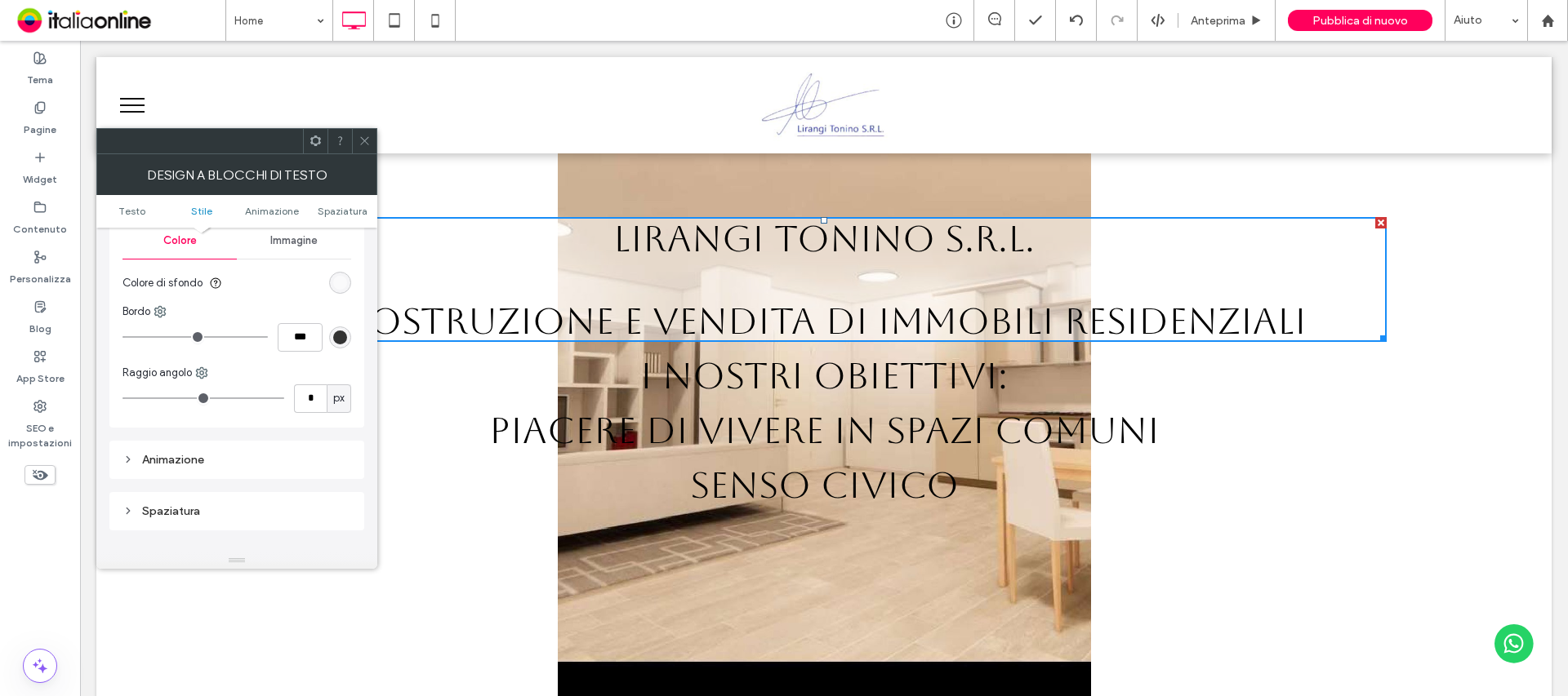
scroll to position [245, 0]
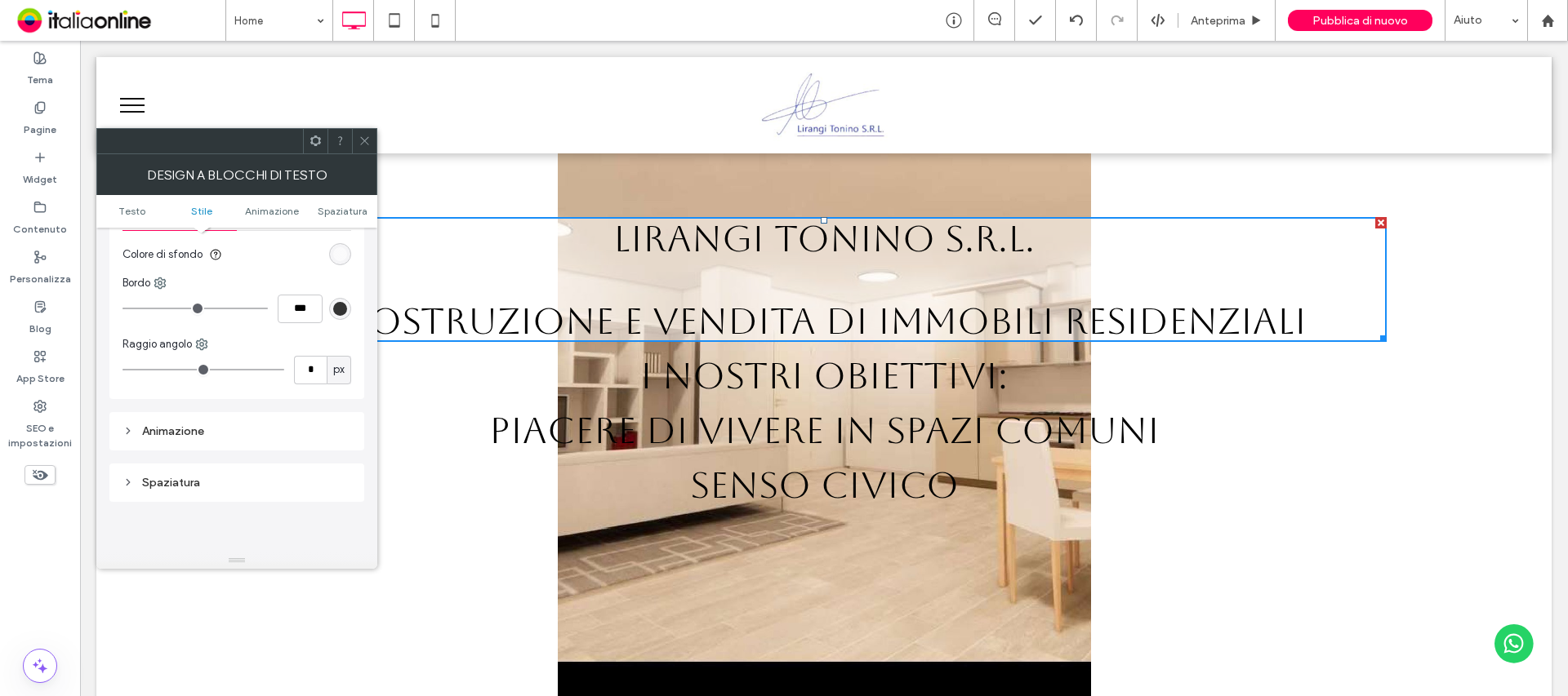
click at [341, 256] on div "rgba(255, 255, 255, 0.53)" at bounding box center [340, 254] width 14 height 14
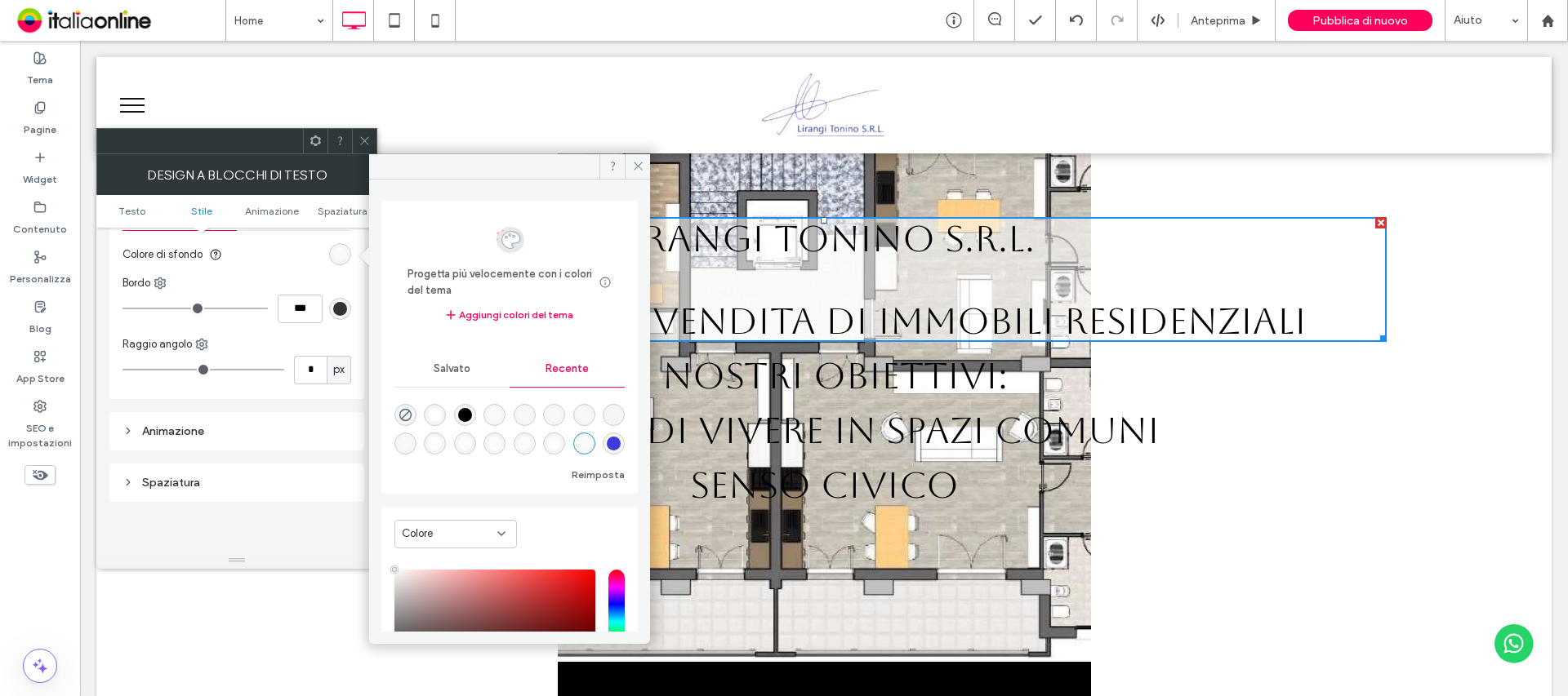
scroll to position [146, 0]
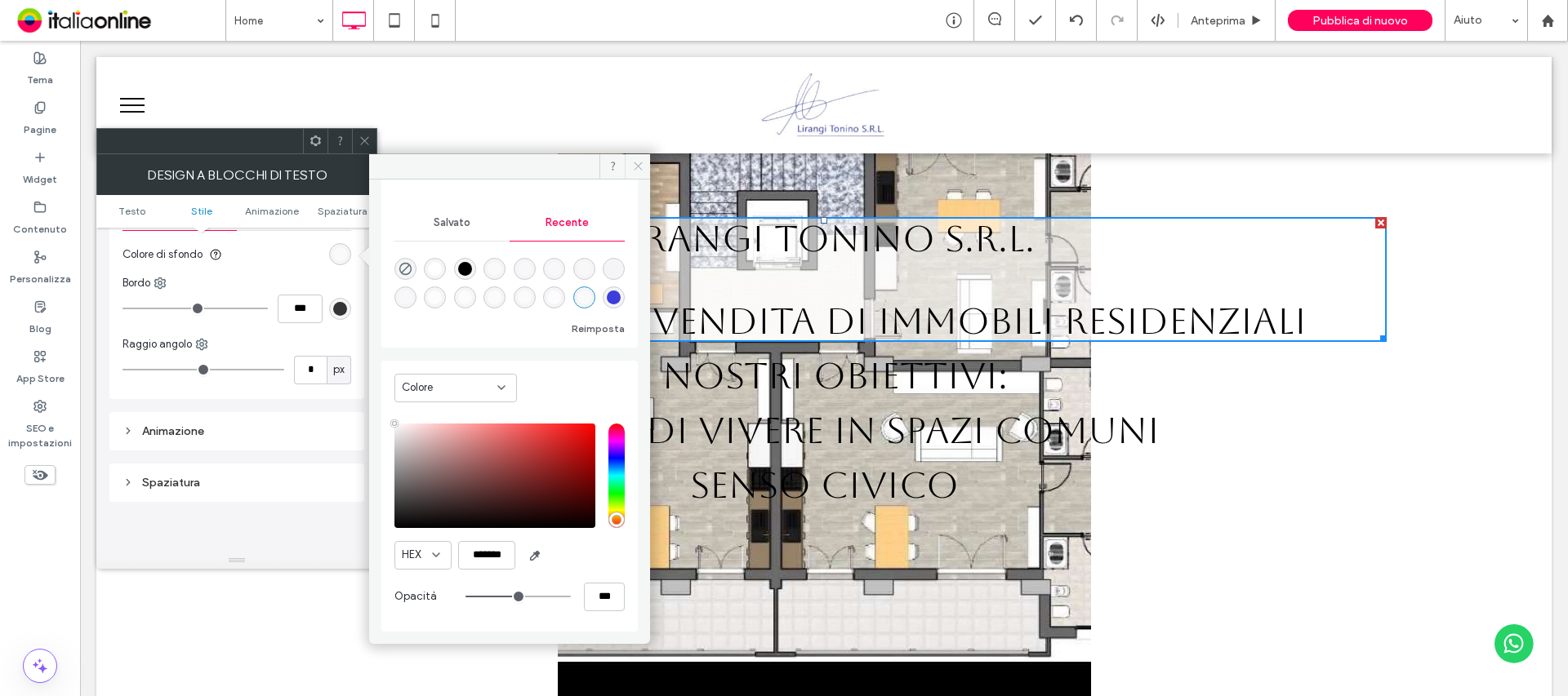
click at [632, 158] on span at bounding box center [637, 166] width 25 height 25
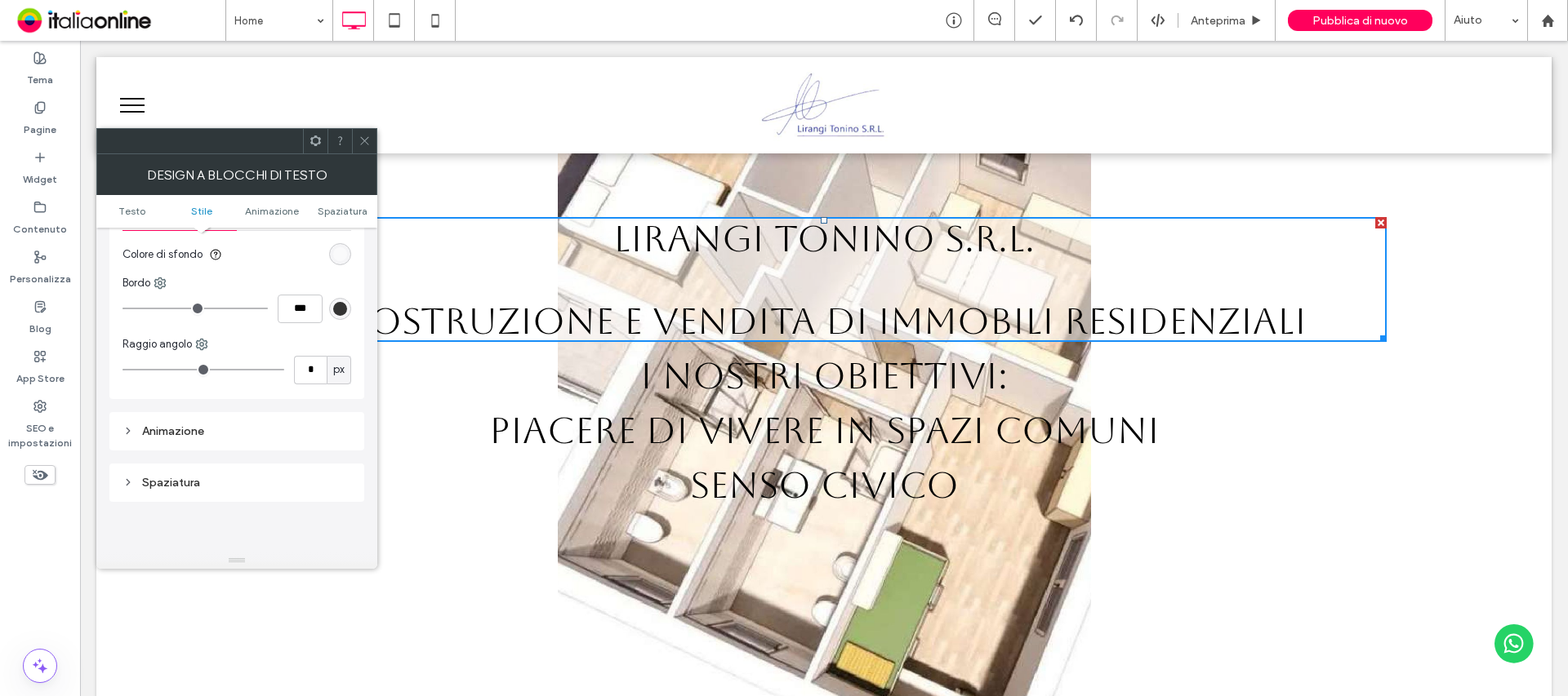
click at [365, 142] on icon at bounding box center [364, 141] width 12 height 12
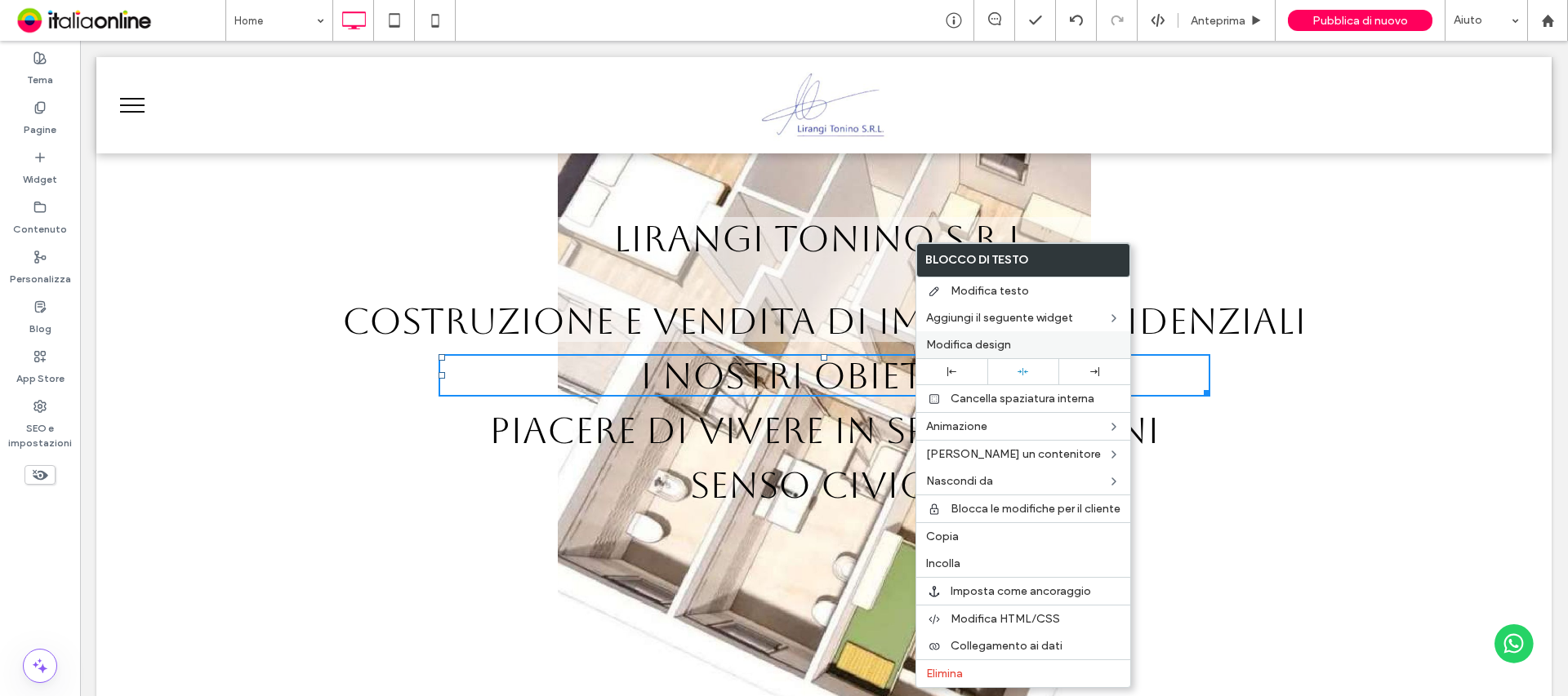
click at [989, 351] on span "Modifica design" at bounding box center [968, 345] width 85 height 14
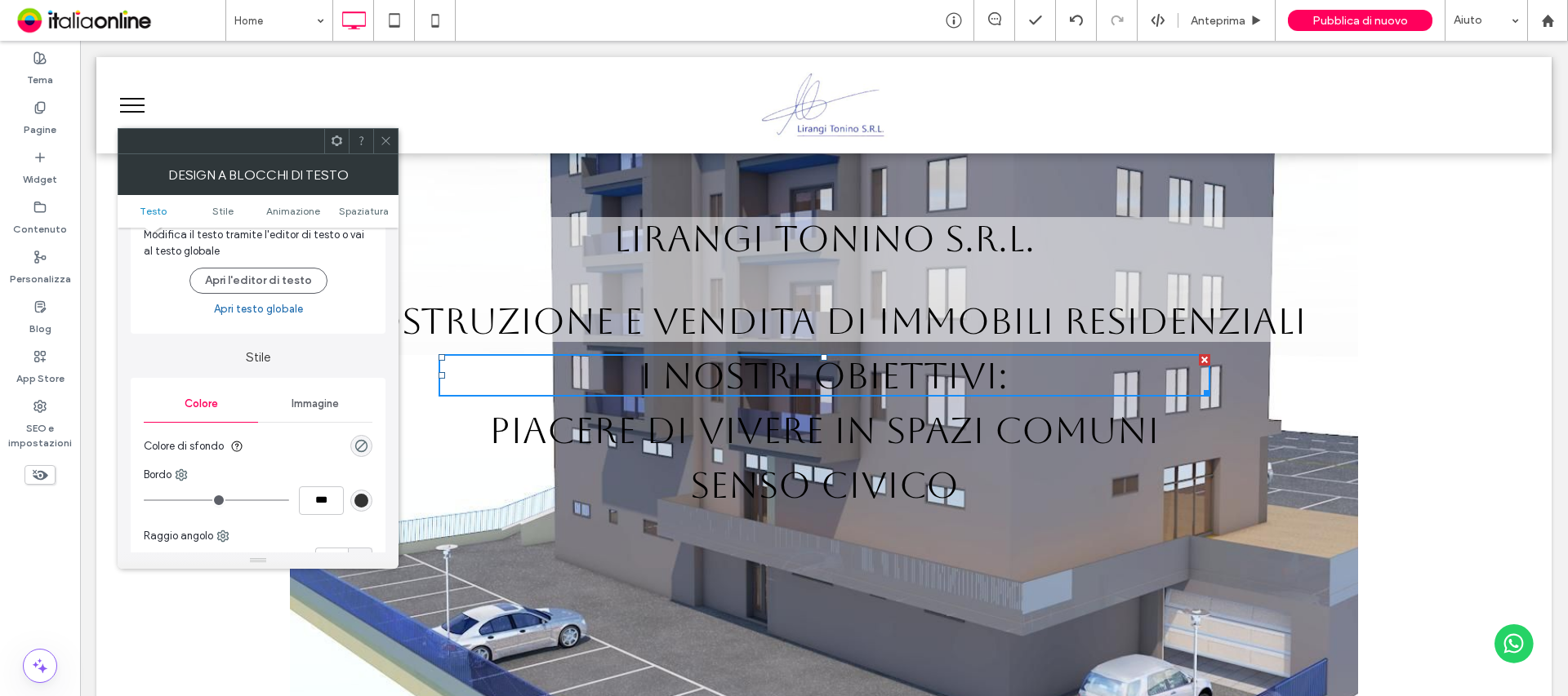
scroll to position [81, 0]
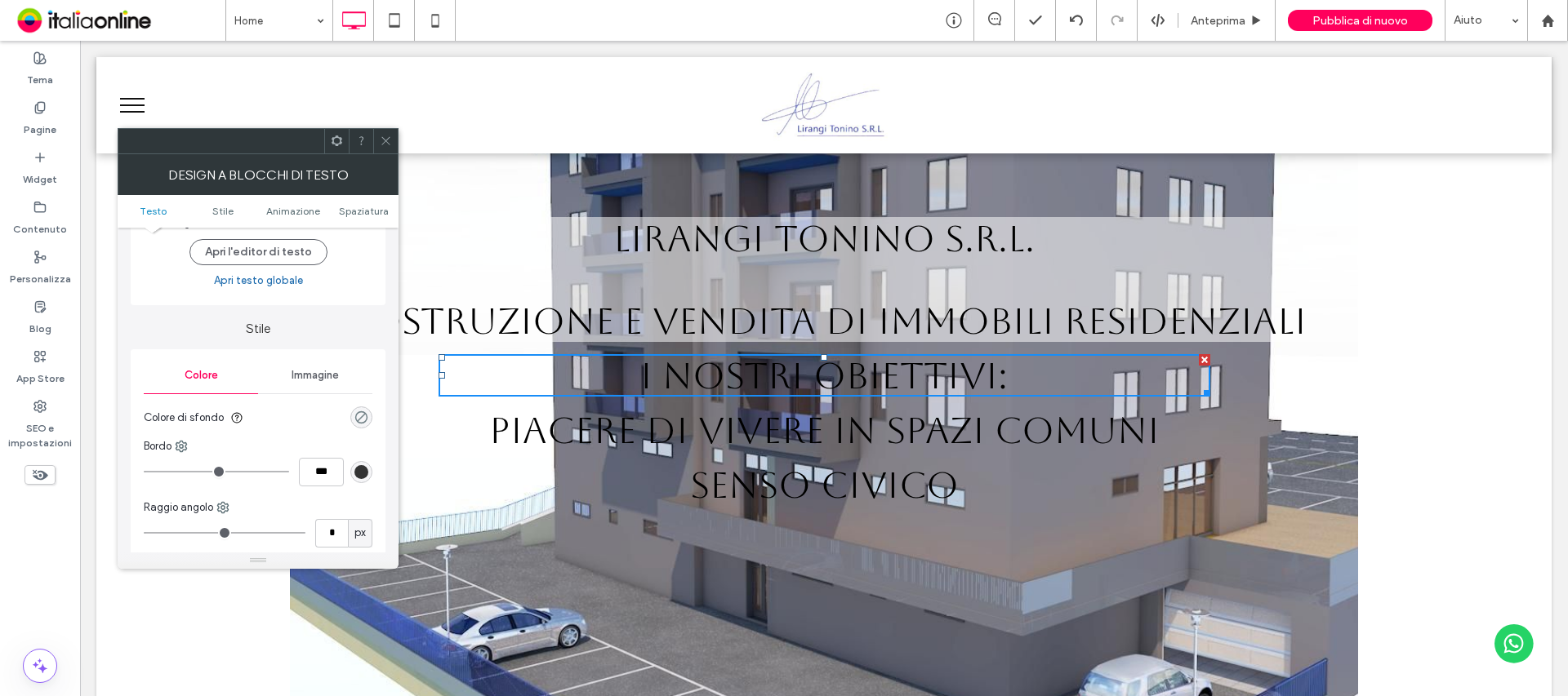
click at [357, 415] on div "rgba(0, 0, 0, 0)" at bounding box center [361, 417] width 14 height 14
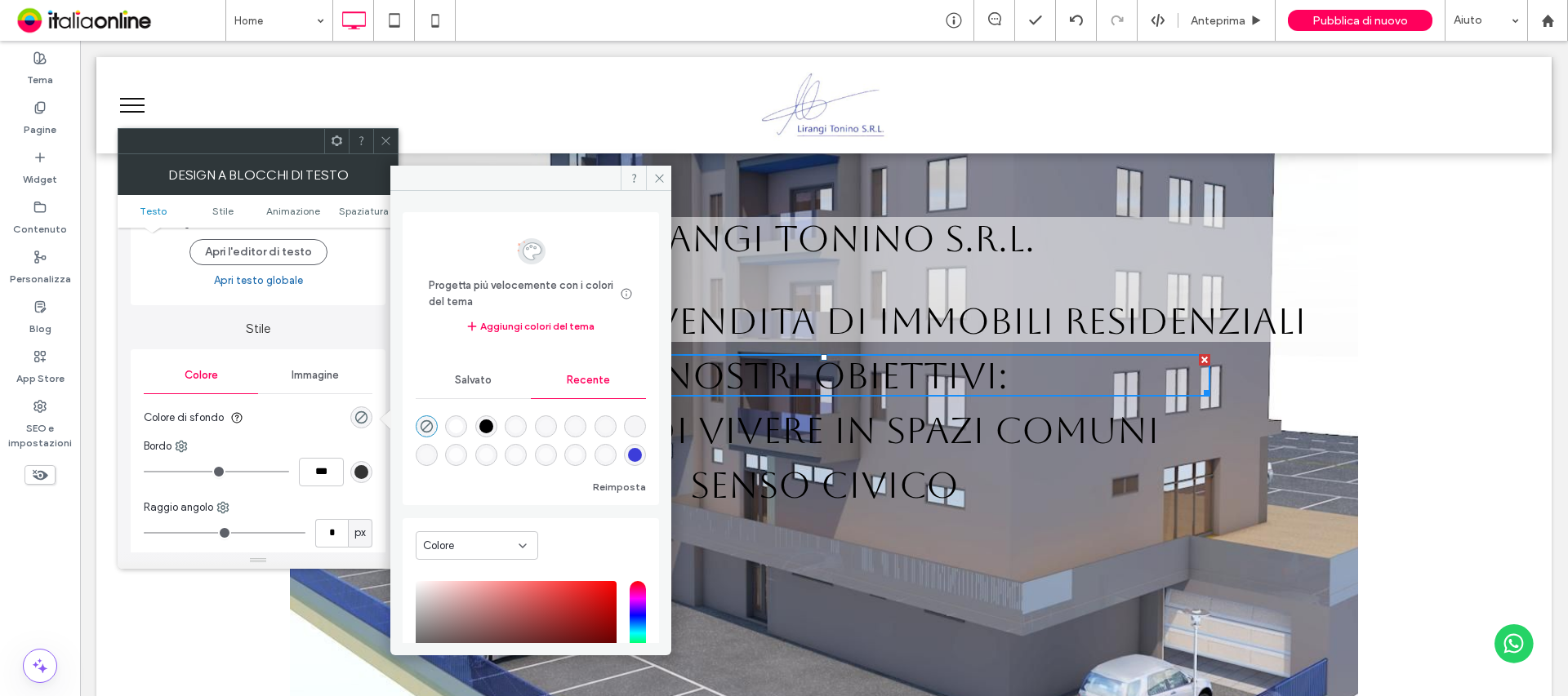
click at [446, 425] on div "rgba(255, 255, 255, 1)" at bounding box center [456, 427] width 22 height 22
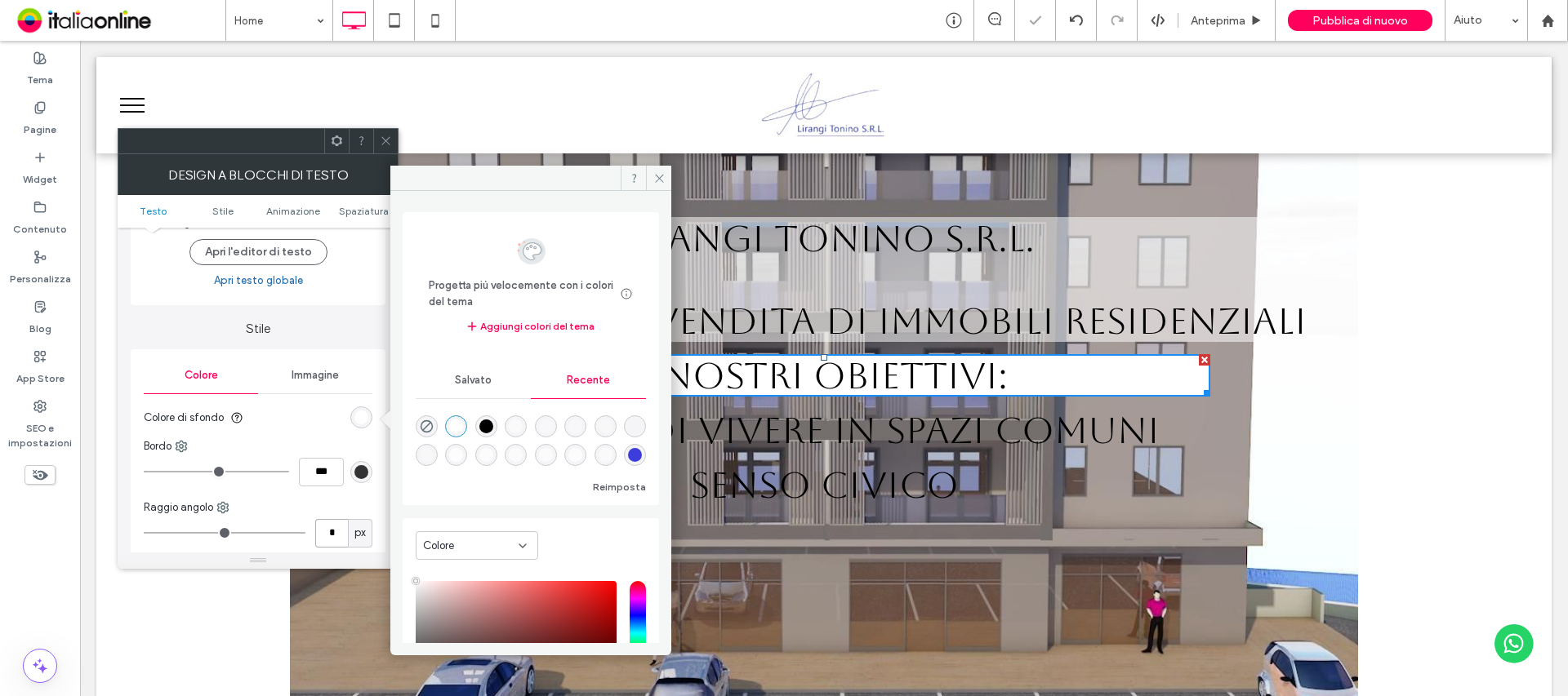
click at [336, 534] on input "*" at bounding box center [331, 533] width 33 height 29
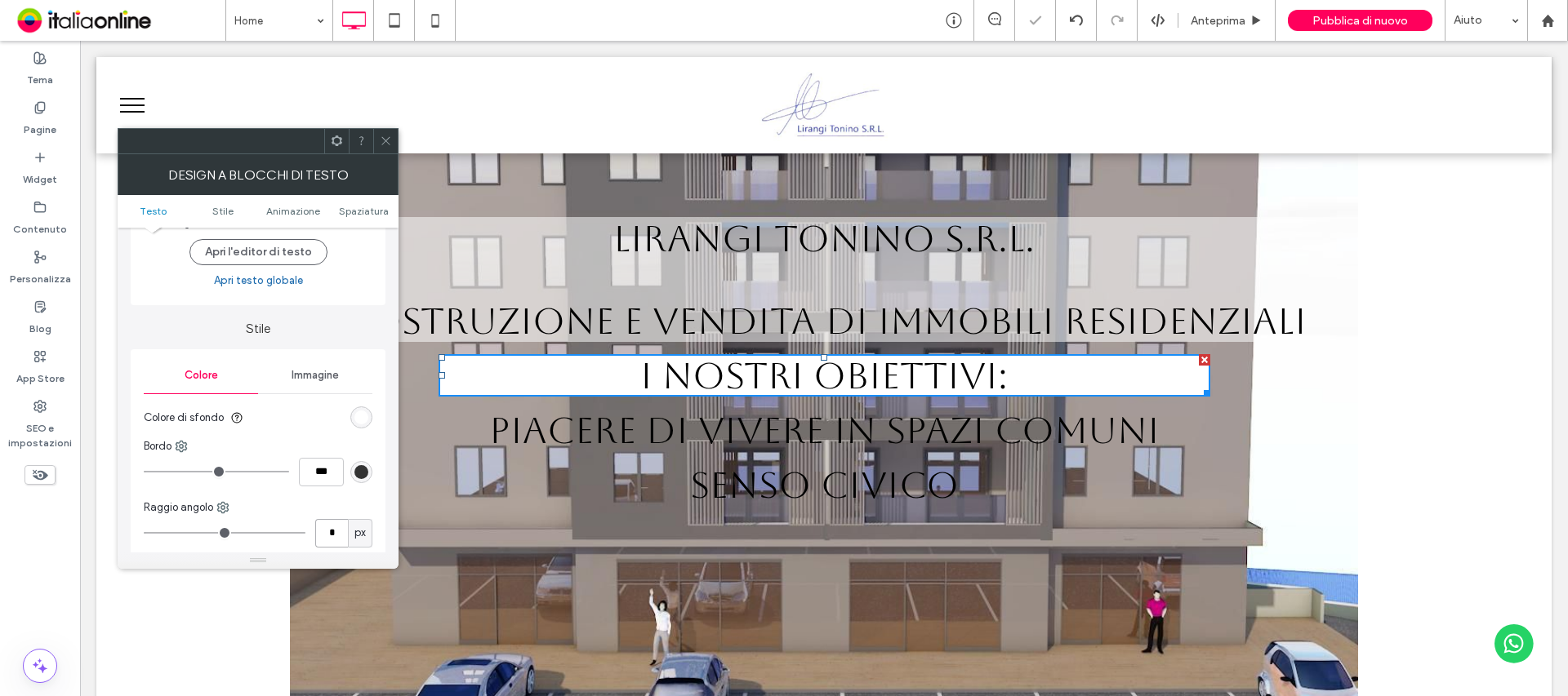
click at [336, 534] on input "*" at bounding box center [331, 533] width 33 height 29
click at [360, 420] on div "rgba(255, 255, 255, 1)" at bounding box center [361, 417] width 14 height 14
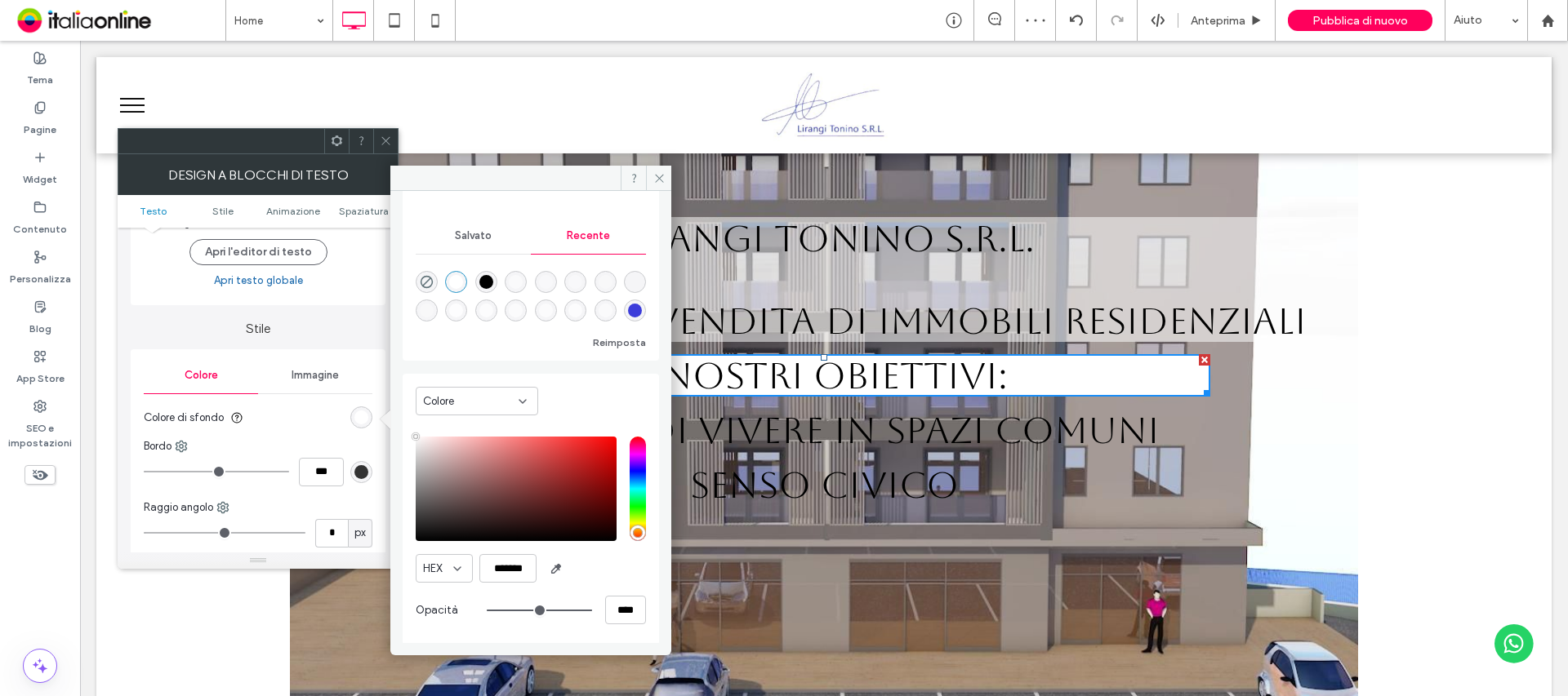
scroll to position [146, 0]
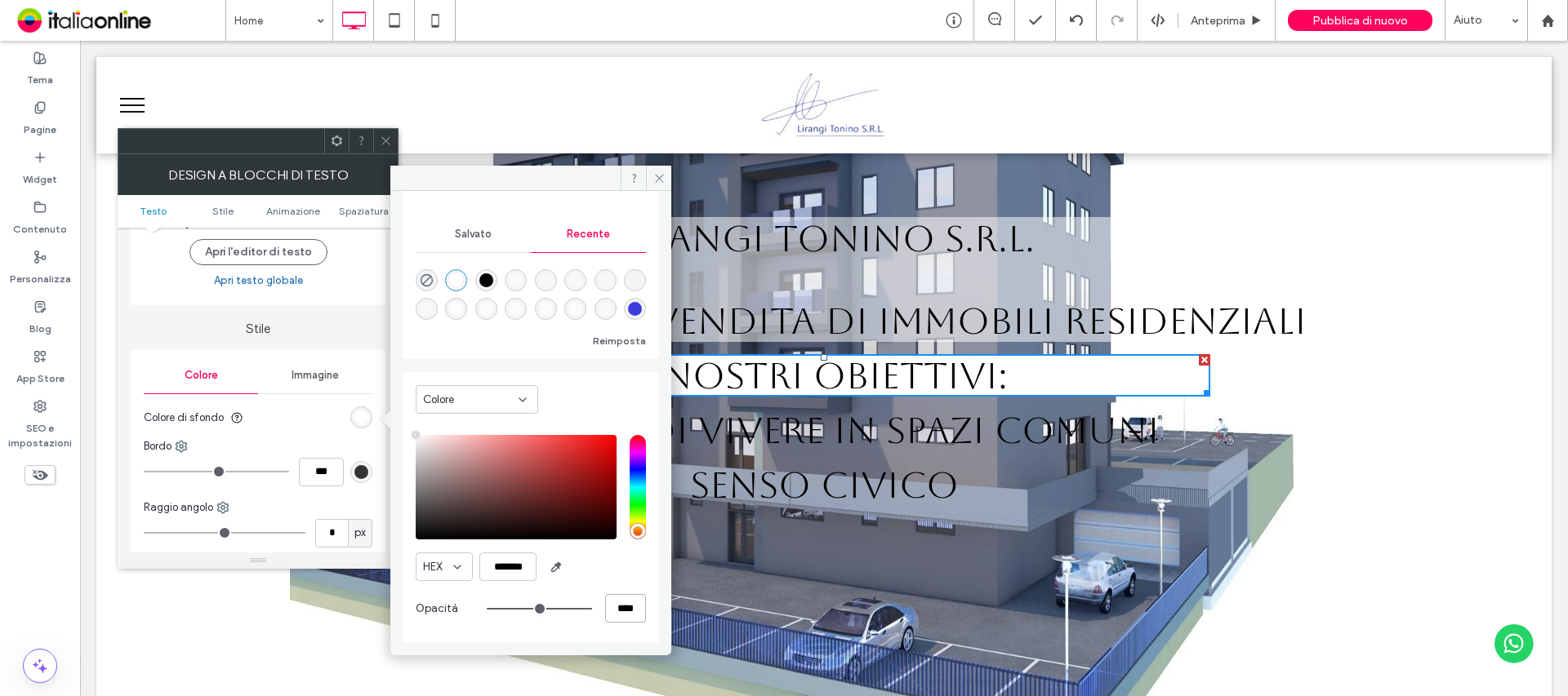
click at [607, 609] on input "****" at bounding box center [625, 609] width 41 height 29
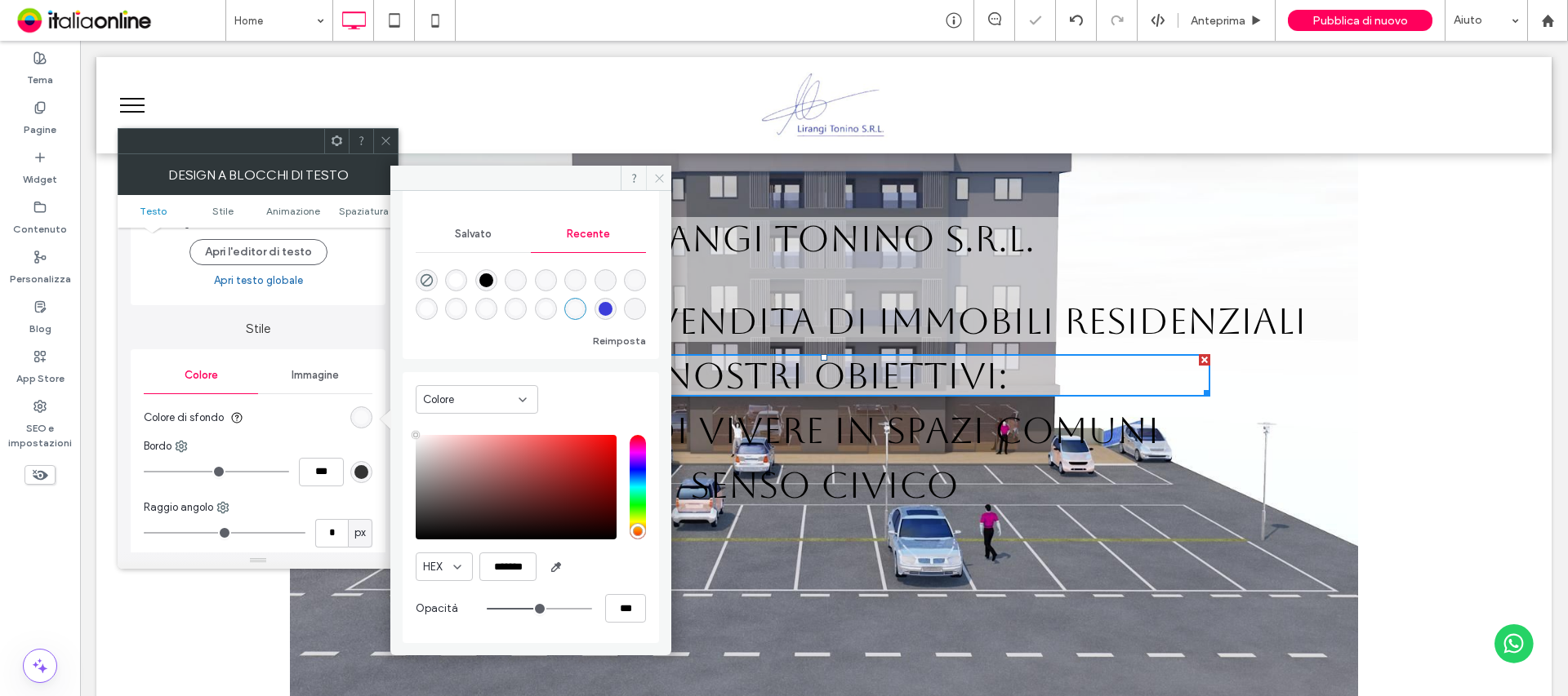
click at [668, 181] on span at bounding box center [659, 178] width 25 height 25
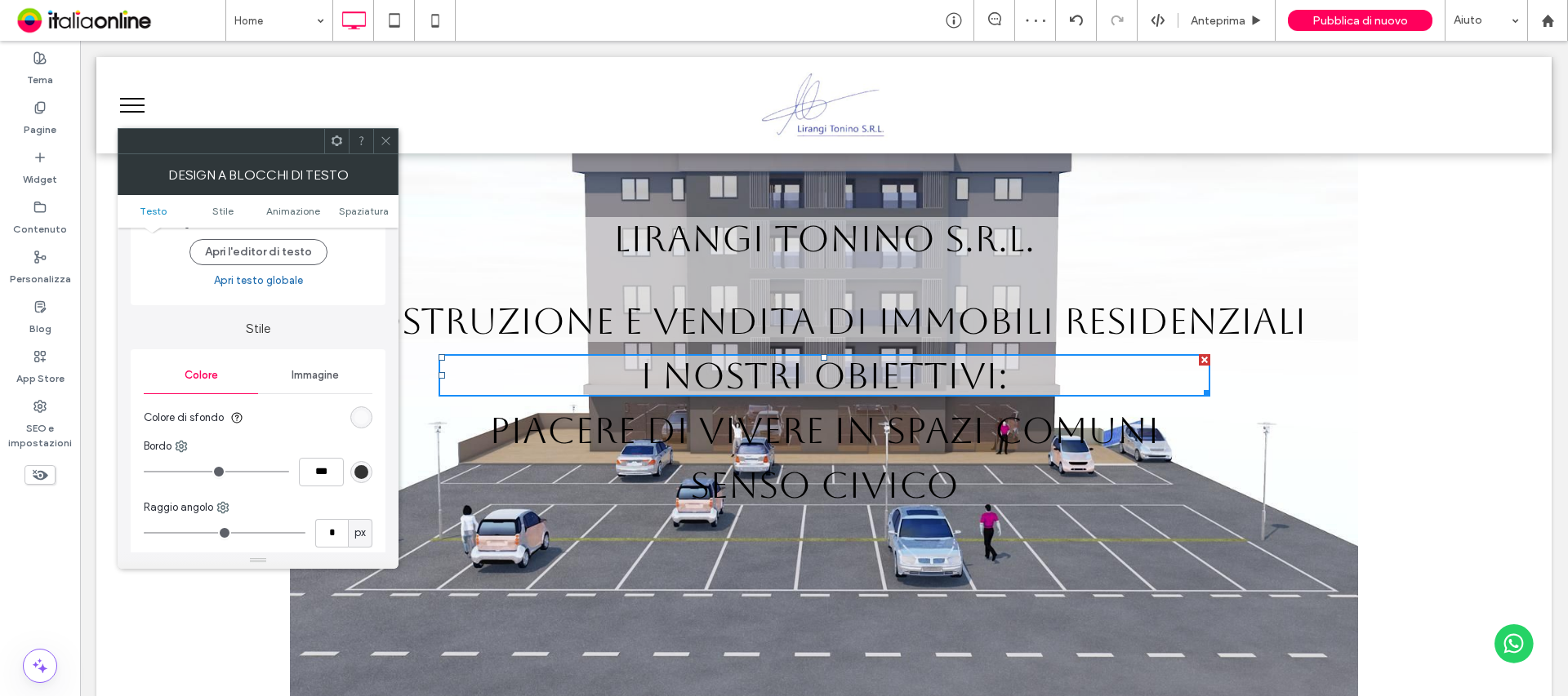
click at [380, 138] on icon at bounding box center [385, 141] width 12 height 12
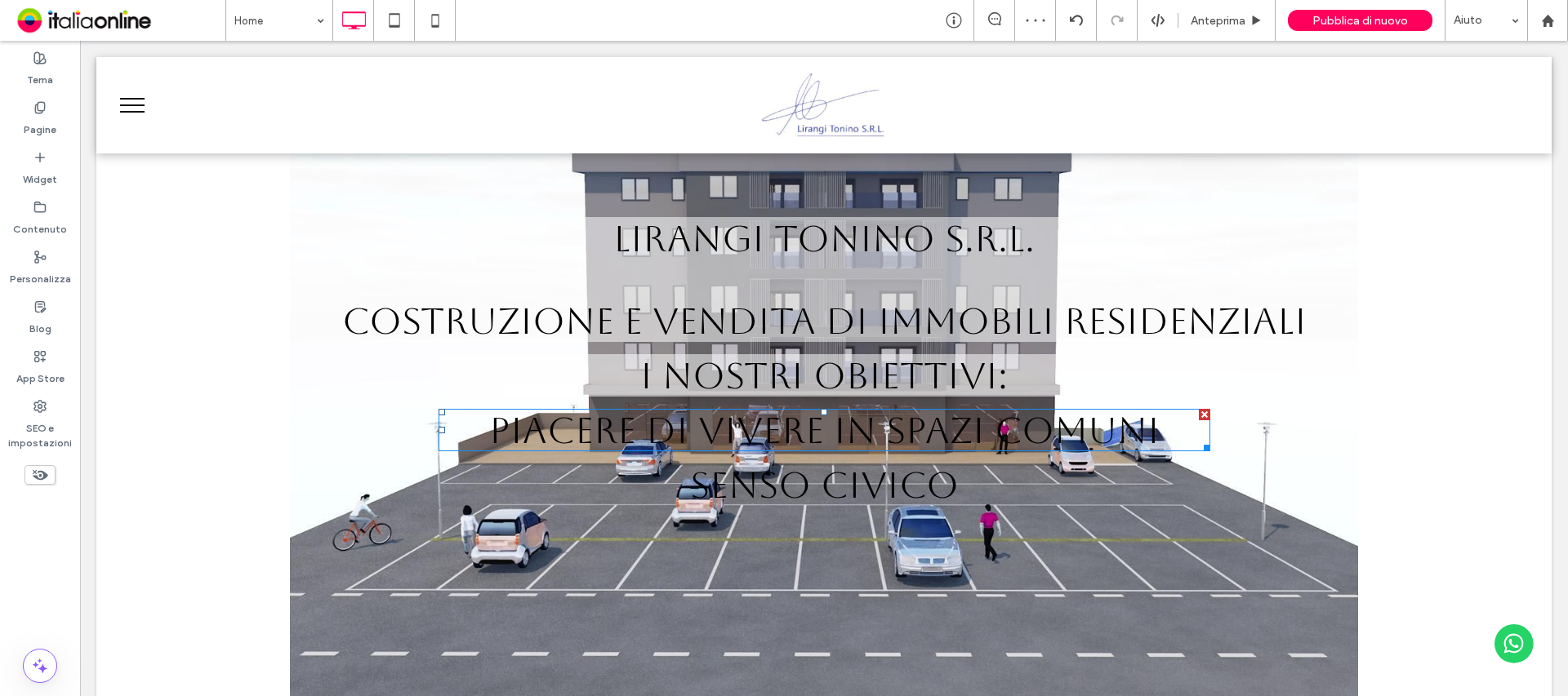
click at [956, 436] on span "PIACERE DI VIVERE IN SPAZI COMUNI" at bounding box center [823, 430] width 670 height 42
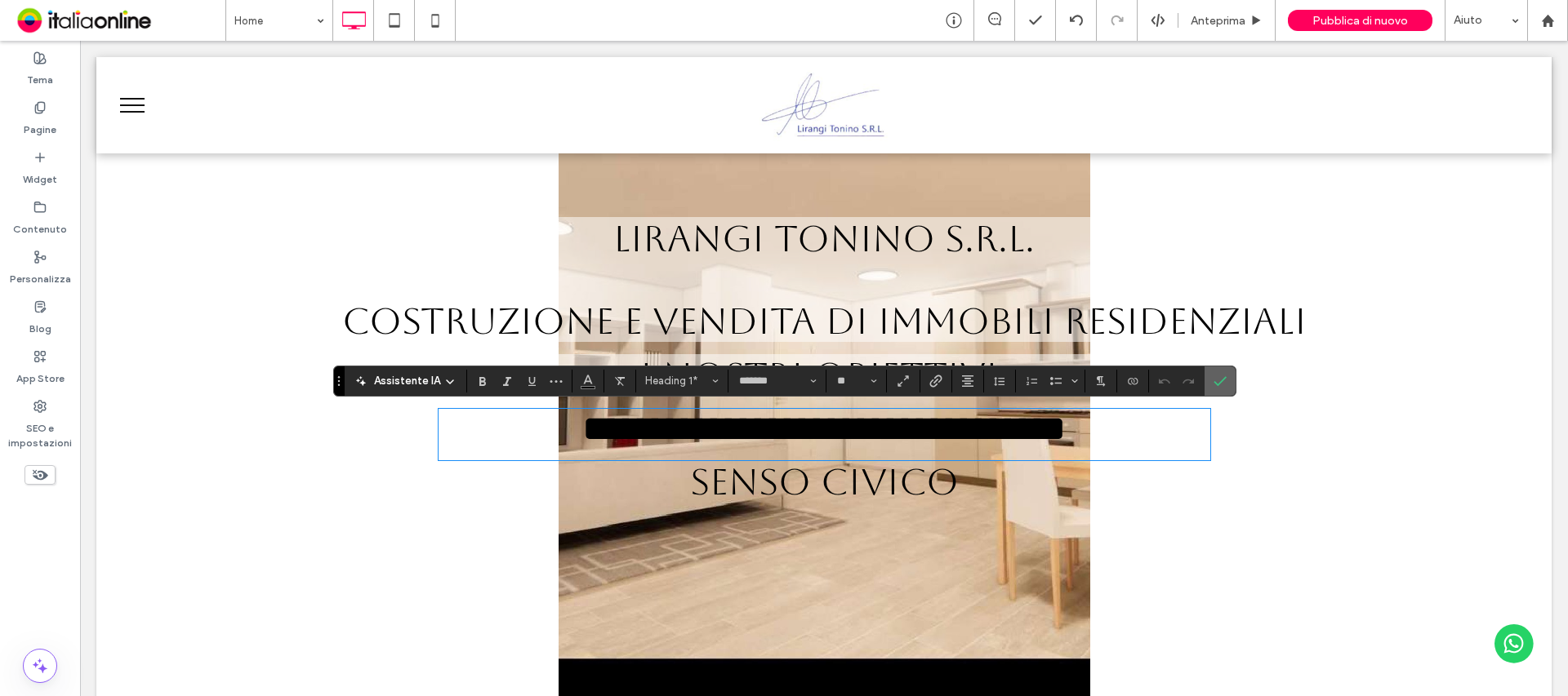
click at [1218, 381] on icon "Conferma" at bounding box center [1220, 380] width 13 height 13
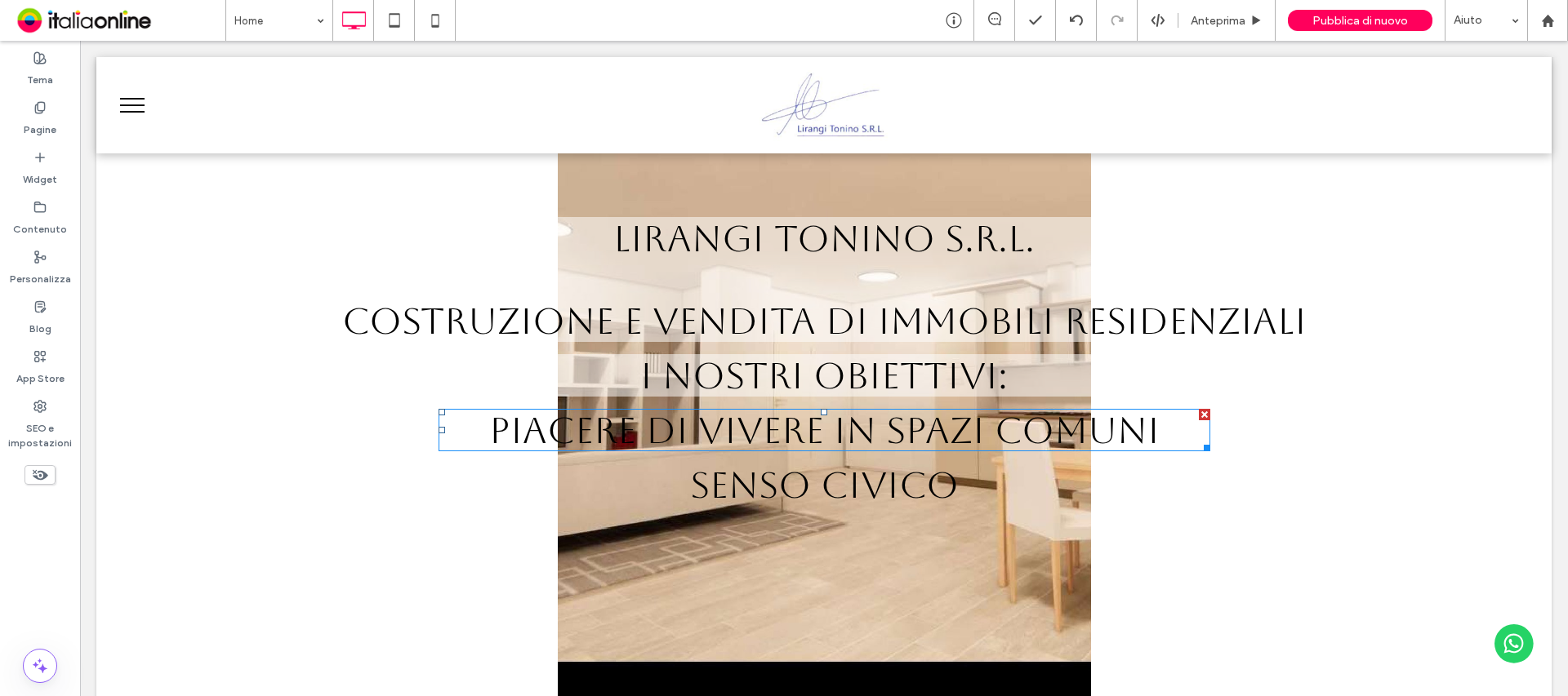
drag, startPoint x: 1203, startPoint y: 411, endPoint x: 1183, endPoint y: 430, distance: 27.6
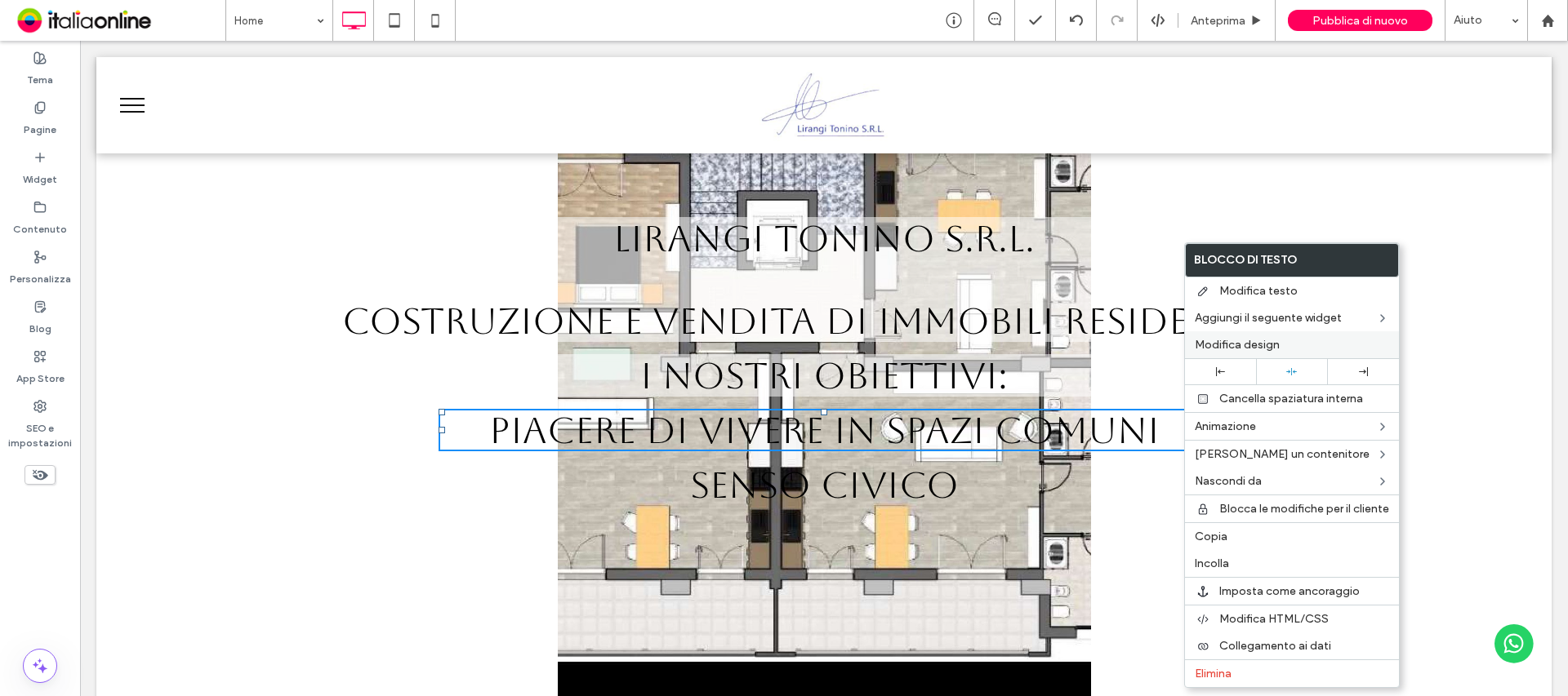
click at [1299, 338] on label "Modifica design" at bounding box center [1291, 345] width 194 height 14
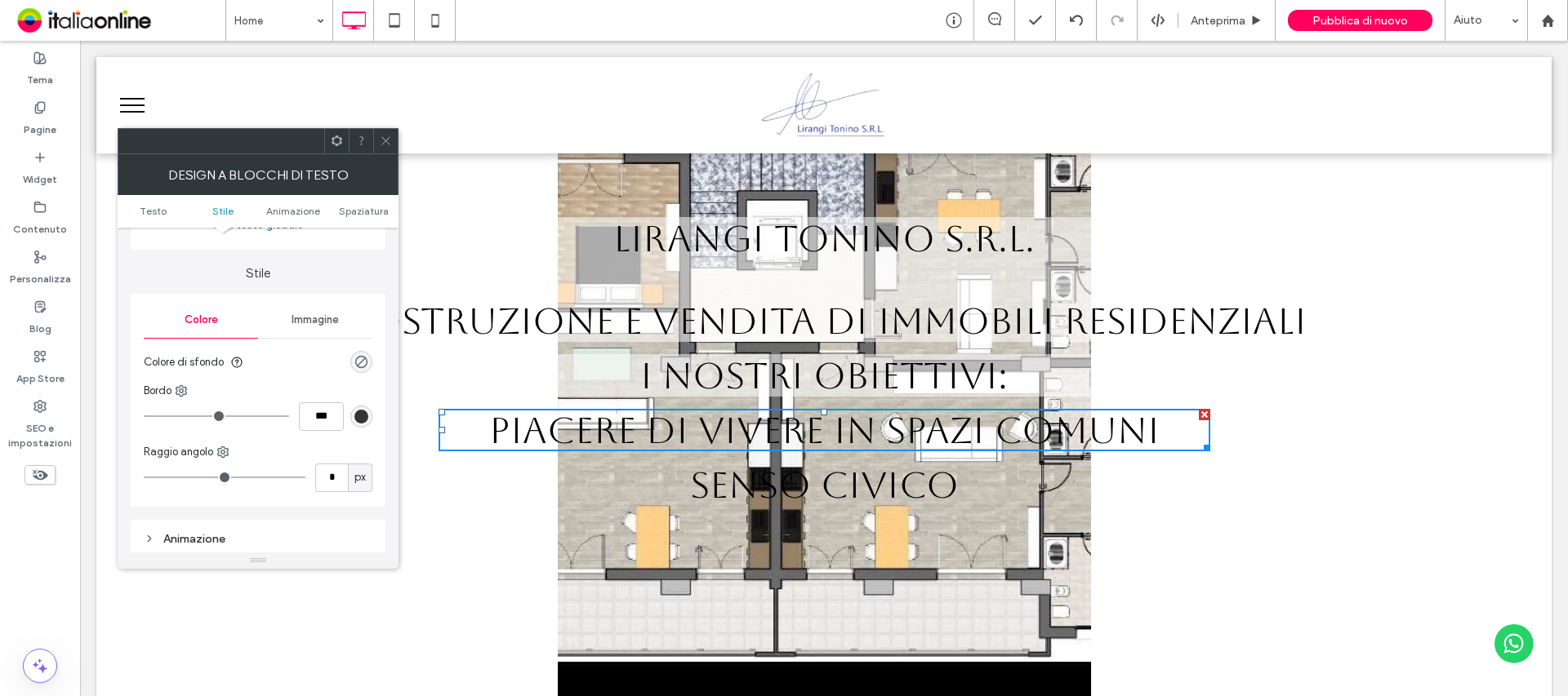
scroll to position [163, 0]
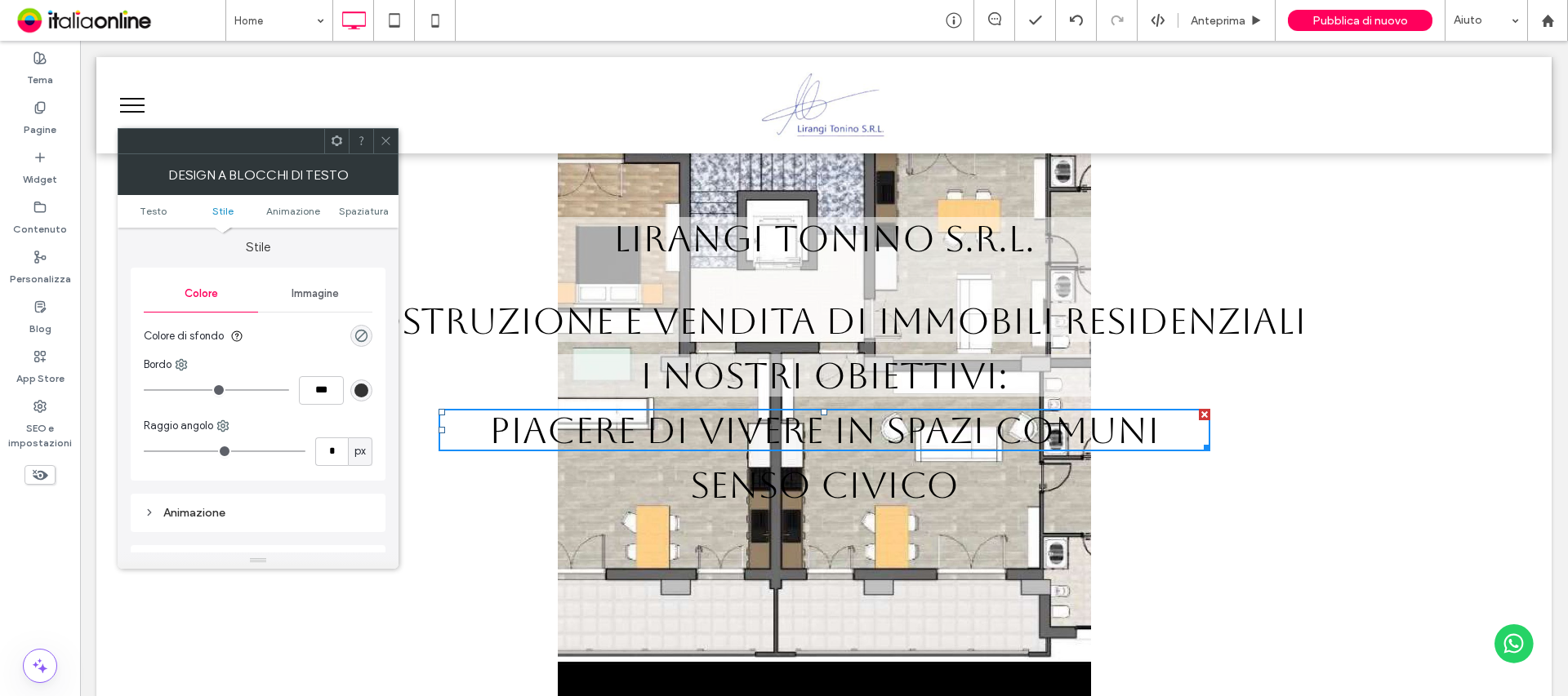
click at [360, 344] on div "rgba(0, 0, 0, 0)" at bounding box center [362, 336] width 22 height 22
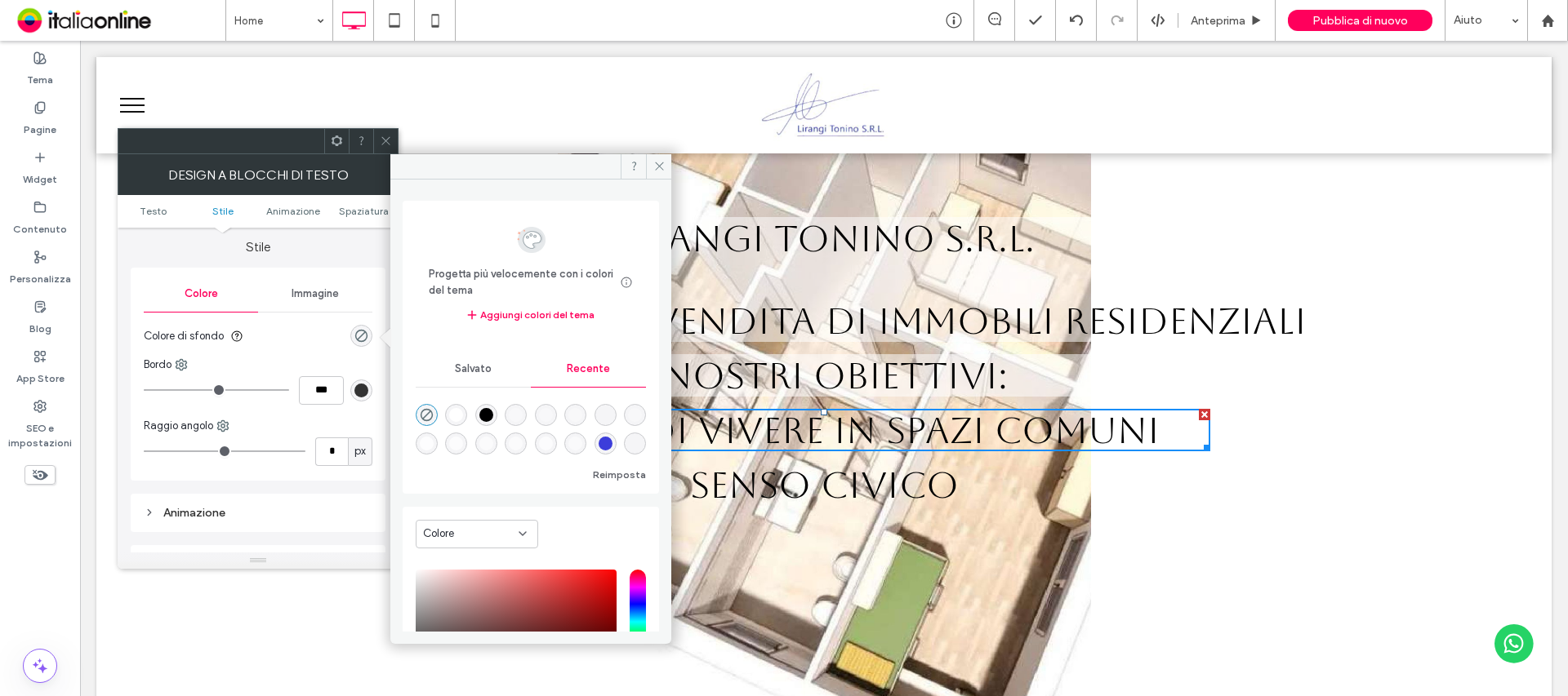
click at [457, 416] on div "rgba(255, 255, 255, 1)" at bounding box center [456, 415] width 14 height 14
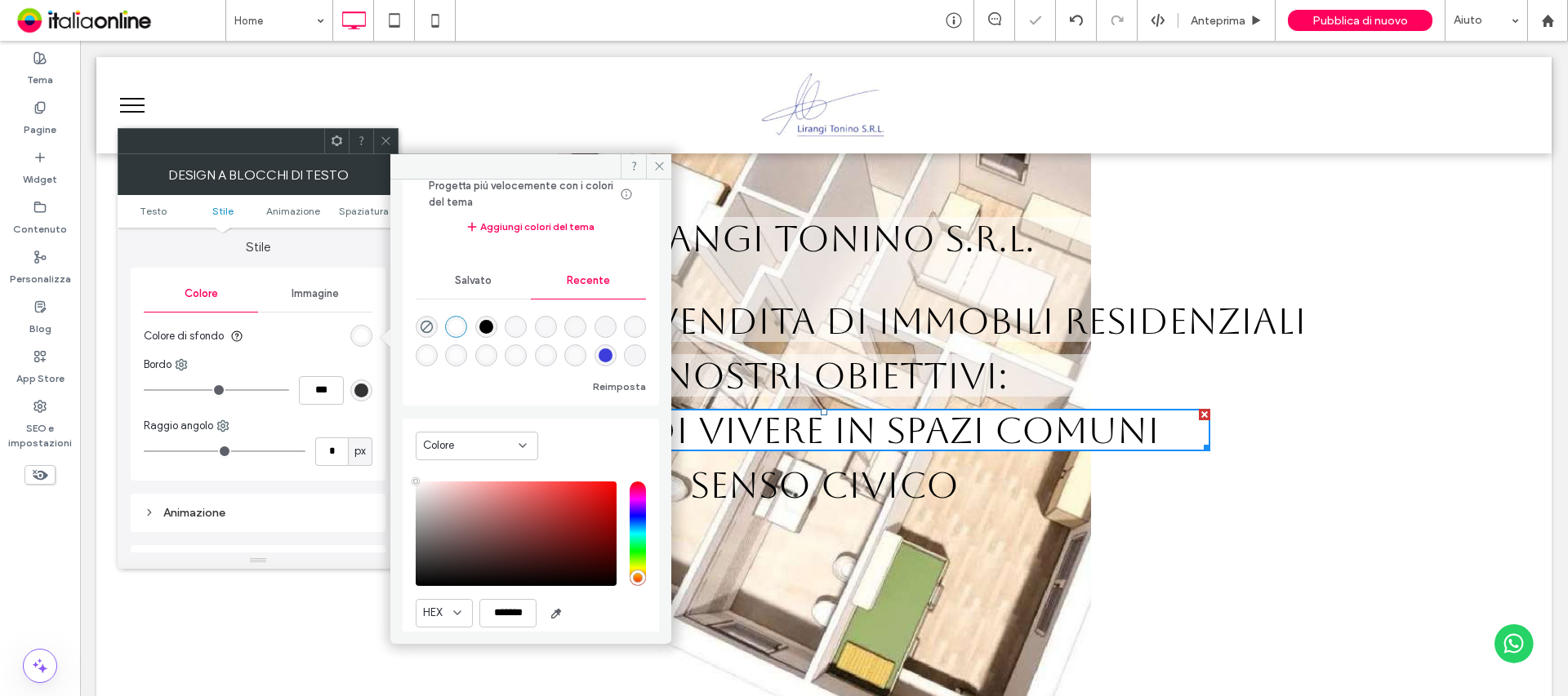
scroll to position [146, 0]
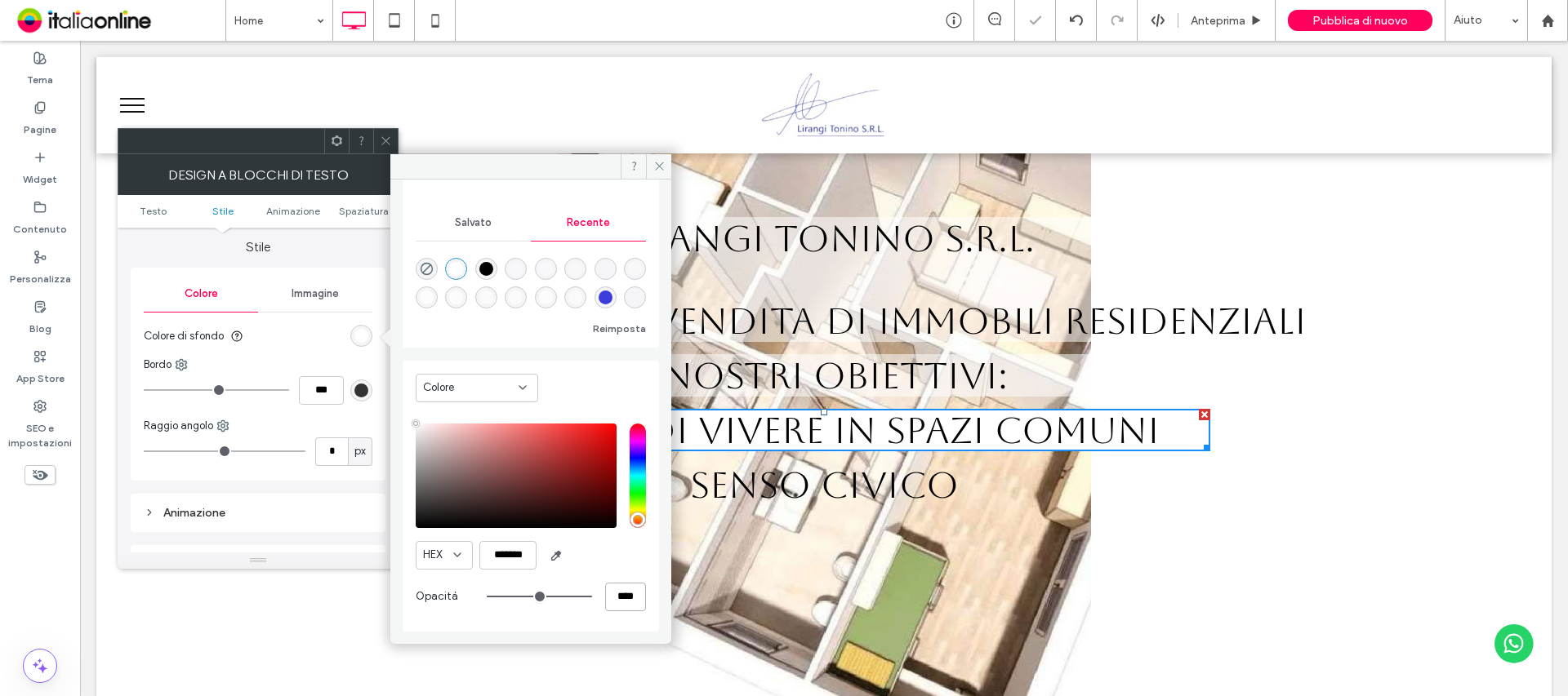
click at [612, 601] on input "****" at bounding box center [625, 597] width 41 height 29
click at [615, 601] on input "****" at bounding box center [625, 597] width 41 height 29
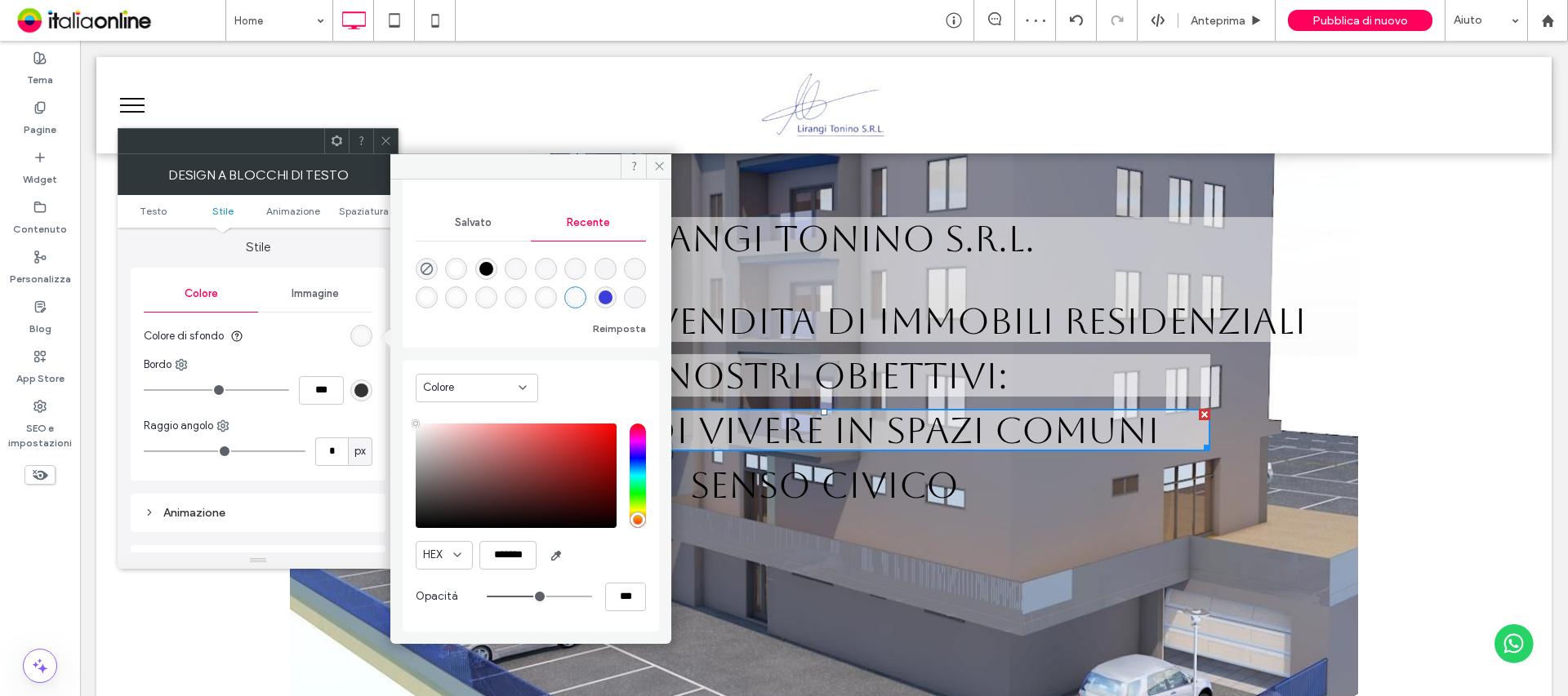
drag, startPoint x: 640, startPoint y: 573, endPoint x: 643, endPoint y: 530, distance: 43.1
click at [640, 573] on div "Colore HEX ******* Opacità ***" at bounding box center [530, 496] width 257 height 271
click at [659, 168] on icon at bounding box center [659, 166] width 12 height 12
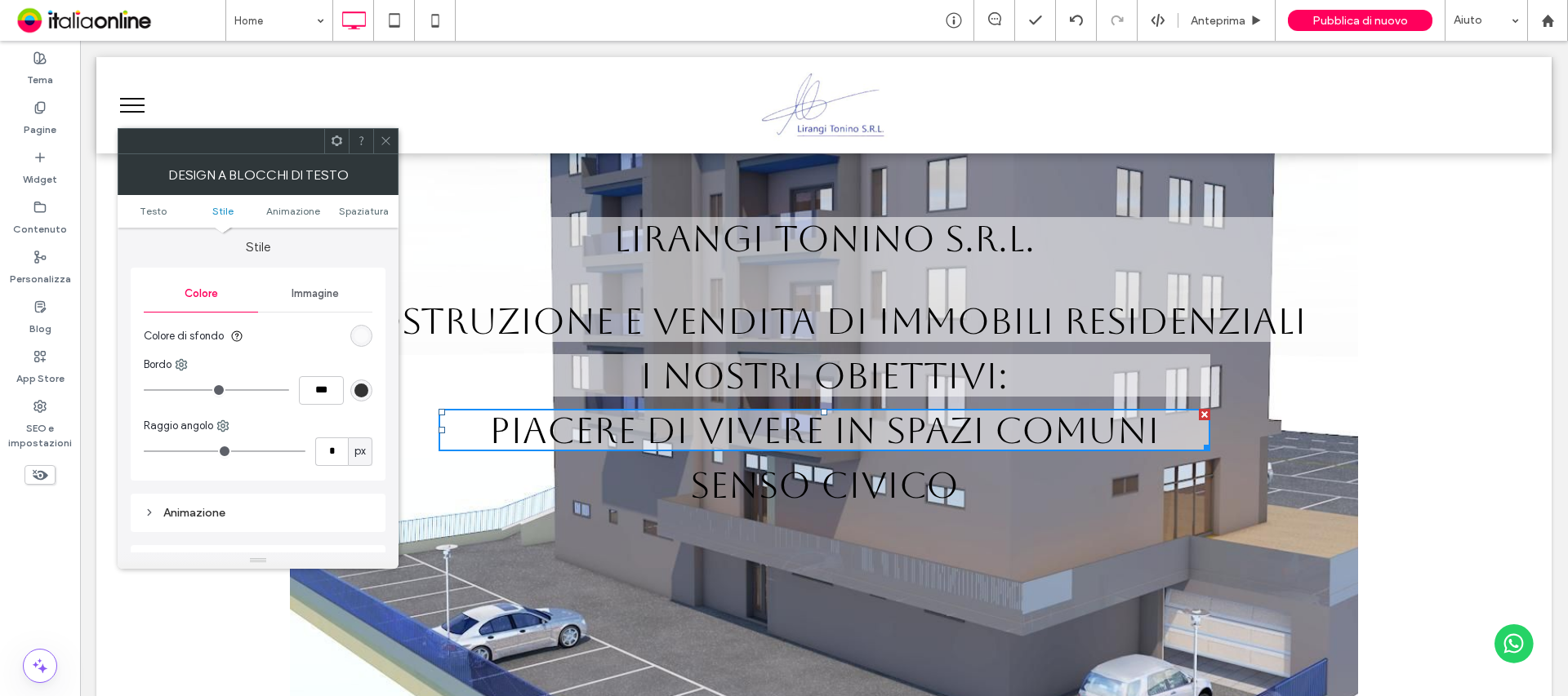
click at [388, 144] on icon at bounding box center [385, 141] width 12 height 12
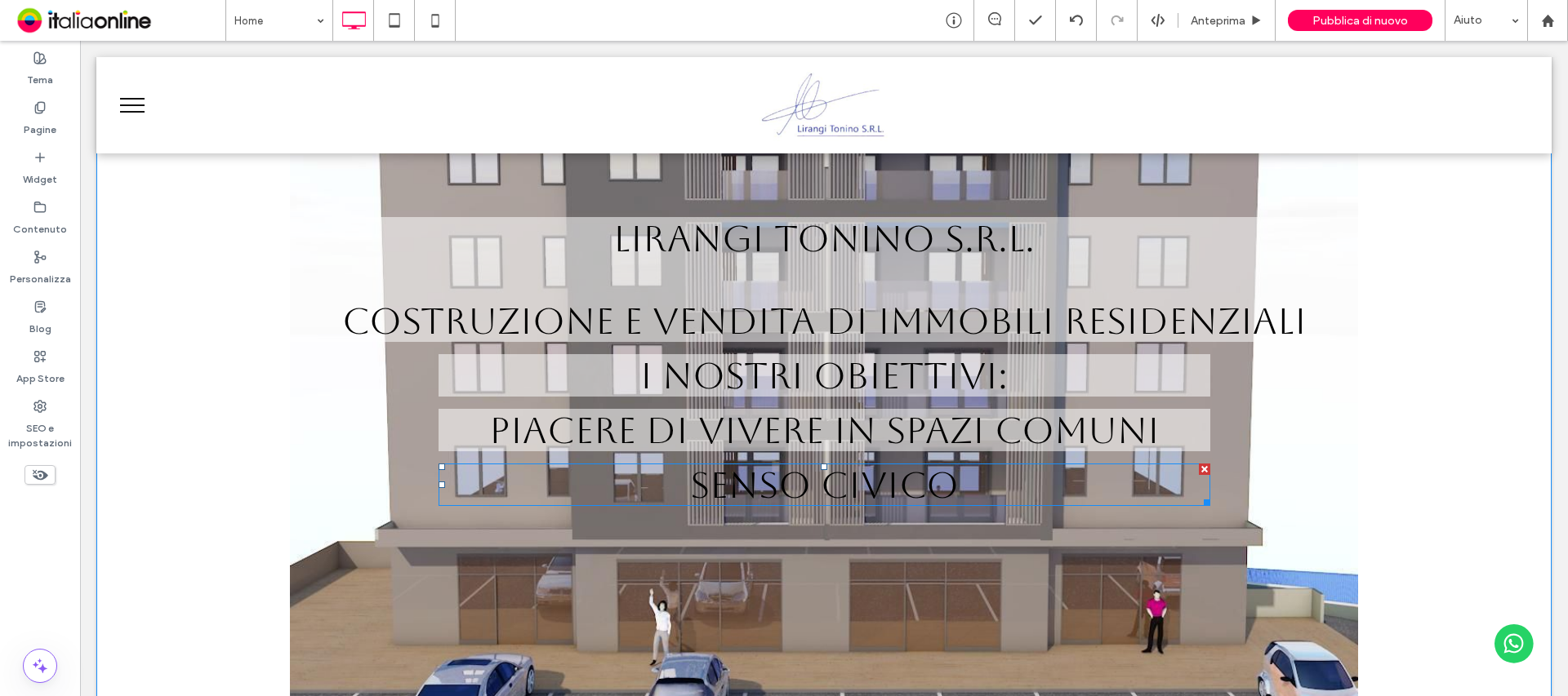
click at [917, 487] on span "SENSO CIVICO" at bounding box center [824, 485] width 269 height 42
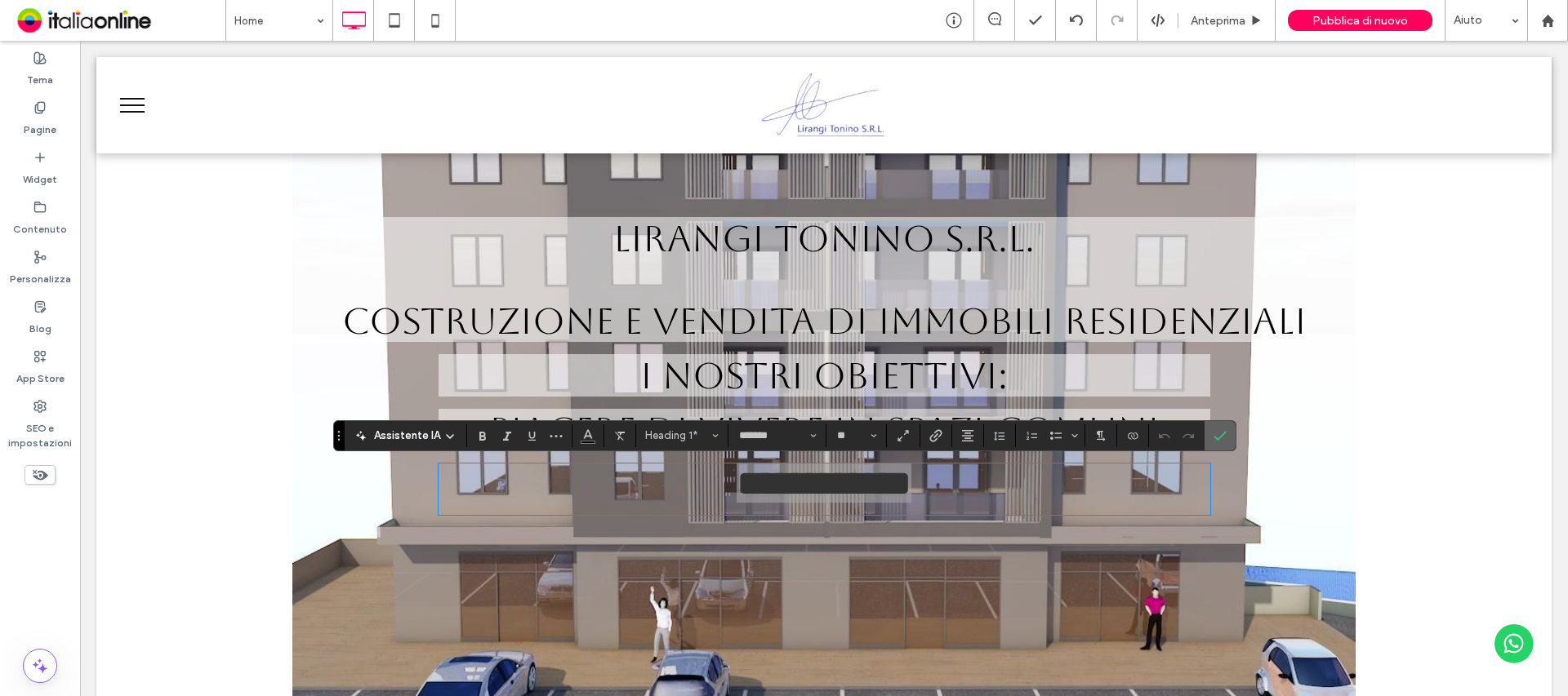
drag, startPoint x: 1140, startPoint y: 394, endPoint x: 1222, endPoint y: 431, distance: 90.0
click at [1222, 431] on icon "Conferma" at bounding box center [1220, 435] width 13 height 13
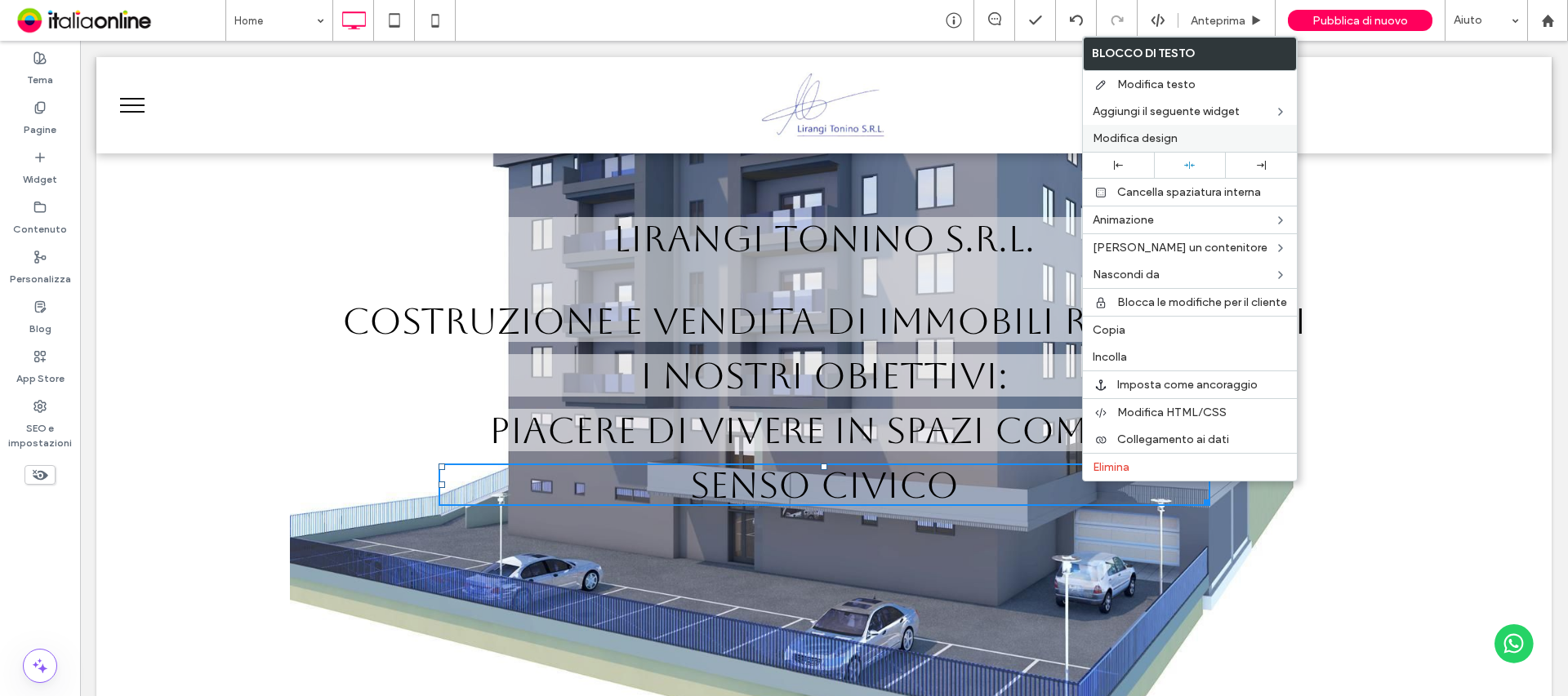
drag, startPoint x: 1176, startPoint y: 145, endPoint x: 1167, endPoint y: 149, distance: 9.8
click at [1176, 145] on span "Modifica design" at bounding box center [1135, 138] width 85 height 14
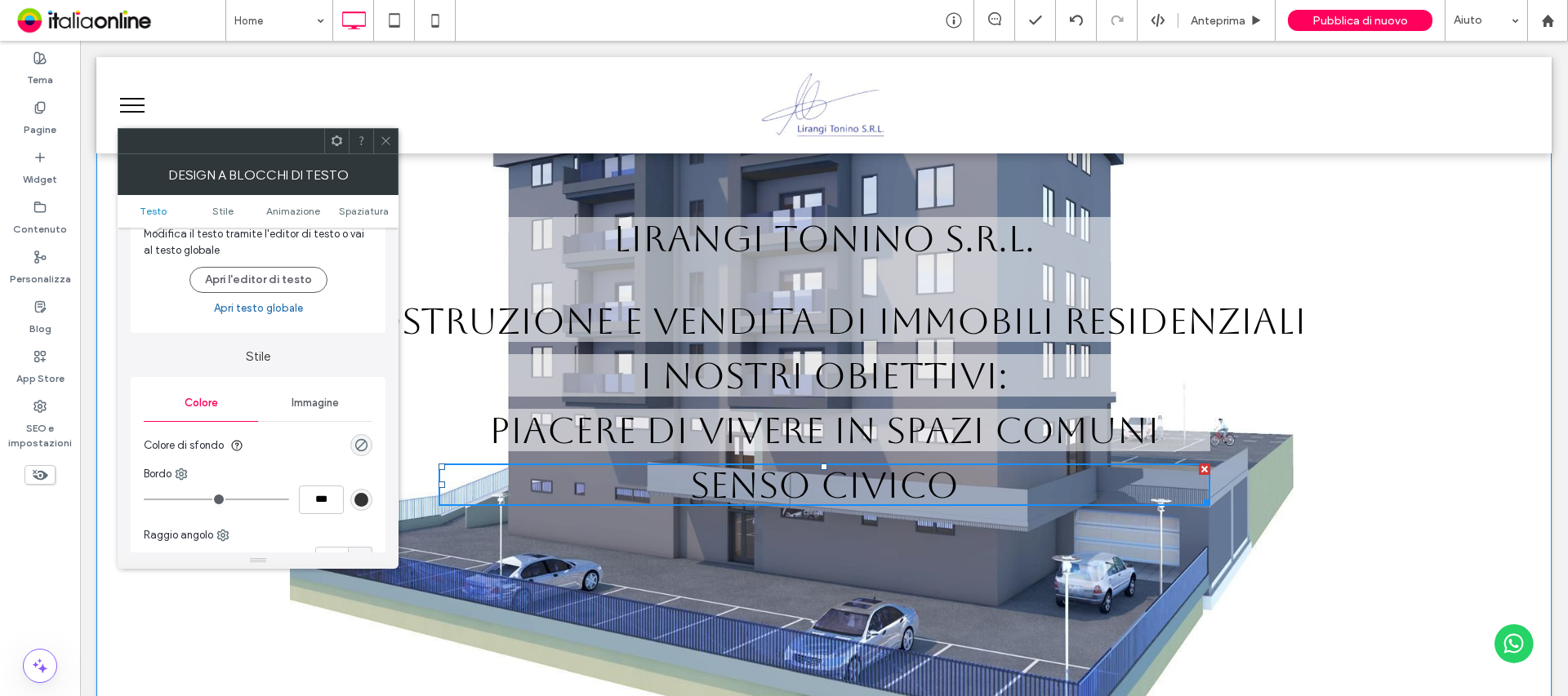
scroll to position [81, 0]
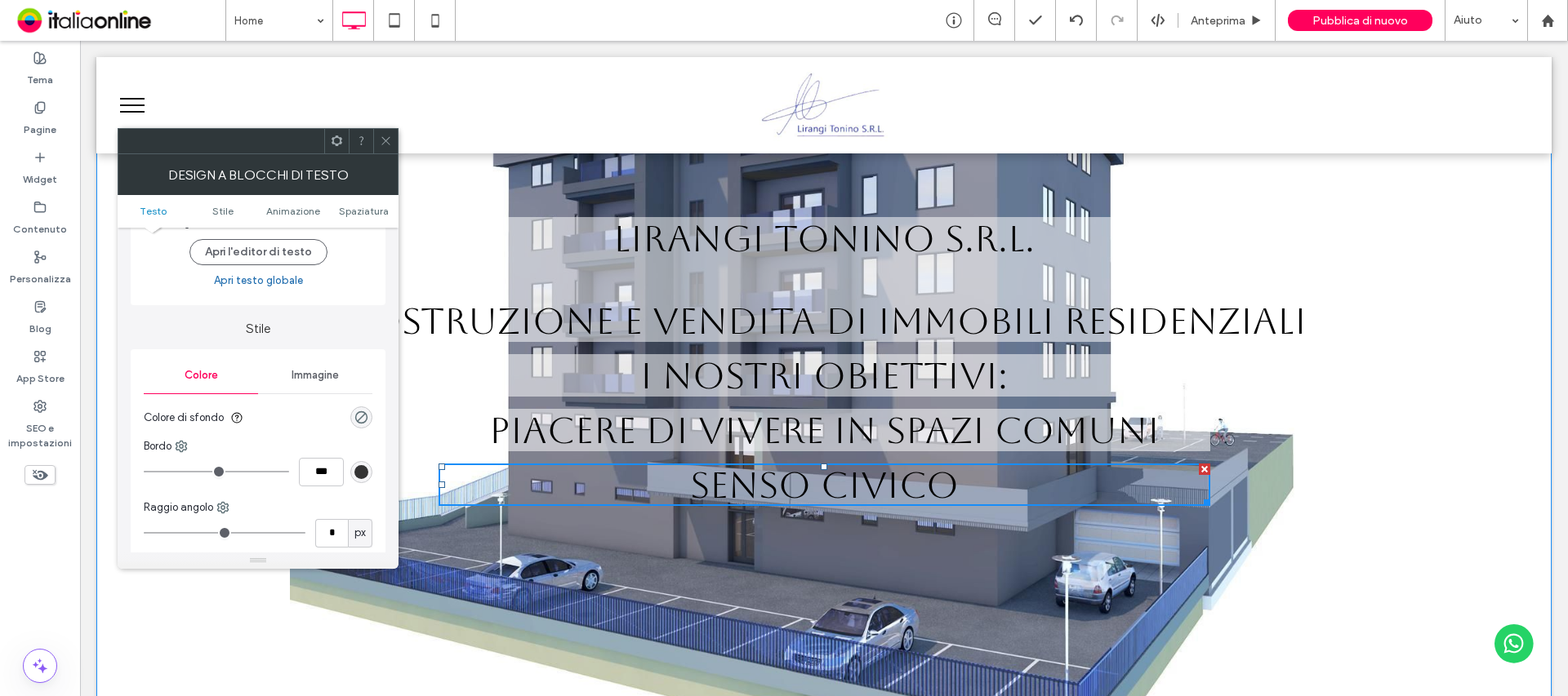
click at [357, 426] on div "rgba(0, 0, 0, 0)" at bounding box center [362, 417] width 22 height 22
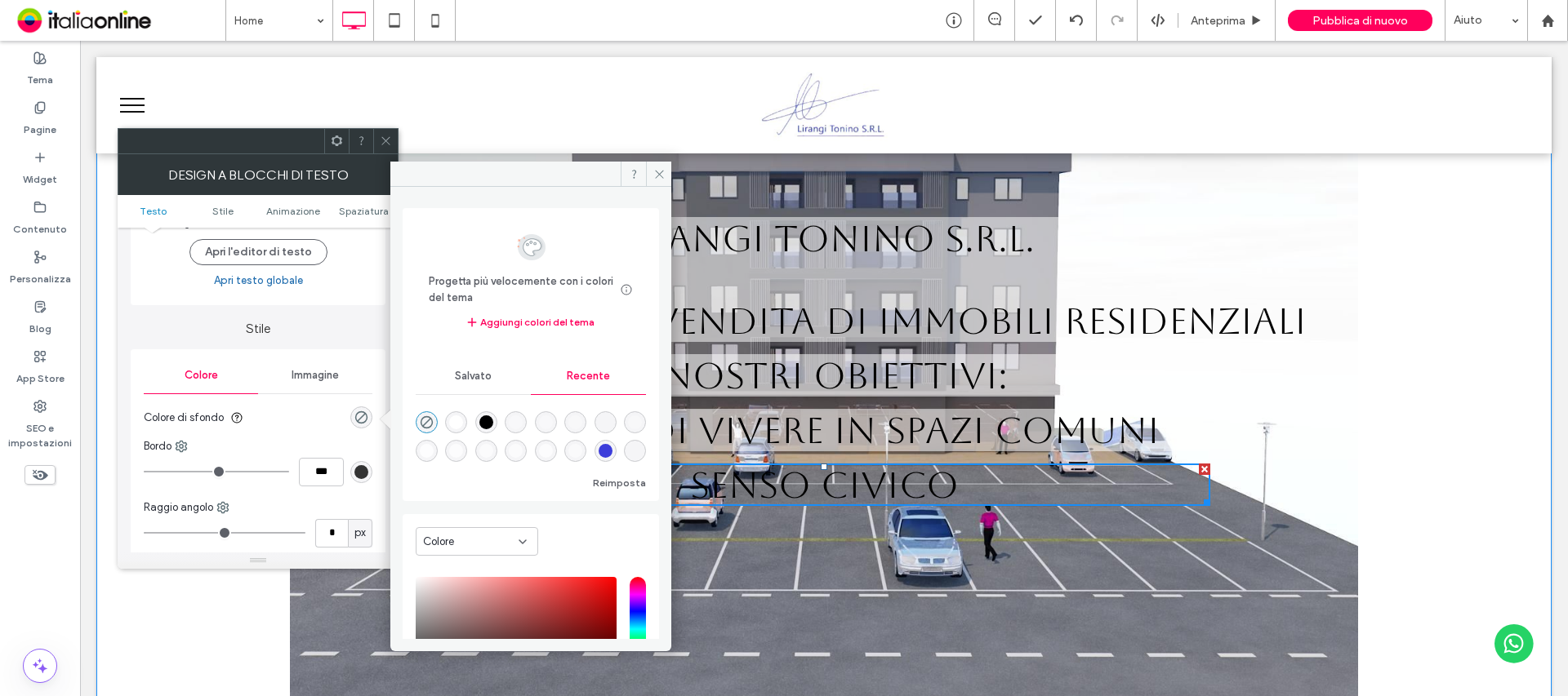
click at [454, 422] on div "rgba(255, 255, 255, 1)" at bounding box center [456, 423] width 14 height 14
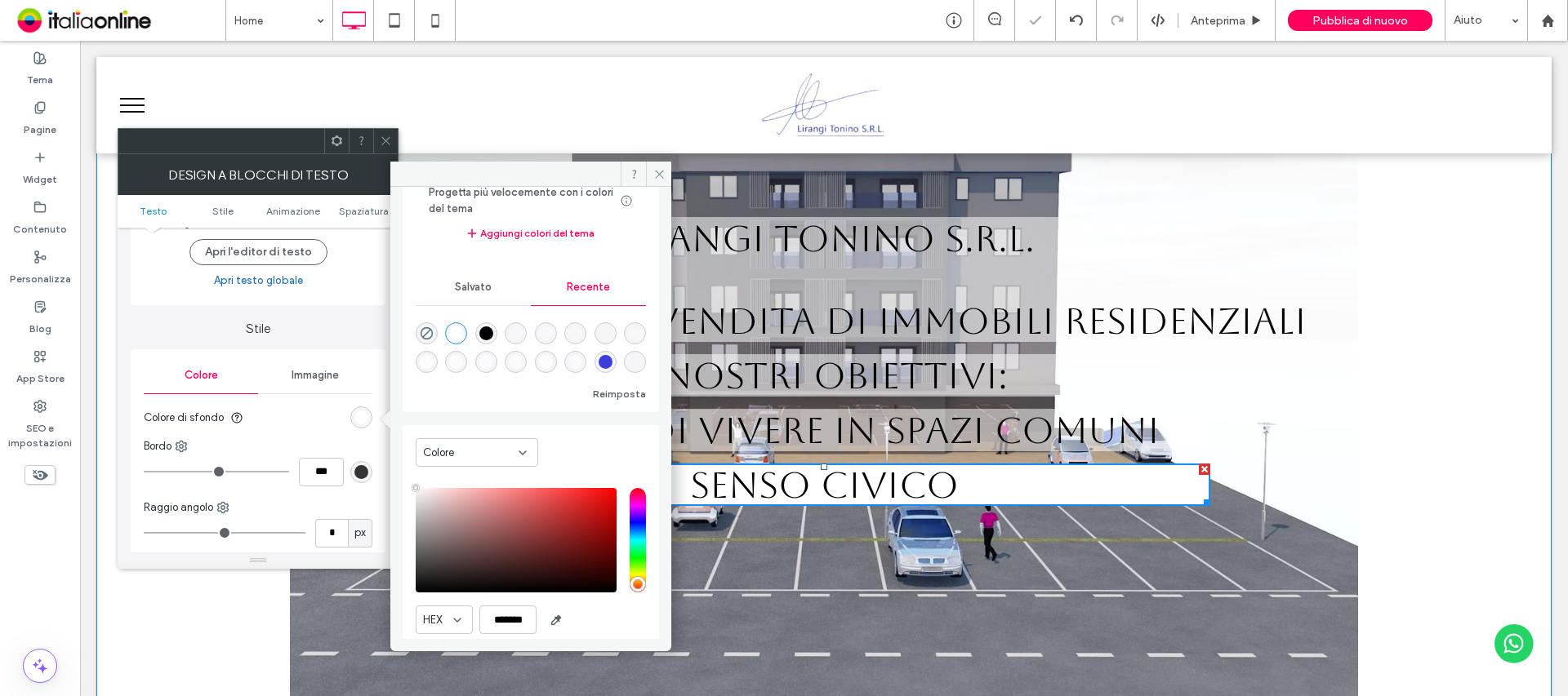
scroll to position [146, 0]
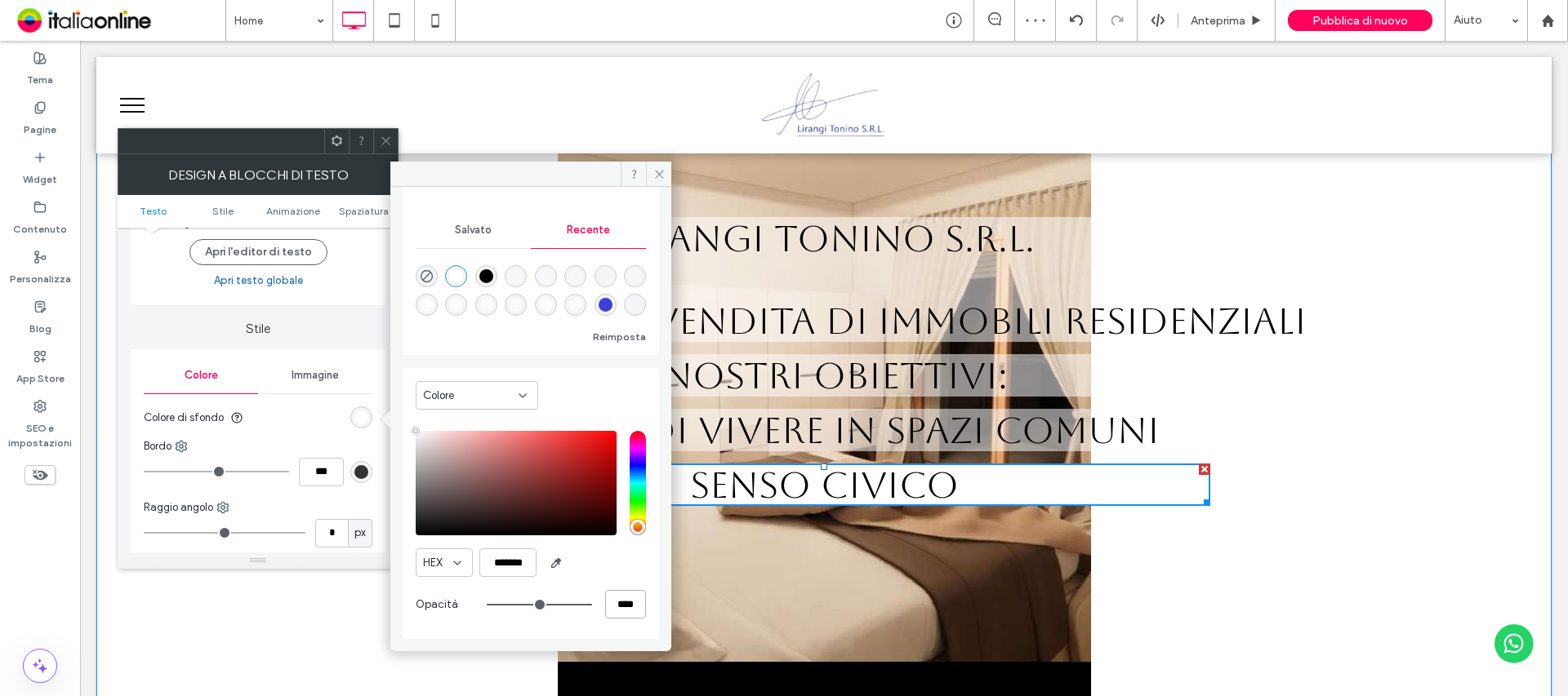
click at [611, 614] on input "****" at bounding box center [625, 605] width 41 height 29
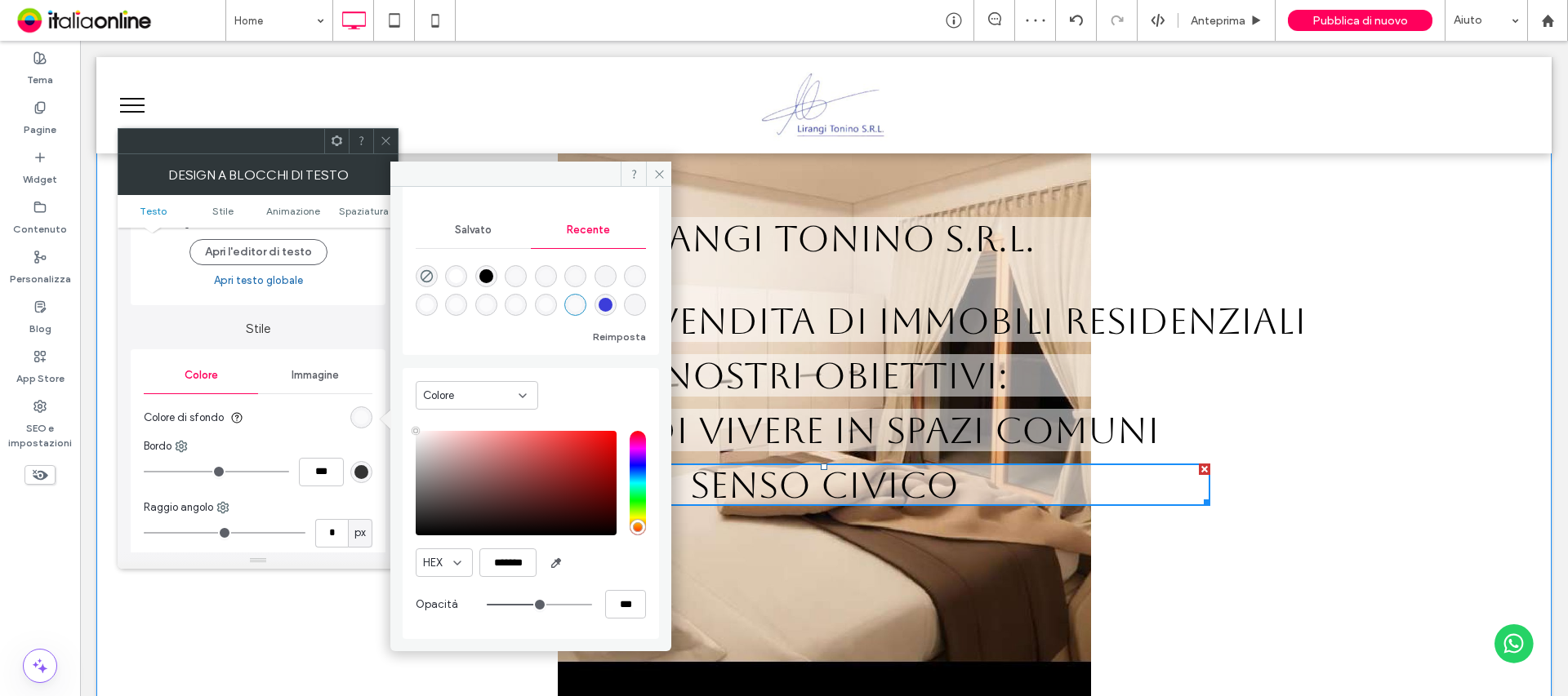
click at [579, 572] on div "HEX *******" at bounding box center [531, 563] width 230 height 29
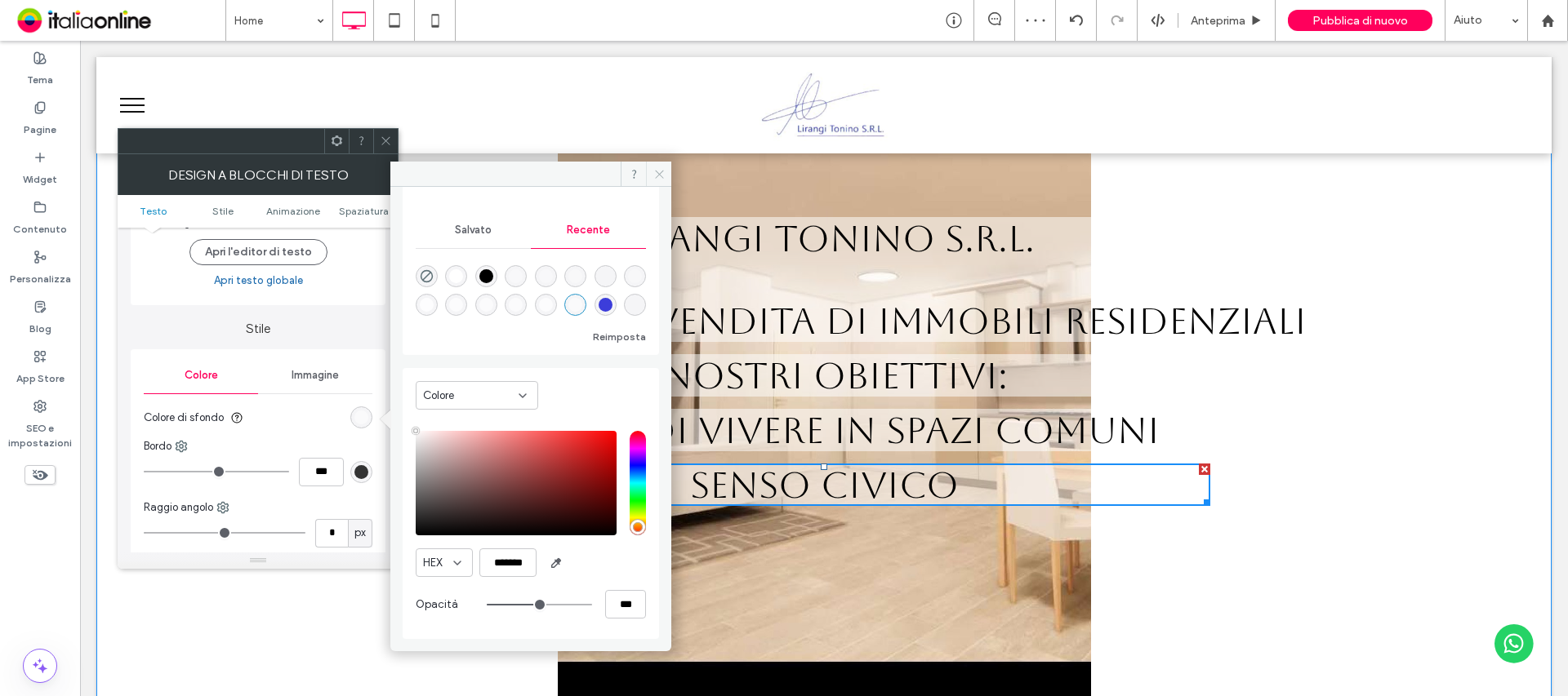
click at [664, 176] on icon at bounding box center [659, 174] width 12 height 12
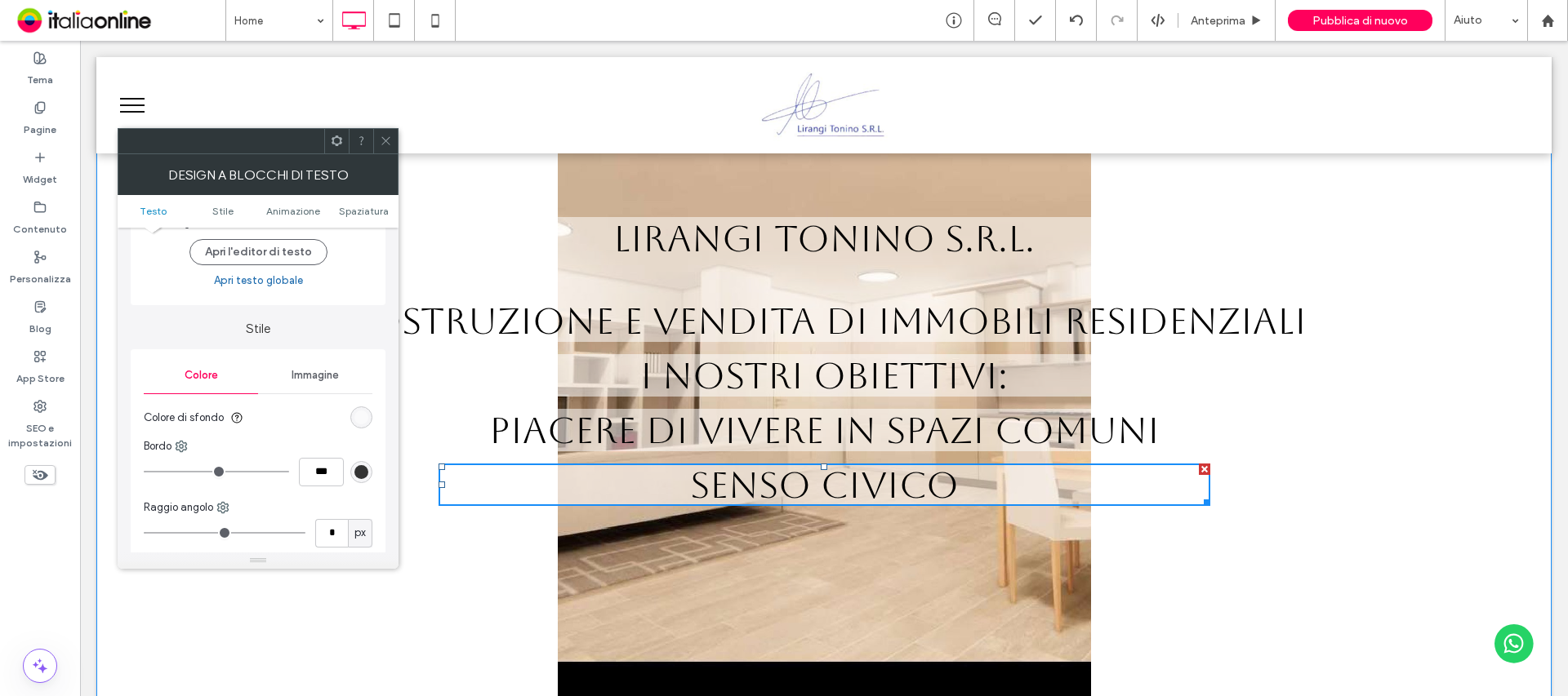
click at [395, 134] on div at bounding box center [385, 141] width 25 height 25
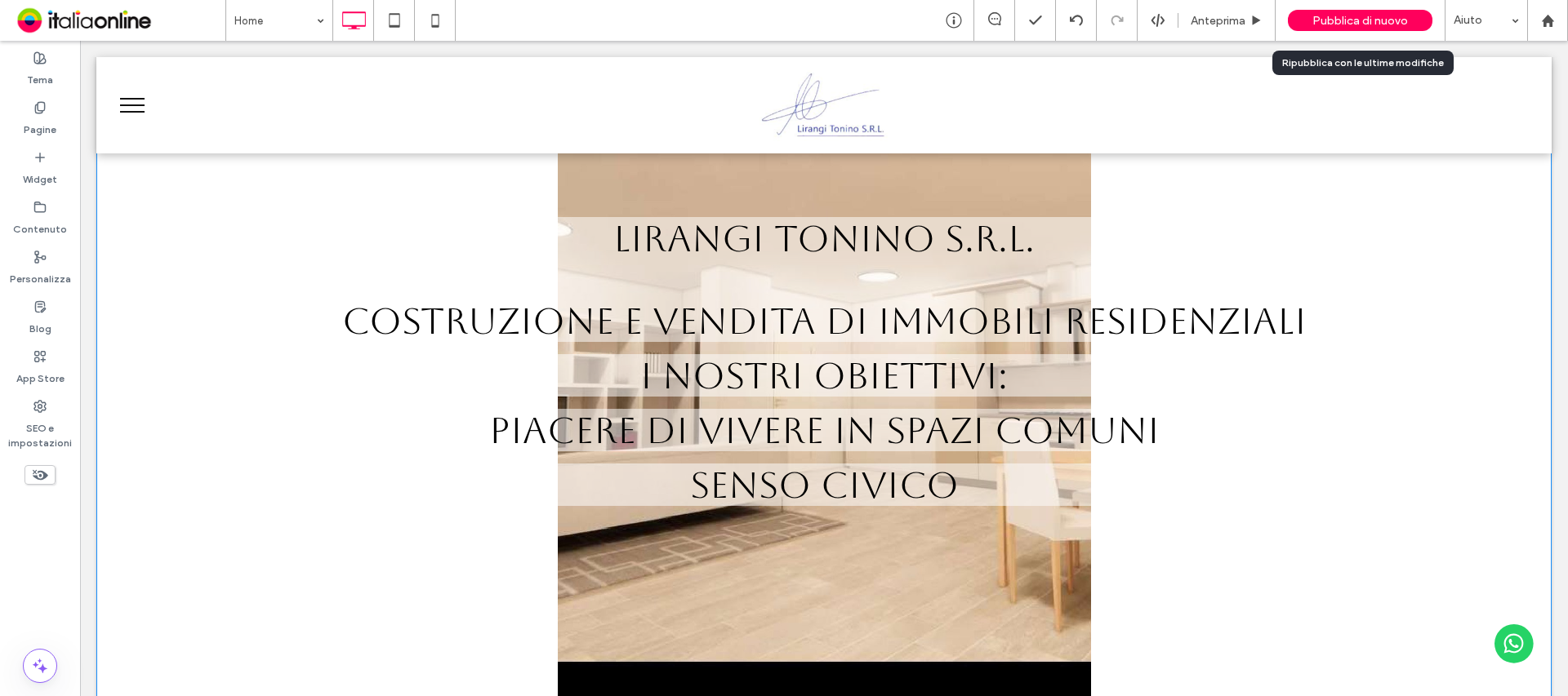
click at [1349, 19] on span "Pubblica di nuovo" at bounding box center [1360, 20] width 96 height 14
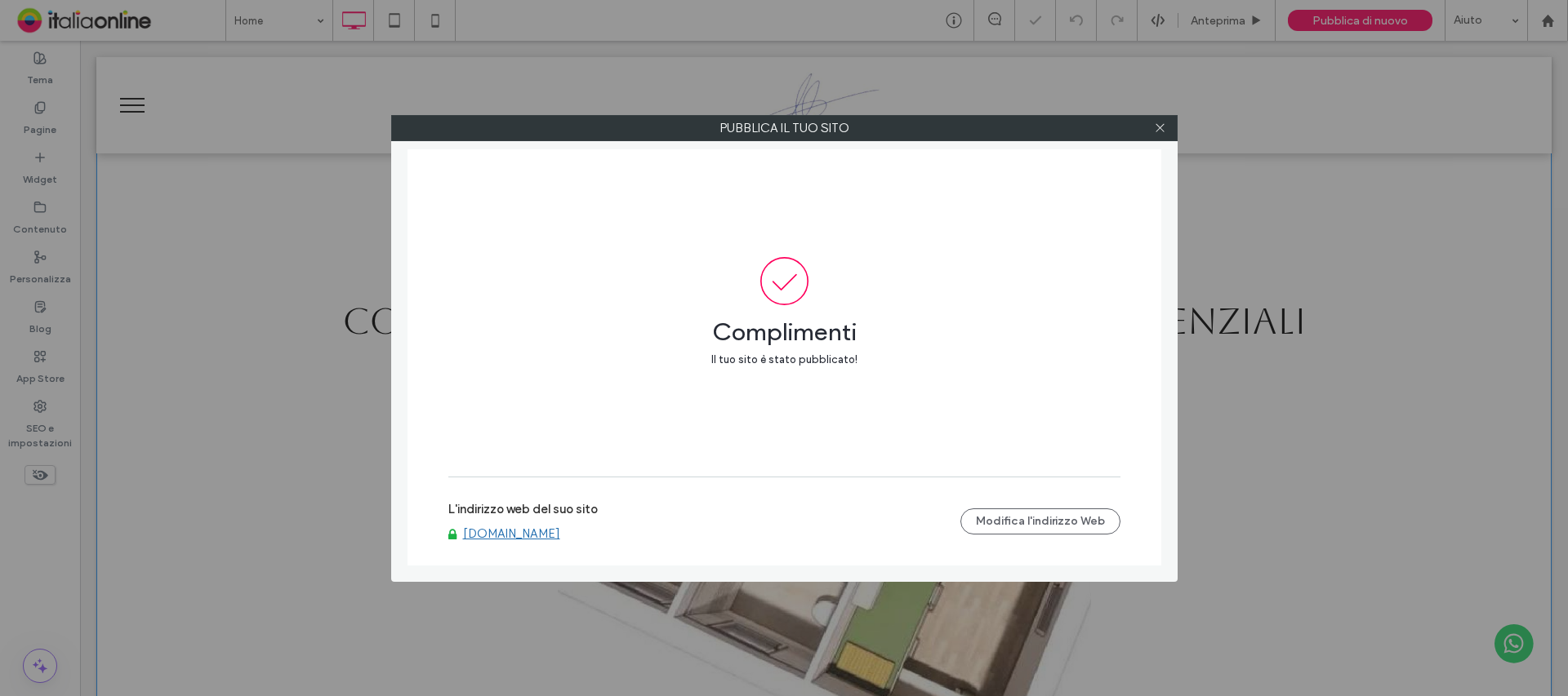
click at [508, 533] on link "www.lirangitoninosrl.it" at bounding box center [512, 533] width 97 height 14
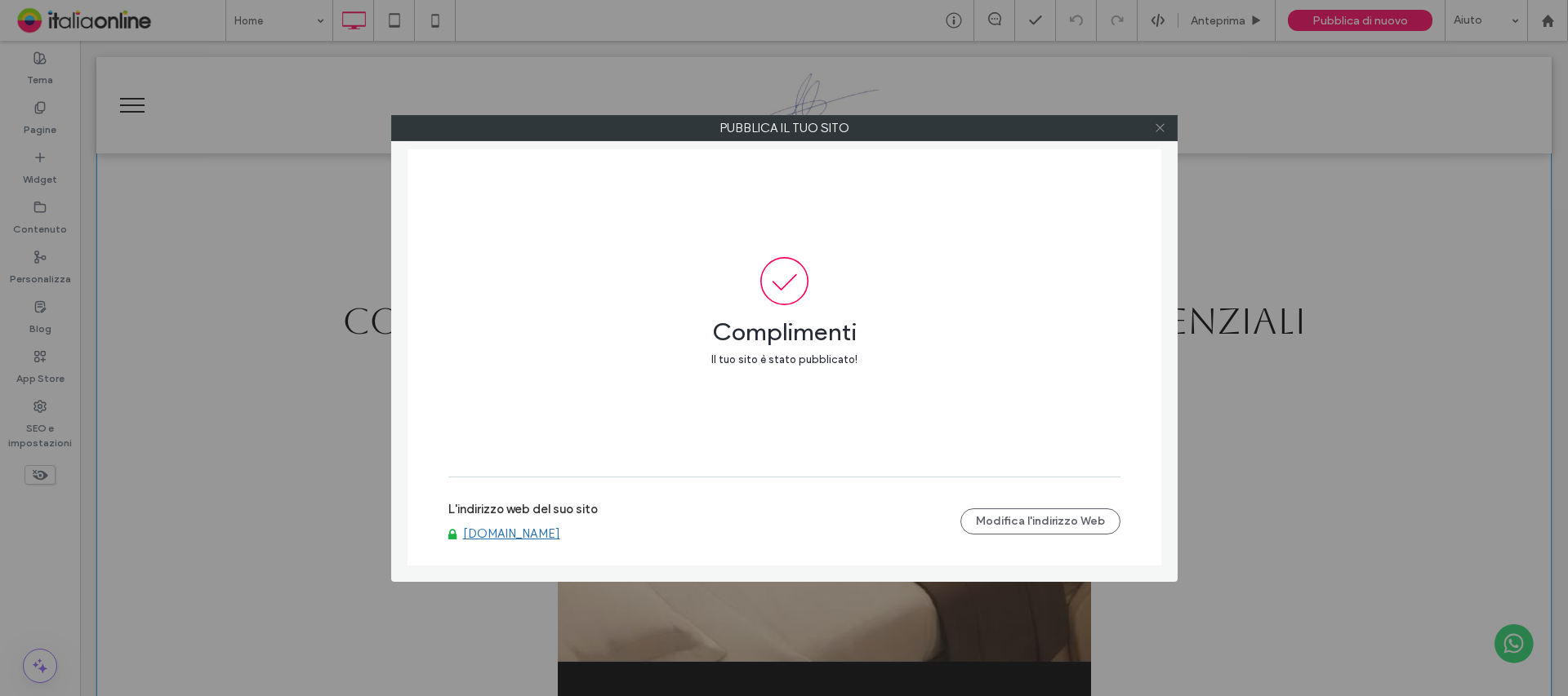
click at [1156, 130] on icon at bounding box center [1160, 128] width 12 height 12
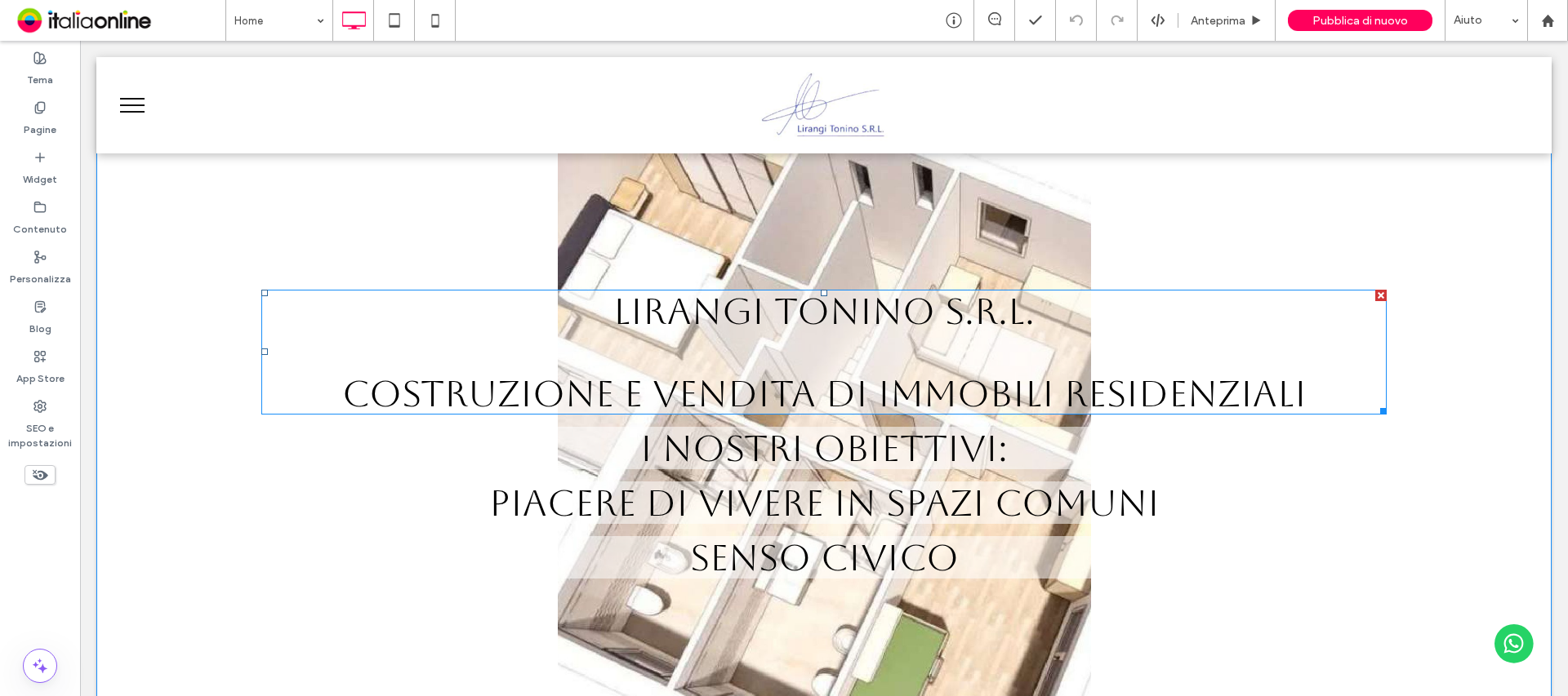
scroll to position [0, 0]
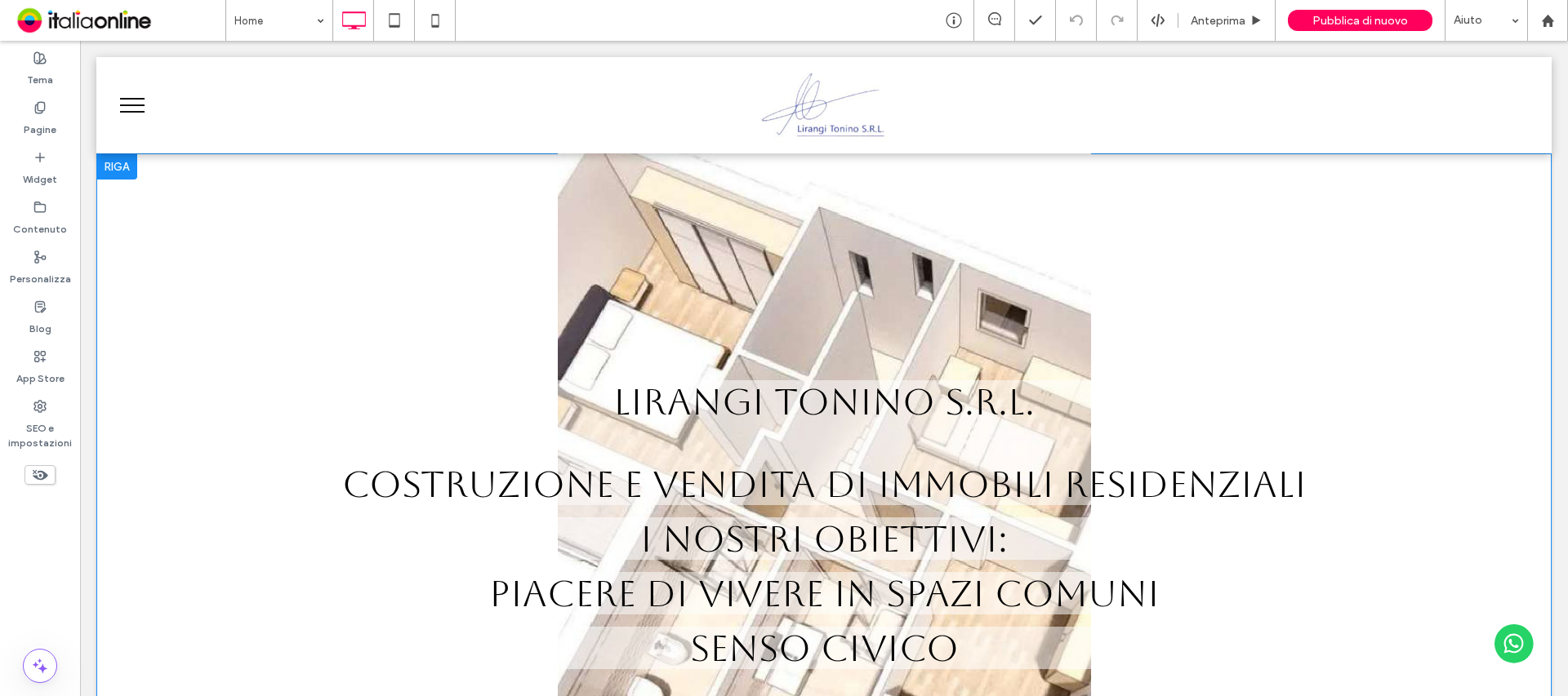
click at [772, 226] on div at bounding box center [824, 530] width 1455 height 754
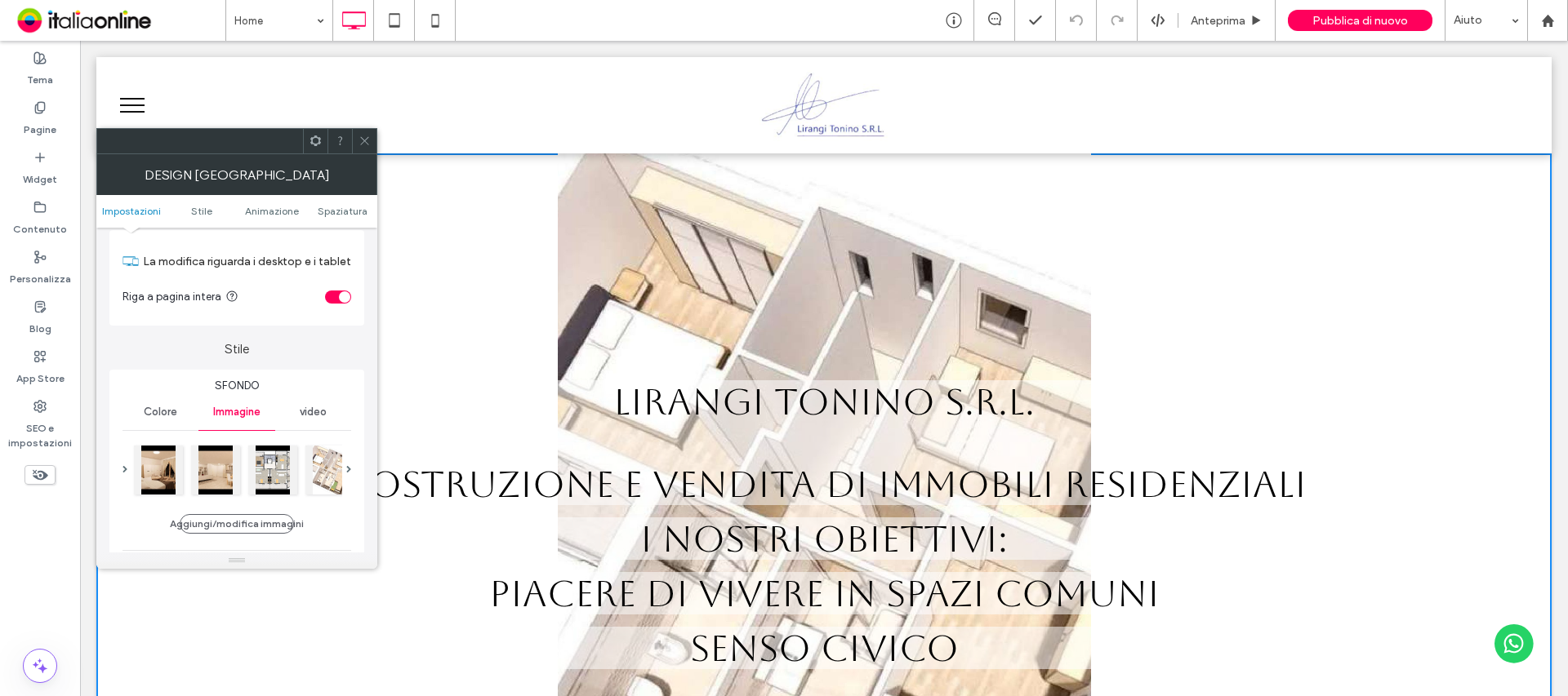
scroll to position [81, 0]
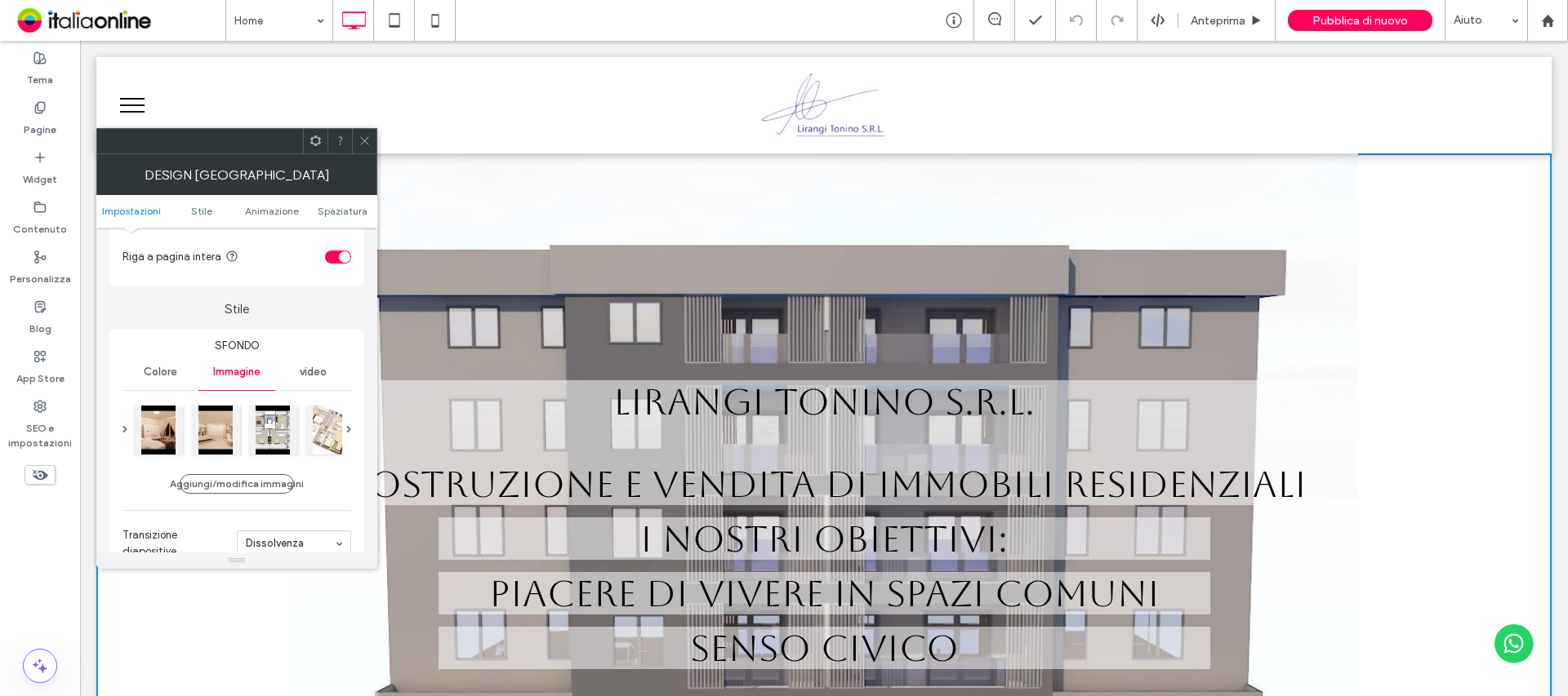
click at [369, 147] on span at bounding box center [364, 141] width 12 height 25
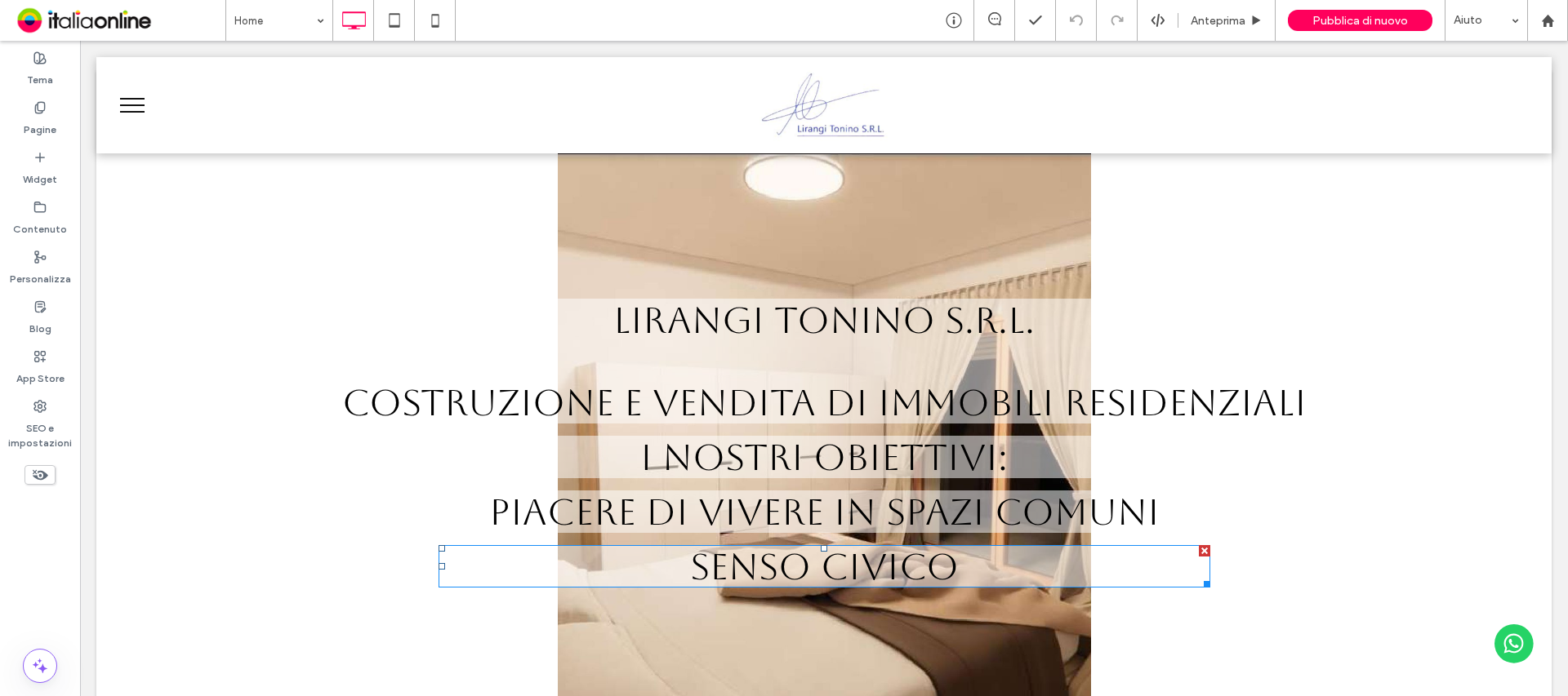
click at [833, 558] on span "SENSO CIVICO" at bounding box center [824, 566] width 269 height 42
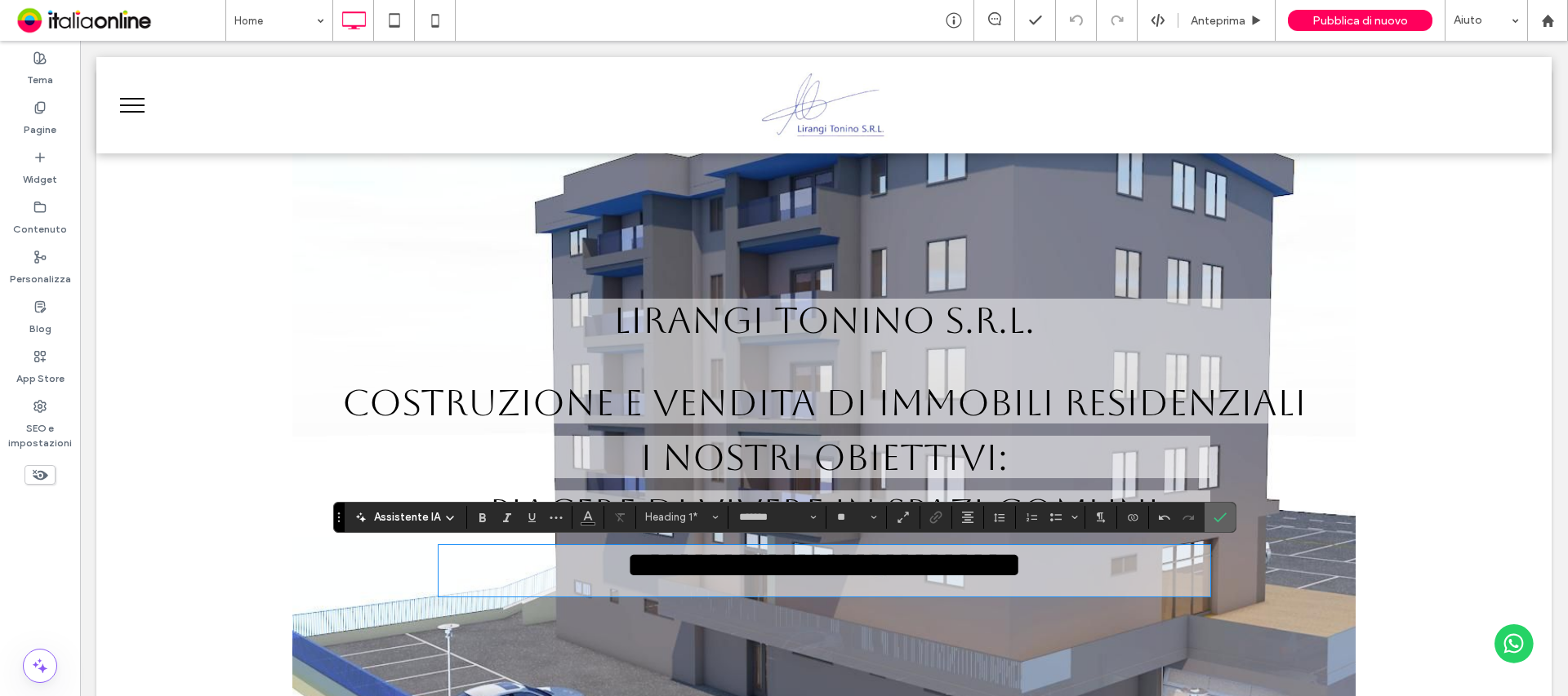
click at [1221, 516] on use "Conferma" at bounding box center [1220, 517] width 13 height 10
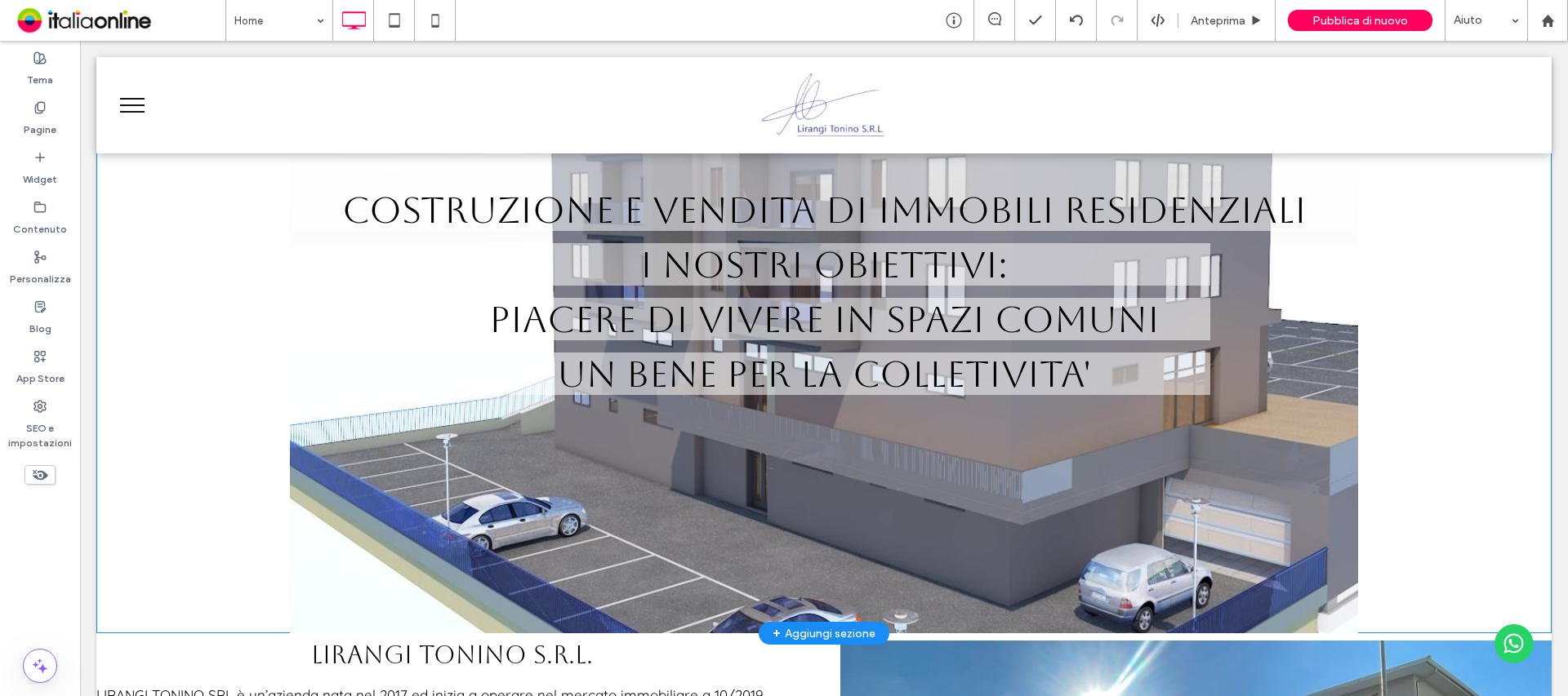
scroll to position [163, 0]
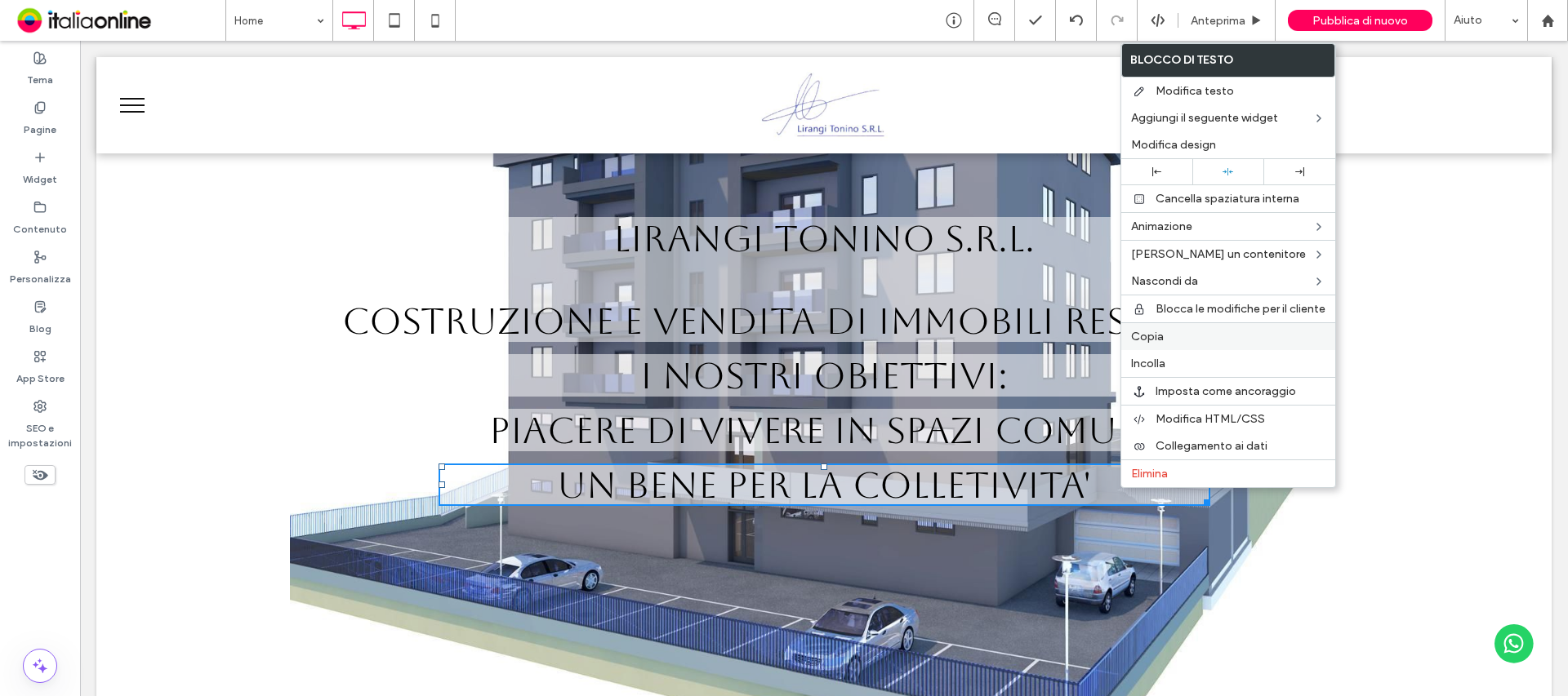
click at [1195, 343] on label "Copia" at bounding box center [1227, 336] width 194 height 14
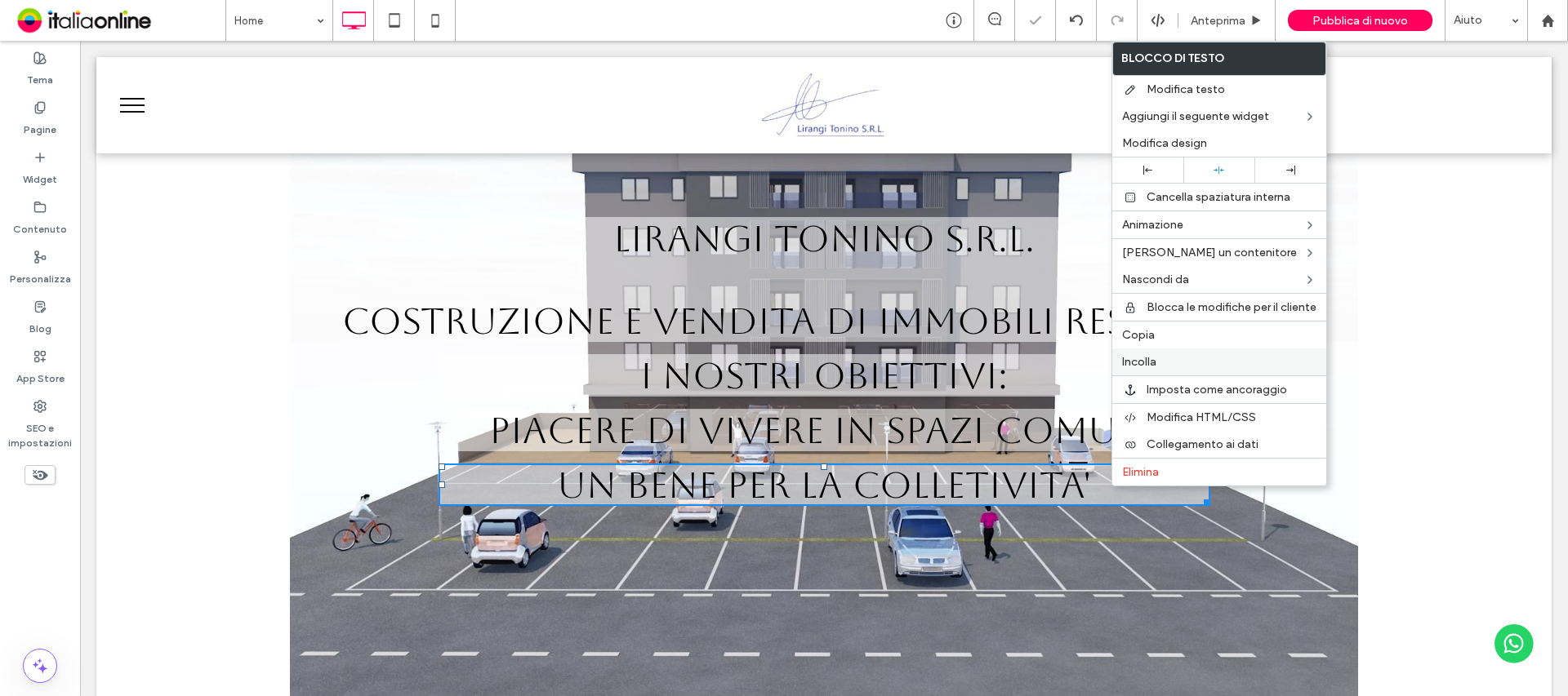
click at [1159, 365] on label "Incolla" at bounding box center [1219, 362] width 194 height 14
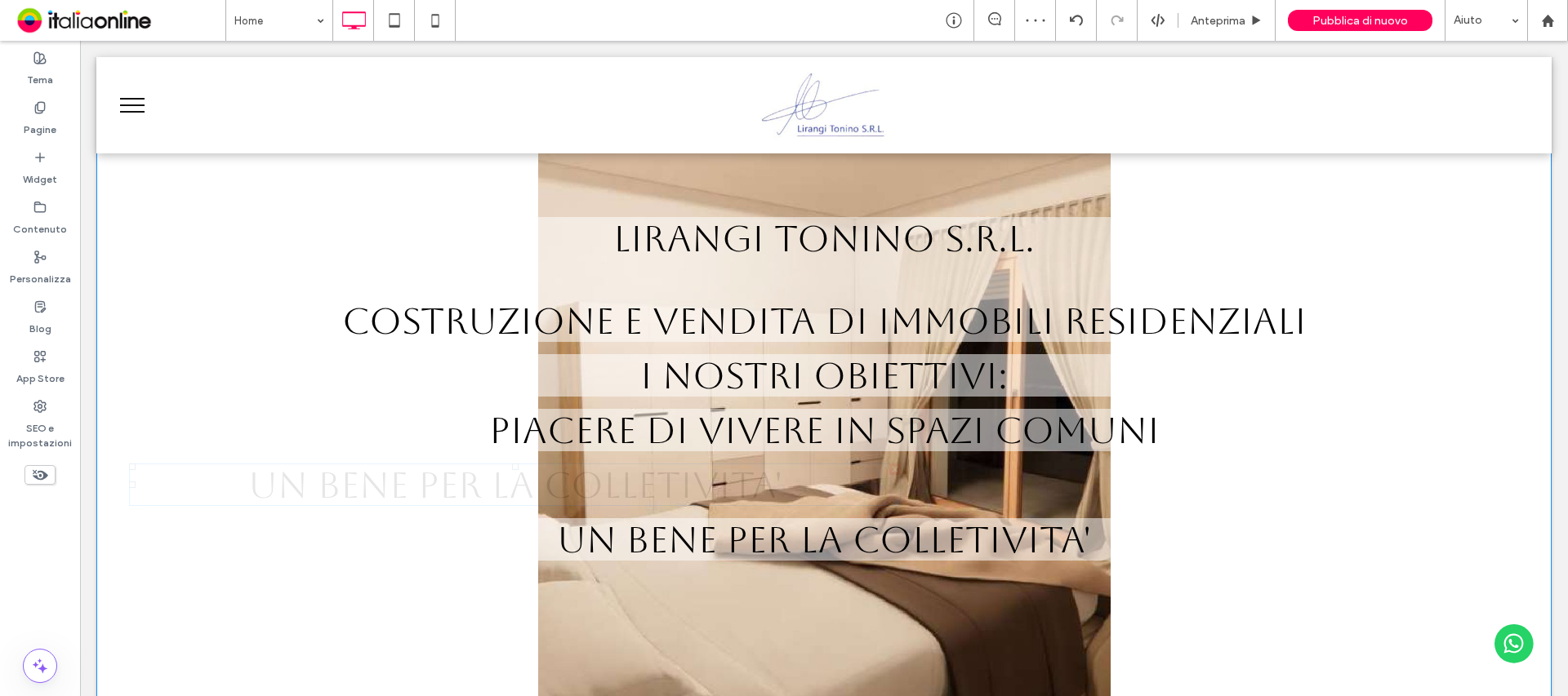
click at [798, 488] on h1 "UN BENE PER LA COLLETIVITA'" at bounding box center [514, 485] width 772 height 42
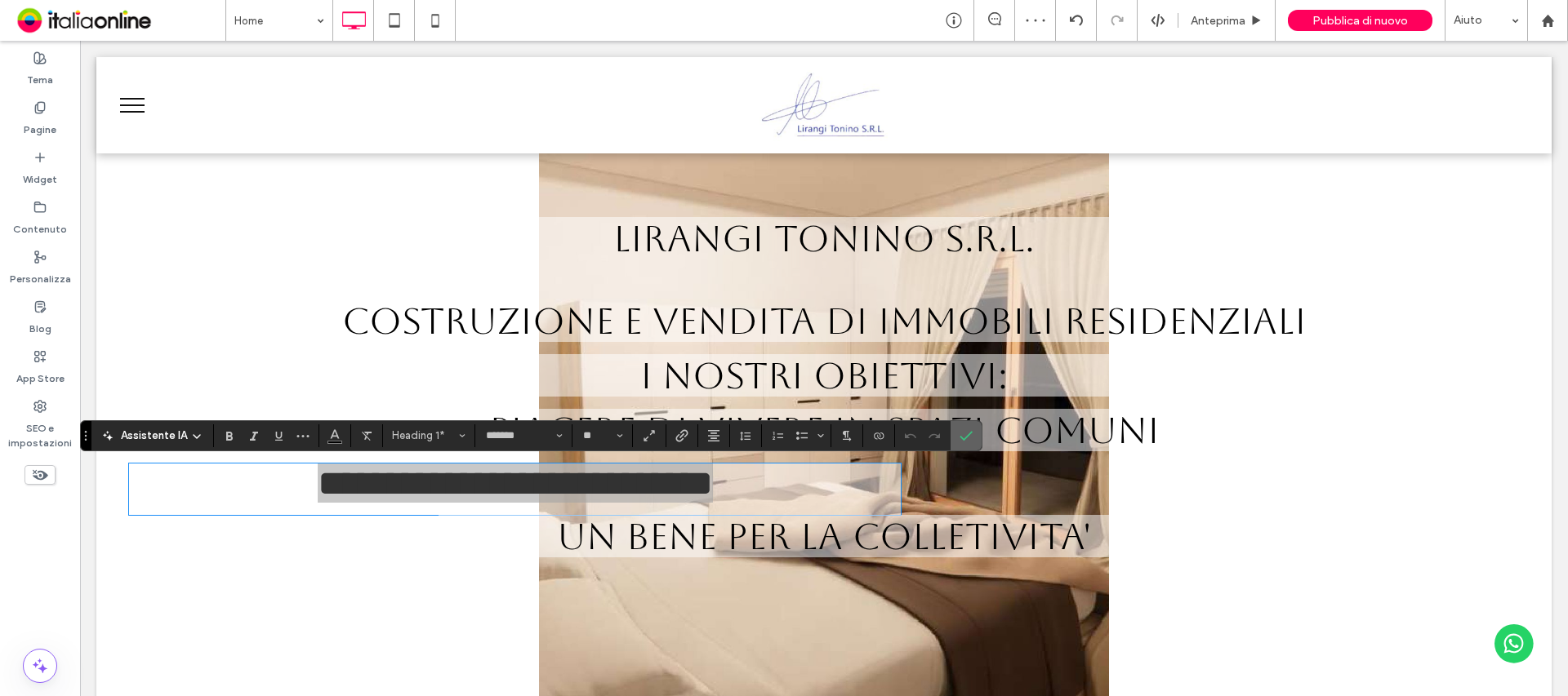
click at [967, 429] on icon "Conferma" at bounding box center [966, 435] width 13 height 13
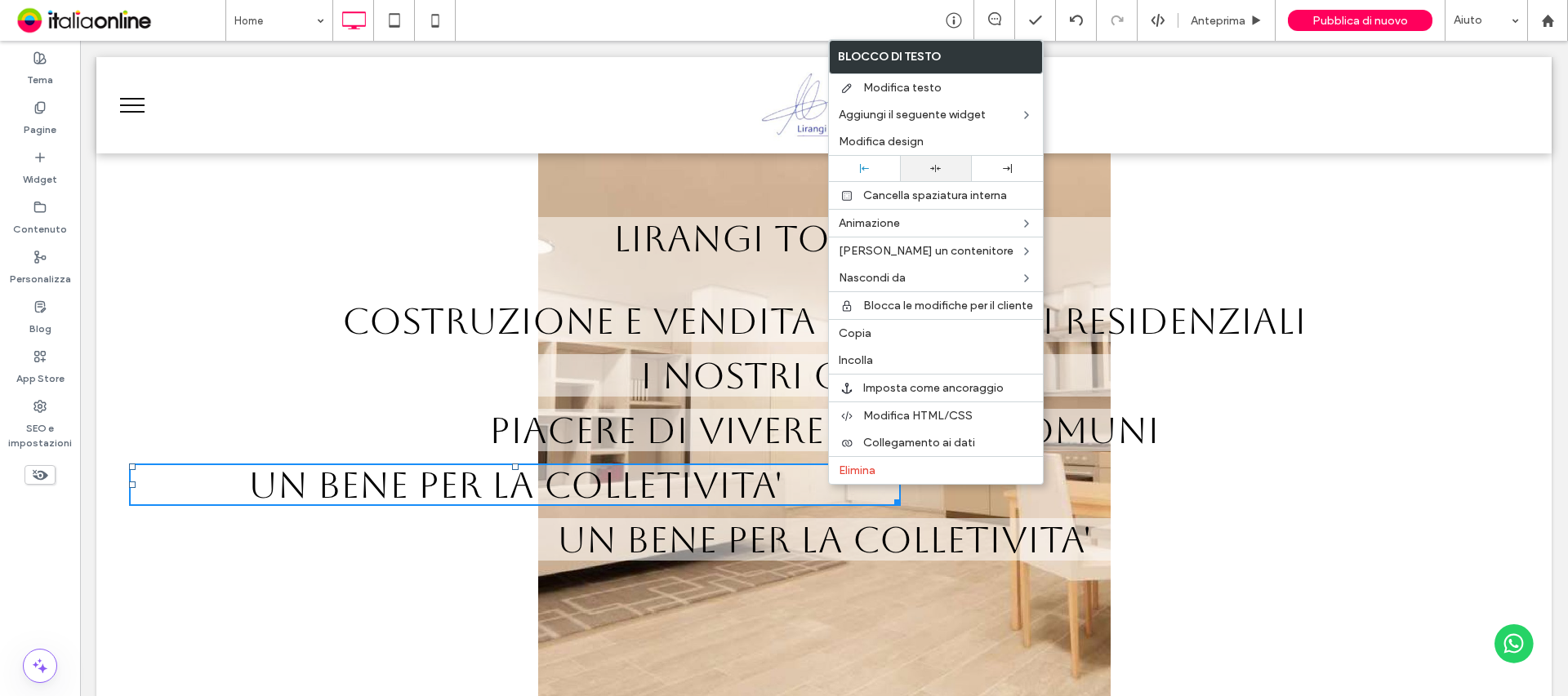
click at [923, 174] on div at bounding box center [935, 168] width 71 height 25
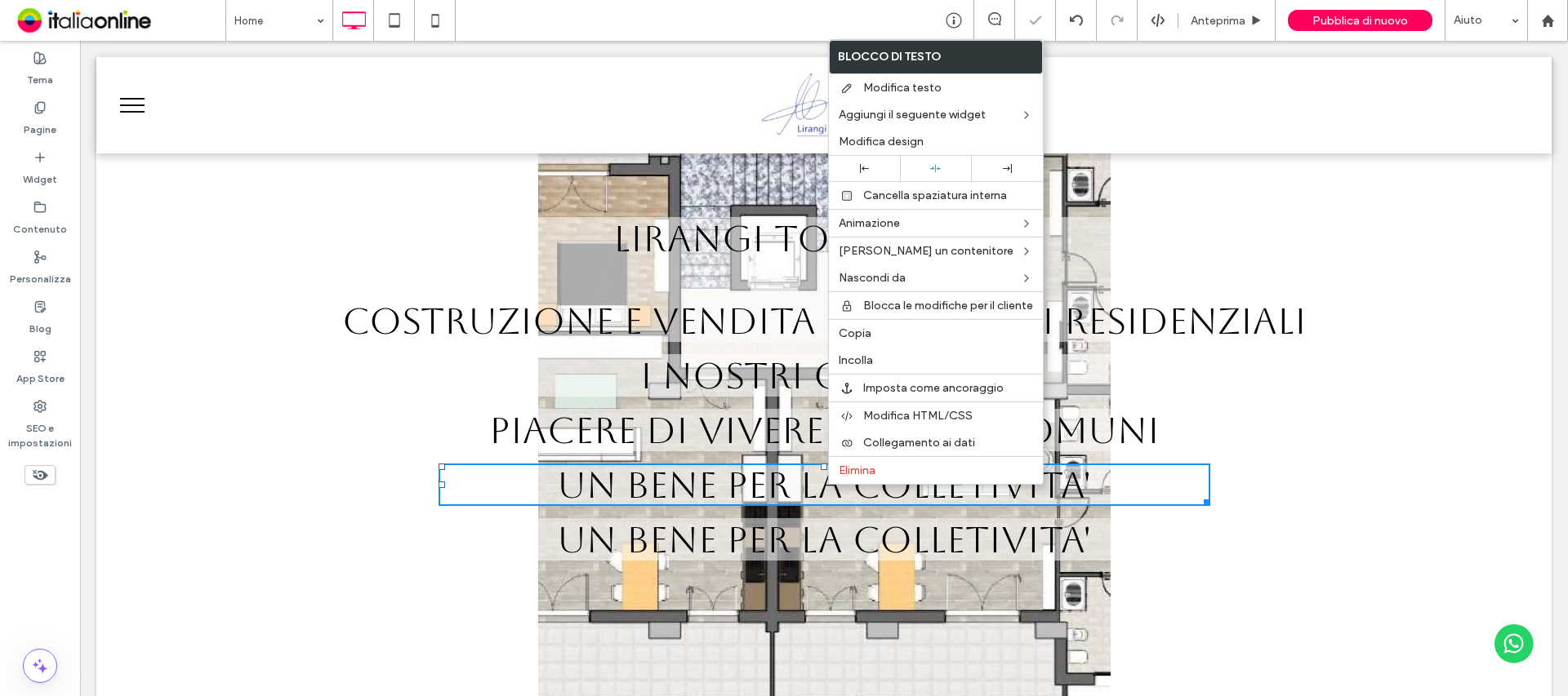
click at [1010, 549] on span "UN BENE PER LA COLLETIVITA'" at bounding box center [823, 539] width 534 height 42
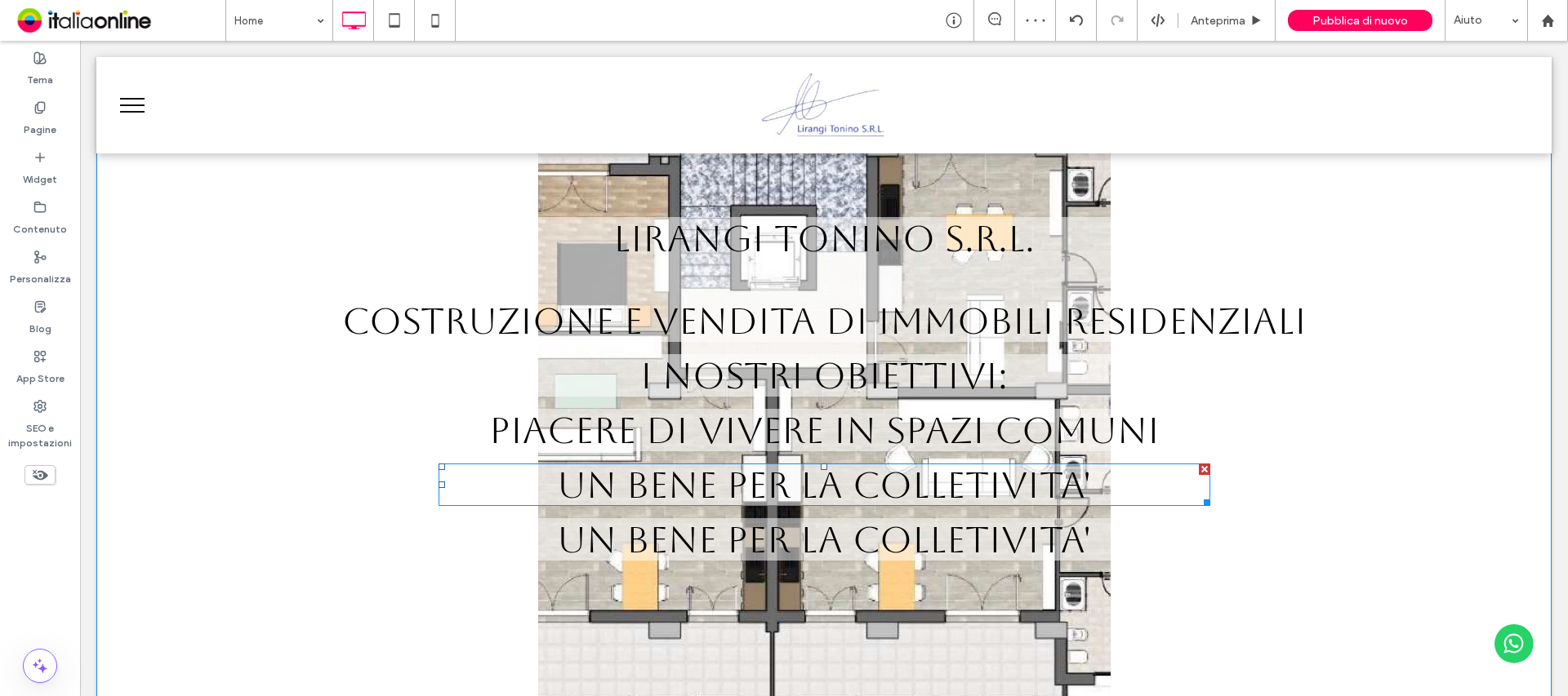
click at [987, 476] on span "UN BENE PER LA COLLETIVITA'" at bounding box center [823, 485] width 534 height 42
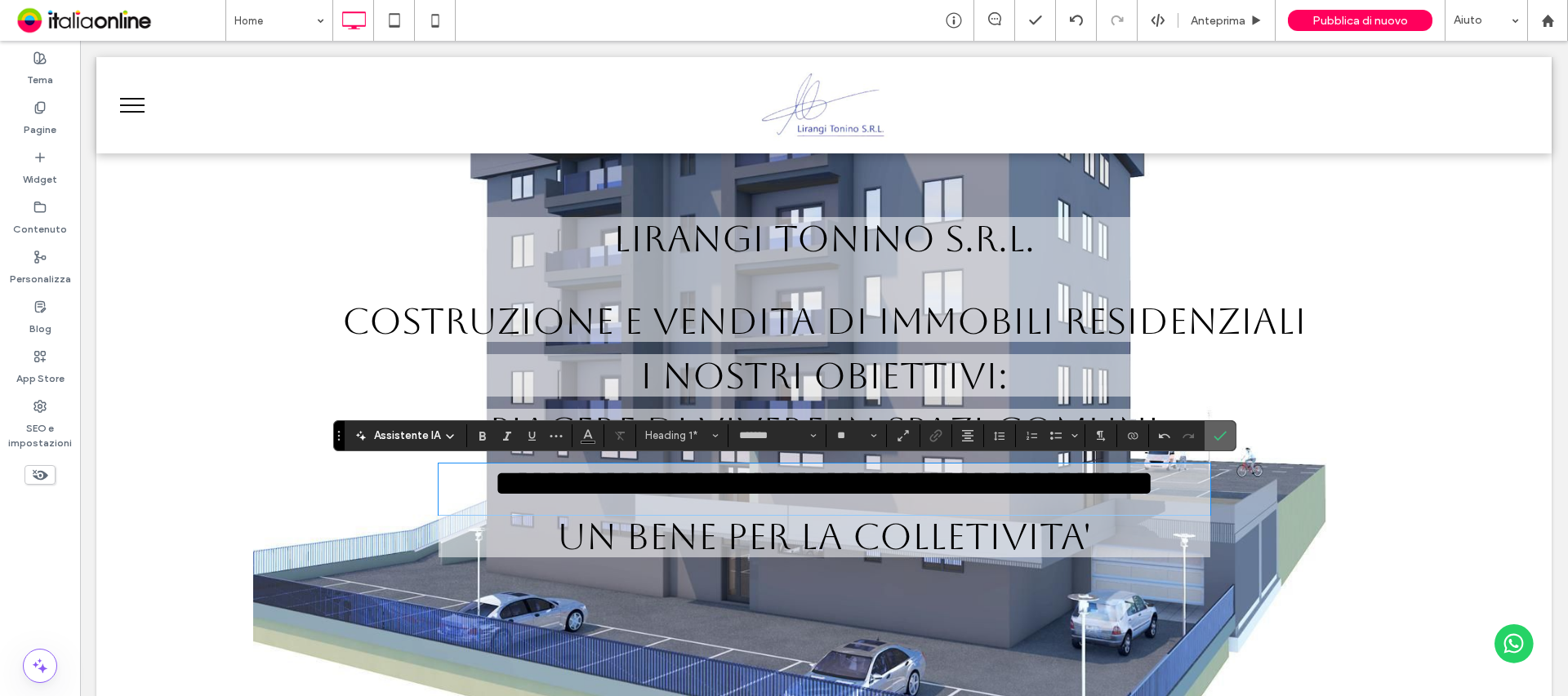
click at [1228, 442] on label "Conferma" at bounding box center [1220, 435] width 25 height 30
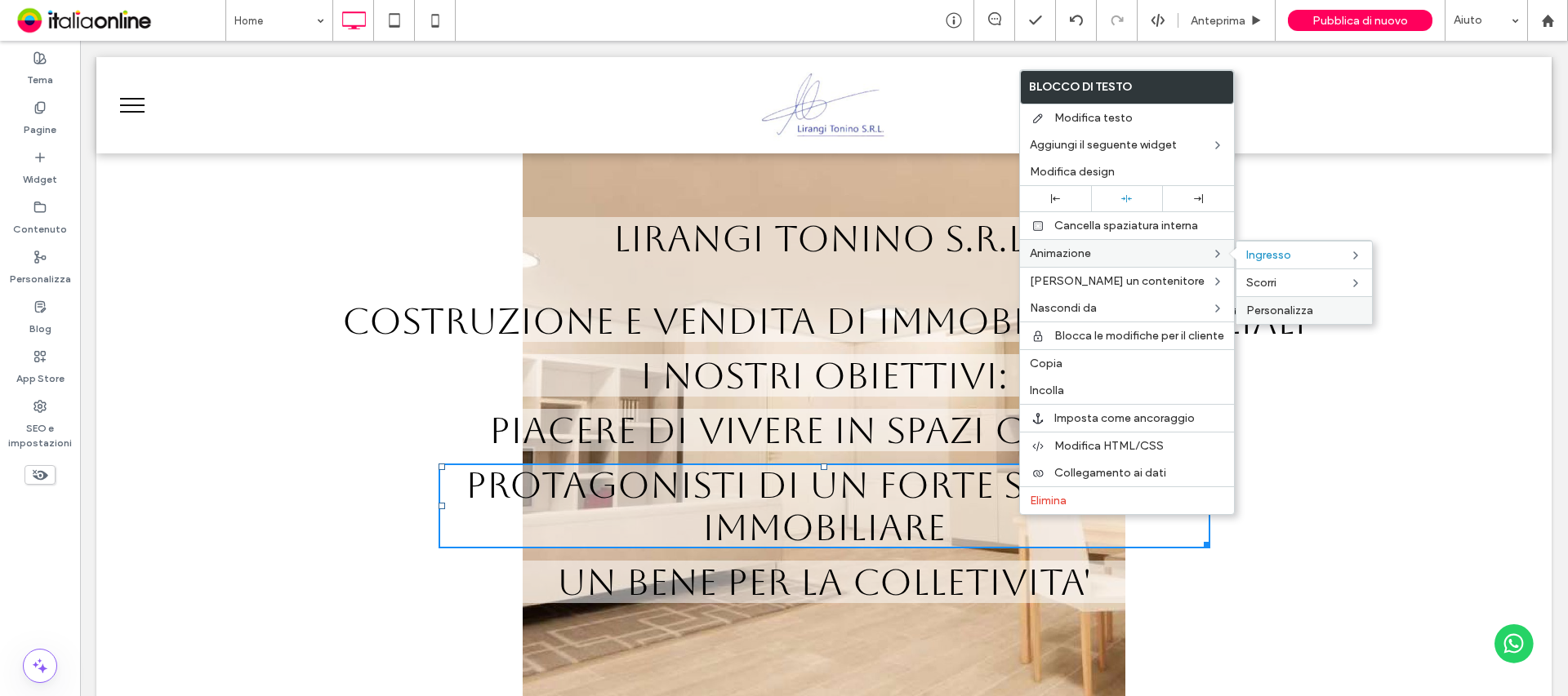
click at [1308, 312] on span "Personalizza" at bounding box center [1279, 311] width 67 height 14
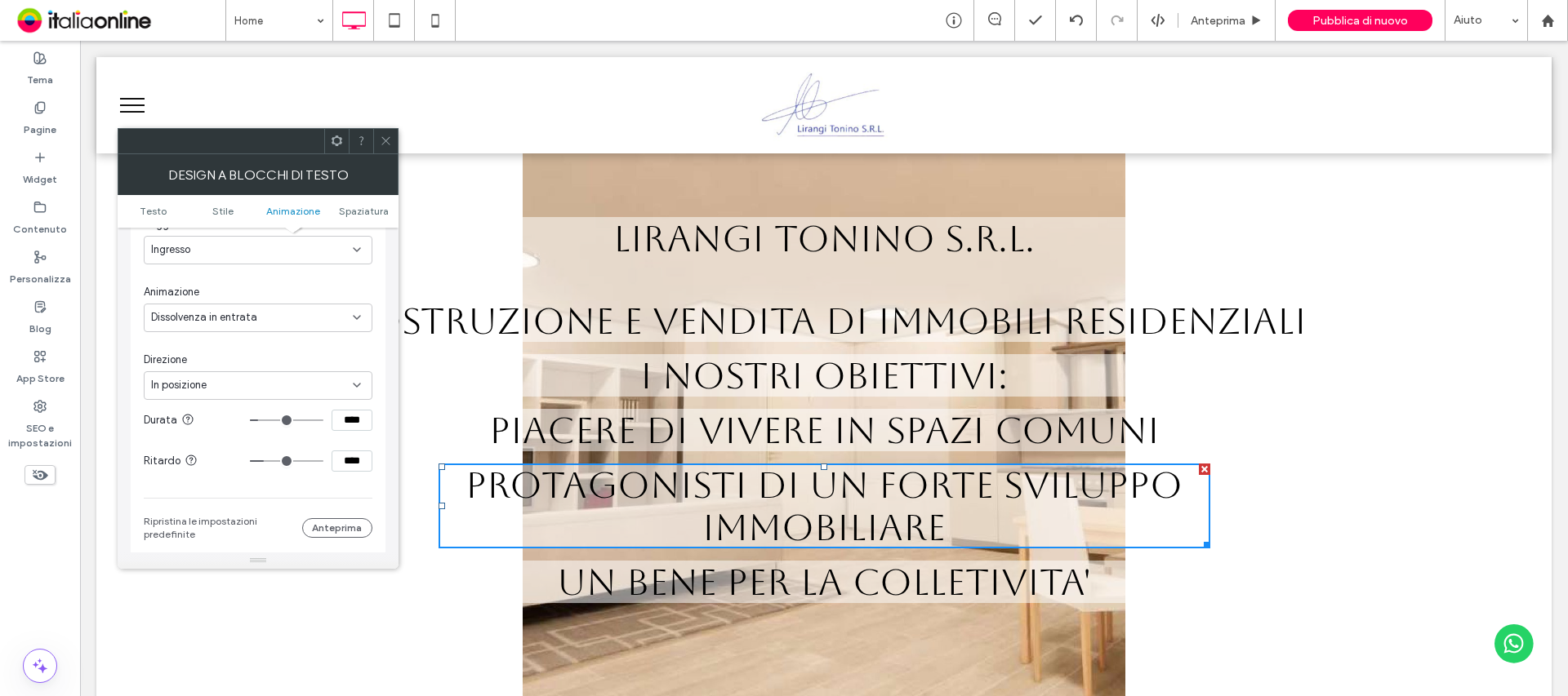
scroll to position [661, 0]
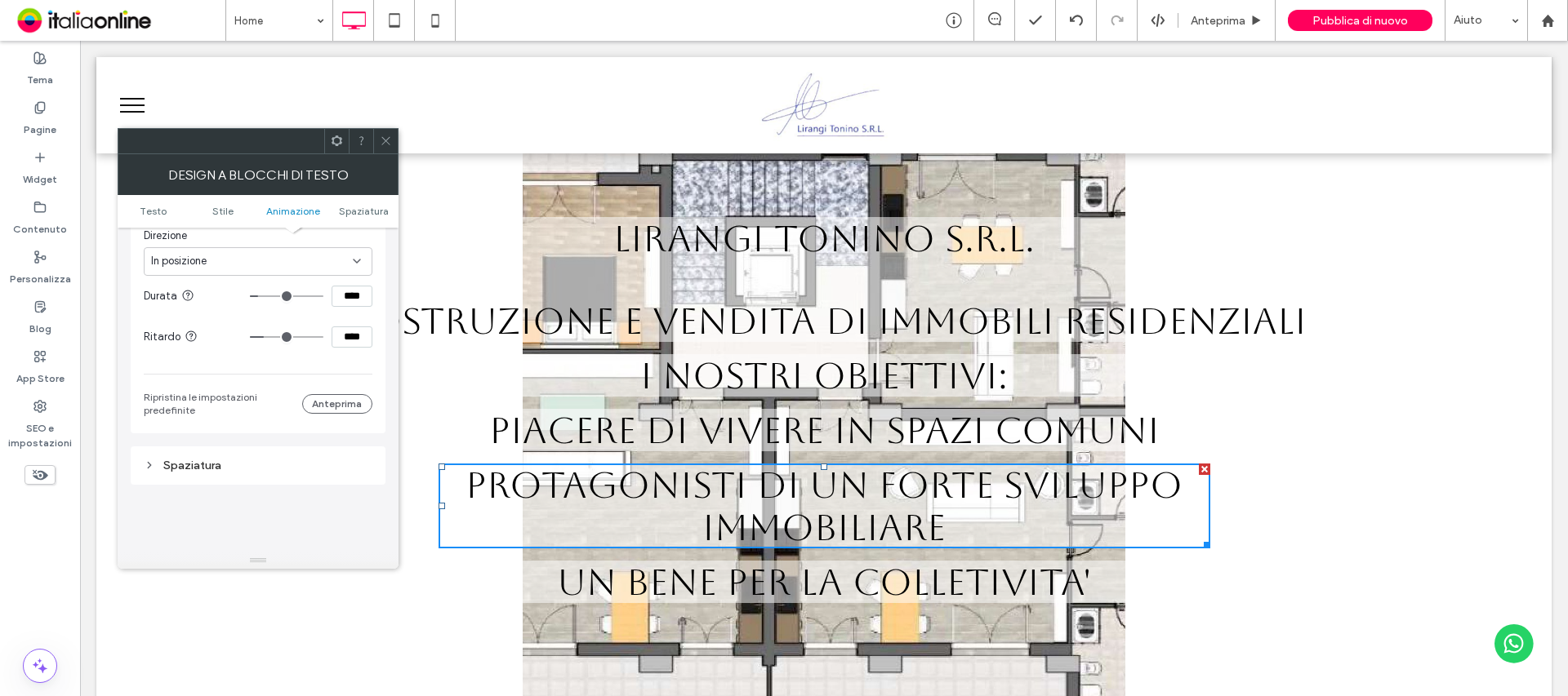
drag, startPoint x: 384, startPoint y: 144, endPoint x: 375, endPoint y: 170, distance: 27.5
click at [384, 144] on icon at bounding box center [385, 141] width 12 height 12
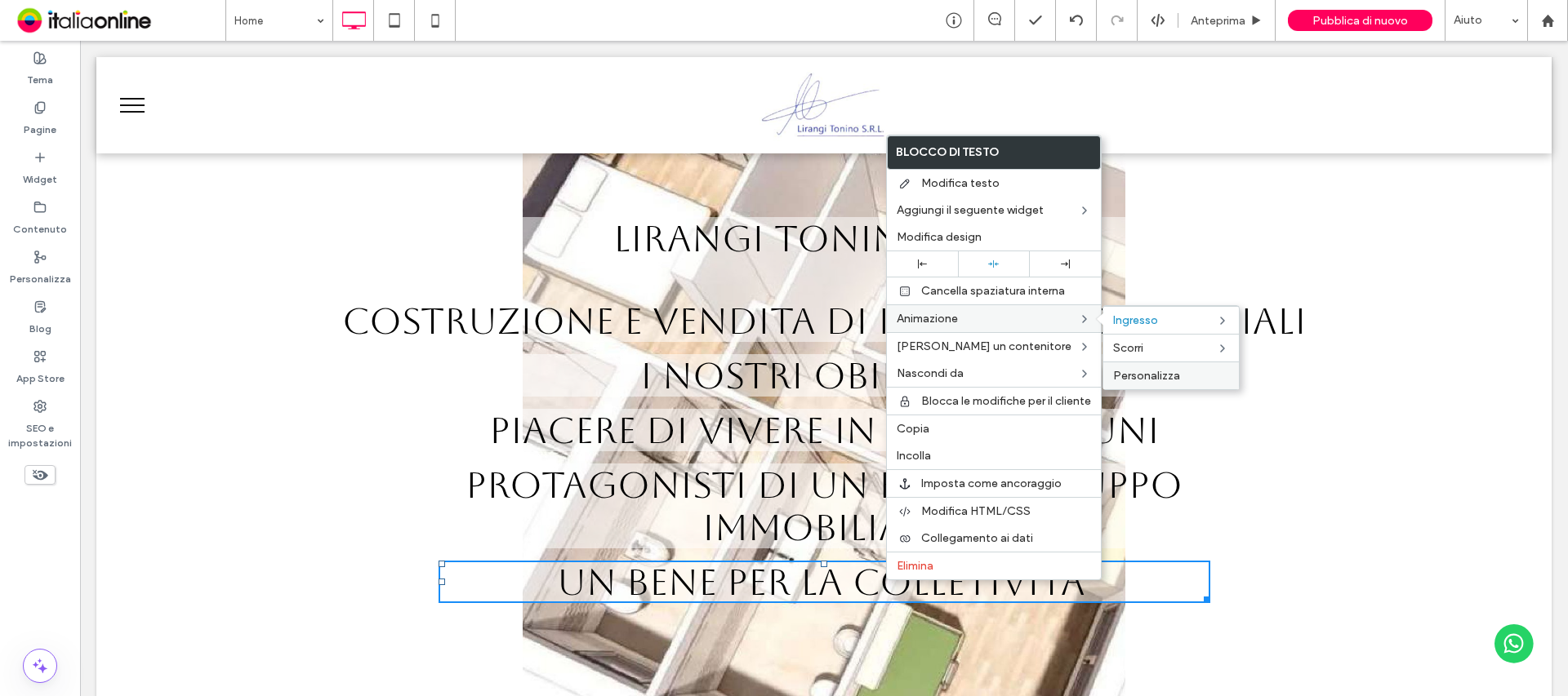
click at [1150, 376] on span "Personalizza" at bounding box center [1146, 376] width 67 height 14
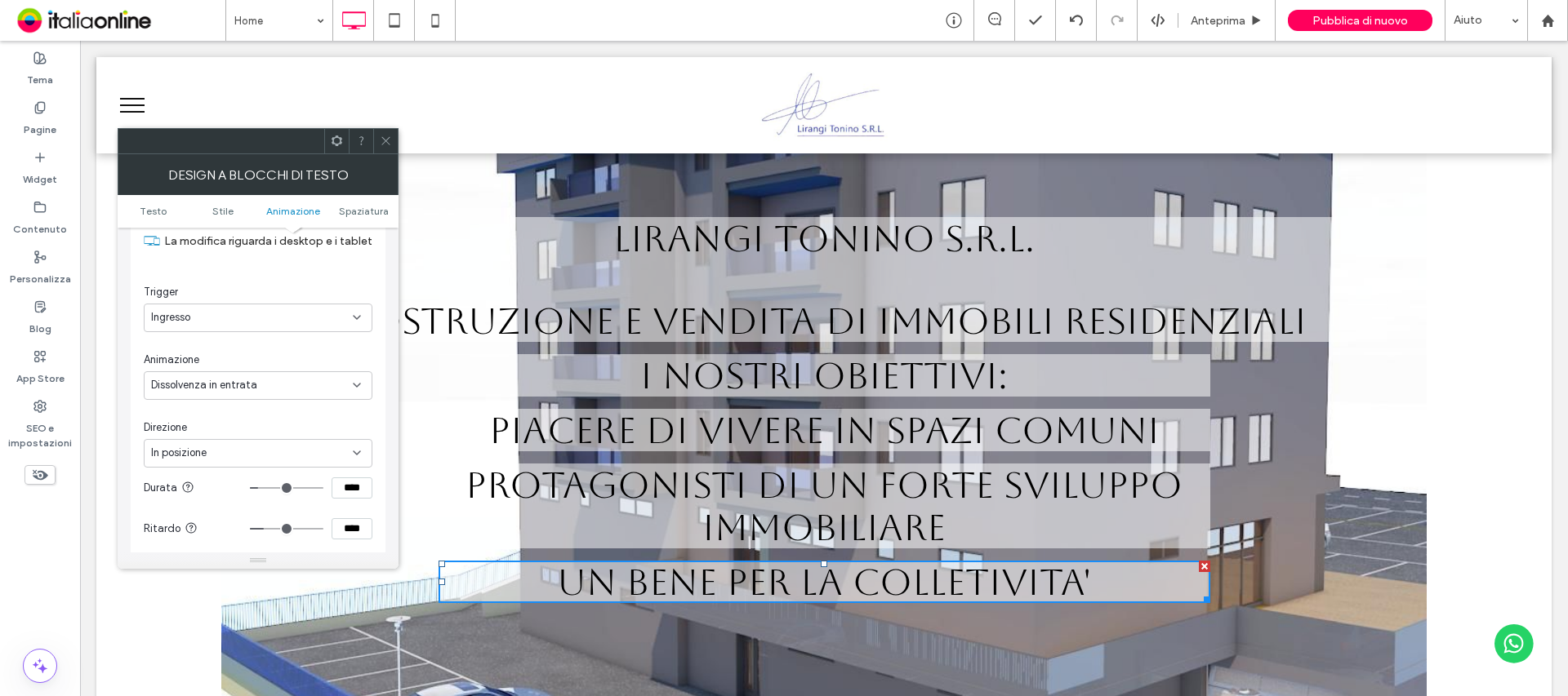
scroll to position [498, 0]
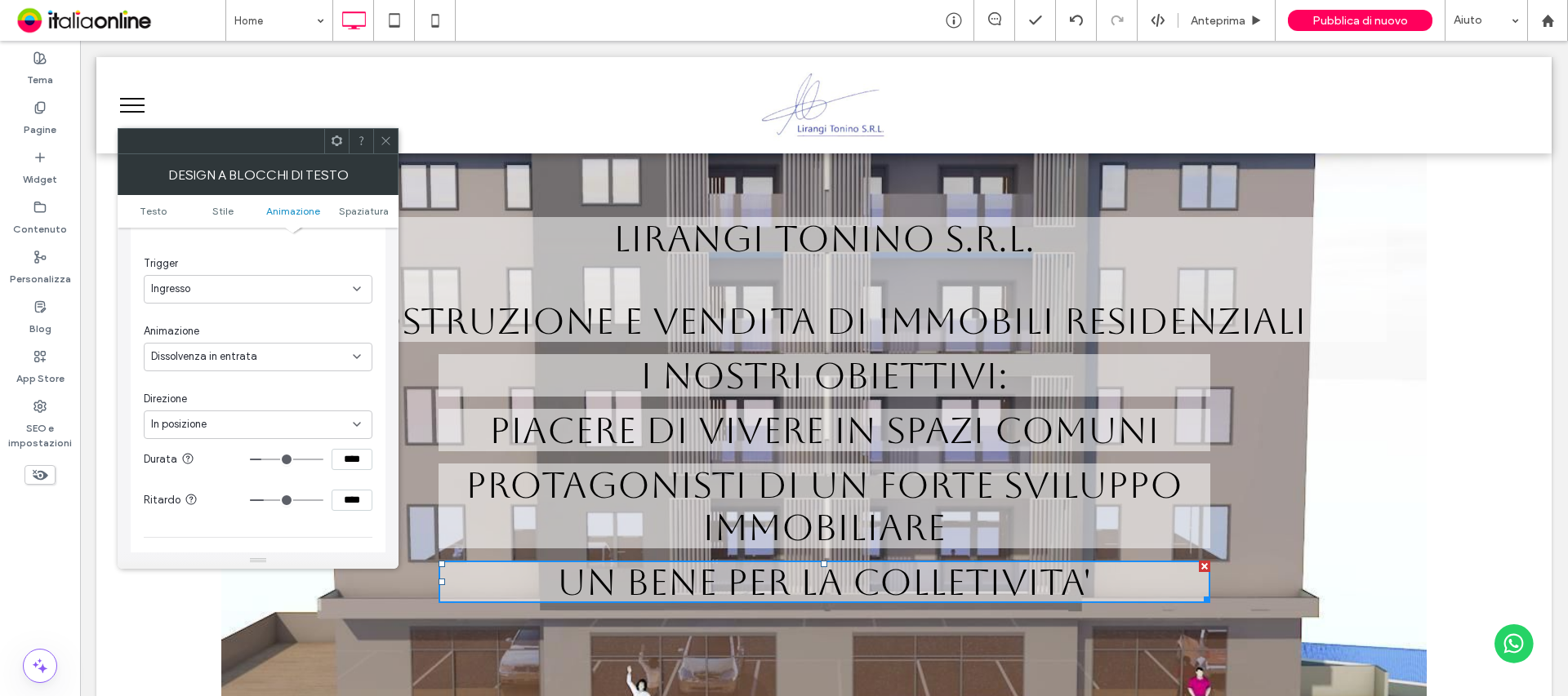
click at [266, 461] on input "range" at bounding box center [286, 460] width 74 height 2
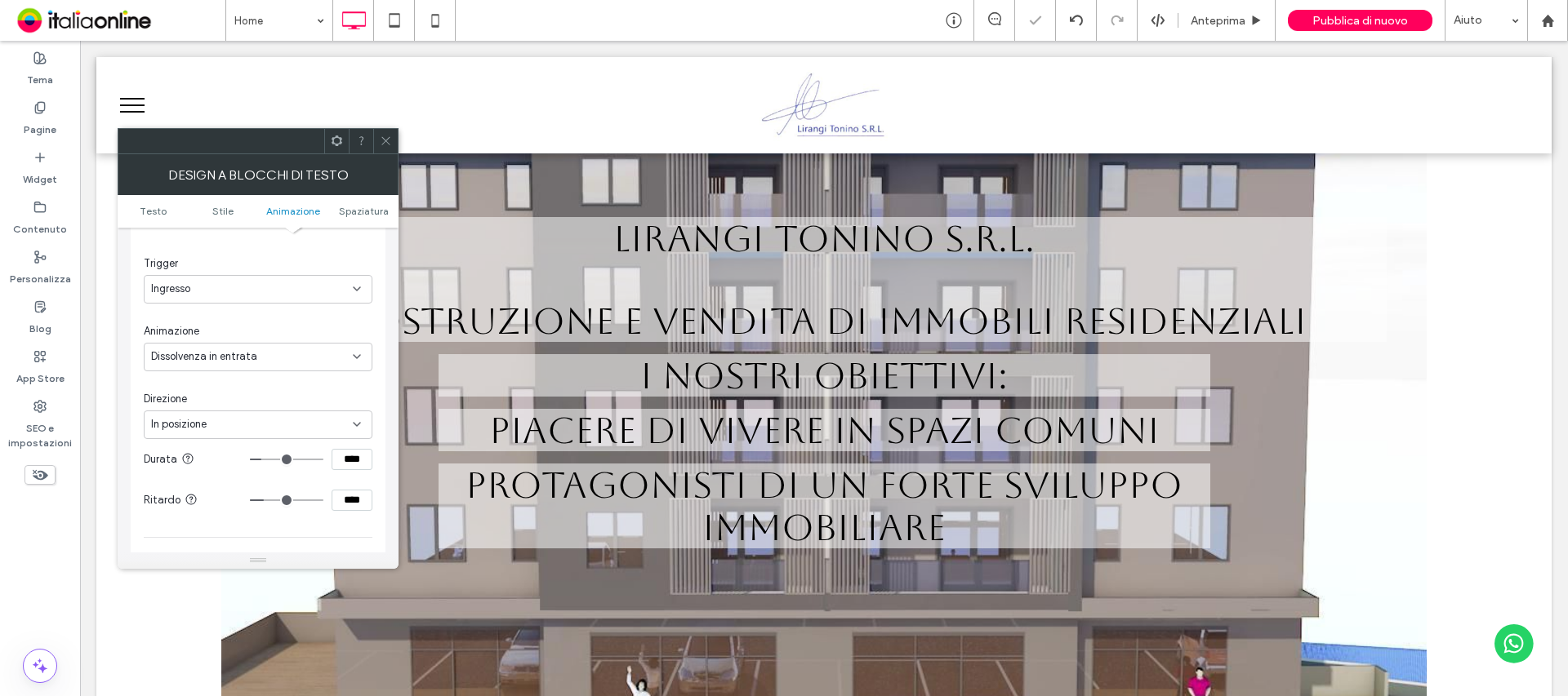
click at [386, 135] on icon at bounding box center [385, 141] width 12 height 12
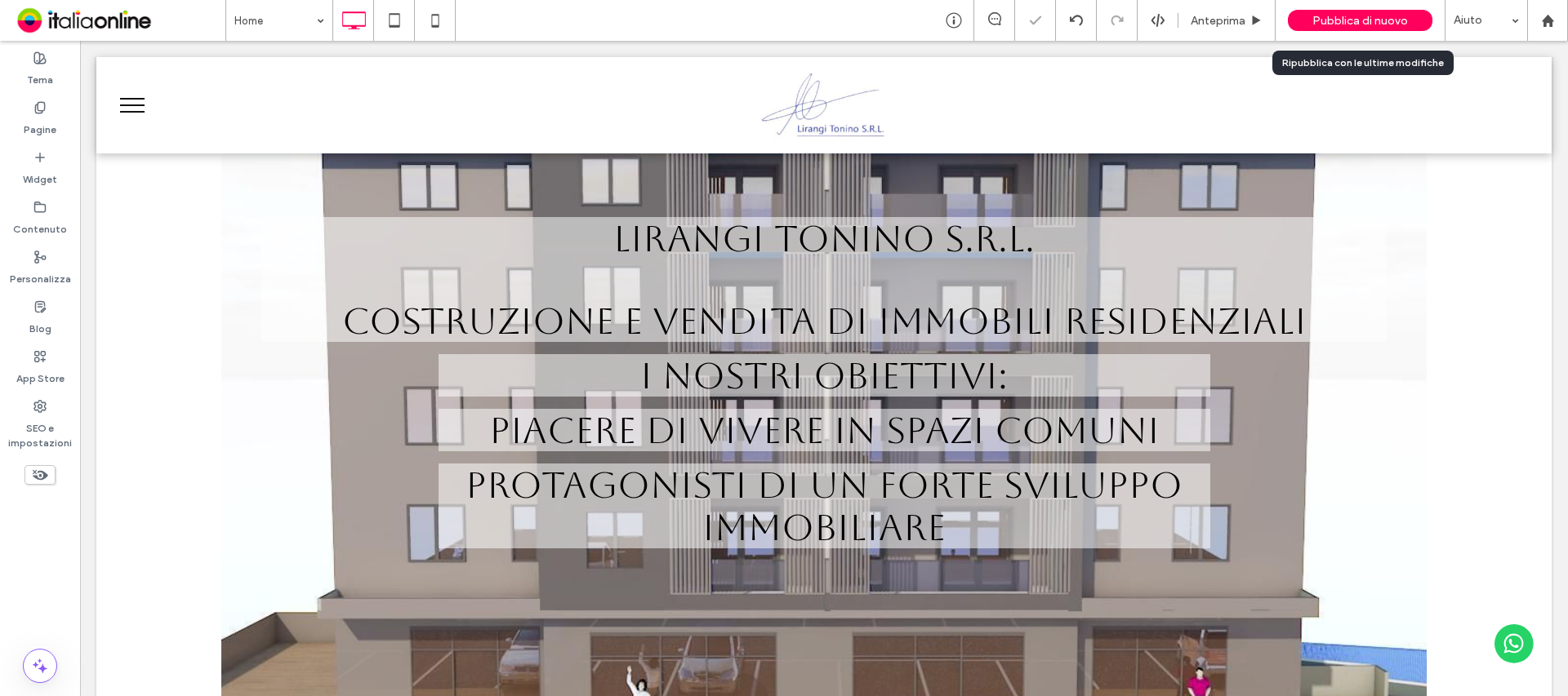
click at [1343, 24] on span "Pubblica di nuovo" at bounding box center [1360, 20] width 96 height 14
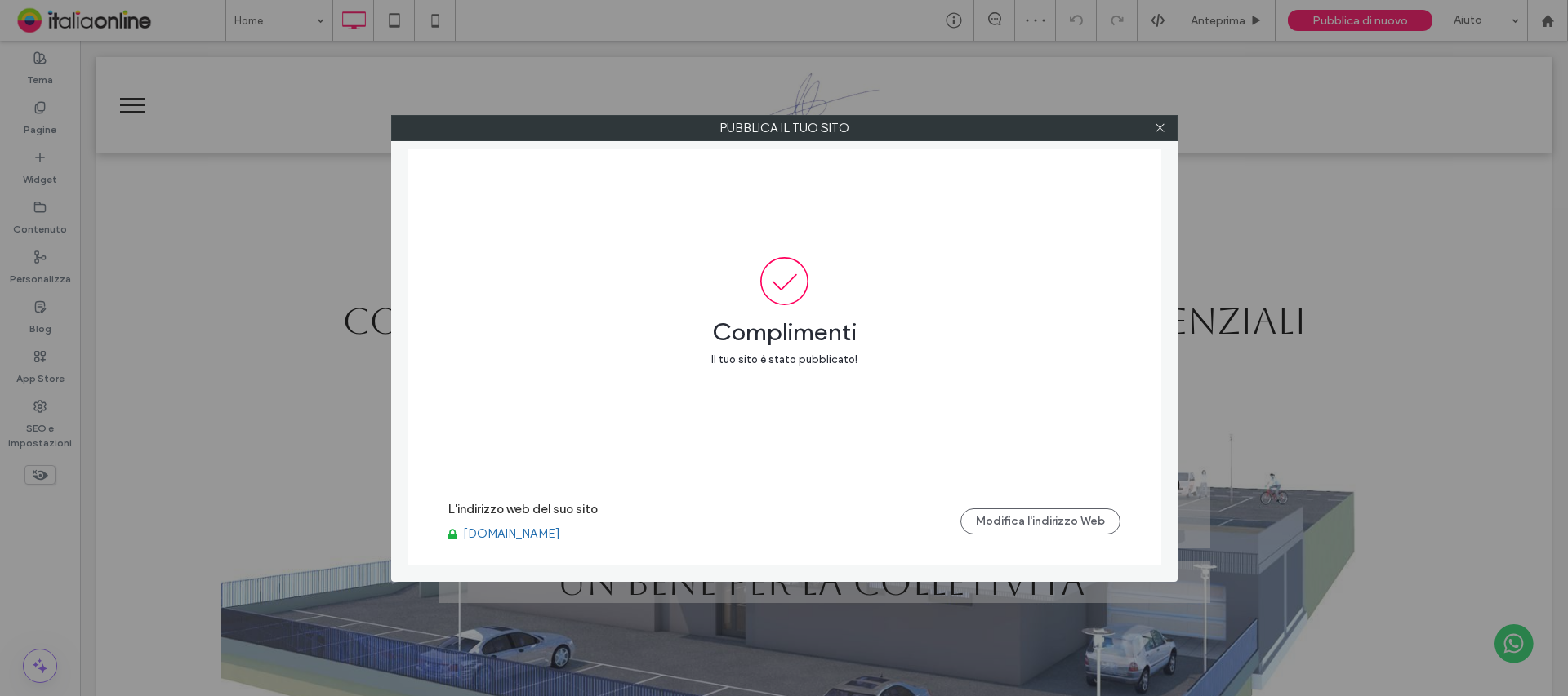
click at [539, 537] on link "www.lirangitoninosrl.it" at bounding box center [512, 533] width 97 height 14
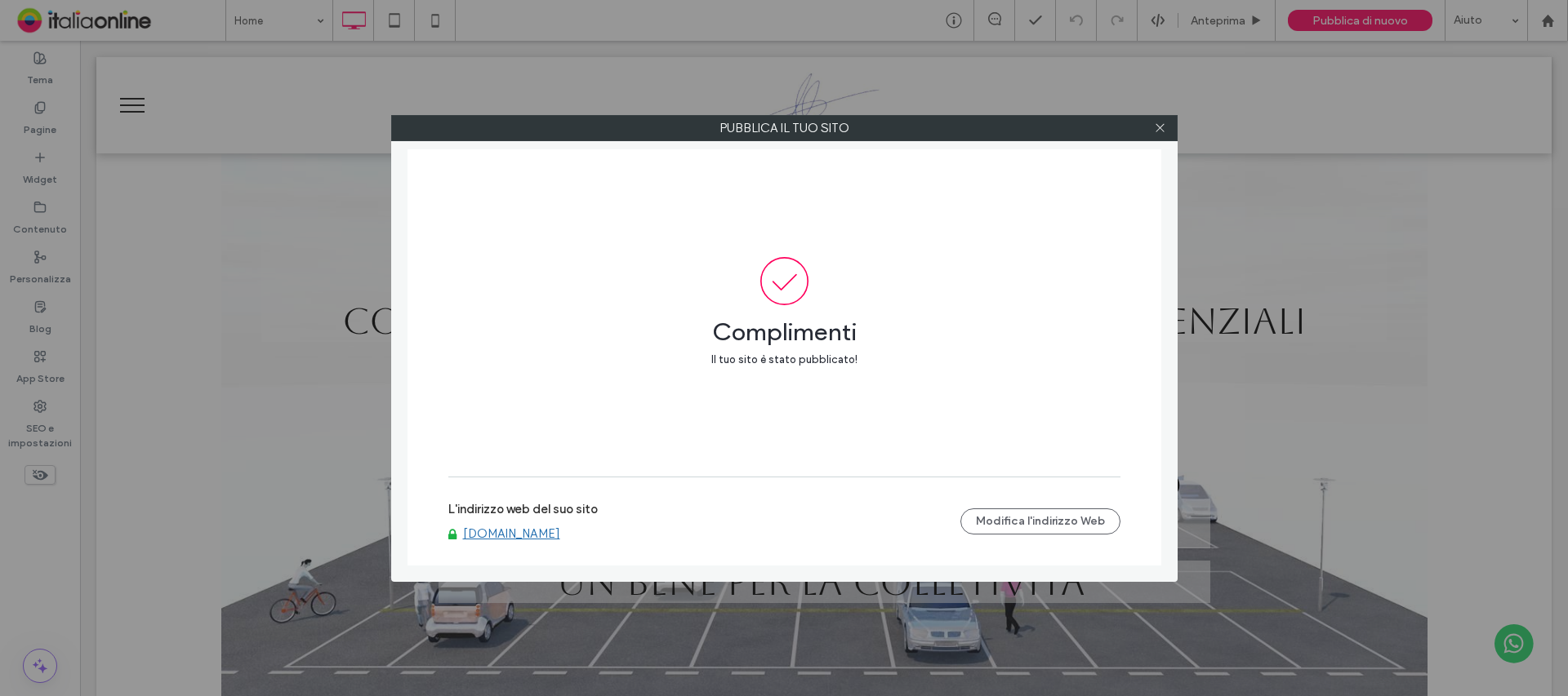
drag, startPoint x: 1161, startPoint y: 123, endPoint x: 1161, endPoint y: 144, distance: 21.0
click at [1161, 123] on icon at bounding box center [1160, 128] width 12 height 12
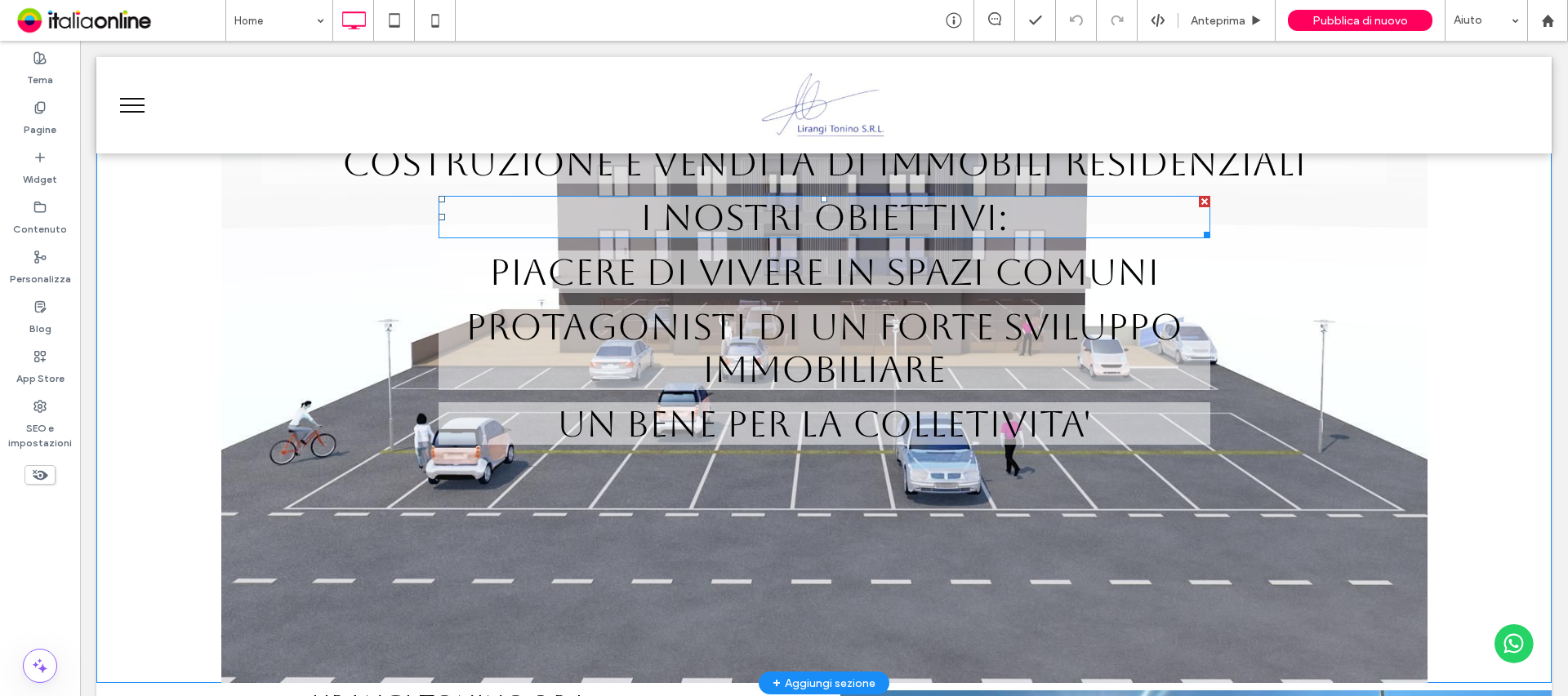
scroll to position [327, 0]
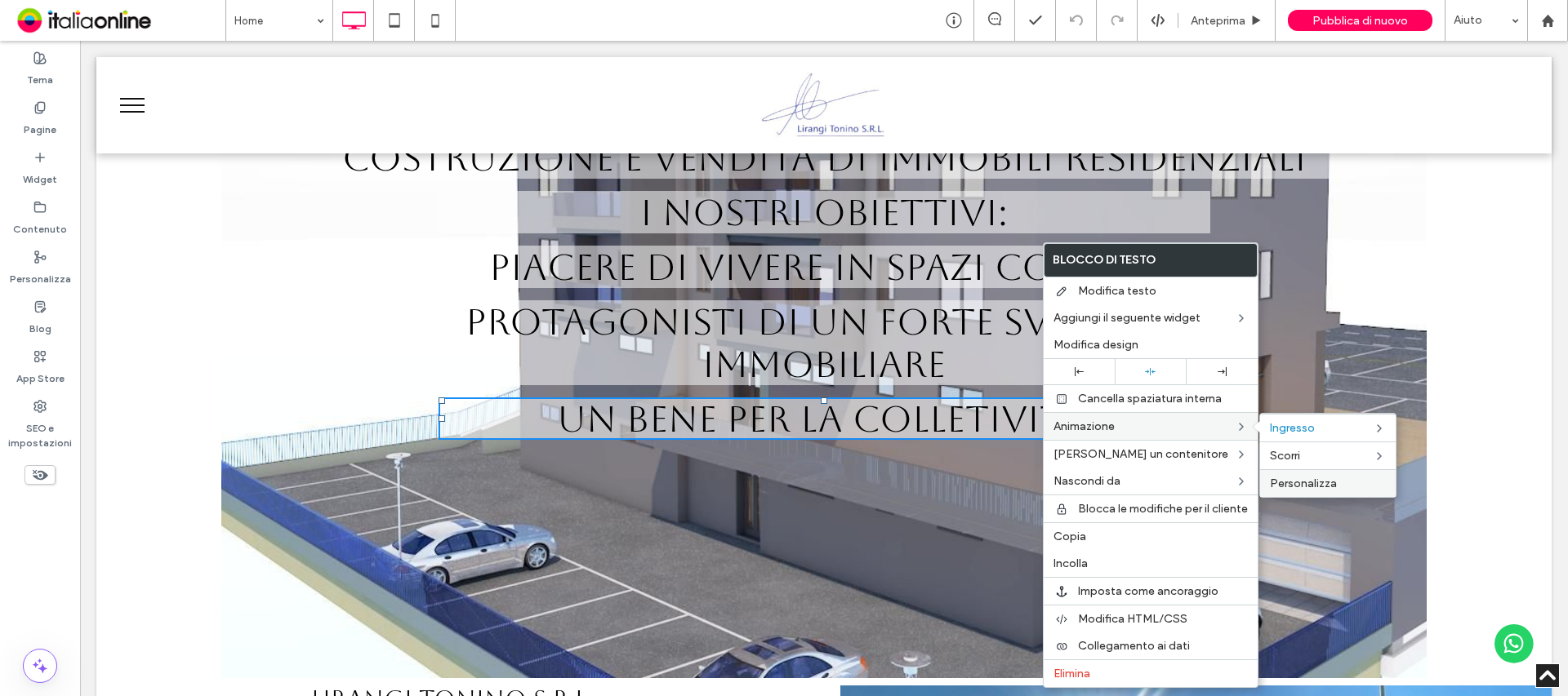
click at [1338, 478] on label "Personalizza" at bounding box center [1327, 483] width 116 height 14
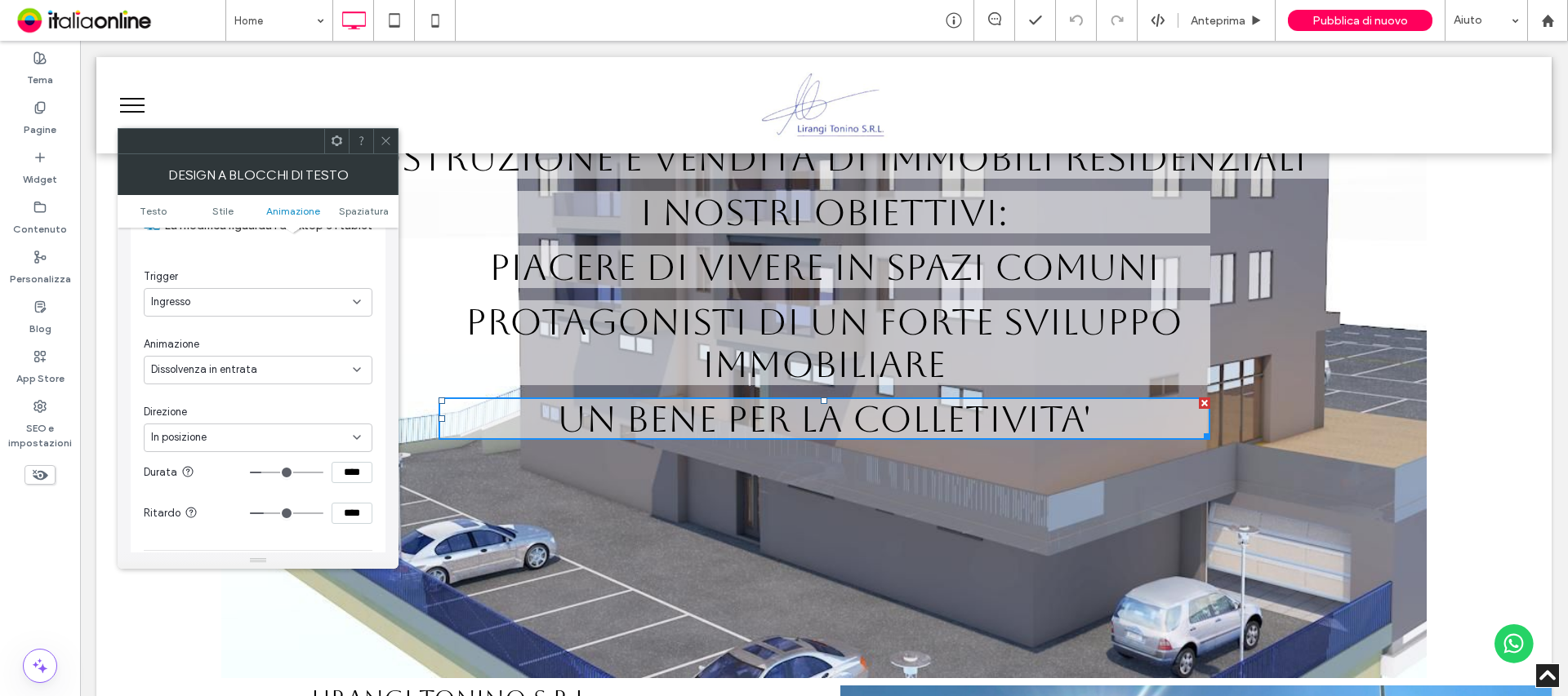
scroll to position [579, 0]
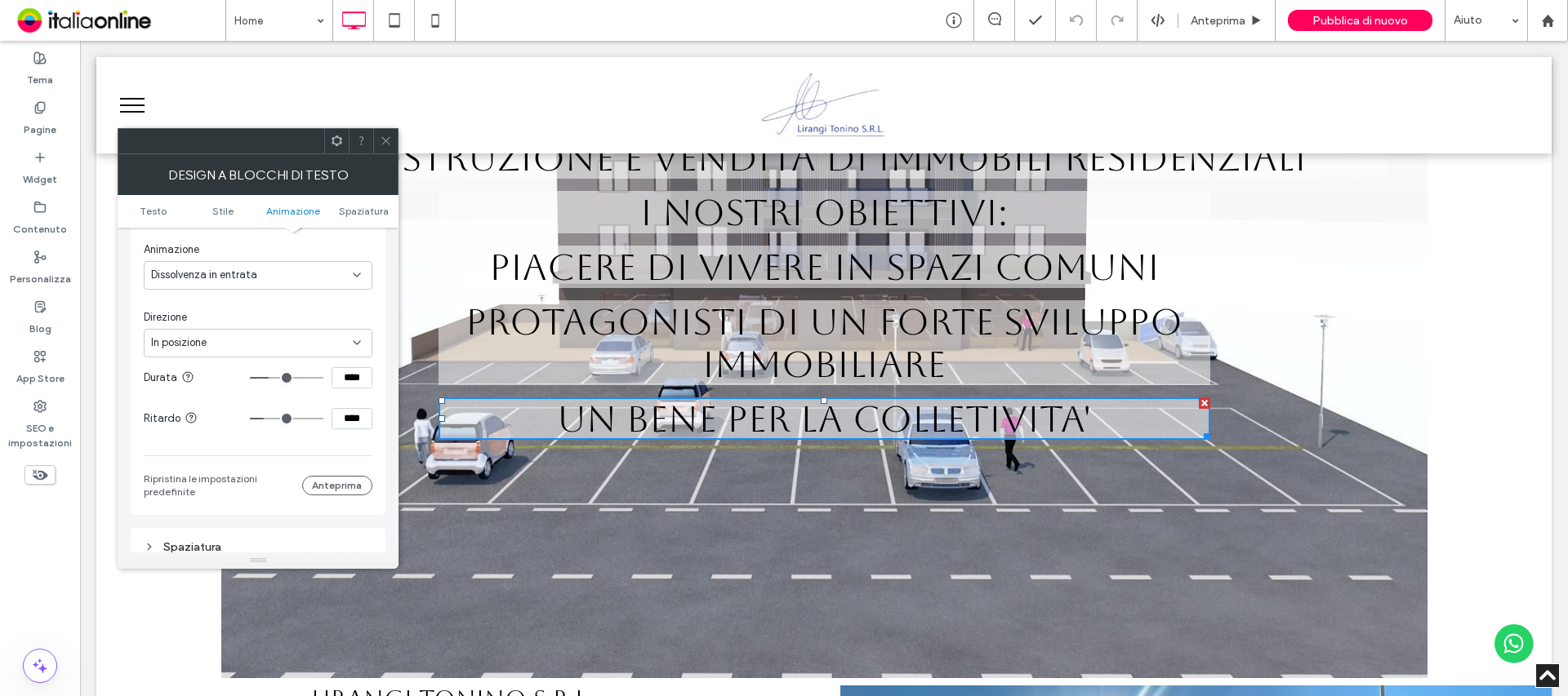
drag, startPoint x: 267, startPoint y: 382, endPoint x: 287, endPoint y: 369, distance: 23.9
click at [272, 378] on input "range" at bounding box center [286, 378] width 74 height 2
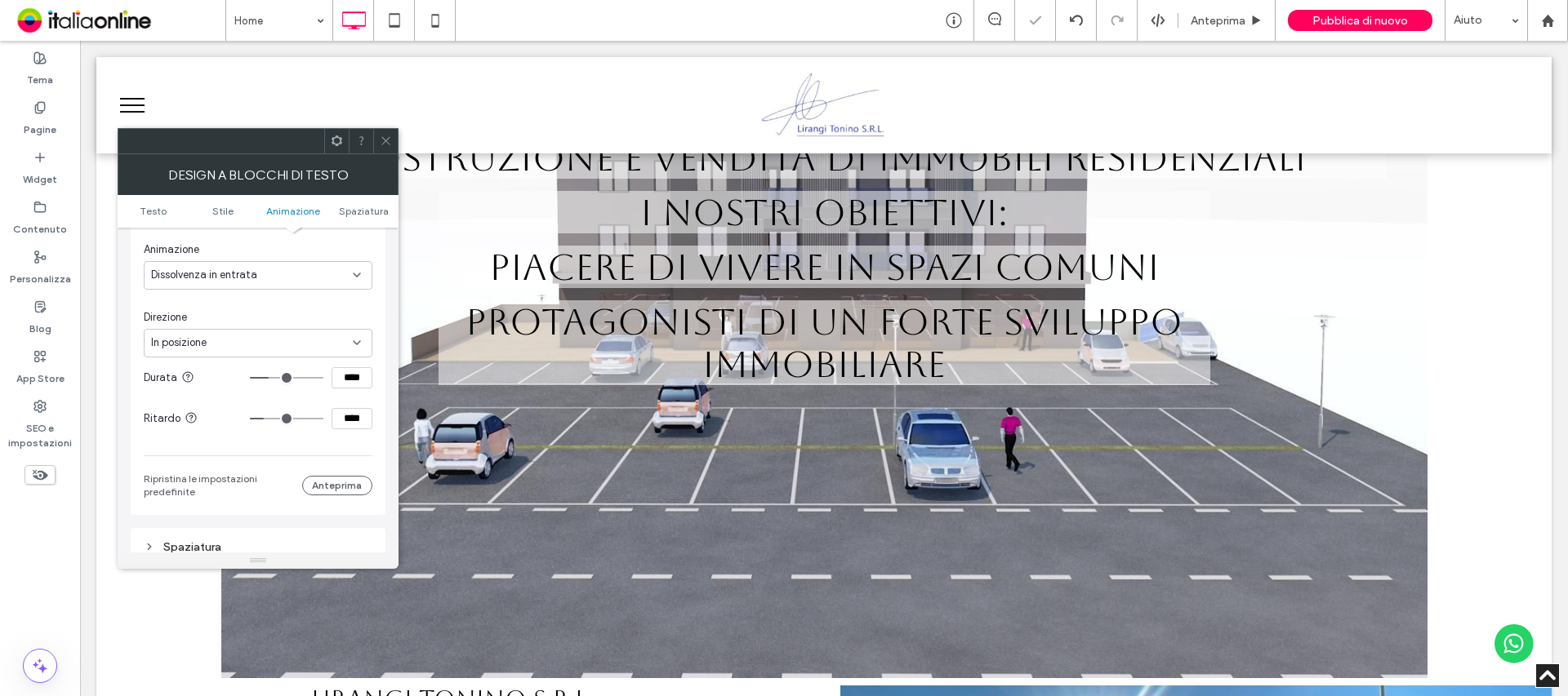
drag, startPoint x: 385, startPoint y: 138, endPoint x: 397, endPoint y: 137, distance: 12.0
click at [385, 138] on icon at bounding box center [385, 141] width 12 height 12
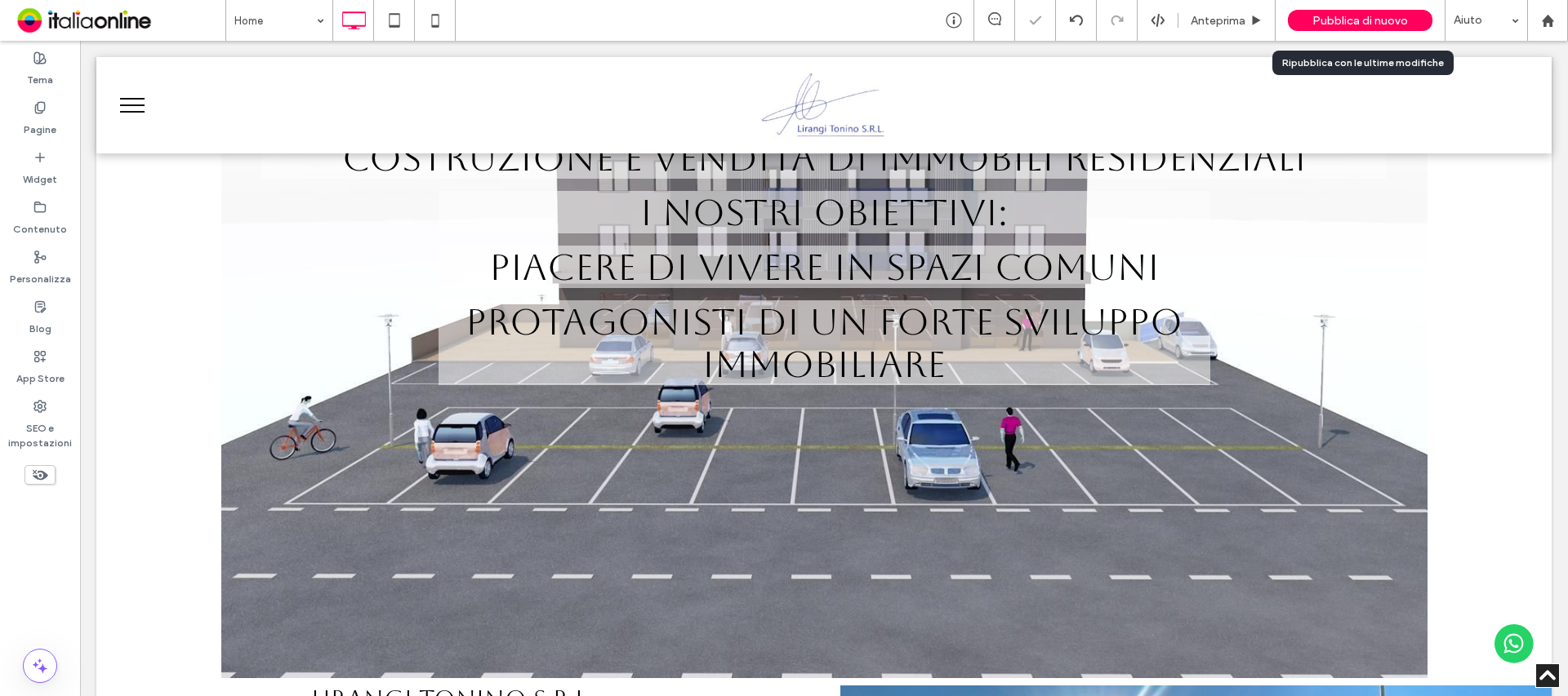
click at [1329, 16] on span "Pubblica di nuovo" at bounding box center [1360, 20] width 96 height 14
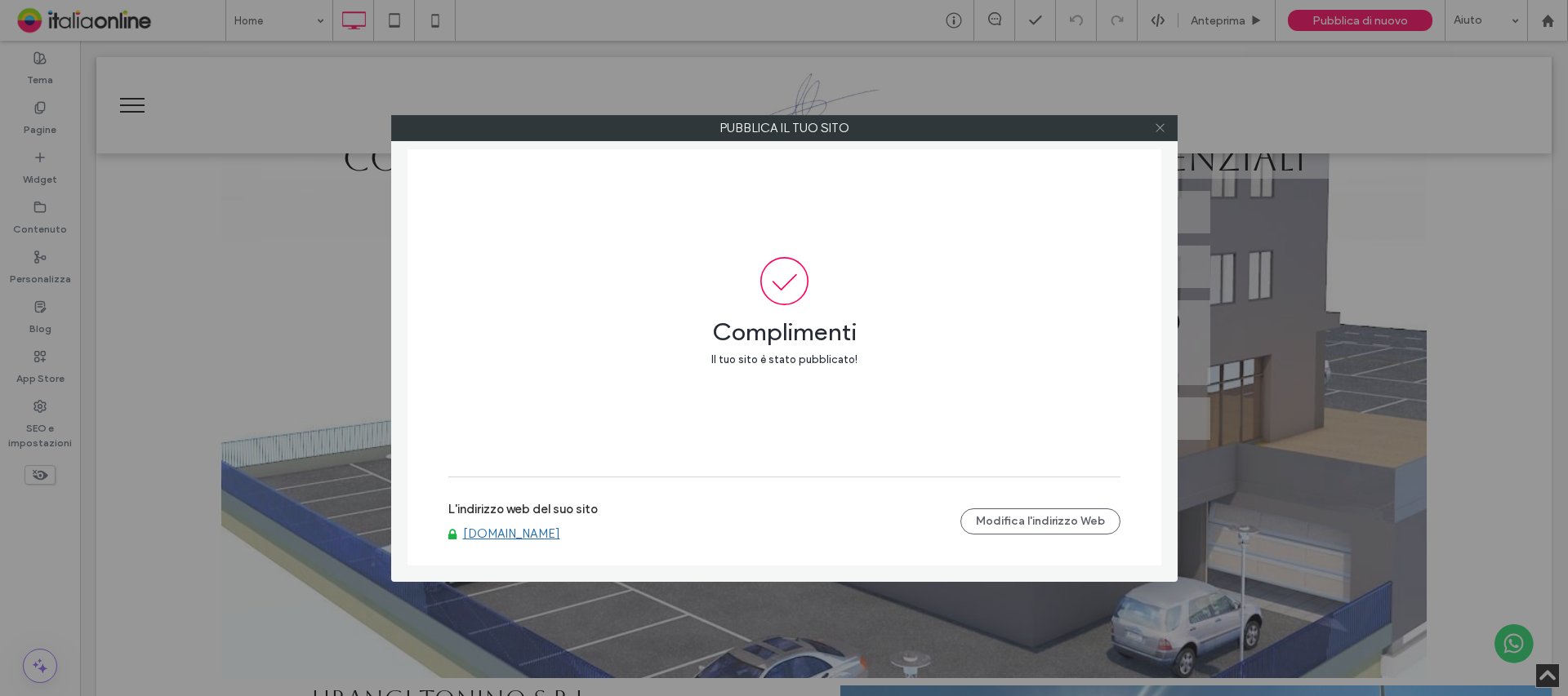
click at [1158, 128] on icon at bounding box center [1160, 128] width 12 height 12
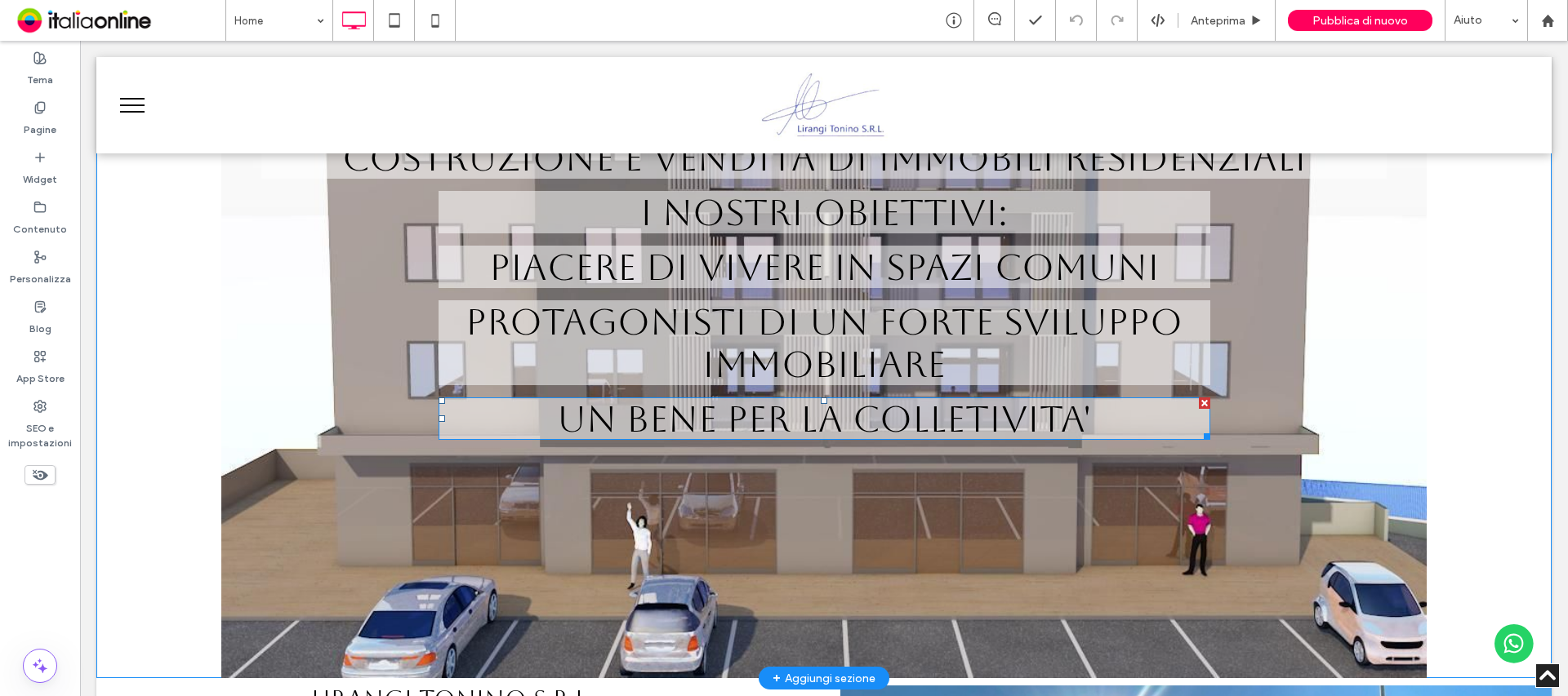
click at [863, 422] on span "UN BENE PER LA COLLETIVITA'" at bounding box center [823, 418] width 534 height 42
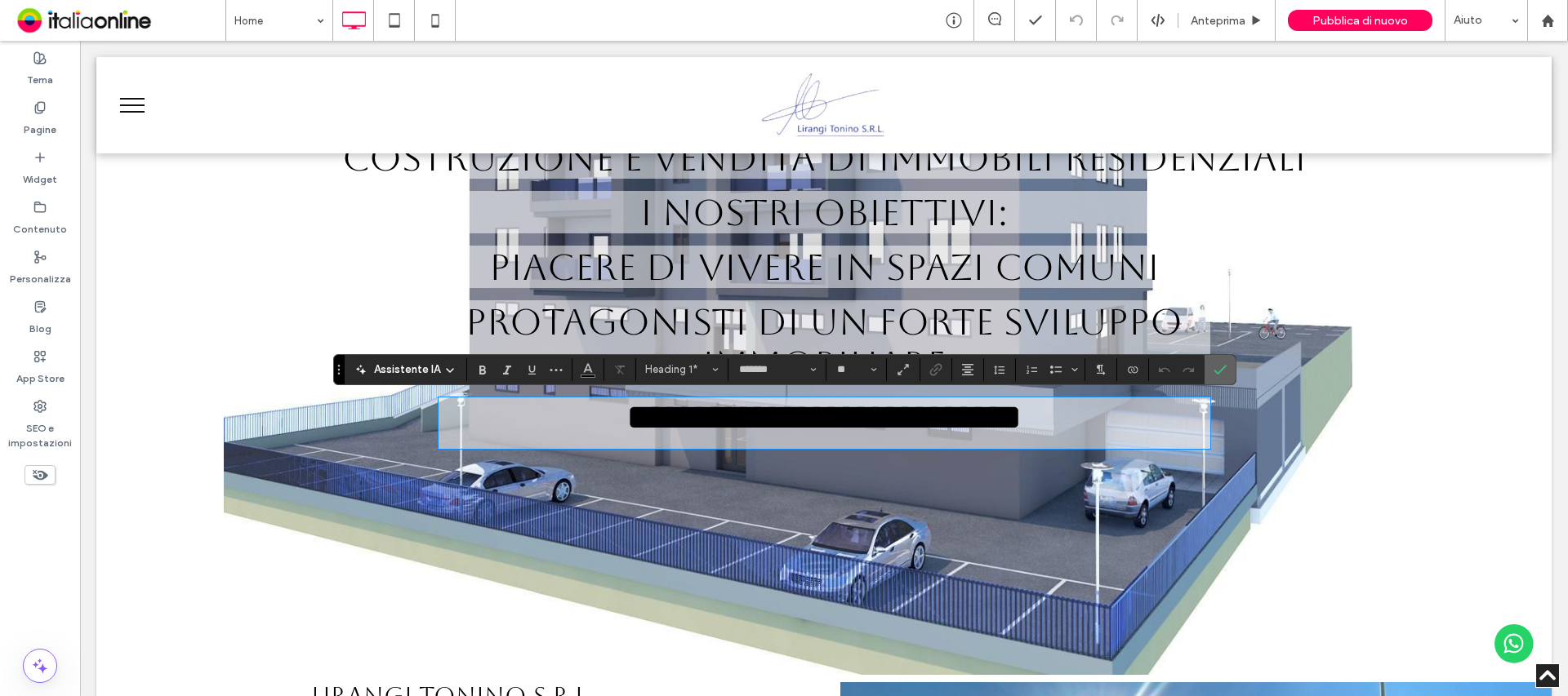
click at [1225, 366] on label "Conferma" at bounding box center [1220, 369] width 25 height 30
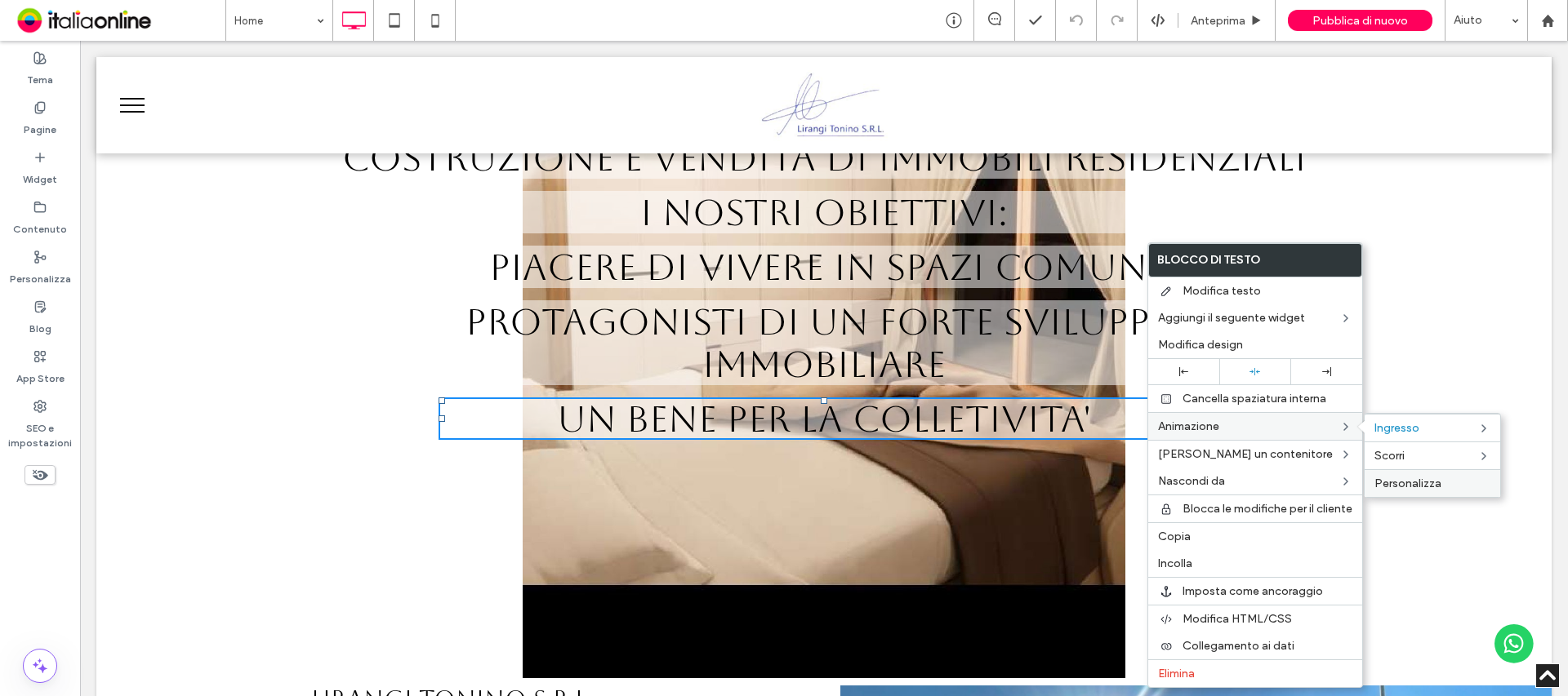
drag, startPoint x: 1307, startPoint y: 443, endPoint x: 1403, endPoint y: 485, distance: 104.8
click at [1403, 485] on span "Personalizza" at bounding box center [1407, 483] width 67 height 14
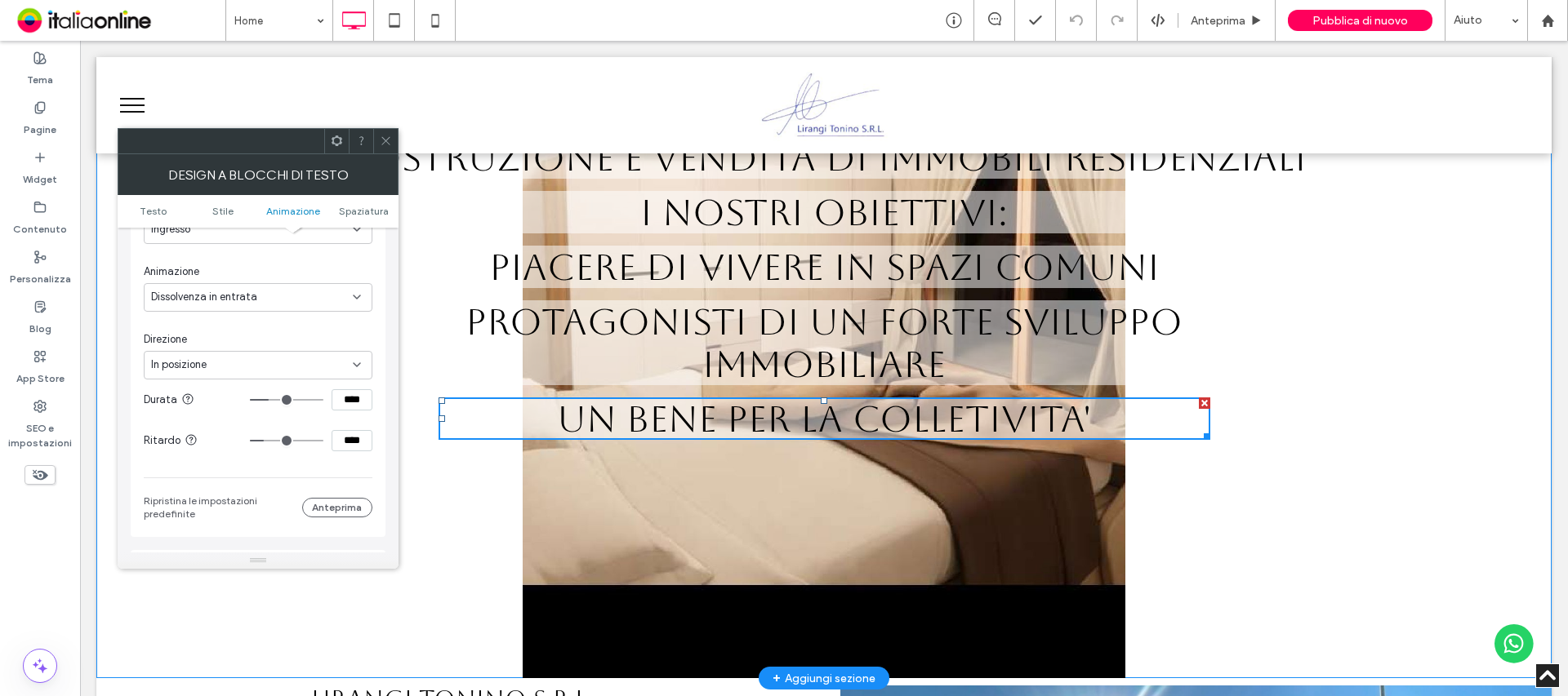
scroll to position [661, 0]
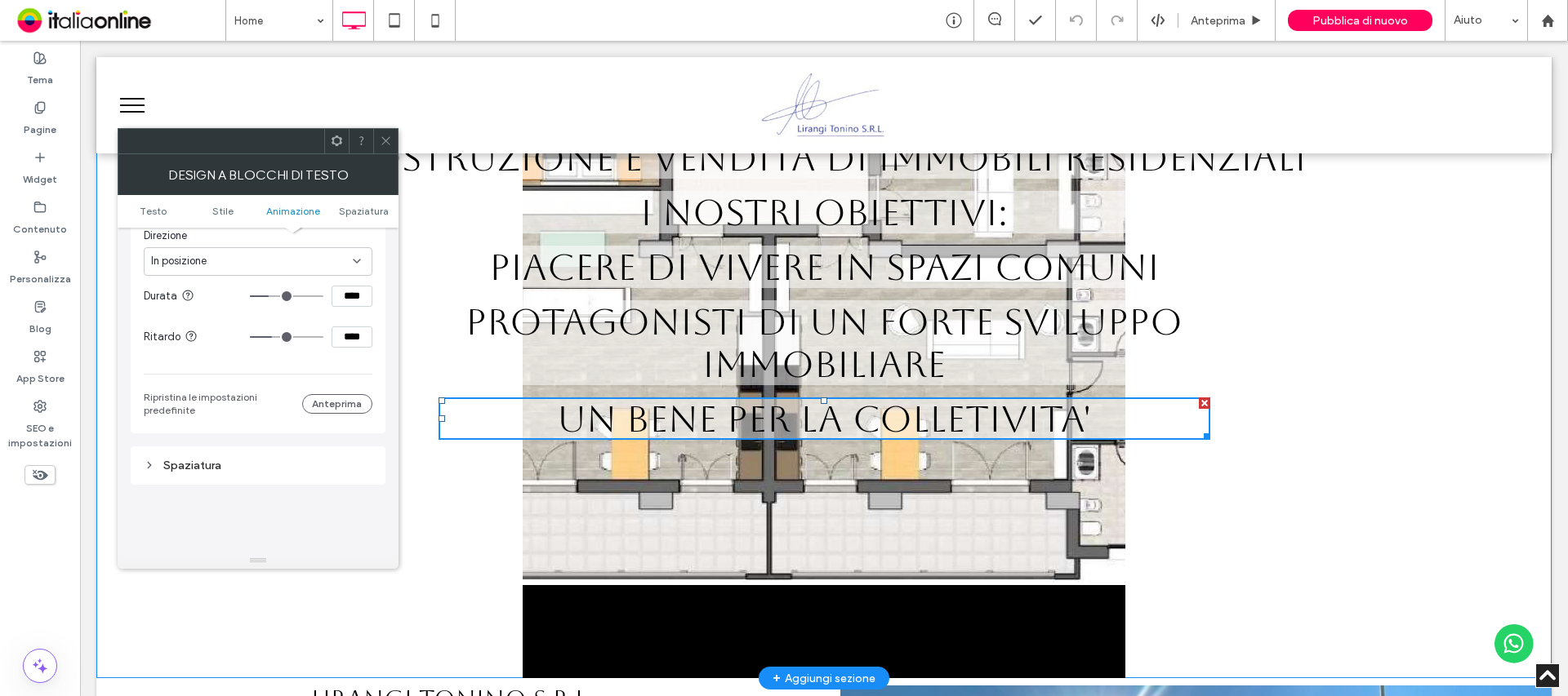
drag, startPoint x: 265, startPoint y: 338, endPoint x: 274, endPoint y: 338, distance: 9.0
click at [274, 338] on input "range" at bounding box center [286, 337] width 74 height 2
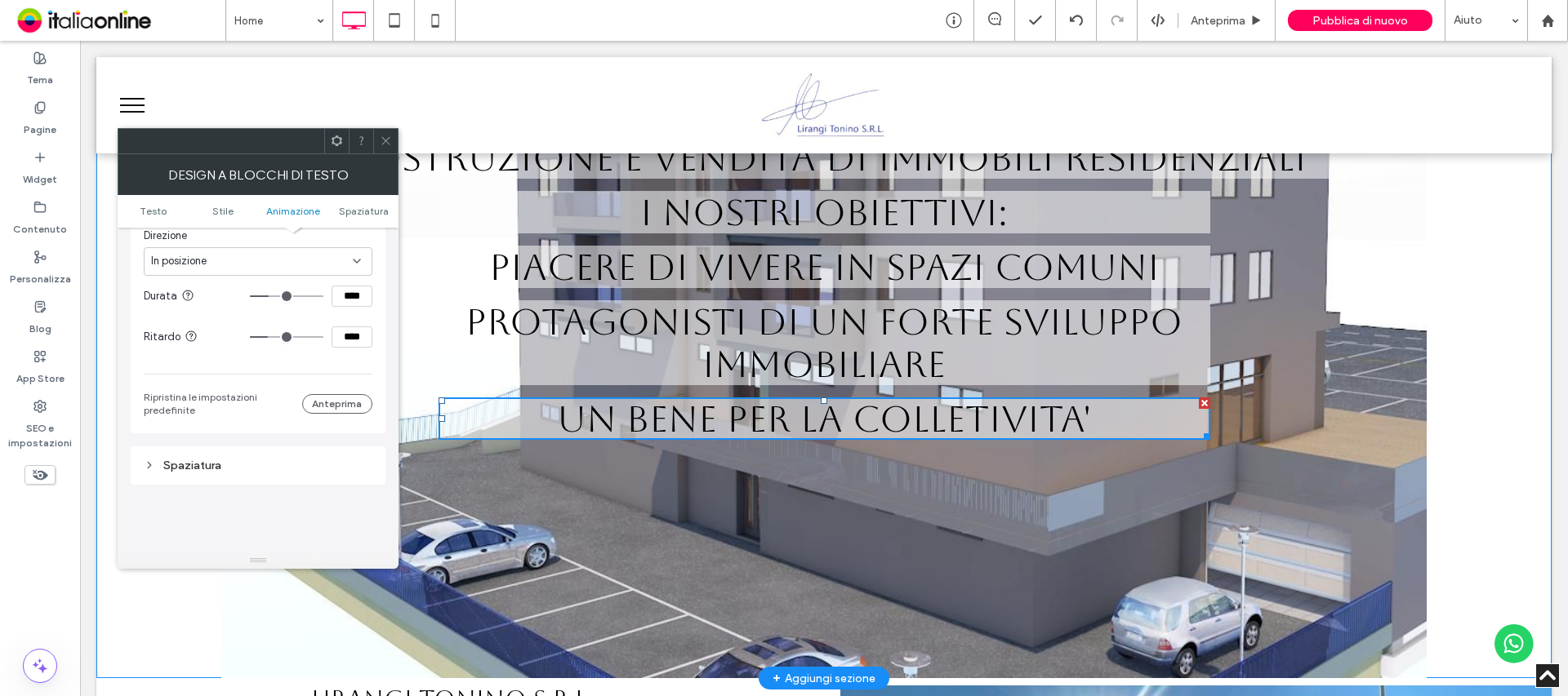
click at [271, 336] on input "range" at bounding box center [286, 337] width 74 height 2
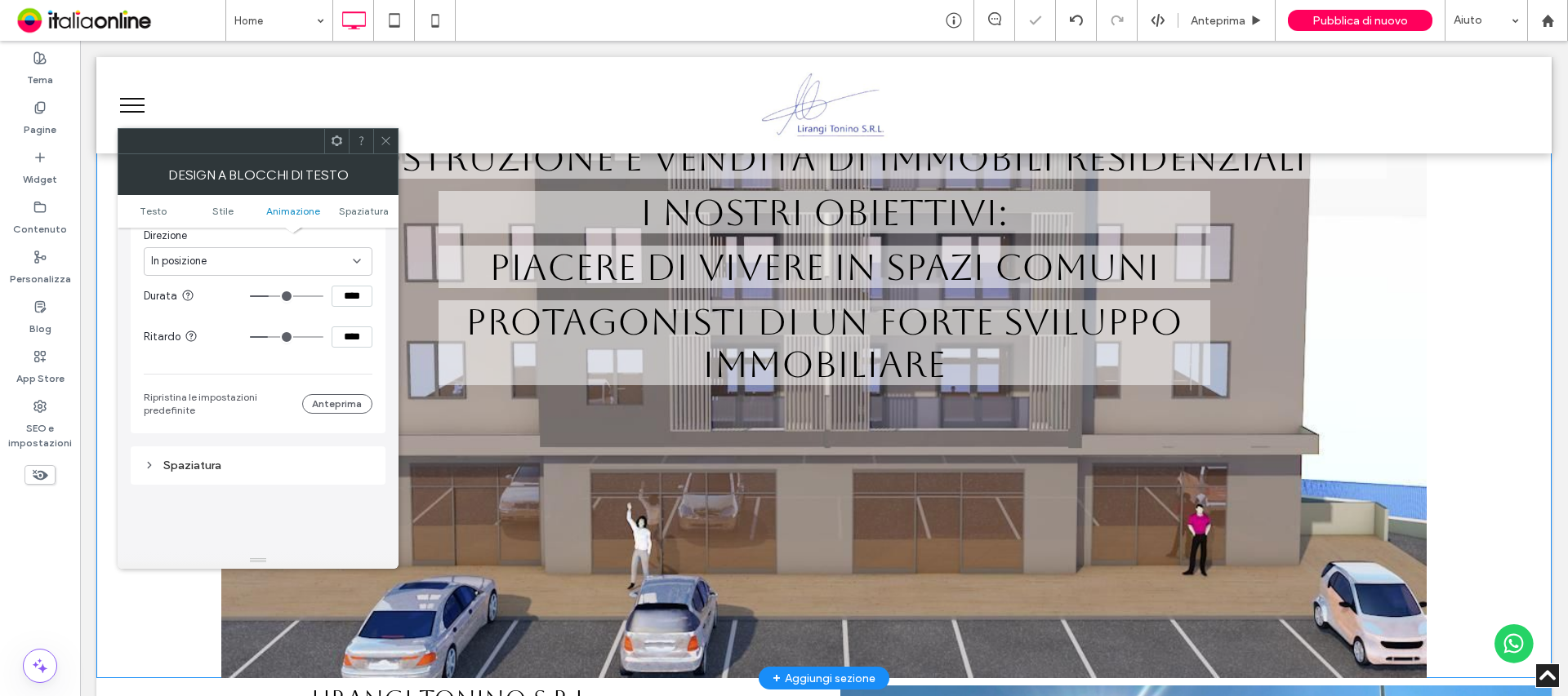
click at [390, 142] on icon at bounding box center [385, 141] width 12 height 12
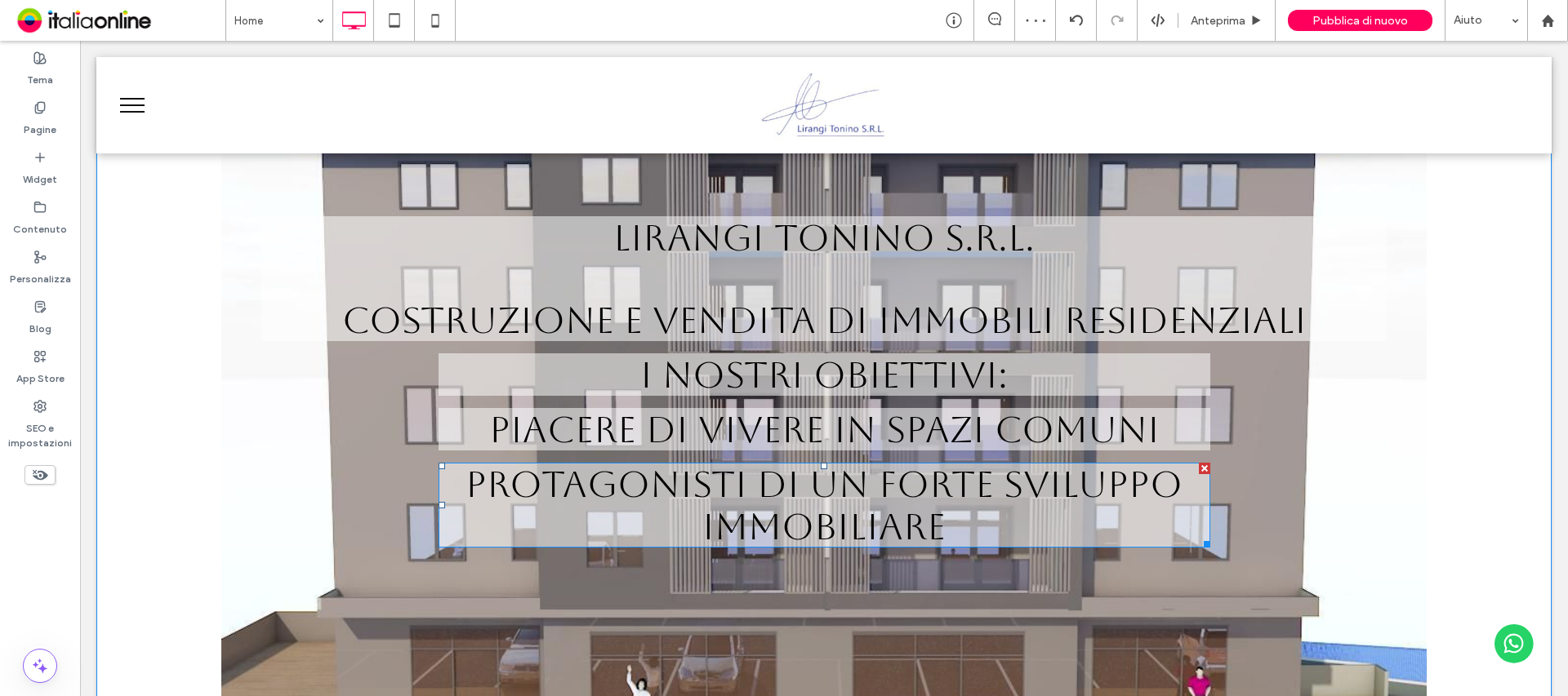
scroll to position [163, 0]
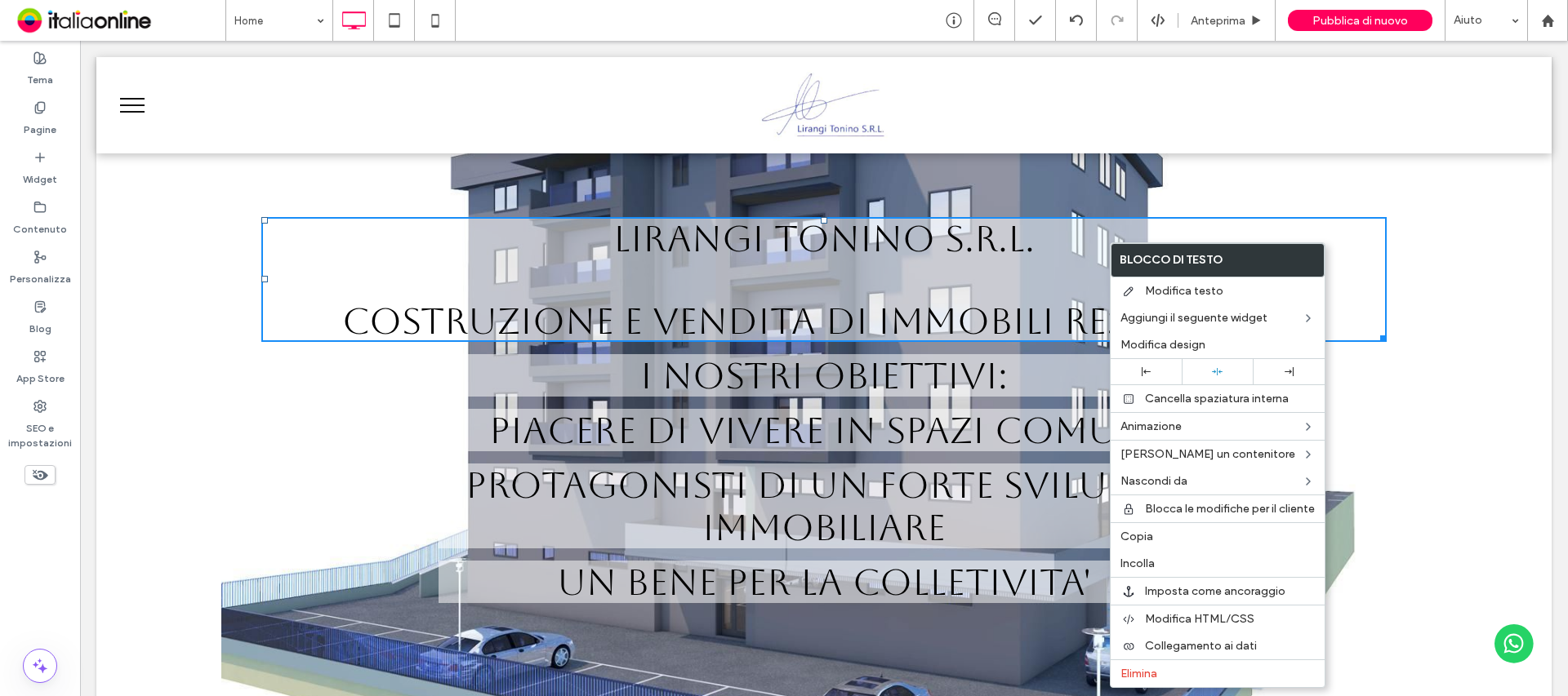
click at [1030, 285] on p at bounding box center [823, 285] width 1126 height 28
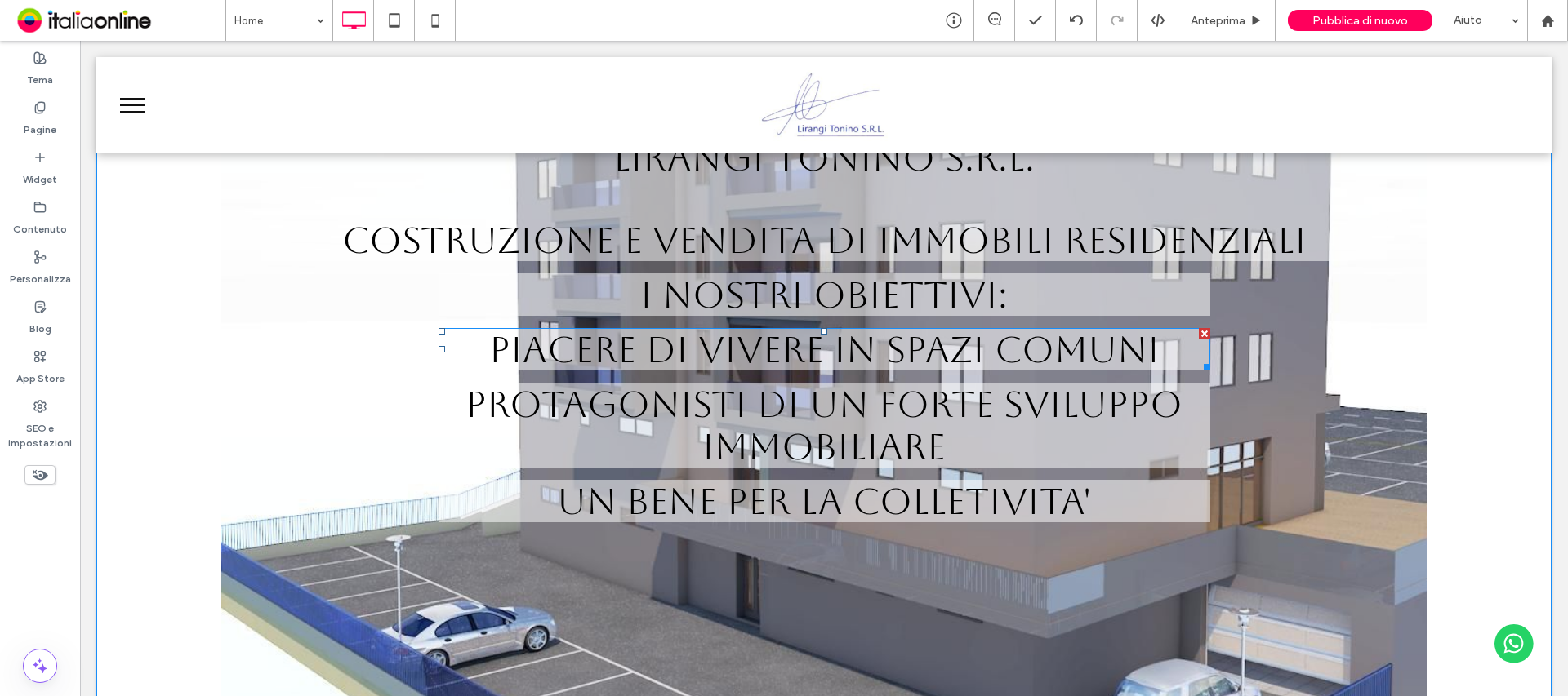
scroll to position [245, 0]
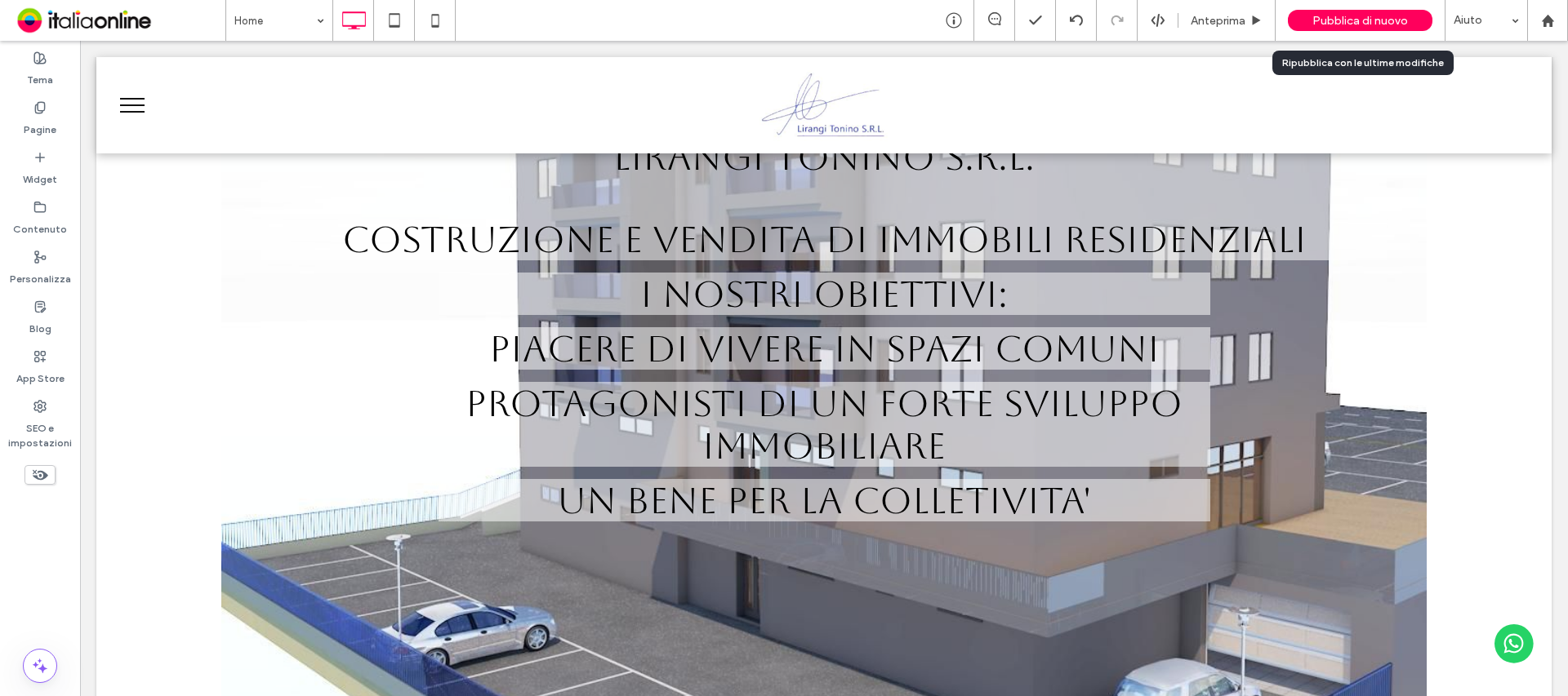
click at [1344, 24] on span "Pubblica di nuovo" at bounding box center [1360, 20] width 96 height 14
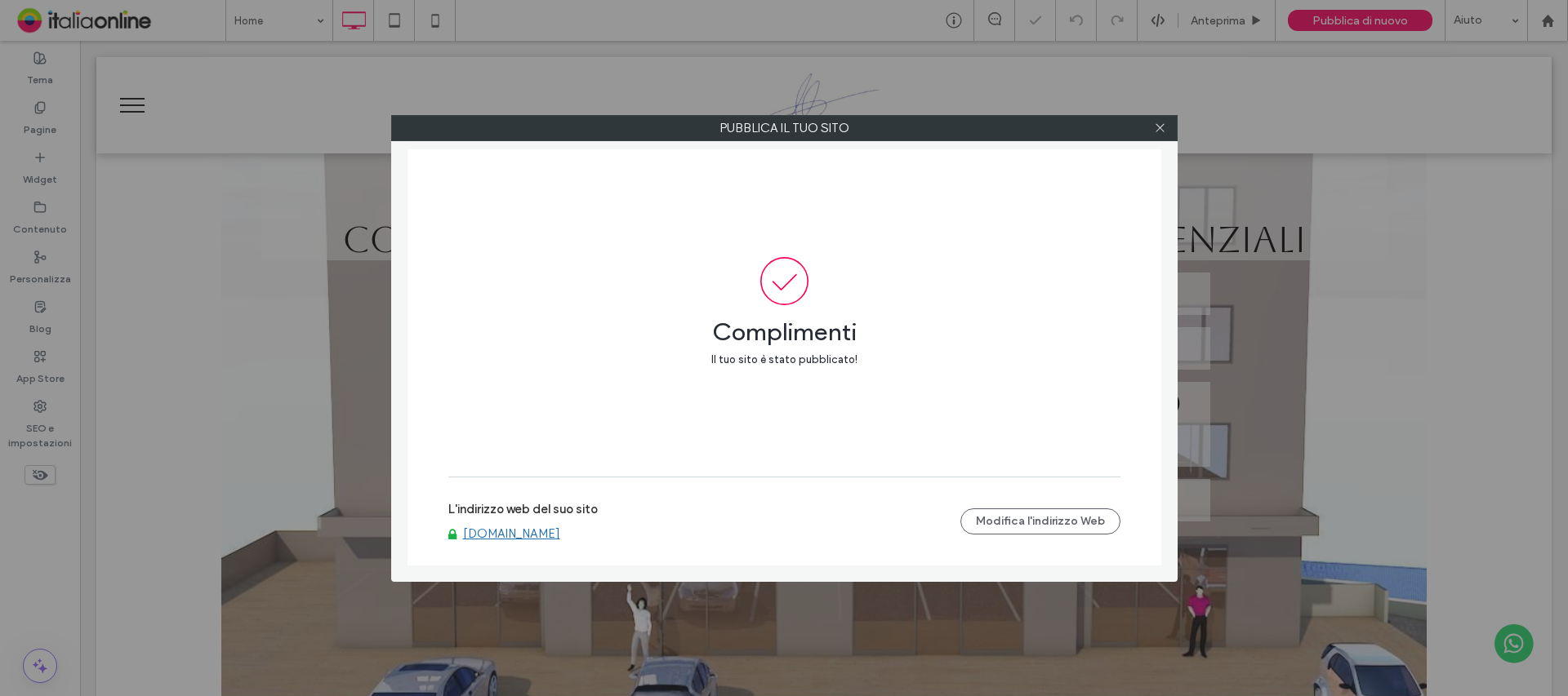
click at [529, 535] on link "www.lirangitoninosrl.it" at bounding box center [512, 533] width 97 height 14
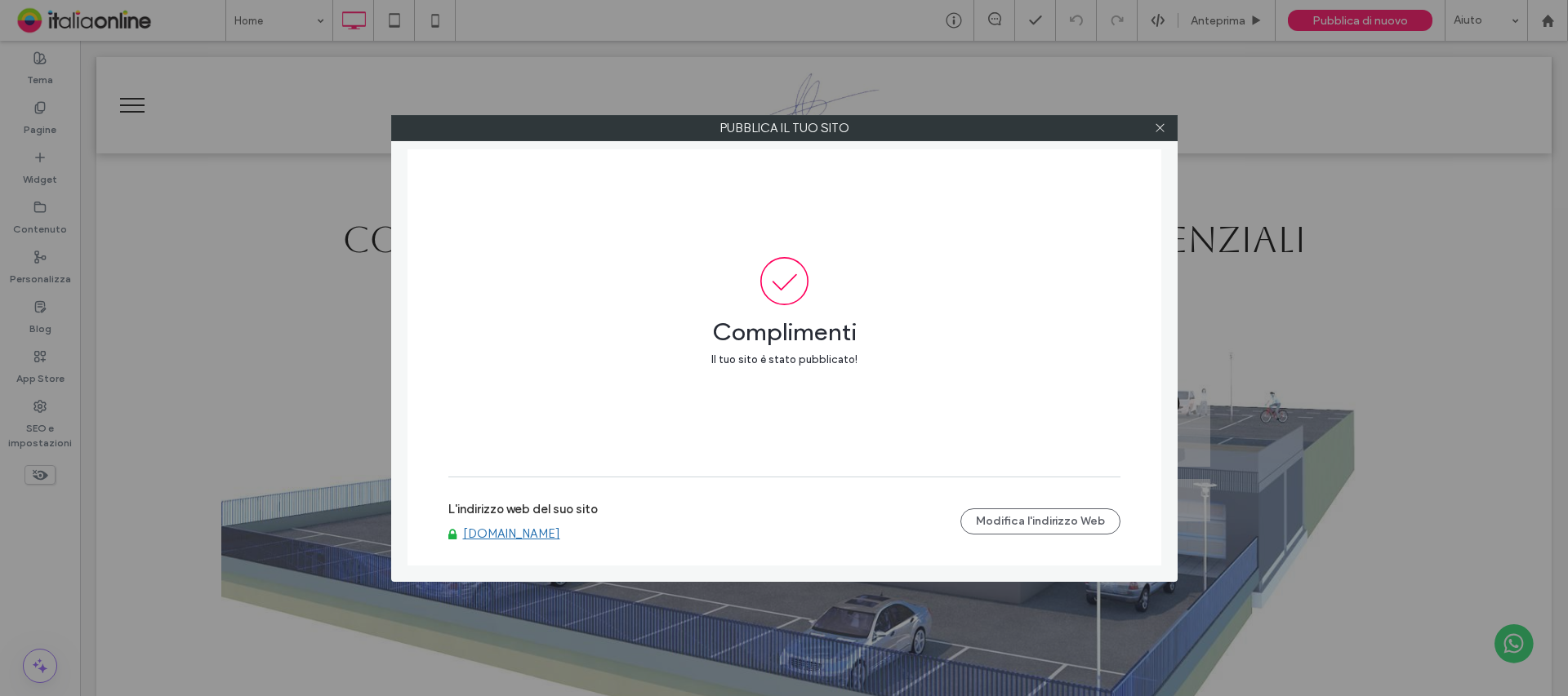
drag, startPoint x: 1164, startPoint y: 124, endPoint x: 1078, endPoint y: 175, distance: 100.0
click at [1164, 124] on use at bounding box center [1160, 129] width 8 height 8
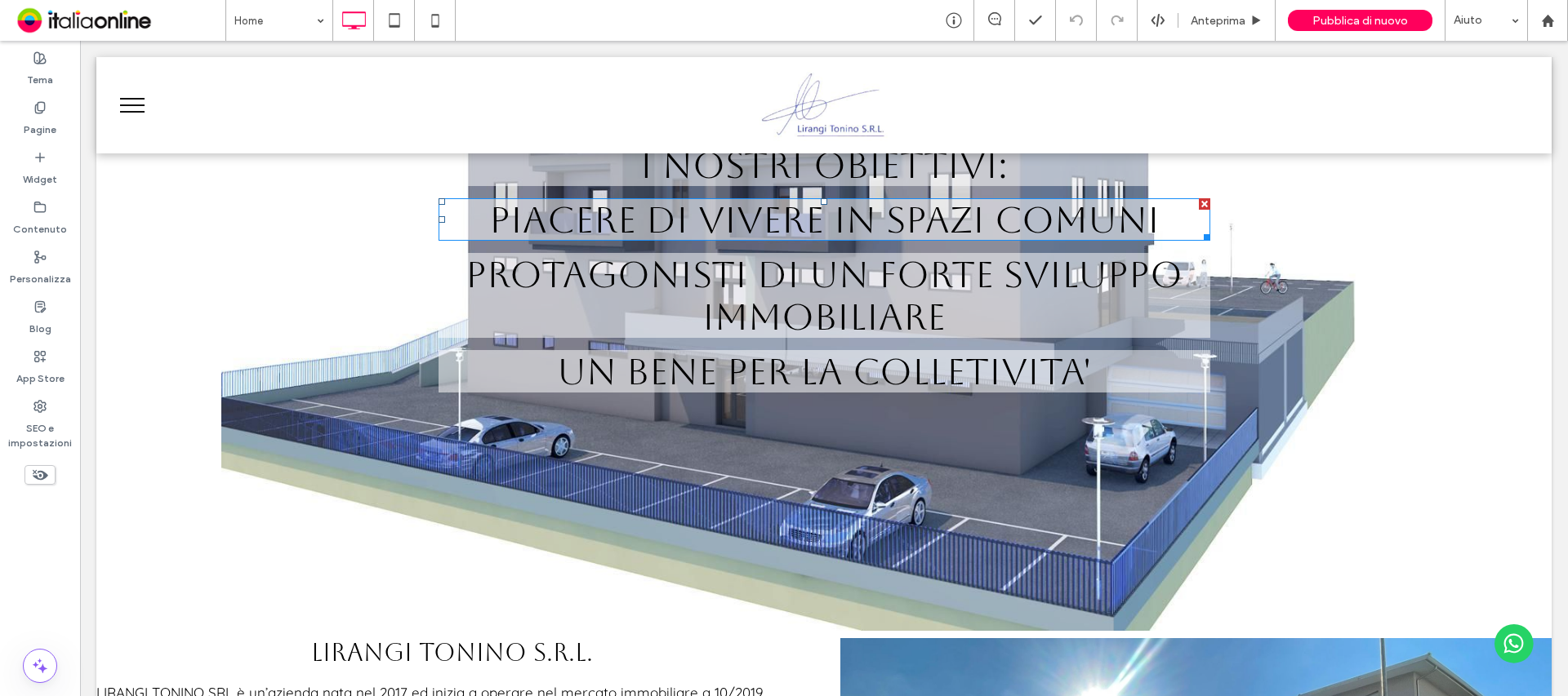
scroll to position [489, 0]
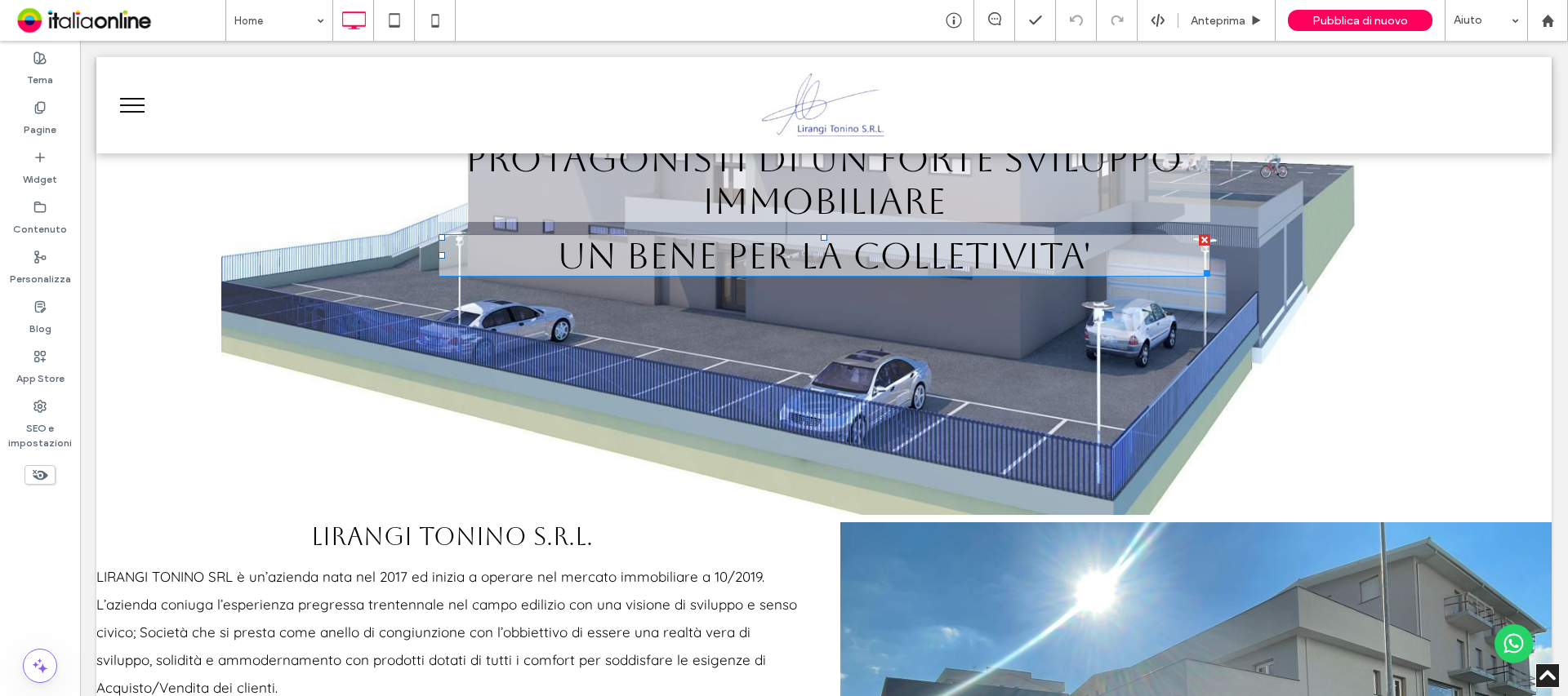
click at [895, 260] on span "UN BENE PER LA COLLETIVITA'" at bounding box center [823, 256] width 534 height 42
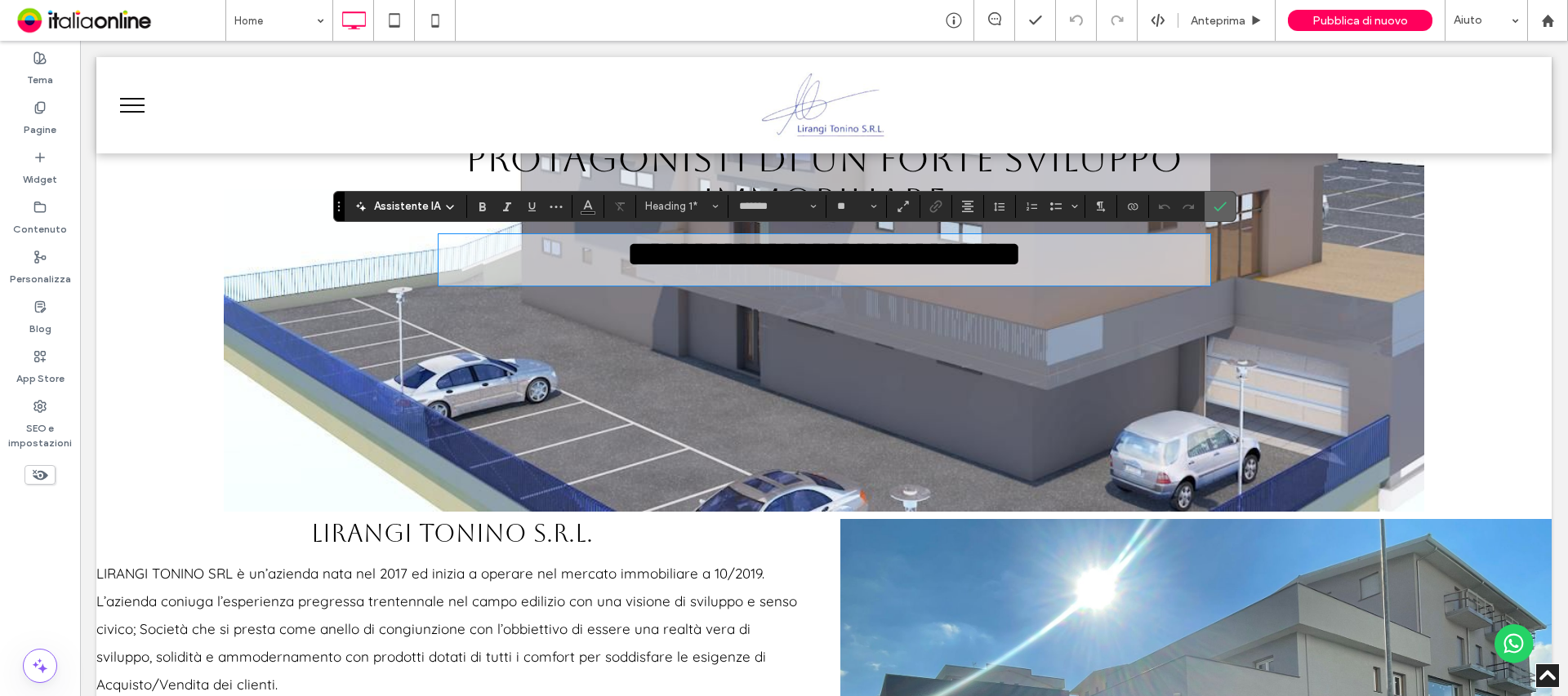
click at [1217, 211] on icon "Conferma" at bounding box center [1220, 206] width 13 height 13
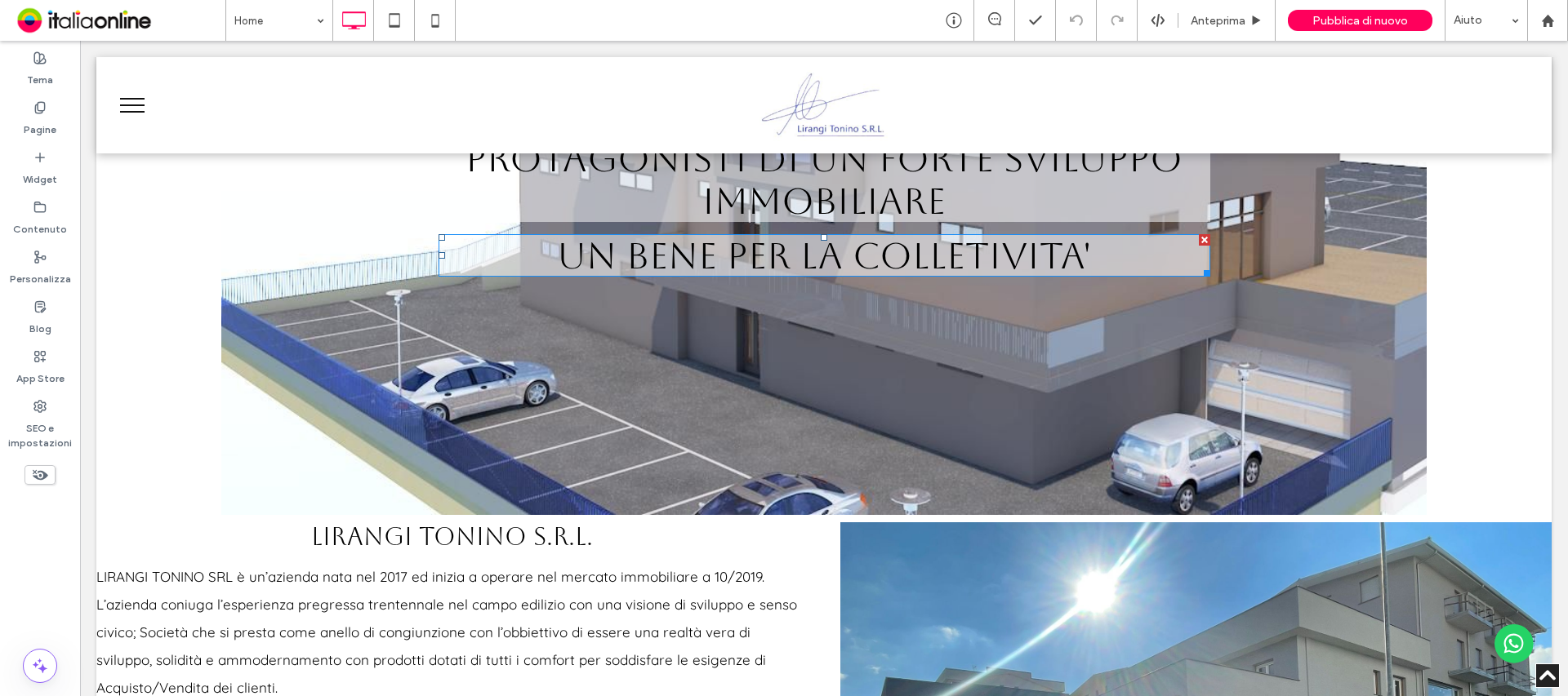
click at [1138, 247] on h1 "UN BENE PER LA COLLETIVITA'" at bounding box center [824, 256] width 772 height 42
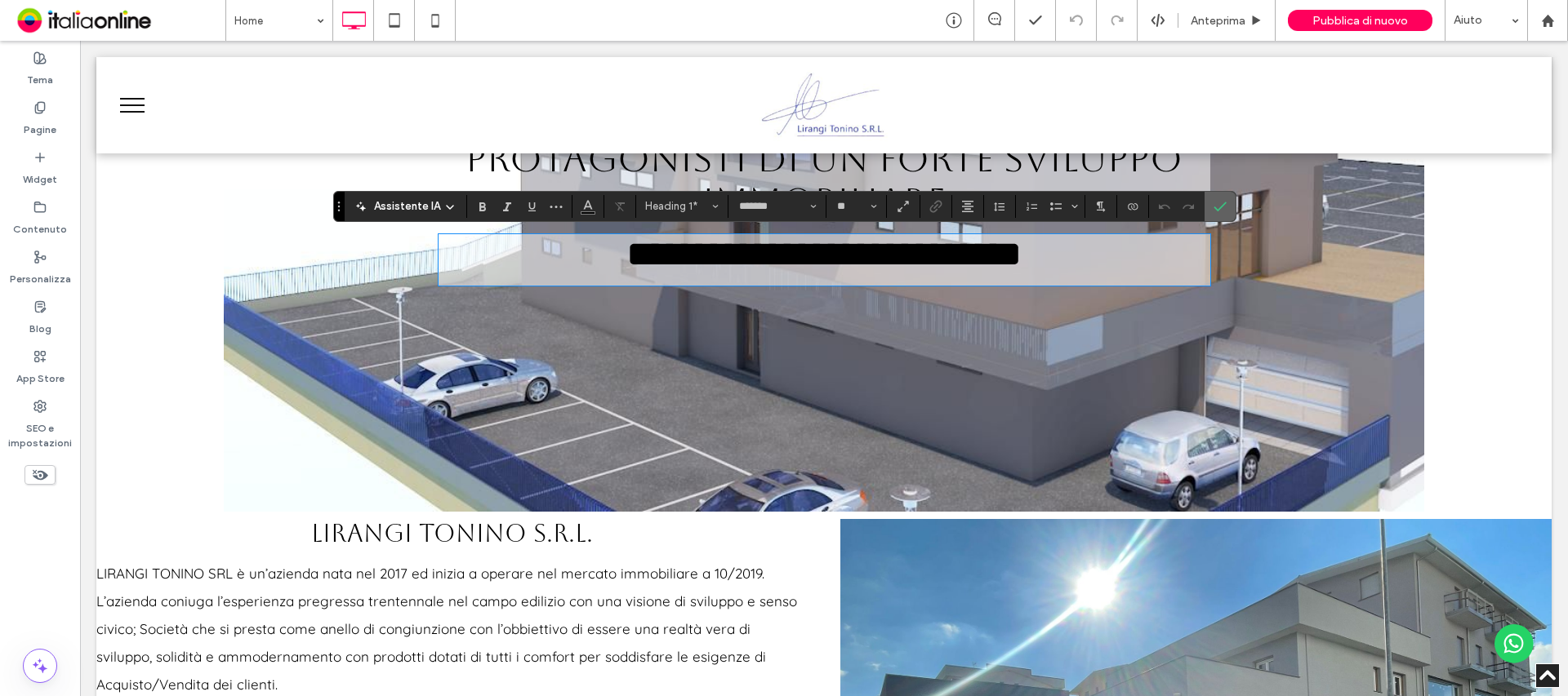
drag, startPoint x: 1230, startPoint y: 203, endPoint x: 1056, endPoint y: 229, distance: 175.9
click at [1230, 203] on label "Conferma" at bounding box center [1220, 207] width 25 height 30
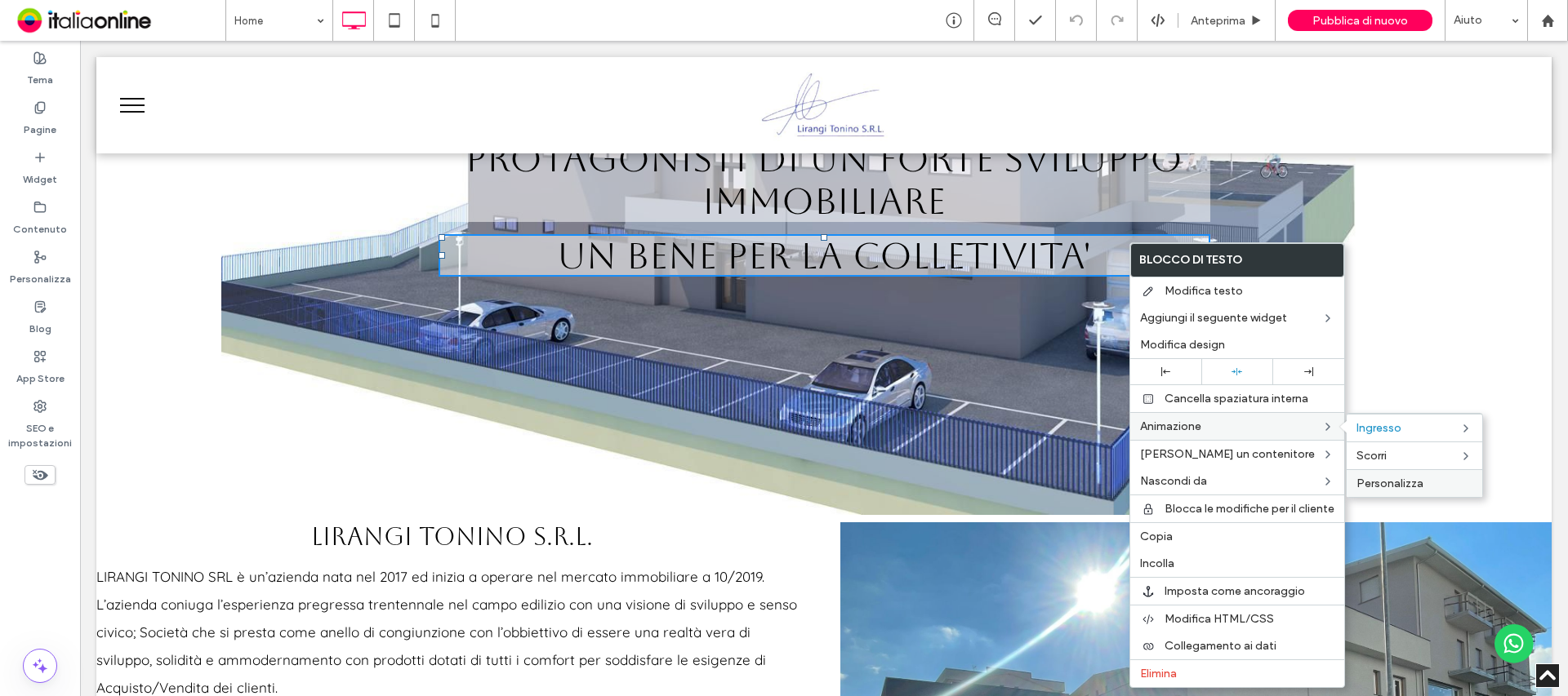
click at [1388, 478] on span "Personalizza" at bounding box center [1389, 483] width 67 height 14
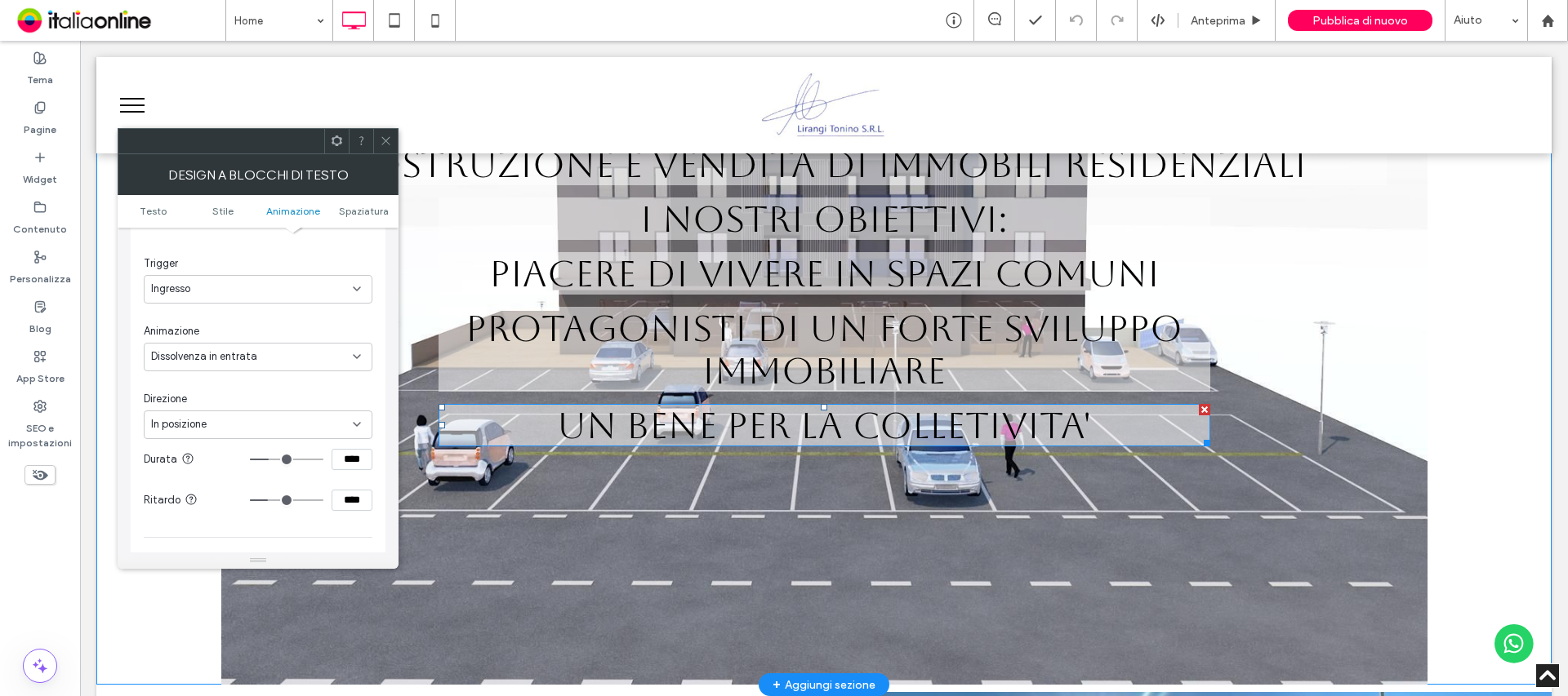
scroll to position [327, 0]
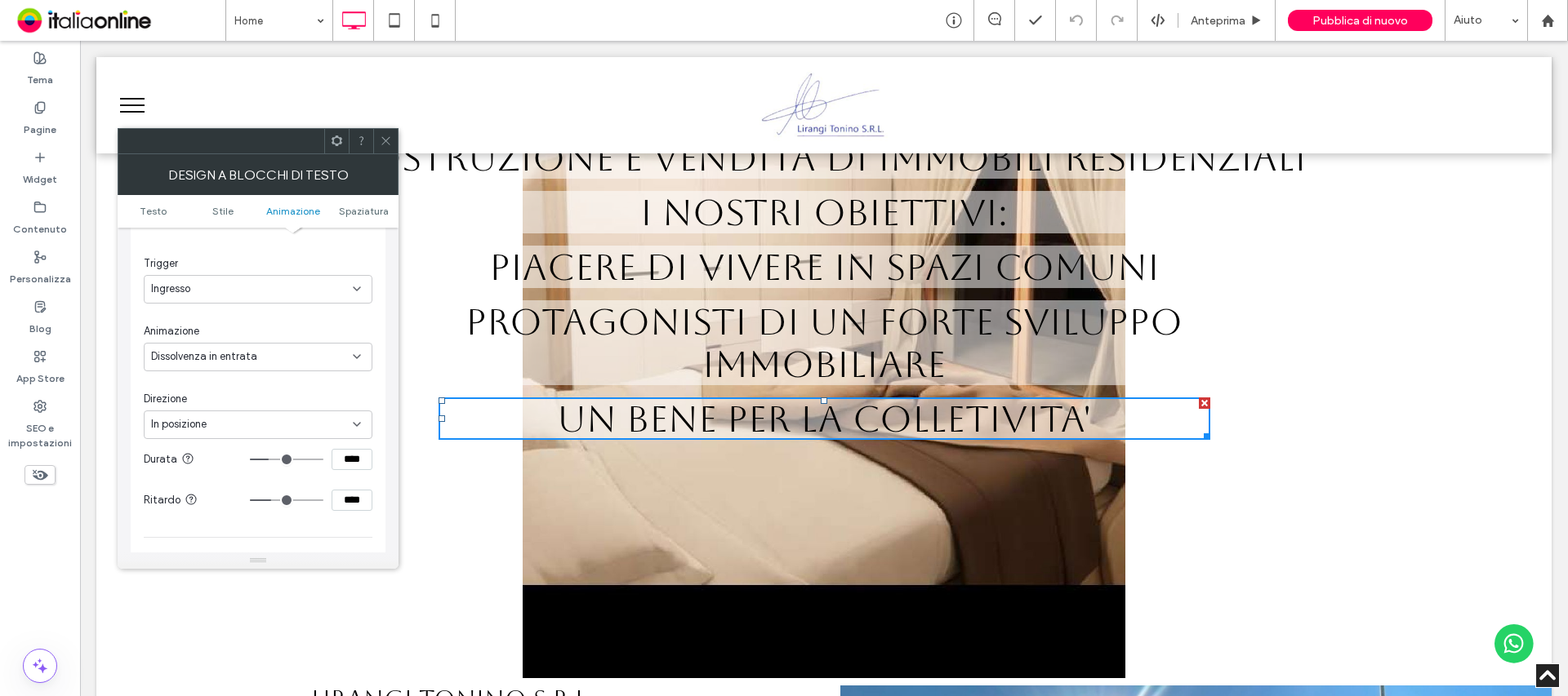
click at [274, 501] on input "range" at bounding box center [286, 500] width 74 height 2
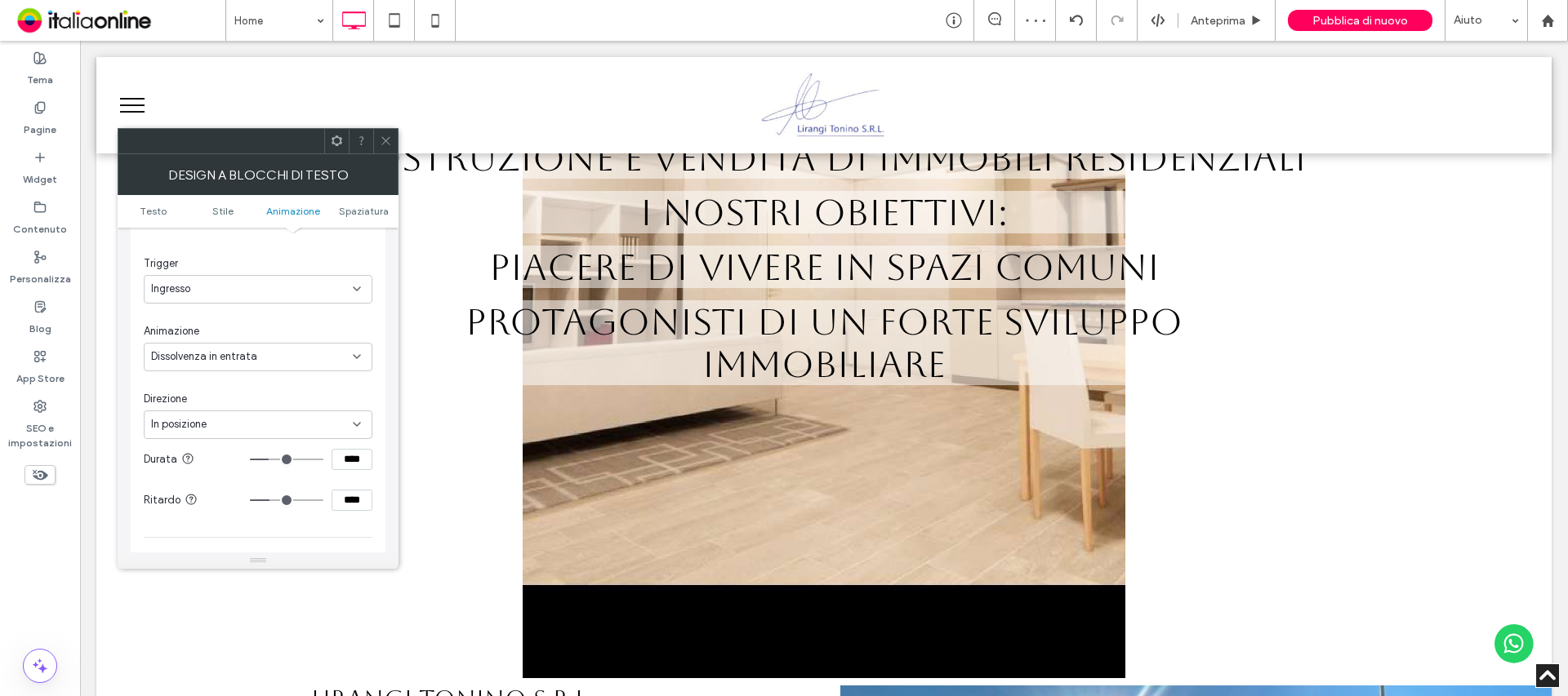
drag, startPoint x: 273, startPoint y: 505, endPoint x: 288, endPoint y: 494, distance: 18.6
click at [273, 501] on input "range" at bounding box center [286, 500] width 74 height 2
click at [390, 142] on icon at bounding box center [385, 141] width 12 height 12
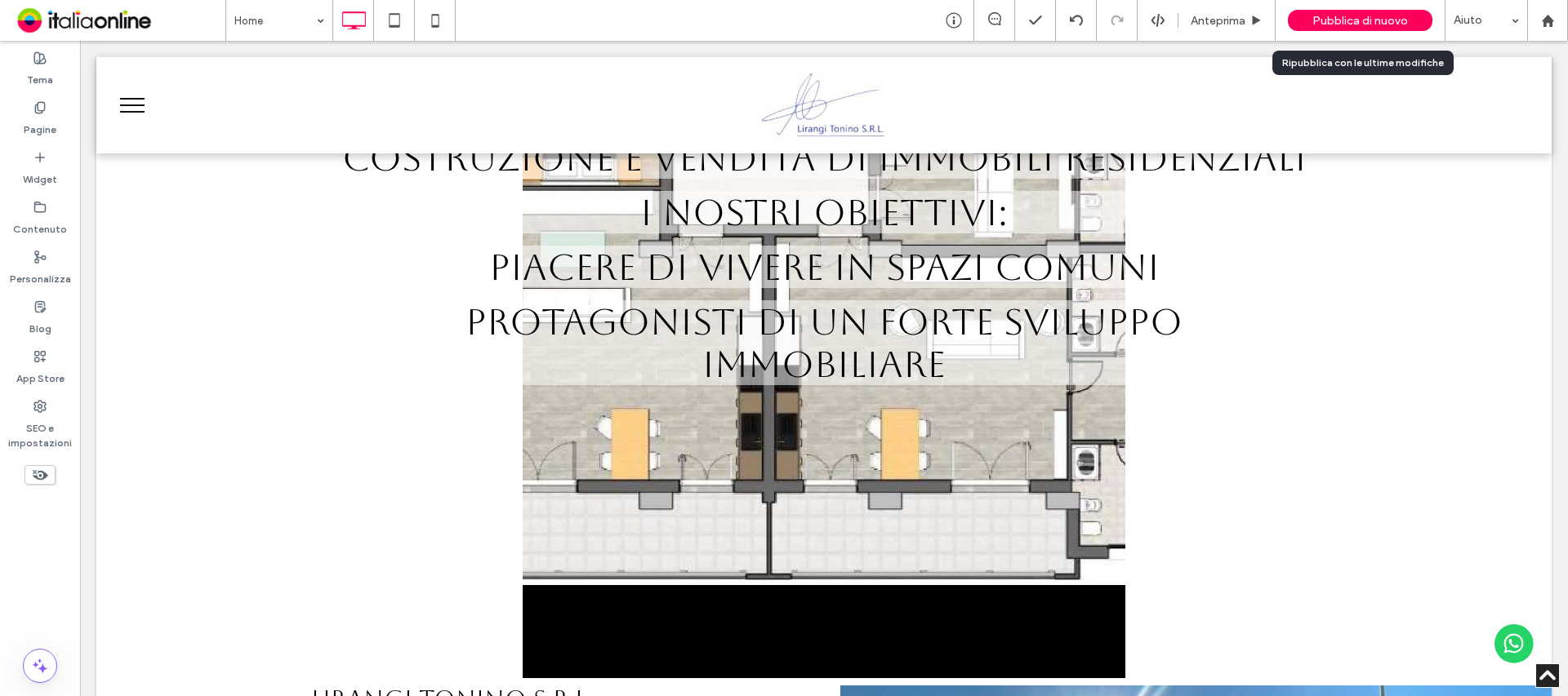
click at [1359, 25] on span "Pubblica di nuovo" at bounding box center [1360, 20] width 96 height 14
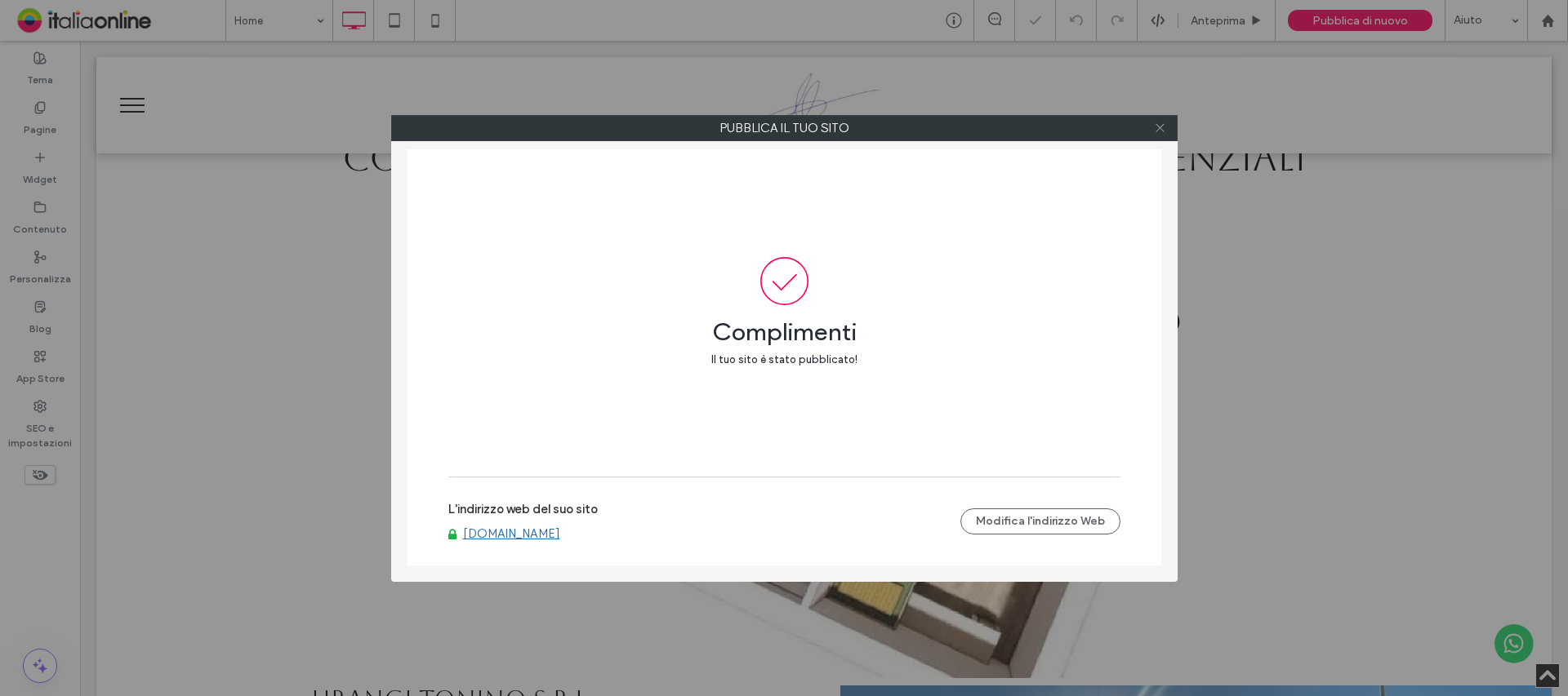
click at [1158, 129] on icon at bounding box center [1160, 128] width 12 height 12
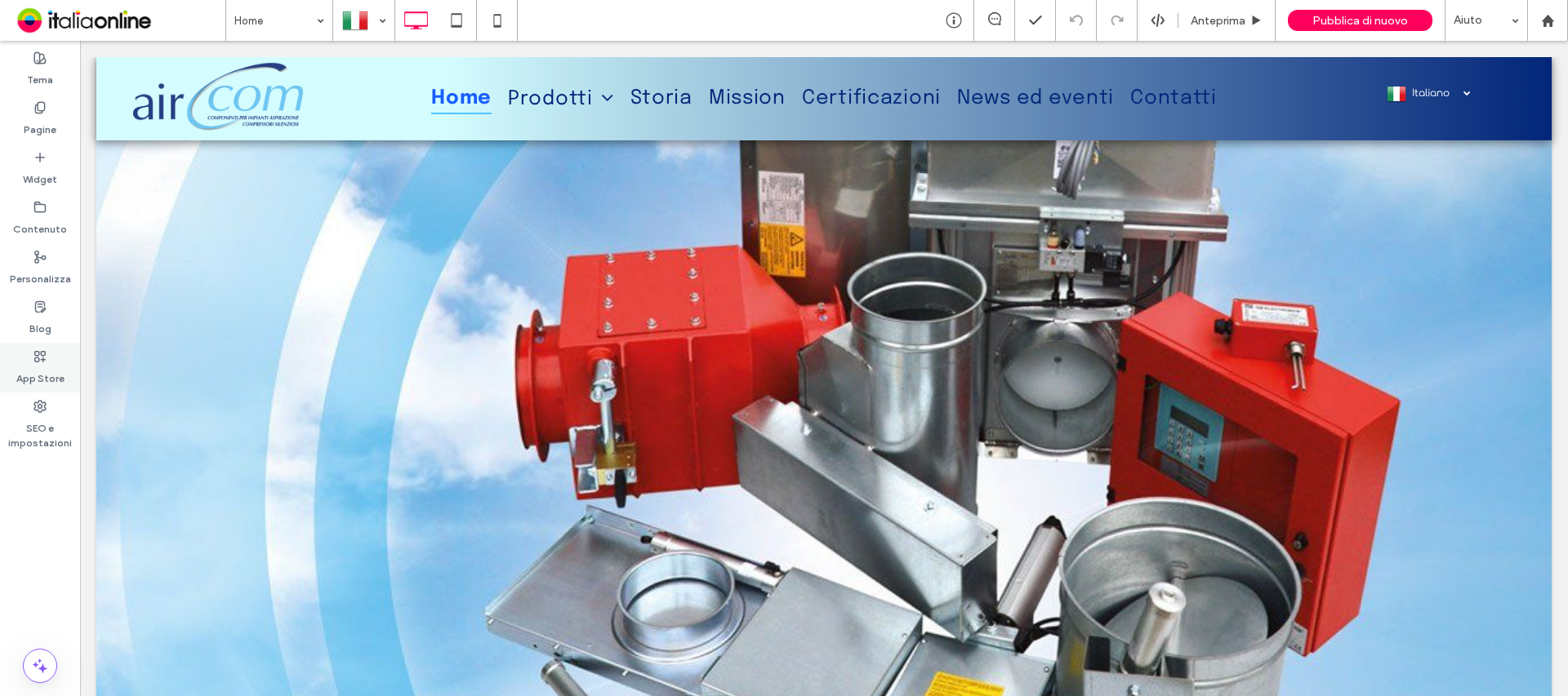
click at [36, 384] on label "App Store" at bounding box center [40, 374] width 48 height 23
click at [57, 434] on label "SEO e impostazioni" at bounding box center [40, 432] width 80 height 37
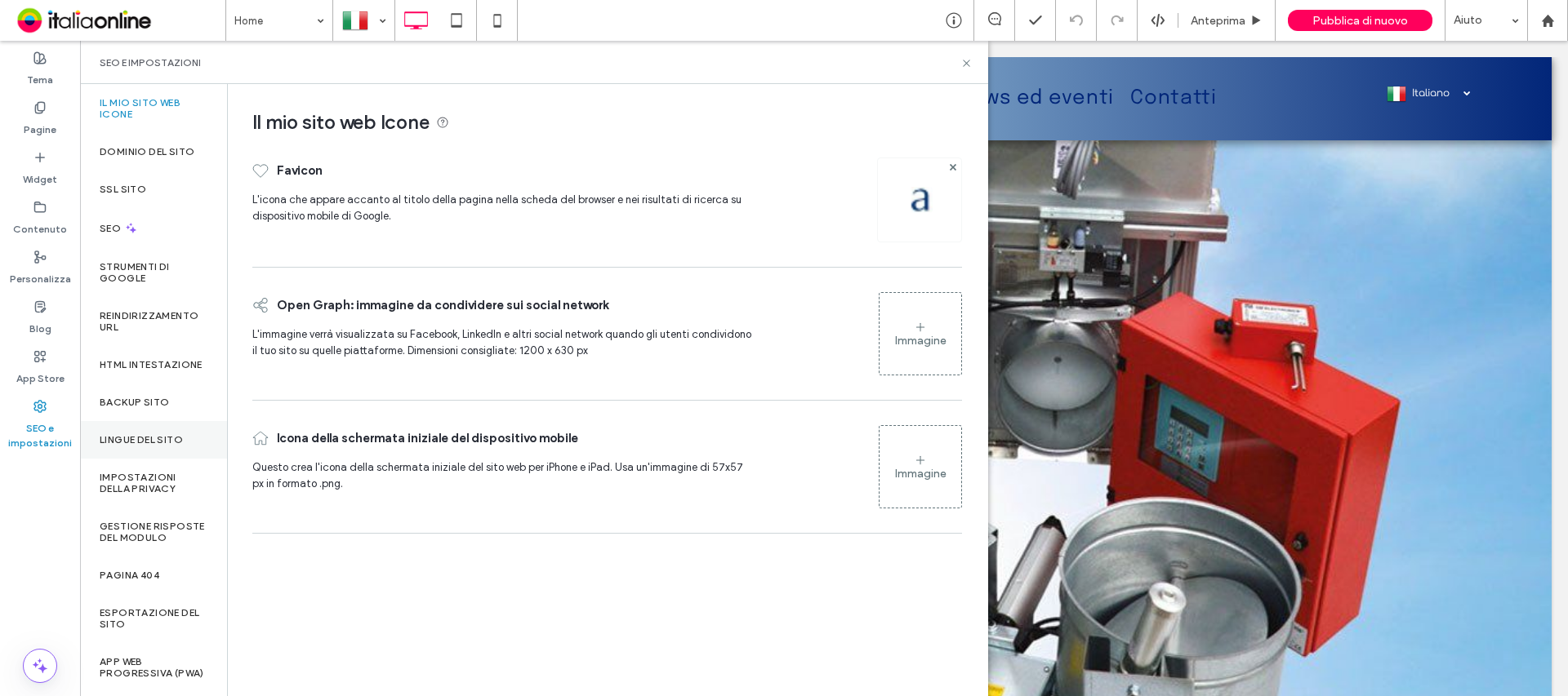
click at [169, 459] on div "Lingue del sito" at bounding box center [153, 439] width 147 height 37
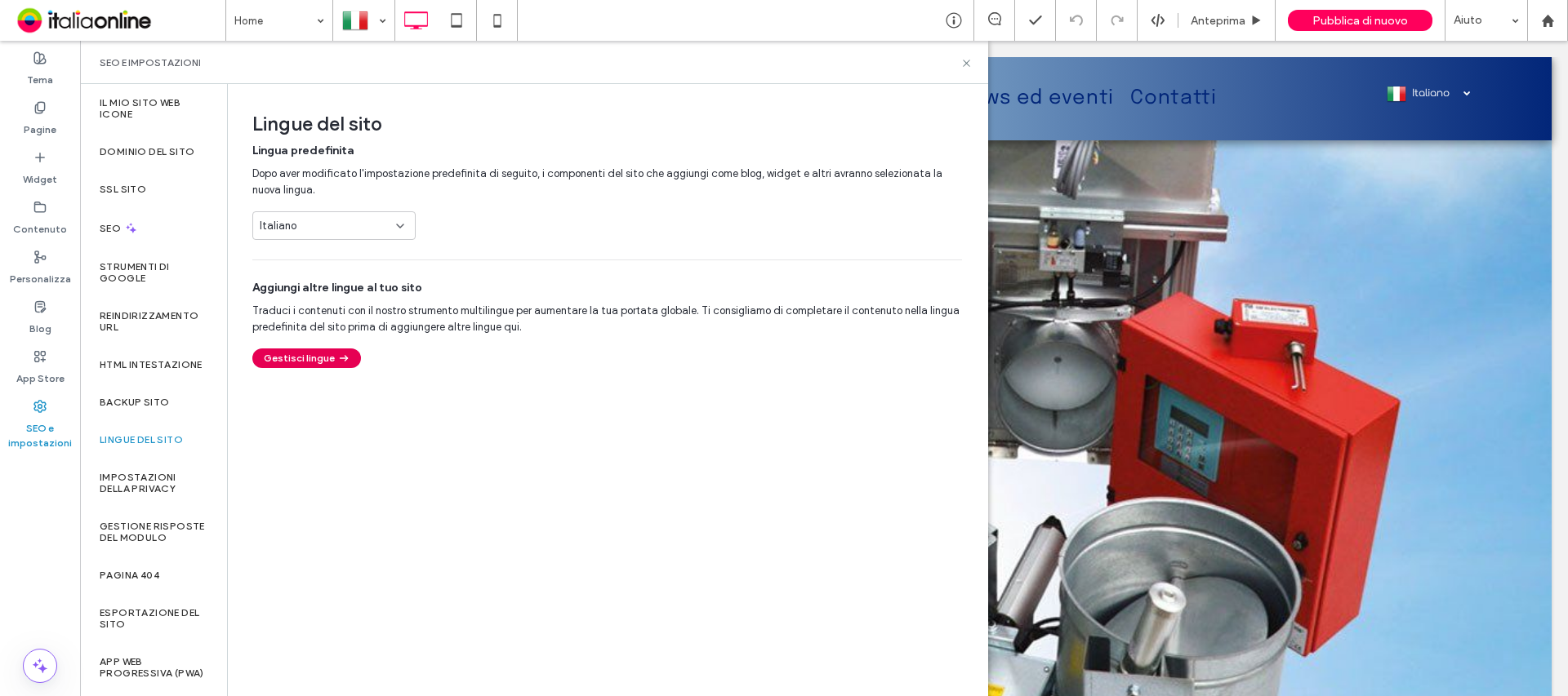
click at [327, 363] on button "Gestisci lingue" at bounding box center [307, 358] width 108 height 19
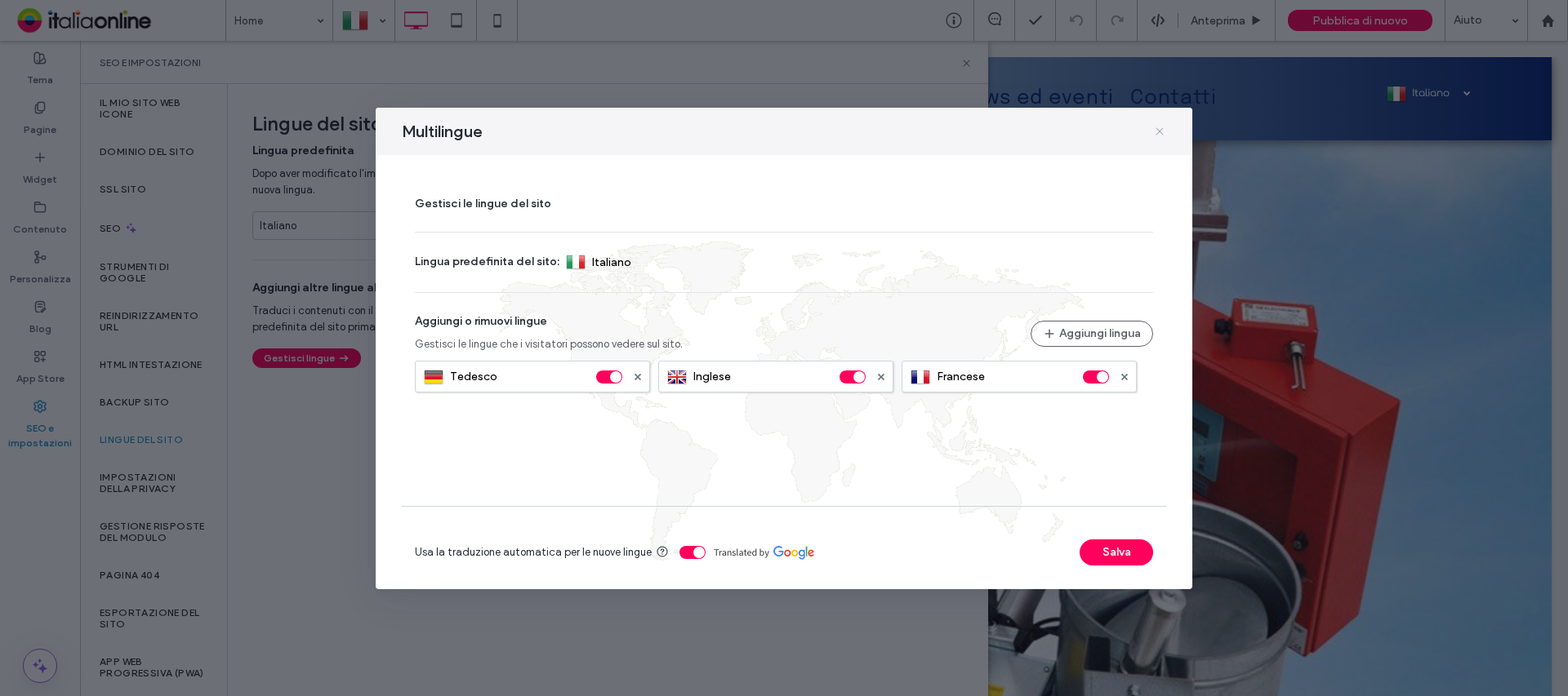
click at [1155, 135] on icon at bounding box center [1159, 130] width 13 height 13
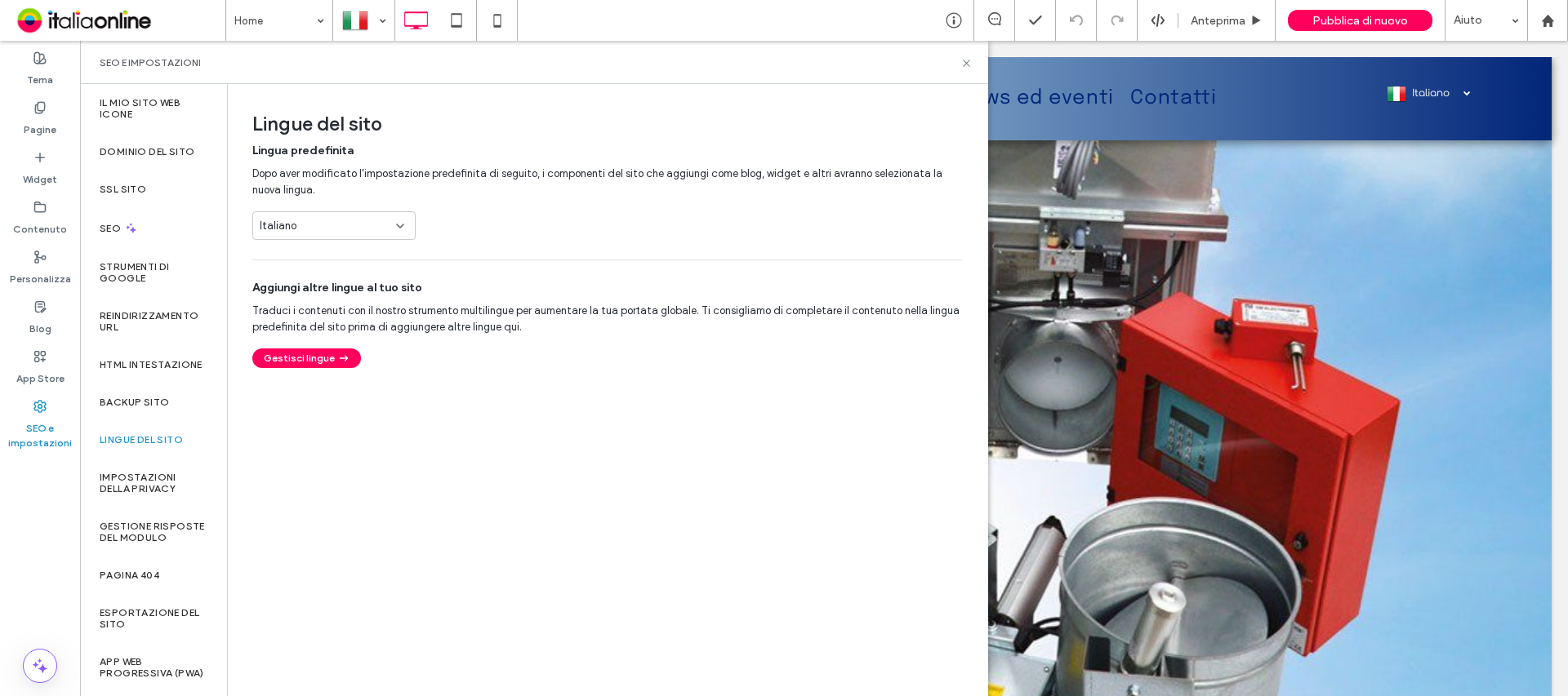
click at [959, 64] on div "SEO e impostazioni" at bounding box center [535, 63] width 869 height 13
click at [968, 61] on use at bounding box center [967, 63] width 7 height 7
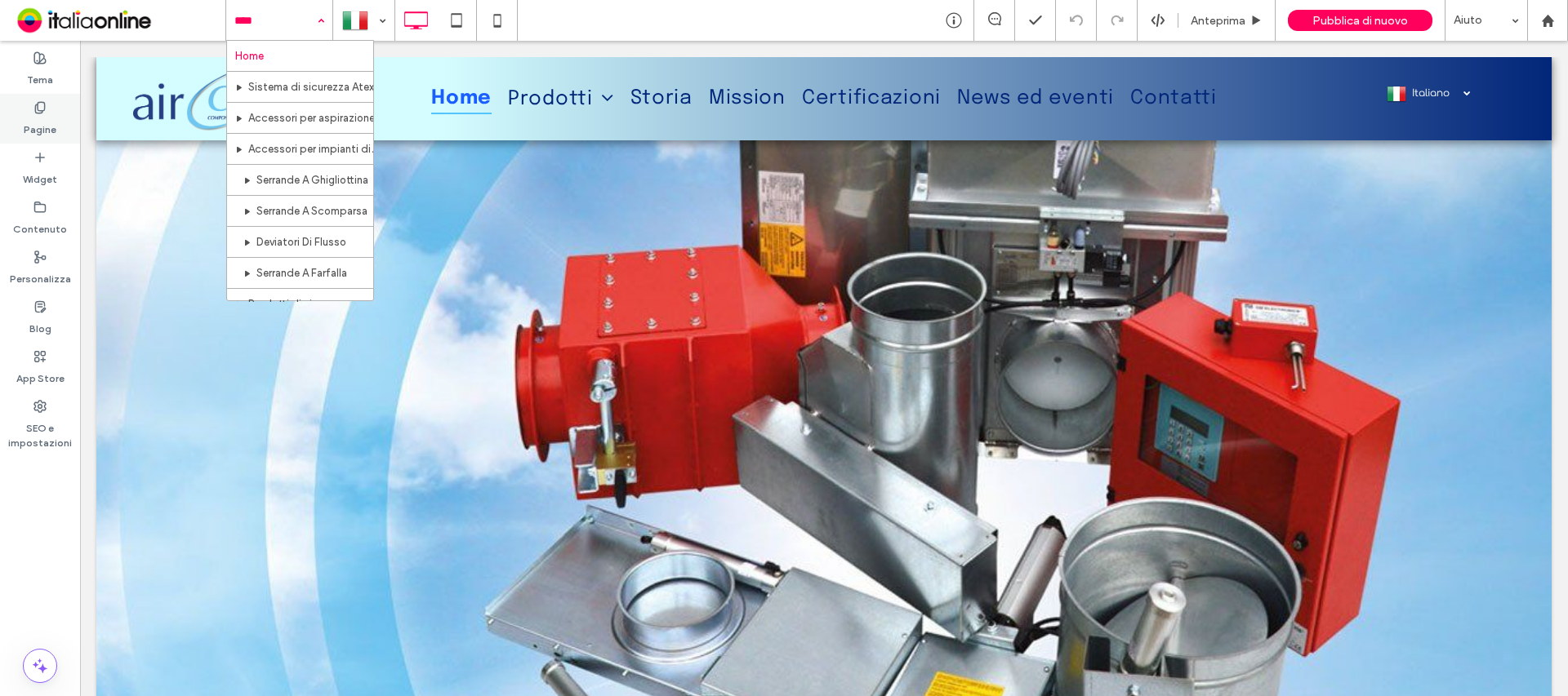
click at [58, 114] on div "Pagine" at bounding box center [40, 119] width 80 height 50
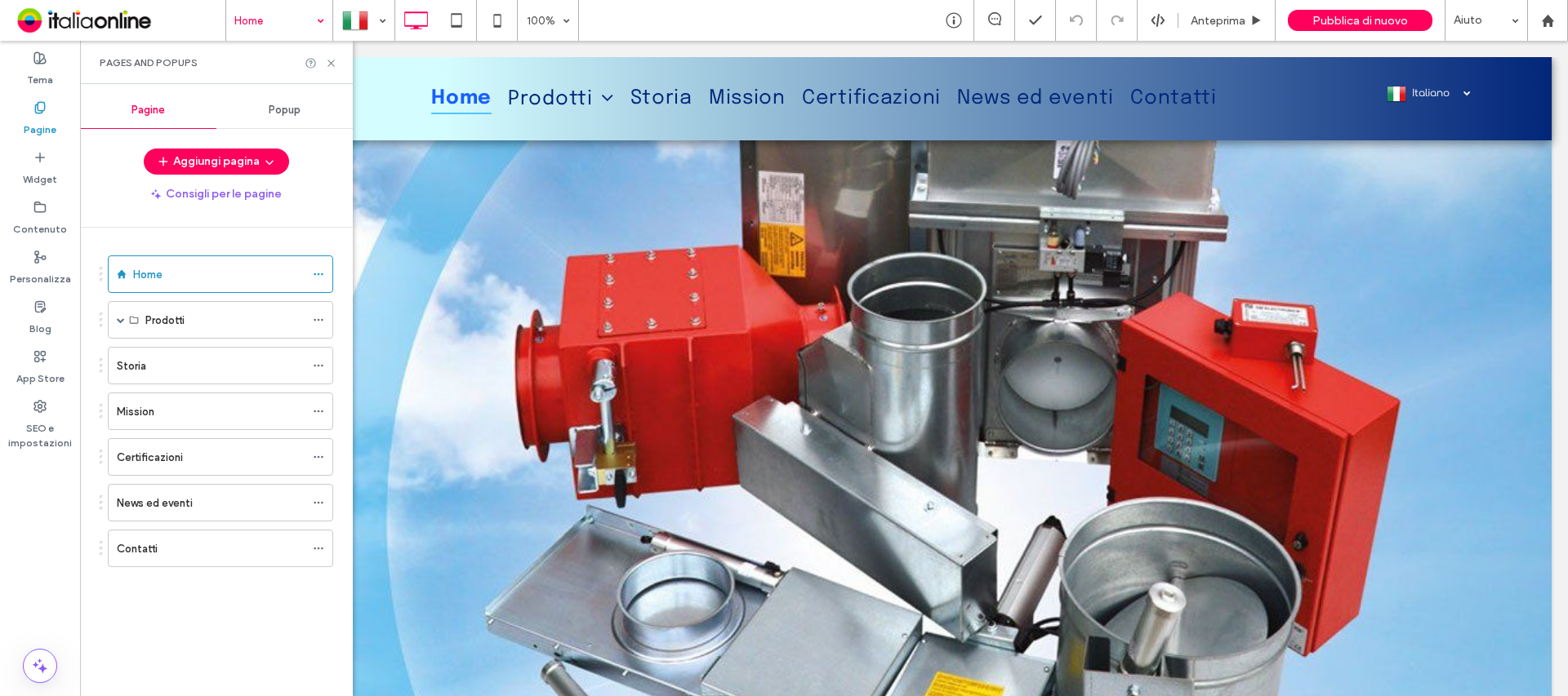
click at [193, 506] on div "News ed eventi" at bounding box center [211, 503] width 188 height 17
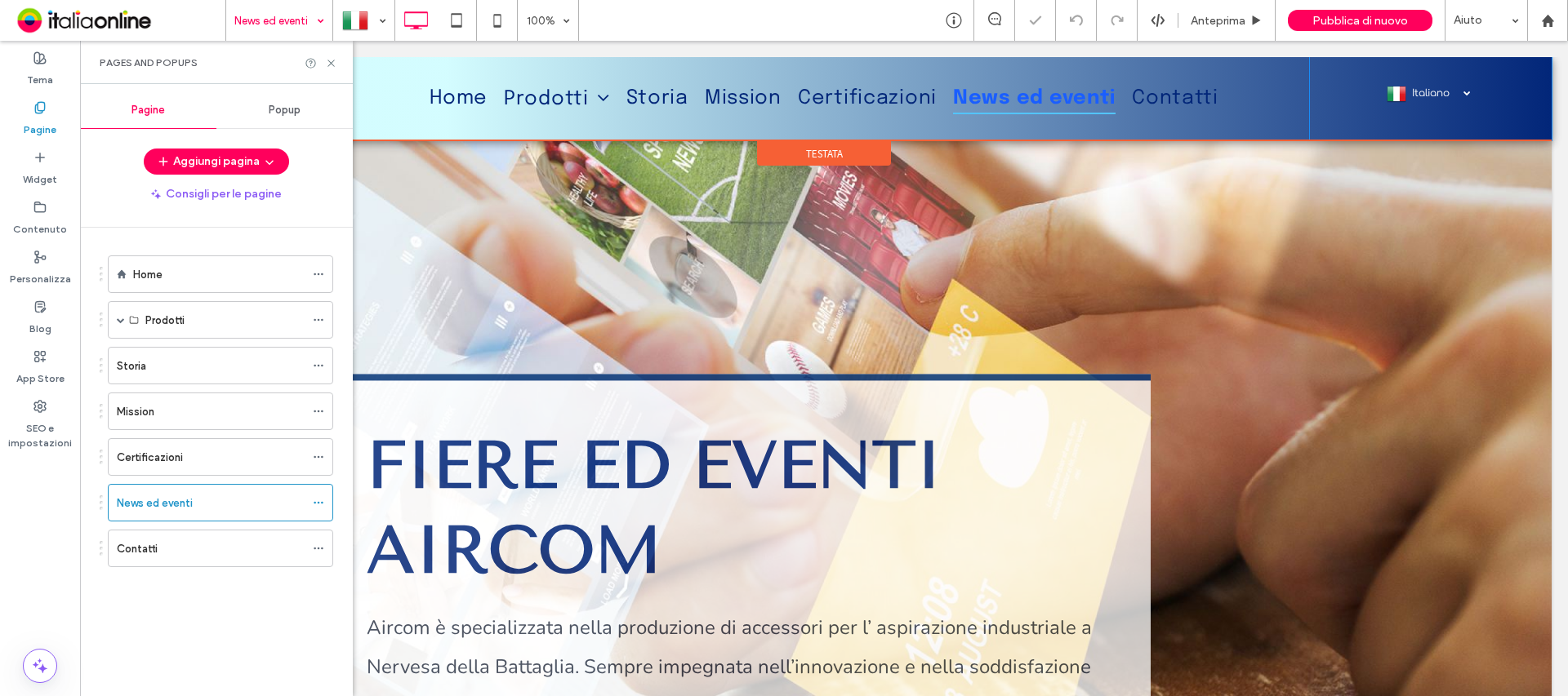
click at [1412, 96] on span "Italiano" at bounding box center [1441, 92] width 58 height 11
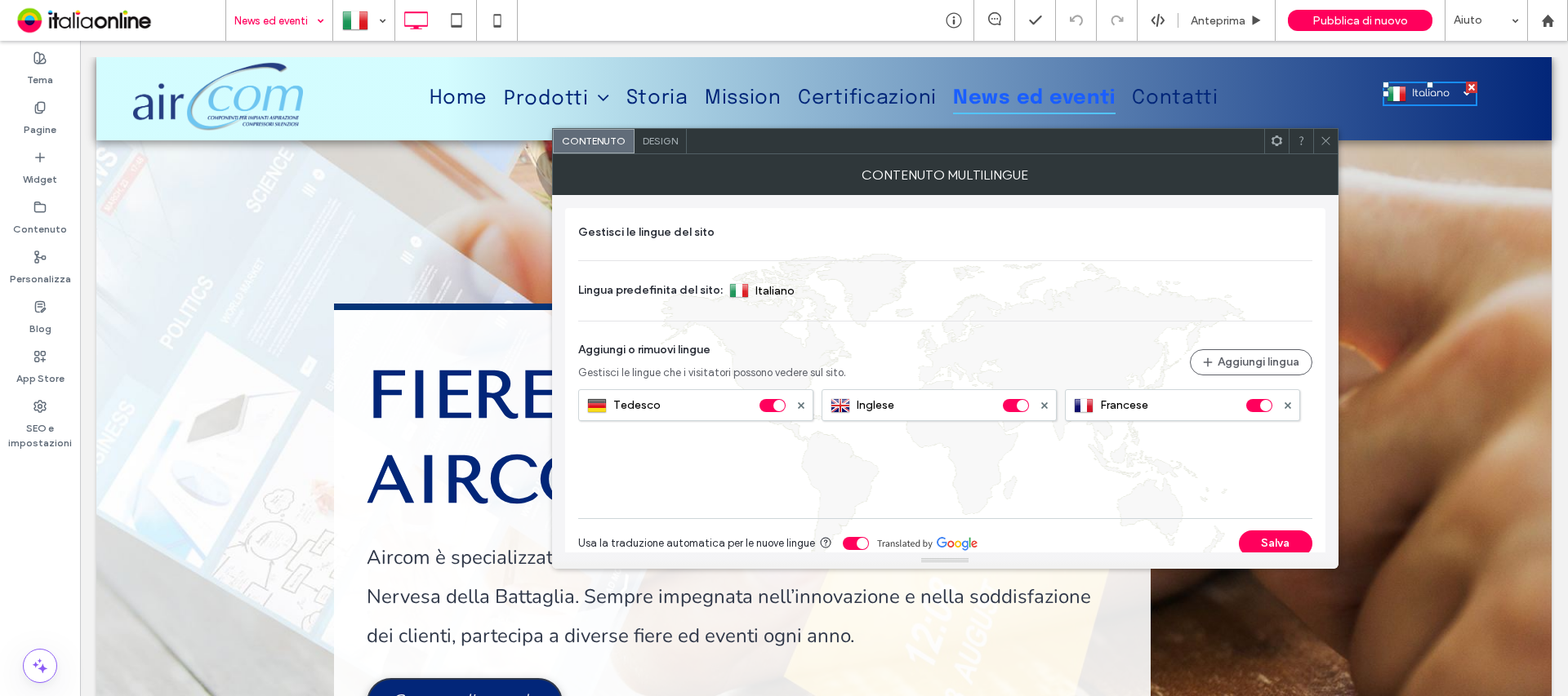
click at [1327, 147] on span at bounding box center [1326, 141] width 12 height 25
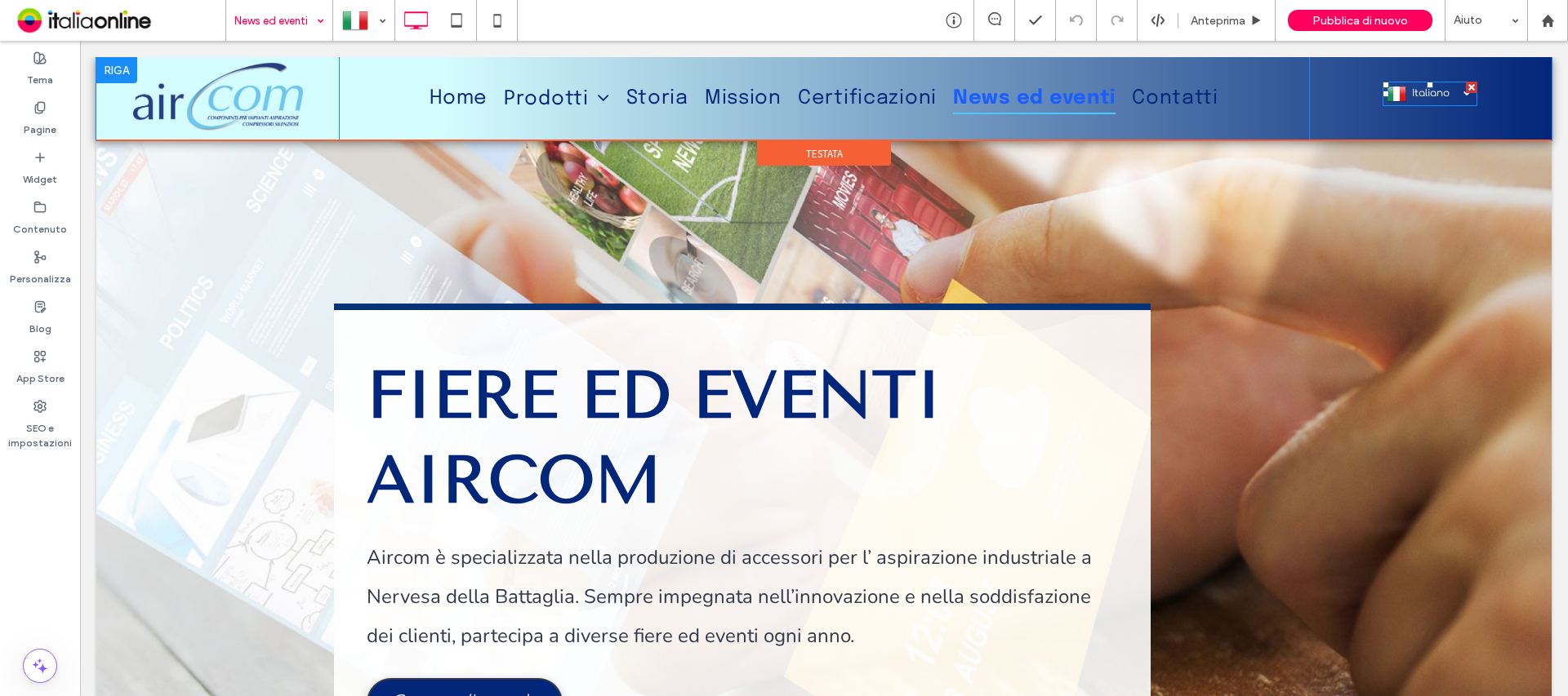
click at [1435, 94] on span "Italiano" at bounding box center [1441, 92] width 58 height 11
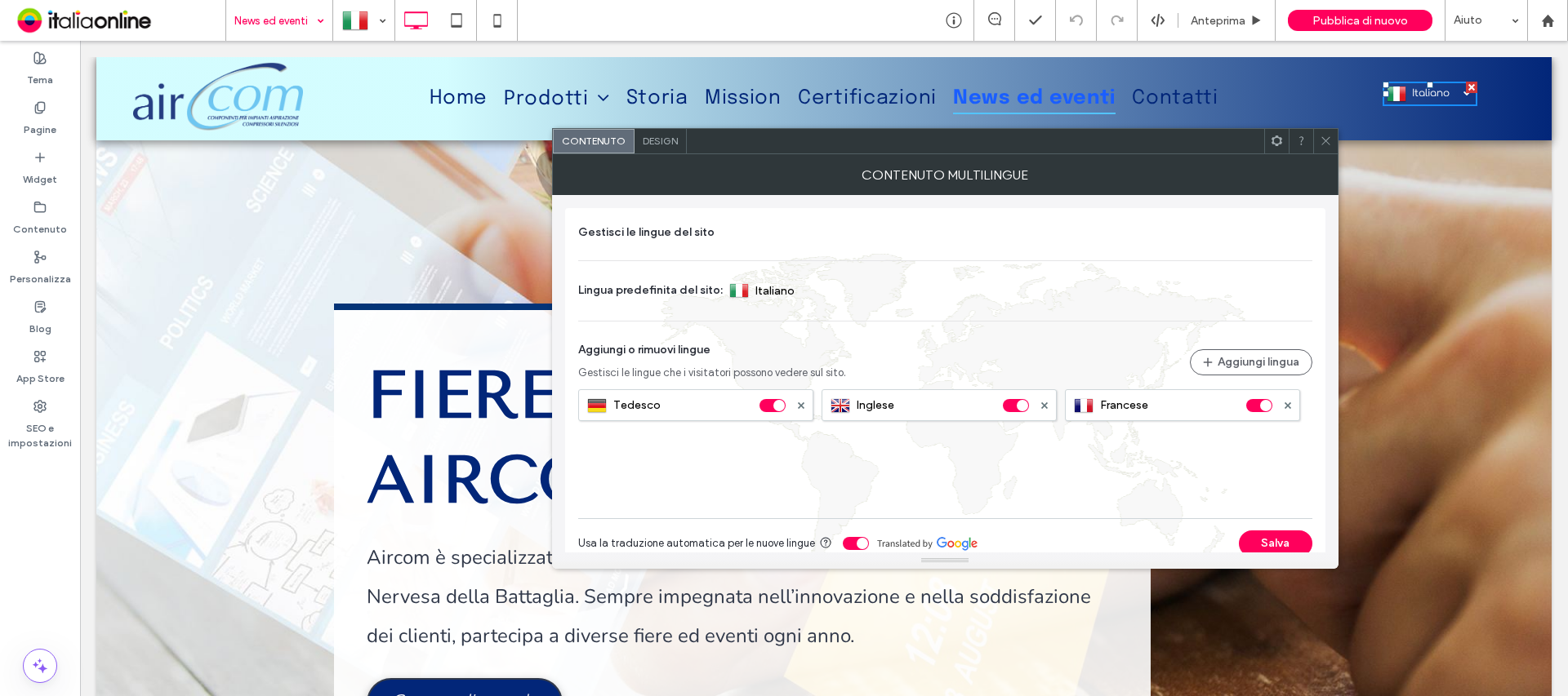
drag, startPoint x: 1323, startPoint y: 138, endPoint x: 1259, endPoint y: 185, distance: 79.4
click at [1323, 138] on use at bounding box center [1326, 141] width 8 height 8
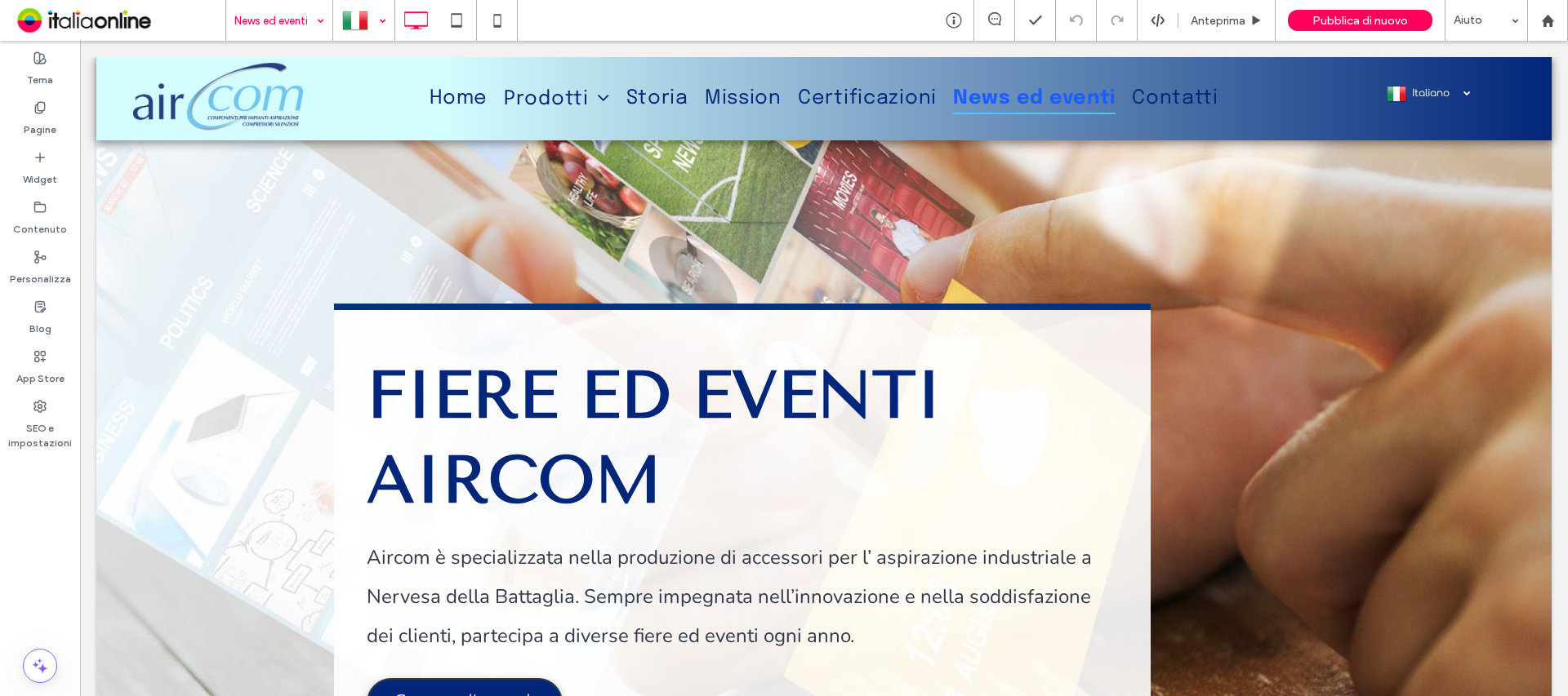
click at [363, 17] on div at bounding box center [363, 20] width 59 height 39
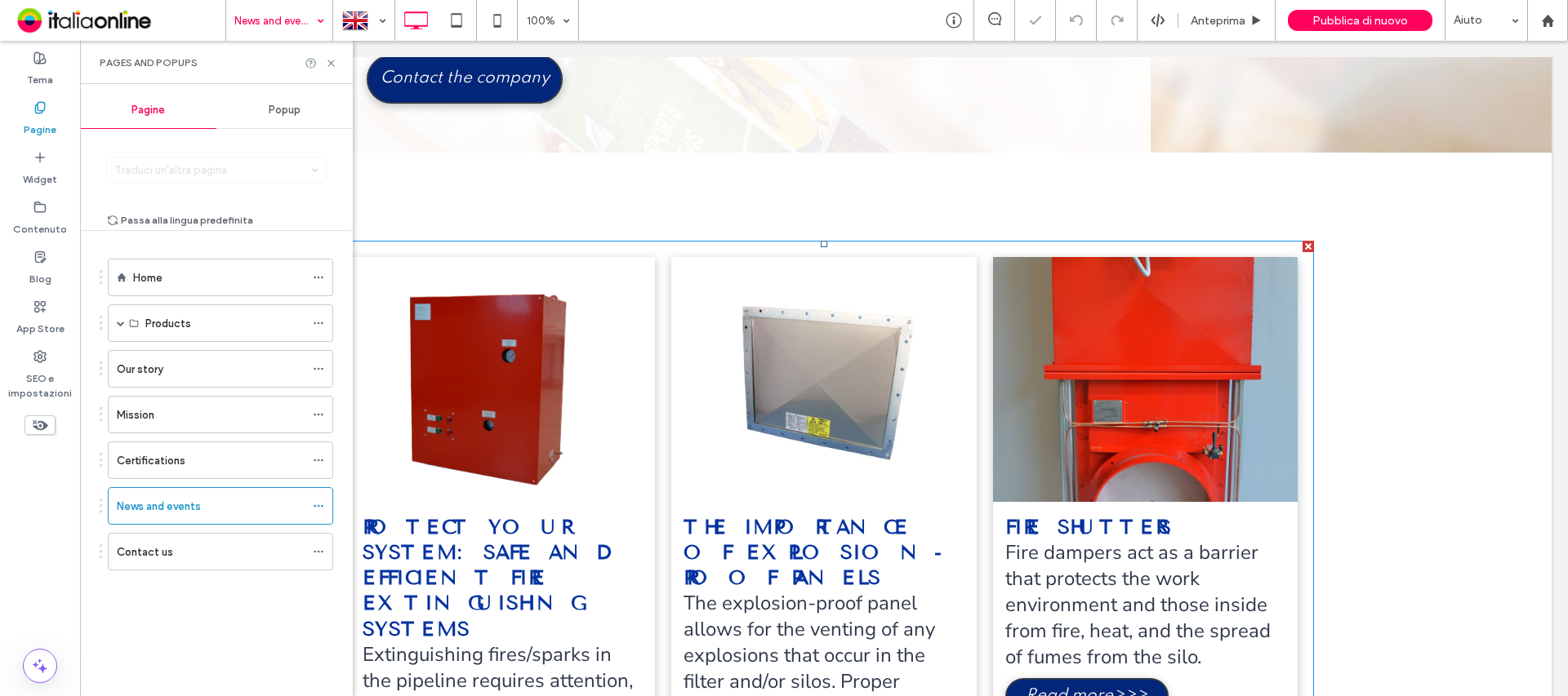
scroll to position [633, 0]
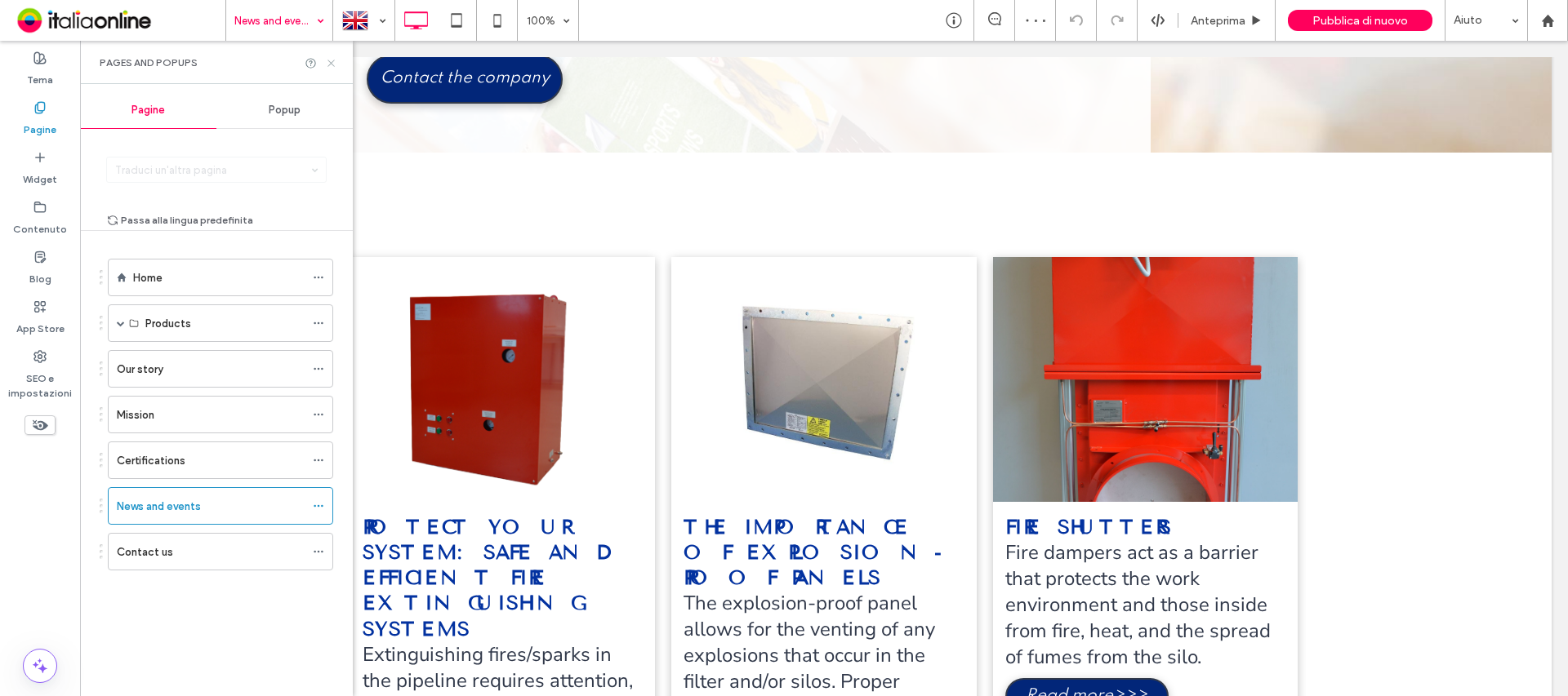
click at [330, 64] on use at bounding box center [331, 63] width 7 height 7
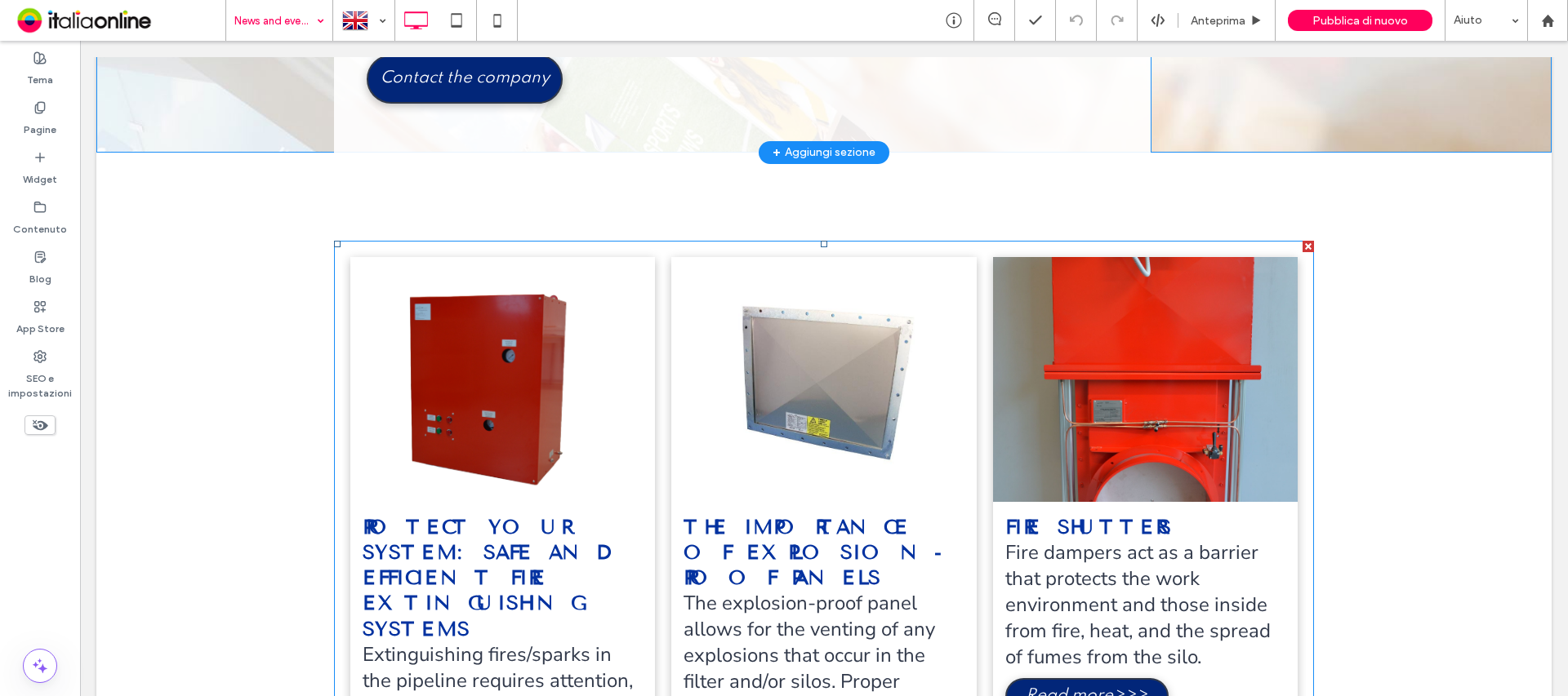
scroll to position [0, 0]
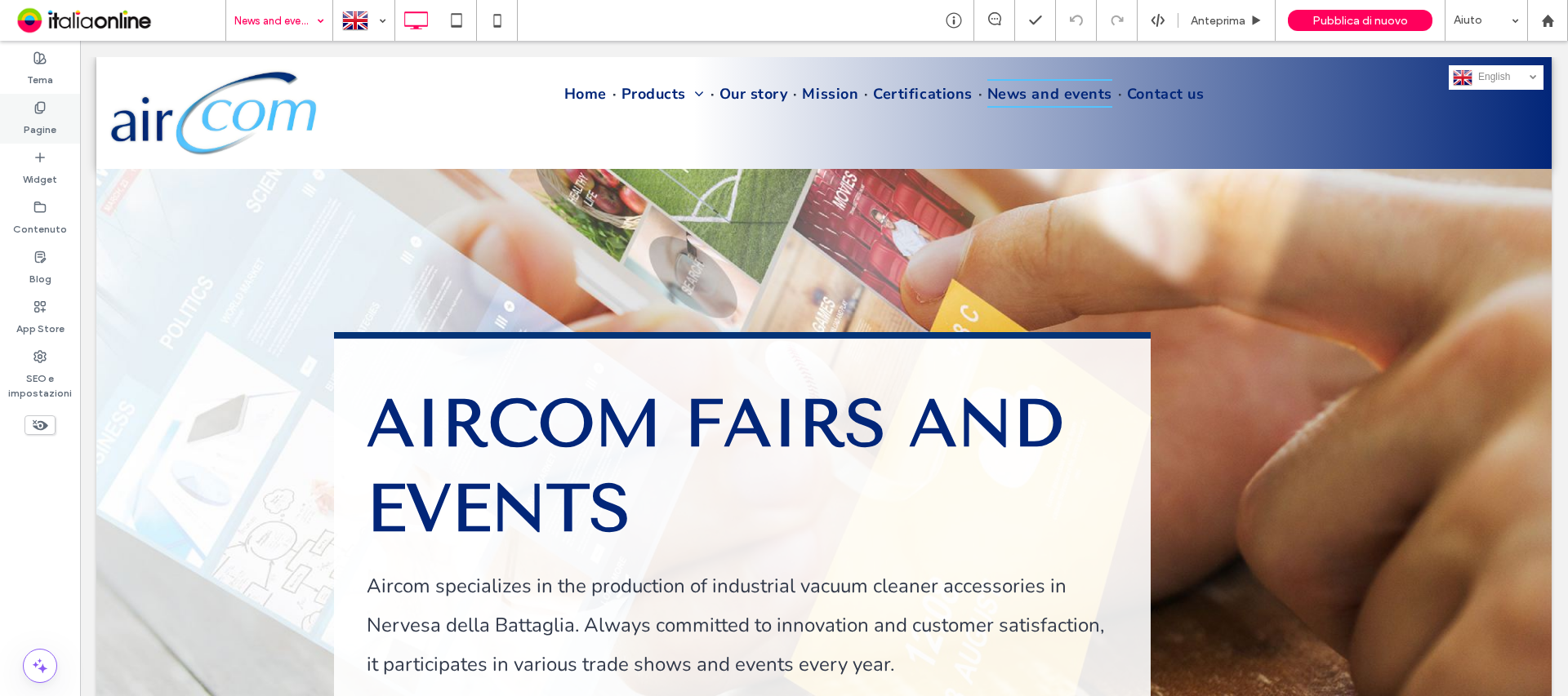
click at [52, 118] on label "Pagine" at bounding box center [40, 125] width 33 height 23
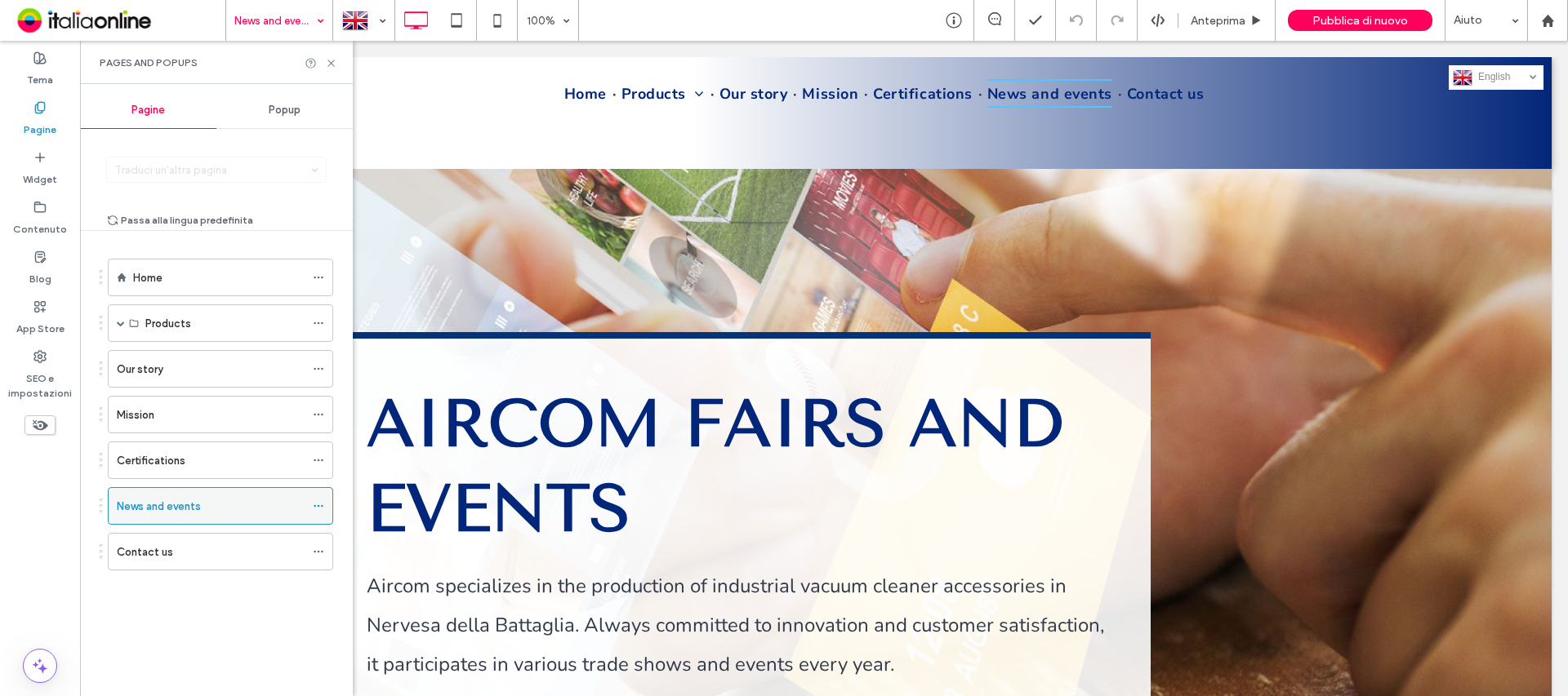
click at [313, 500] on icon at bounding box center [318, 505] width 11 height 11
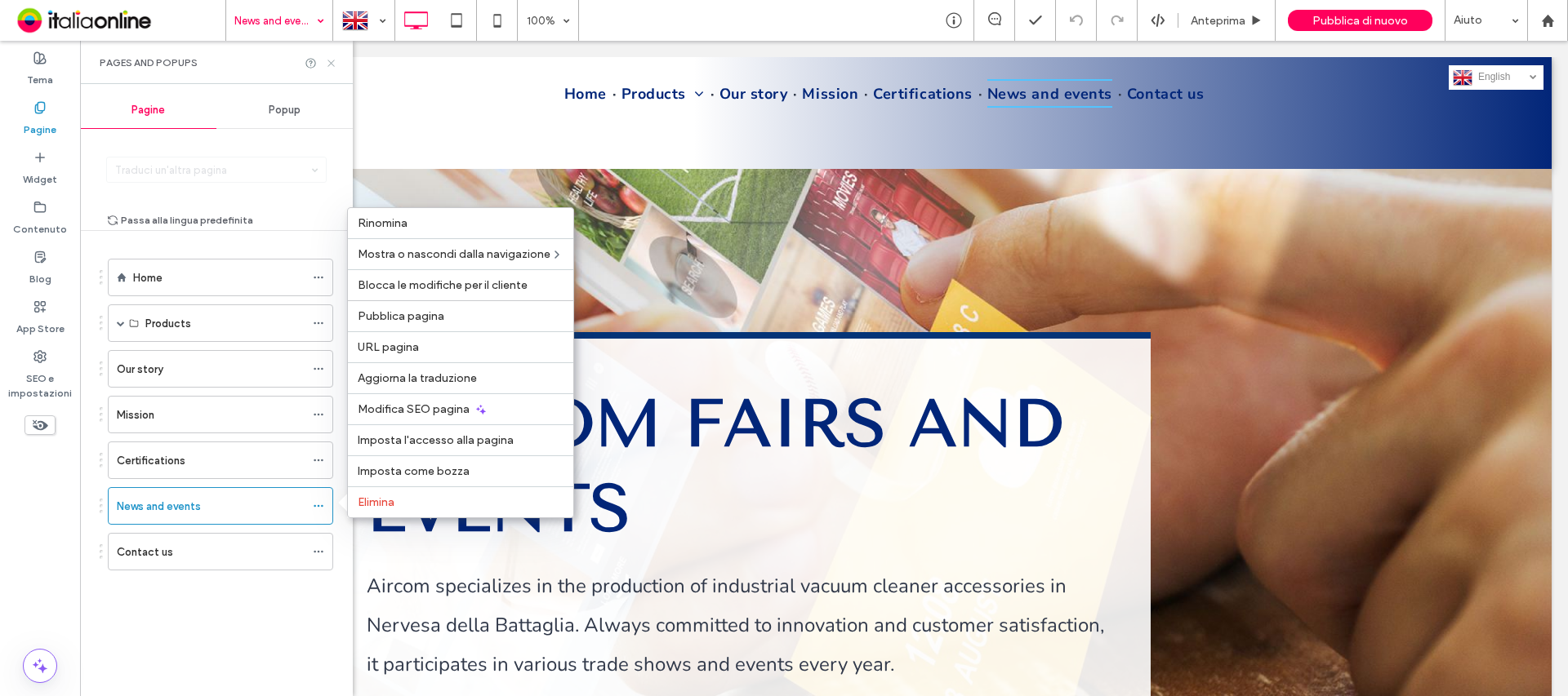
click at [329, 70] on div "Pages and Popups" at bounding box center [216, 62] width 273 height 43
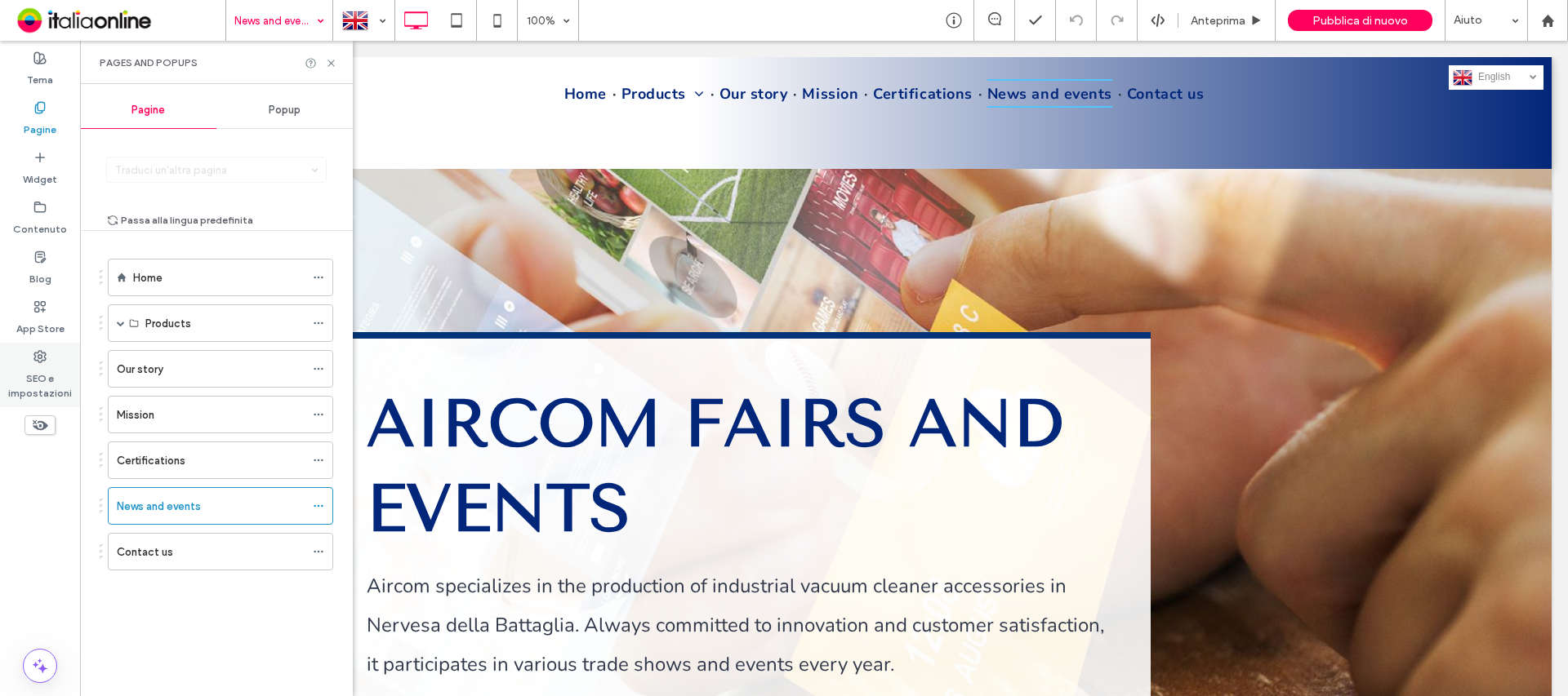
click at [57, 352] on div "SEO e impostazioni" at bounding box center [40, 375] width 80 height 64
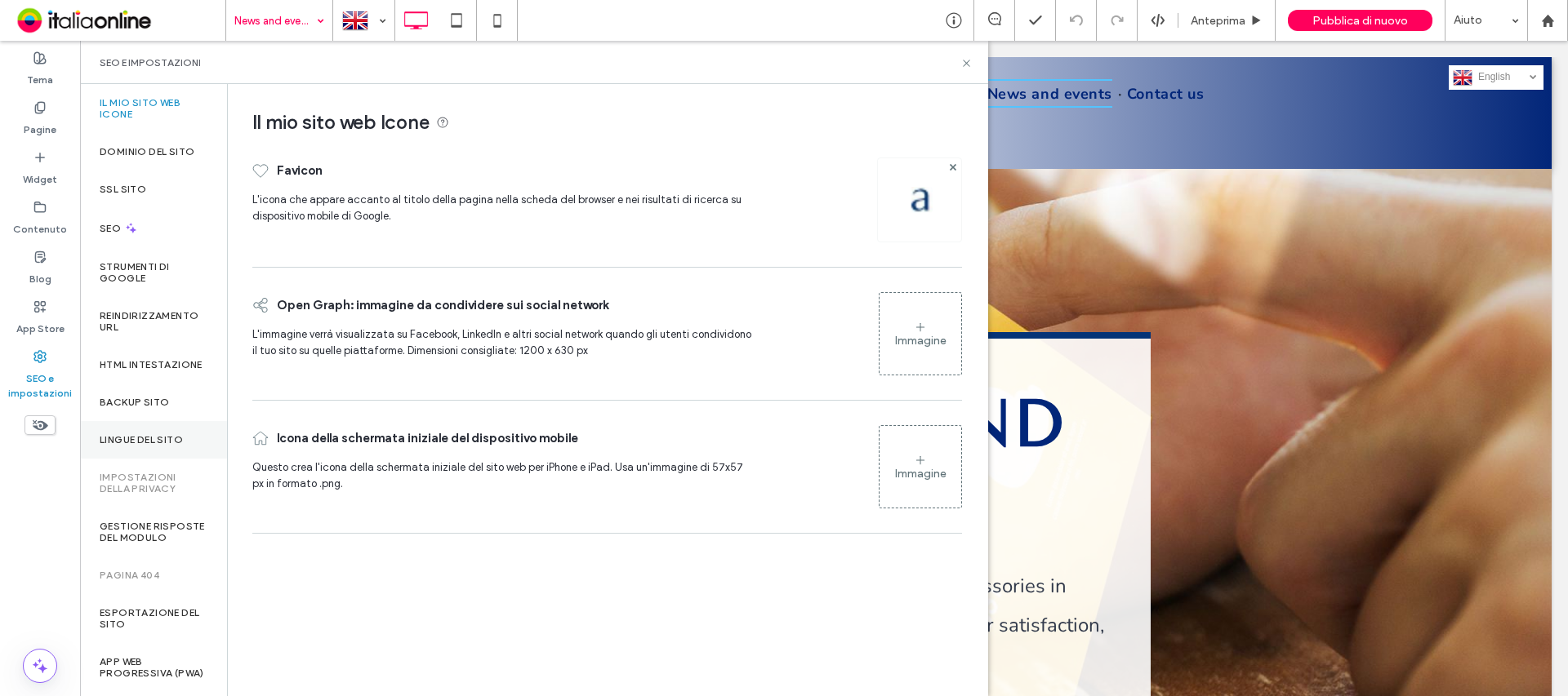
click at [173, 445] on label "Lingue del sito" at bounding box center [141, 439] width 83 height 11
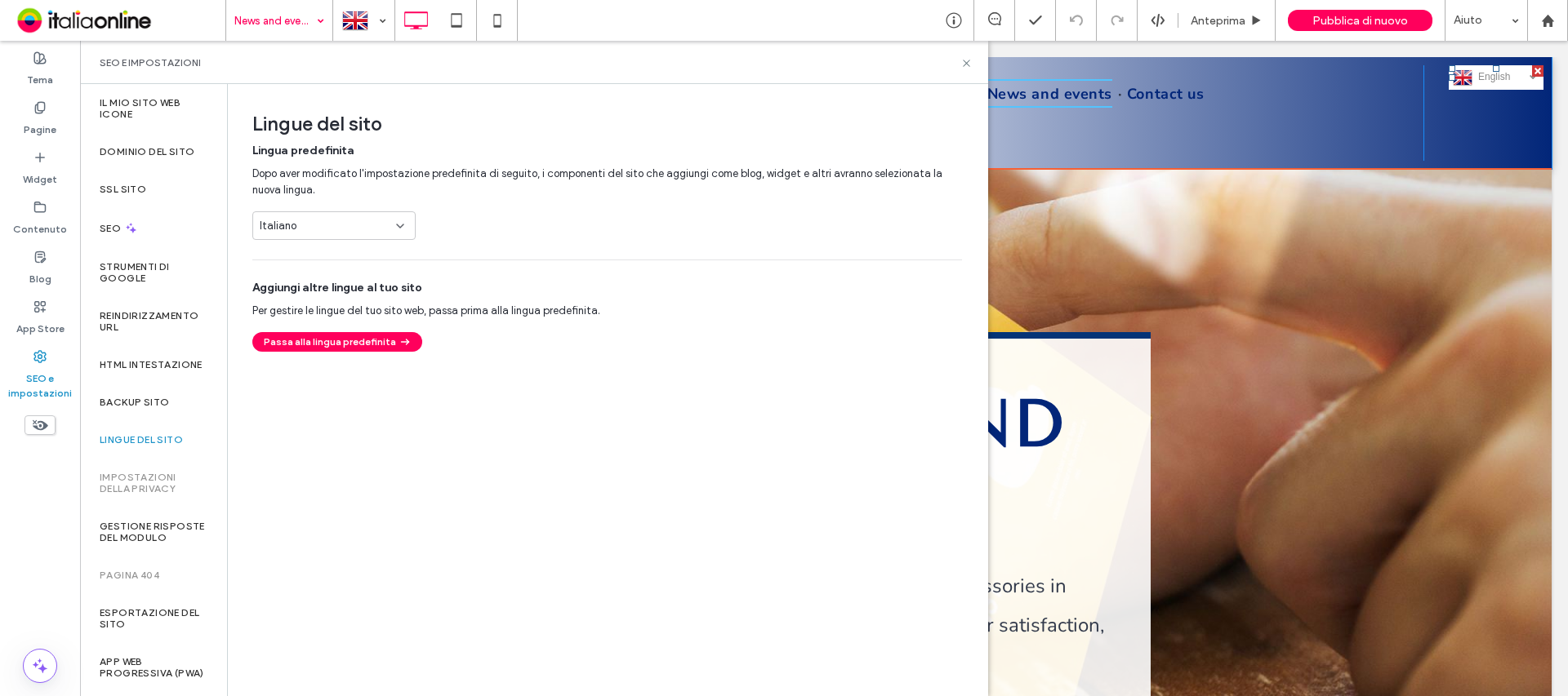
click at [1478, 80] on span "English" at bounding box center [1504, 76] width 53 height 11
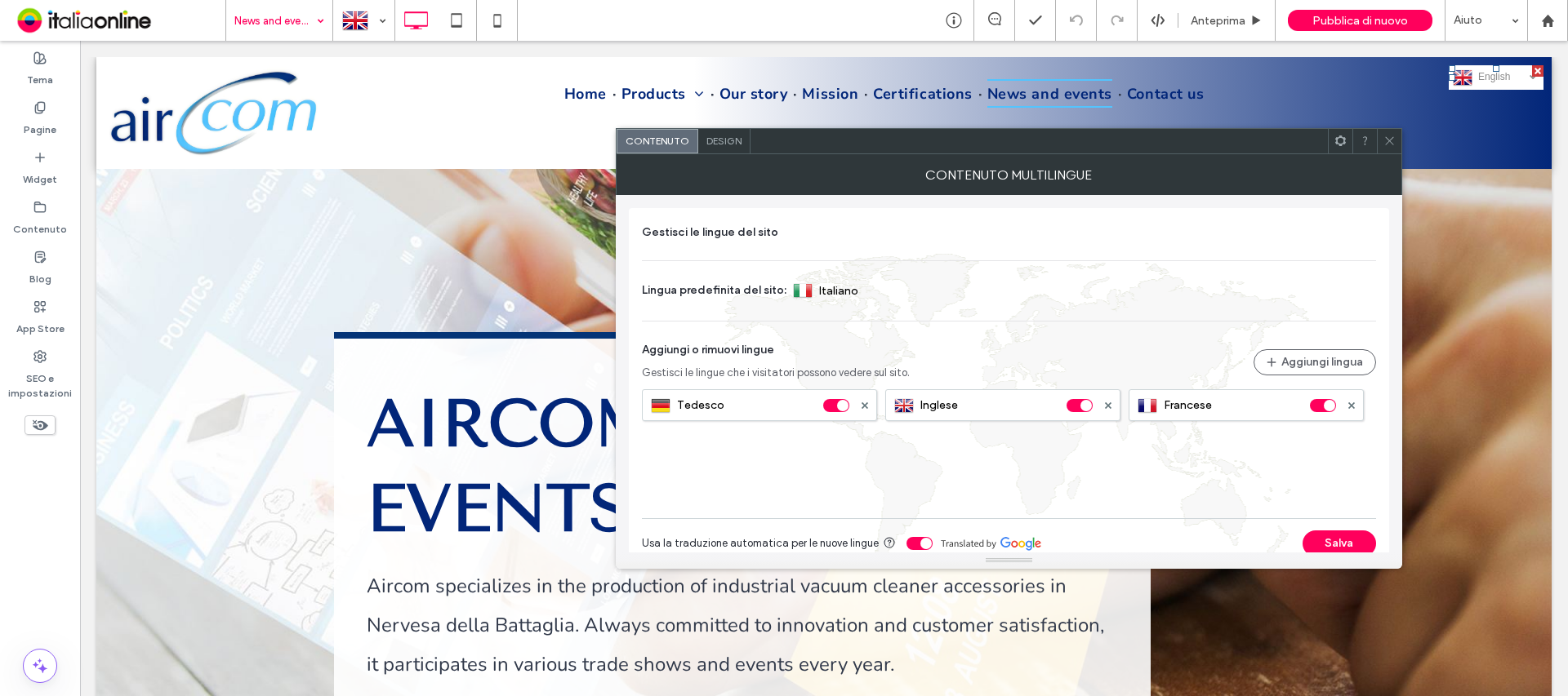
click at [1384, 144] on icon at bounding box center [1389, 141] width 12 height 12
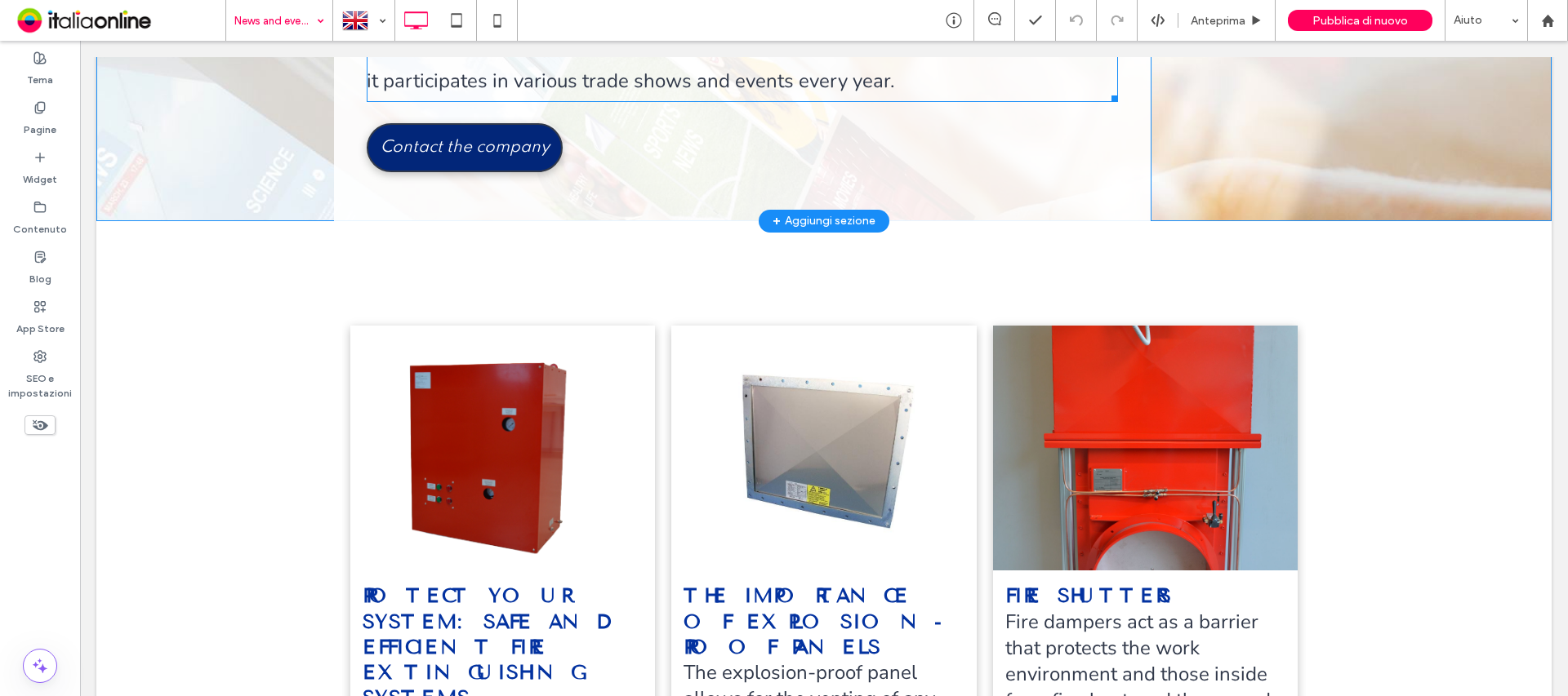
scroll to position [471, 0]
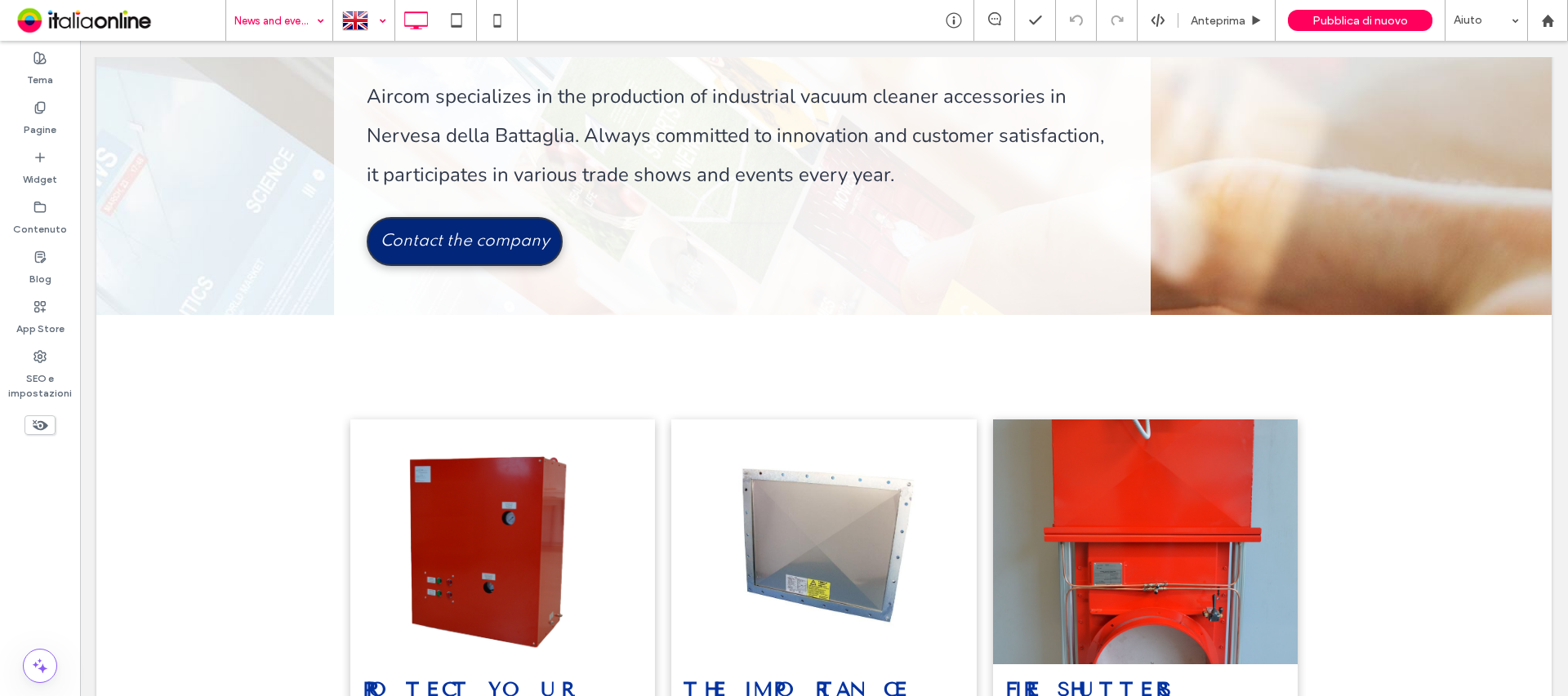
click at [369, 16] on div at bounding box center [363, 20] width 59 height 39
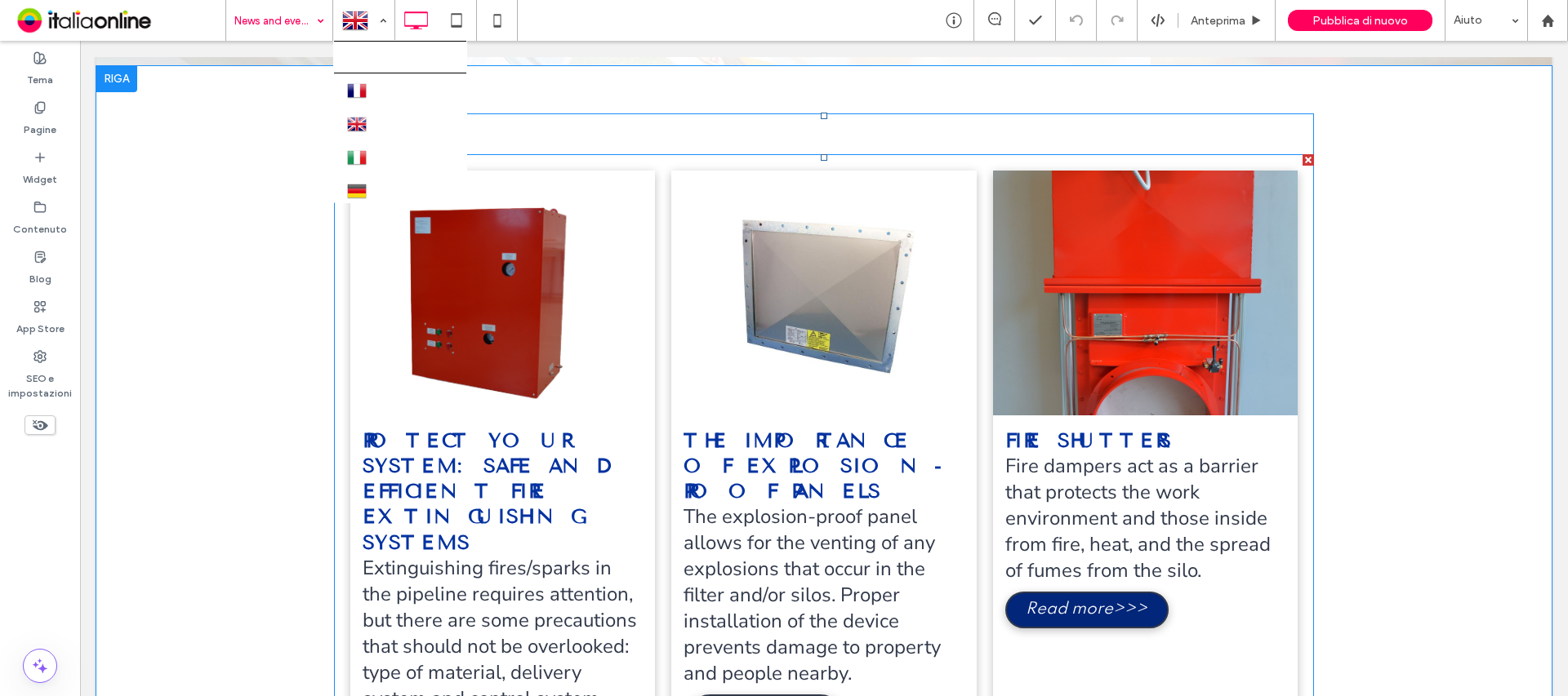
scroll to position [879, 0]
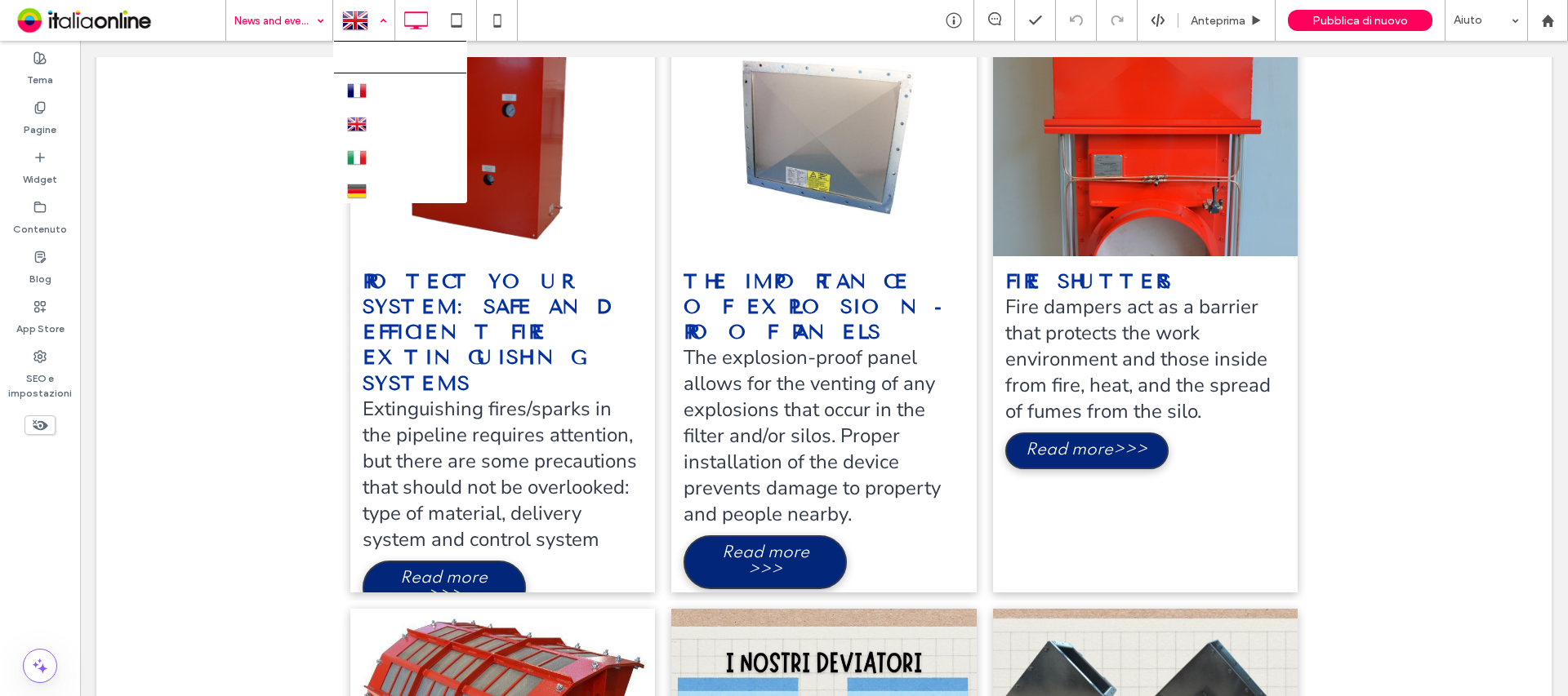
drag, startPoint x: 387, startPoint y: 25, endPoint x: 377, endPoint y: 33, distance: 12.8
click at [391, 24] on div at bounding box center [363, 20] width 59 height 39
